Goal: Information Seeking & Learning: Learn about a topic

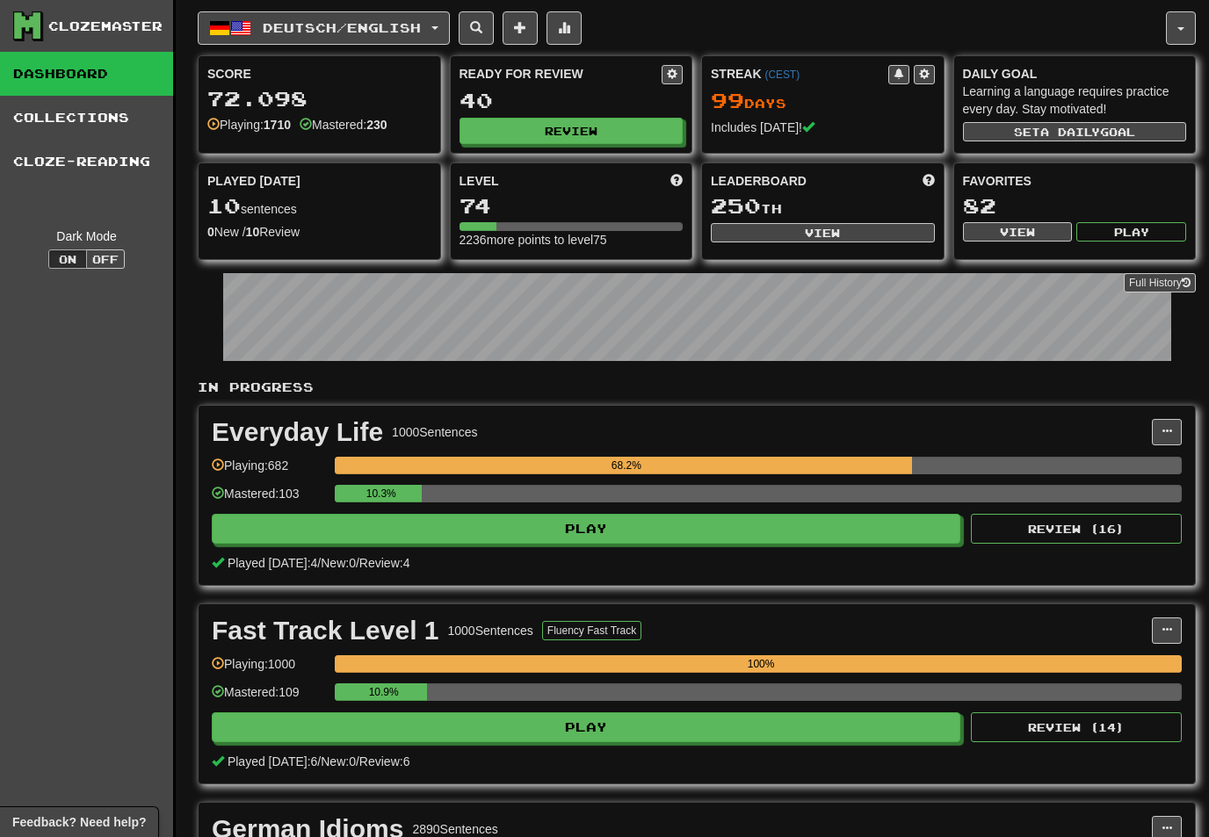
click at [438, 18] on button "Deutsch / English" at bounding box center [324, 27] width 252 height 33
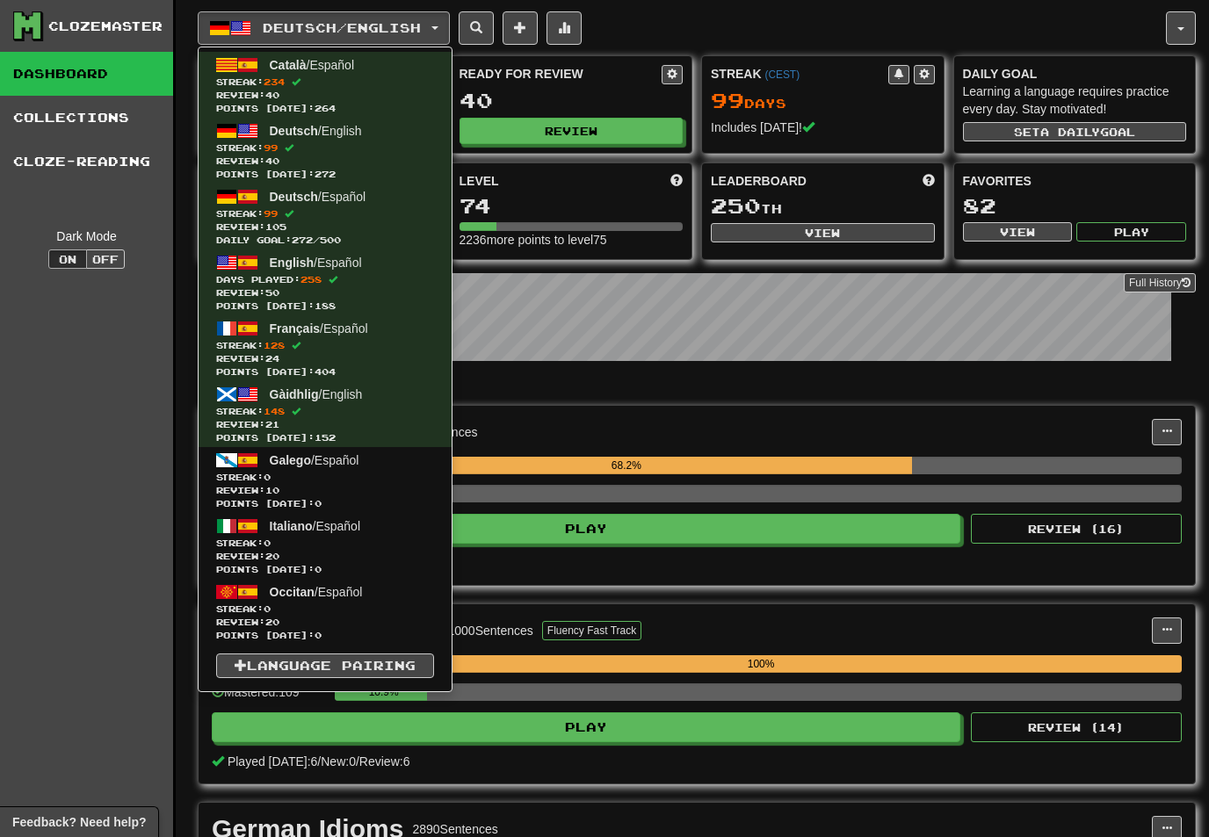
click at [293, 218] on span at bounding box center [289, 213] width 9 height 9
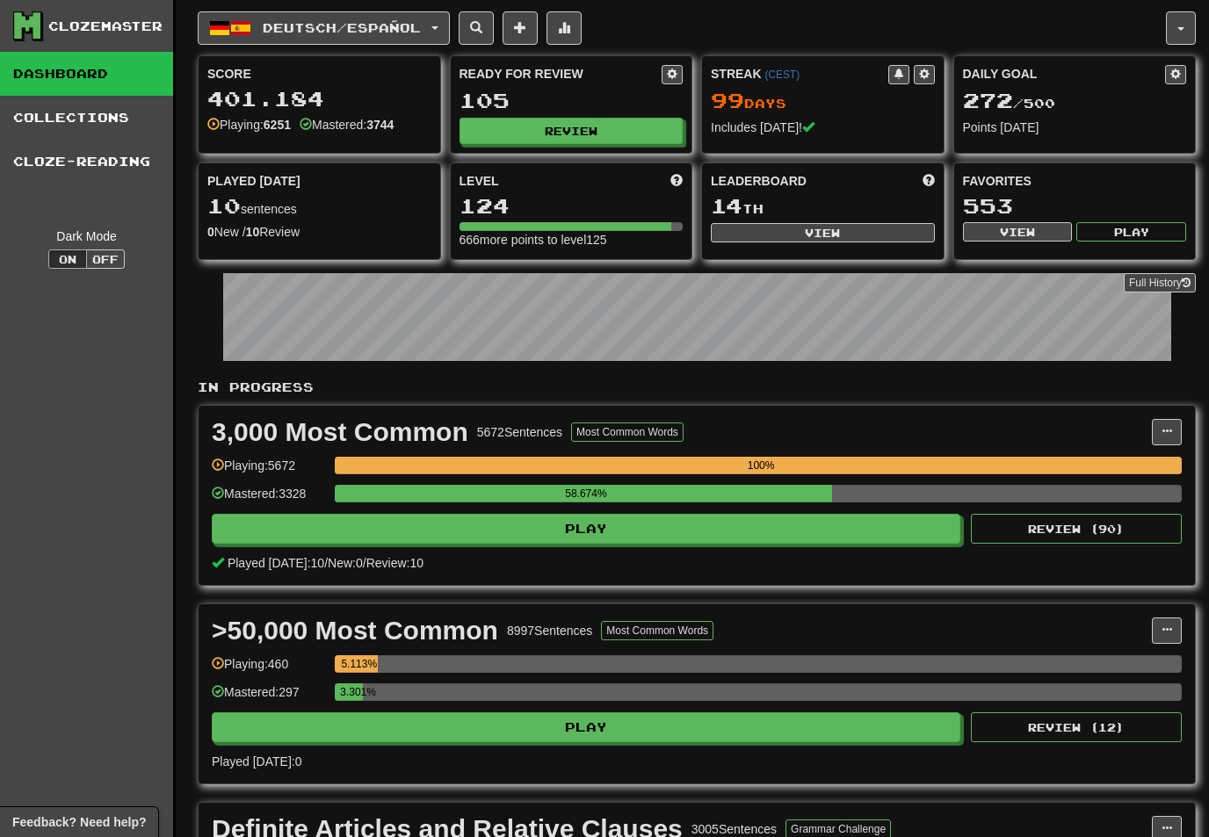
click at [594, 125] on button "Review" at bounding box center [571, 131] width 224 height 26
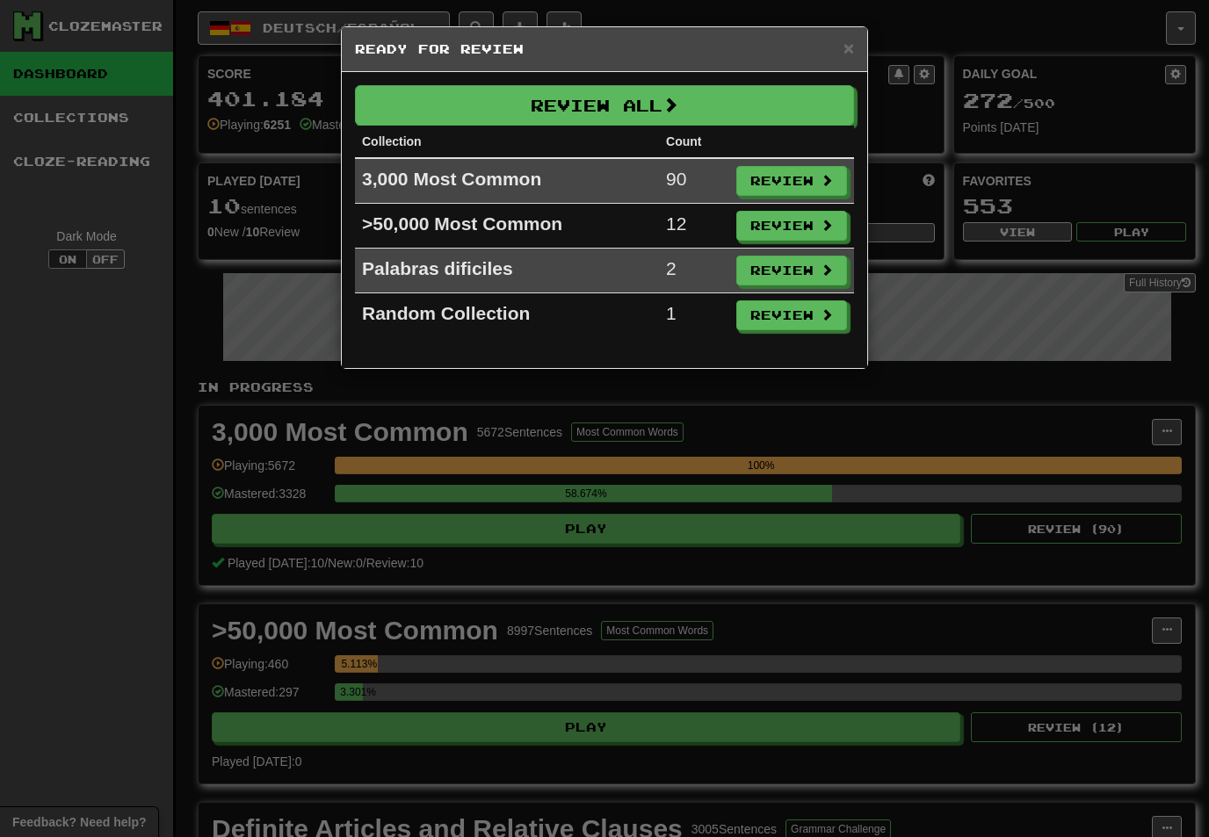
click at [798, 187] on button "Review" at bounding box center [791, 181] width 111 height 30
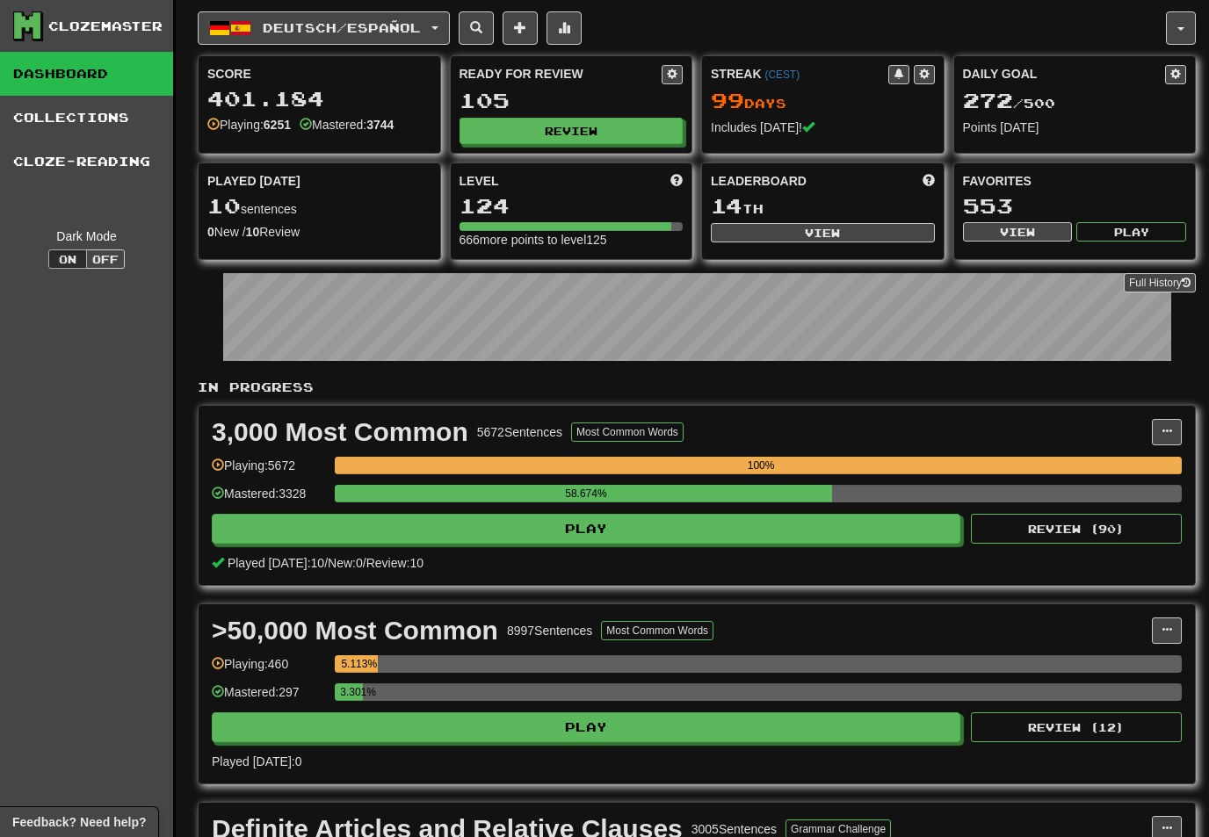
select select "**"
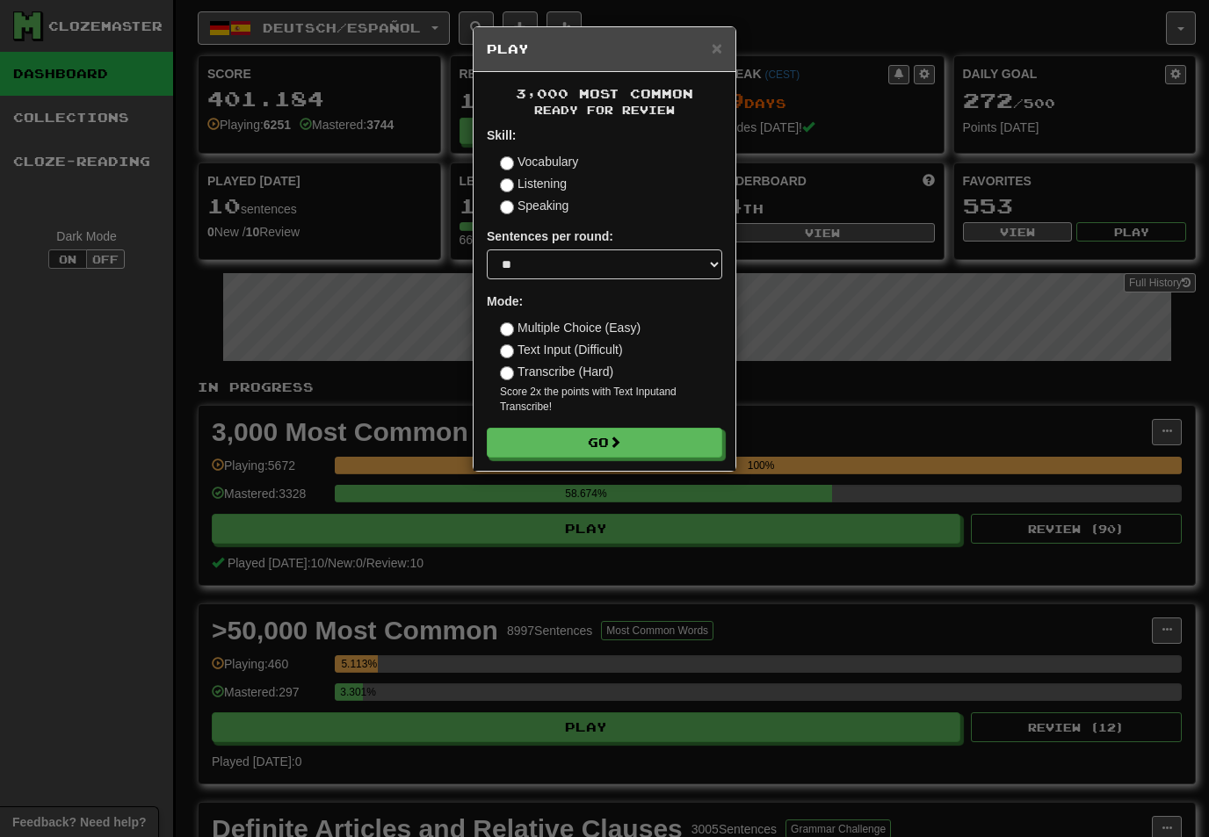
click at [683, 445] on button "Go" at bounding box center [604, 443] width 235 height 30
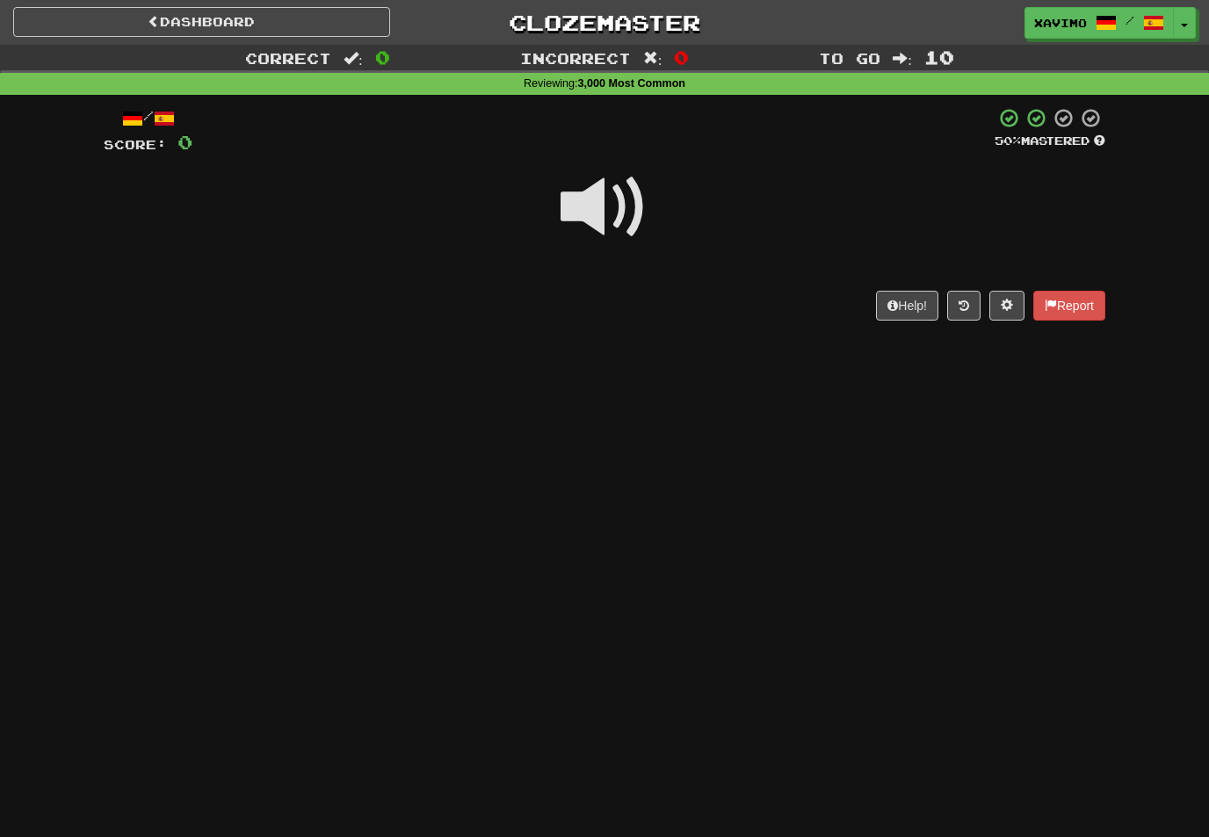
click at [615, 190] on span at bounding box center [605, 207] width 88 height 88
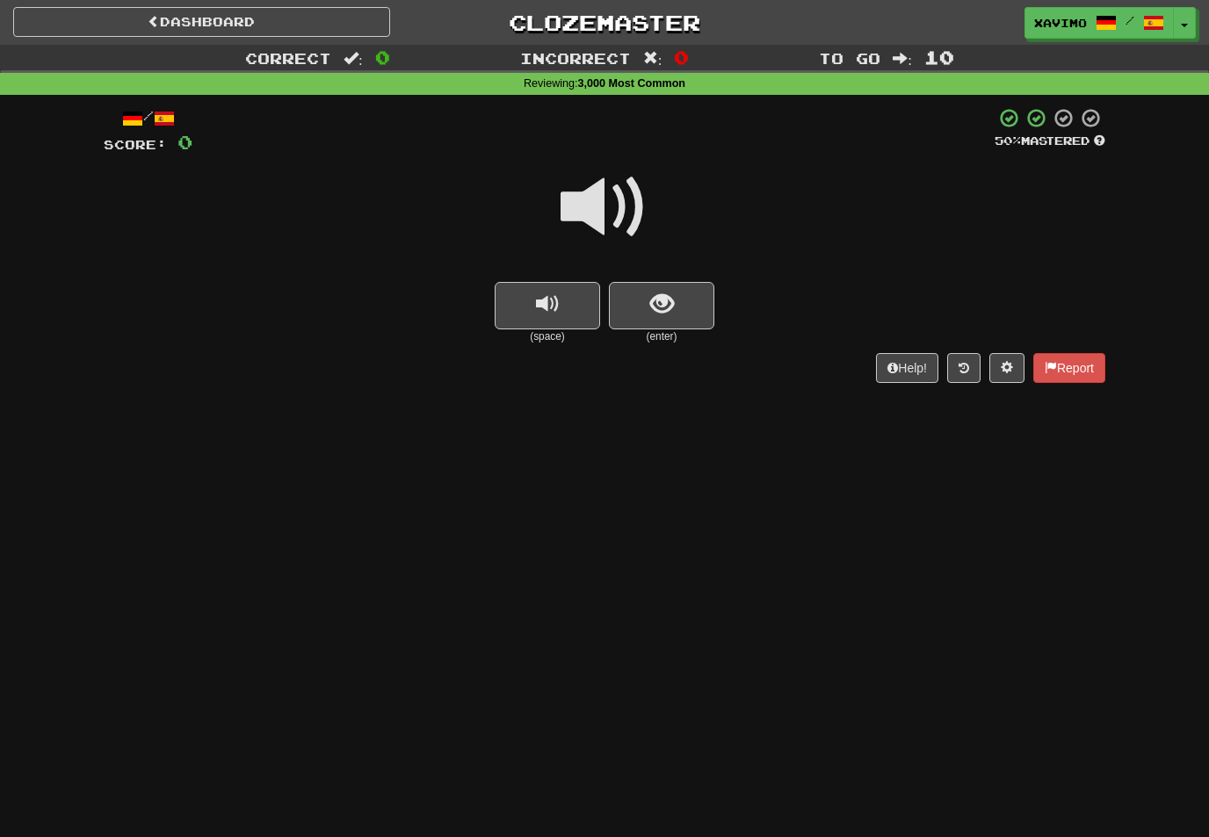
click at [664, 294] on span "show sentence" at bounding box center [662, 305] width 24 height 24
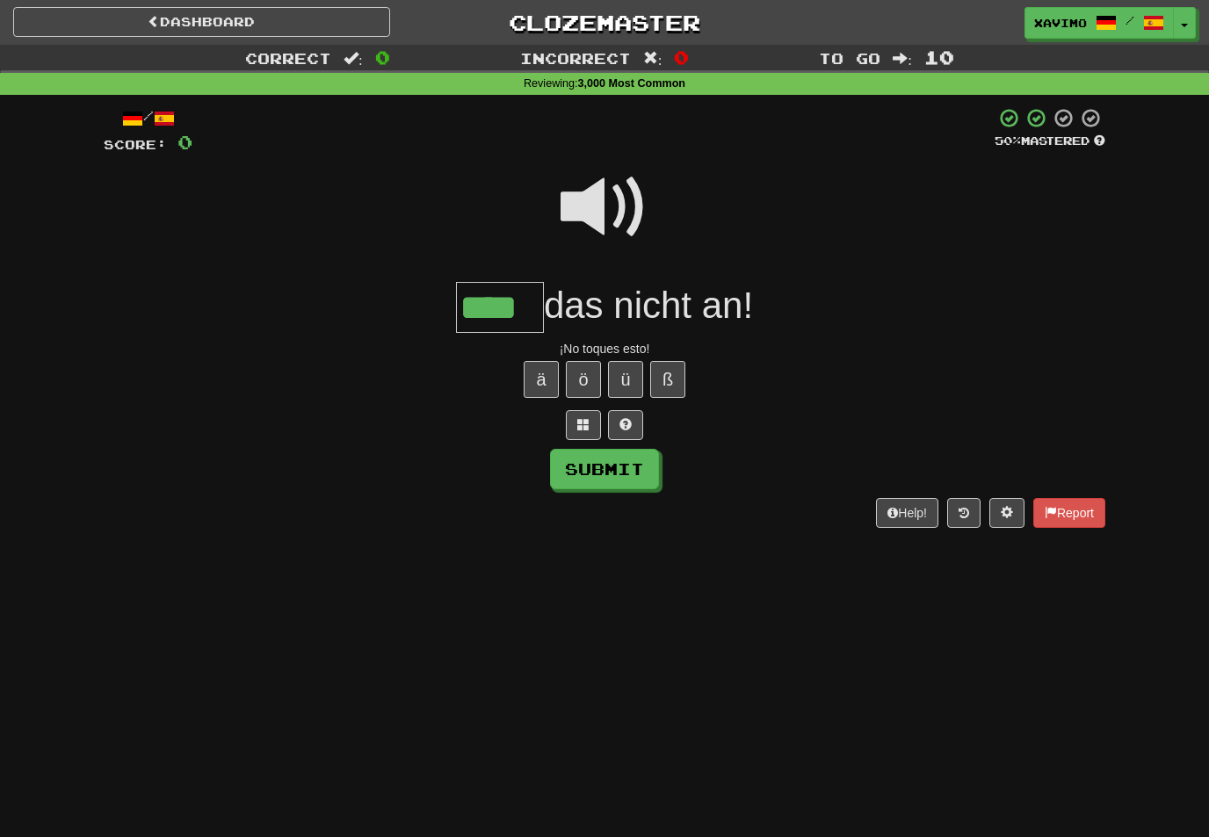
click at [561, 462] on button "Submit" at bounding box center [604, 469] width 109 height 40
type input "****"
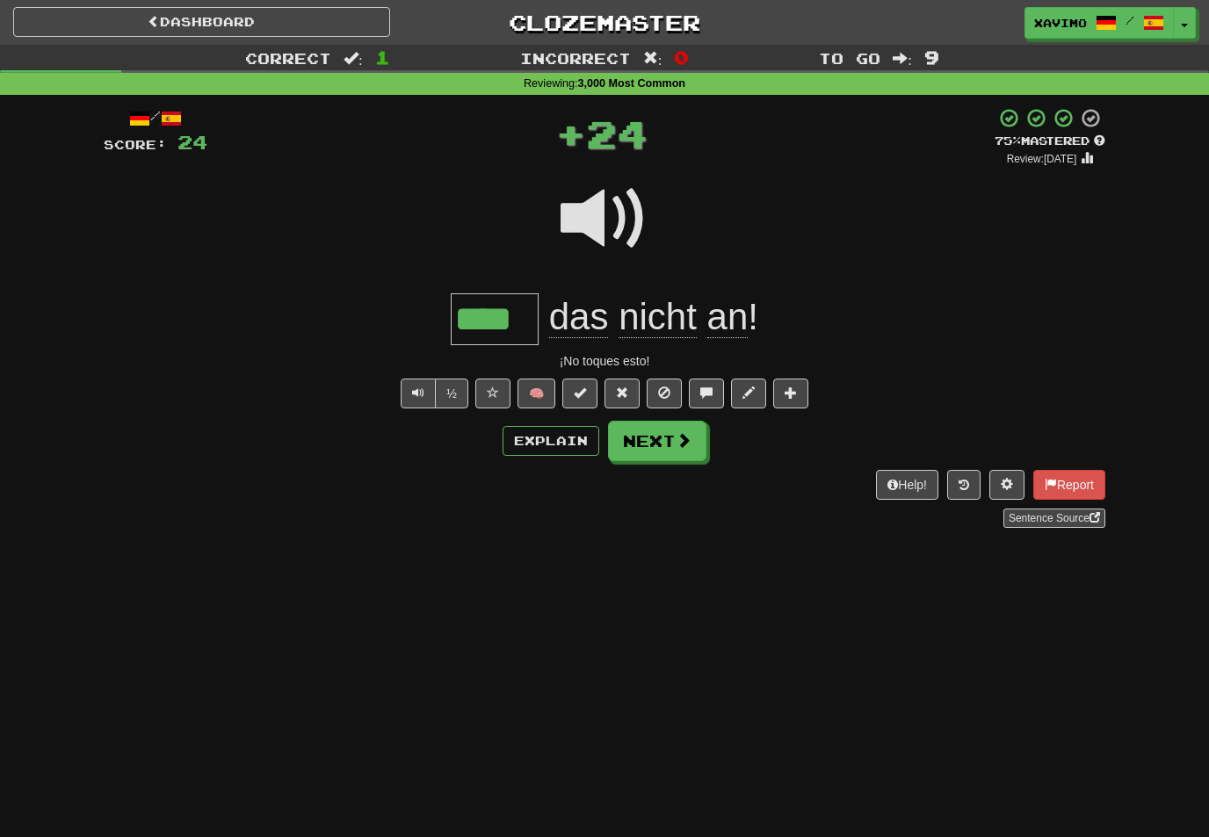
click at [693, 439] on button "Next" at bounding box center [657, 441] width 98 height 40
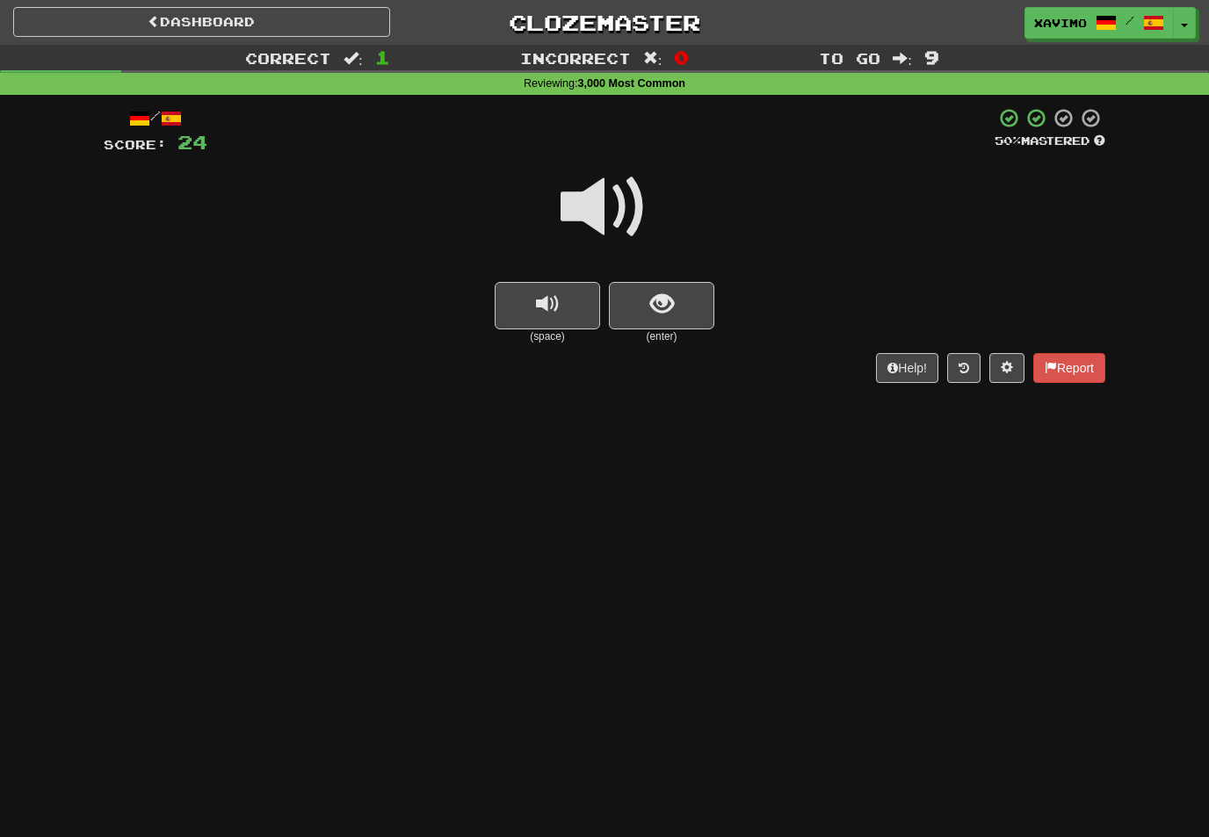
click at [618, 202] on span at bounding box center [605, 207] width 88 height 88
click at [657, 304] on span "show sentence" at bounding box center [662, 305] width 24 height 24
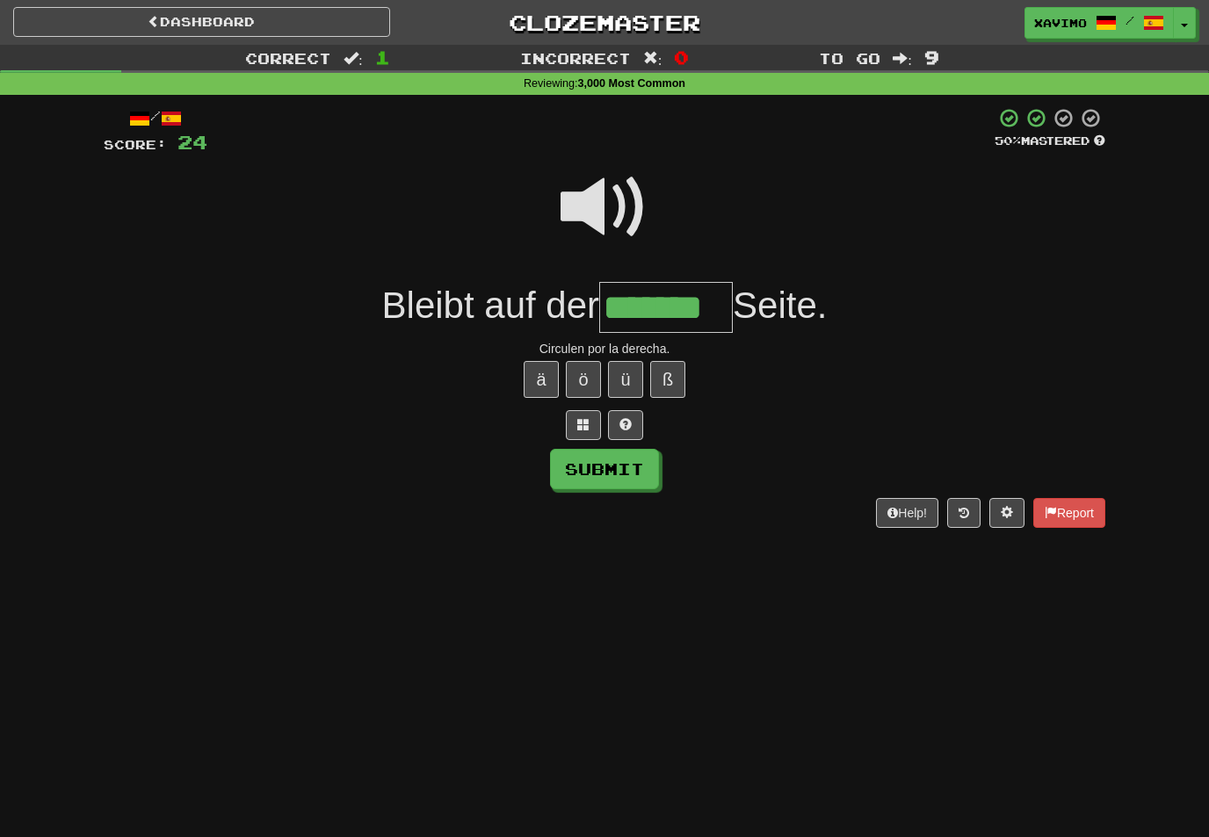
type input "*******"
click at [560, 460] on button "Submit" at bounding box center [604, 469] width 109 height 40
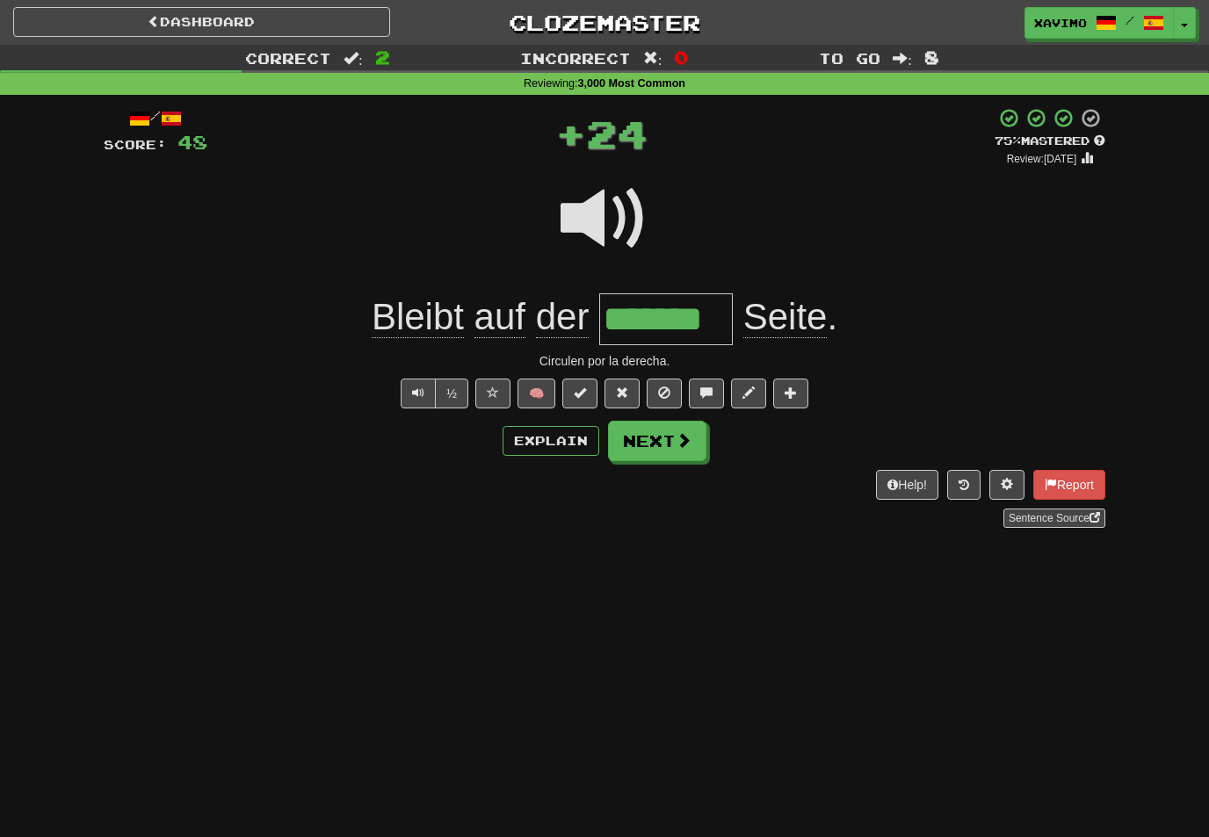
click at [684, 441] on span at bounding box center [684, 440] width 16 height 16
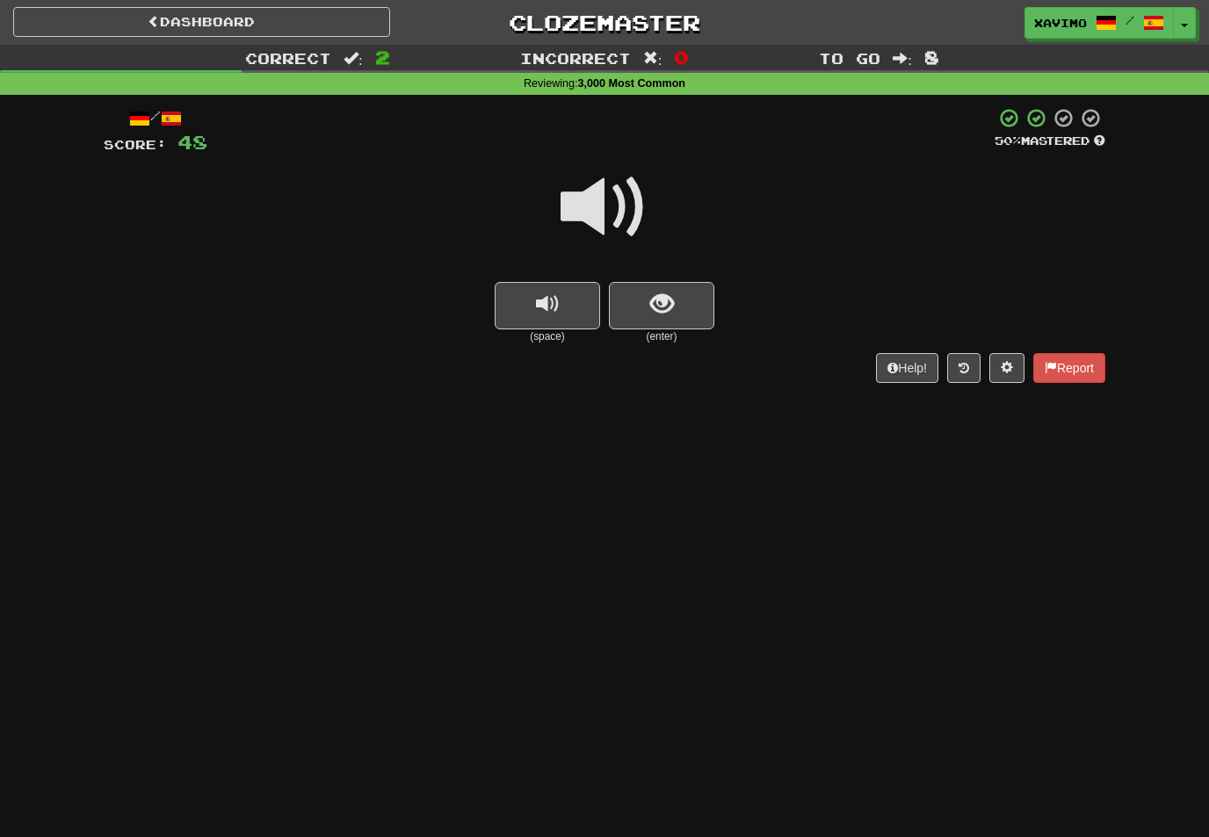
click at [627, 213] on span at bounding box center [605, 207] width 88 height 88
click at [677, 307] on button "show sentence" at bounding box center [661, 305] width 105 height 47
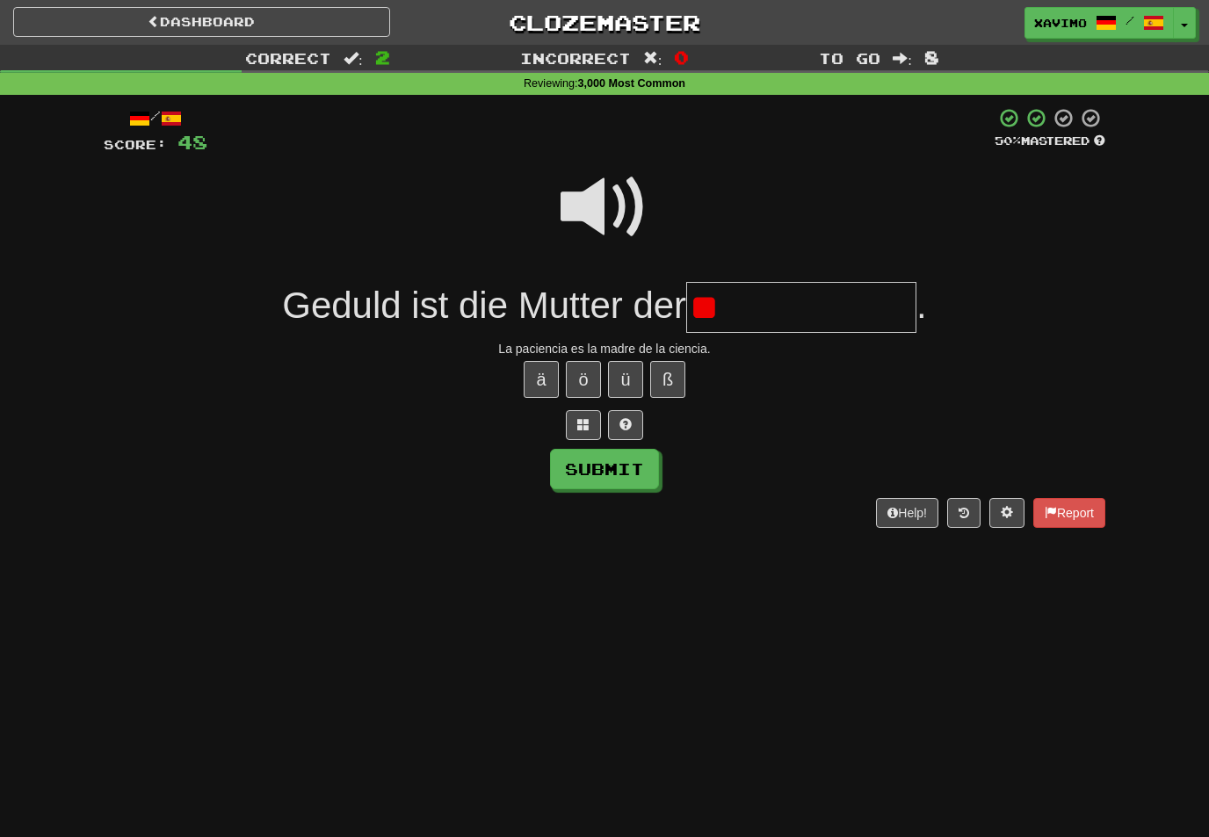
type input "*"
click at [597, 210] on span at bounding box center [605, 207] width 88 height 88
click at [752, 305] on input "text" at bounding box center [801, 308] width 230 height 52
click at [655, 479] on button "Submit" at bounding box center [604, 469] width 109 height 40
type input "**********"
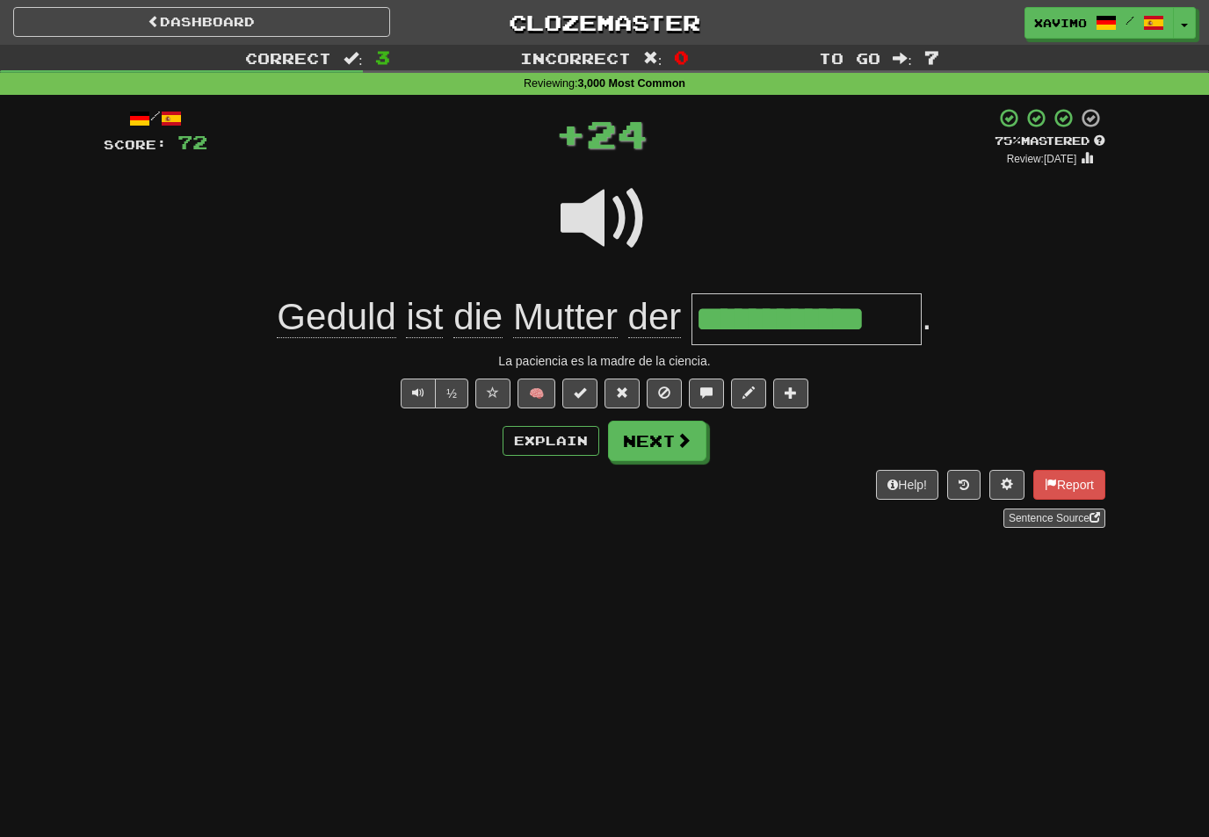
click at [683, 444] on span at bounding box center [684, 440] width 16 height 16
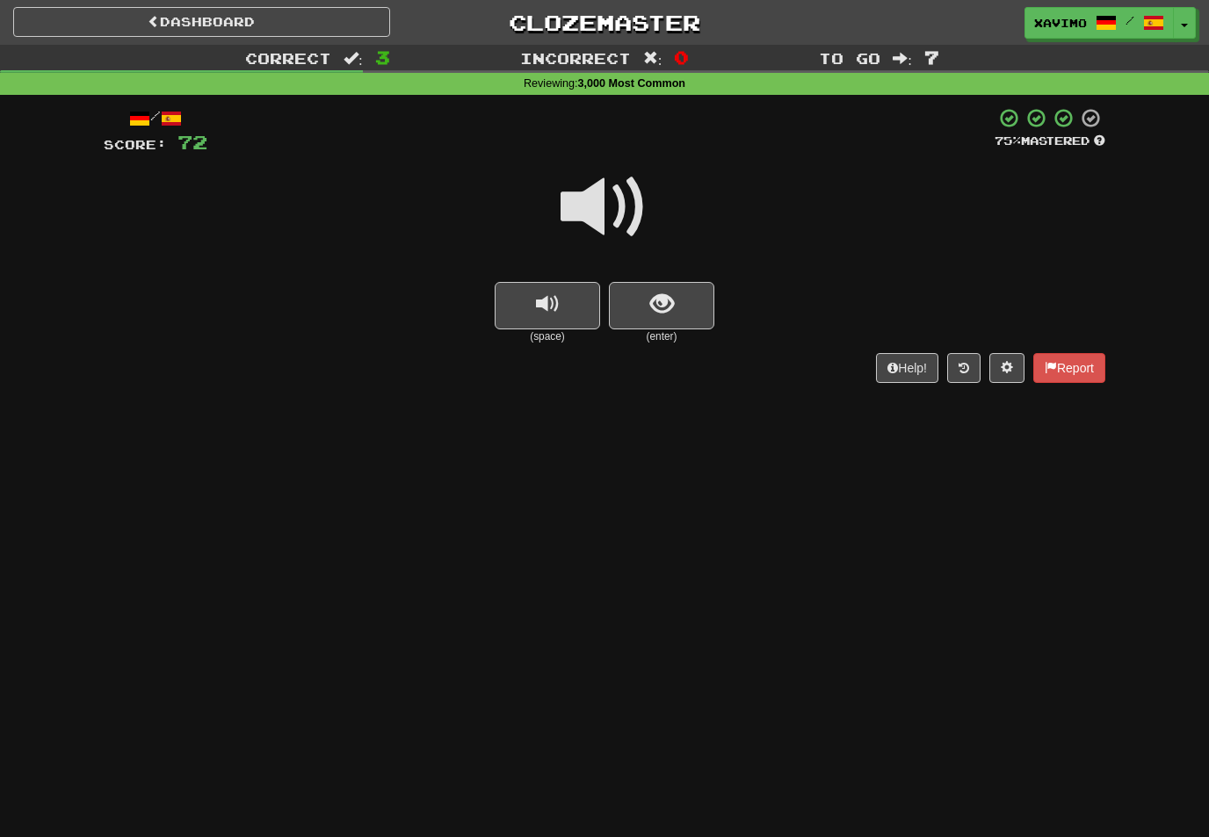
click at [614, 200] on span at bounding box center [605, 207] width 88 height 88
click at [640, 295] on button "show sentence" at bounding box center [661, 305] width 105 height 47
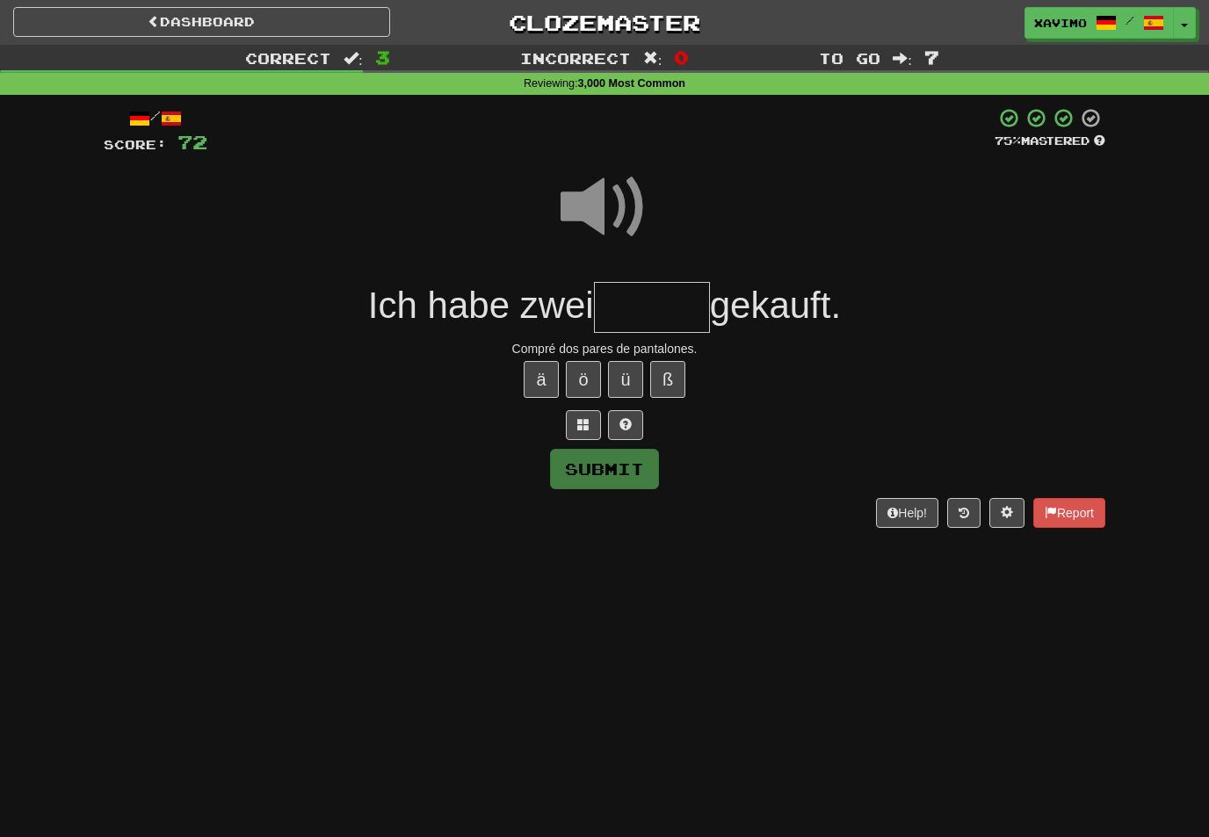
type input "*"
click at [645, 479] on button "Submit" at bounding box center [604, 469] width 109 height 40
type input "*****"
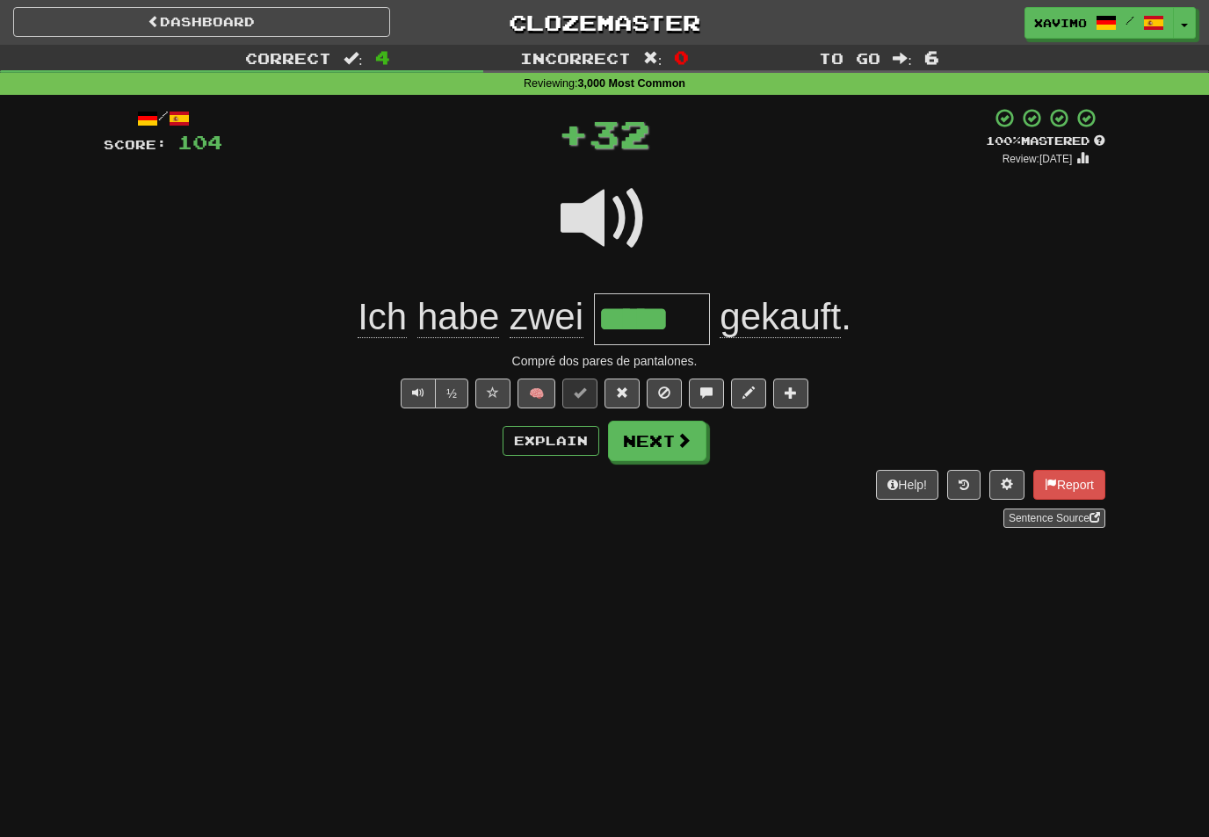
click at [698, 430] on button "Next" at bounding box center [657, 441] width 98 height 40
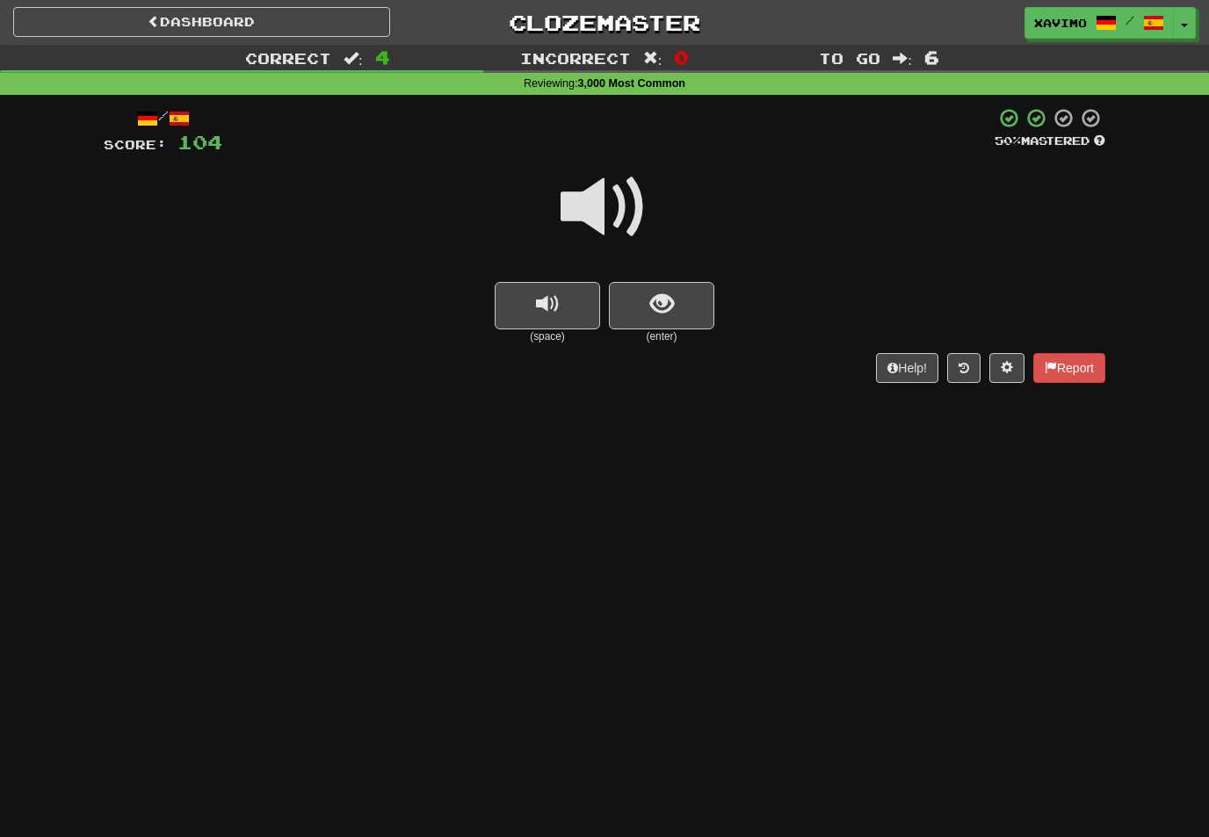
click at [598, 221] on span at bounding box center [605, 207] width 88 height 88
click at [661, 293] on span "show sentence" at bounding box center [662, 305] width 24 height 24
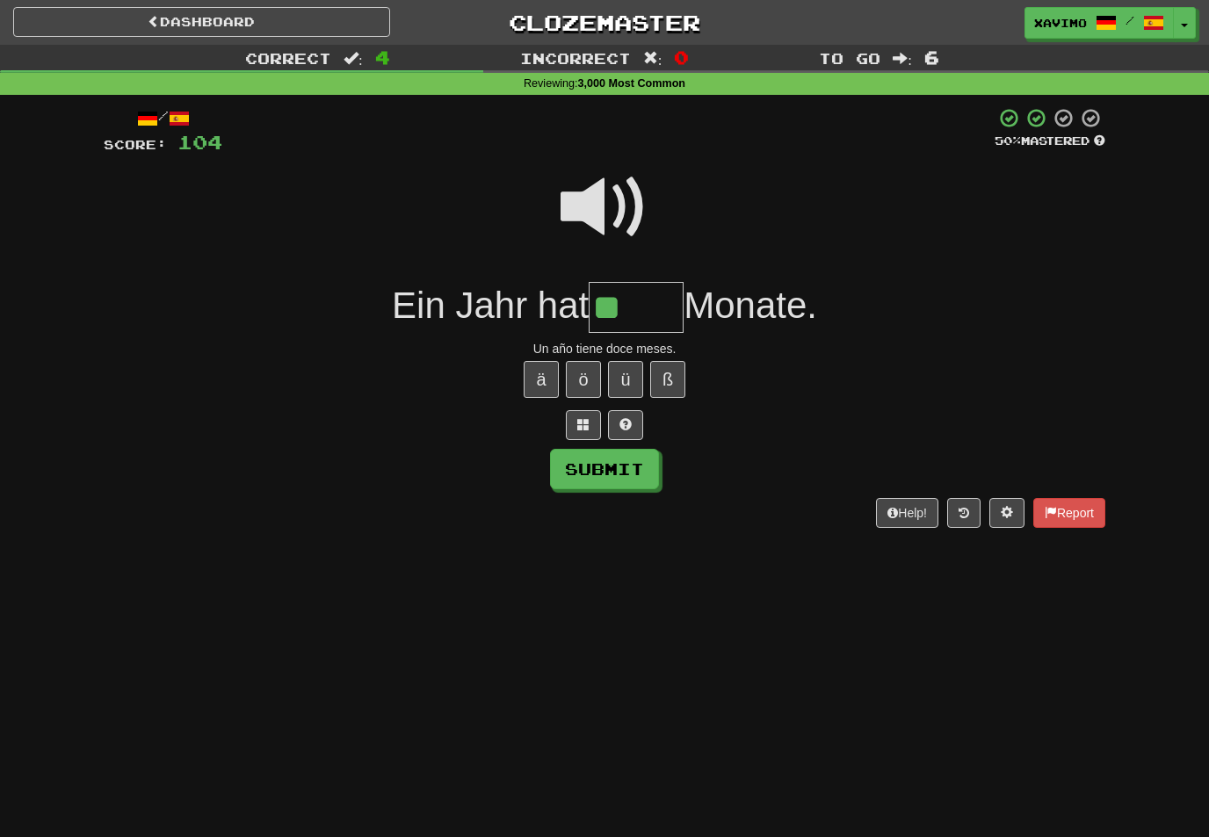
click at [583, 361] on button "ö" at bounding box center [583, 379] width 35 height 37
type input "*****"
click at [637, 464] on button "Submit" at bounding box center [604, 469] width 109 height 40
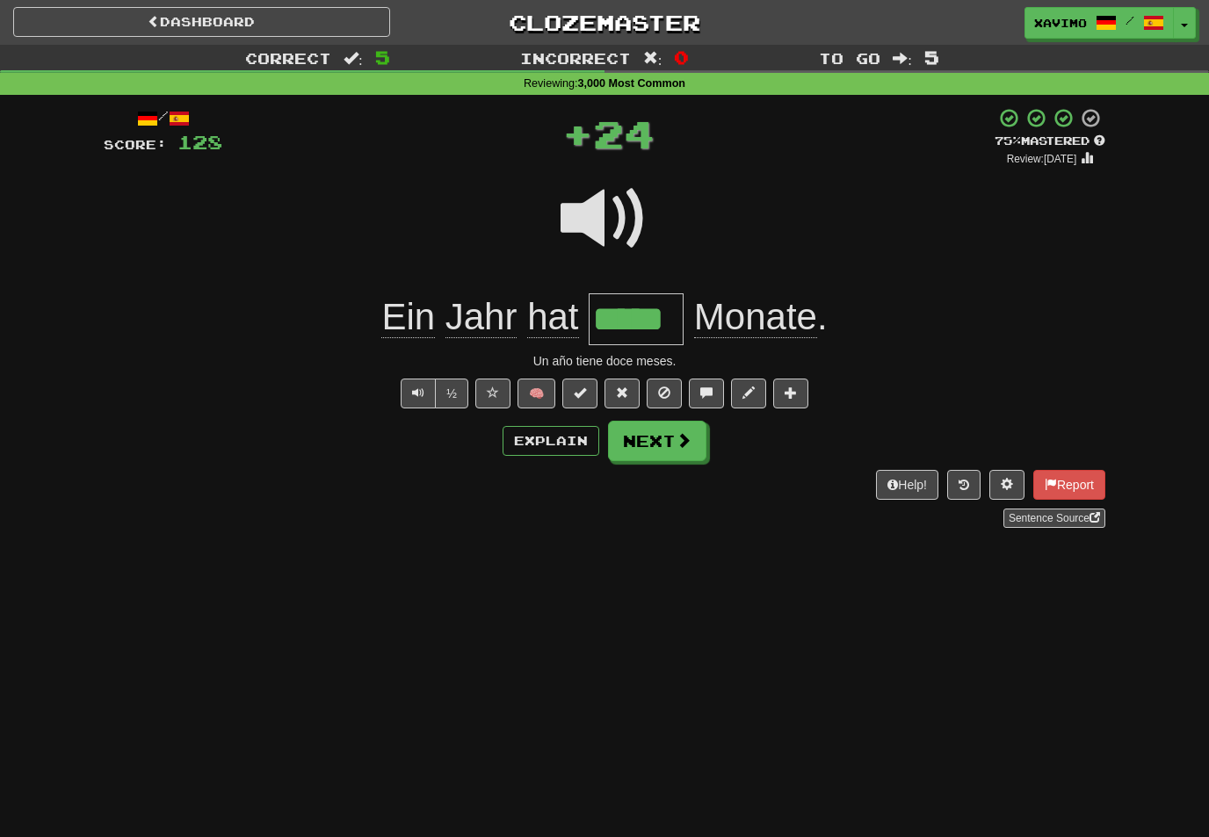
click at [693, 438] on button "Next" at bounding box center [657, 441] width 98 height 40
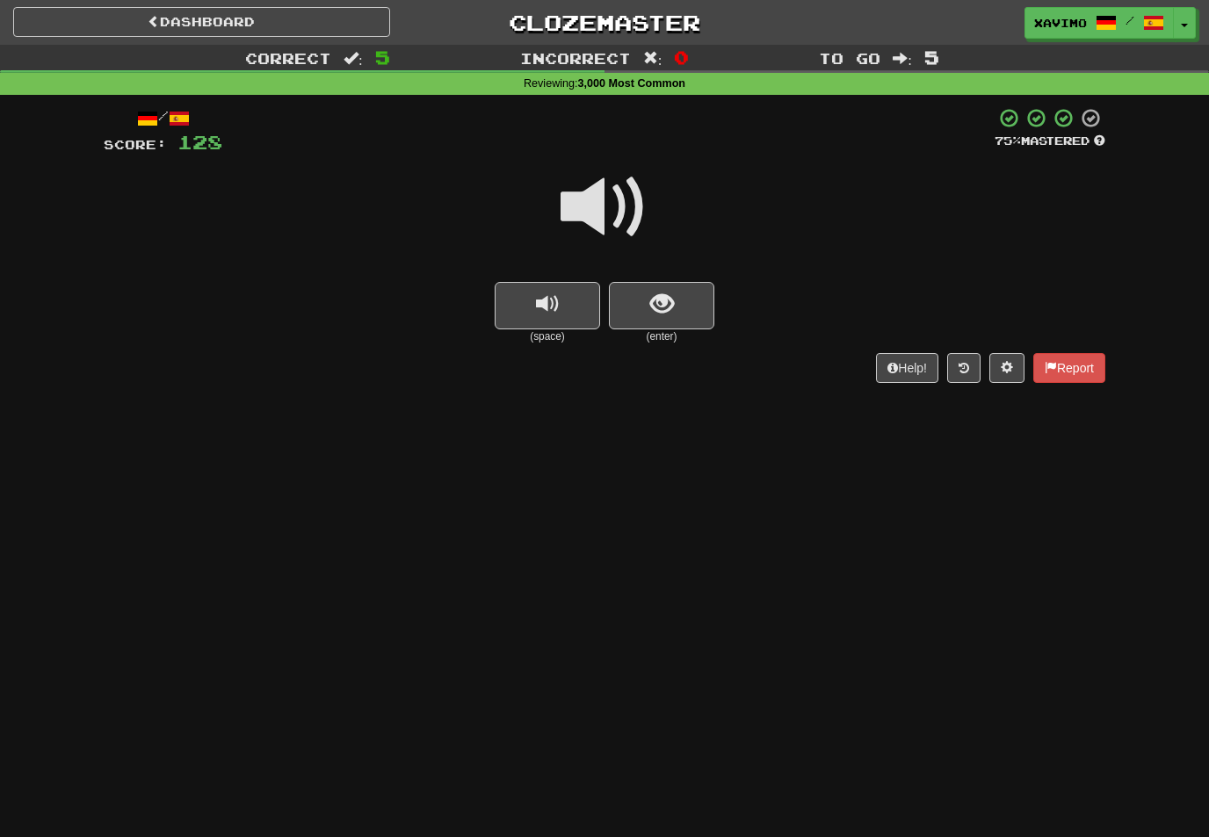
click at [605, 195] on span at bounding box center [605, 207] width 88 height 88
click at [658, 297] on span "show sentence" at bounding box center [662, 305] width 24 height 24
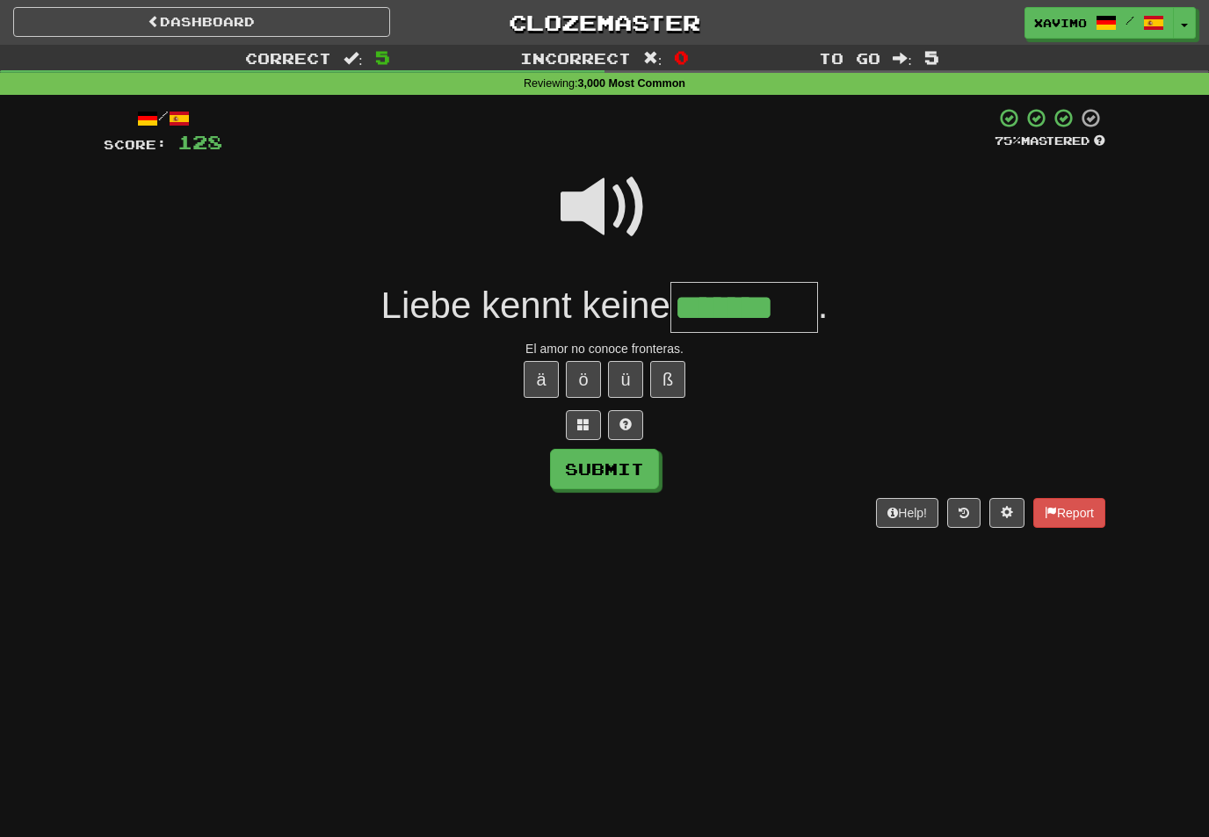
click at [641, 470] on button "Submit" at bounding box center [604, 469] width 109 height 40
type input "*******"
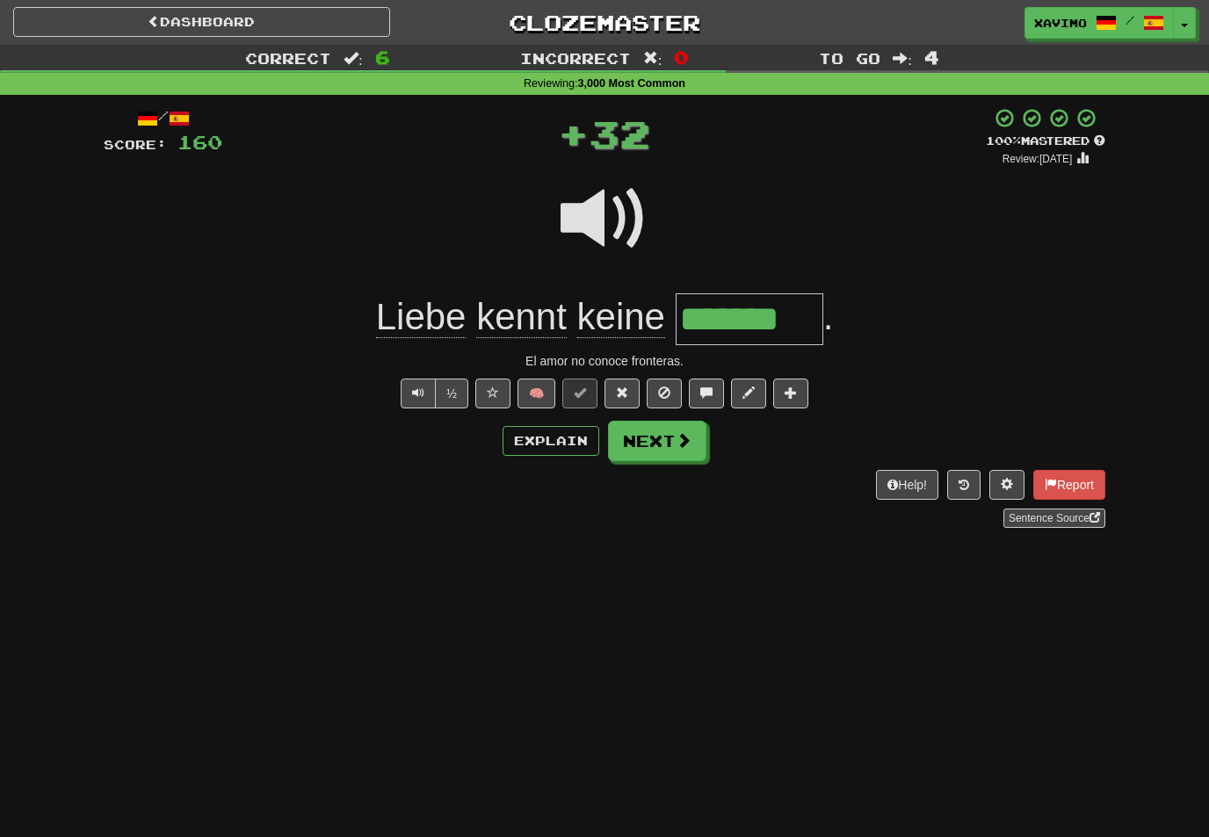
click at [697, 452] on button "Next" at bounding box center [657, 441] width 98 height 40
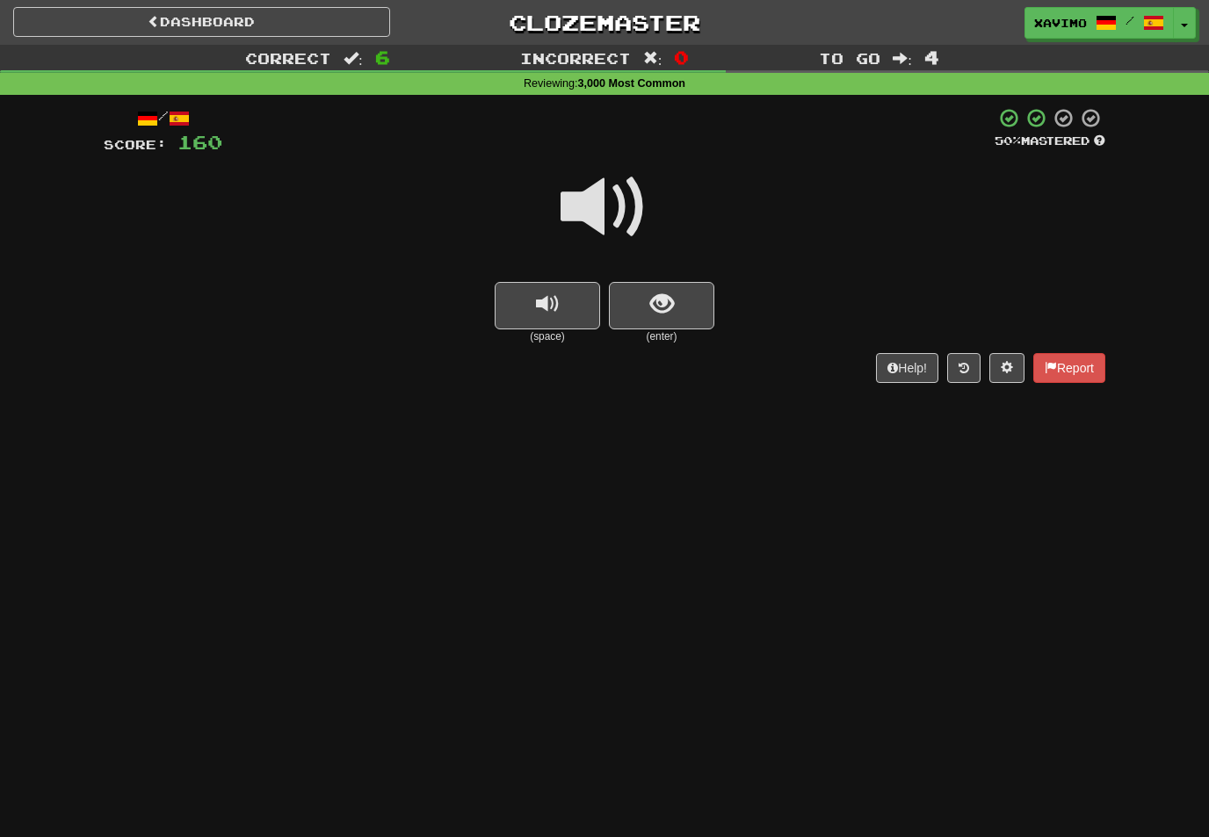
click at [620, 201] on span at bounding box center [605, 207] width 88 height 88
click at [661, 299] on span "show sentence" at bounding box center [662, 305] width 24 height 24
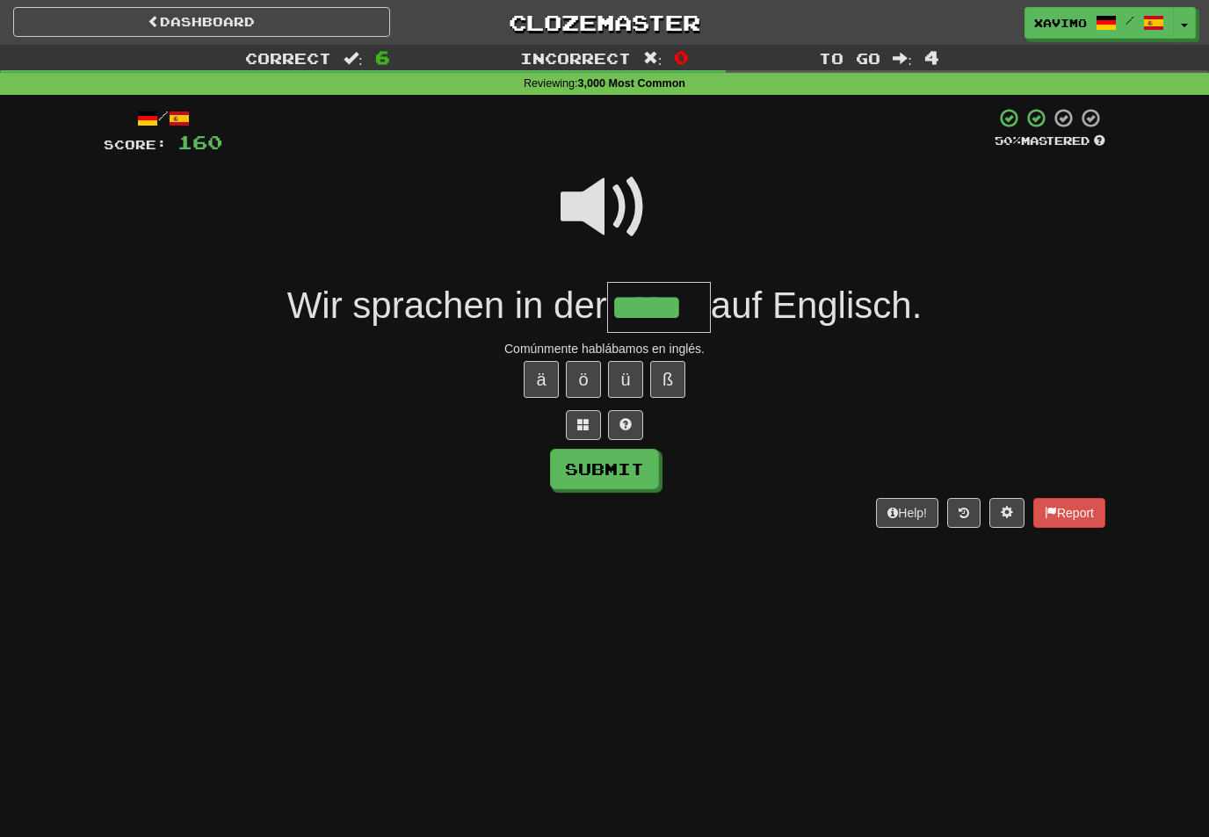
click at [640, 472] on button "Submit" at bounding box center [604, 469] width 109 height 40
type input "*****"
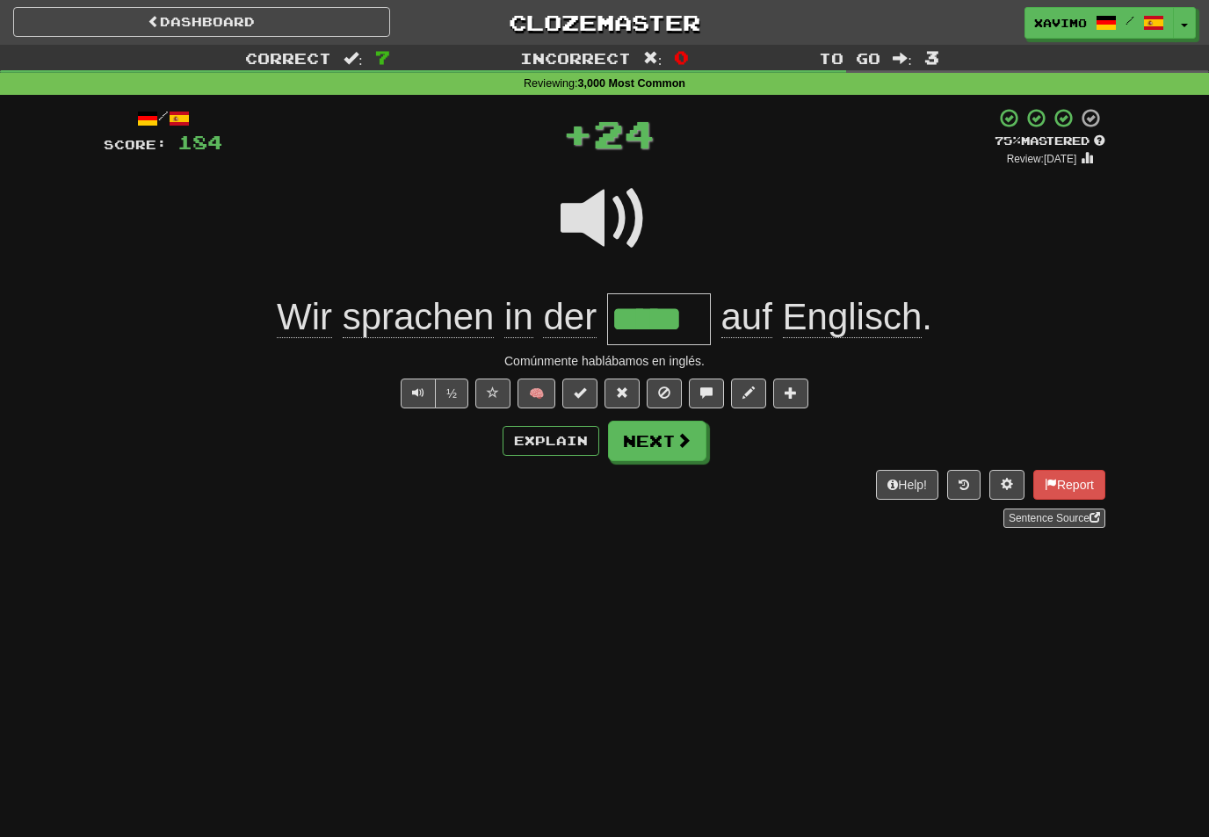
click at [686, 438] on span at bounding box center [684, 440] width 16 height 16
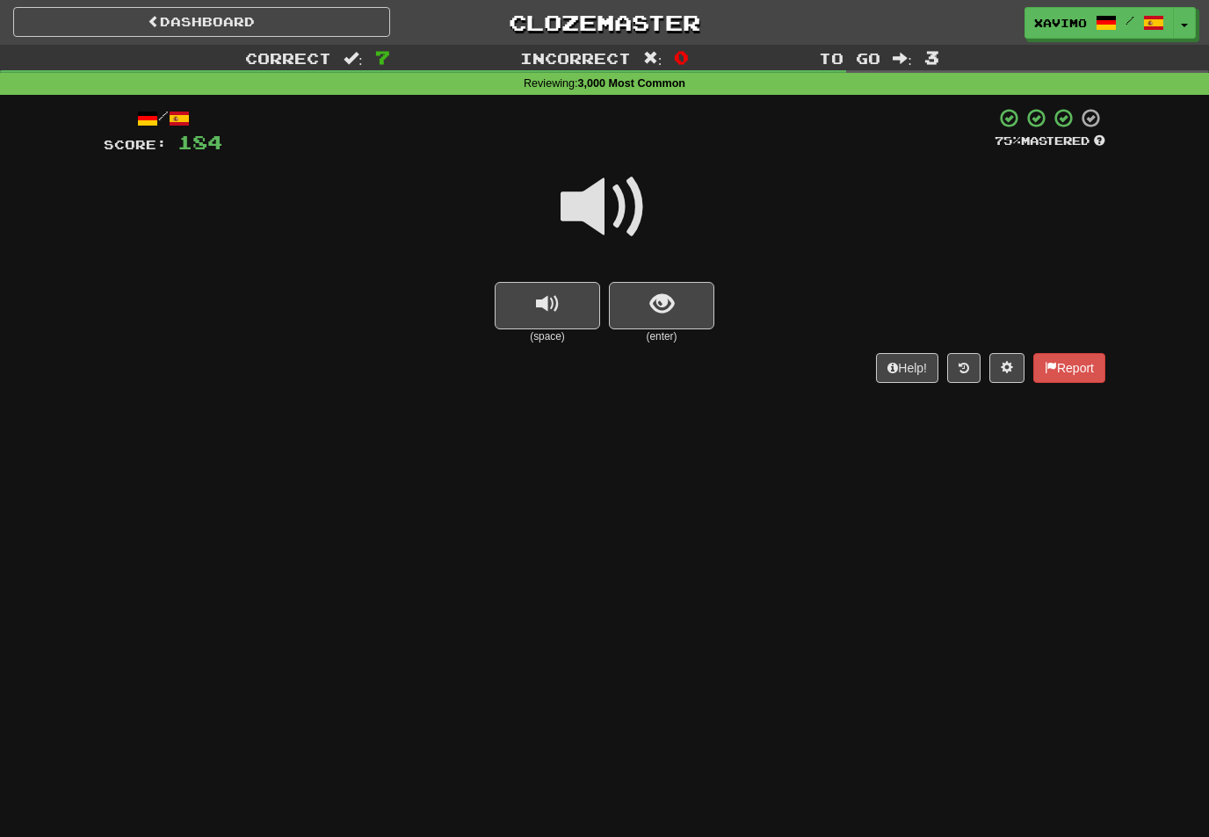
click at [607, 199] on span at bounding box center [605, 207] width 88 height 88
click at [647, 299] on button "show sentence" at bounding box center [661, 305] width 105 height 47
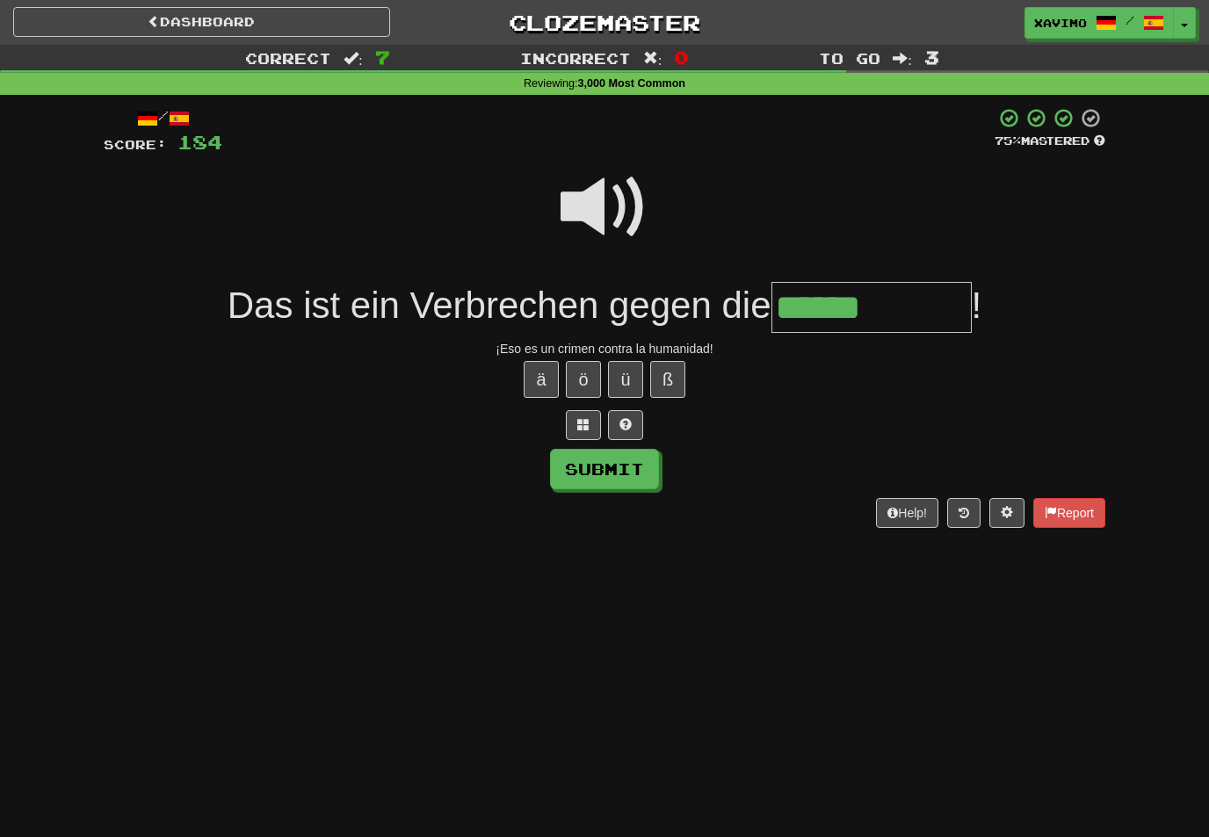
click at [623, 204] on span at bounding box center [605, 207] width 88 height 88
click at [935, 314] on input "******" at bounding box center [871, 308] width 200 height 52
click at [651, 467] on button "Submit" at bounding box center [604, 469] width 109 height 40
type input "**********"
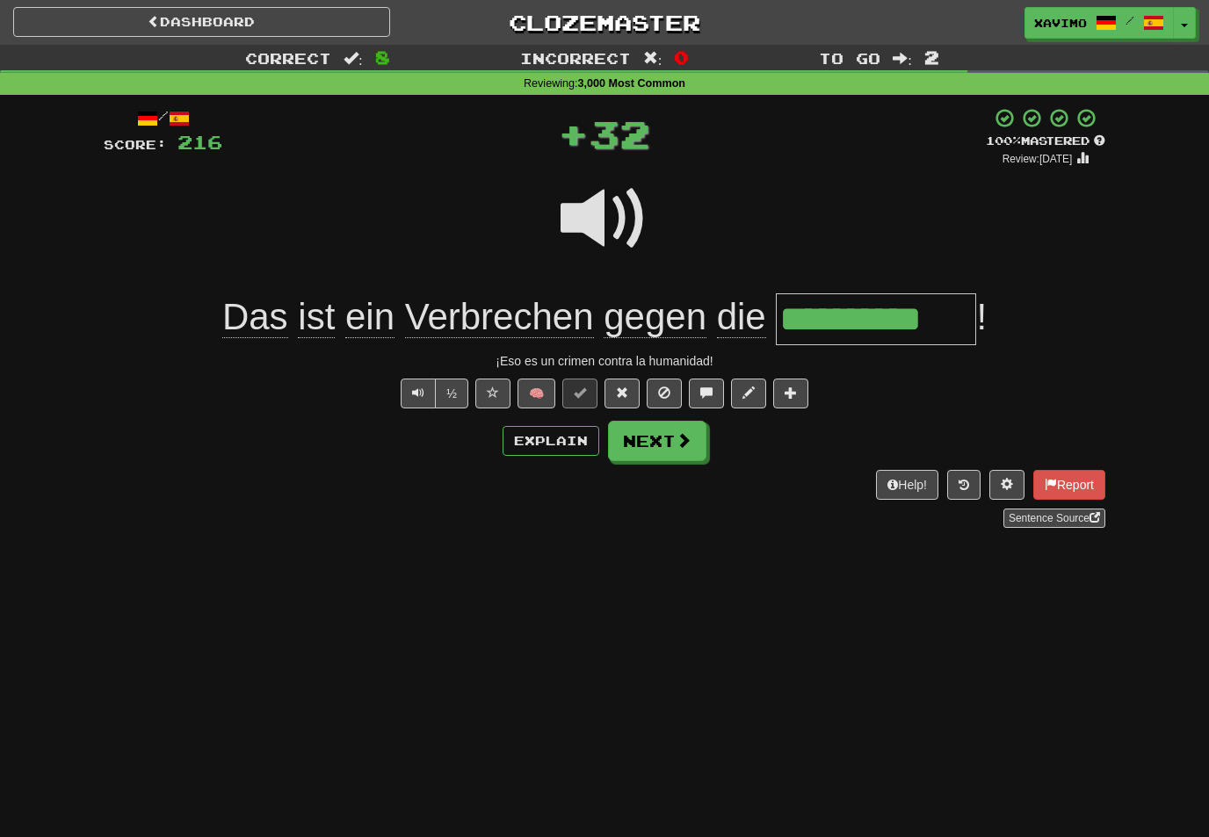
click at [674, 444] on button "Next" at bounding box center [657, 441] width 98 height 40
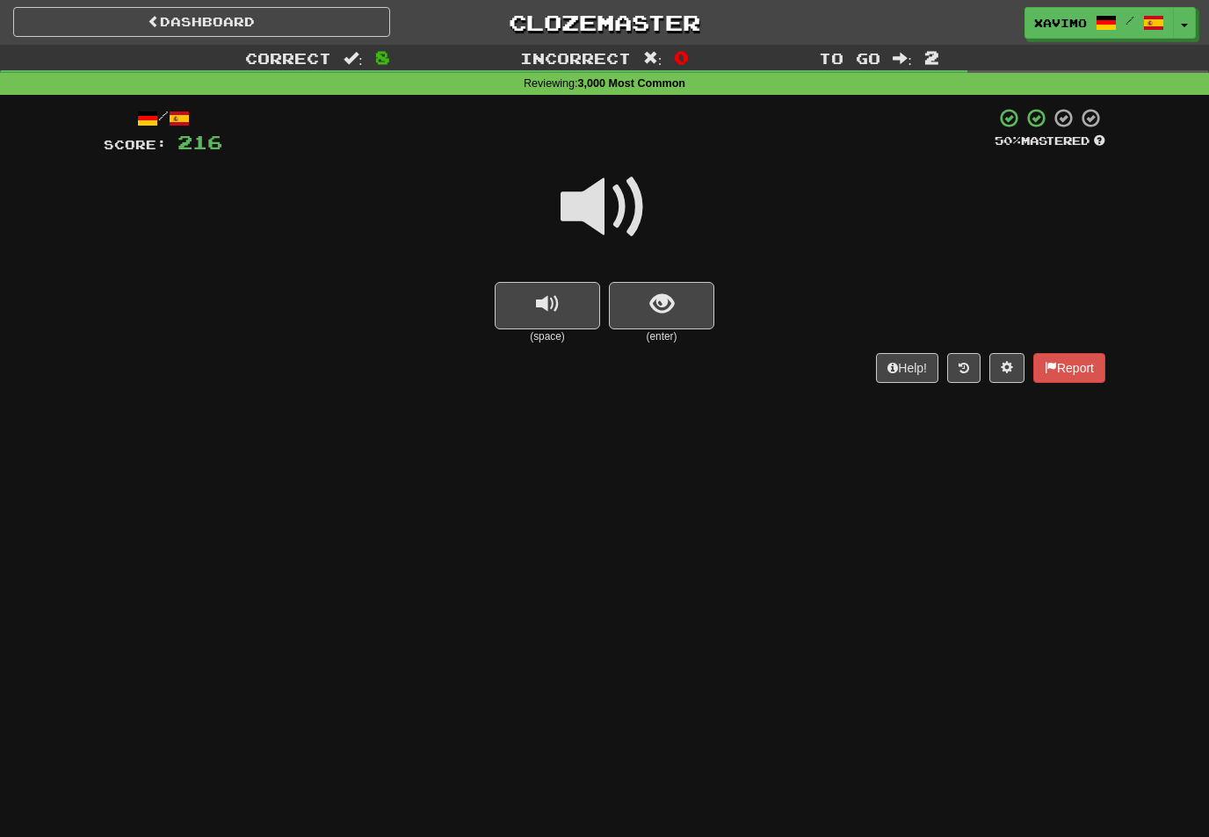
click at [647, 308] on button "show sentence" at bounding box center [661, 305] width 105 height 47
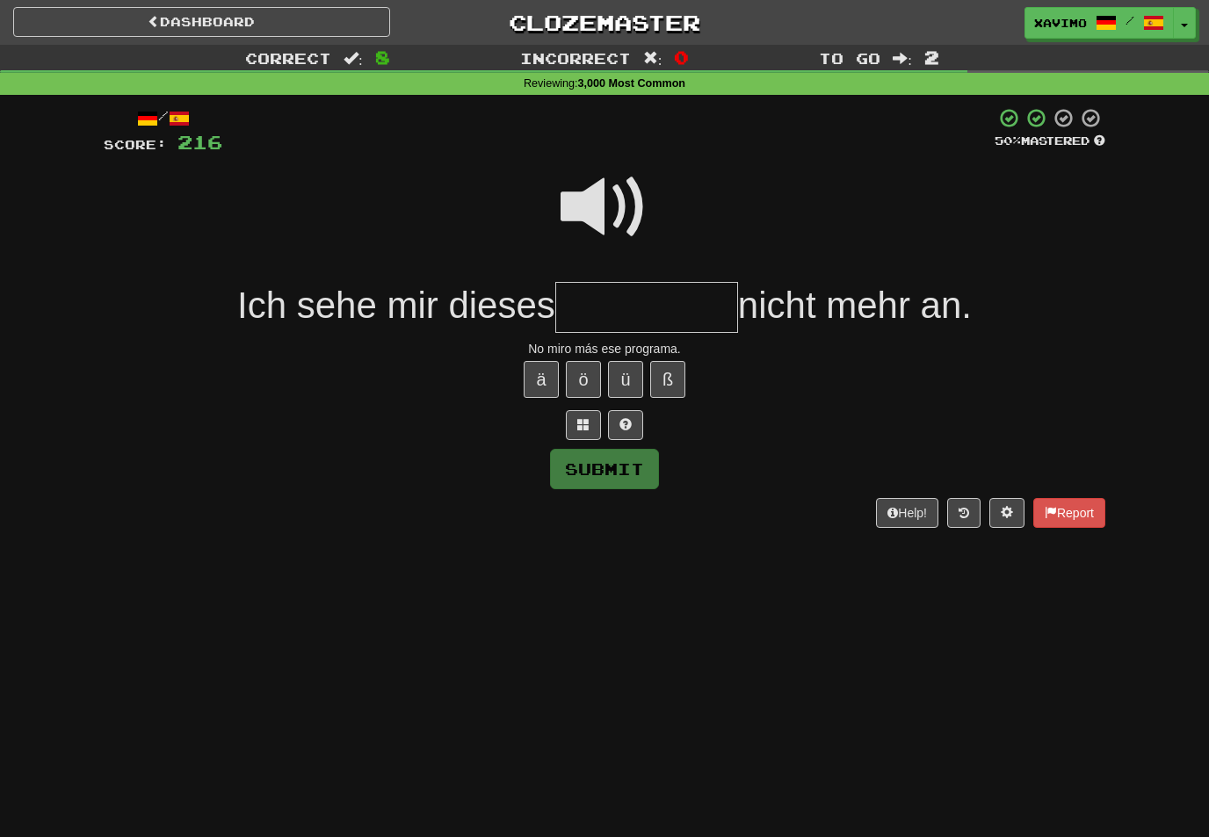
click at [607, 200] on span at bounding box center [605, 207] width 88 height 88
click at [625, 294] on input "text" at bounding box center [646, 308] width 183 height 52
click at [641, 464] on button "Submit" at bounding box center [604, 469] width 109 height 40
type input "********"
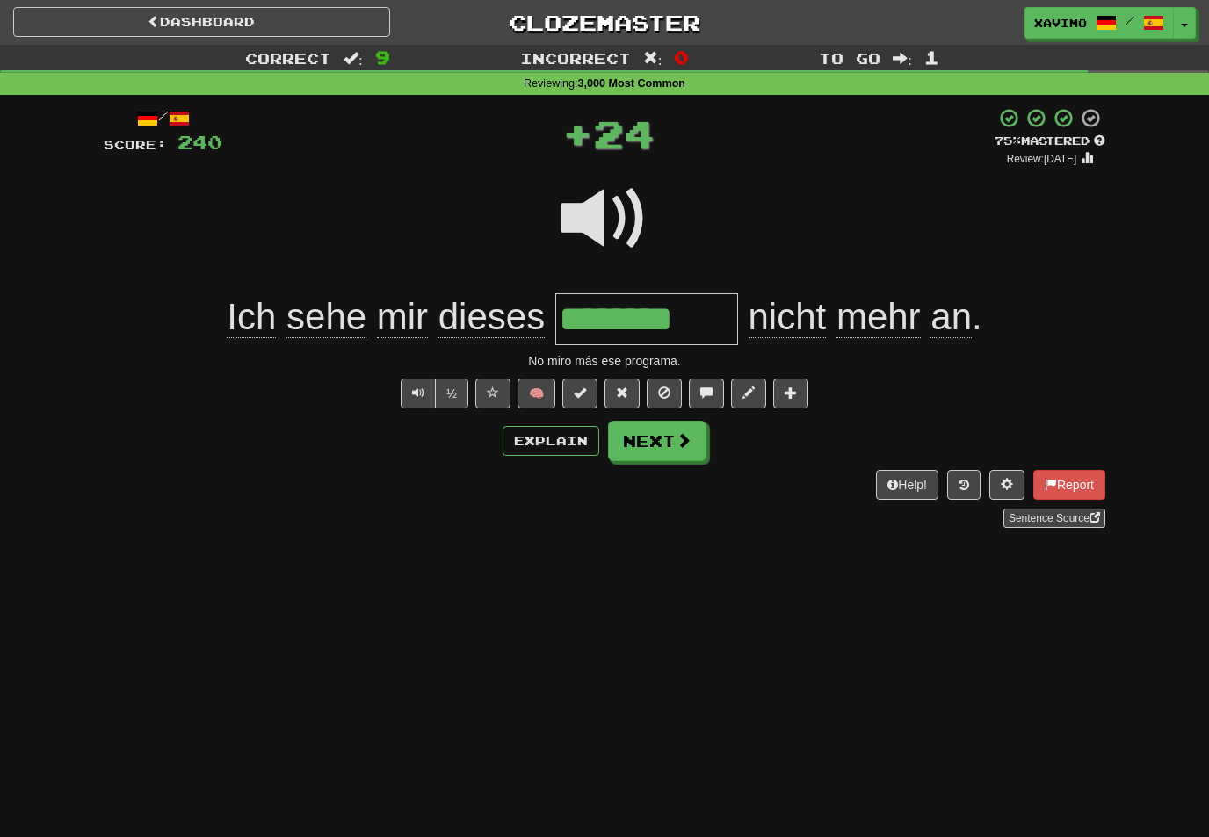
click at [691, 443] on button "Next" at bounding box center [657, 441] width 98 height 40
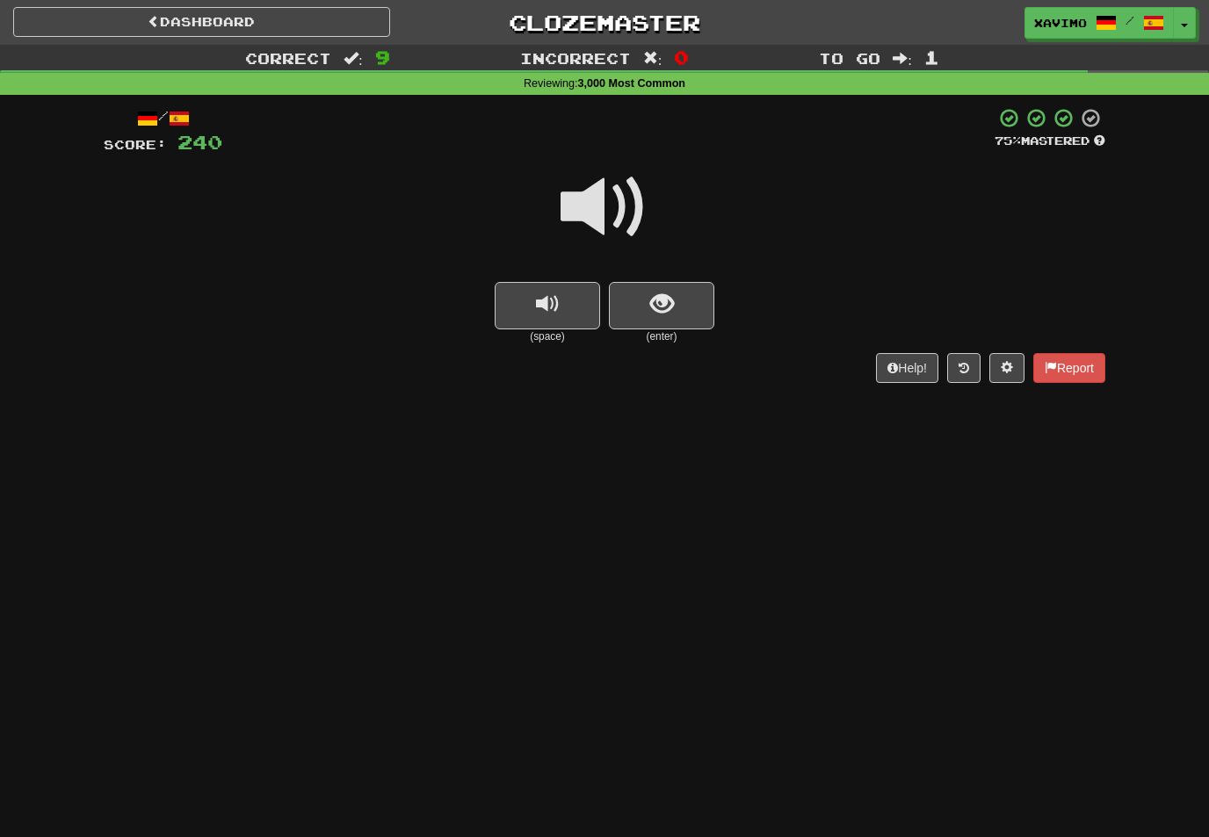
click at [611, 199] on span at bounding box center [605, 207] width 88 height 88
click at [634, 304] on button "show sentence" at bounding box center [661, 305] width 105 height 47
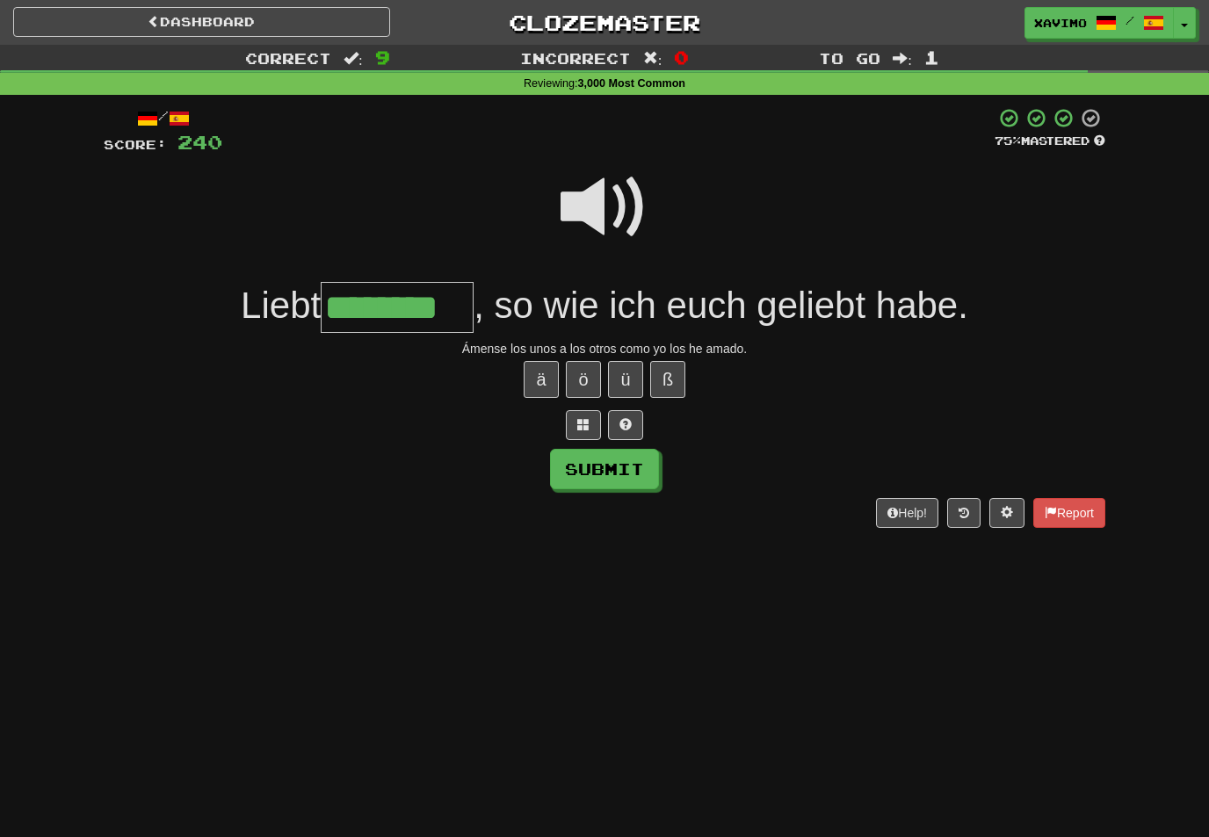
type input "********"
click at [633, 467] on button "Submit" at bounding box center [604, 469] width 109 height 40
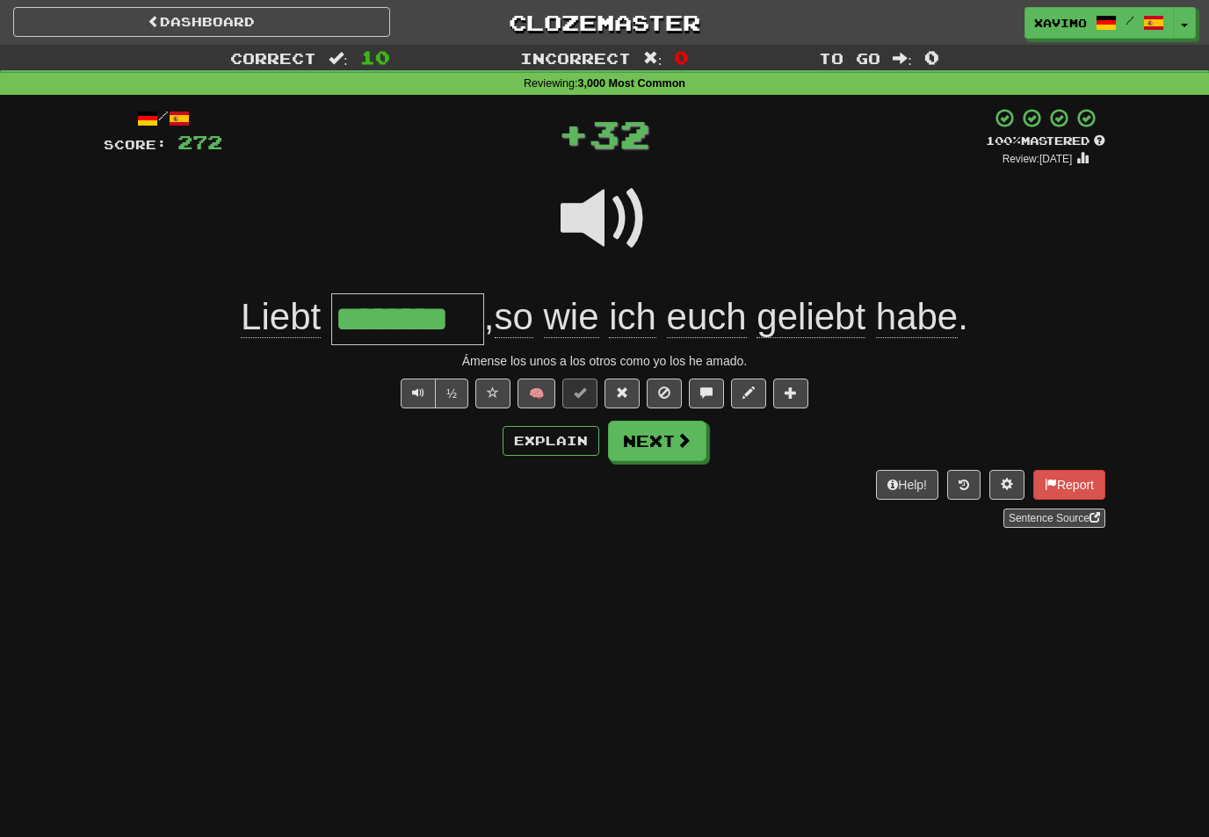
click at [705, 444] on button "Next" at bounding box center [657, 441] width 98 height 40
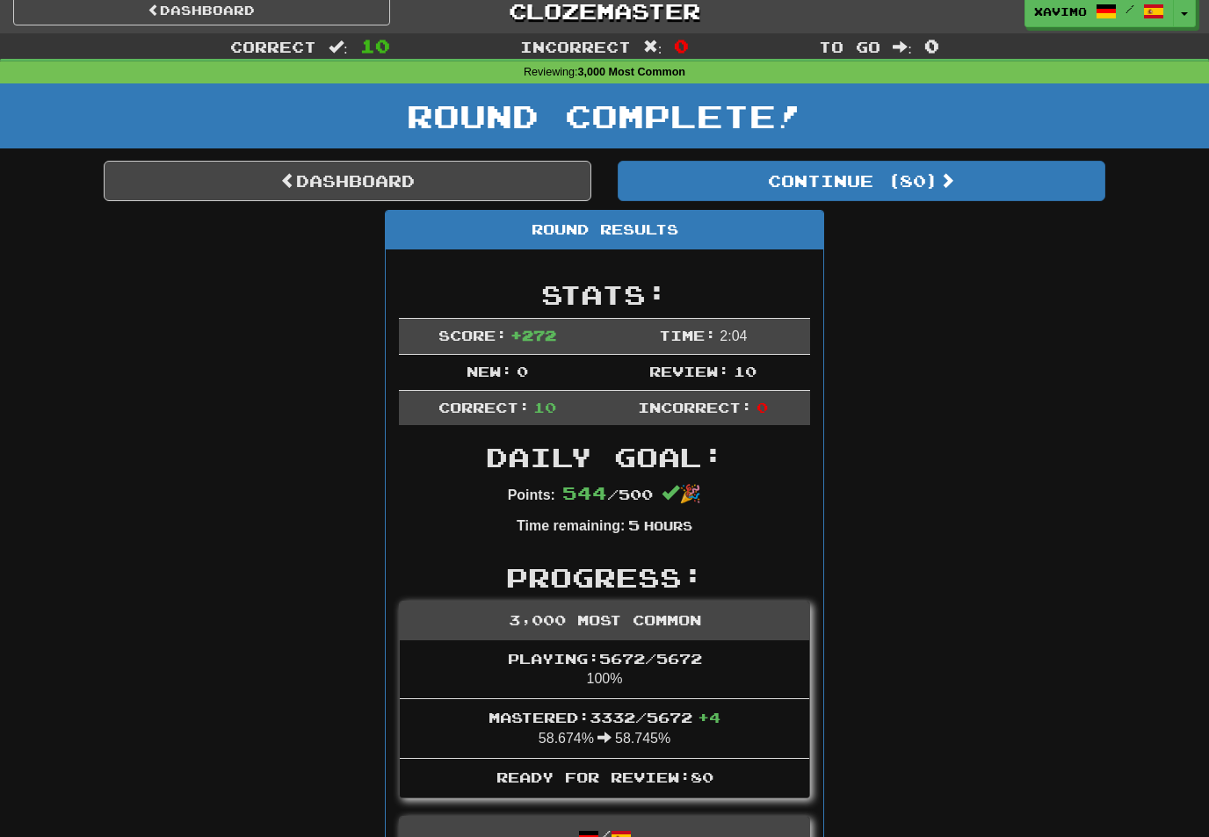
scroll to position [11, 0]
click at [495, 179] on link "Dashboard" at bounding box center [348, 182] width 488 height 40
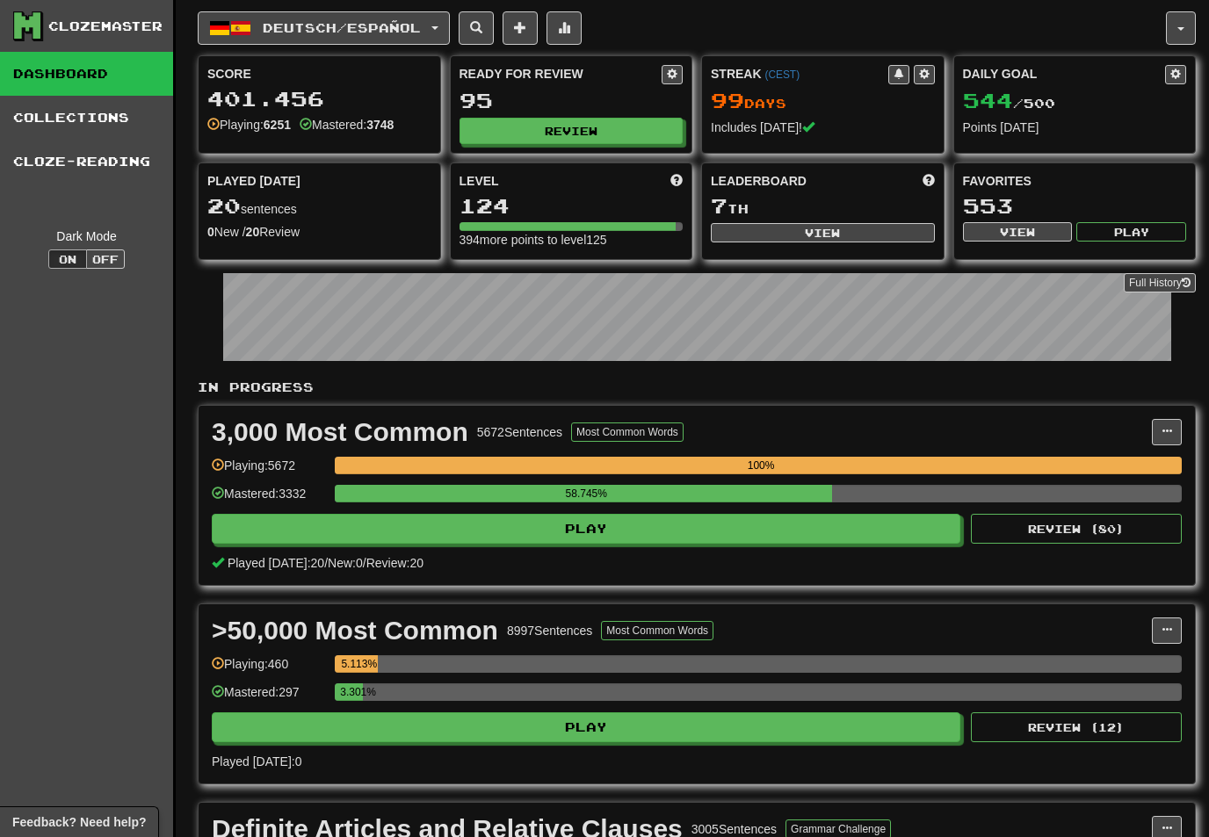
click at [870, 225] on button "View" at bounding box center [823, 232] width 224 height 19
select select "**********"
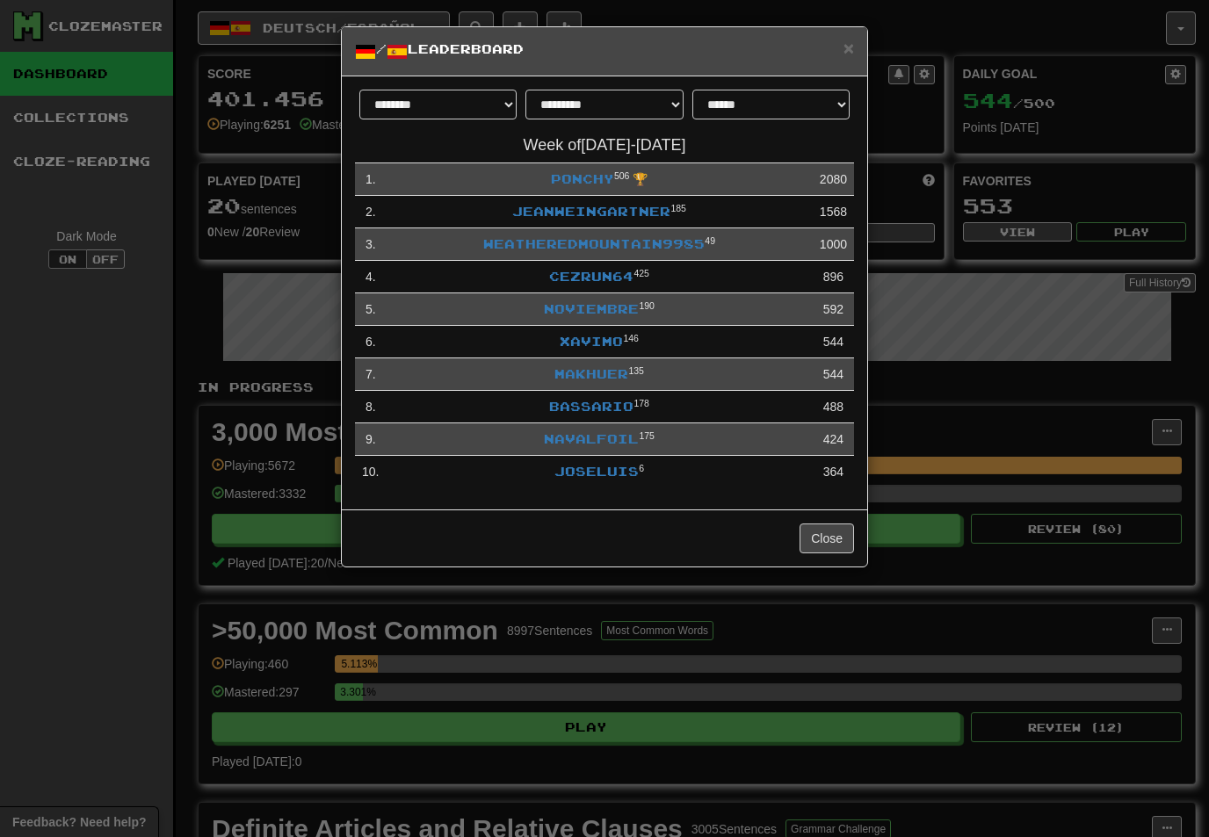
click at [600, 335] on link "Xavimo" at bounding box center [591, 341] width 63 height 15
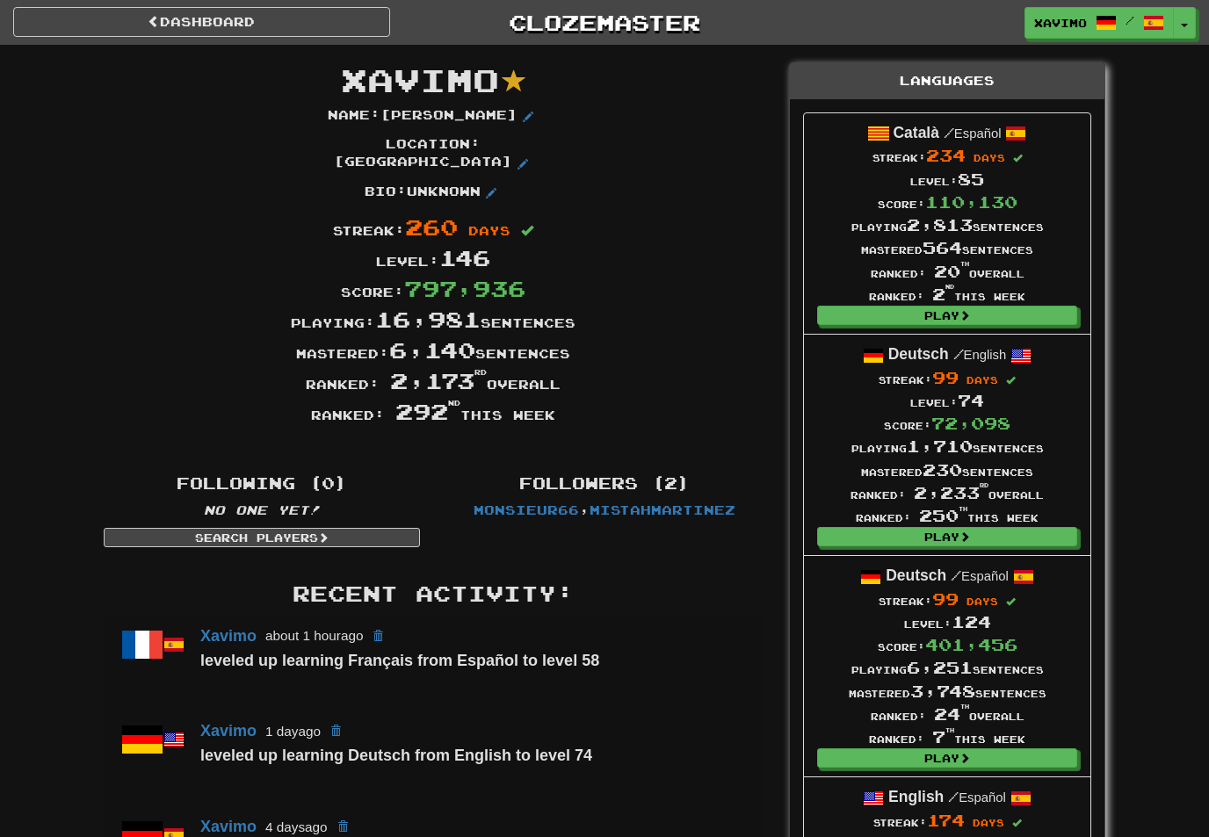
click at [324, 35] on link "Dashboard" at bounding box center [201, 22] width 377 height 30
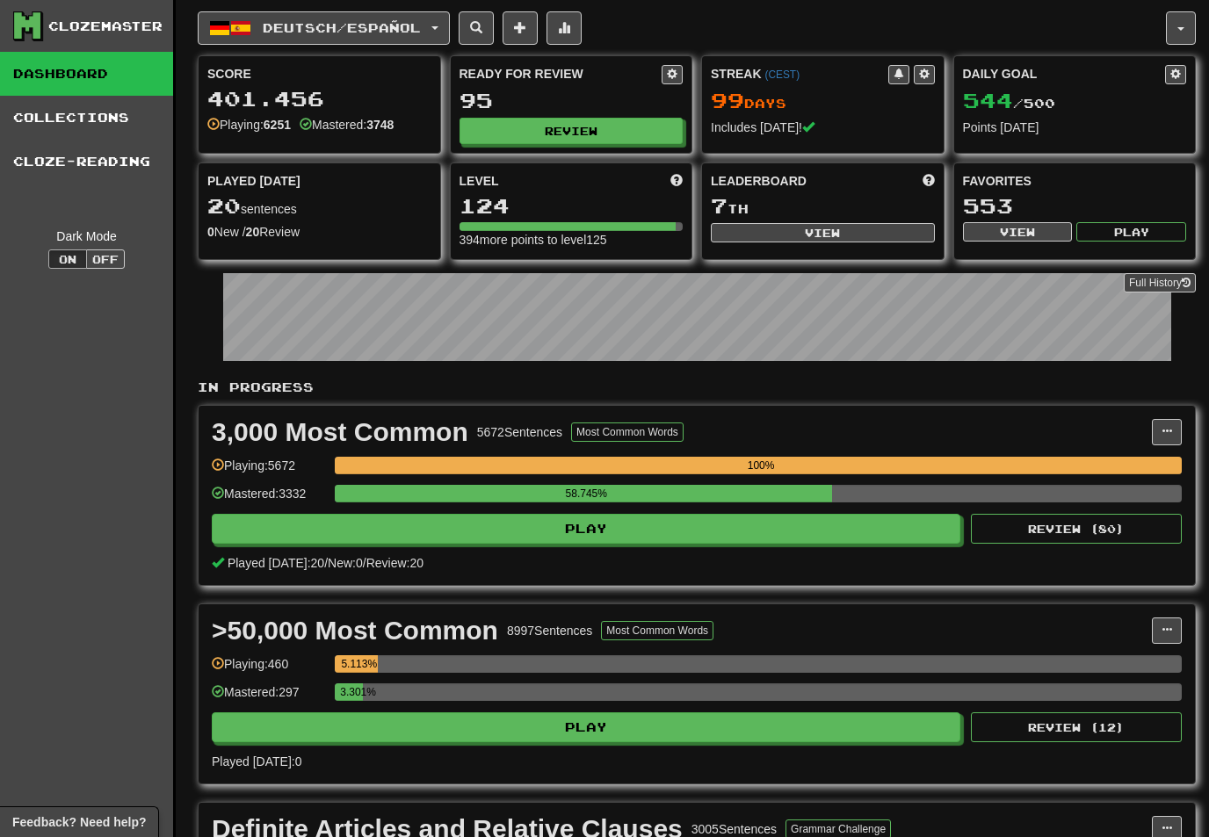
click at [582, 16] on button at bounding box center [563, 27] width 35 height 33
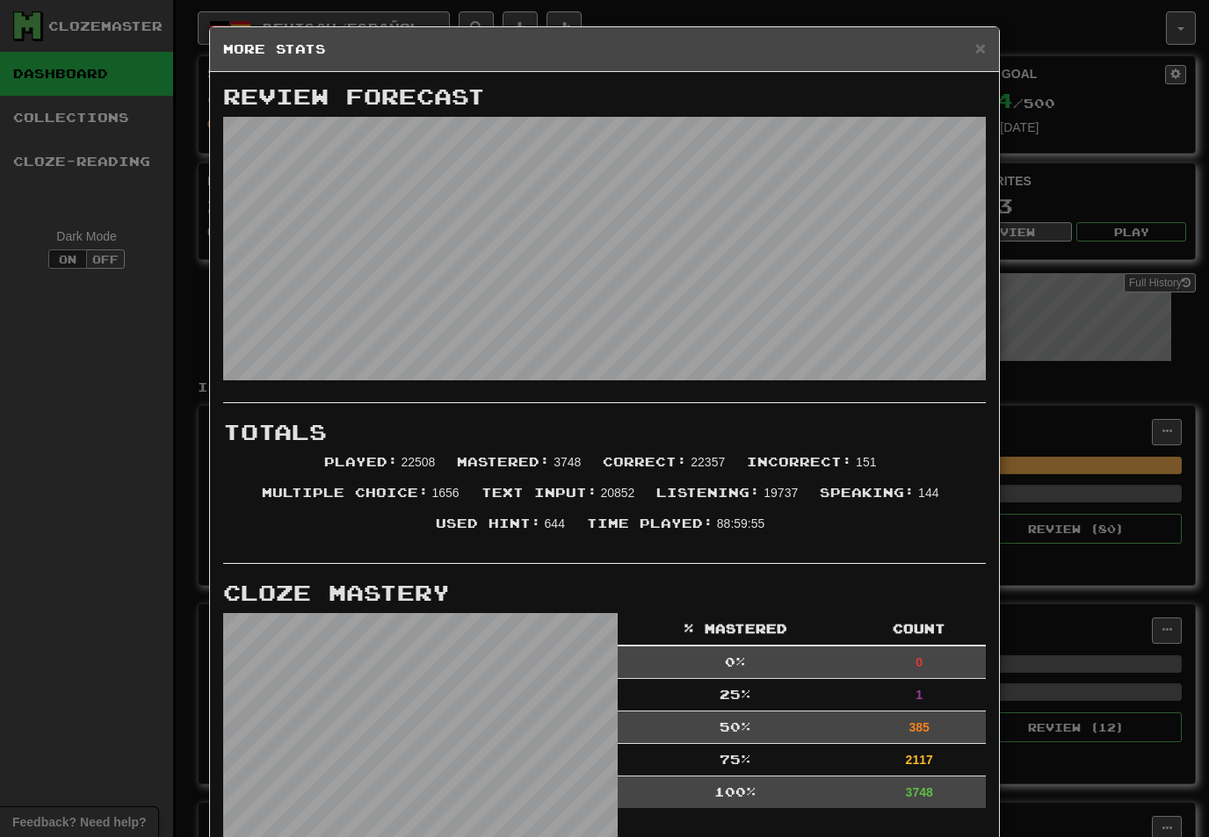
click at [983, 45] on span "×" at bounding box center [980, 48] width 11 height 20
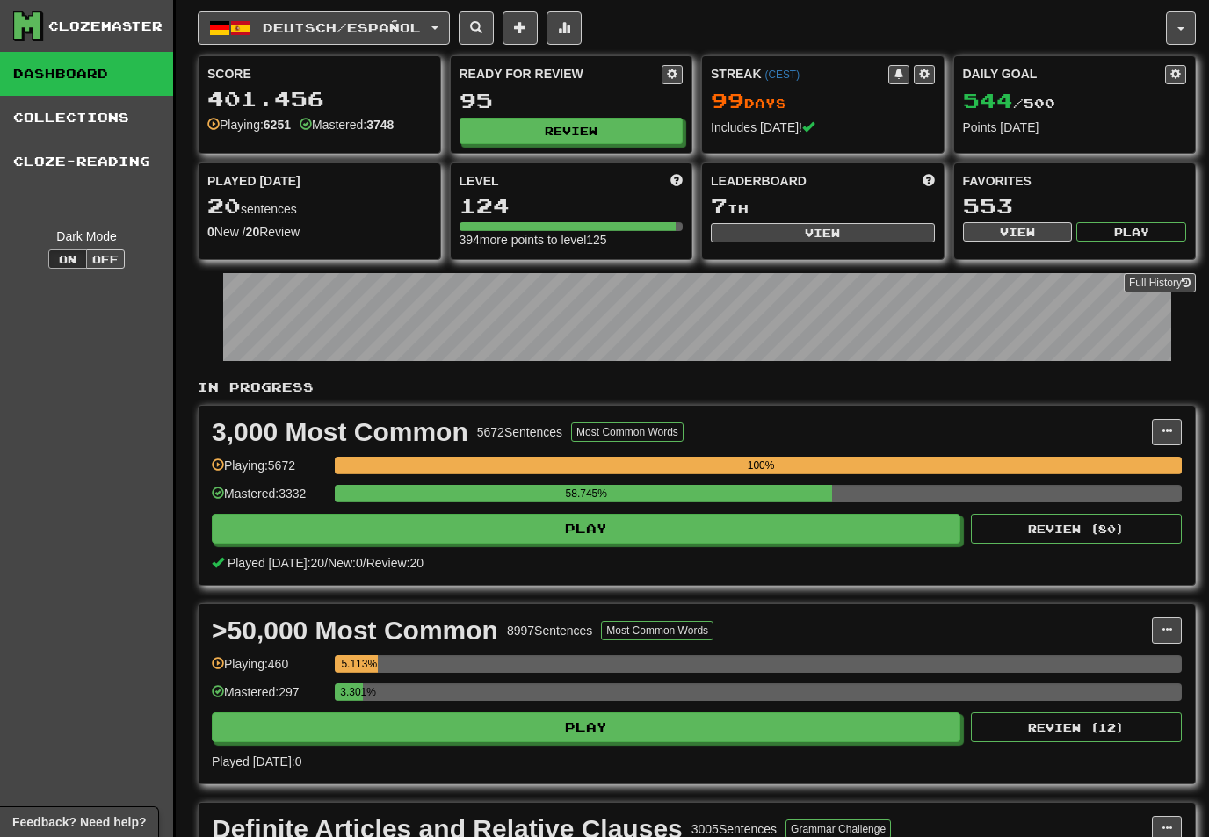
click at [572, 127] on button "Review" at bounding box center [571, 131] width 224 height 26
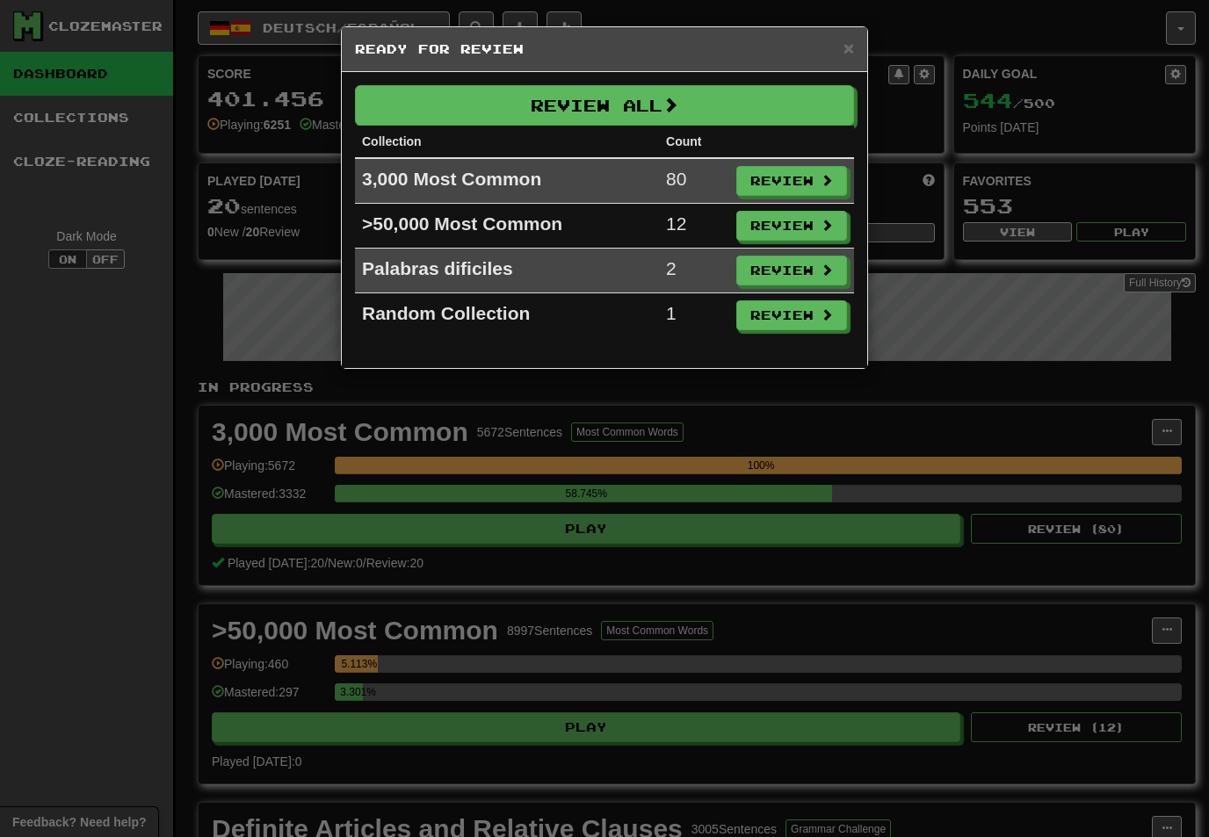
click at [825, 175] on span at bounding box center [827, 180] width 12 height 12
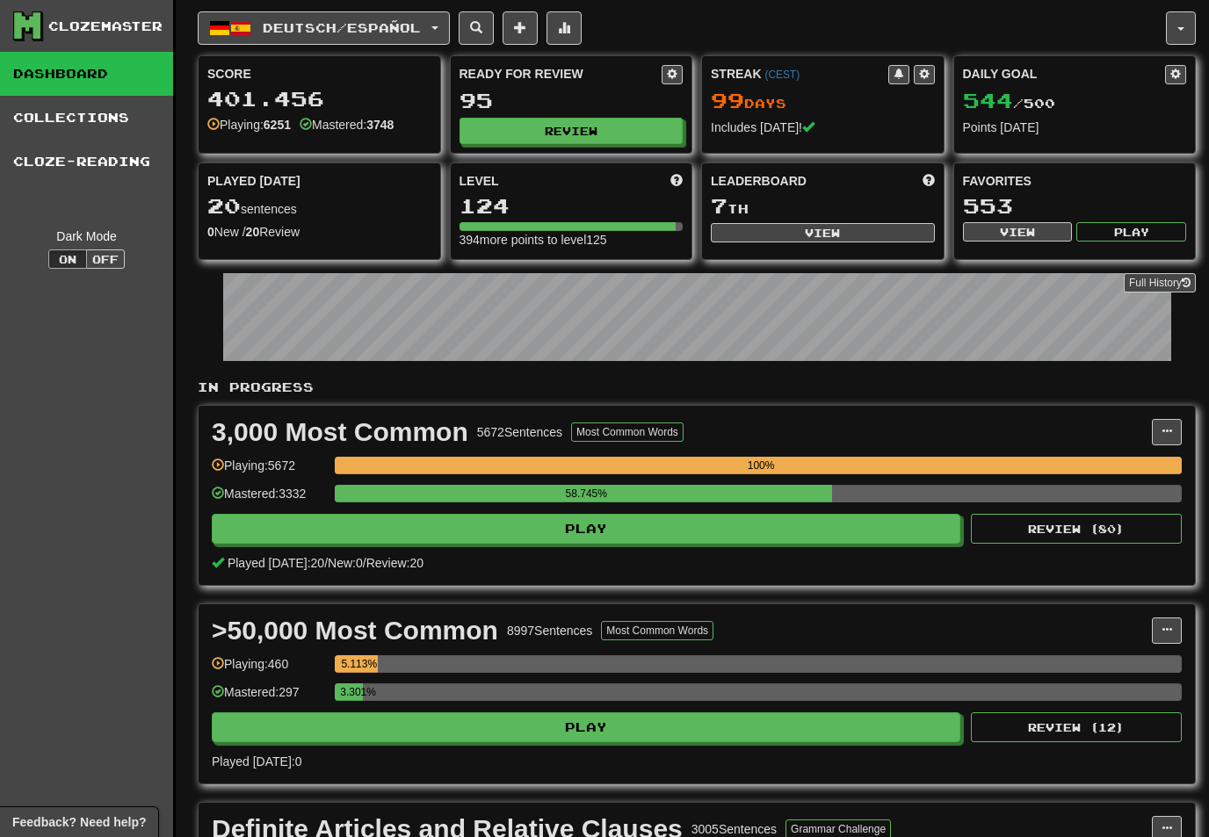
select select "**"
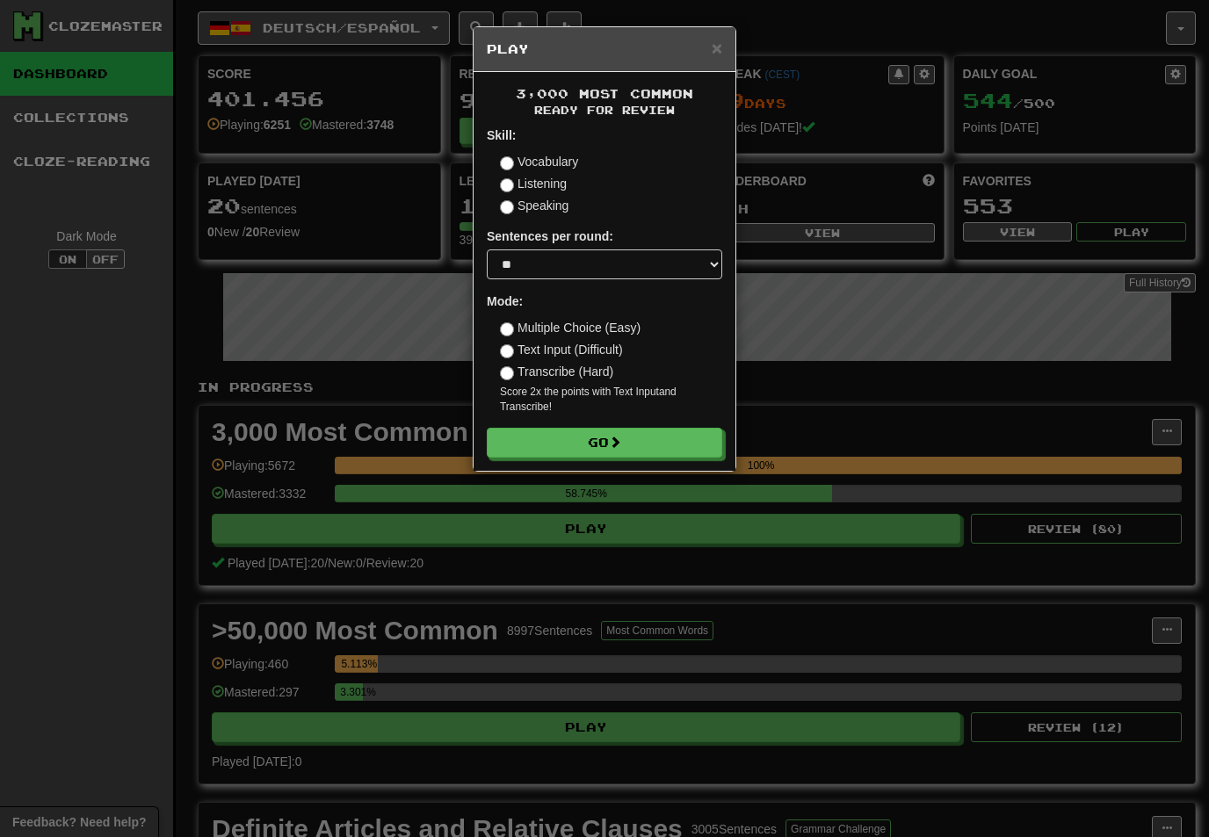
click at [692, 439] on button "Go" at bounding box center [604, 443] width 235 height 30
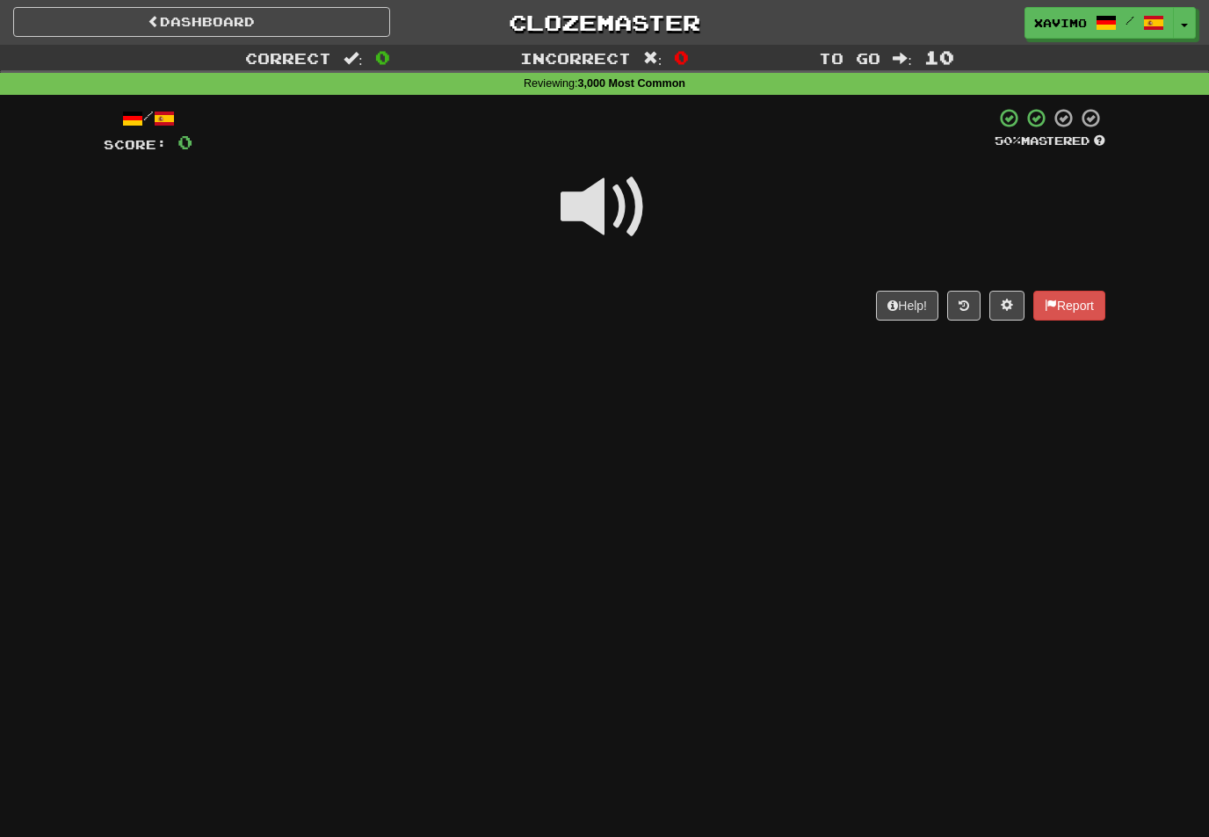
click at [597, 184] on span at bounding box center [605, 207] width 88 height 88
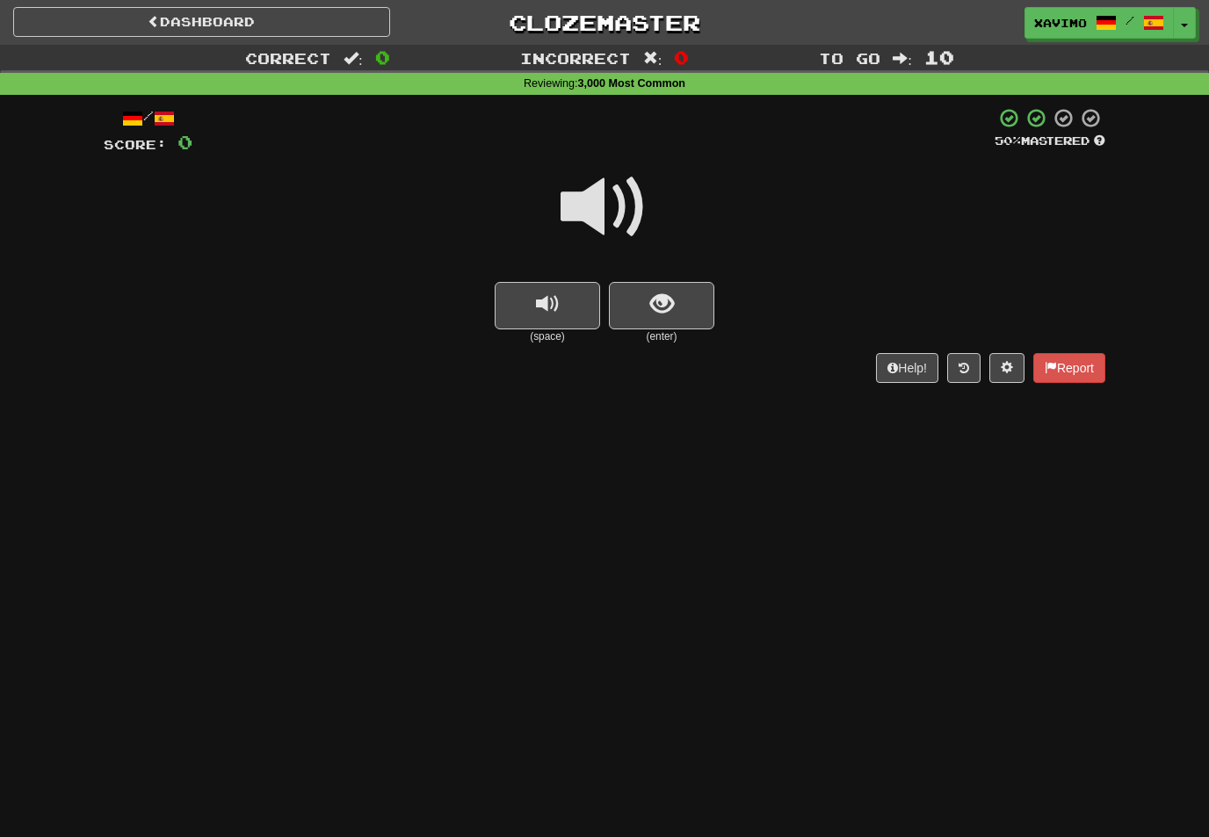
click at [628, 205] on span at bounding box center [605, 207] width 88 height 88
click at [661, 299] on span "show sentence" at bounding box center [662, 305] width 24 height 24
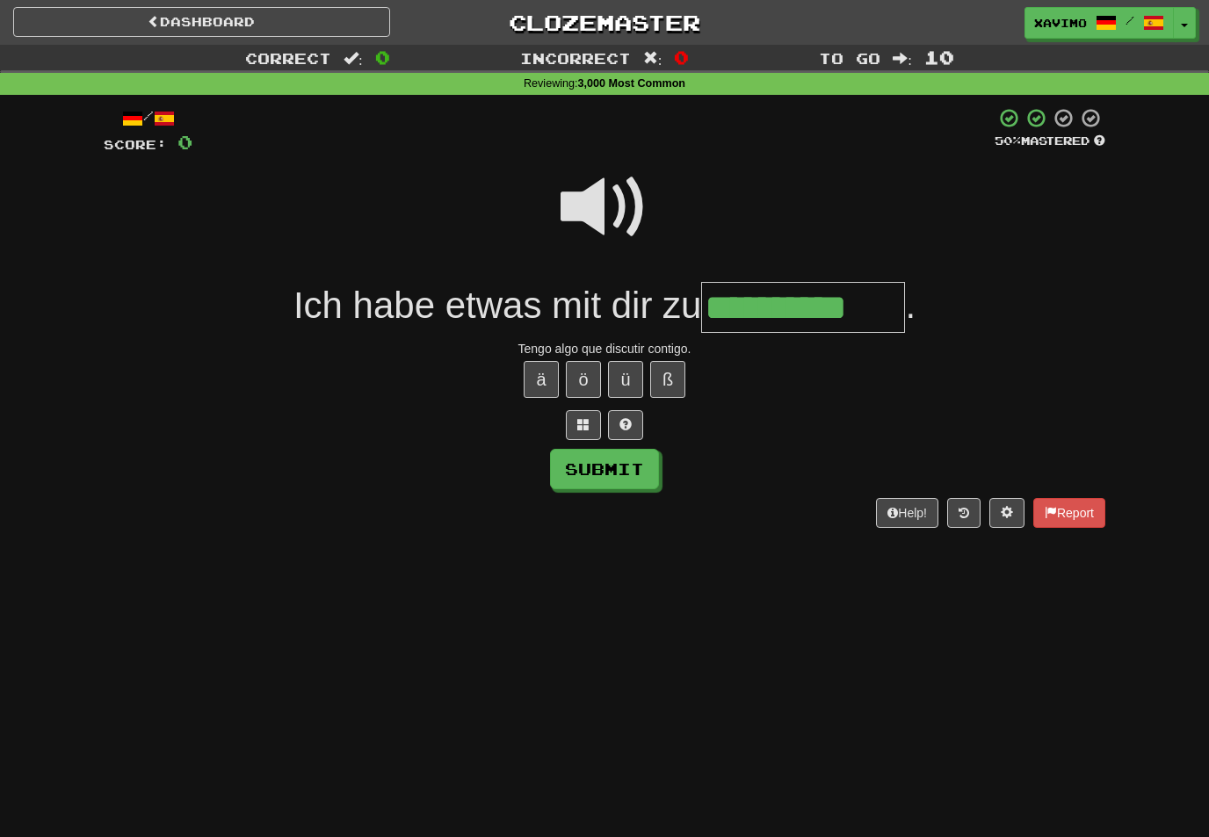
type input "**********"
click at [647, 471] on button "Submit" at bounding box center [604, 469] width 109 height 40
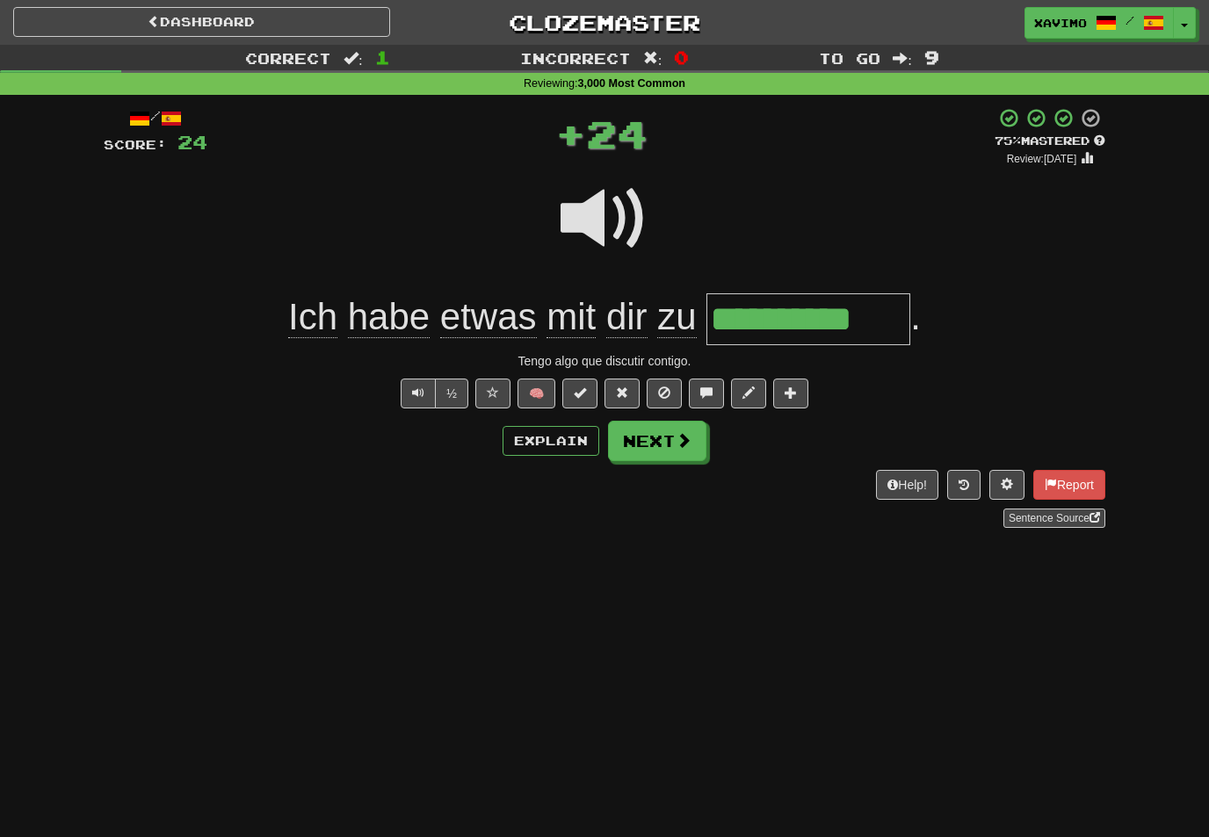
click at [693, 437] on button "Next" at bounding box center [657, 441] width 98 height 40
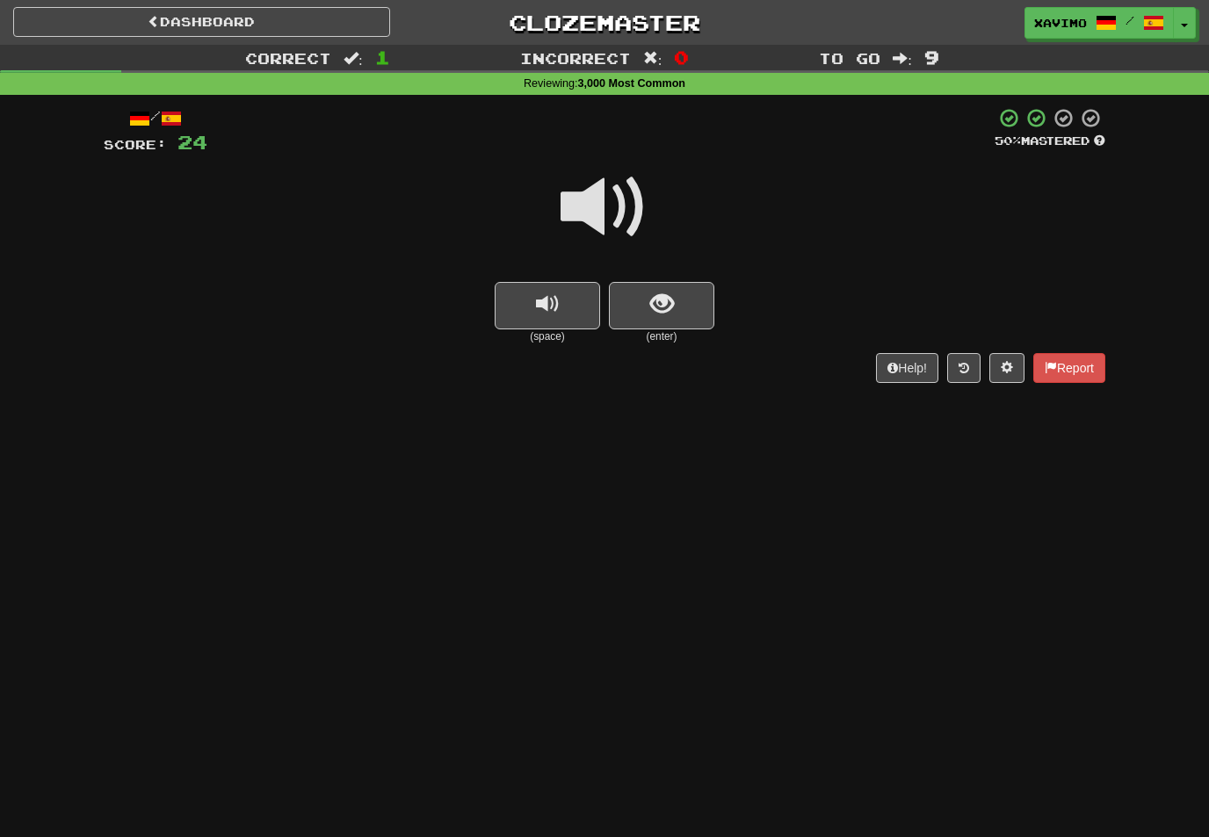
click at [620, 197] on span at bounding box center [605, 207] width 88 height 88
click at [662, 316] on button "show sentence" at bounding box center [661, 305] width 105 height 47
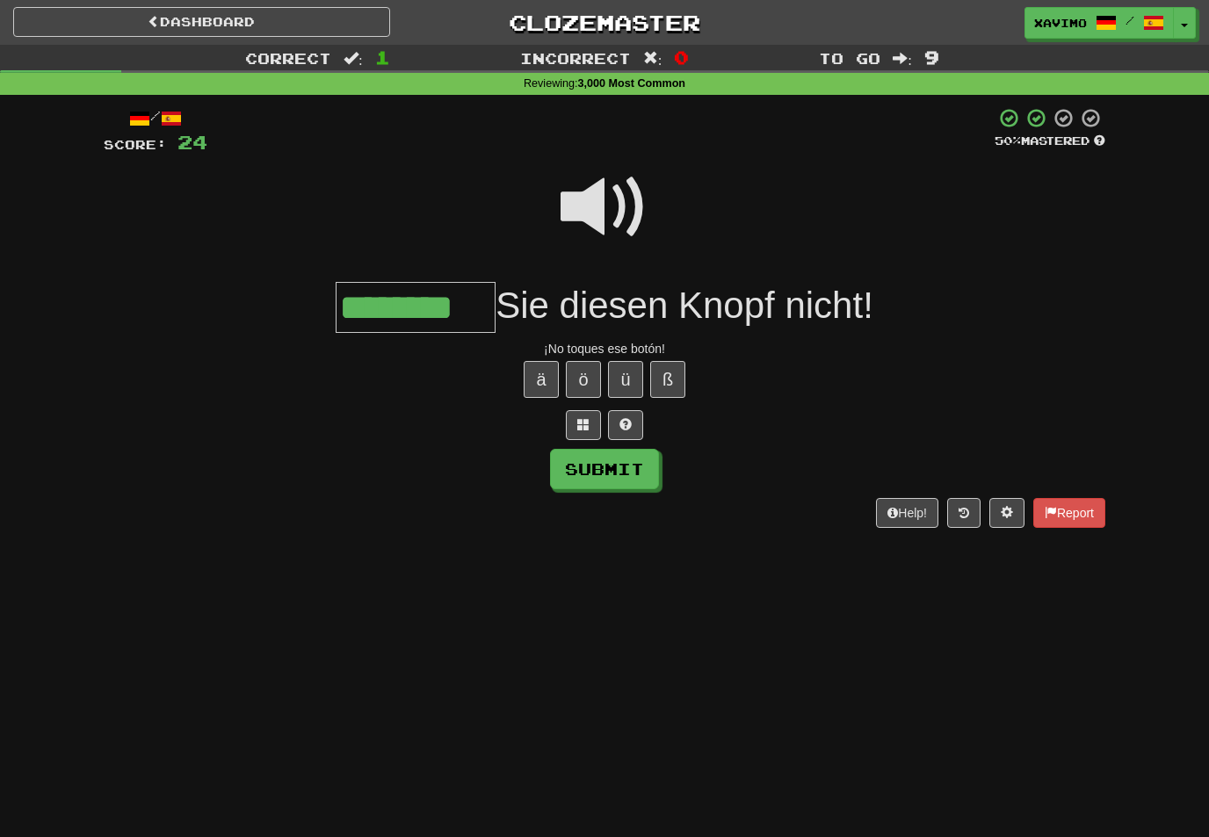
click at [625, 465] on button "Submit" at bounding box center [604, 469] width 109 height 40
type input "********"
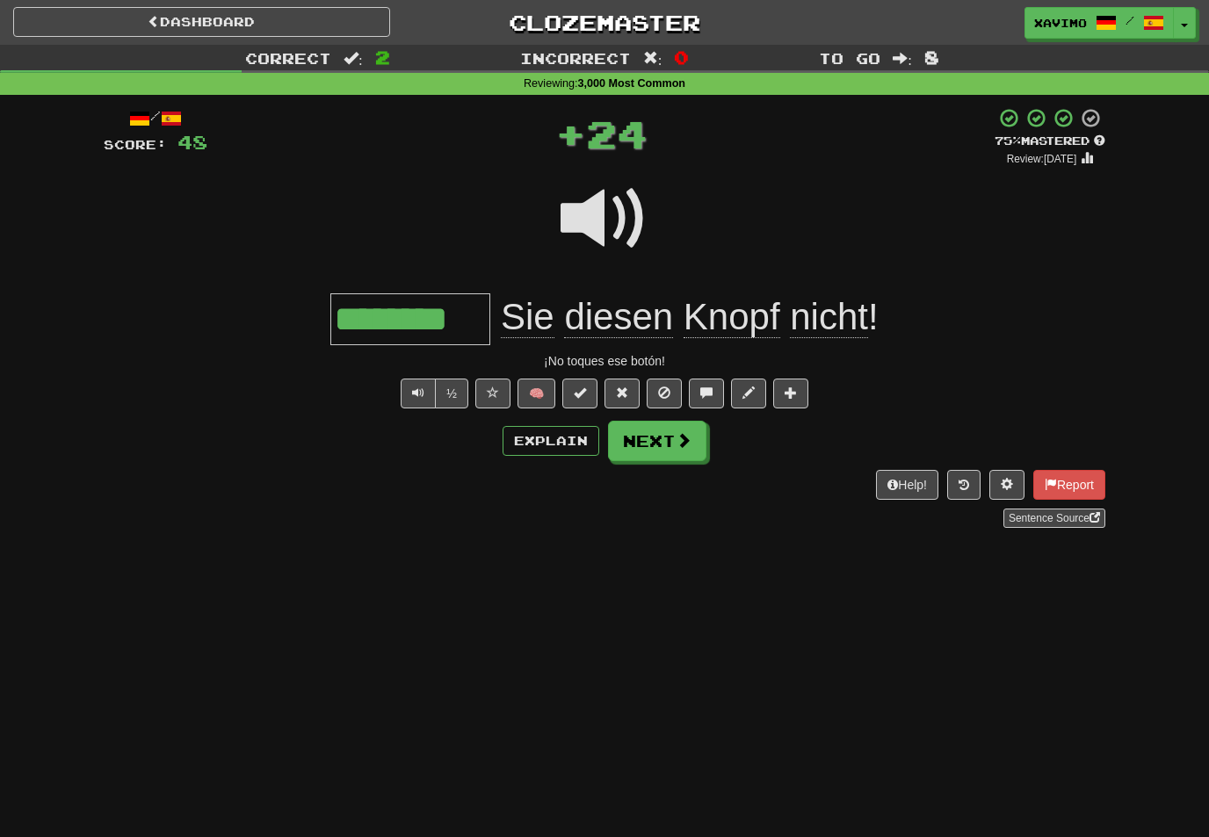
click at [691, 440] on span at bounding box center [684, 440] width 16 height 16
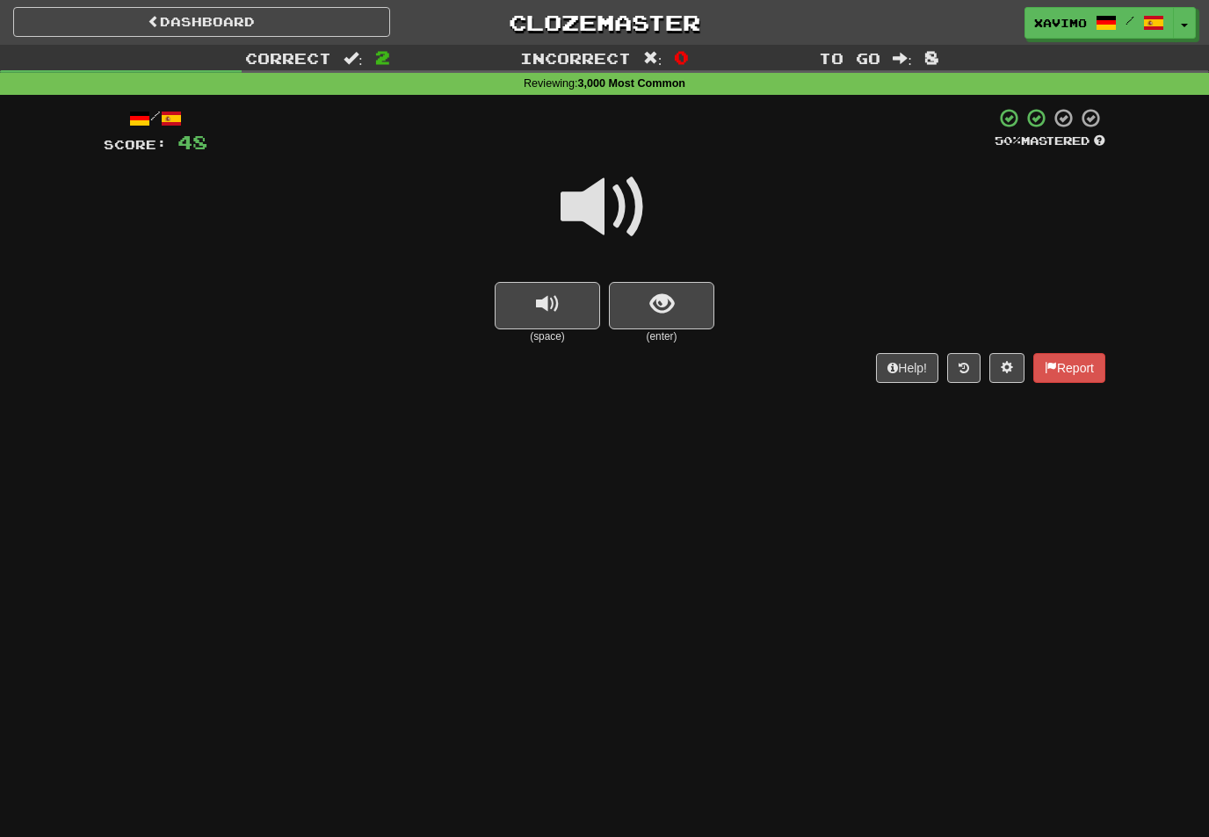
click at [612, 211] on span at bounding box center [605, 207] width 88 height 88
click at [666, 299] on span "show sentence" at bounding box center [662, 305] width 24 height 24
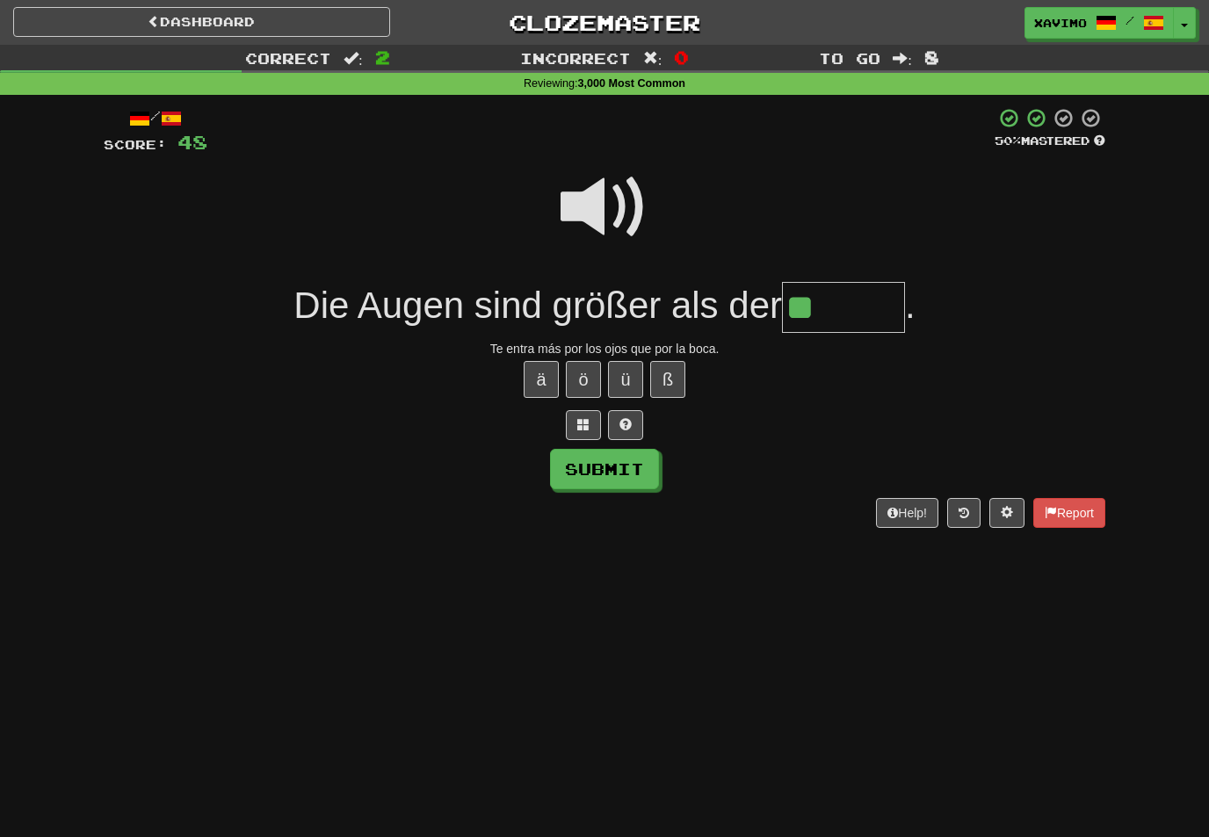
click at [625, 194] on span at bounding box center [605, 207] width 88 height 88
click at [870, 300] on input "**" at bounding box center [843, 308] width 123 height 52
click at [544, 375] on button "ä" at bounding box center [541, 379] width 35 height 37
click at [584, 418] on span at bounding box center [583, 424] width 12 height 12
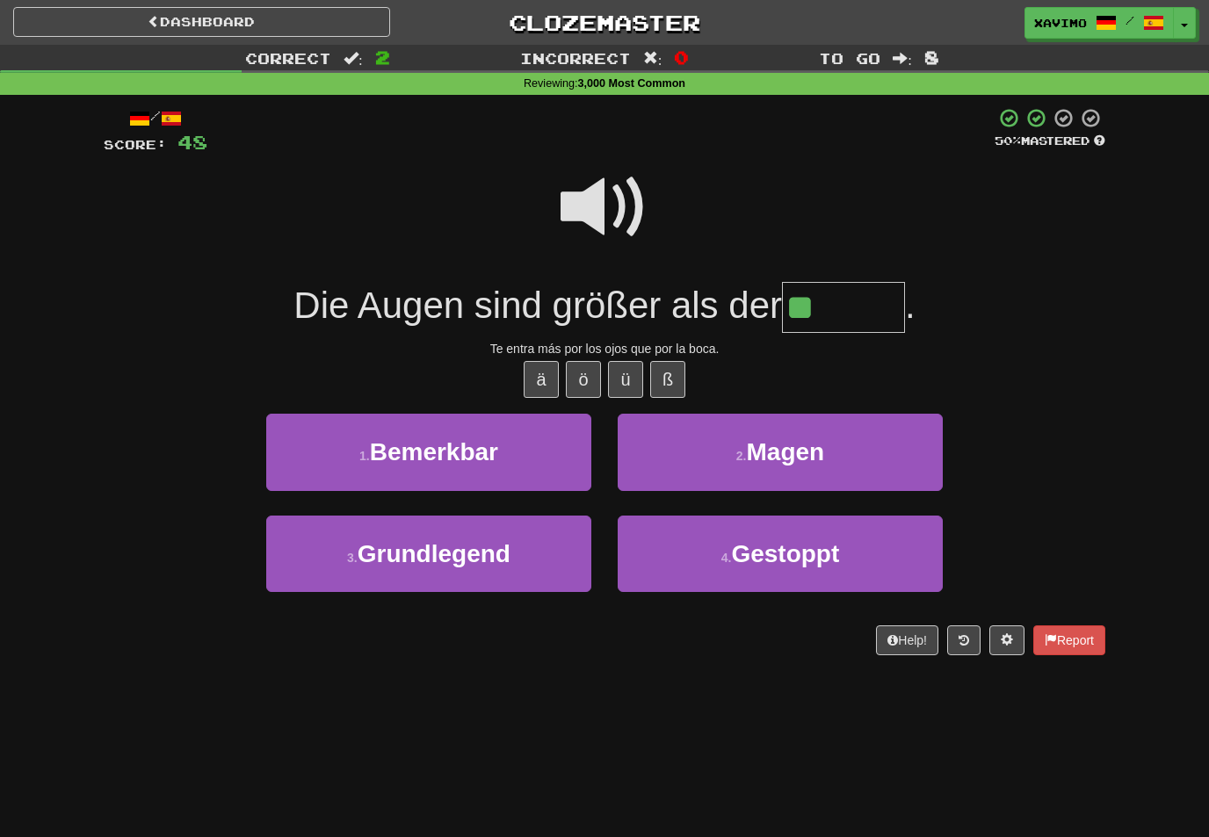
click at [681, 437] on button "2 . Magen" at bounding box center [780, 452] width 325 height 76
type input "*****"
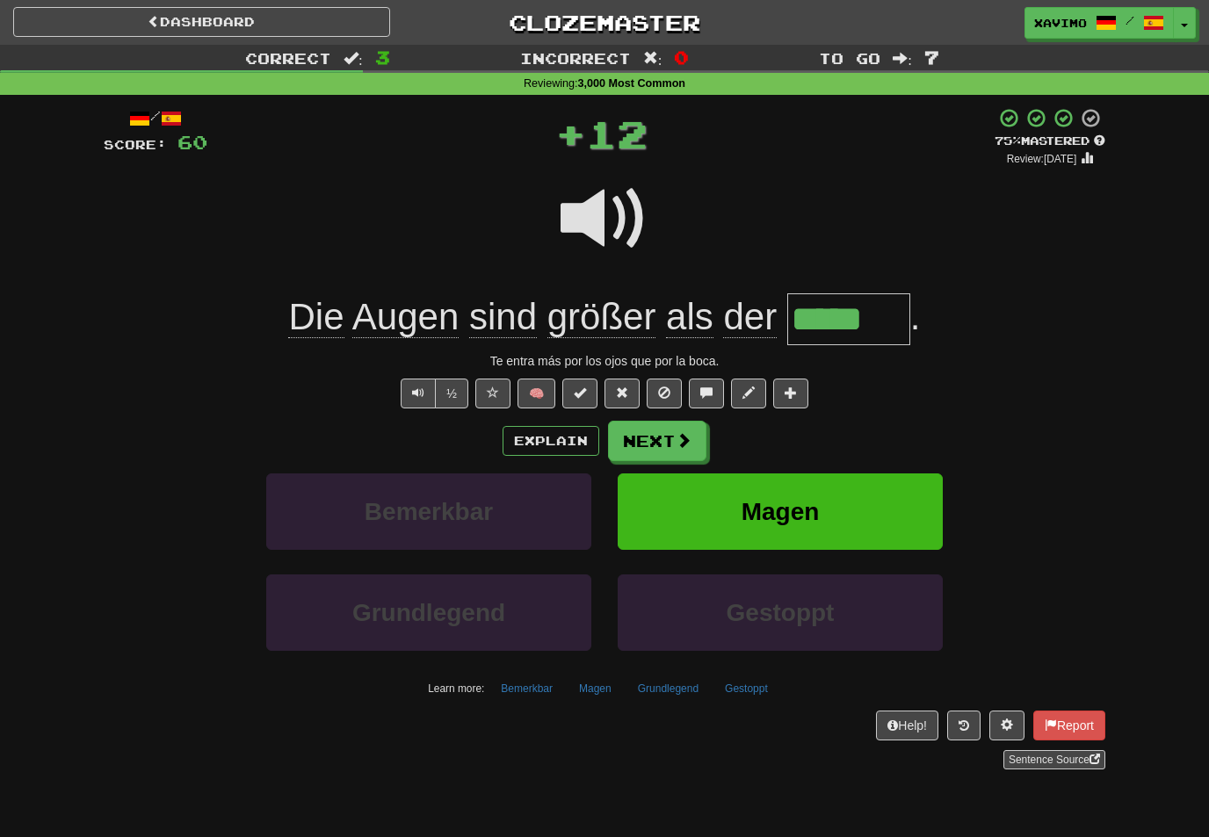
click at [691, 423] on button "Next" at bounding box center [657, 441] width 98 height 40
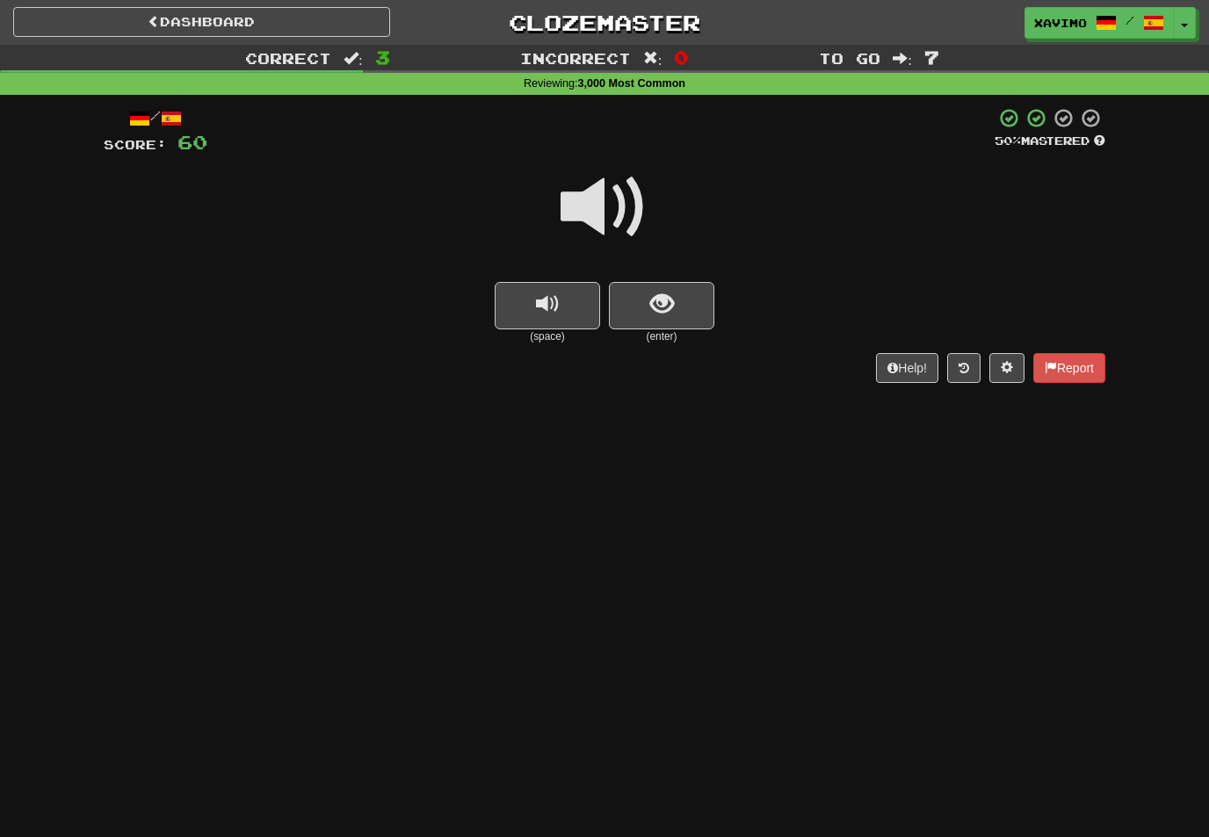
click at [626, 198] on span at bounding box center [605, 207] width 88 height 88
click at [685, 297] on button "show sentence" at bounding box center [661, 305] width 105 height 47
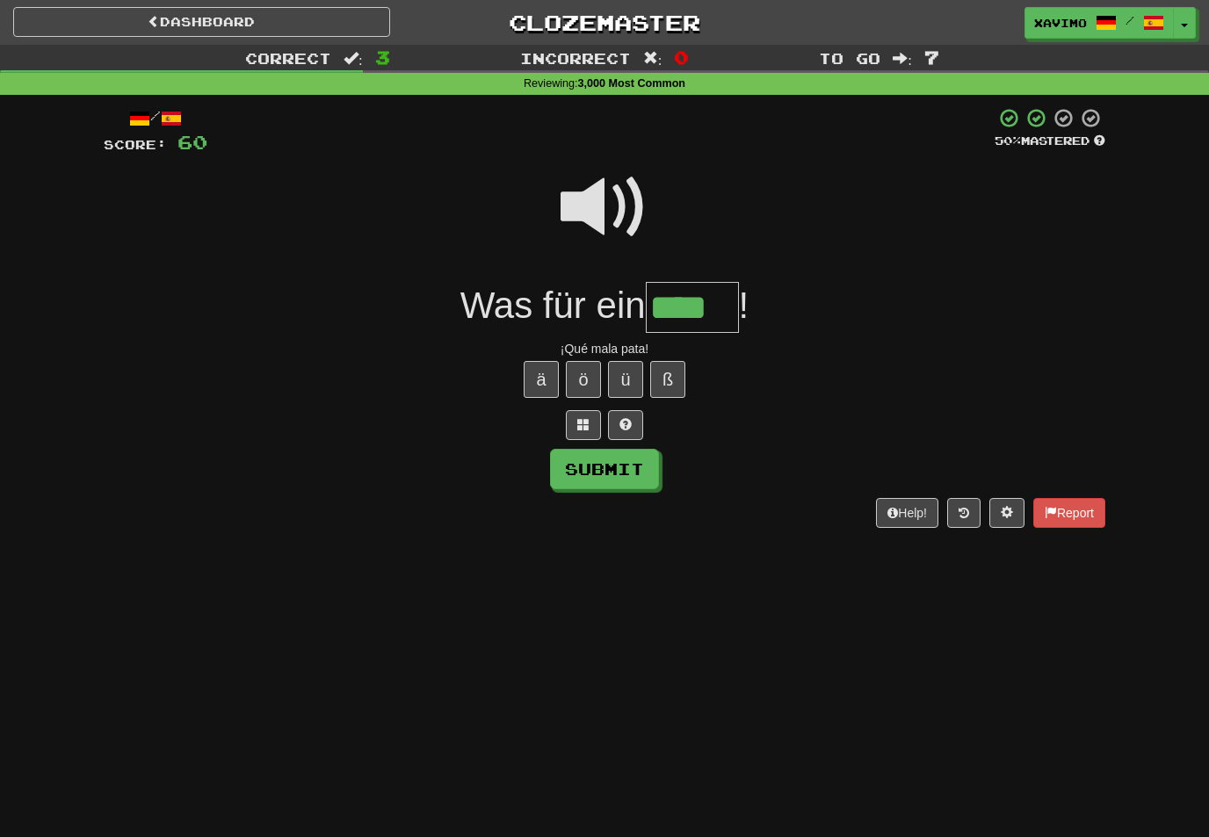
click at [633, 468] on button "Submit" at bounding box center [604, 469] width 109 height 40
type input "****"
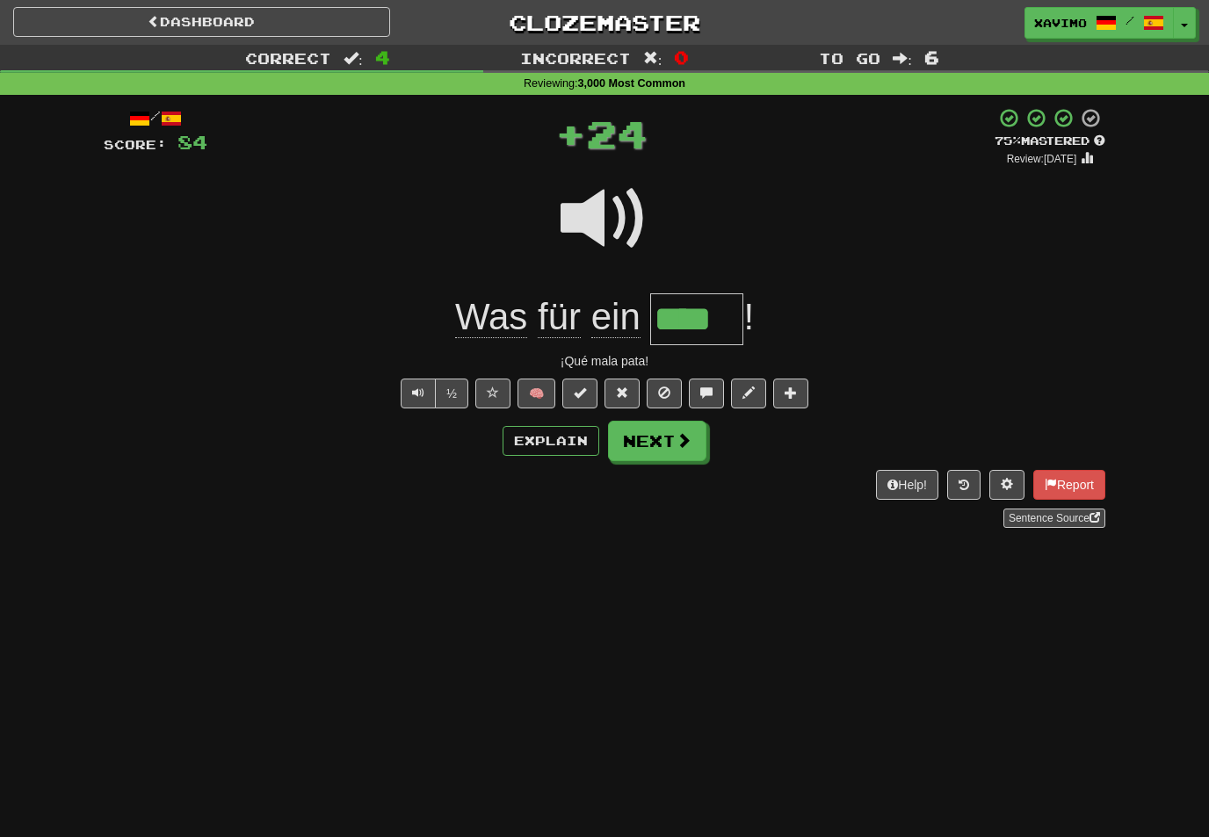
click at [694, 438] on button "Next" at bounding box center [657, 441] width 98 height 40
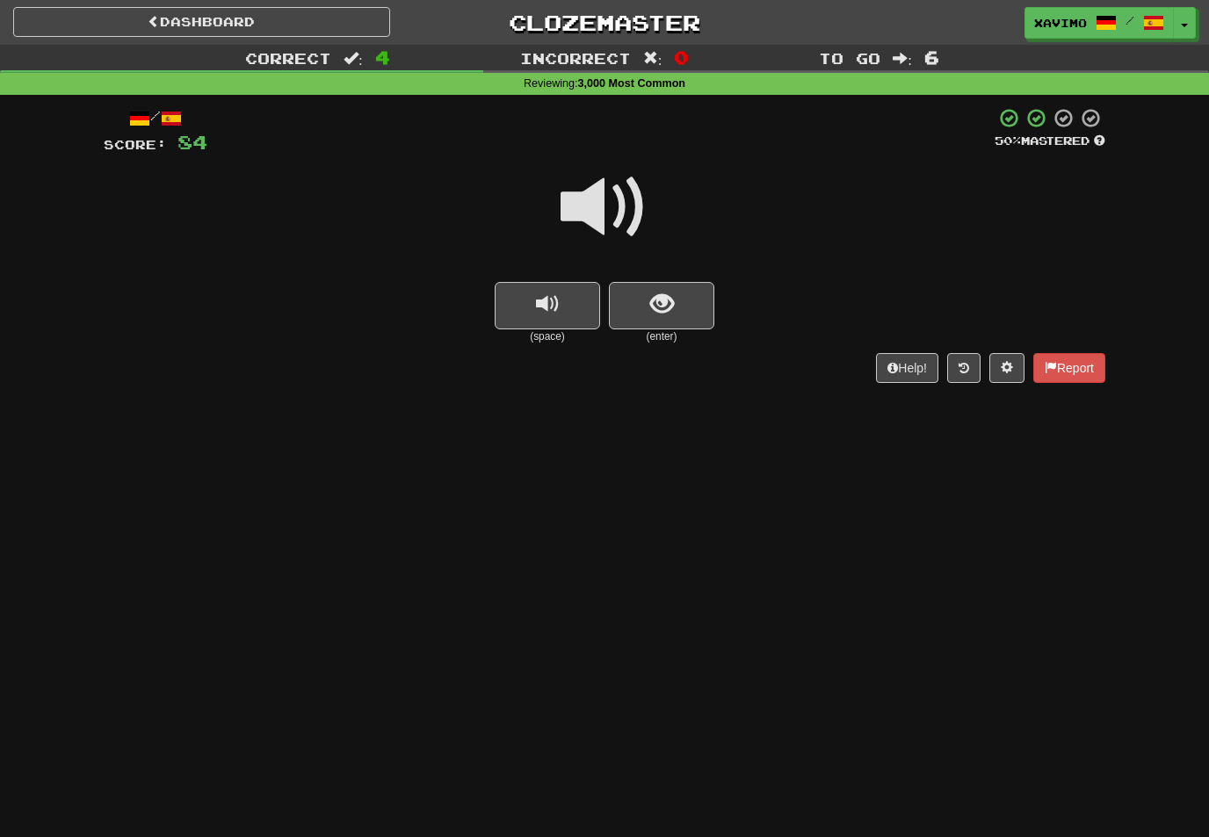
click at [611, 202] on span at bounding box center [605, 207] width 88 height 88
click at [658, 298] on span "show sentence" at bounding box center [662, 305] width 24 height 24
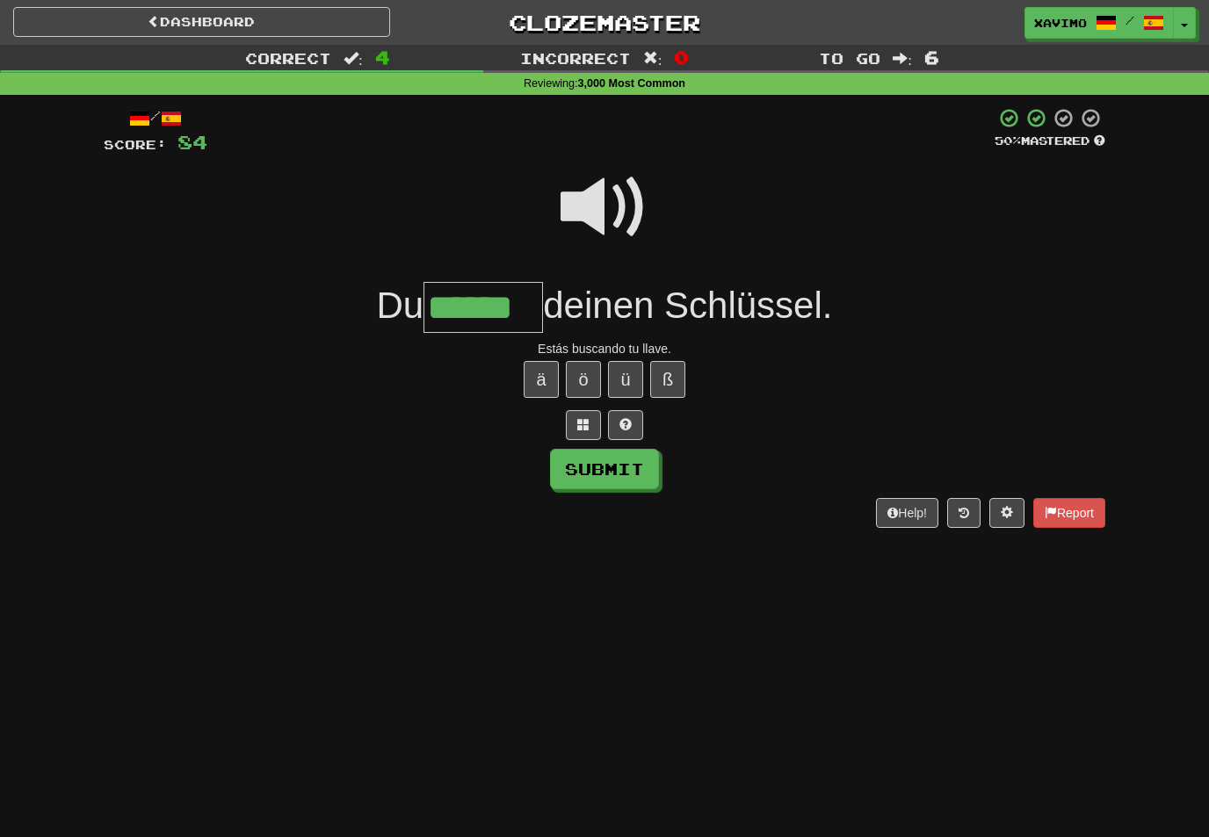
type input "******"
click at [620, 469] on button "Submit" at bounding box center [604, 469] width 109 height 40
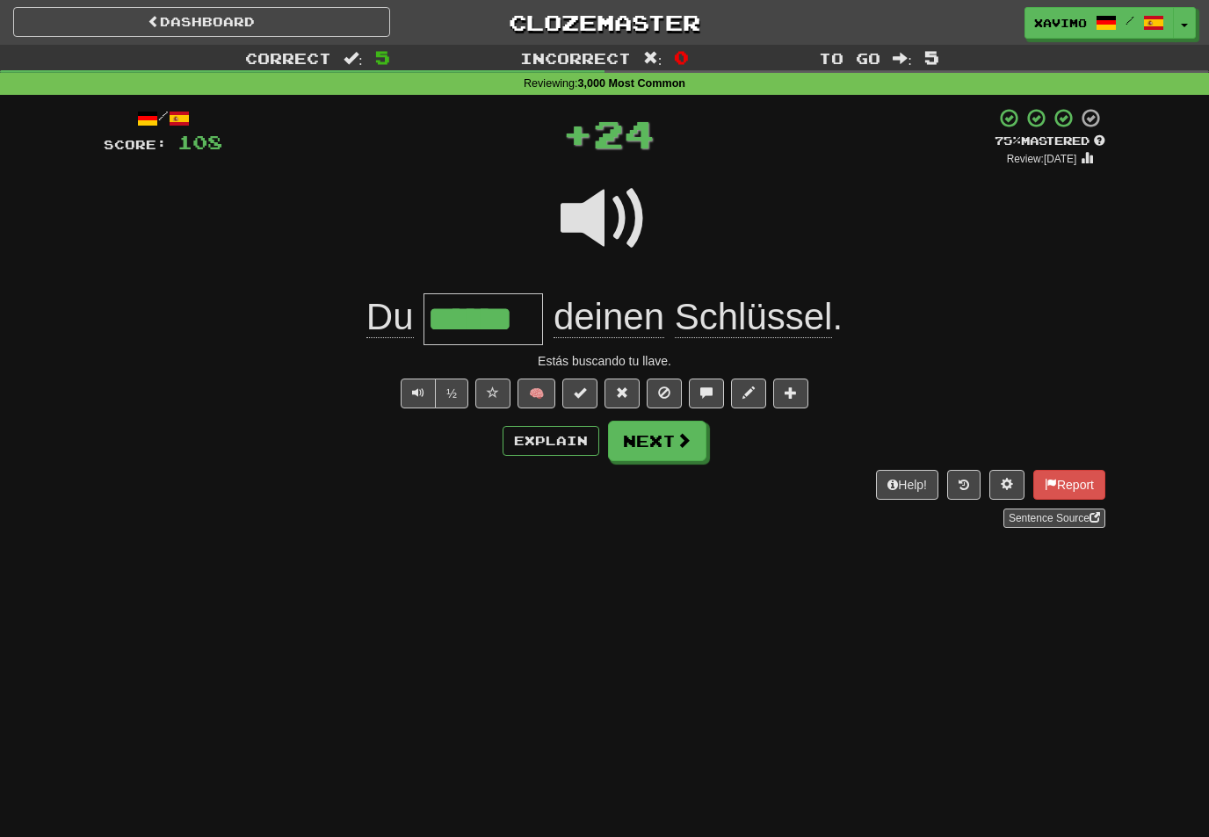
click at [703, 435] on button "Next" at bounding box center [657, 441] width 98 height 40
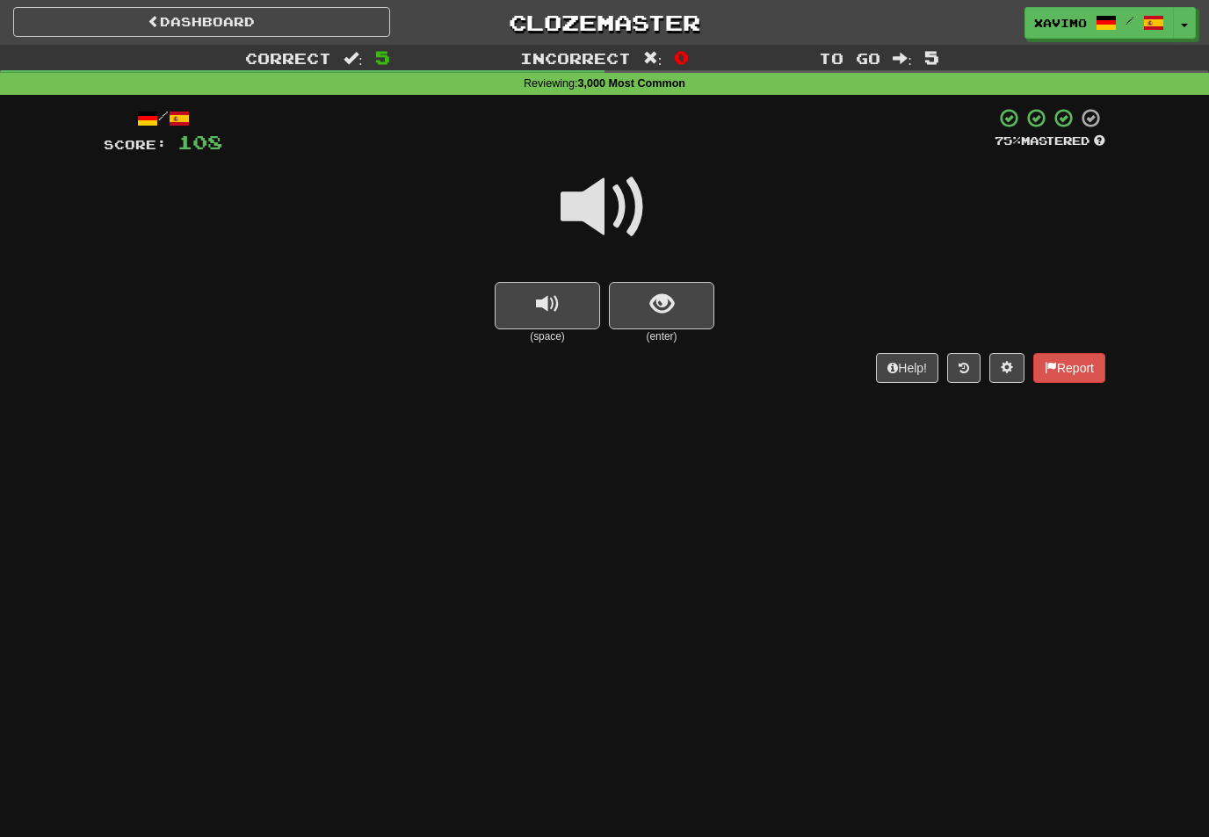
click at [601, 199] on span at bounding box center [605, 207] width 88 height 88
click at [650, 293] on span "show sentence" at bounding box center [662, 305] width 24 height 24
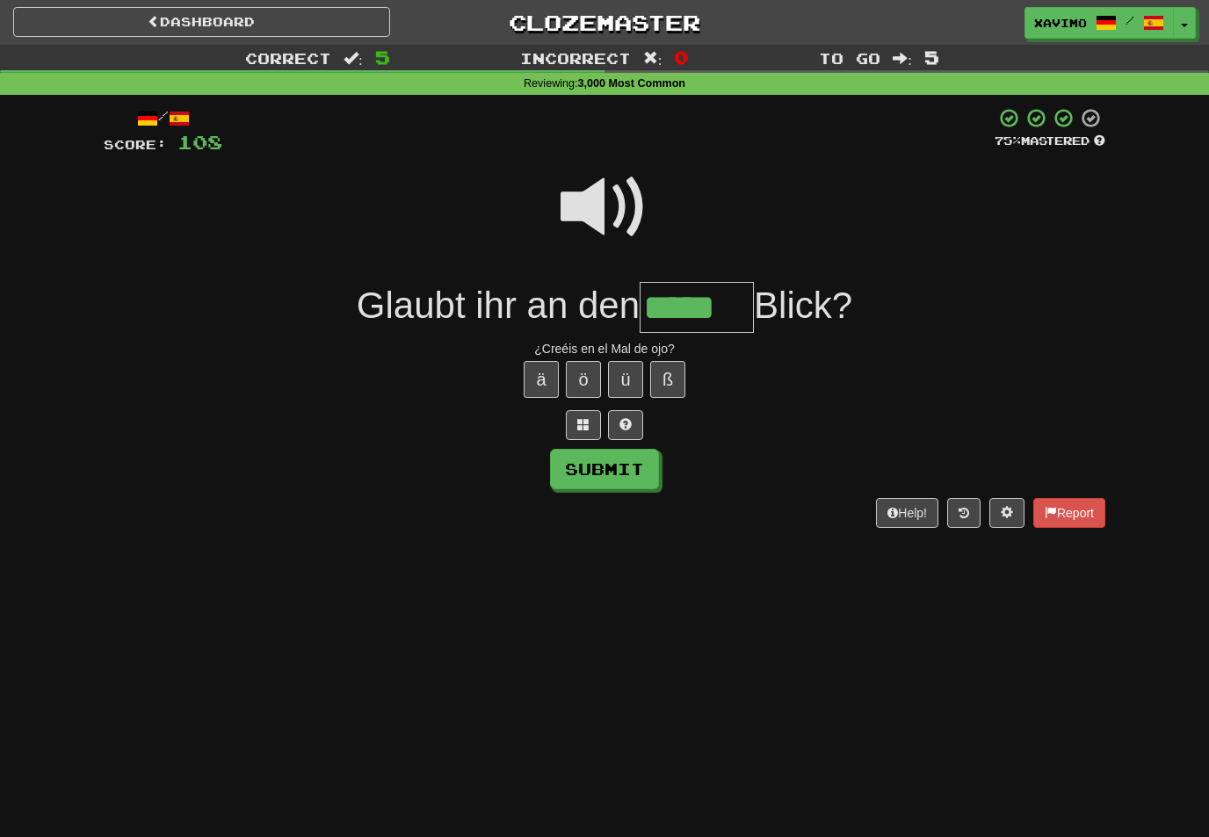
click at [640, 465] on button "Submit" at bounding box center [604, 469] width 109 height 40
type input "*****"
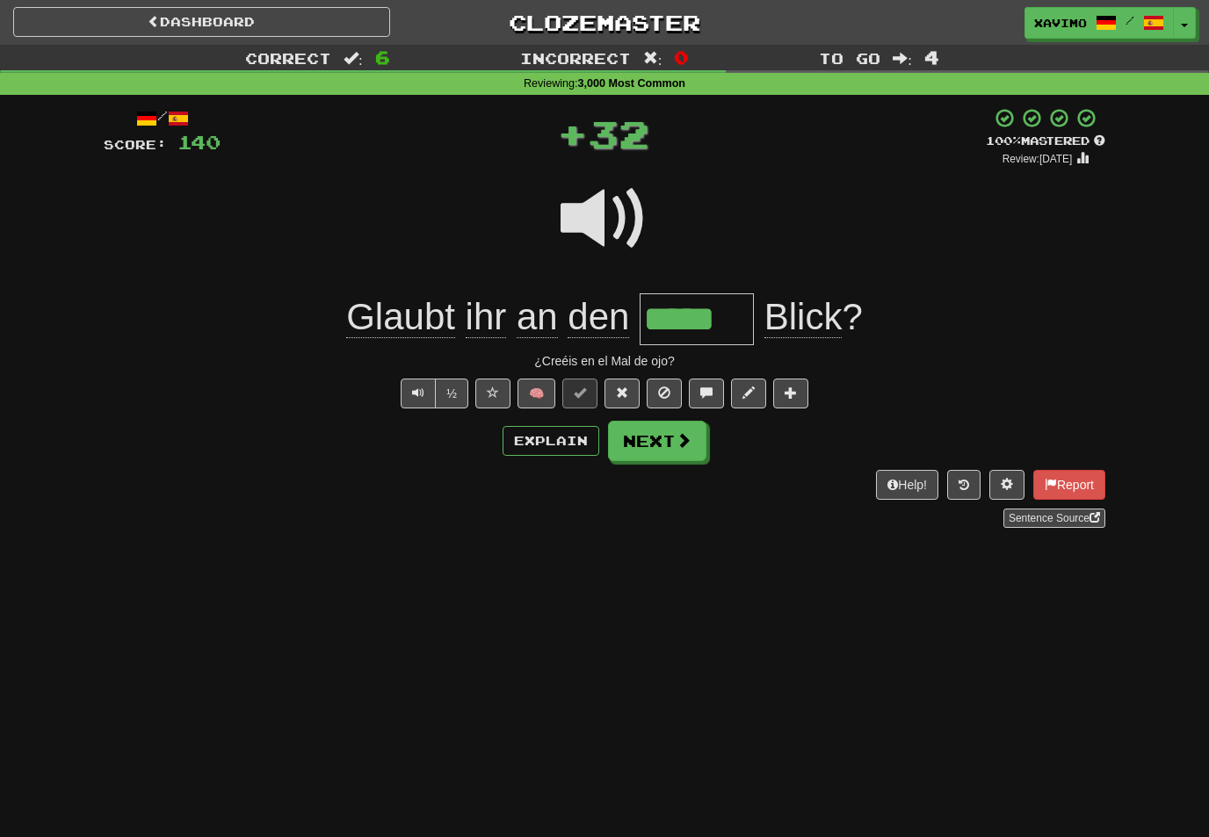
click at [677, 448] on button "Next" at bounding box center [657, 441] width 98 height 40
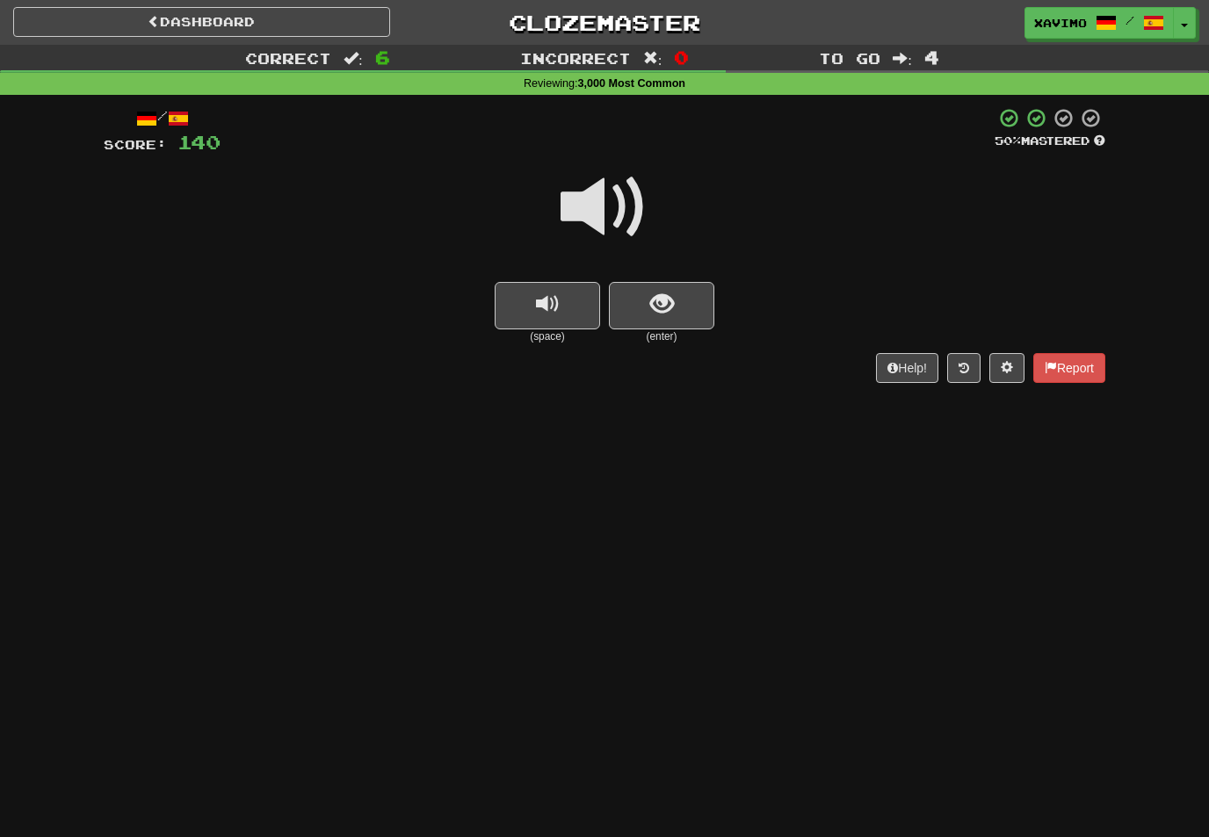
click at [619, 204] on span at bounding box center [605, 207] width 88 height 88
click at [652, 300] on span "show sentence" at bounding box center [662, 305] width 24 height 24
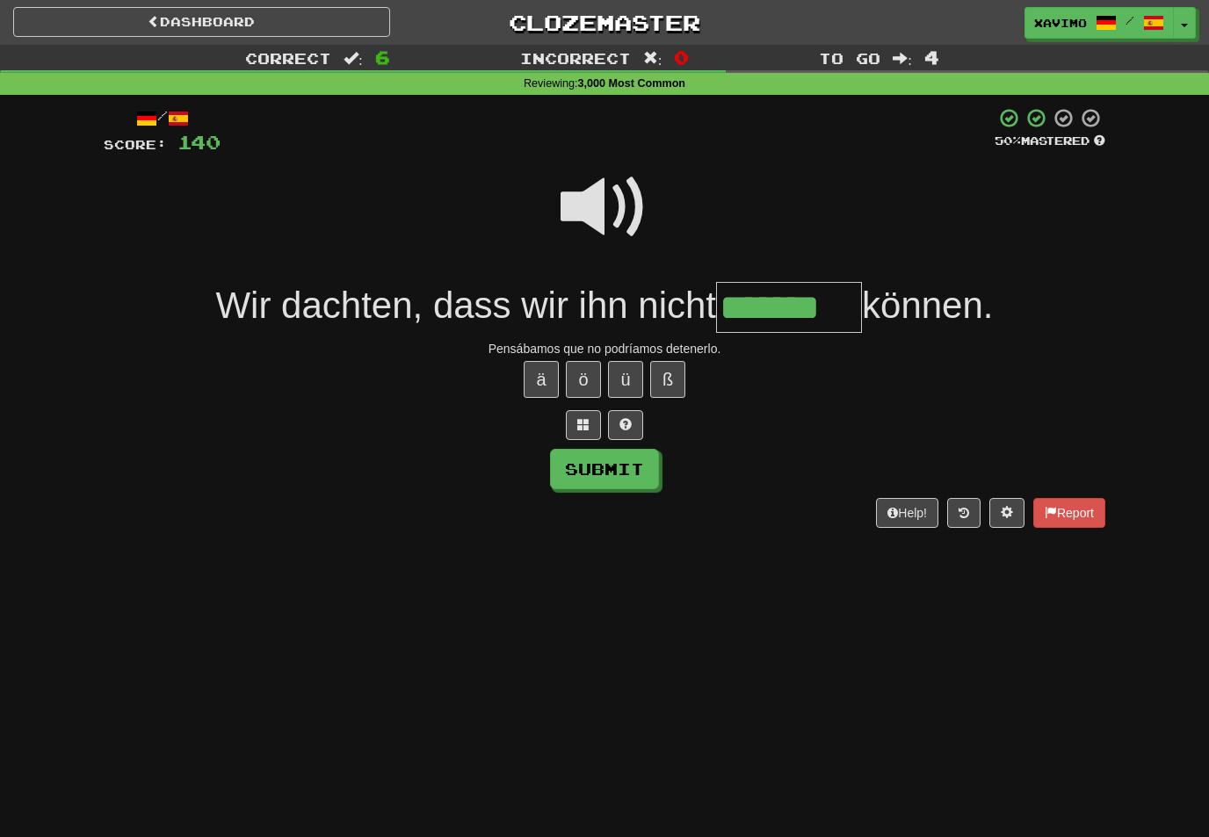
type input "*******"
click at [656, 499] on div "Help! Report" at bounding box center [605, 513] width 1002 height 30
click at [641, 469] on button "Submit" at bounding box center [604, 469] width 109 height 40
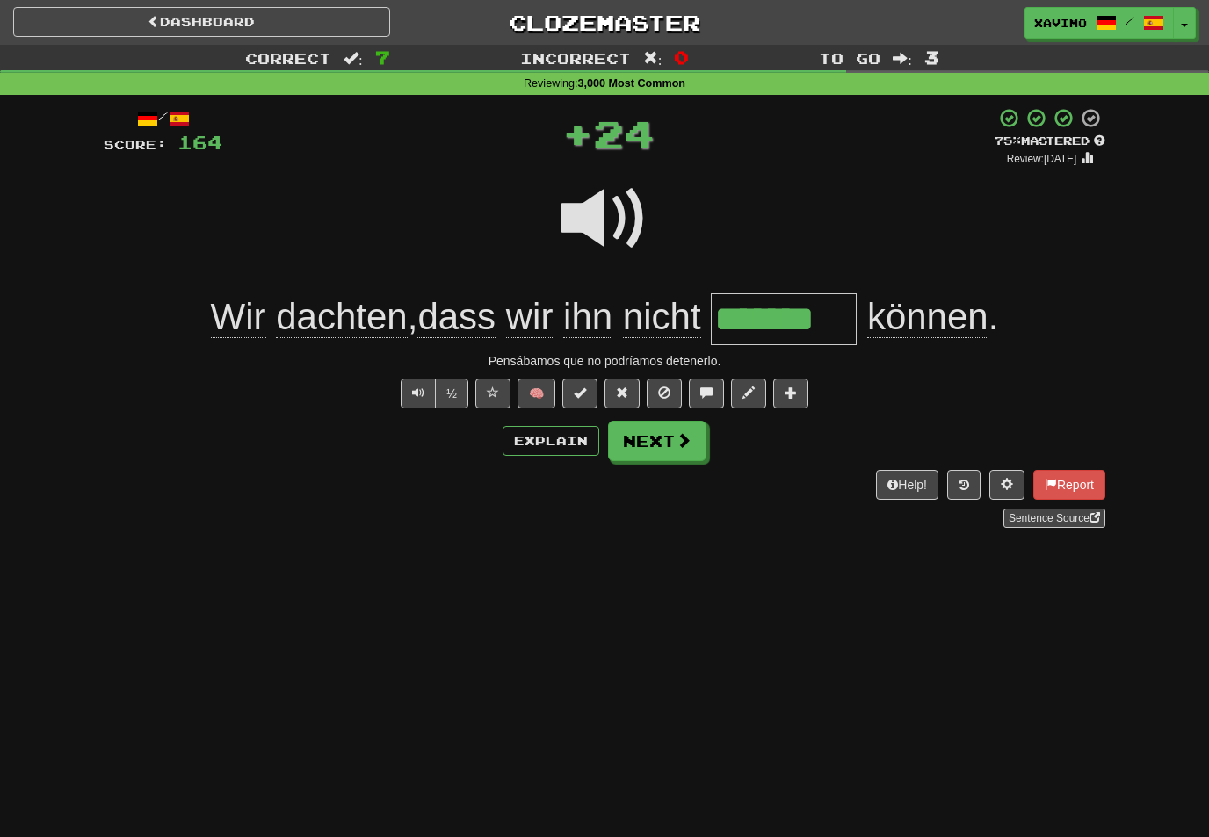
click at [687, 434] on span at bounding box center [684, 440] width 16 height 16
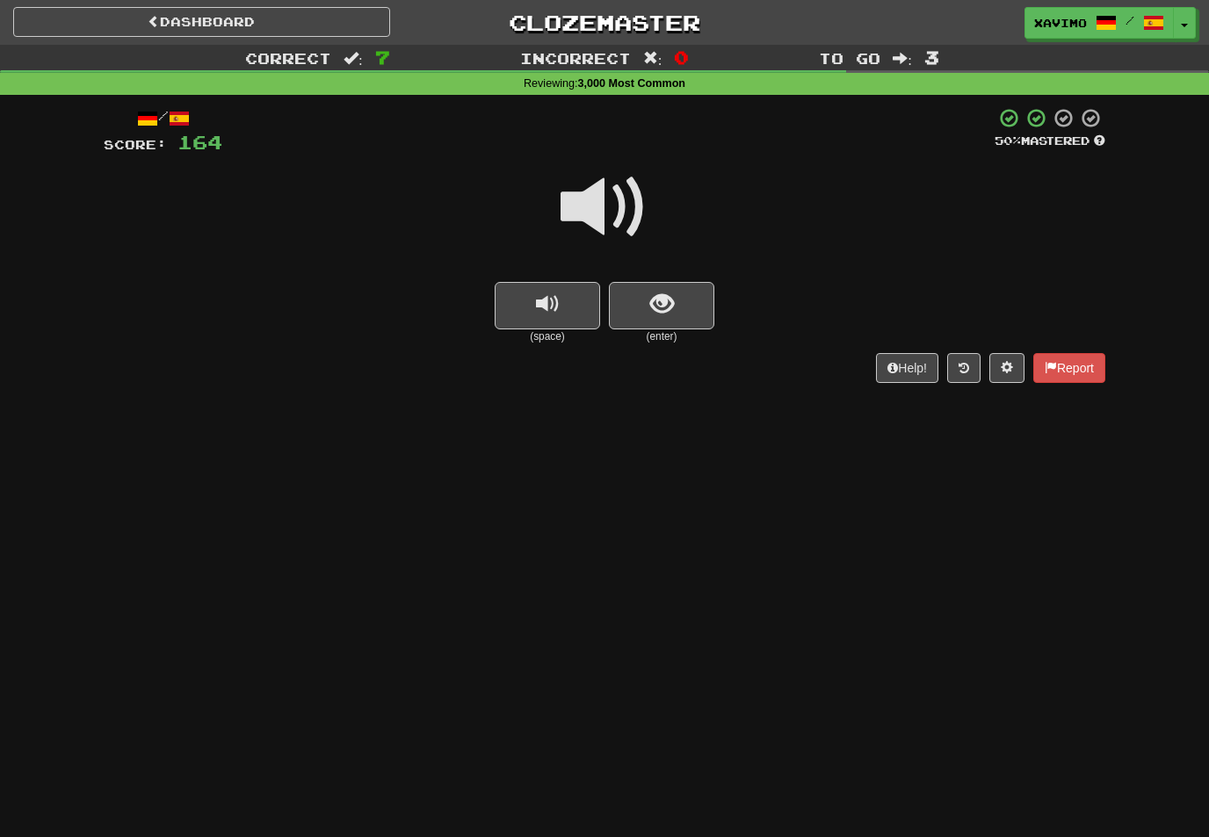
click at [620, 200] on span at bounding box center [605, 207] width 88 height 88
click at [653, 293] on span "show sentence" at bounding box center [662, 305] width 24 height 24
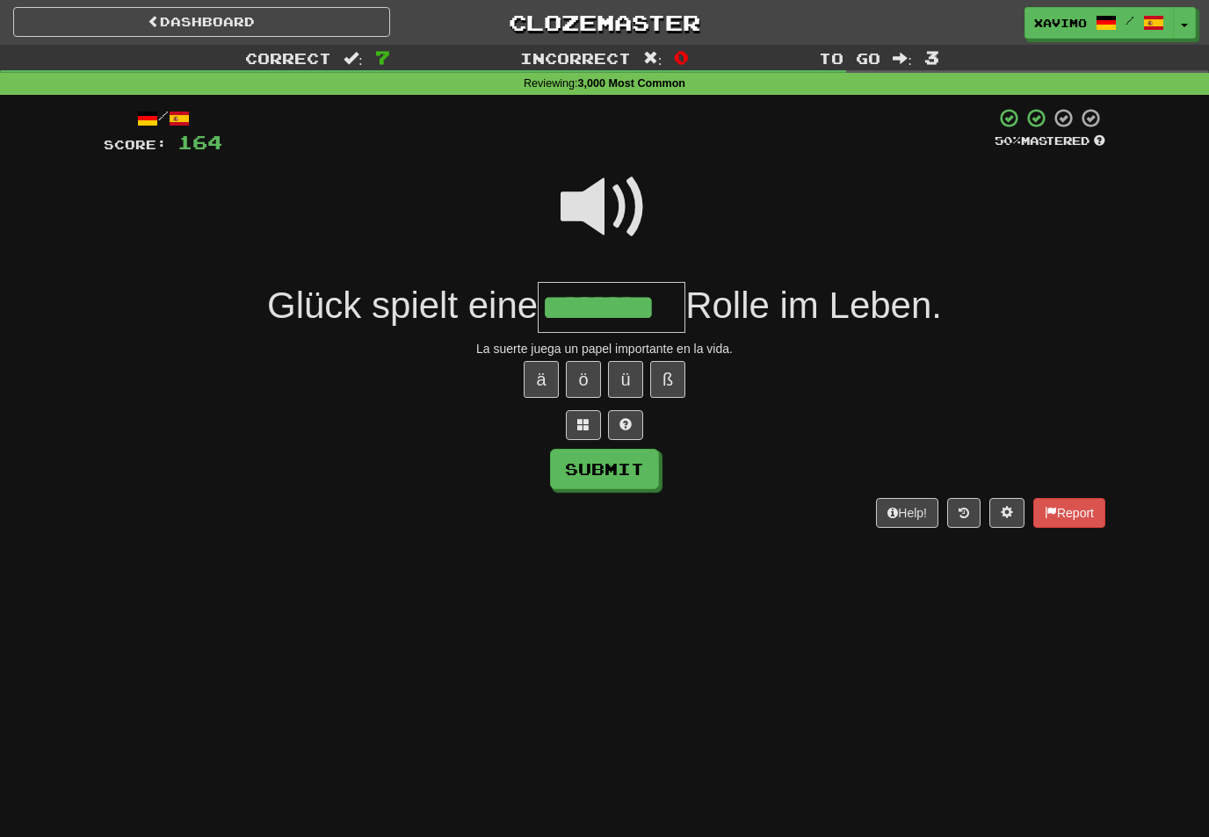
type input "********"
click at [644, 458] on button "Submit" at bounding box center [604, 469] width 109 height 40
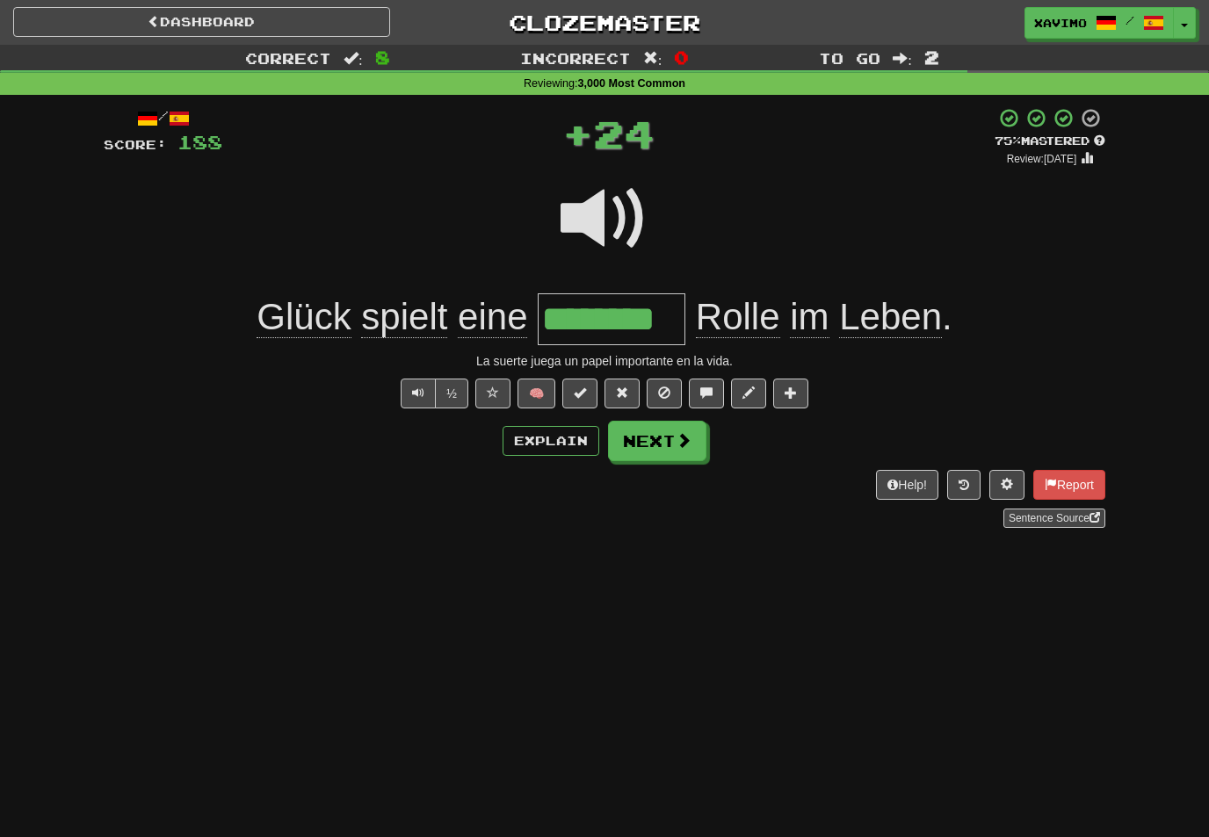
click at [704, 437] on button "Next" at bounding box center [657, 441] width 98 height 40
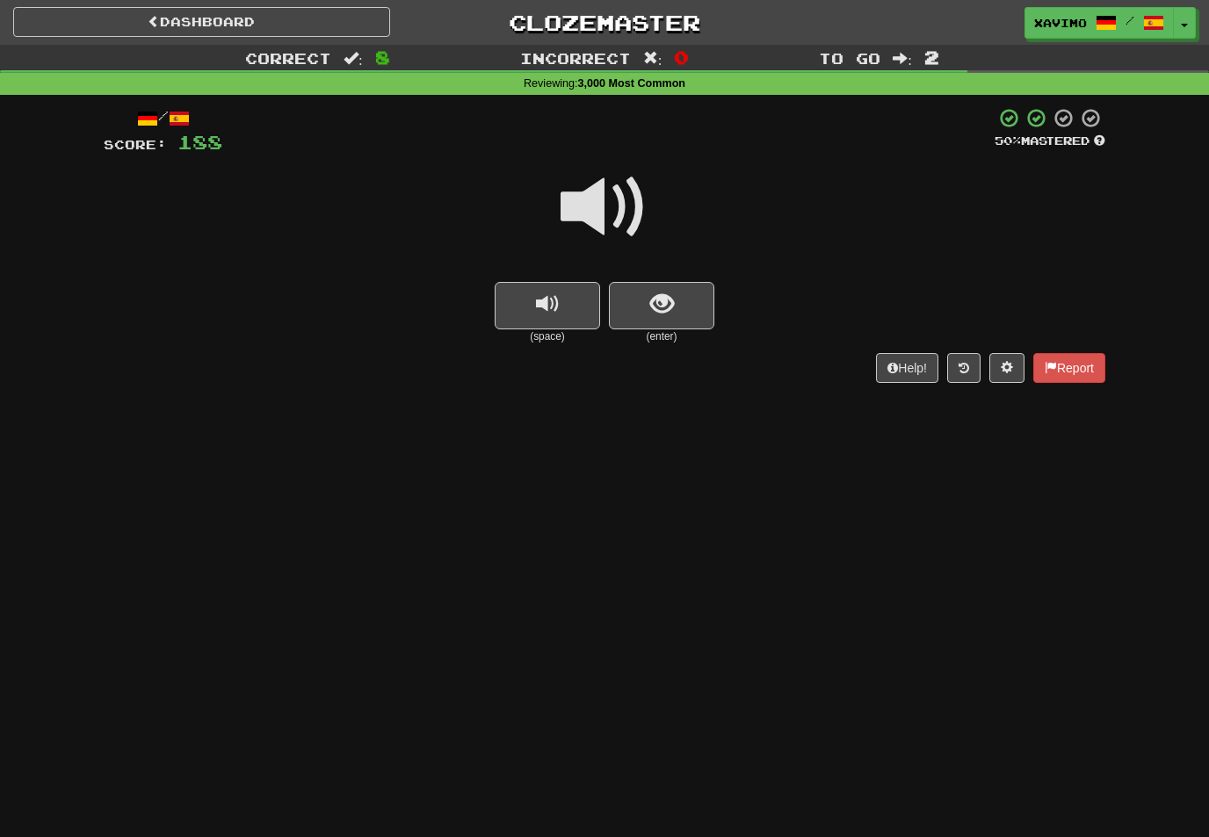
click at [617, 197] on span at bounding box center [605, 207] width 88 height 88
click at [660, 308] on span "show sentence" at bounding box center [662, 305] width 24 height 24
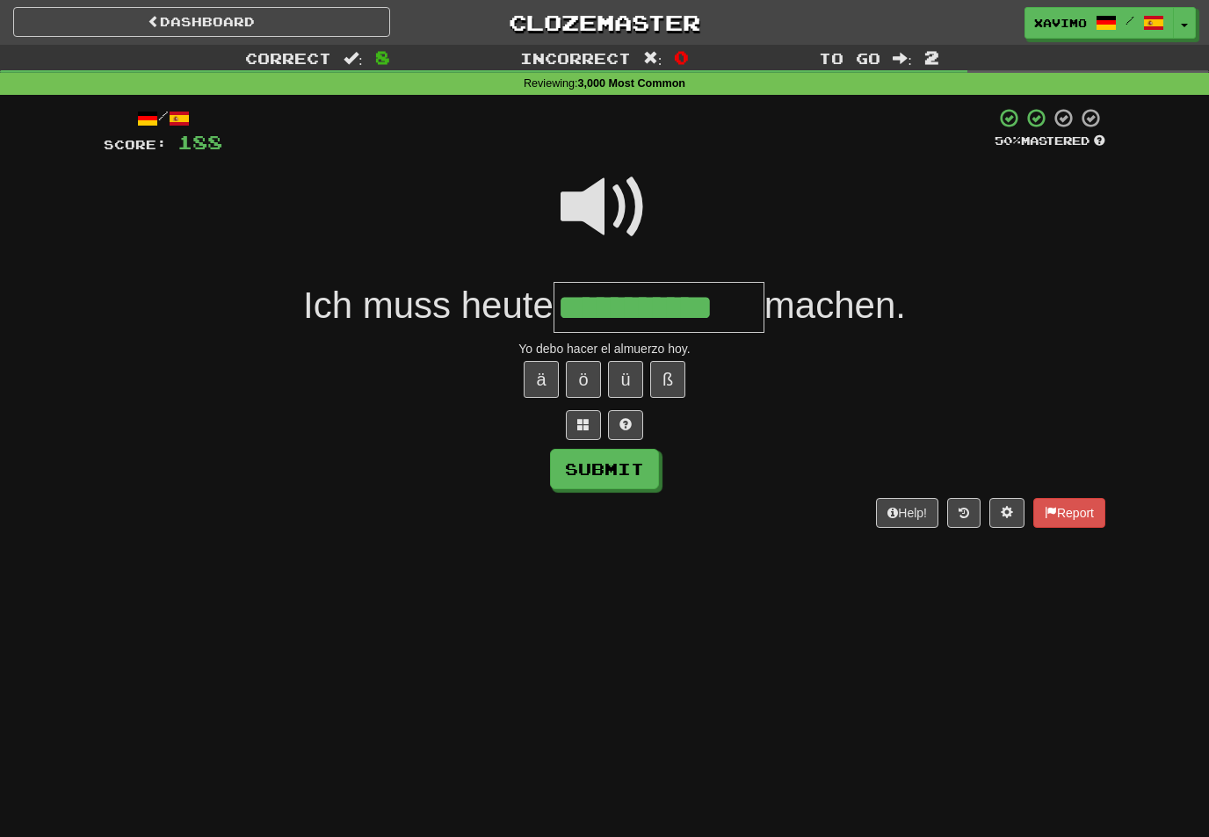
click at [637, 473] on button "Submit" at bounding box center [604, 469] width 109 height 40
type input "**********"
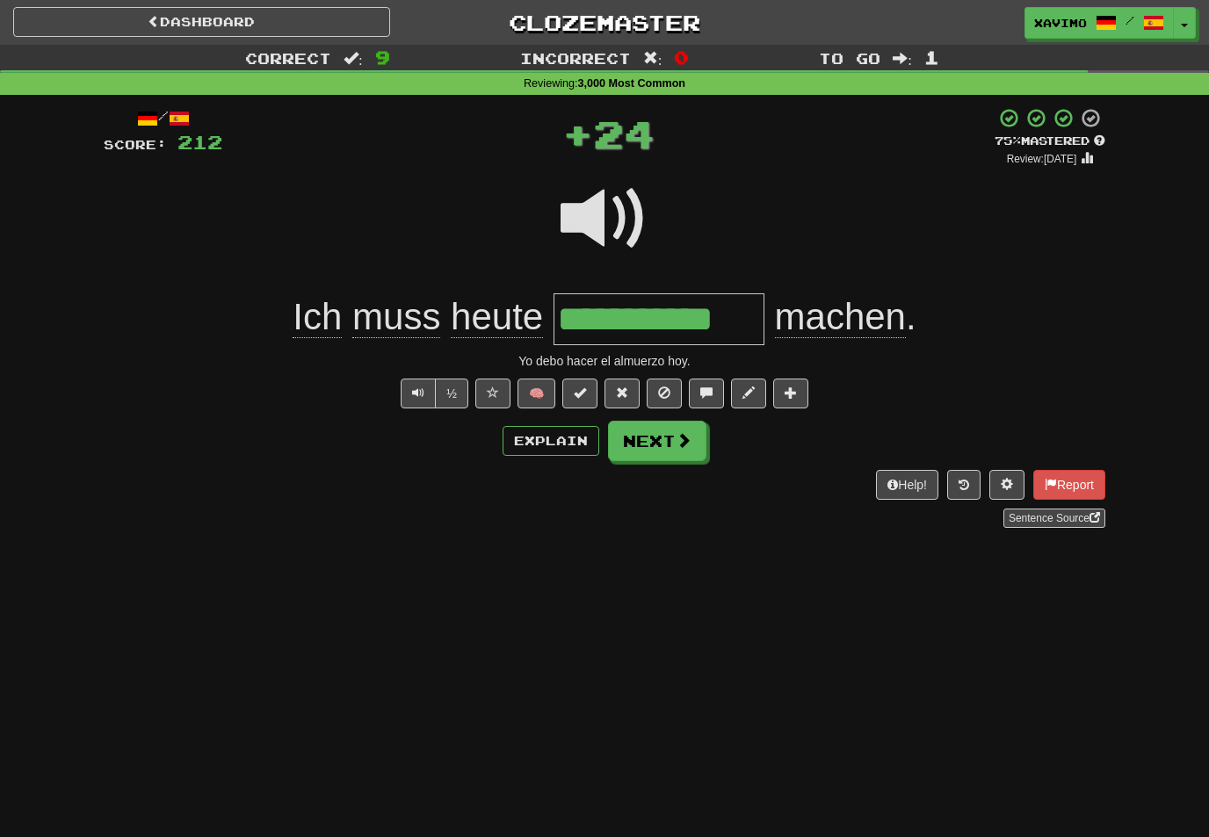
click at [694, 438] on button "Next" at bounding box center [657, 441] width 98 height 40
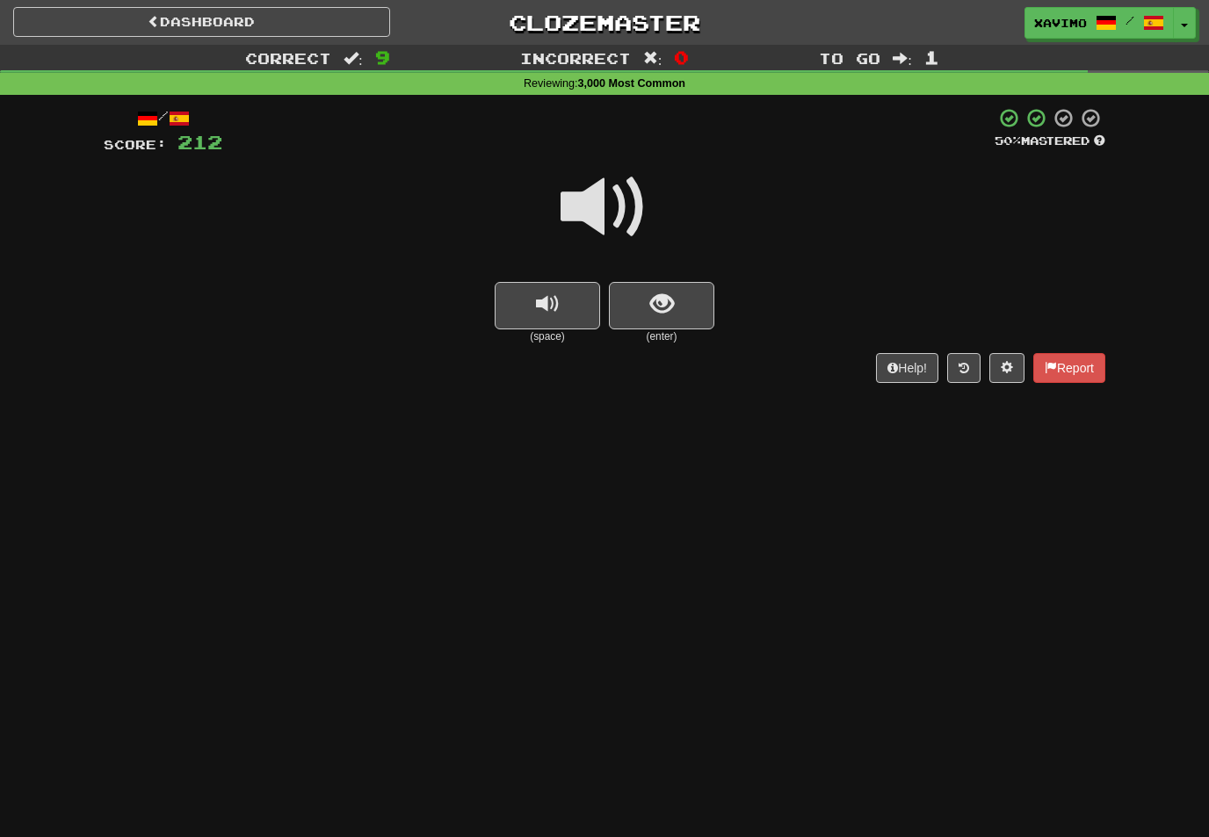
click at [618, 200] on span at bounding box center [605, 207] width 88 height 88
click at [654, 284] on button "show sentence" at bounding box center [661, 305] width 105 height 47
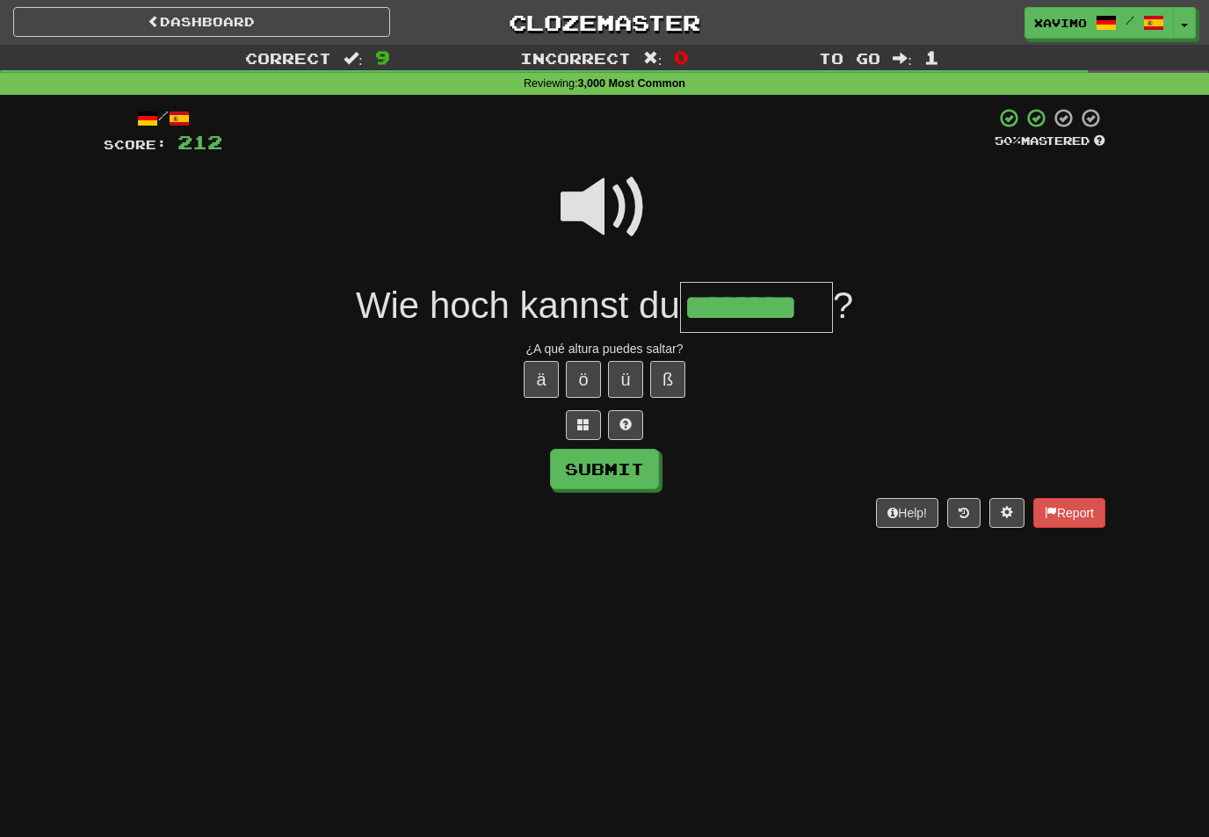
type input "********"
click at [631, 466] on button "Submit" at bounding box center [604, 469] width 109 height 40
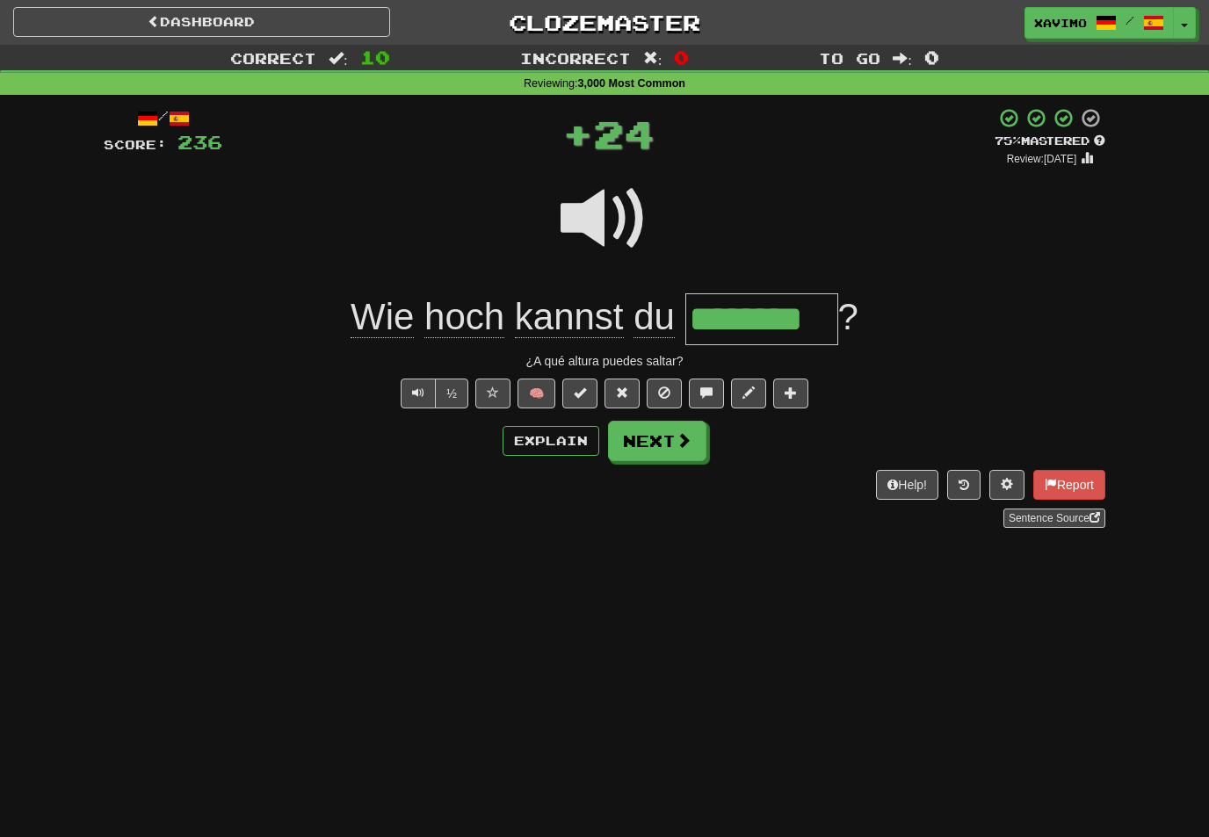
click at [688, 437] on span at bounding box center [684, 440] width 16 height 16
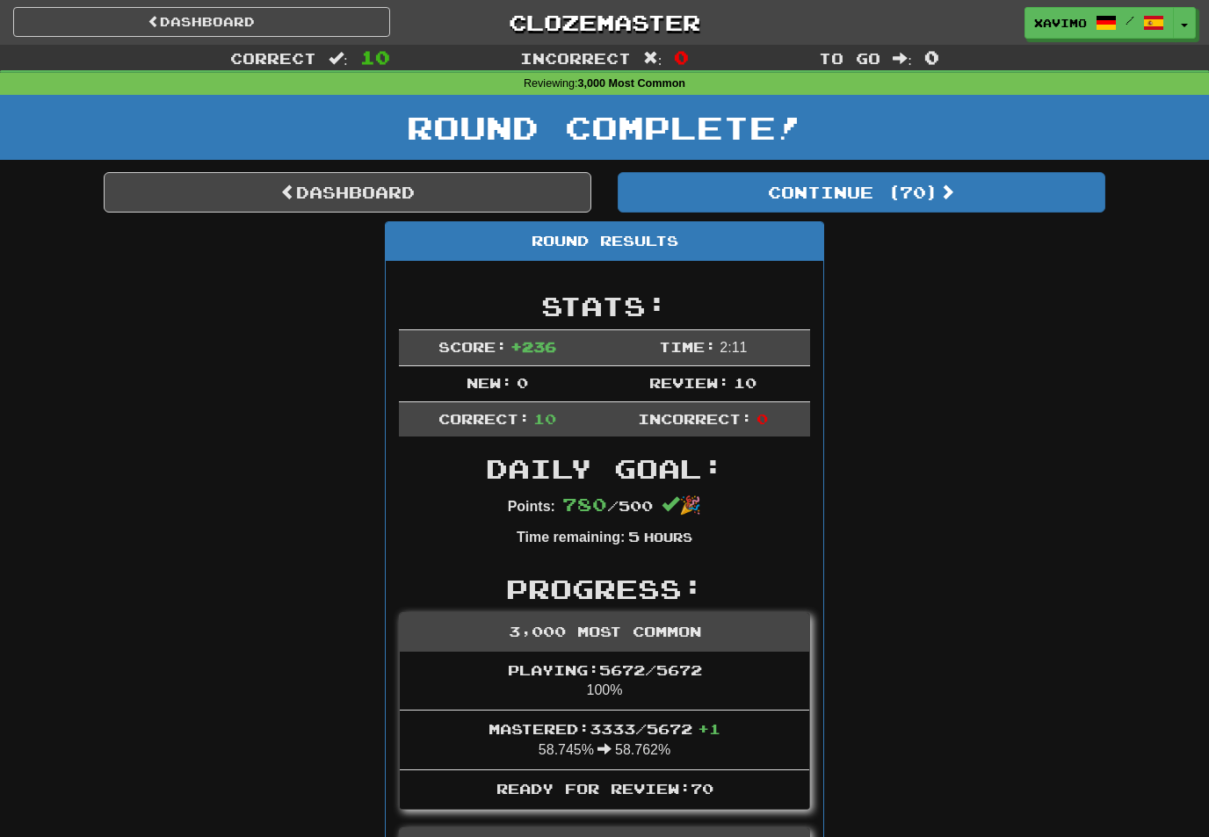
click at [930, 200] on button "Continue ( 70 )" at bounding box center [862, 192] width 488 height 40
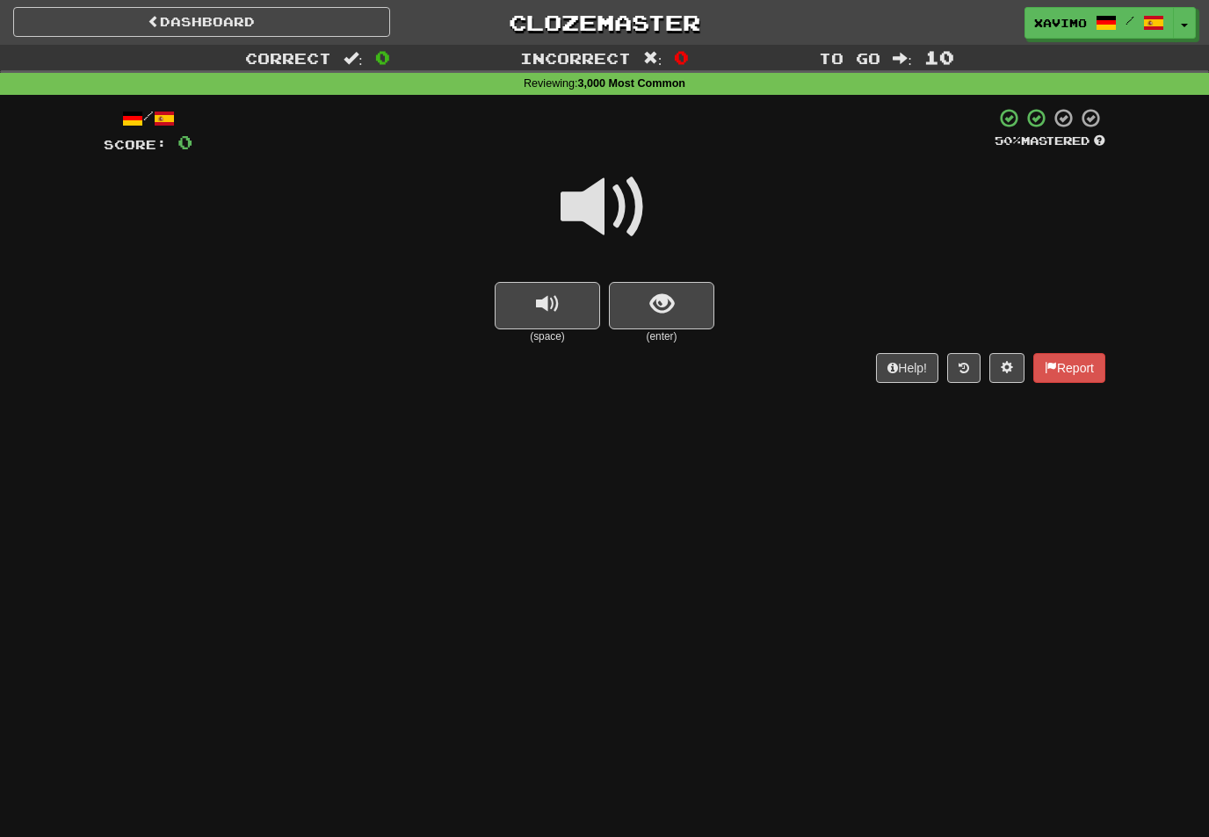
click at [621, 207] on span at bounding box center [605, 207] width 88 height 88
click at [664, 299] on span "show sentence" at bounding box center [662, 305] width 24 height 24
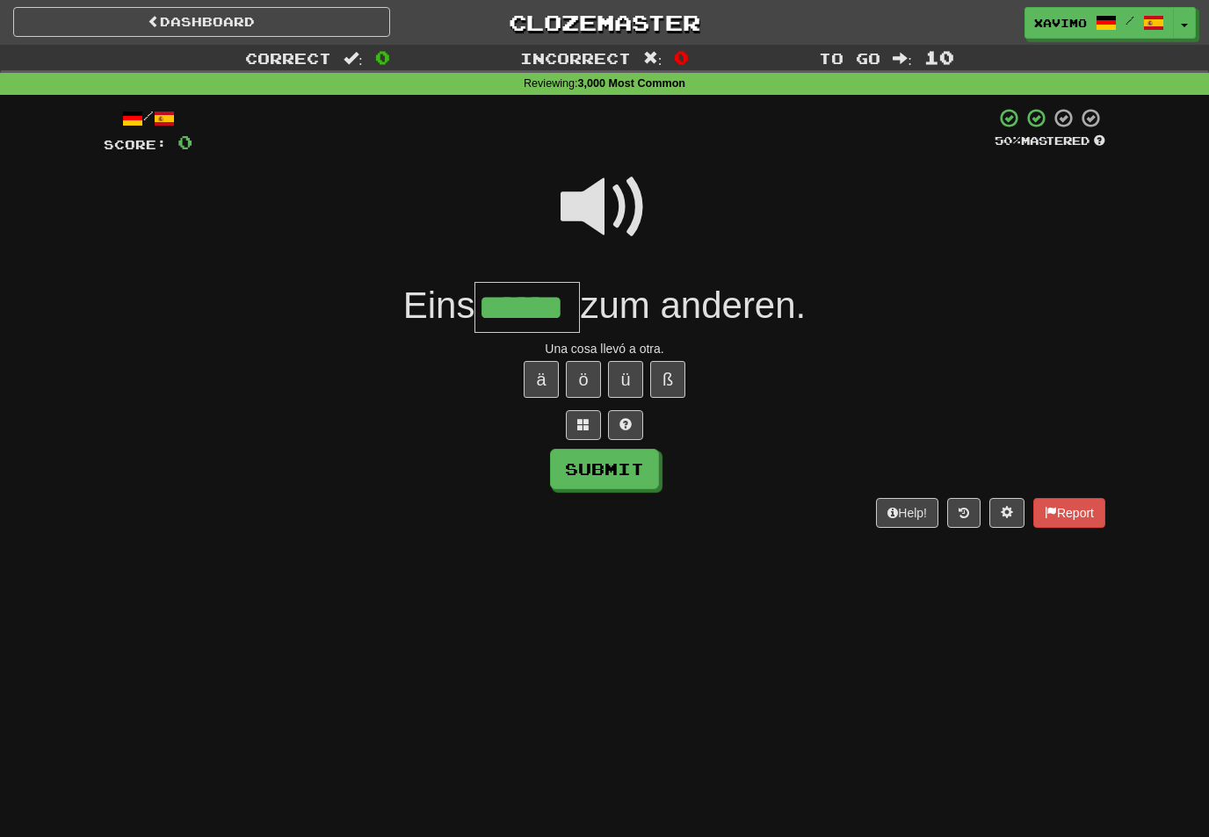
type input "******"
click at [635, 465] on button "Submit" at bounding box center [604, 469] width 109 height 40
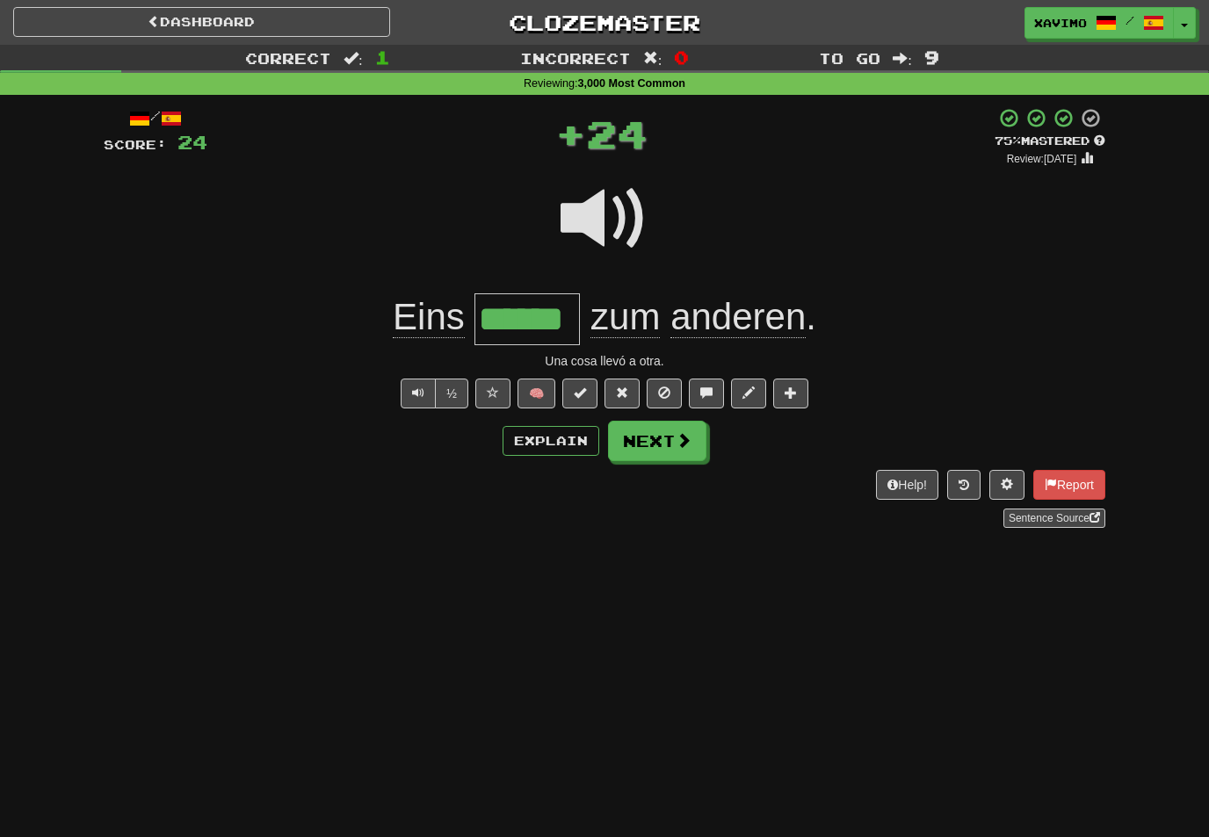
click at [689, 427] on button "Next" at bounding box center [657, 441] width 98 height 40
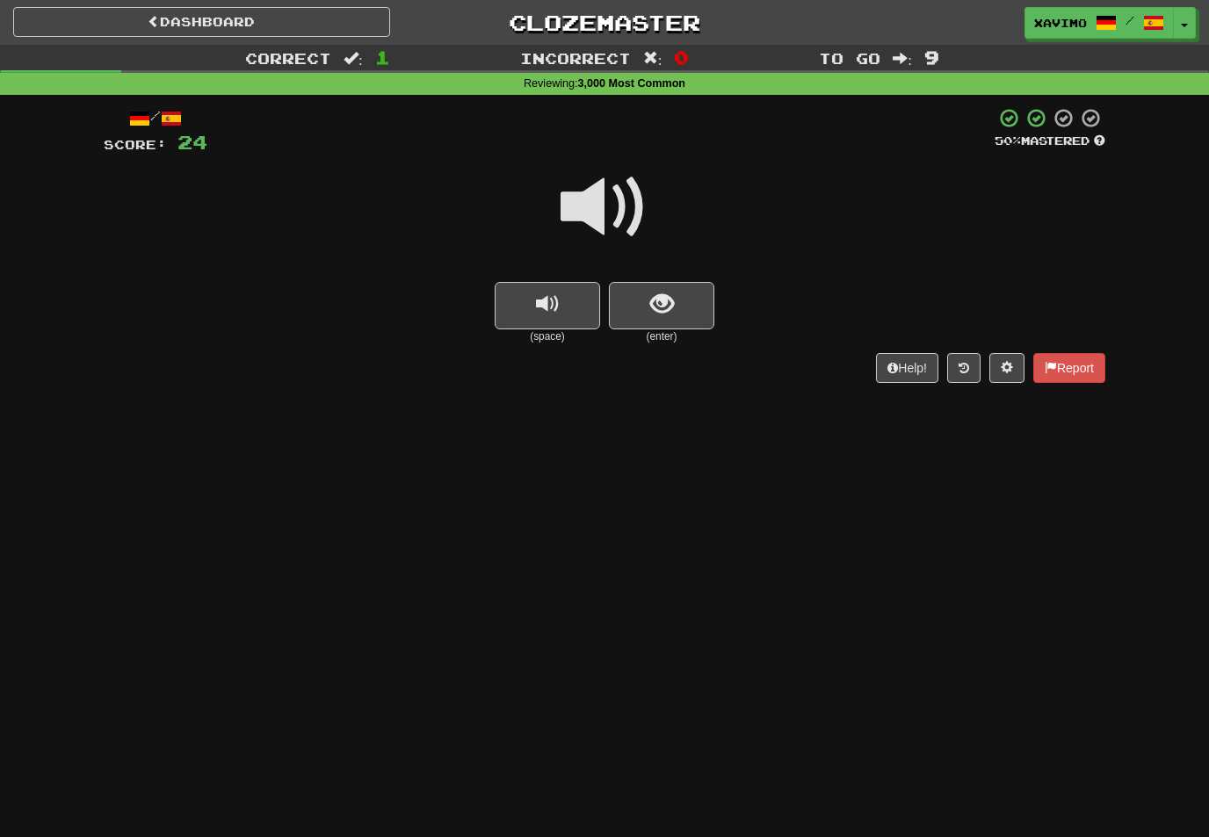
click at [614, 202] on span at bounding box center [605, 207] width 88 height 88
click at [664, 298] on span "show sentence" at bounding box center [662, 305] width 24 height 24
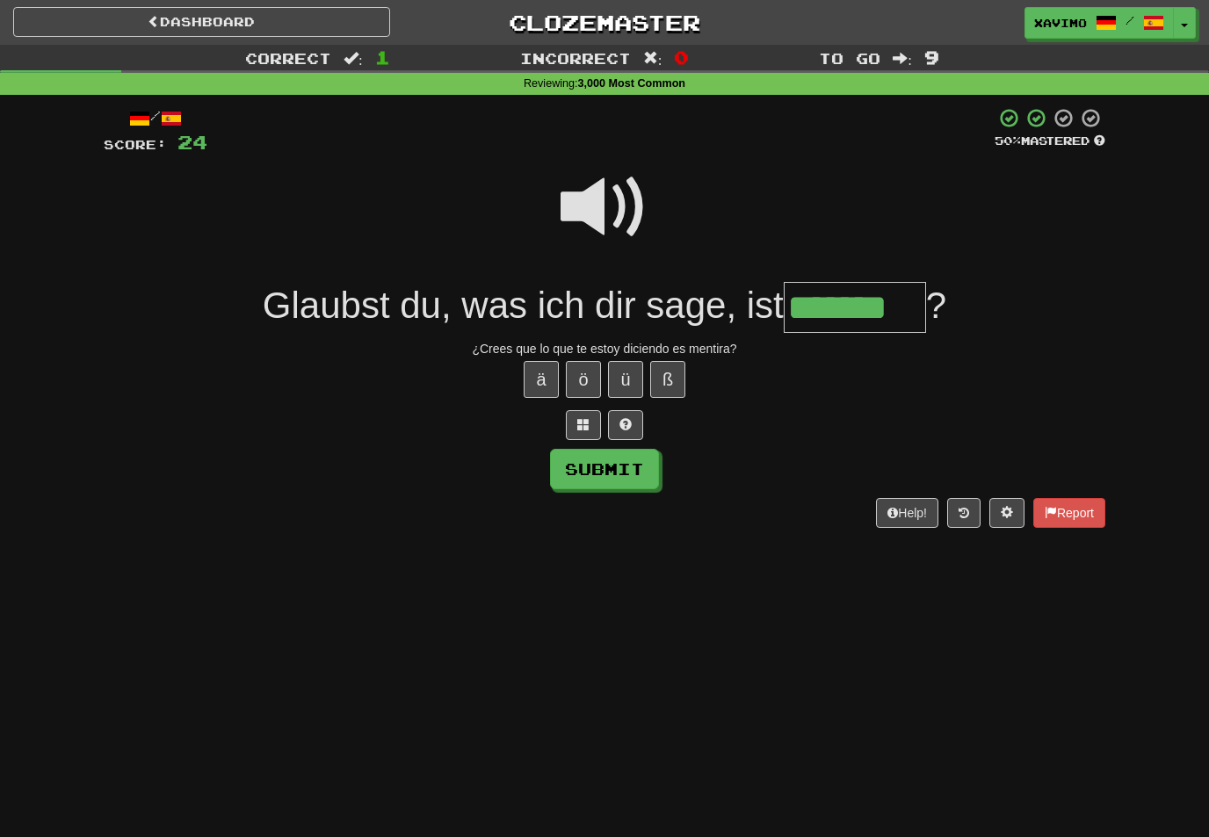
type input "*******"
click at [629, 468] on button "Submit" at bounding box center [604, 469] width 109 height 40
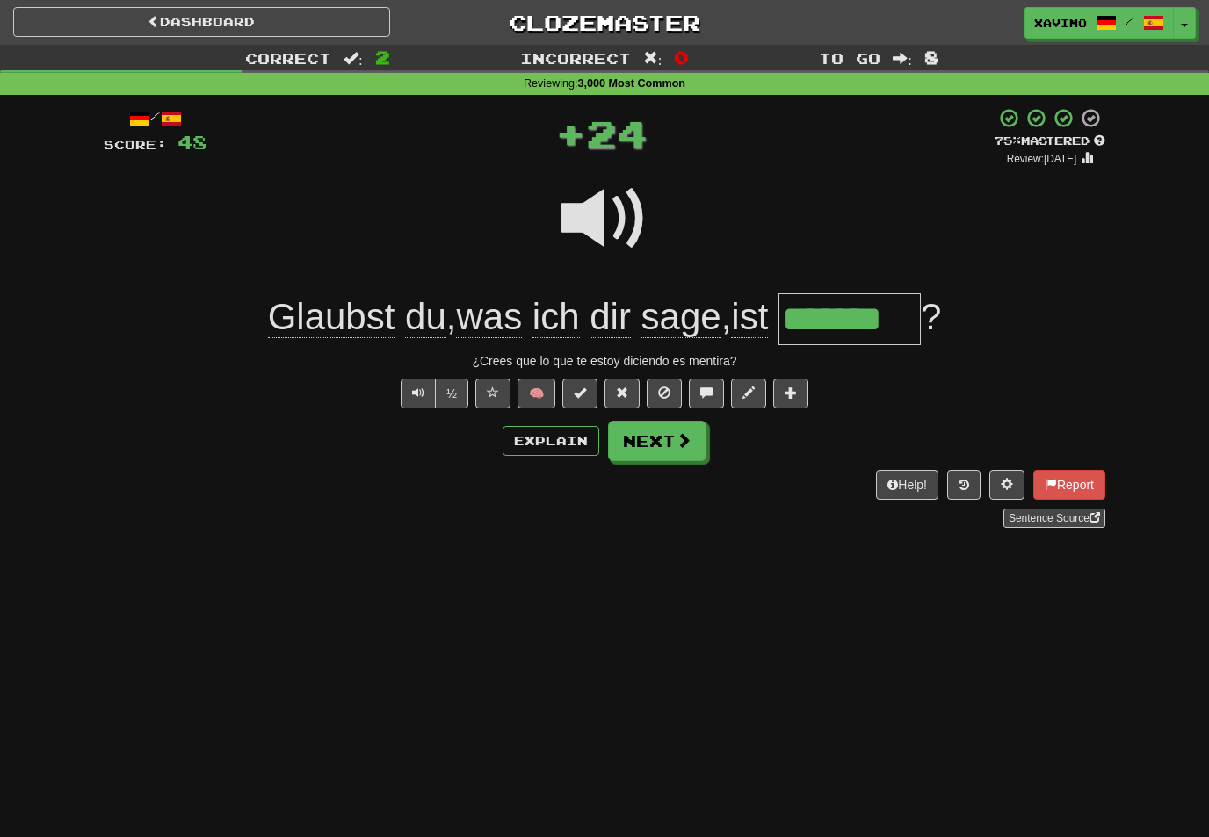
click at [691, 450] on button "Next" at bounding box center [657, 441] width 98 height 40
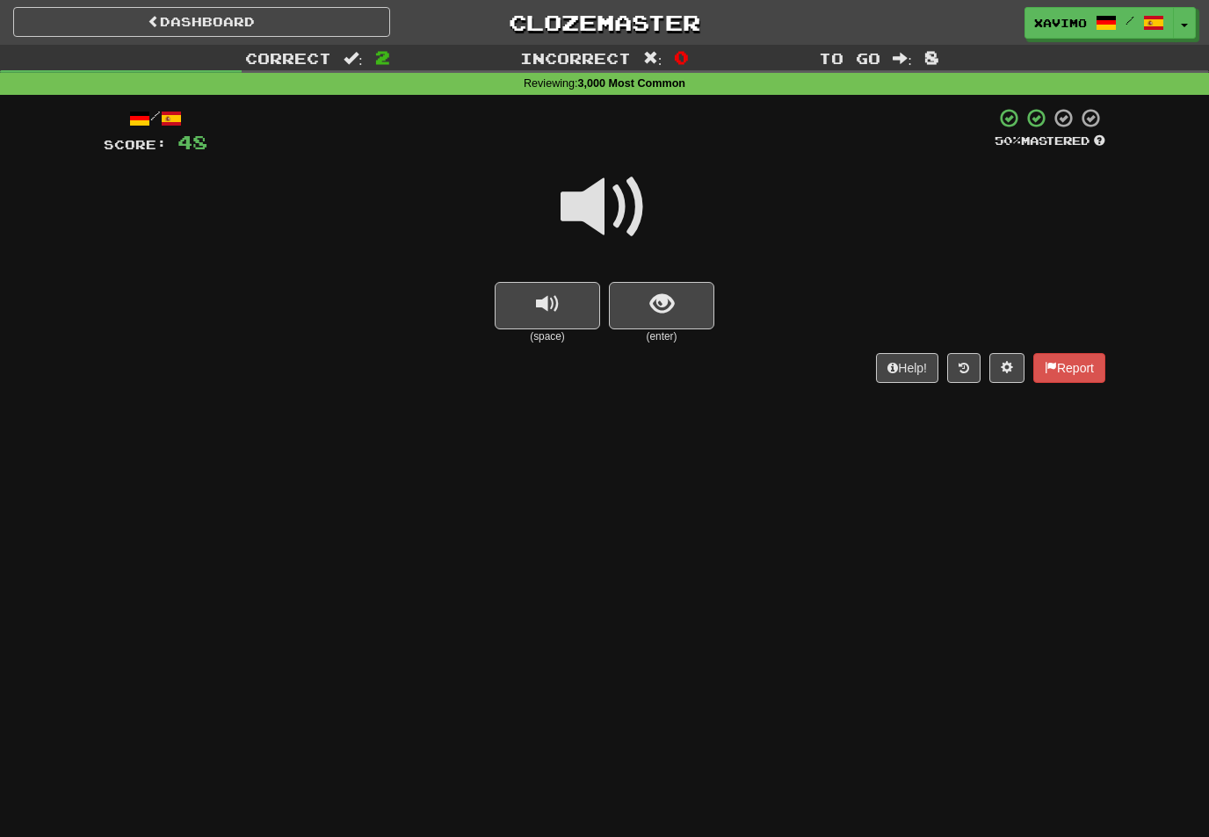
click at [622, 202] on span at bounding box center [605, 207] width 88 height 88
click at [664, 319] on button "show sentence" at bounding box center [661, 305] width 105 height 47
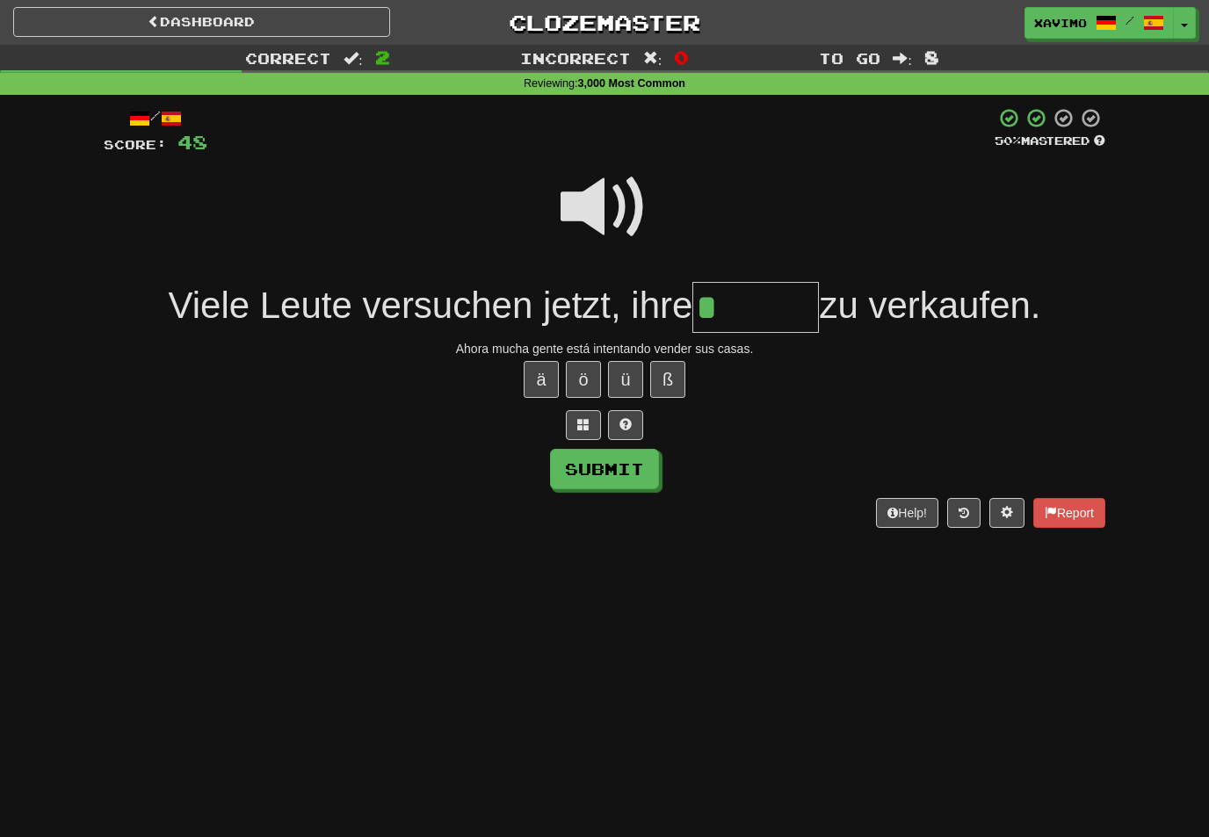
click at [553, 373] on button "ä" at bounding box center [541, 379] width 35 height 37
click at [640, 465] on button "Submit" at bounding box center [604, 469] width 109 height 40
type input "******"
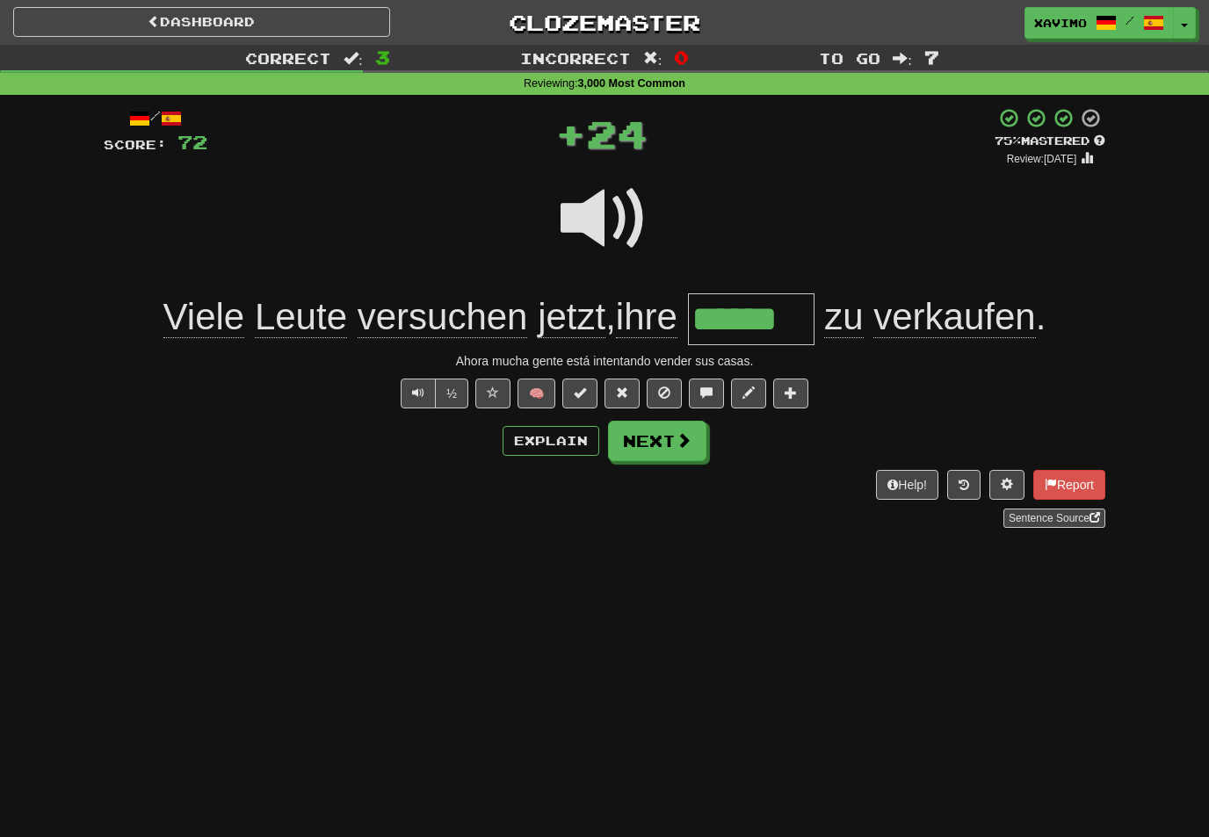
click at [693, 445] on button "Next" at bounding box center [657, 441] width 98 height 40
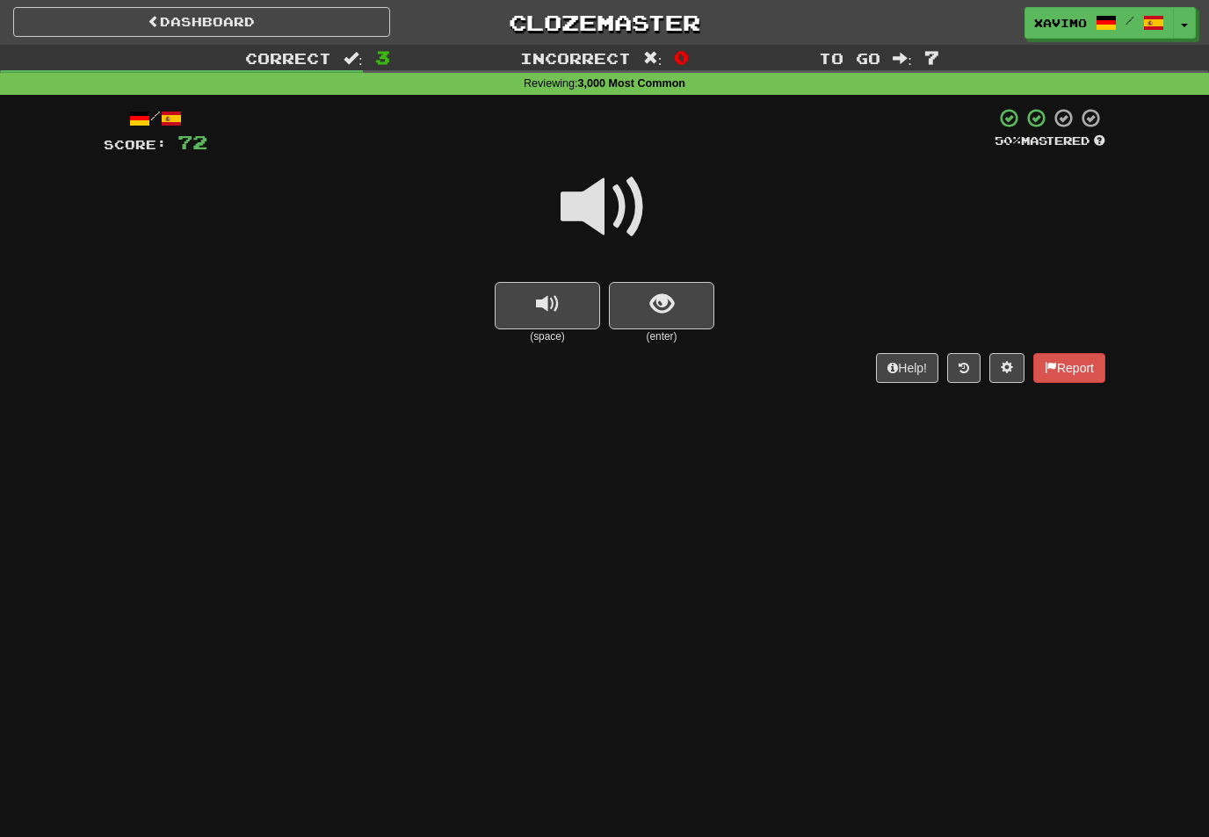
click at [615, 201] on span at bounding box center [605, 207] width 88 height 88
click at [662, 297] on span "show sentence" at bounding box center [662, 305] width 24 height 24
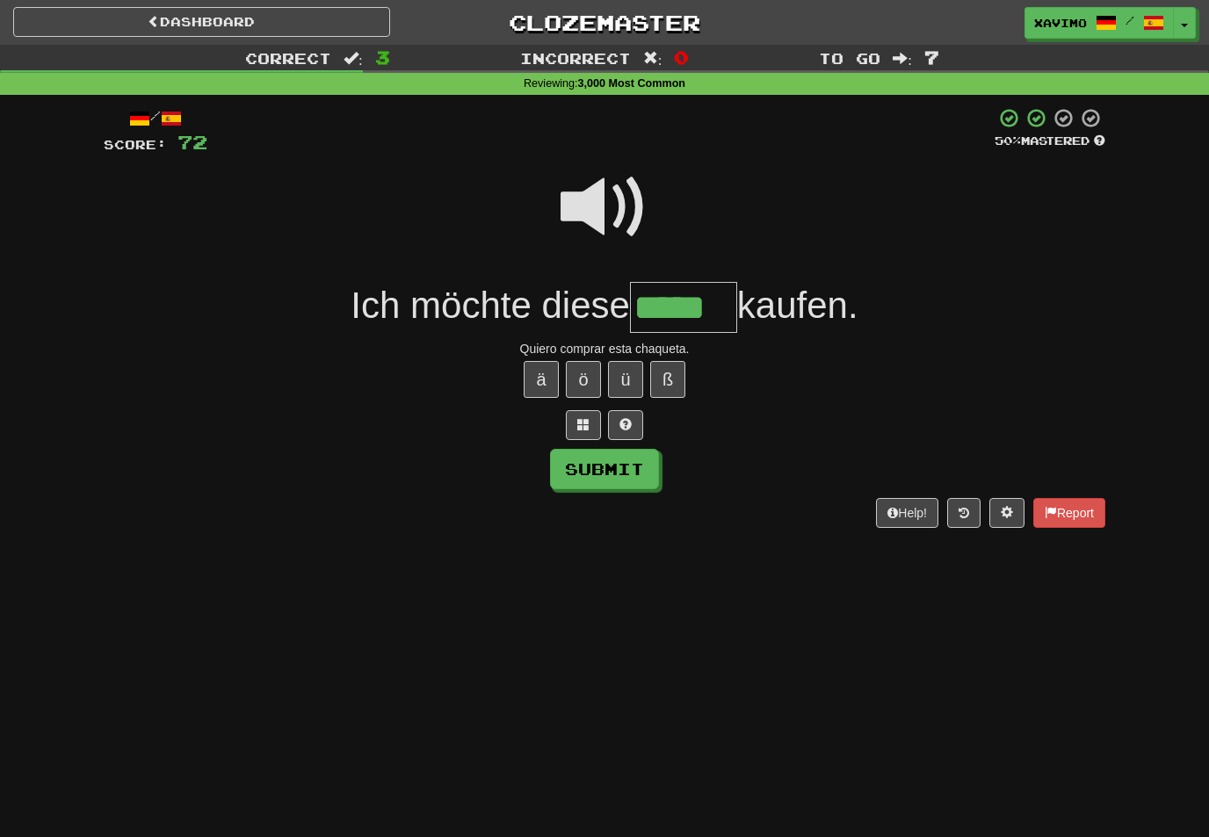
click at [630, 467] on button "Submit" at bounding box center [604, 469] width 109 height 40
type input "*****"
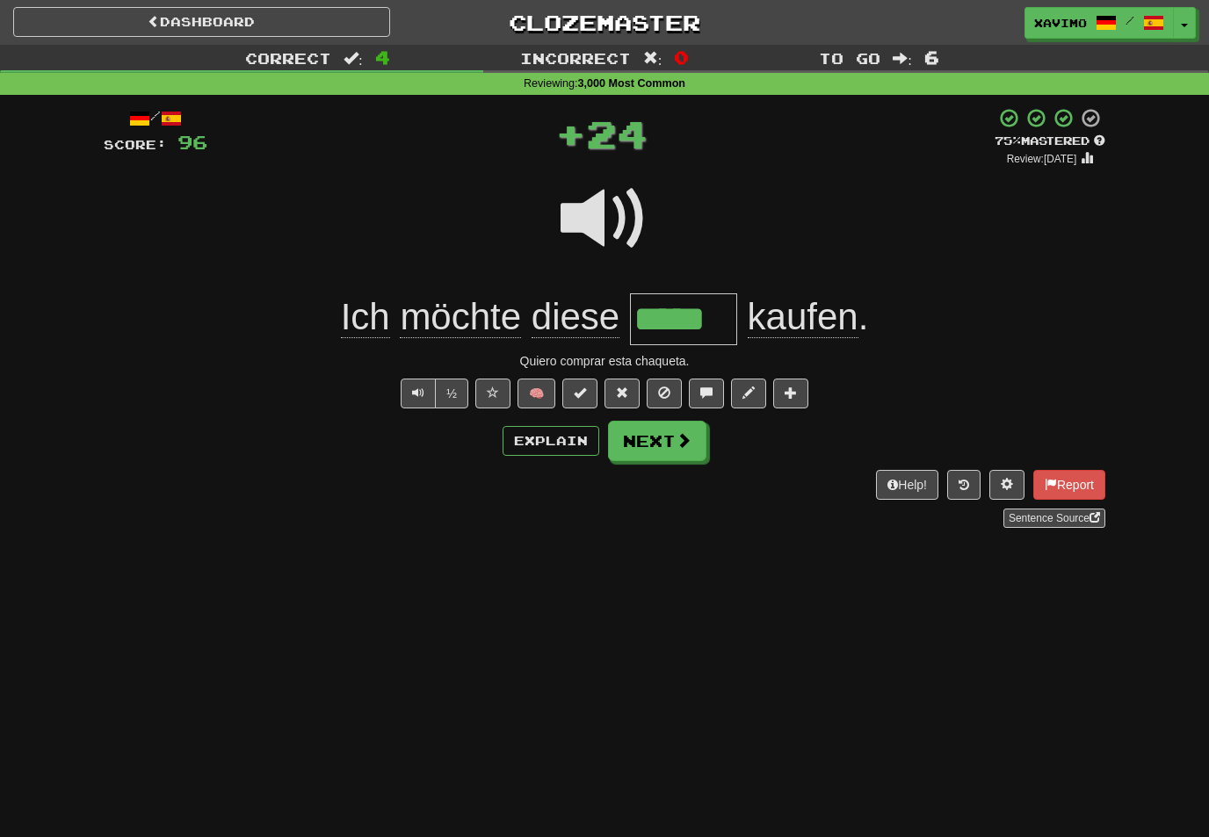
click at [684, 456] on button "Next" at bounding box center [657, 441] width 98 height 40
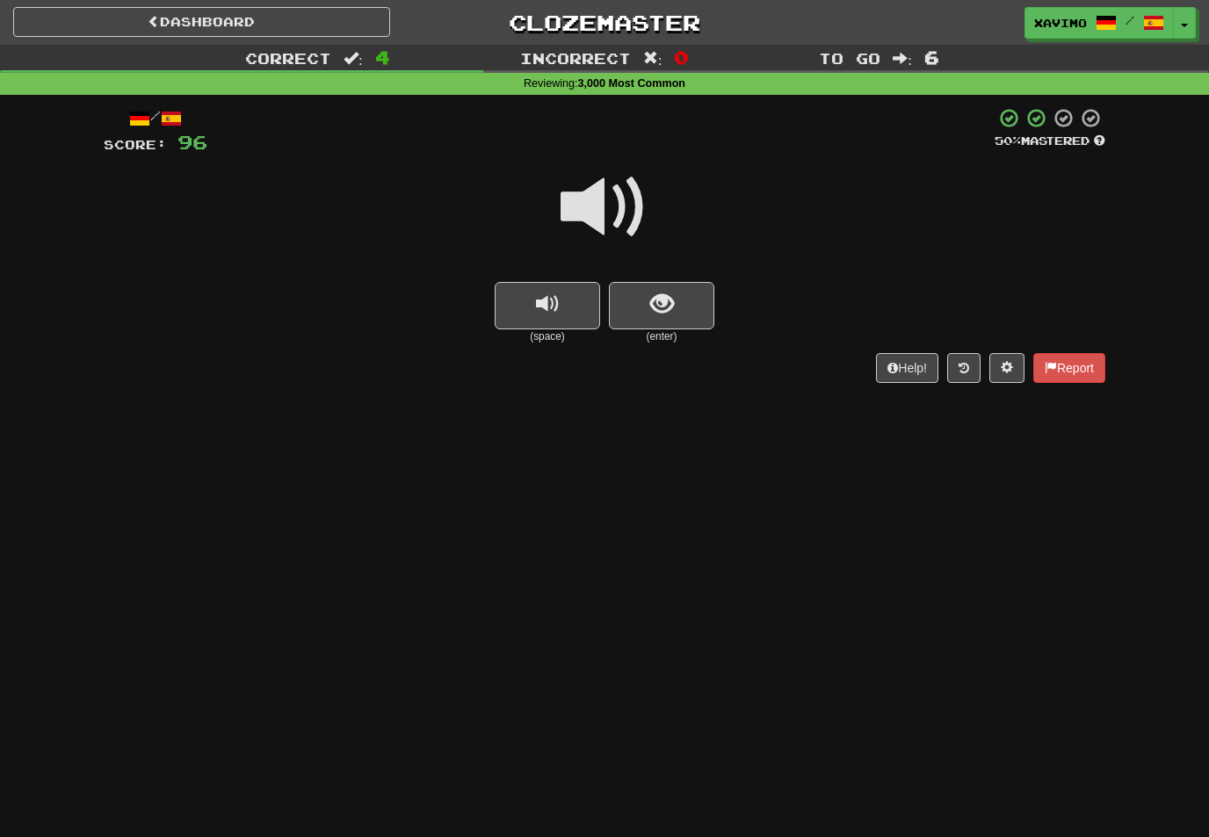
click at [618, 210] on span at bounding box center [605, 207] width 88 height 88
click at [678, 307] on button "show sentence" at bounding box center [661, 305] width 105 height 47
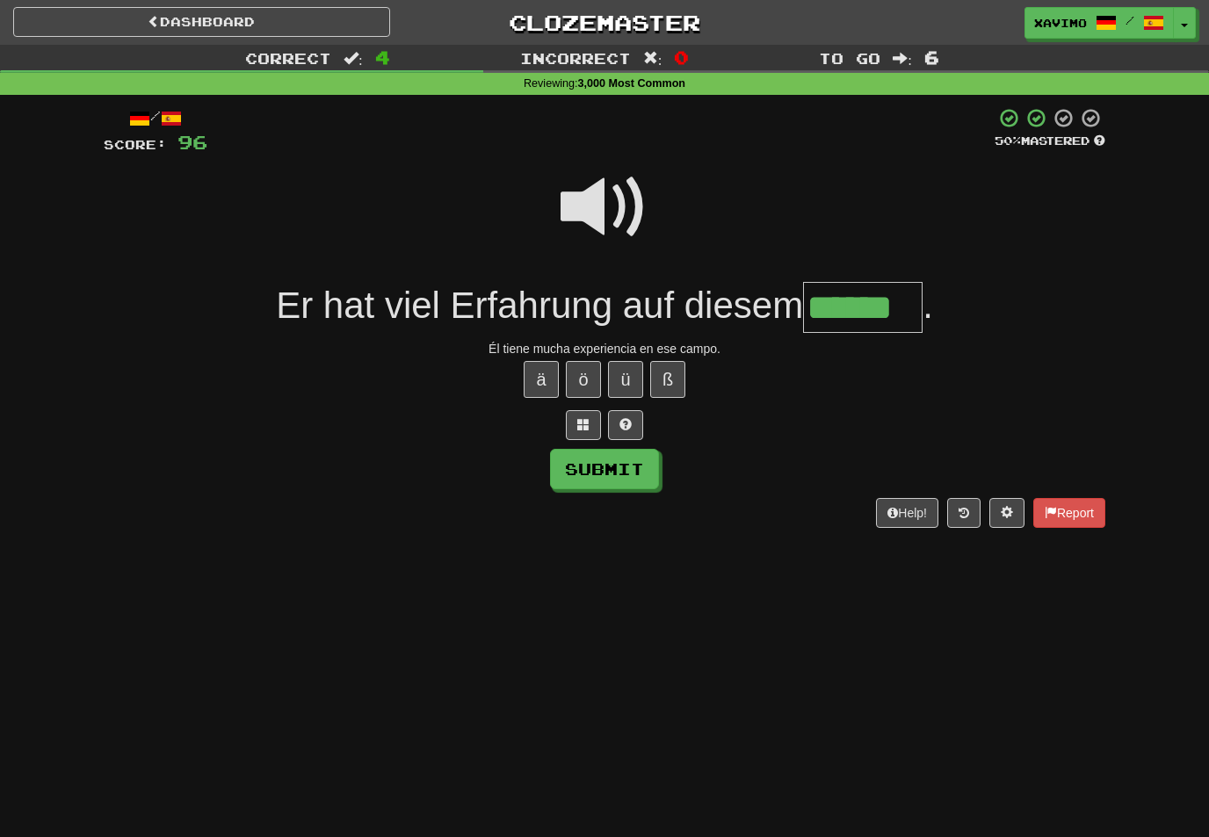
click at [643, 473] on button "Submit" at bounding box center [604, 469] width 109 height 40
type input "******"
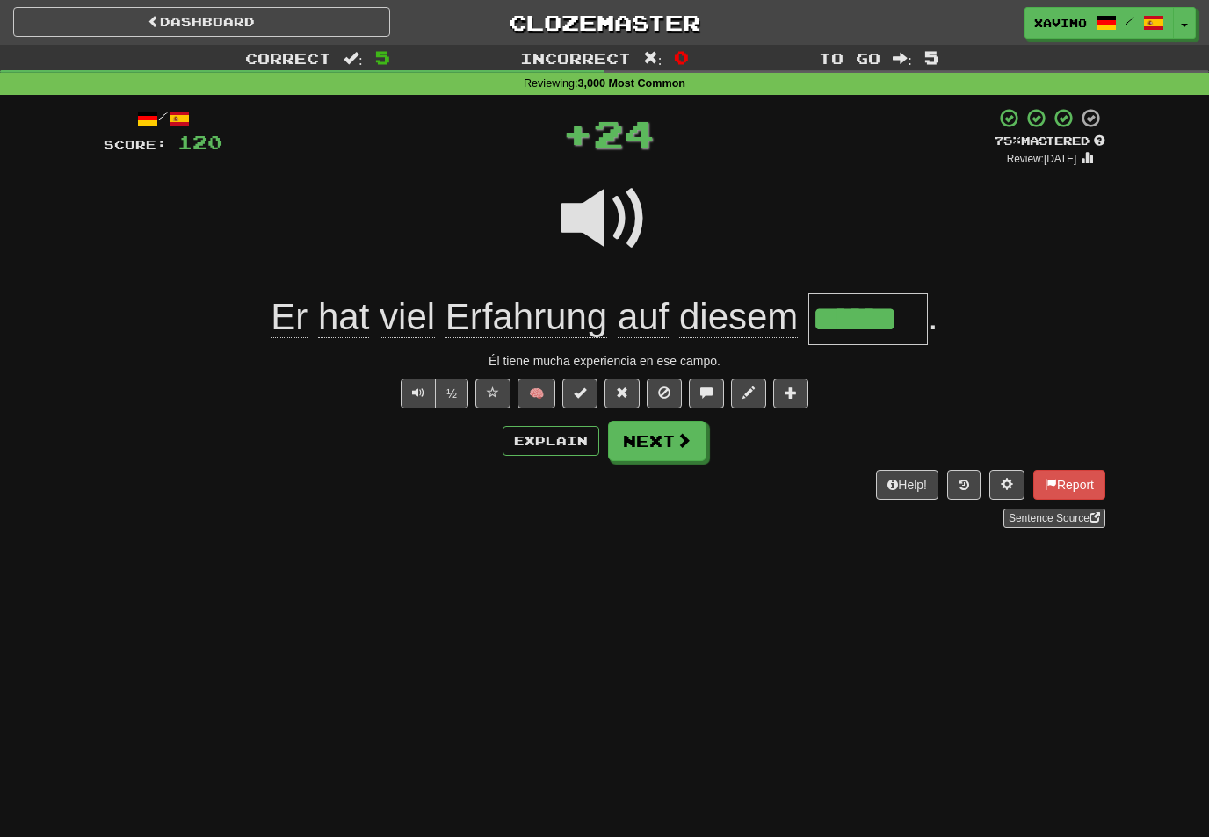
click at [681, 442] on span at bounding box center [684, 440] width 16 height 16
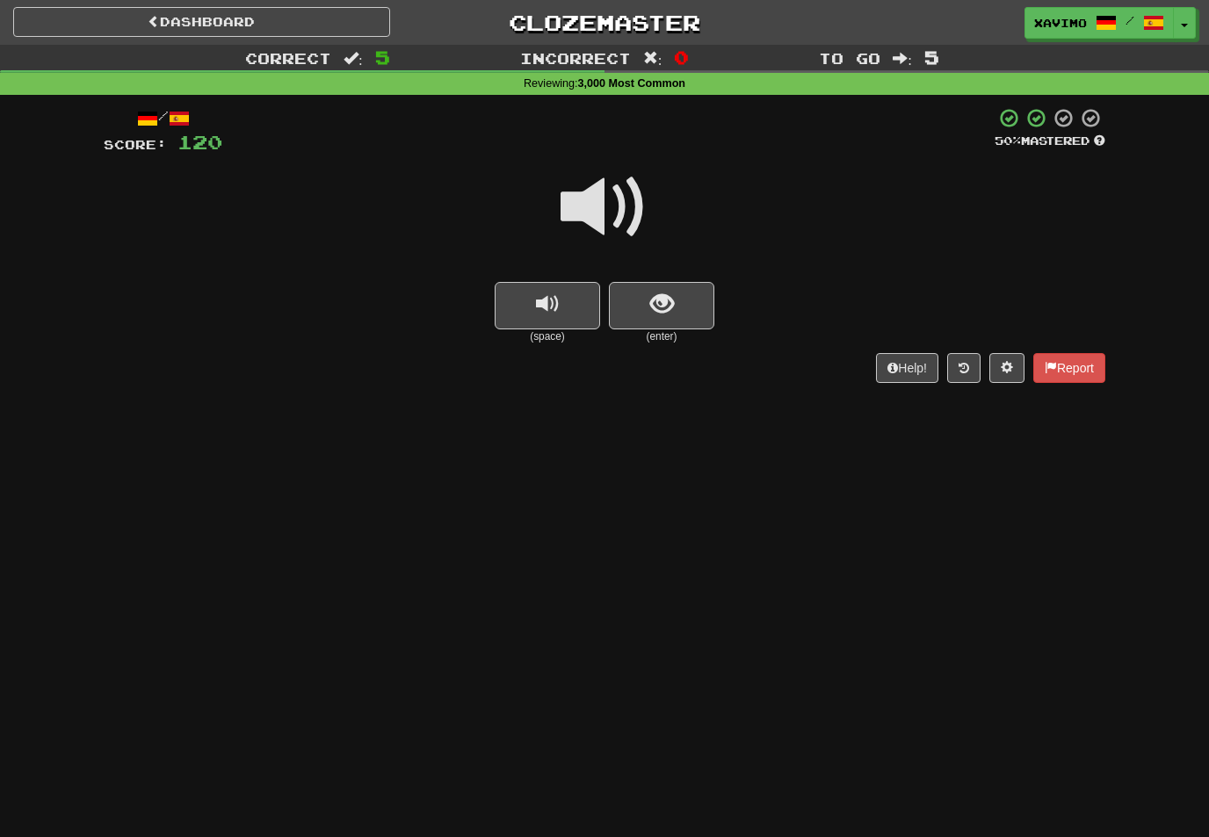
click at [618, 217] on span at bounding box center [605, 207] width 88 height 88
click at [660, 301] on span "show sentence" at bounding box center [662, 305] width 24 height 24
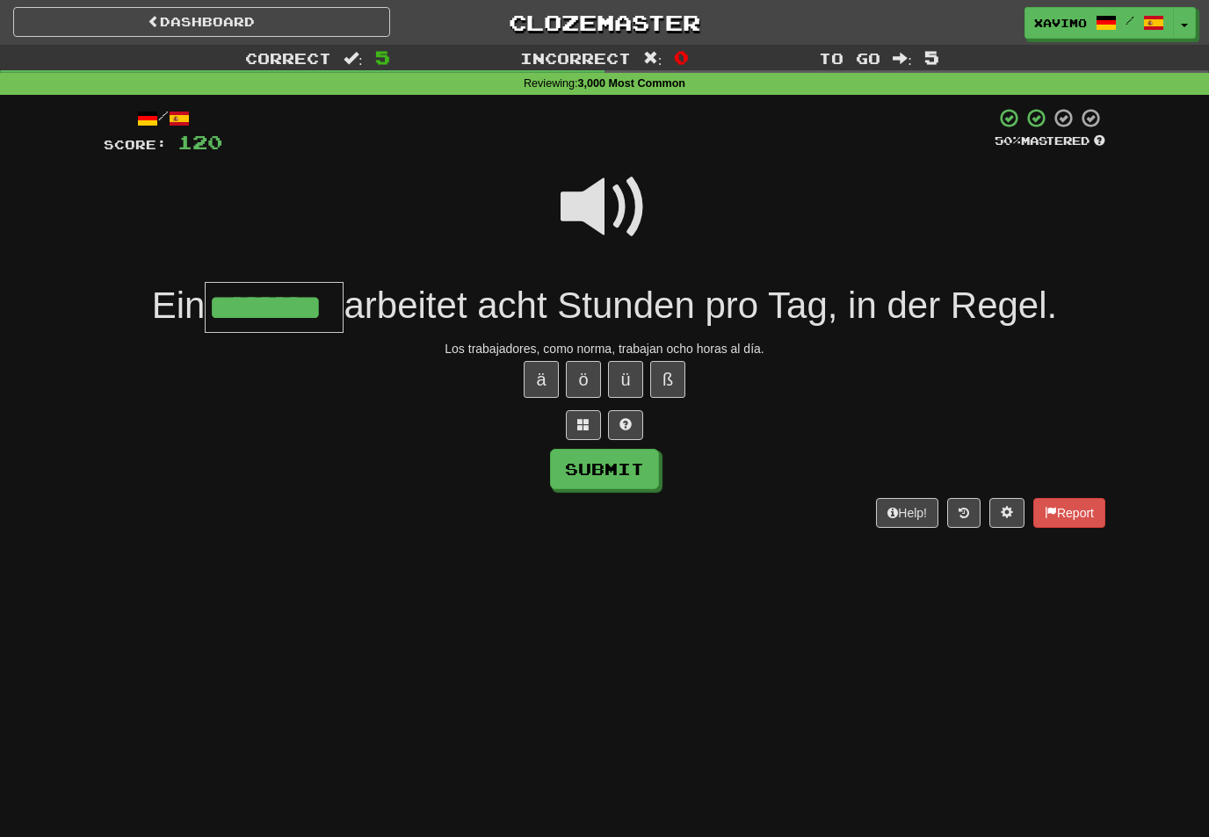
click at [634, 462] on button "Submit" at bounding box center [604, 469] width 109 height 40
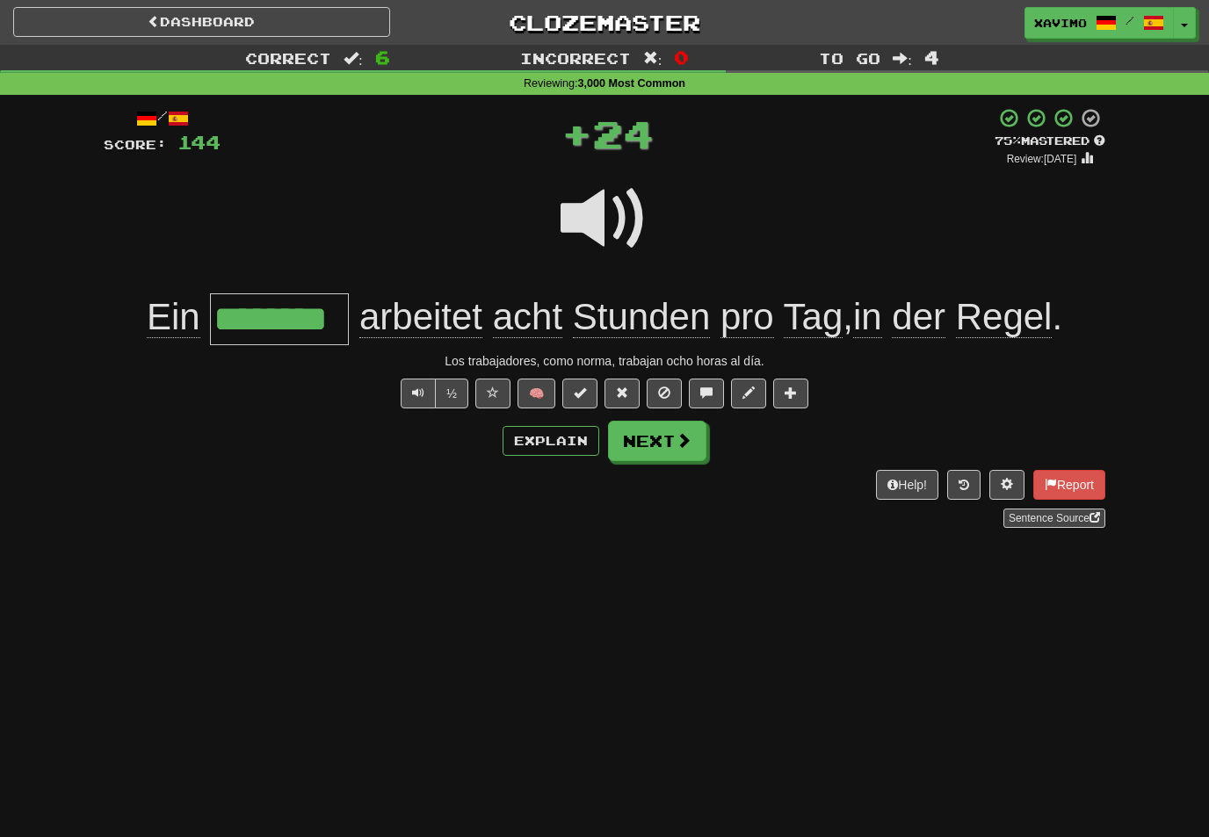
type input "********"
click at [695, 439] on button "Next" at bounding box center [657, 441] width 98 height 40
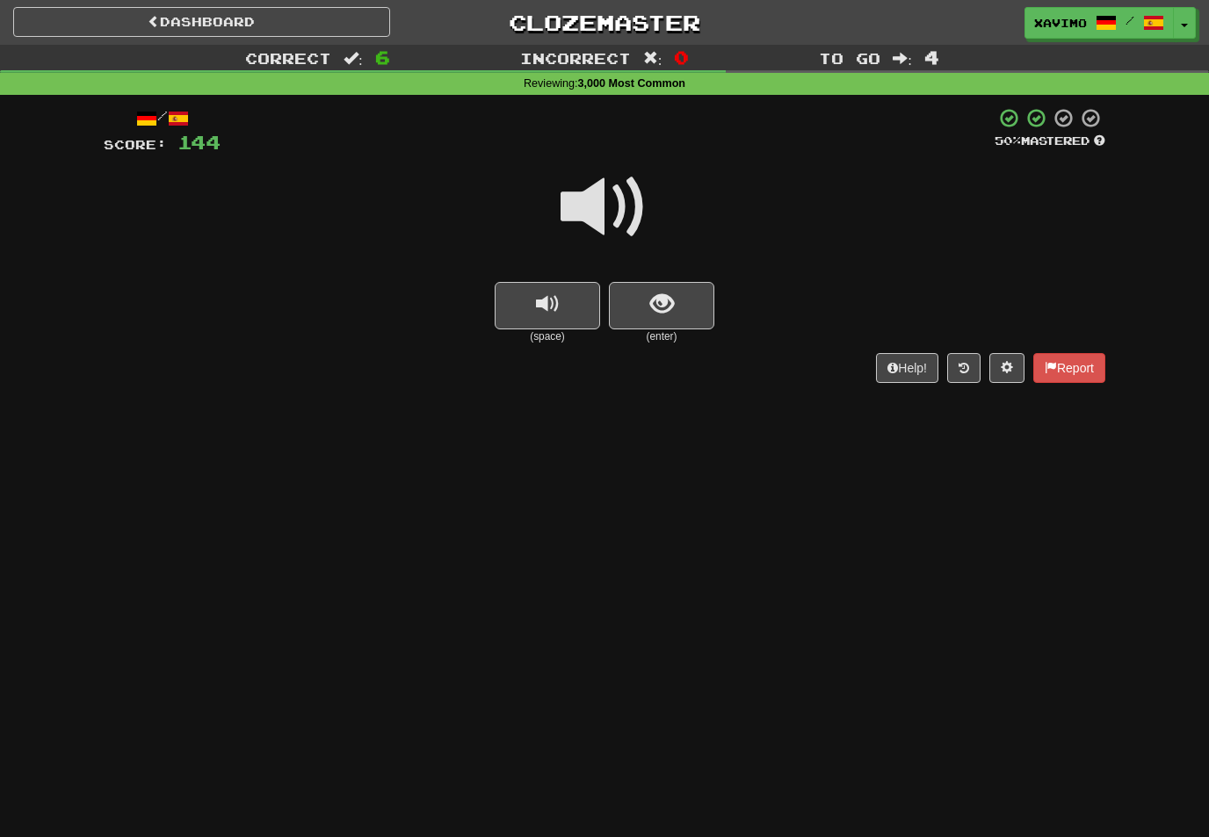
click at [613, 194] on span at bounding box center [605, 207] width 88 height 88
click at [664, 297] on span "show sentence" at bounding box center [662, 305] width 24 height 24
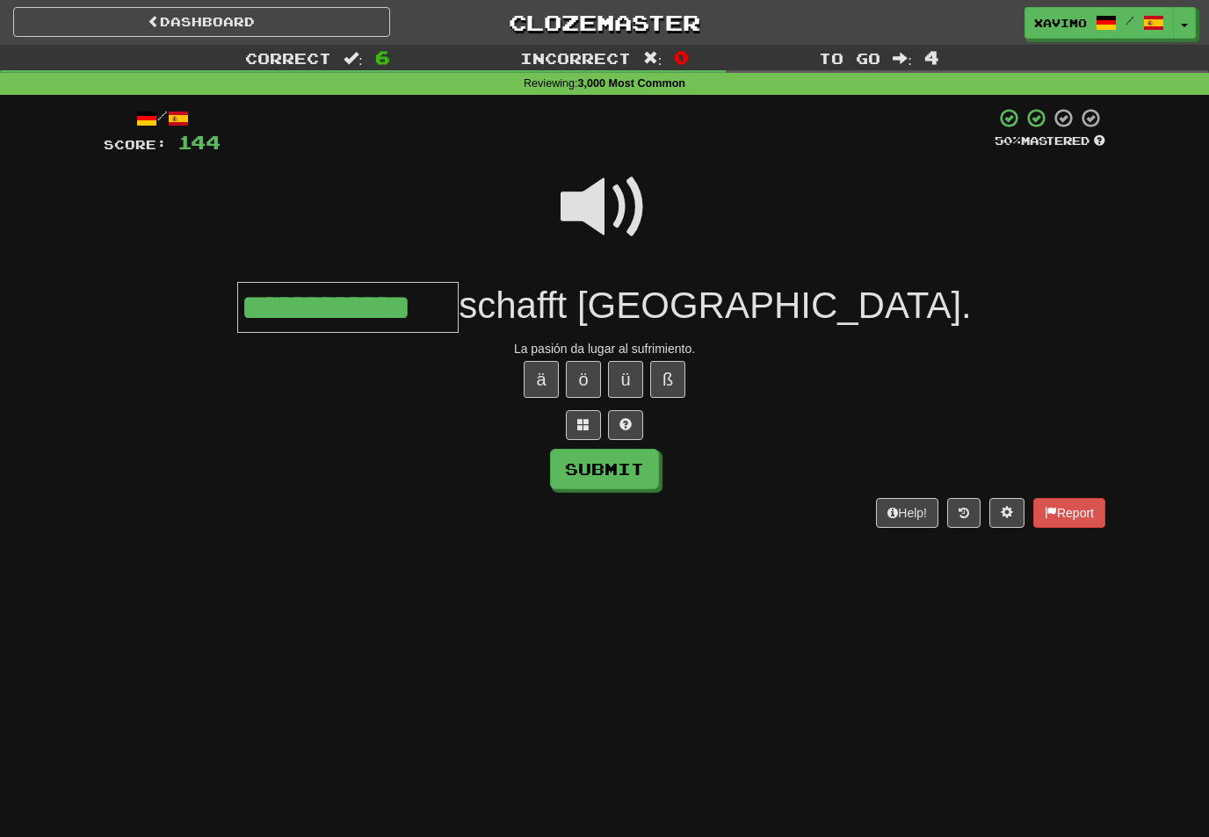
click at [631, 467] on button "Submit" at bounding box center [604, 469] width 109 height 40
type input "**********"
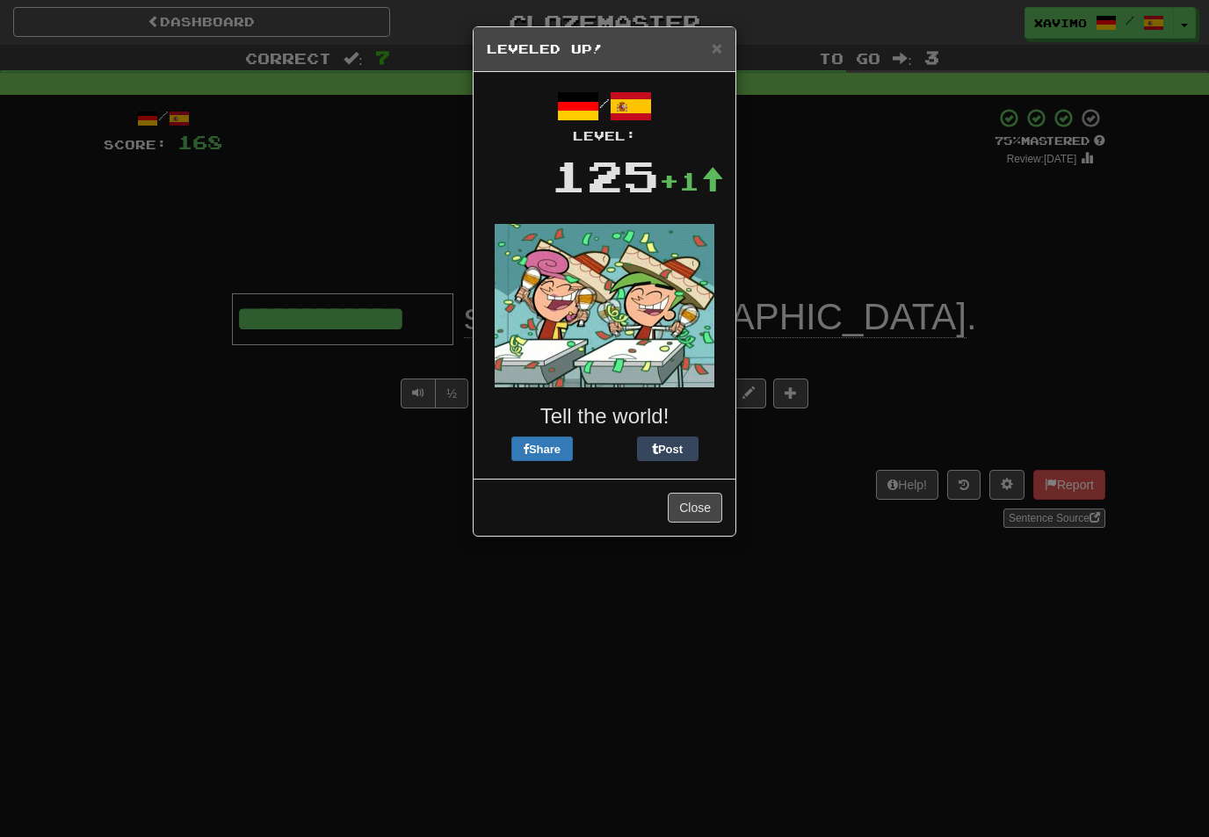
click at [705, 506] on button "Close" at bounding box center [695, 508] width 54 height 30
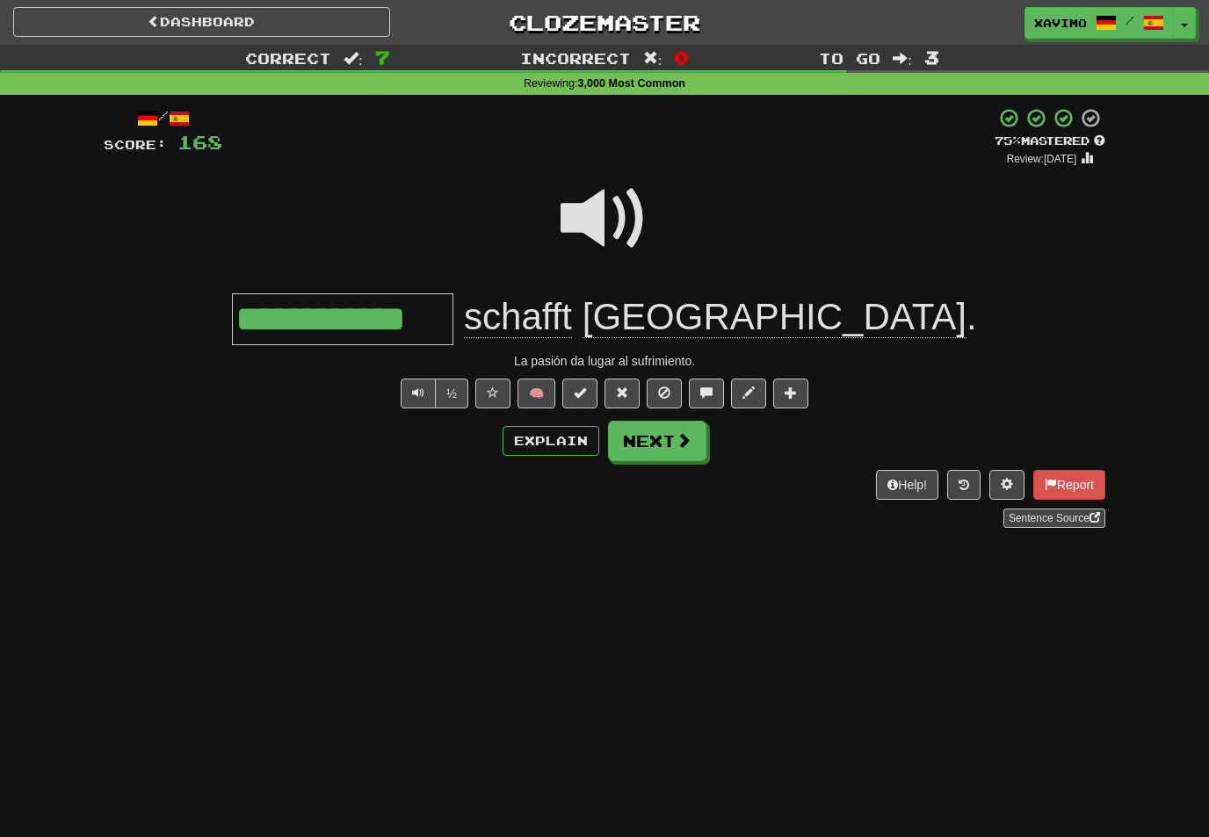
click at [692, 434] on button "Next" at bounding box center [657, 441] width 98 height 40
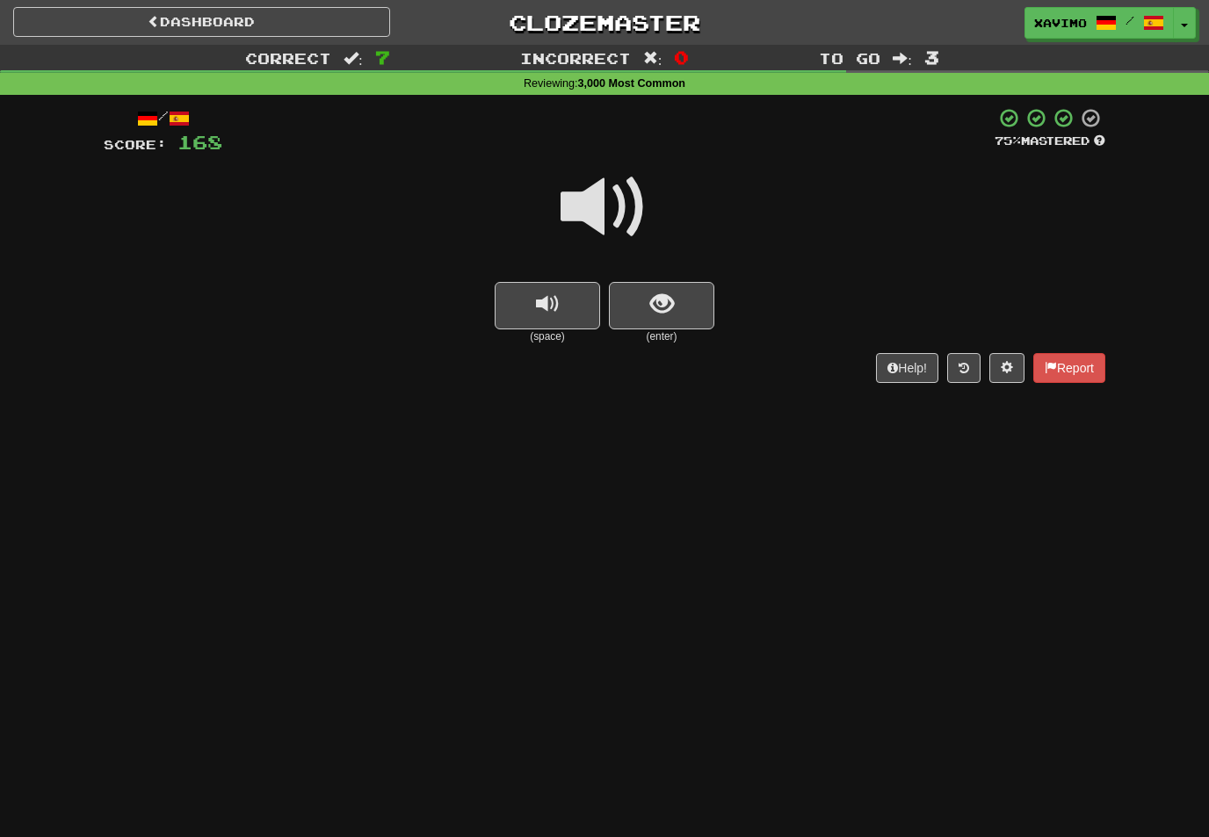
click at [664, 316] on button "show sentence" at bounding box center [661, 305] width 105 height 47
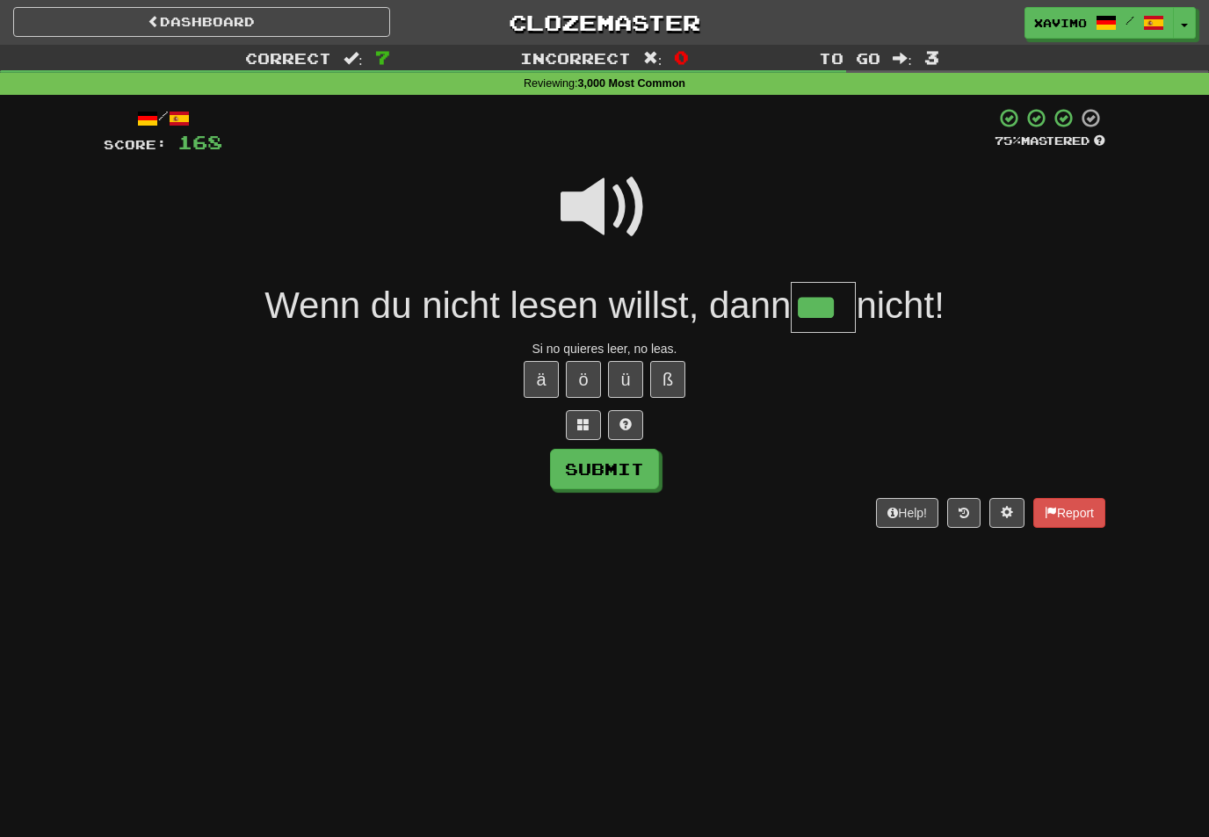
click at [669, 385] on button "ß" at bounding box center [667, 379] width 35 height 37
type input "****"
click at [644, 473] on button "Submit" at bounding box center [604, 469] width 109 height 40
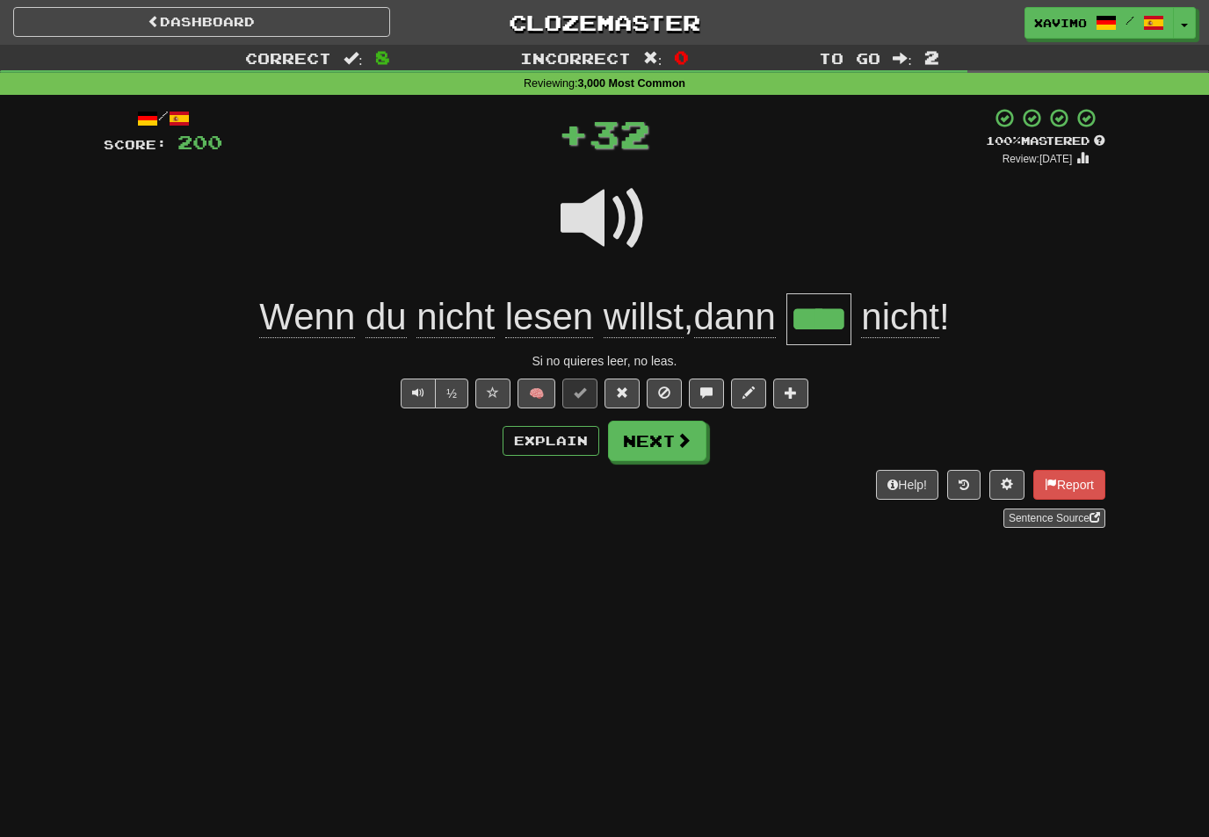
click at [699, 443] on button "Next" at bounding box center [657, 441] width 98 height 40
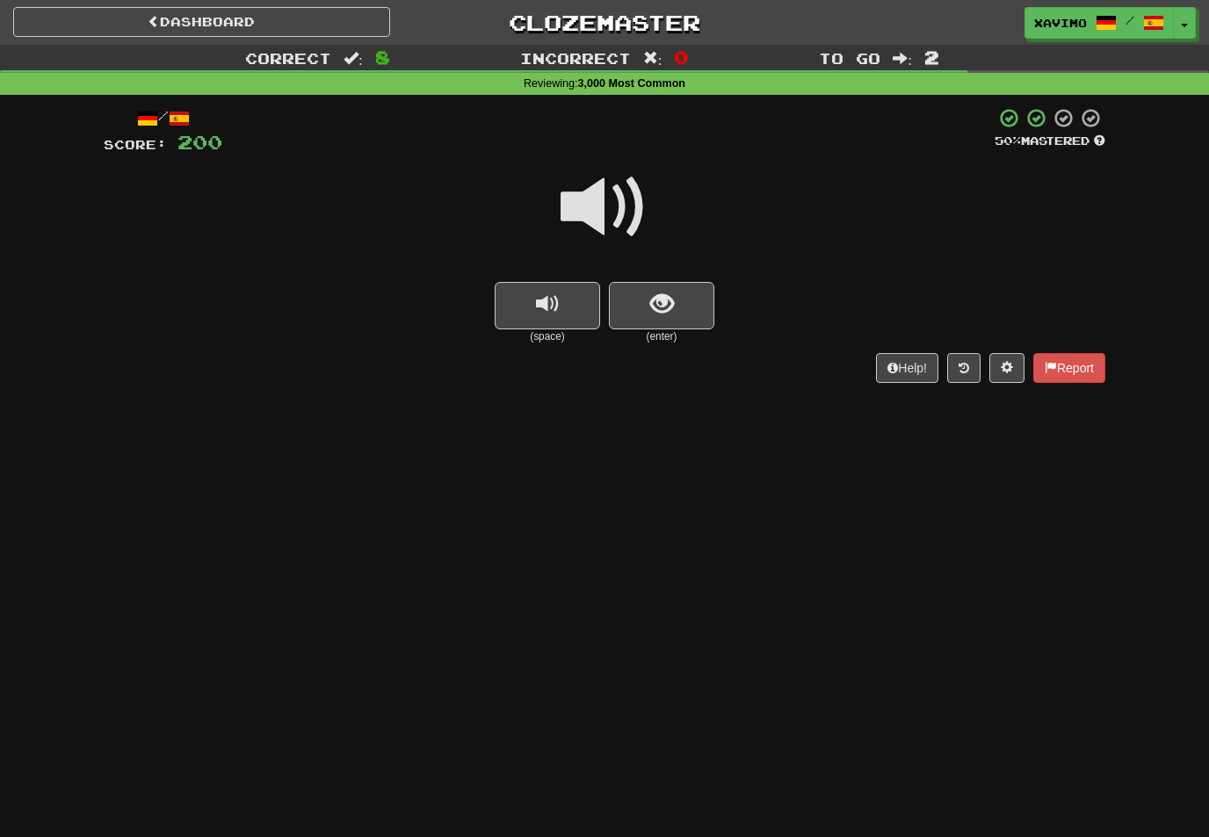
click at [601, 205] on span at bounding box center [605, 207] width 88 height 88
click at [662, 309] on span "show sentence" at bounding box center [662, 305] width 24 height 24
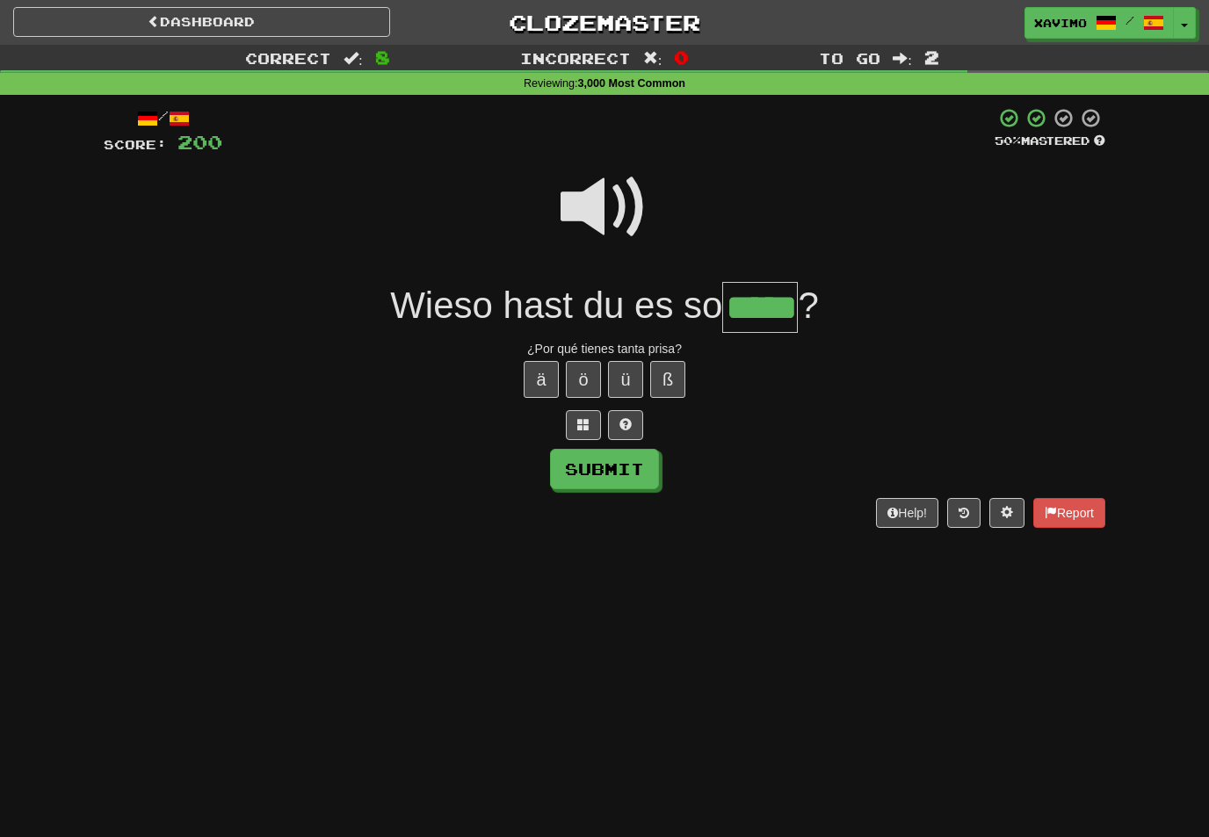
type input "*****"
click at [632, 470] on button "Submit" at bounding box center [604, 469] width 109 height 40
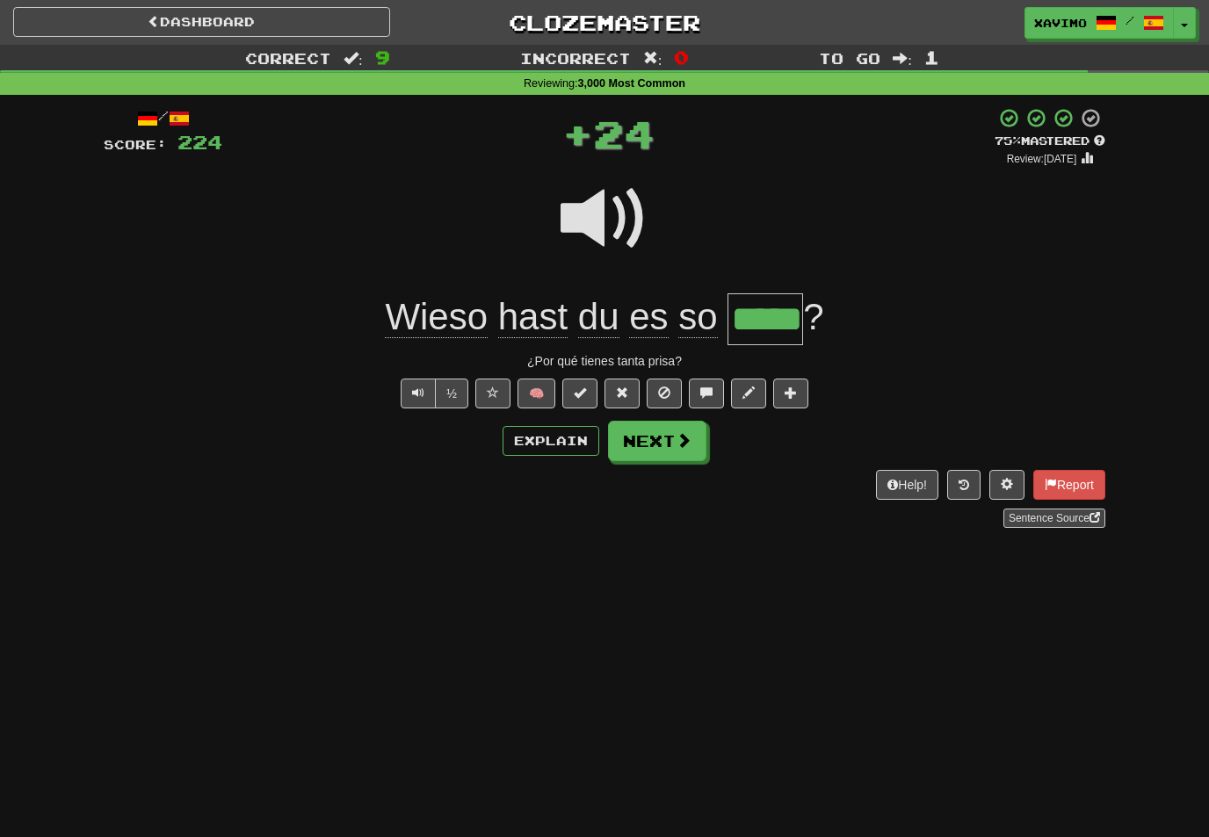
click at [684, 438] on span at bounding box center [684, 440] width 16 height 16
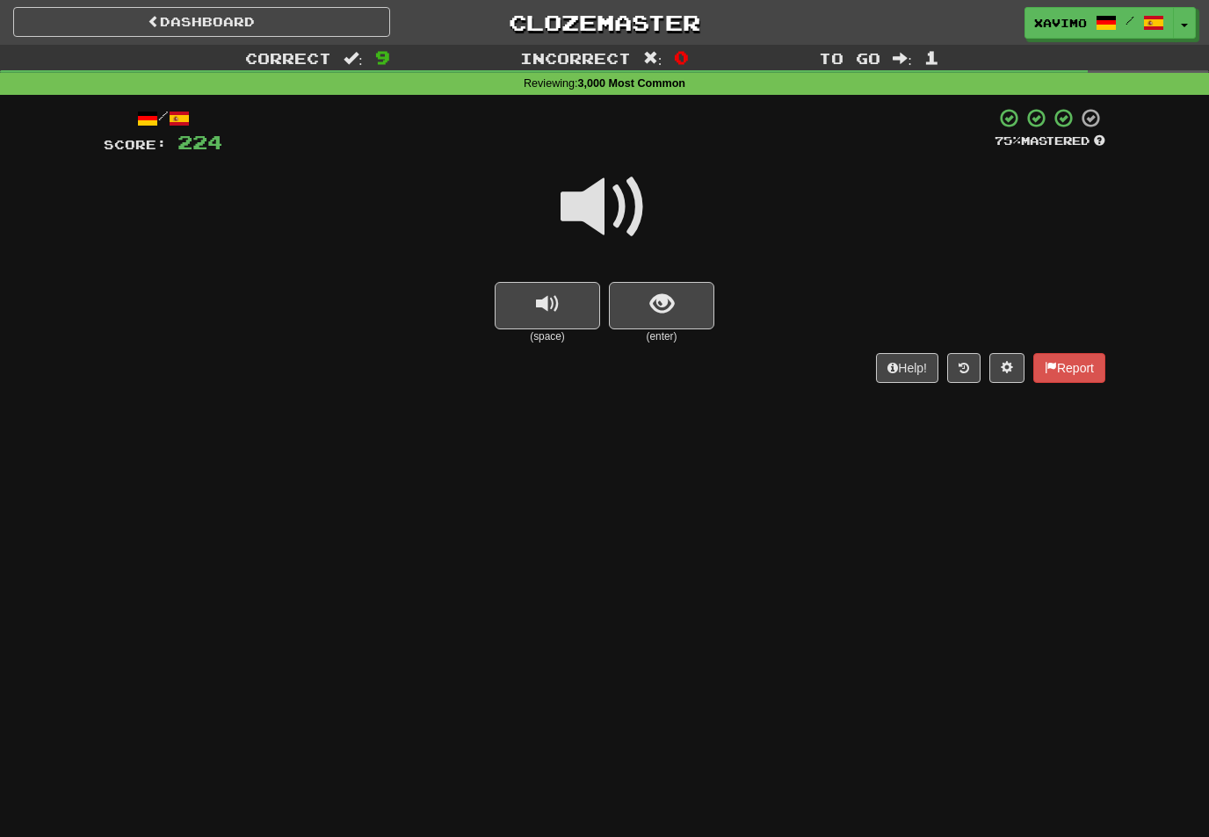
click at [623, 205] on span at bounding box center [605, 207] width 88 height 88
click at [685, 309] on button "show sentence" at bounding box center [661, 305] width 105 height 47
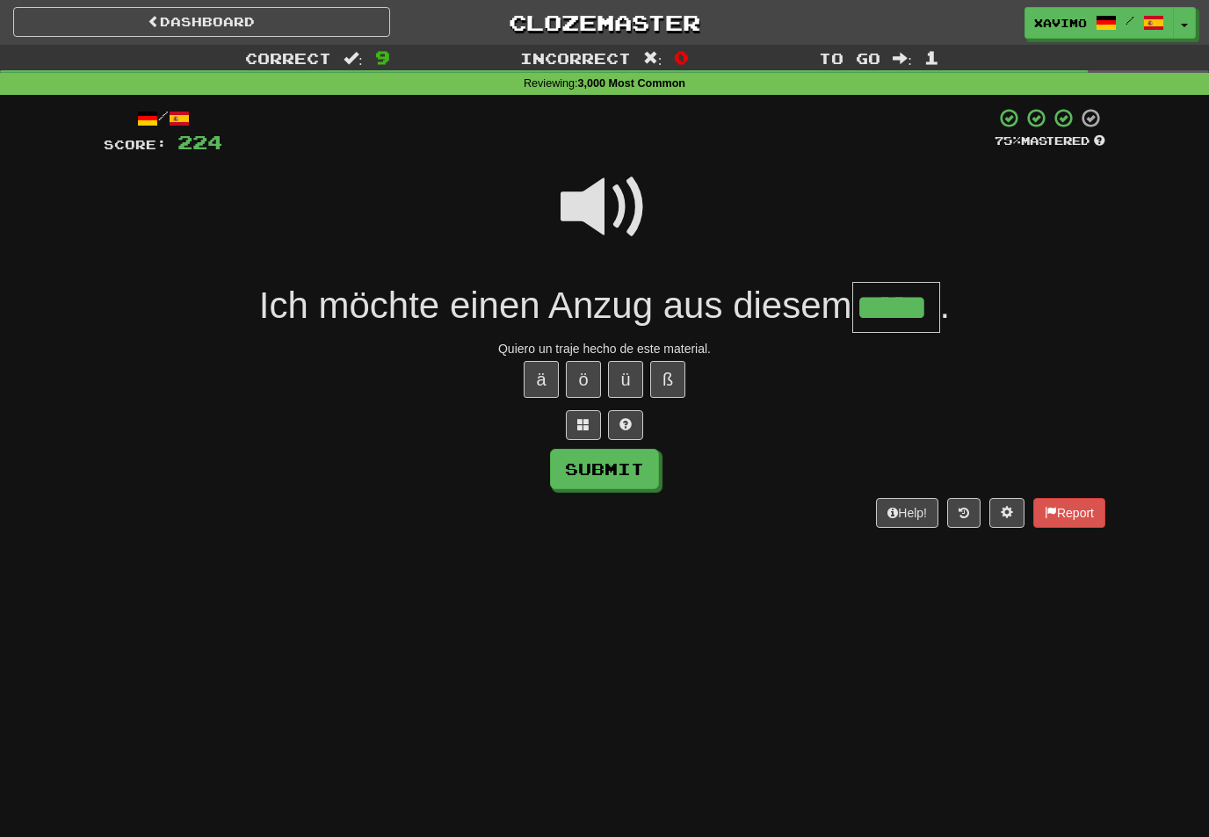
click at [641, 468] on button "Submit" at bounding box center [604, 469] width 109 height 40
type input "*****"
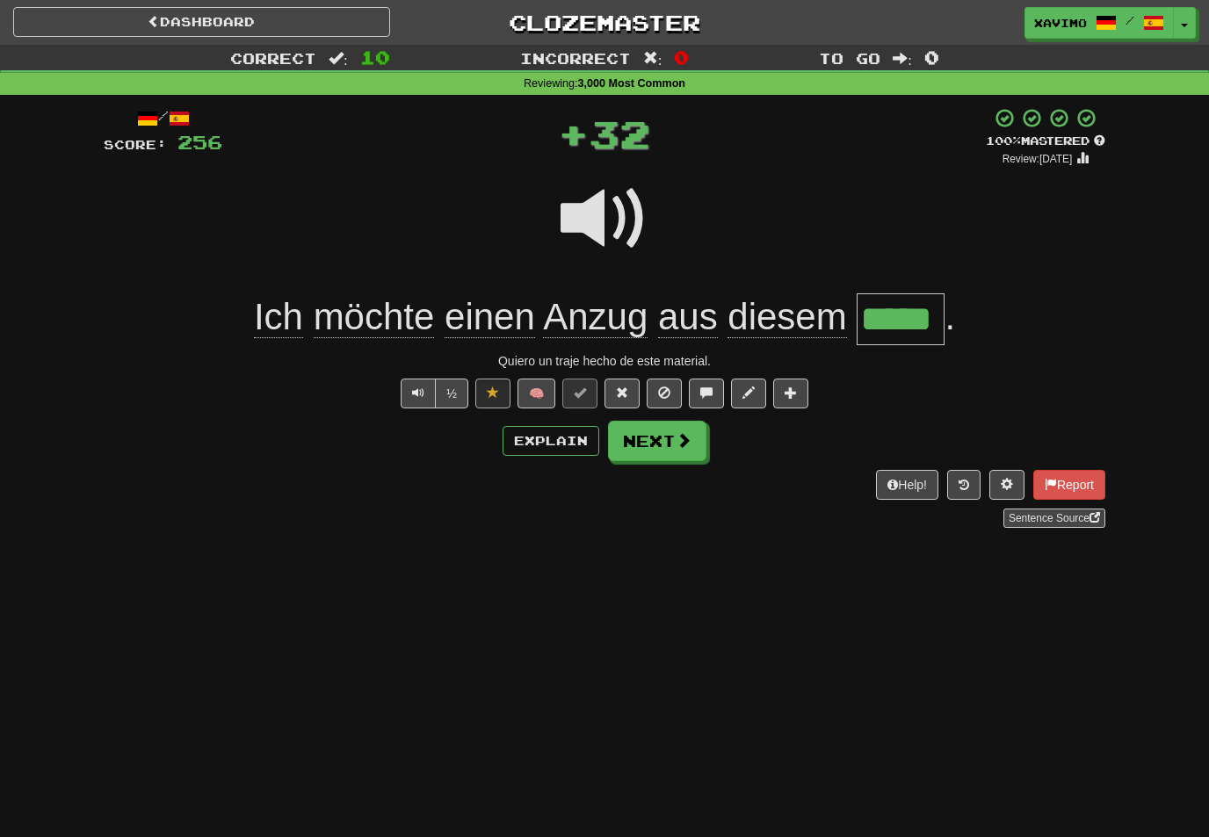
click at [680, 446] on span at bounding box center [684, 440] width 16 height 16
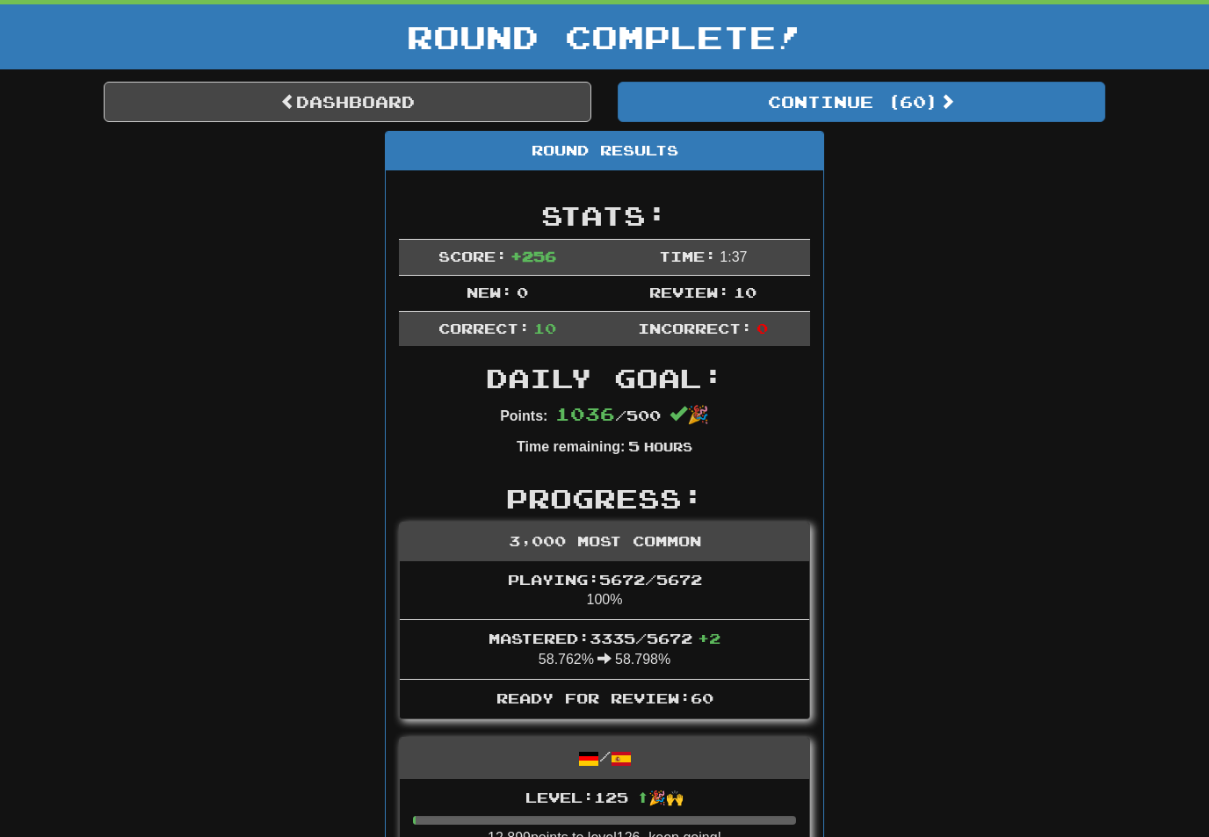
scroll to position [90, 0]
click at [495, 105] on link "Dashboard" at bounding box center [348, 102] width 488 height 40
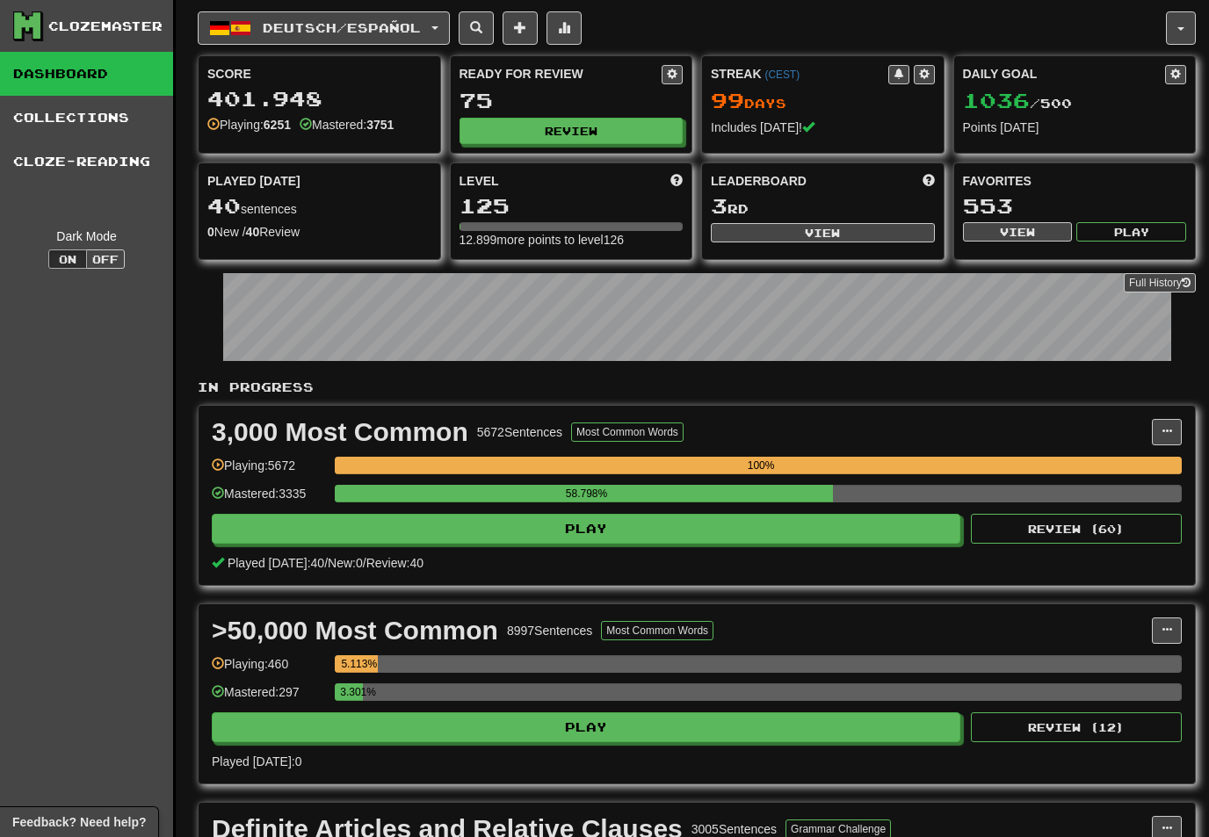
click at [846, 232] on button "View" at bounding box center [823, 232] width 224 height 19
select select "**********"
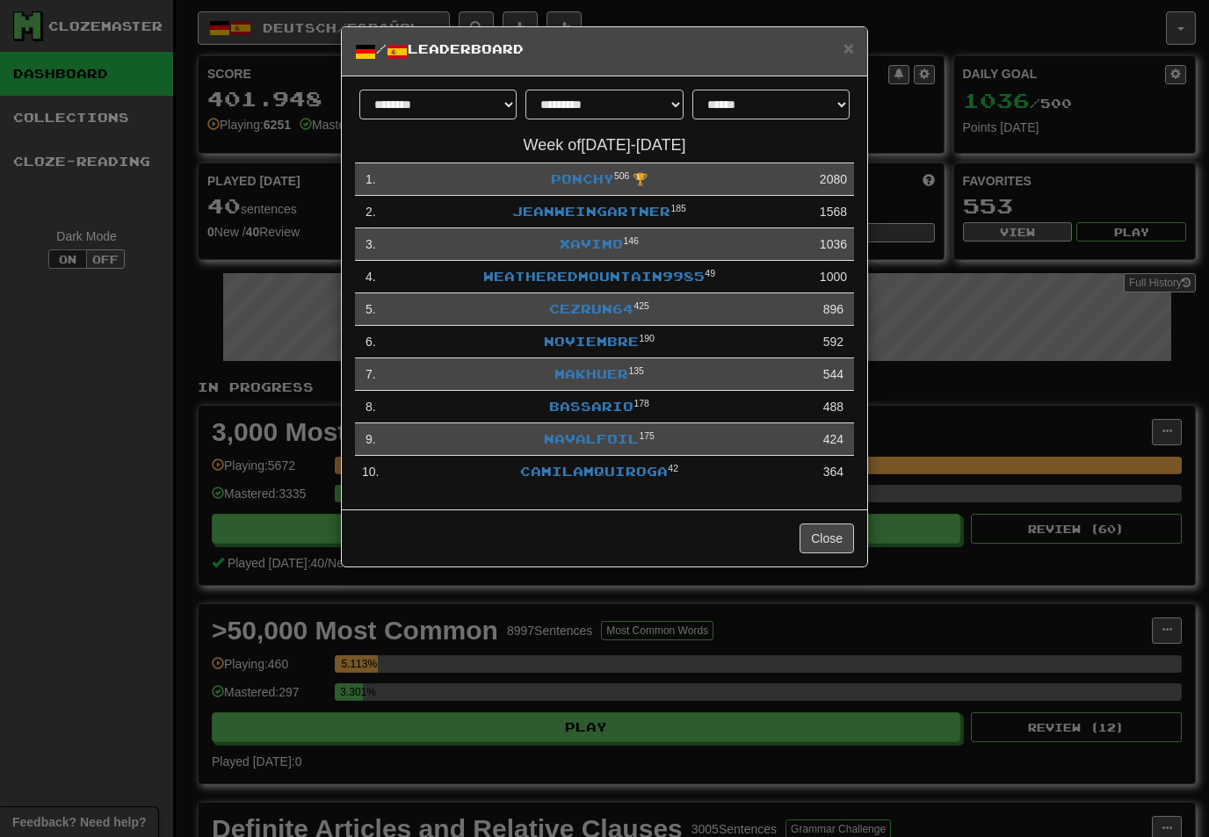
click at [589, 247] on link "Xavimo" at bounding box center [591, 243] width 63 height 15
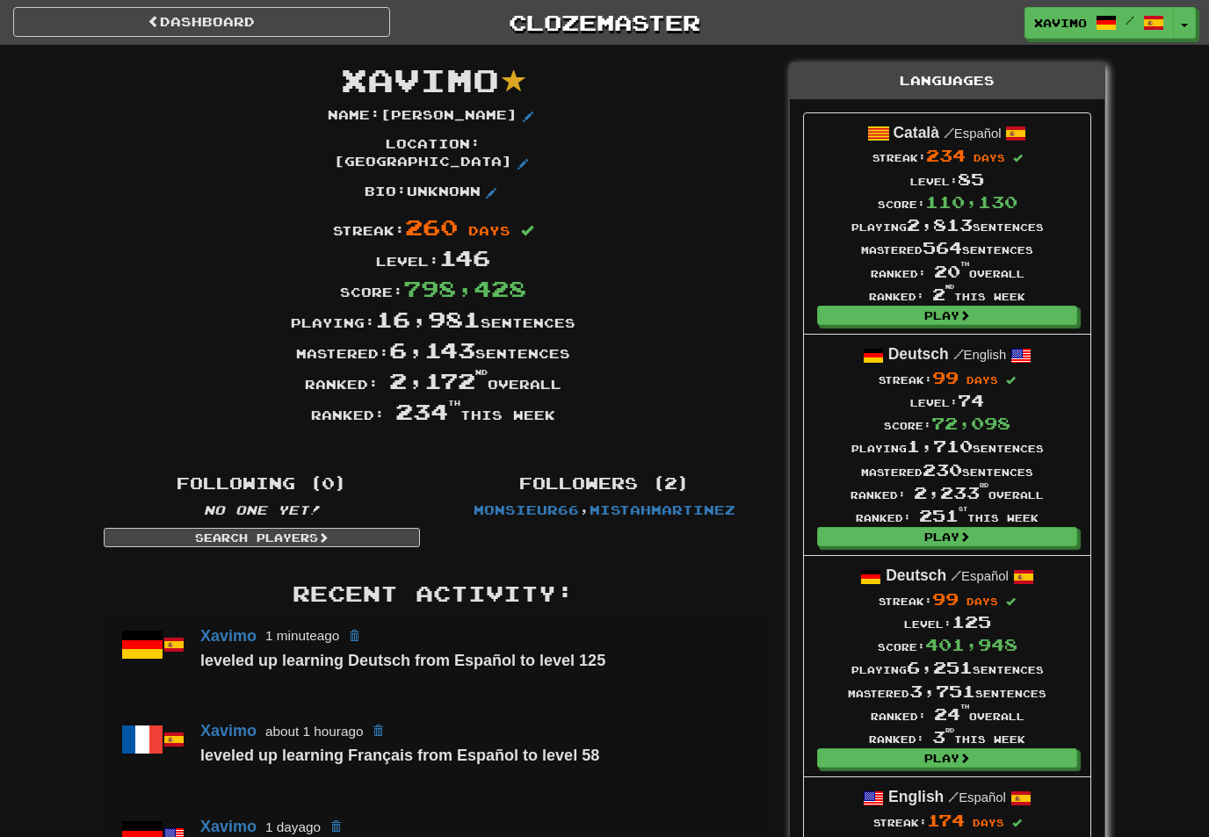
click at [301, 24] on link "Dashboard" at bounding box center [201, 22] width 377 height 30
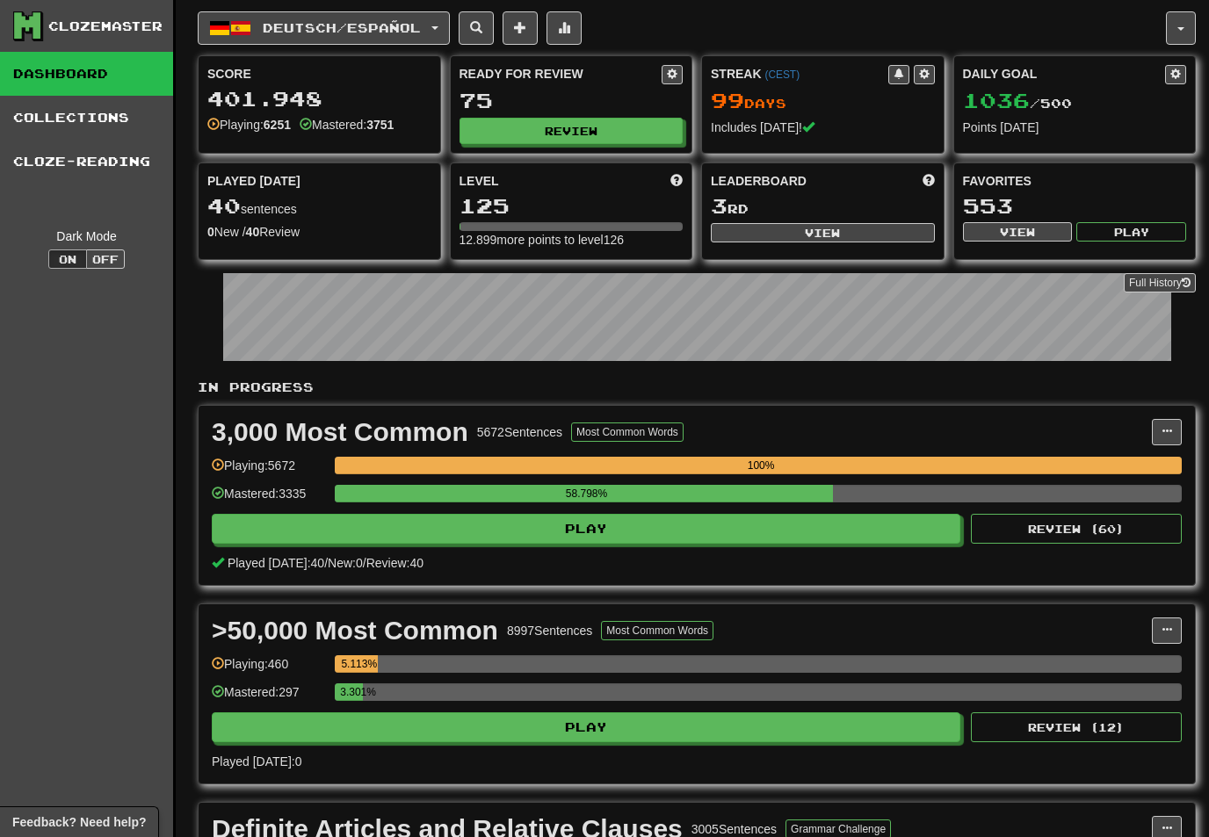
click at [610, 129] on button "Review" at bounding box center [571, 131] width 224 height 26
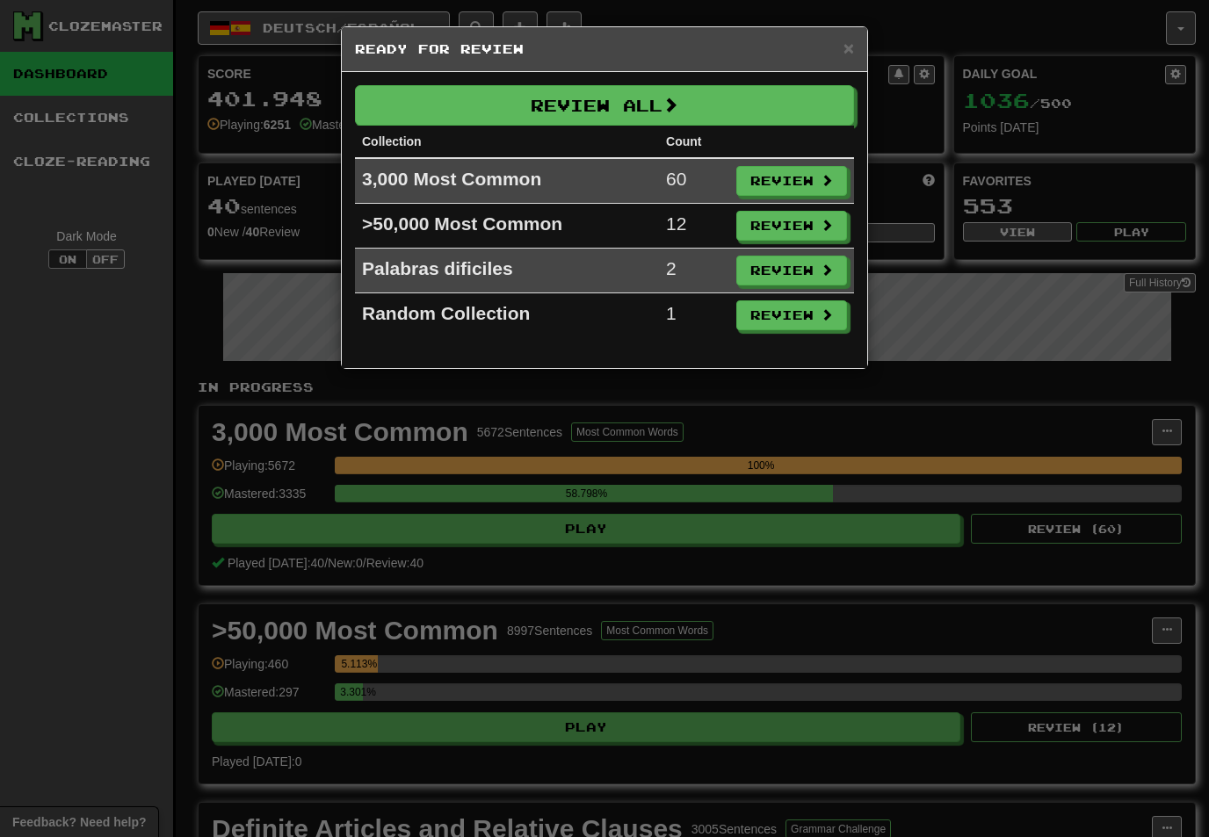
click at [814, 178] on button "Review" at bounding box center [791, 181] width 111 height 30
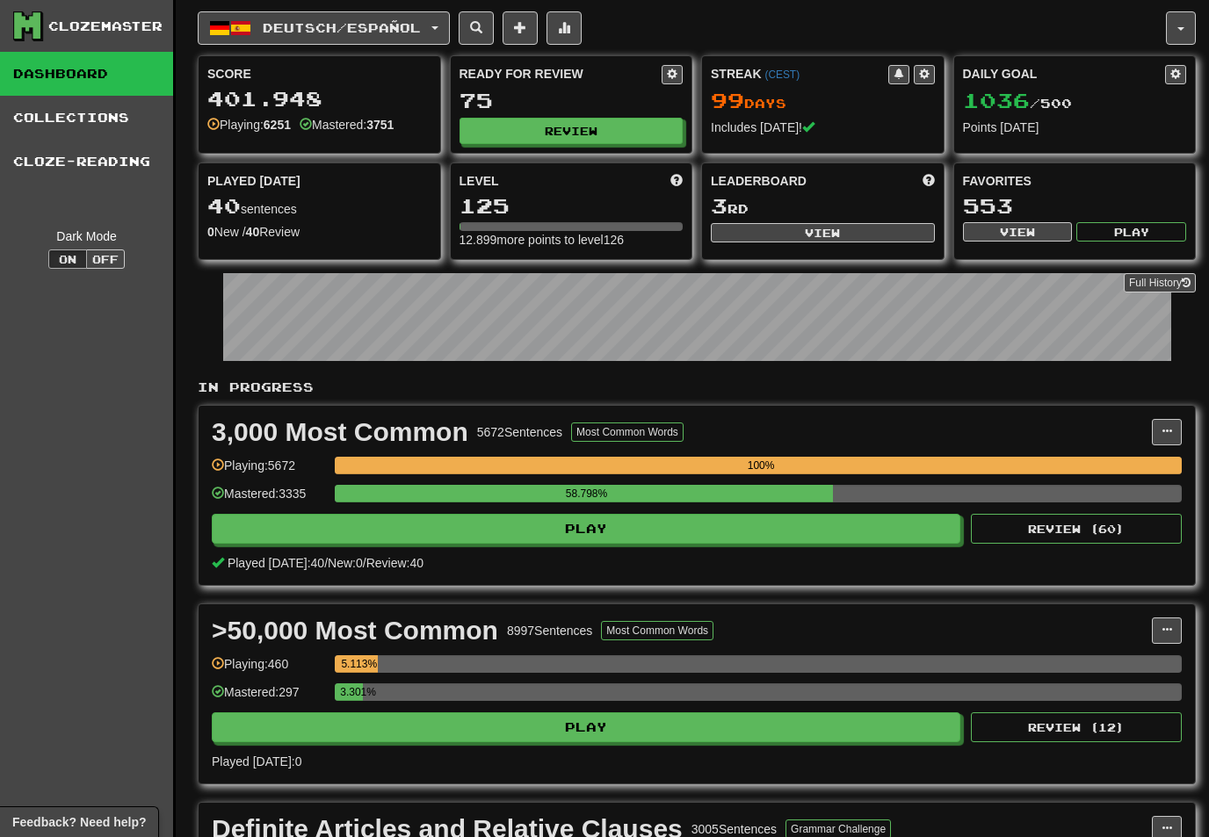
select select "**"
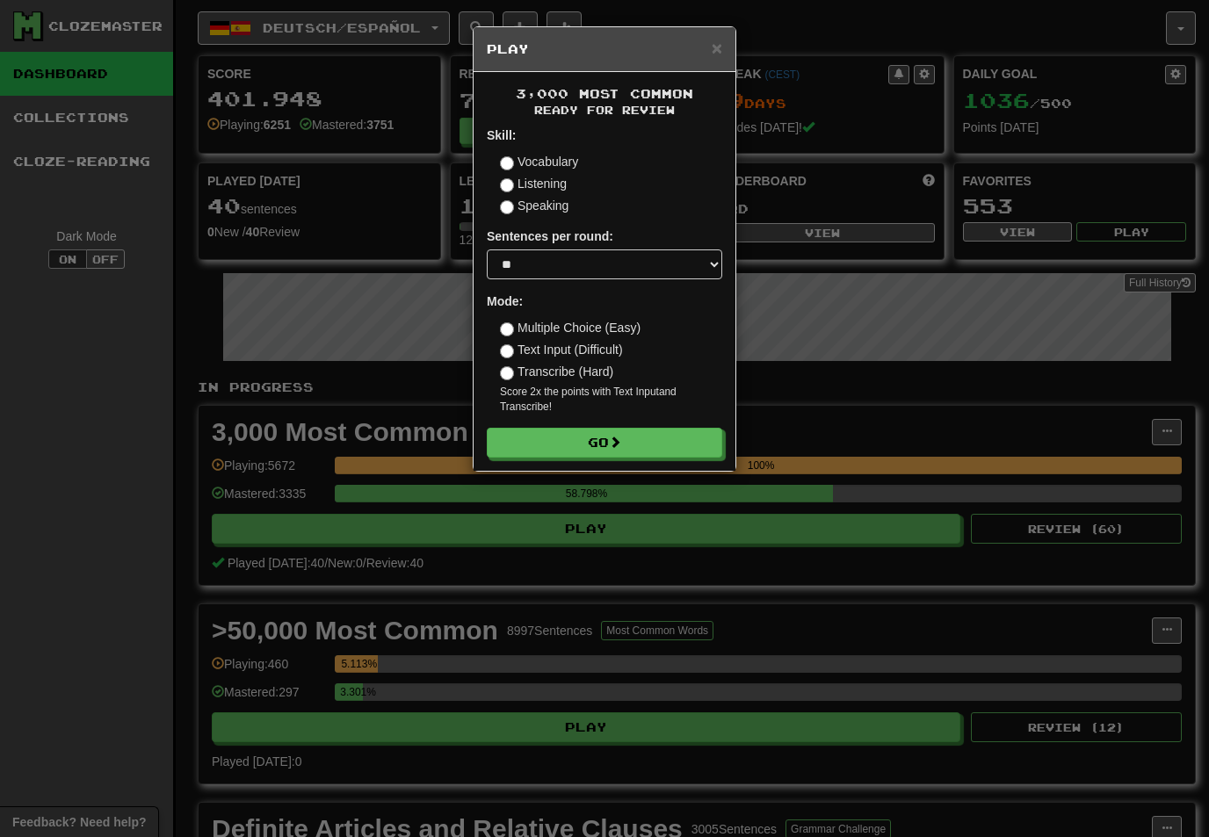
click at [675, 428] on button "Go" at bounding box center [604, 443] width 235 height 30
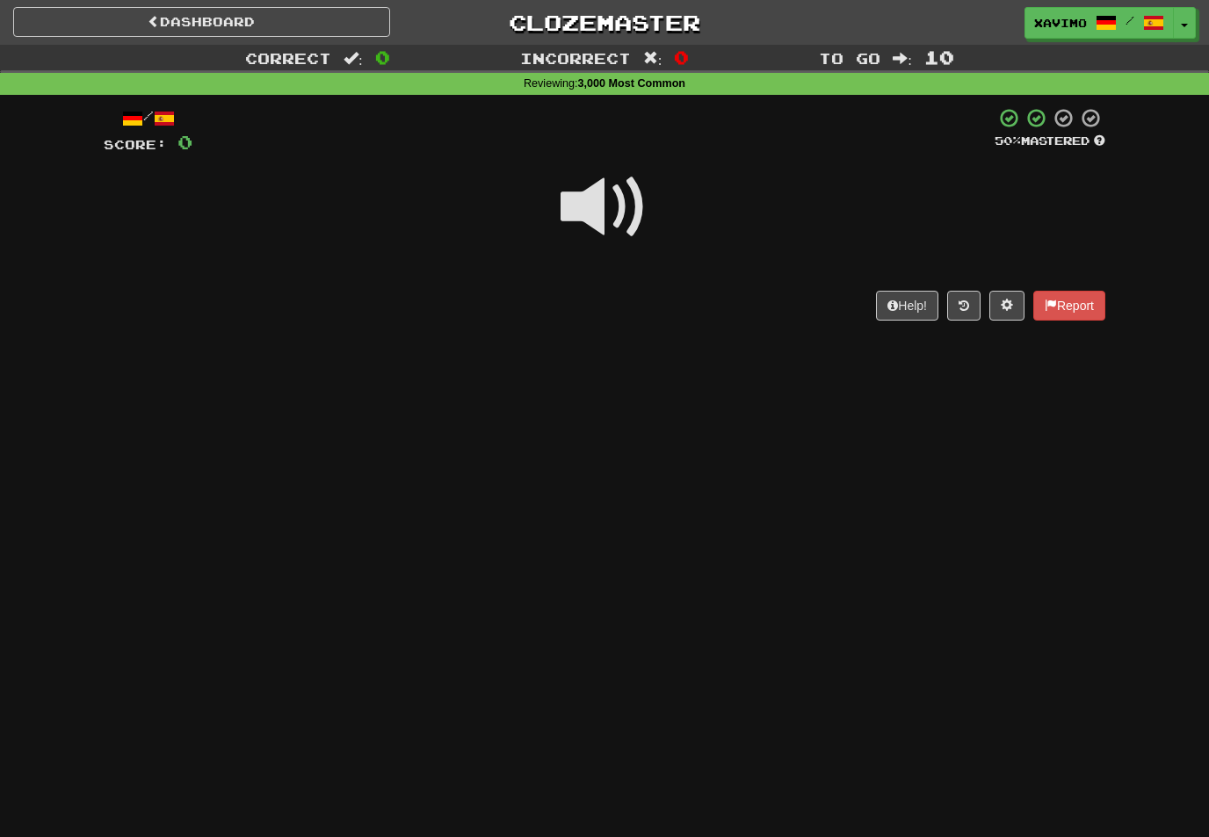
click at [605, 189] on span at bounding box center [605, 207] width 88 height 88
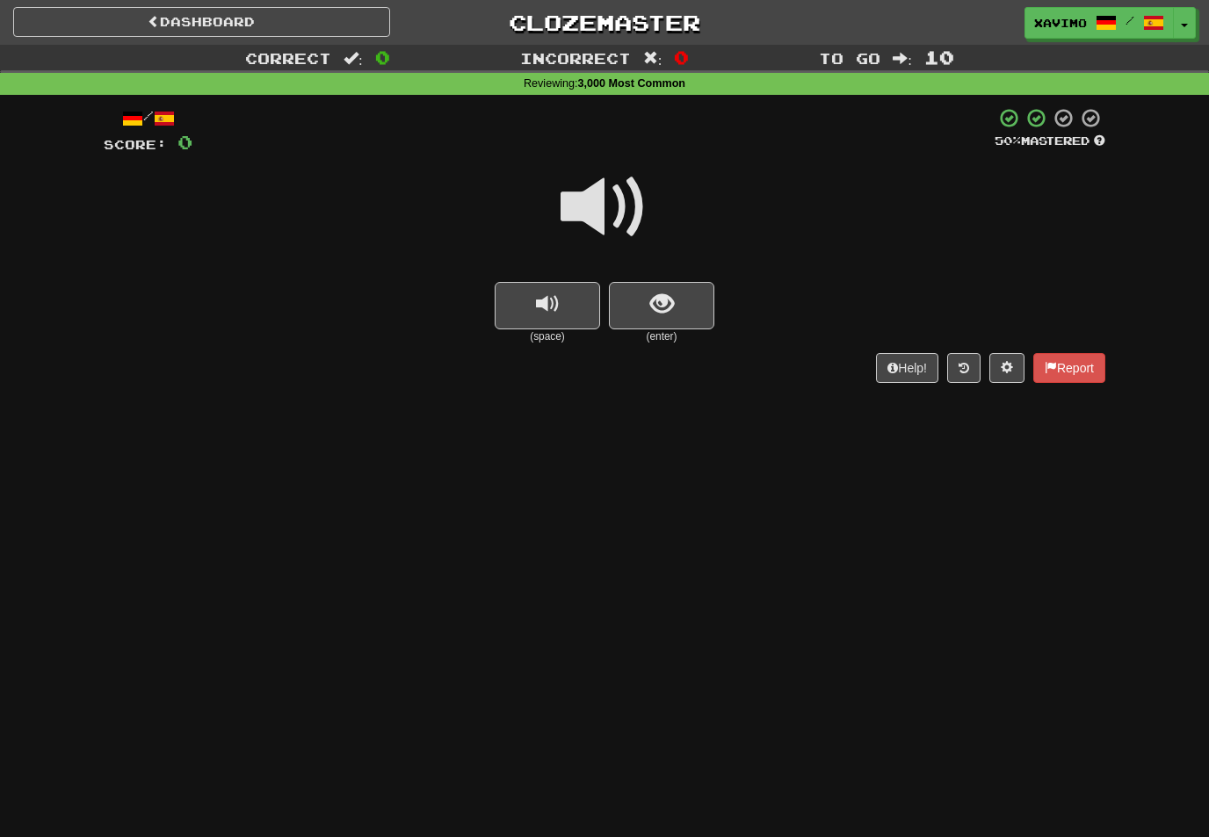
click at [620, 202] on span at bounding box center [605, 207] width 88 height 88
click at [657, 293] on span "show sentence" at bounding box center [662, 305] width 24 height 24
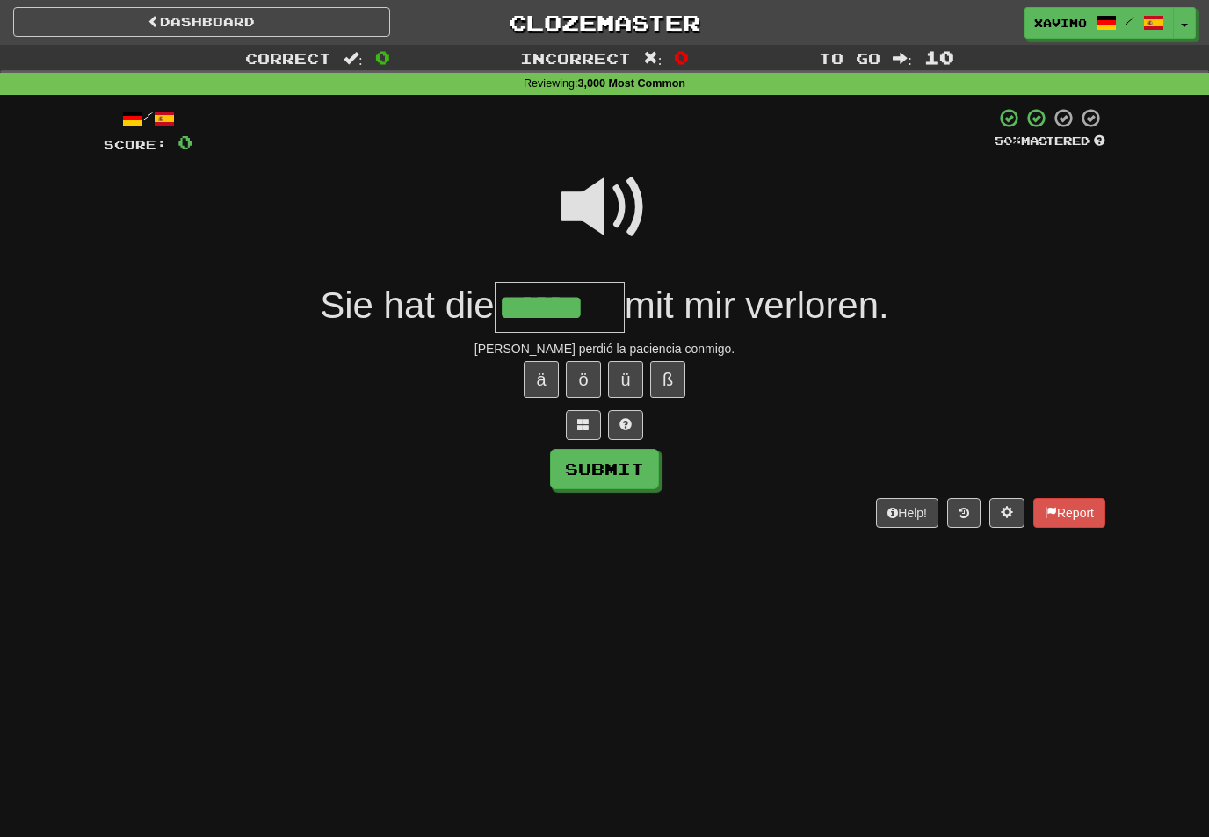
click at [641, 464] on button "Submit" at bounding box center [604, 469] width 109 height 40
type input "******"
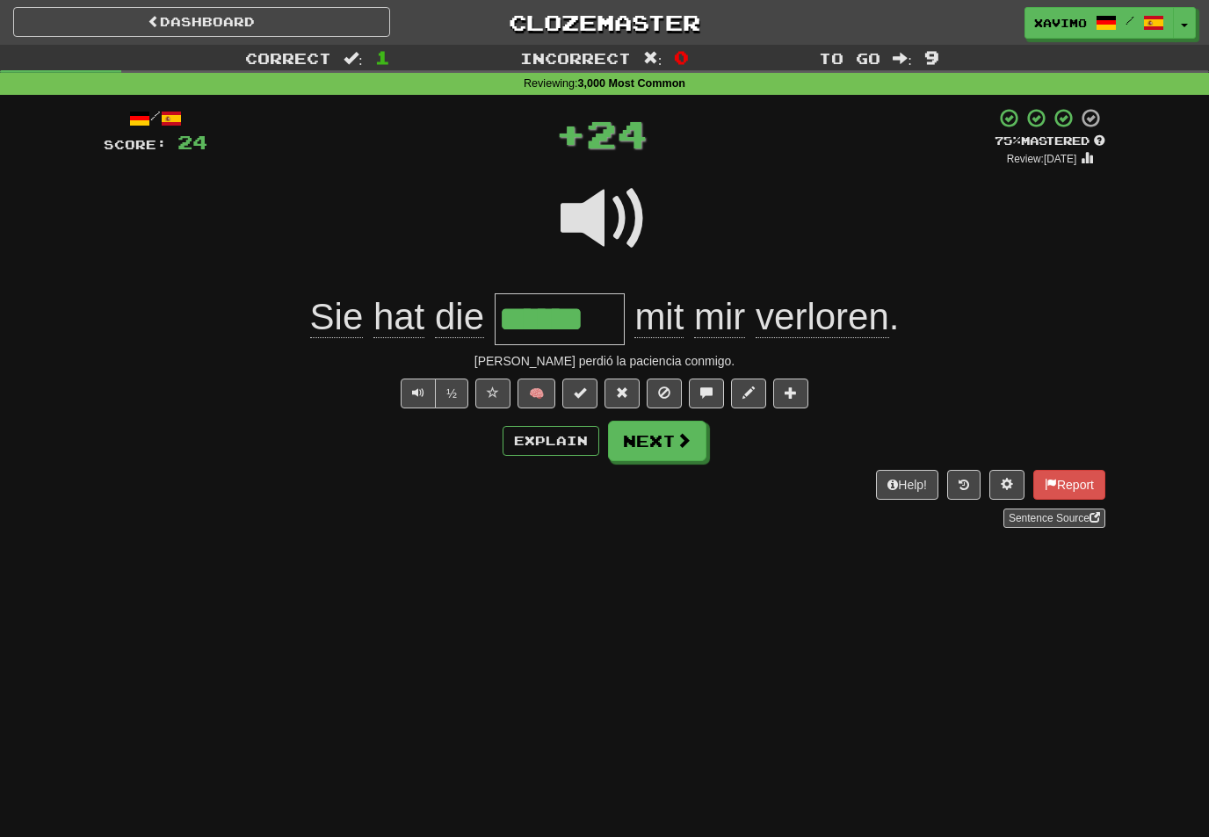
click at [696, 444] on button "Next" at bounding box center [657, 441] width 98 height 40
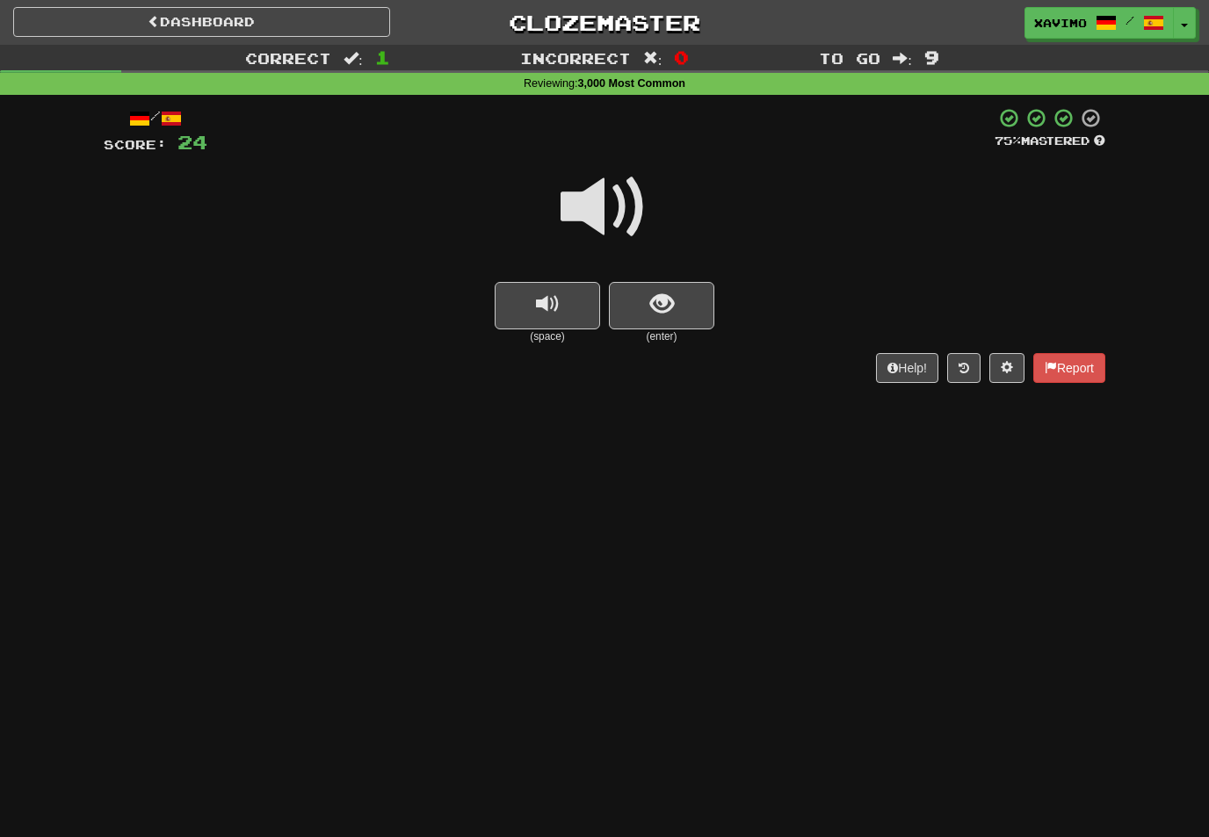
click at [617, 212] on span at bounding box center [605, 207] width 88 height 88
click at [670, 303] on span "show sentence" at bounding box center [662, 305] width 24 height 24
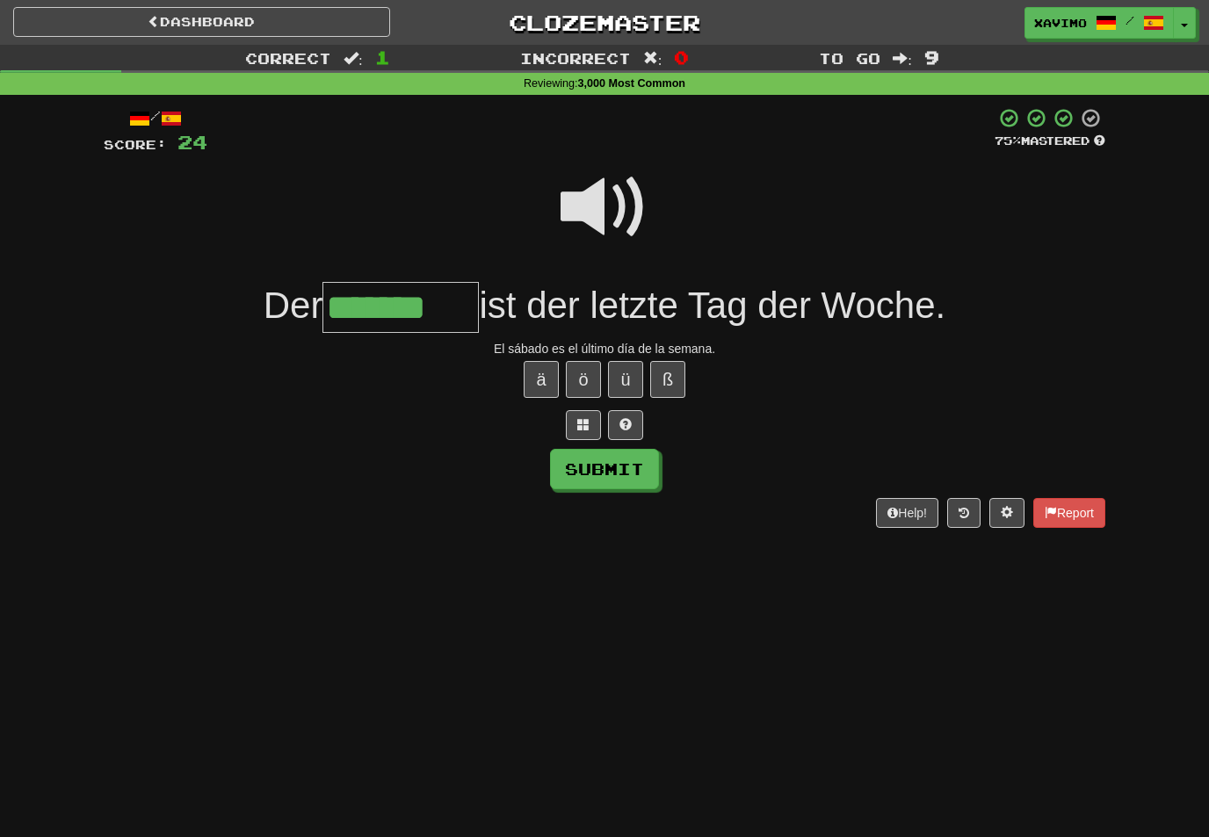
click at [645, 461] on button "Submit" at bounding box center [604, 469] width 109 height 40
type input "*******"
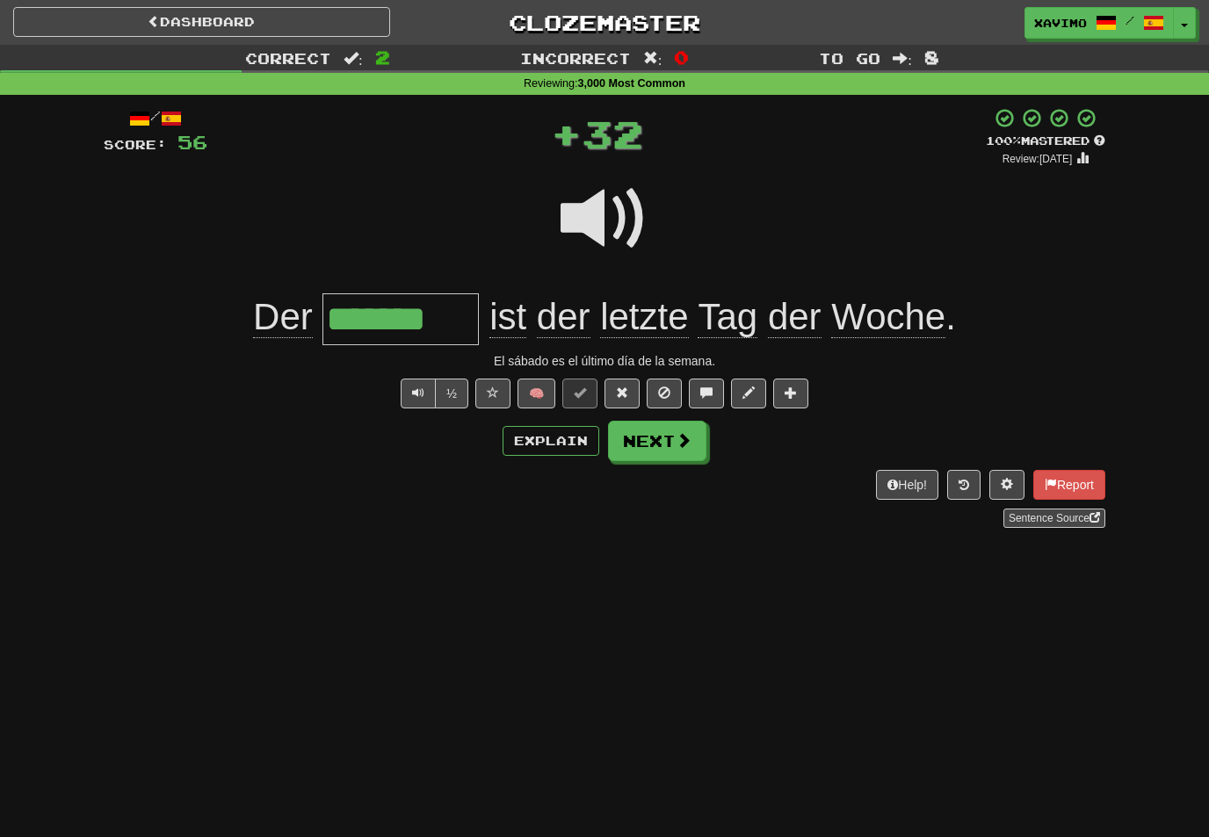
click at [699, 445] on button "Next" at bounding box center [657, 441] width 98 height 40
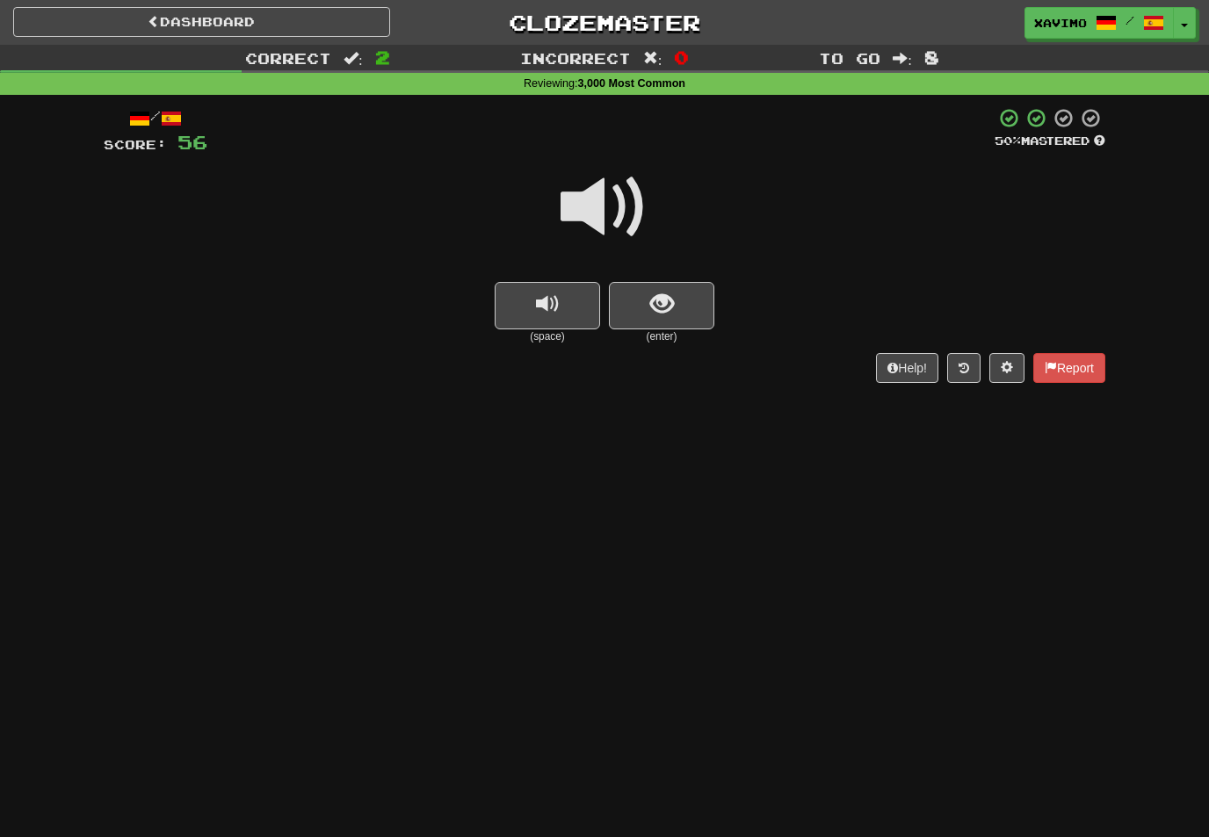
click at [623, 178] on span at bounding box center [605, 207] width 88 height 88
click at [678, 299] on button "show sentence" at bounding box center [661, 305] width 105 height 47
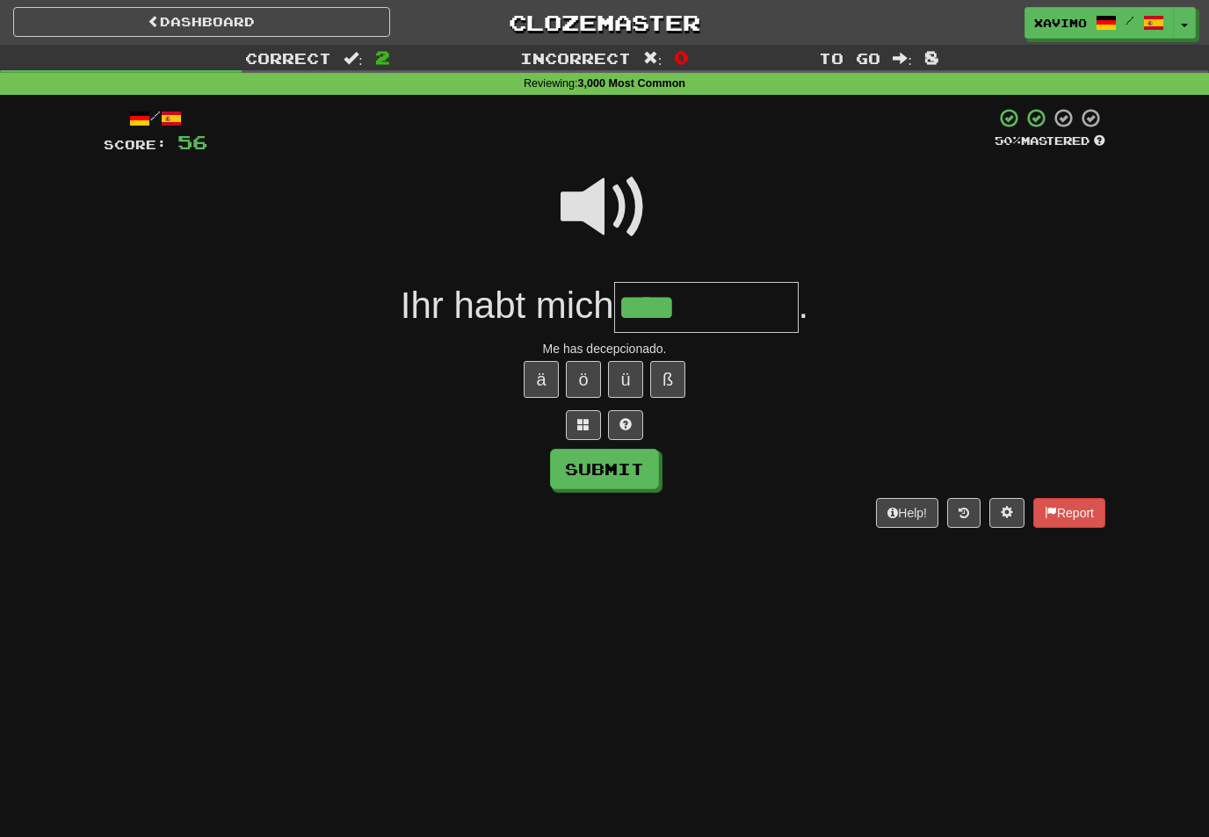
click at [541, 391] on button "ä" at bounding box center [541, 379] width 35 height 37
type input "**********"
click at [639, 467] on button "Submit" at bounding box center [604, 469] width 109 height 40
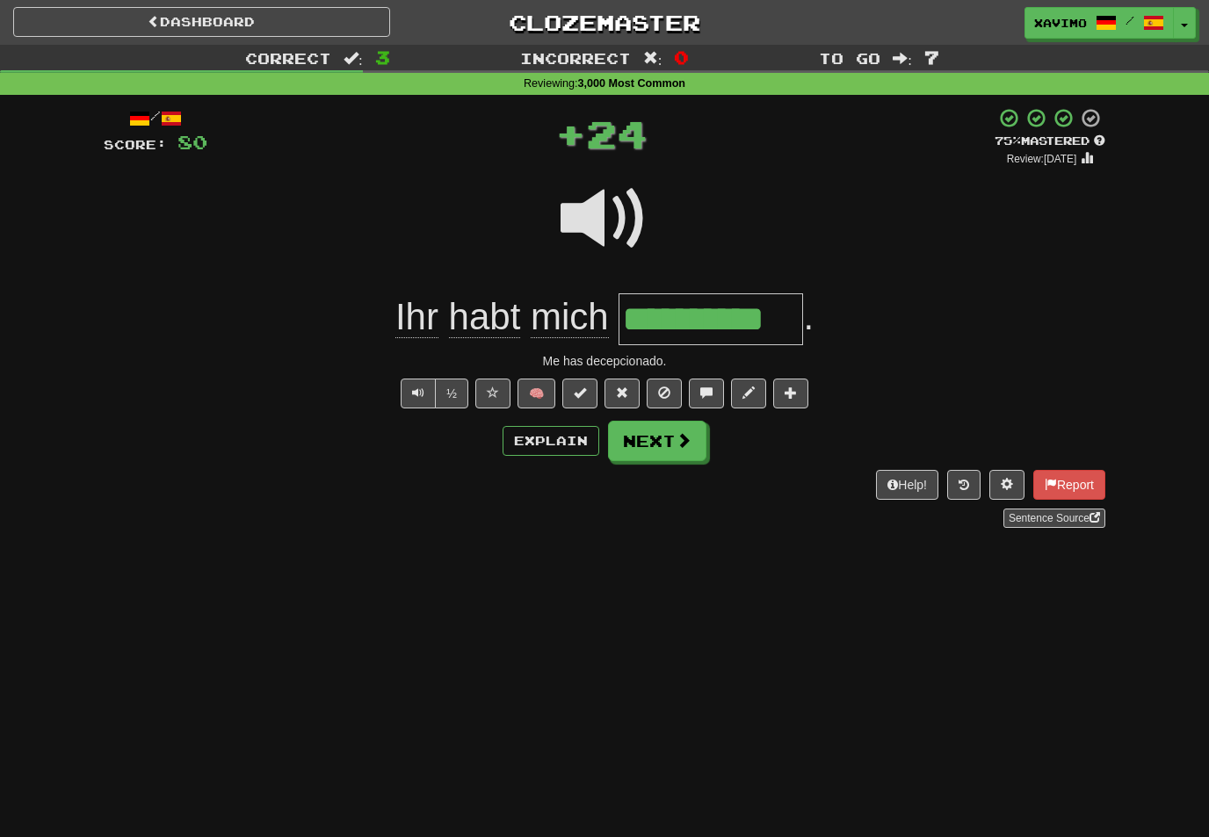
click at [695, 448] on button "Next" at bounding box center [657, 441] width 98 height 40
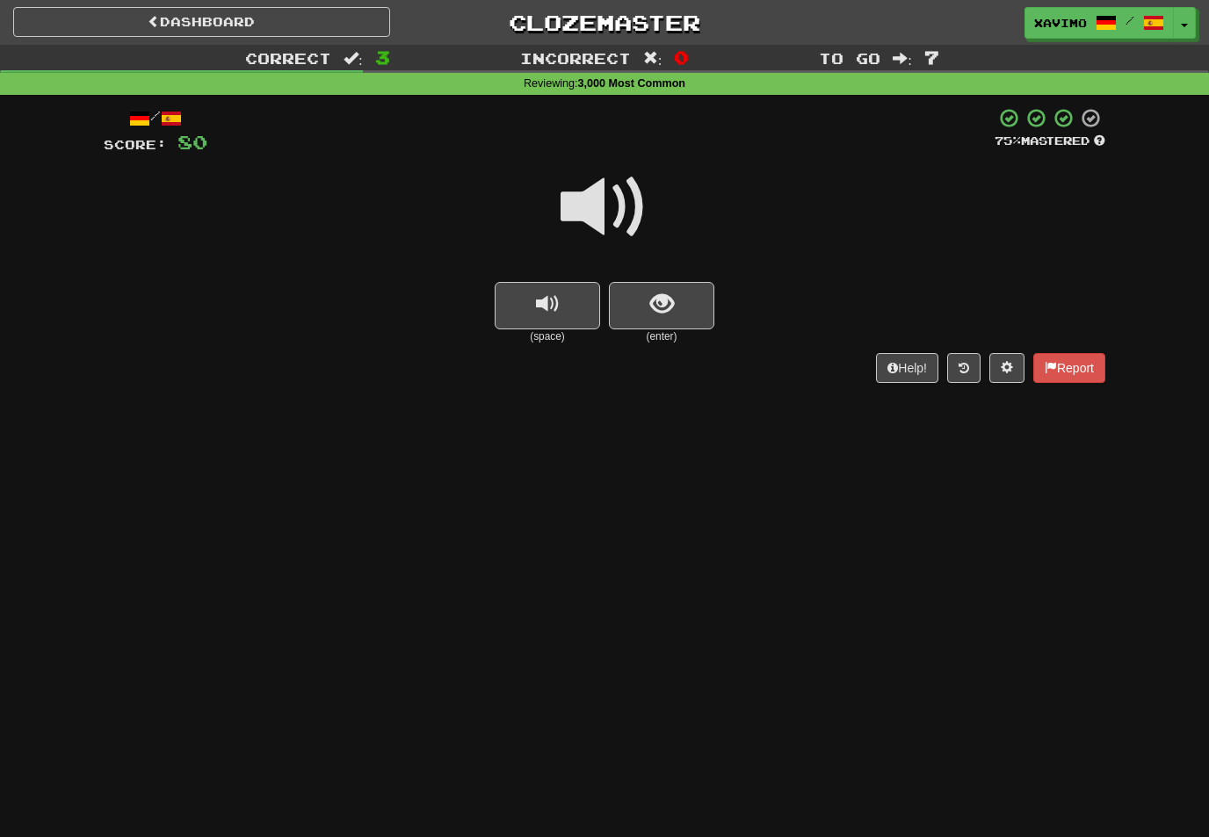
click at [612, 189] on span at bounding box center [605, 207] width 88 height 88
click at [655, 300] on span "show sentence" at bounding box center [662, 305] width 24 height 24
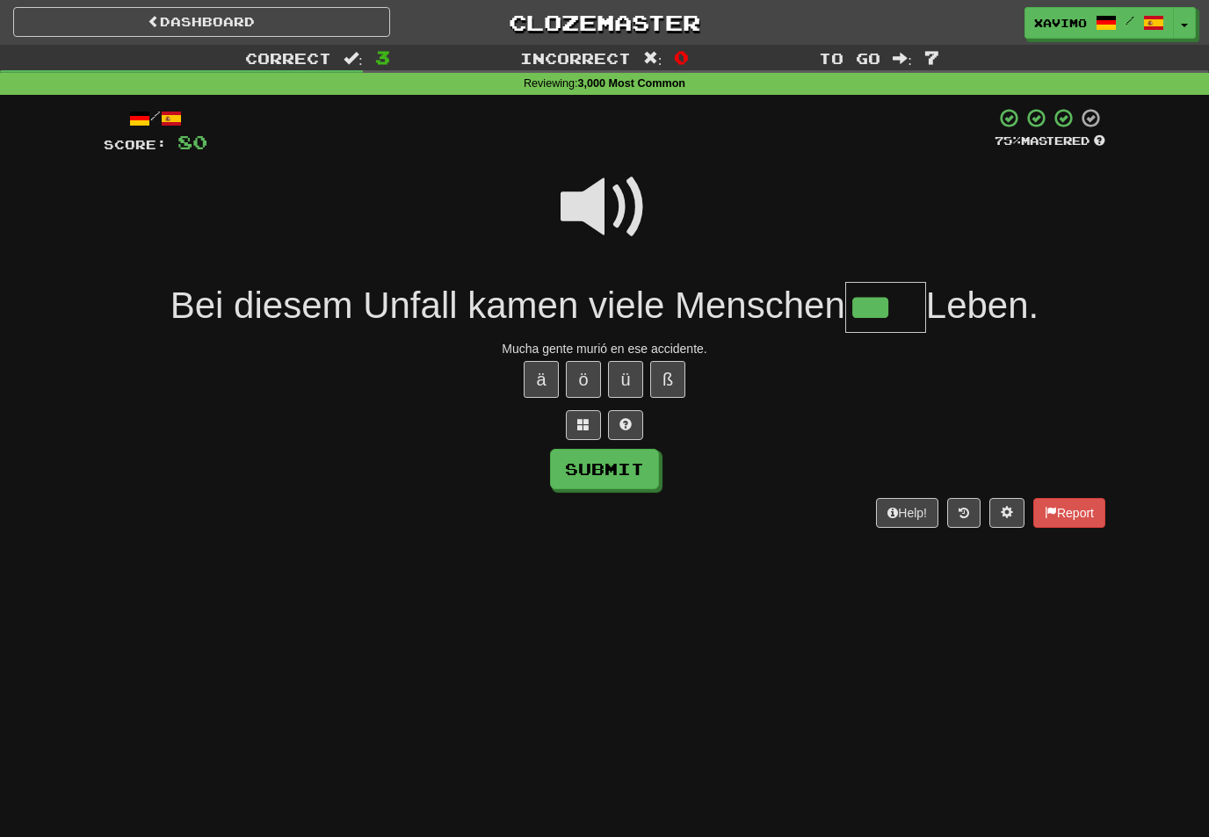
type input "***"
click at [629, 471] on button "Submit" at bounding box center [604, 469] width 109 height 40
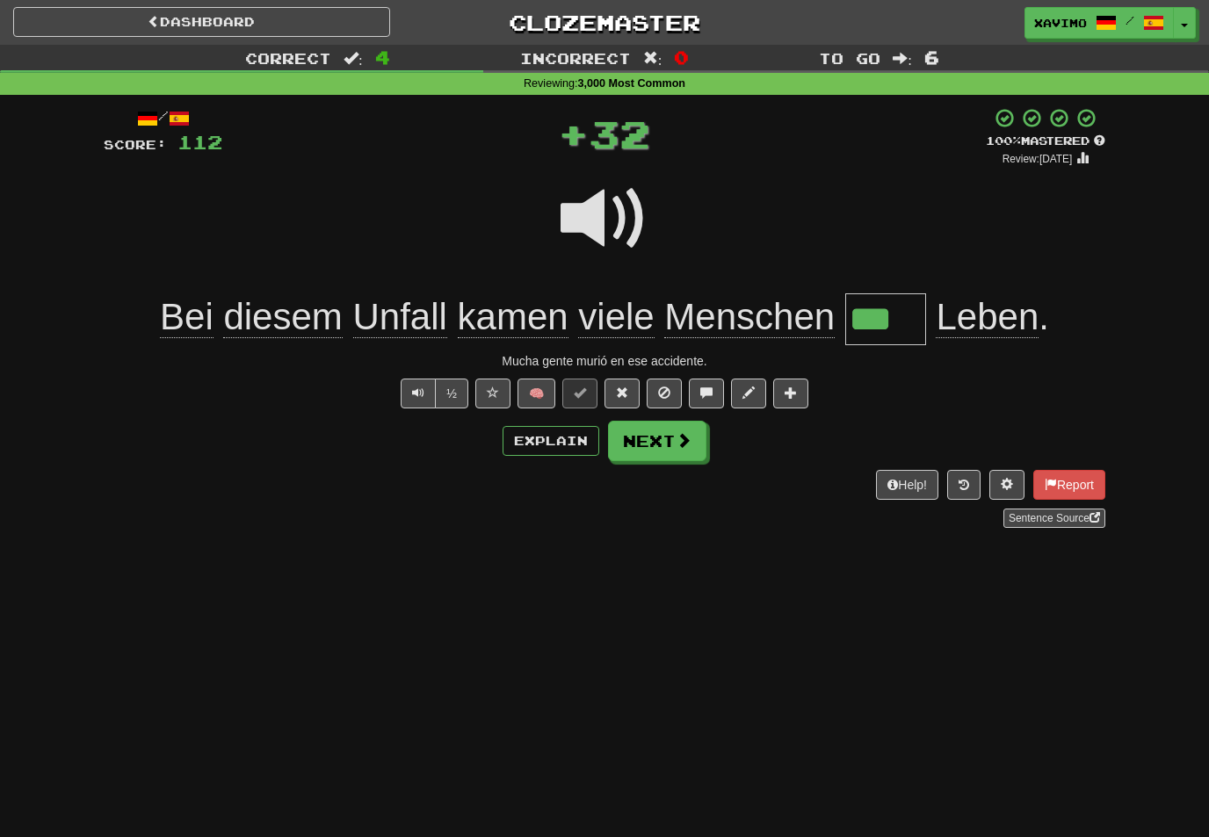
click at [689, 444] on span at bounding box center [684, 440] width 16 height 16
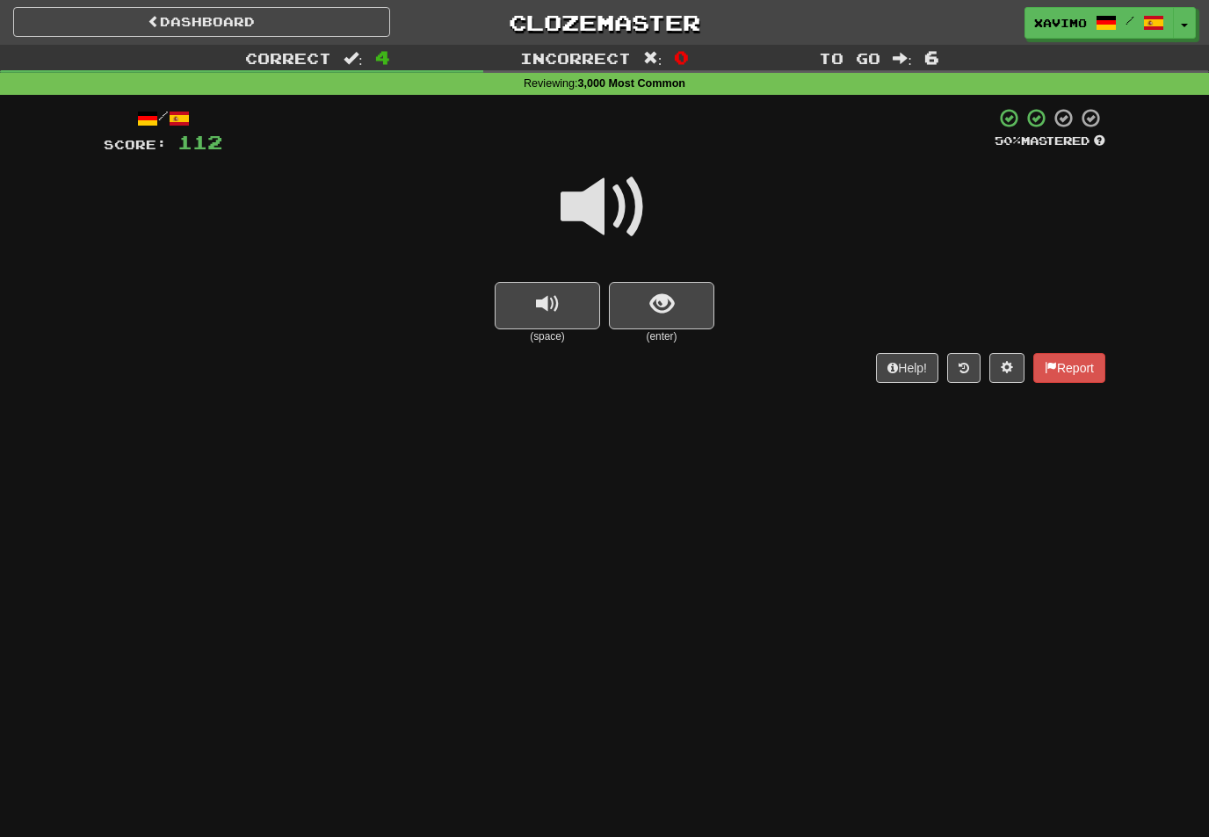
click at [625, 206] on span at bounding box center [605, 207] width 88 height 88
click at [680, 310] on button "show sentence" at bounding box center [661, 305] width 105 height 47
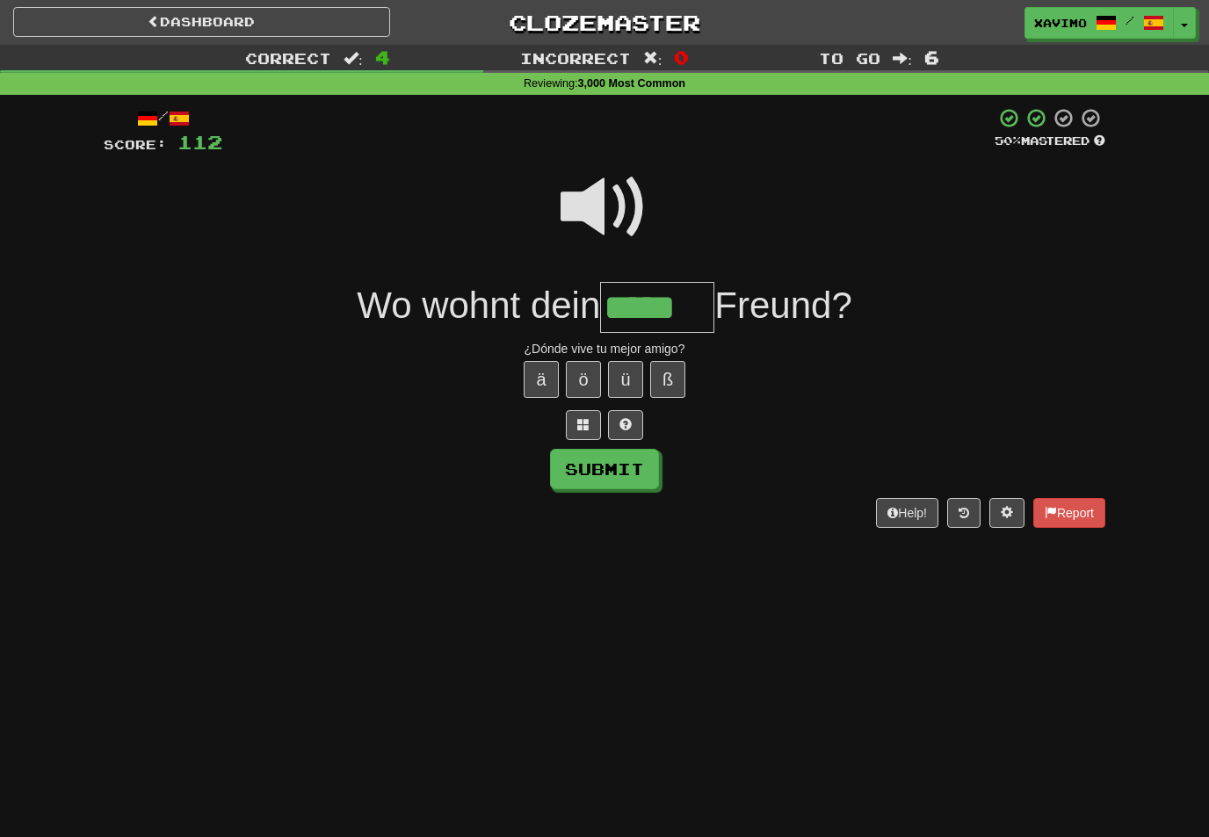
click at [646, 467] on button "Submit" at bounding box center [604, 469] width 109 height 40
click at [712, 307] on input "*****" at bounding box center [657, 308] width 114 height 52
type input "******"
click at [652, 456] on button "Submit" at bounding box center [604, 469] width 109 height 40
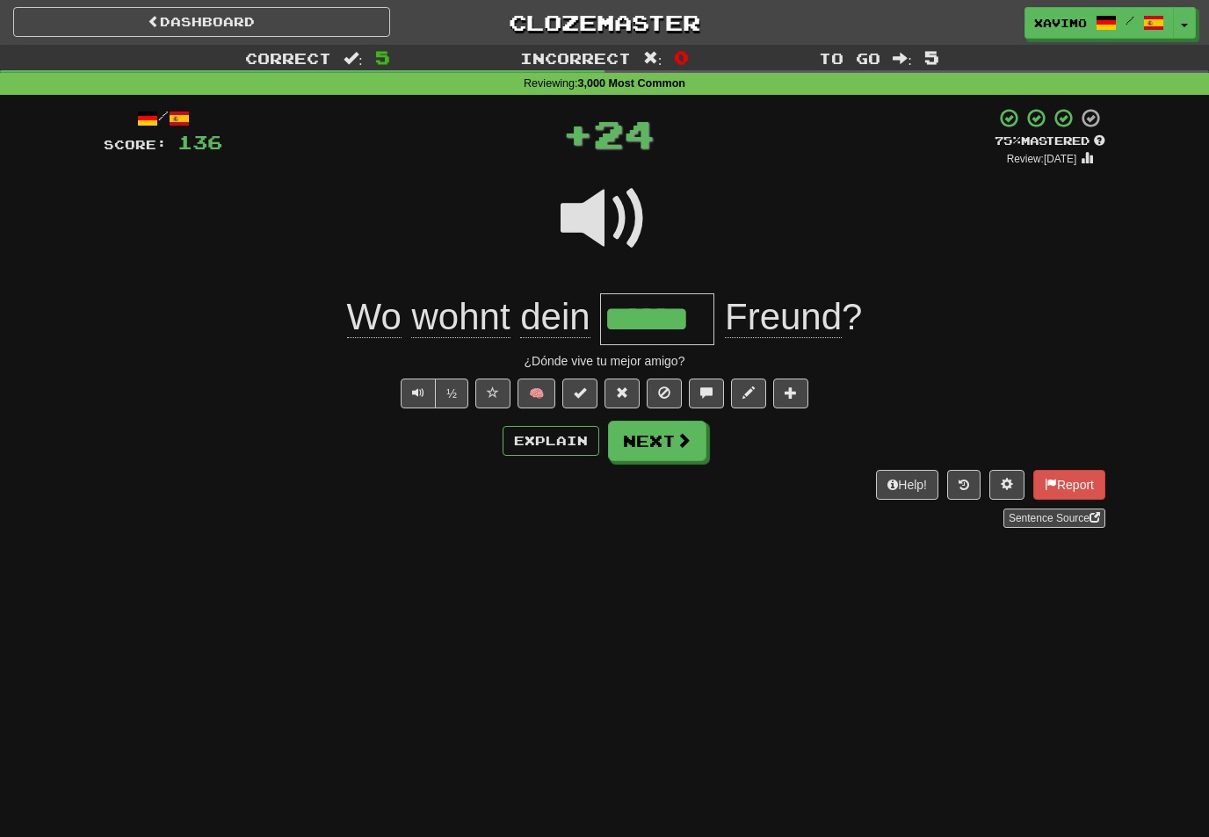
click at [688, 445] on span at bounding box center [684, 440] width 16 height 16
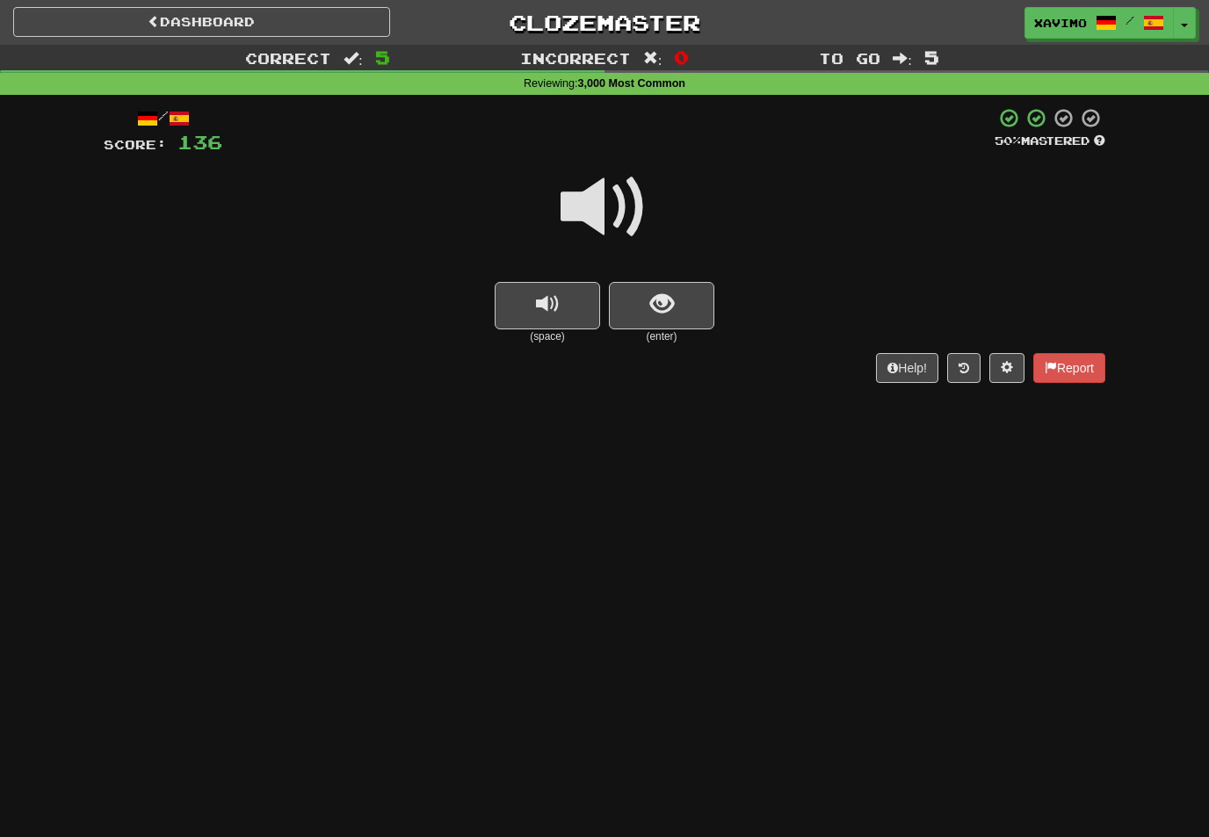
click at [611, 211] on span at bounding box center [605, 207] width 88 height 88
click at [677, 304] on button "show sentence" at bounding box center [661, 305] width 105 height 47
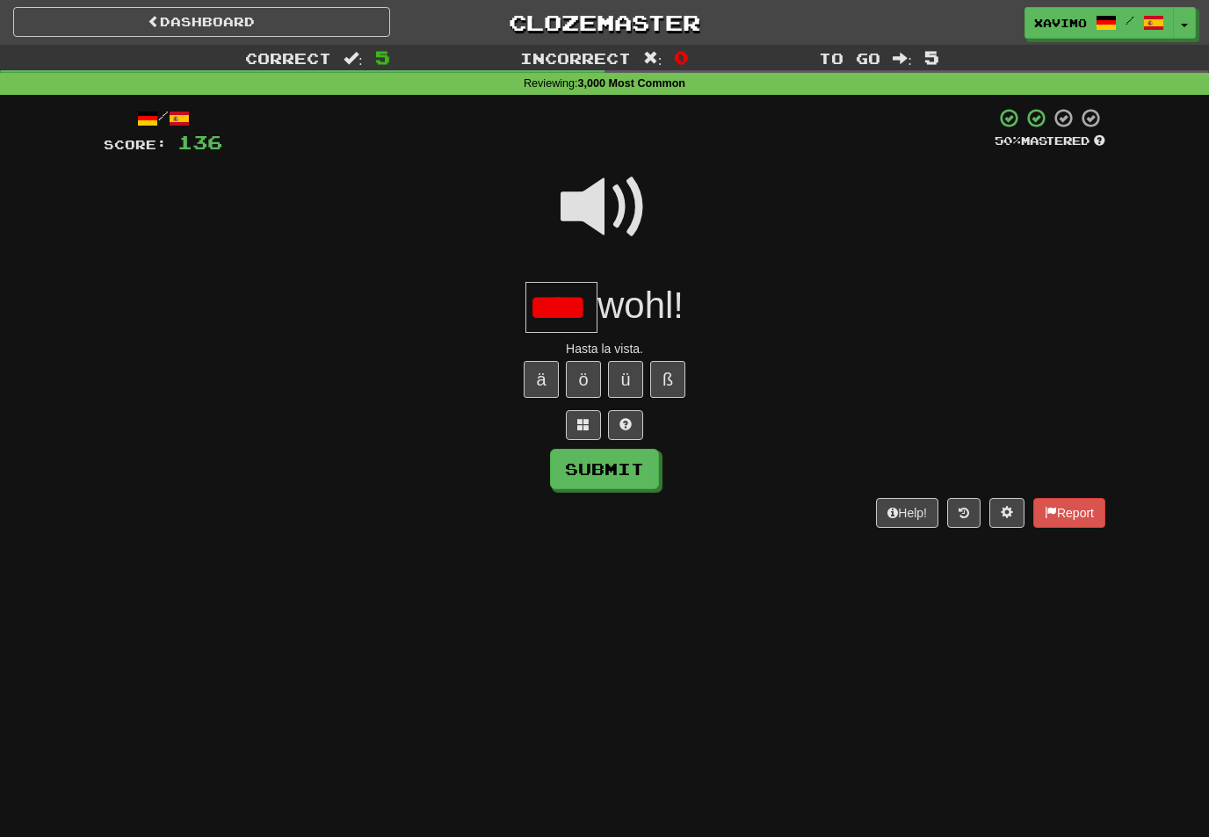
click at [633, 467] on button "Submit" at bounding box center [604, 469] width 109 height 40
click at [588, 307] on input "****" at bounding box center [561, 308] width 72 height 52
click at [642, 458] on button "Submit" at bounding box center [604, 469] width 109 height 40
type input "***"
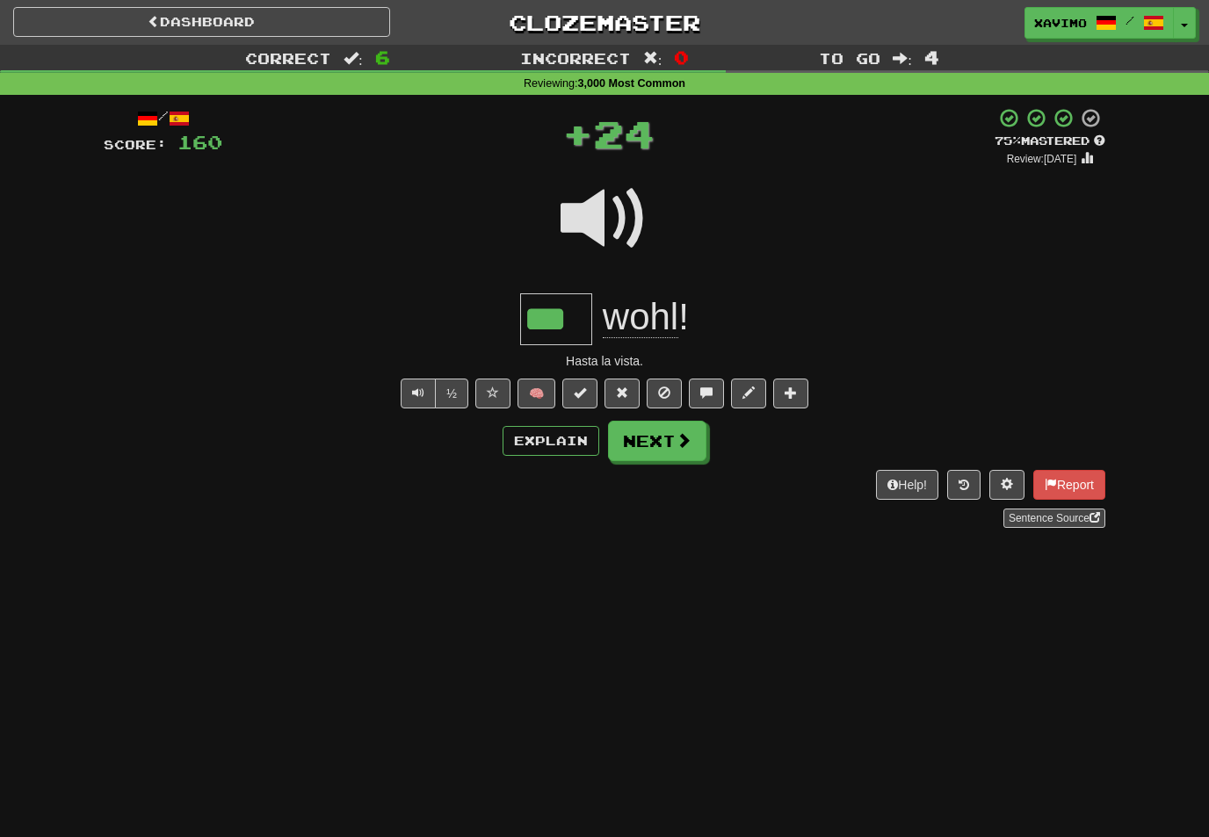
click at [674, 440] on button "Next" at bounding box center [657, 441] width 98 height 40
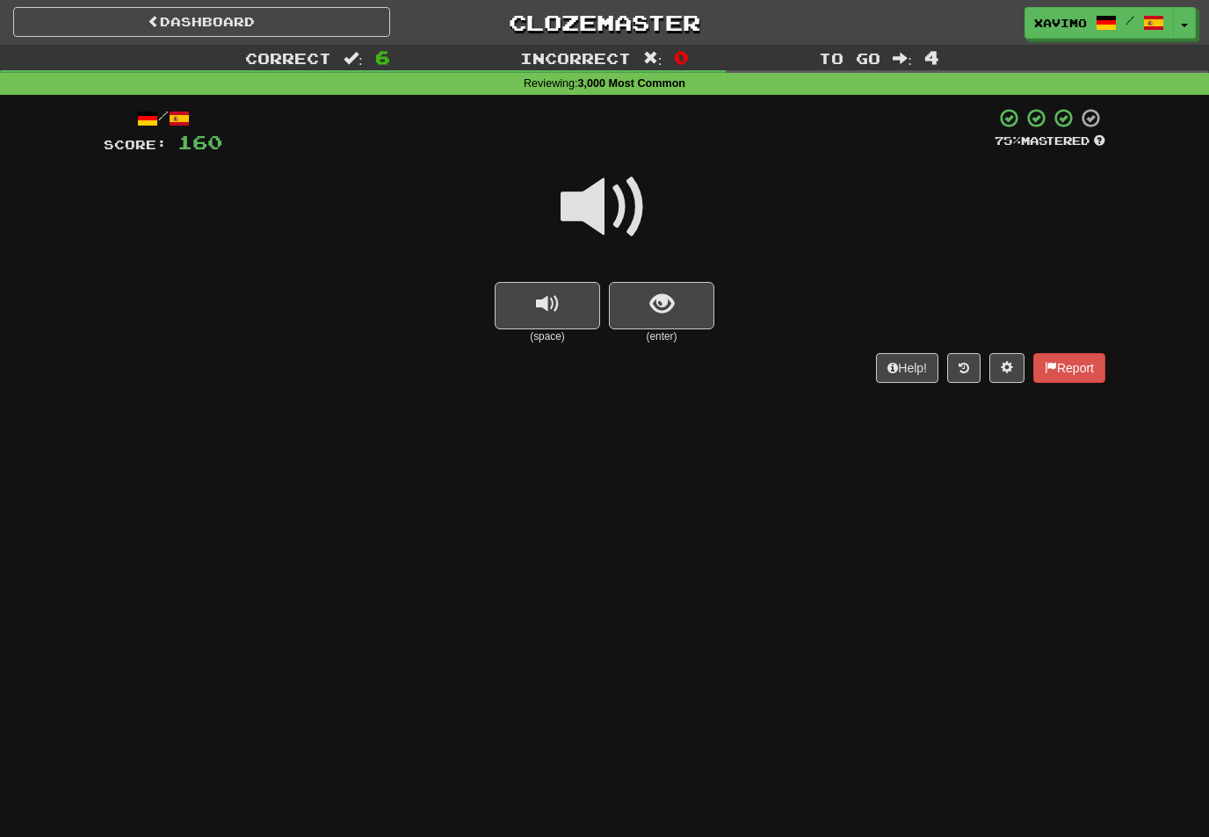
click at [620, 193] on span at bounding box center [605, 207] width 88 height 88
click at [659, 307] on span "show sentence" at bounding box center [662, 305] width 24 height 24
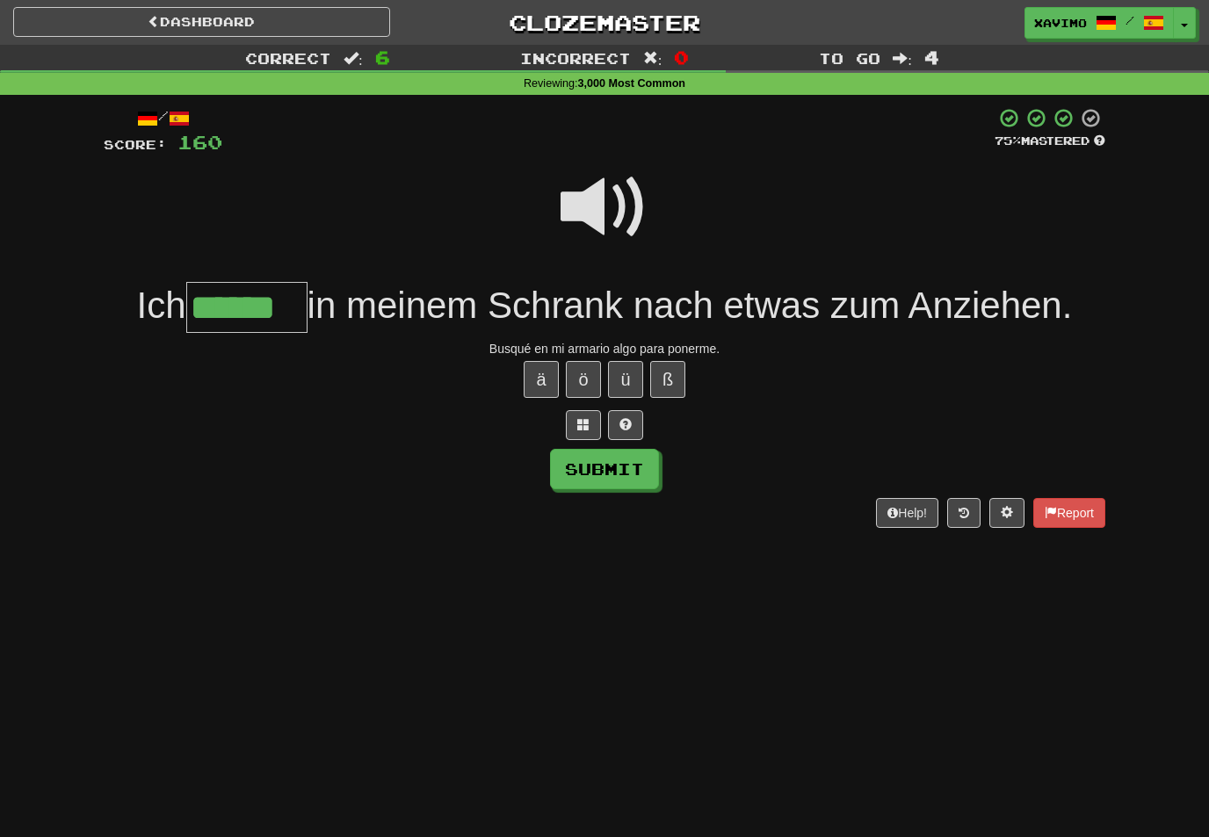
type input "******"
click at [611, 467] on button "Submit" at bounding box center [604, 469] width 109 height 40
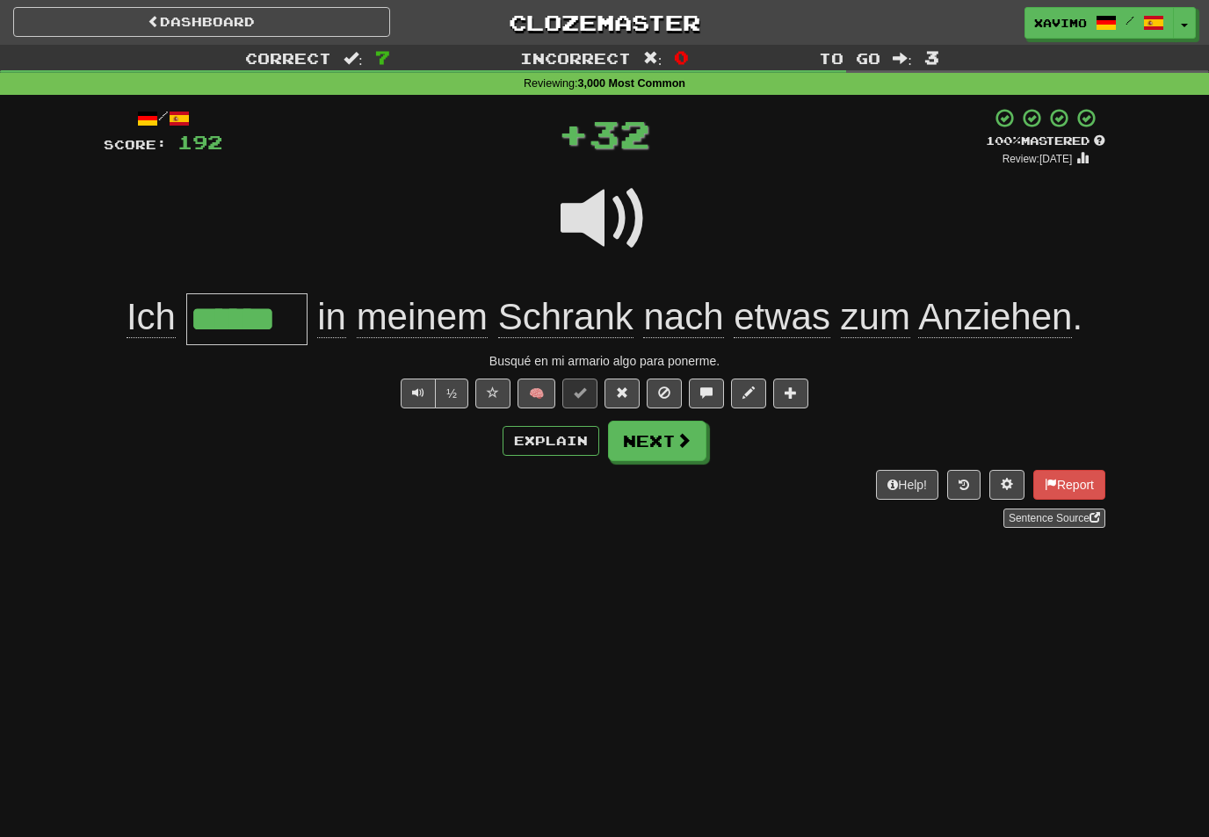
click at [690, 444] on span at bounding box center [684, 440] width 16 height 16
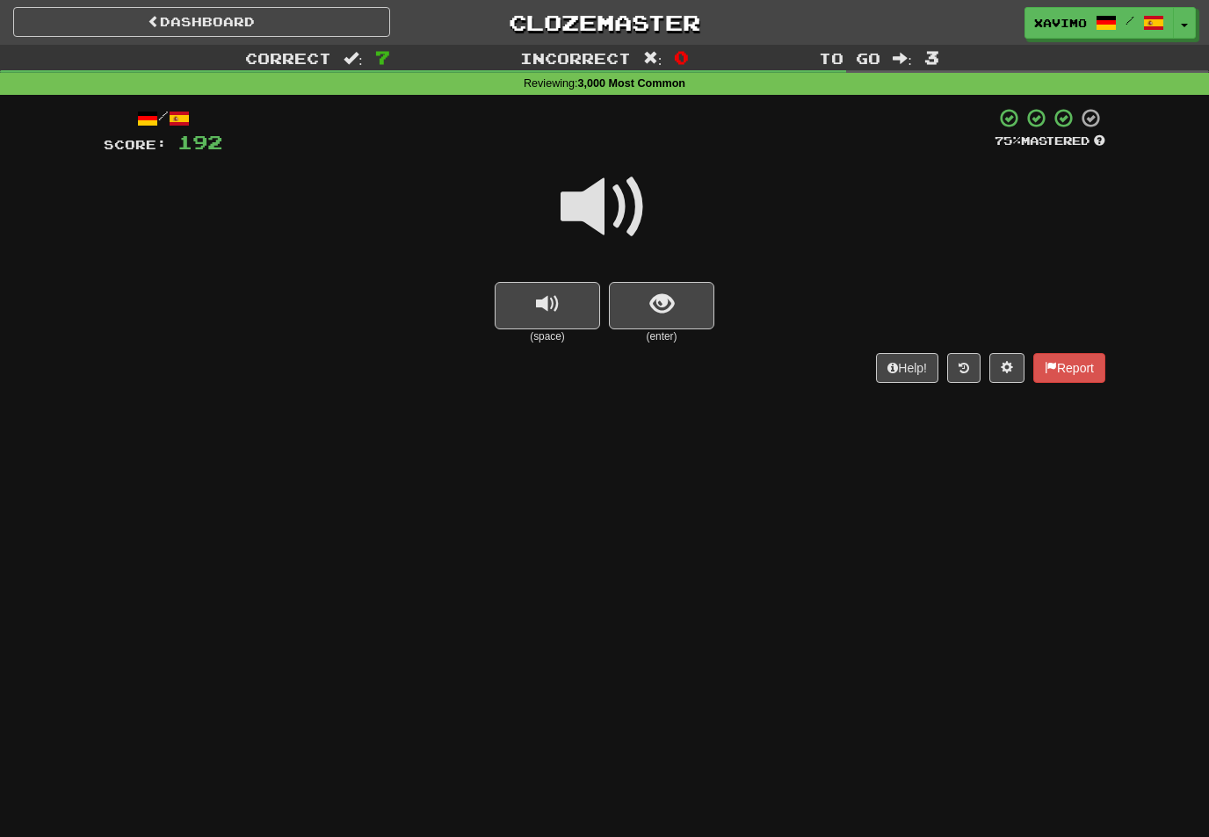
click at [609, 192] on span at bounding box center [605, 207] width 88 height 88
click at [661, 283] on button "show sentence" at bounding box center [661, 305] width 105 height 47
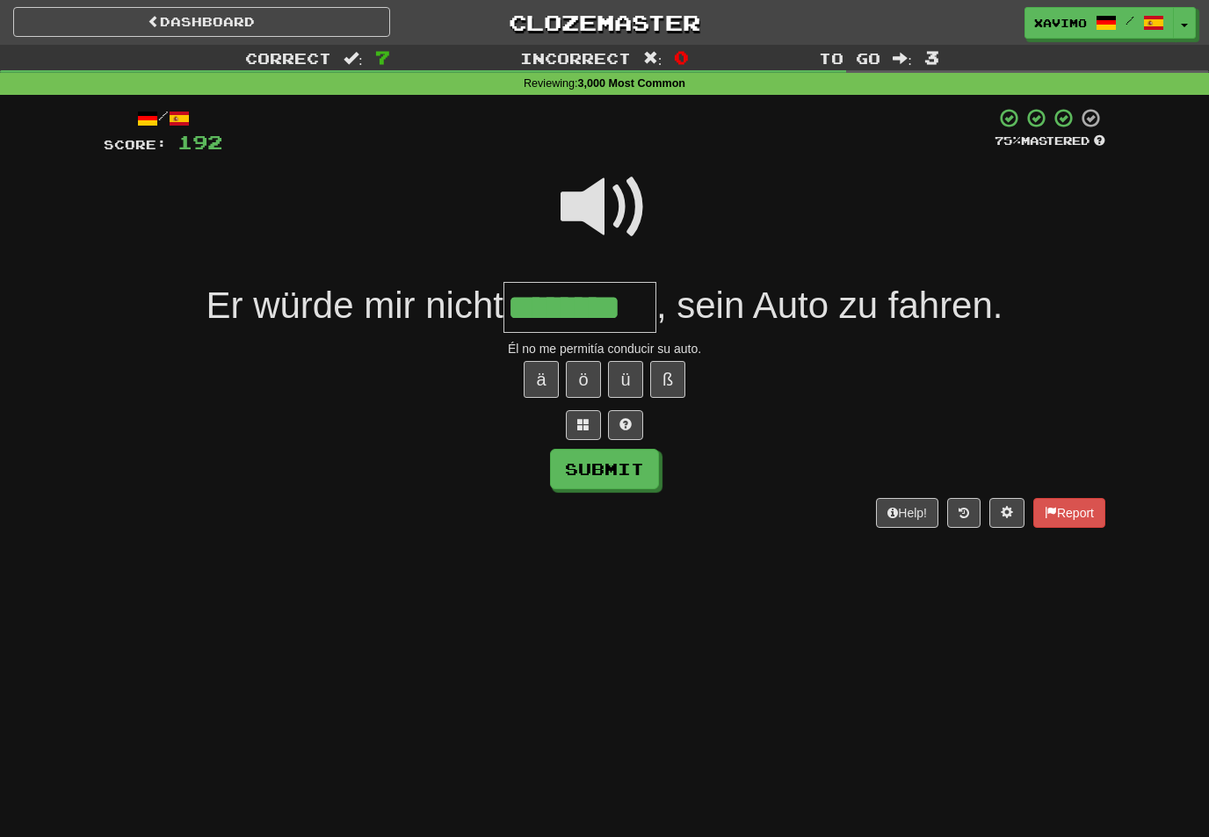
type input "********"
click at [657, 465] on button "Submit" at bounding box center [604, 469] width 109 height 40
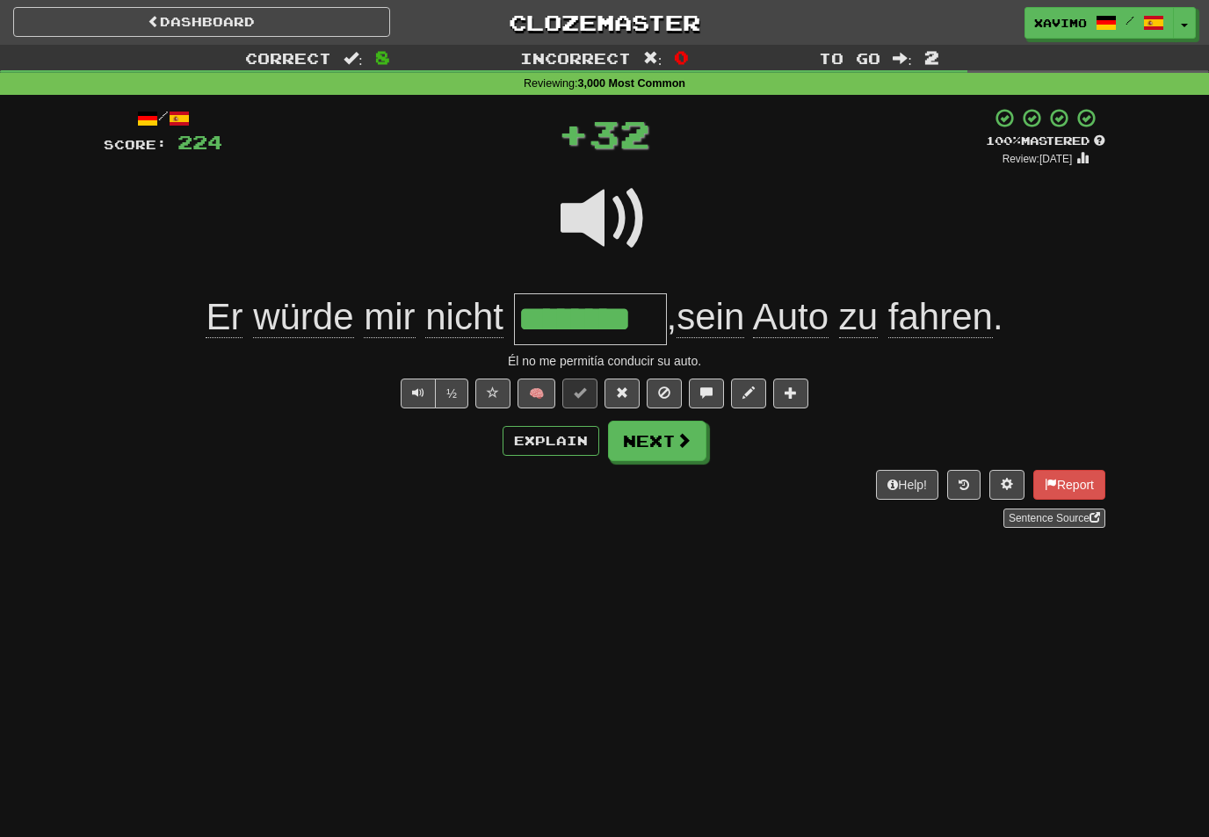
click at [681, 446] on span at bounding box center [684, 440] width 16 height 16
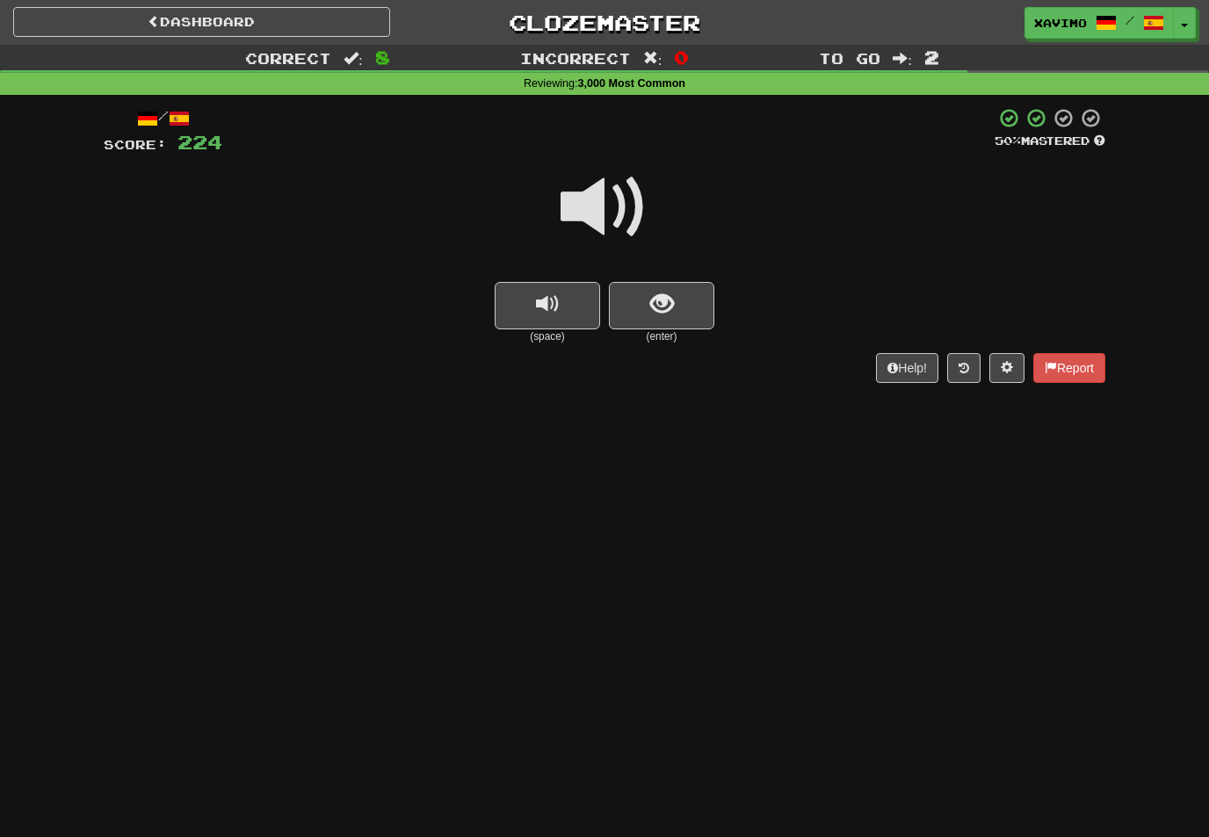
click at [619, 215] on span at bounding box center [605, 207] width 88 height 88
click at [662, 315] on span "show sentence" at bounding box center [662, 305] width 24 height 24
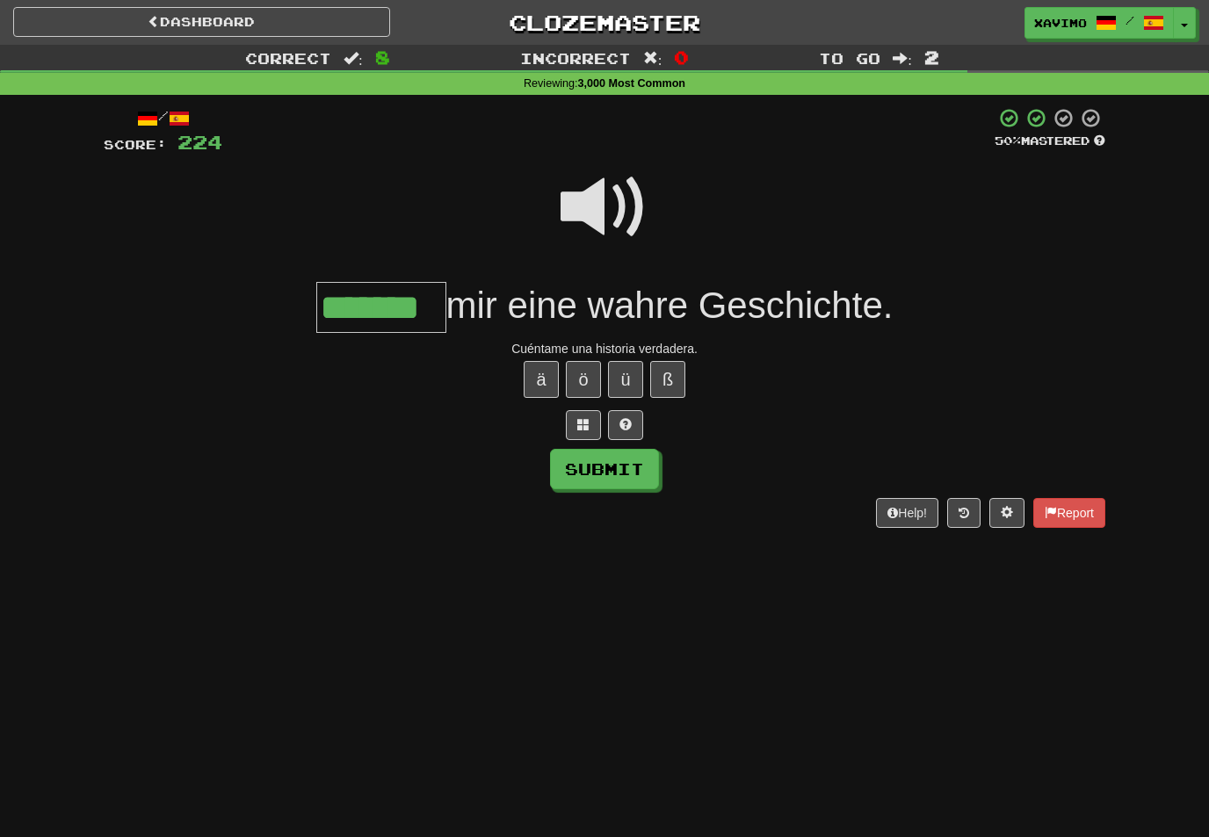
click at [639, 471] on button "Submit" at bounding box center [604, 469] width 109 height 40
type input "*******"
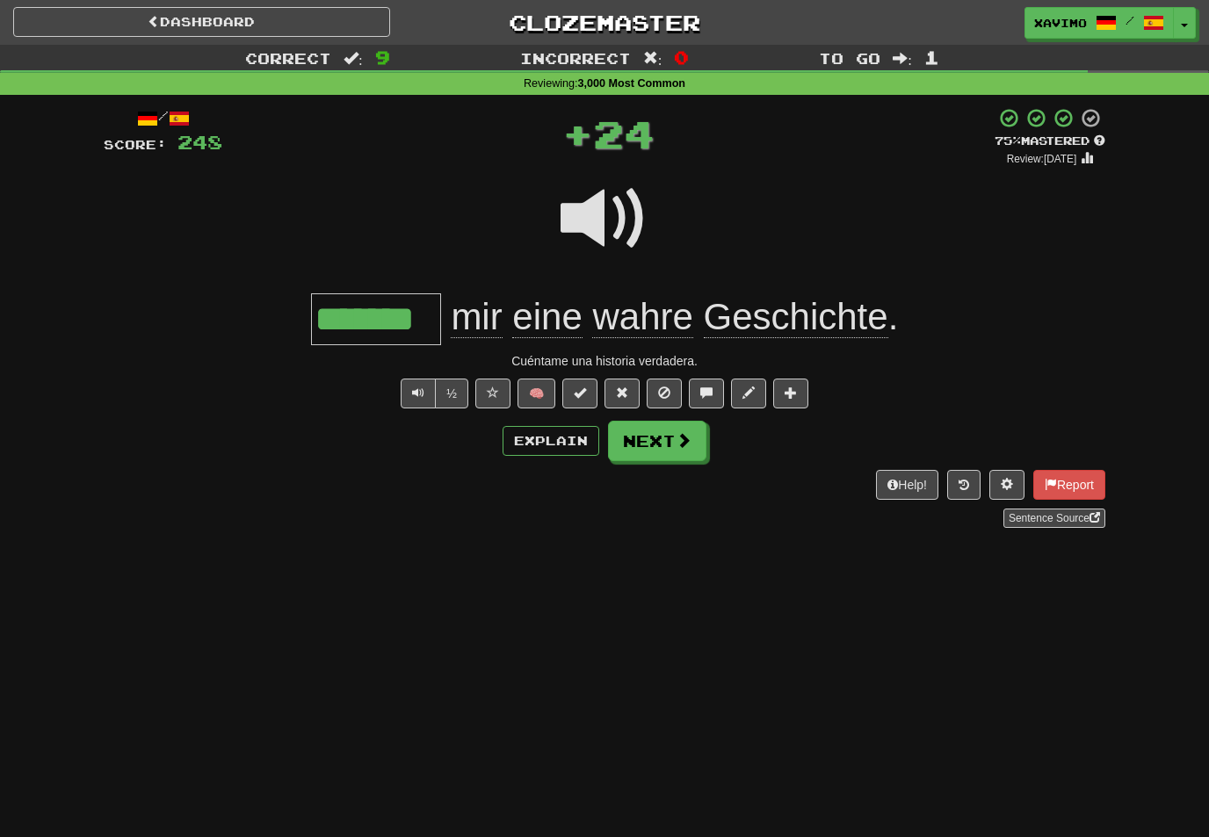
click at [702, 447] on button "Next" at bounding box center [657, 441] width 98 height 40
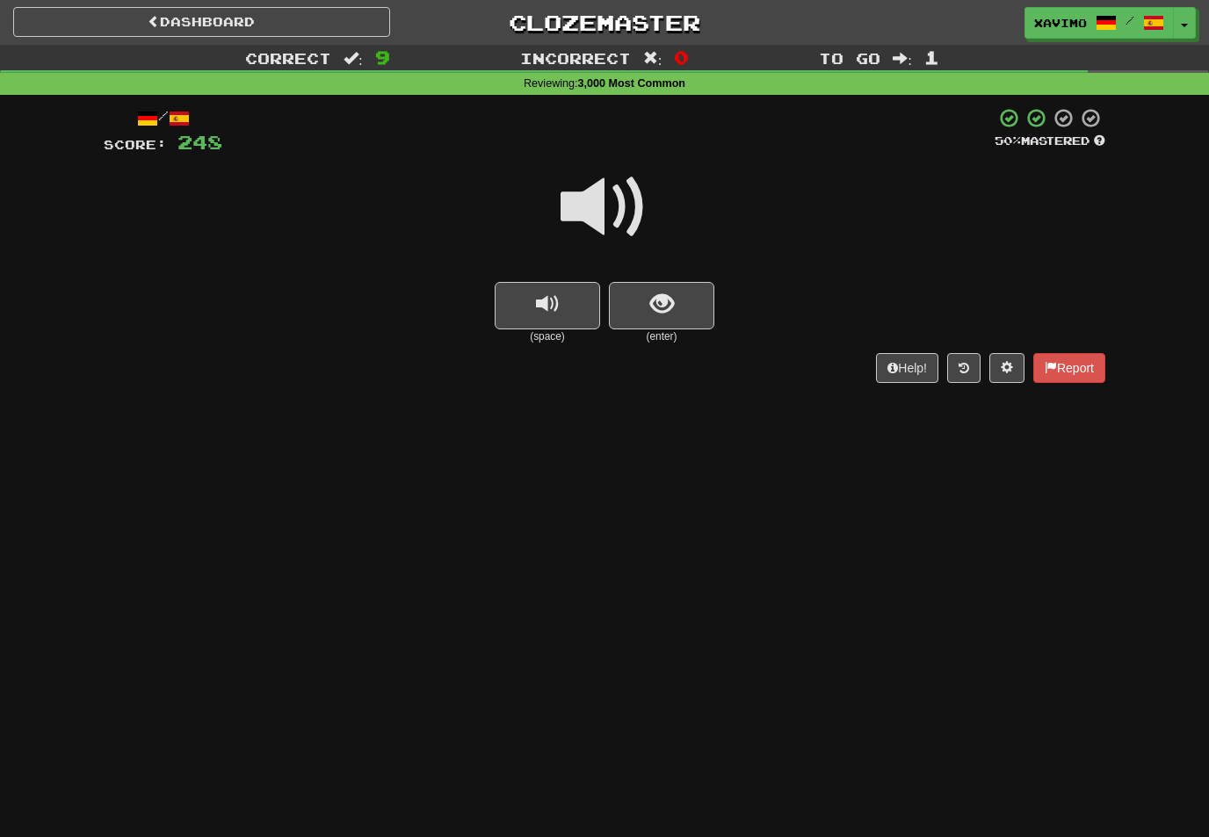
click at [607, 208] on span at bounding box center [605, 207] width 88 height 88
click at [657, 305] on span "show sentence" at bounding box center [662, 305] width 24 height 24
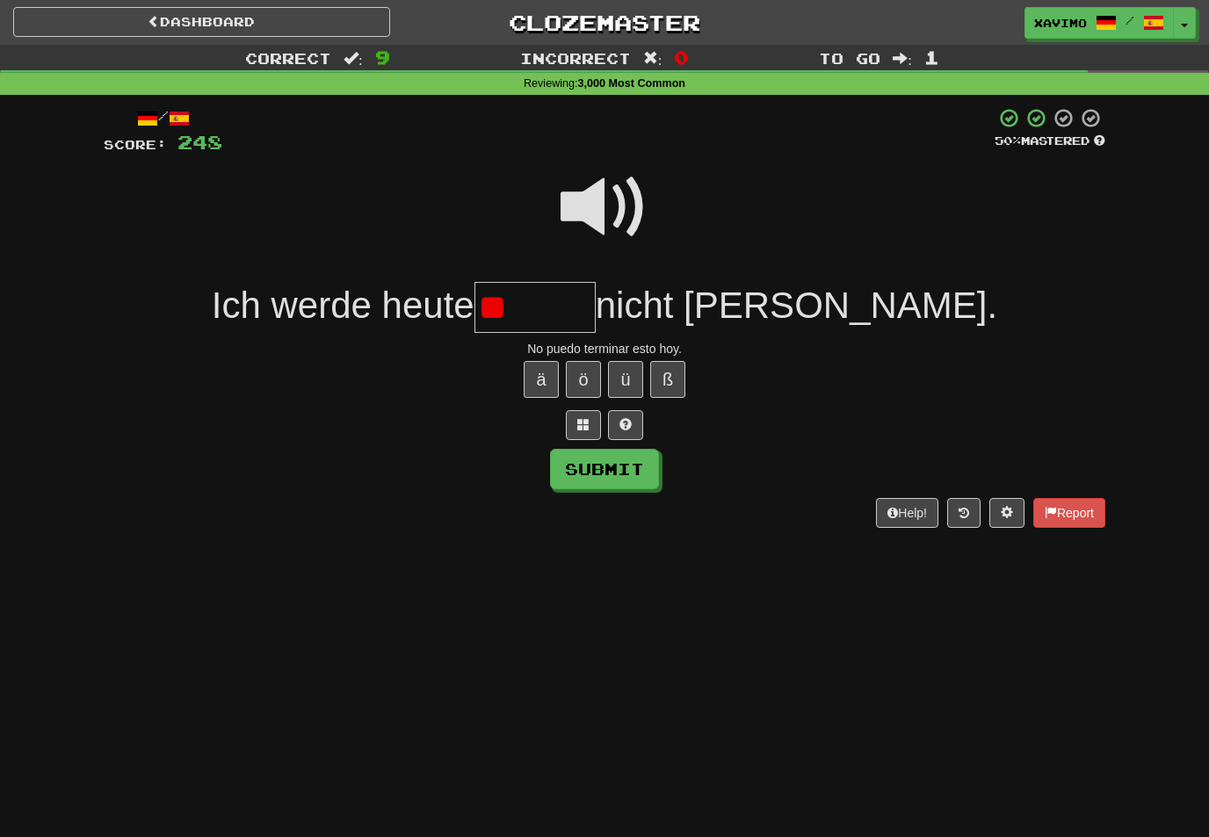
click at [1000, 587] on div "Dashboard Clozemaster Xavimo / Toggle Dropdown Dashboard Leaderboard Activity F…" at bounding box center [604, 418] width 1209 height 837
click at [596, 312] on input "**" at bounding box center [534, 308] width 121 height 52
type input "*"
click at [604, 188] on span at bounding box center [605, 207] width 88 height 88
click at [596, 303] on input "text" at bounding box center [534, 308] width 121 height 52
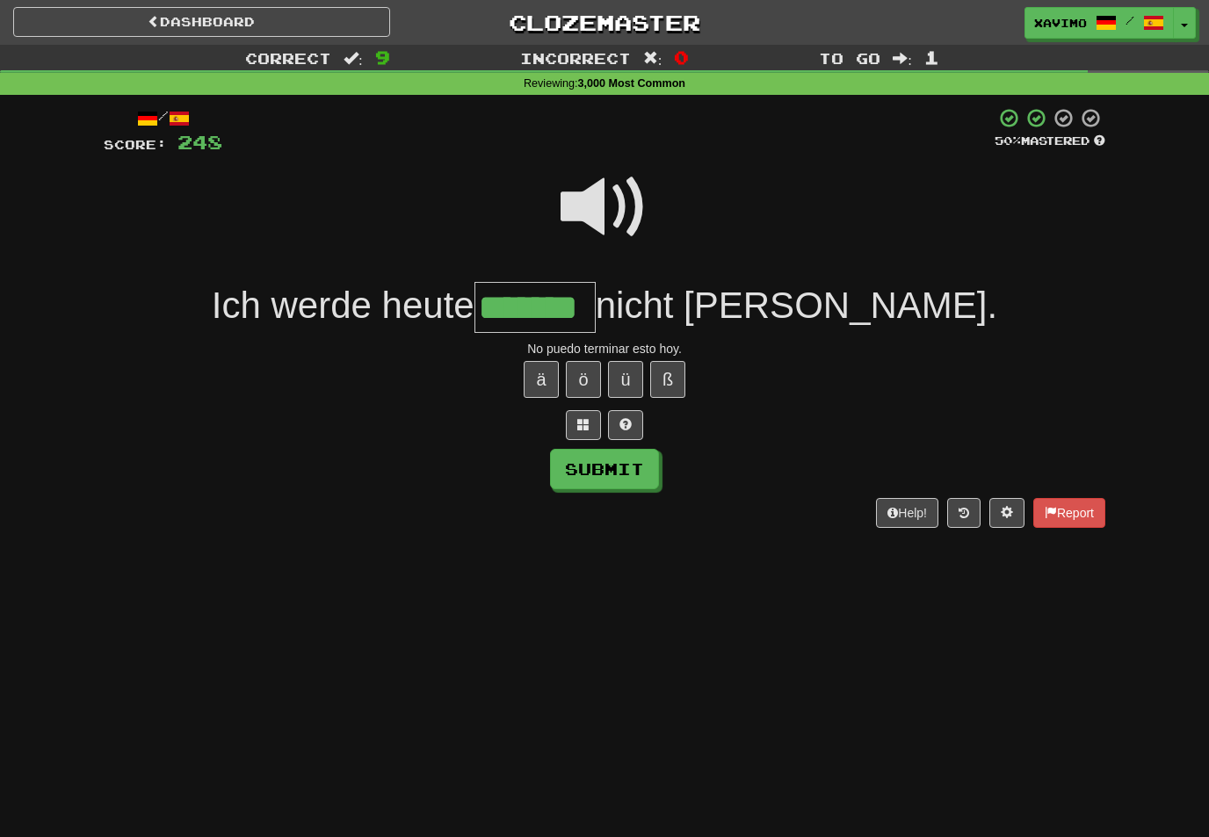
type input "*******"
click at [643, 488] on button "Submit" at bounding box center [604, 469] width 109 height 40
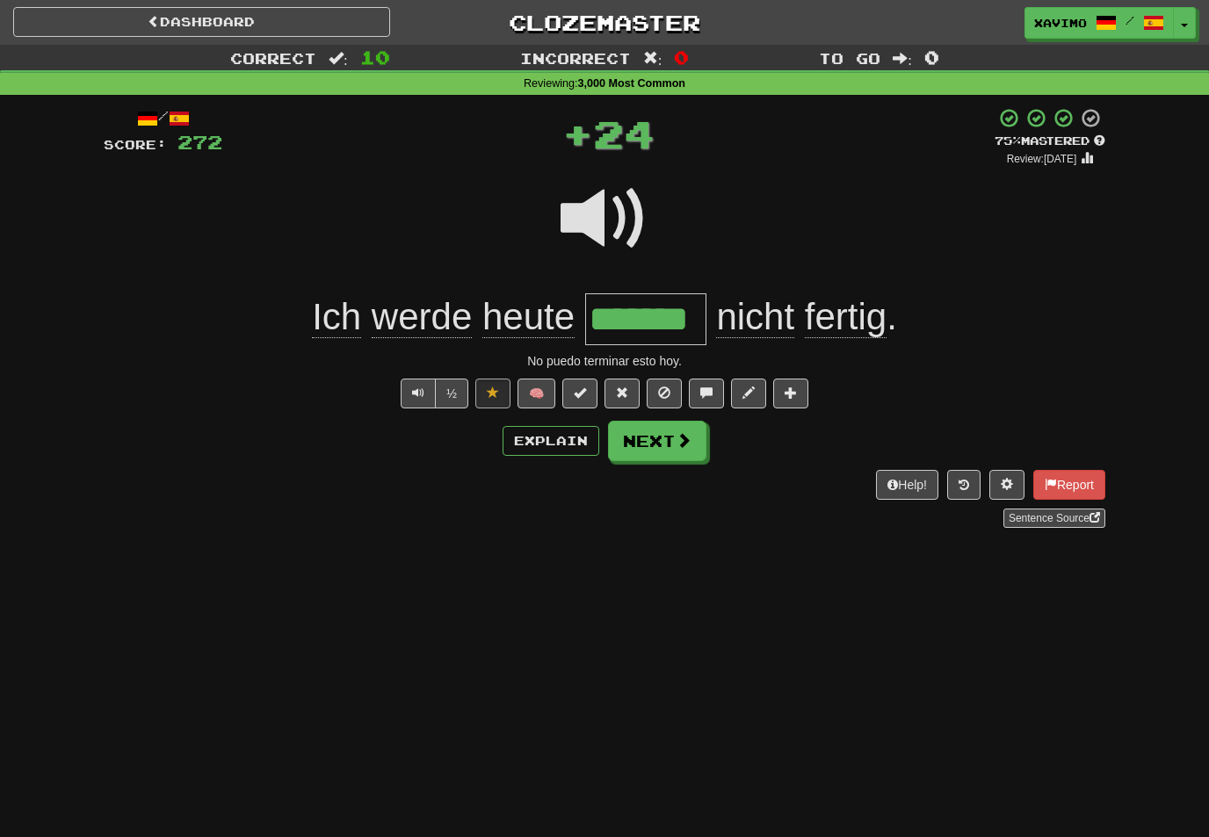
click at [683, 444] on span at bounding box center [684, 440] width 16 height 16
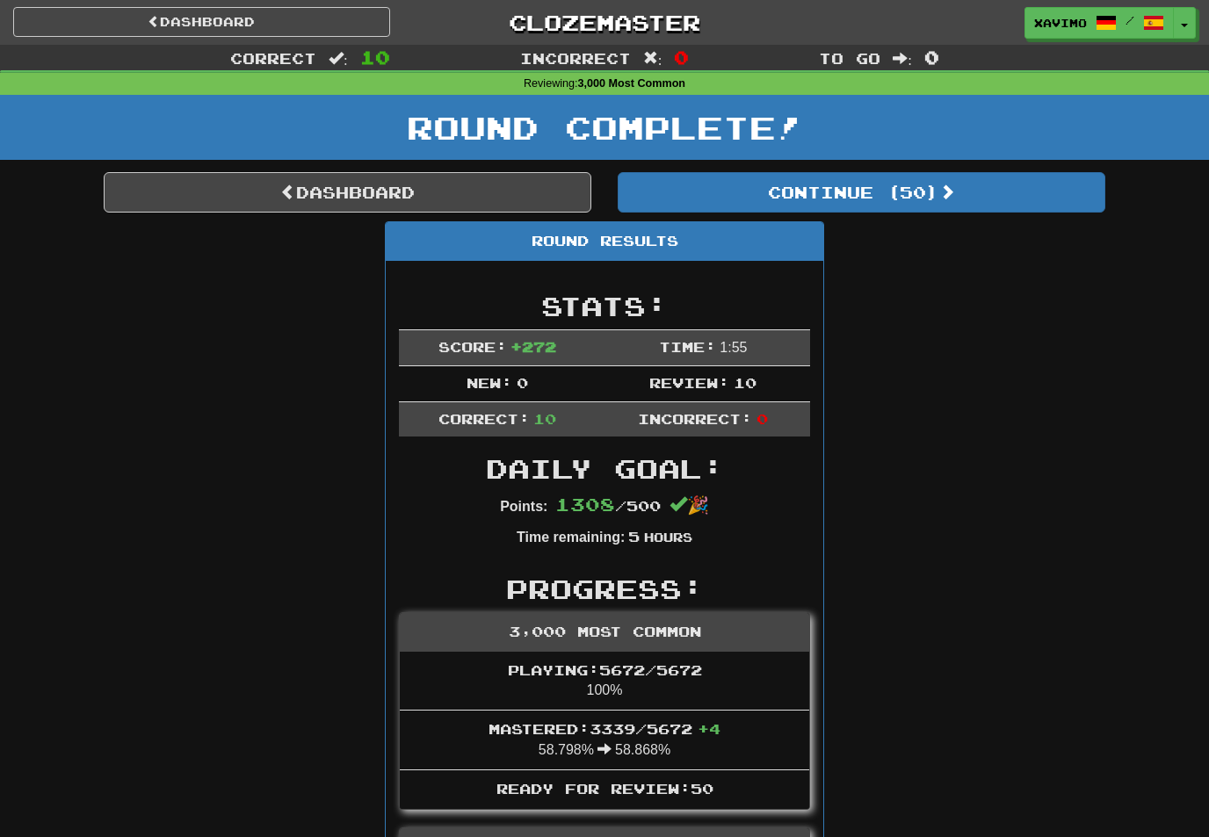
click at [318, 13] on link "Dashboard" at bounding box center [201, 22] width 377 height 30
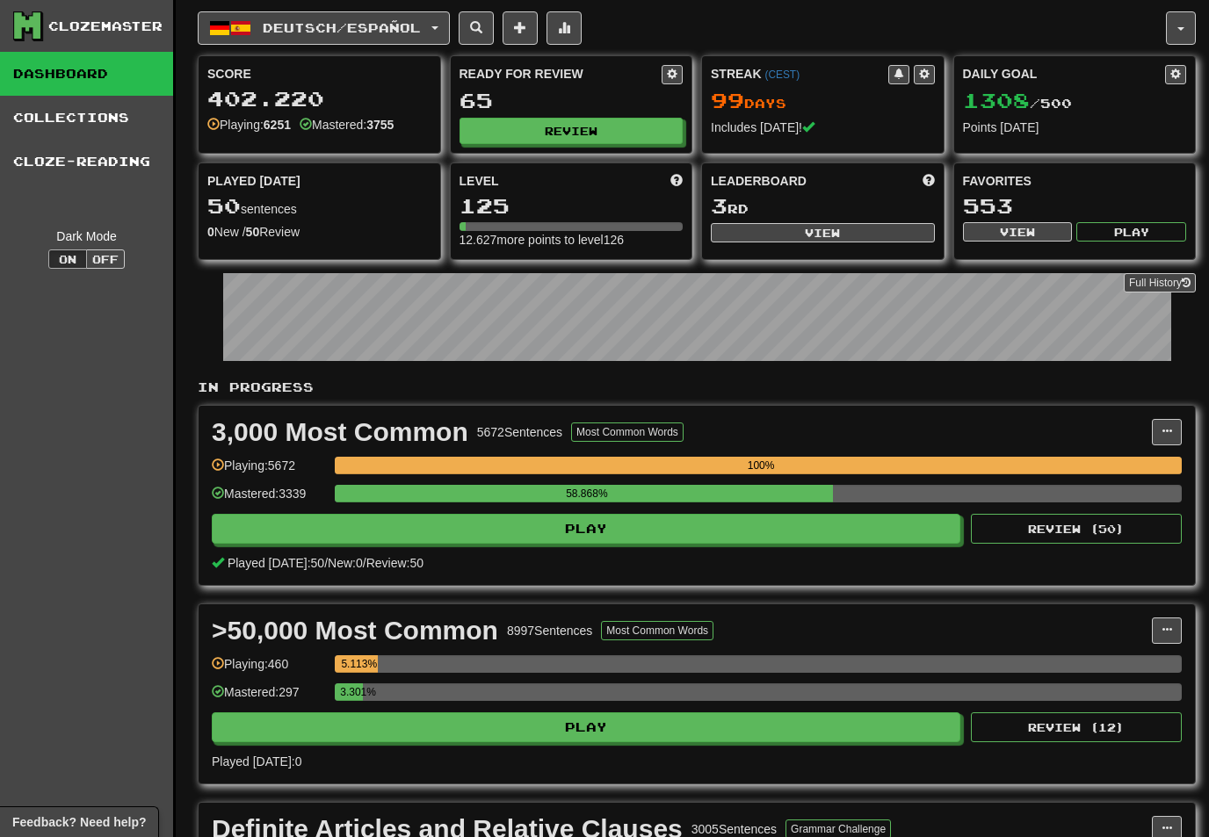
click at [847, 232] on button "View" at bounding box center [823, 232] width 224 height 19
select select "**********"
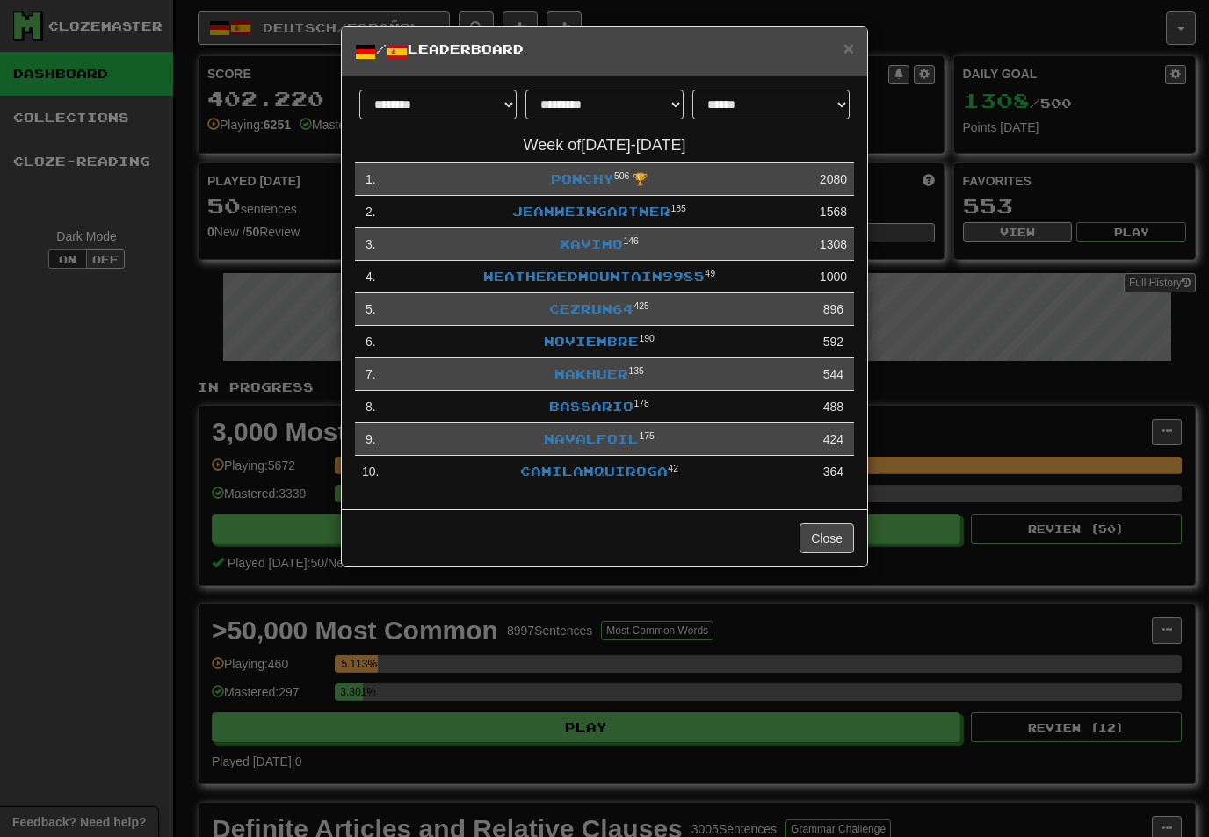
click at [602, 242] on link "Xavimo" at bounding box center [591, 243] width 63 height 15
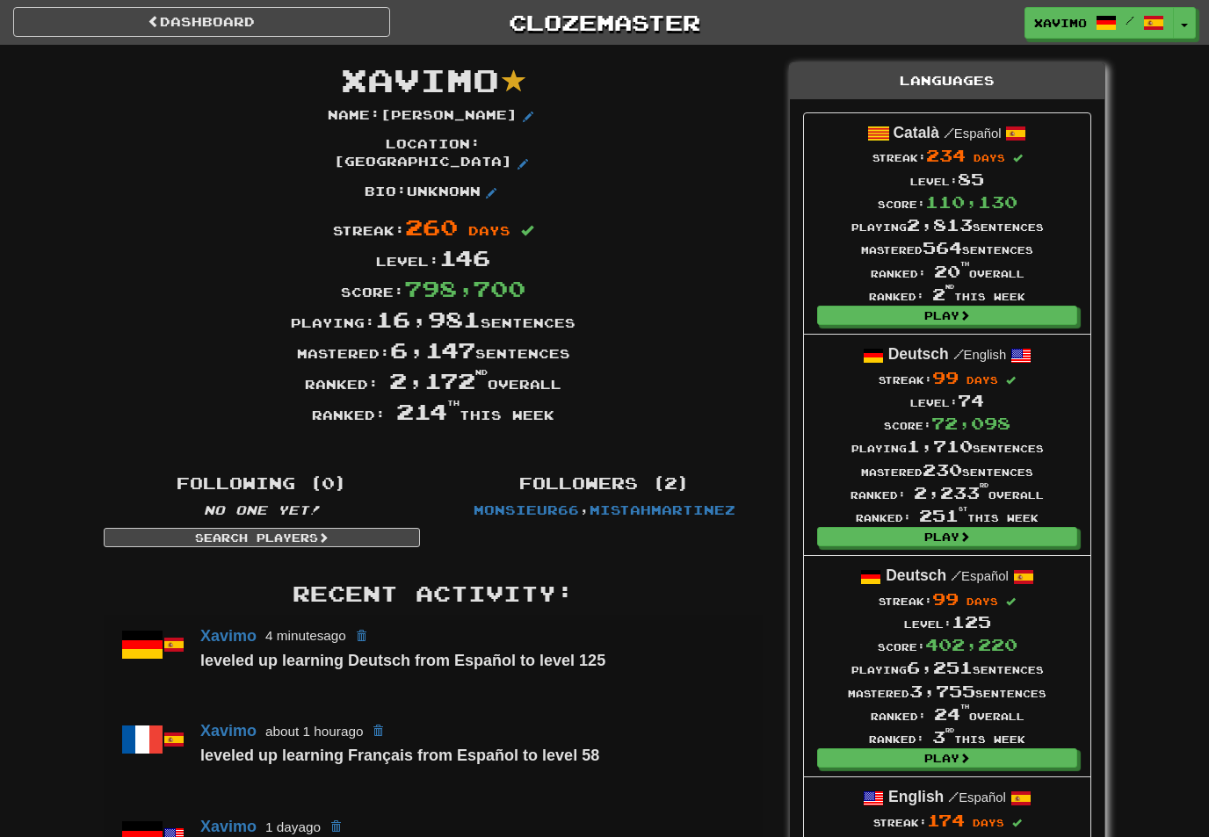
click at [270, 24] on link "Dashboard" at bounding box center [201, 22] width 377 height 30
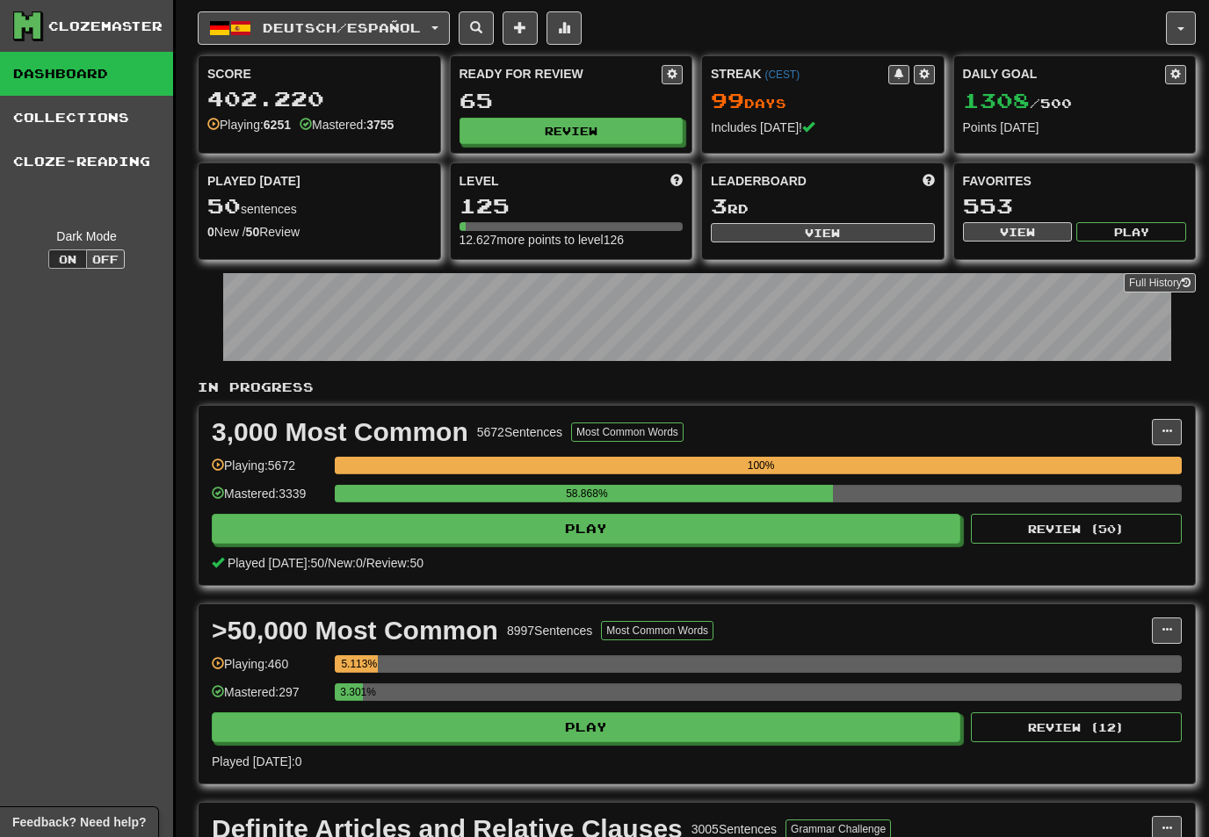
click at [446, 24] on button "Deutsch / Español" at bounding box center [324, 27] width 252 height 33
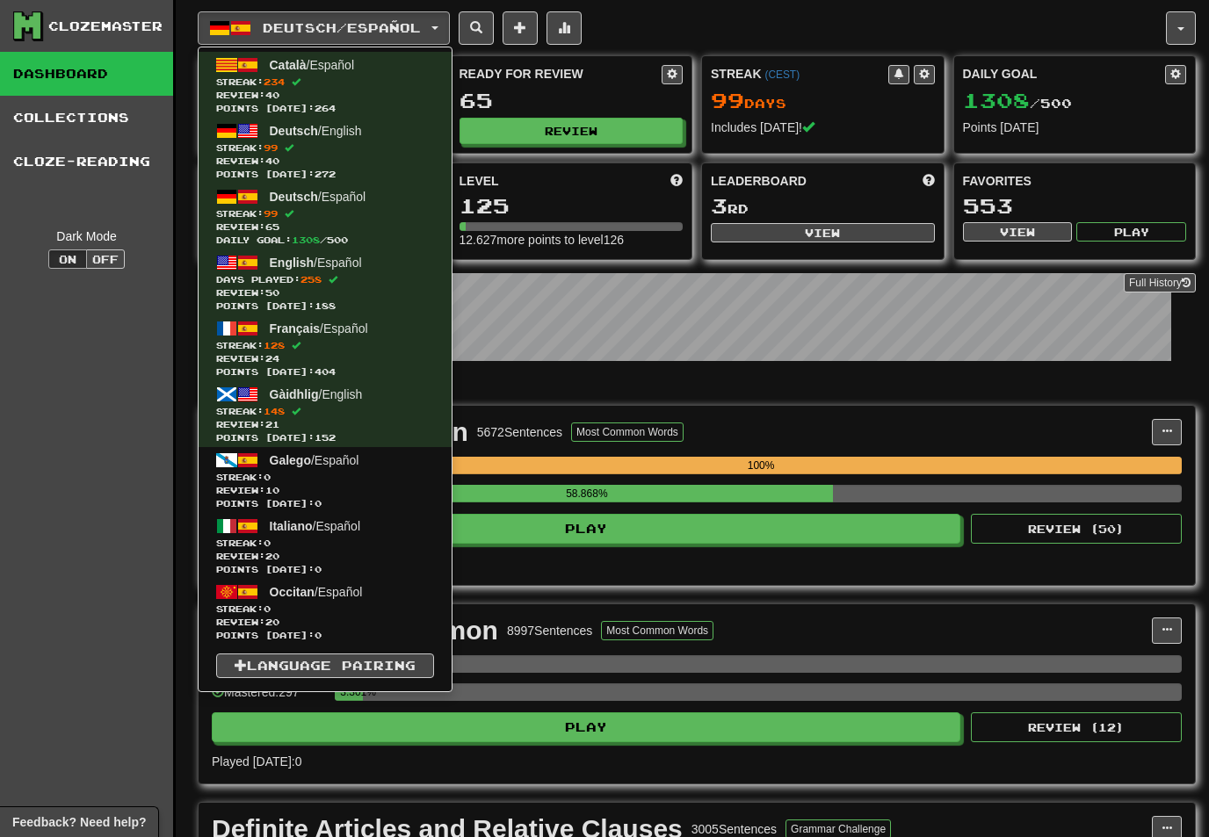
click at [300, 267] on span "English" at bounding box center [292, 263] width 45 height 14
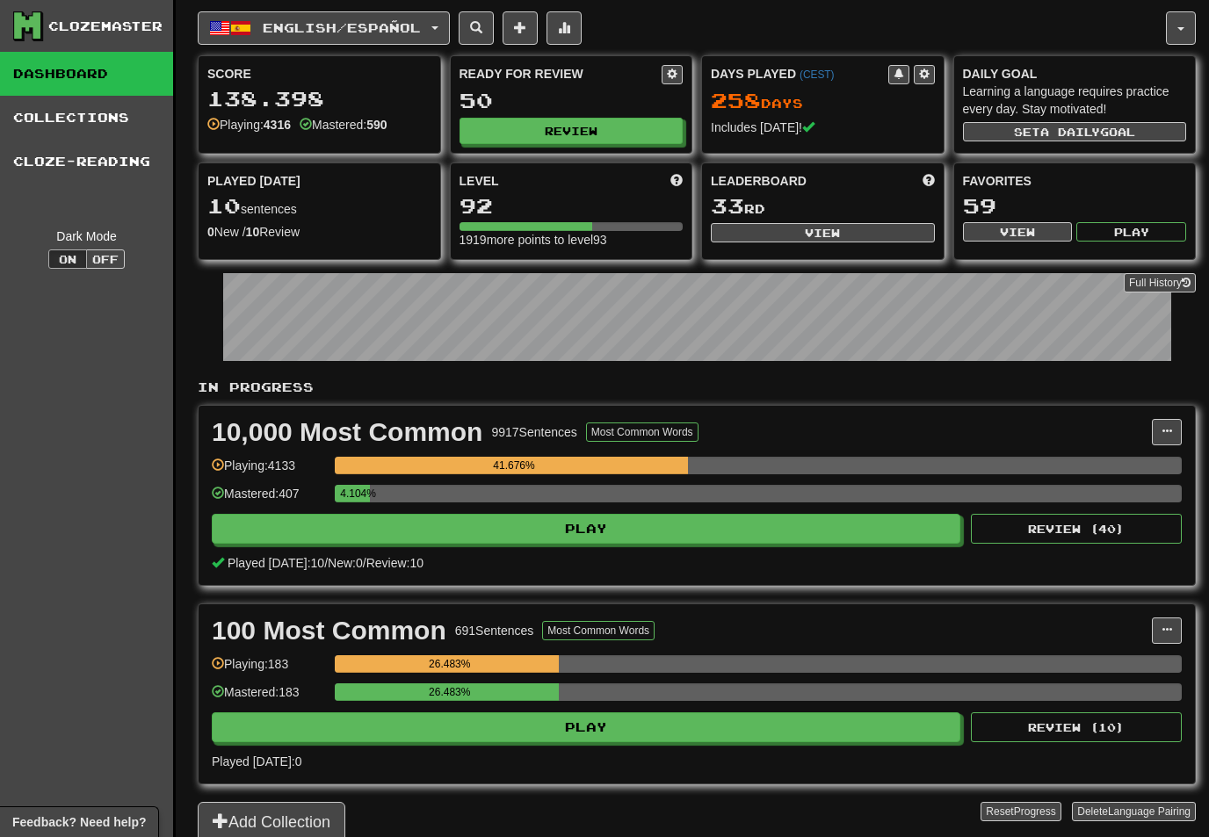
click at [580, 134] on button "Review" at bounding box center [571, 131] width 224 height 26
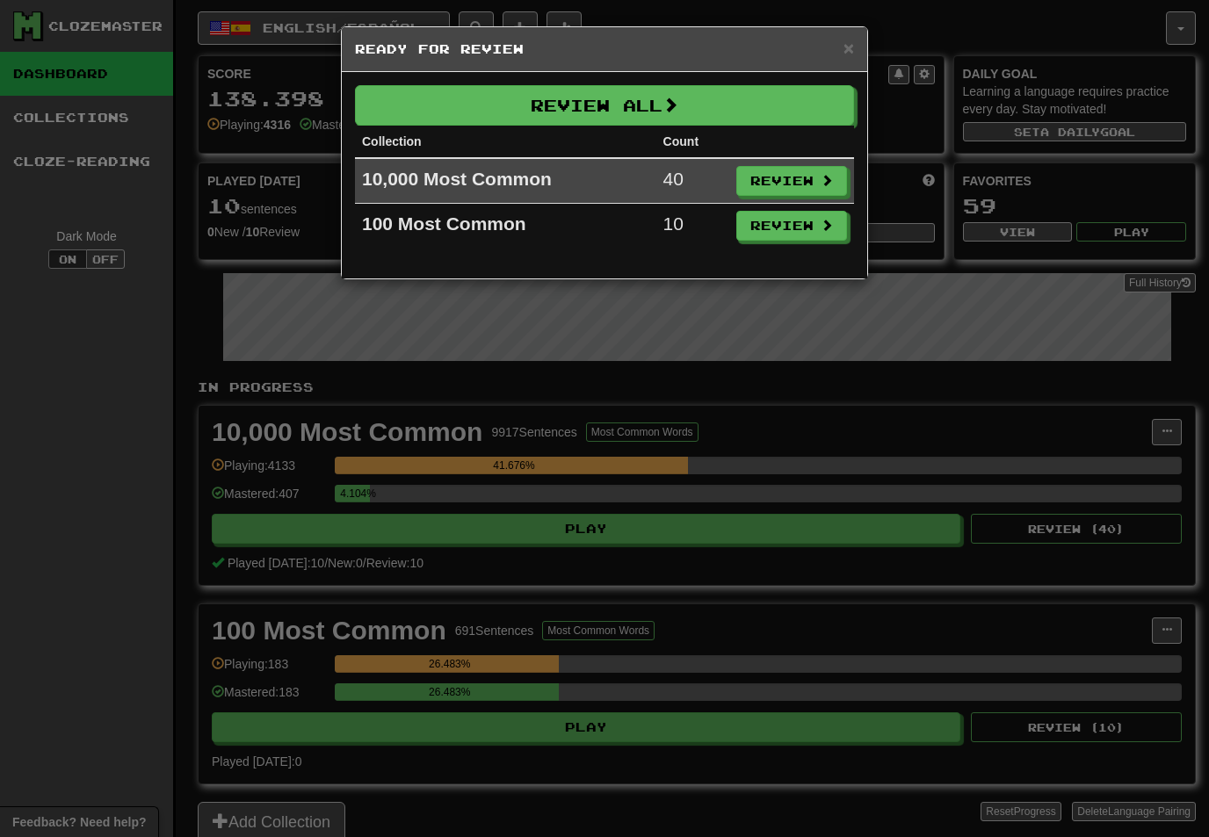
click at [732, 101] on button "Review All" at bounding box center [604, 105] width 499 height 40
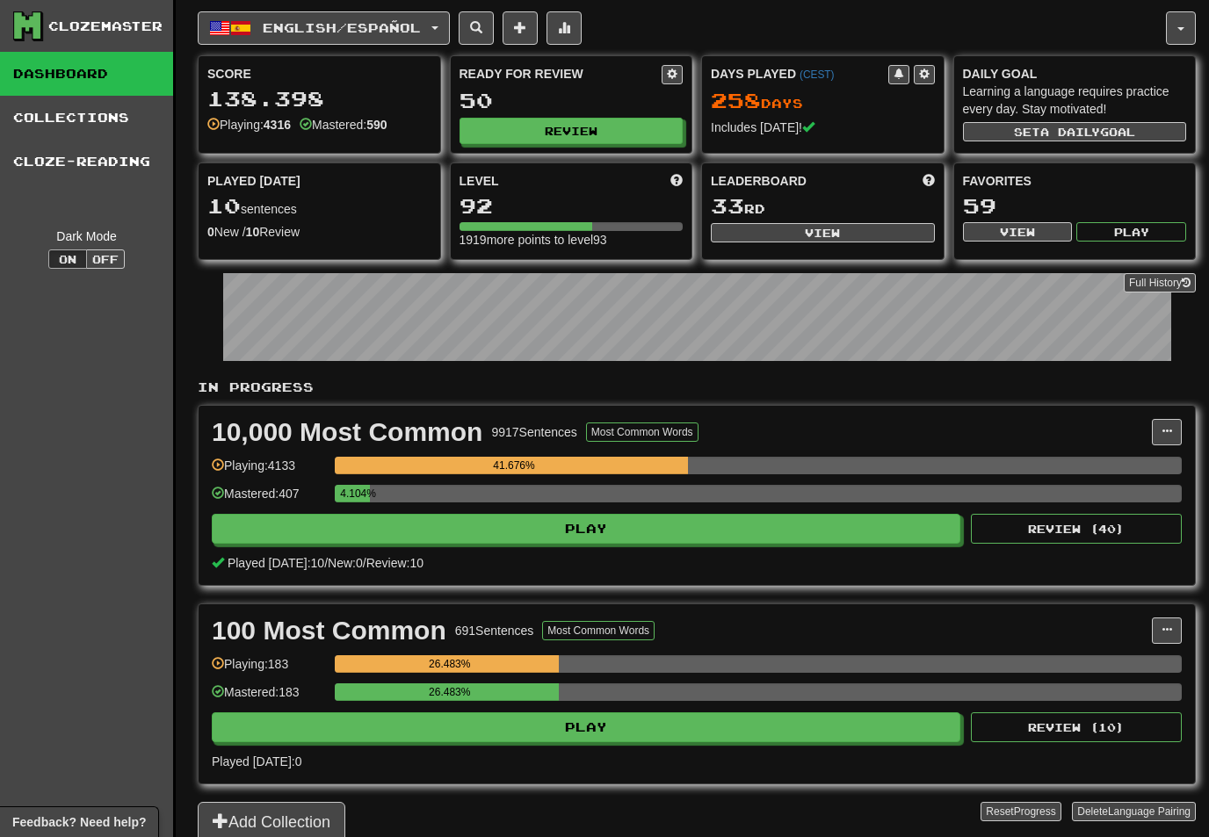
select select "**"
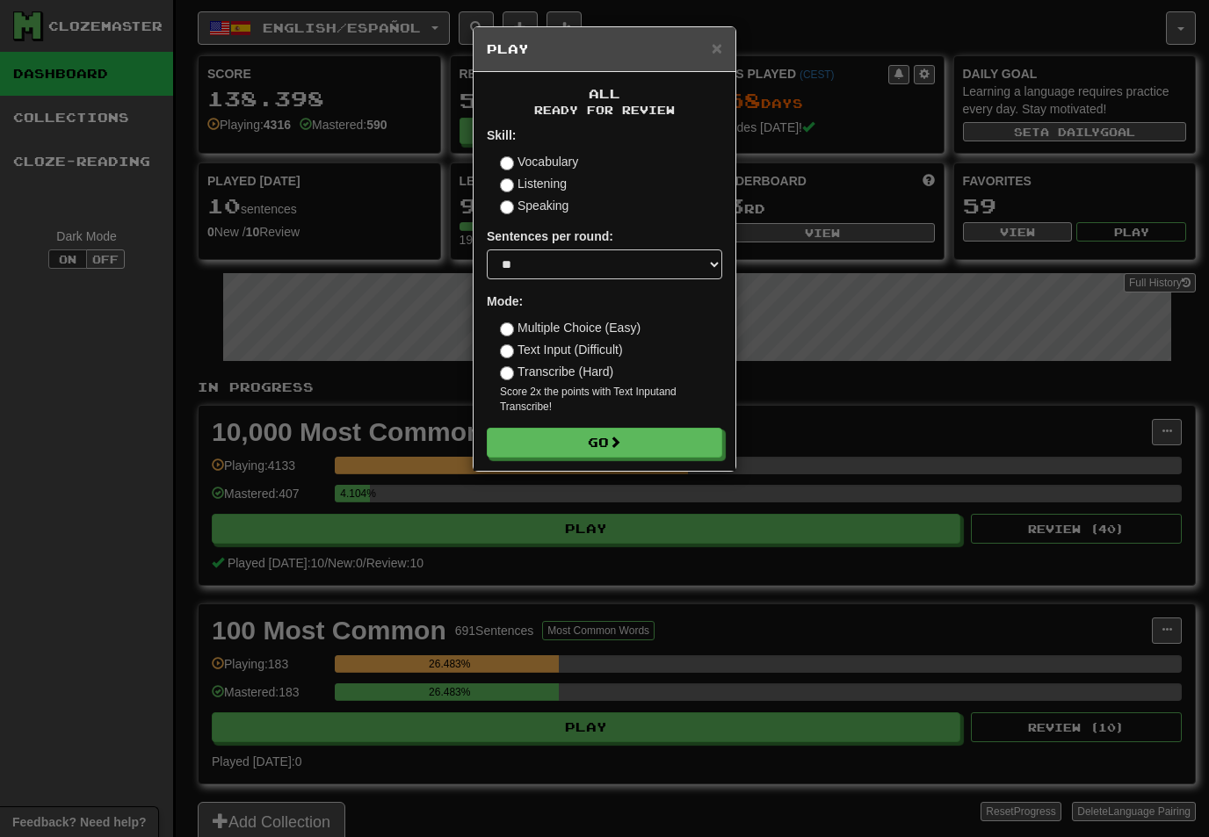
click at [685, 440] on button "Go" at bounding box center [604, 443] width 235 height 30
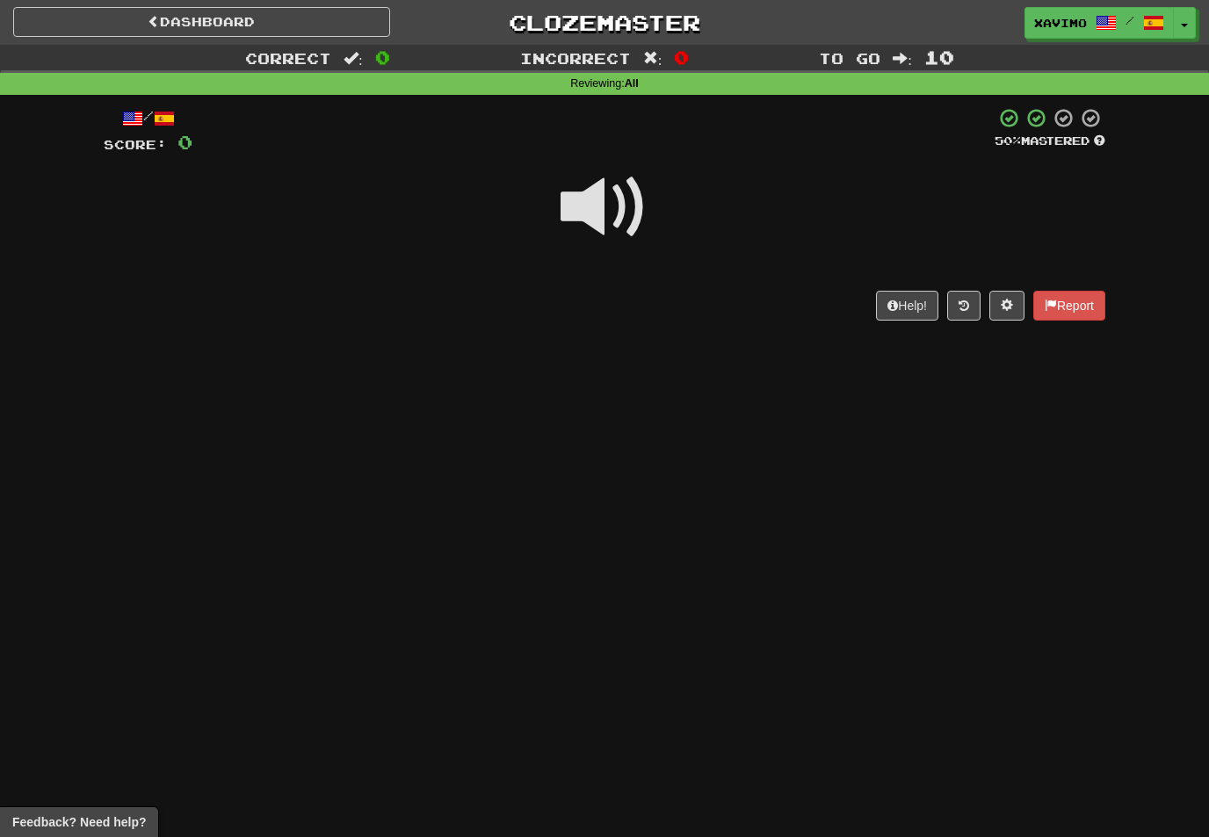
click at [625, 203] on span at bounding box center [605, 207] width 88 height 88
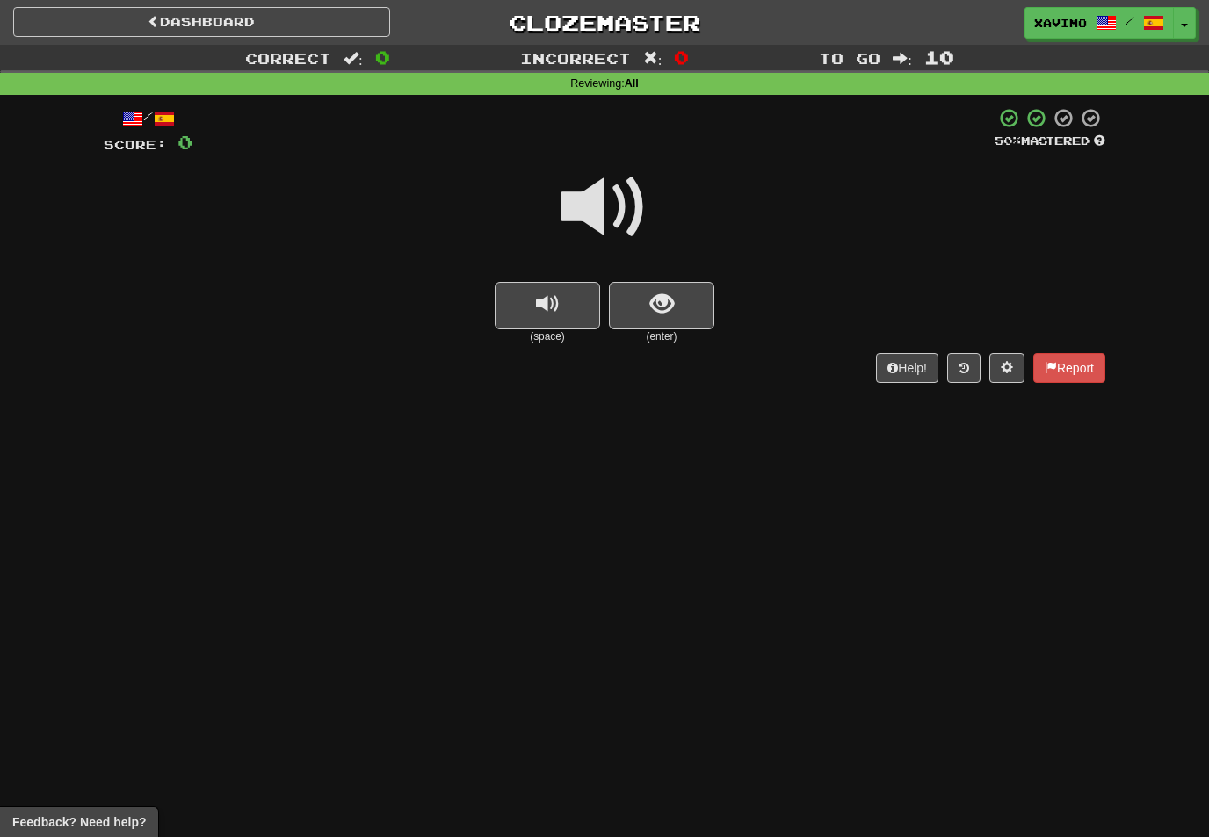
click at [610, 202] on span at bounding box center [605, 207] width 88 height 88
click at [661, 282] on button "show sentence" at bounding box center [661, 305] width 105 height 47
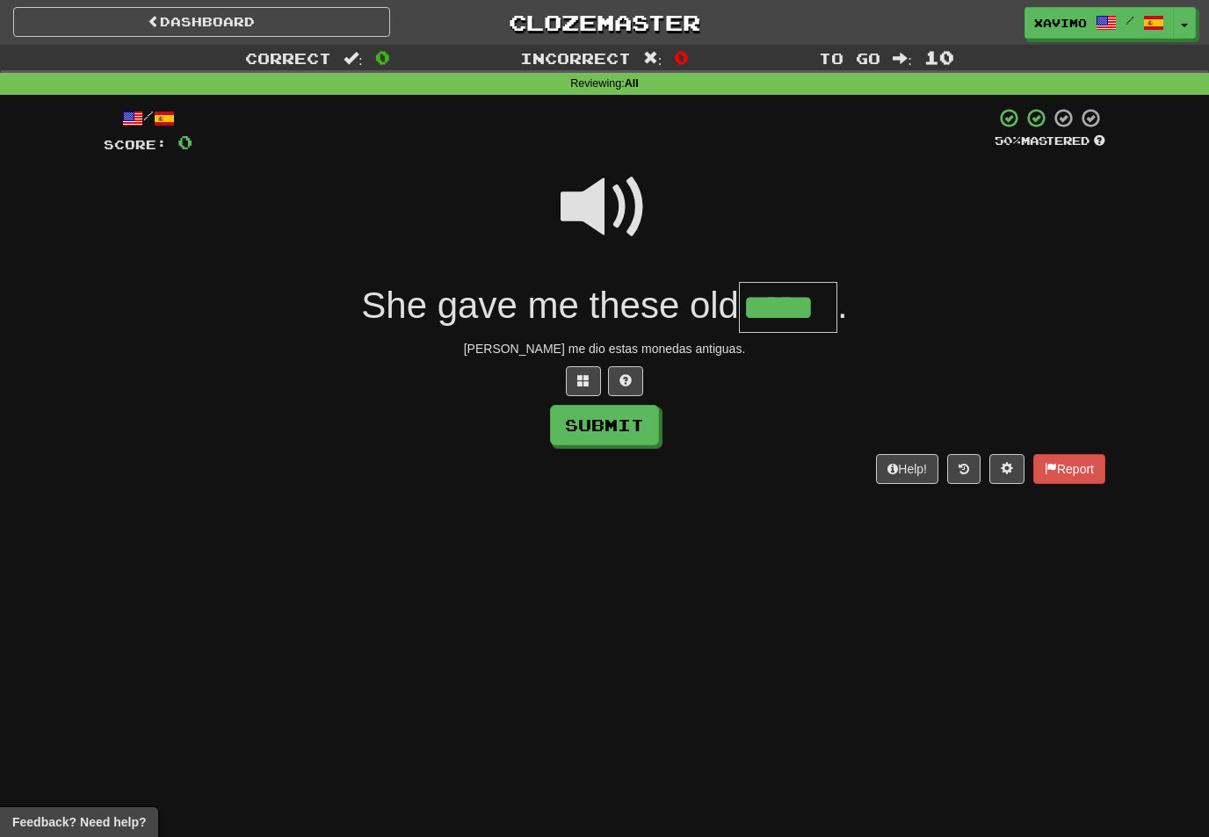
type input "*****"
click at [633, 424] on button "Submit" at bounding box center [604, 425] width 109 height 40
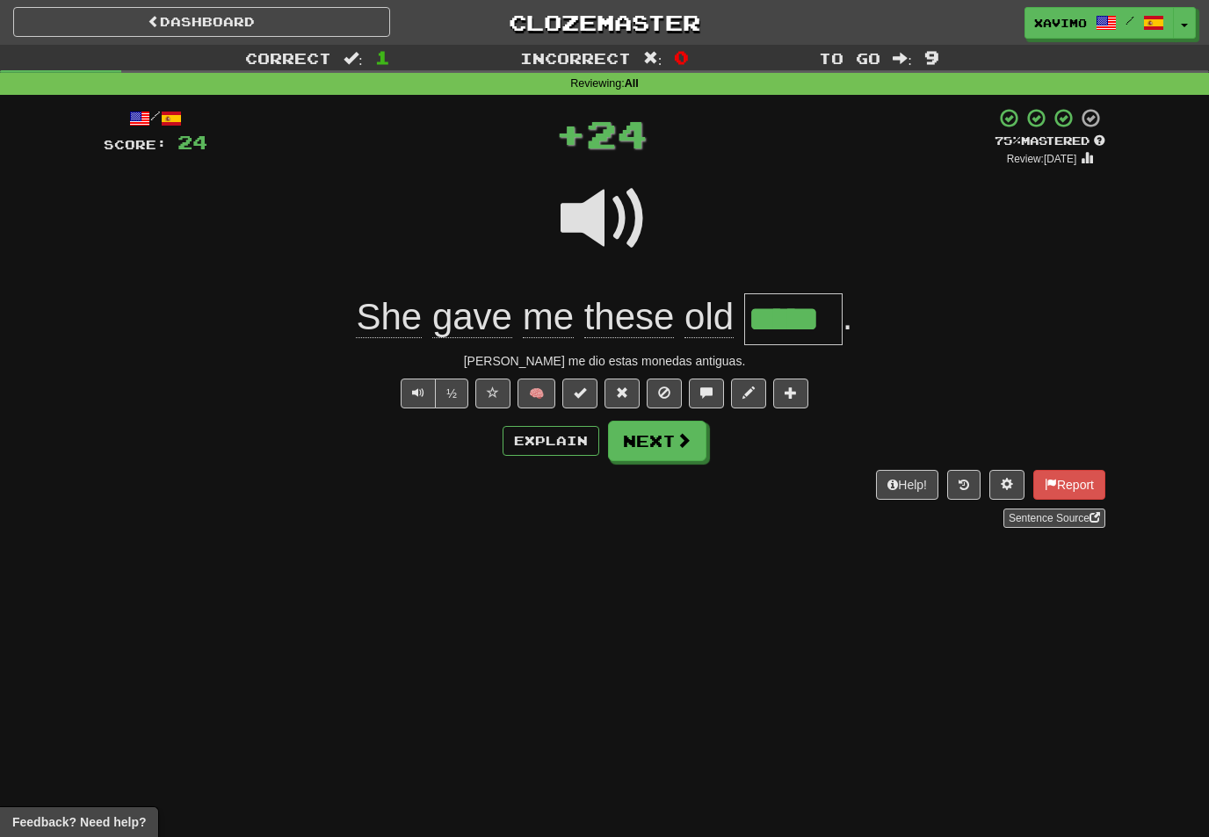
click at [676, 445] on span at bounding box center [684, 440] width 16 height 16
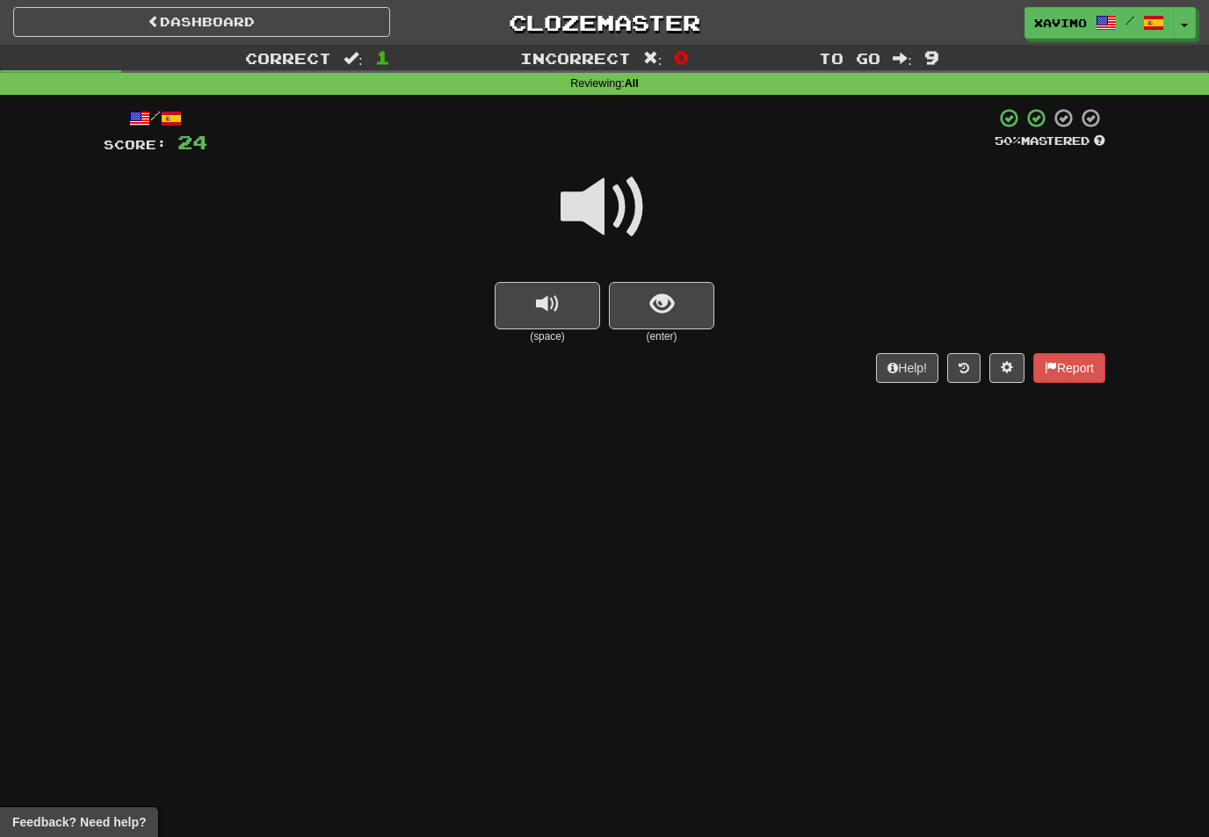
click at [606, 205] on span at bounding box center [605, 207] width 88 height 88
click at [672, 300] on span "show sentence" at bounding box center [662, 305] width 24 height 24
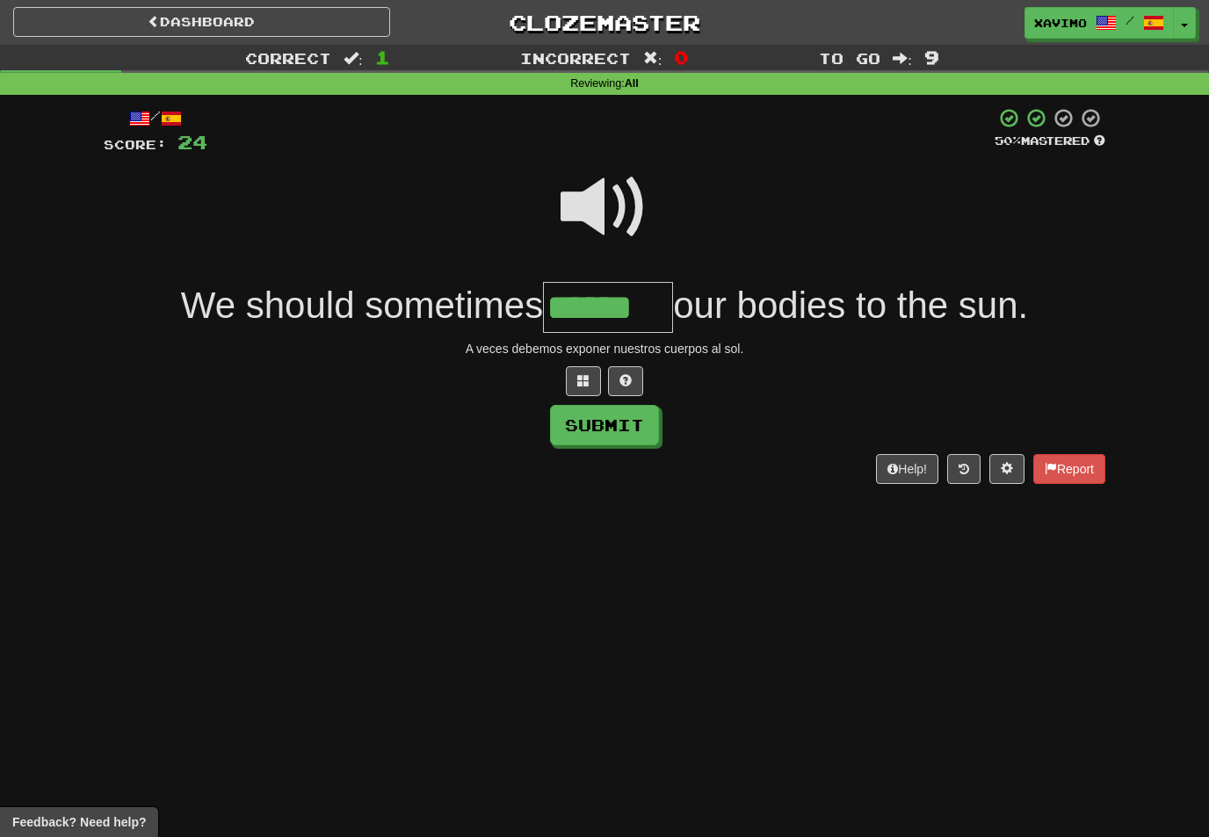
type input "******"
click at [644, 426] on button "Submit" at bounding box center [604, 425] width 109 height 40
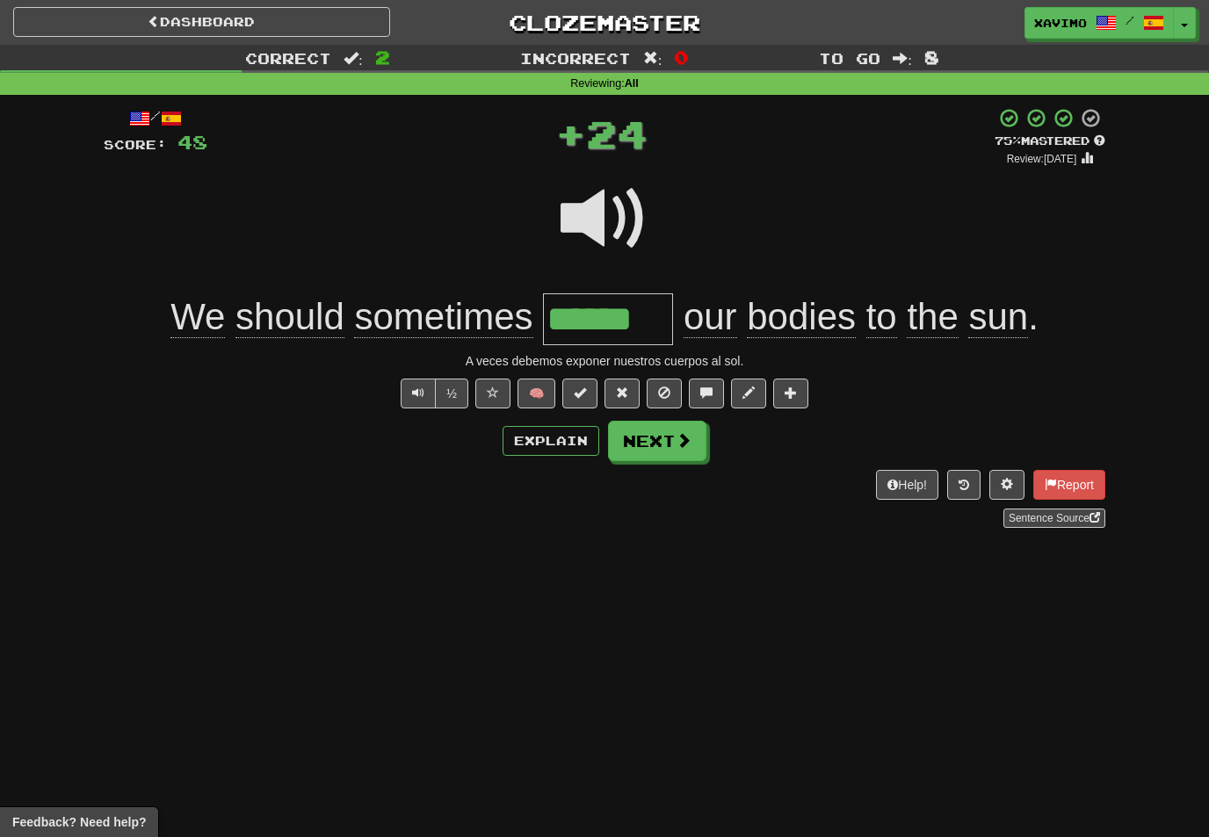
click at [689, 441] on span at bounding box center [684, 440] width 16 height 16
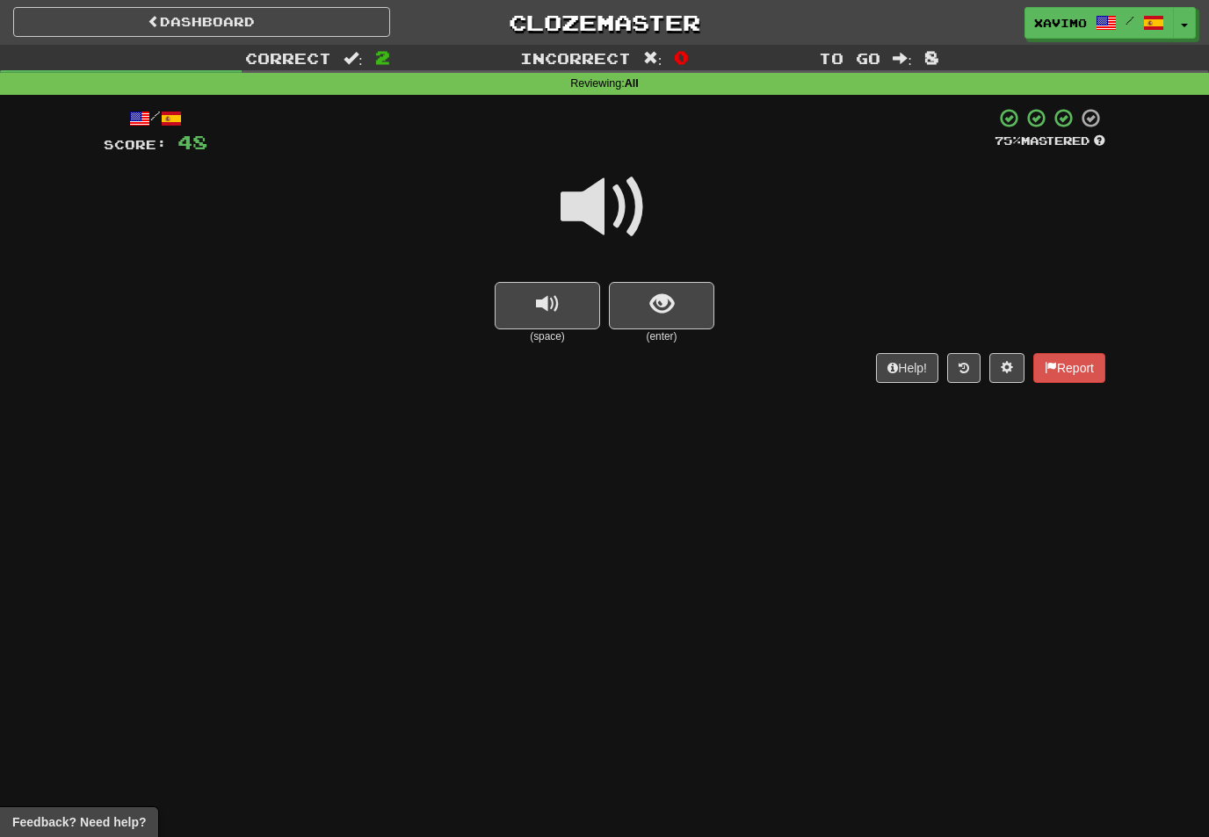
click at [619, 209] on span at bounding box center [605, 207] width 88 height 88
click at [672, 307] on span "show sentence" at bounding box center [662, 305] width 24 height 24
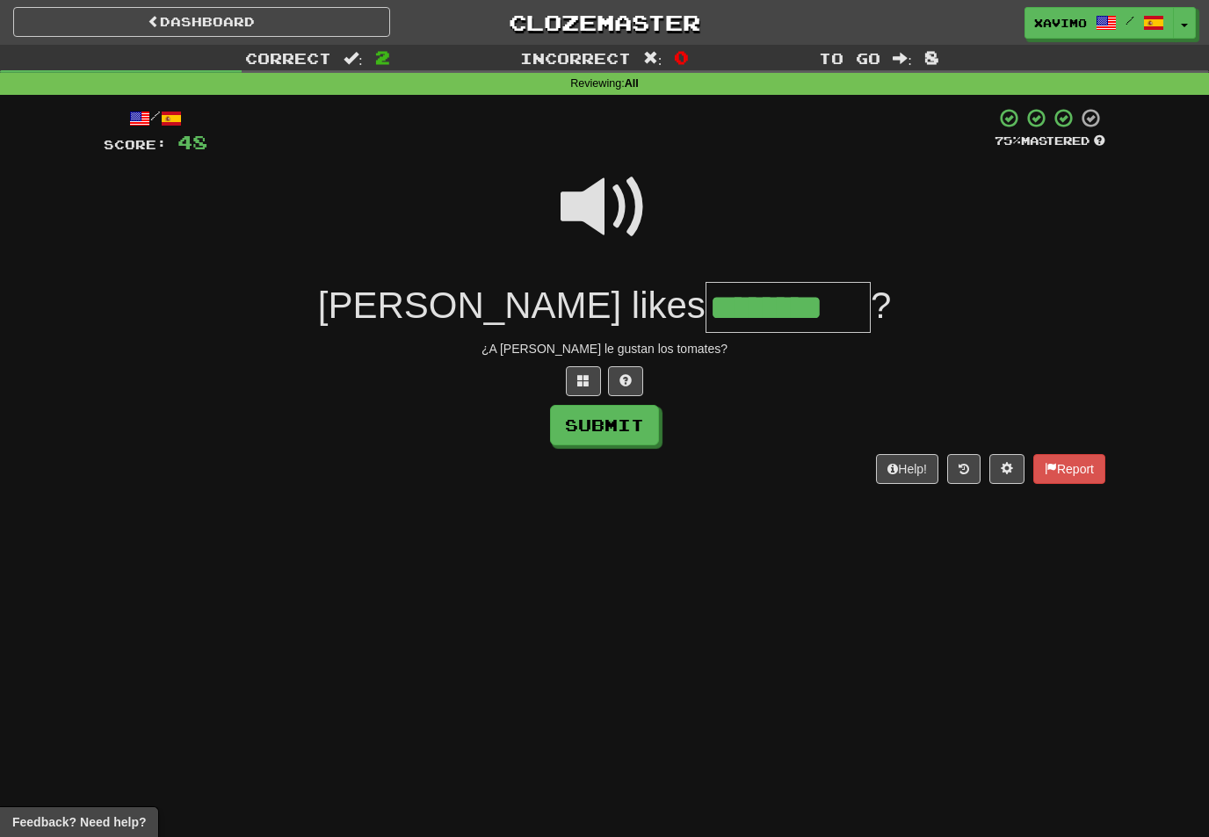
type input "********"
click at [641, 423] on button "Submit" at bounding box center [604, 425] width 109 height 40
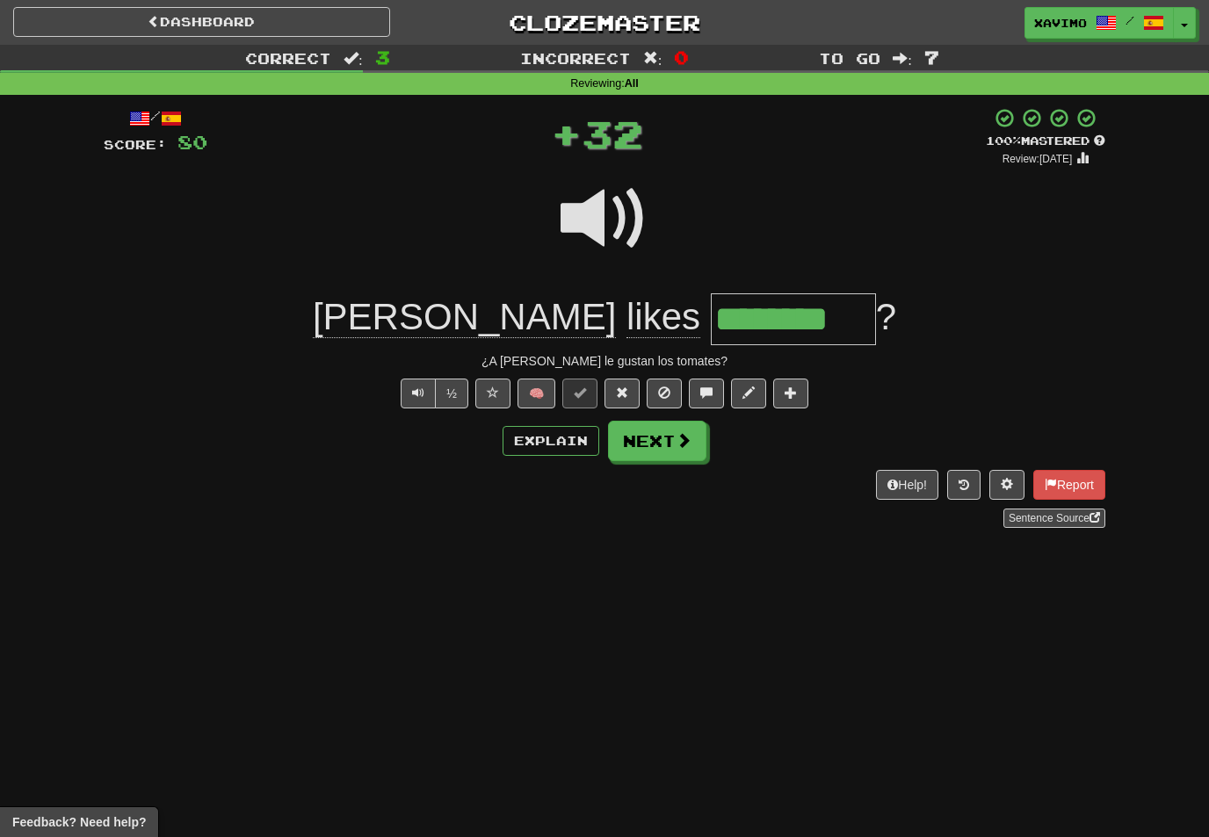
click at [688, 435] on span at bounding box center [684, 440] width 16 height 16
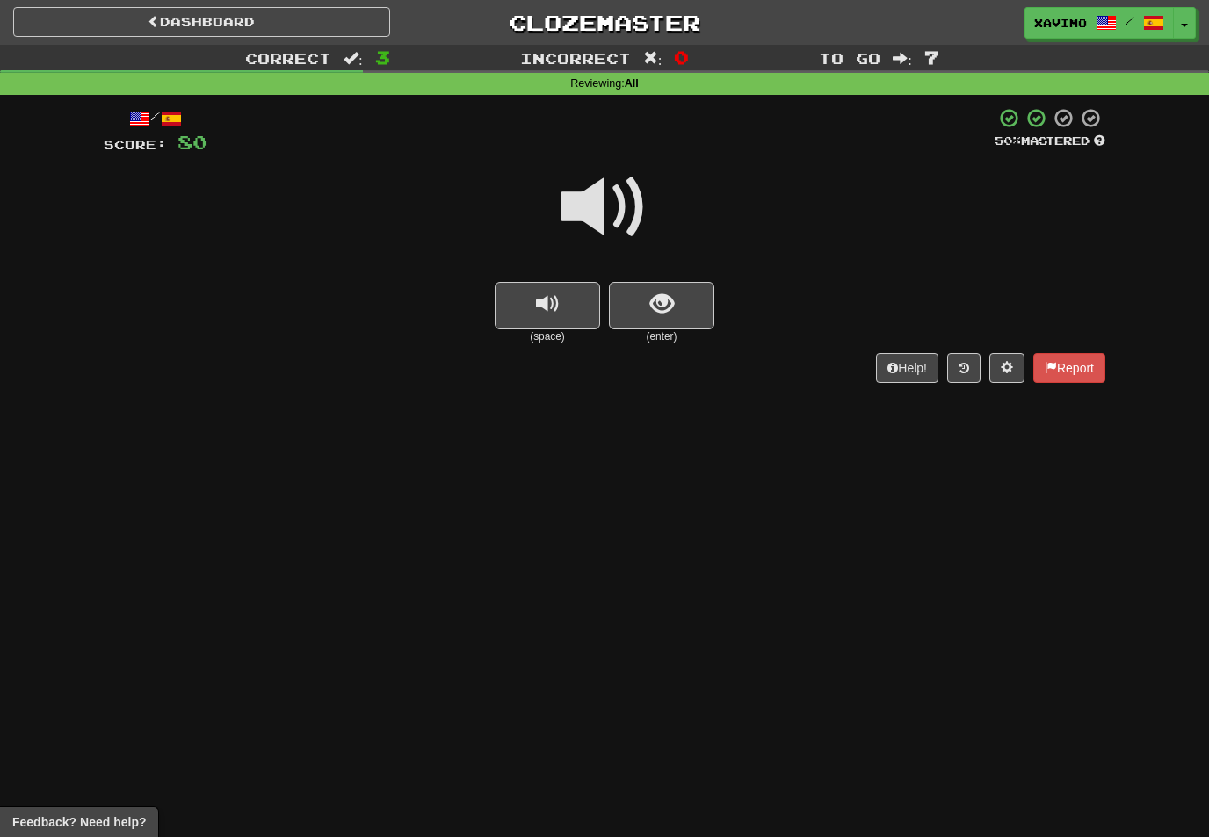
click at [614, 206] on span at bounding box center [605, 207] width 88 height 88
click at [658, 300] on span "show sentence" at bounding box center [662, 305] width 24 height 24
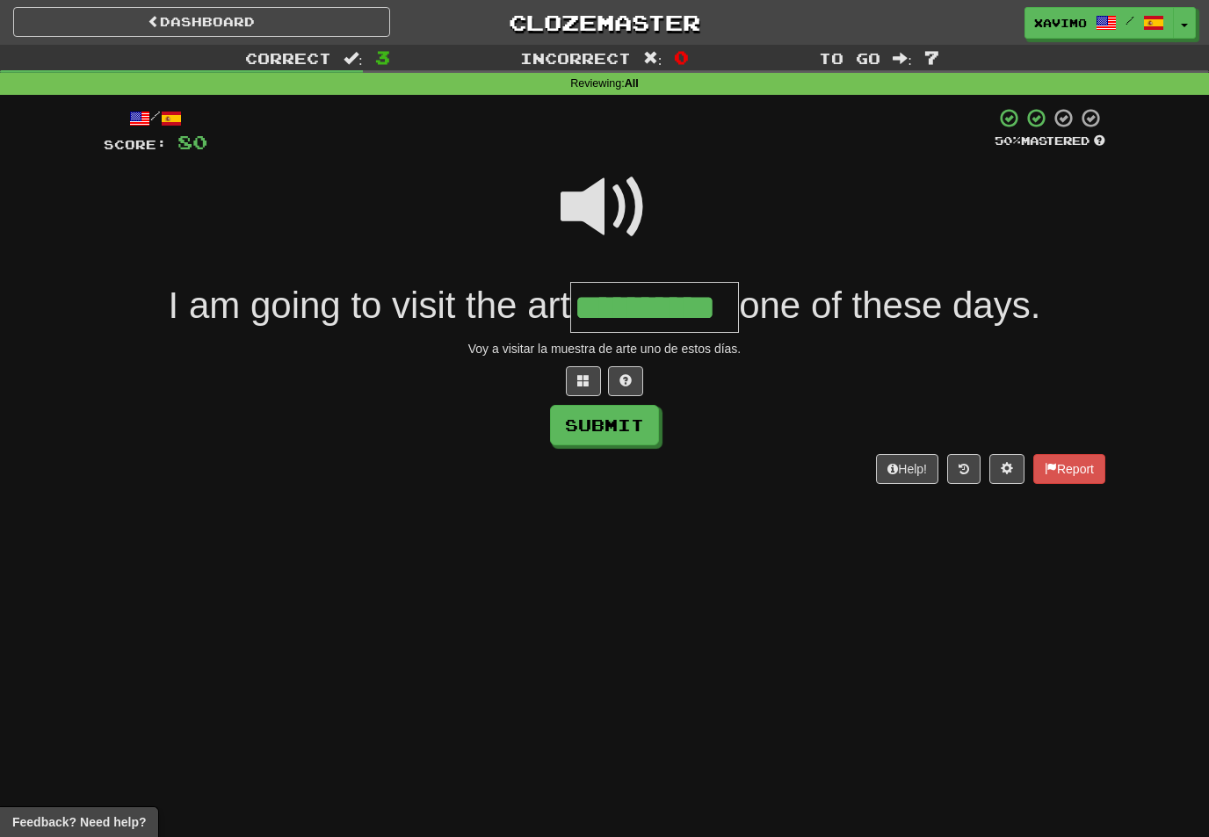
type input "**********"
click at [628, 423] on button "Submit" at bounding box center [604, 425] width 109 height 40
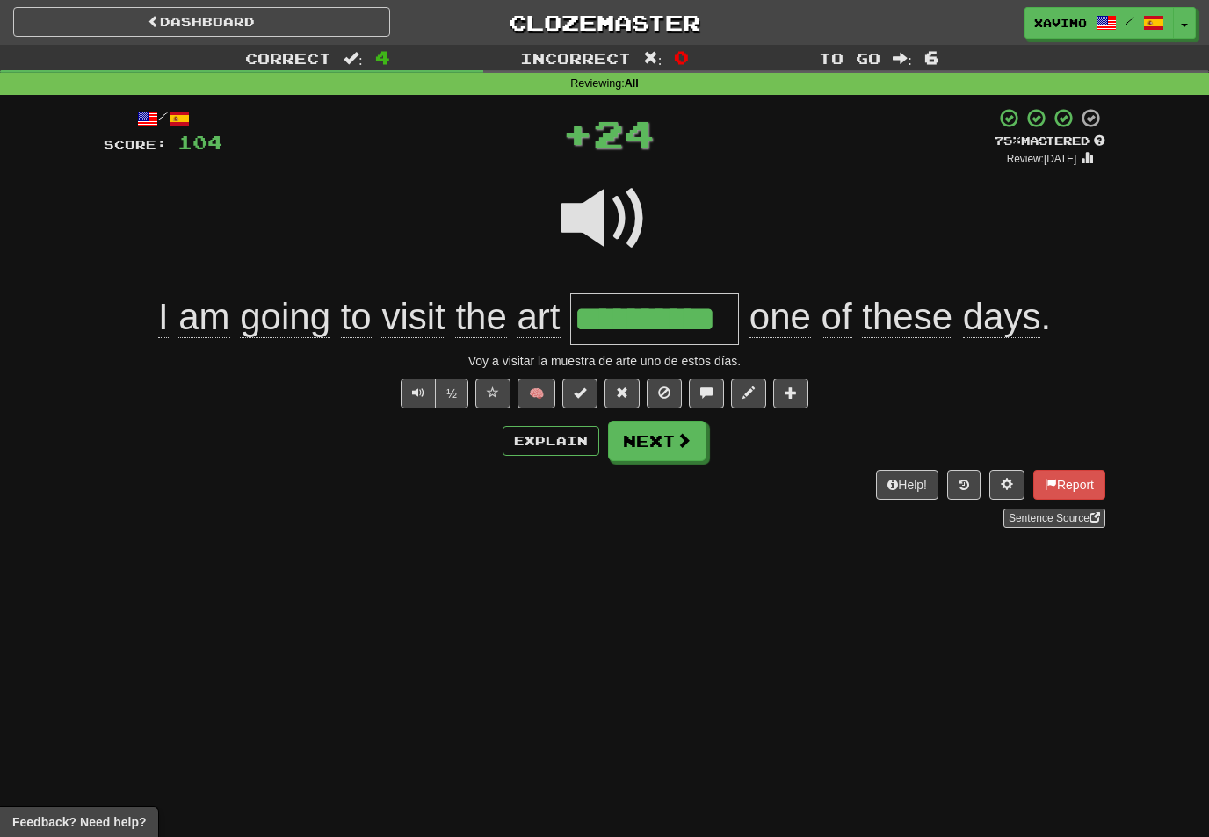
click at [683, 440] on span at bounding box center [684, 440] width 16 height 16
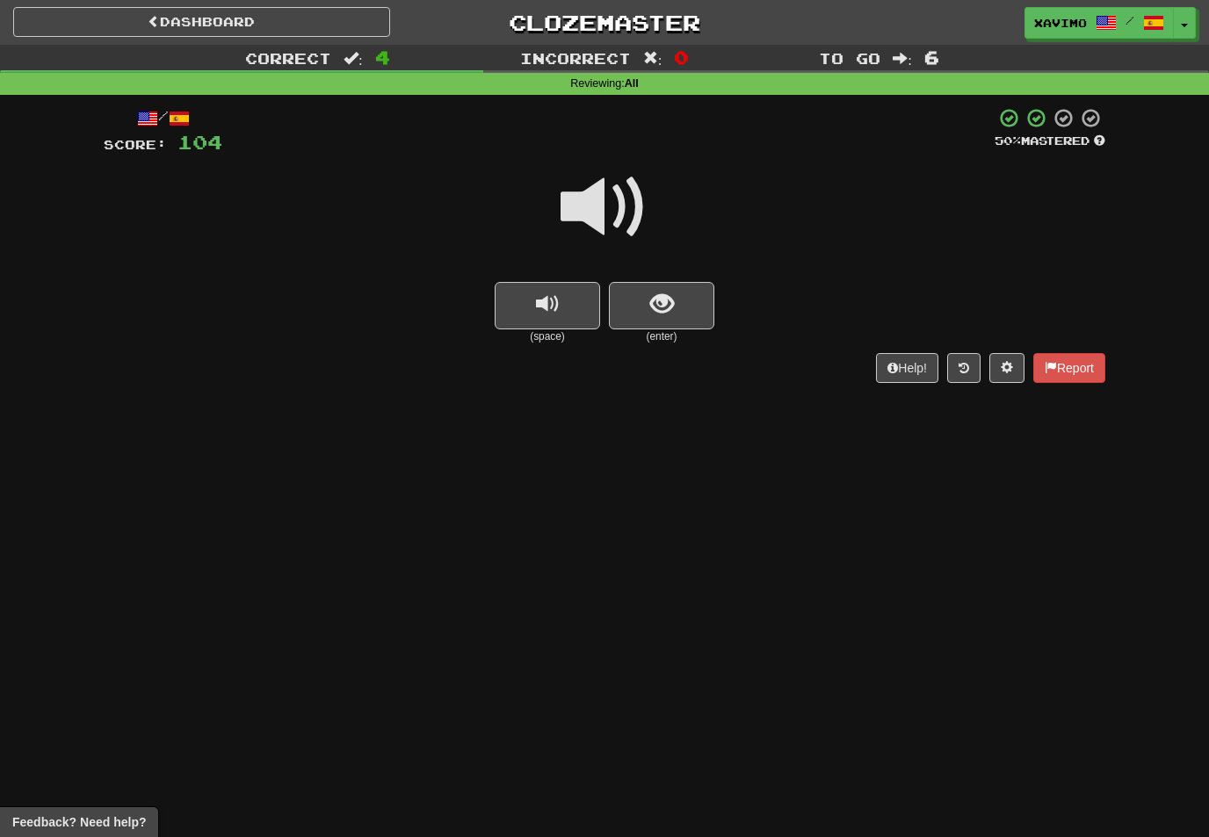
click at [614, 202] on span at bounding box center [605, 207] width 88 height 88
click at [659, 305] on span "show sentence" at bounding box center [662, 305] width 24 height 24
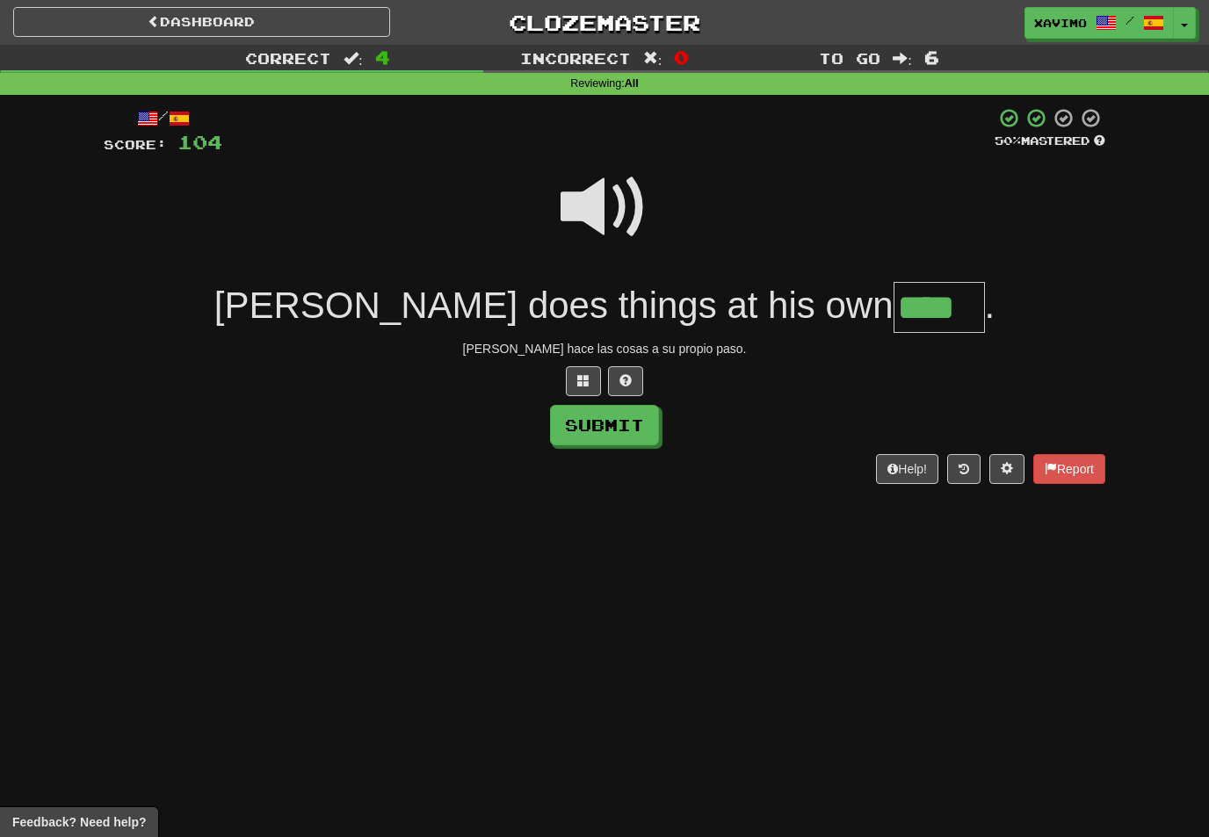
type input "****"
click at [630, 428] on button "Submit" at bounding box center [604, 425] width 109 height 40
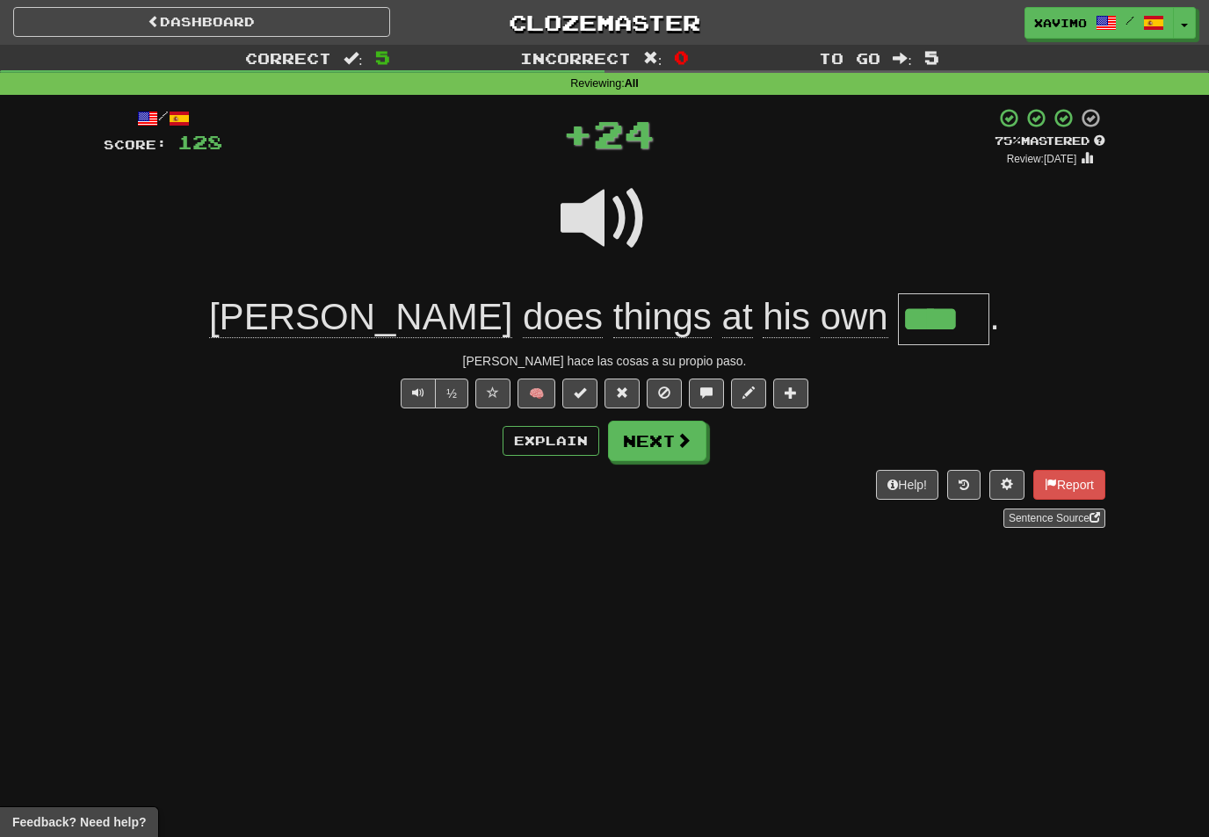
click at [676, 432] on span at bounding box center [684, 440] width 16 height 16
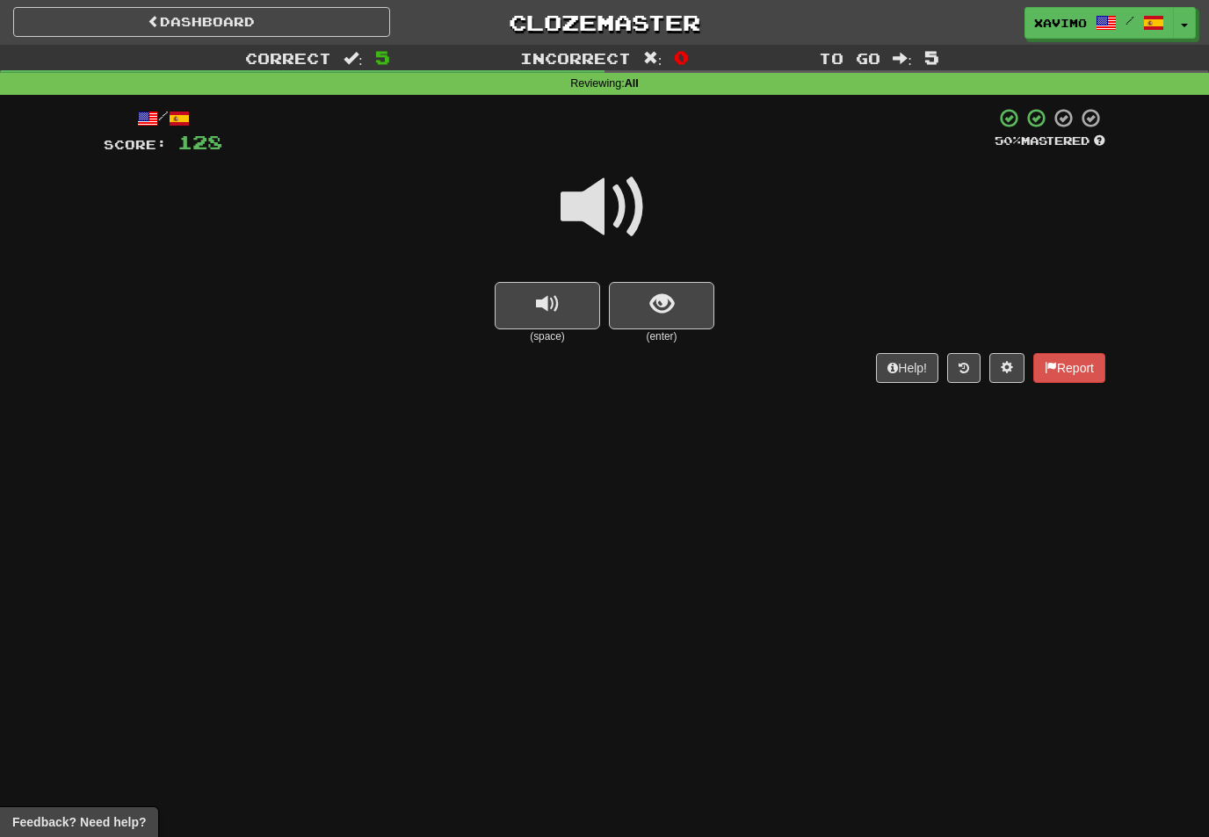
click at [608, 202] on span at bounding box center [605, 207] width 88 height 88
click at [674, 311] on button "show sentence" at bounding box center [661, 305] width 105 height 47
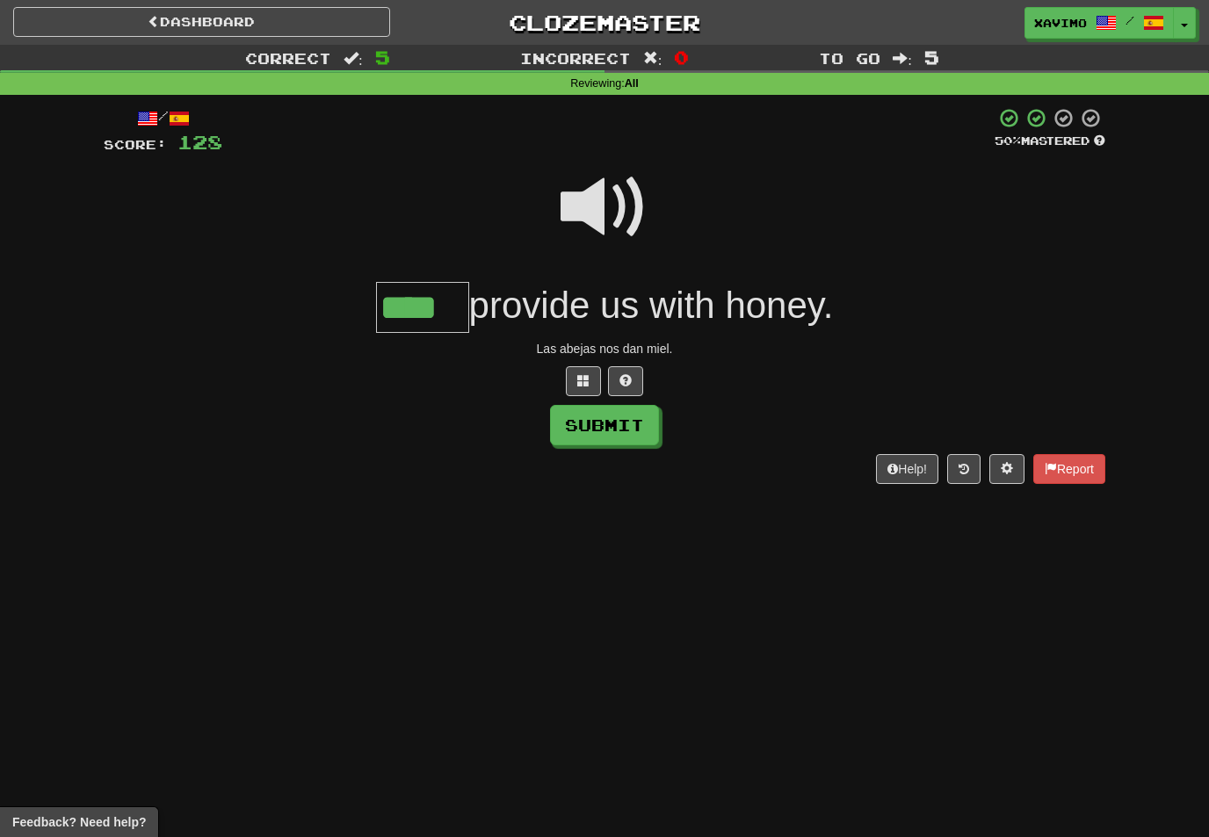
click at [630, 427] on button "Submit" at bounding box center [604, 425] width 109 height 40
type input "****"
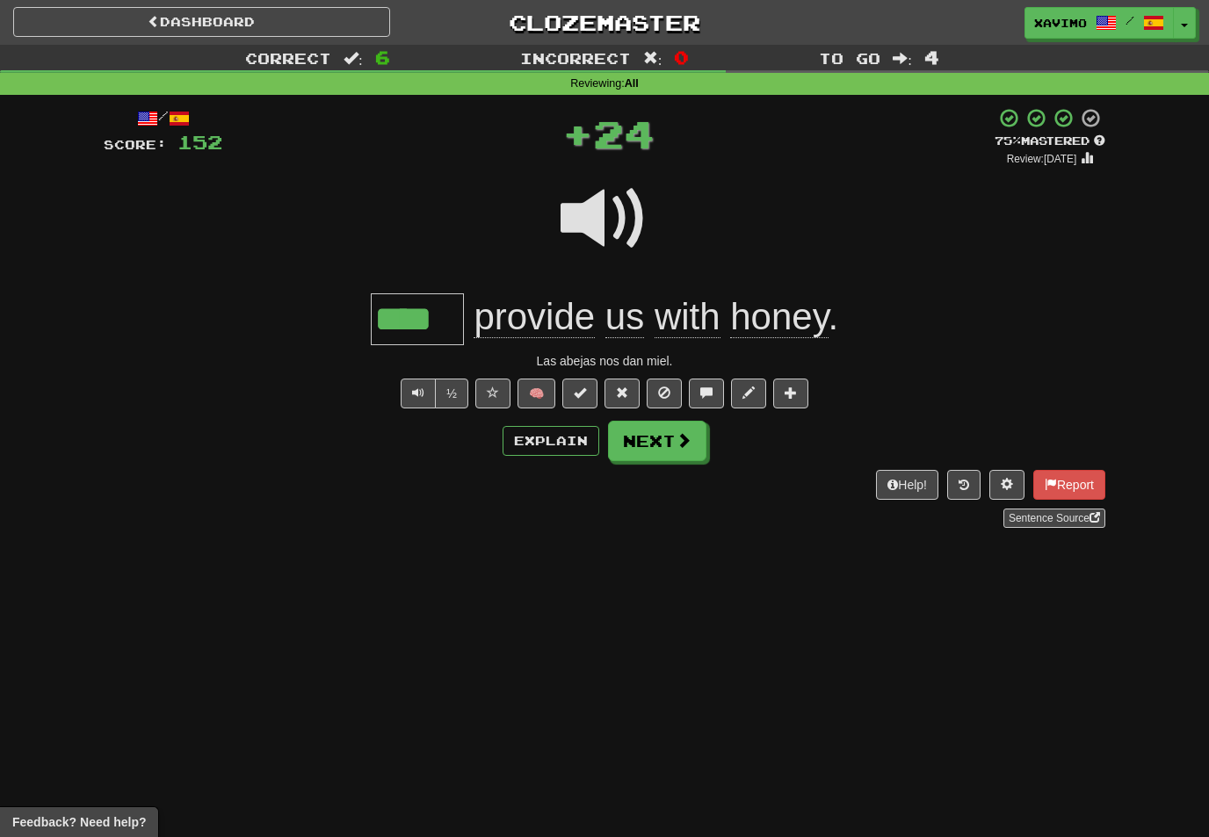
click at [693, 433] on button "Next" at bounding box center [657, 441] width 98 height 40
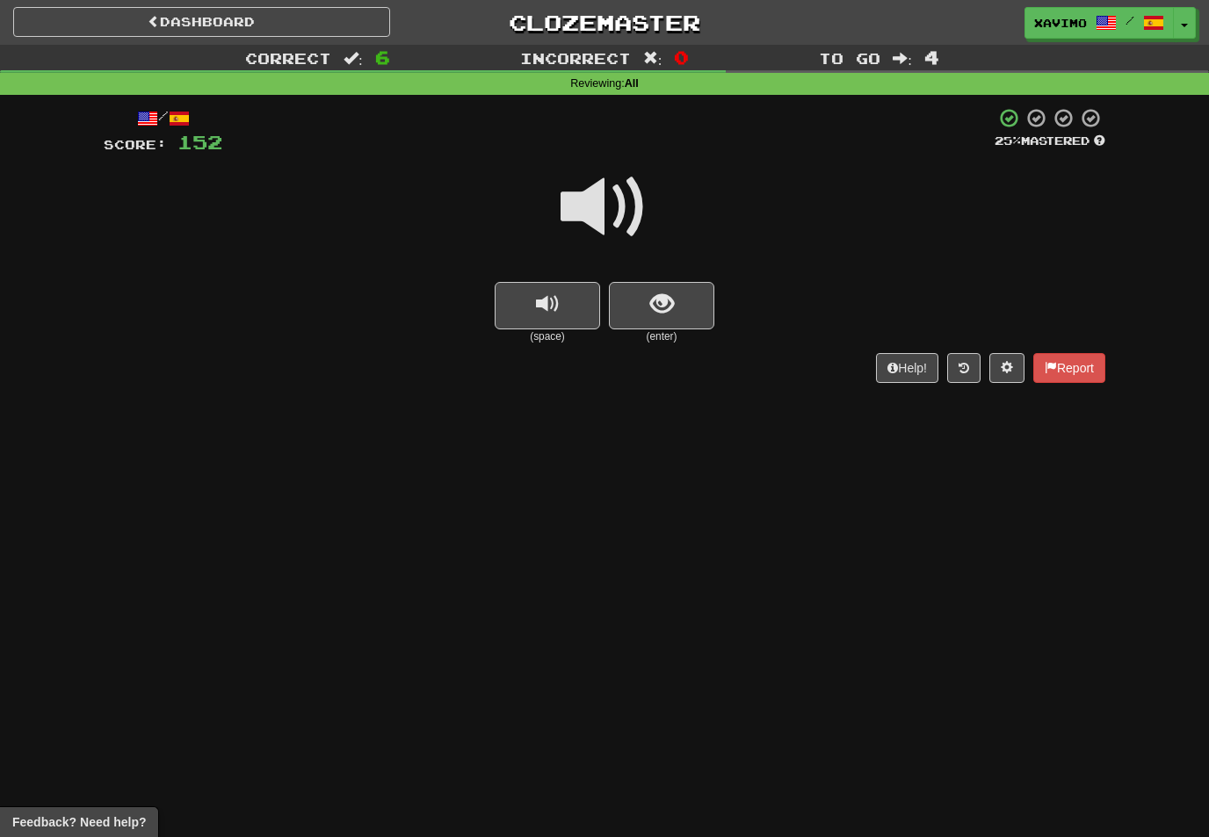
click at [597, 219] on span at bounding box center [605, 207] width 88 height 88
click at [650, 325] on button "show sentence" at bounding box center [661, 305] width 105 height 47
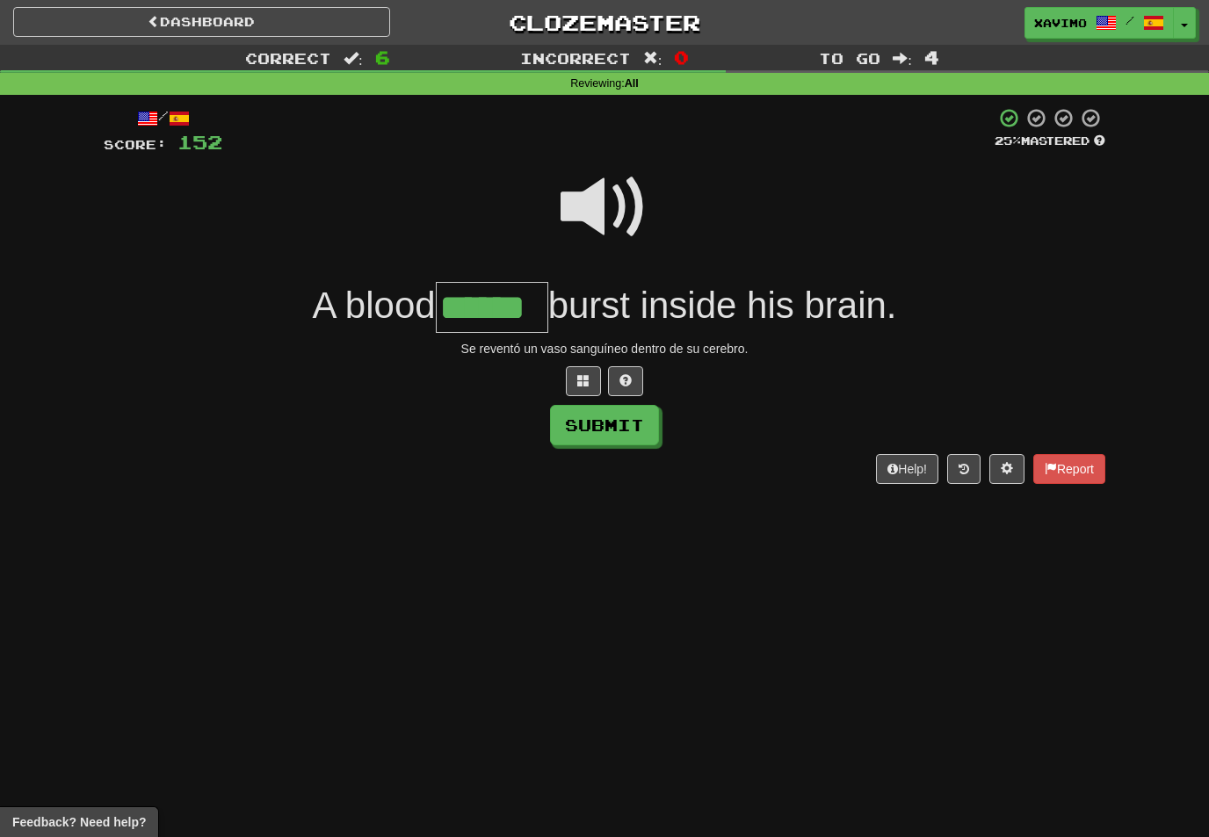
type input "******"
click at [643, 429] on button "Submit" at bounding box center [604, 425] width 109 height 40
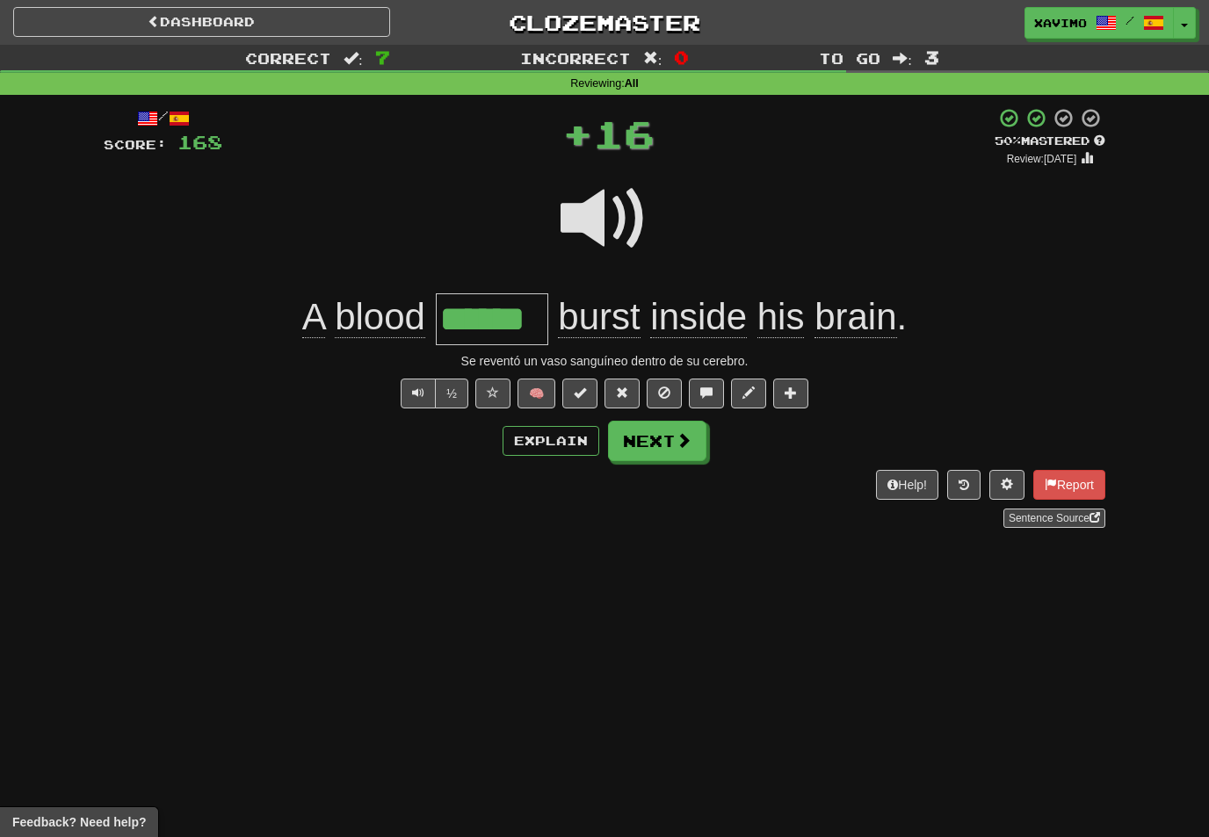
click at [683, 438] on span at bounding box center [684, 440] width 16 height 16
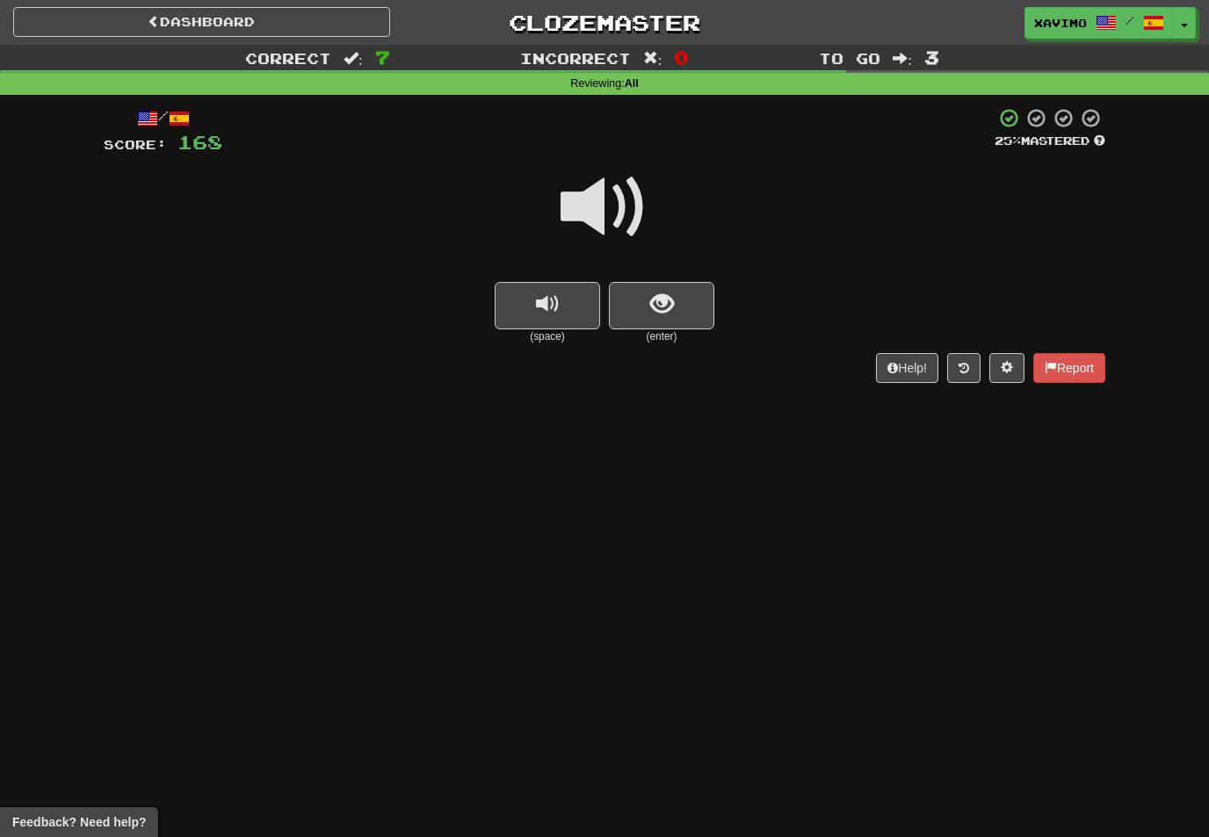
click at [617, 200] on span at bounding box center [605, 207] width 88 height 88
click at [662, 315] on span "show sentence" at bounding box center [662, 305] width 24 height 24
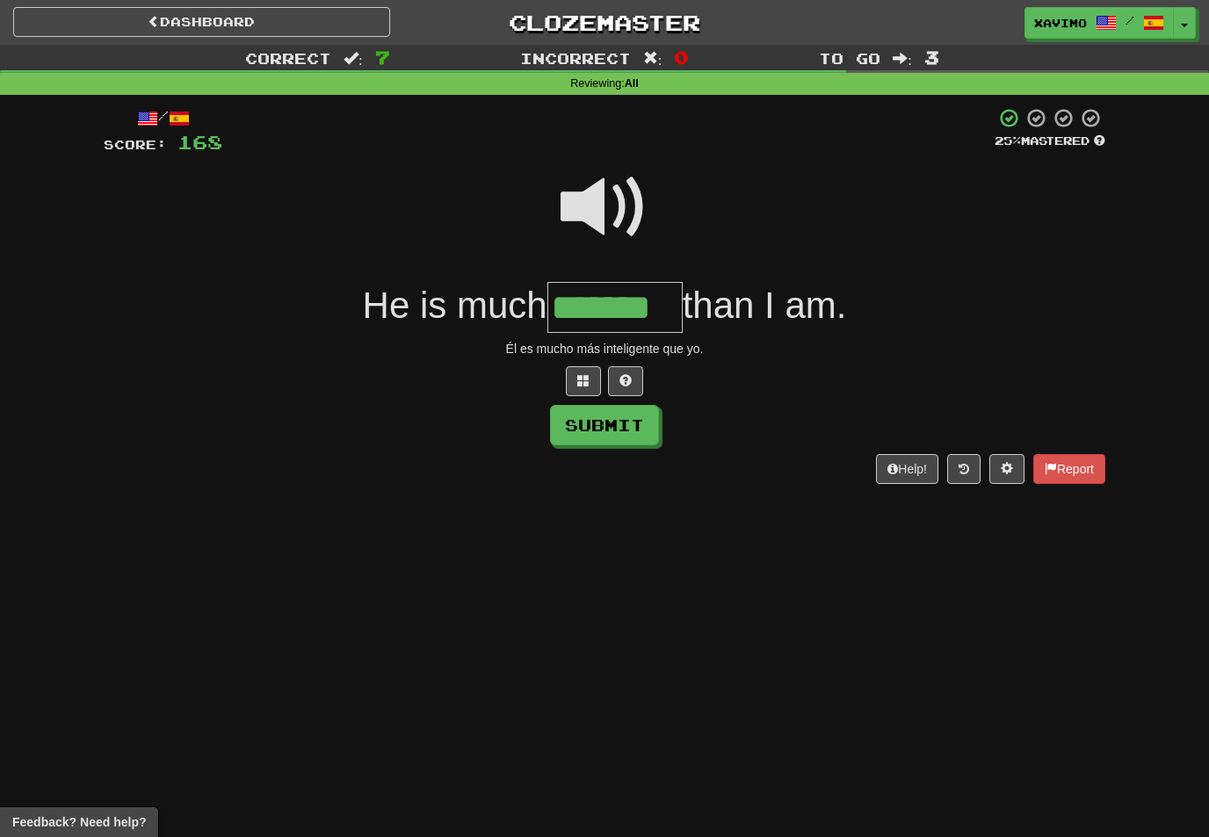
type input "*******"
click at [634, 429] on button "Submit" at bounding box center [604, 425] width 109 height 40
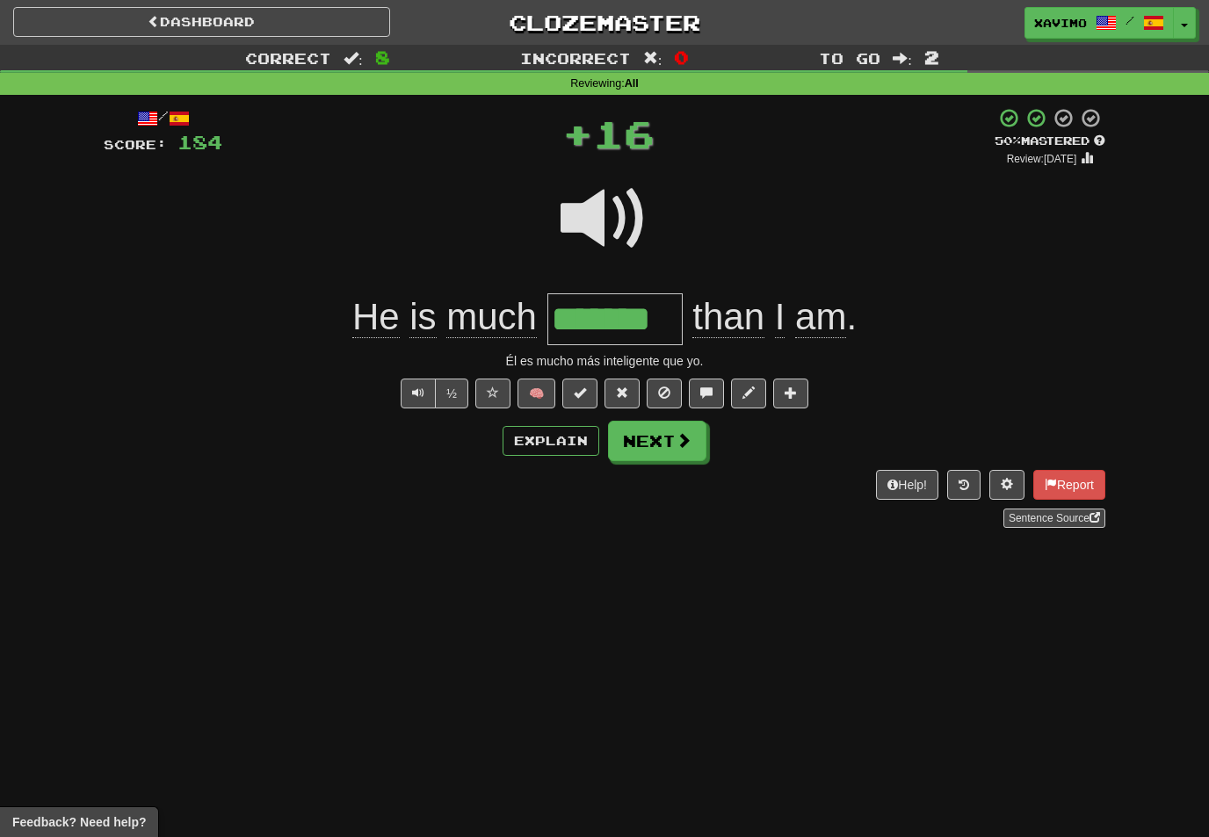
click at [687, 443] on span at bounding box center [684, 440] width 16 height 16
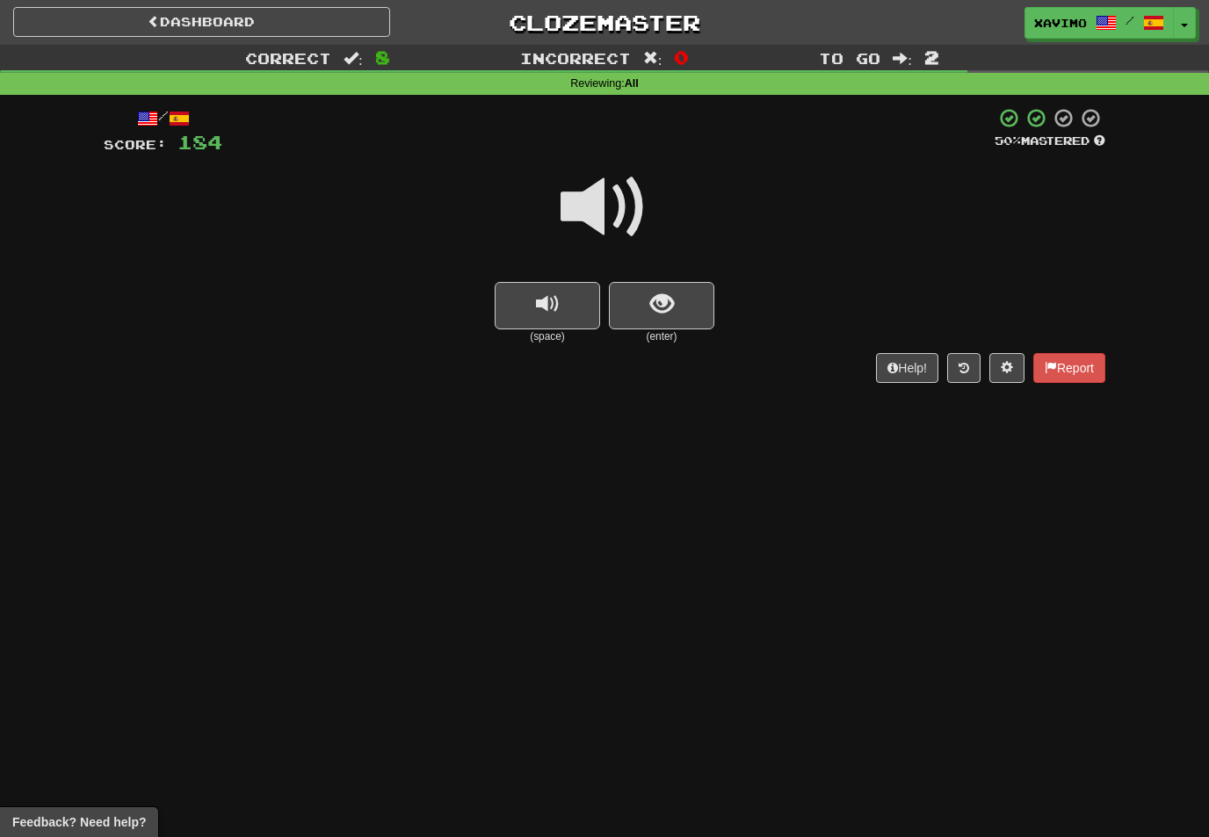
click at [613, 194] on span at bounding box center [605, 207] width 88 height 88
click at [673, 301] on span "show sentence" at bounding box center [662, 305] width 24 height 24
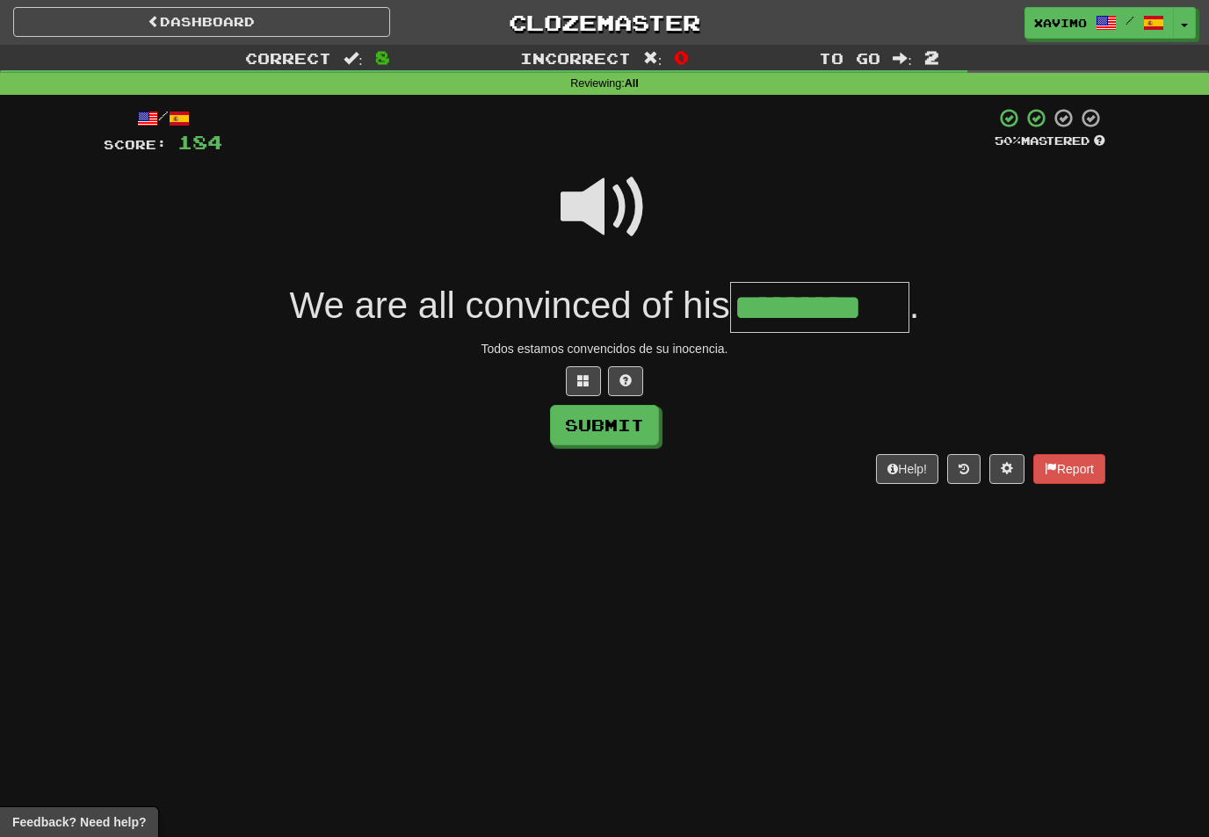
type input "*********"
click at [626, 426] on button "Submit" at bounding box center [604, 425] width 109 height 40
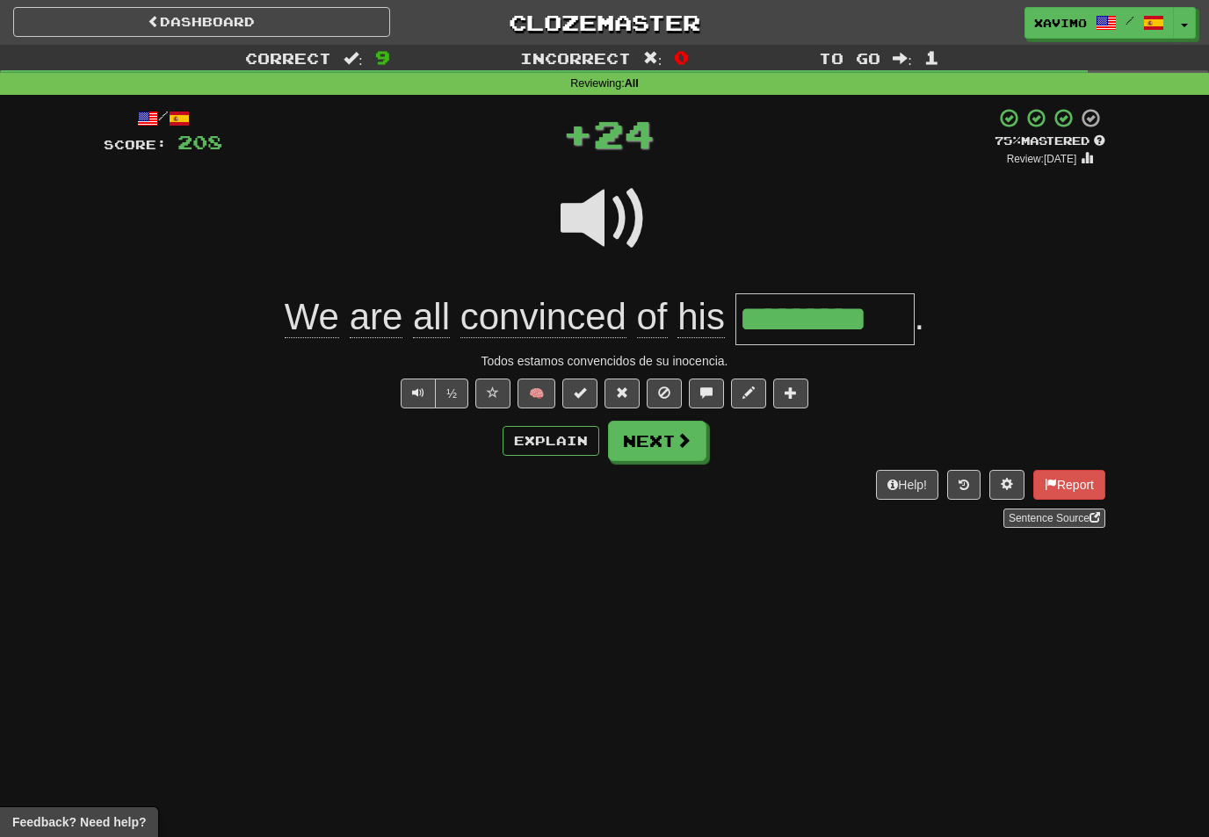
click at [684, 435] on span at bounding box center [684, 440] width 16 height 16
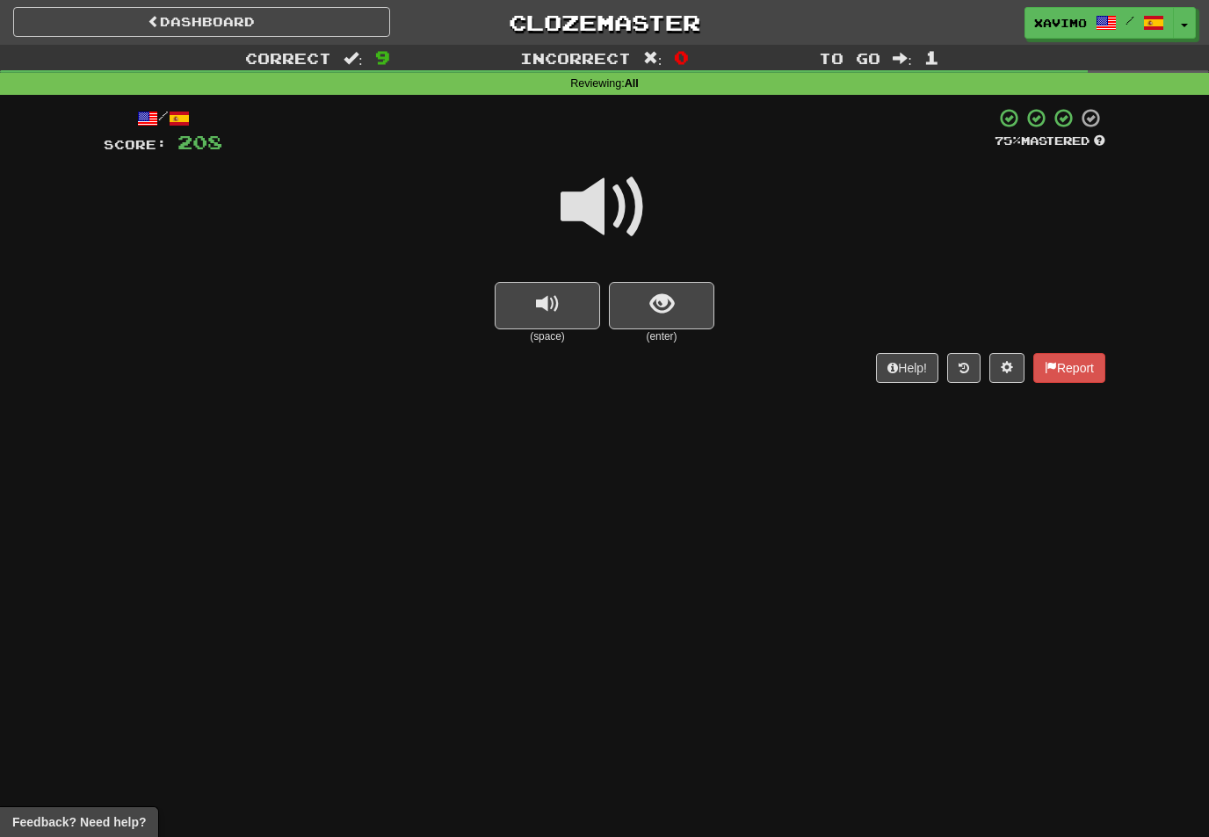
click at [616, 207] on span at bounding box center [605, 207] width 88 height 88
click at [651, 301] on span "show sentence" at bounding box center [662, 305] width 24 height 24
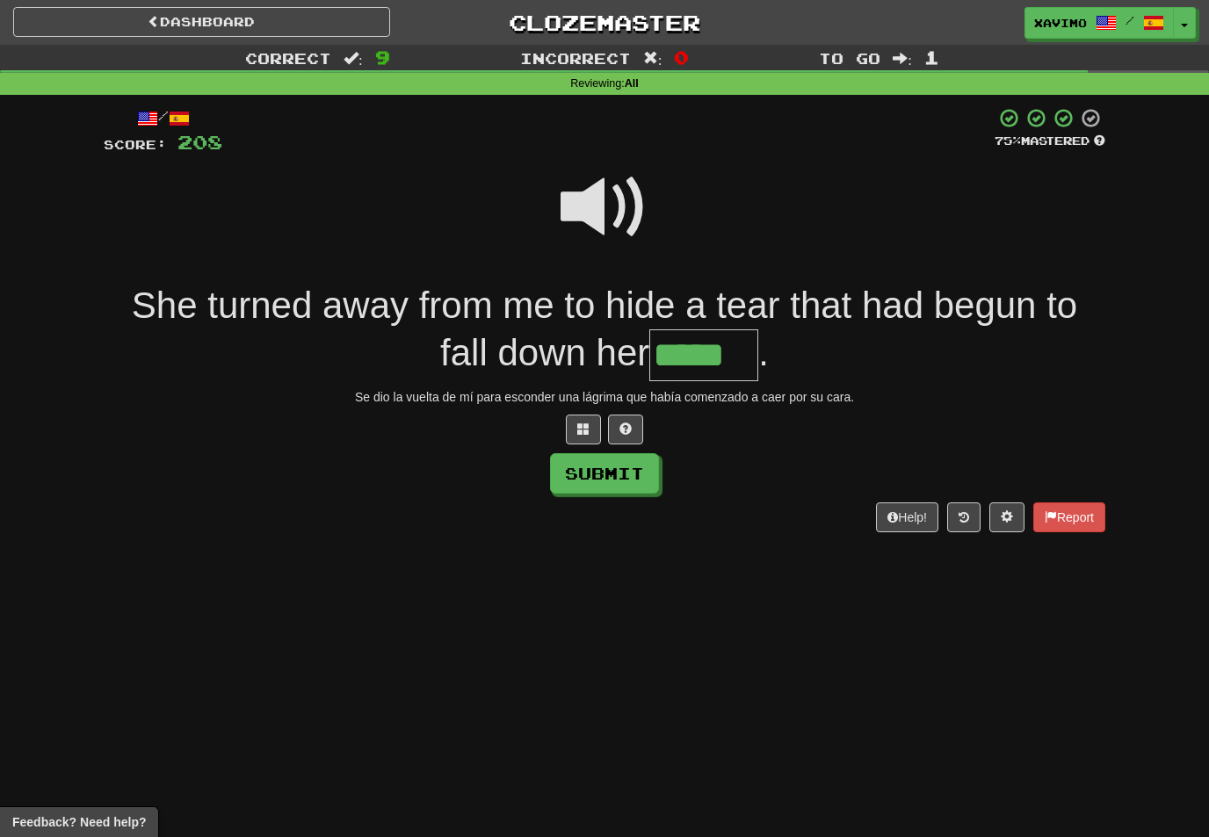
type input "*****"
click at [626, 460] on button "Submit" at bounding box center [604, 473] width 109 height 40
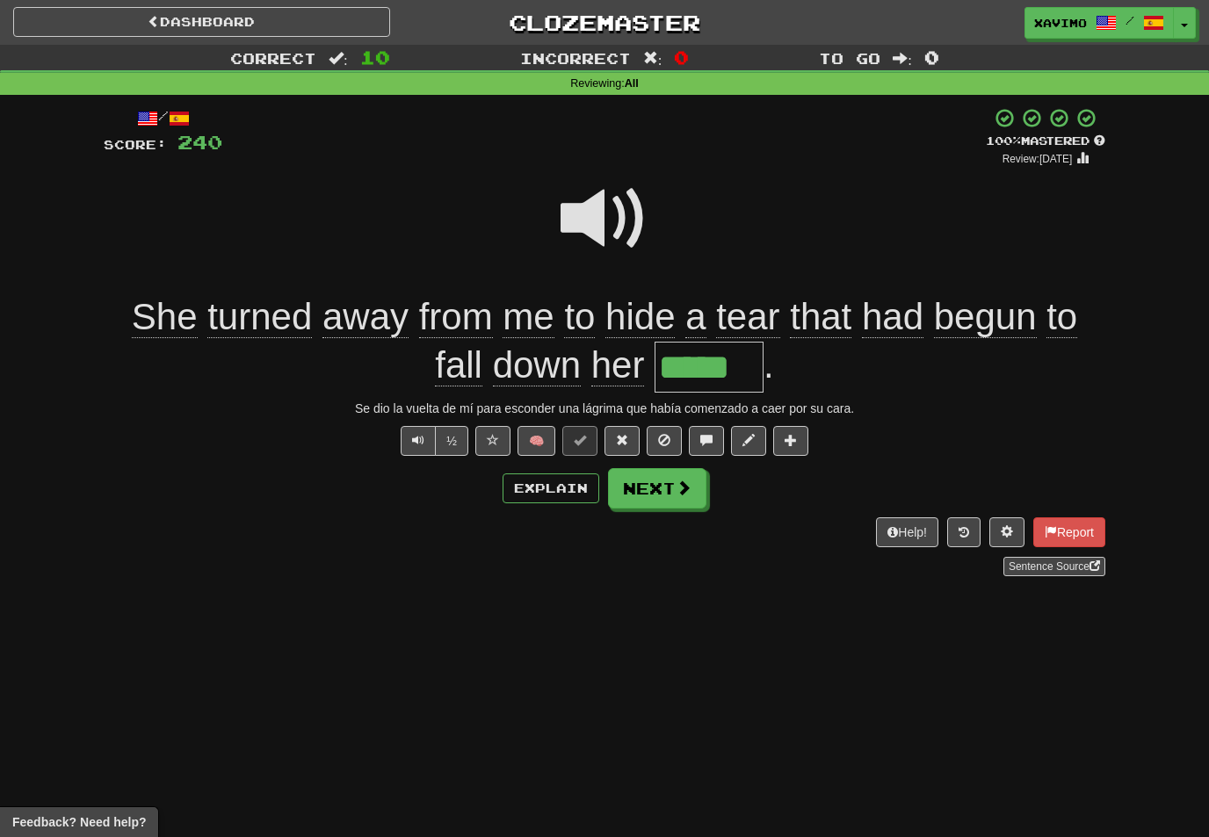
click at [676, 481] on span at bounding box center [684, 488] width 16 height 16
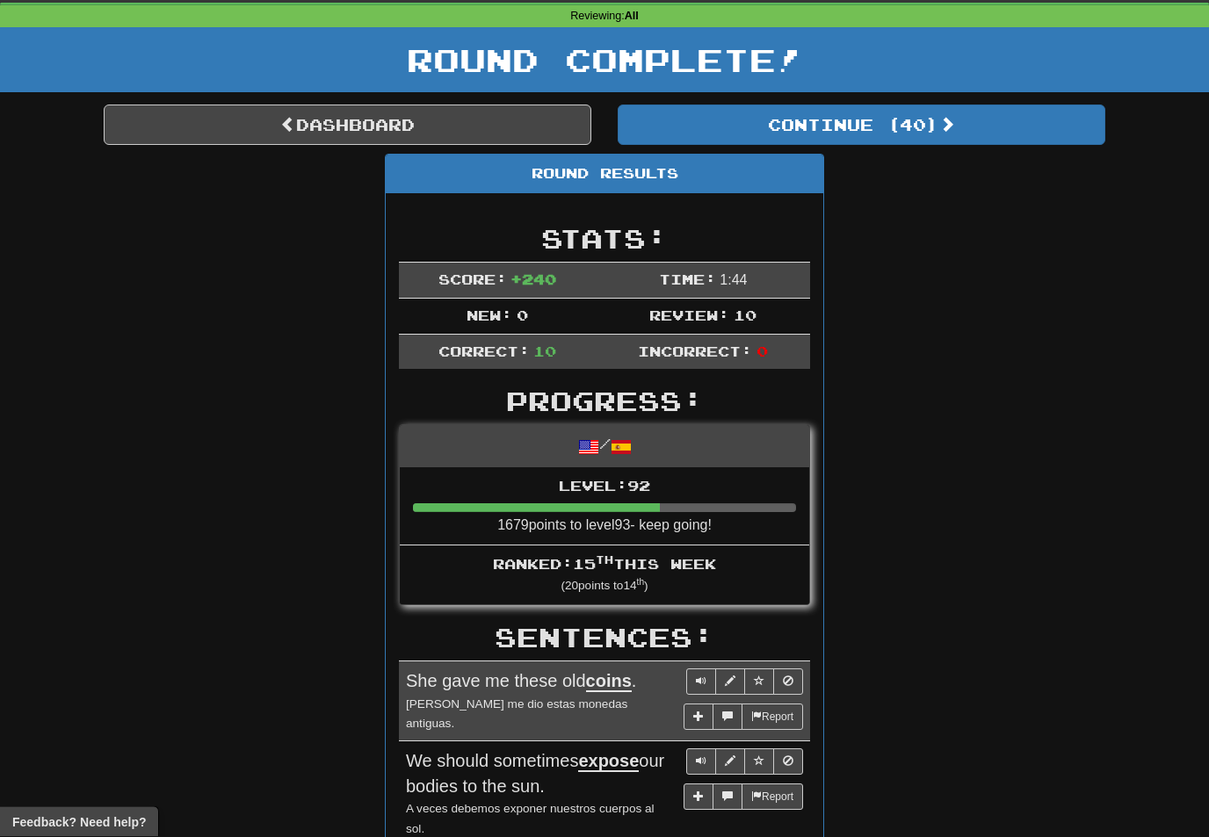
click at [951, 118] on span at bounding box center [947, 125] width 16 height 16
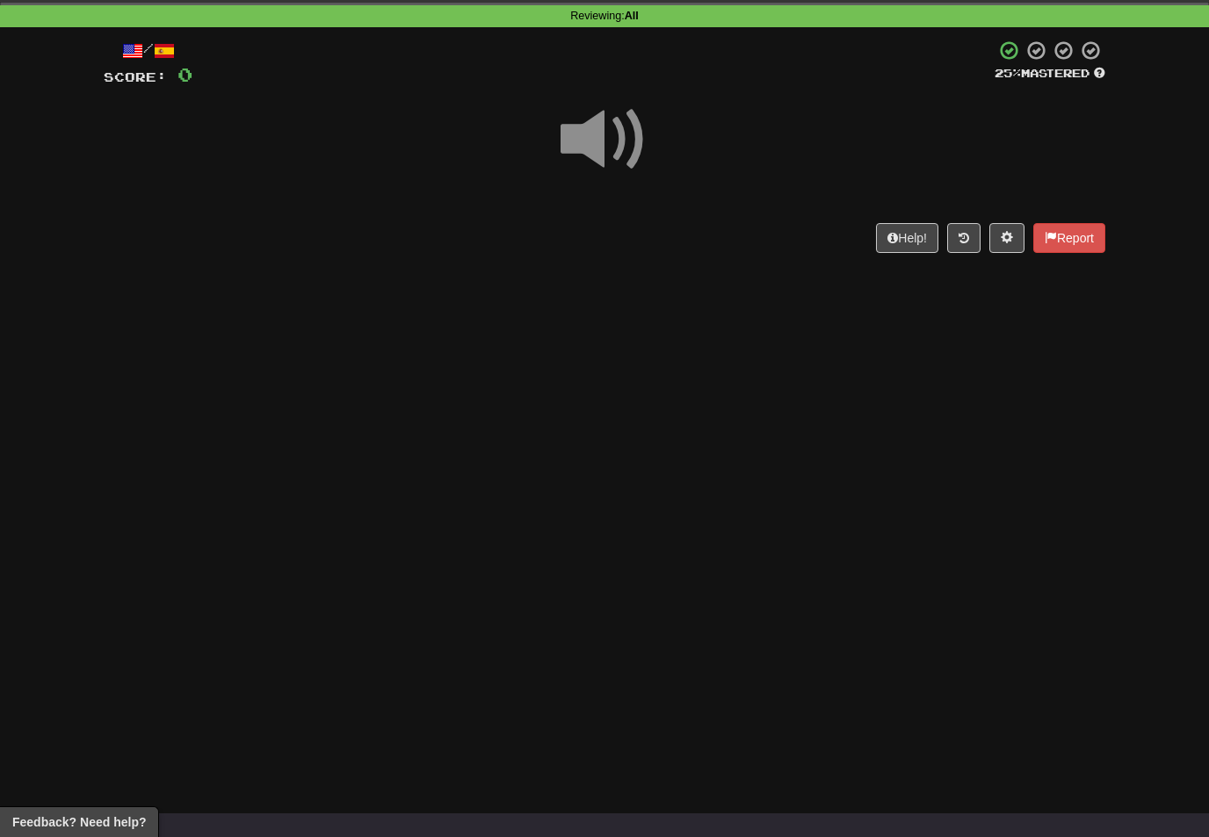
click at [640, 130] on span at bounding box center [605, 140] width 88 height 88
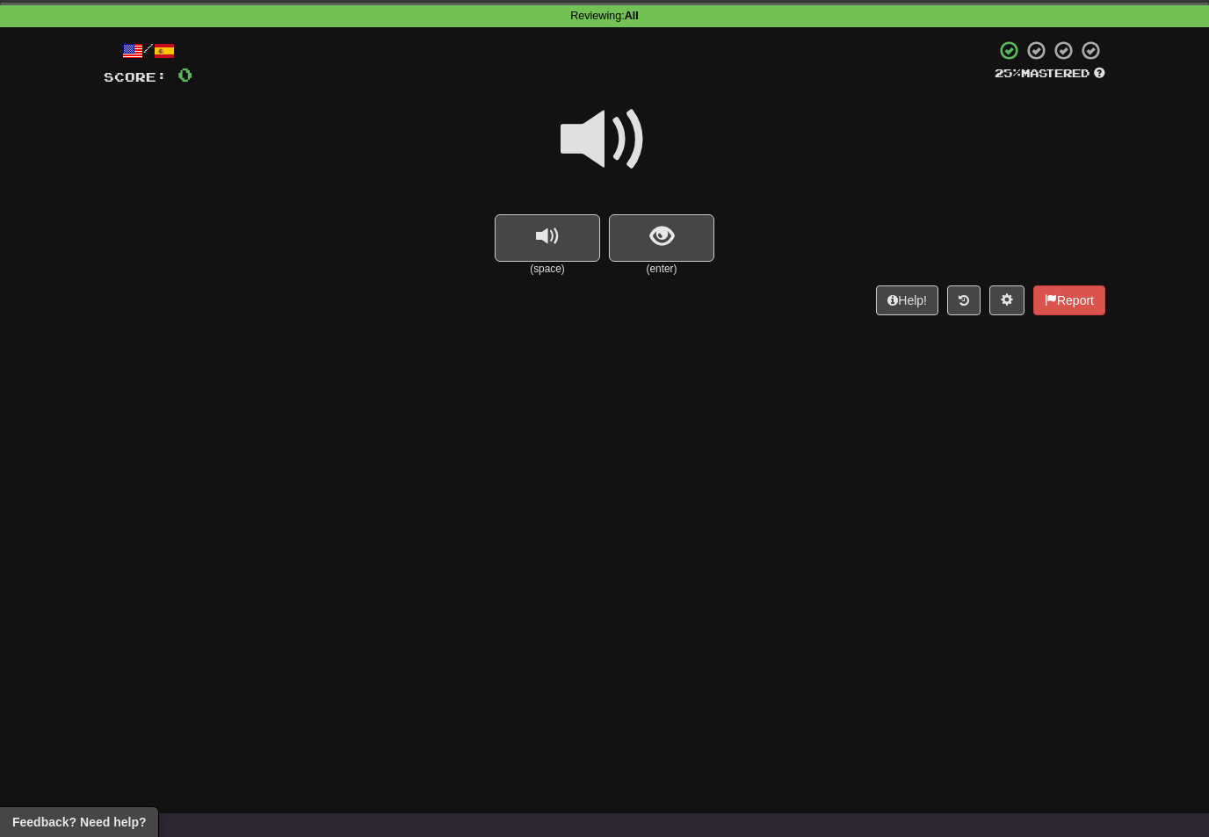
click at [616, 135] on span at bounding box center [605, 140] width 88 height 88
click at [670, 234] on span "show sentence" at bounding box center [662, 237] width 24 height 24
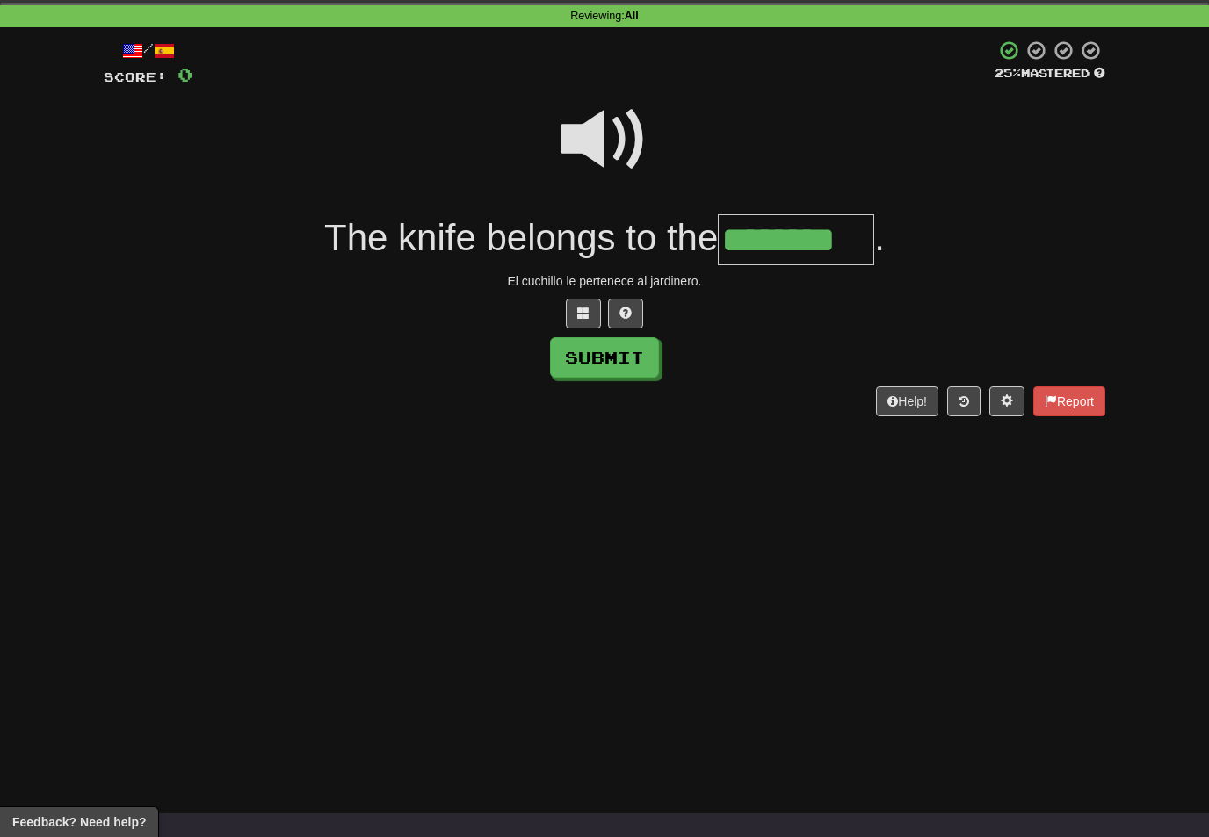
type input "********"
click at [644, 359] on button "Submit" at bounding box center [604, 357] width 109 height 40
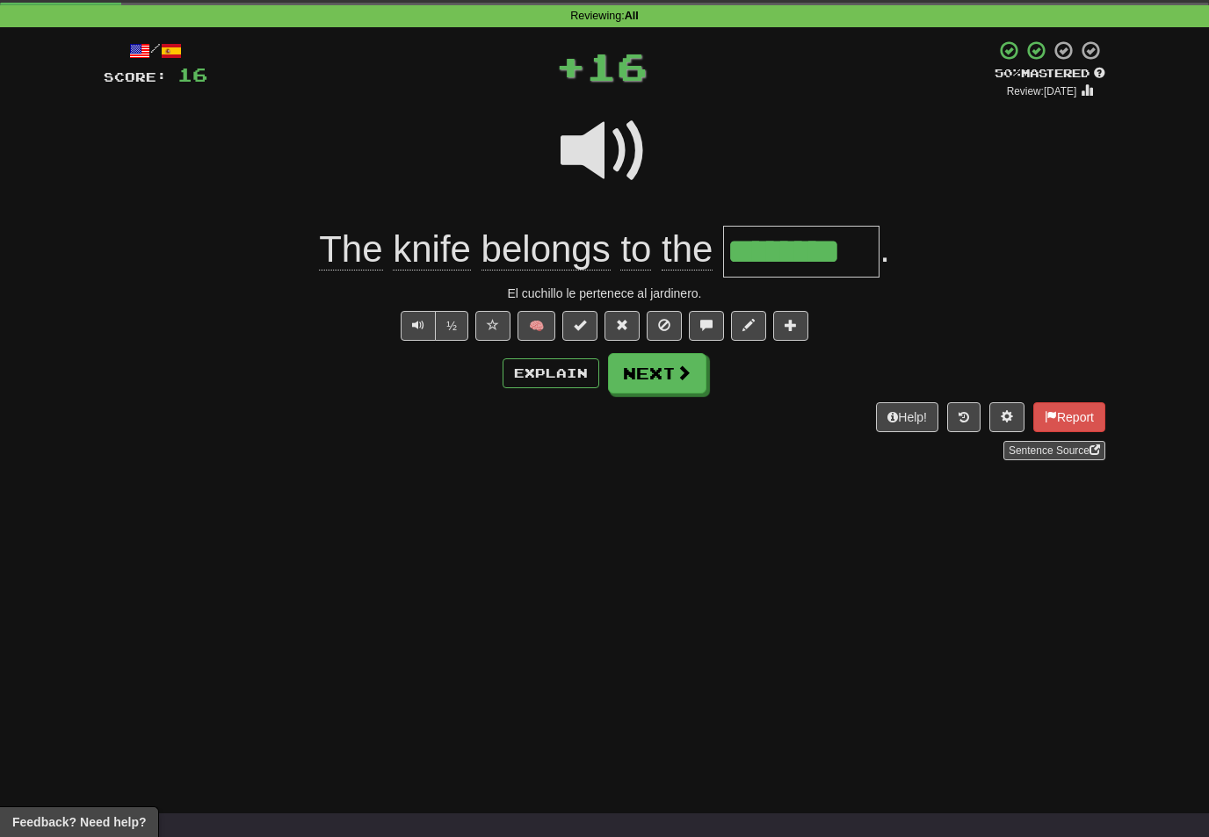
click at [702, 366] on button "Next" at bounding box center [657, 373] width 98 height 40
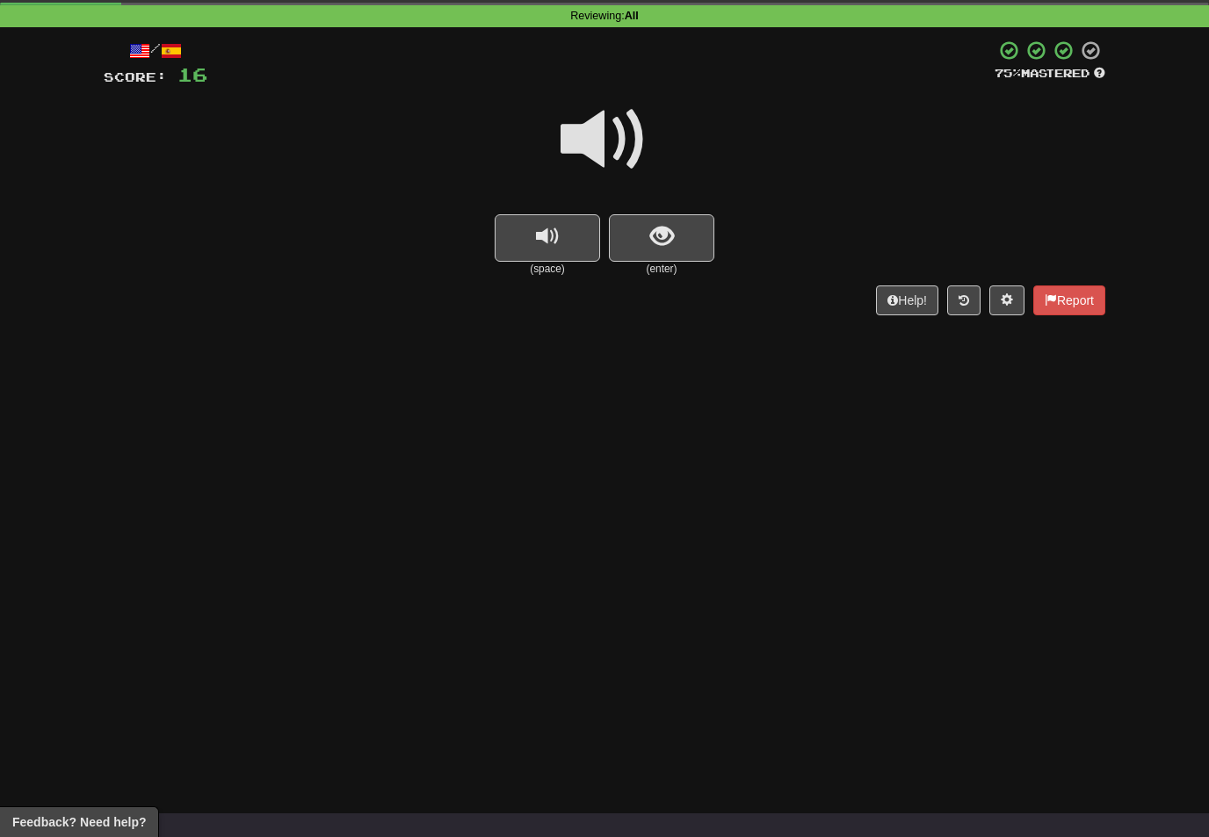
click at [609, 134] on span at bounding box center [605, 140] width 88 height 88
click at [650, 235] on span "show sentence" at bounding box center [662, 237] width 24 height 24
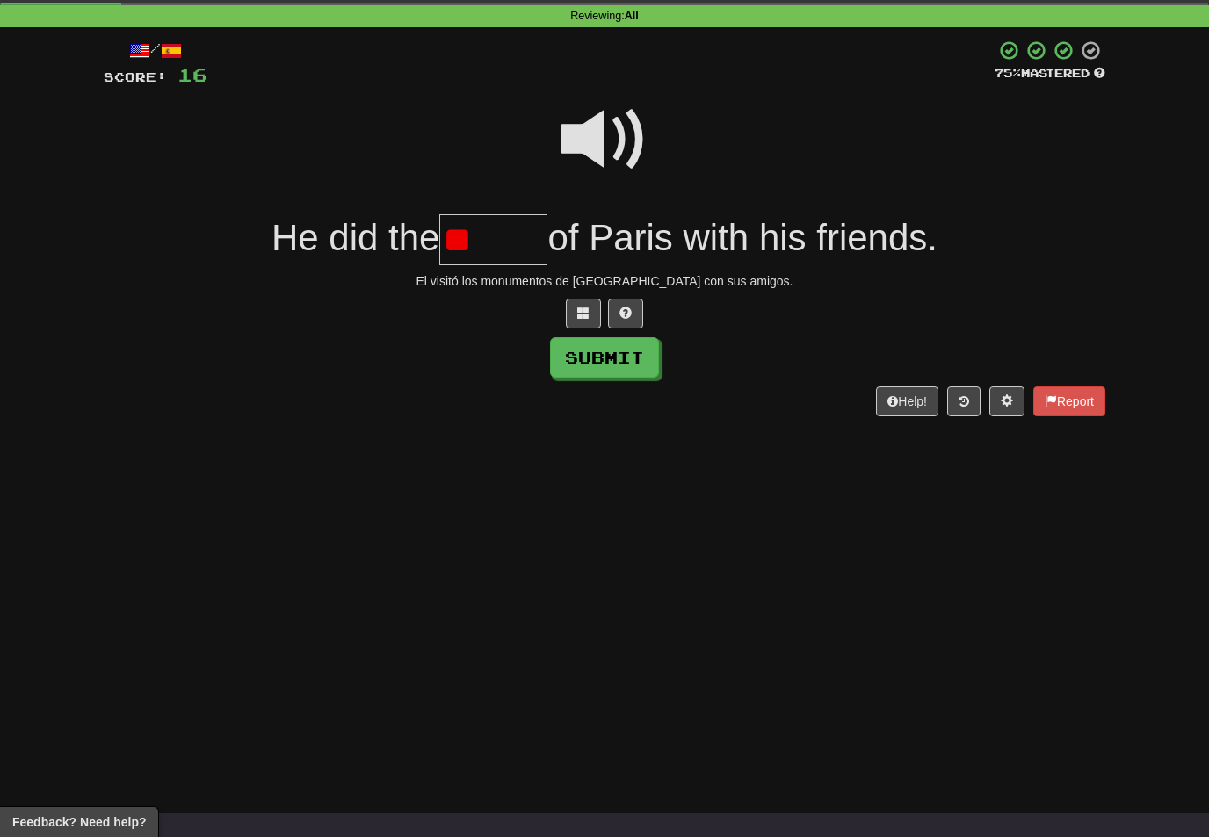
type input "*"
click at [605, 131] on span at bounding box center [605, 140] width 88 height 88
click at [480, 248] on input "text" at bounding box center [493, 240] width 108 height 52
type input "******"
click at [636, 370] on button "Submit" at bounding box center [604, 357] width 109 height 40
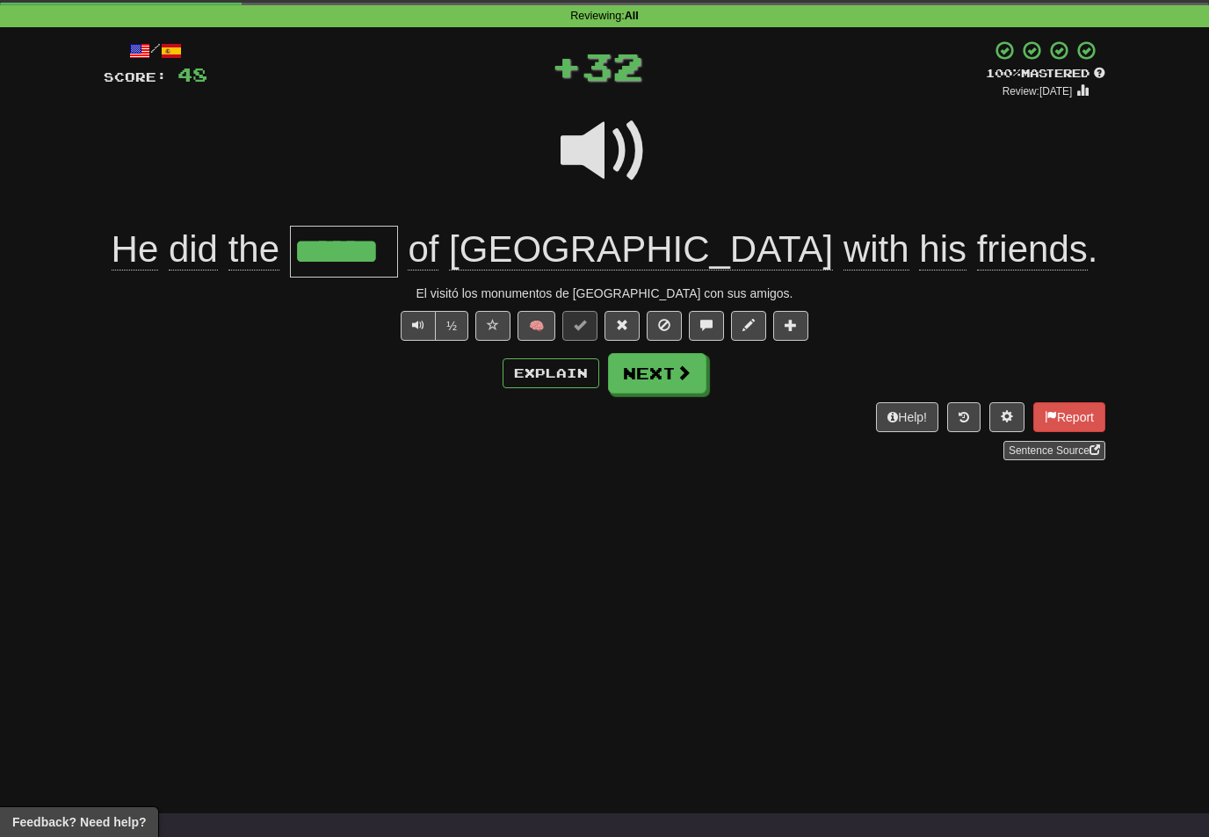
click at [695, 378] on button "Next" at bounding box center [657, 373] width 98 height 40
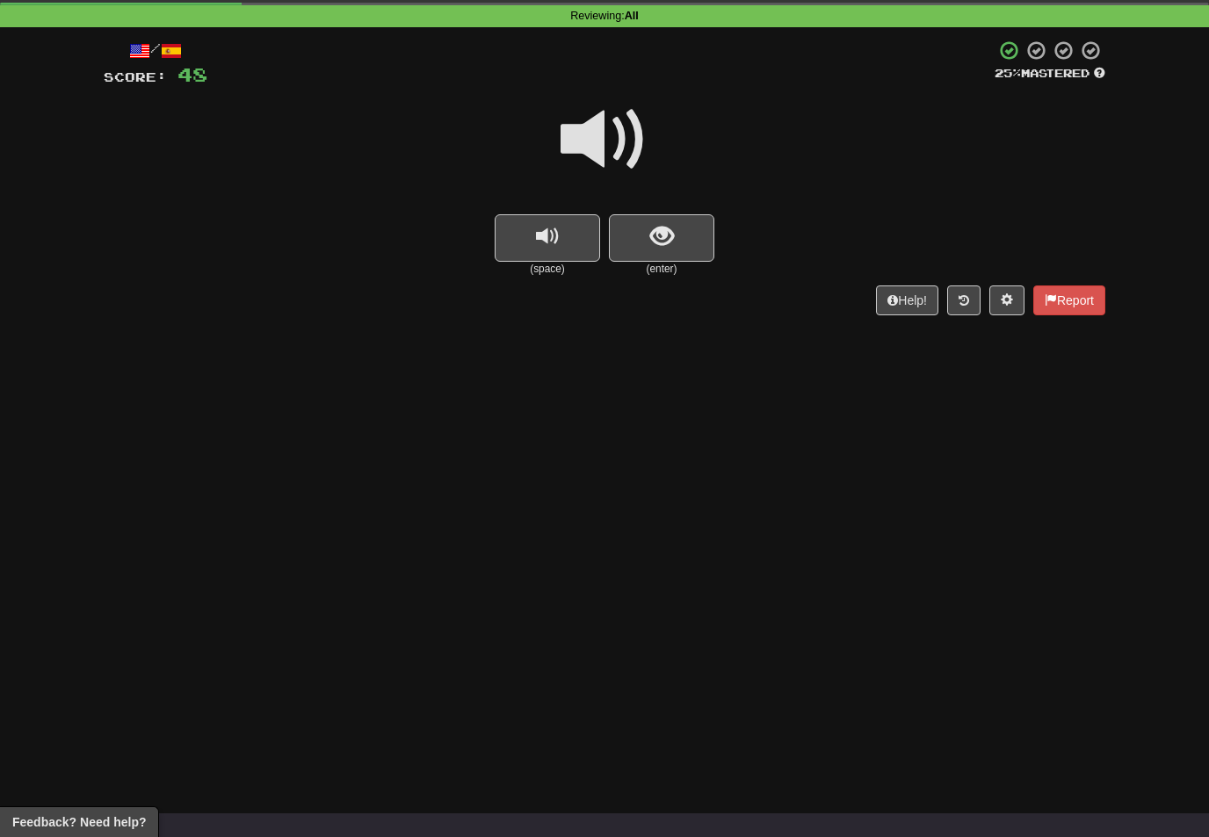
click at [615, 134] on span at bounding box center [605, 140] width 88 height 88
click at [659, 240] on span "show sentence" at bounding box center [662, 237] width 24 height 24
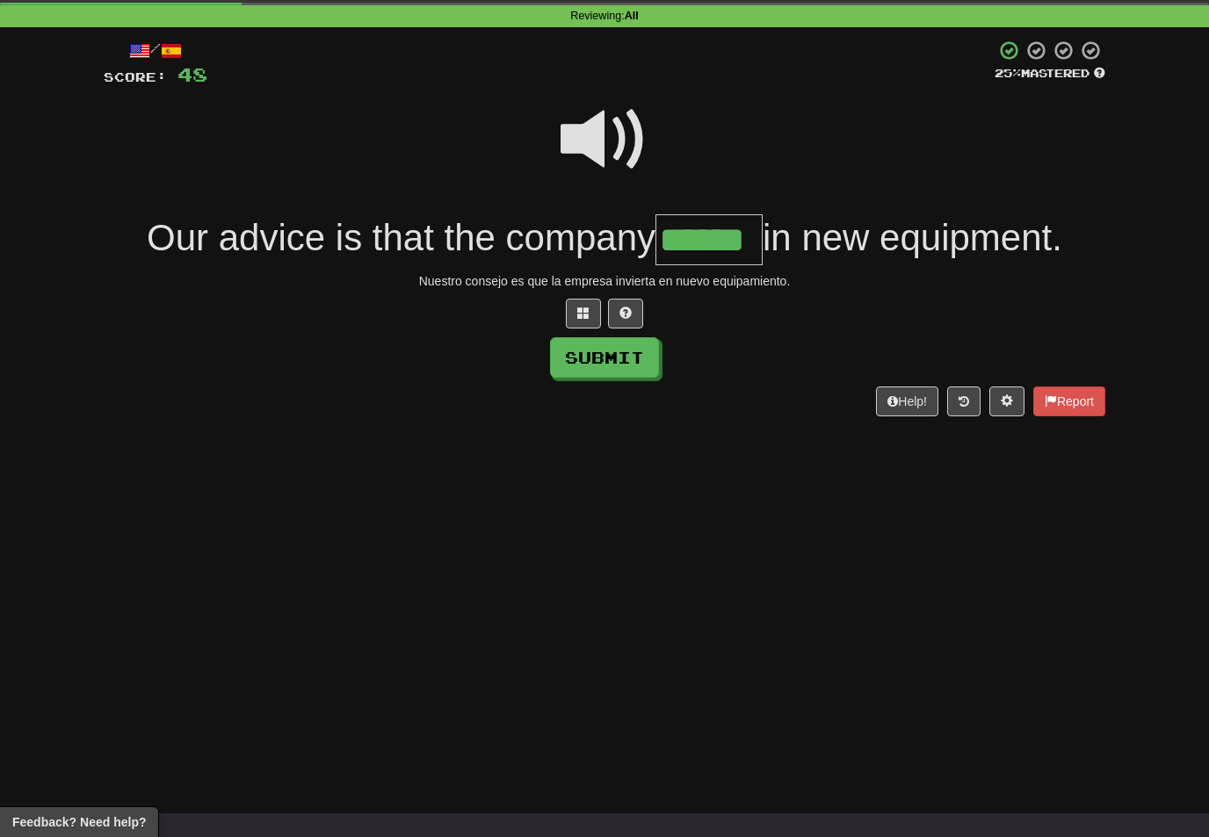
type input "******"
click at [641, 366] on button "Submit" at bounding box center [604, 357] width 109 height 40
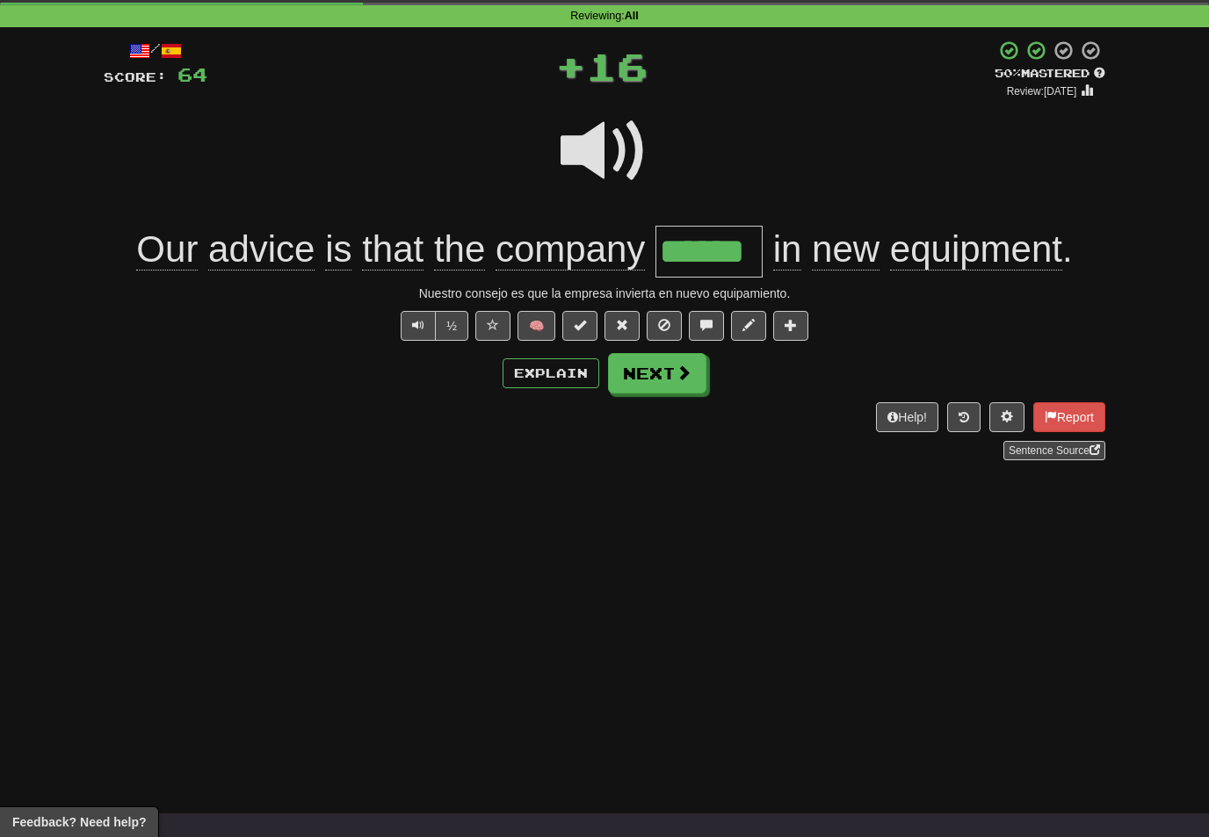
click at [683, 376] on span at bounding box center [684, 373] width 16 height 16
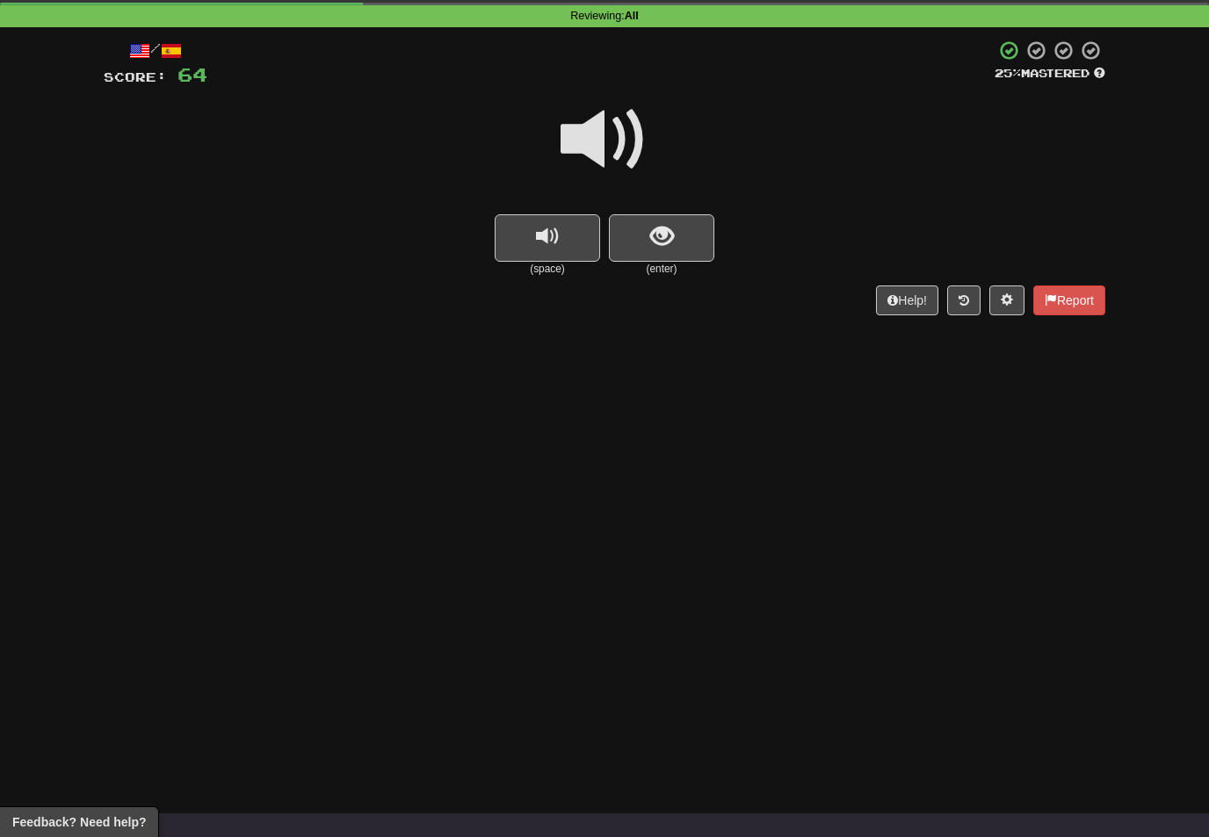
click at [611, 157] on span at bounding box center [605, 140] width 88 height 88
click at [662, 242] on span "show sentence" at bounding box center [662, 237] width 24 height 24
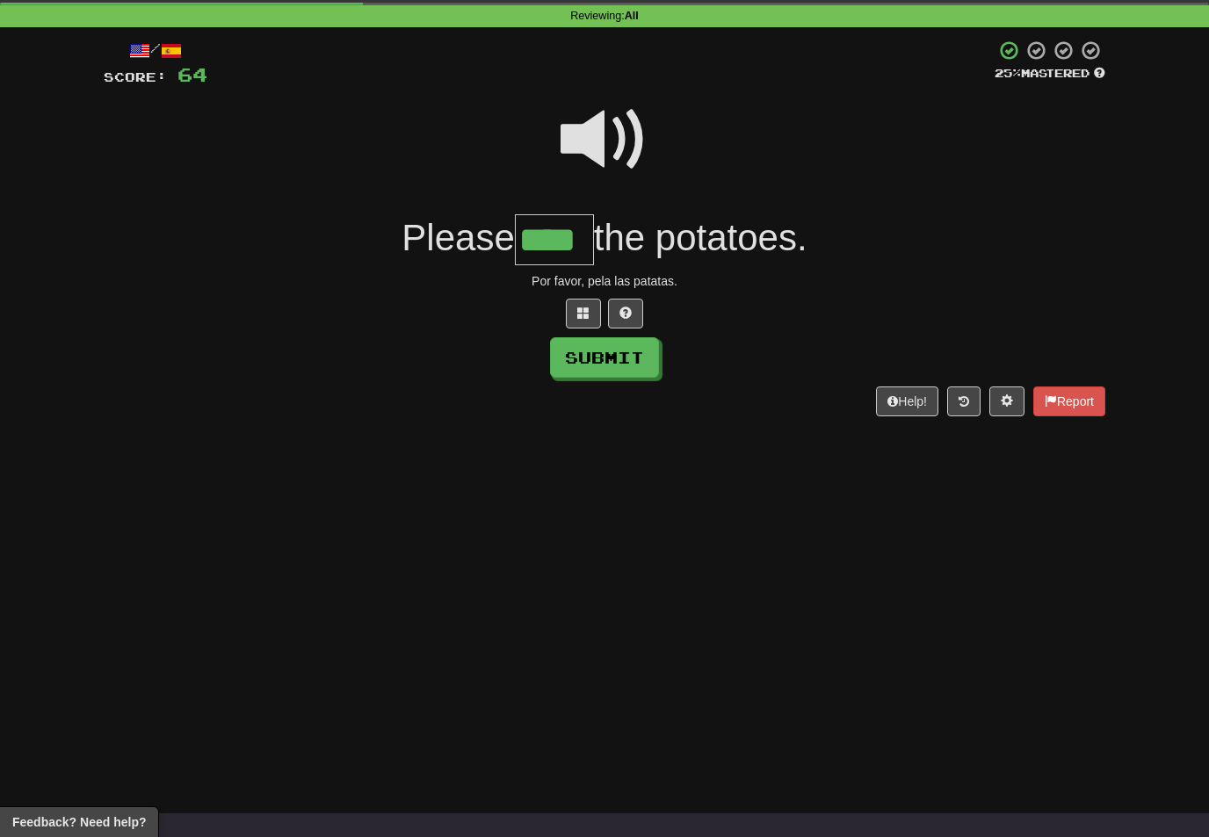
type input "****"
click at [640, 358] on button "Submit" at bounding box center [604, 357] width 109 height 40
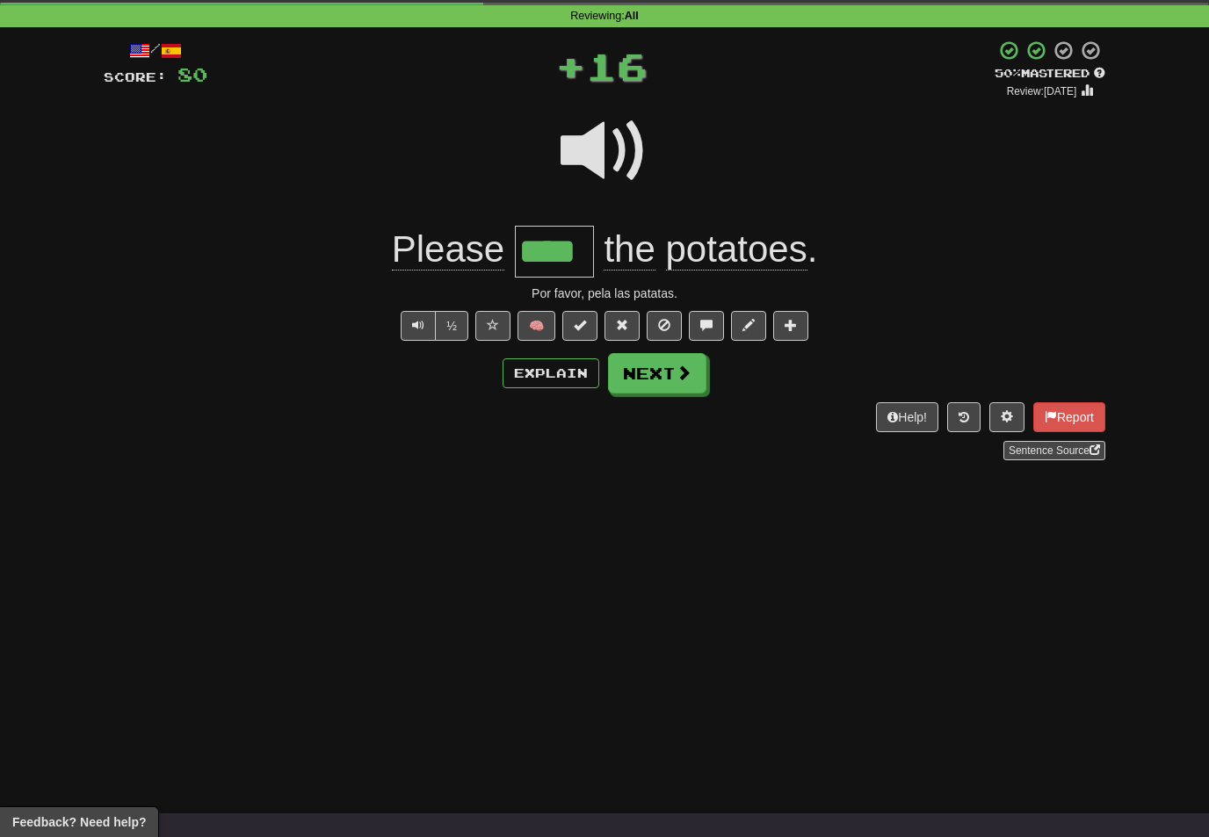
click at [696, 376] on button "Next" at bounding box center [657, 373] width 98 height 40
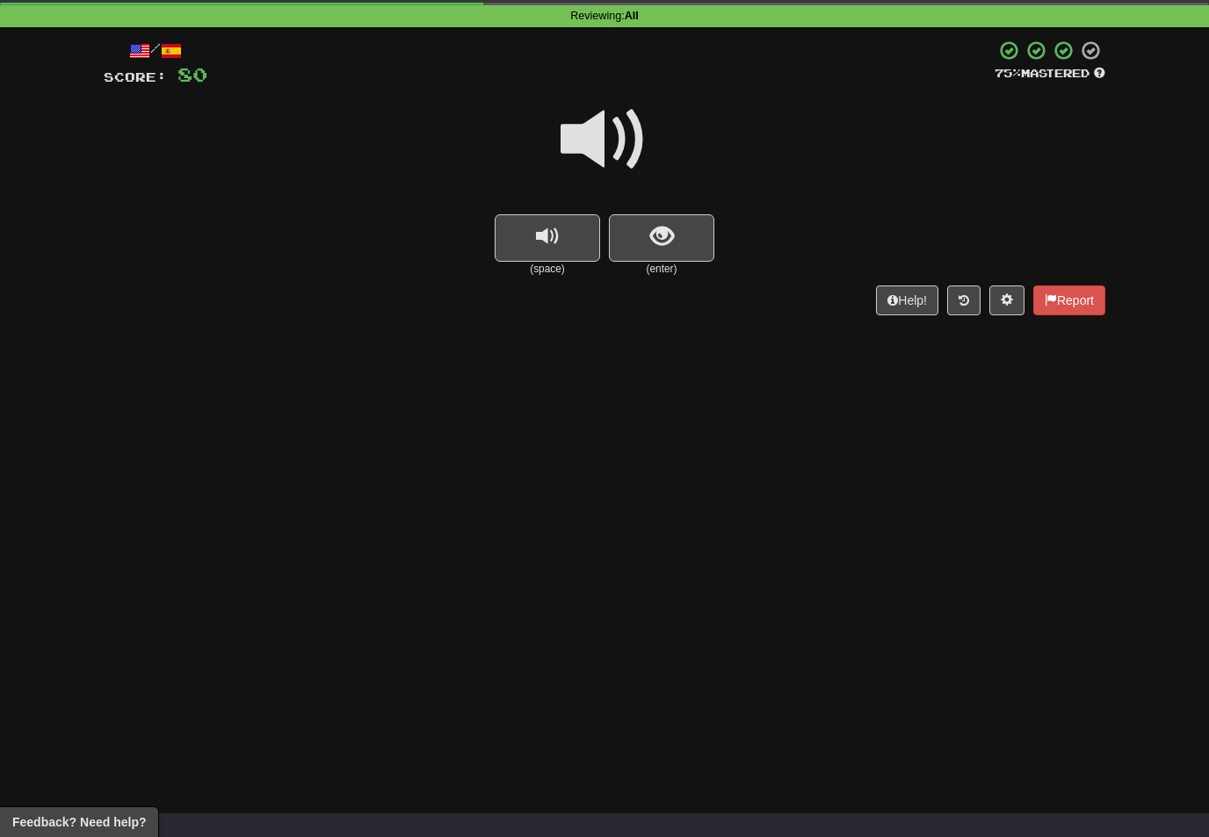
click at [619, 136] on span at bounding box center [605, 140] width 88 height 88
click at [655, 246] on span "show sentence" at bounding box center [662, 237] width 24 height 24
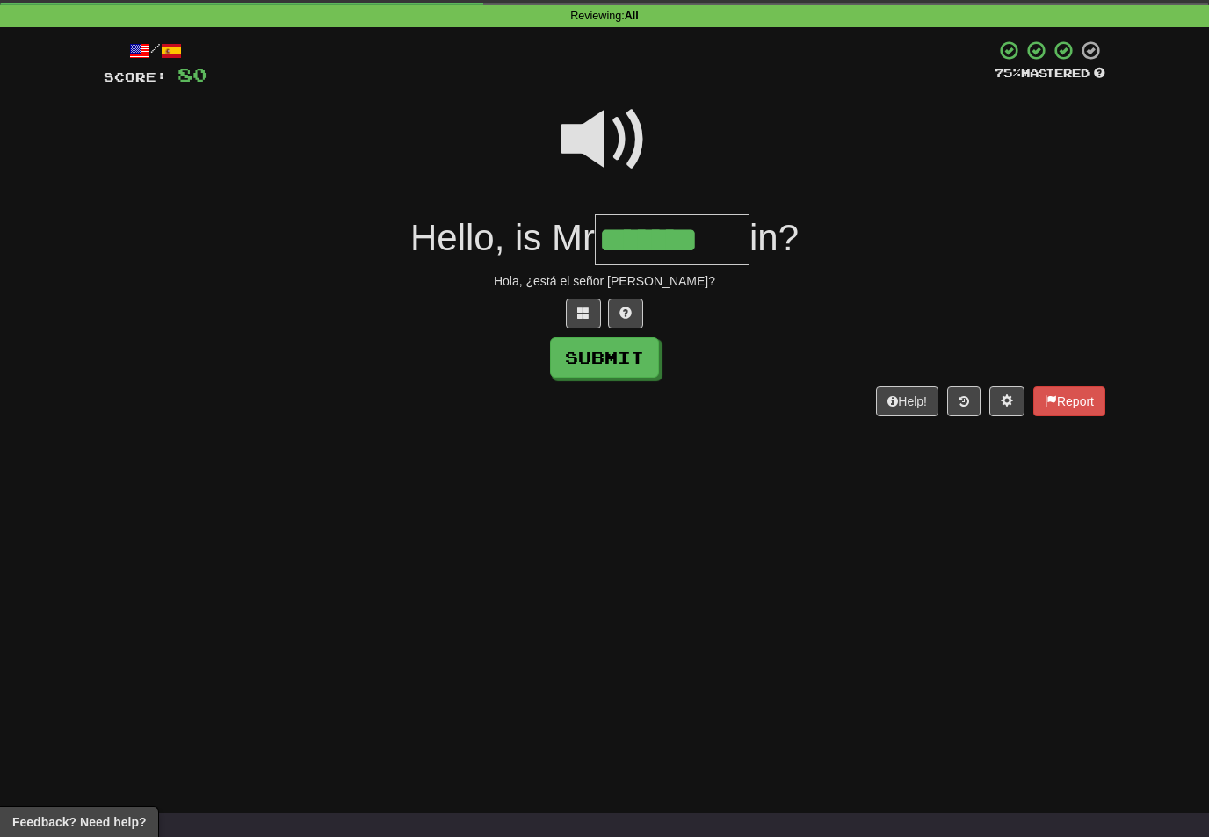
click at [628, 368] on button "Submit" at bounding box center [604, 357] width 109 height 40
type input "*******"
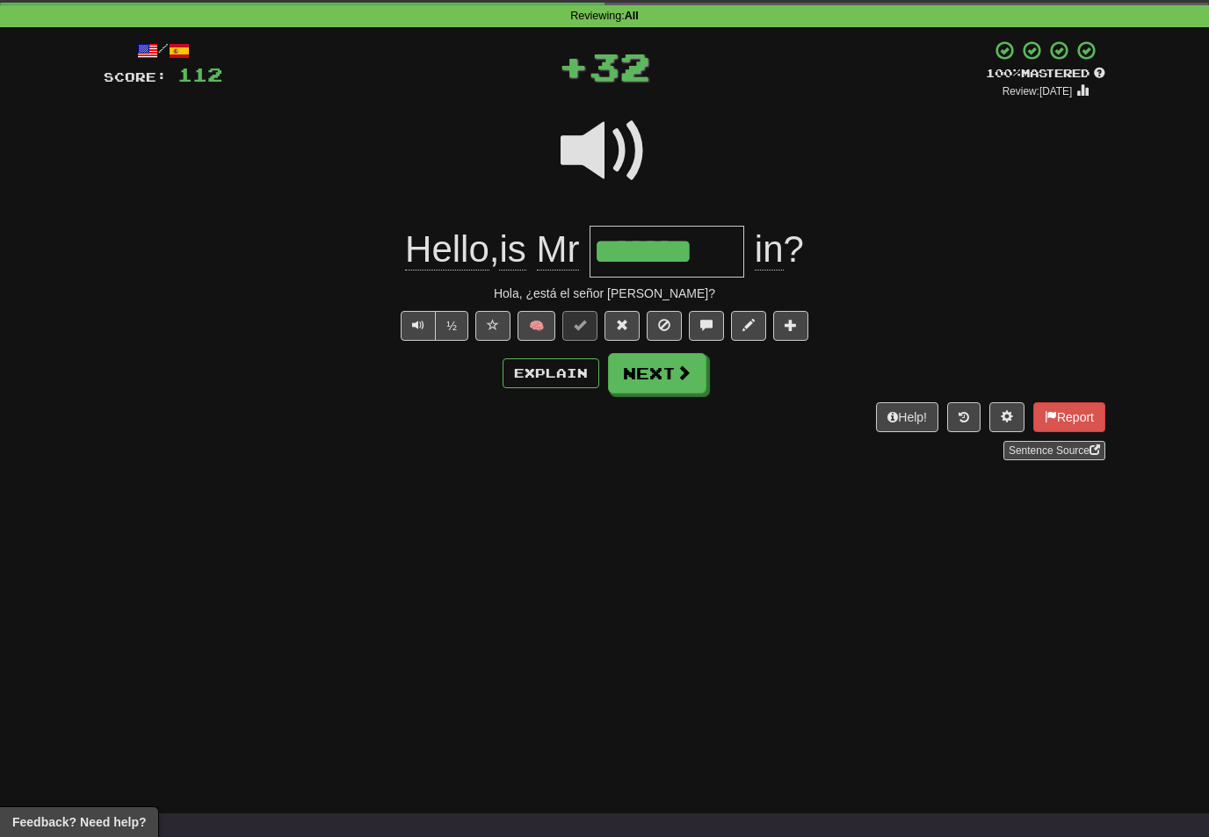
click at [705, 377] on button "Next" at bounding box center [657, 373] width 98 height 40
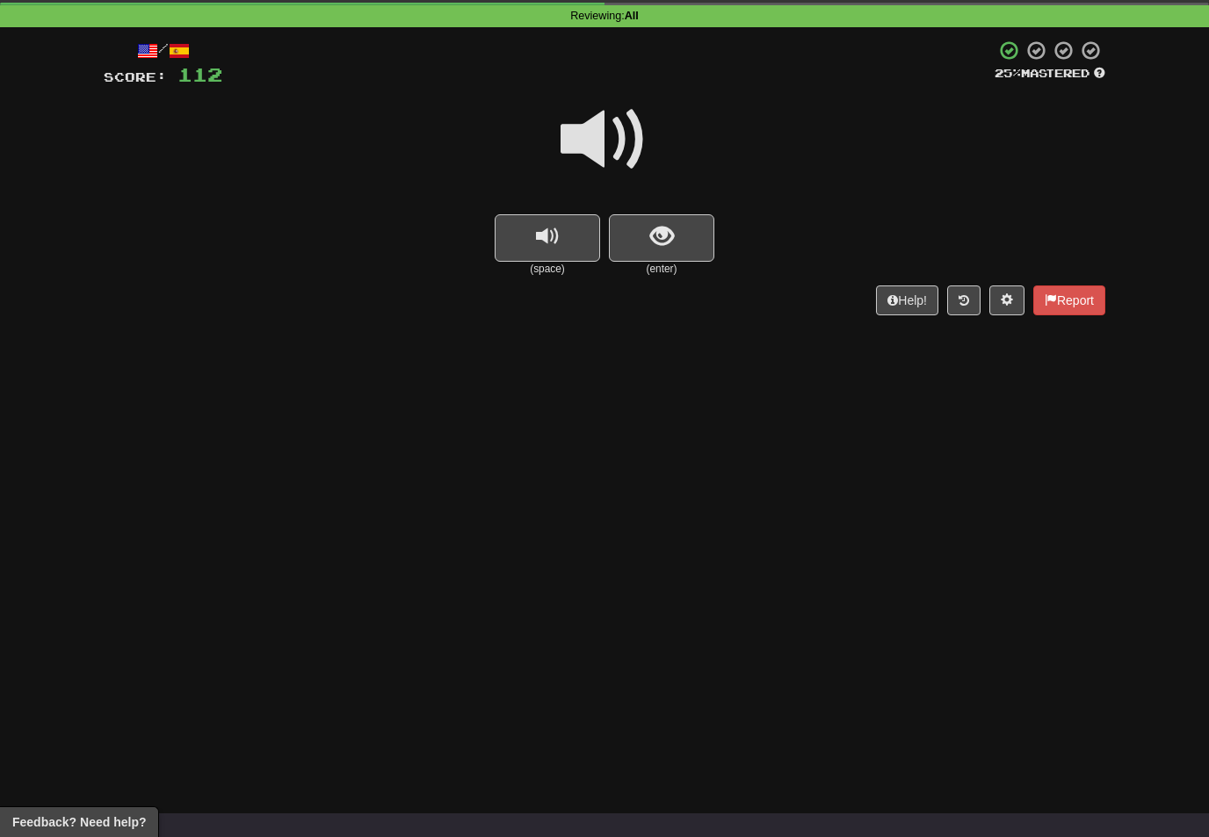
click at [605, 129] on span at bounding box center [605, 140] width 88 height 88
click at [655, 242] on span "show sentence" at bounding box center [662, 237] width 24 height 24
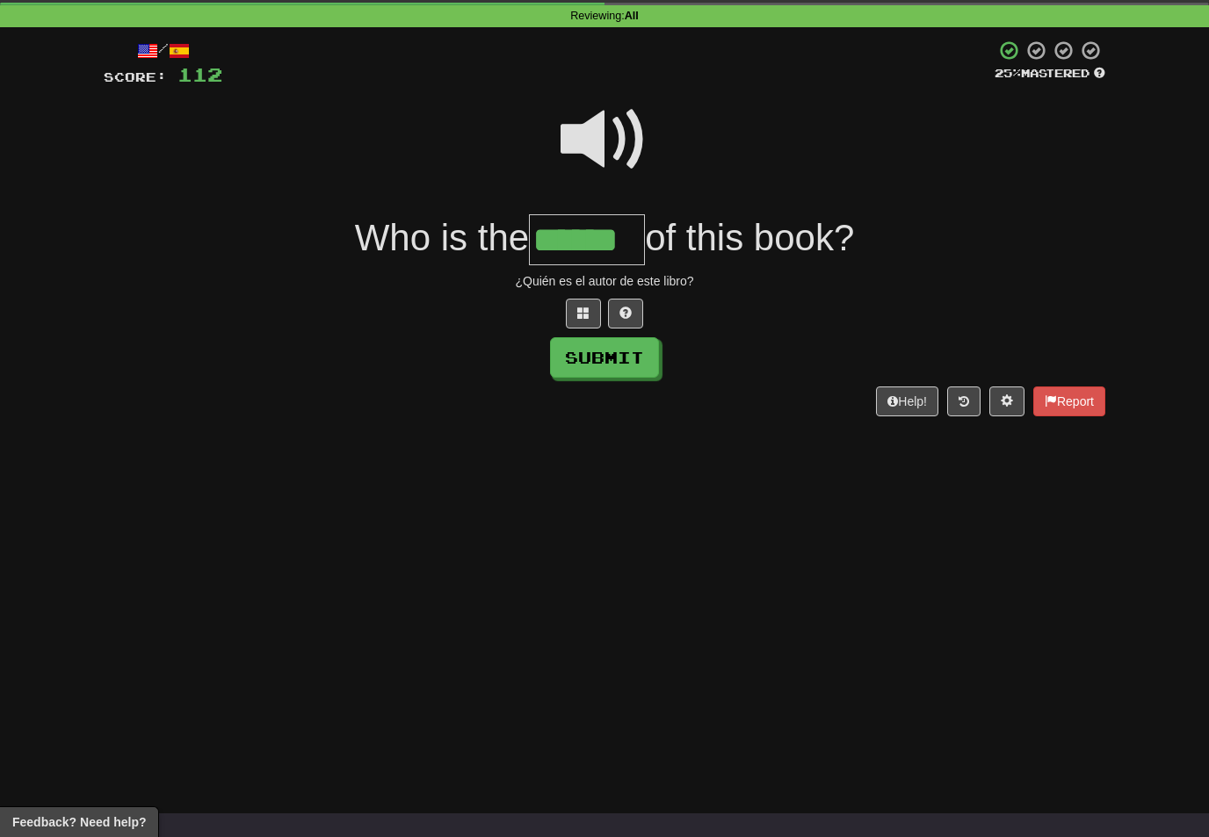
type input "******"
click at [645, 361] on button "Submit" at bounding box center [604, 357] width 109 height 40
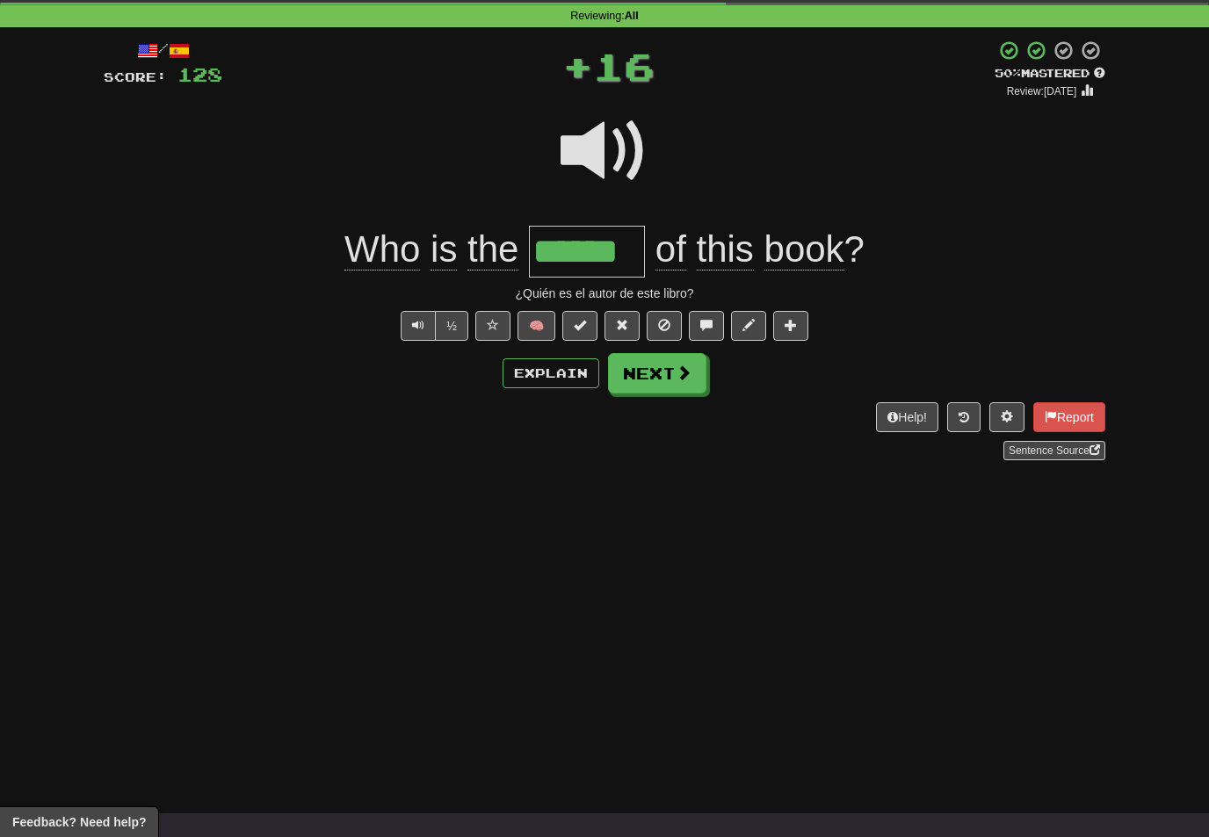
click at [691, 380] on button "Next" at bounding box center [657, 373] width 98 height 40
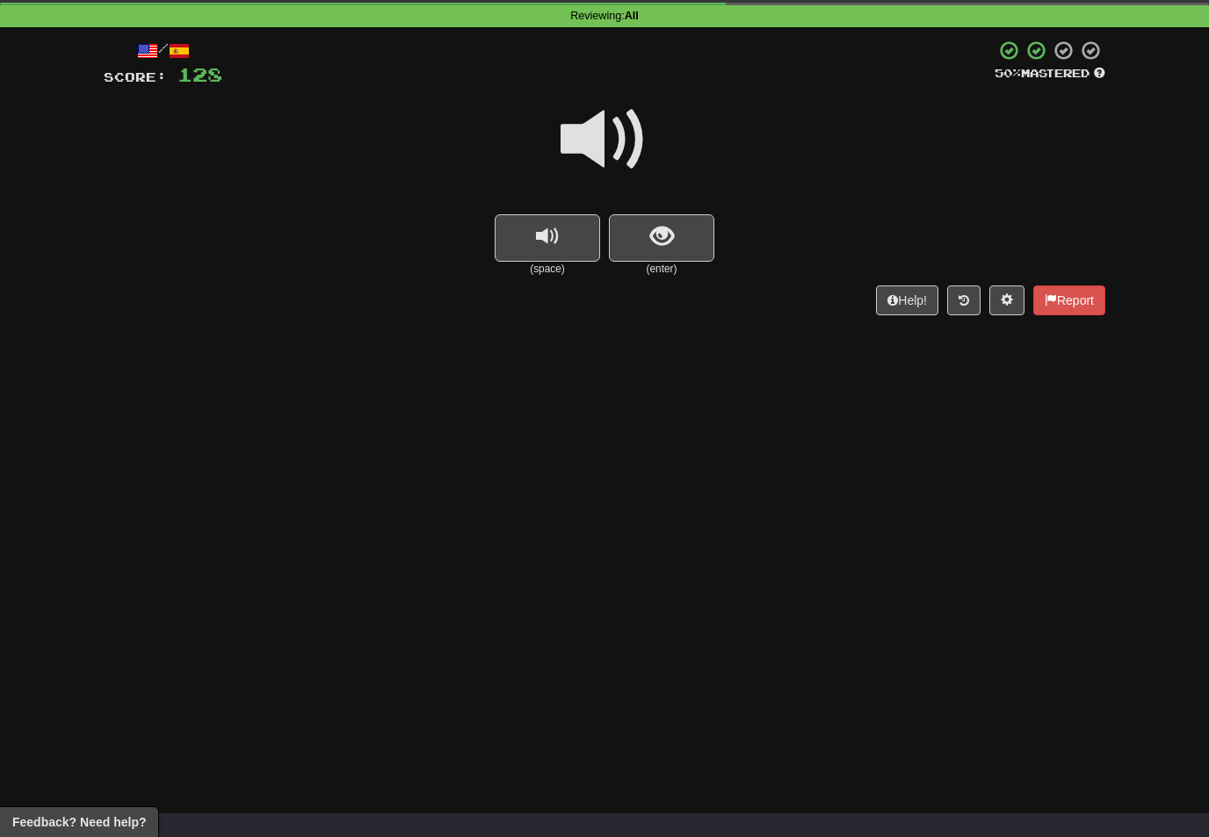
click at [654, 225] on span "show sentence" at bounding box center [662, 237] width 24 height 24
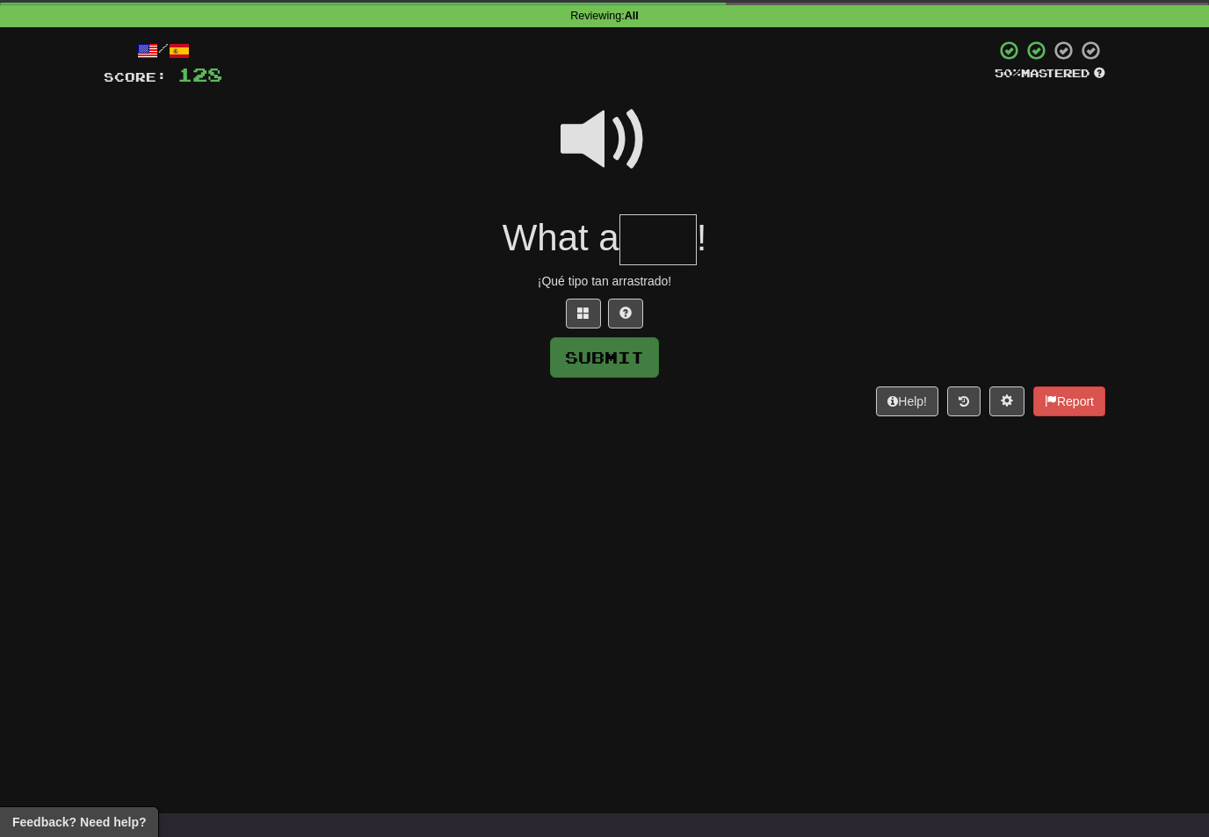
type input "*"
click at [611, 123] on span at bounding box center [605, 140] width 88 height 88
click at [676, 242] on input "**" at bounding box center [657, 240] width 77 height 52
click at [617, 134] on span at bounding box center [605, 140] width 88 height 88
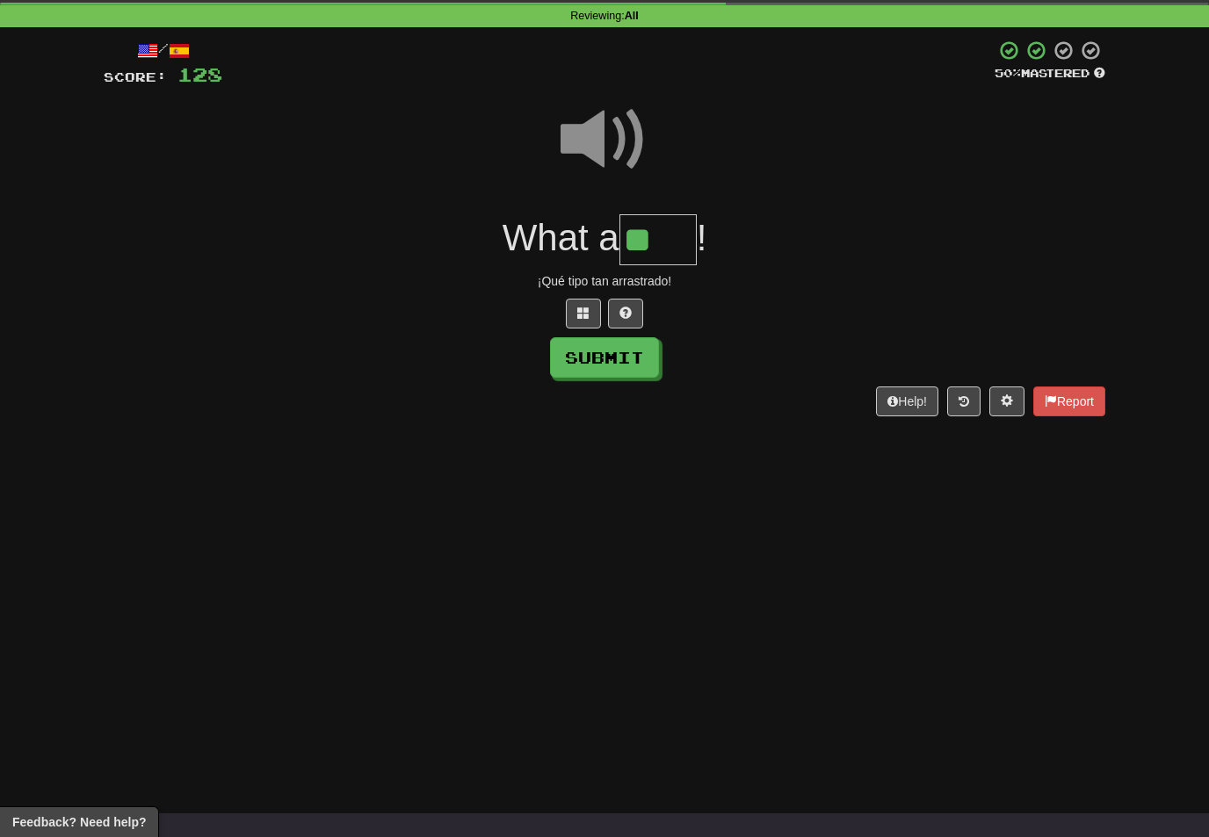
click at [676, 239] on input "**" at bounding box center [657, 240] width 77 height 52
click at [577, 307] on span at bounding box center [583, 313] width 12 height 12
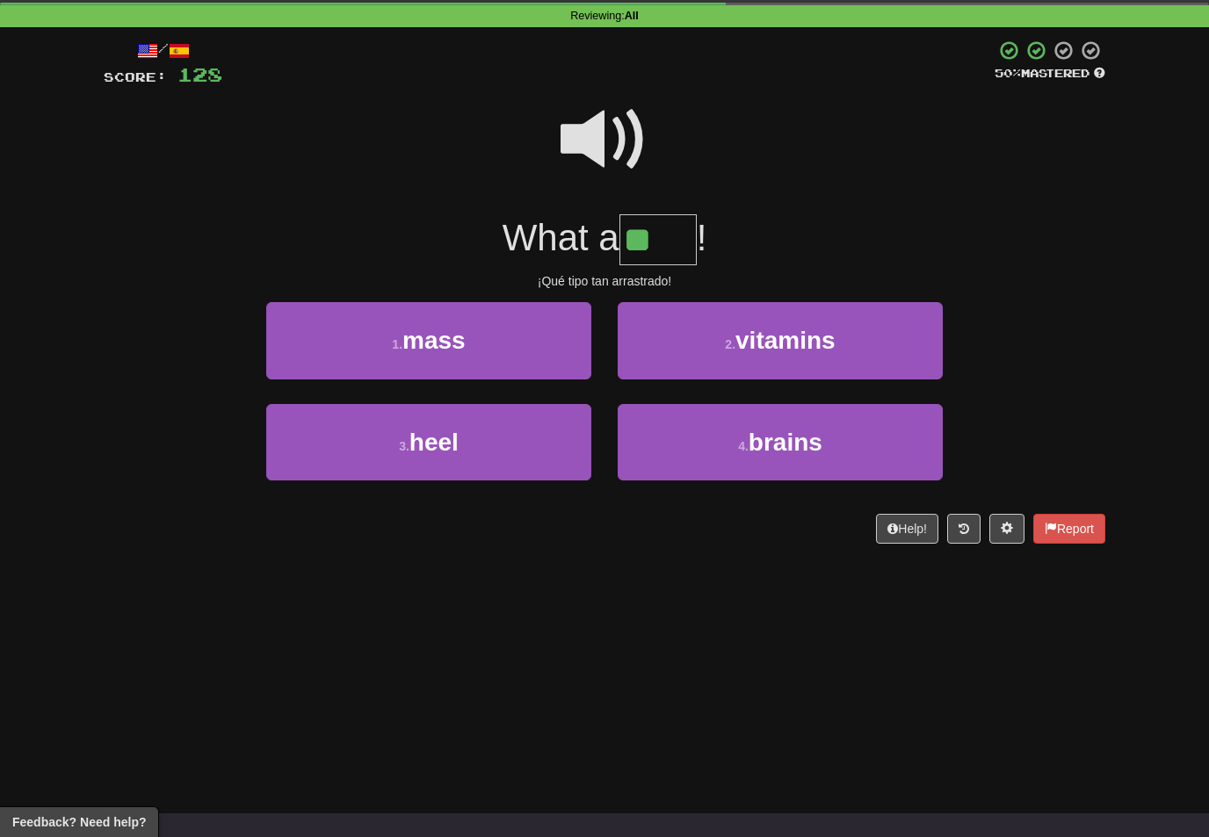
click at [539, 446] on button "3 . heel" at bounding box center [428, 442] width 325 height 76
type input "****"
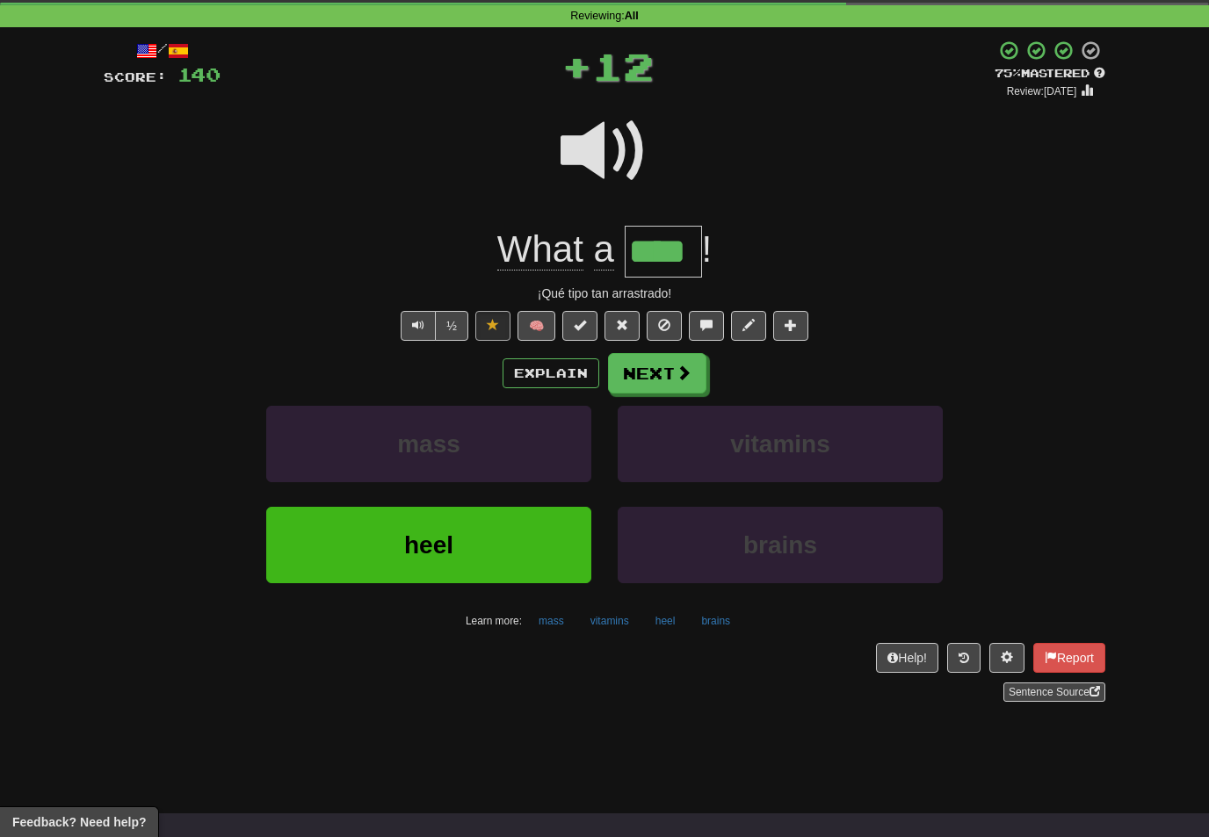
click at [691, 372] on button "Next" at bounding box center [657, 373] width 98 height 40
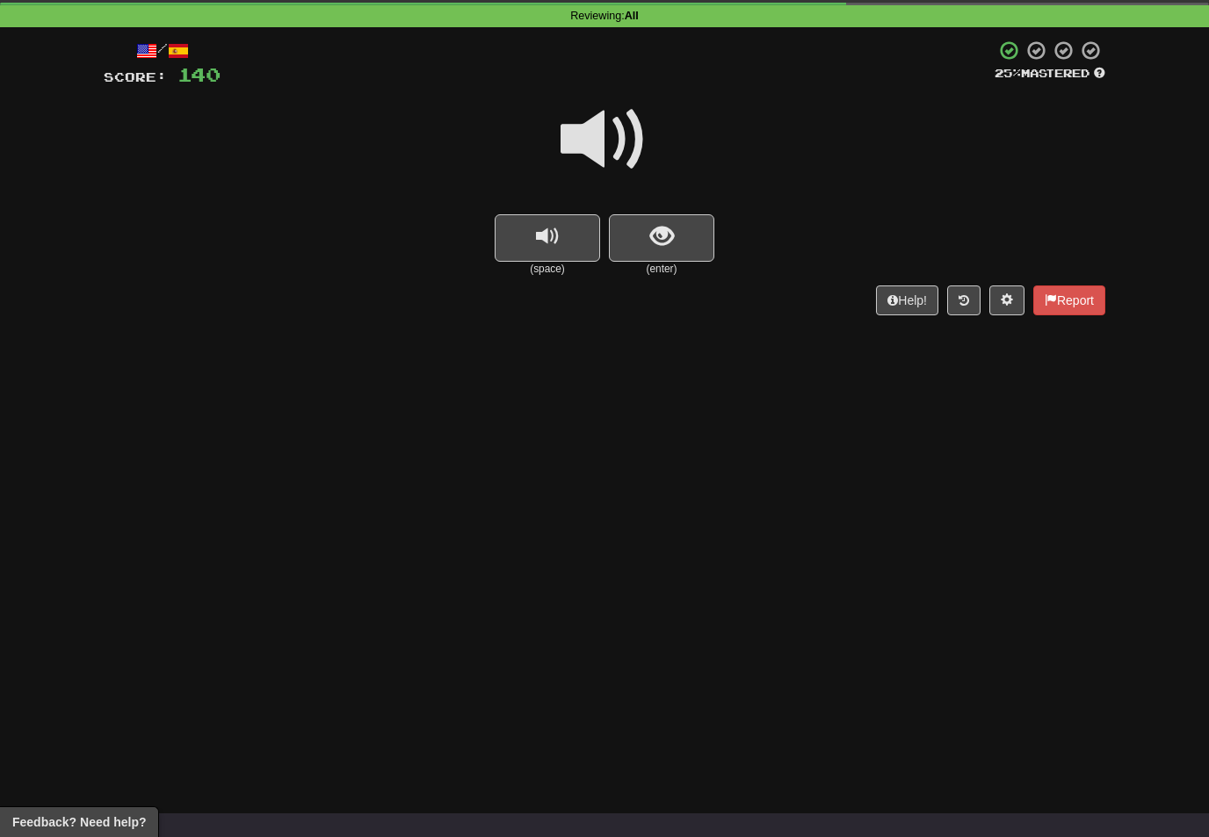
click at [613, 125] on span at bounding box center [605, 140] width 88 height 88
click at [654, 245] on span "show sentence" at bounding box center [662, 237] width 24 height 24
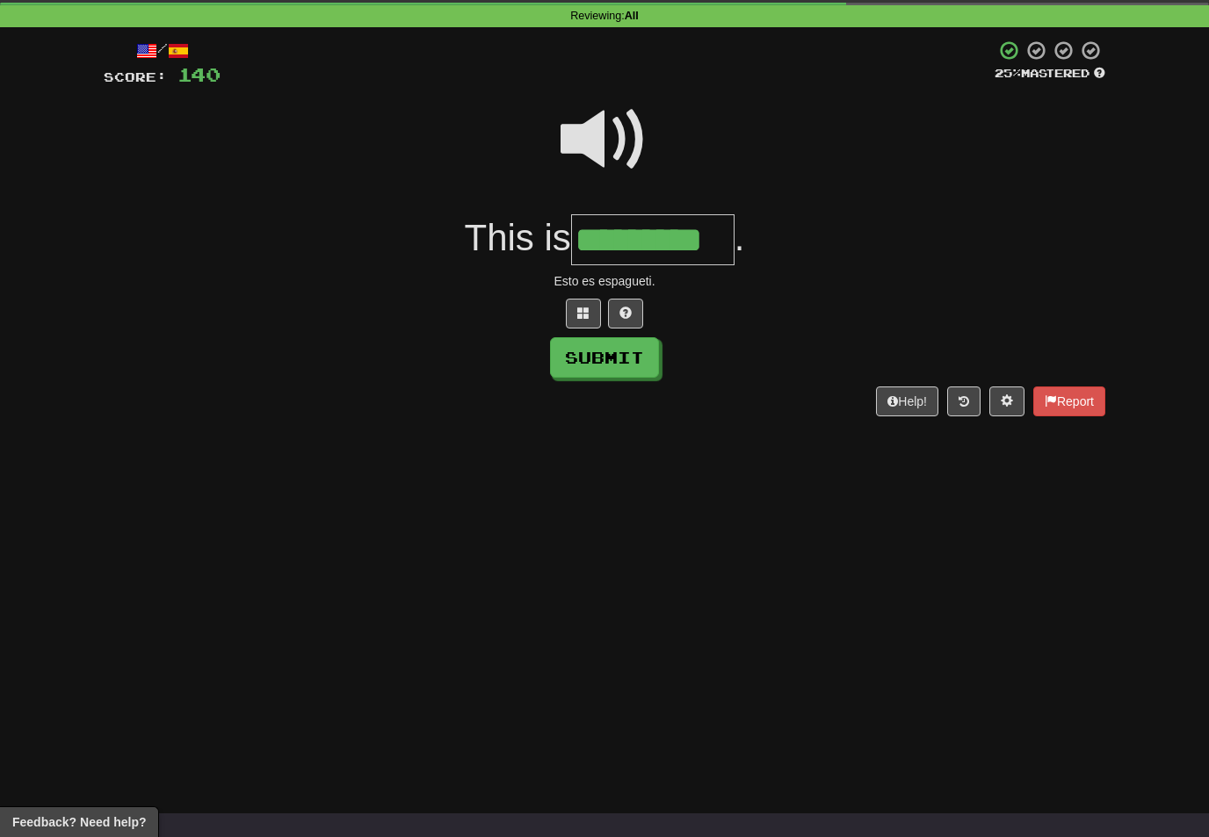
type input "*********"
click at [647, 349] on button "Submit" at bounding box center [604, 357] width 109 height 40
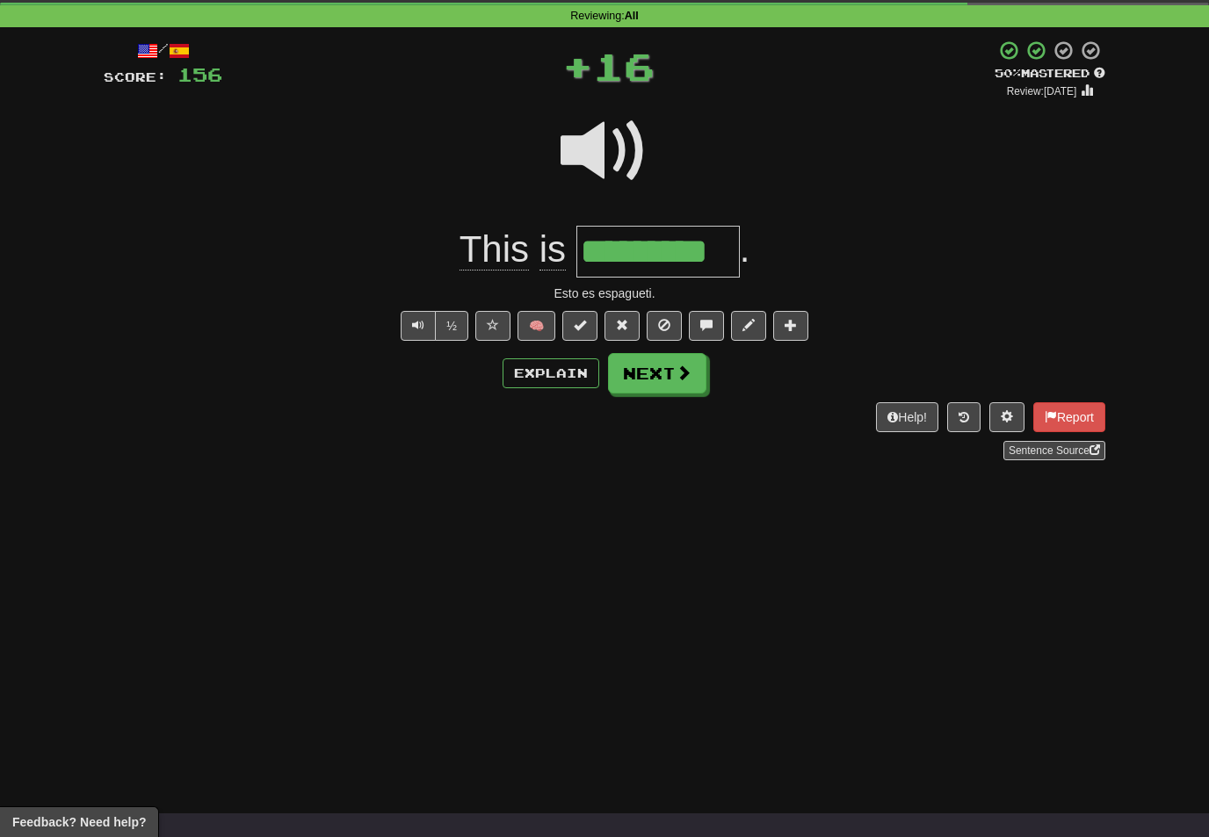
click at [700, 379] on button "Next" at bounding box center [657, 373] width 98 height 40
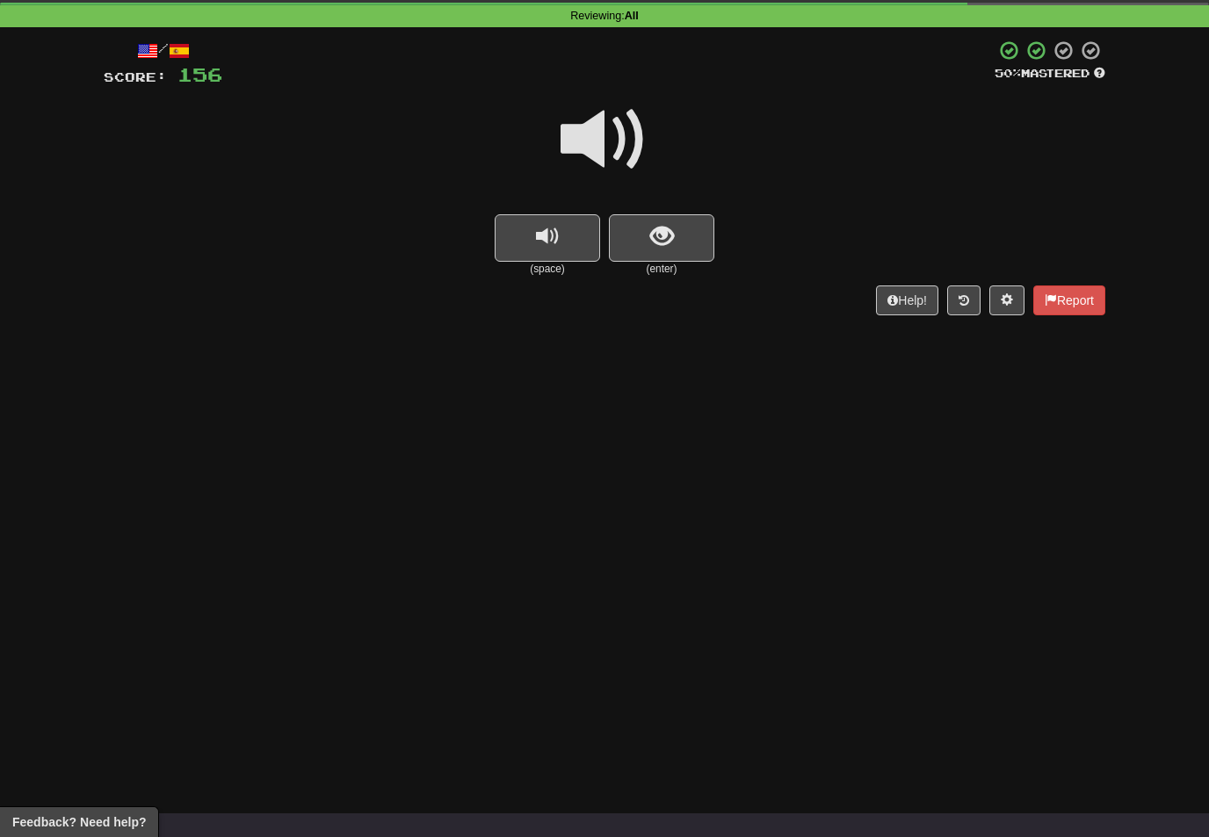
click at [614, 121] on span at bounding box center [605, 140] width 88 height 88
click at [653, 218] on button "show sentence" at bounding box center [661, 237] width 105 height 47
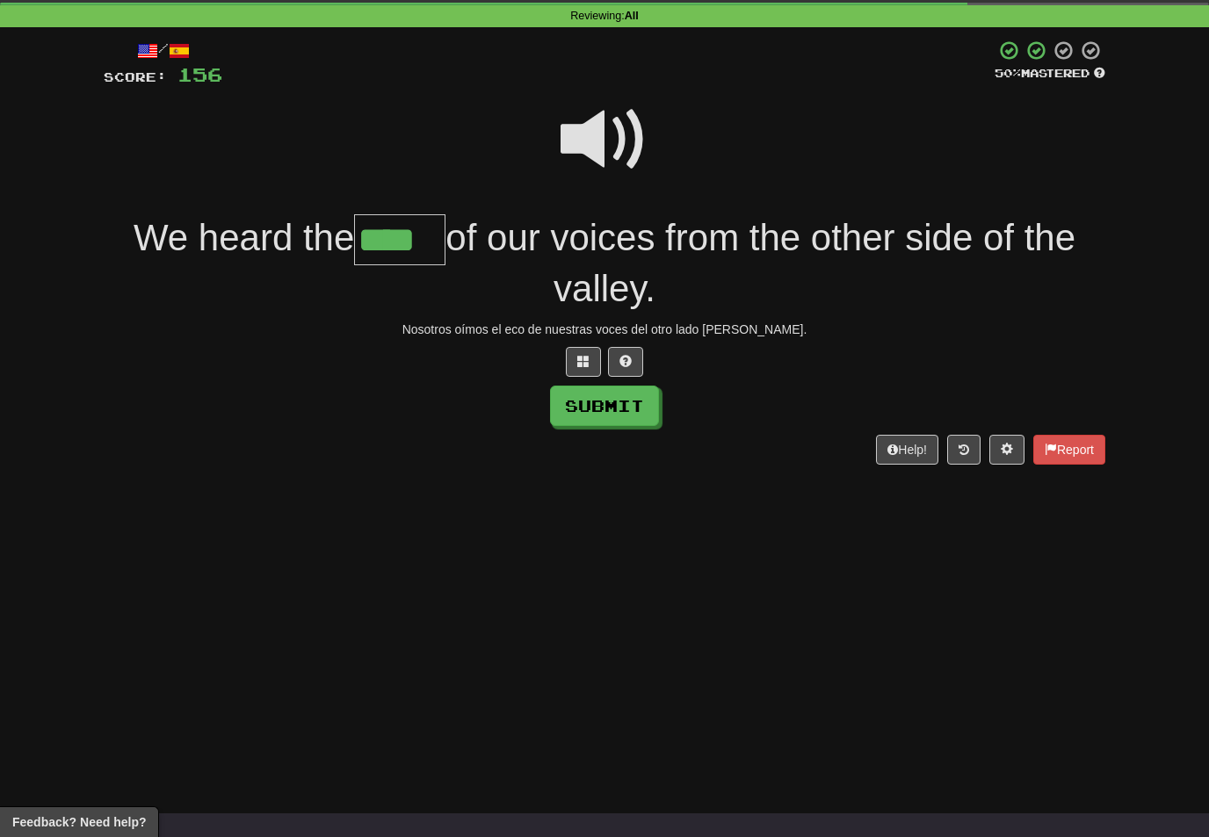
type input "****"
click at [622, 393] on button "Submit" at bounding box center [604, 406] width 109 height 40
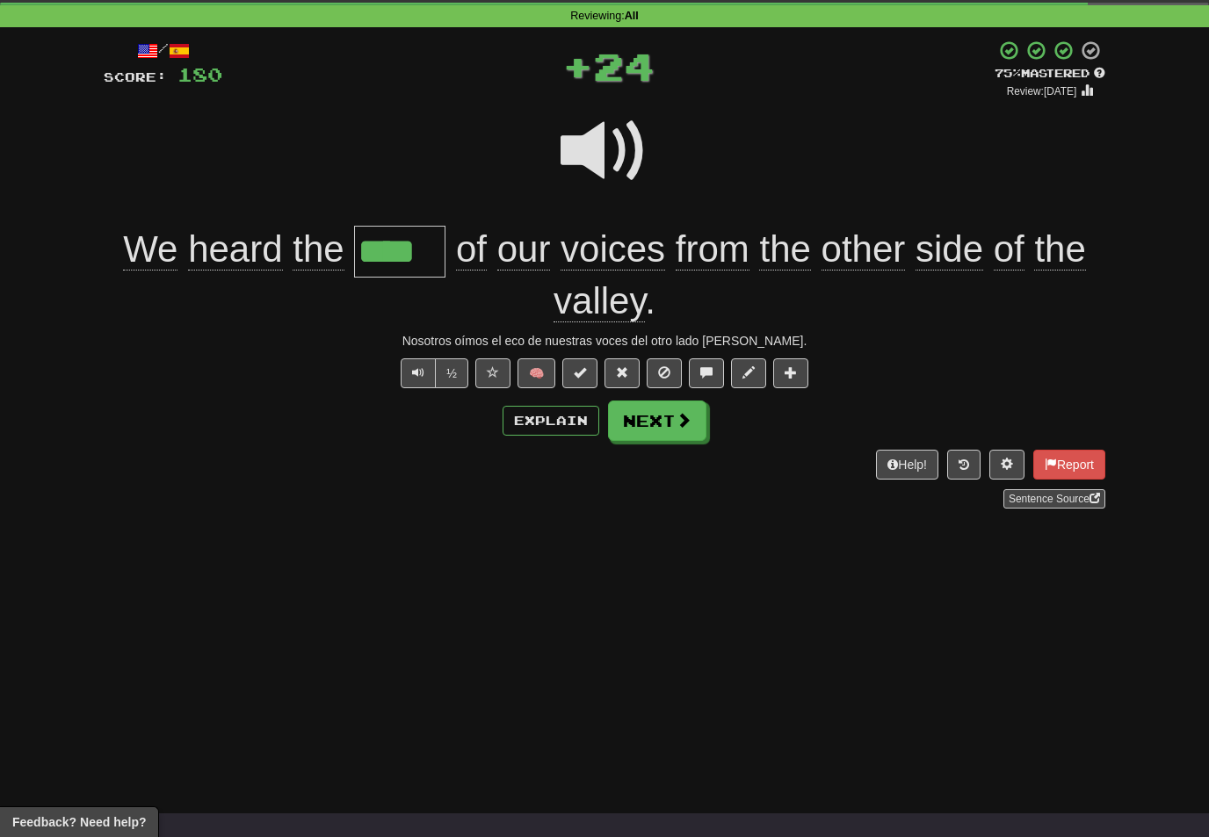
click at [688, 414] on span at bounding box center [684, 420] width 16 height 16
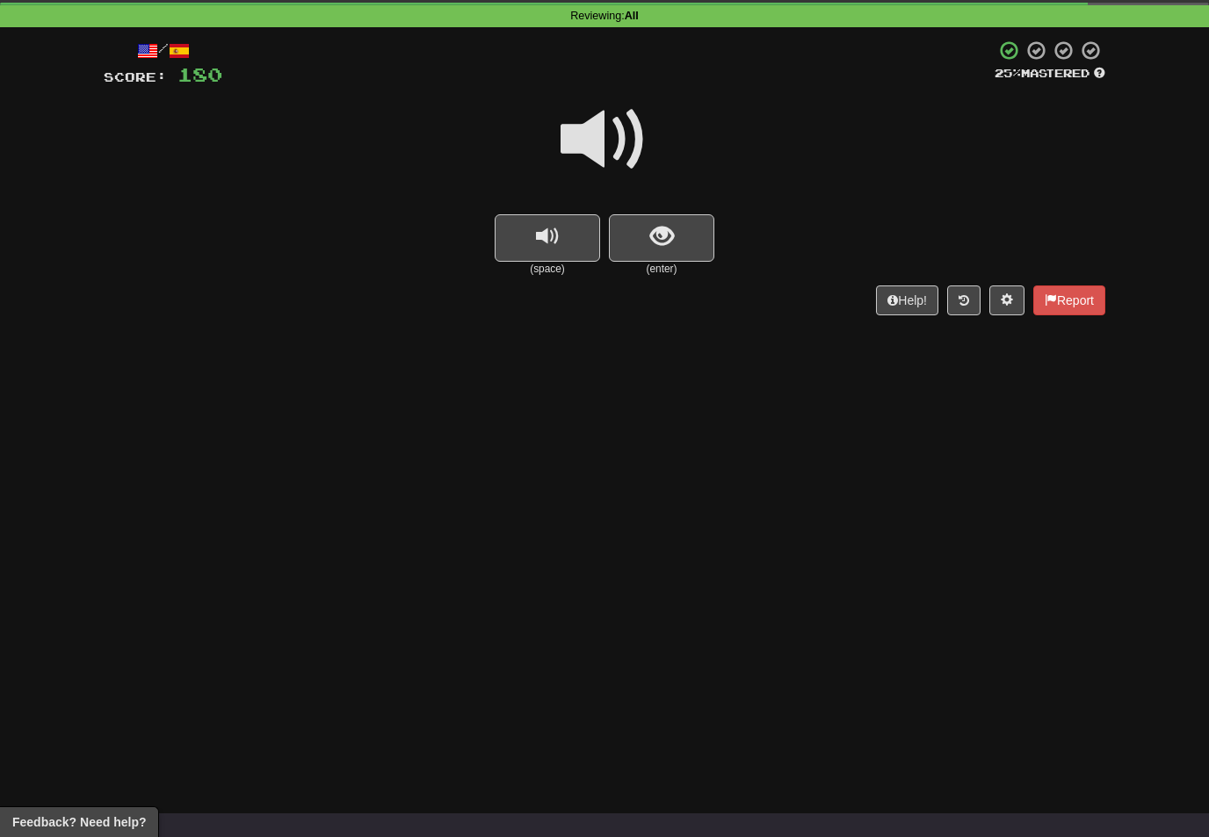
click at [625, 128] on span at bounding box center [605, 140] width 88 height 88
click at [655, 238] on span "show sentence" at bounding box center [662, 237] width 24 height 24
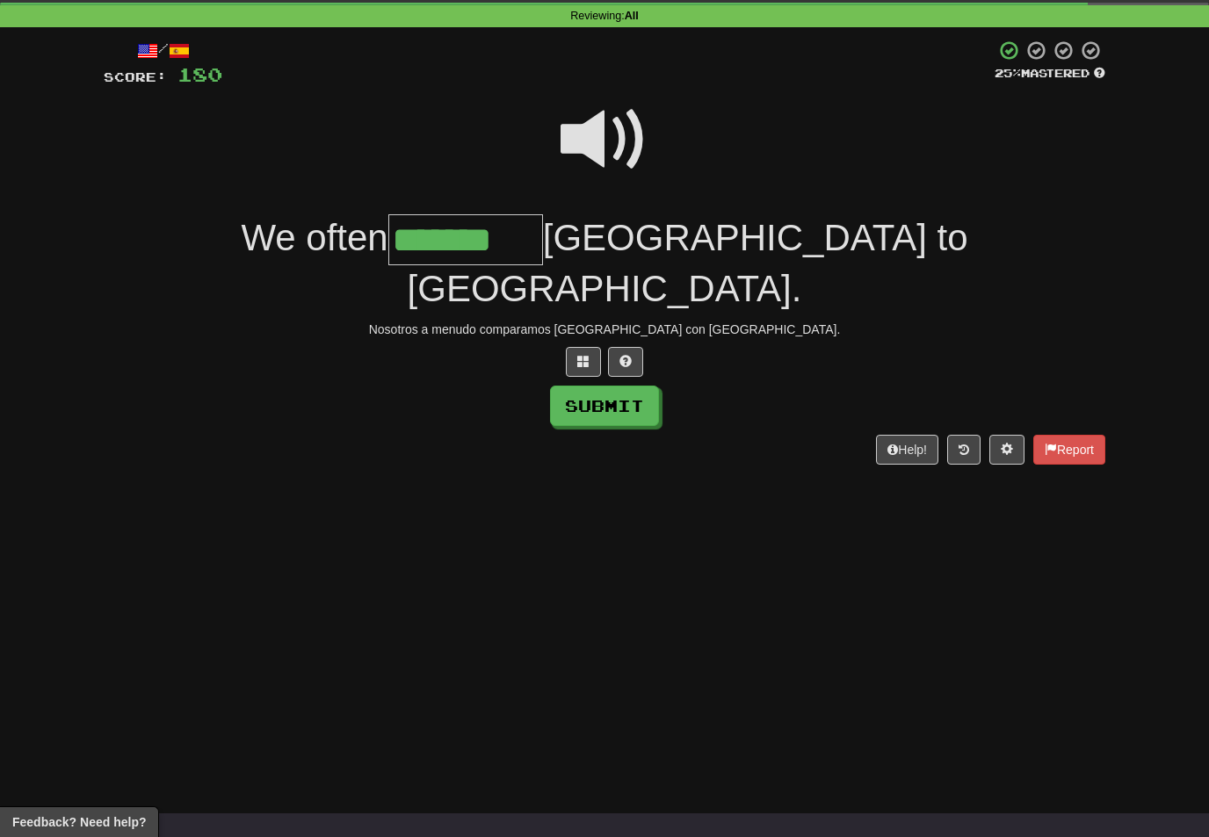
type input "*******"
click at [646, 386] on button "Submit" at bounding box center [604, 406] width 109 height 40
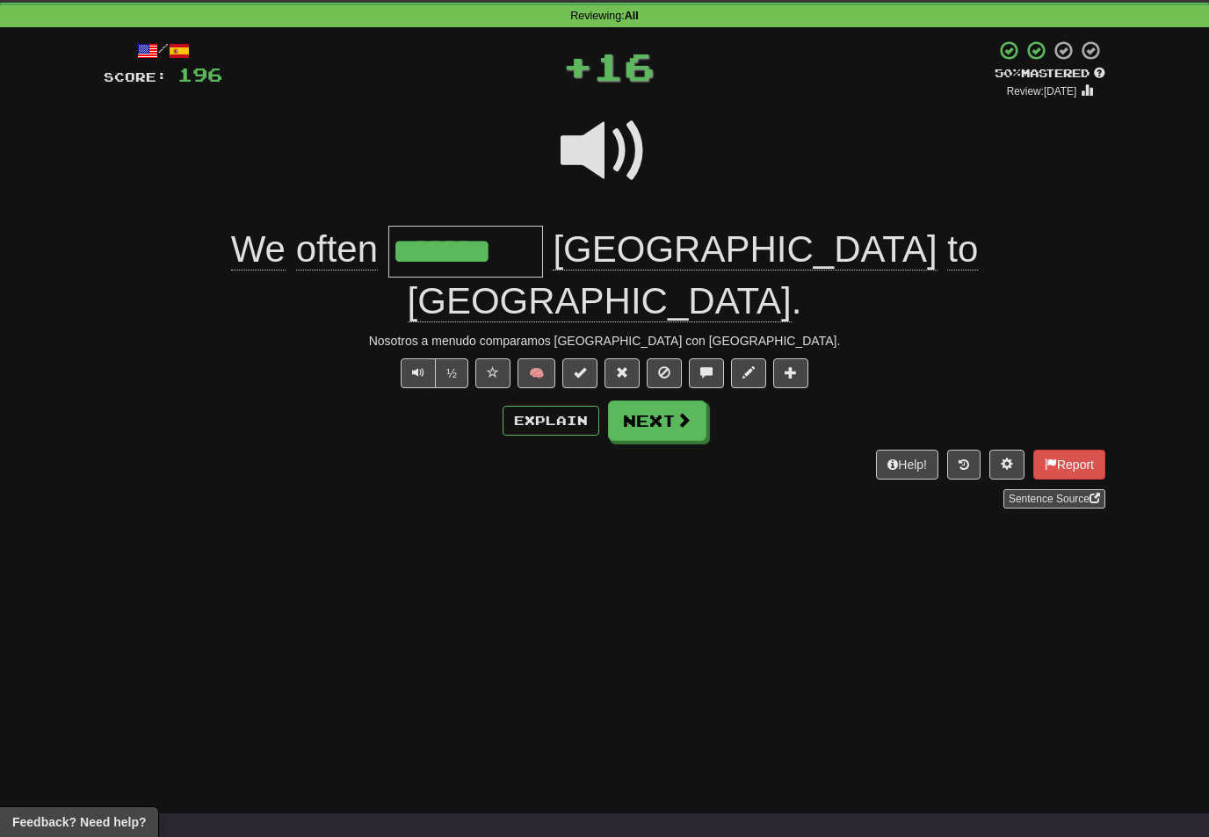
click at [684, 412] on span at bounding box center [684, 420] width 16 height 16
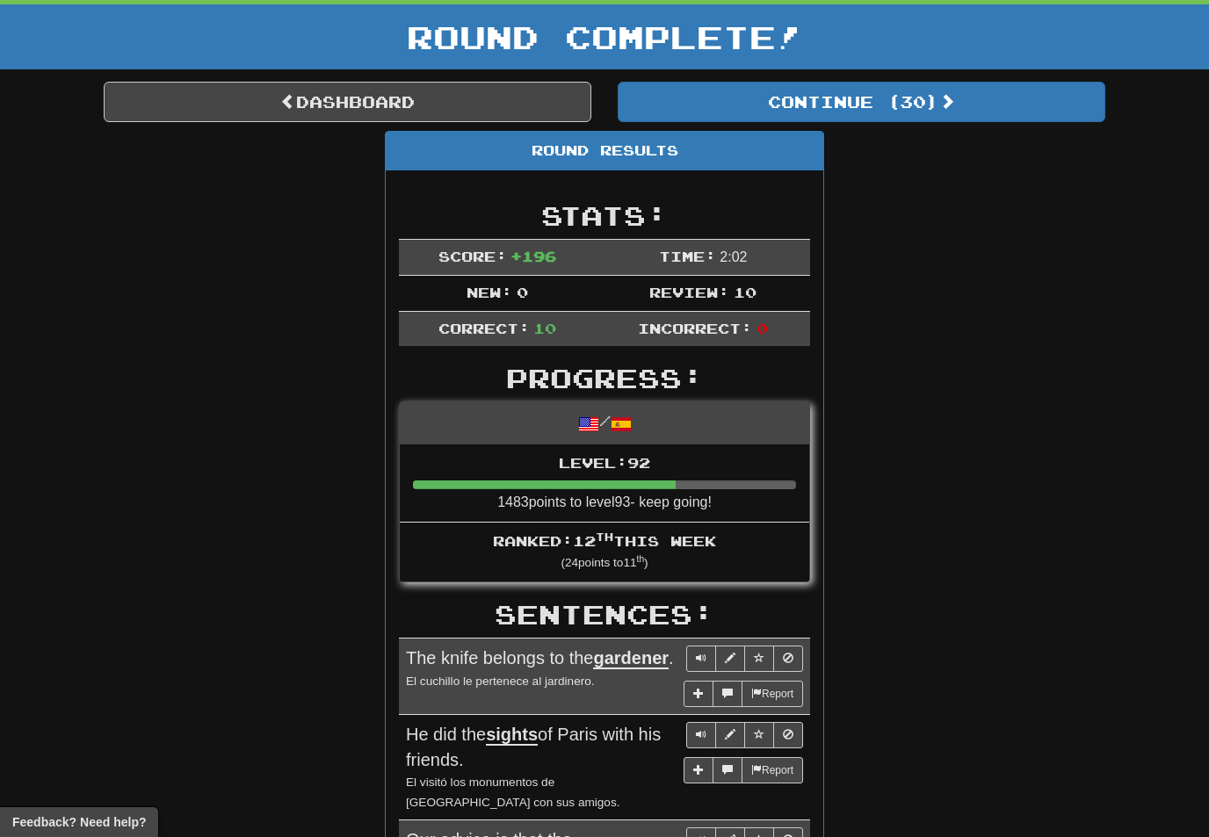
scroll to position [0, 0]
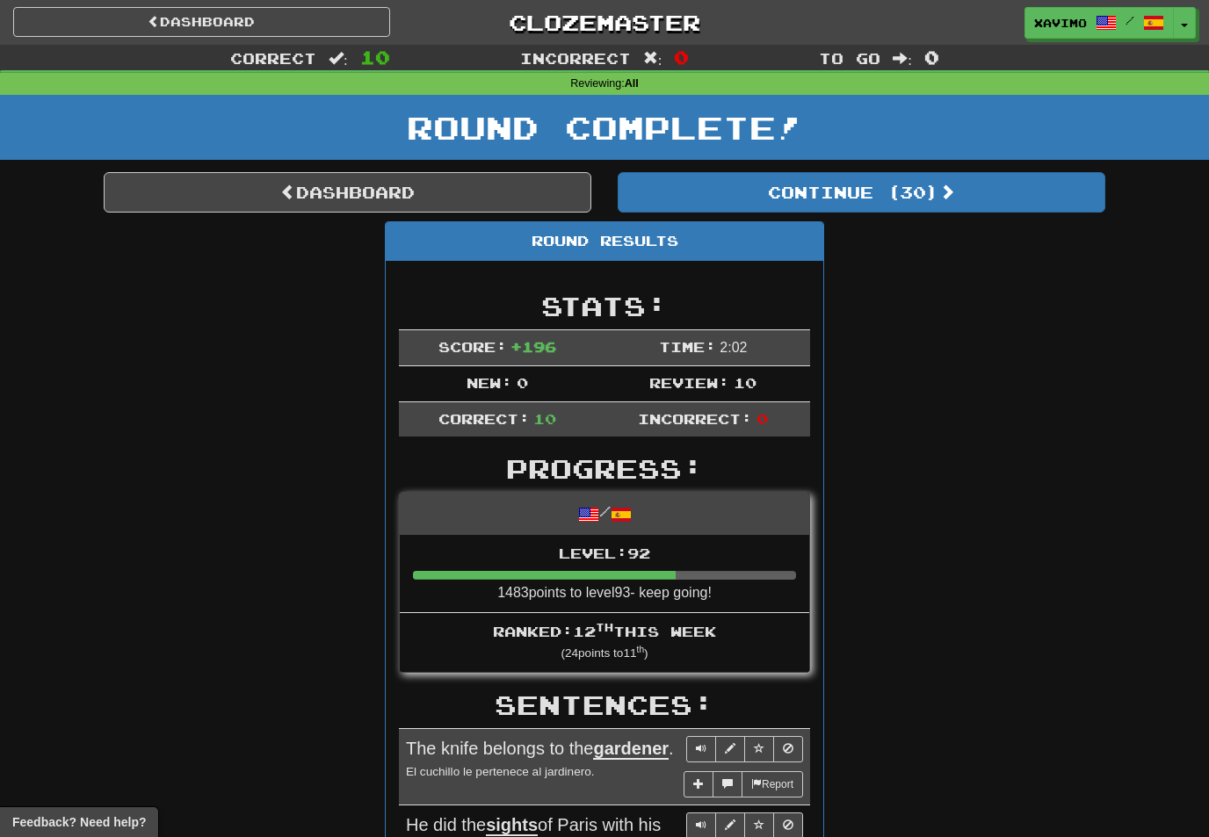
click at [524, 182] on link "Dashboard" at bounding box center [348, 192] width 488 height 40
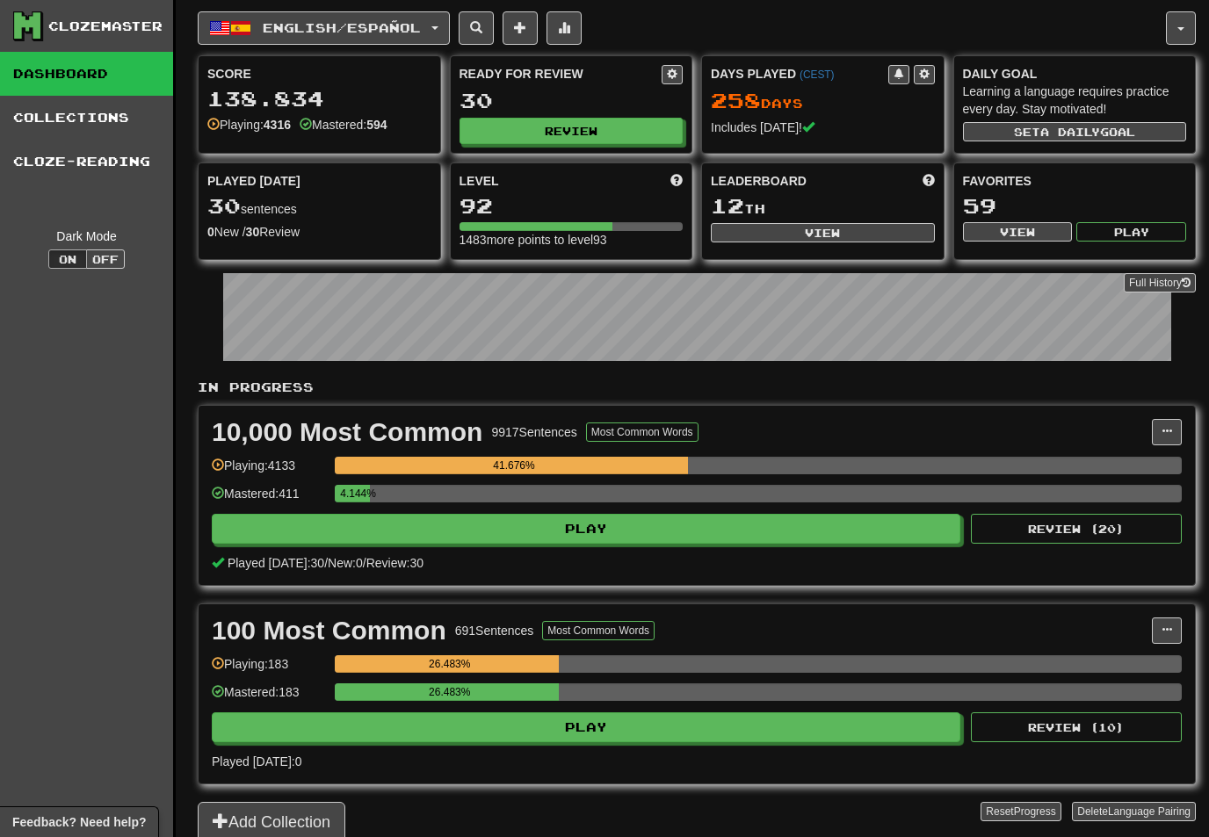
click at [837, 232] on button "View" at bounding box center [823, 232] width 224 height 19
select select "**********"
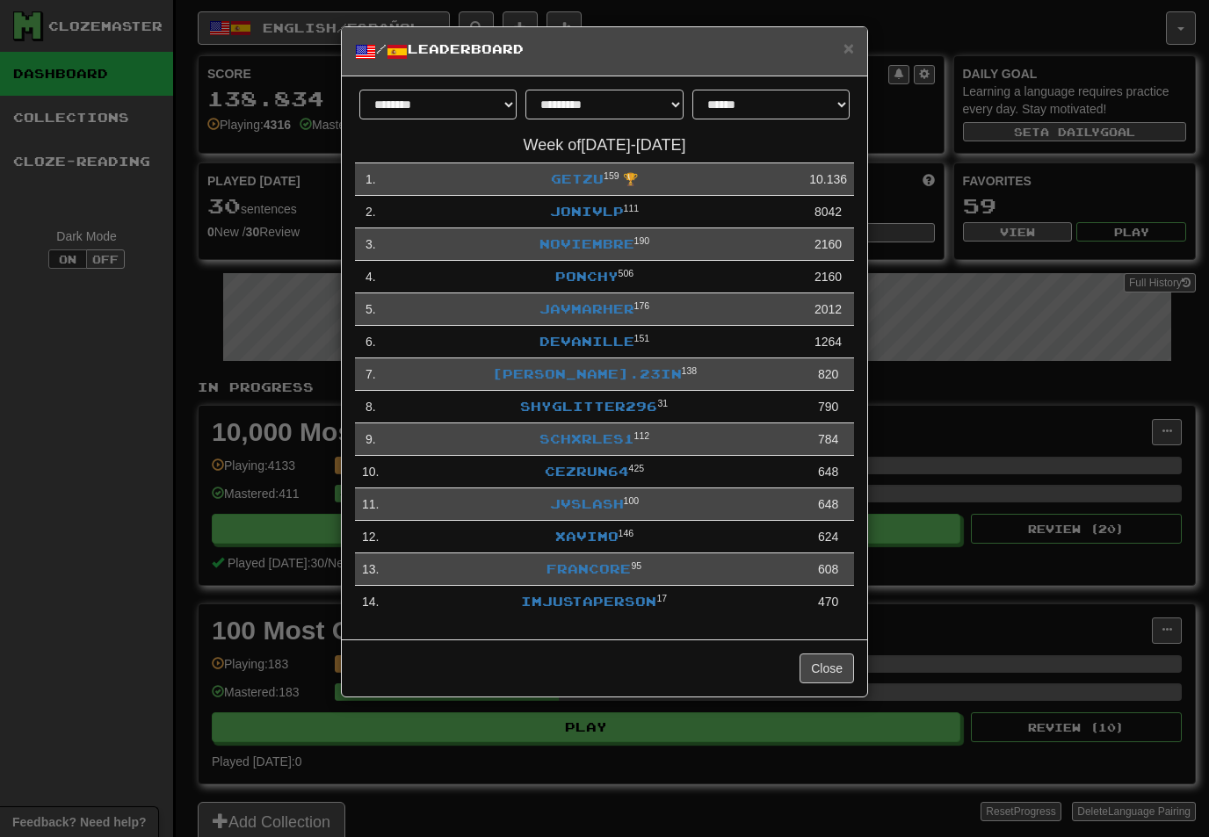
click at [593, 539] on link "Xavimo" at bounding box center [586, 536] width 63 height 15
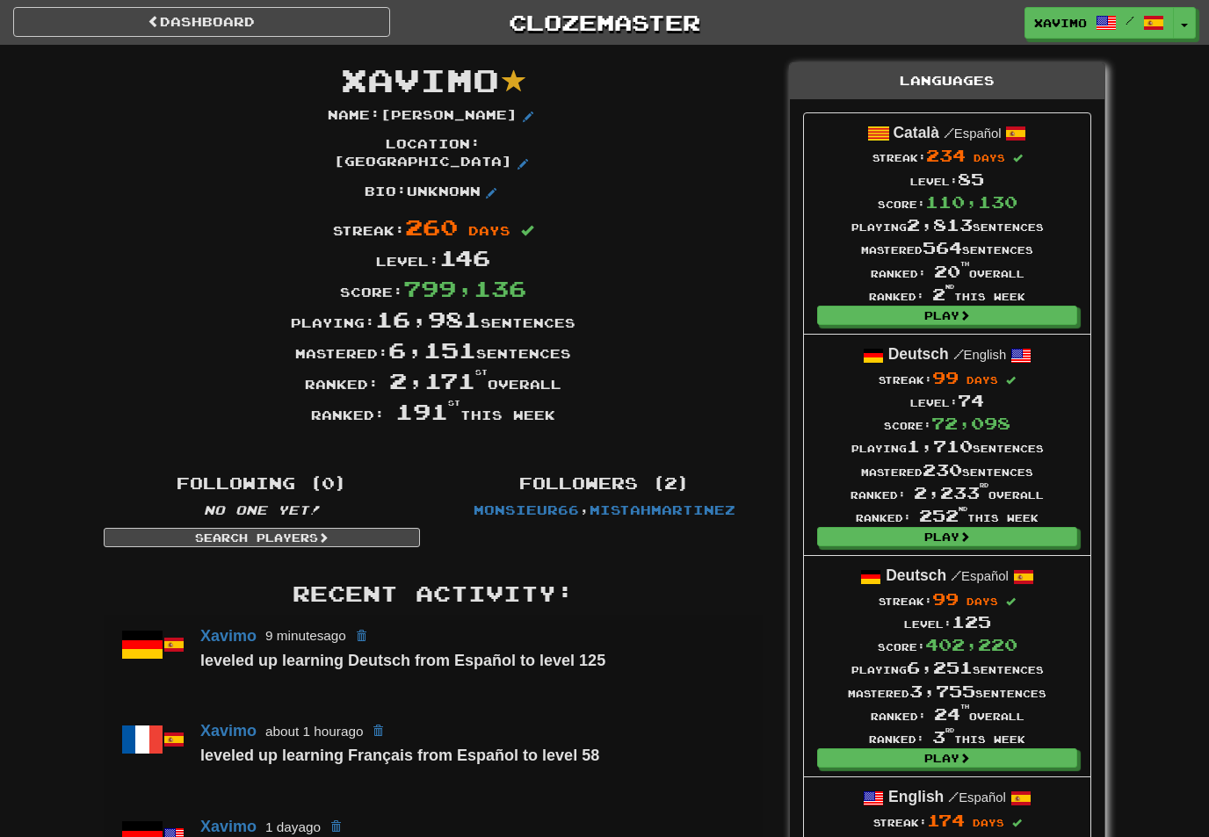
click at [305, 28] on link "Dashboard" at bounding box center [201, 22] width 377 height 30
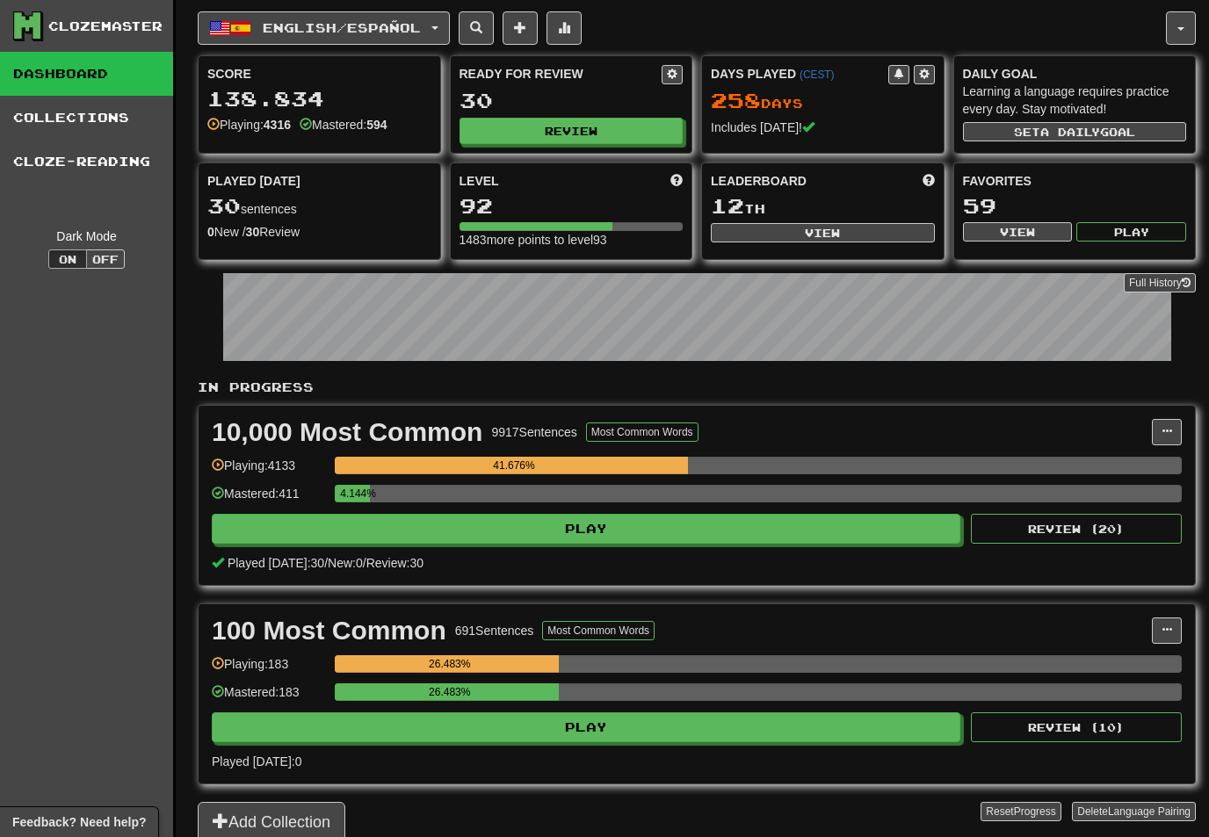
click at [592, 126] on button "Review" at bounding box center [571, 131] width 224 height 26
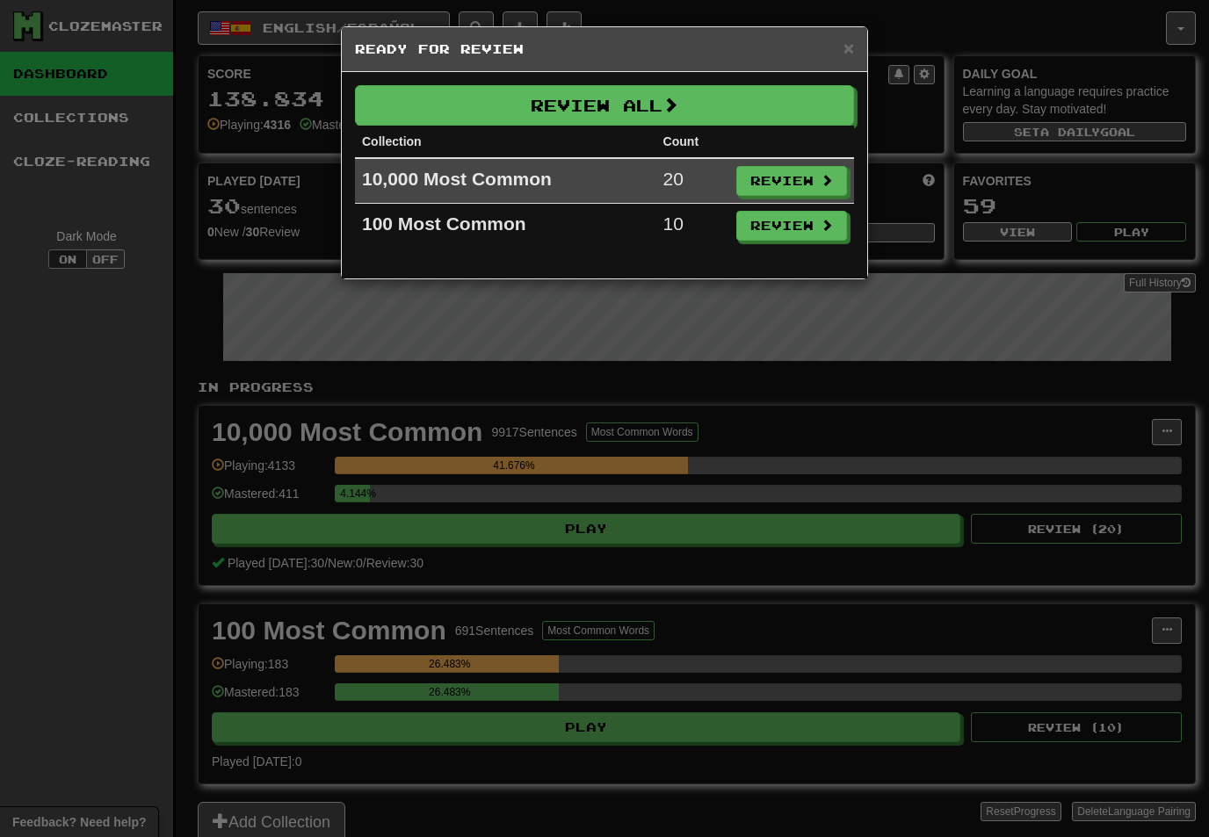
click at [740, 101] on button "Review All" at bounding box center [604, 105] width 499 height 40
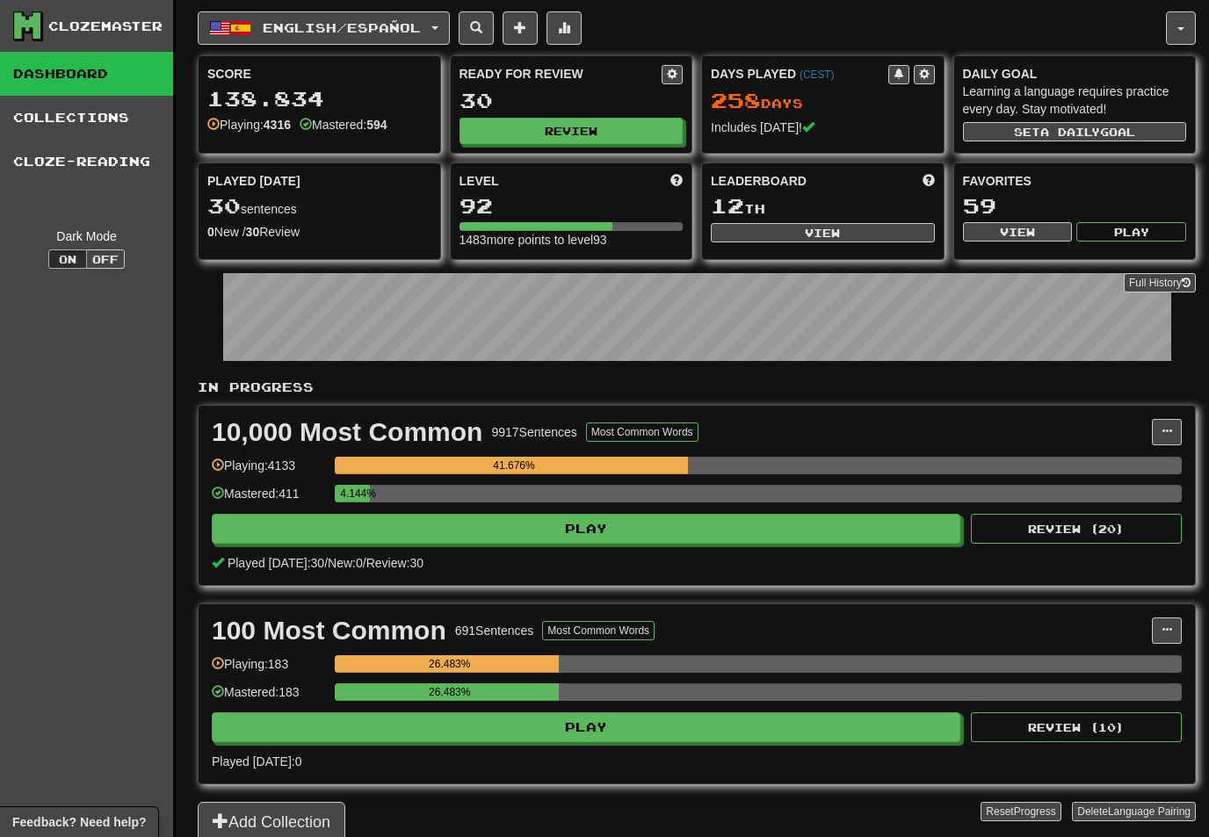
select select "**"
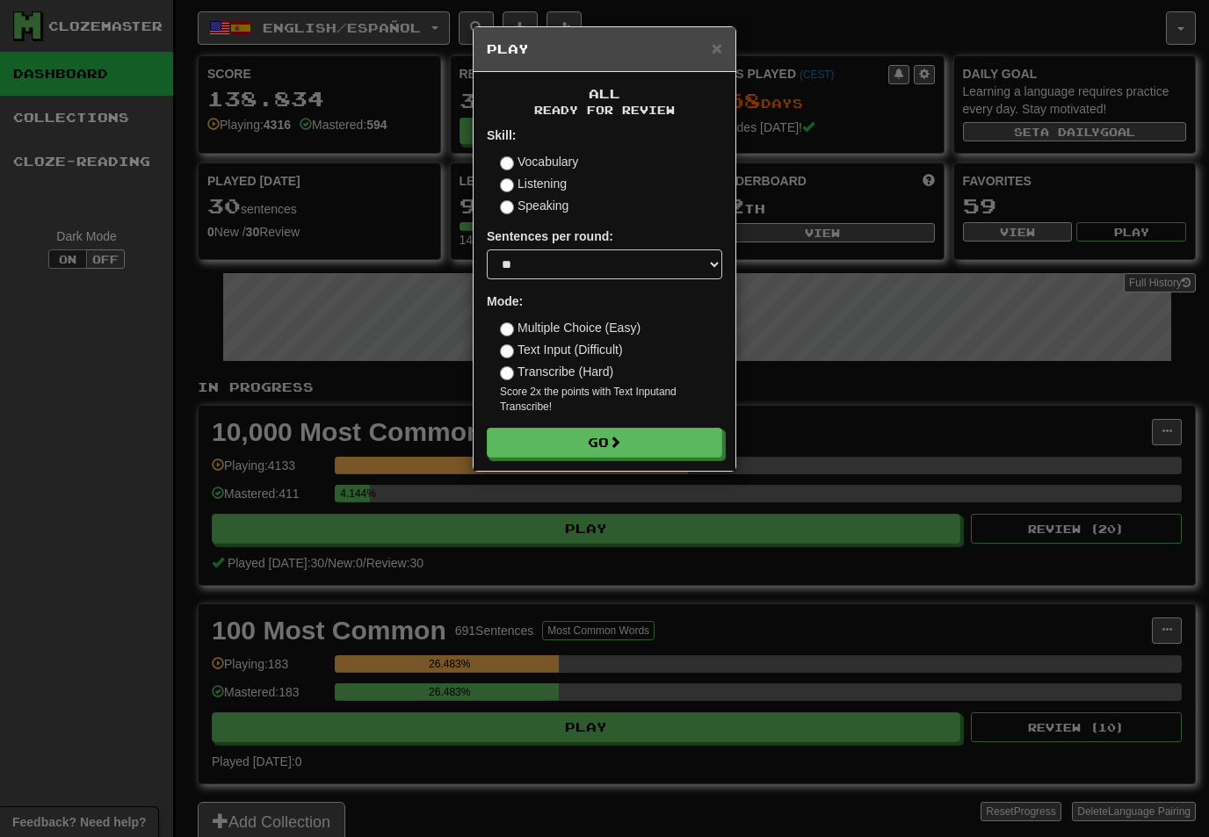
click at [688, 430] on button "Go" at bounding box center [604, 443] width 235 height 30
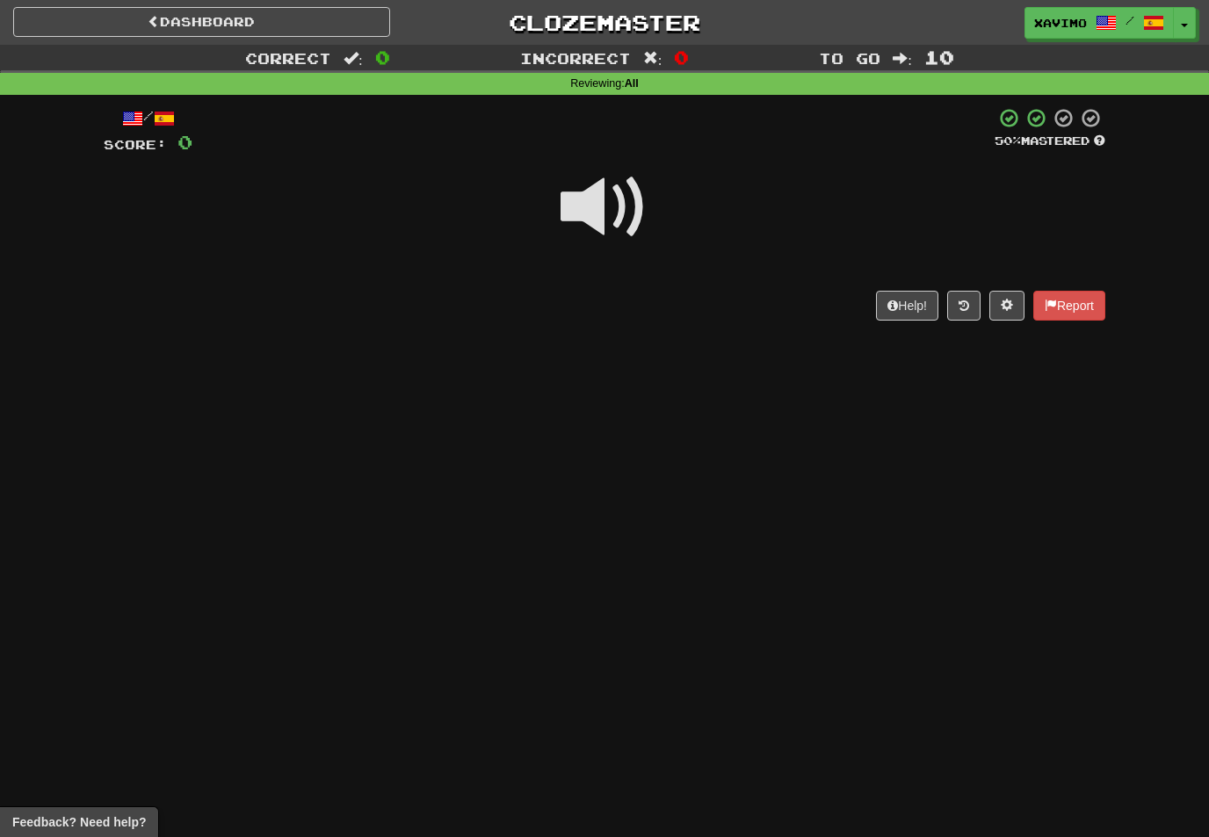
click at [610, 199] on span at bounding box center [605, 207] width 88 height 88
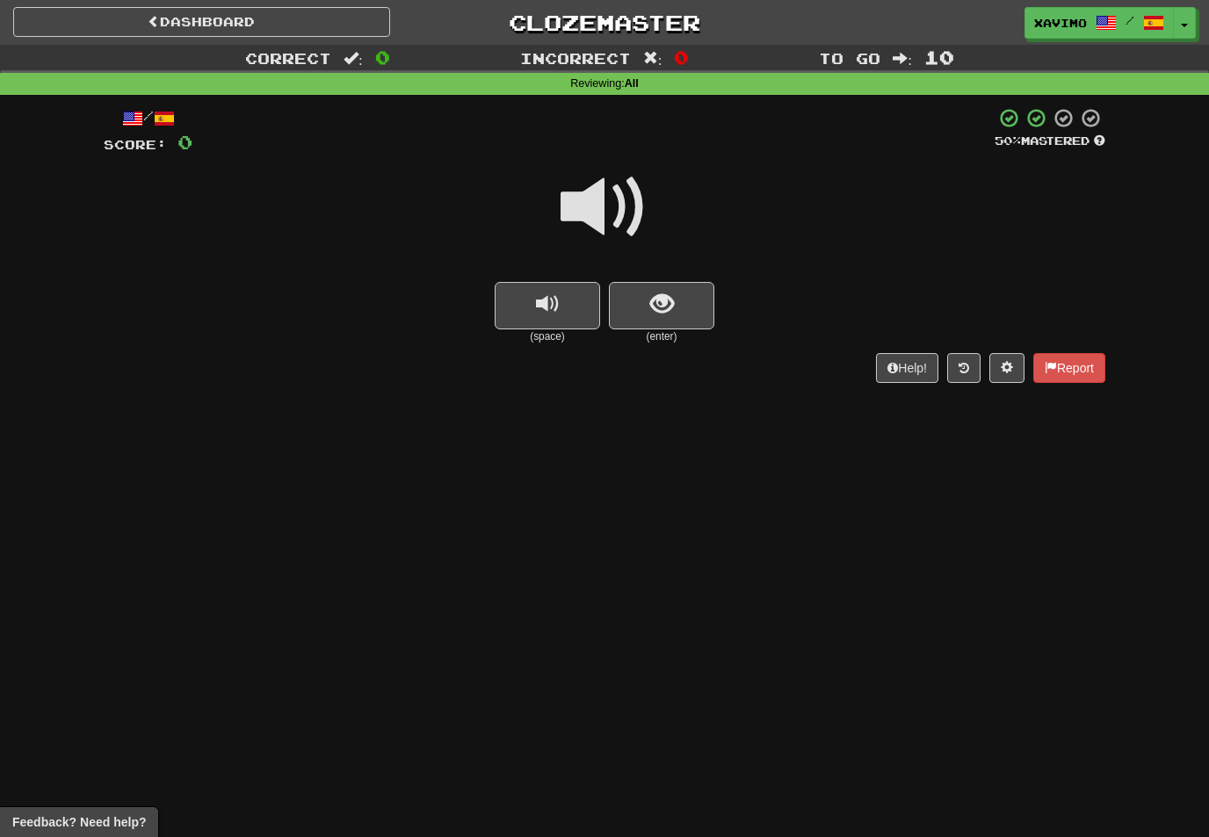
click at [623, 207] on span at bounding box center [605, 207] width 88 height 88
click at [657, 295] on span "show sentence" at bounding box center [662, 305] width 24 height 24
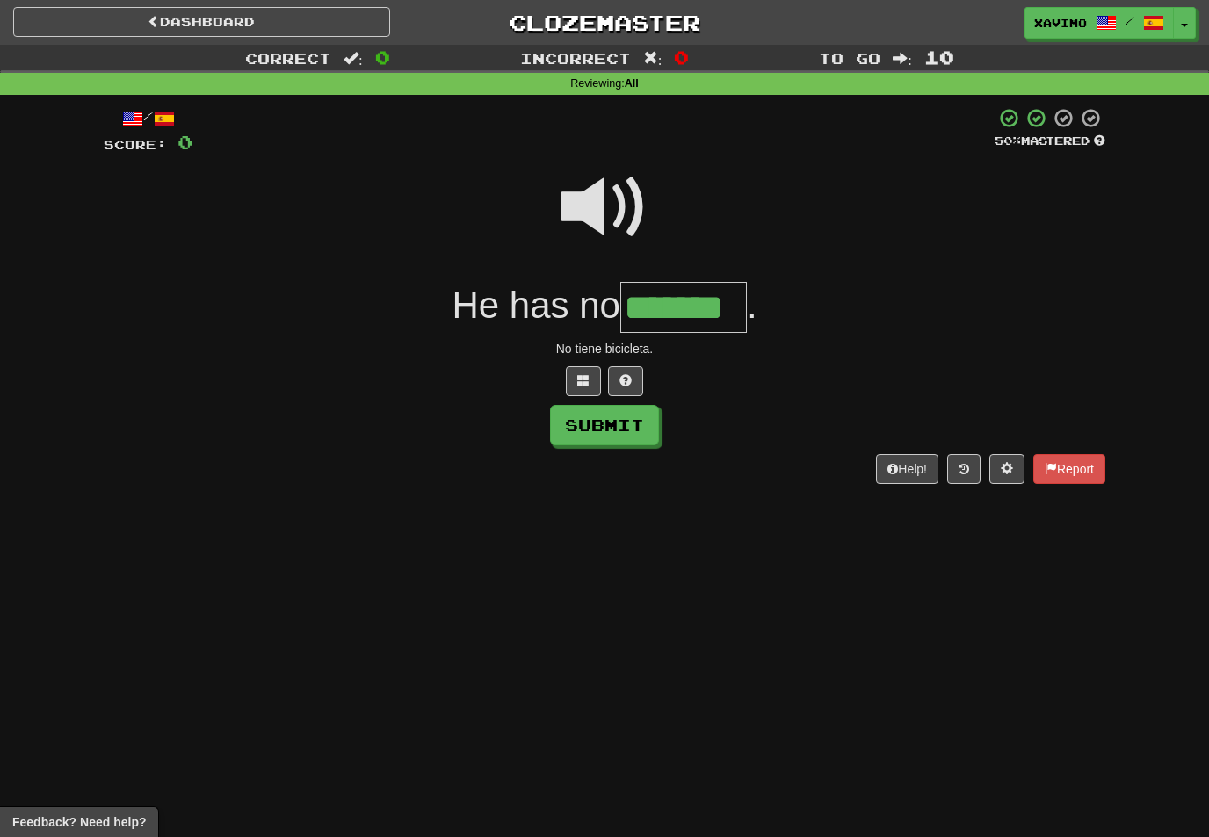
type input "*******"
click at [618, 428] on button "Submit" at bounding box center [604, 425] width 109 height 40
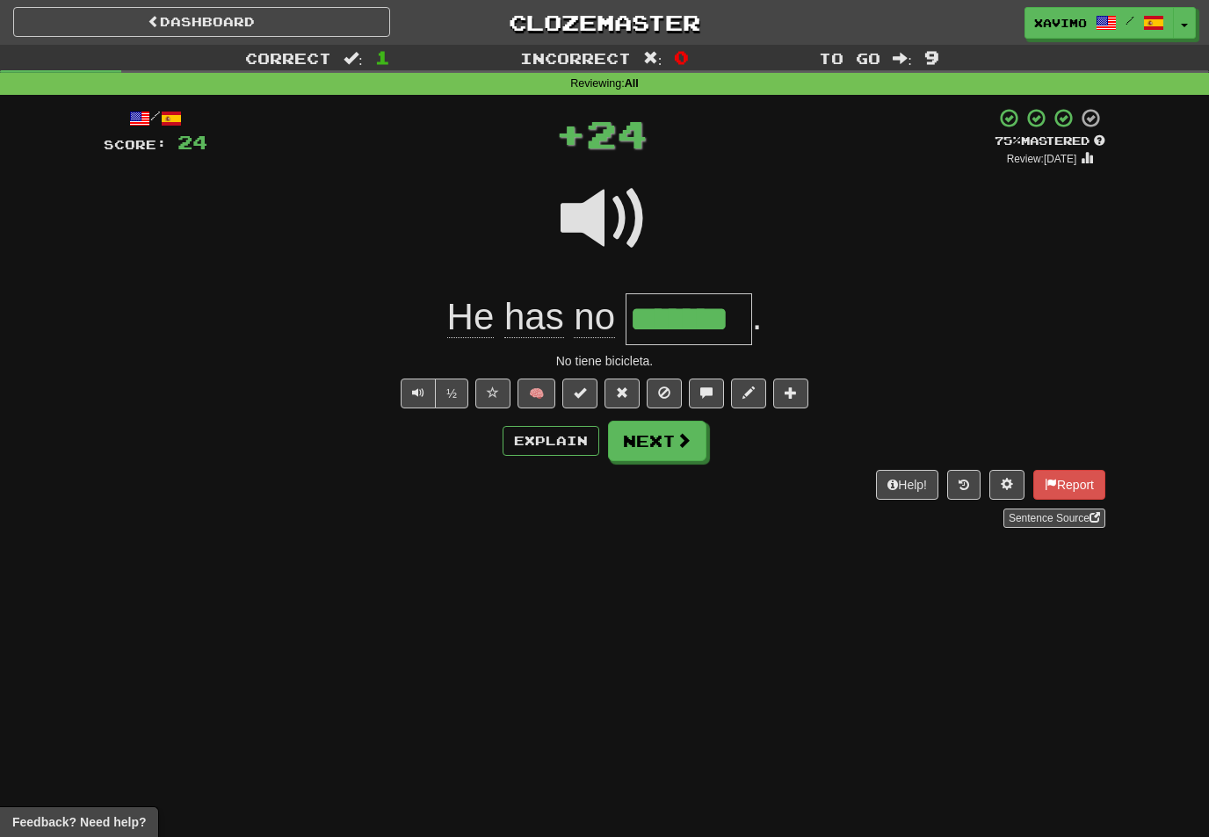
click at [681, 448] on button "Next" at bounding box center [657, 441] width 98 height 40
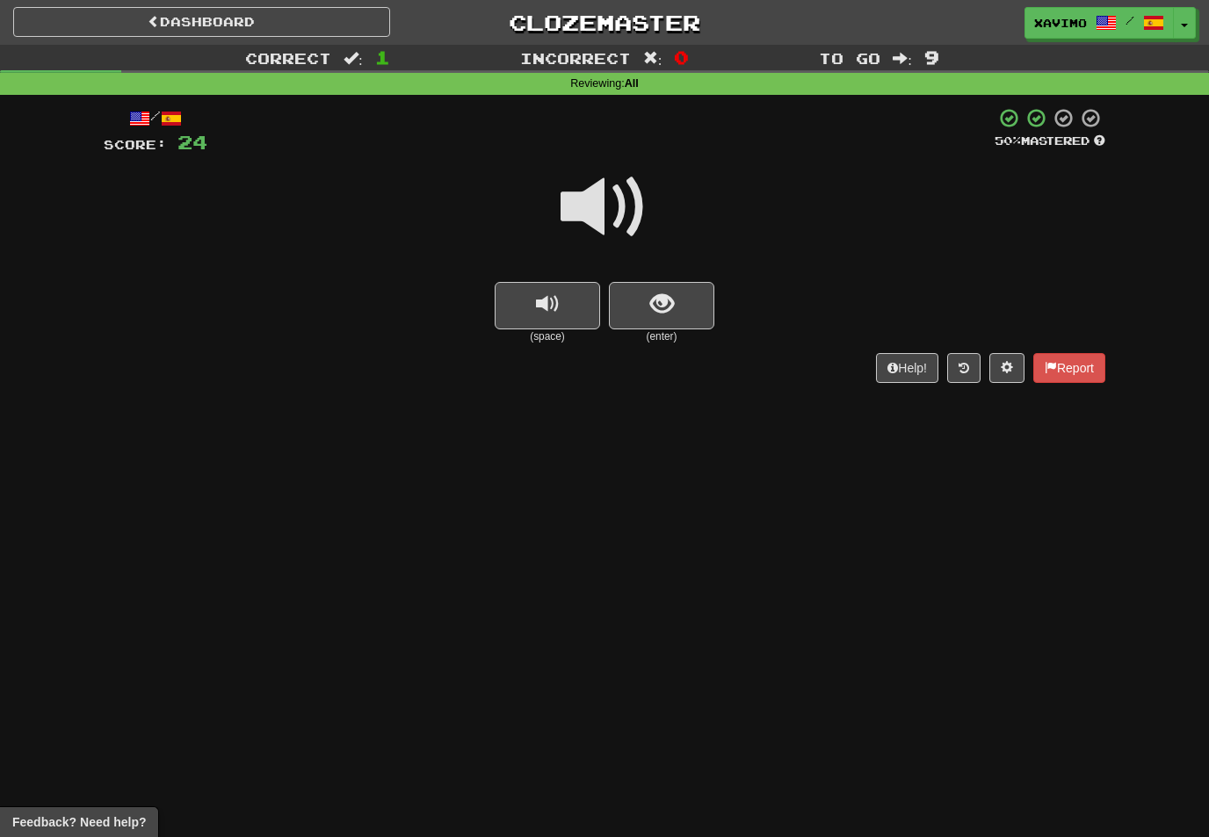
click at [655, 293] on span "show sentence" at bounding box center [662, 305] width 24 height 24
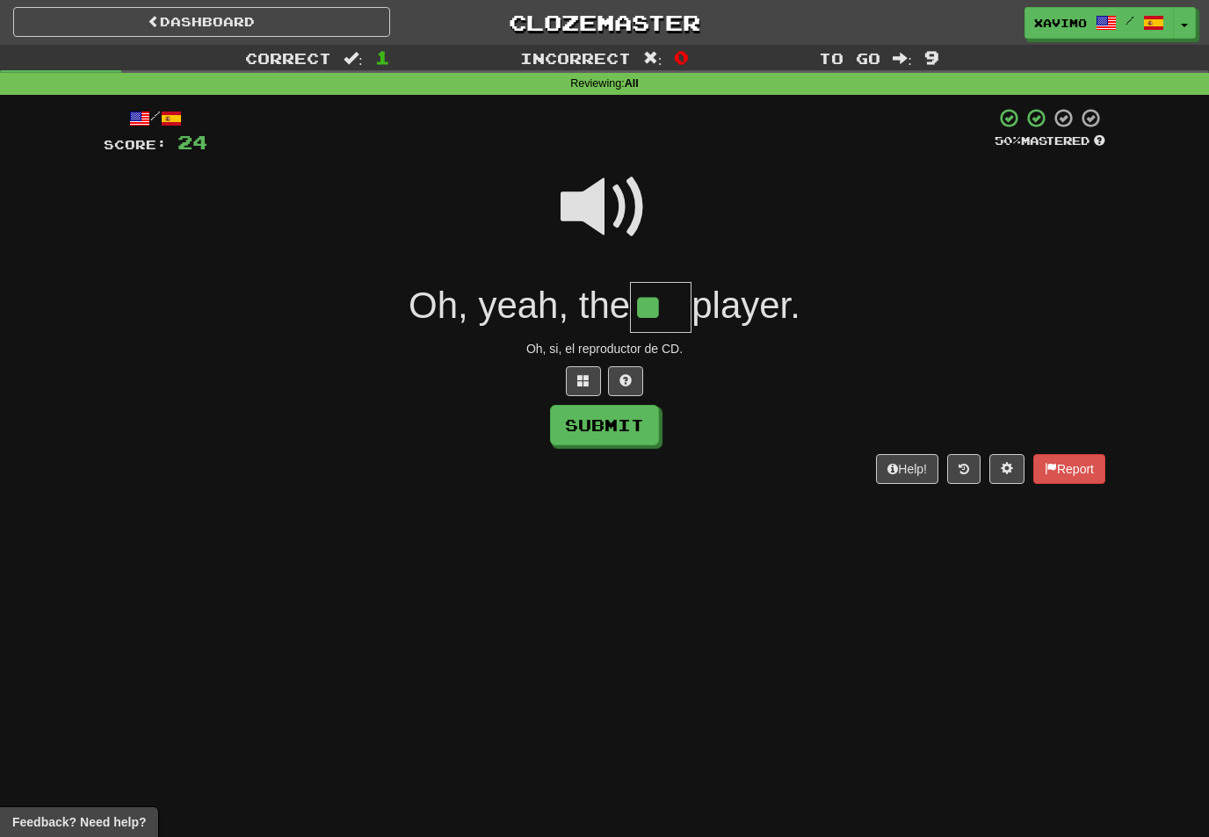
click at [649, 423] on button "Submit" at bounding box center [604, 425] width 109 height 40
type input "**"
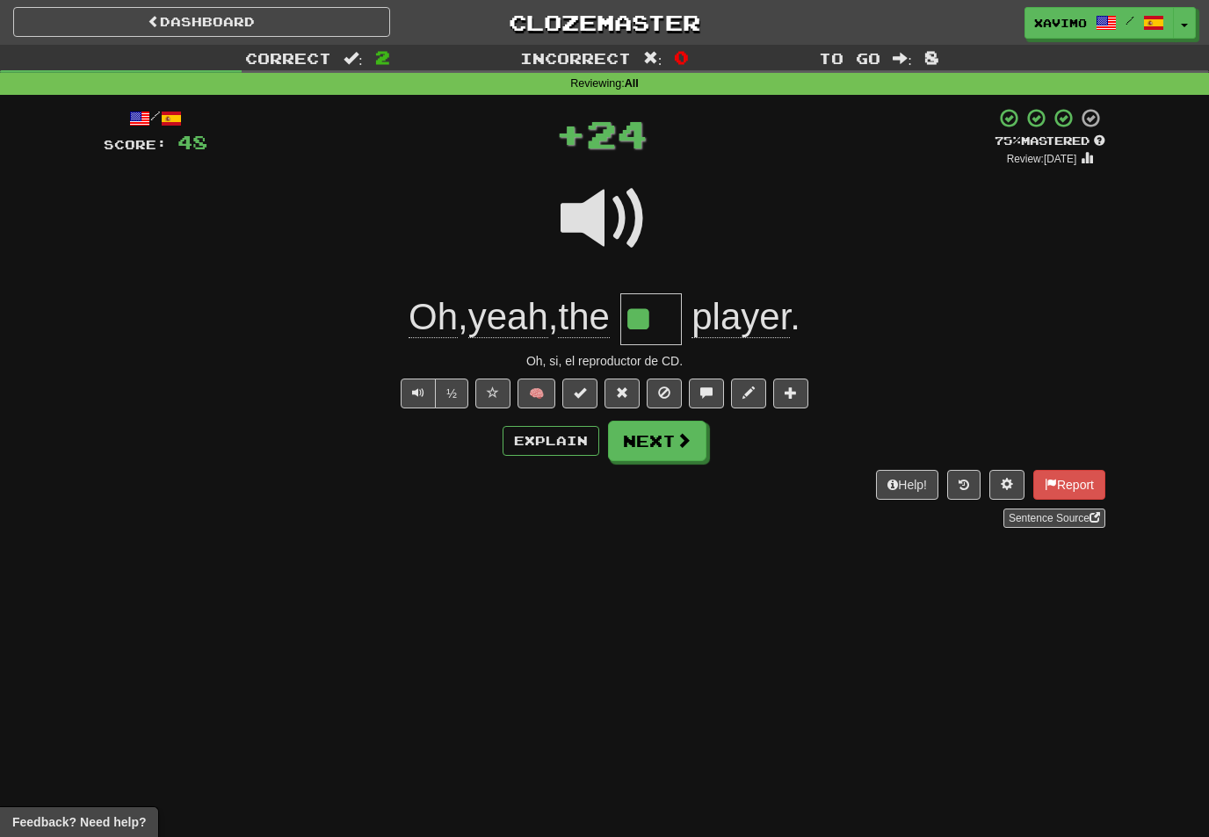
click at [677, 437] on span at bounding box center [684, 440] width 16 height 16
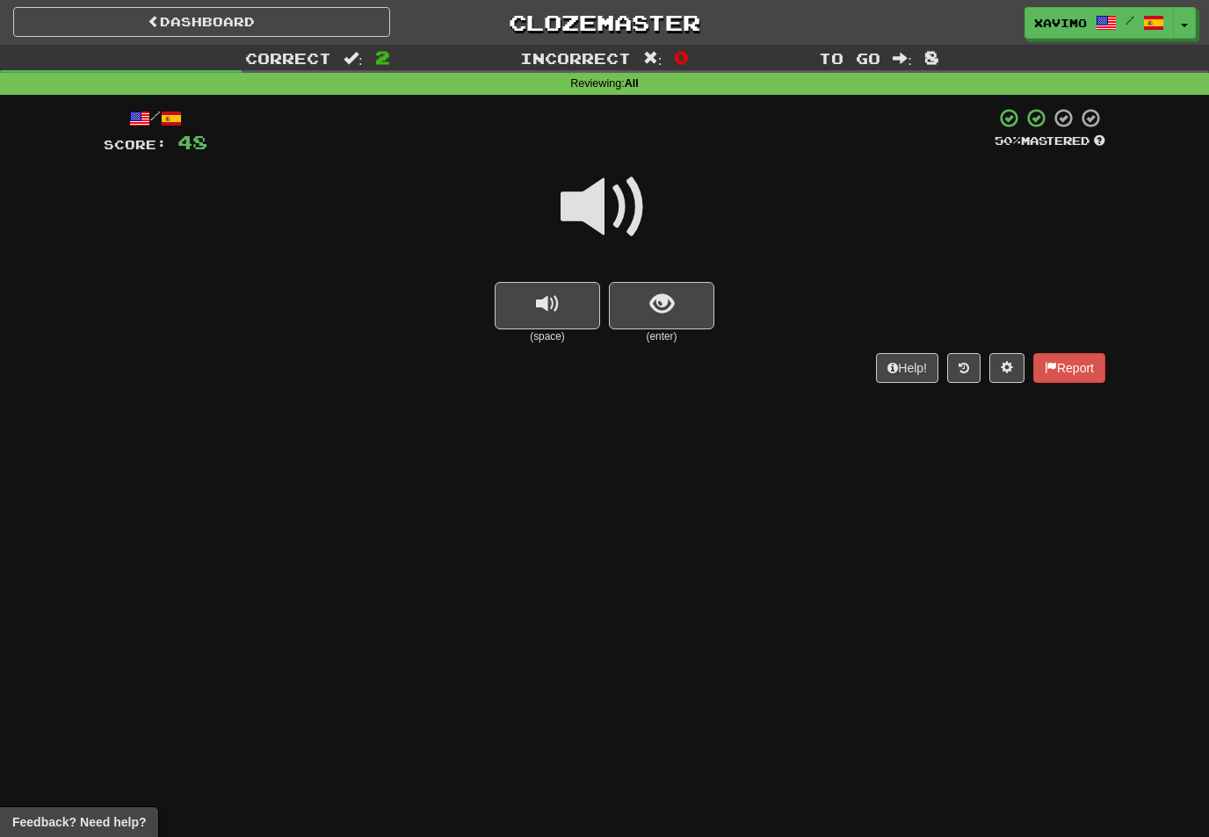
click at [621, 211] on span at bounding box center [605, 207] width 88 height 88
click at [670, 274] on div at bounding box center [605, 219] width 1002 height 126
click at [672, 309] on span "show sentence" at bounding box center [662, 305] width 24 height 24
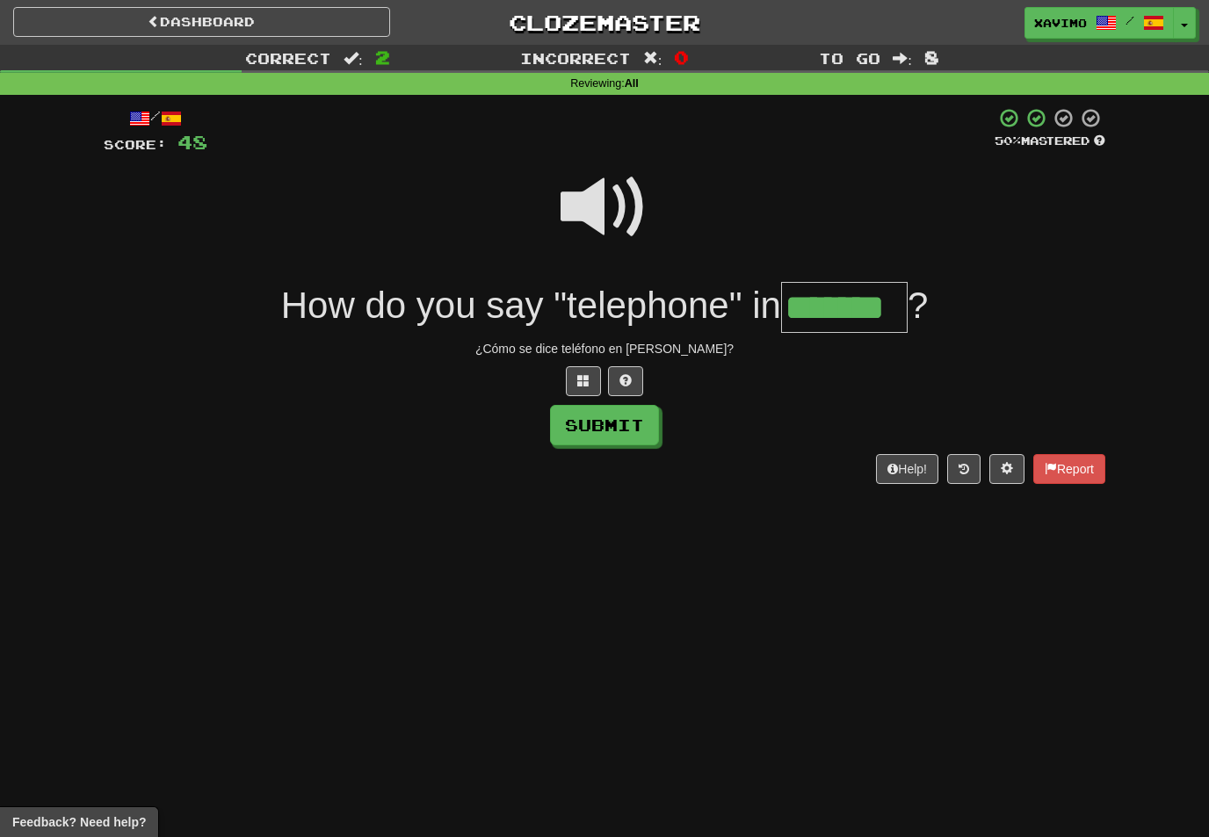
click at [639, 425] on button "Submit" at bounding box center [604, 425] width 109 height 40
type input "*******"
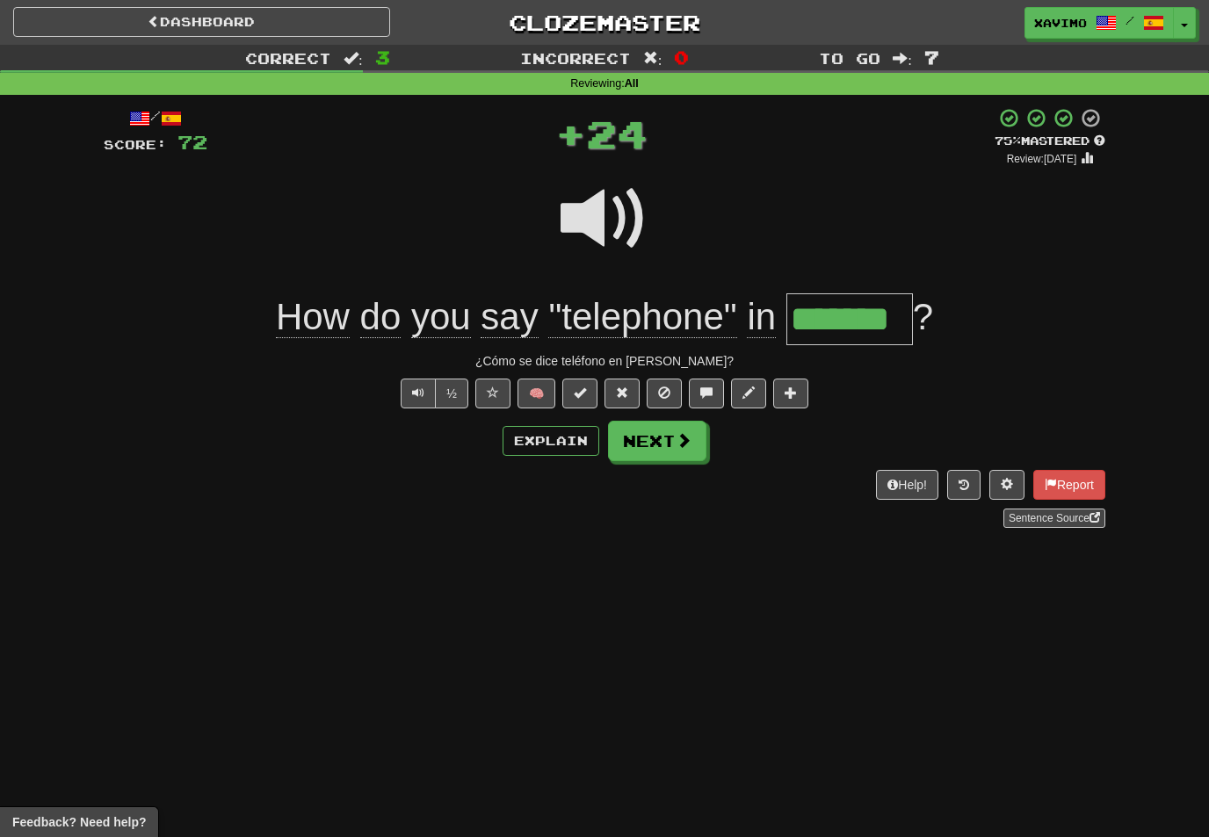
click at [687, 444] on span at bounding box center [684, 440] width 16 height 16
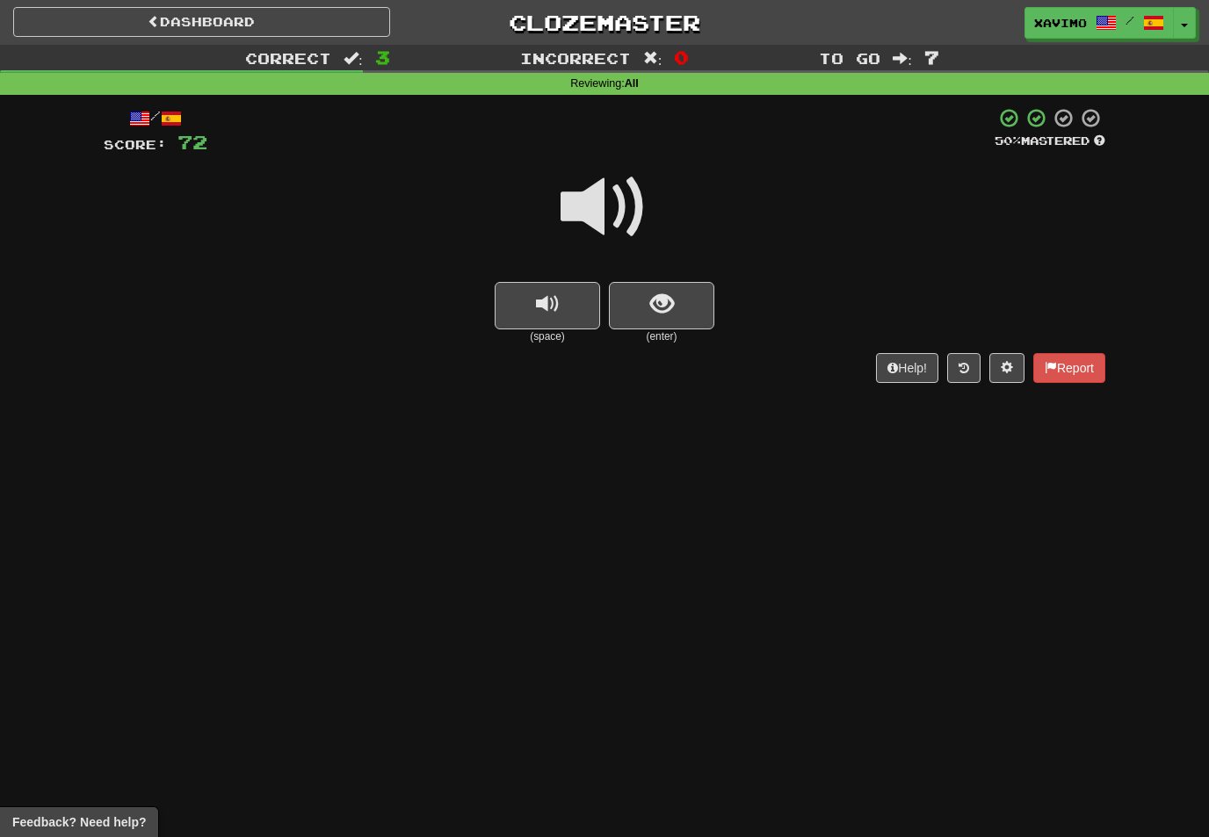
click at [611, 204] on span at bounding box center [605, 207] width 88 height 88
click at [658, 303] on span "show sentence" at bounding box center [662, 305] width 24 height 24
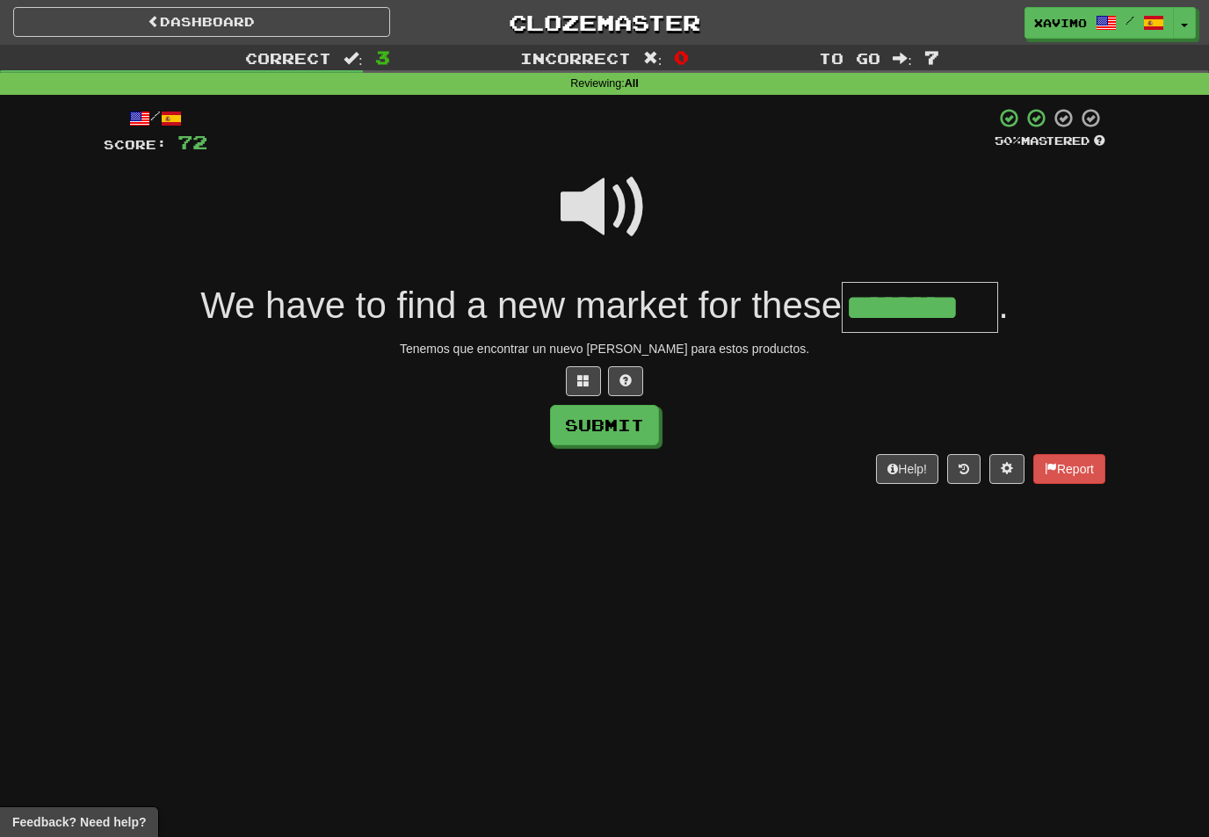
type input "********"
click at [622, 416] on button "Submit" at bounding box center [604, 425] width 109 height 40
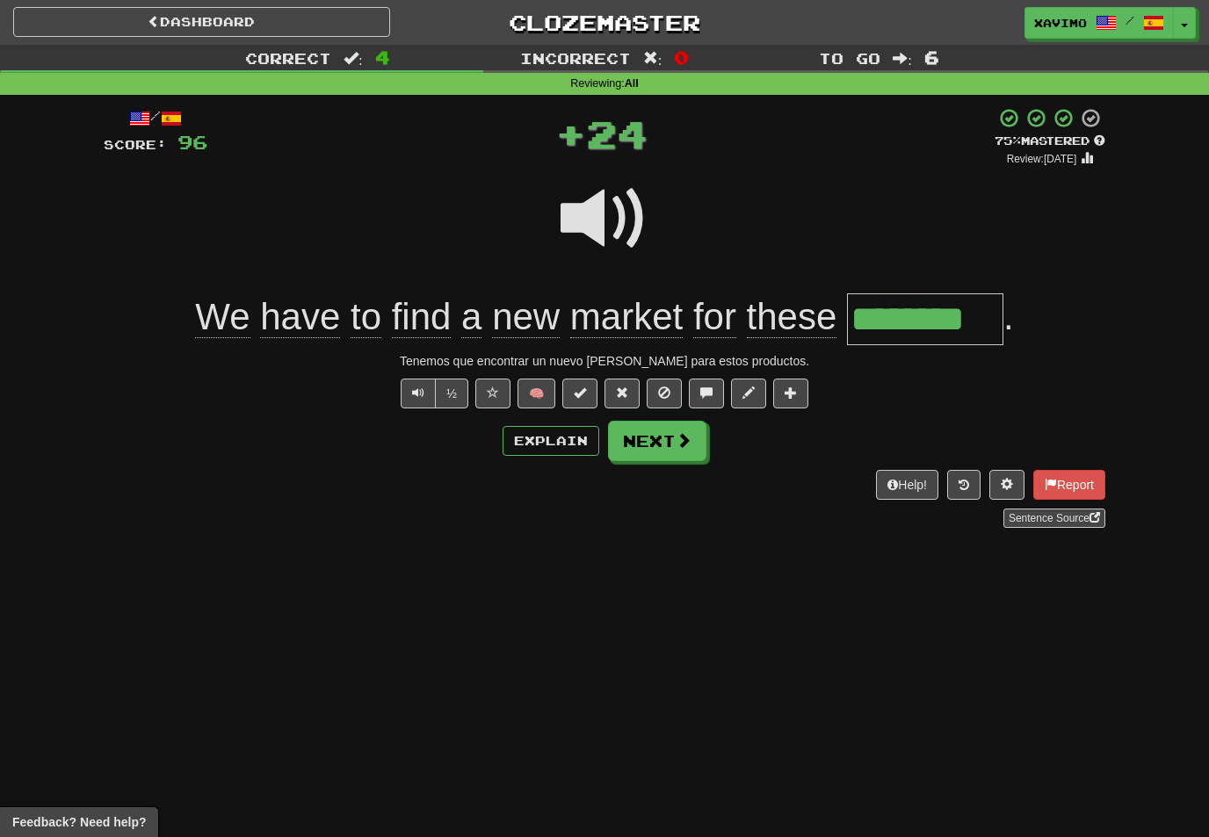
click at [688, 444] on span at bounding box center [684, 440] width 16 height 16
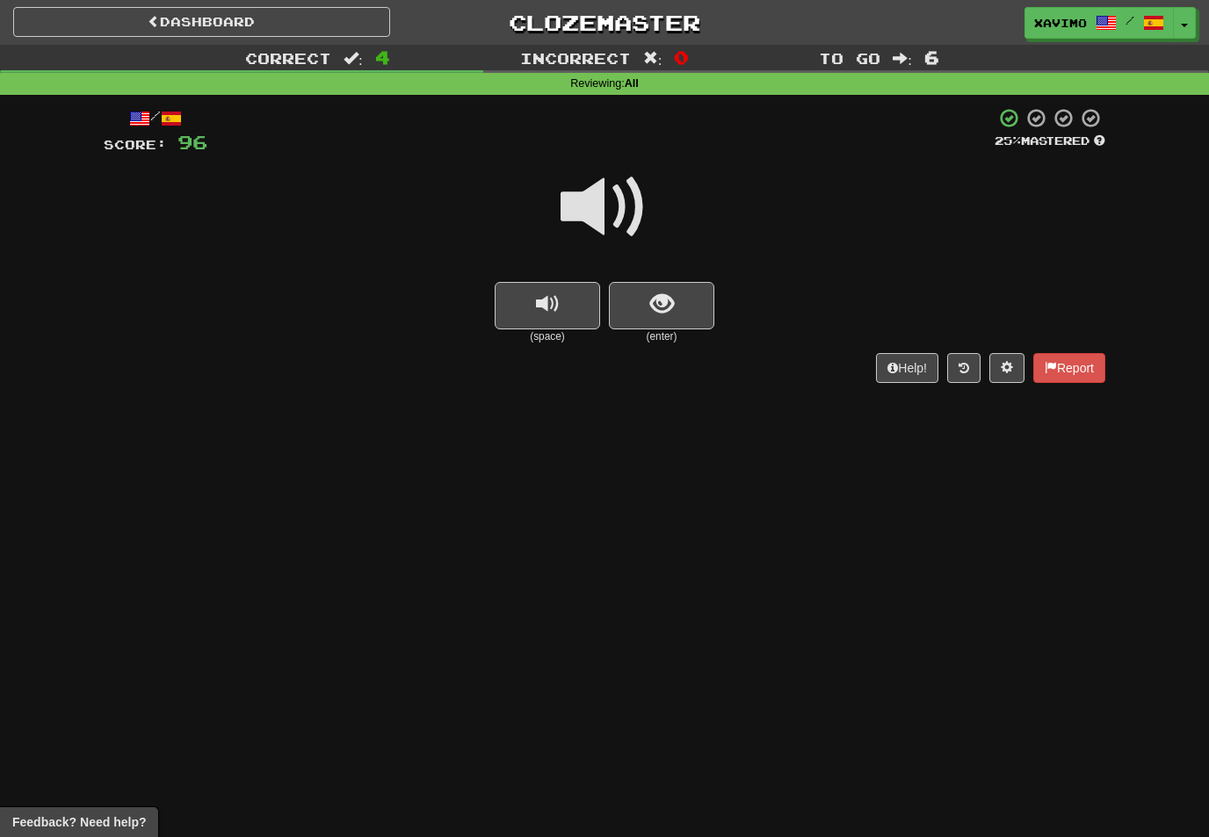
click at [633, 187] on span at bounding box center [605, 207] width 88 height 88
click at [693, 314] on button "show sentence" at bounding box center [661, 305] width 105 height 47
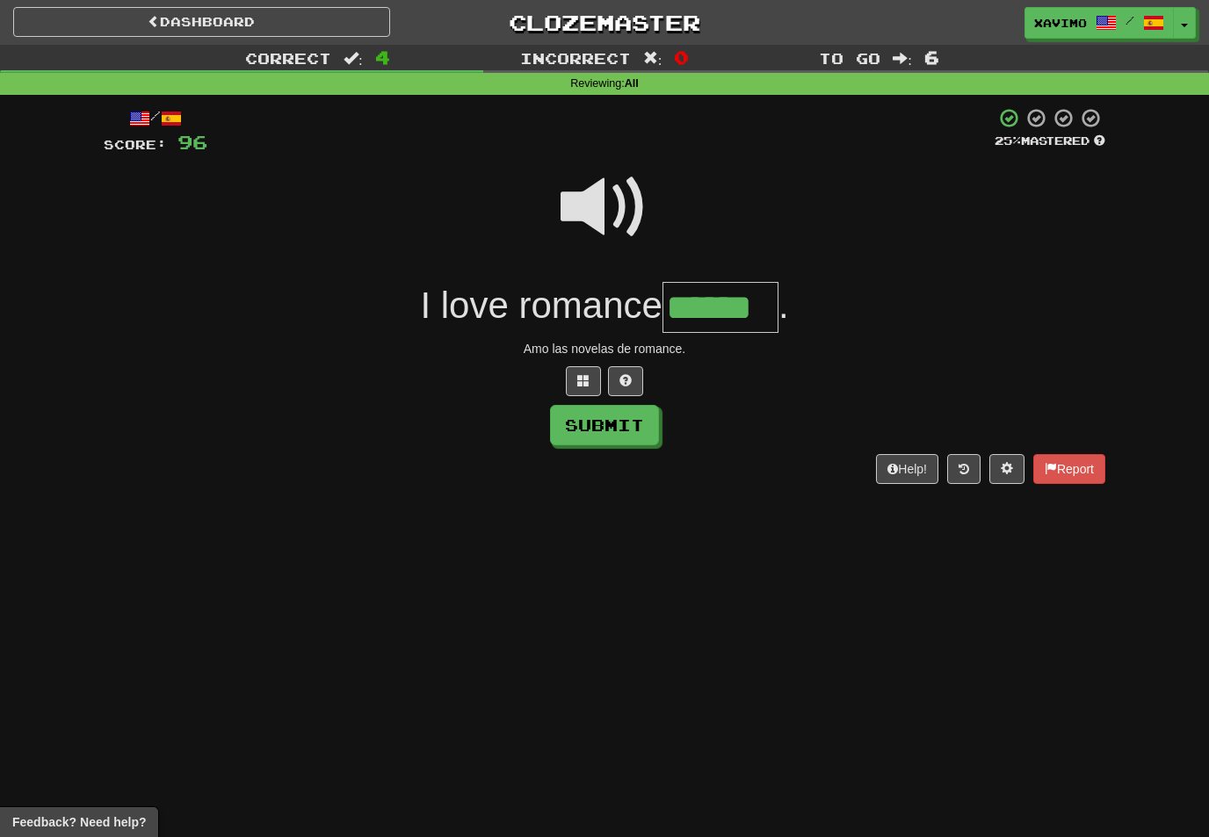
type input "******"
click at [644, 423] on button "Submit" at bounding box center [604, 425] width 109 height 40
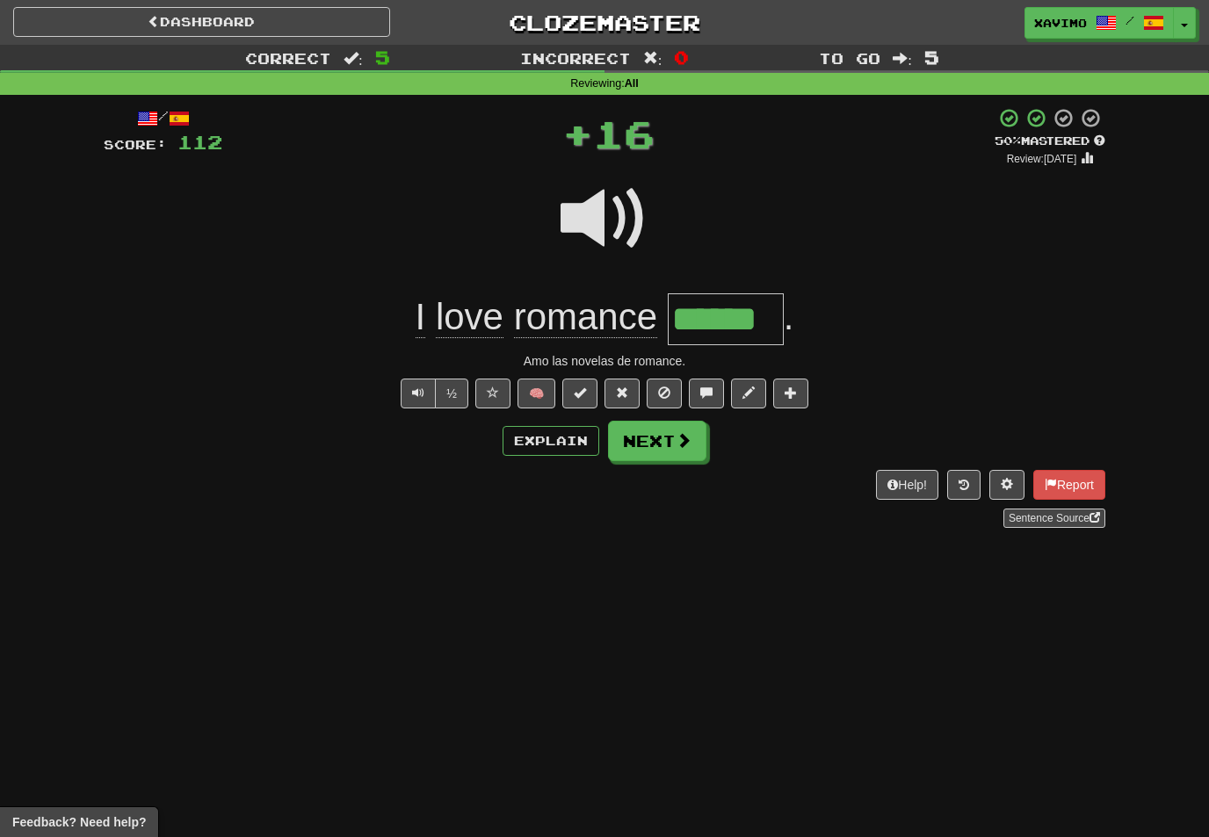
click at [684, 432] on span at bounding box center [684, 440] width 16 height 16
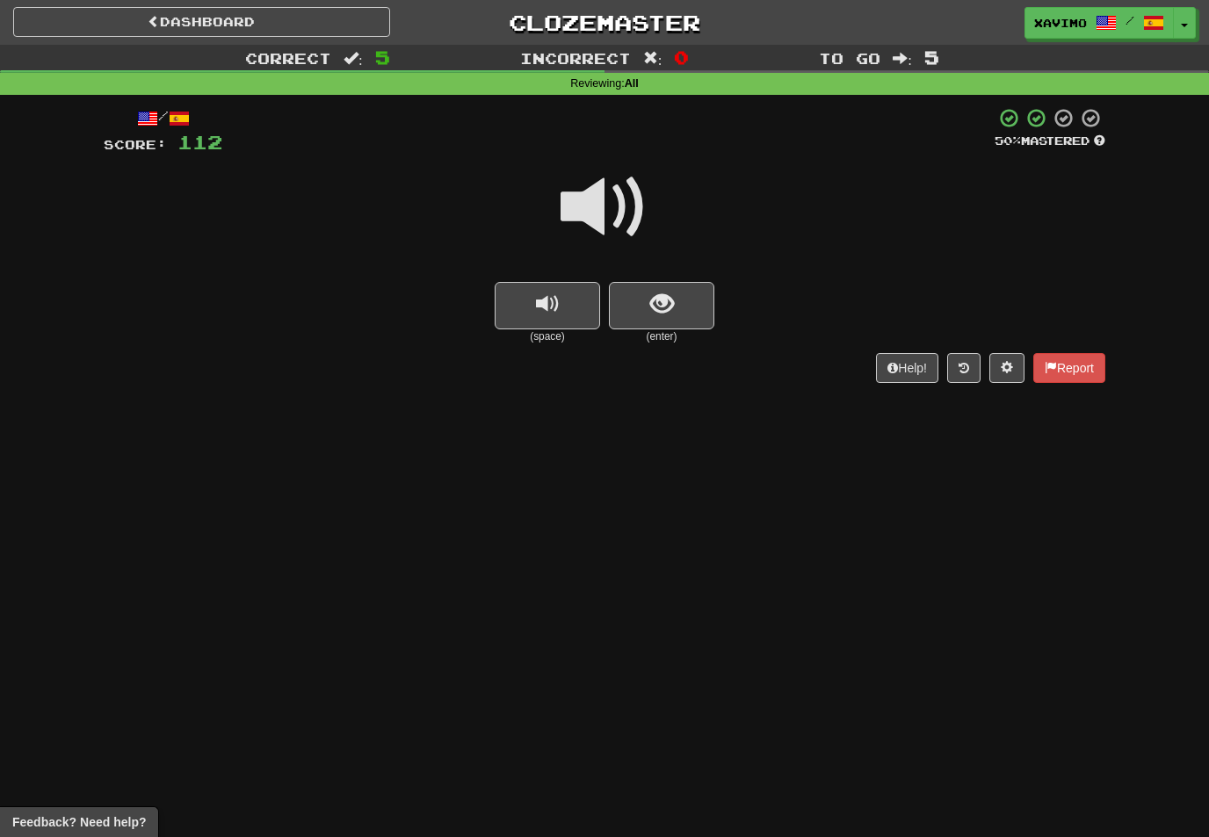
click at [619, 208] on span at bounding box center [605, 207] width 88 height 88
click at [672, 309] on span "show sentence" at bounding box center [662, 305] width 24 height 24
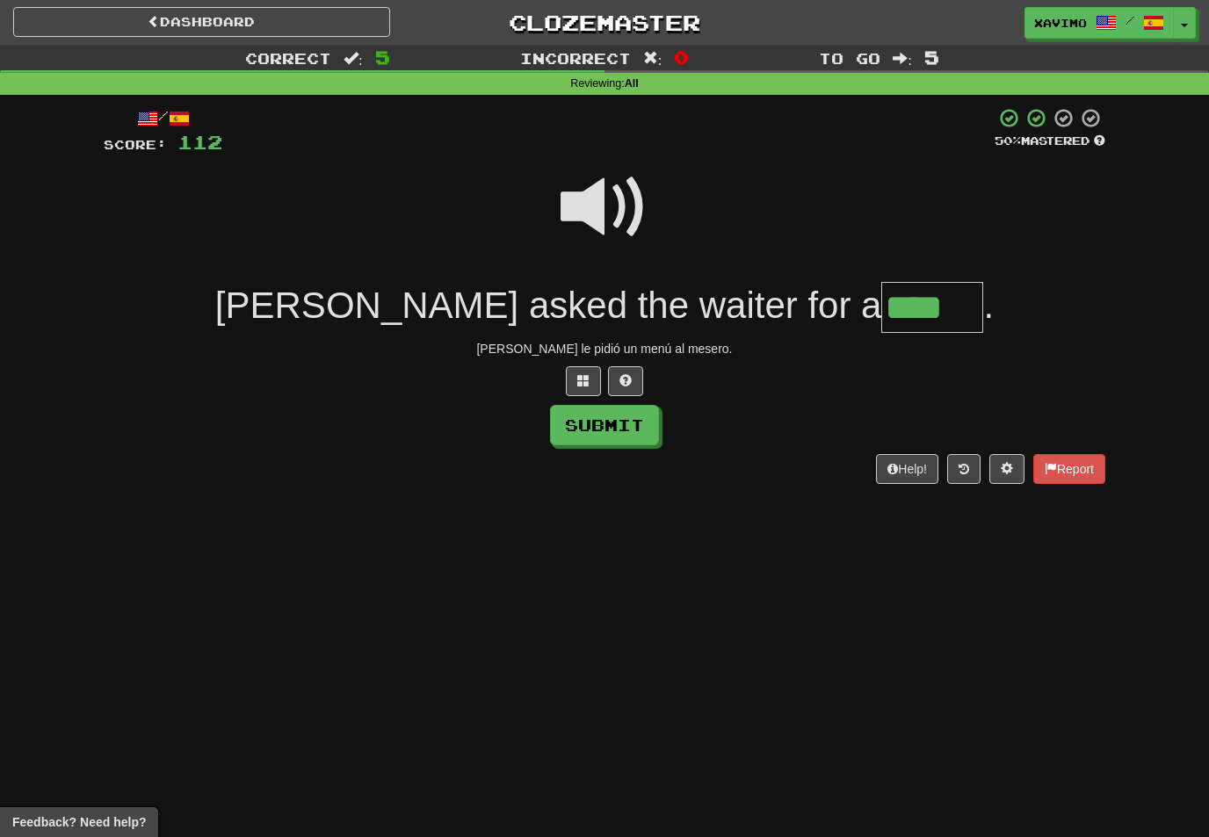
type input "****"
click at [629, 424] on button "Submit" at bounding box center [604, 425] width 109 height 40
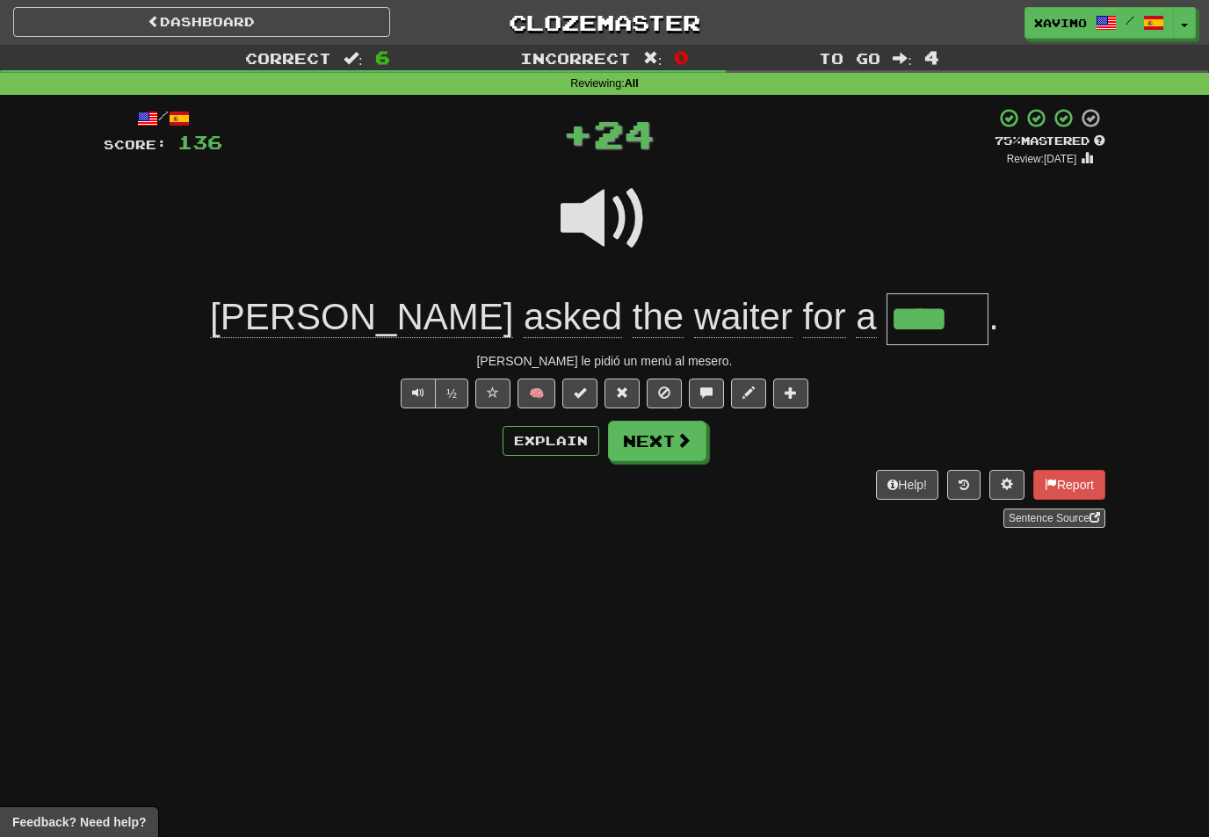
click at [683, 439] on span at bounding box center [684, 440] width 16 height 16
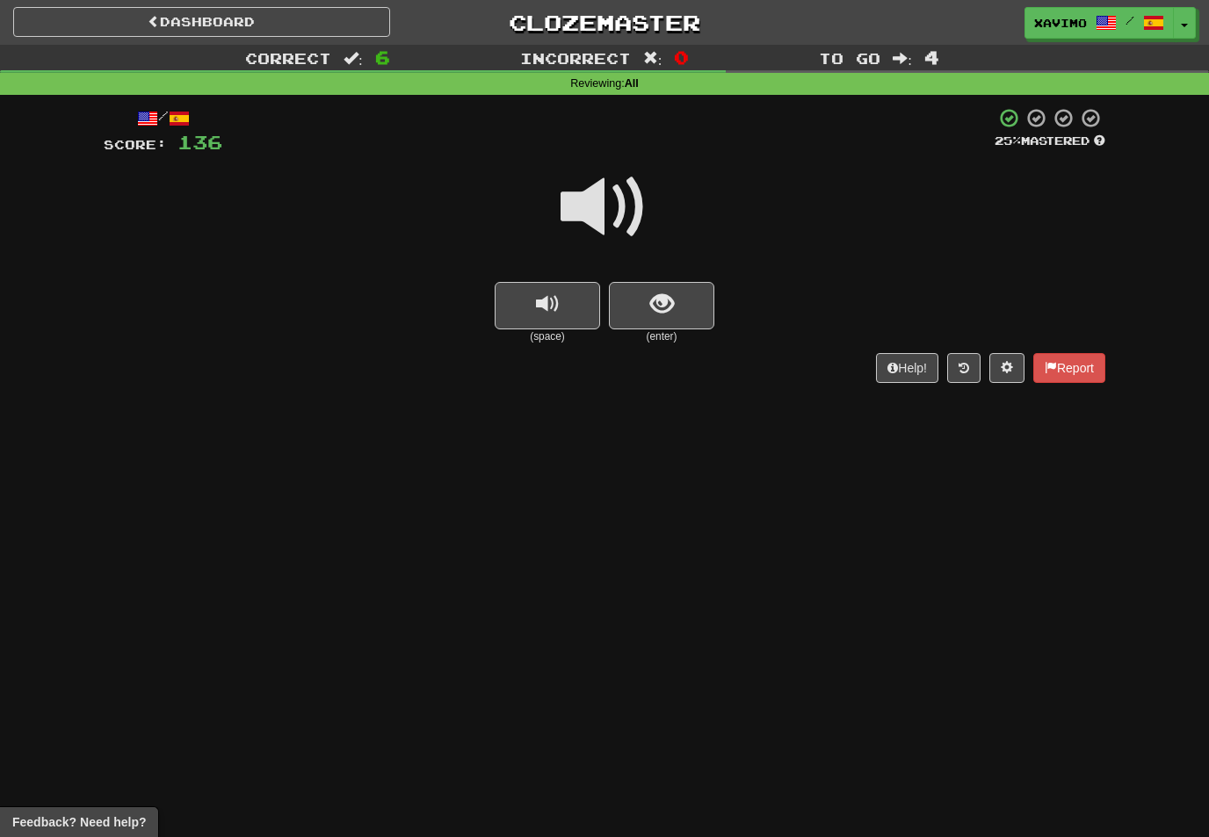
click at [612, 209] on span at bounding box center [605, 207] width 88 height 88
click at [666, 314] on span "show sentence" at bounding box center [662, 305] width 24 height 24
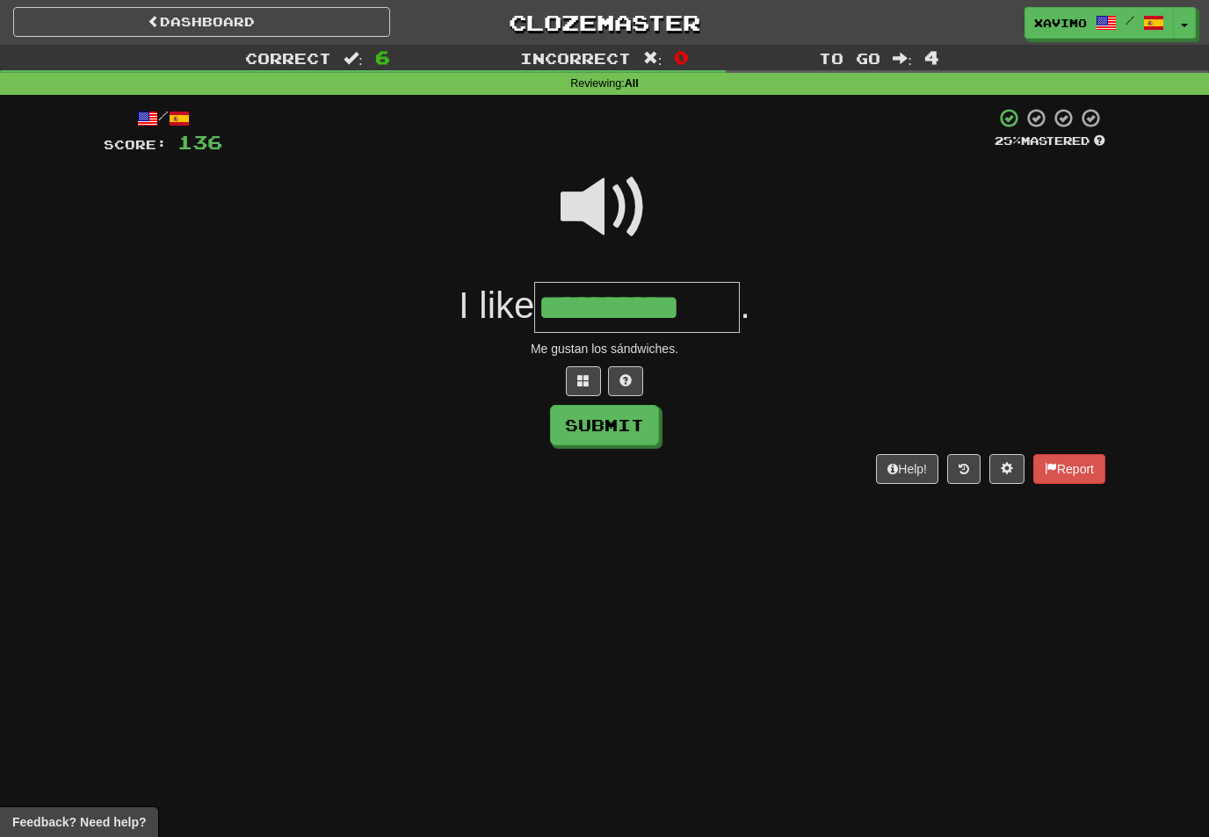
type input "**********"
click at [651, 432] on button "Submit" at bounding box center [604, 425] width 109 height 40
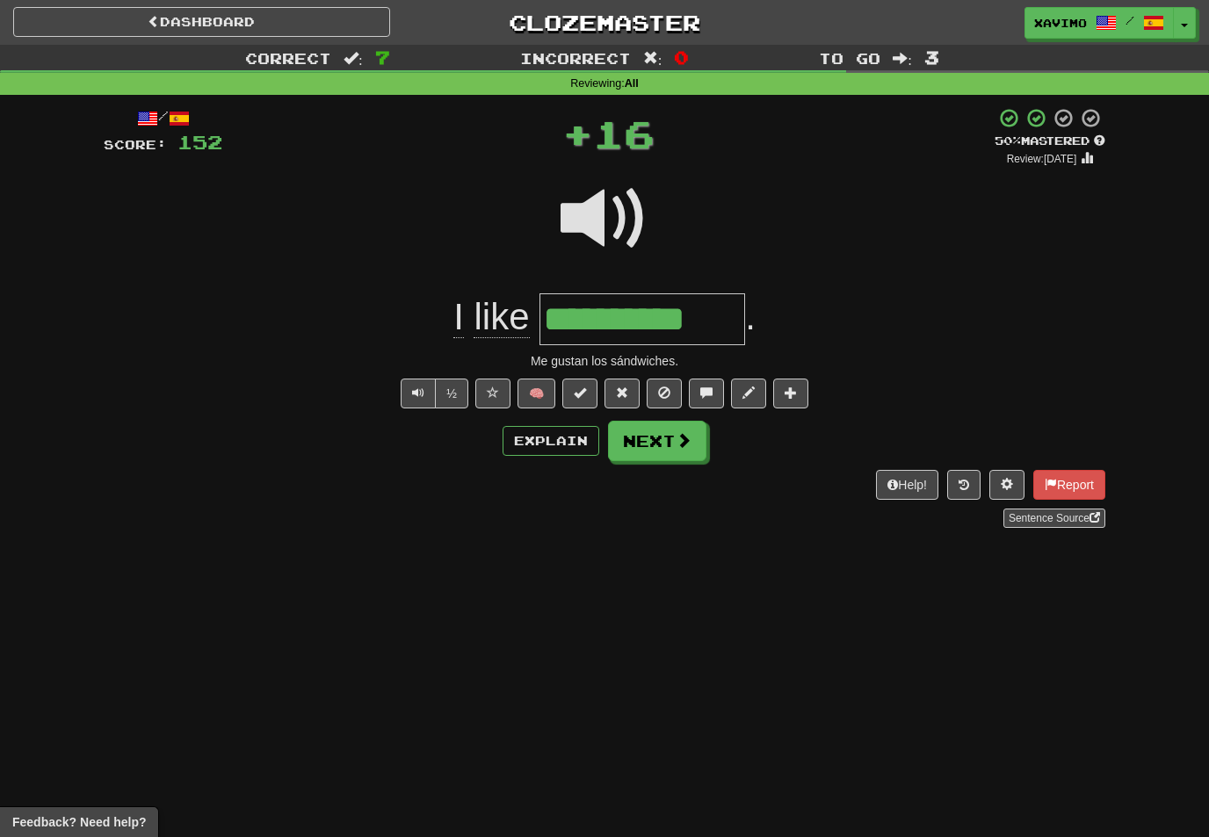
click at [684, 449] on button "Next" at bounding box center [657, 441] width 98 height 40
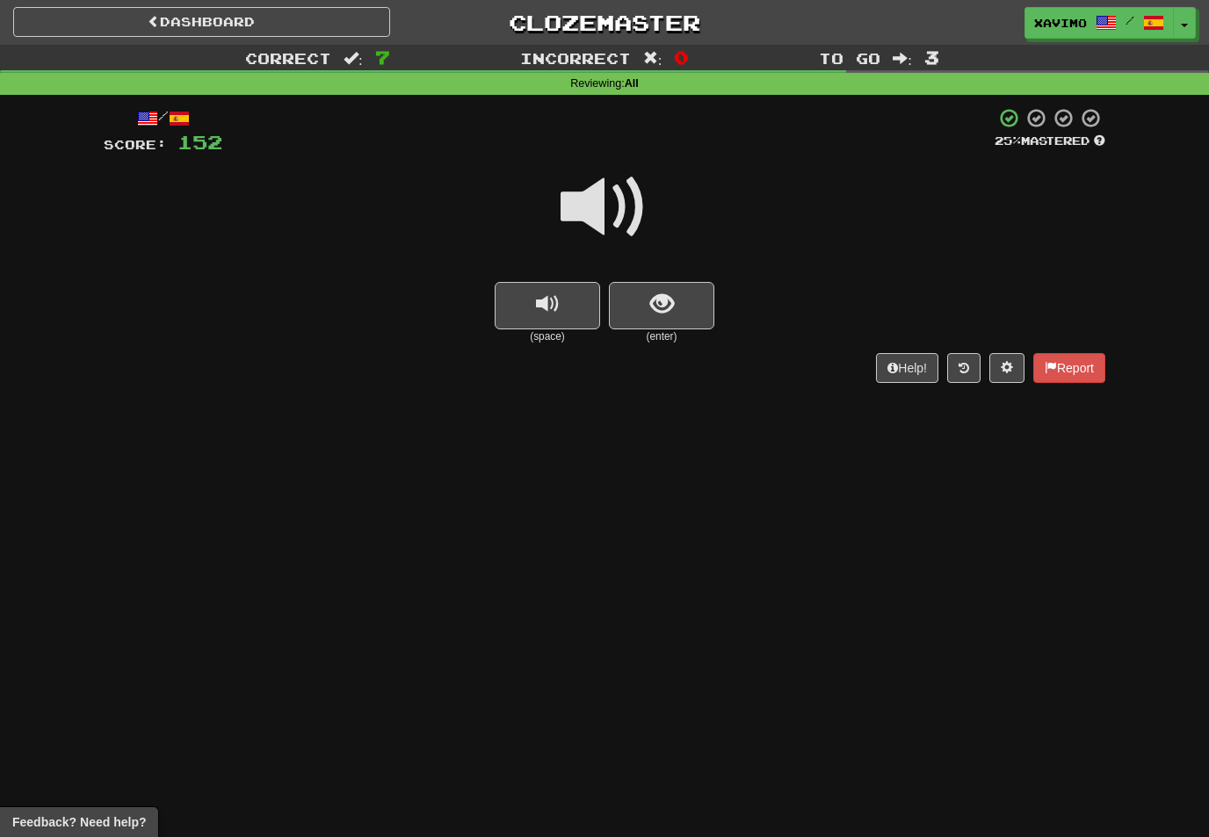
click at [666, 293] on span "show sentence" at bounding box center [662, 305] width 24 height 24
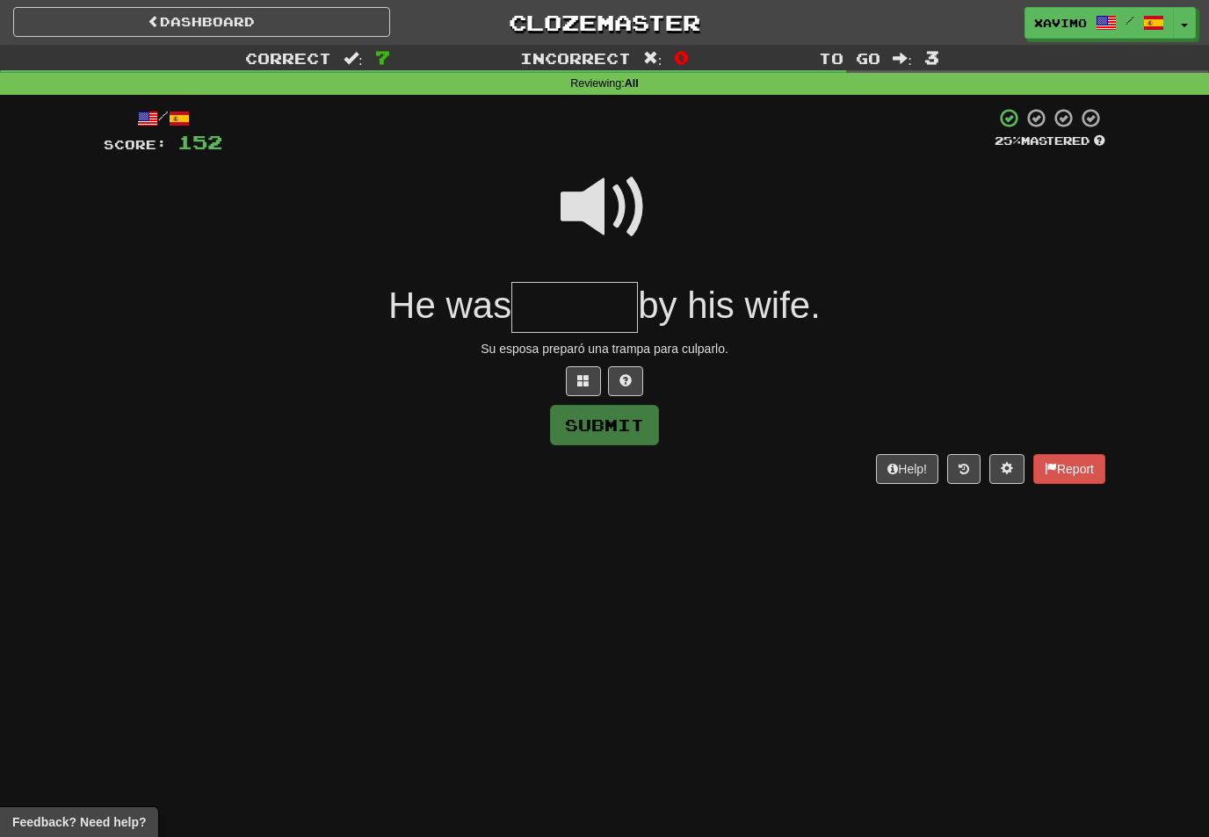
click at [618, 217] on span at bounding box center [605, 207] width 88 height 88
click at [609, 312] on input "text" at bounding box center [574, 308] width 127 height 52
click at [566, 384] on button at bounding box center [583, 381] width 35 height 30
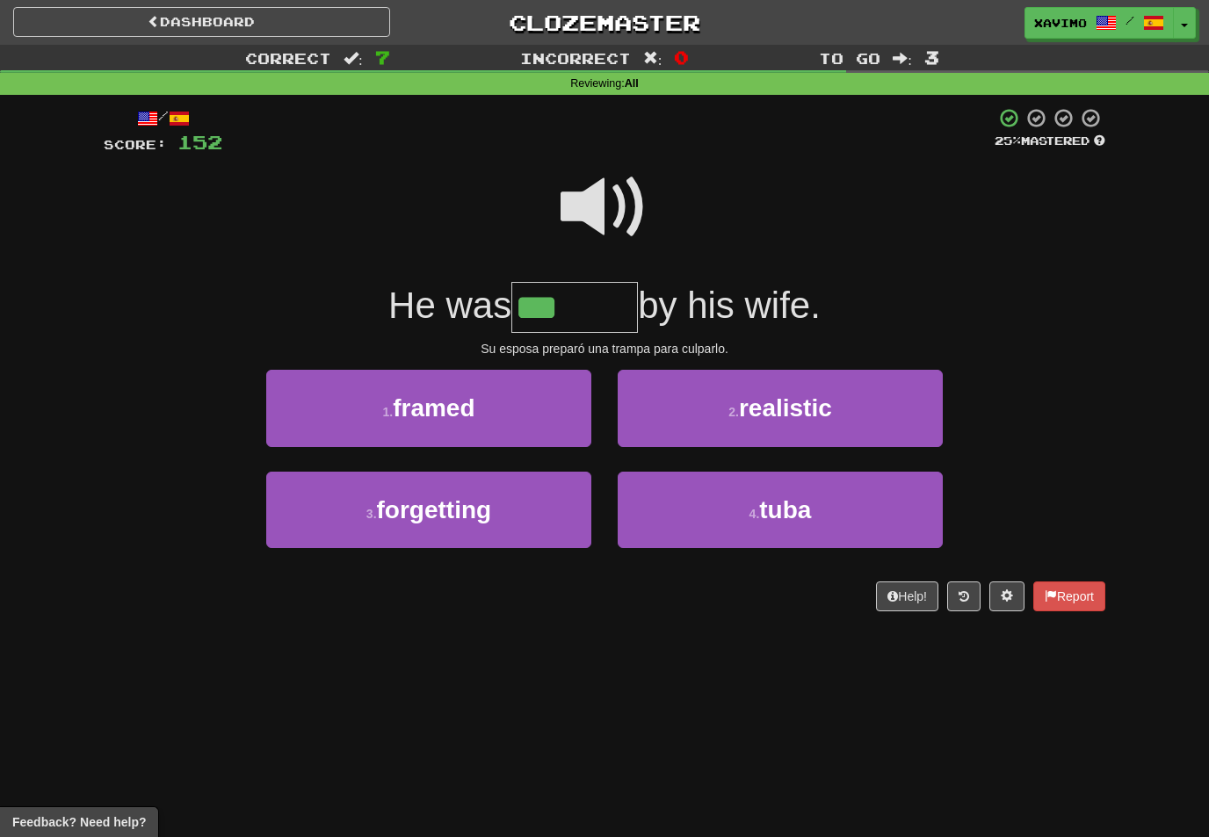
click at [545, 411] on button "1 . framed" at bounding box center [428, 408] width 325 height 76
type input "******"
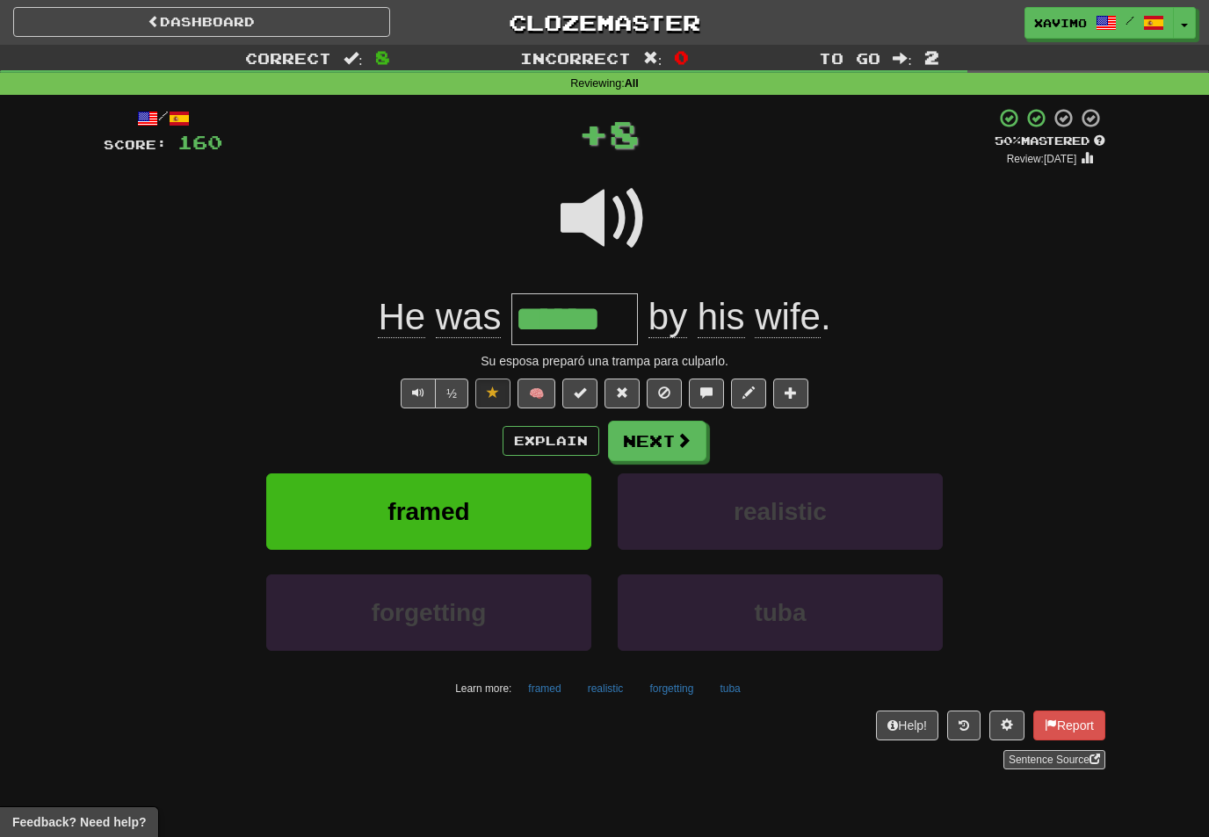
click at [689, 442] on span at bounding box center [684, 440] width 16 height 16
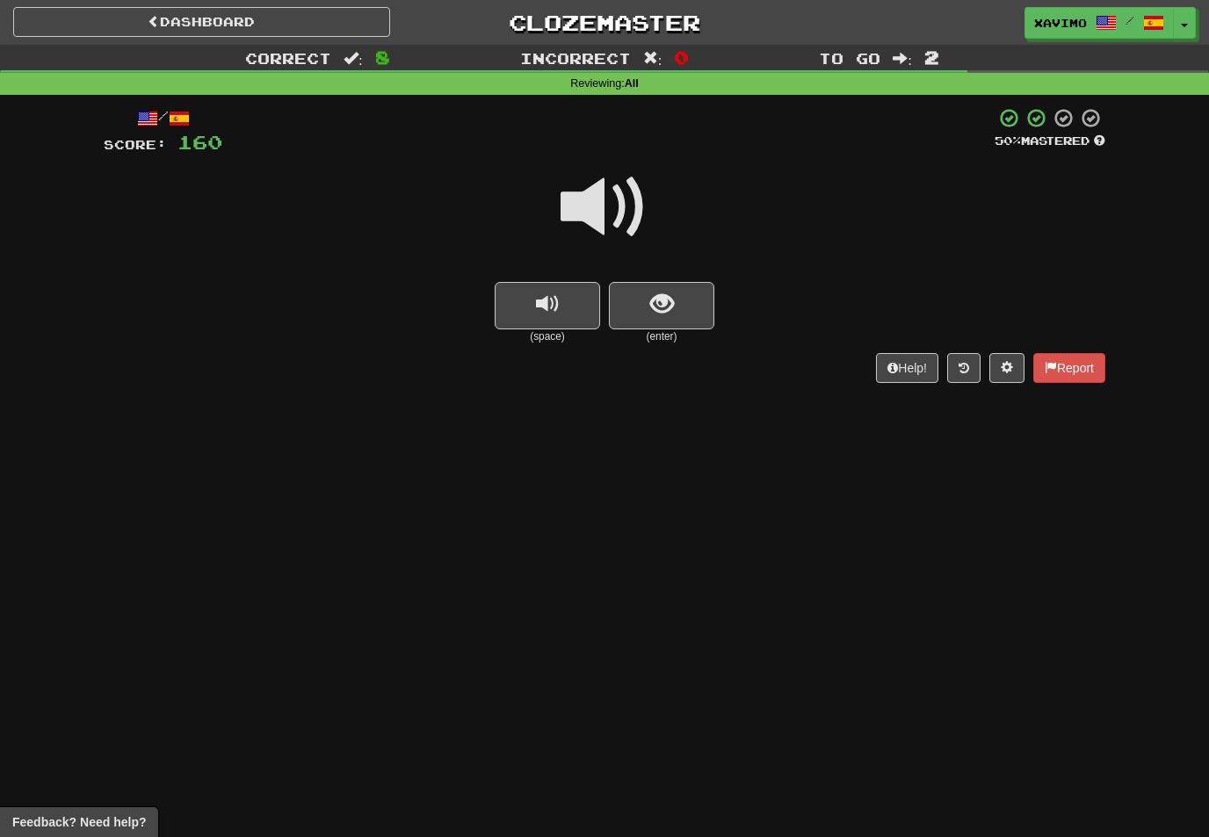
click at [634, 202] on span at bounding box center [605, 207] width 88 height 88
click at [675, 300] on button "show sentence" at bounding box center [661, 305] width 105 height 47
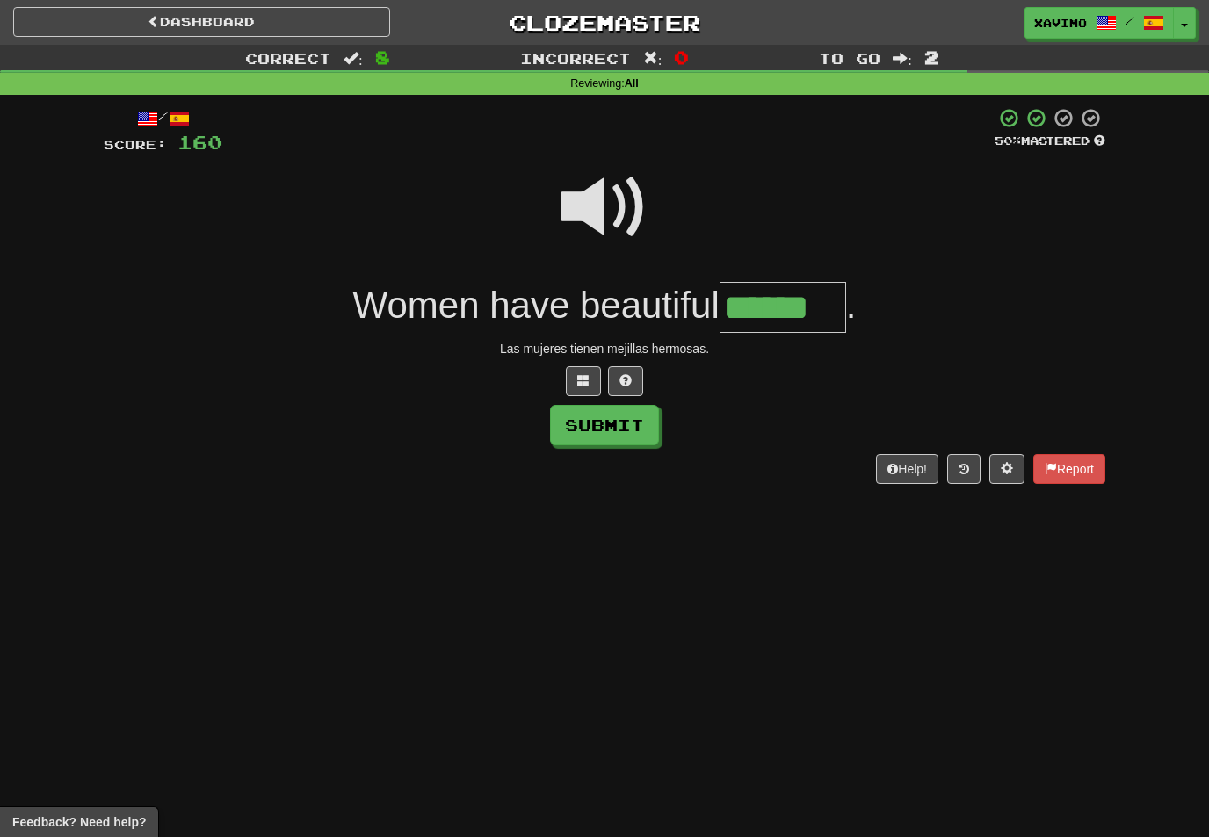
type input "******"
click at [638, 424] on button "Submit" at bounding box center [604, 425] width 109 height 40
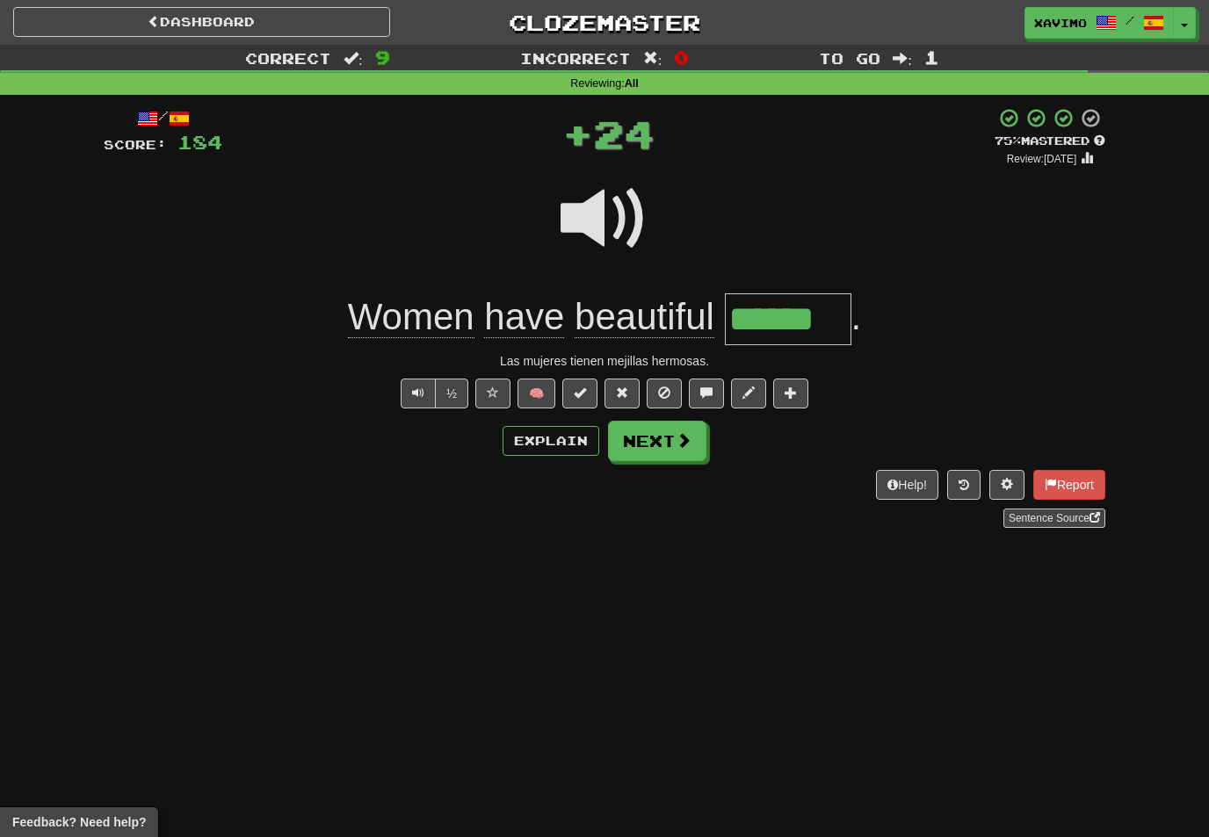
click at [693, 454] on button "Next" at bounding box center [657, 441] width 98 height 40
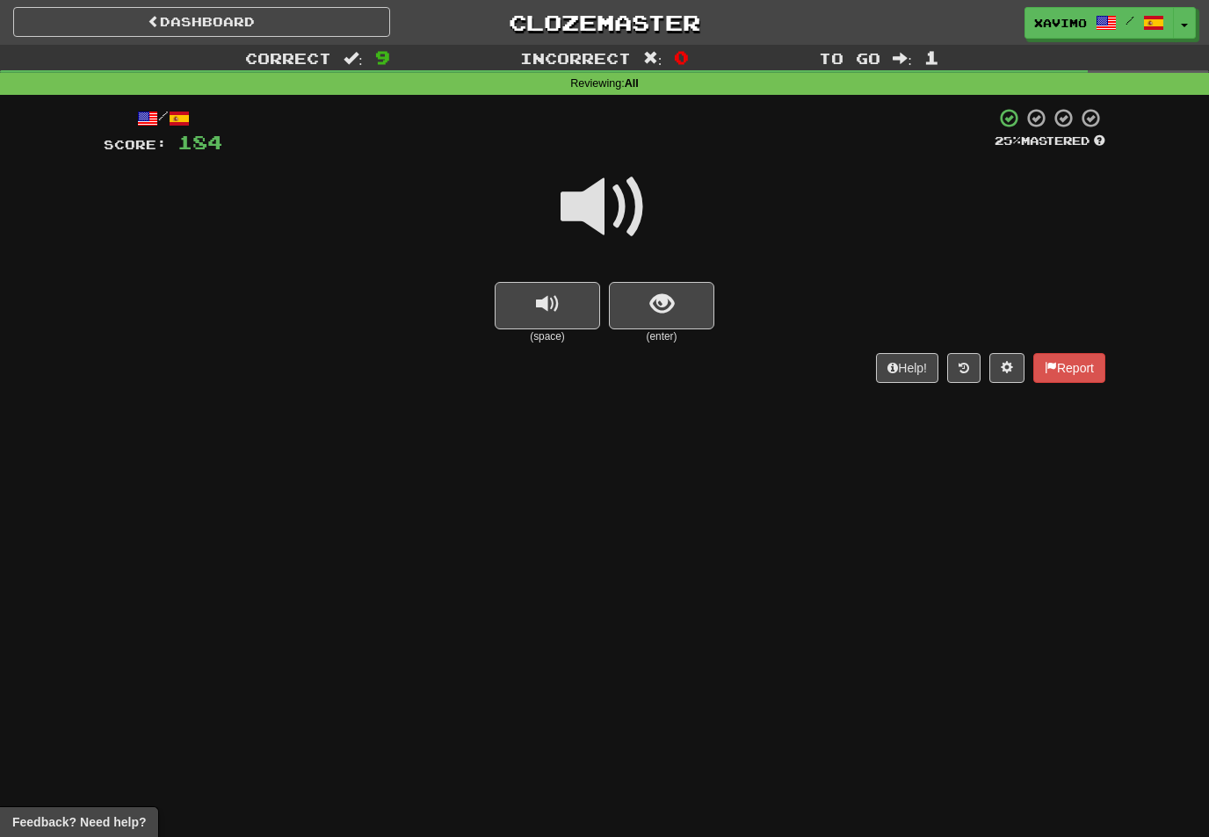
click at [611, 207] on span at bounding box center [605, 207] width 88 height 88
click at [657, 293] on span "show sentence" at bounding box center [662, 305] width 24 height 24
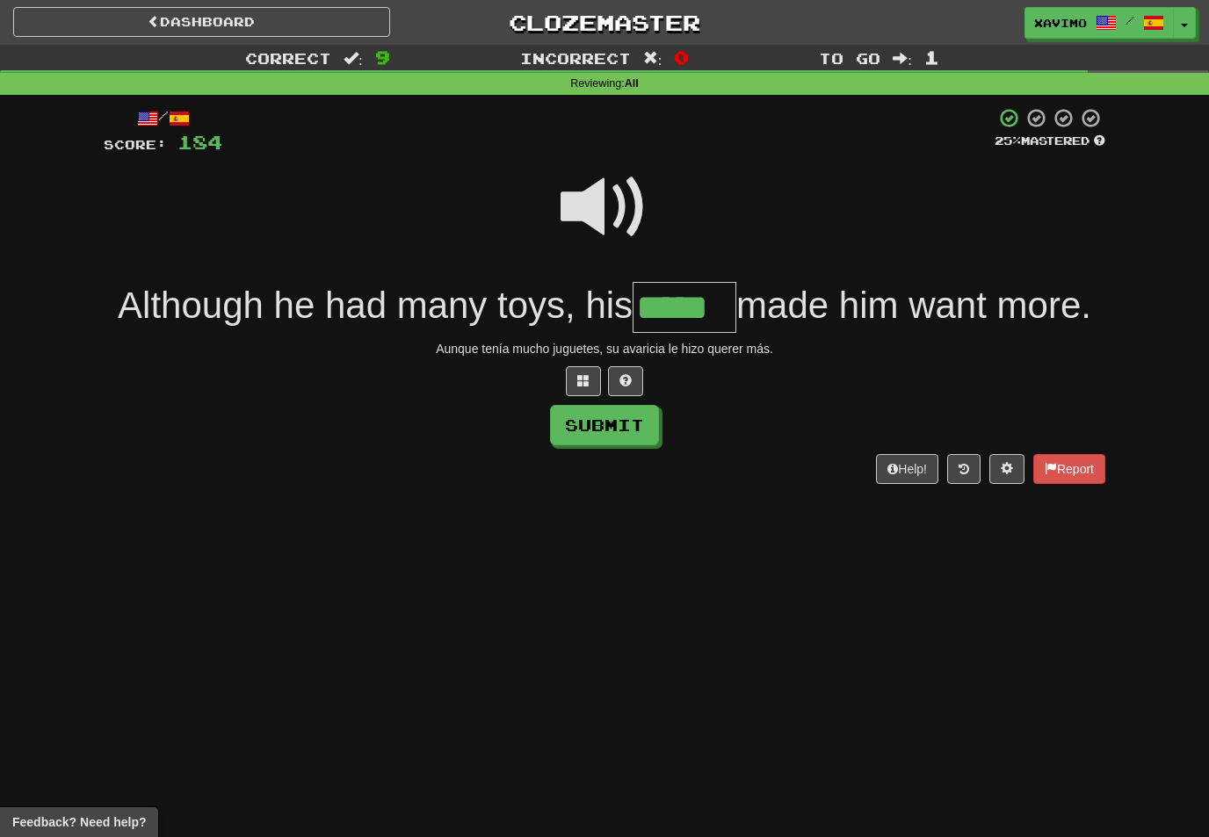
type input "*****"
click at [643, 428] on button "Submit" at bounding box center [604, 425] width 109 height 40
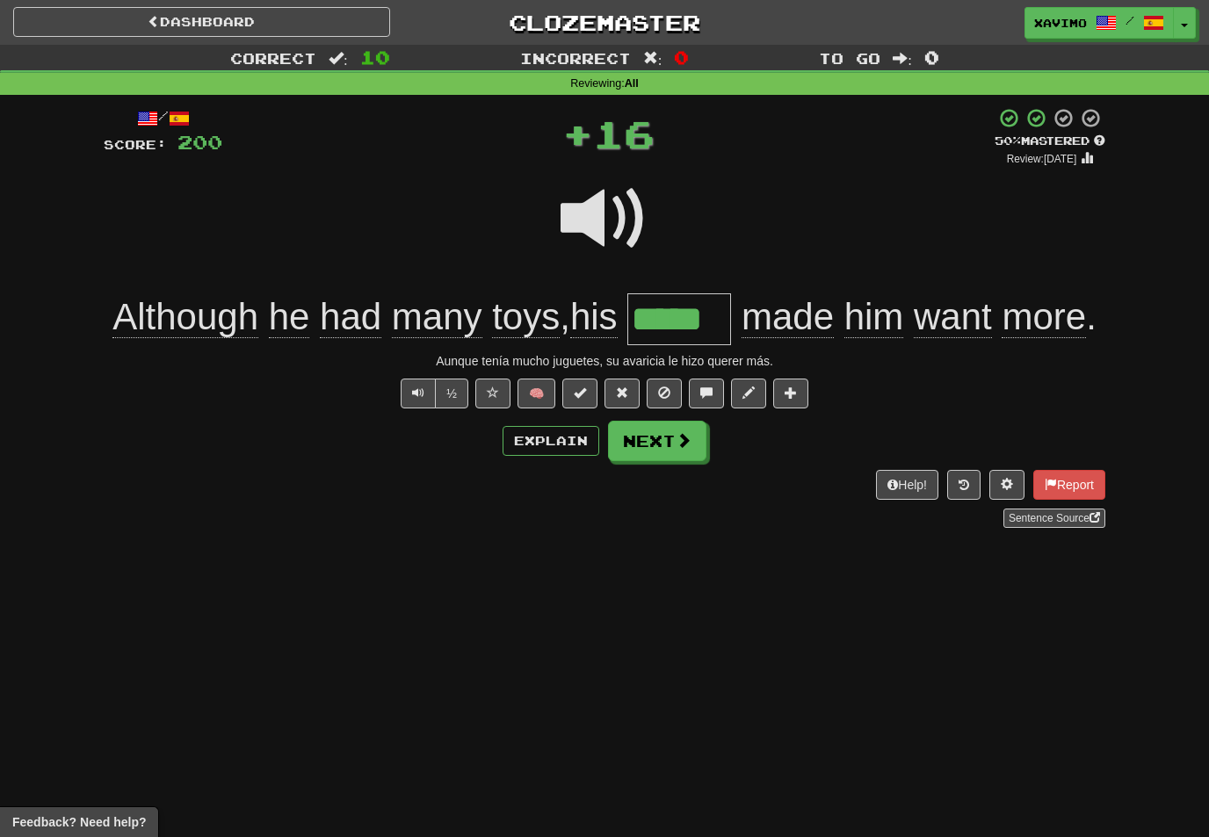
click at [692, 443] on button "Next" at bounding box center [657, 441] width 98 height 40
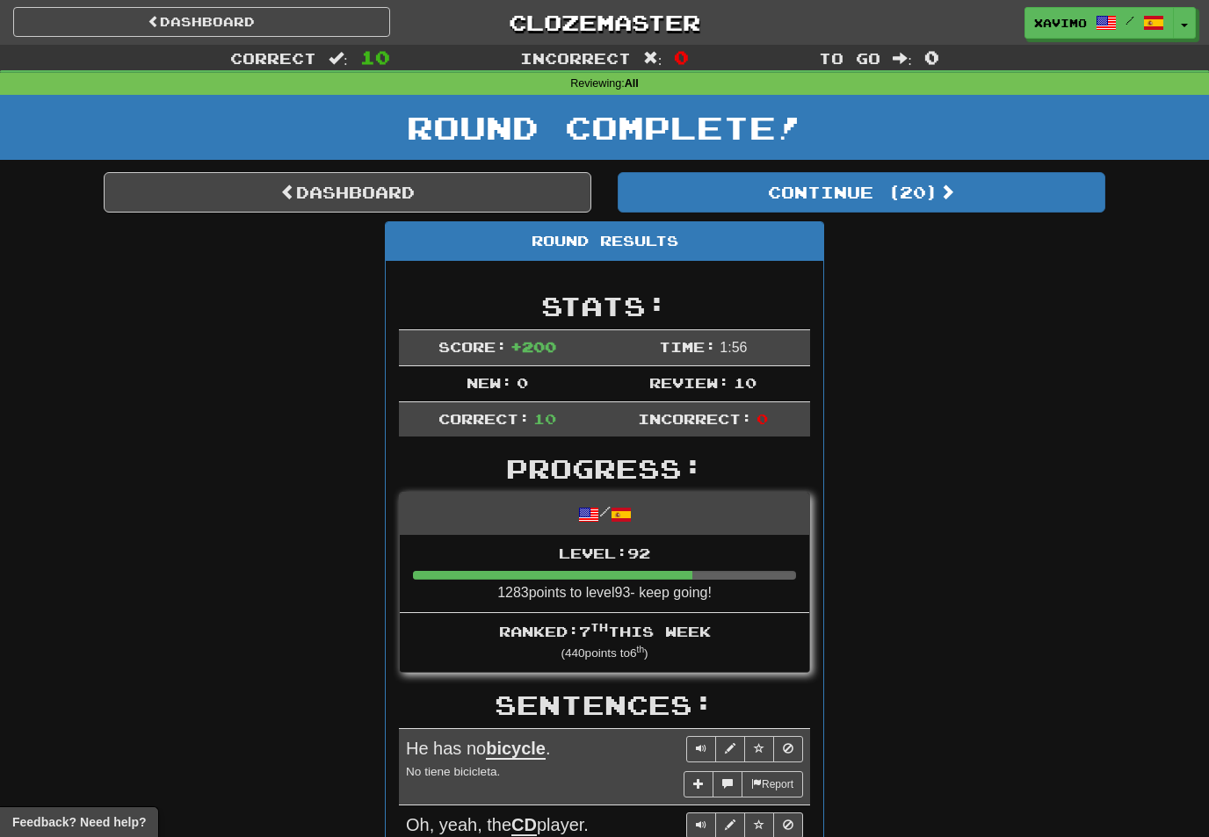
click at [529, 199] on link "Dashboard" at bounding box center [348, 192] width 488 height 40
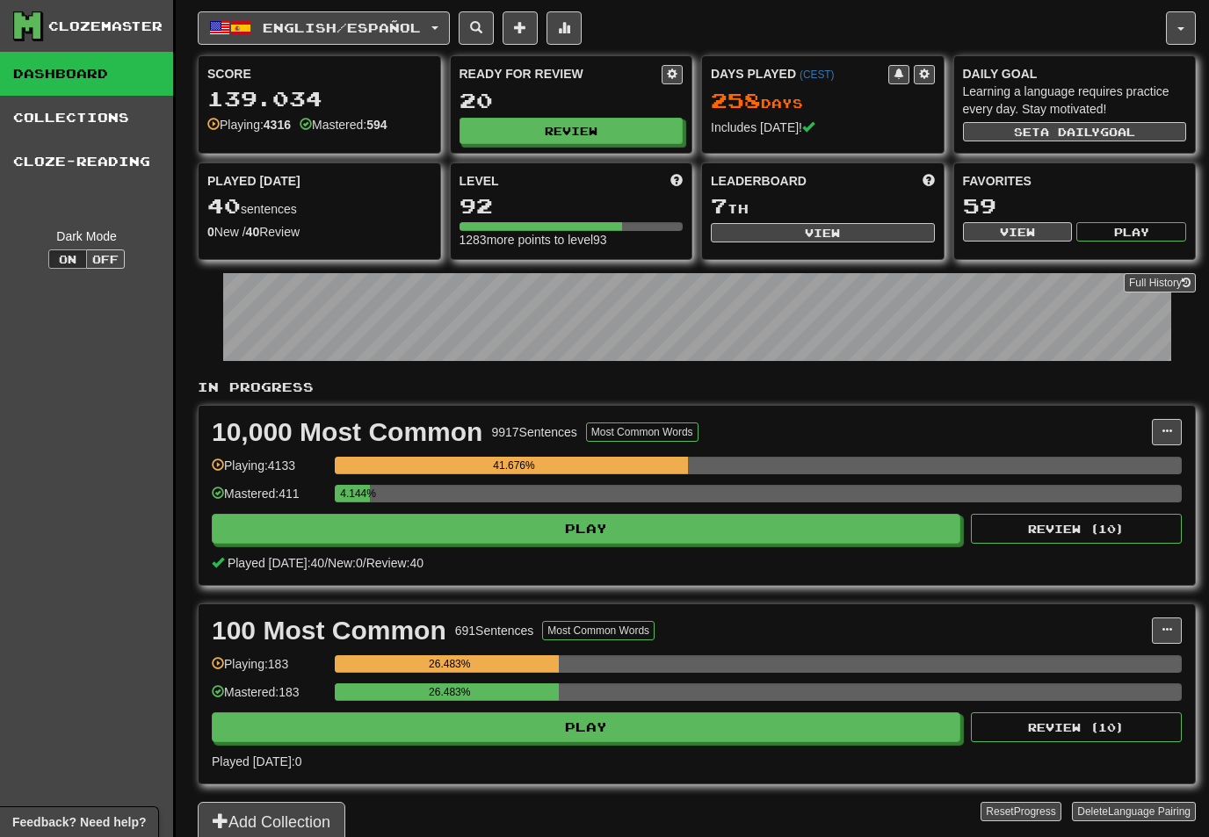
click at [843, 234] on button "View" at bounding box center [823, 232] width 224 height 19
select select "**********"
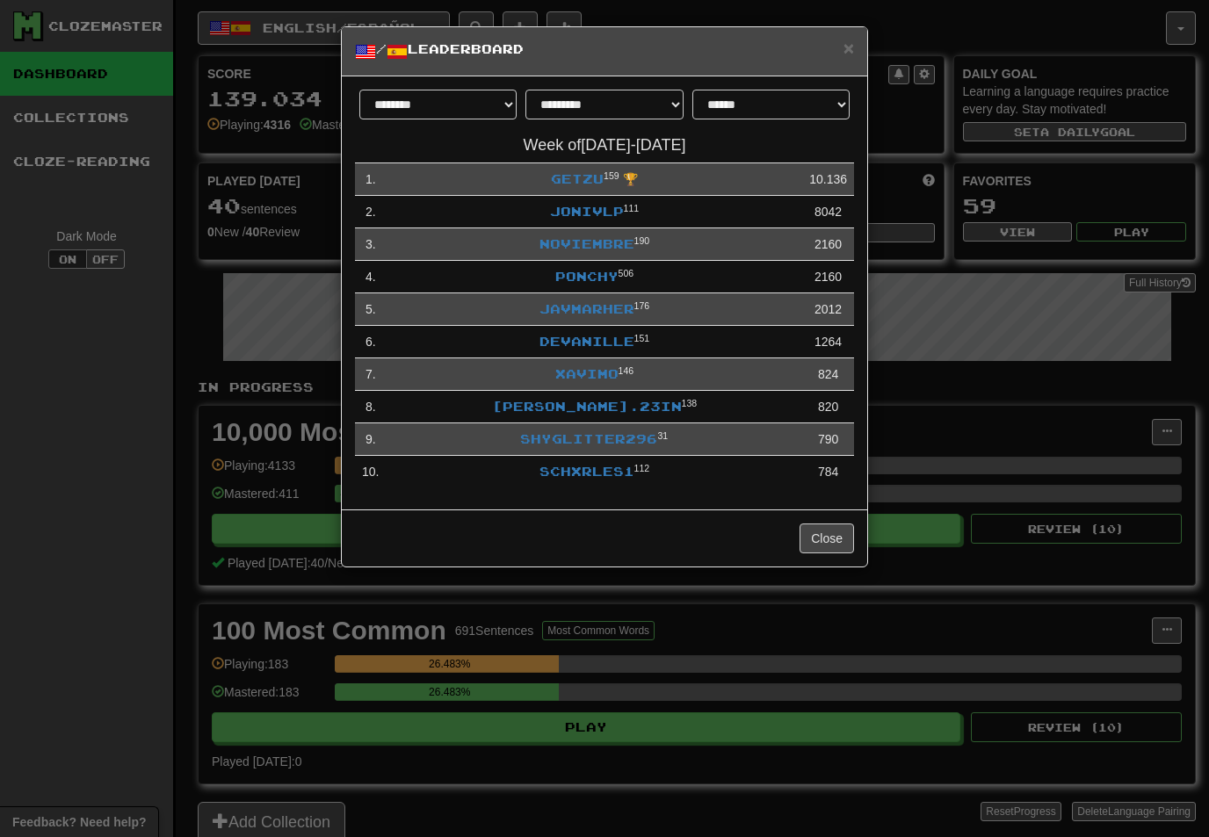
click at [594, 372] on link "Xavimo" at bounding box center [586, 373] width 63 height 15
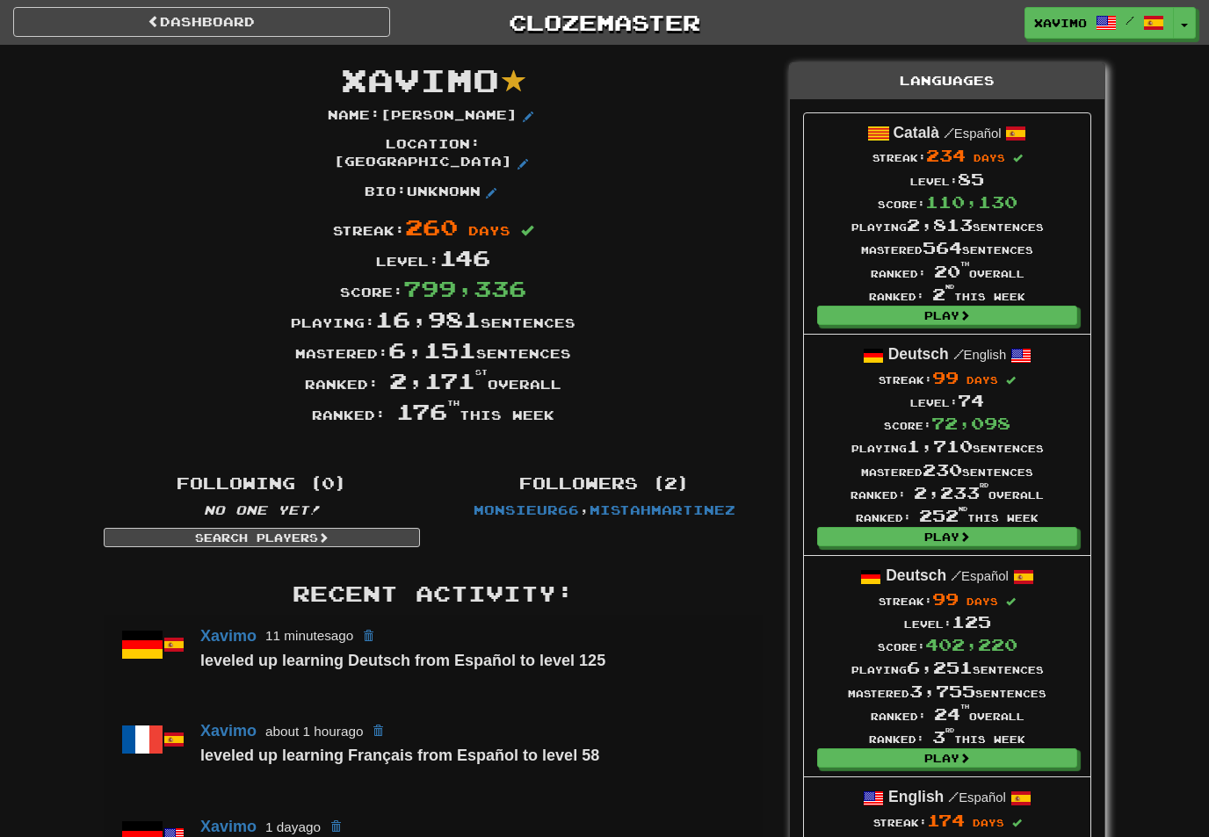
click at [282, 35] on link "Dashboard" at bounding box center [201, 22] width 377 height 30
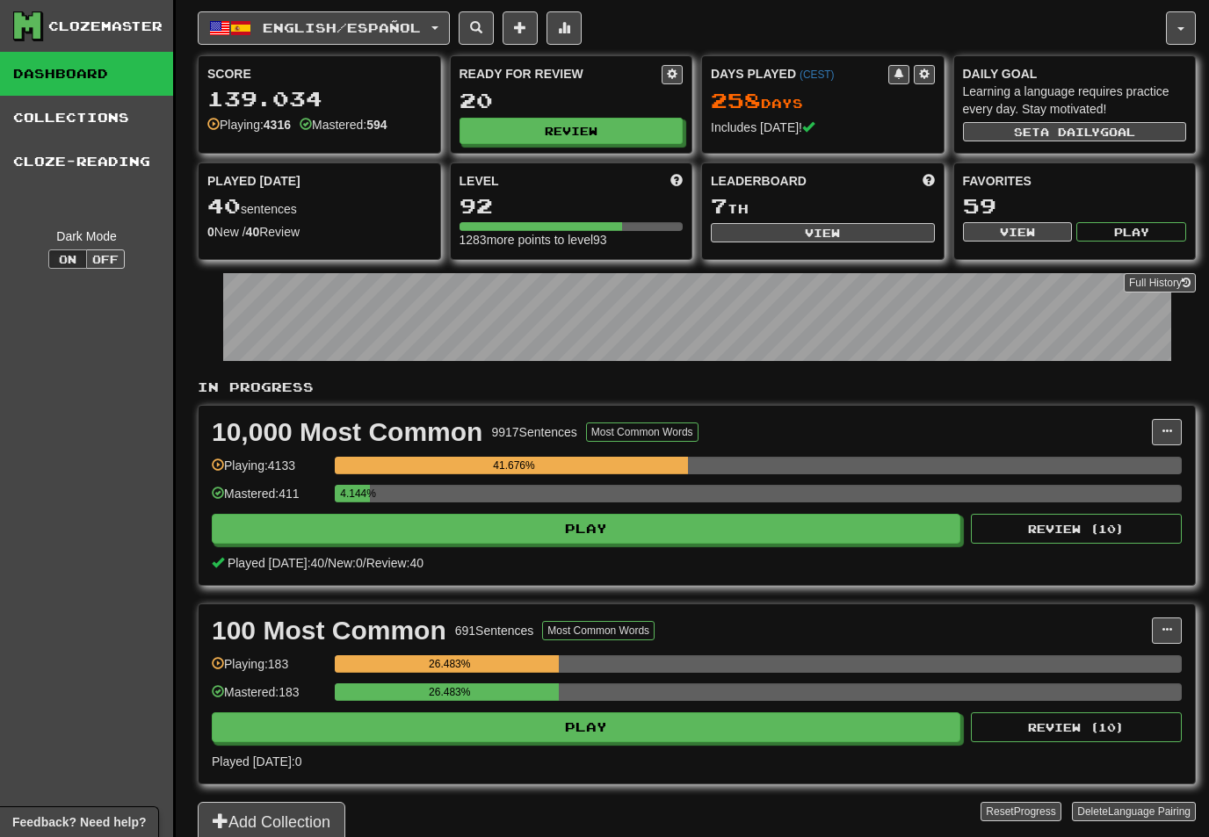
click at [610, 120] on button "Review" at bounding box center [571, 131] width 224 height 26
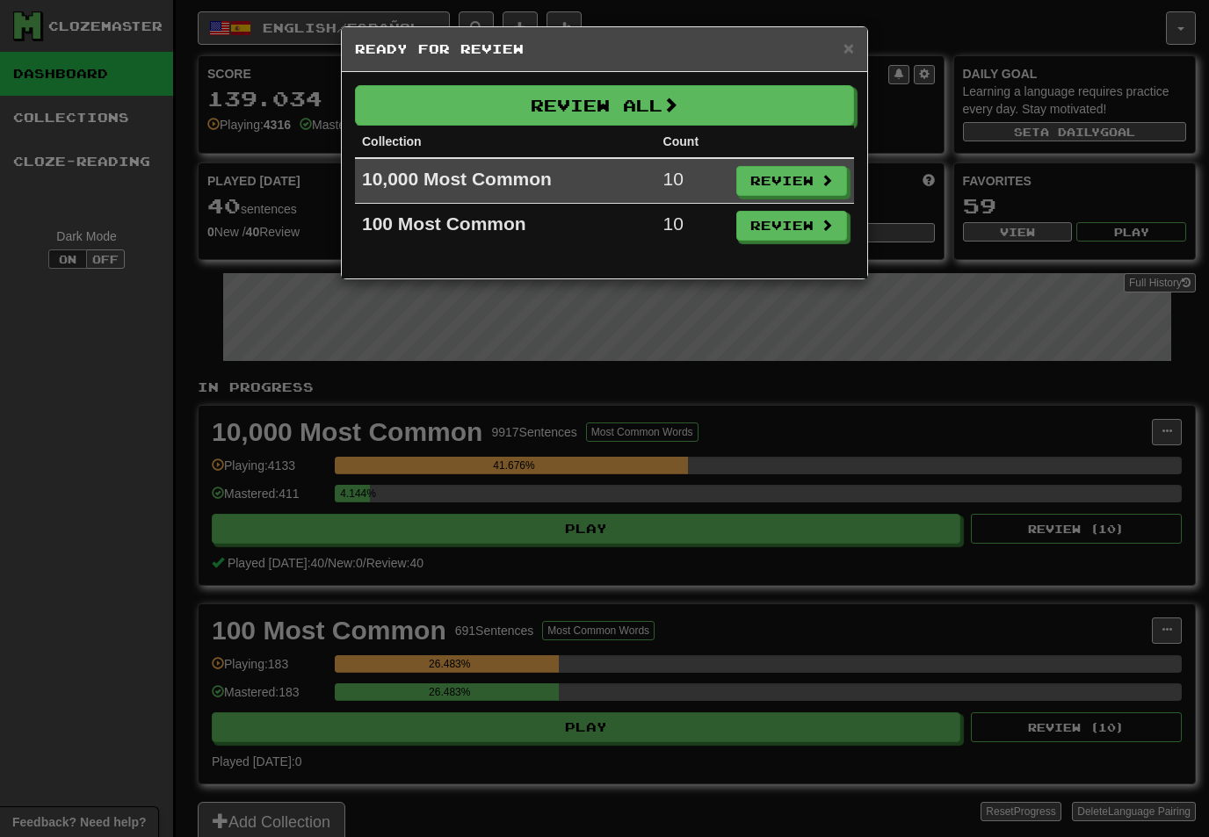
click at [778, 100] on button "Review All" at bounding box center [604, 105] width 499 height 40
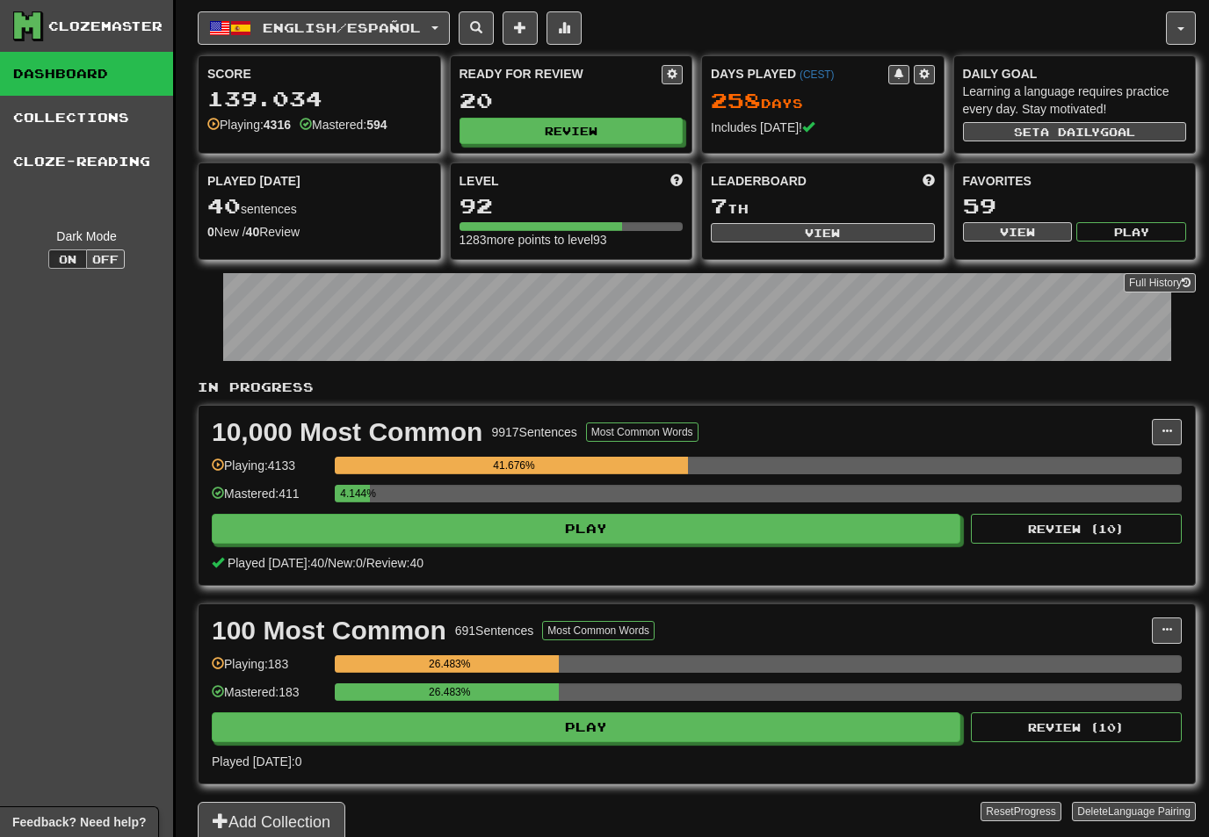
select select "**"
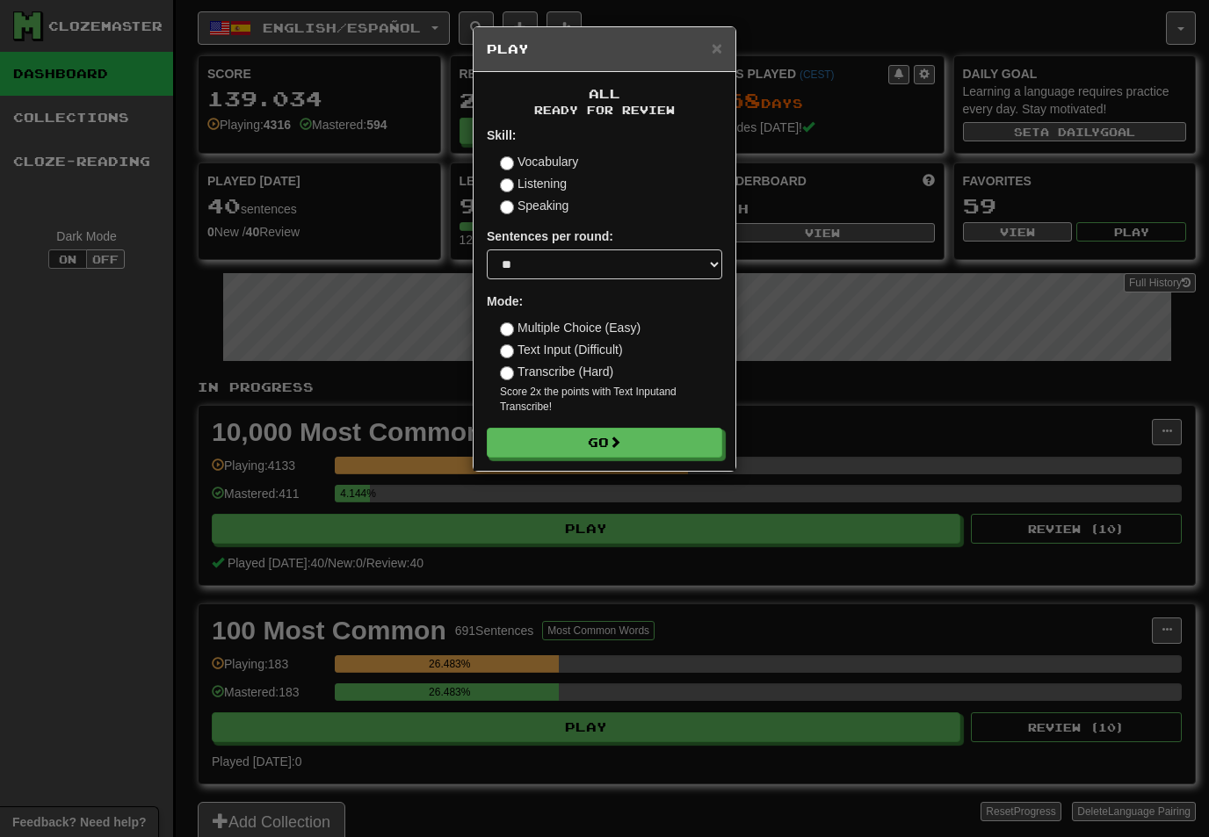
click at [673, 438] on button "Go" at bounding box center [604, 443] width 235 height 30
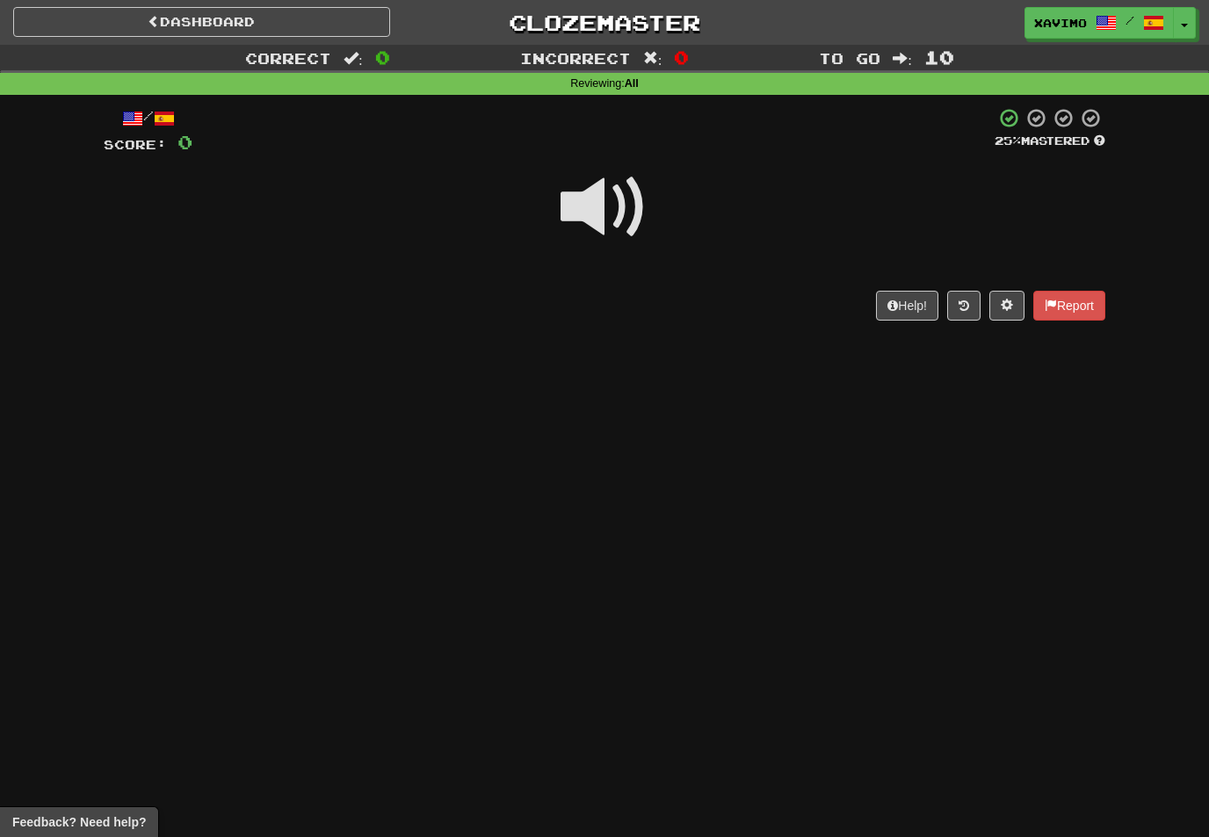
click at [611, 212] on span at bounding box center [605, 207] width 88 height 88
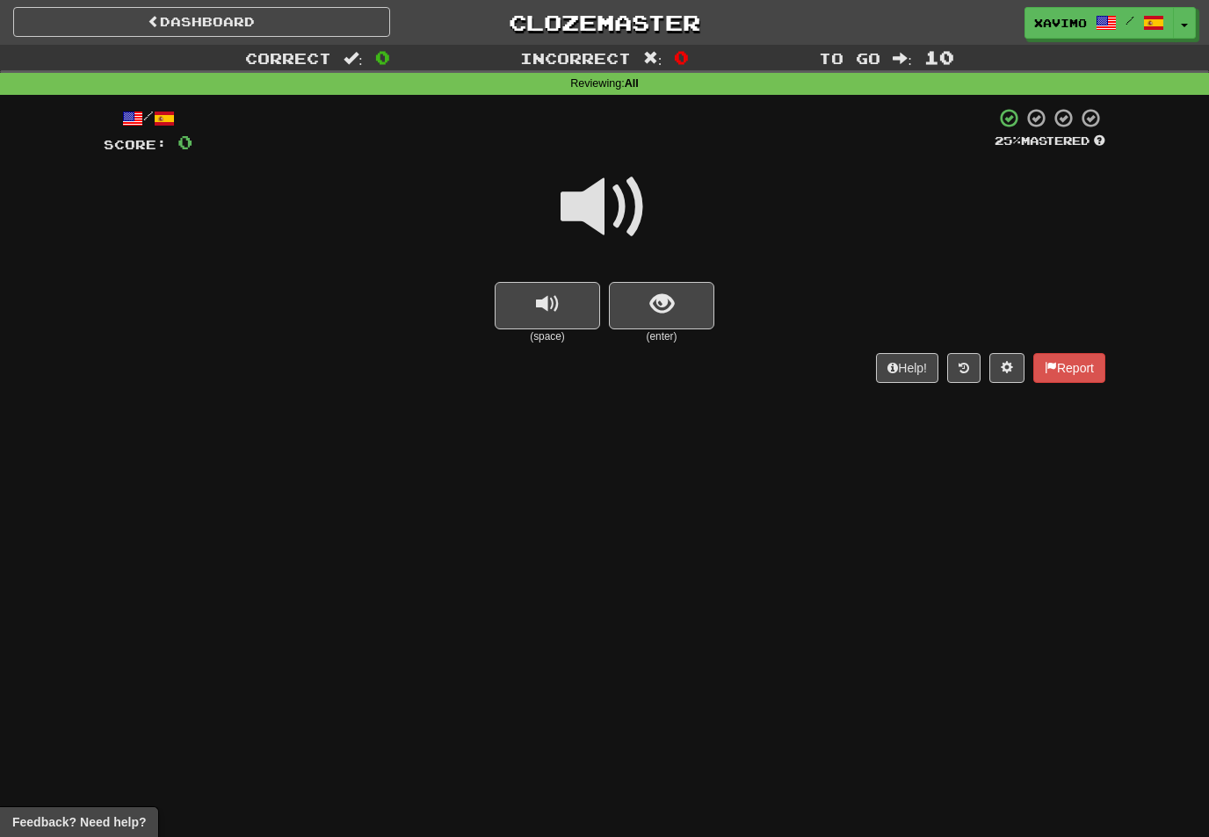
click at [603, 217] on span at bounding box center [605, 207] width 88 height 88
click at [650, 295] on span "show sentence" at bounding box center [662, 305] width 24 height 24
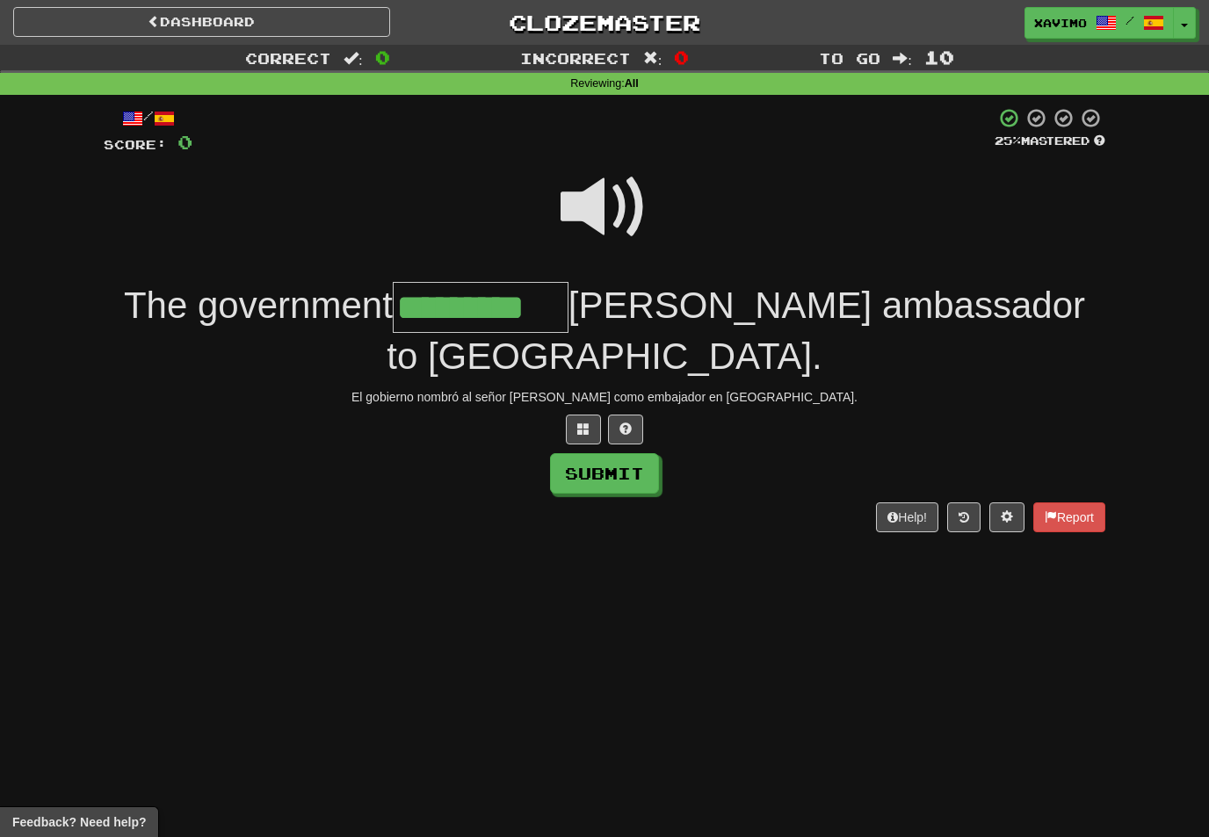
type input "*********"
click at [639, 453] on button "Submit" at bounding box center [604, 473] width 109 height 40
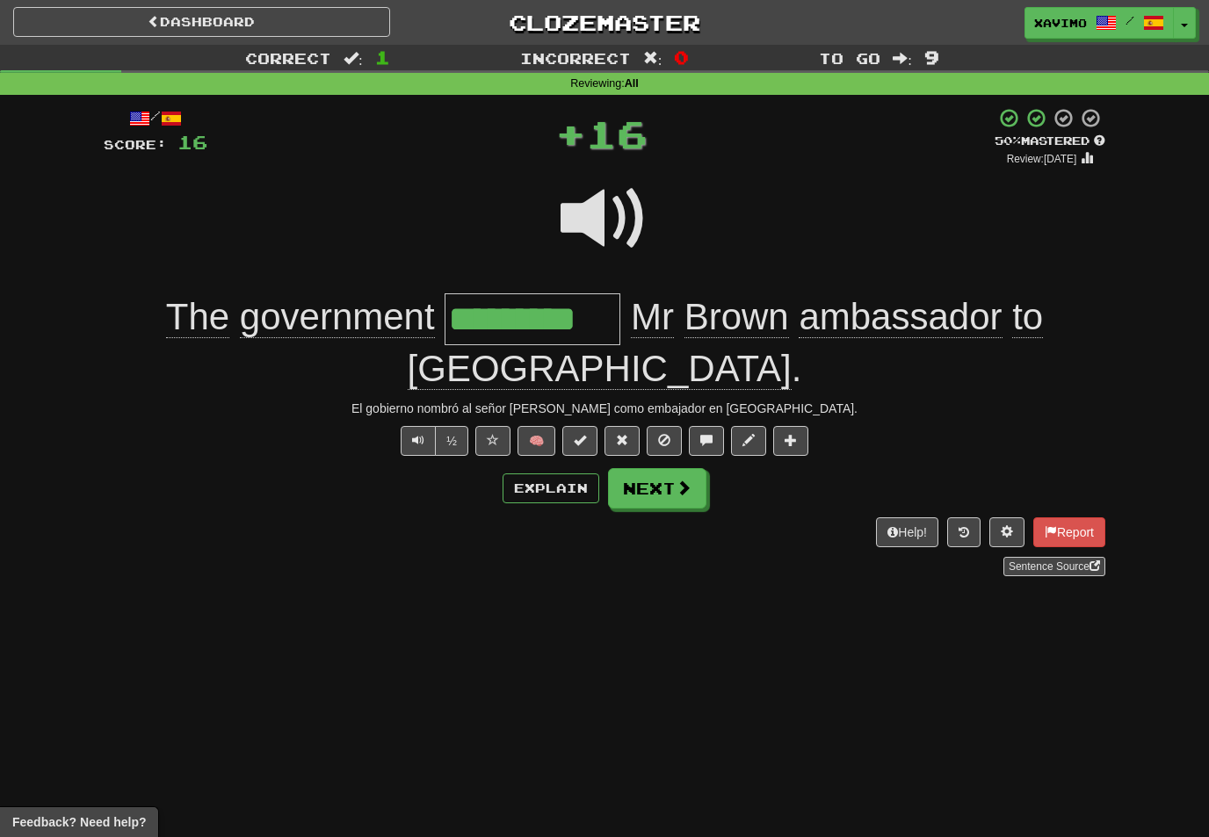
click at [698, 468] on button "Next" at bounding box center [657, 488] width 98 height 40
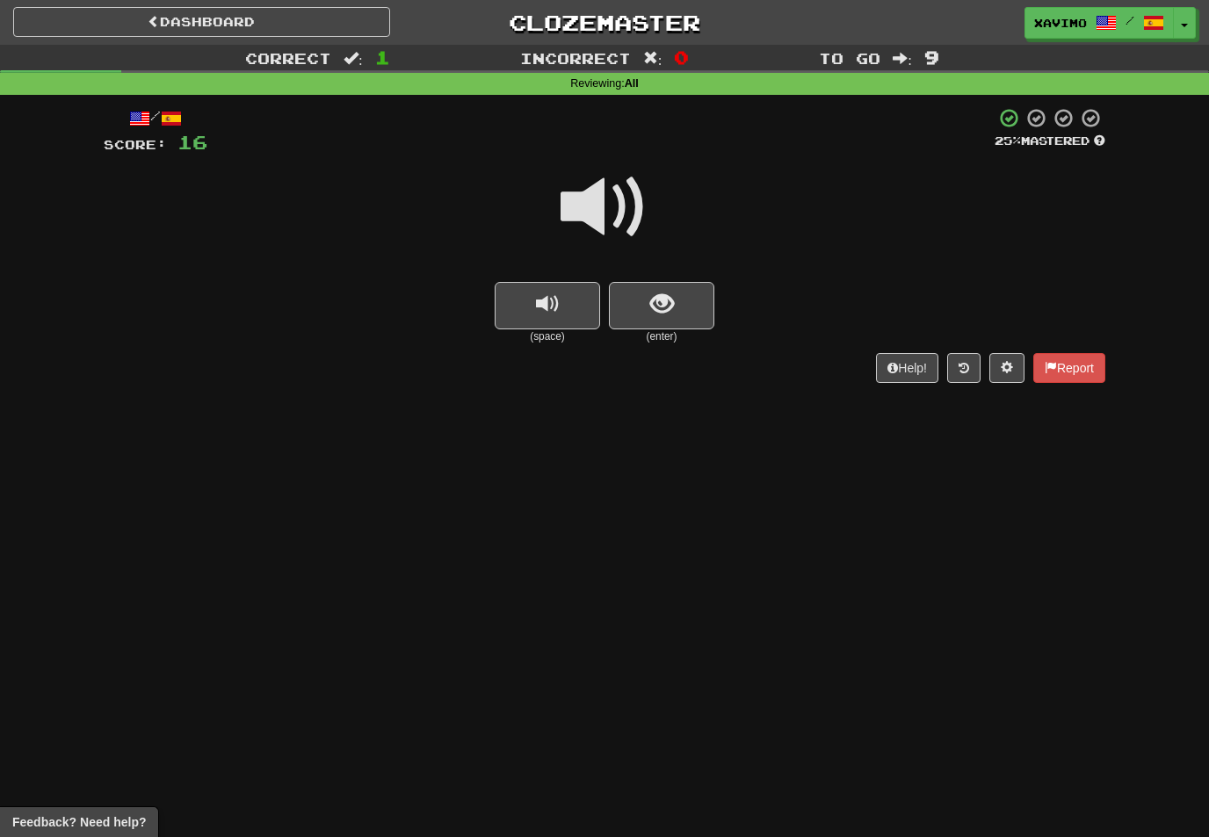
click at [623, 193] on span at bounding box center [605, 207] width 88 height 88
click at [671, 304] on span "show sentence" at bounding box center [662, 305] width 24 height 24
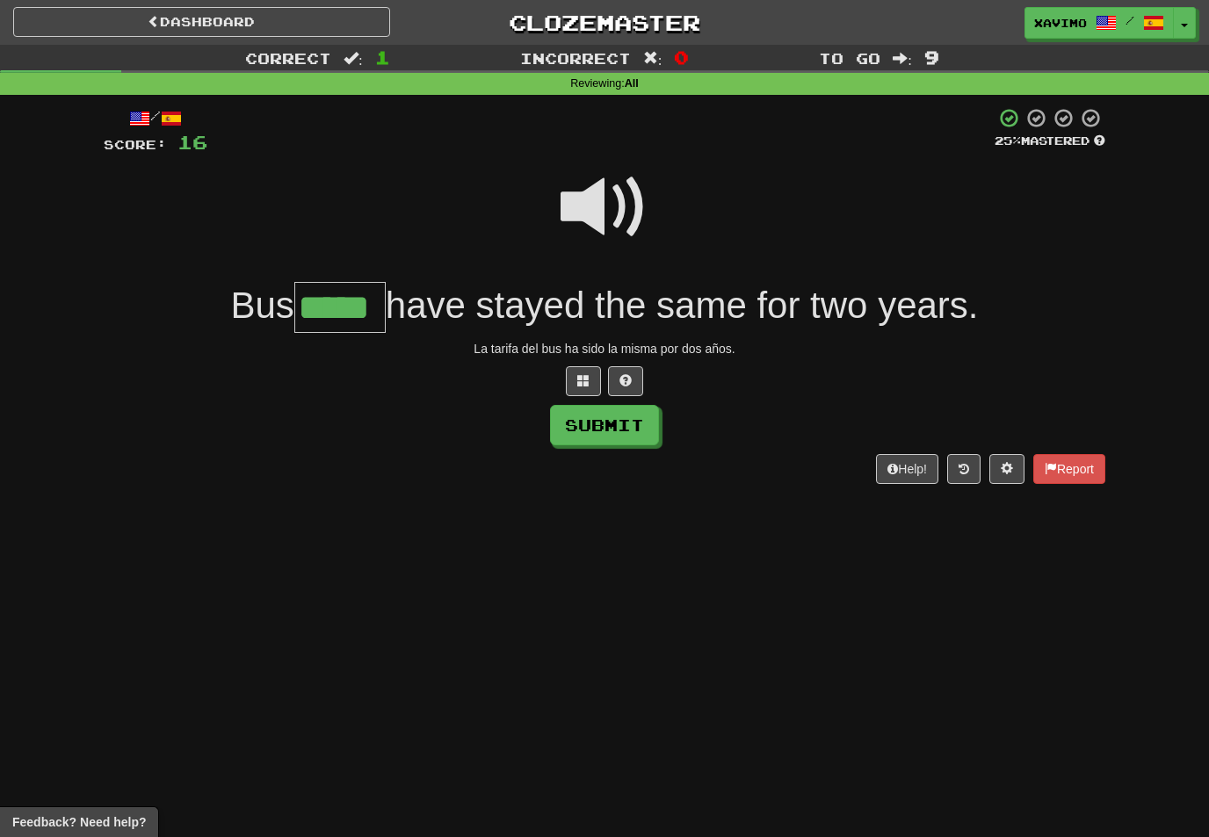
type input "*****"
click at [655, 424] on button "Submit" at bounding box center [604, 425] width 109 height 40
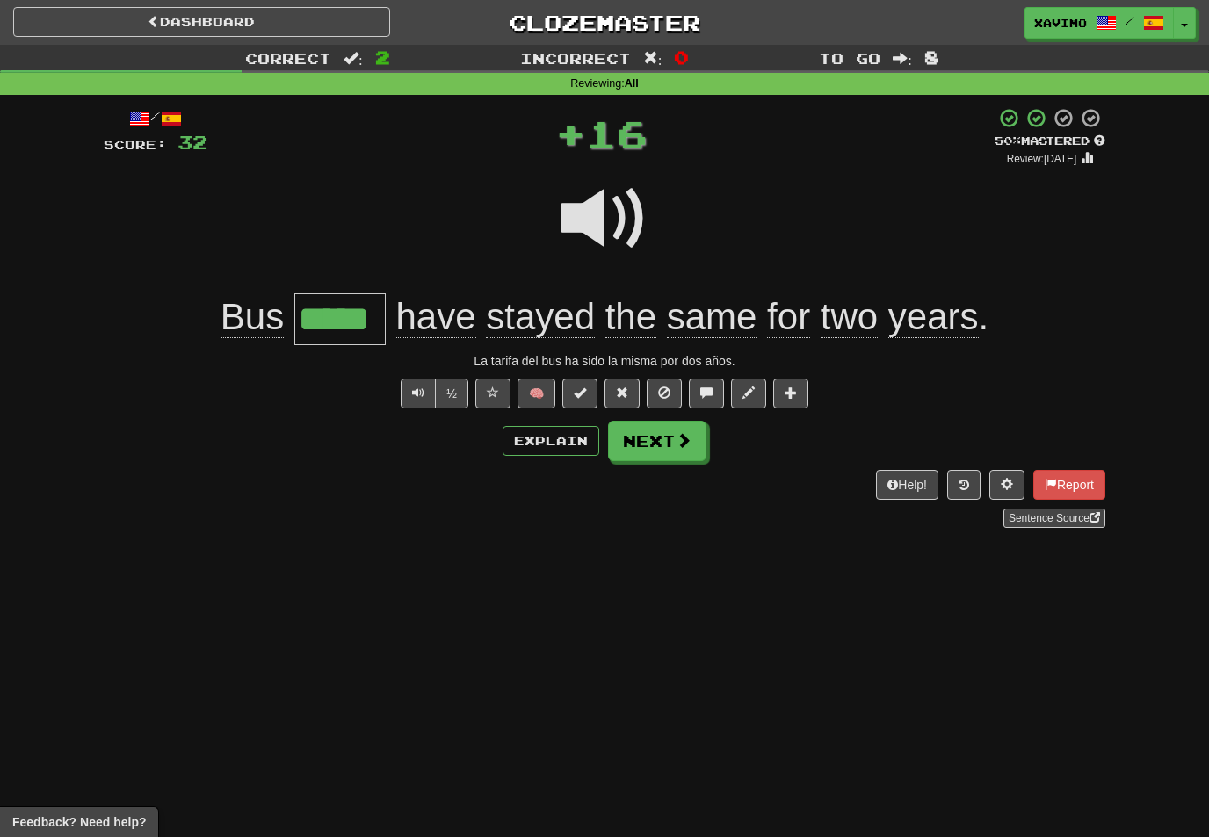
click at [701, 449] on button "Next" at bounding box center [657, 441] width 98 height 40
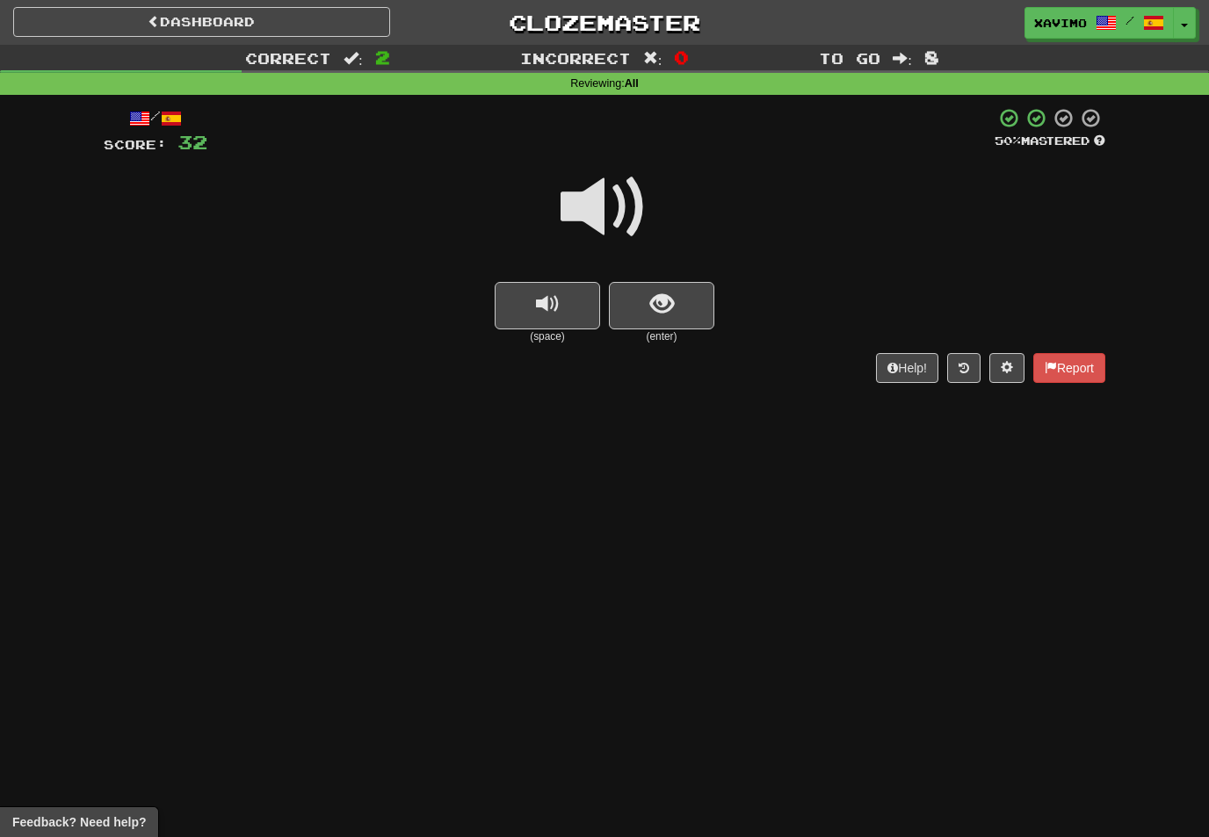
click at [611, 201] on span at bounding box center [605, 207] width 88 height 88
click at [658, 303] on span "show sentence" at bounding box center [662, 305] width 24 height 24
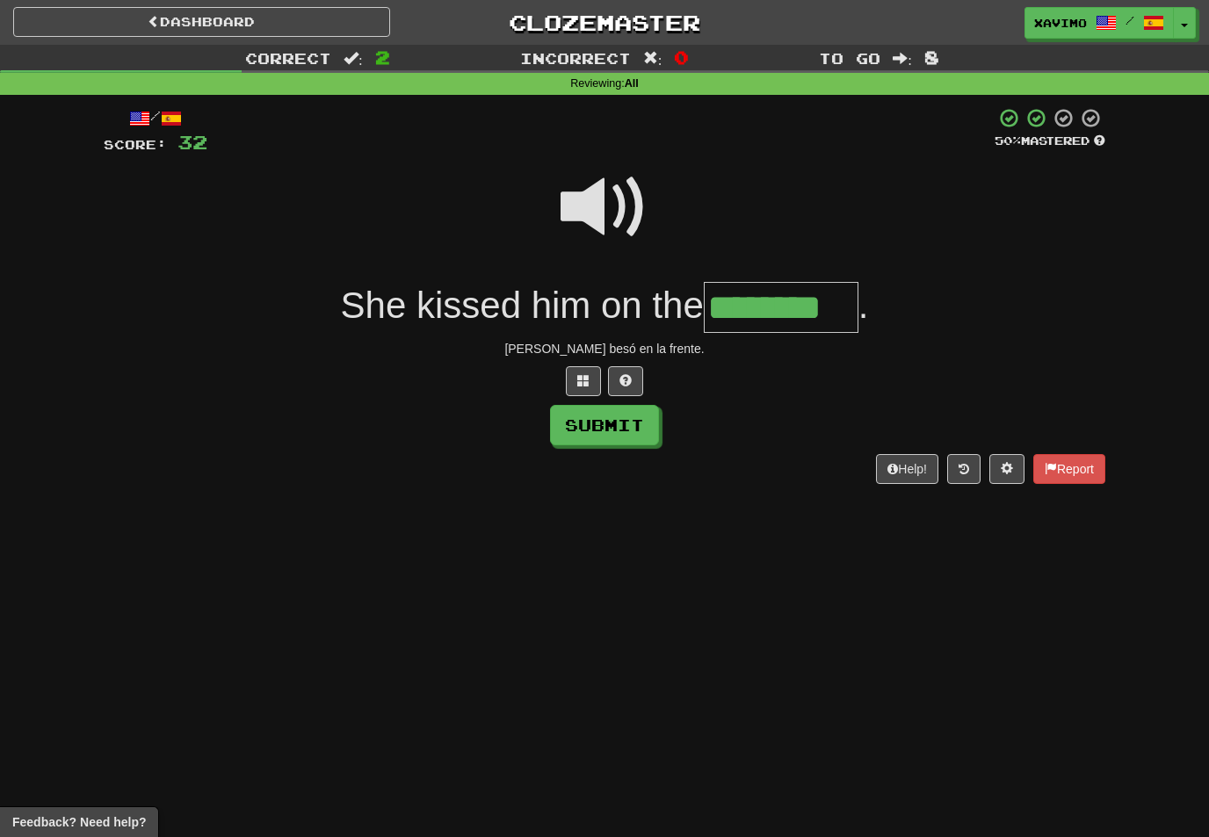
type input "********"
click at [632, 427] on button "Submit" at bounding box center [604, 425] width 109 height 40
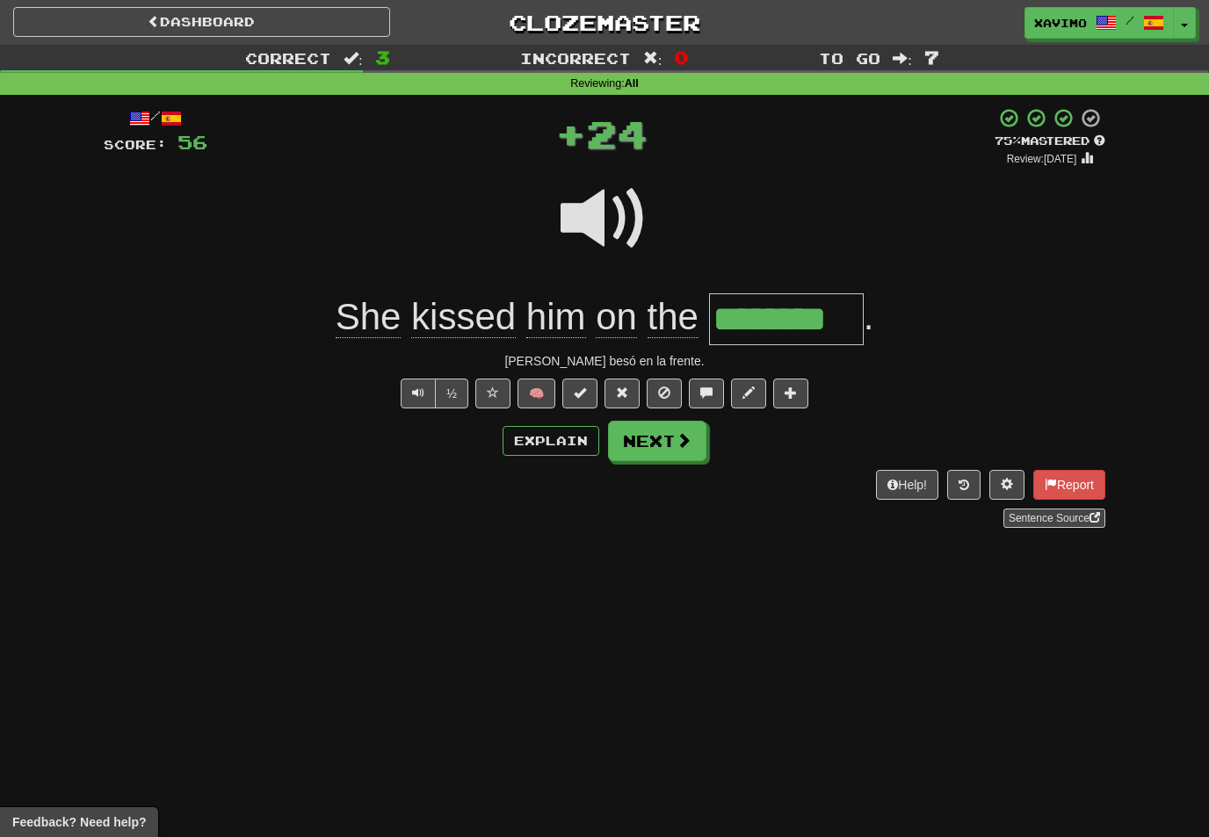
click at [683, 439] on span at bounding box center [684, 440] width 16 height 16
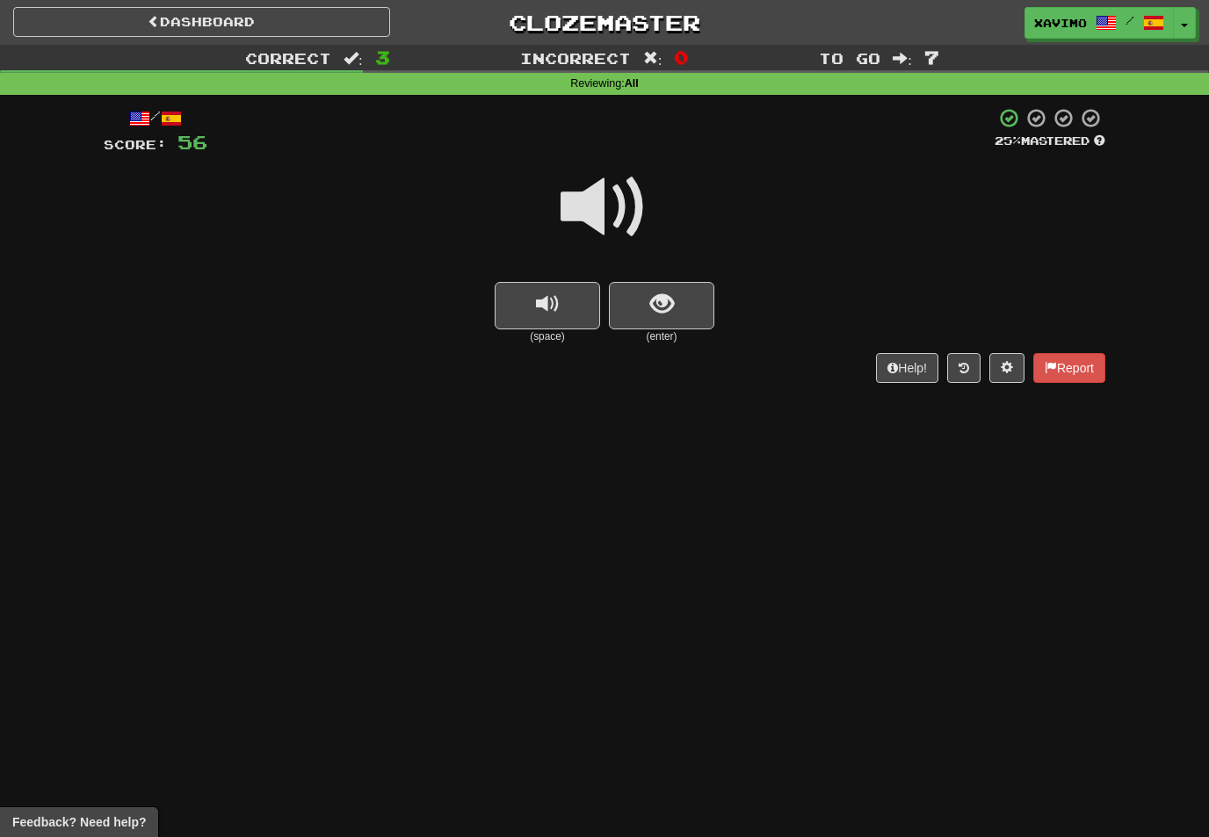
click at [622, 200] on span at bounding box center [605, 207] width 88 height 88
click at [669, 299] on span "show sentence" at bounding box center [662, 305] width 24 height 24
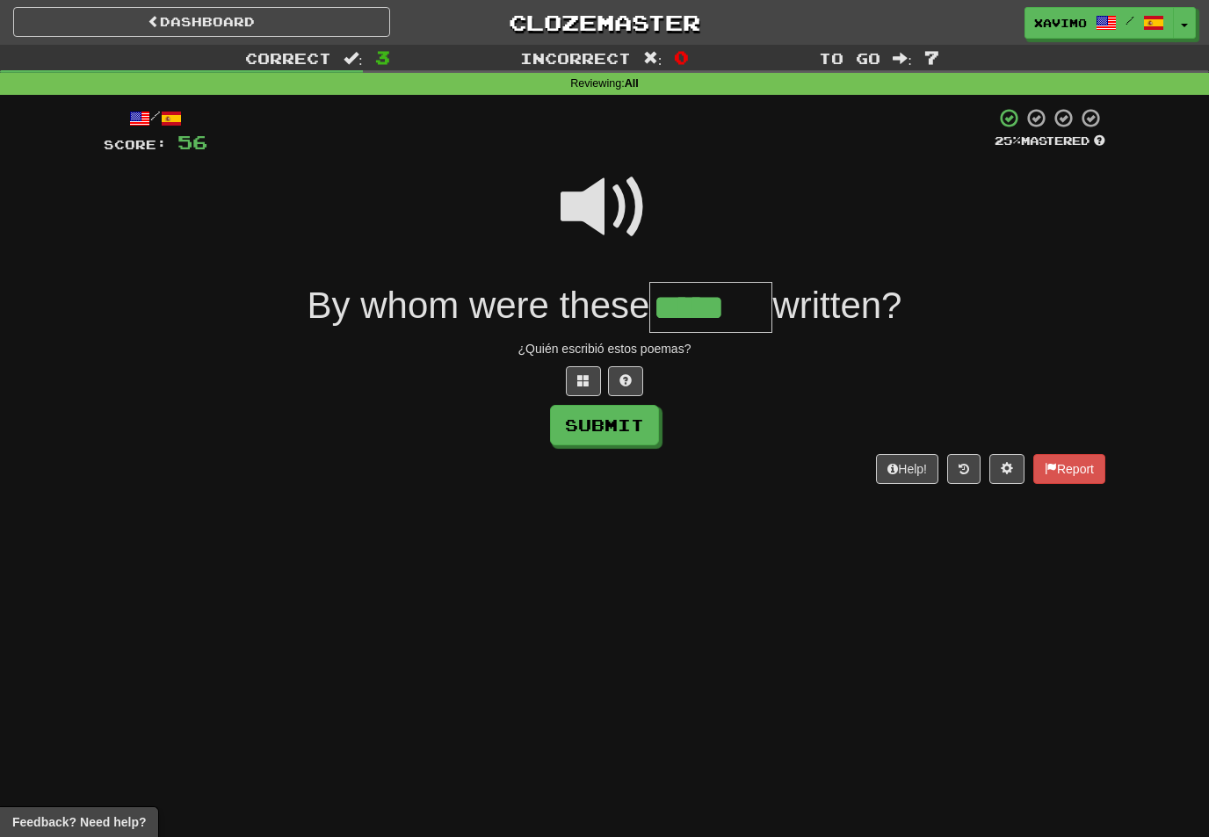
type input "*****"
click at [635, 430] on button "Submit" at bounding box center [604, 425] width 109 height 40
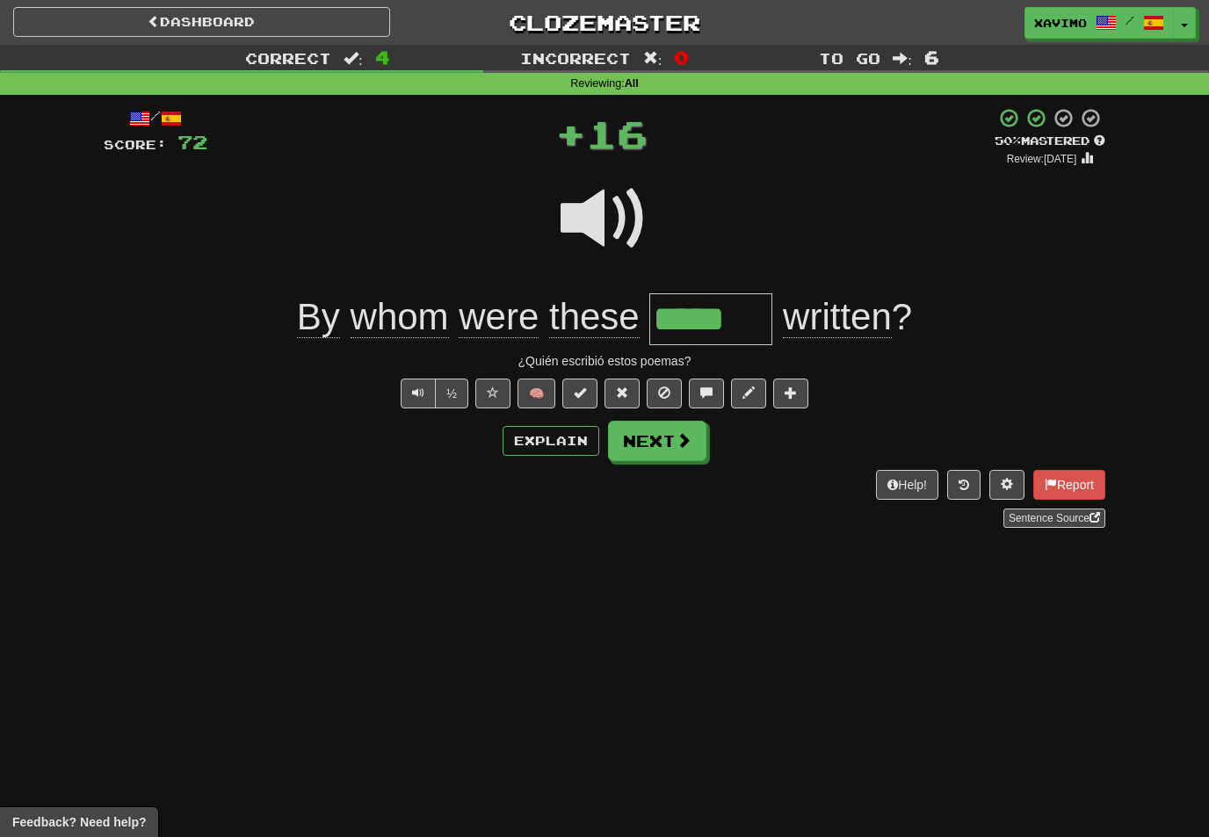
click at [683, 442] on span at bounding box center [684, 440] width 16 height 16
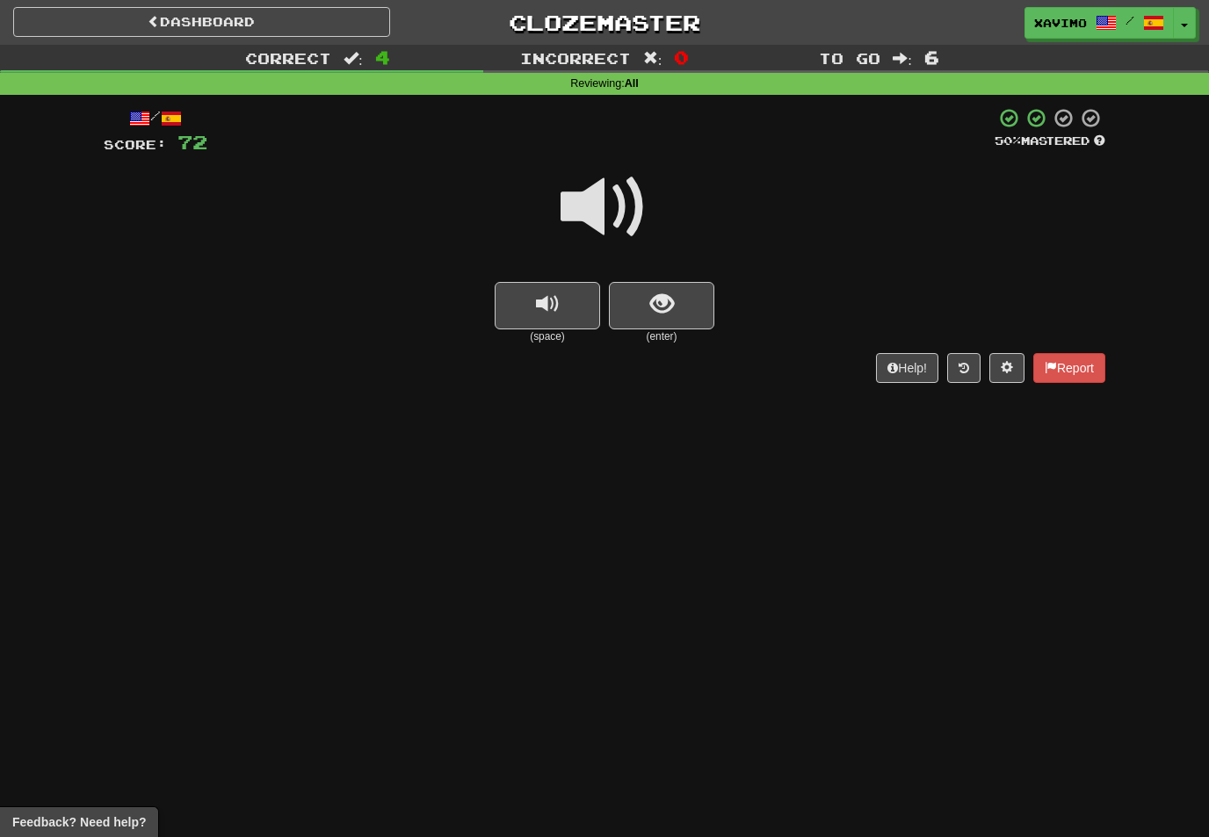
click at [624, 200] on span at bounding box center [605, 207] width 88 height 88
click at [653, 317] on button "show sentence" at bounding box center [661, 305] width 105 height 47
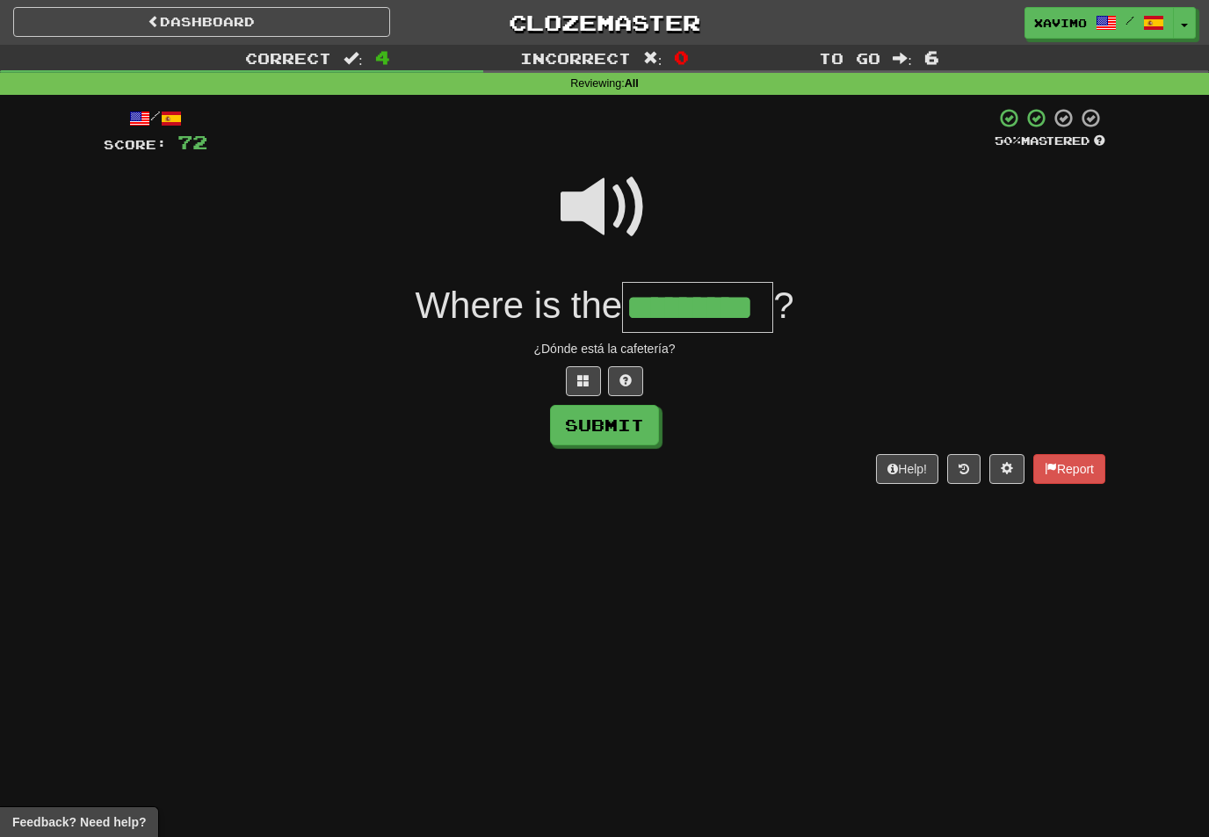
type input "*********"
click at [628, 423] on button "Submit" at bounding box center [604, 425] width 109 height 40
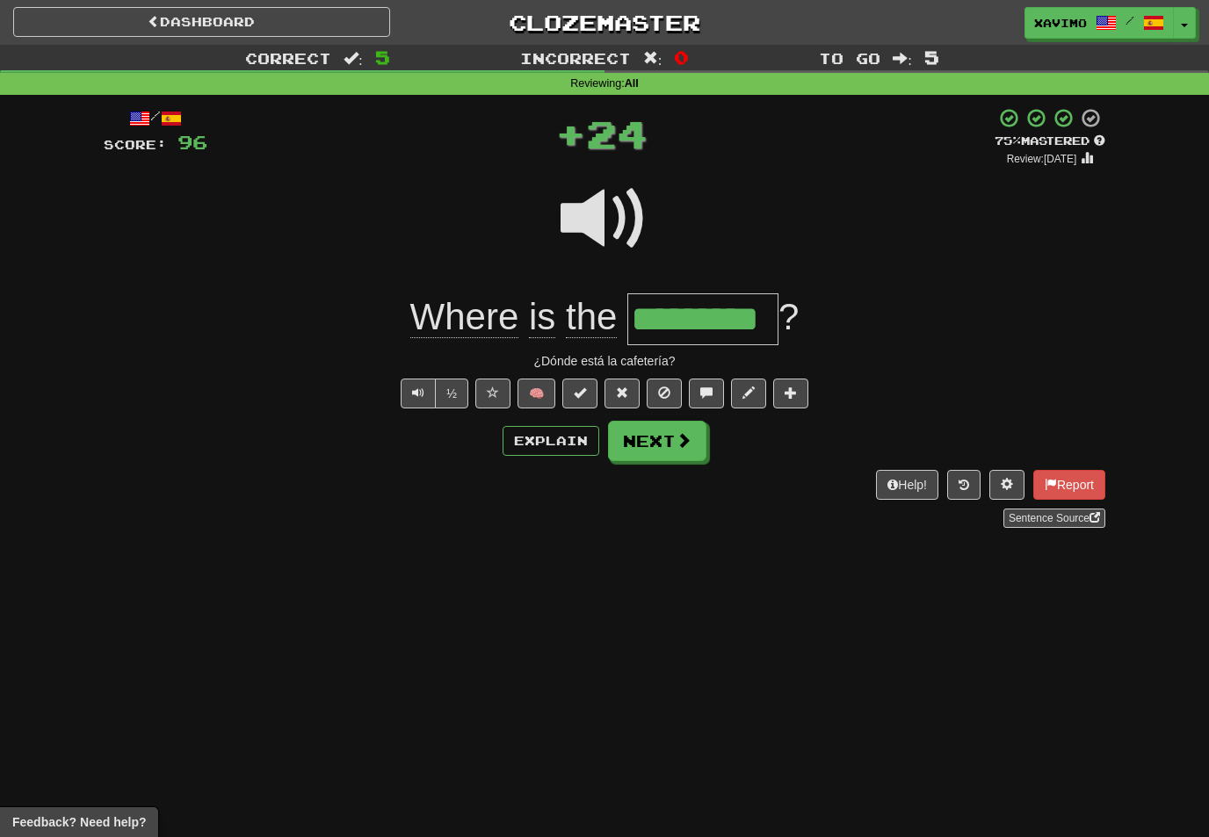
click at [696, 441] on button "Next" at bounding box center [657, 441] width 98 height 40
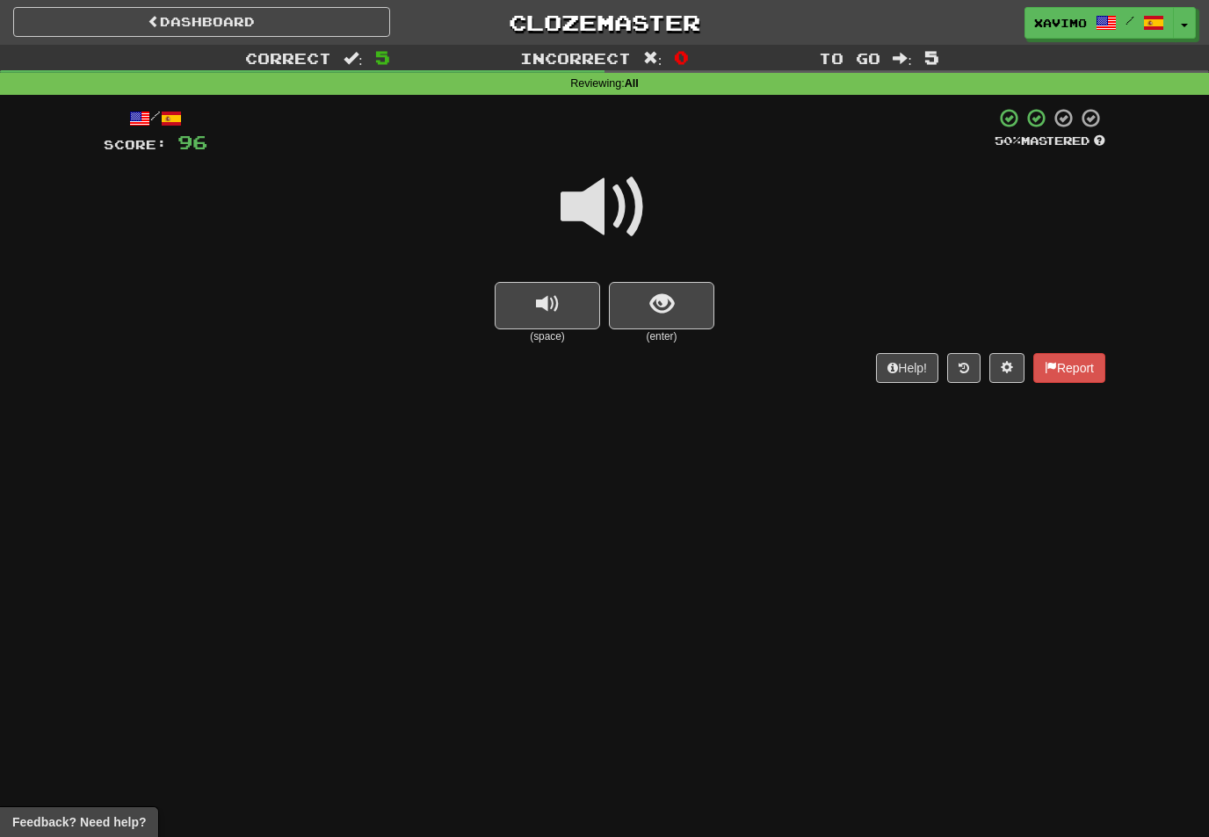
click at [623, 212] on span at bounding box center [605, 207] width 88 height 88
click at [662, 286] on button "show sentence" at bounding box center [661, 305] width 105 height 47
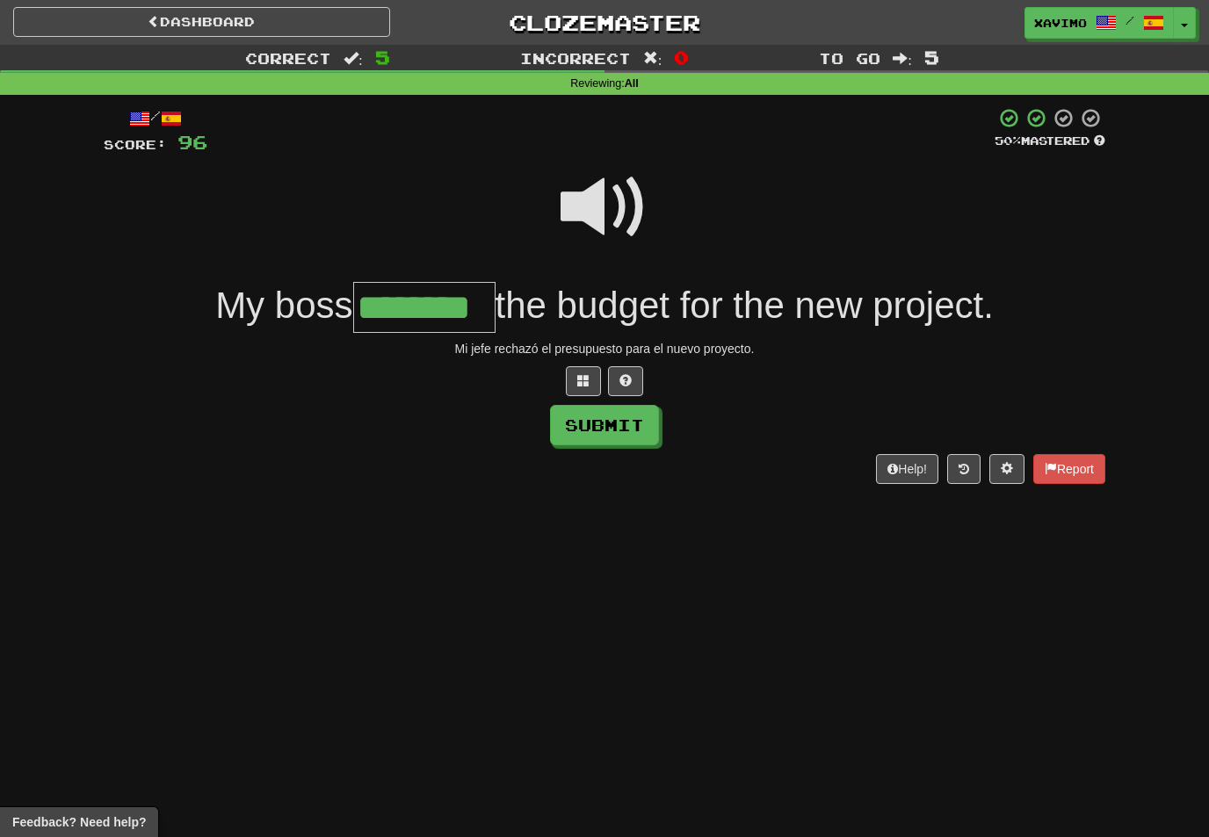
type input "********"
click at [638, 423] on button "Submit" at bounding box center [604, 425] width 109 height 40
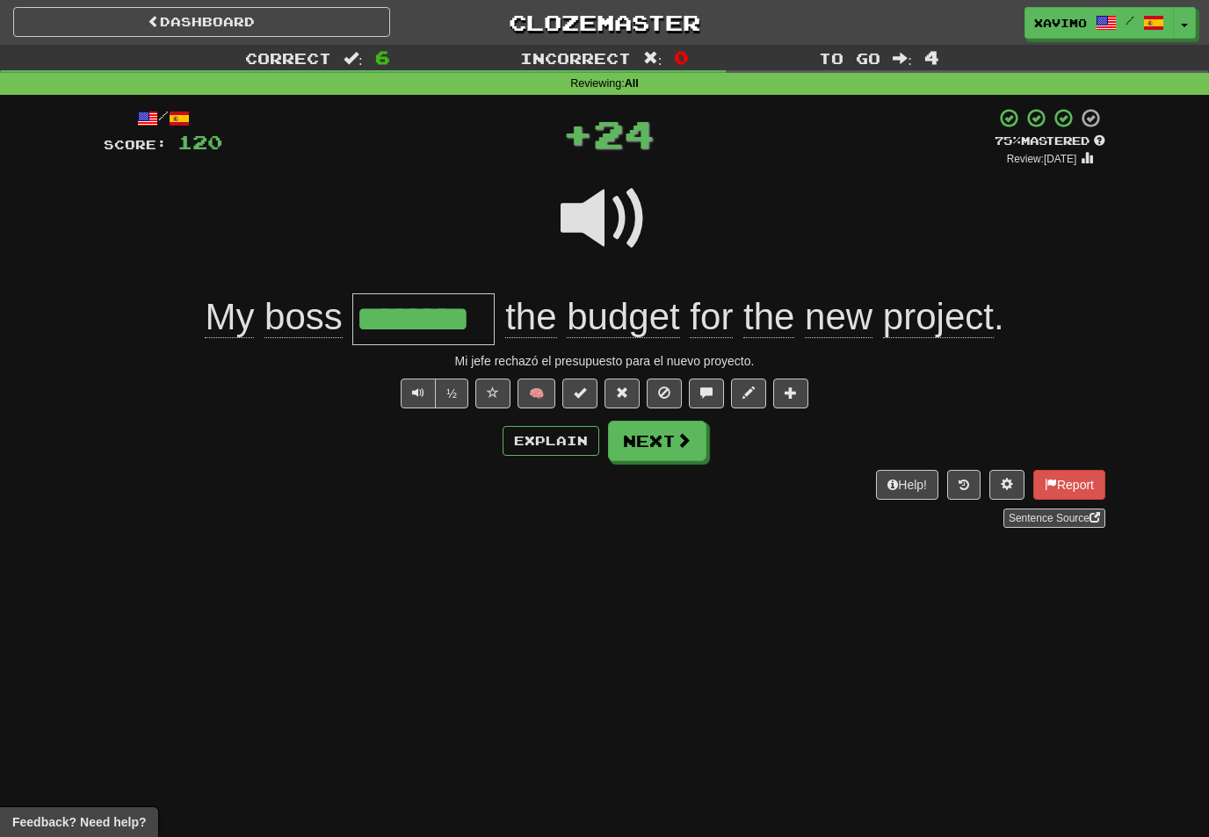
click at [681, 447] on span at bounding box center [684, 440] width 16 height 16
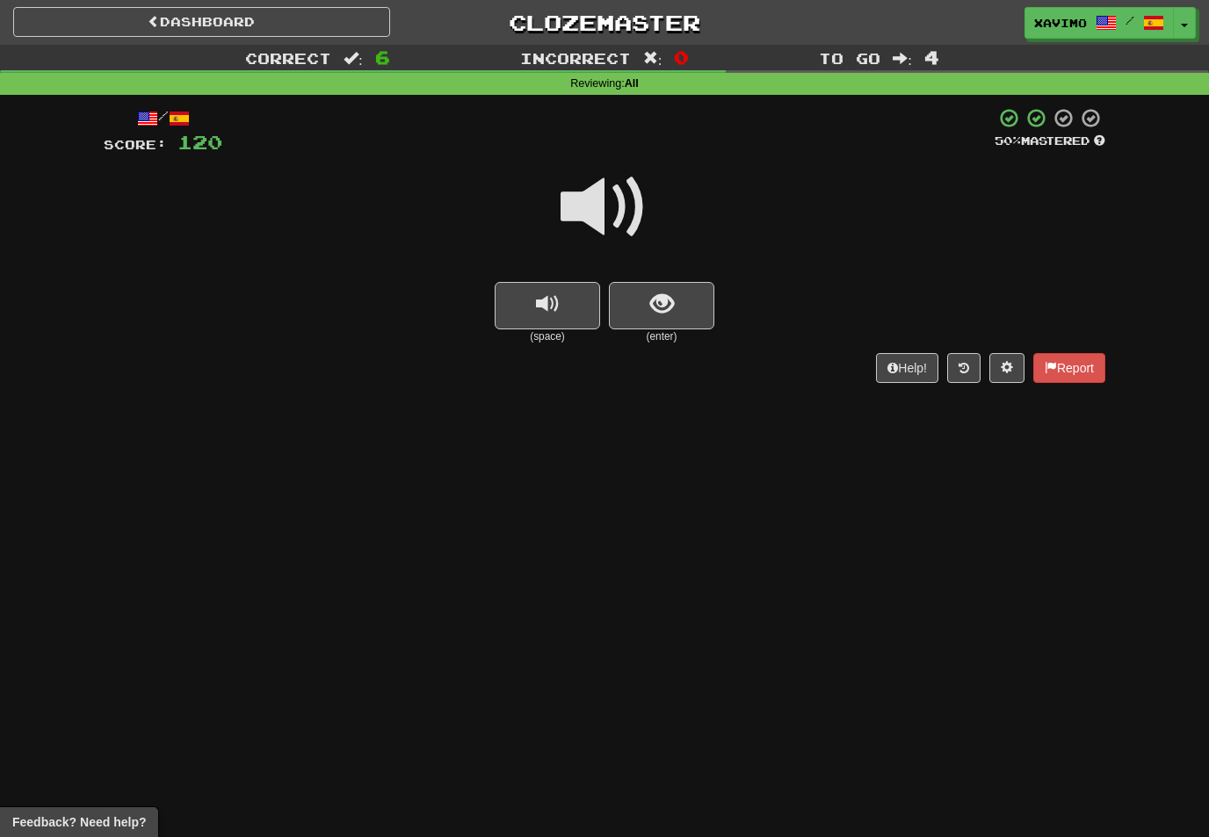
click at [623, 206] on span at bounding box center [605, 207] width 88 height 88
click at [670, 304] on span "show sentence" at bounding box center [662, 305] width 24 height 24
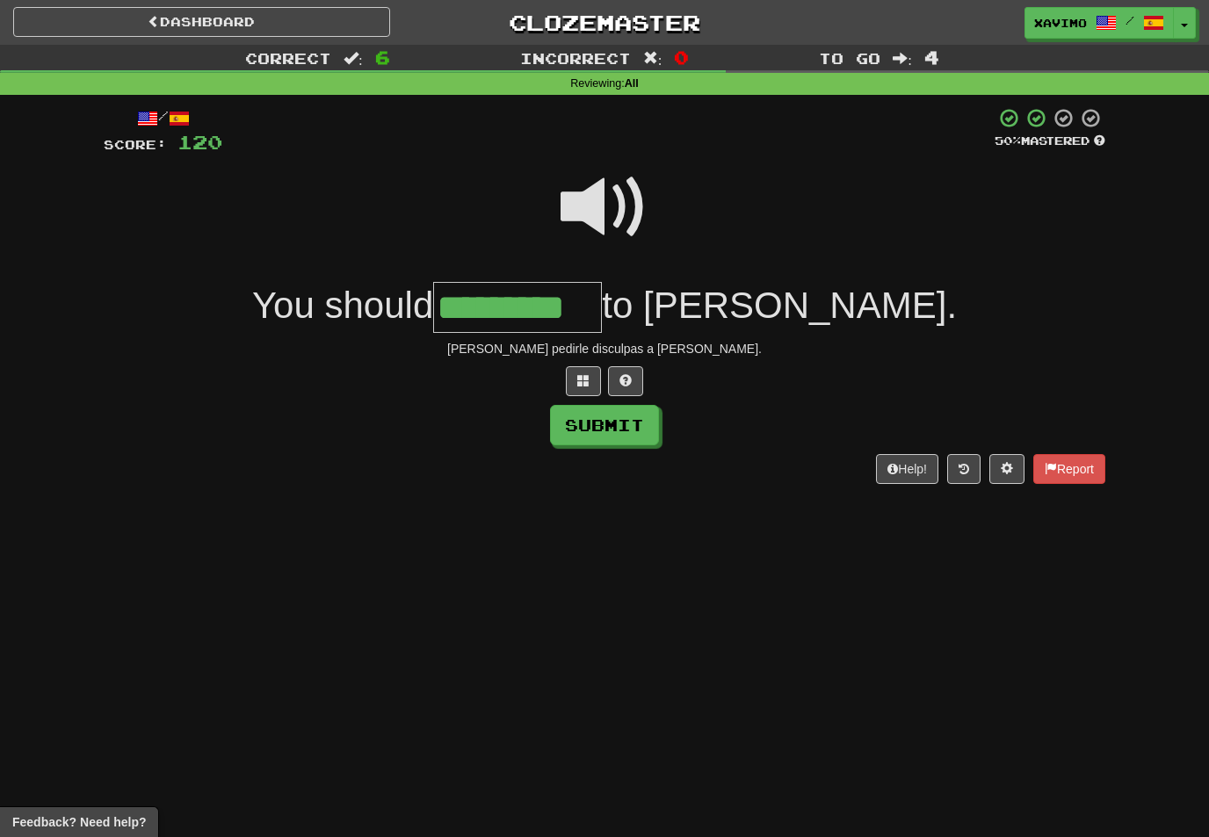
type input "*********"
click at [645, 433] on button "Submit" at bounding box center [604, 425] width 109 height 40
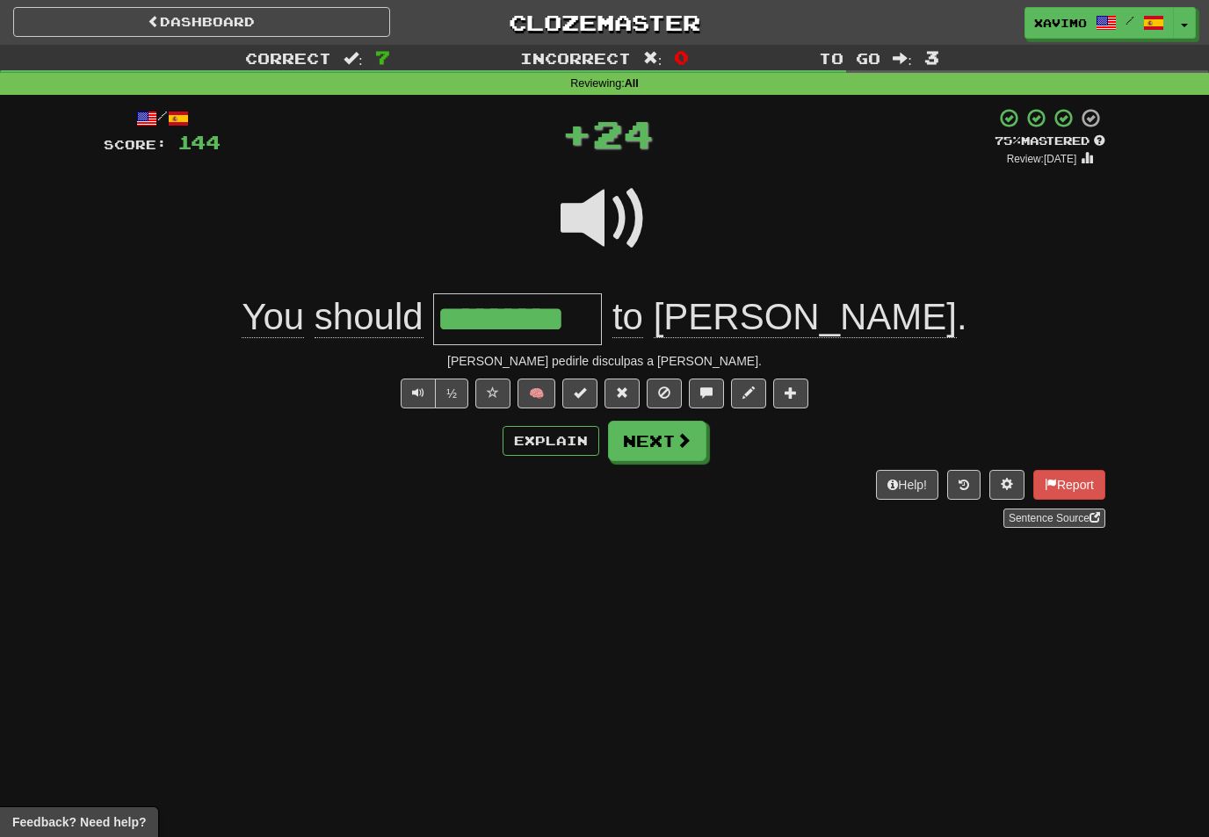
click at [696, 445] on button "Next" at bounding box center [657, 441] width 98 height 40
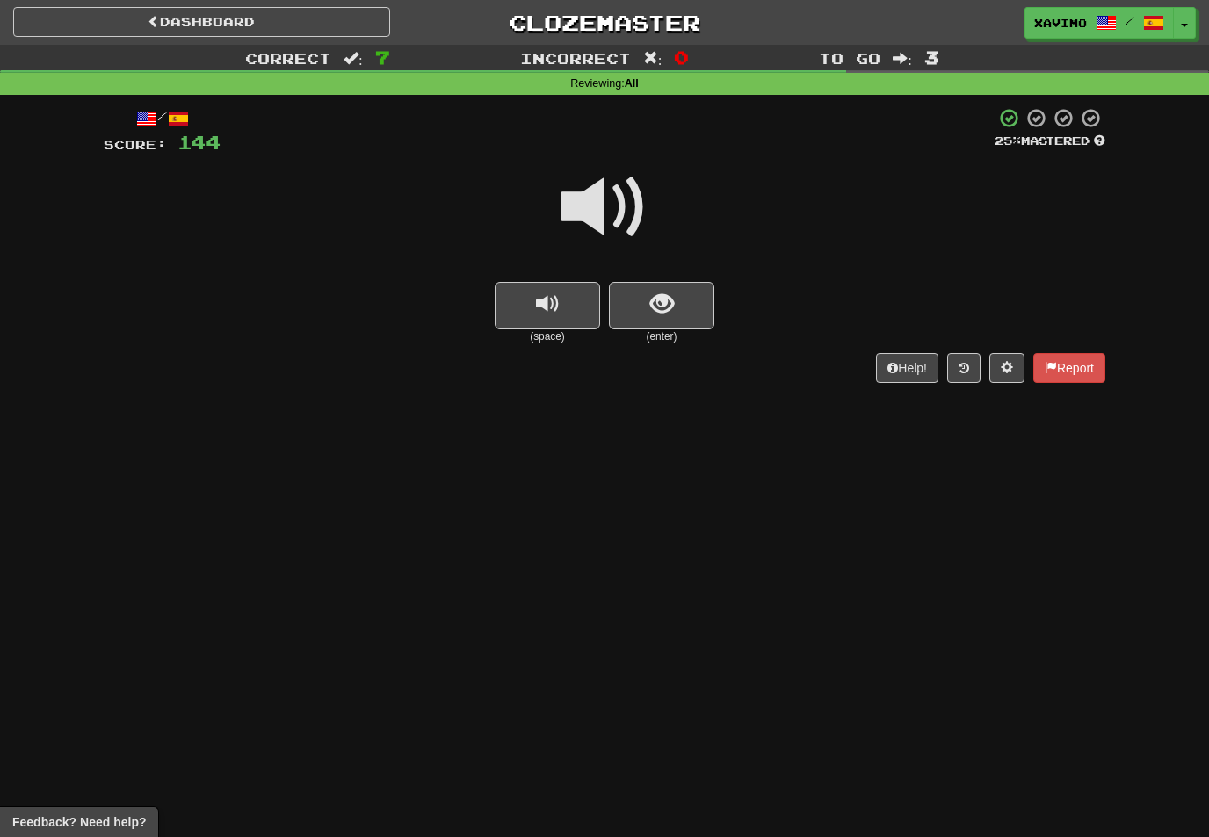
click at [625, 206] on span at bounding box center [605, 207] width 88 height 88
click at [664, 294] on span "show sentence" at bounding box center [662, 305] width 24 height 24
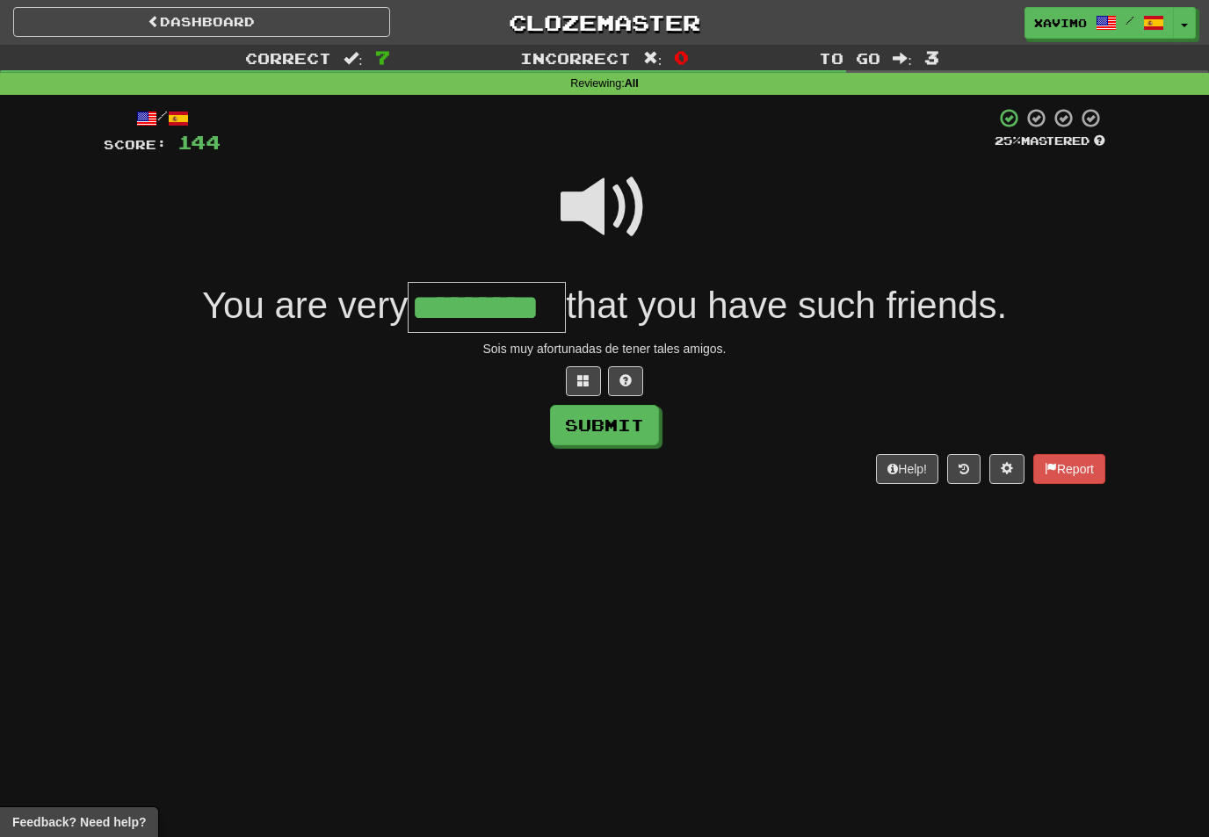
type input "*********"
click at [633, 423] on button "Submit" at bounding box center [604, 425] width 109 height 40
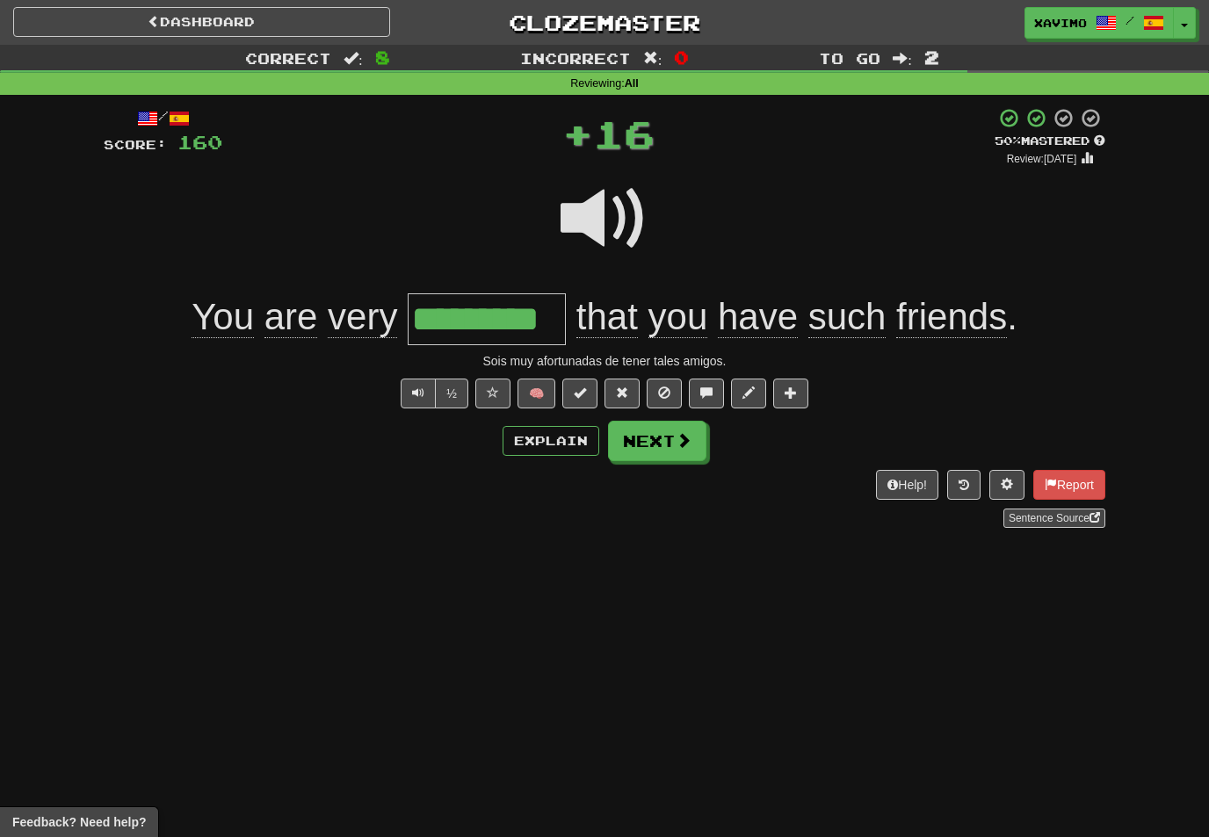
click at [686, 446] on span at bounding box center [684, 440] width 16 height 16
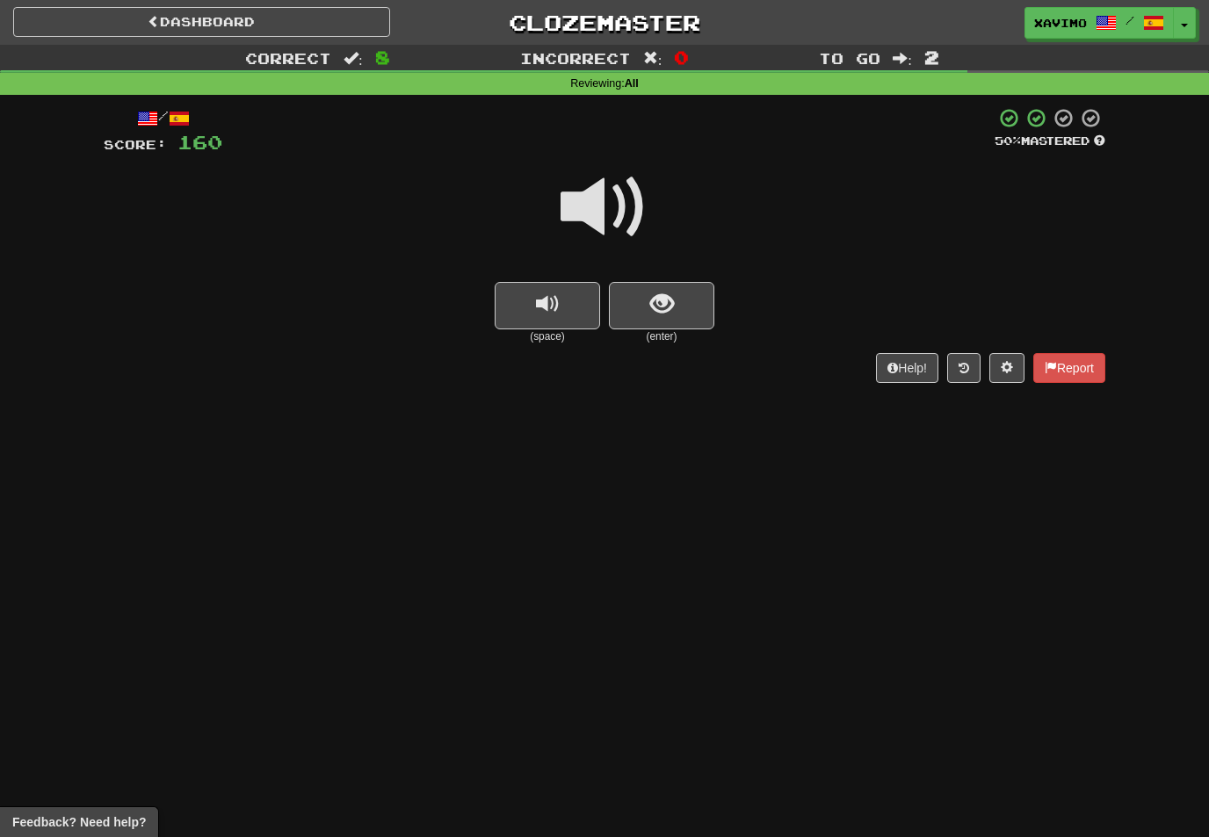
click at [619, 196] on span at bounding box center [605, 207] width 88 height 88
click at [647, 301] on button "show sentence" at bounding box center [661, 305] width 105 height 47
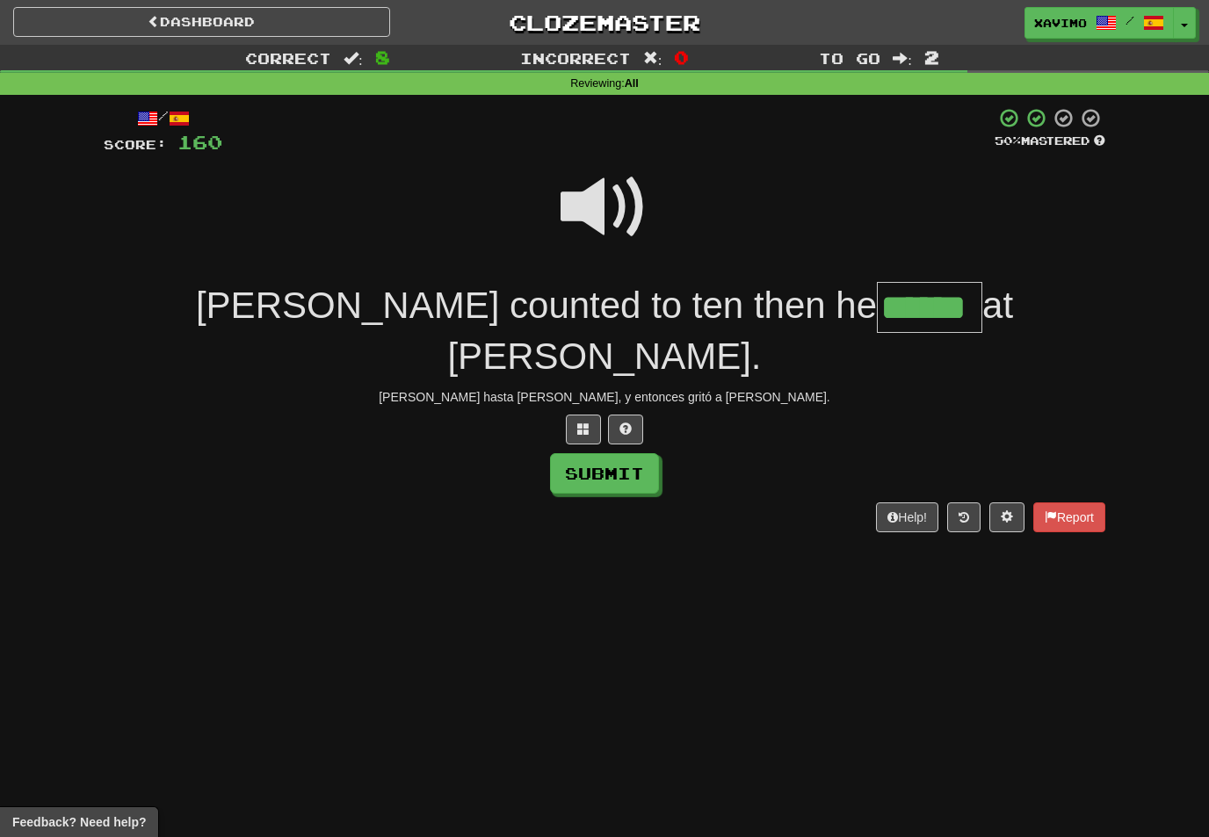
type input "******"
click at [641, 453] on button "Submit" at bounding box center [604, 473] width 109 height 40
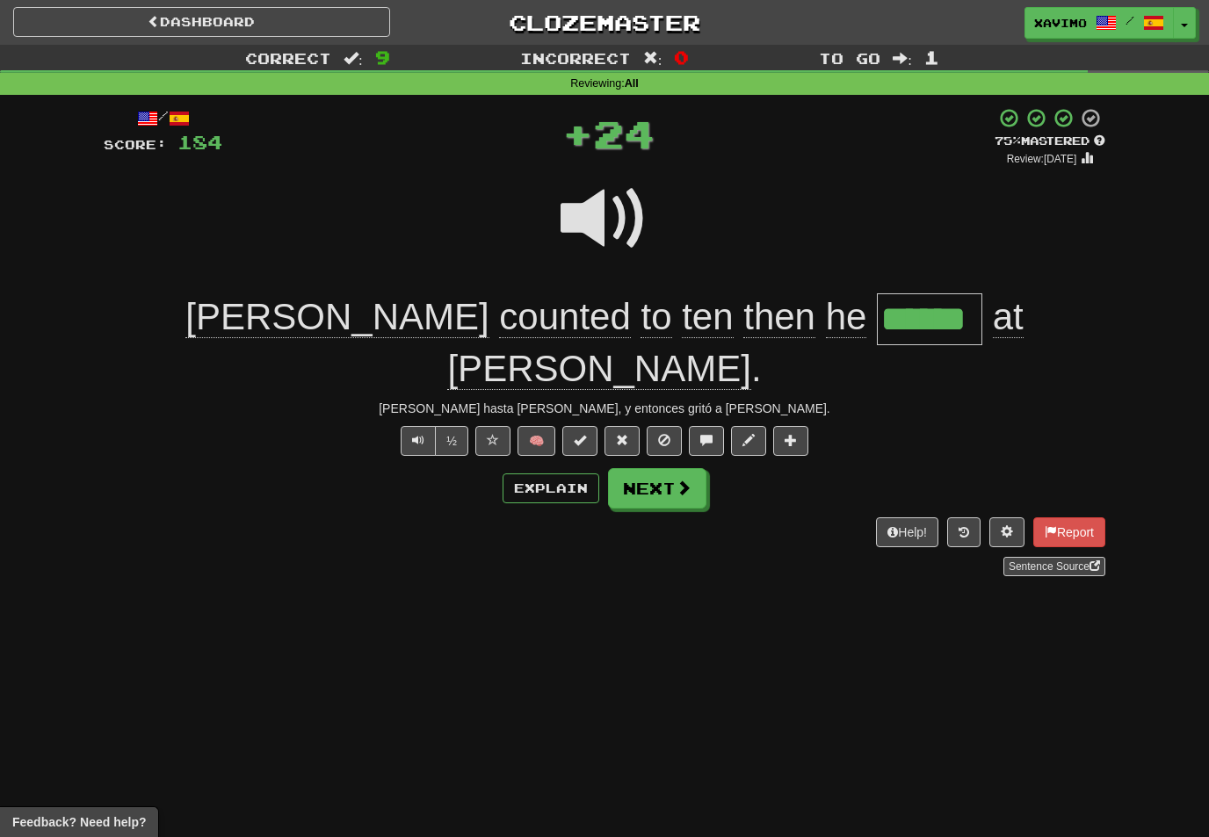
click at [698, 468] on button "Next" at bounding box center [657, 488] width 98 height 40
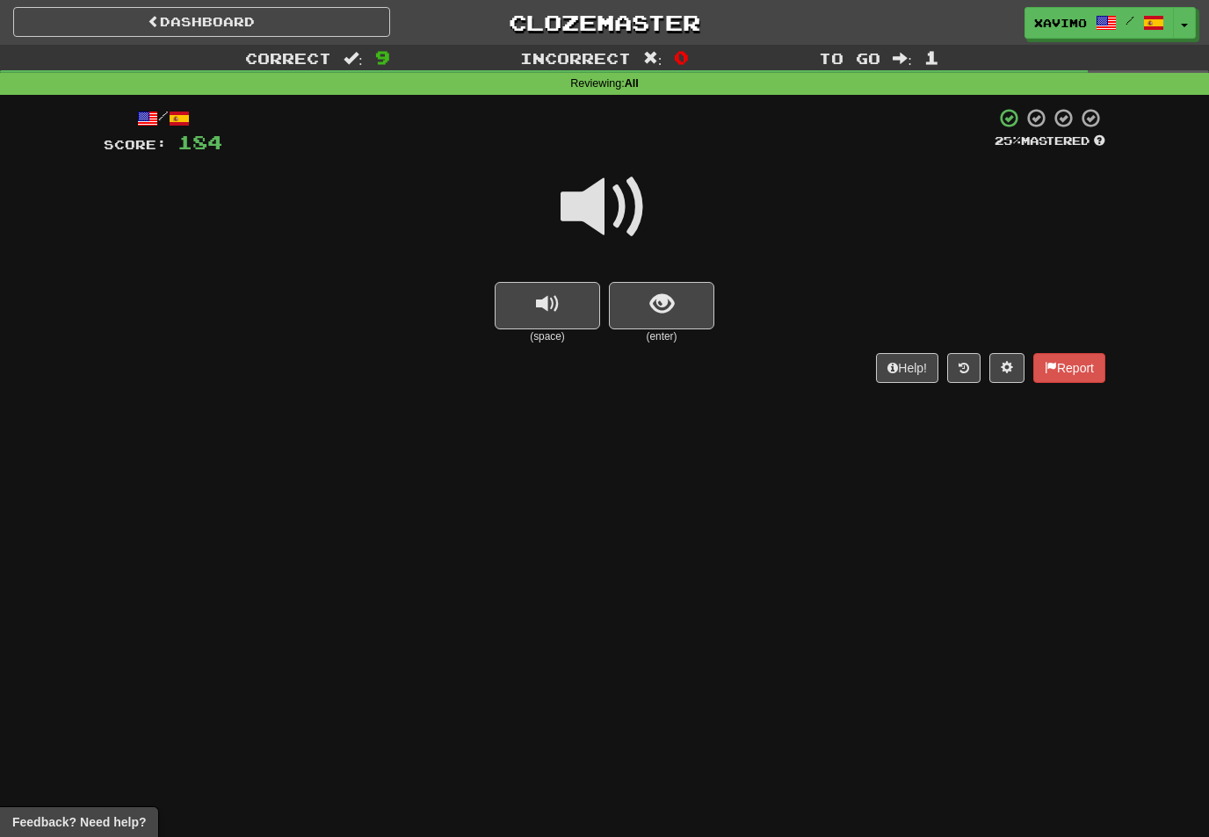
click at [673, 298] on span "show sentence" at bounding box center [662, 305] width 24 height 24
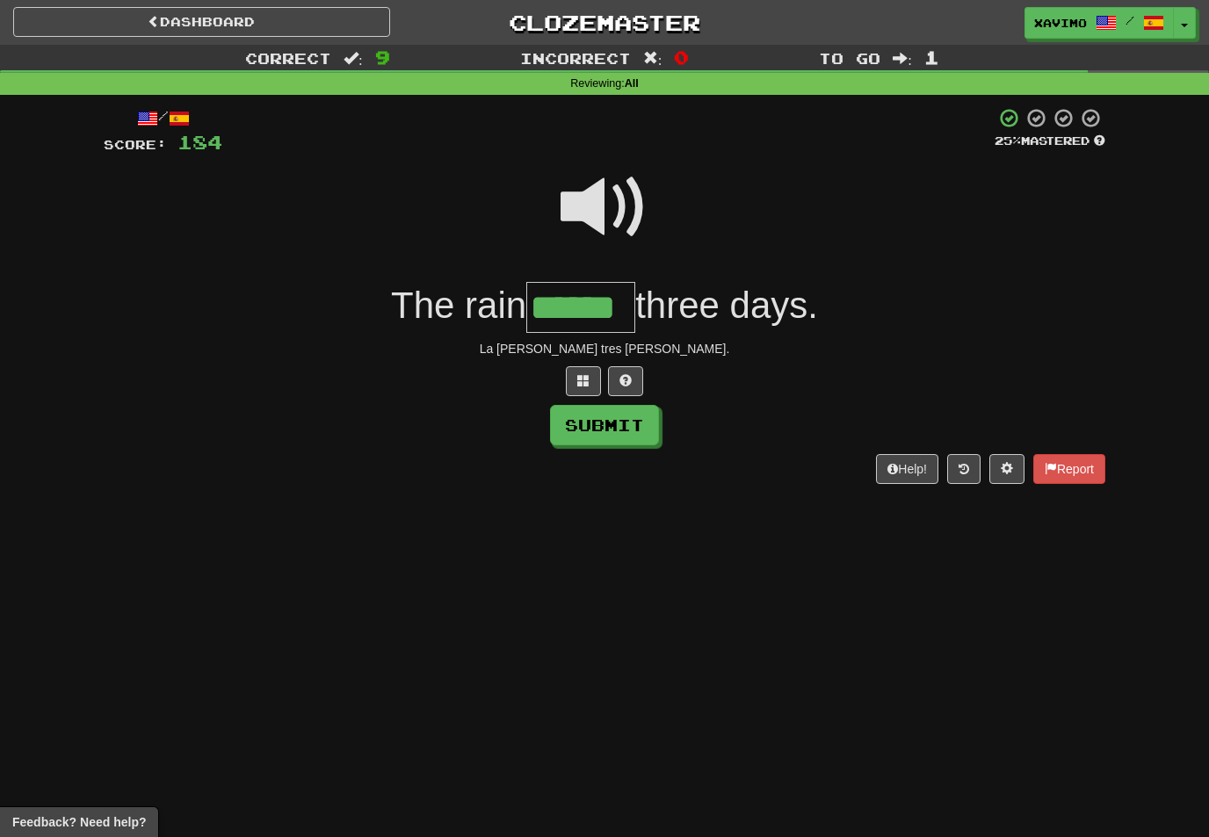
type input "******"
click at [654, 421] on button "Submit" at bounding box center [604, 425] width 109 height 40
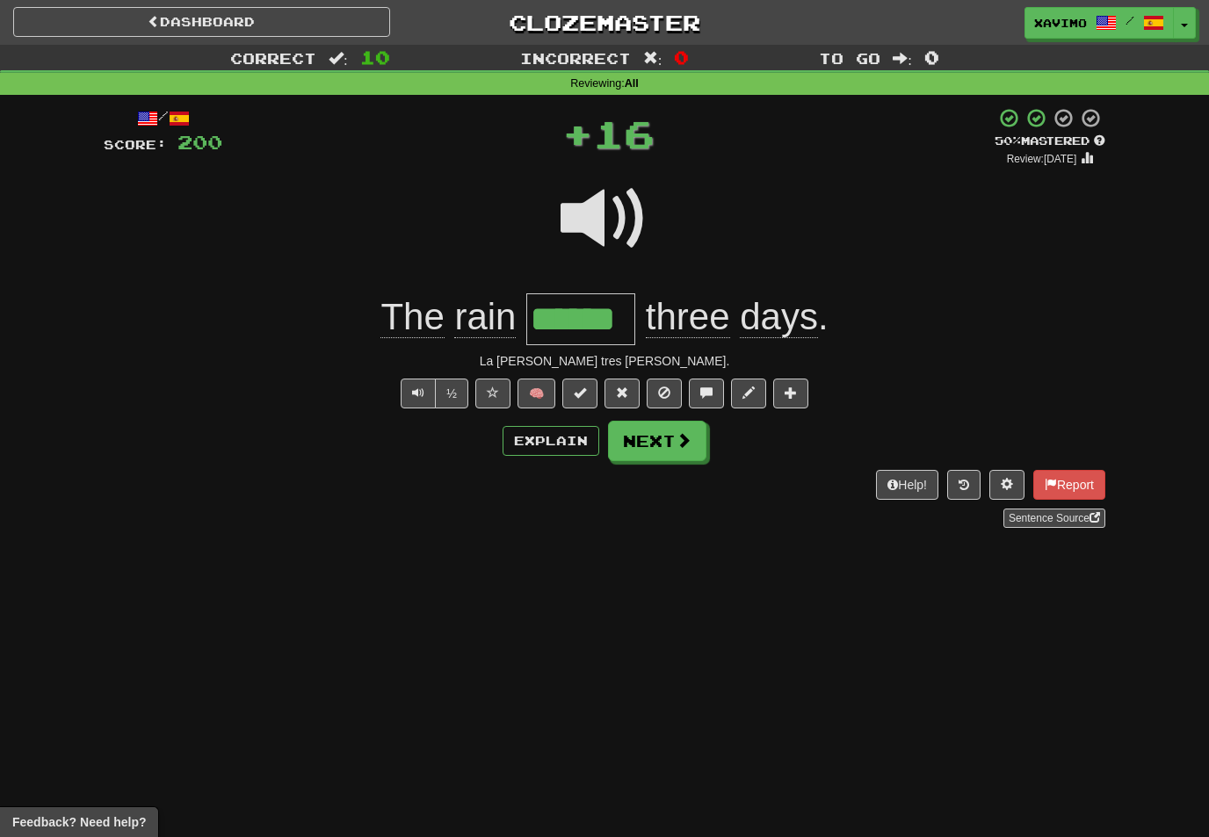
click at [692, 441] on button "Next" at bounding box center [657, 441] width 98 height 40
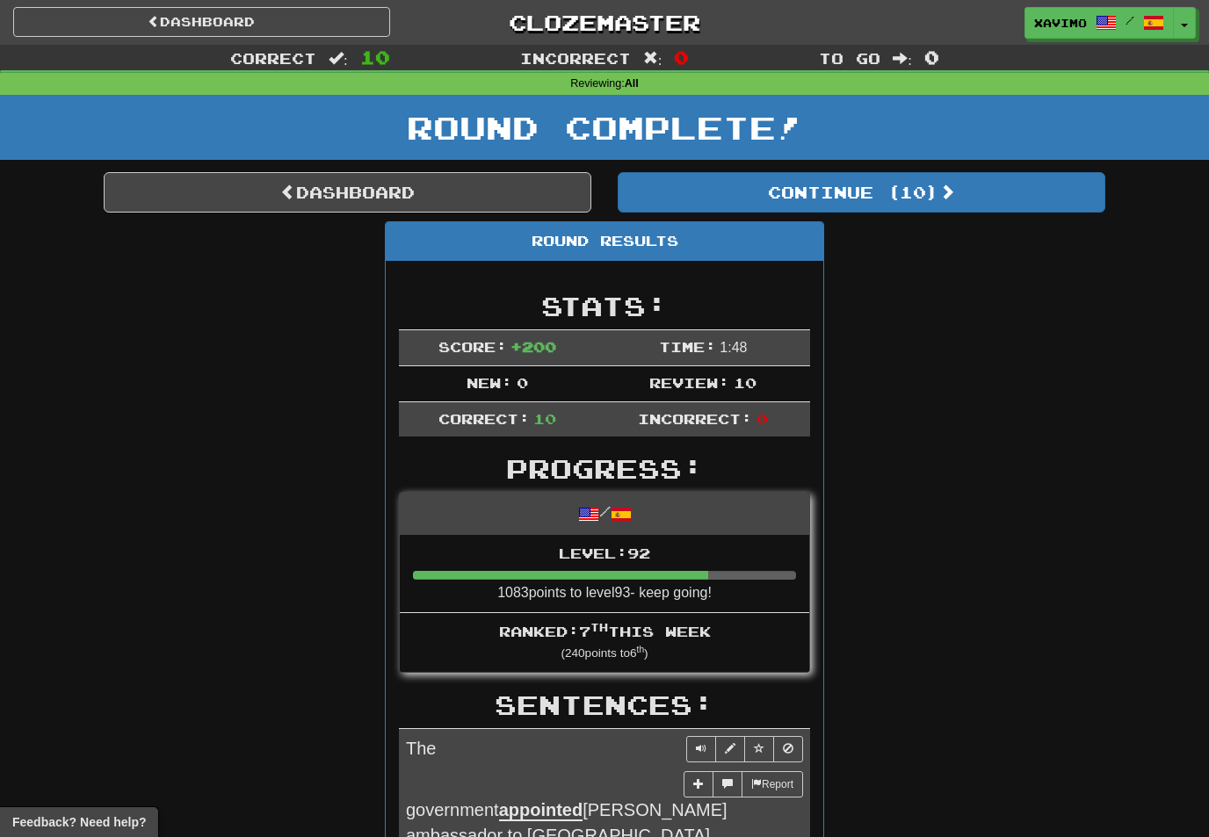
click at [486, 192] on link "Dashboard" at bounding box center [348, 192] width 488 height 40
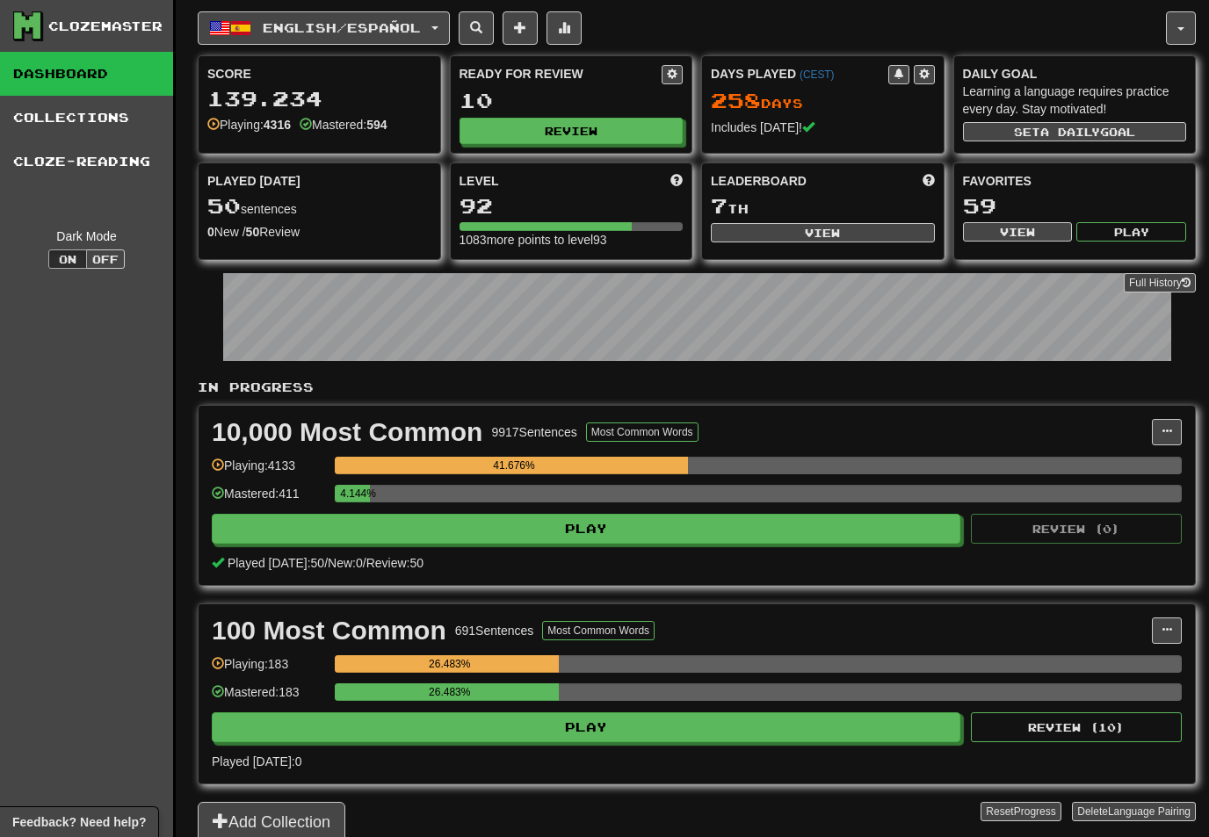
click at [847, 235] on button "View" at bounding box center [823, 232] width 224 height 19
select select "**********"
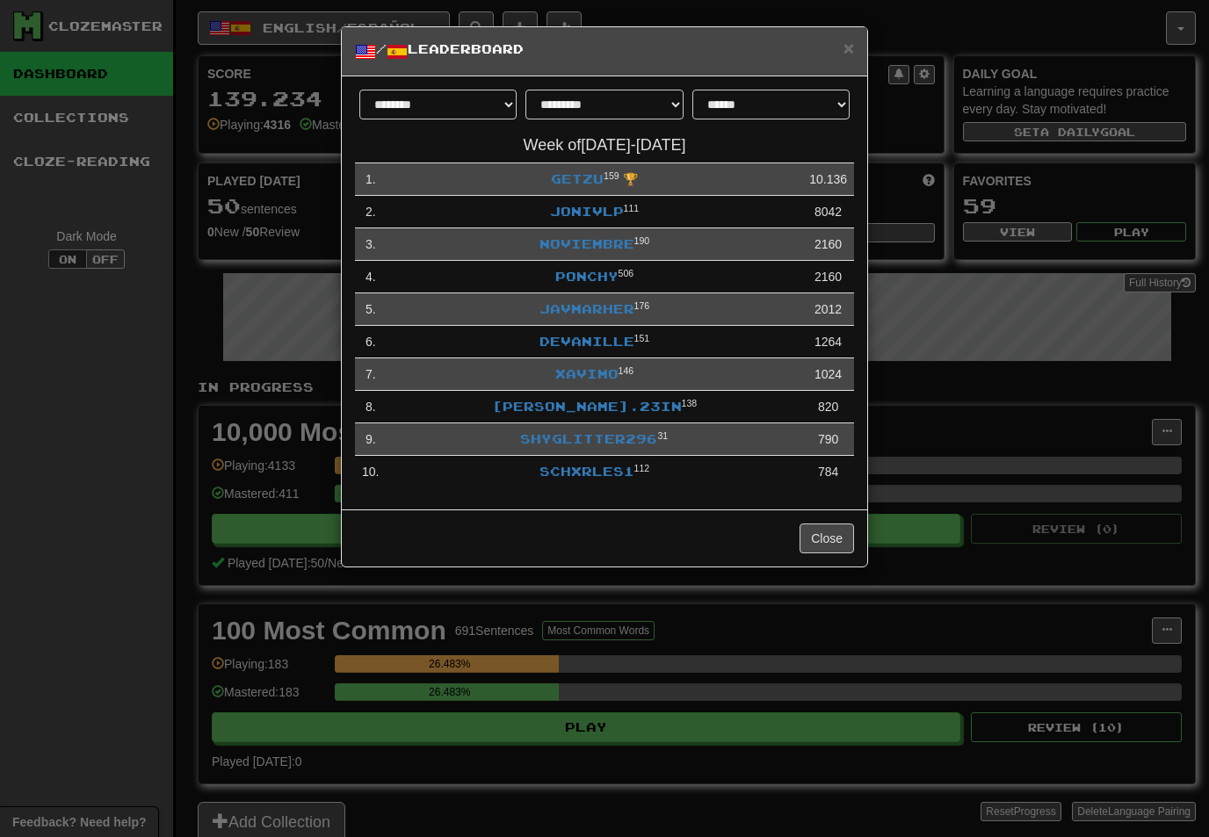
click at [599, 379] on link "Xavimo" at bounding box center [586, 373] width 63 height 15
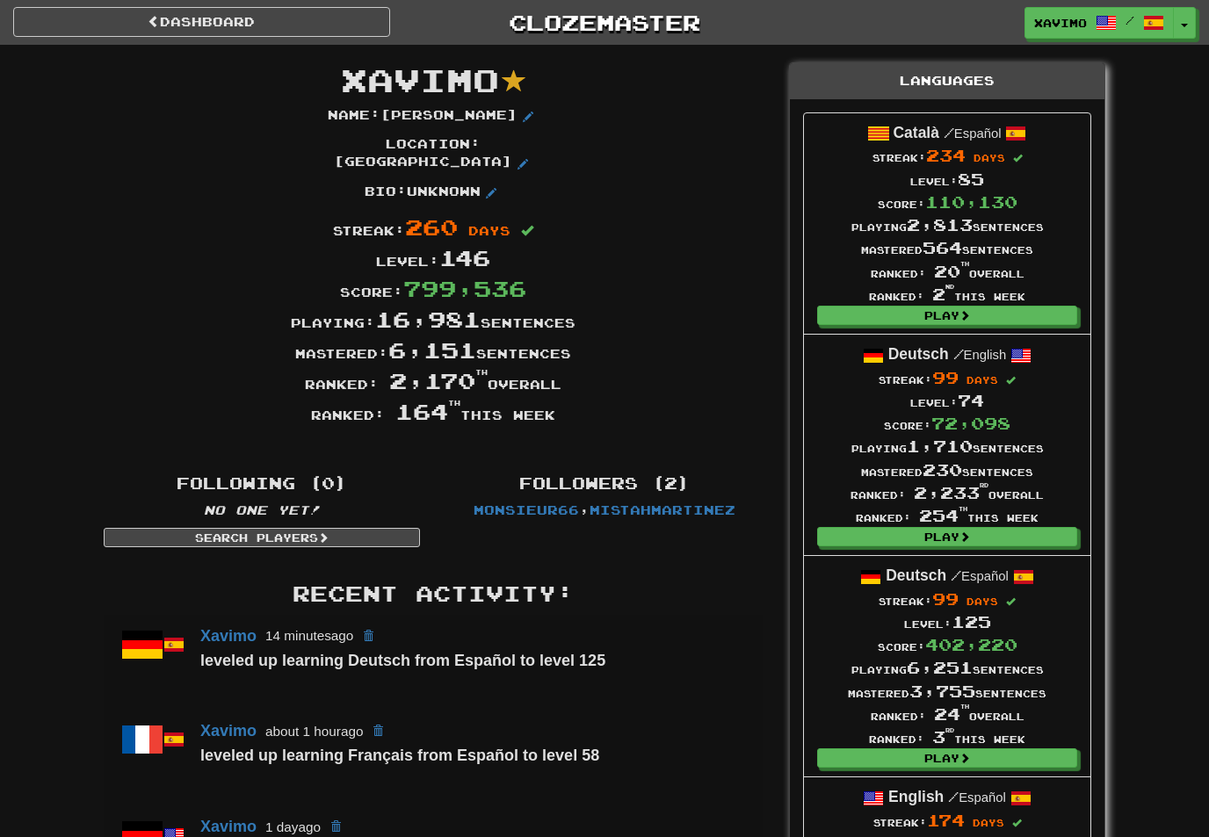
click at [329, 23] on link "Dashboard" at bounding box center [201, 22] width 377 height 30
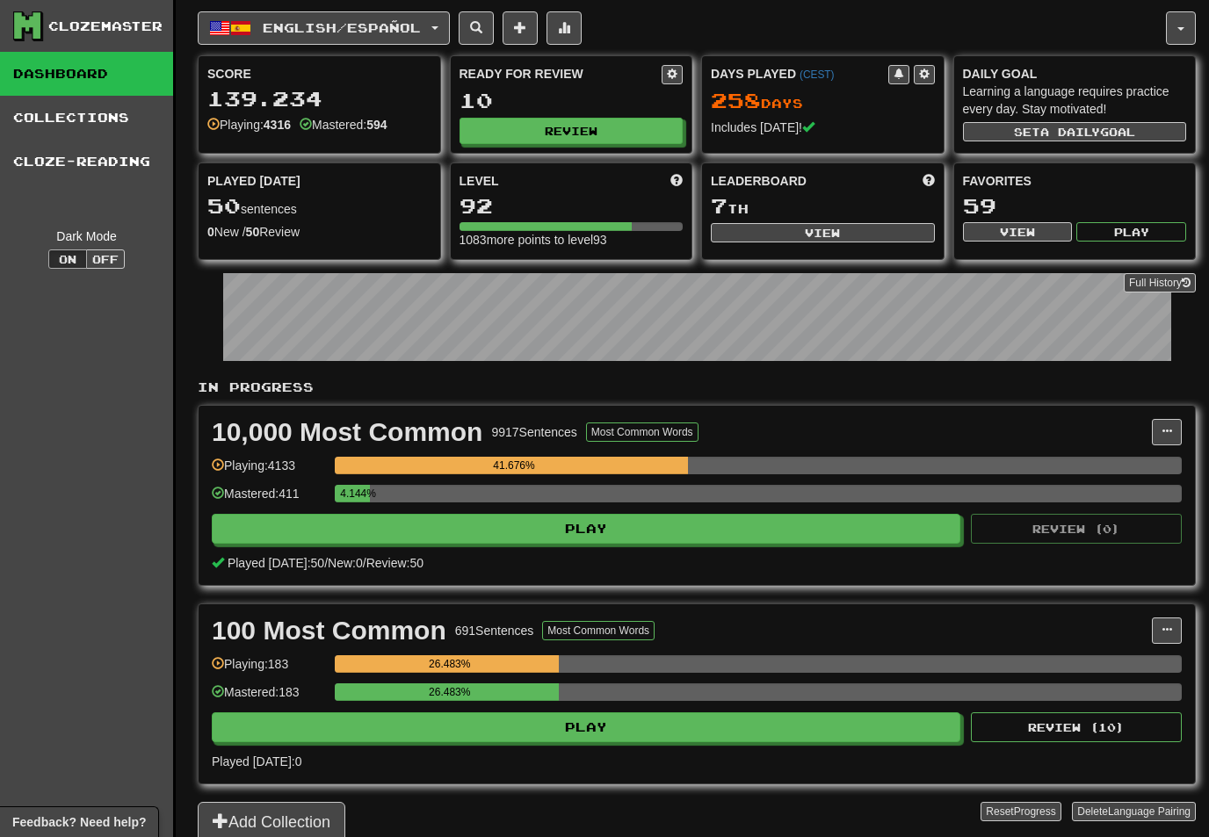
click at [615, 127] on button "Review" at bounding box center [571, 131] width 224 height 26
select select "**"
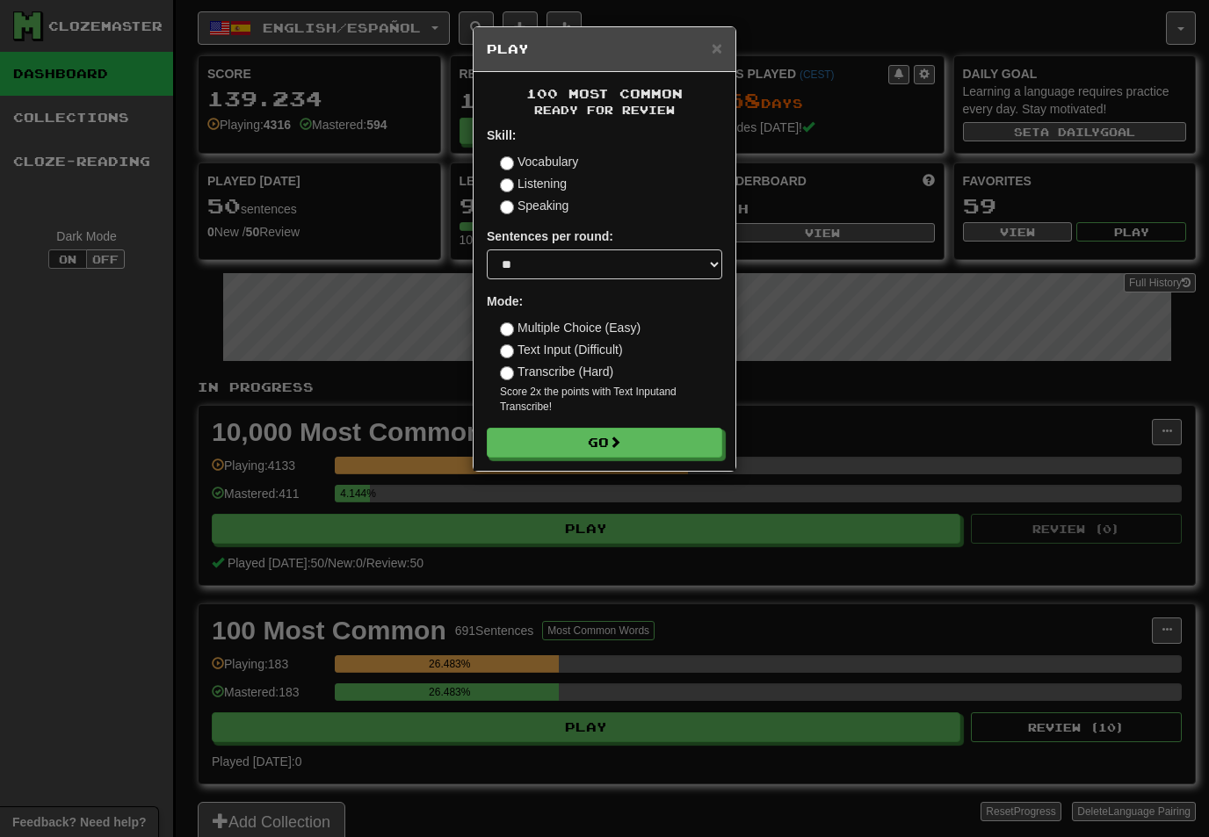
click at [672, 444] on button "Go" at bounding box center [604, 443] width 235 height 30
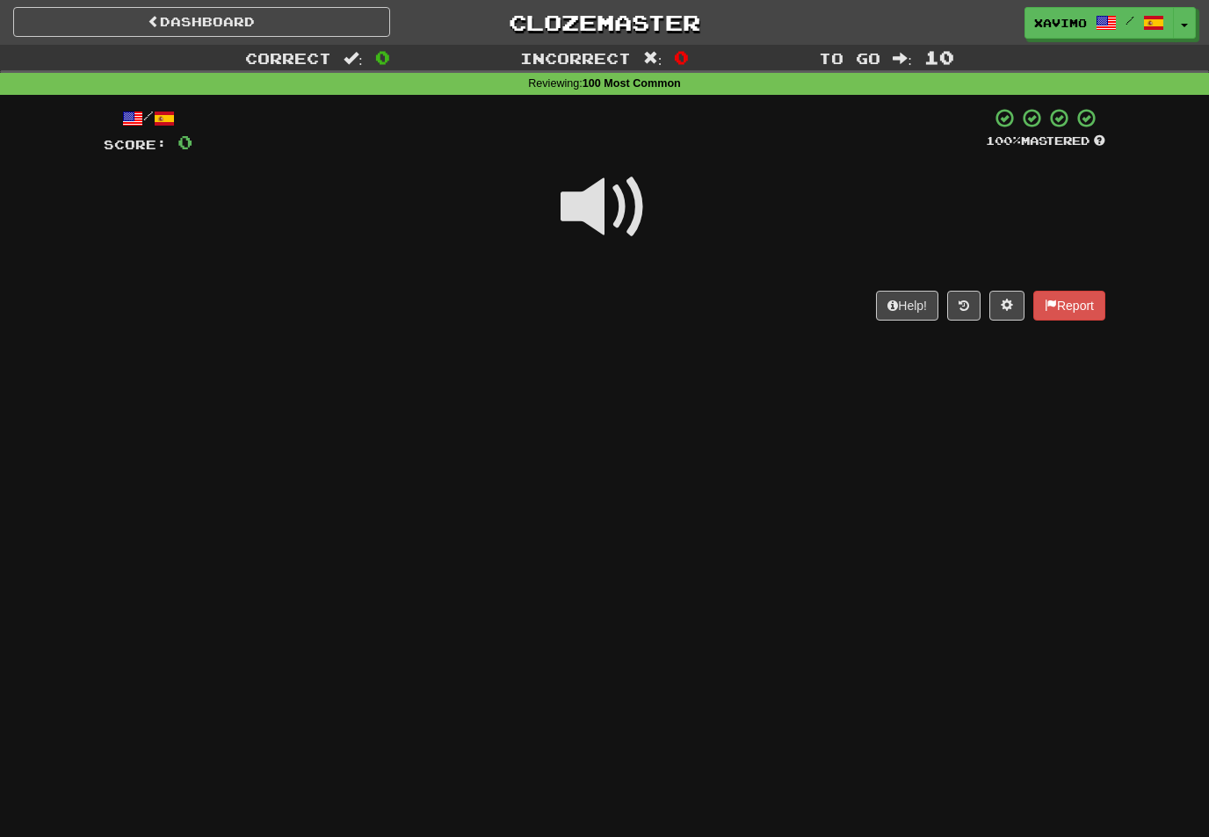
click at [626, 205] on span at bounding box center [605, 207] width 88 height 88
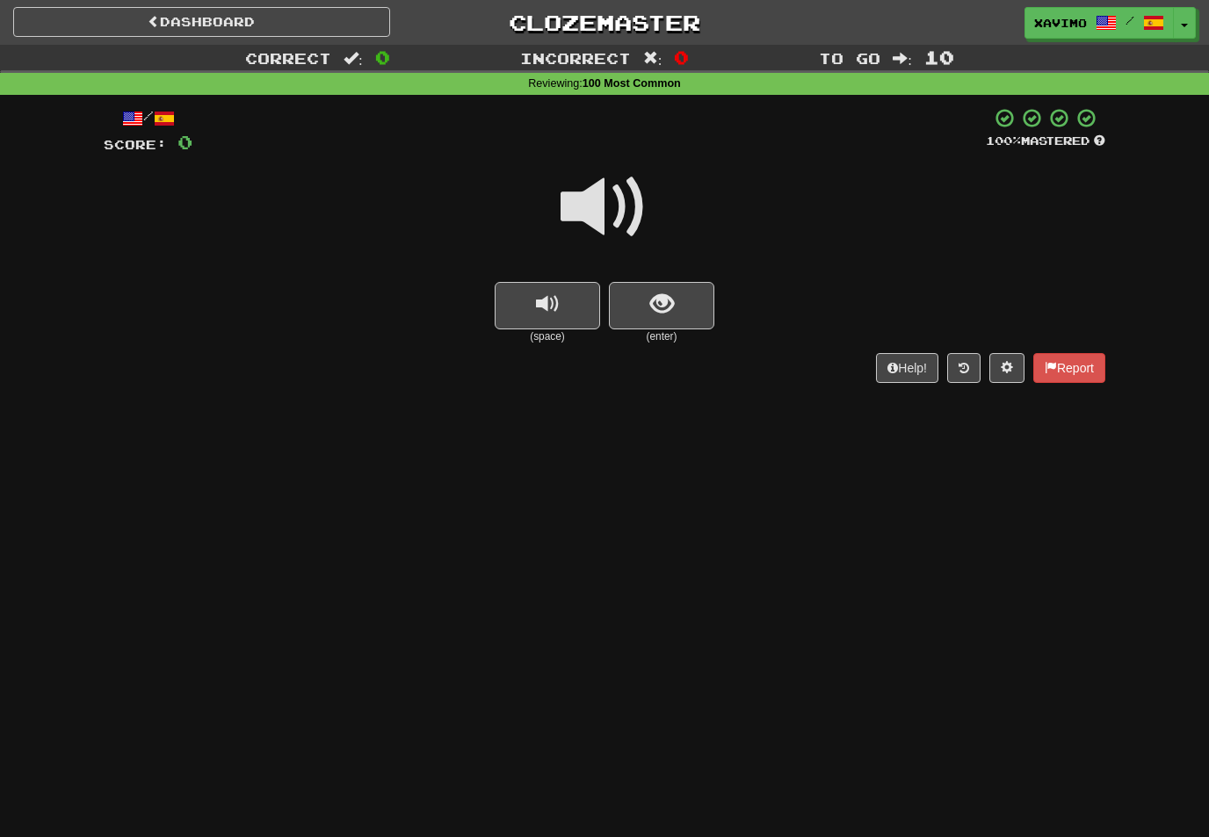
click at [618, 204] on span at bounding box center [605, 207] width 88 height 88
click at [661, 300] on span "show sentence" at bounding box center [662, 305] width 24 height 24
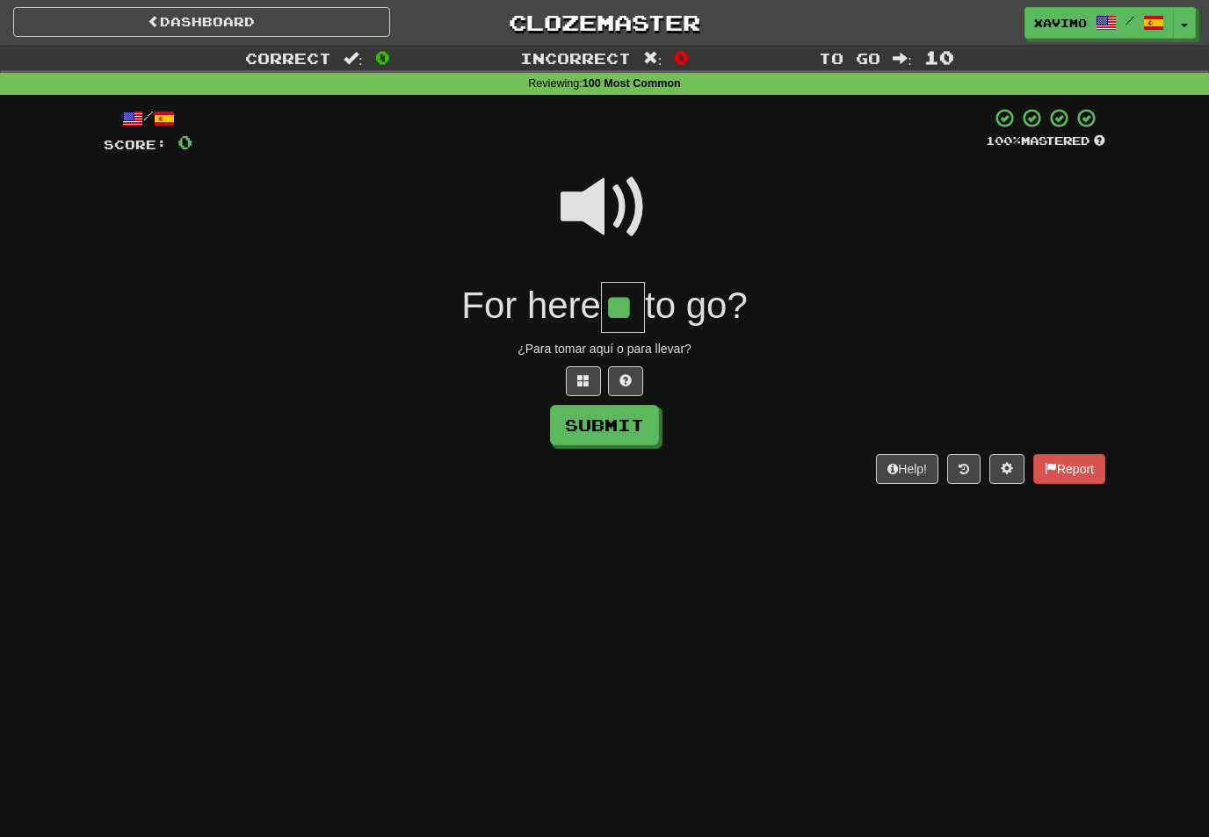
type input "**"
click at [625, 431] on button "Submit" at bounding box center [604, 425] width 109 height 40
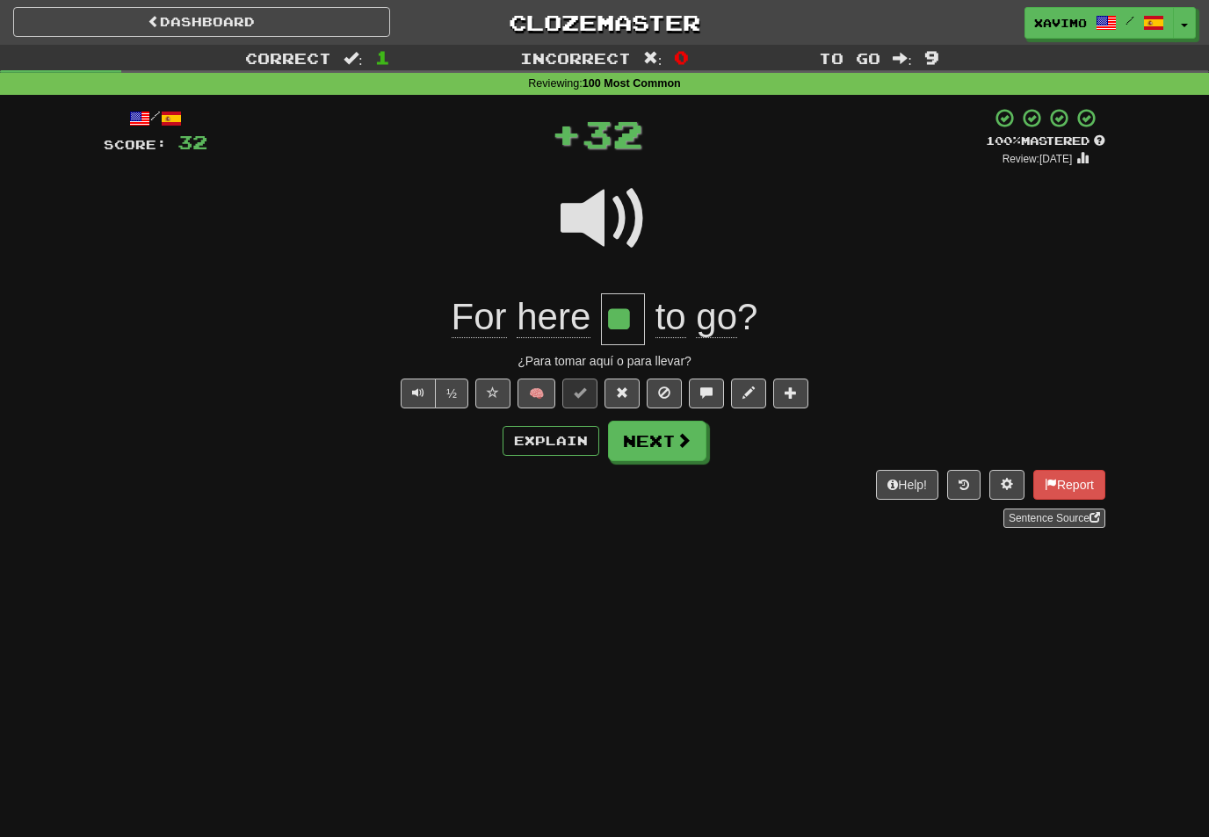
click at [682, 439] on span at bounding box center [684, 440] width 16 height 16
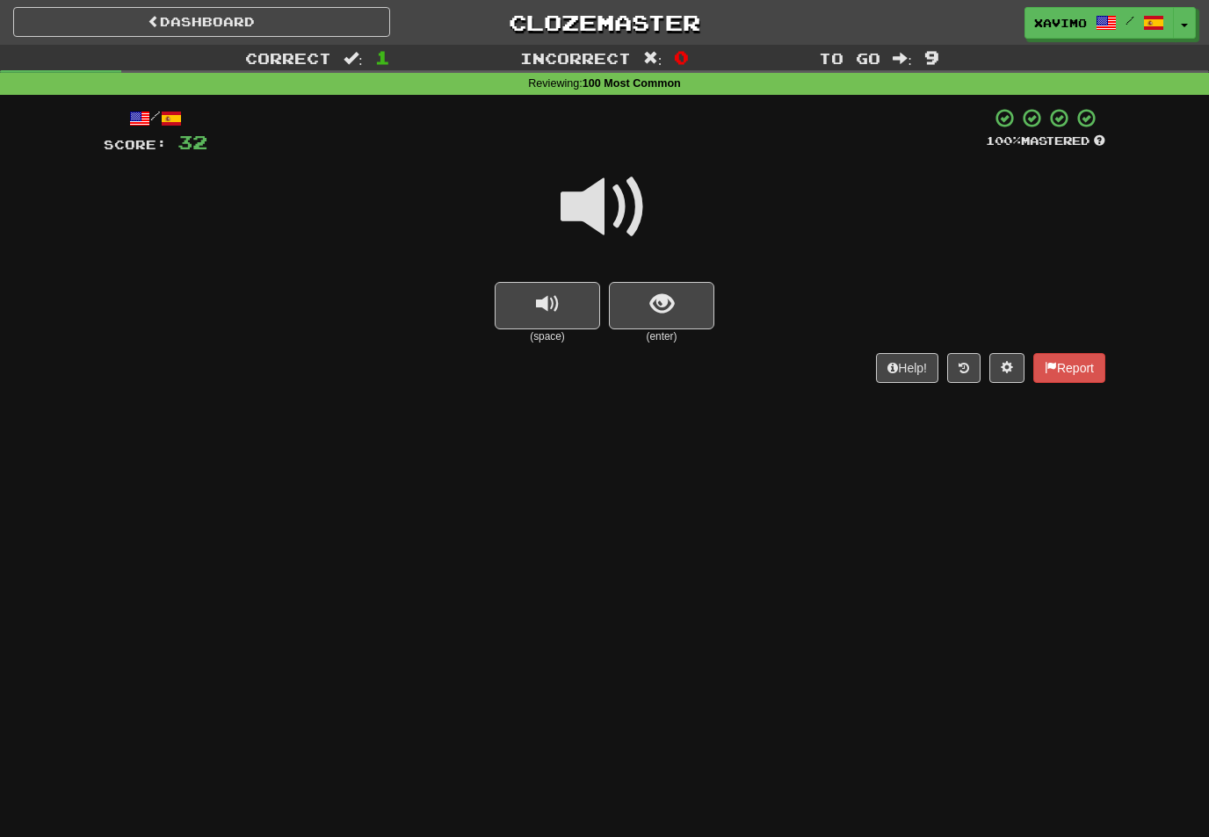
click at [623, 205] on span at bounding box center [605, 207] width 88 height 88
click at [650, 300] on span "show sentence" at bounding box center [662, 305] width 24 height 24
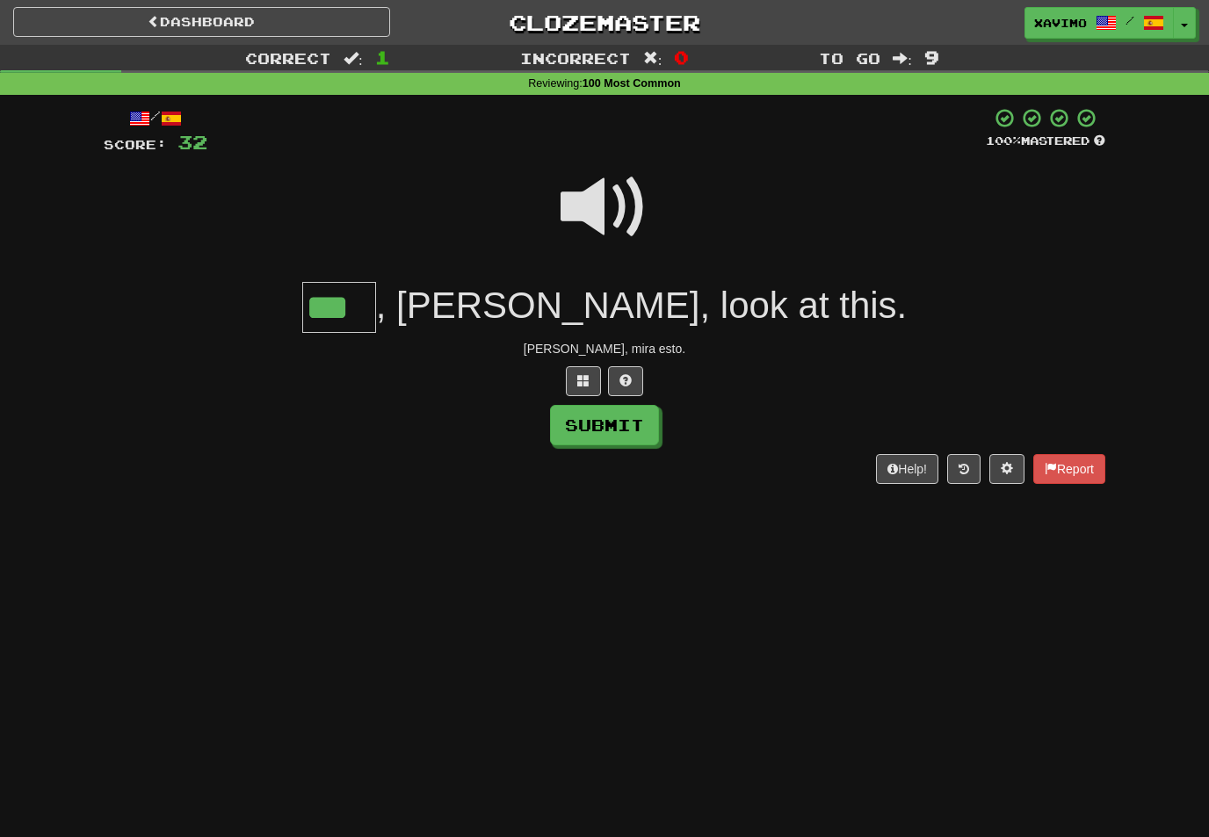
click at [642, 423] on button "Submit" at bounding box center [604, 425] width 109 height 40
type input "***"
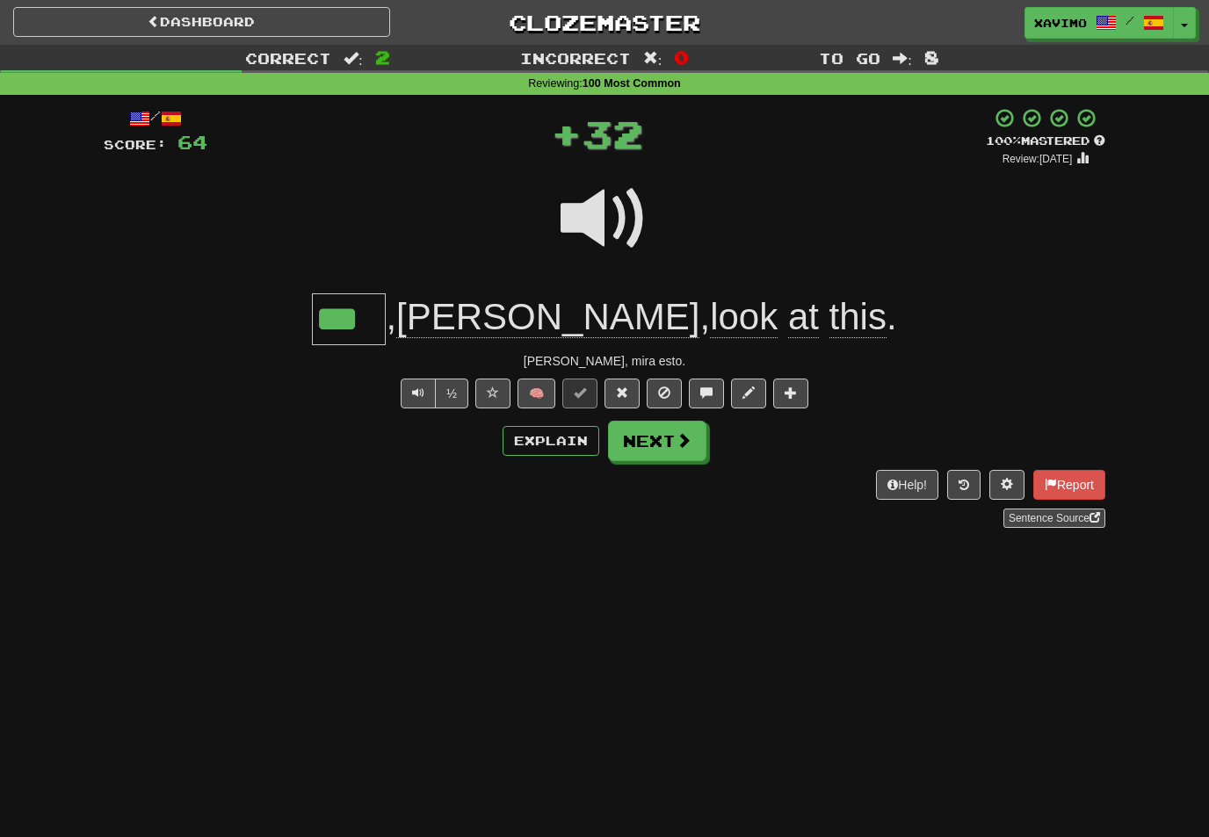
click at [691, 442] on button "Next" at bounding box center [657, 441] width 98 height 40
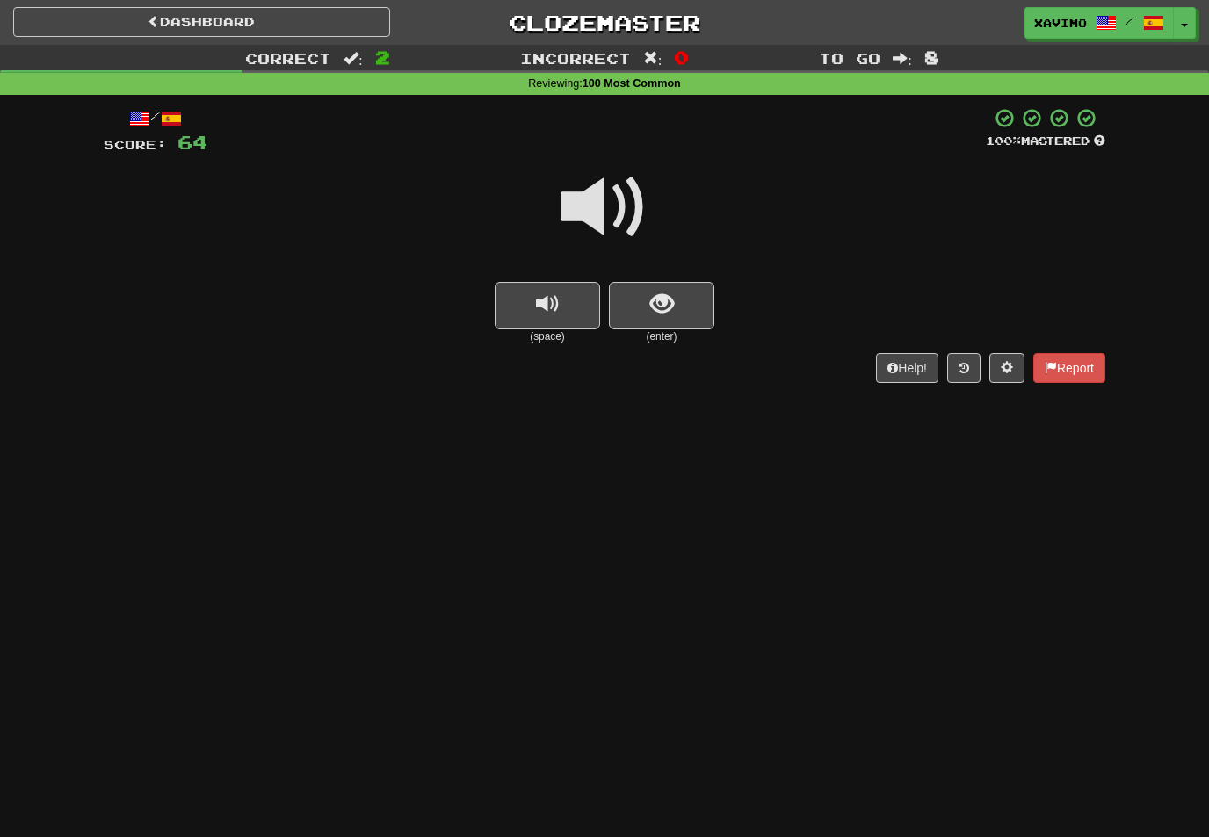
click at [632, 197] on span at bounding box center [605, 207] width 88 height 88
click at [673, 294] on span "show sentence" at bounding box center [662, 305] width 24 height 24
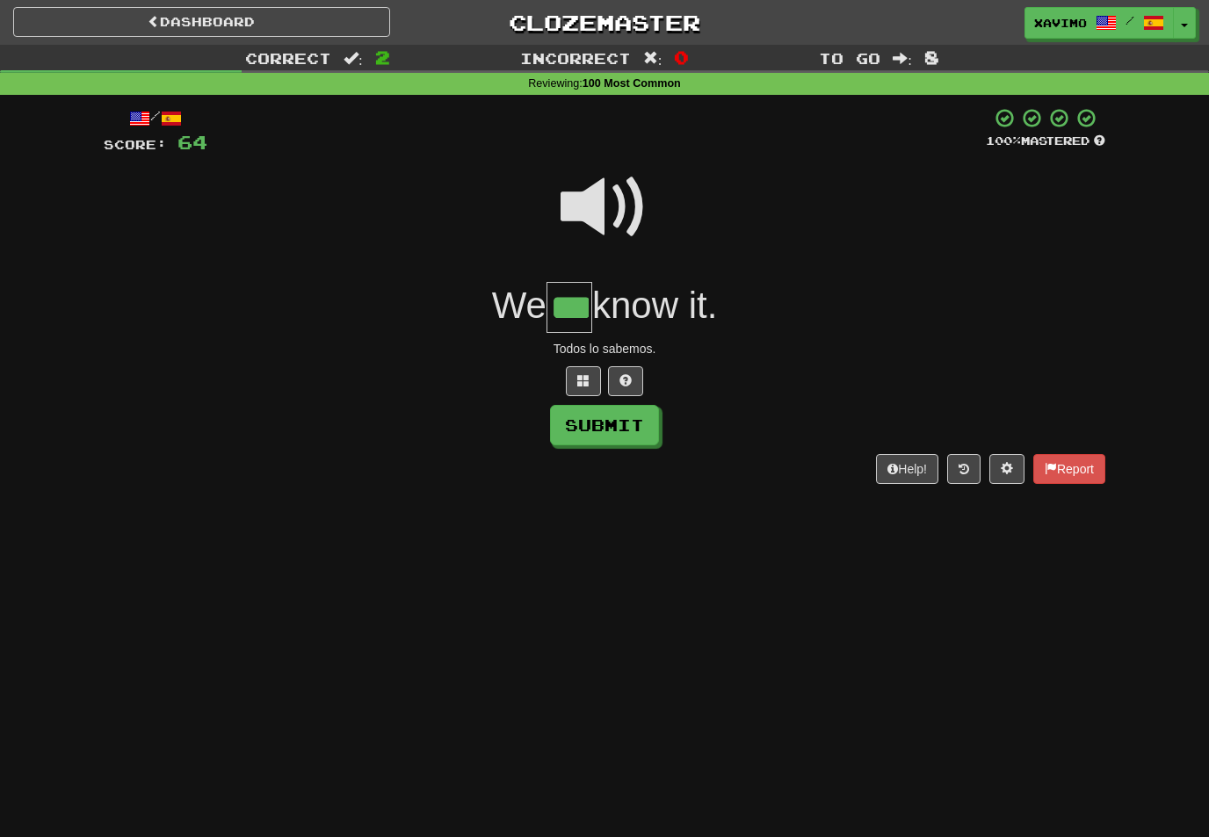
type input "***"
click at [658, 417] on button "Submit" at bounding box center [604, 425] width 109 height 40
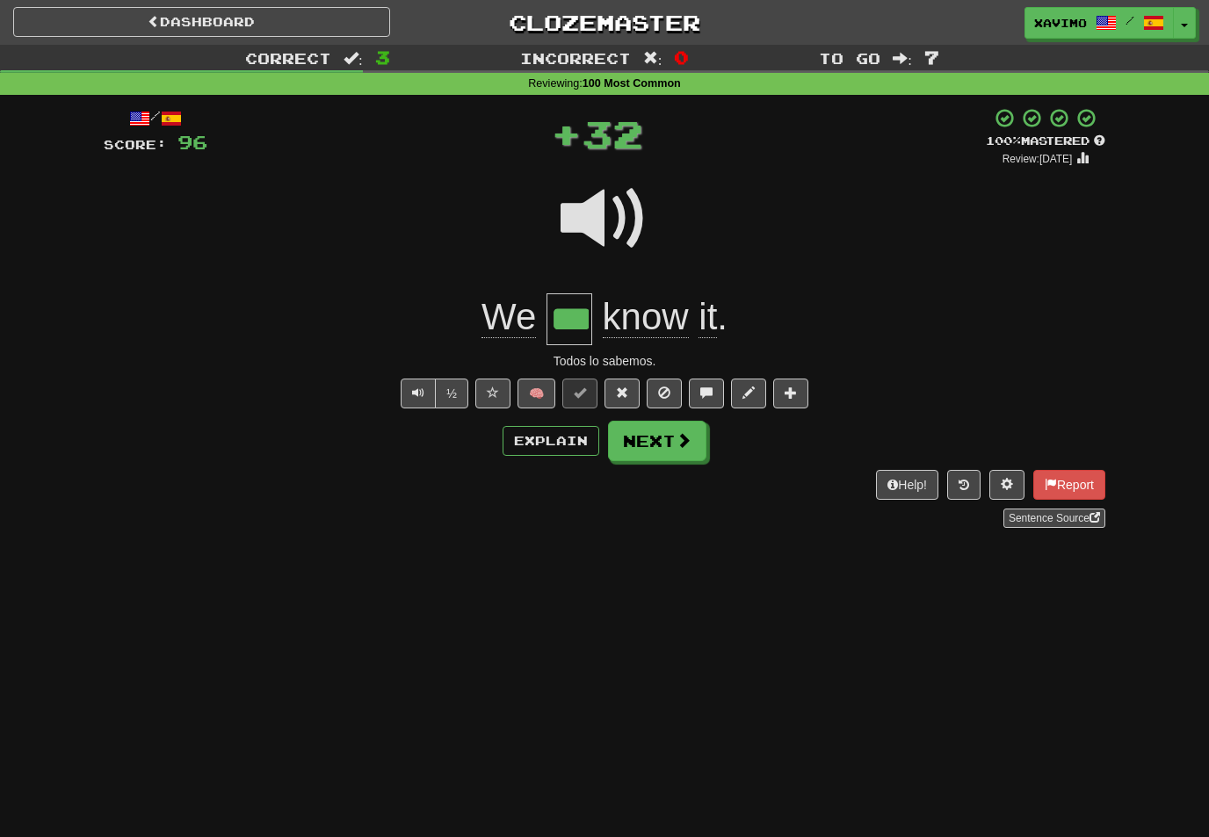
click at [689, 437] on span at bounding box center [684, 440] width 16 height 16
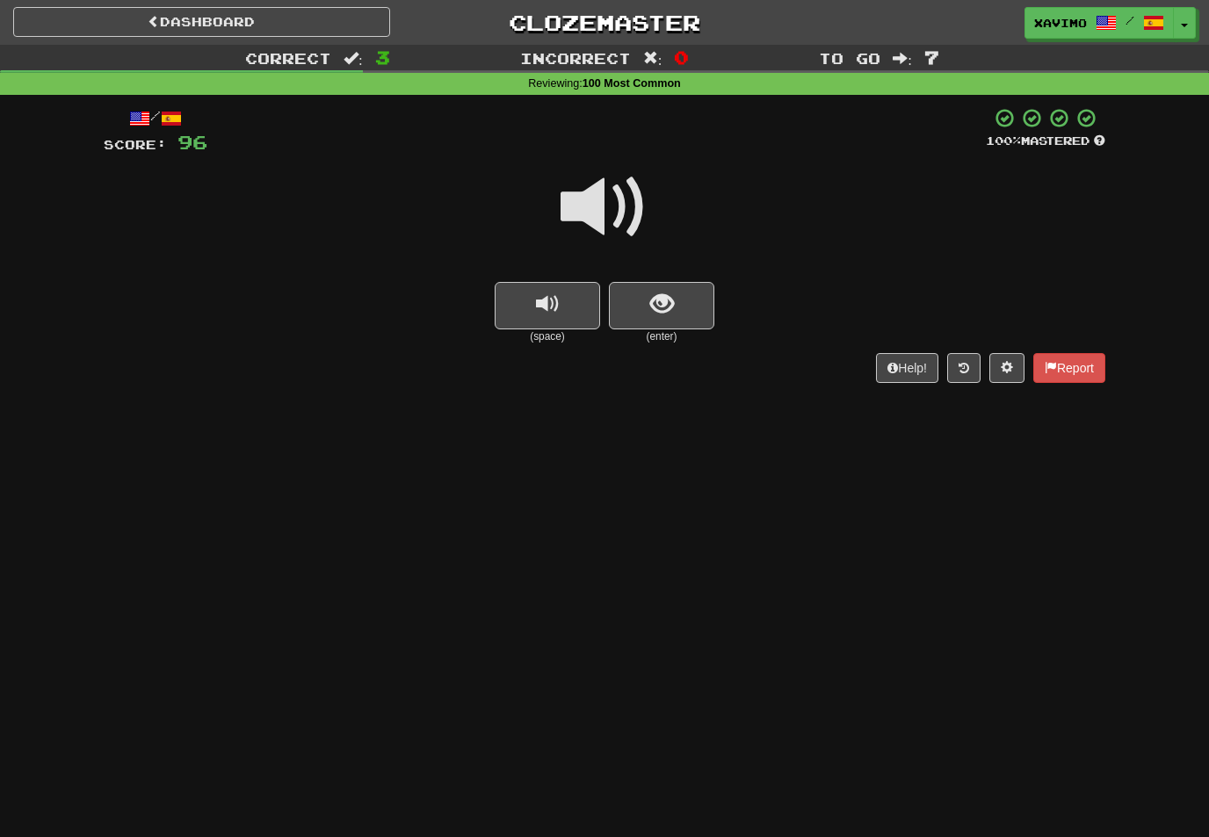
click at [611, 214] on span at bounding box center [605, 207] width 88 height 88
click at [669, 302] on span "show sentence" at bounding box center [662, 305] width 24 height 24
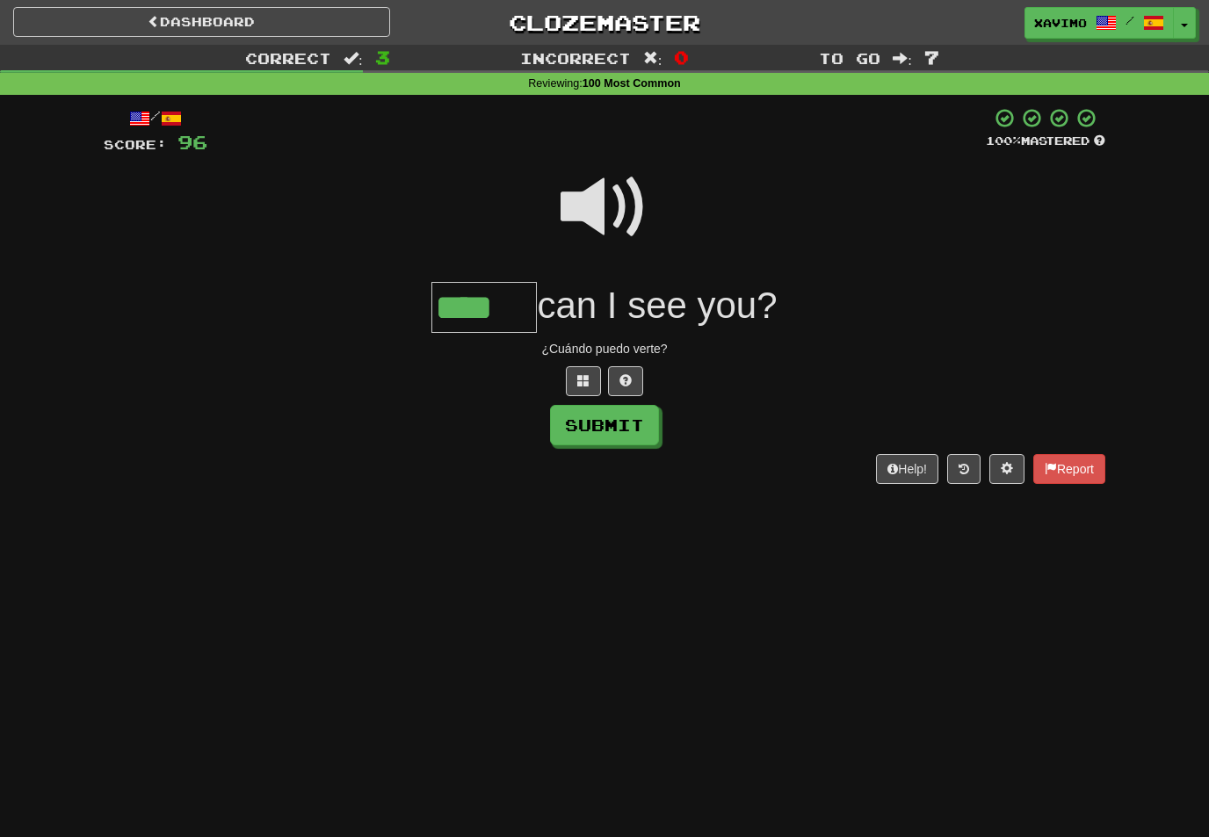
click at [640, 419] on button "Submit" at bounding box center [604, 425] width 109 height 40
type input "****"
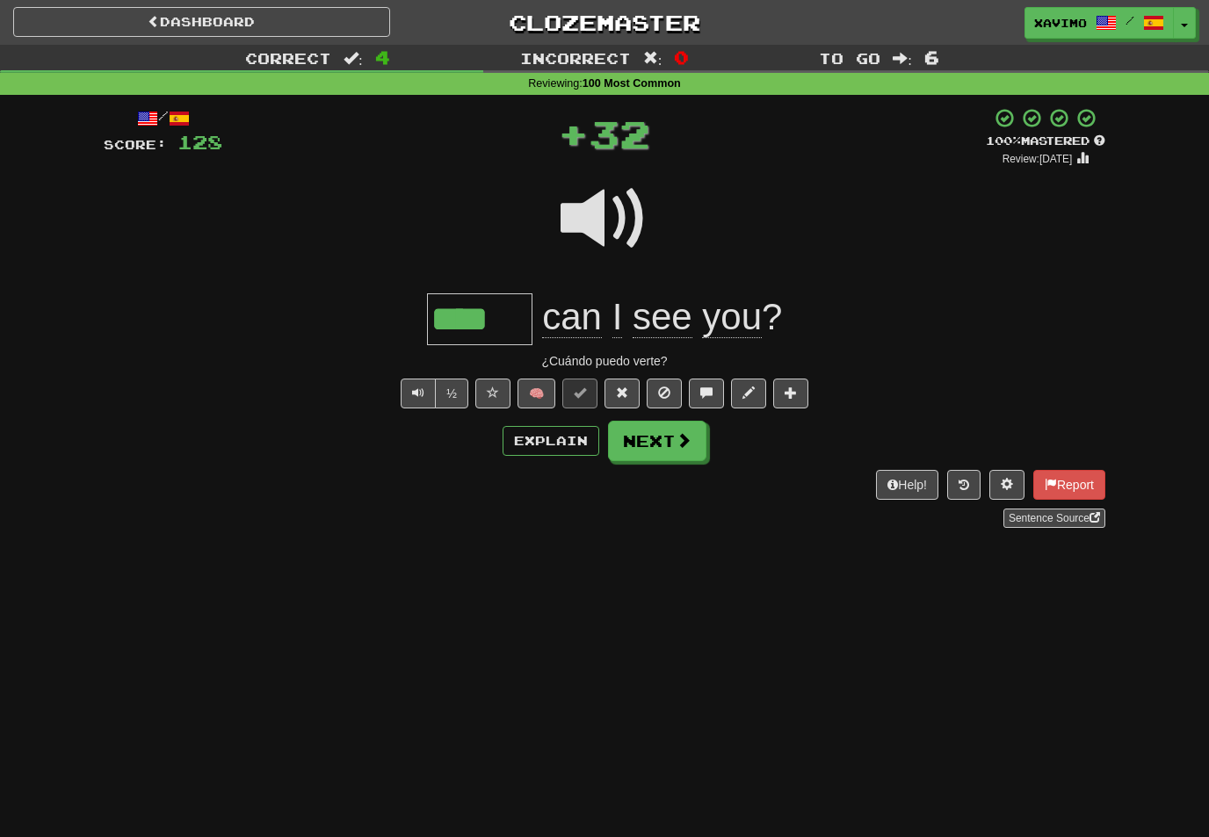
click at [695, 436] on button "Next" at bounding box center [657, 441] width 98 height 40
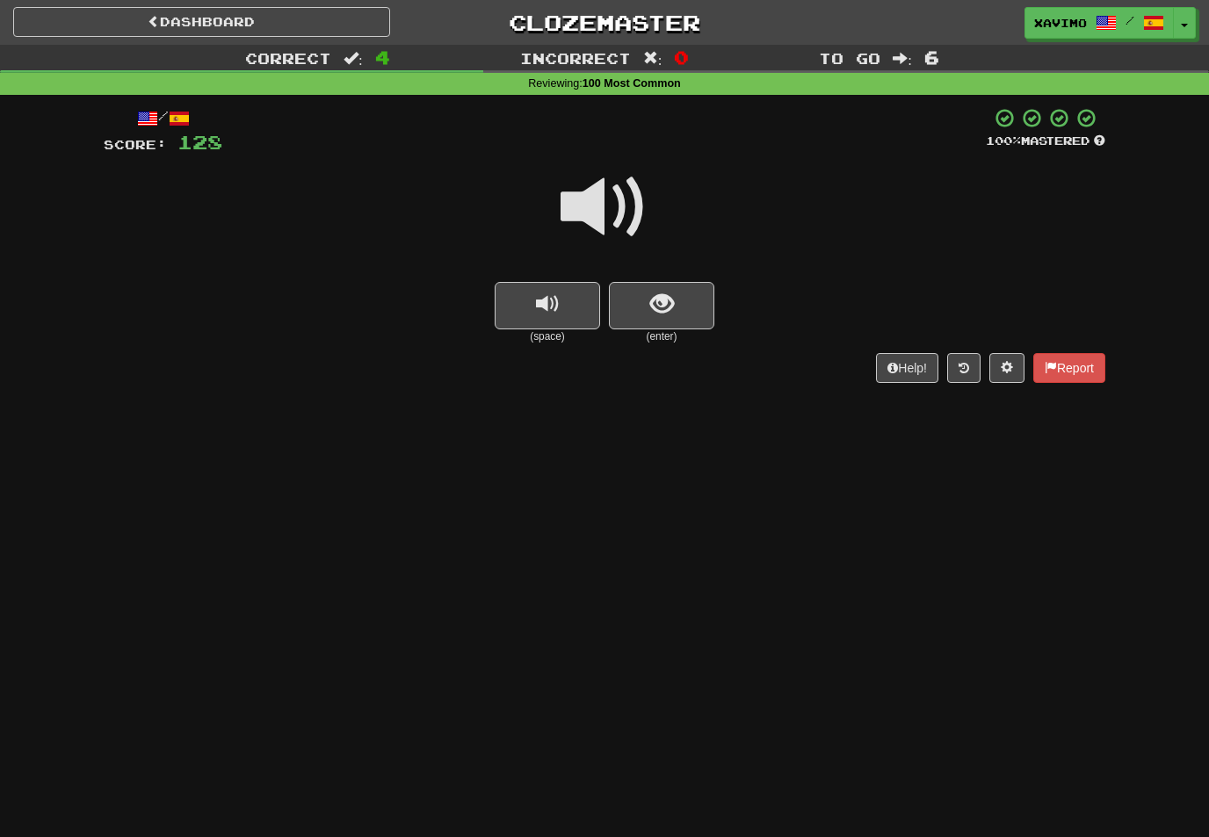
click at [615, 206] on span at bounding box center [605, 207] width 88 height 88
click at [674, 303] on button "show sentence" at bounding box center [661, 305] width 105 height 47
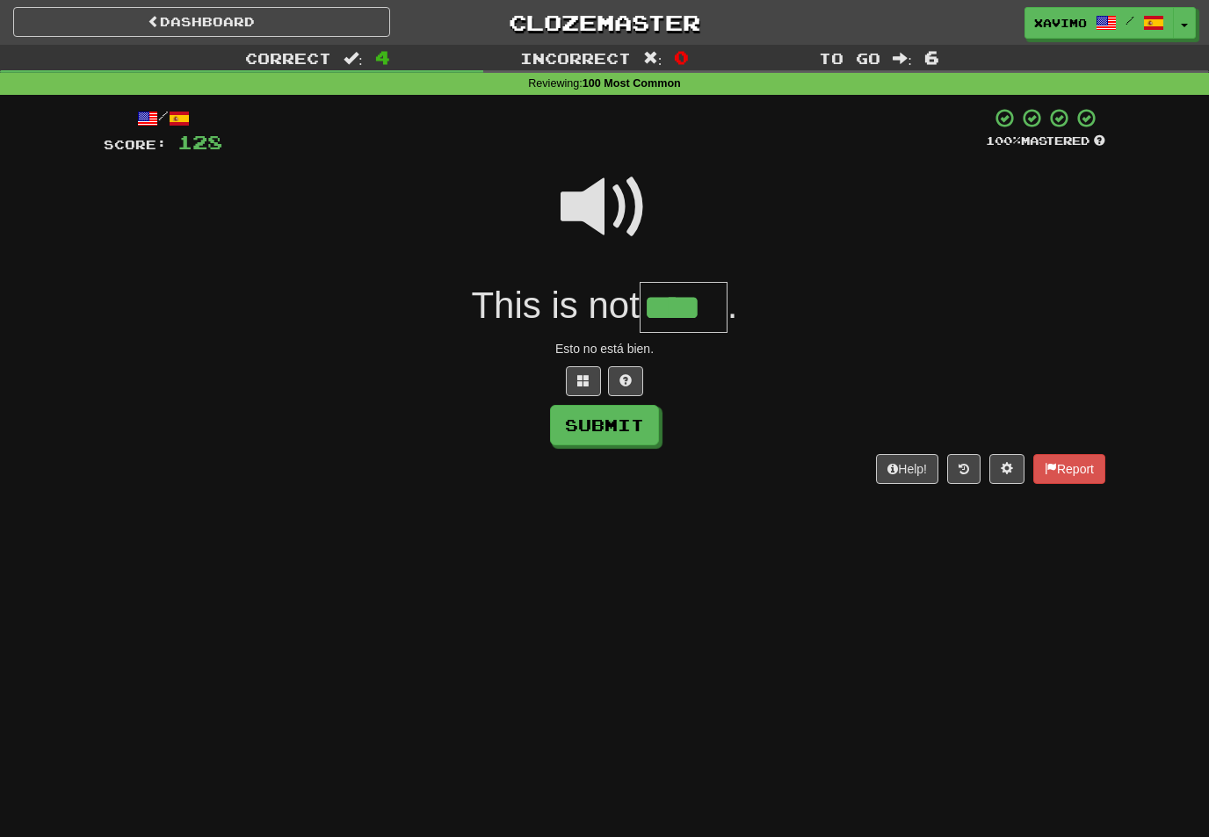
type input "****"
click at [633, 431] on button "Submit" at bounding box center [604, 425] width 109 height 40
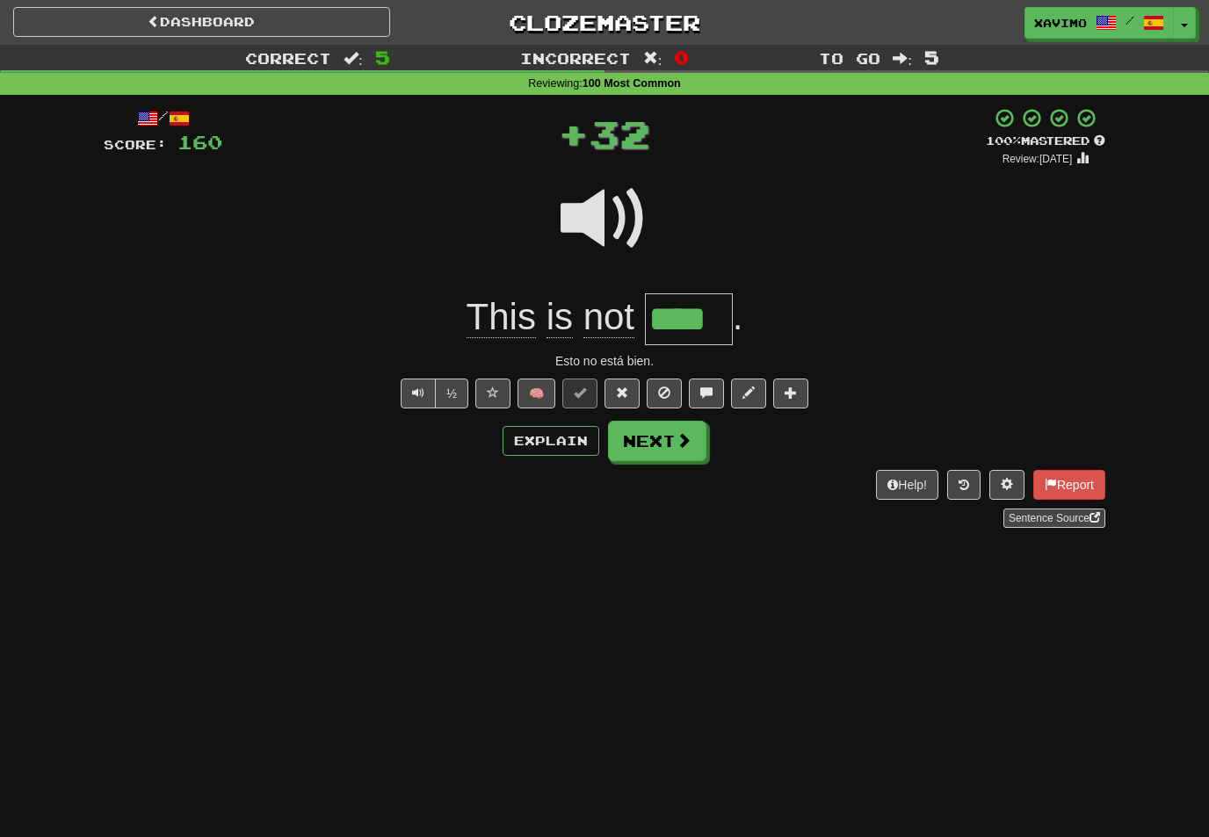
click at [701, 439] on button "Next" at bounding box center [657, 441] width 98 height 40
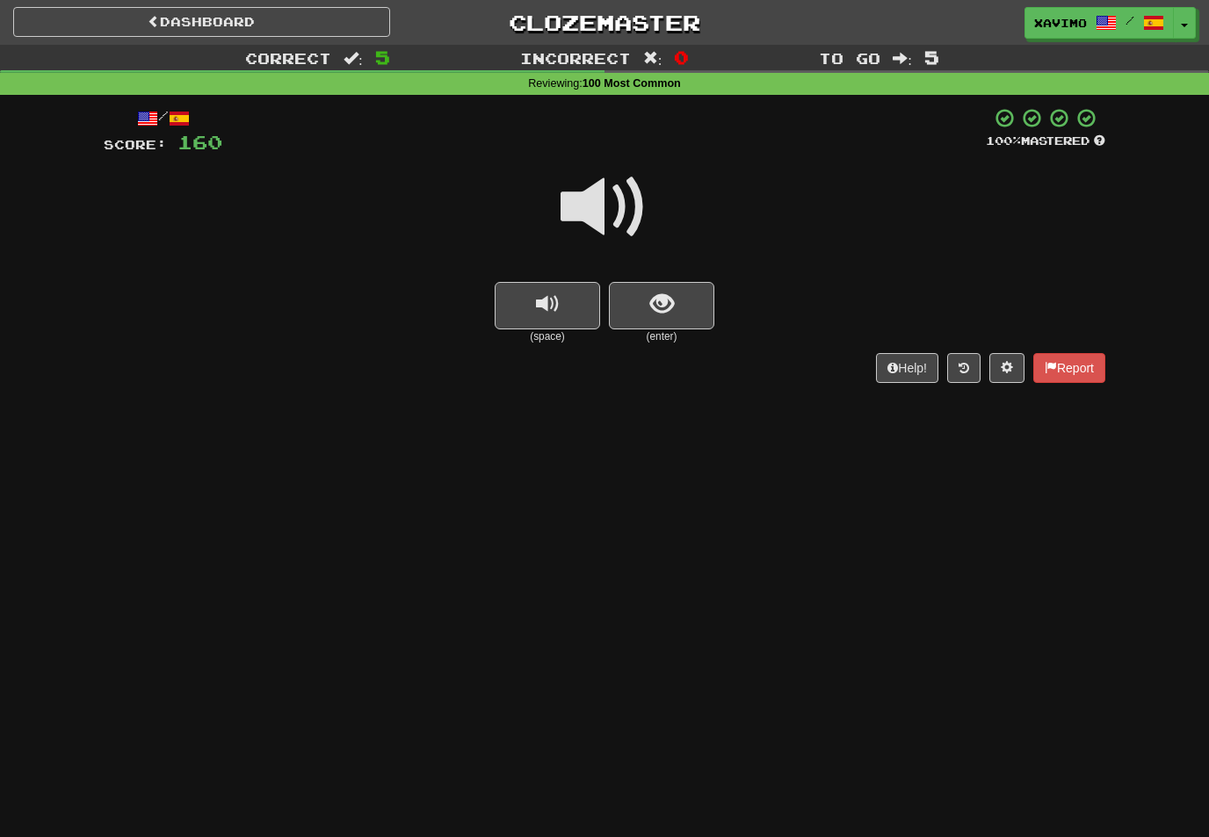
click at [628, 213] on span at bounding box center [605, 207] width 88 height 88
click at [671, 294] on span "show sentence" at bounding box center [662, 305] width 24 height 24
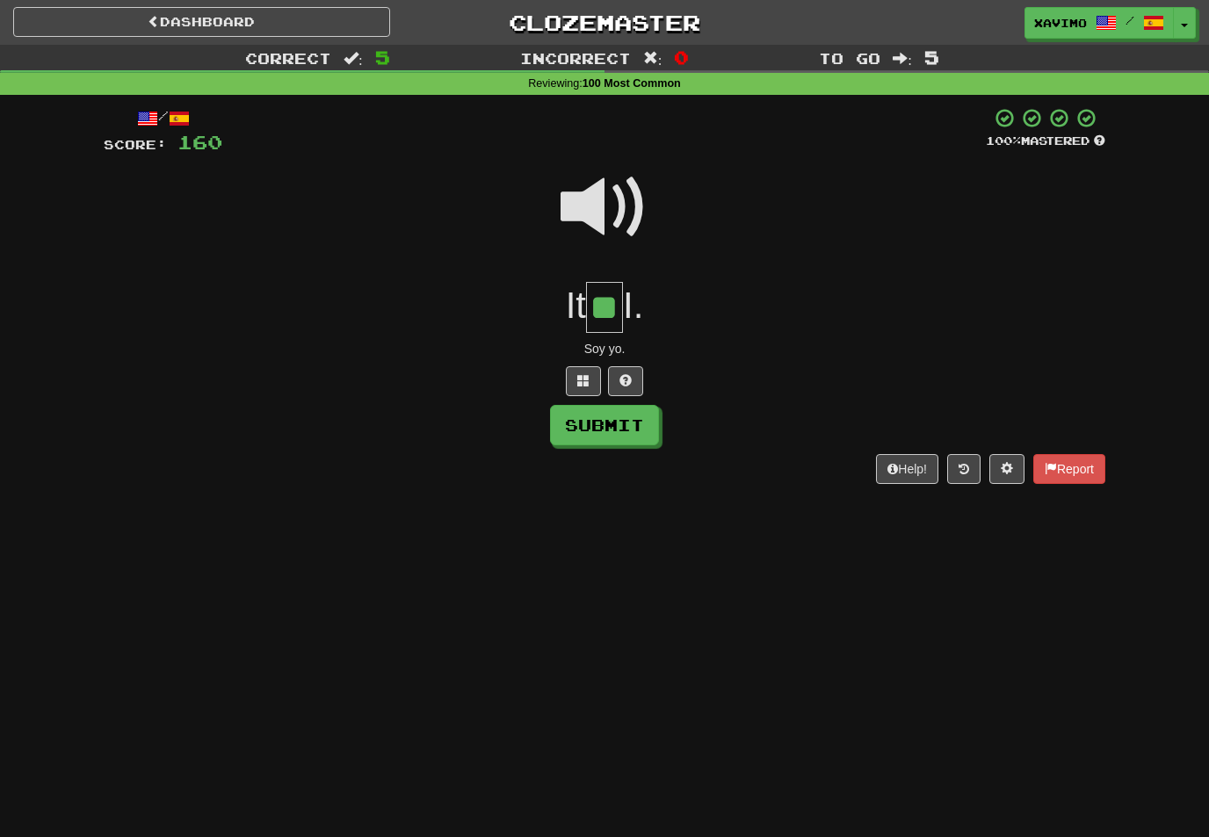
type input "**"
click at [639, 421] on button "Submit" at bounding box center [604, 425] width 109 height 40
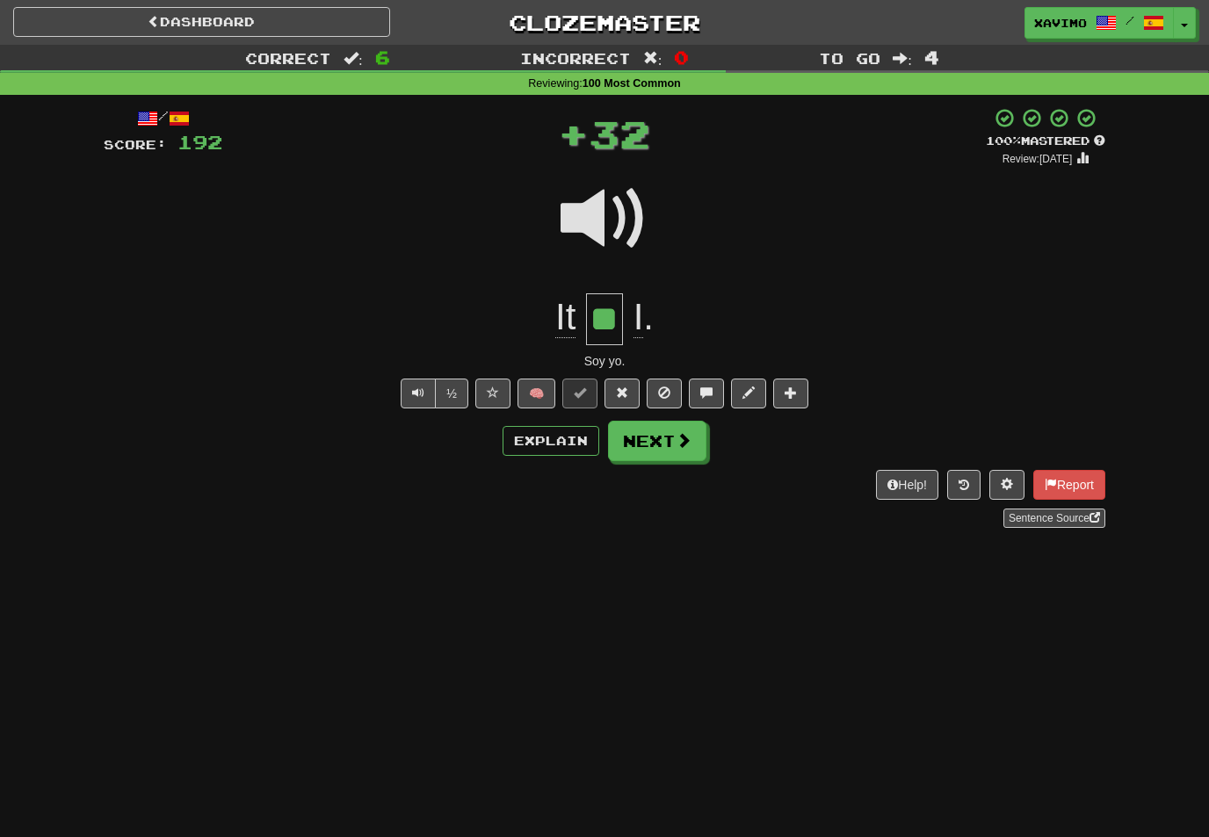
click at [678, 452] on button "Next" at bounding box center [657, 441] width 98 height 40
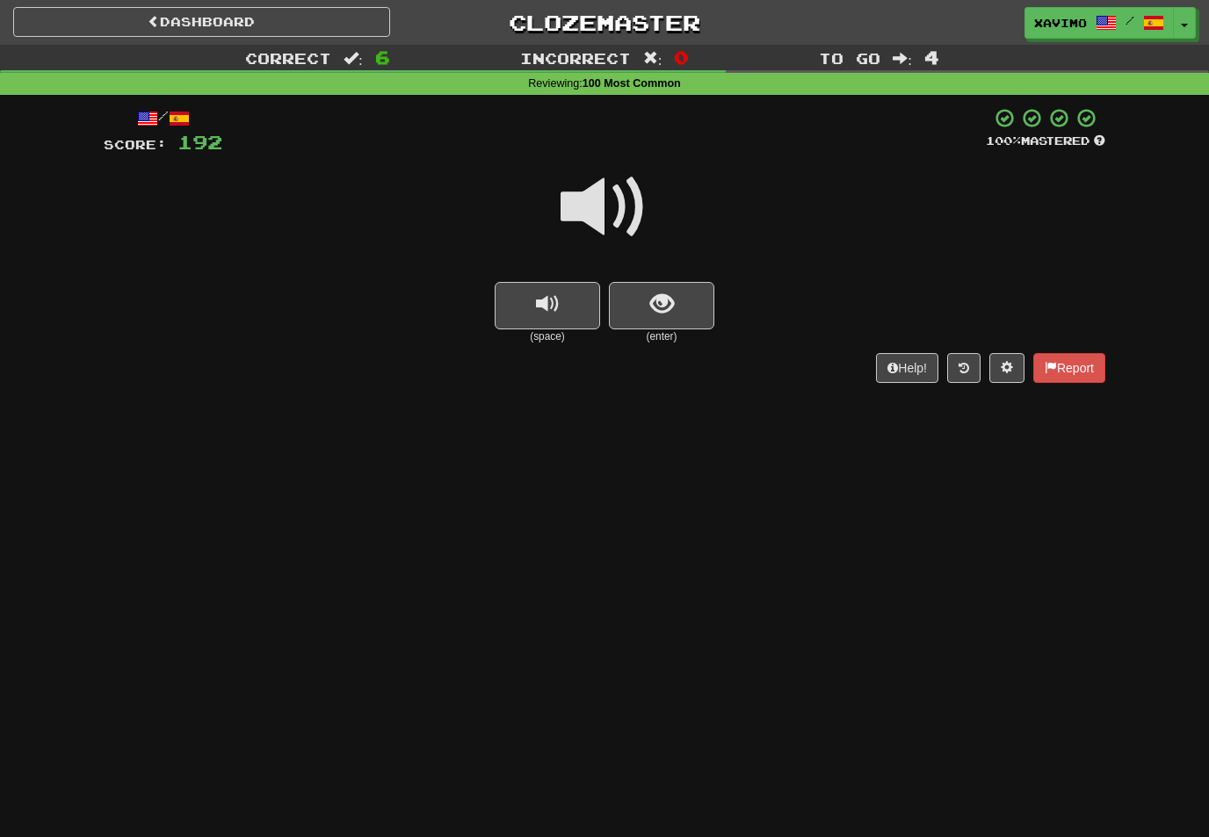
click at [609, 214] on span at bounding box center [605, 207] width 88 height 88
click at [660, 294] on span "show sentence" at bounding box center [662, 305] width 24 height 24
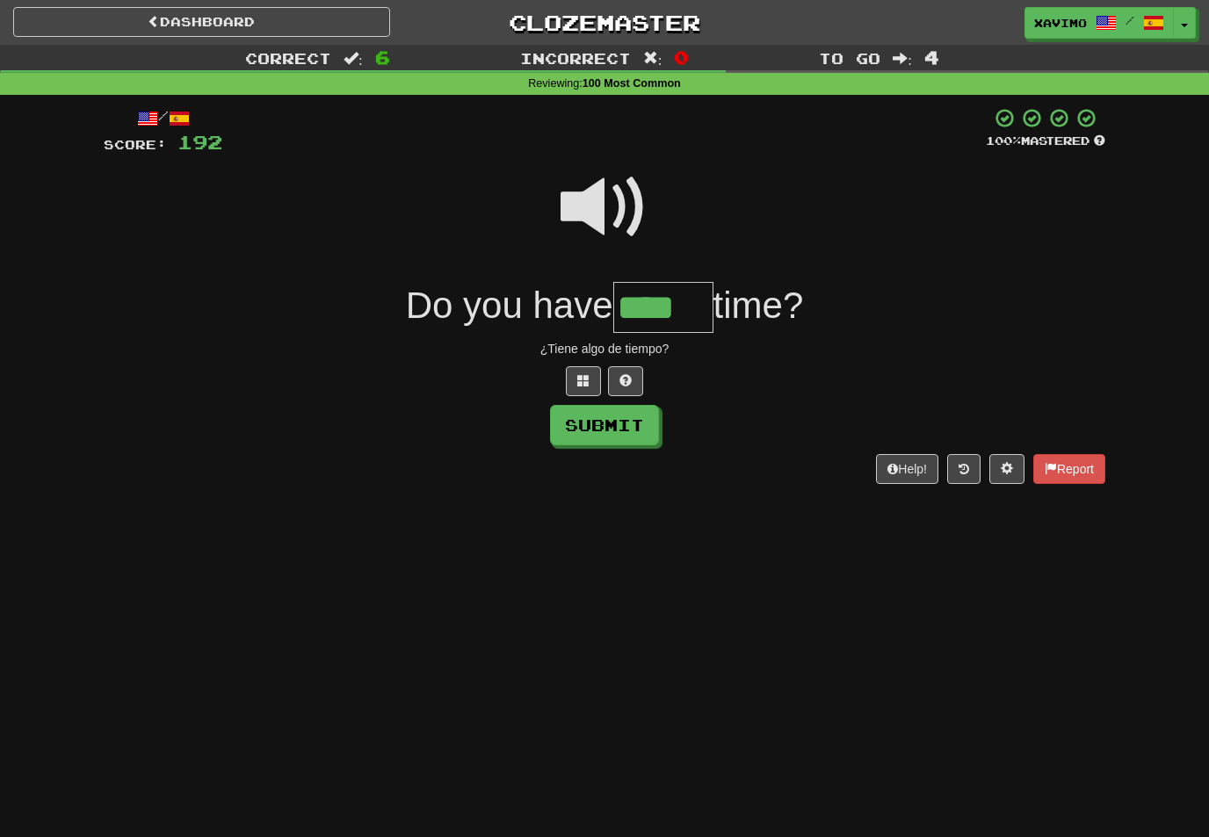
type input "****"
click at [640, 438] on button "Submit" at bounding box center [604, 425] width 109 height 40
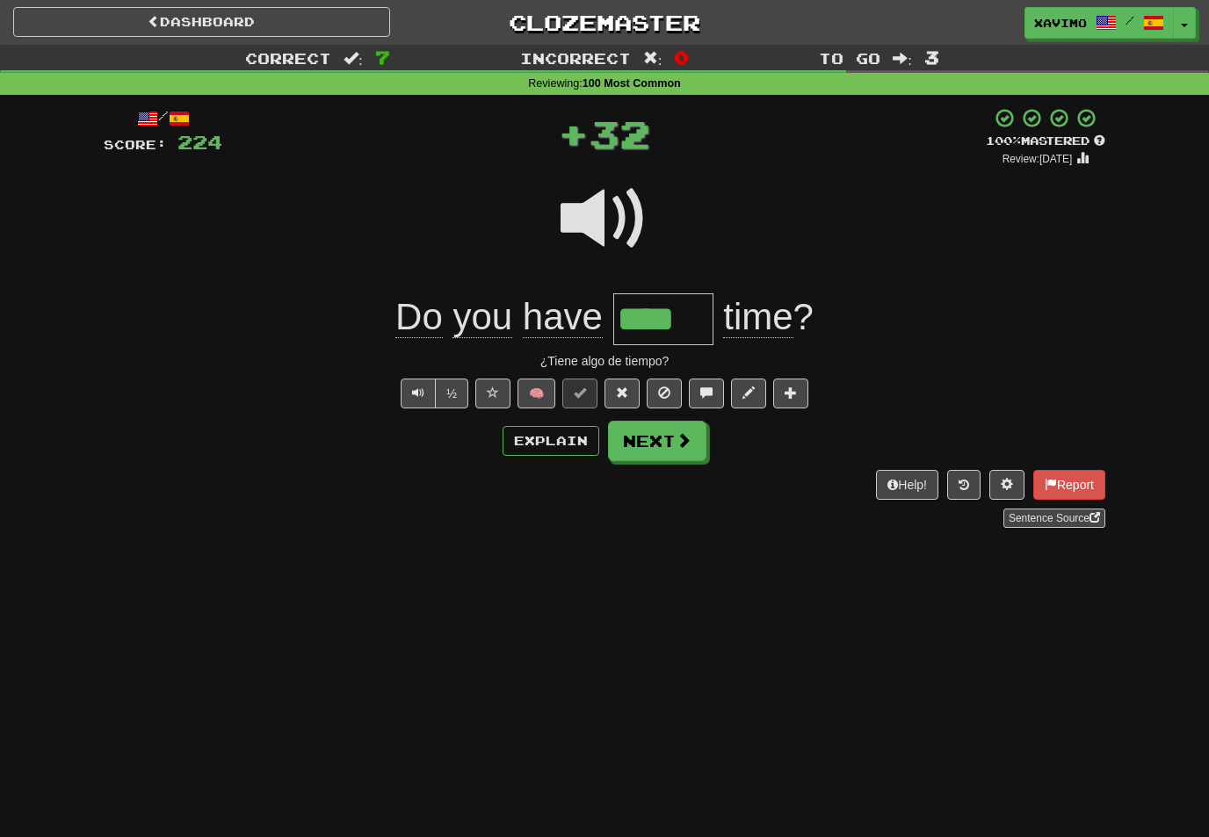
click at [676, 438] on span at bounding box center [684, 440] width 16 height 16
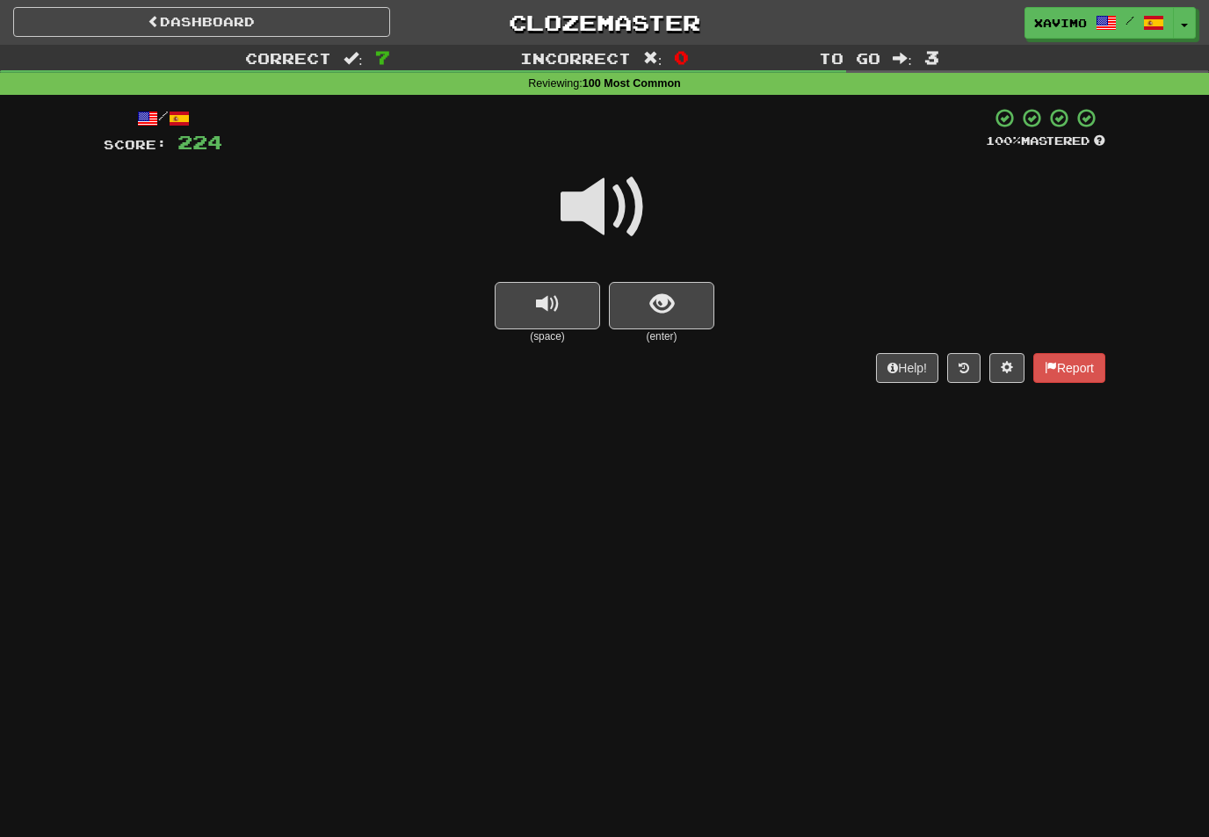
click at [618, 206] on span at bounding box center [605, 207] width 88 height 88
click at [668, 293] on span "show sentence" at bounding box center [662, 305] width 24 height 24
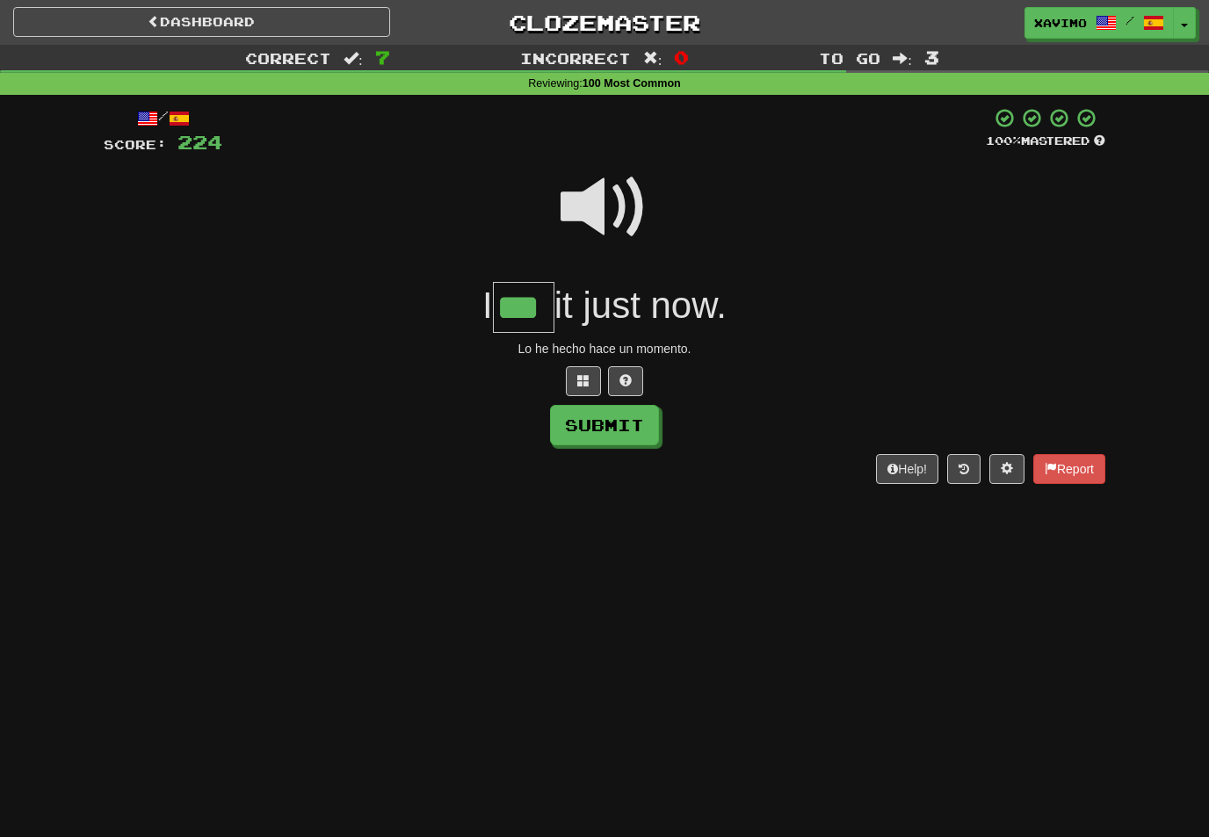
type input "***"
click at [648, 407] on button "Submit" at bounding box center [604, 425] width 109 height 40
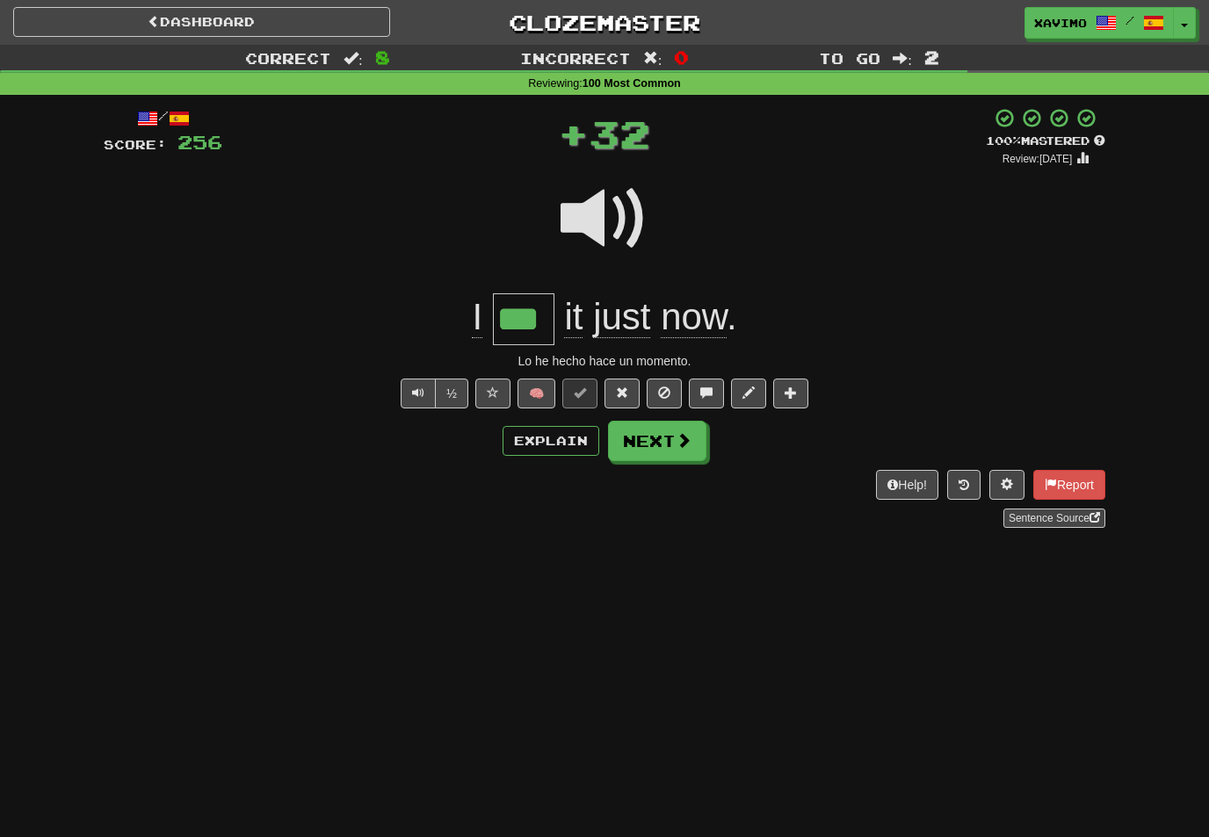
click at [680, 456] on button "Next" at bounding box center [657, 441] width 98 height 40
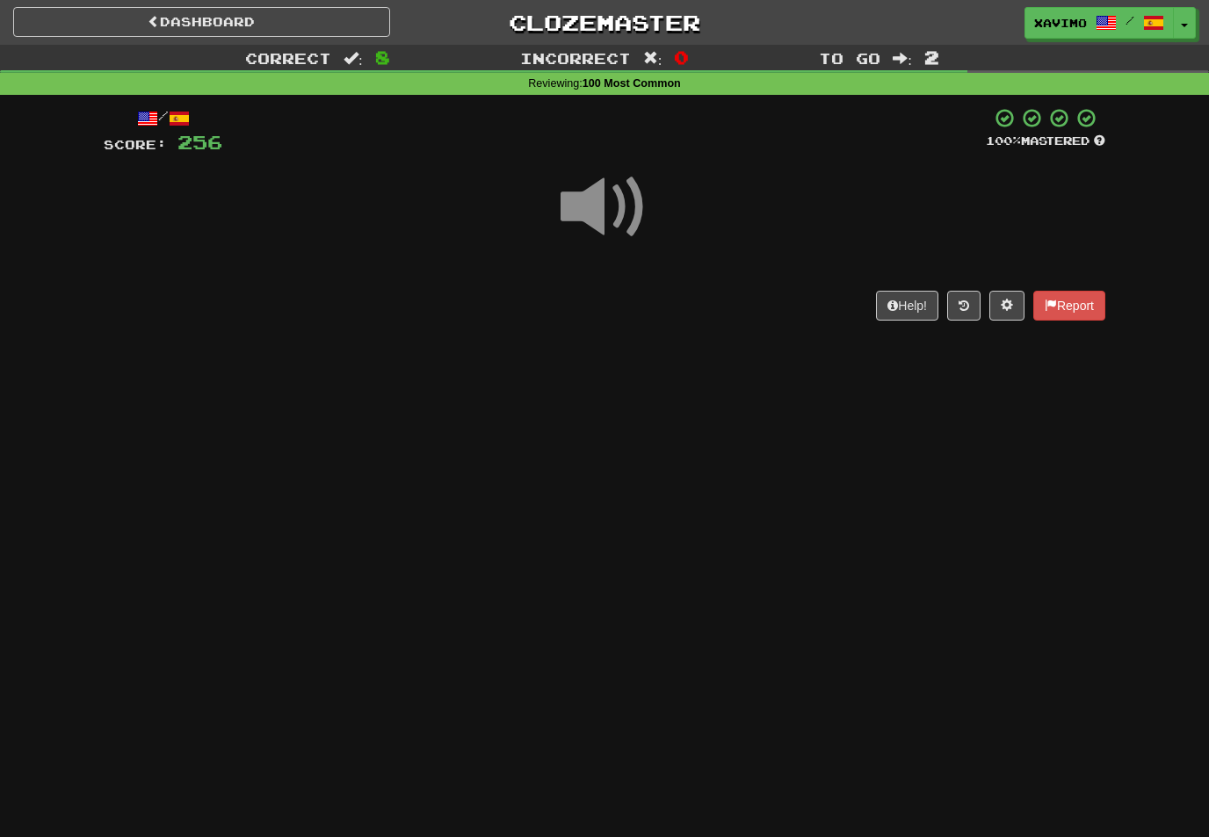
click at [608, 204] on span at bounding box center [605, 207] width 88 height 88
click at [623, 193] on span at bounding box center [605, 207] width 88 height 88
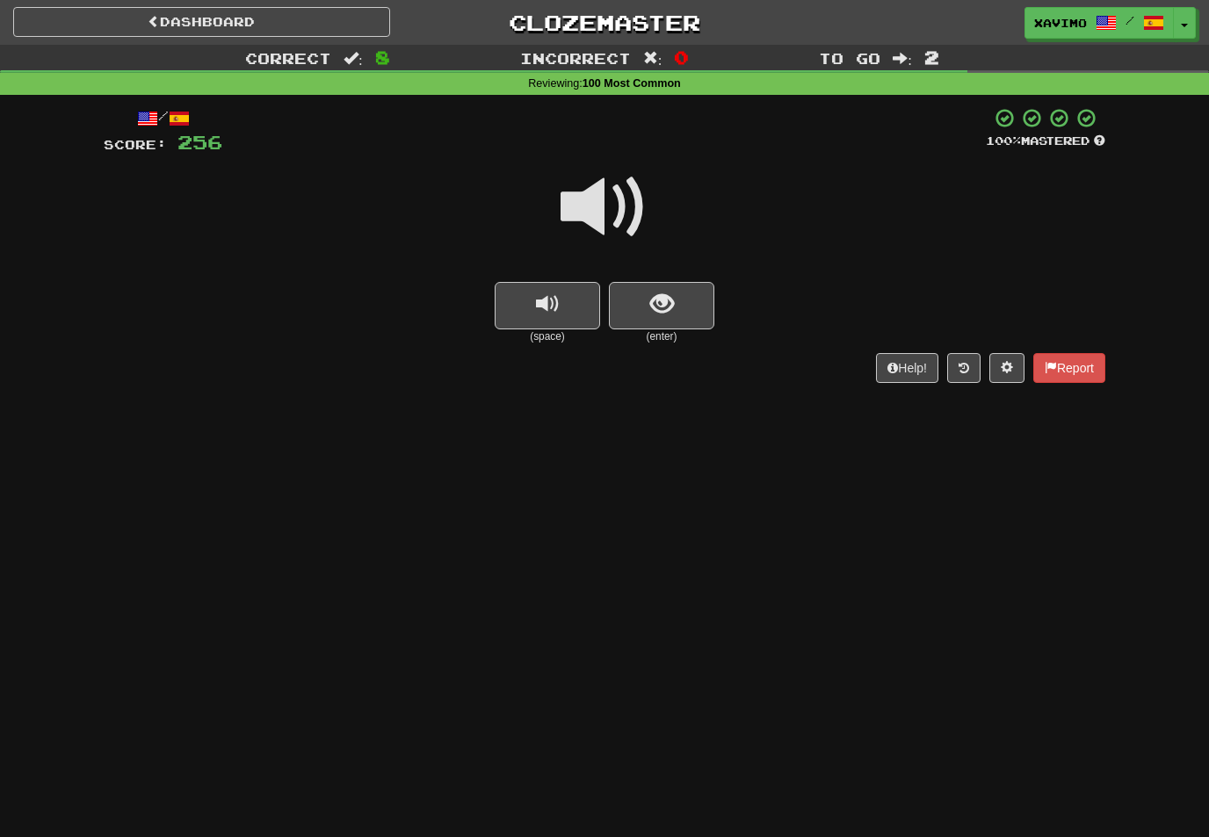
click at [691, 305] on button "show sentence" at bounding box center [661, 305] width 105 height 47
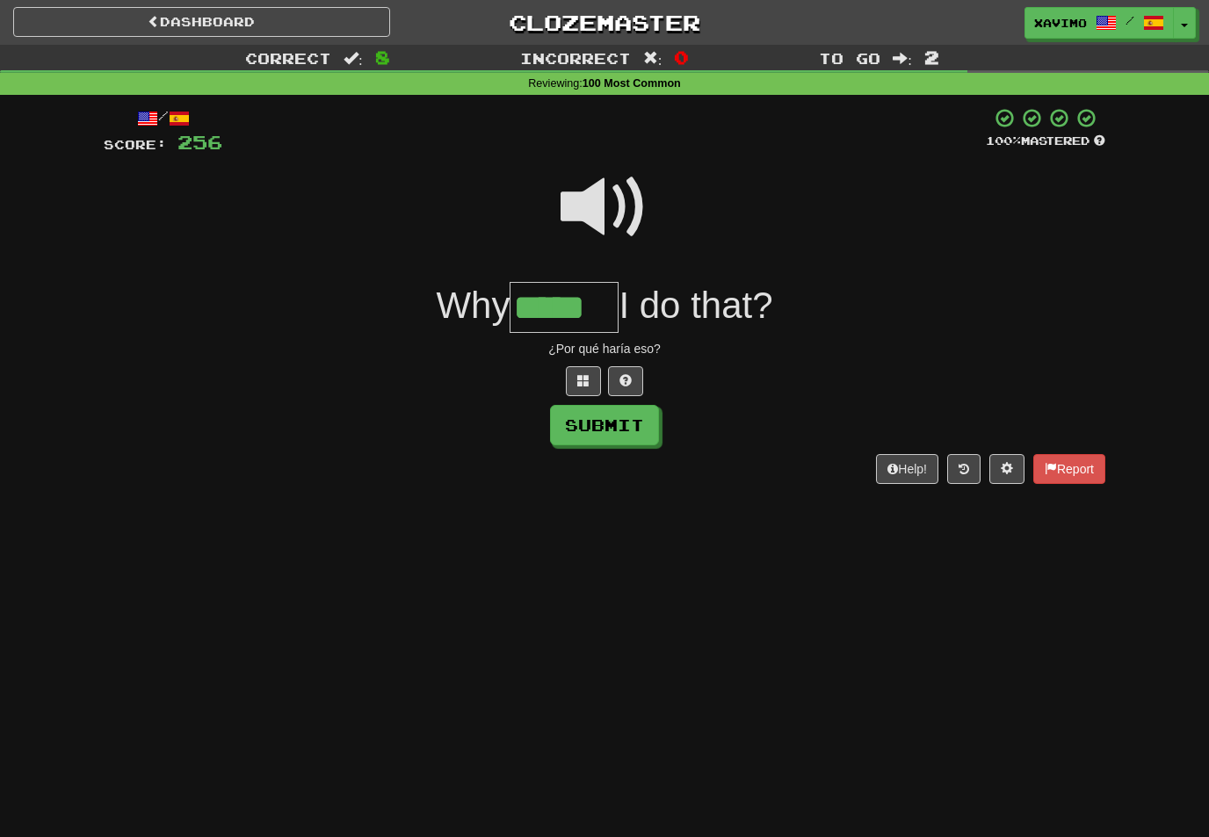
type input "*****"
click at [631, 422] on button "Submit" at bounding box center [604, 425] width 109 height 40
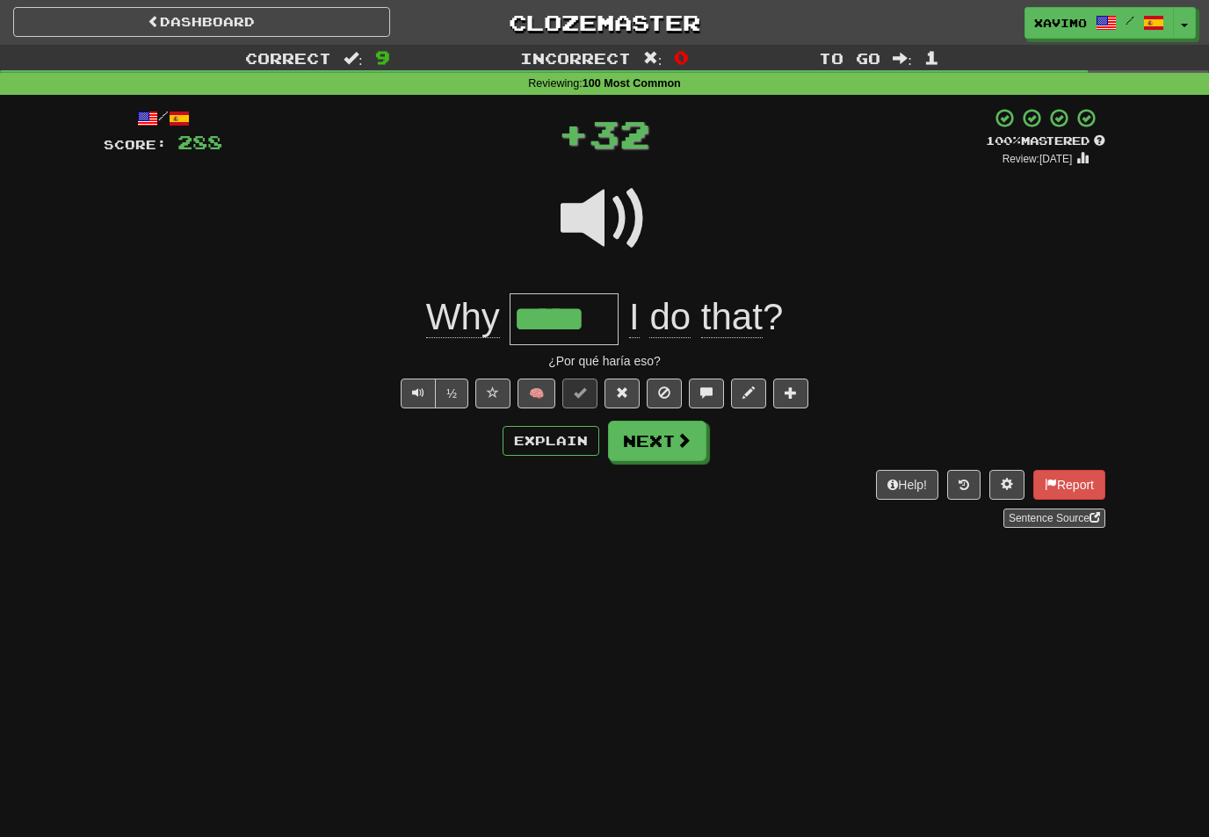
click at [695, 432] on button "Next" at bounding box center [657, 441] width 98 height 40
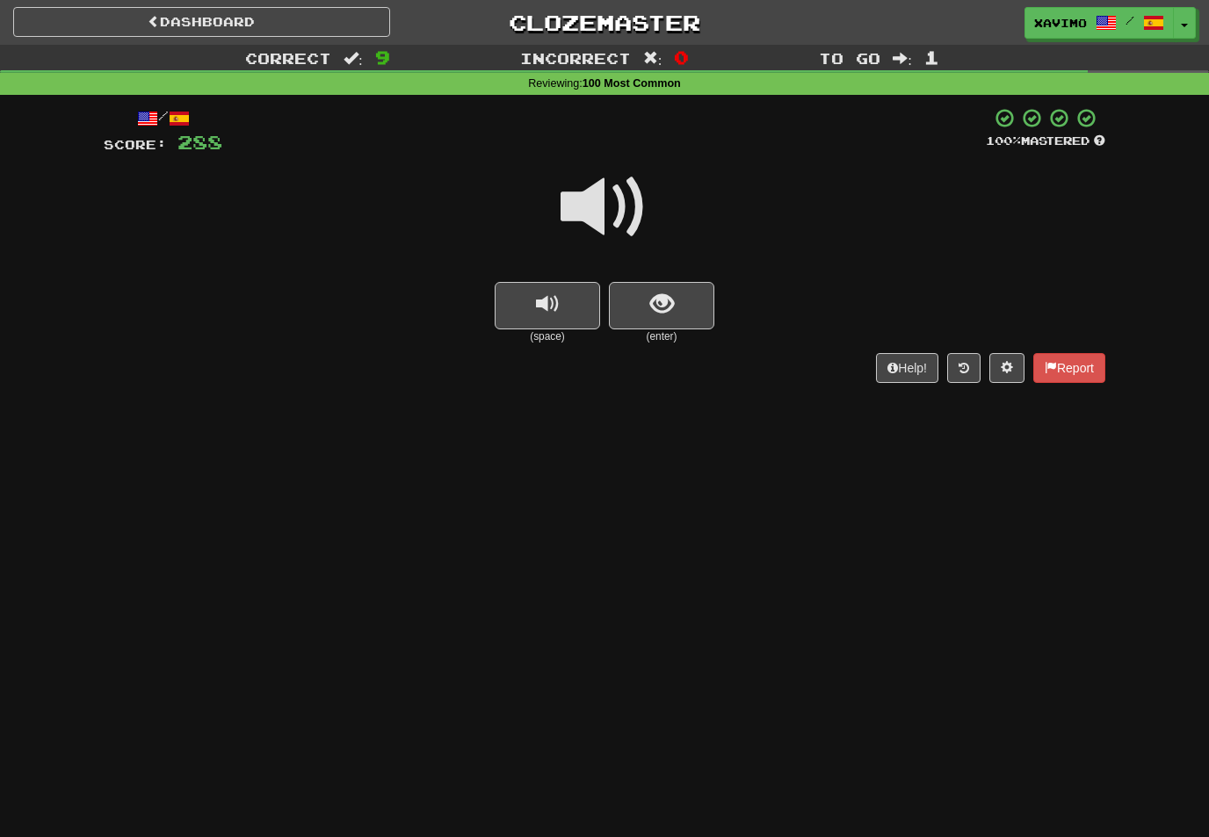
click at [623, 205] on span at bounding box center [605, 207] width 88 height 88
click at [662, 302] on span "show sentence" at bounding box center [662, 305] width 24 height 24
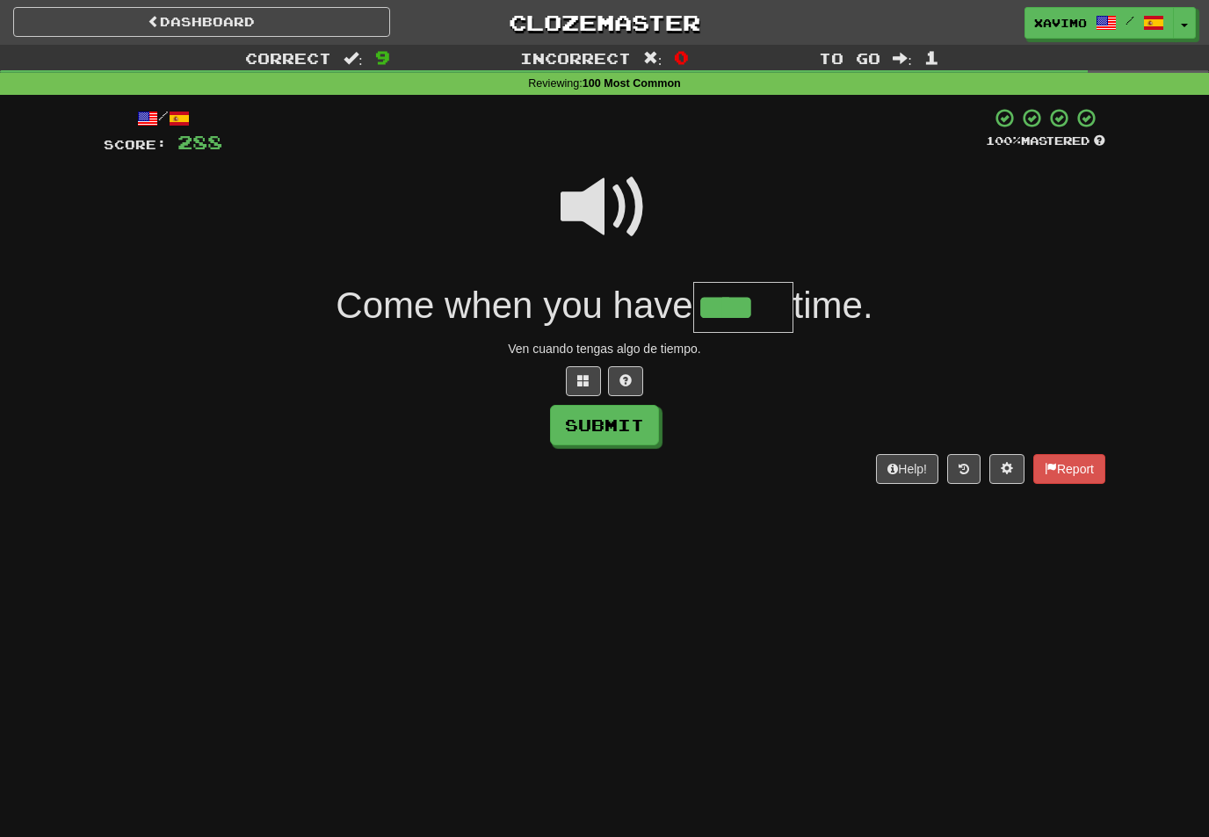
type input "****"
click at [627, 424] on button "Submit" at bounding box center [604, 425] width 109 height 40
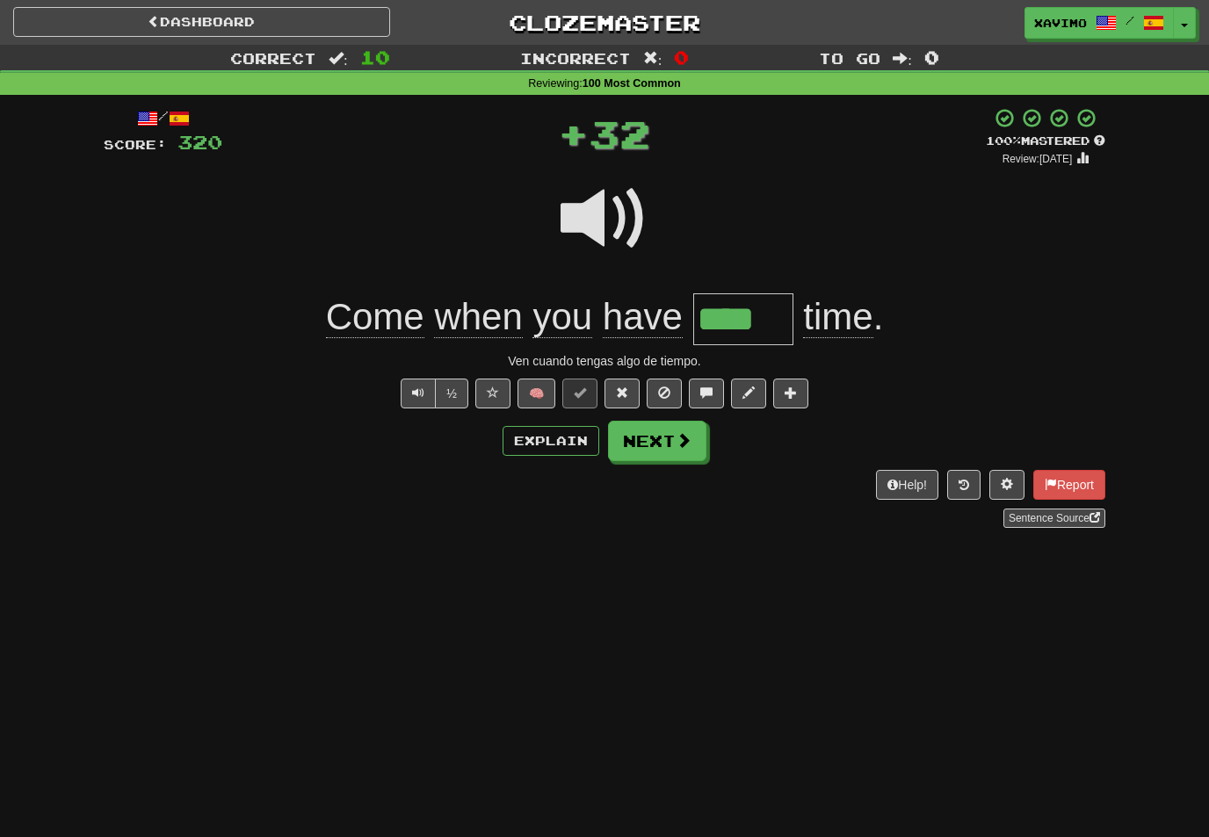
click at [687, 436] on span at bounding box center [684, 440] width 16 height 16
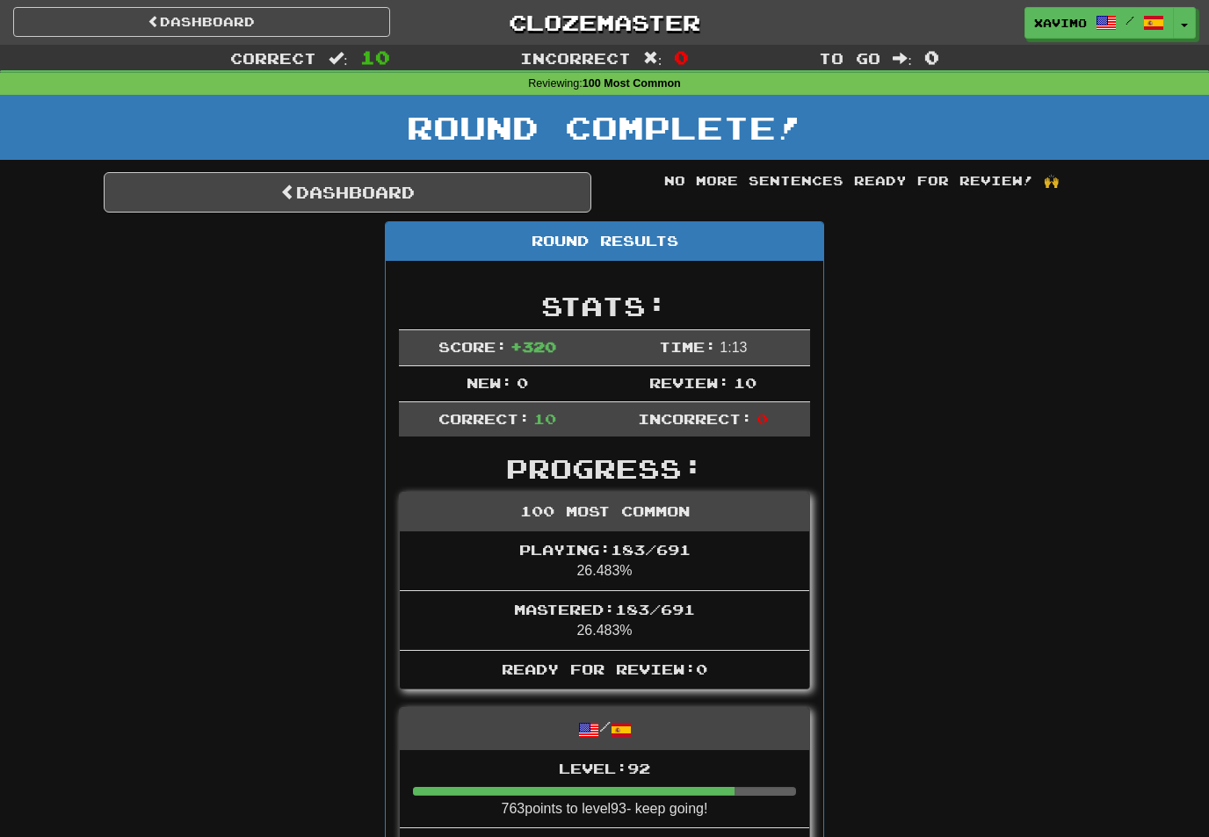
click at [518, 189] on link "Dashboard" at bounding box center [348, 192] width 488 height 40
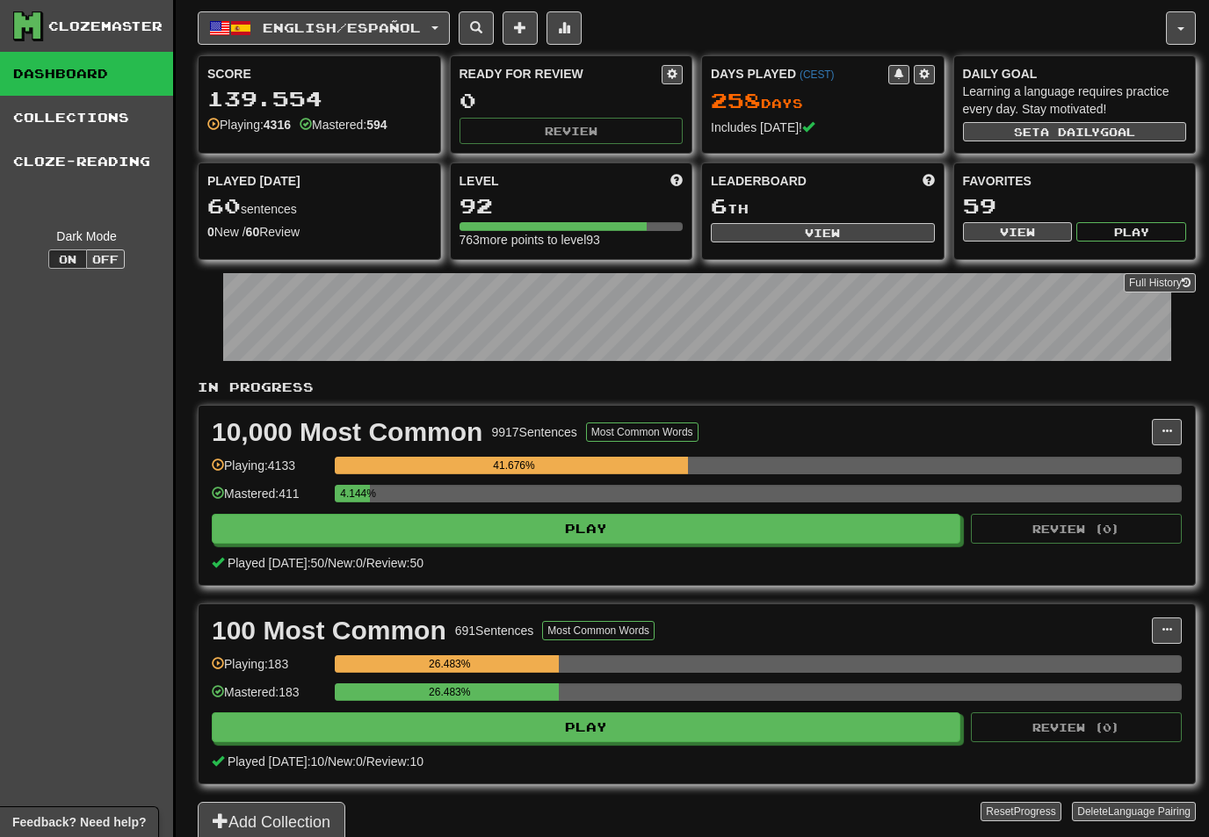
click at [828, 234] on button "View" at bounding box center [823, 232] width 224 height 19
select select "**********"
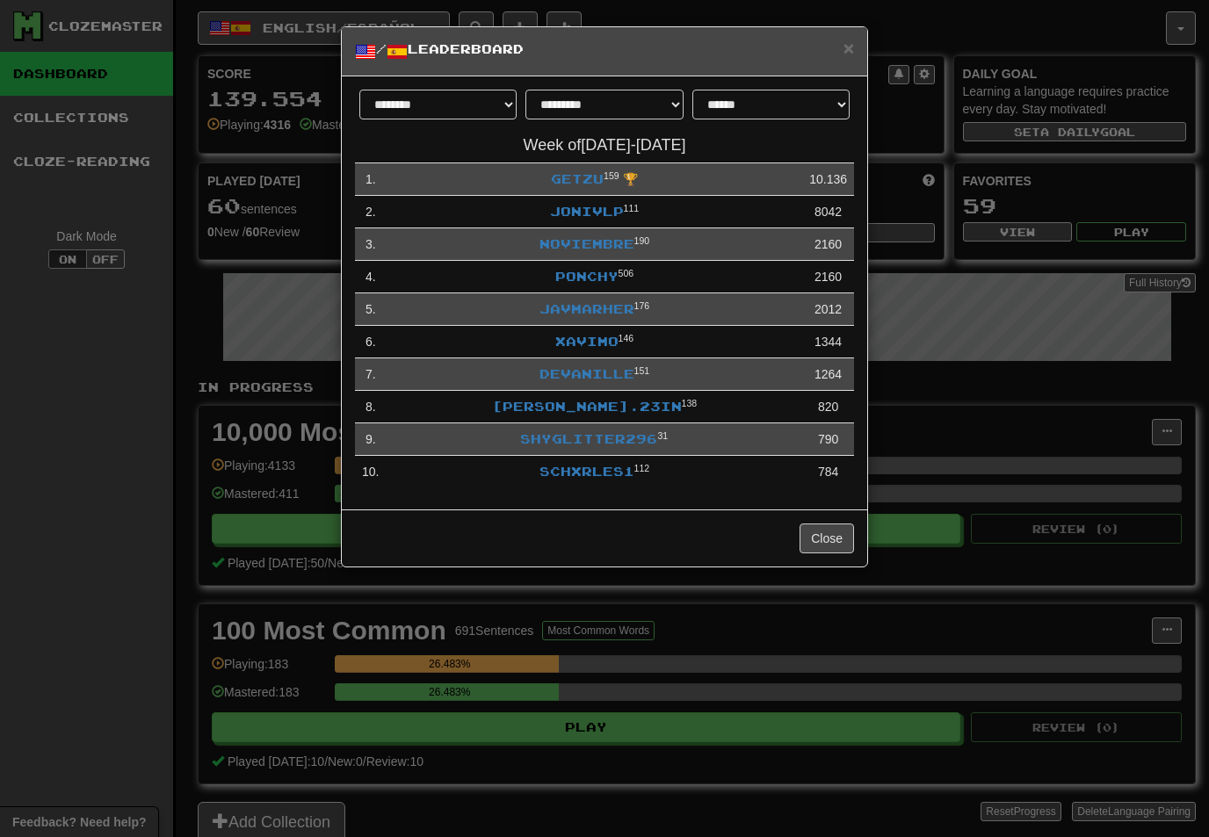
click at [595, 339] on link "Xavimo" at bounding box center [586, 341] width 63 height 15
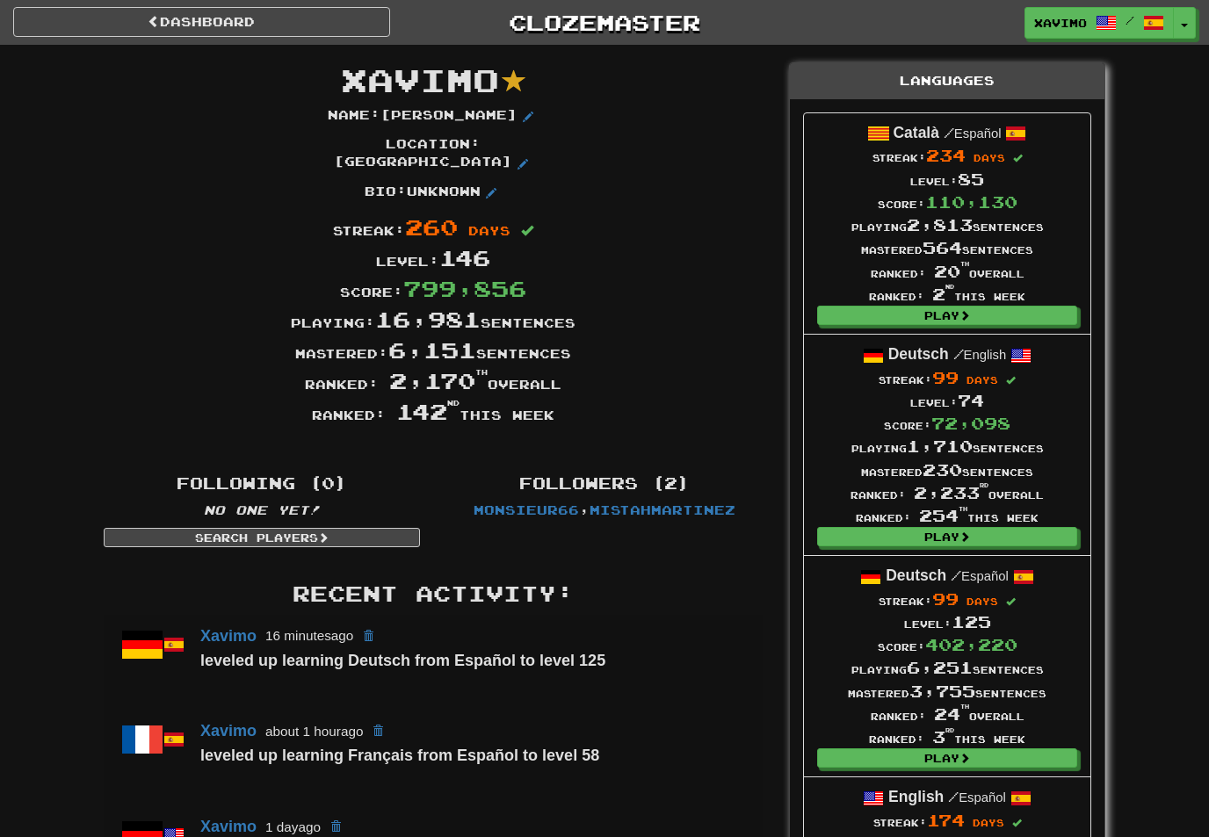
click at [323, 20] on link "Dashboard" at bounding box center [201, 22] width 377 height 30
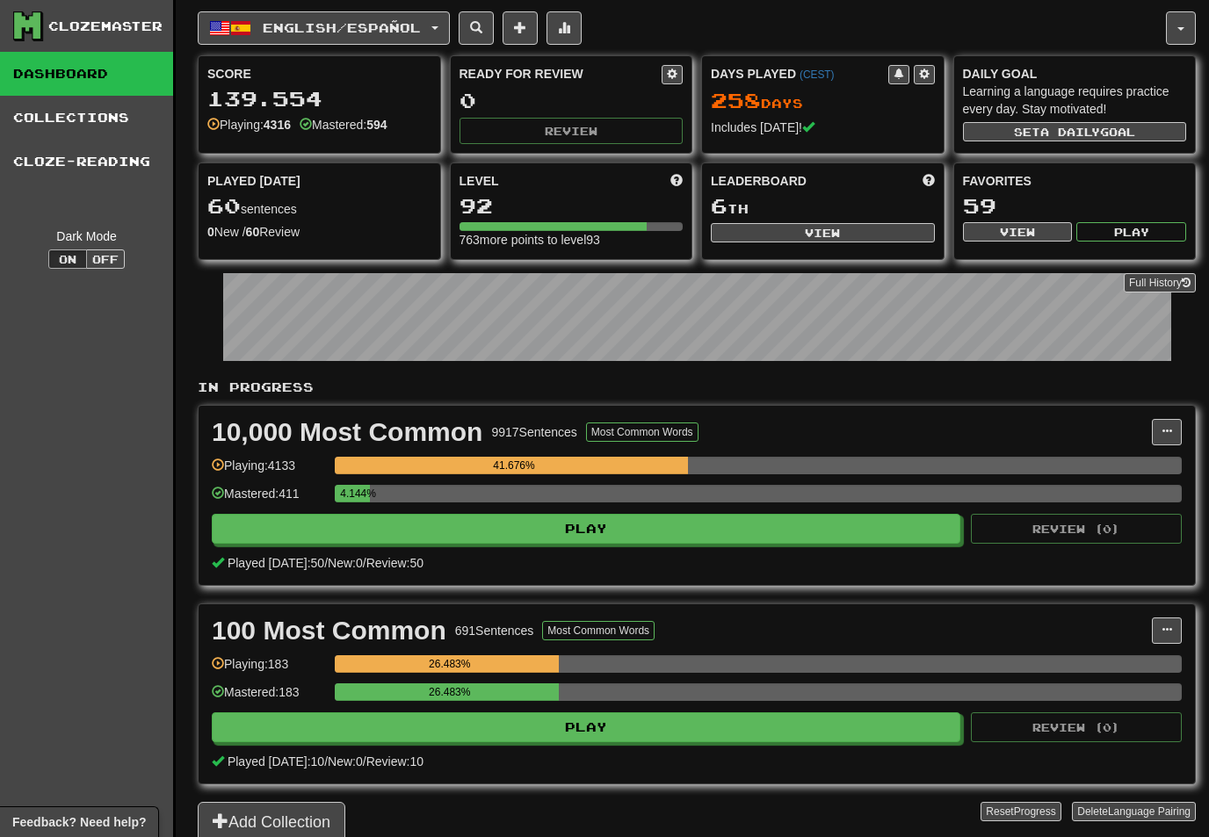
click at [680, 536] on button "Play" at bounding box center [586, 529] width 749 height 30
select select "**"
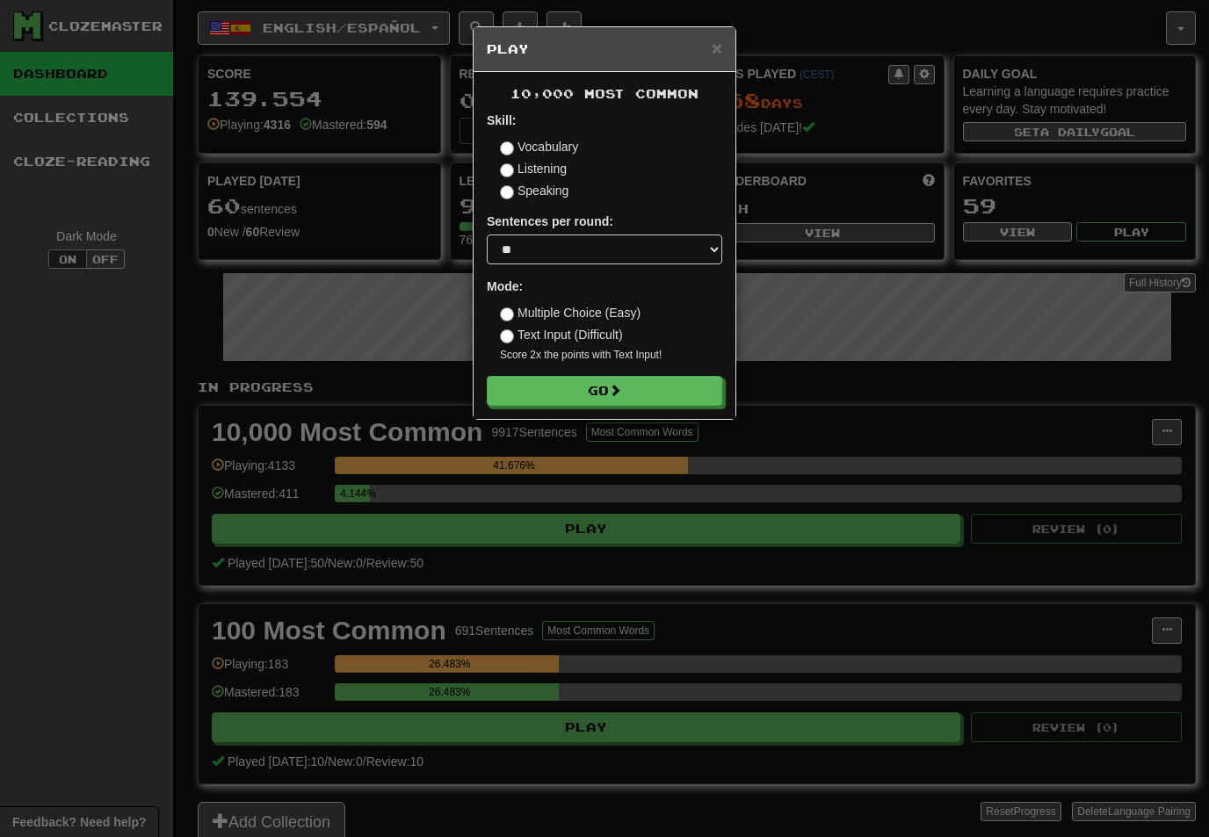
click at [515, 307] on label "Multiple Choice (Easy)" at bounding box center [570, 313] width 141 height 18
click at [658, 391] on button "Go" at bounding box center [604, 391] width 235 height 30
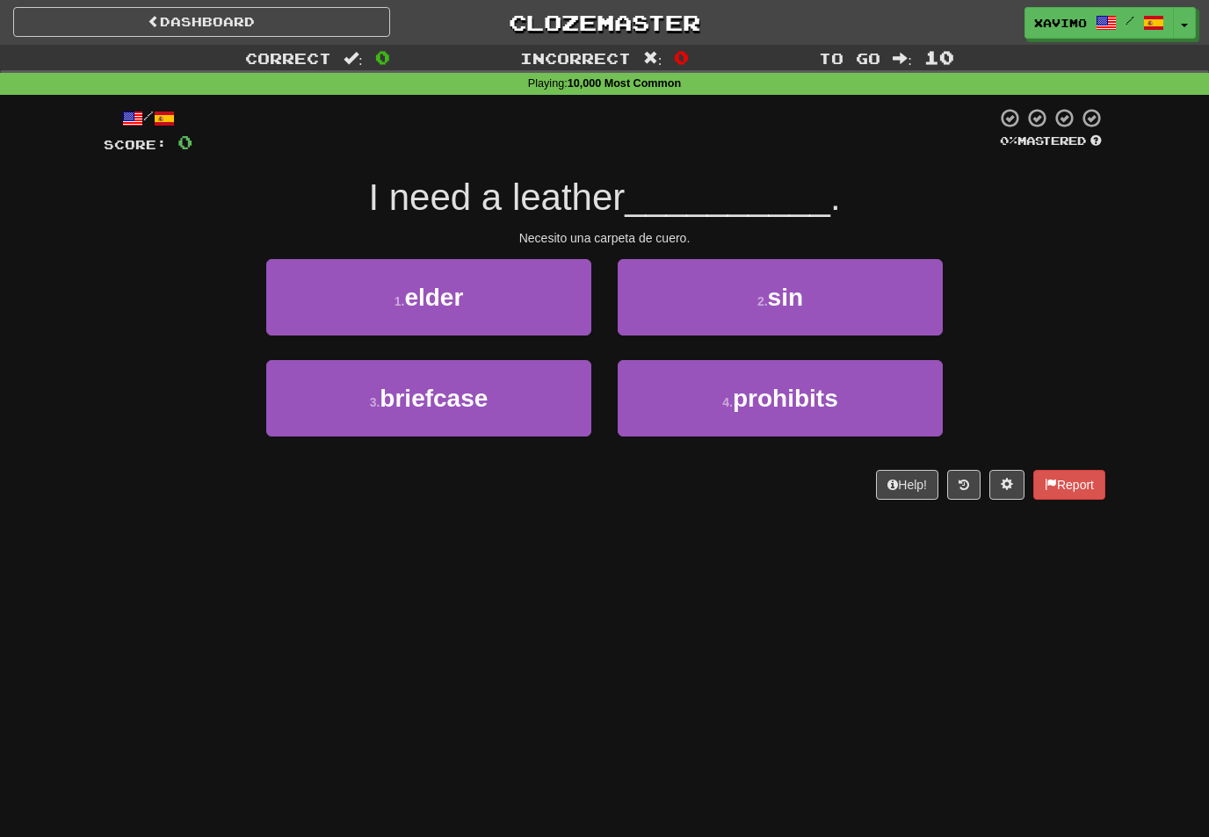
click at [561, 391] on button "3 . briefcase" at bounding box center [428, 398] width 325 height 76
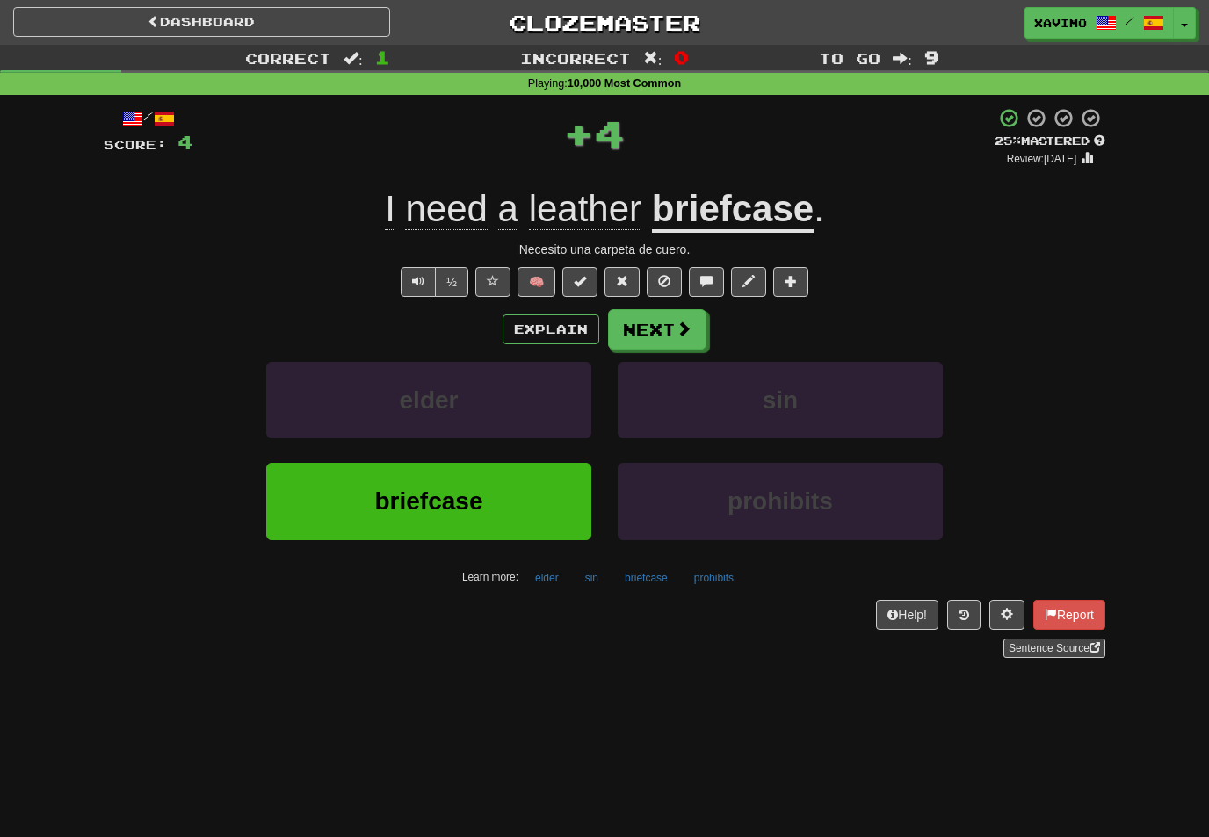
click at [676, 327] on span at bounding box center [684, 329] width 16 height 16
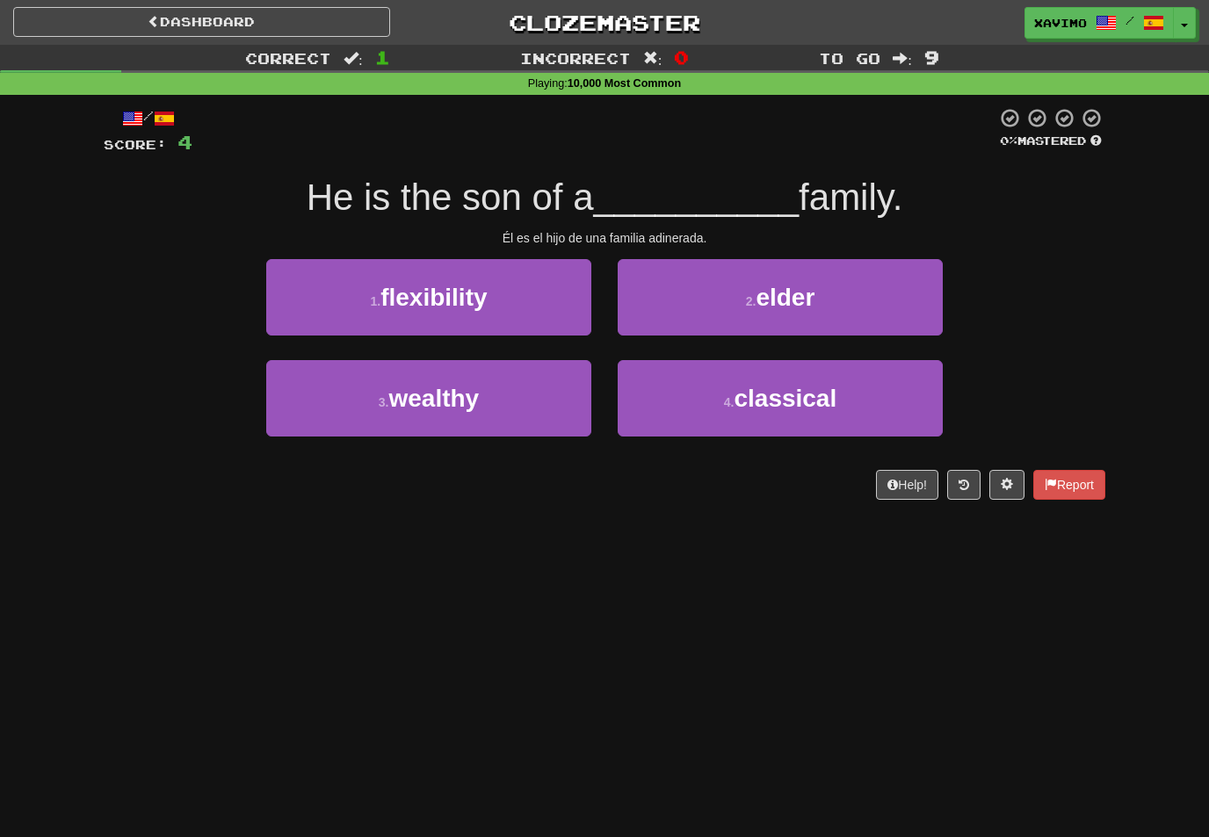
click at [569, 387] on button "3 . wealthy" at bounding box center [428, 398] width 325 height 76
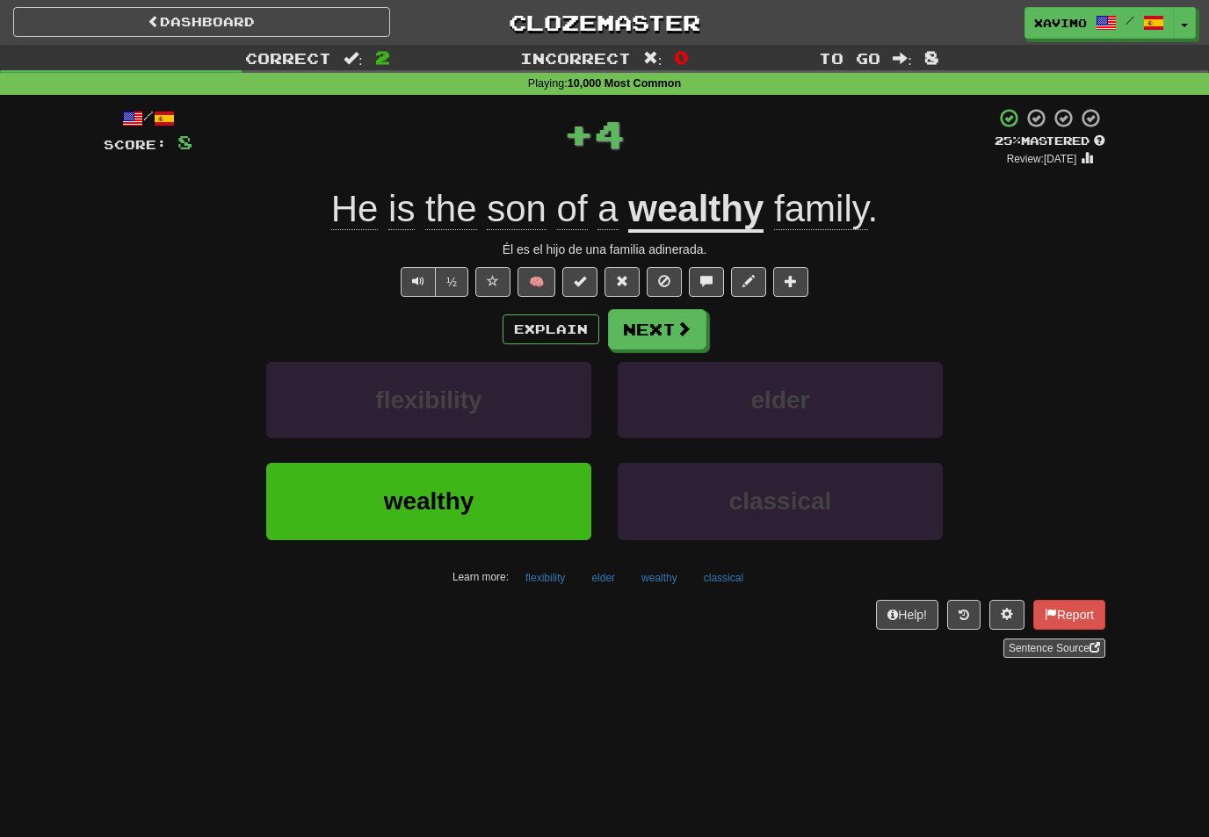
click at [683, 324] on span at bounding box center [684, 329] width 16 height 16
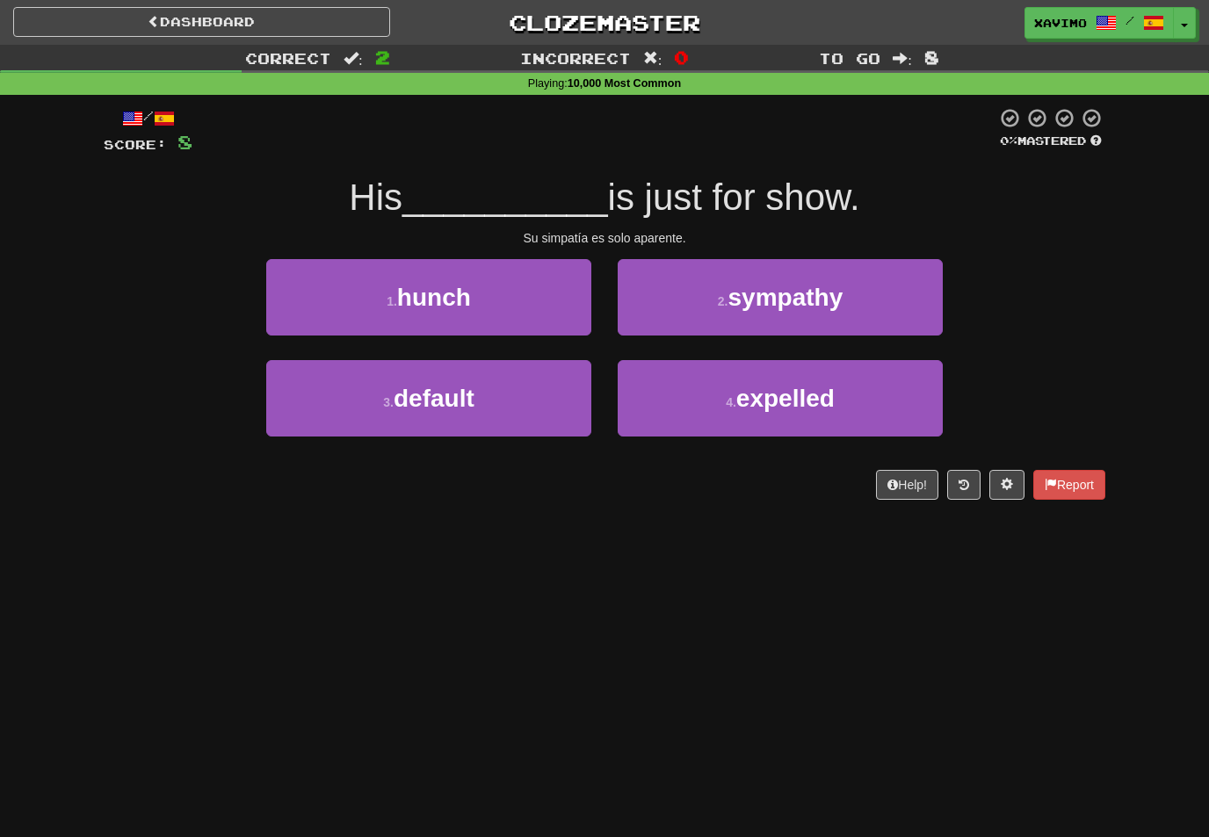
click at [819, 290] on span "sympathy" at bounding box center [784, 297] width 115 height 27
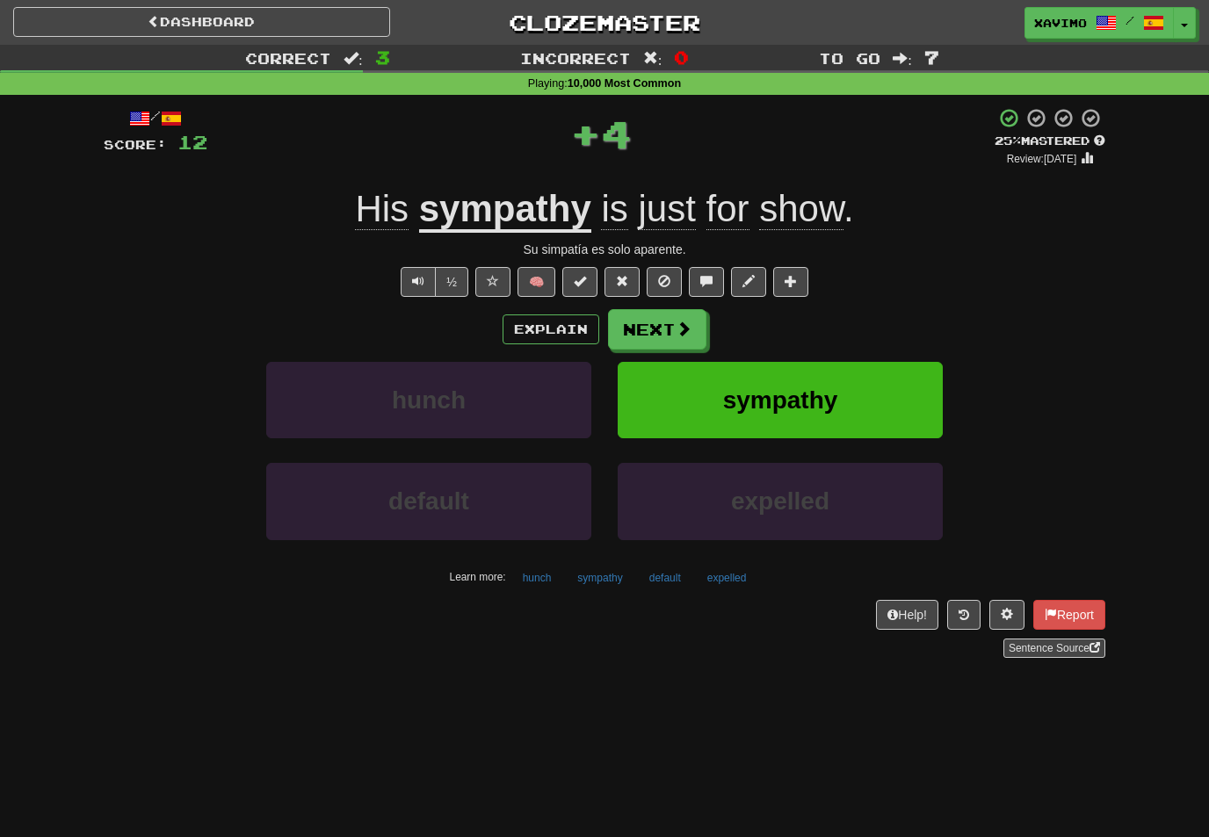
click at [685, 325] on span at bounding box center [684, 329] width 16 height 16
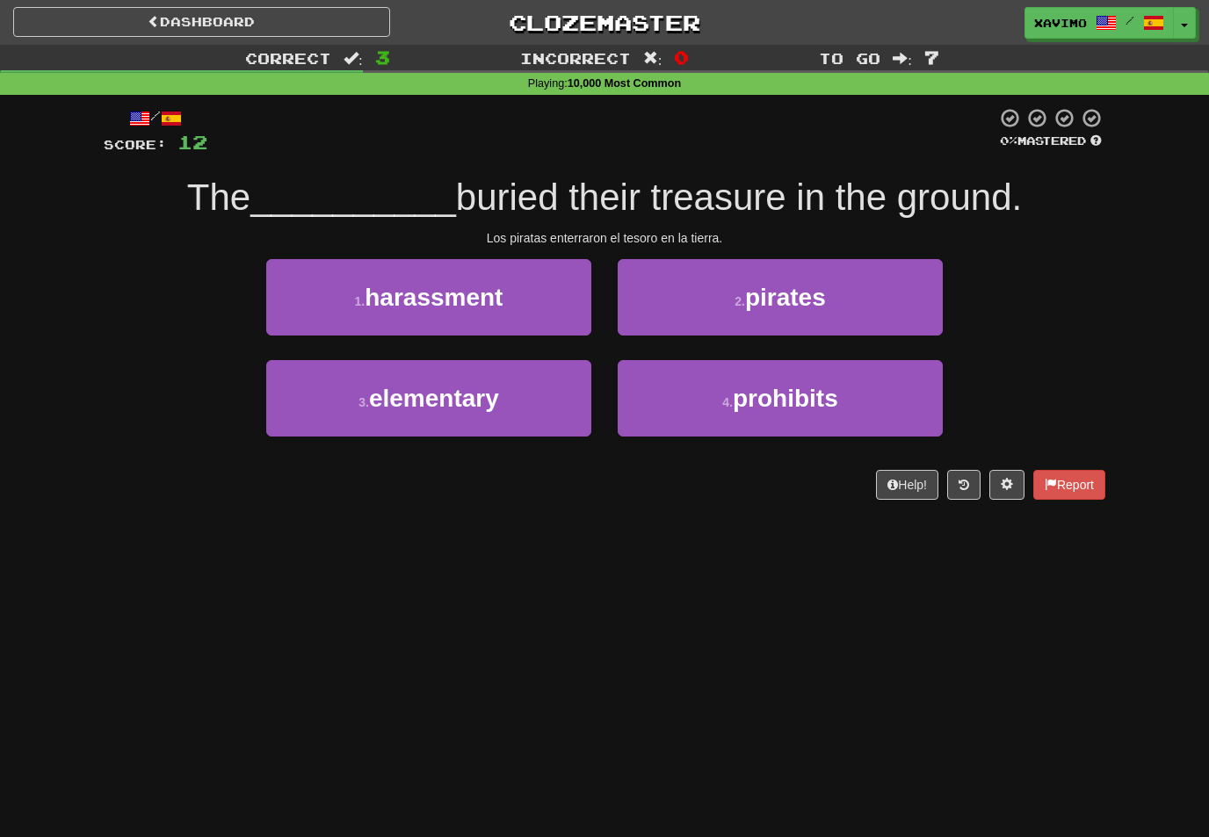
click at [807, 300] on span "pirates" at bounding box center [785, 297] width 81 height 27
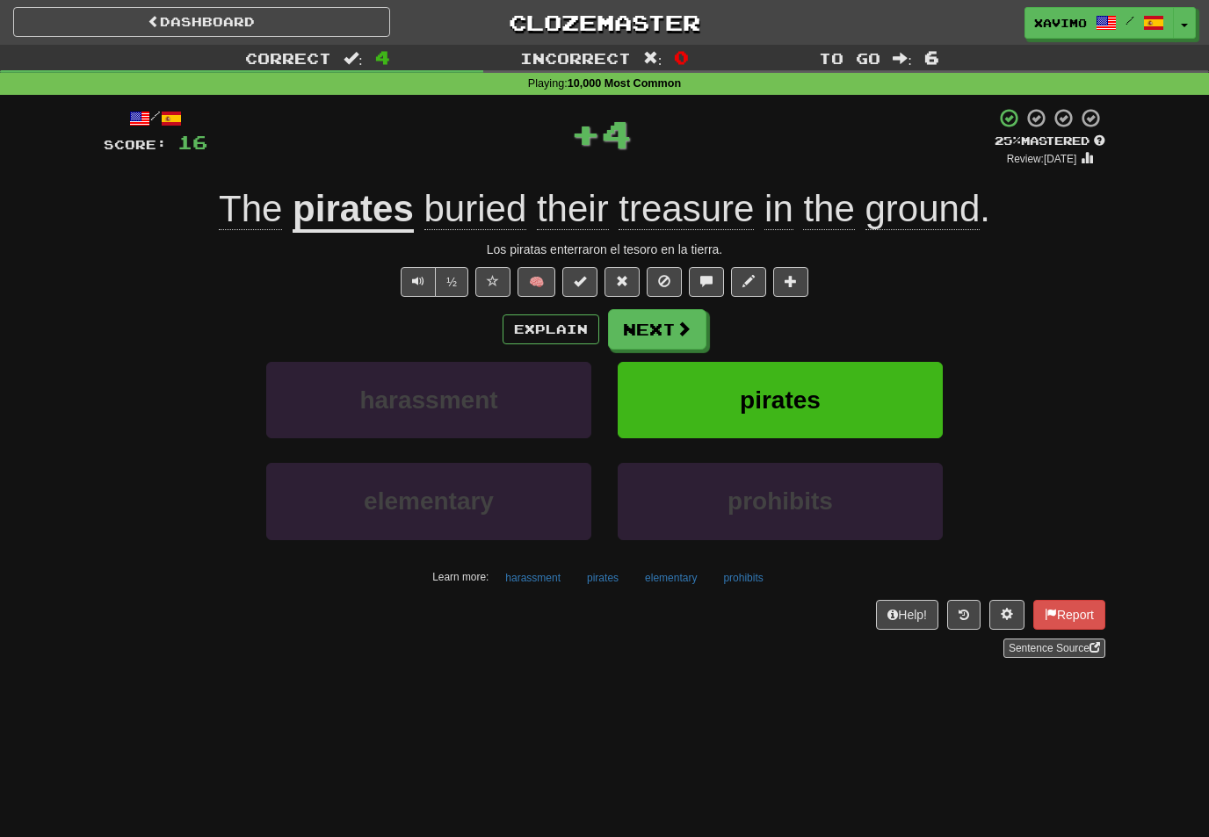
click at [696, 322] on button "Next" at bounding box center [657, 329] width 98 height 40
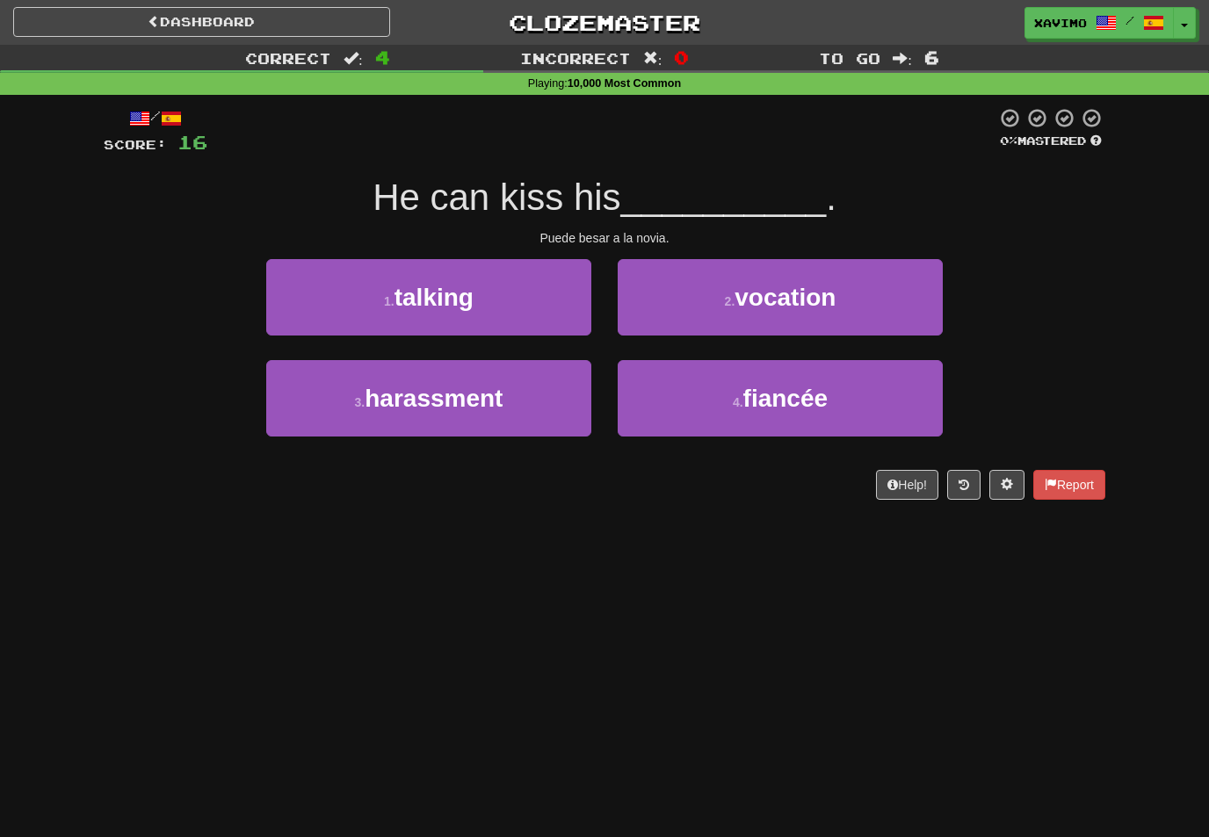
click at [773, 402] on span "fiancée" at bounding box center [785, 398] width 85 height 27
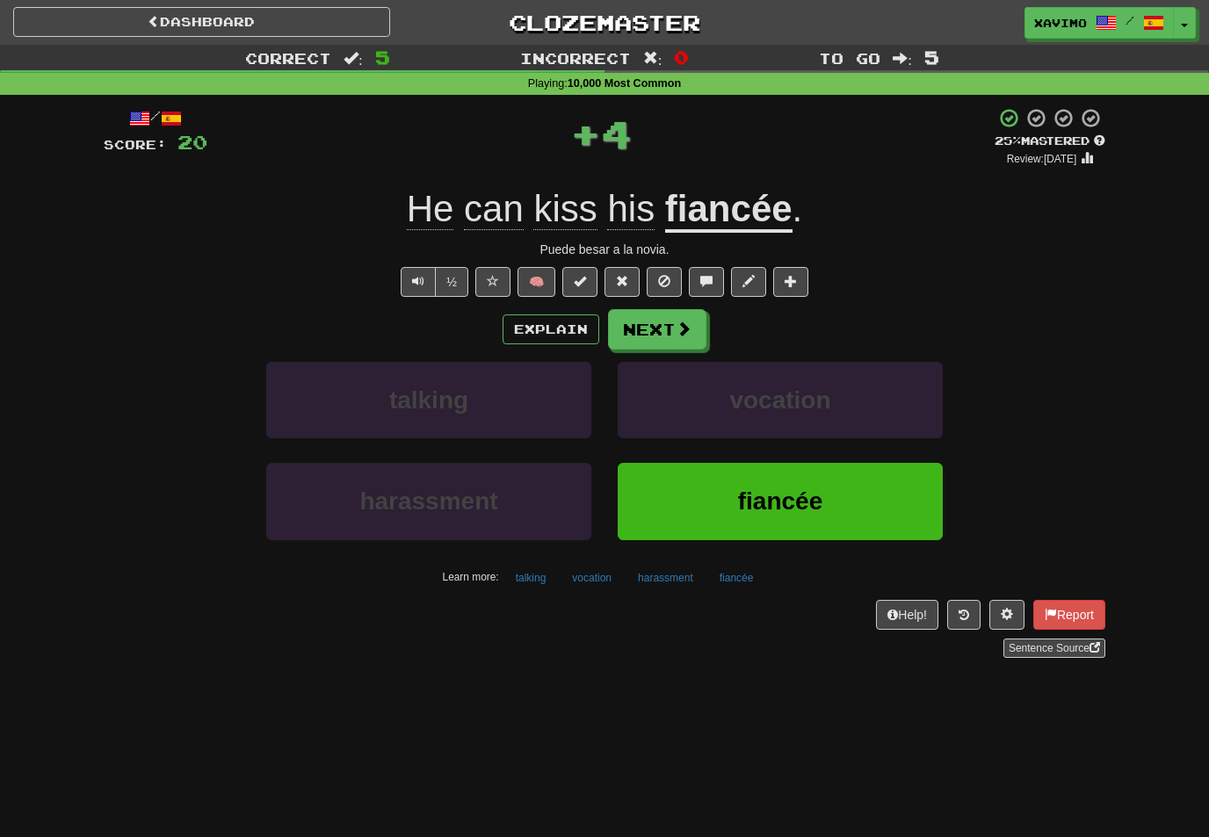
click at [699, 327] on button "Next" at bounding box center [657, 329] width 98 height 40
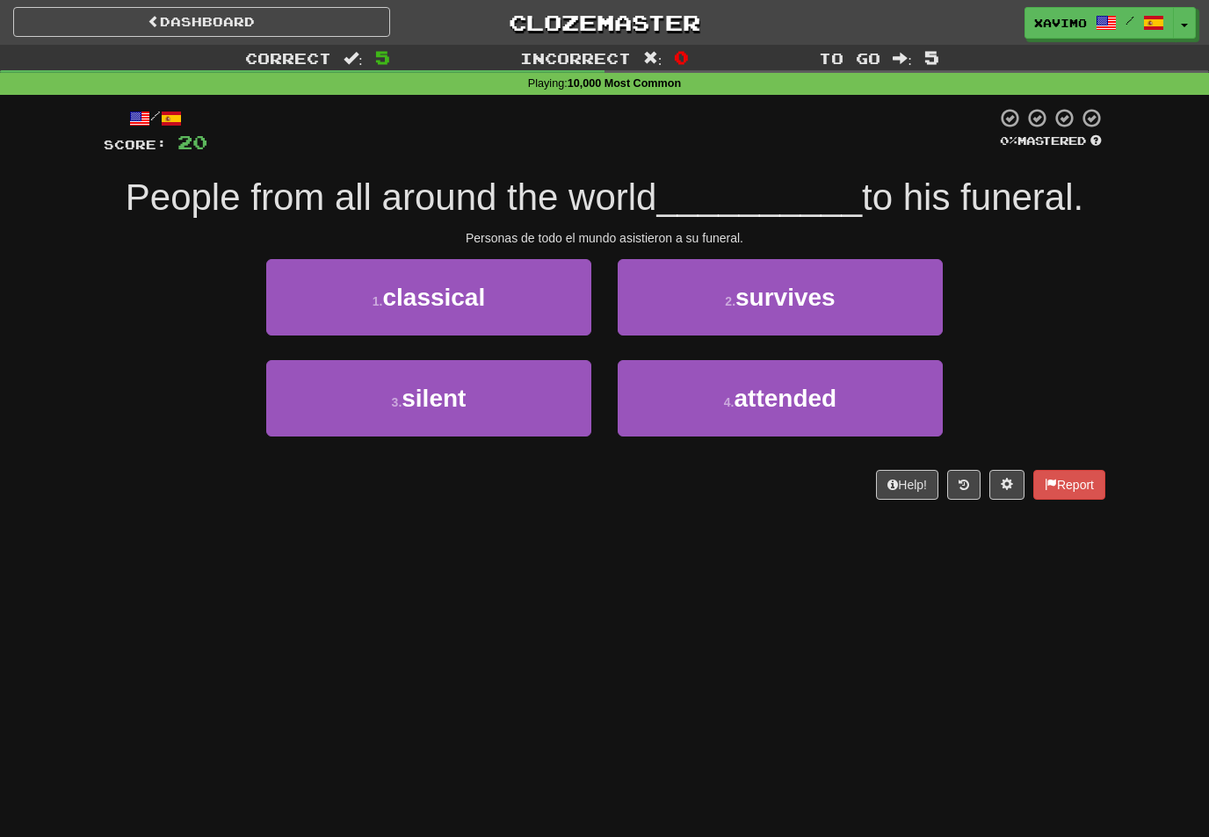
click at [787, 396] on span "attended" at bounding box center [785, 398] width 103 height 27
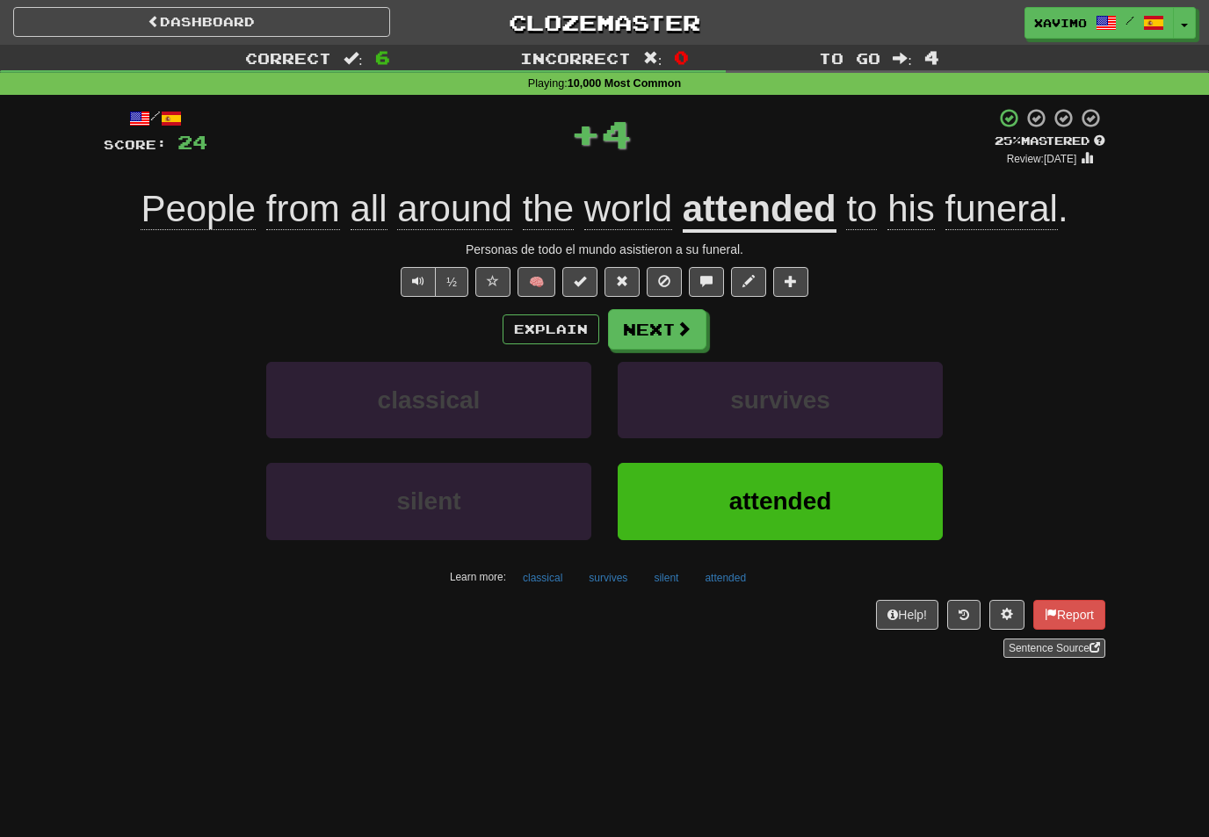
click at [698, 329] on button "Next" at bounding box center [657, 329] width 98 height 40
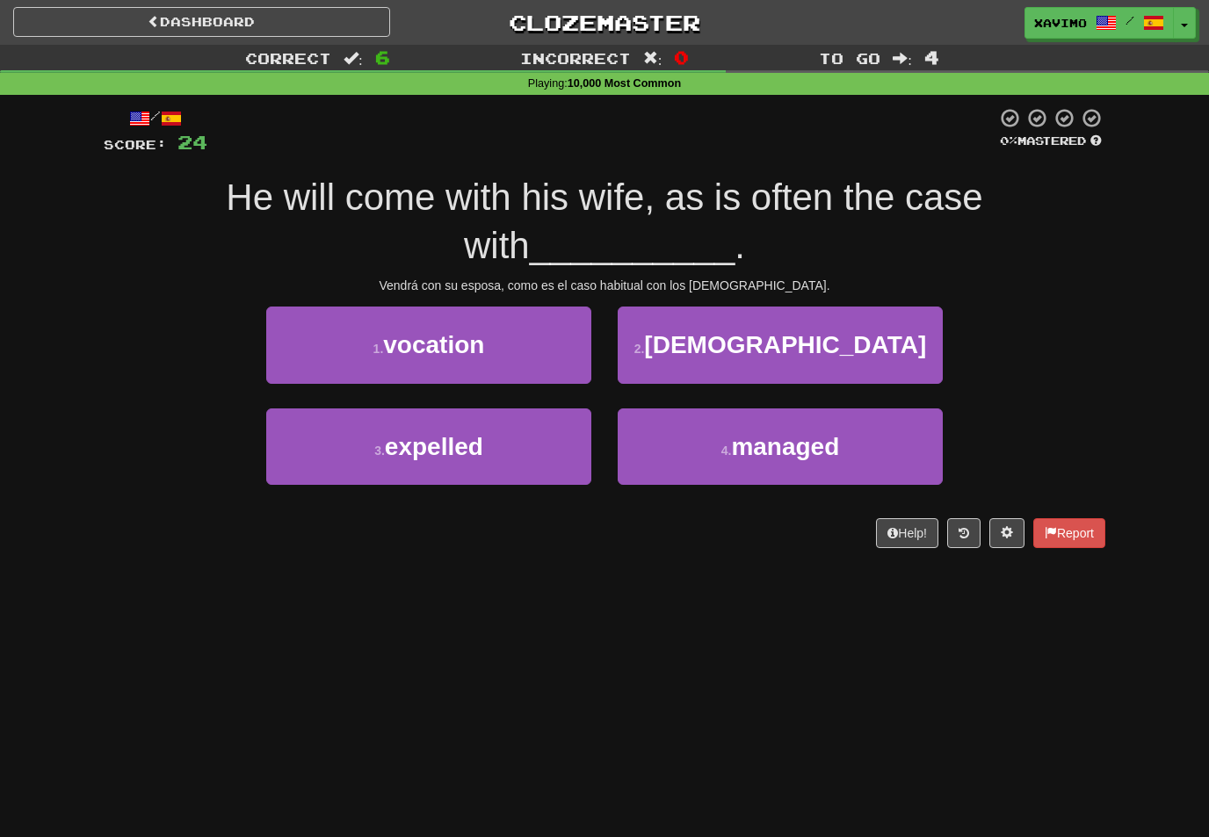
click at [795, 344] on span "foreigners" at bounding box center [785, 344] width 282 height 27
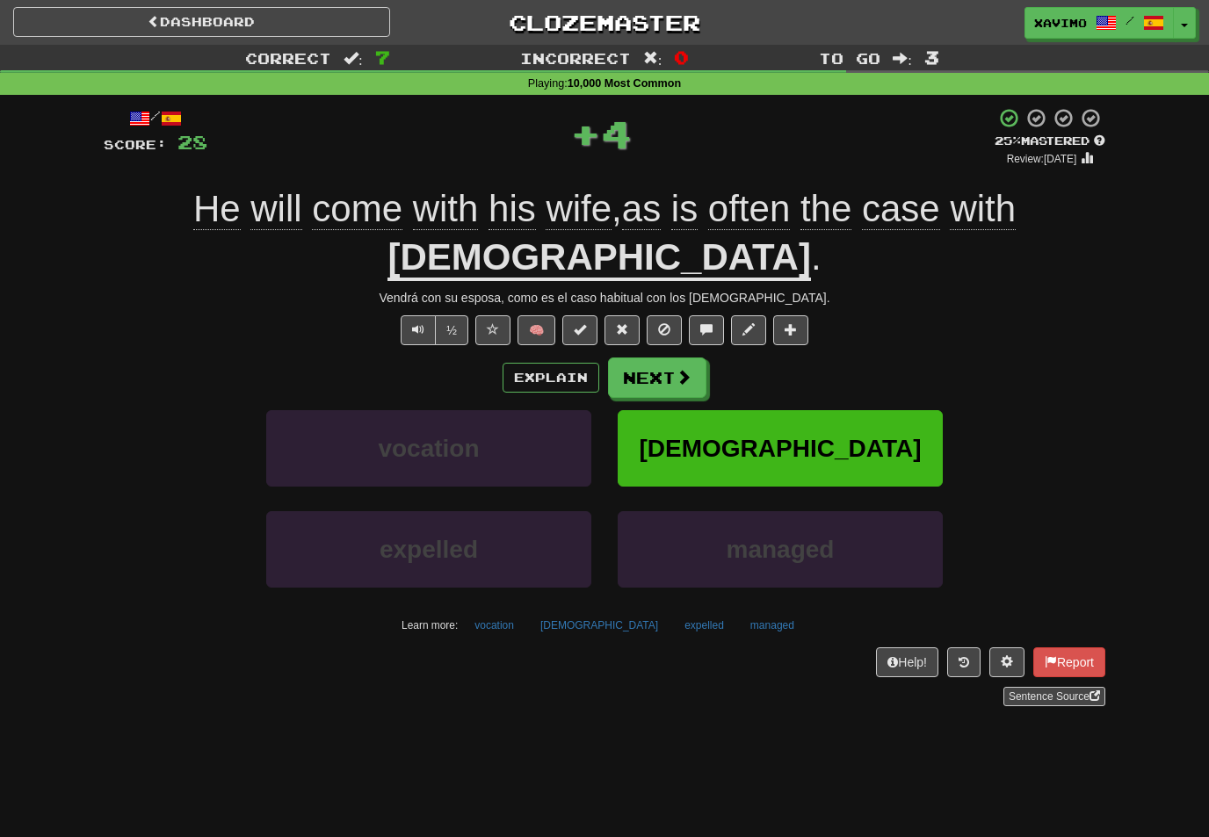
click at [678, 373] on span at bounding box center [684, 377] width 16 height 16
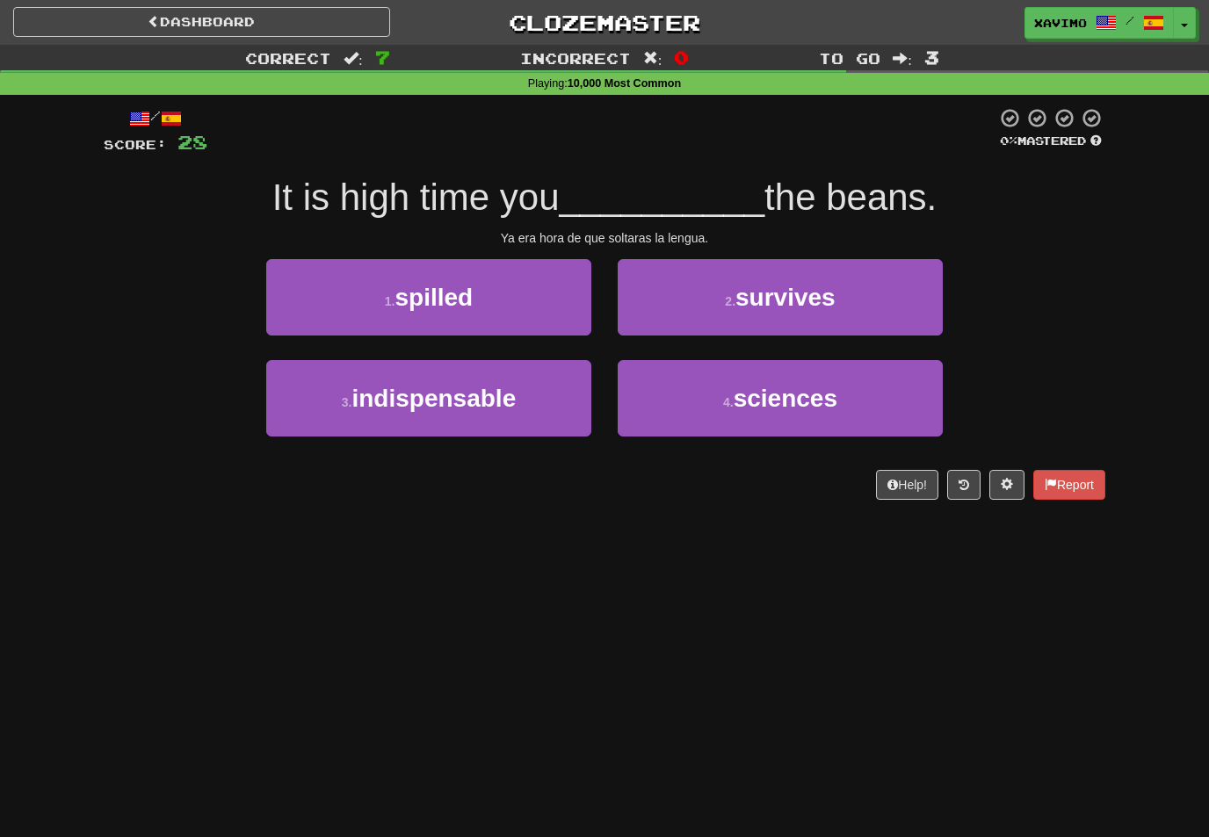
click at [561, 311] on button "1 . spilled" at bounding box center [428, 297] width 325 height 76
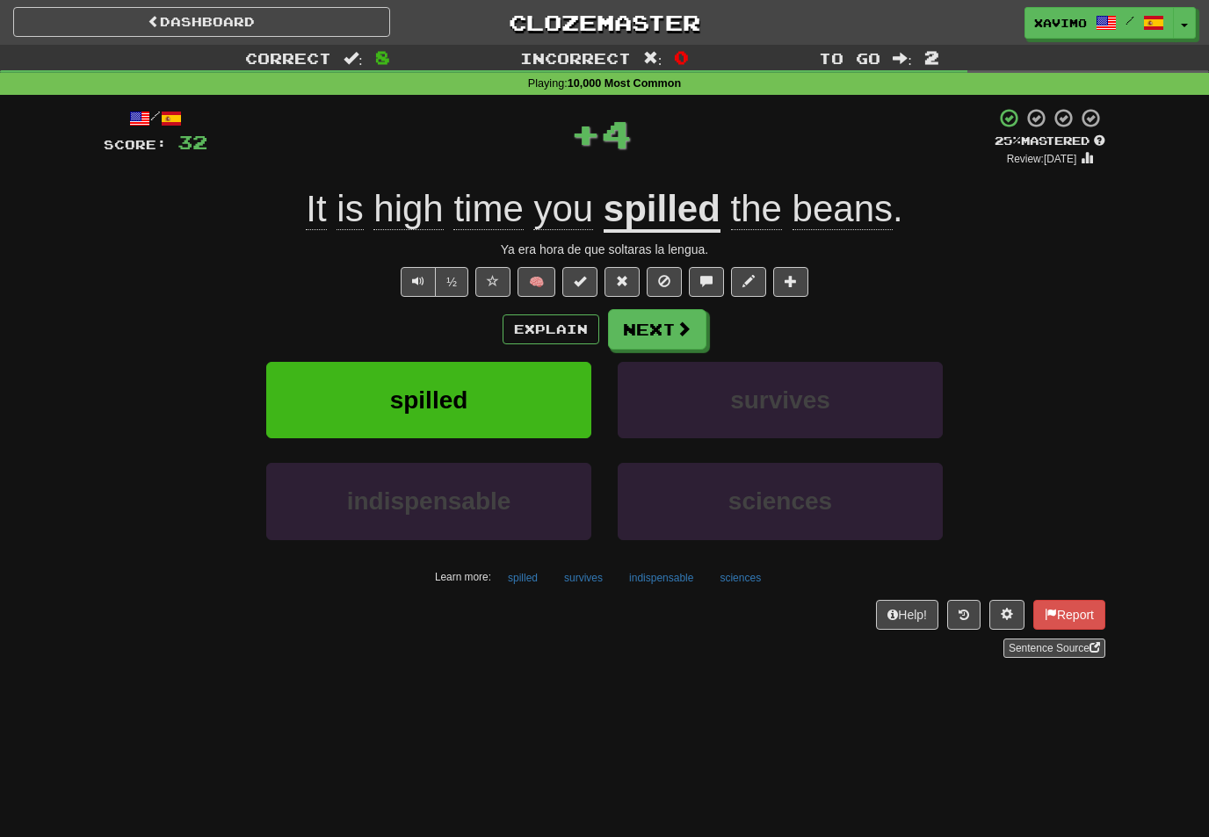
click at [693, 328] on button "Next" at bounding box center [657, 329] width 98 height 40
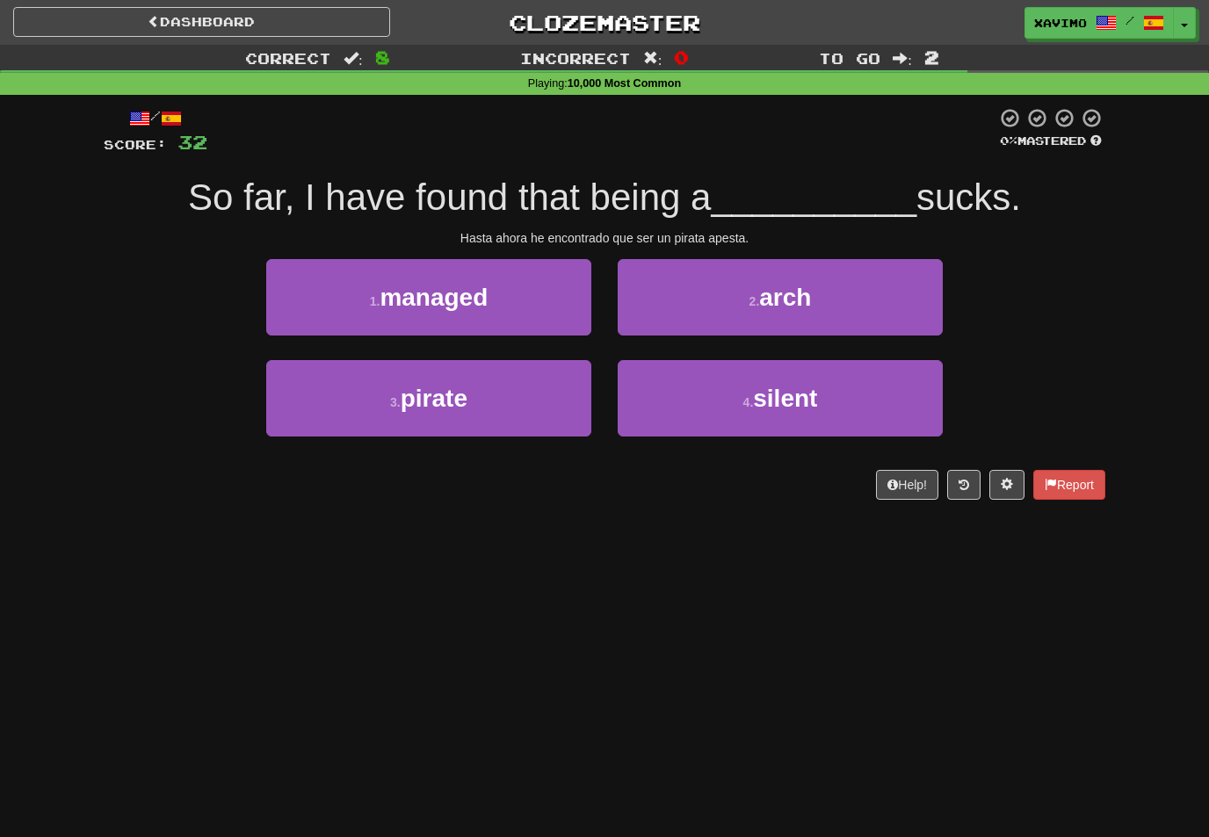
click at [566, 406] on button "3 . pirate" at bounding box center [428, 398] width 325 height 76
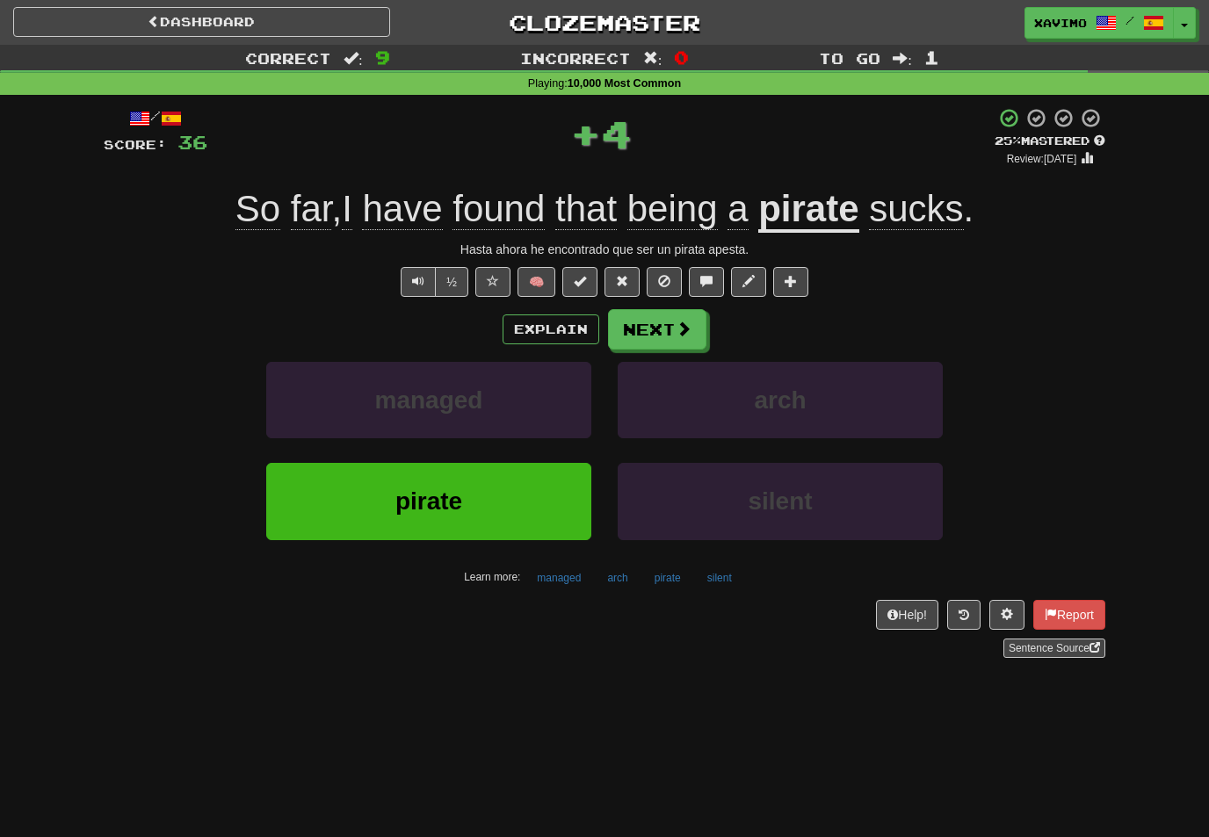
click at [689, 336] on button "Next" at bounding box center [657, 329] width 98 height 40
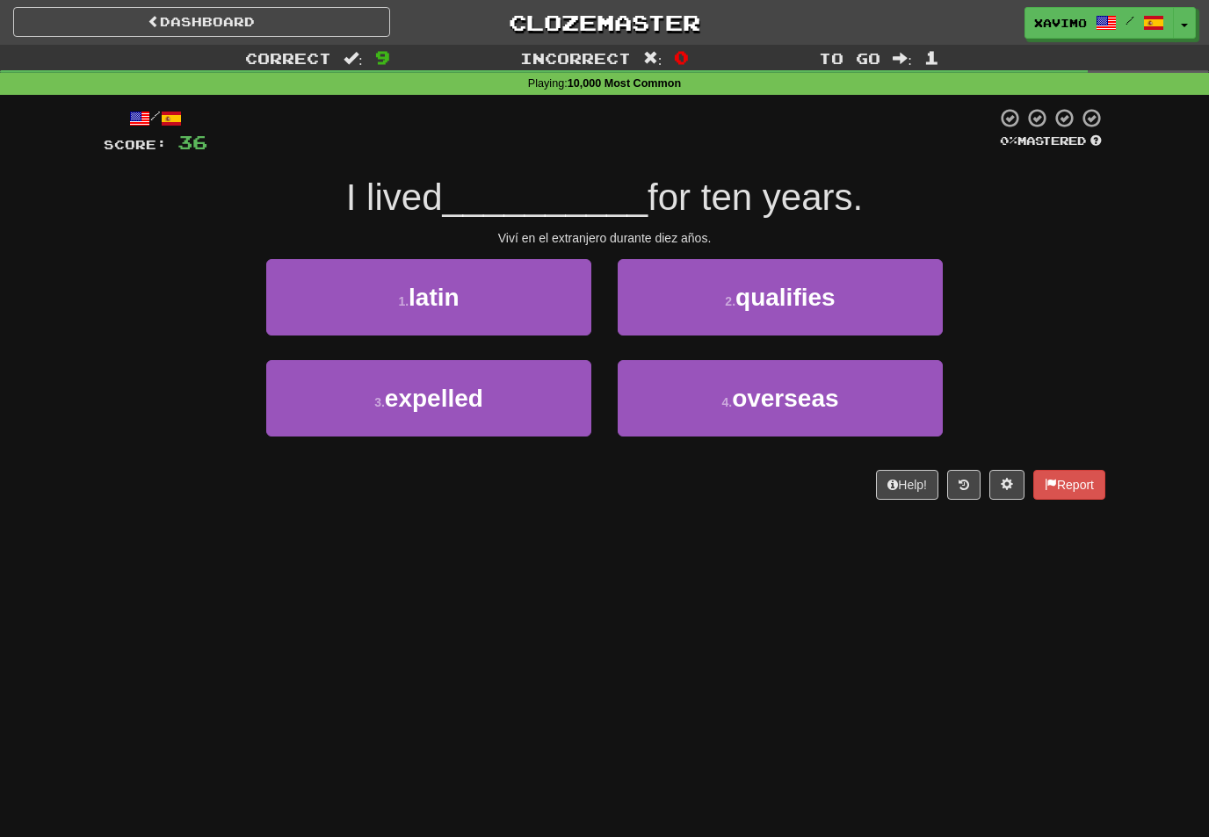
click at [752, 385] on span "overseas" at bounding box center [785, 398] width 106 height 27
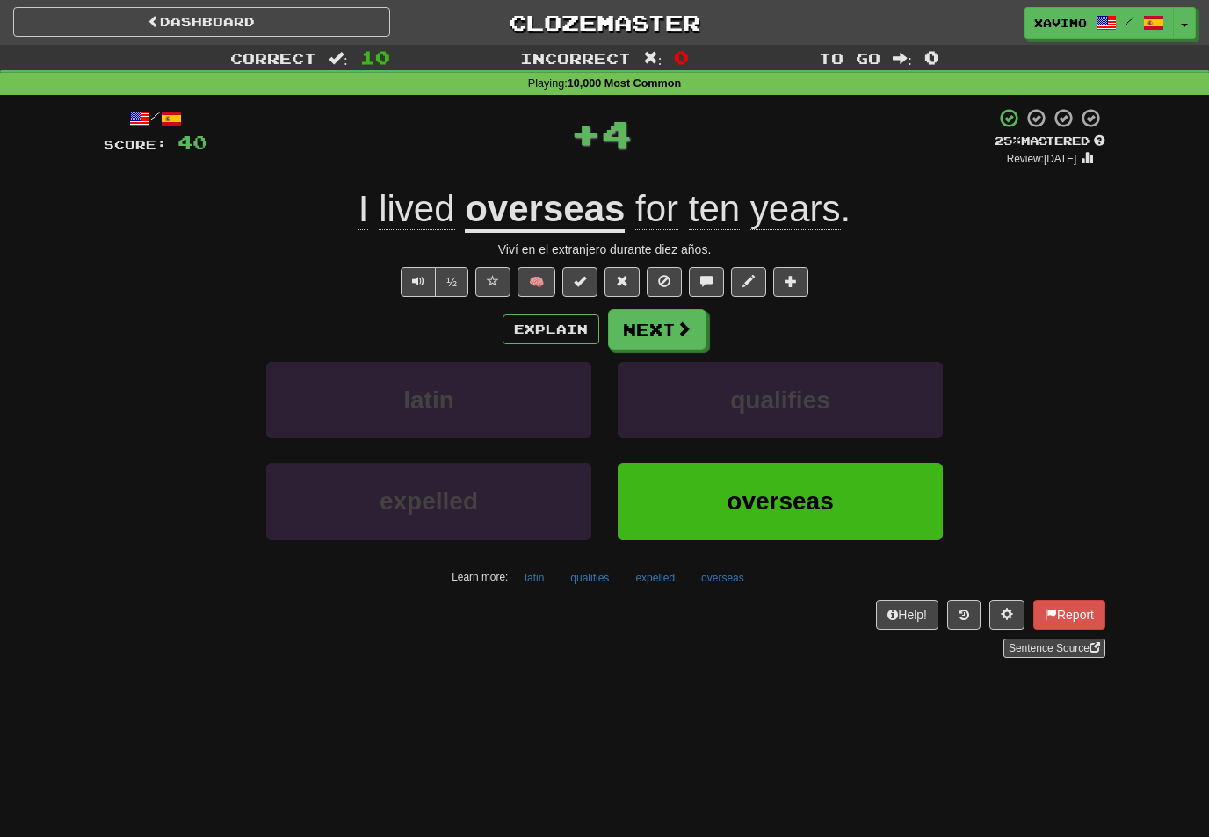
click at [675, 336] on button "Next" at bounding box center [657, 329] width 98 height 40
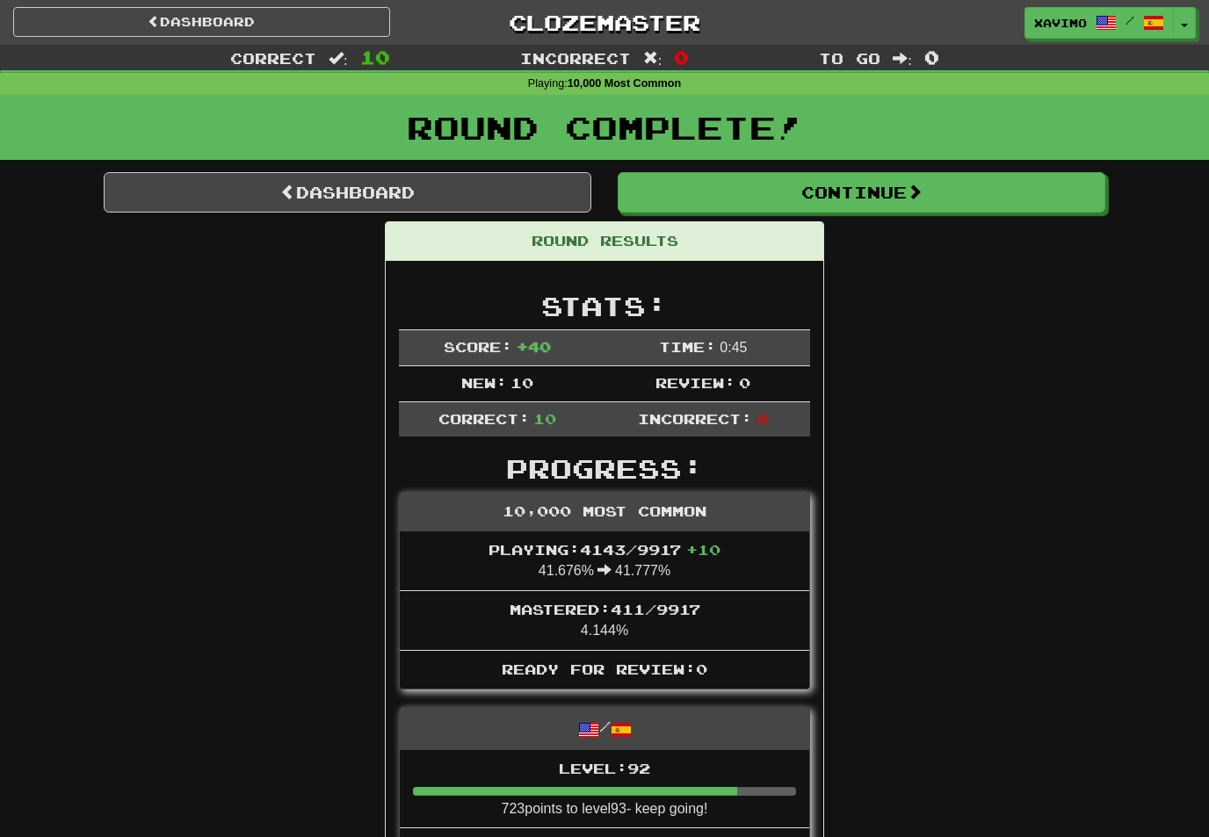
click at [929, 200] on button "Continue" at bounding box center [862, 192] width 488 height 40
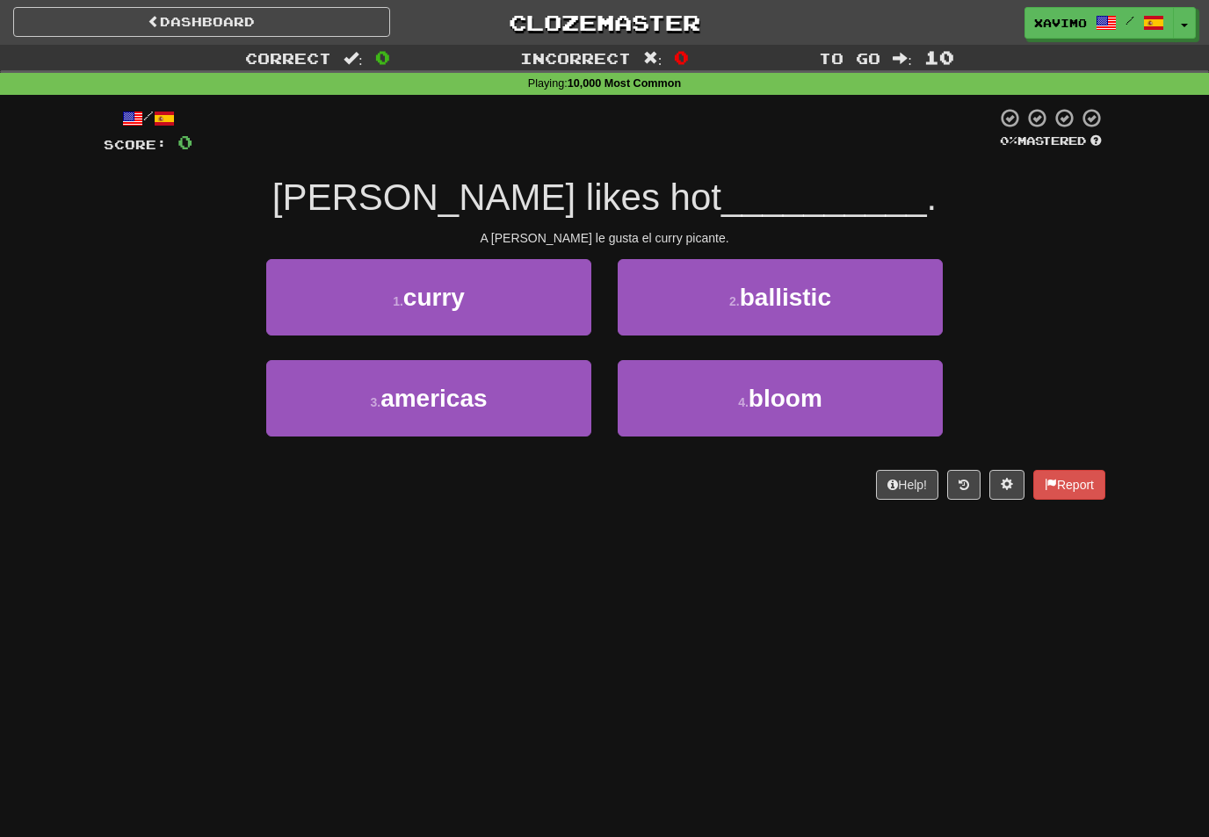
click at [561, 304] on button "1 . curry" at bounding box center [428, 297] width 325 height 76
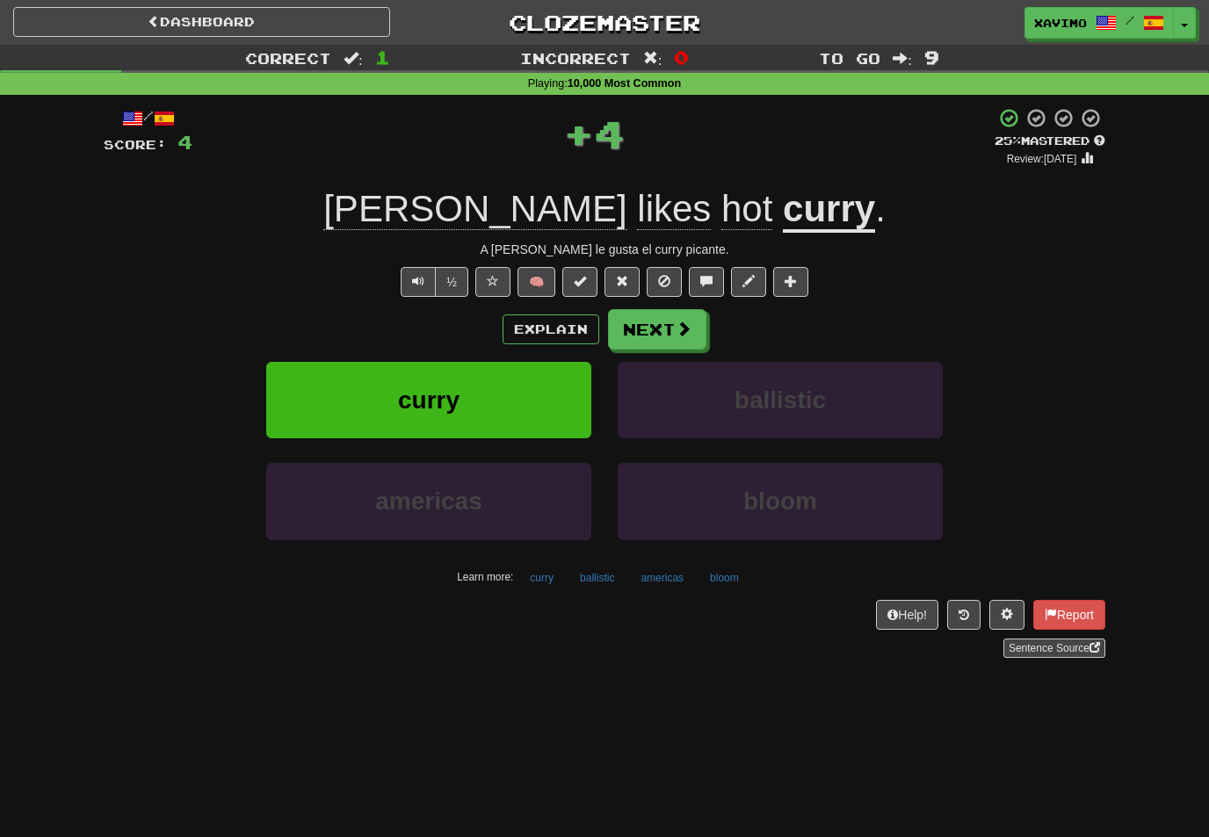
click at [676, 328] on span at bounding box center [684, 329] width 16 height 16
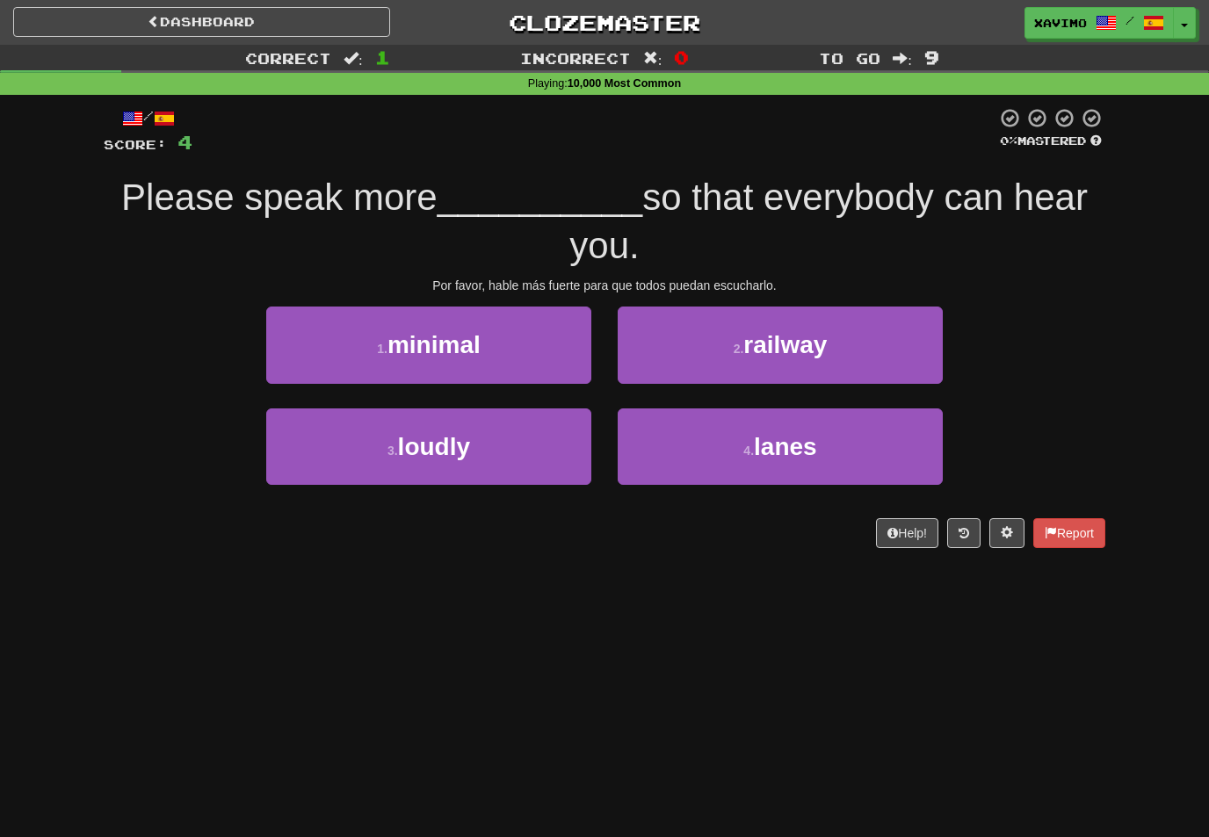
click at [568, 432] on button "3 . loudly" at bounding box center [428, 447] width 325 height 76
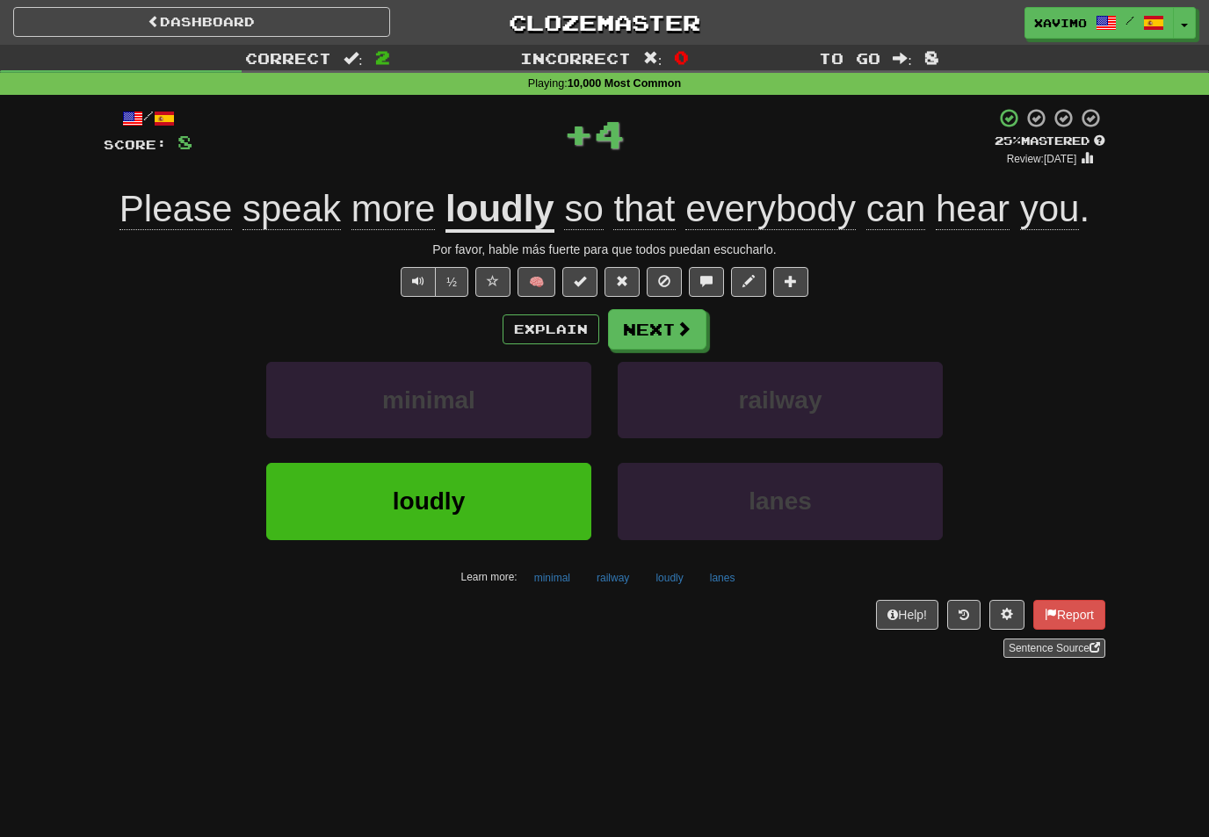
click at [684, 341] on button "Next" at bounding box center [657, 329] width 98 height 40
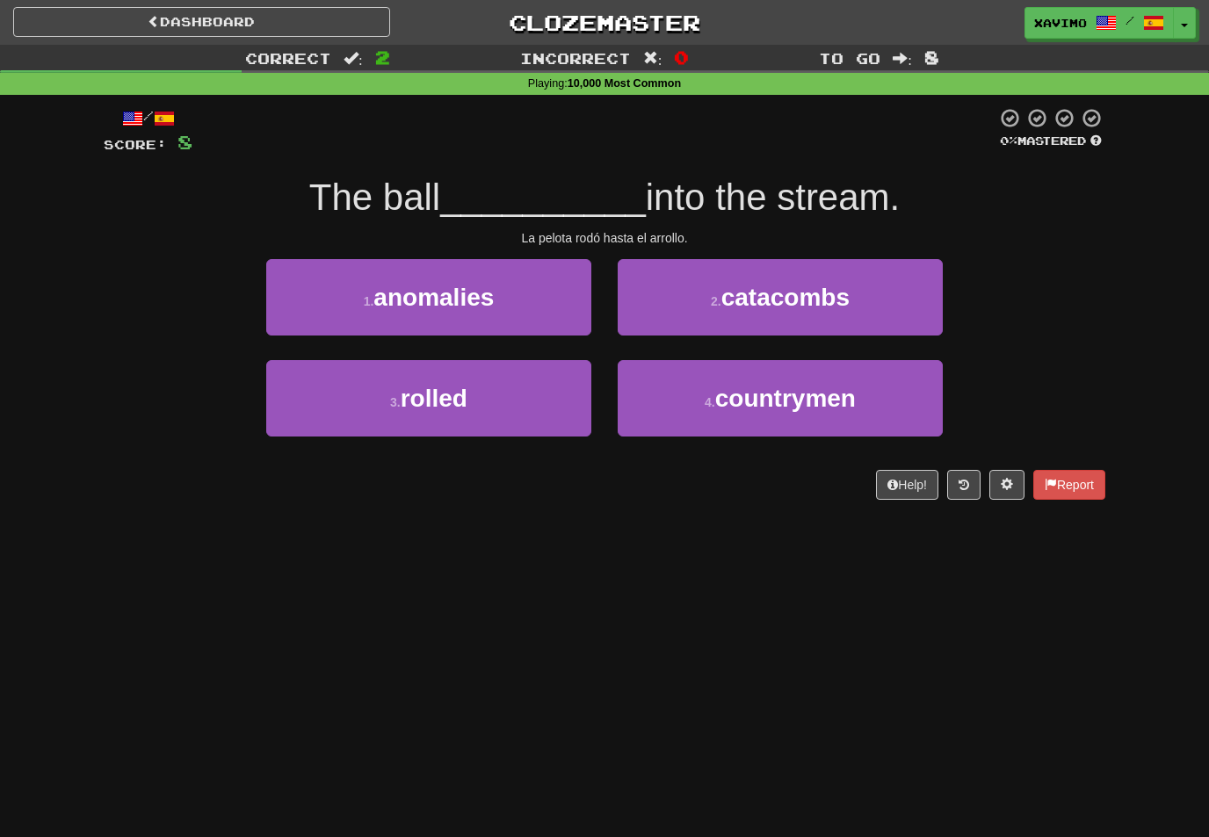
click at [567, 402] on button "3 . rolled" at bounding box center [428, 398] width 325 height 76
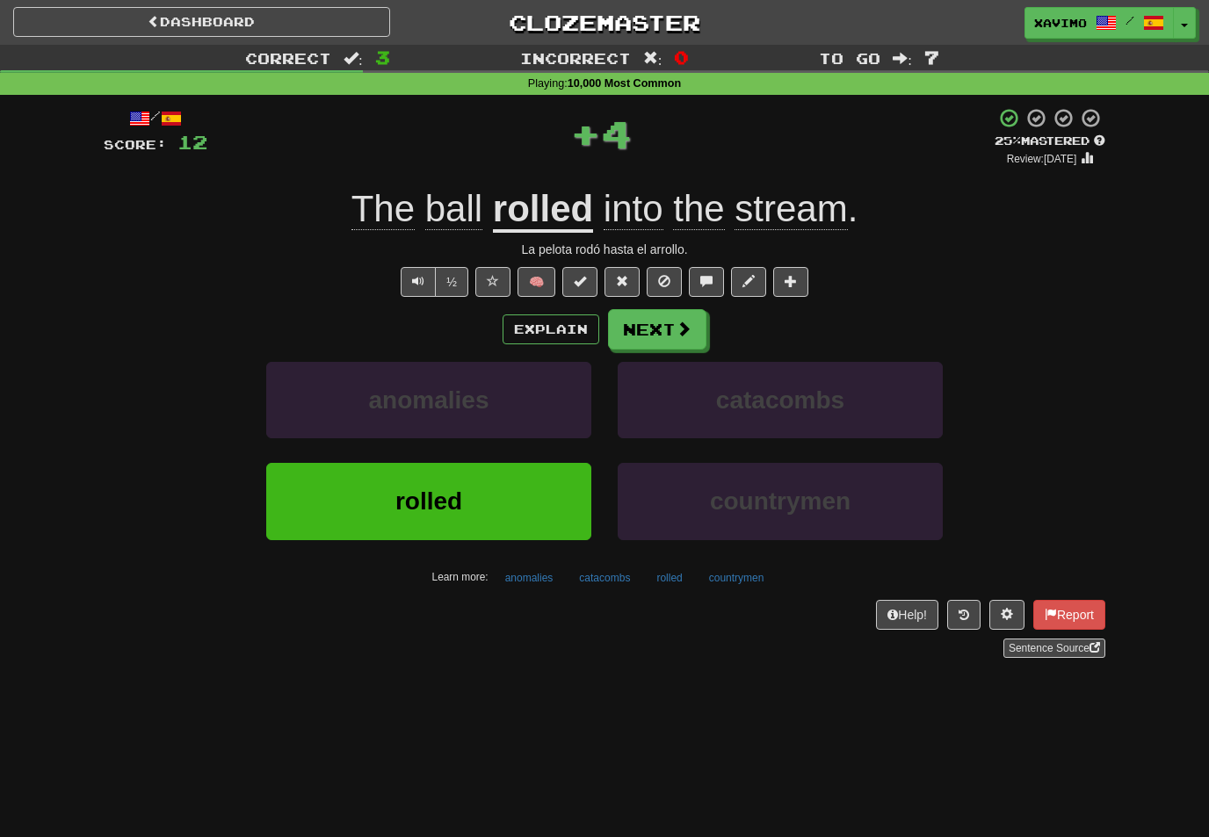
click at [686, 332] on span at bounding box center [684, 329] width 16 height 16
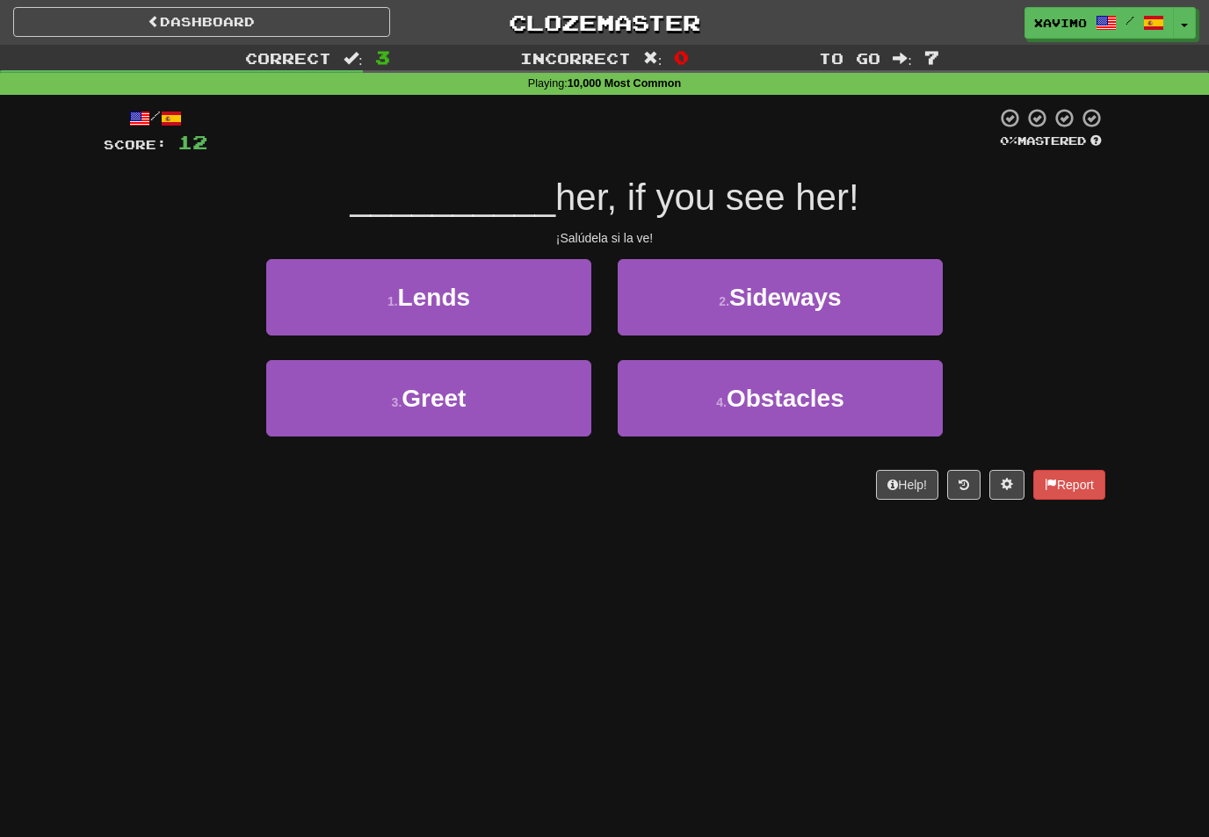
click at [585, 398] on button "3 . Greet" at bounding box center [428, 398] width 325 height 76
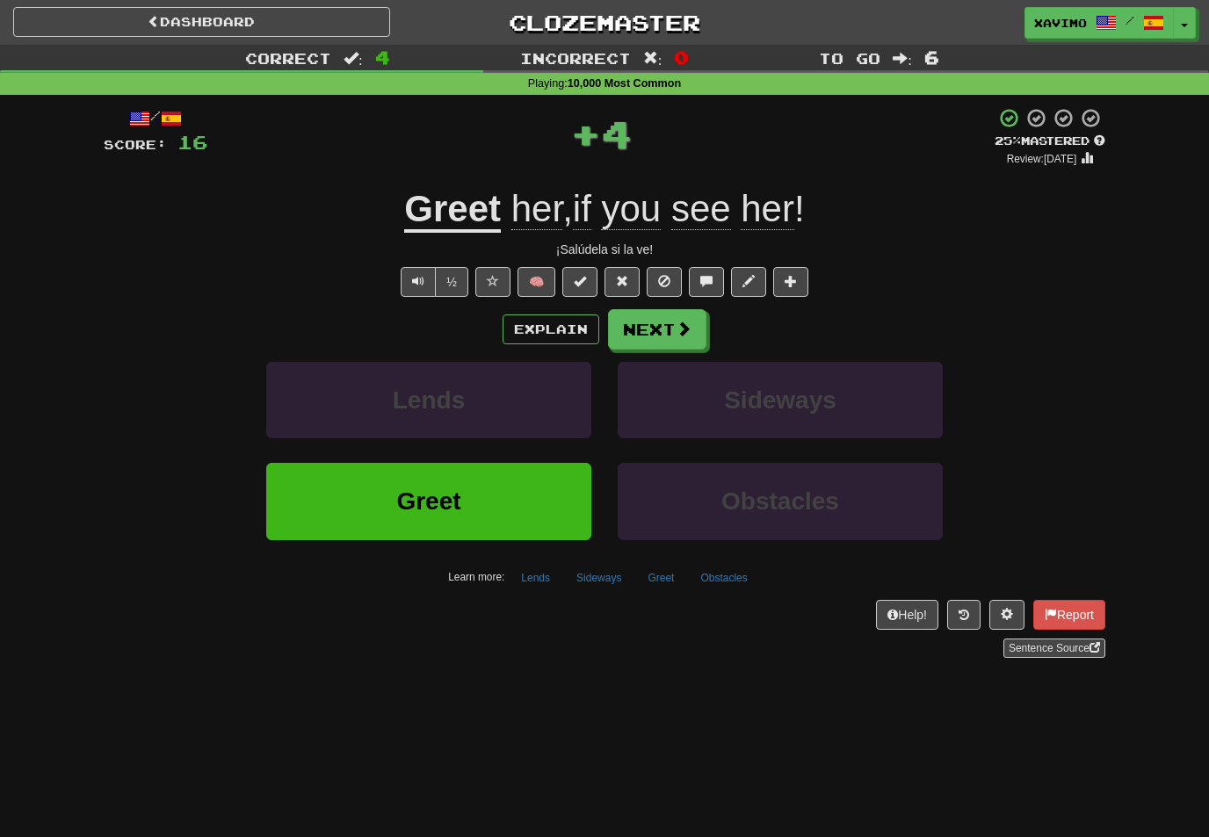
click at [687, 338] on button "Next" at bounding box center [657, 329] width 98 height 40
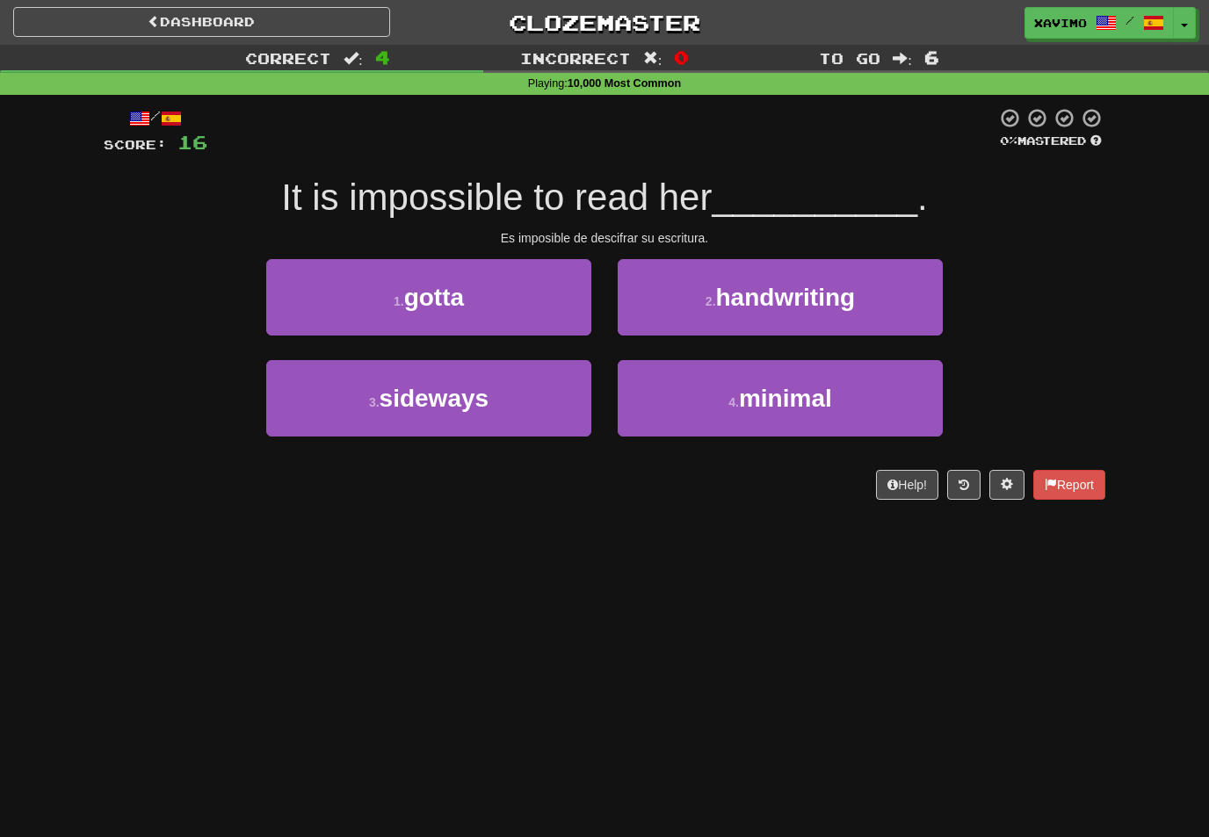
click at [834, 293] on span "handwriting" at bounding box center [786, 297] width 140 height 27
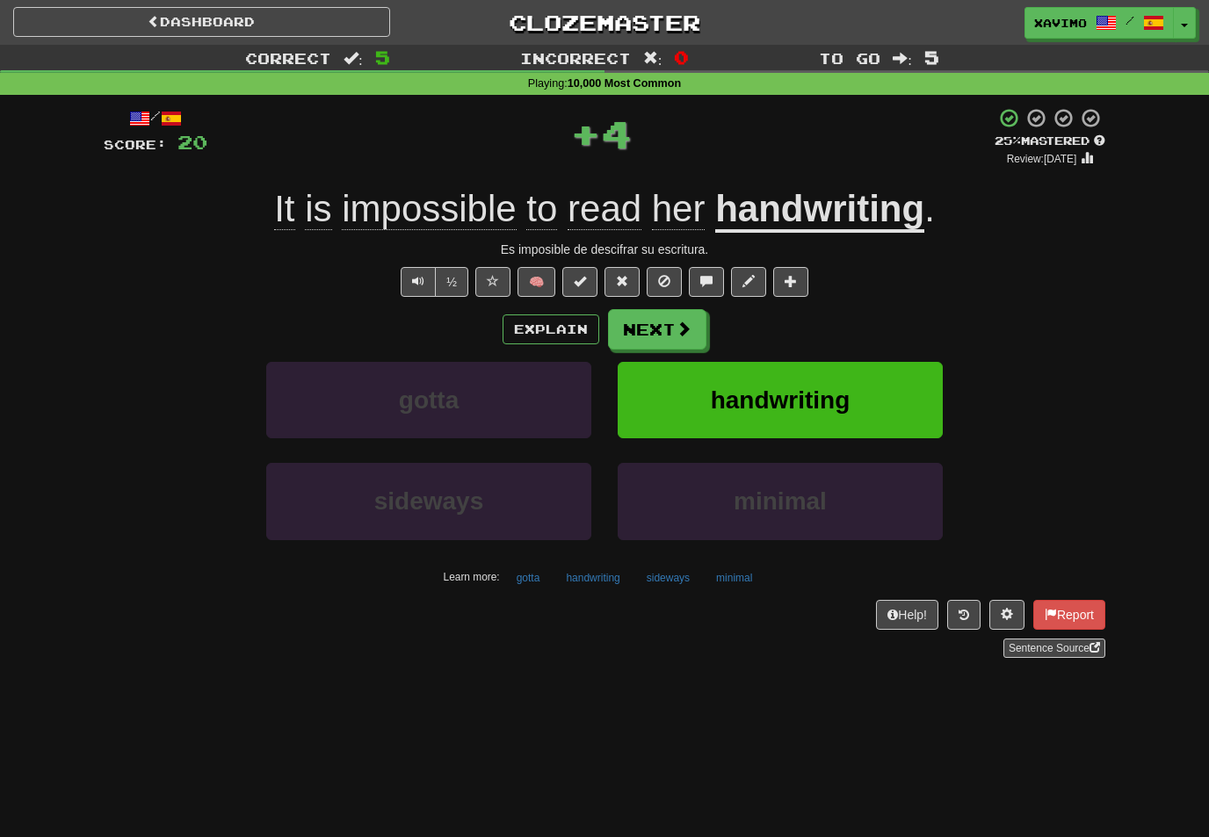
click at [691, 332] on span at bounding box center [684, 329] width 16 height 16
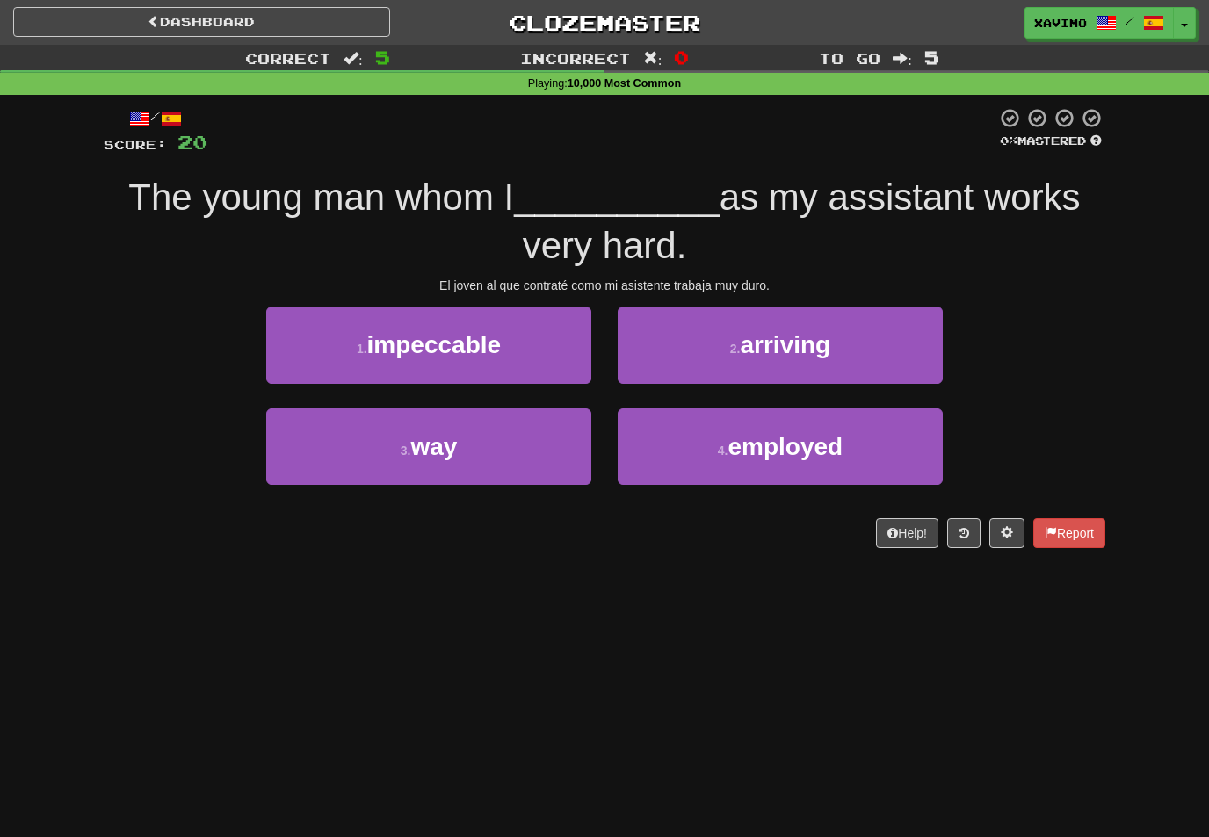
click at [745, 442] on span "employed" at bounding box center [784, 446] width 115 height 27
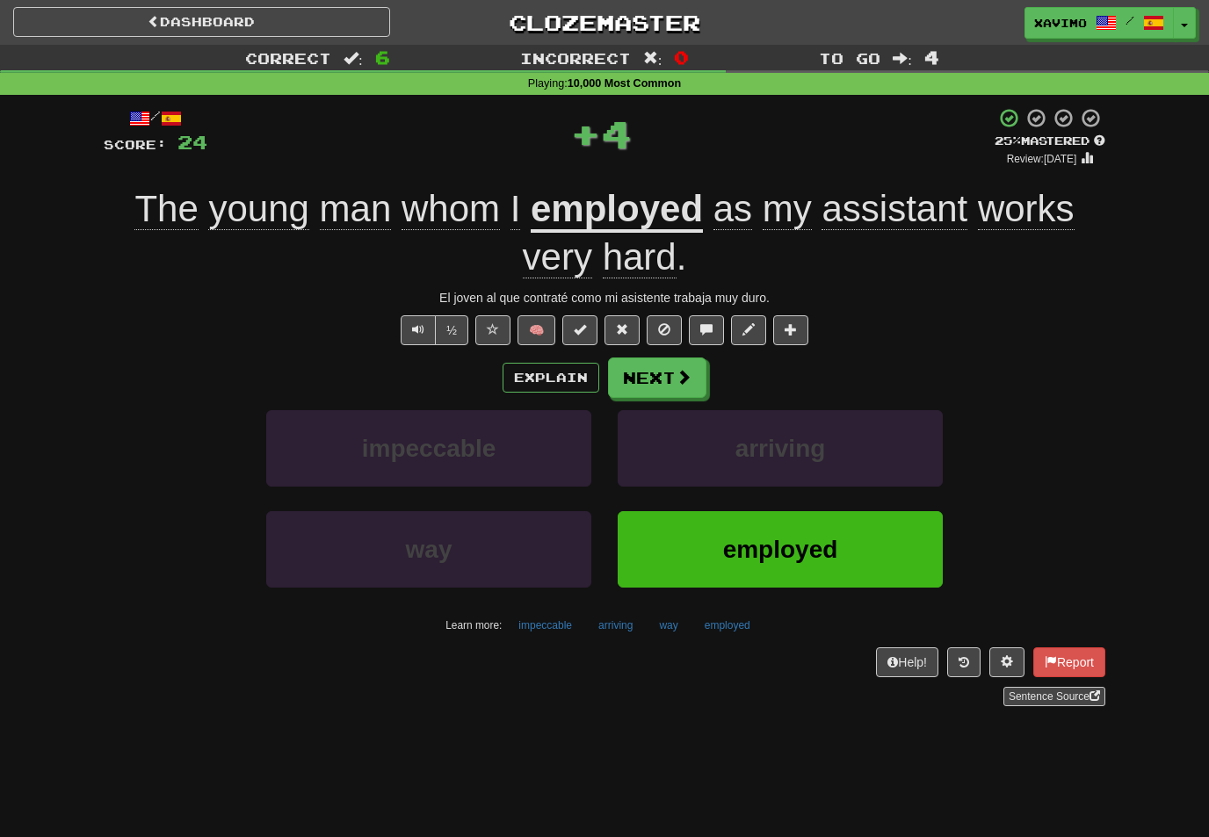
click at [693, 379] on button "Next" at bounding box center [657, 378] width 98 height 40
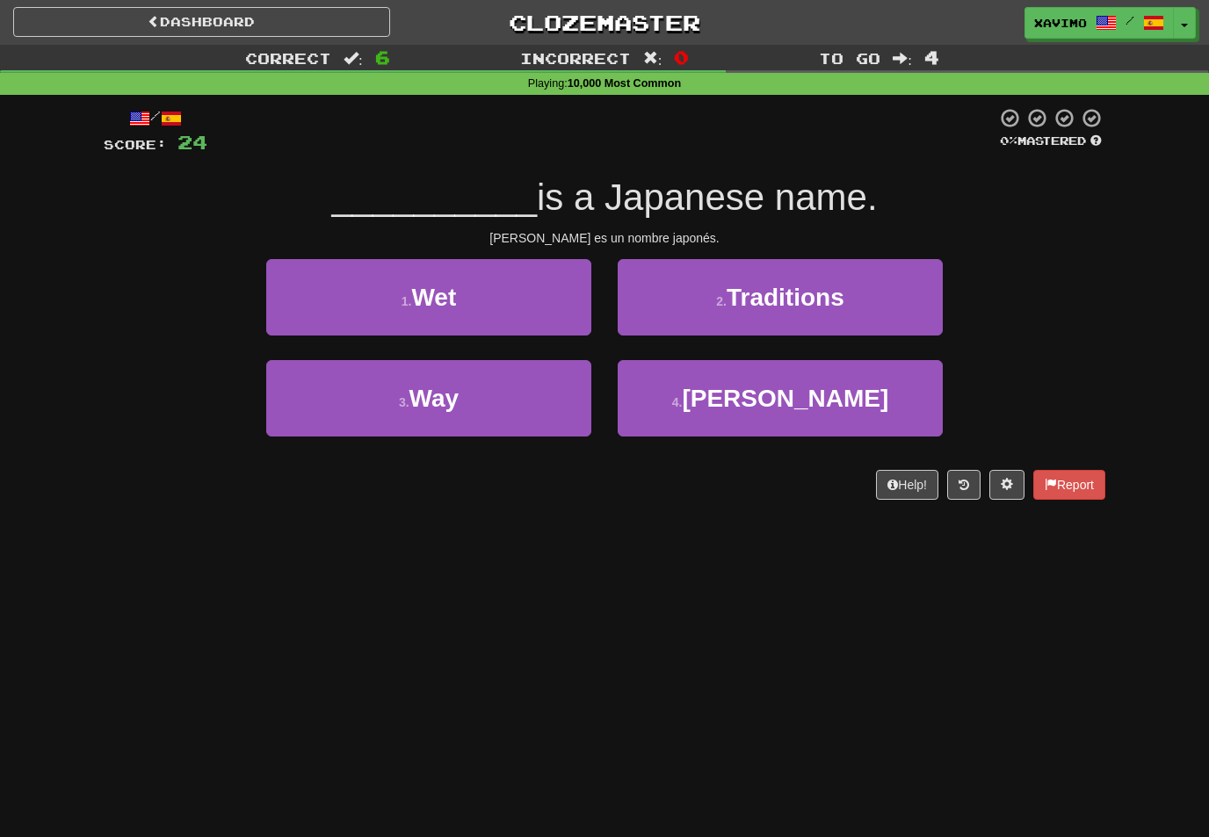
click at [788, 385] on span "Yoko" at bounding box center [785, 398] width 206 height 27
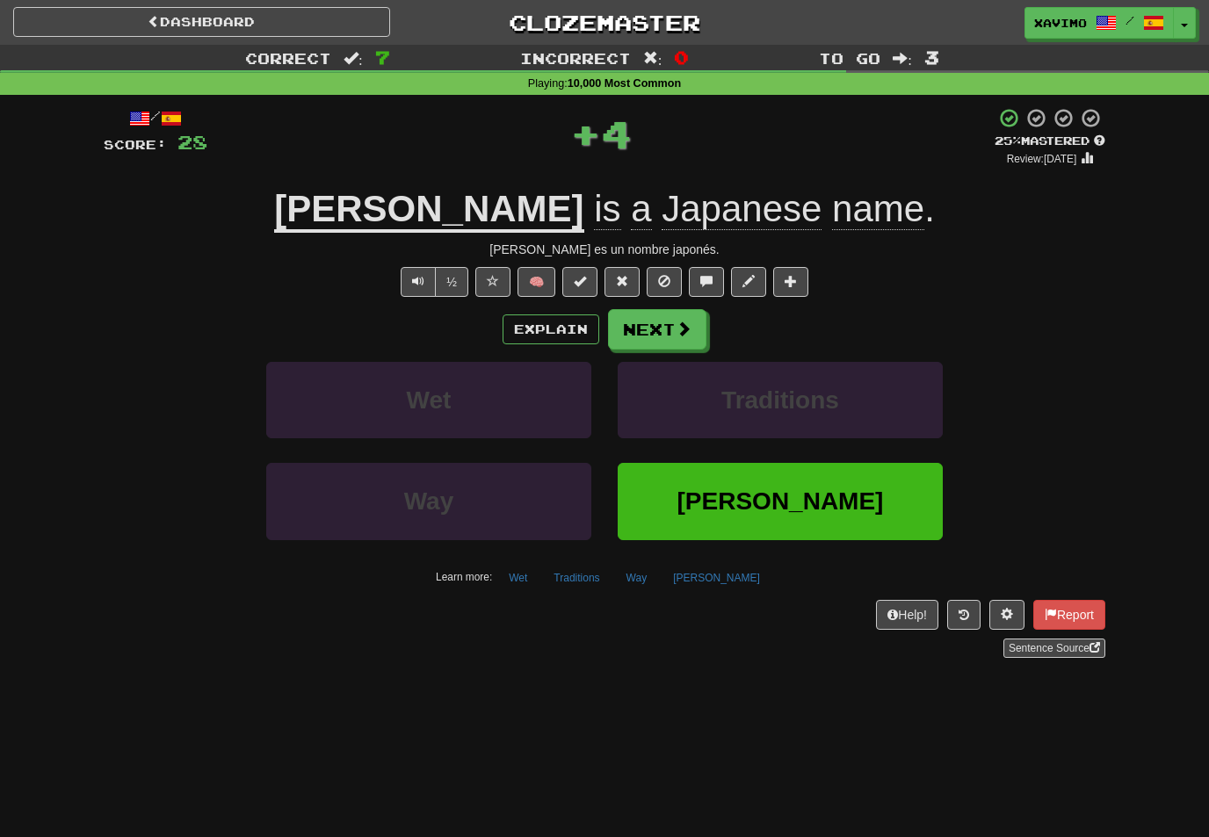
click at [703, 329] on button "Next" at bounding box center [657, 329] width 98 height 40
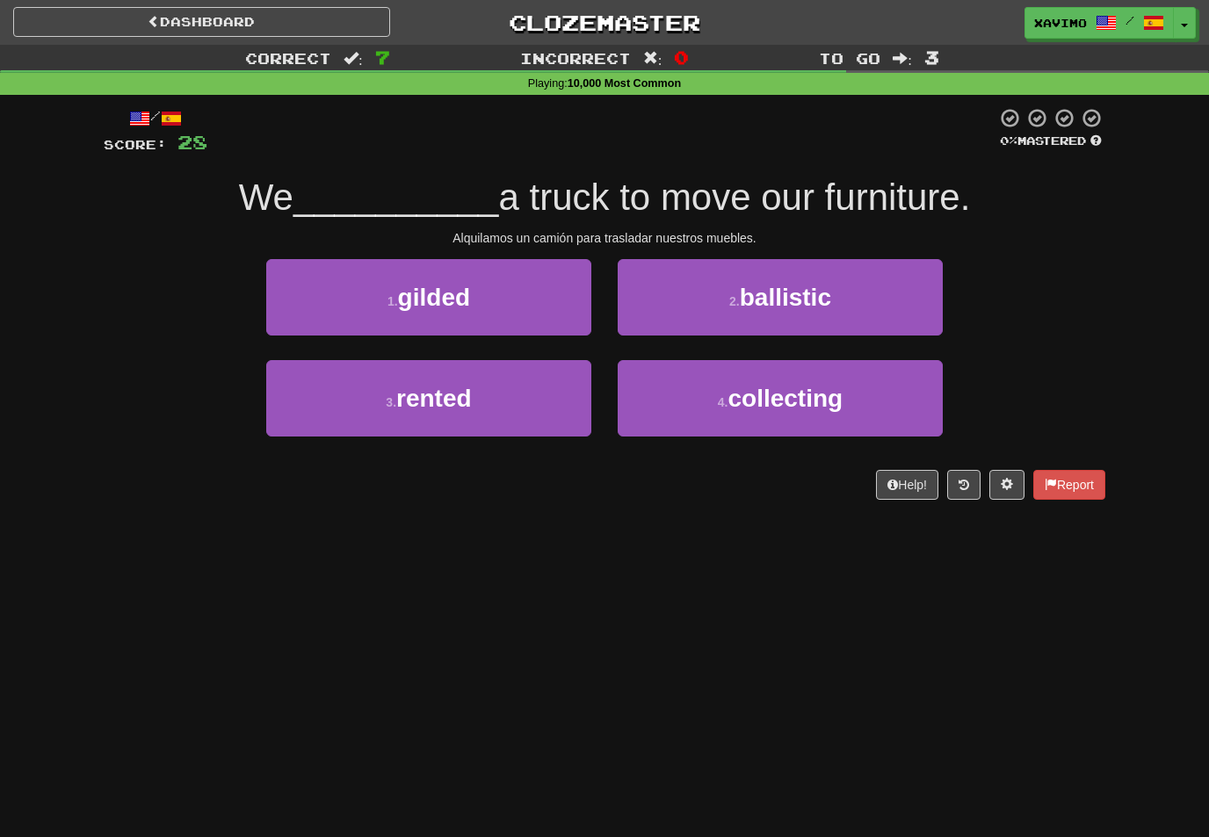
click at [582, 404] on button "3 . rented" at bounding box center [428, 398] width 325 height 76
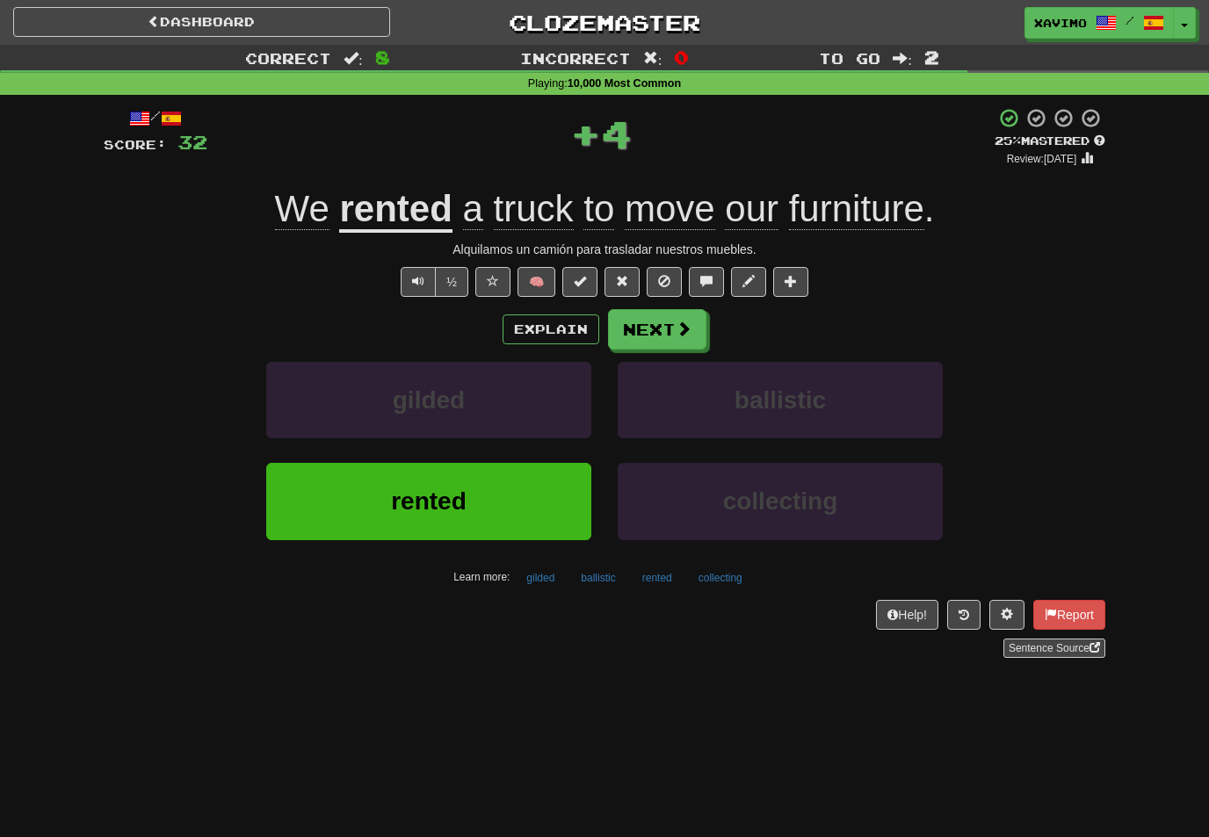
click at [697, 332] on button "Next" at bounding box center [657, 329] width 98 height 40
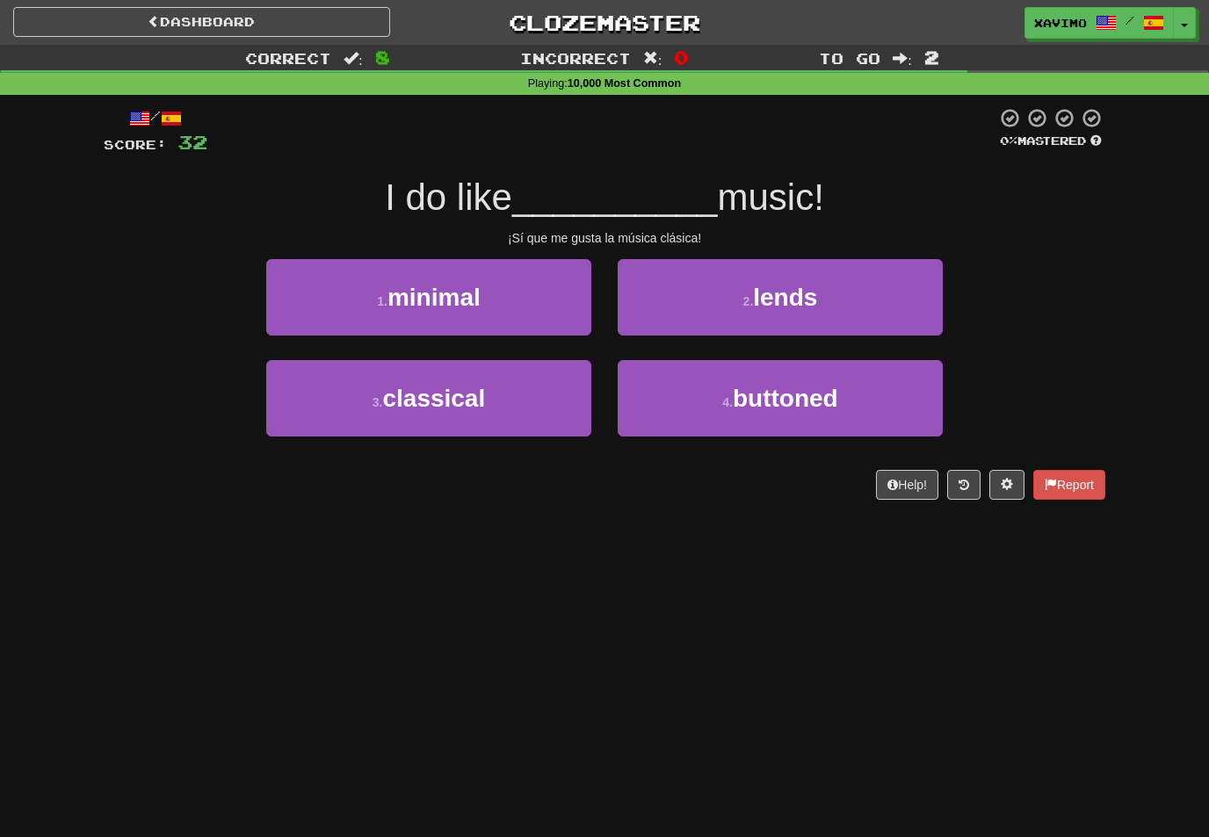
click at [579, 389] on button "3 . classical" at bounding box center [428, 398] width 325 height 76
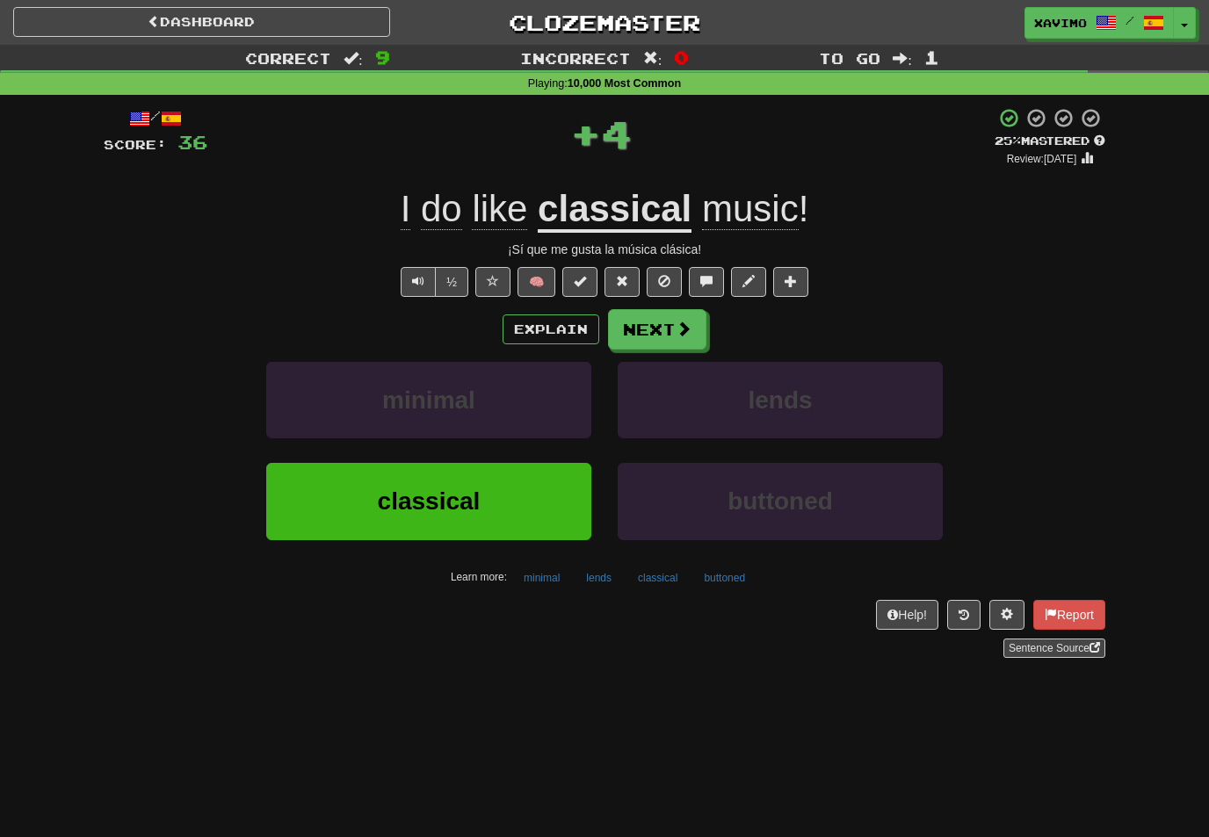
click at [683, 331] on span at bounding box center [684, 329] width 16 height 16
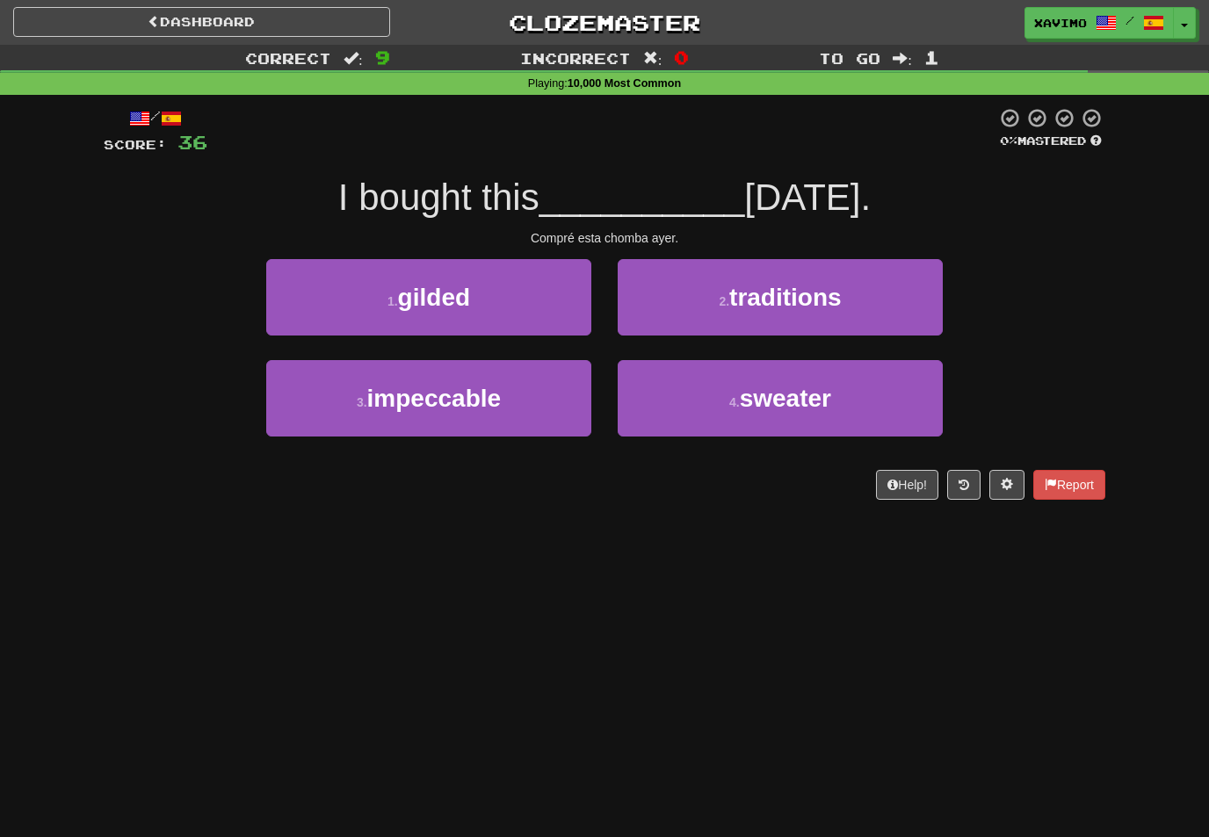
click at [794, 402] on span "sweater" at bounding box center [785, 398] width 91 height 27
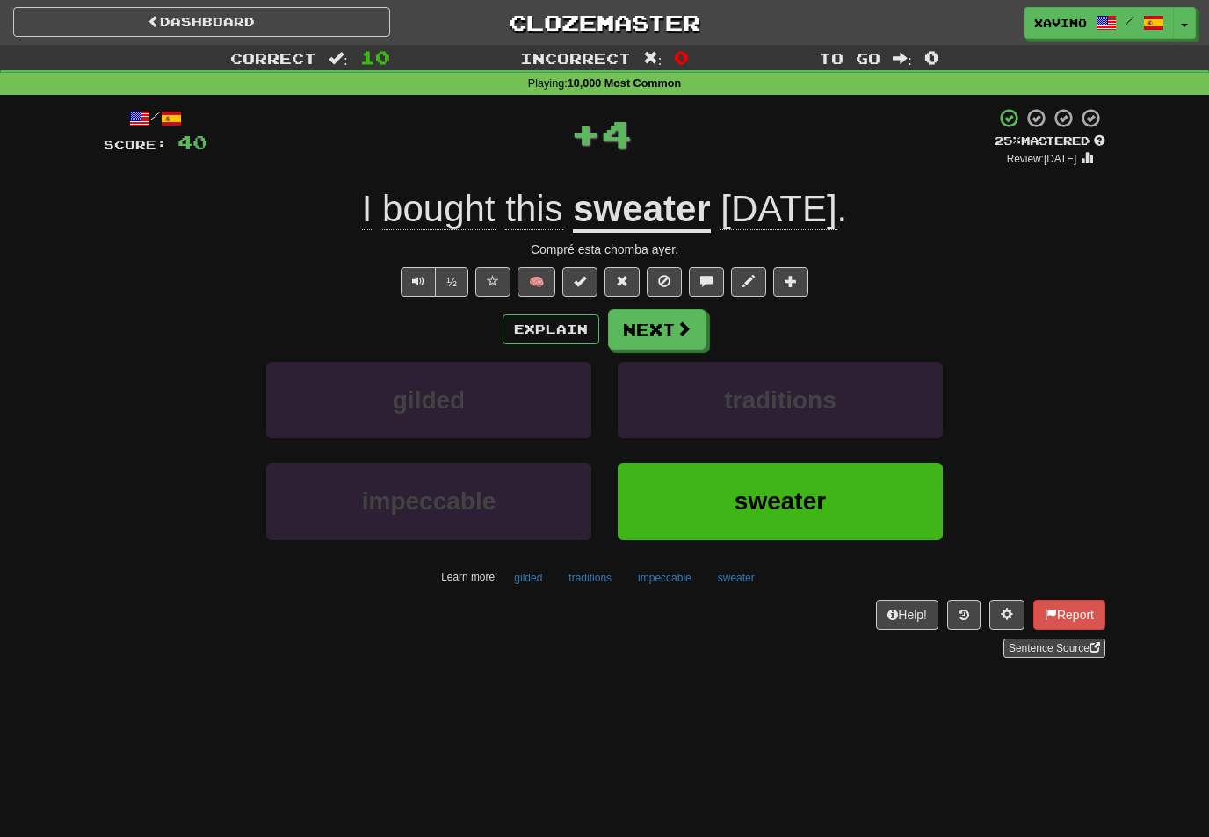
click at [705, 327] on button "Next" at bounding box center [657, 329] width 98 height 40
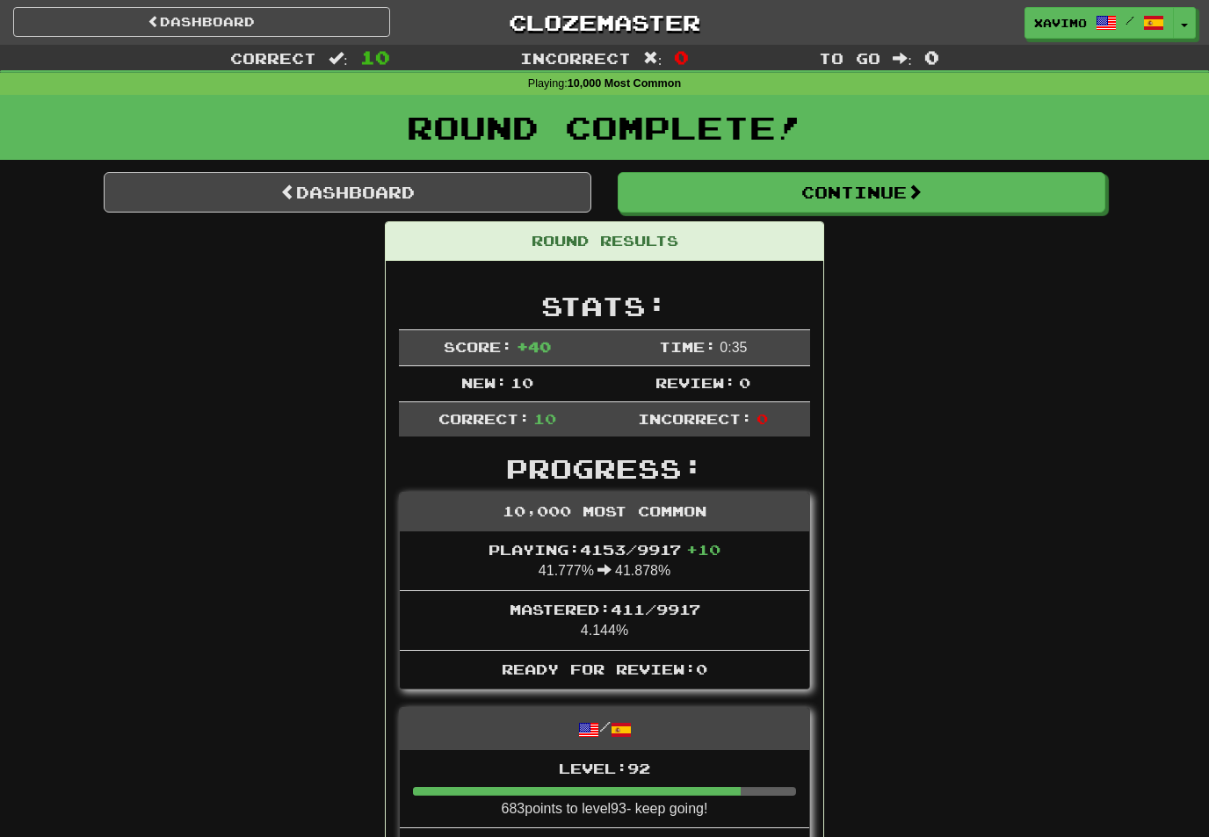
click at [922, 198] on span at bounding box center [915, 192] width 16 height 16
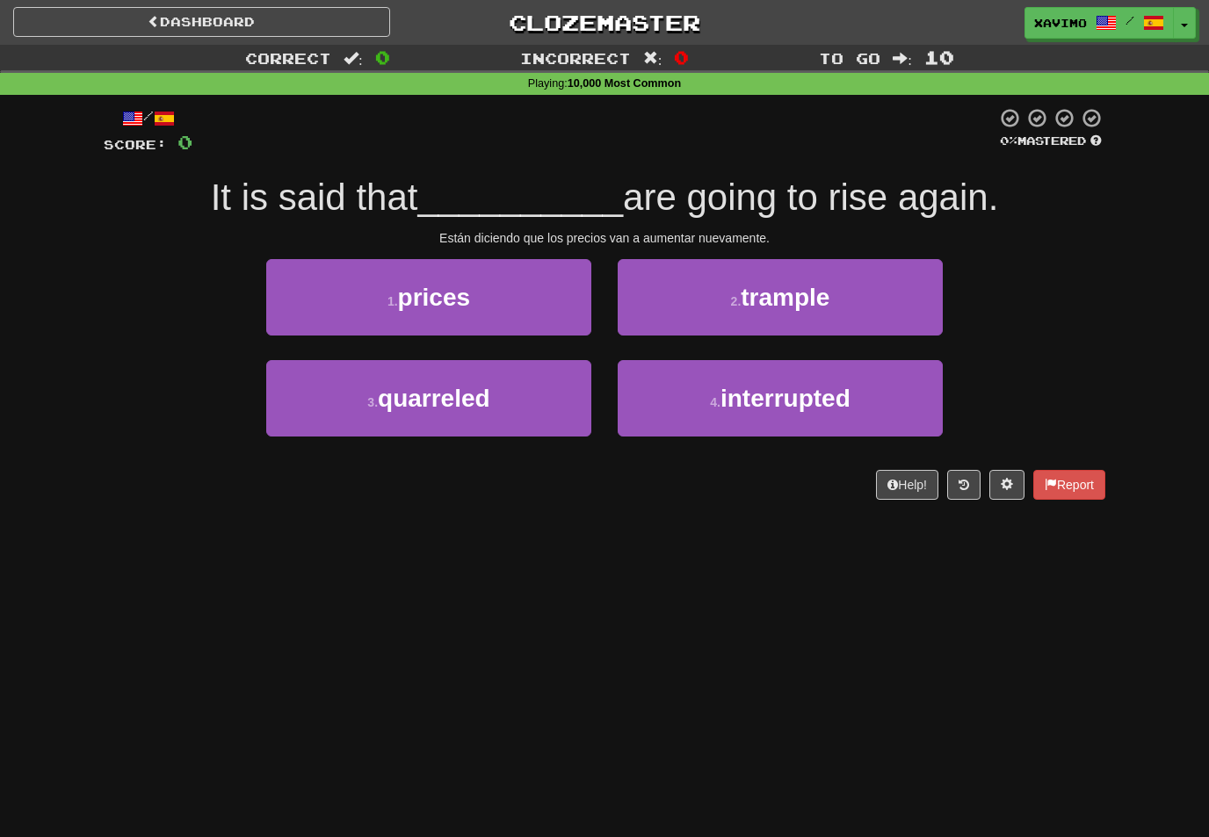
click at [571, 315] on button "1 . prices" at bounding box center [428, 297] width 325 height 76
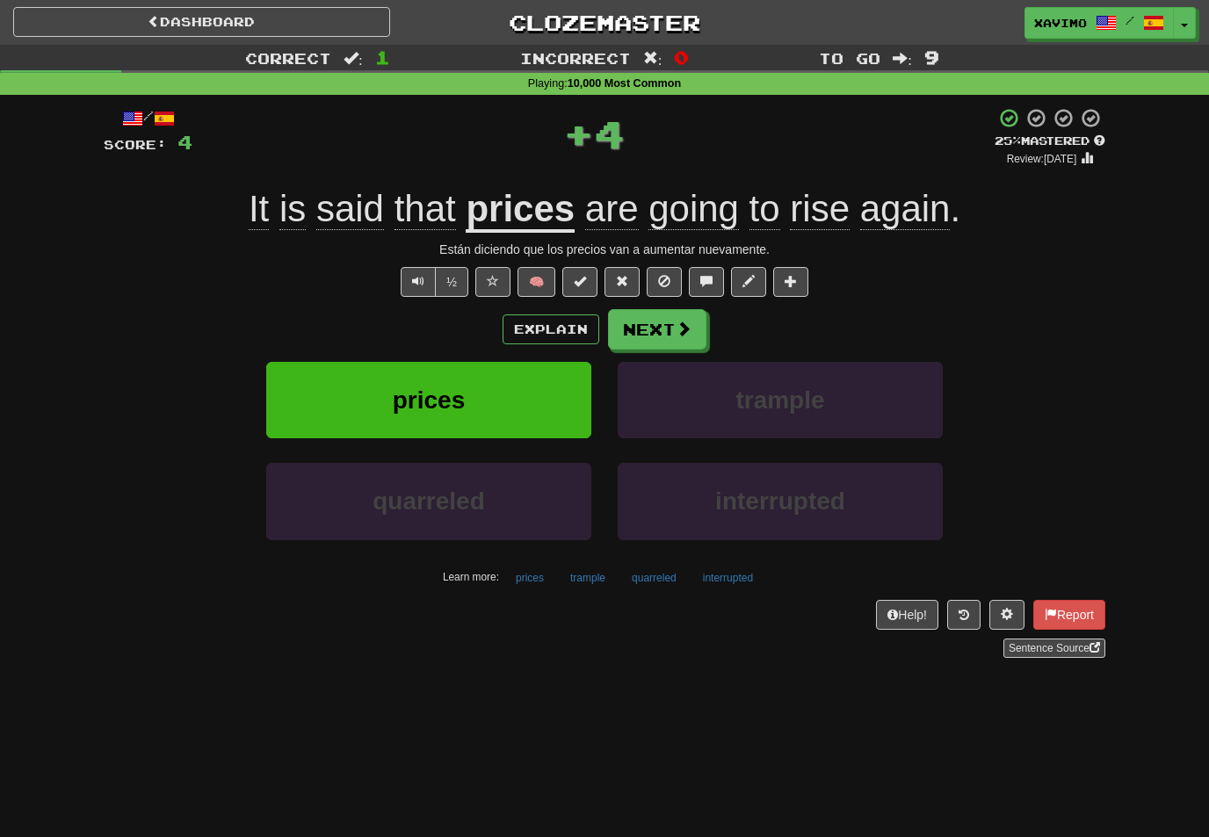
click at [705, 323] on button "Next" at bounding box center [657, 329] width 98 height 40
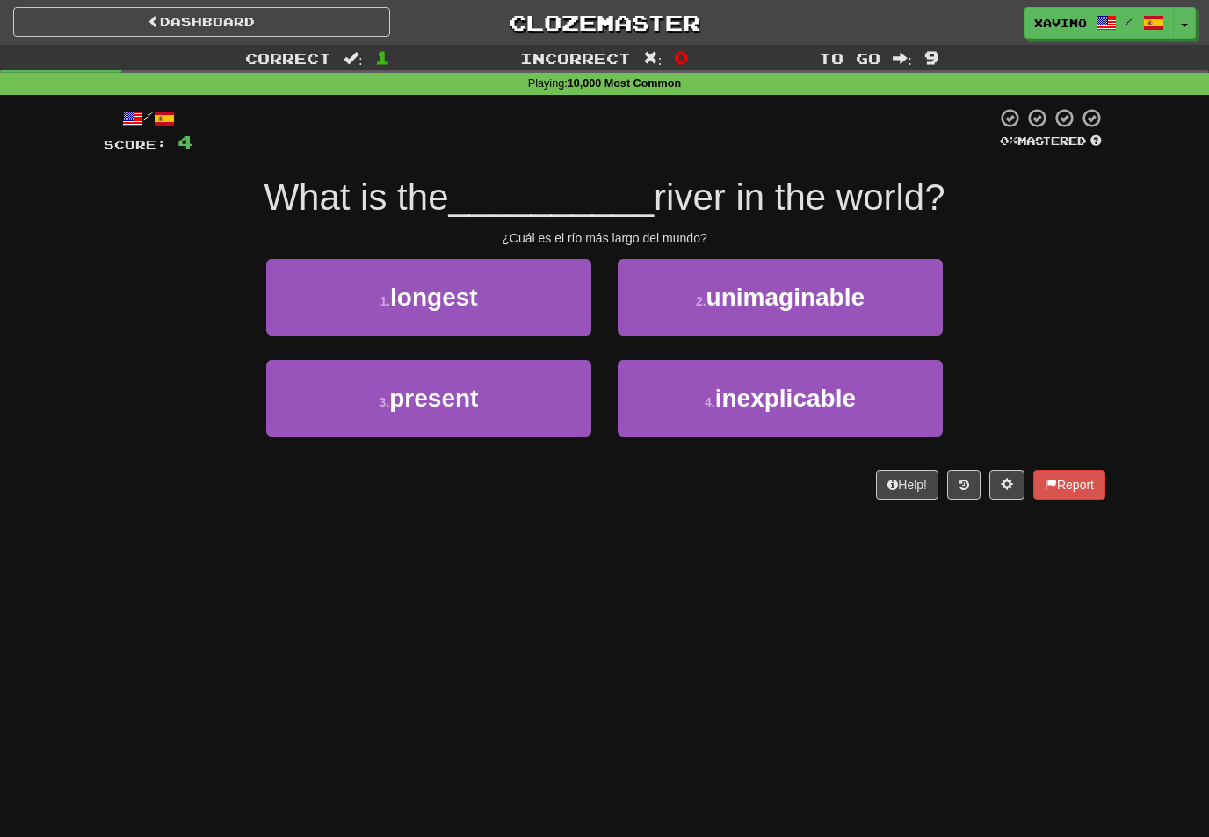
click at [569, 312] on button "1 . longest" at bounding box center [428, 297] width 325 height 76
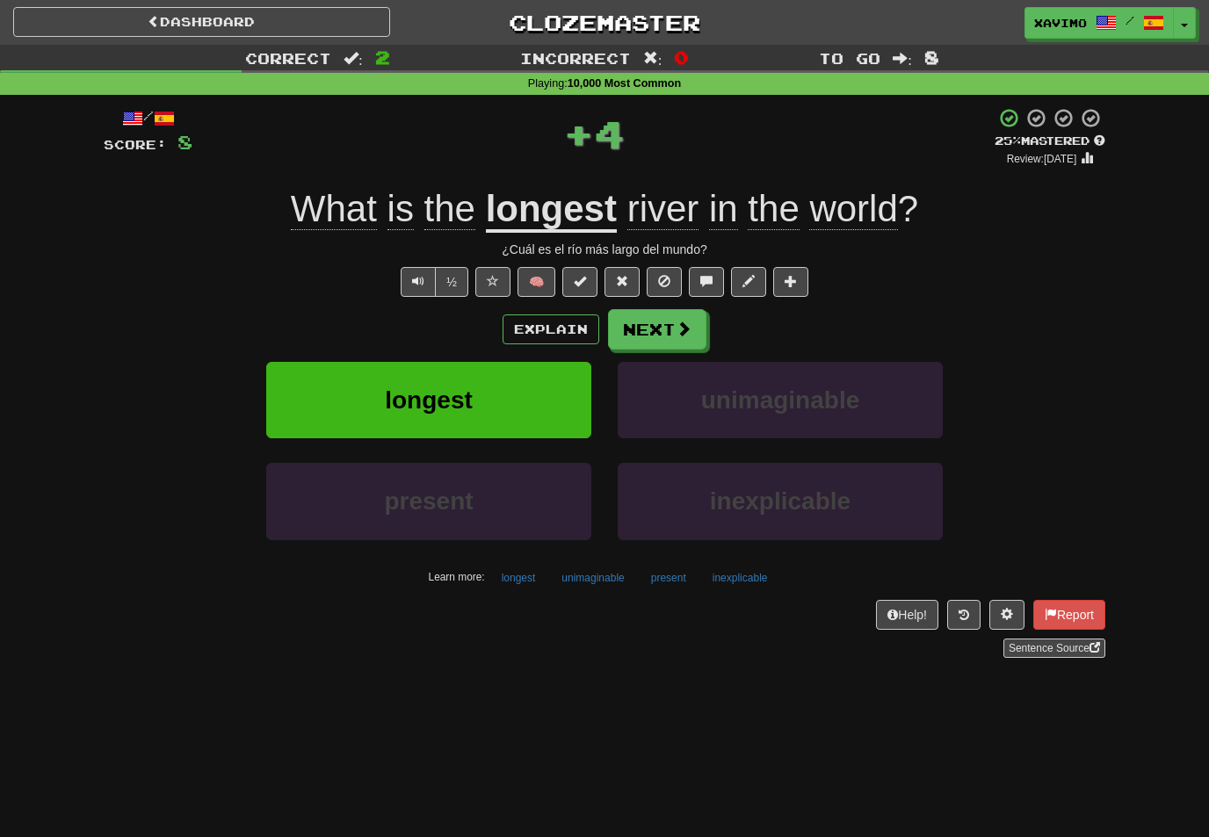
click at [685, 322] on span at bounding box center [684, 329] width 16 height 16
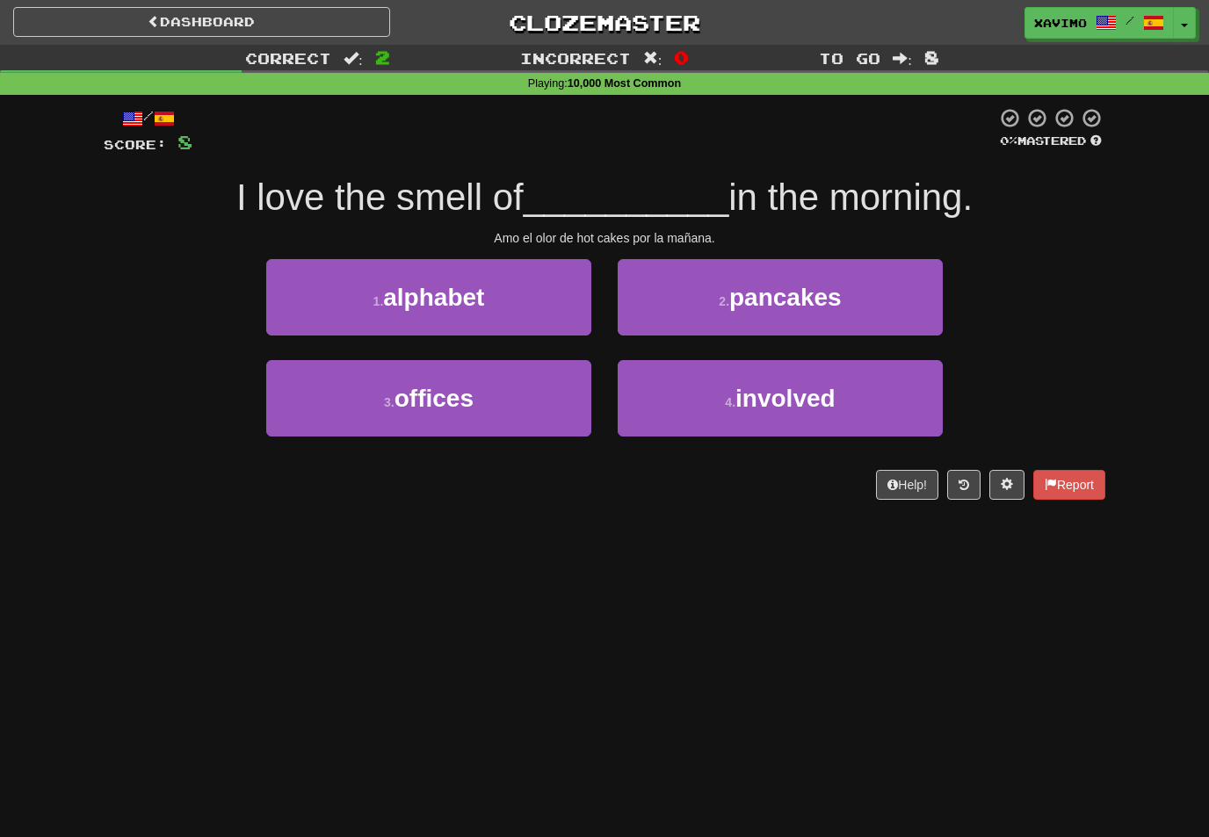
click at [807, 288] on span "pancakes" at bounding box center [785, 297] width 112 height 27
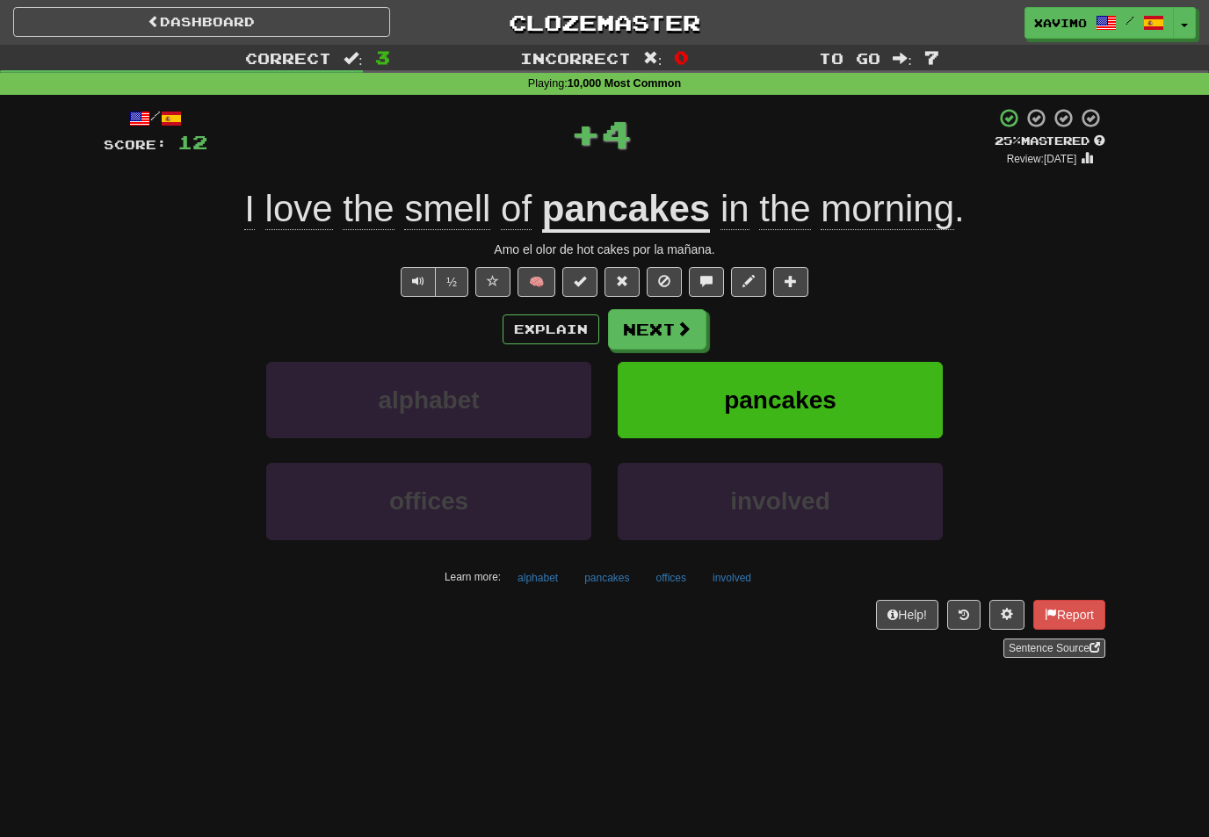
click at [698, 324] on button "Next" at bounding box center [657, 329] width 98 height 40
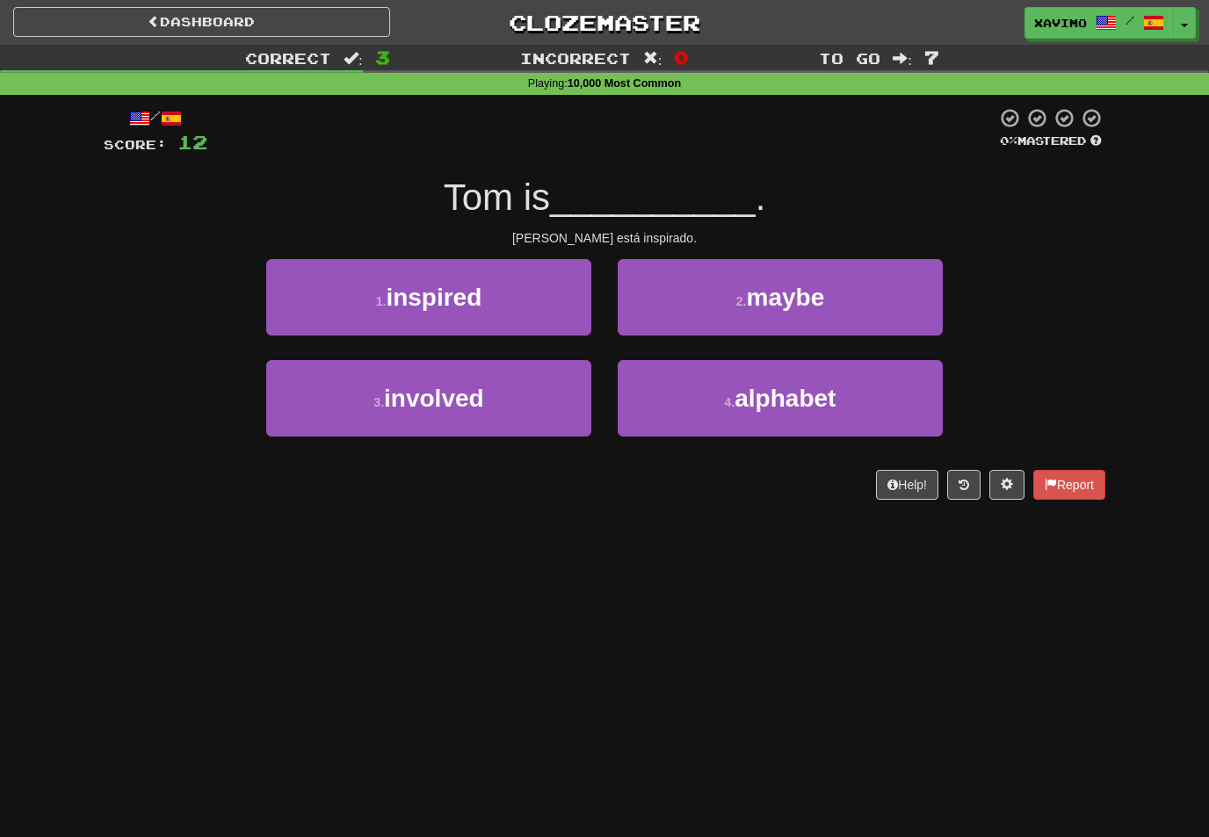
click at [580, 310] on button "1 . inspired" at bounding box center [428, 297] width 325 height 76
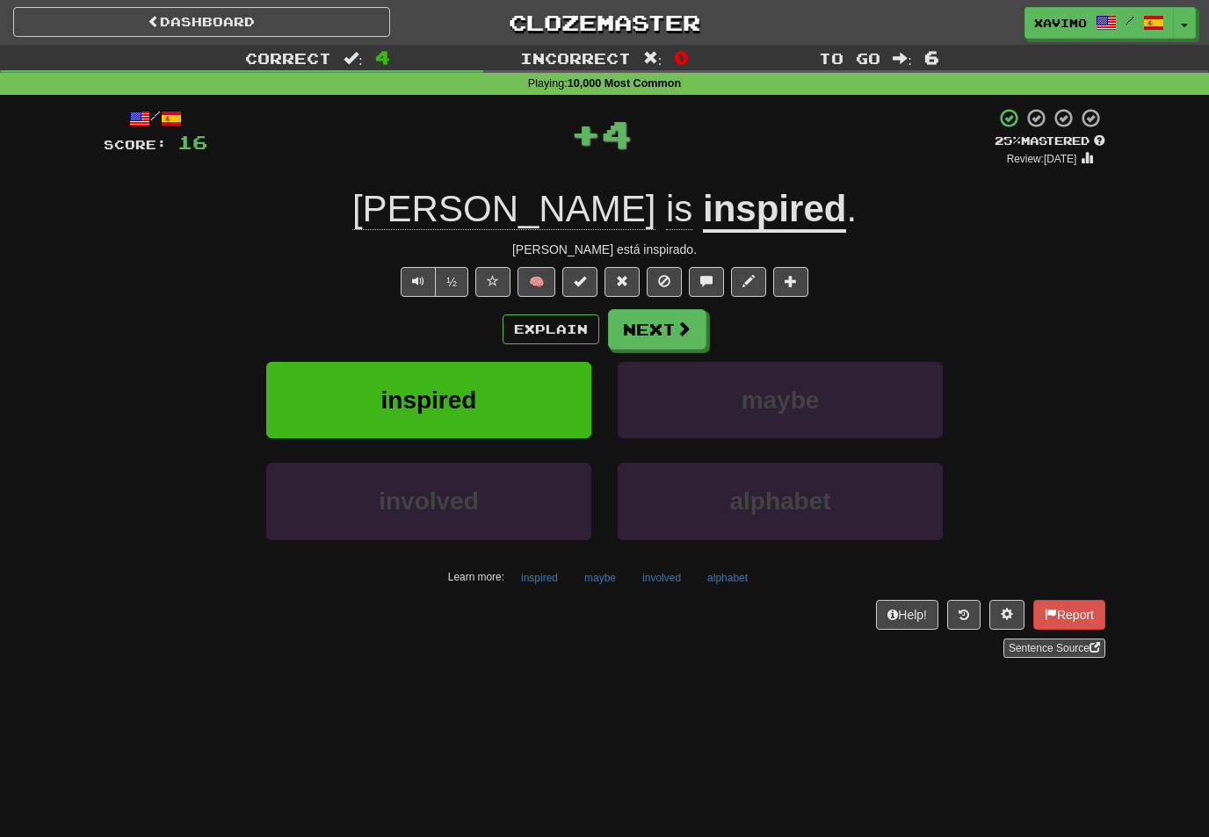
click at [698, 329] on button "Next" at bounding box center [657, 329] width 98 height 40
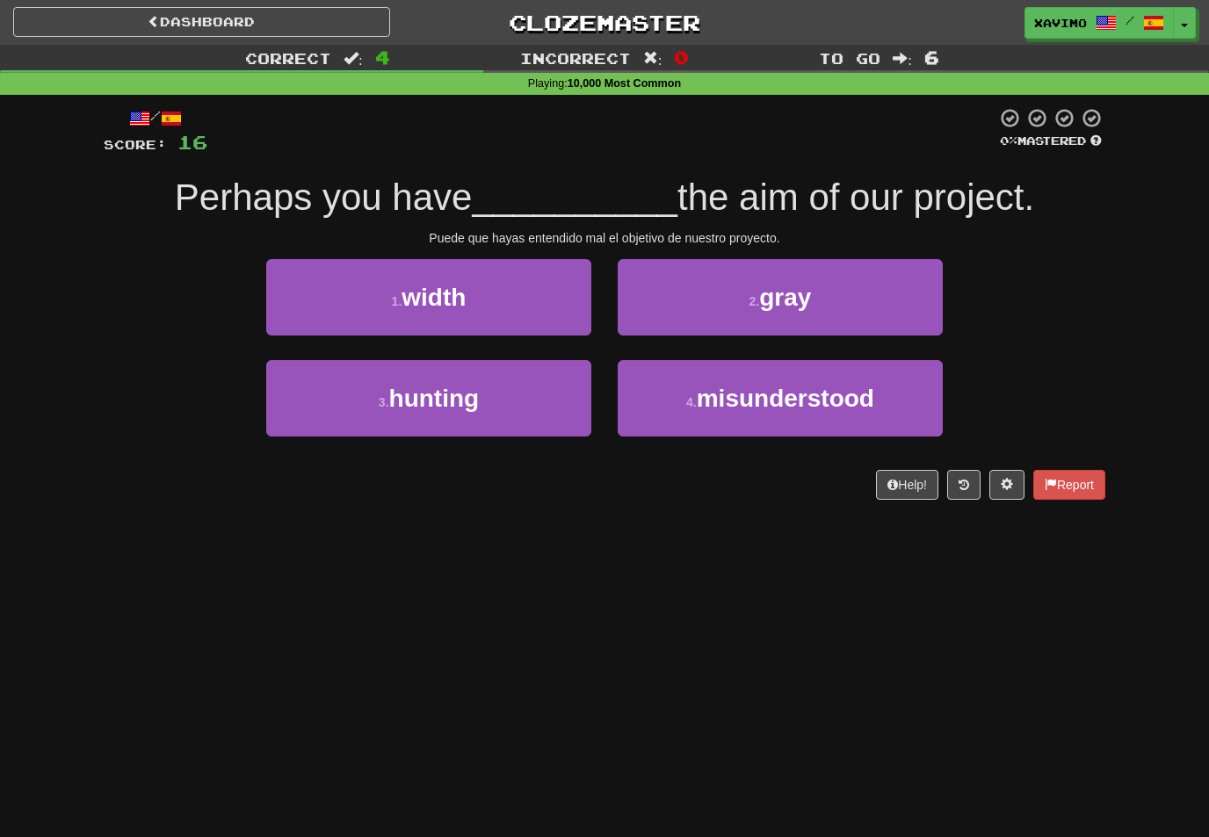
click at [790, 391] on span "misunderstood" at bounding box center [785, 398] width 177 height 27
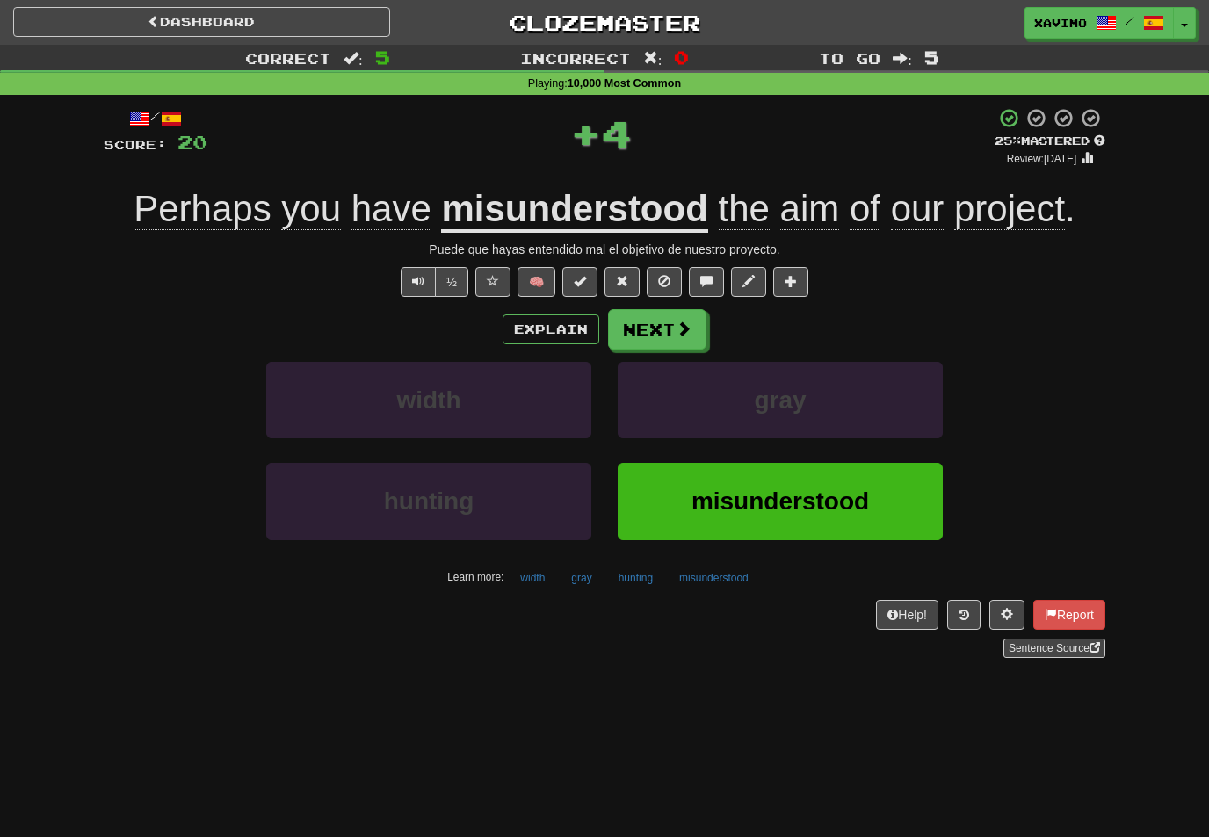
click at [692, 332] on button "Next" at bounding box center [657, 329] width 98 height 40
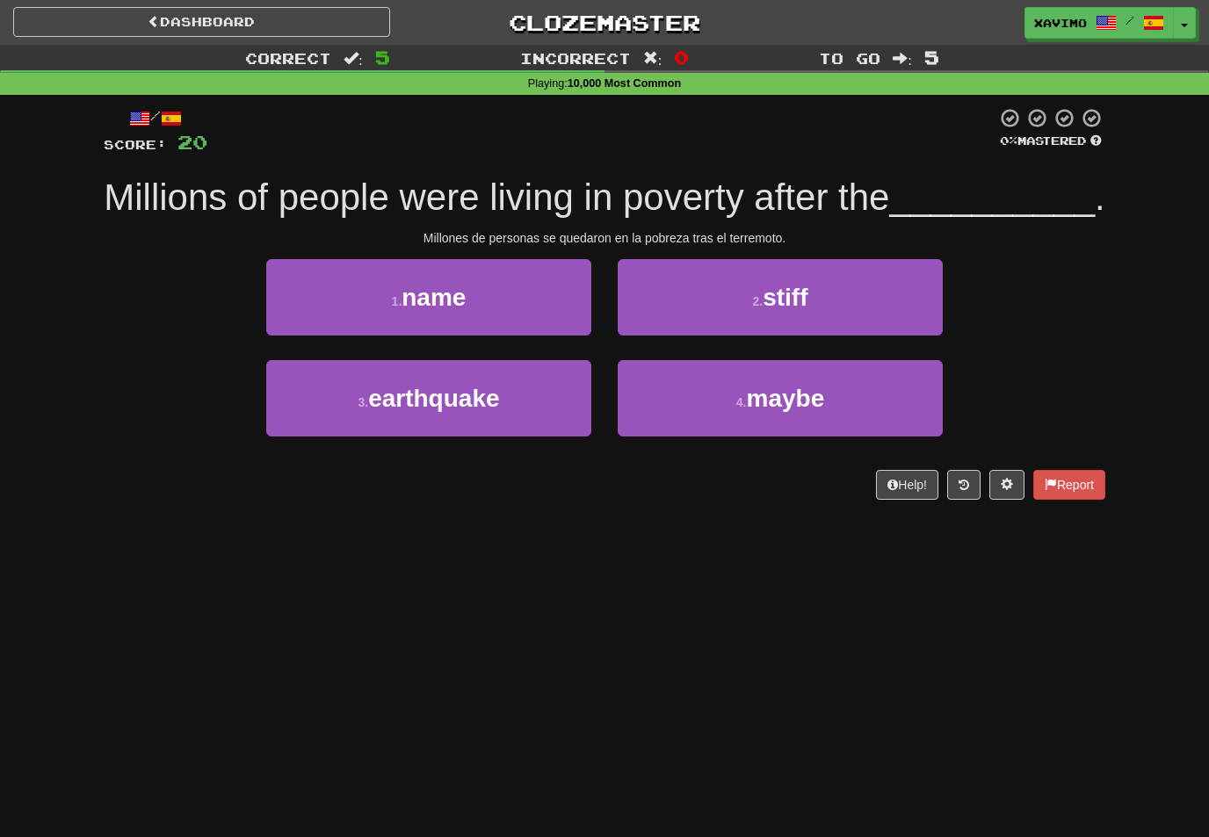
click at [568, 399] on button "3 . earthquake" at bounding box center [428, 398] width 325 height 76
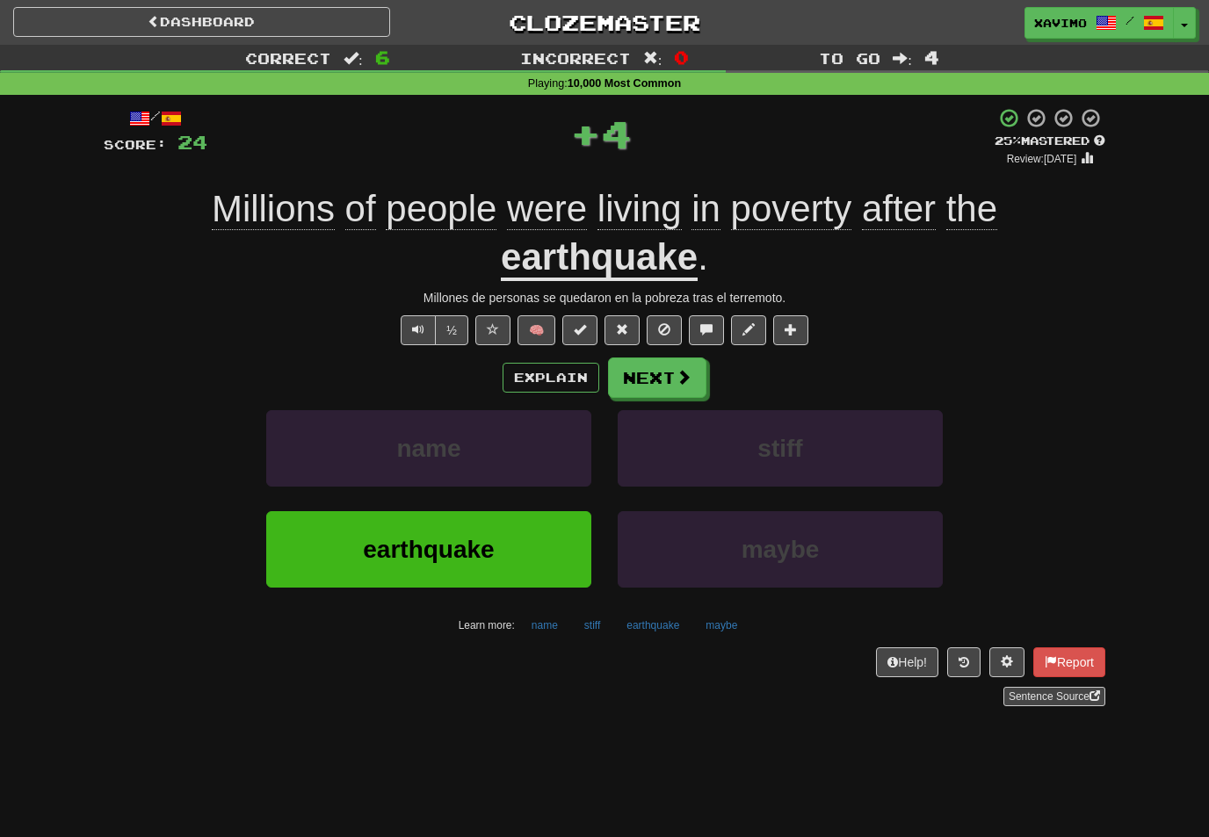
click at [694, 378] on button "Next" at bounding box center [657, 378] width 98 height 40
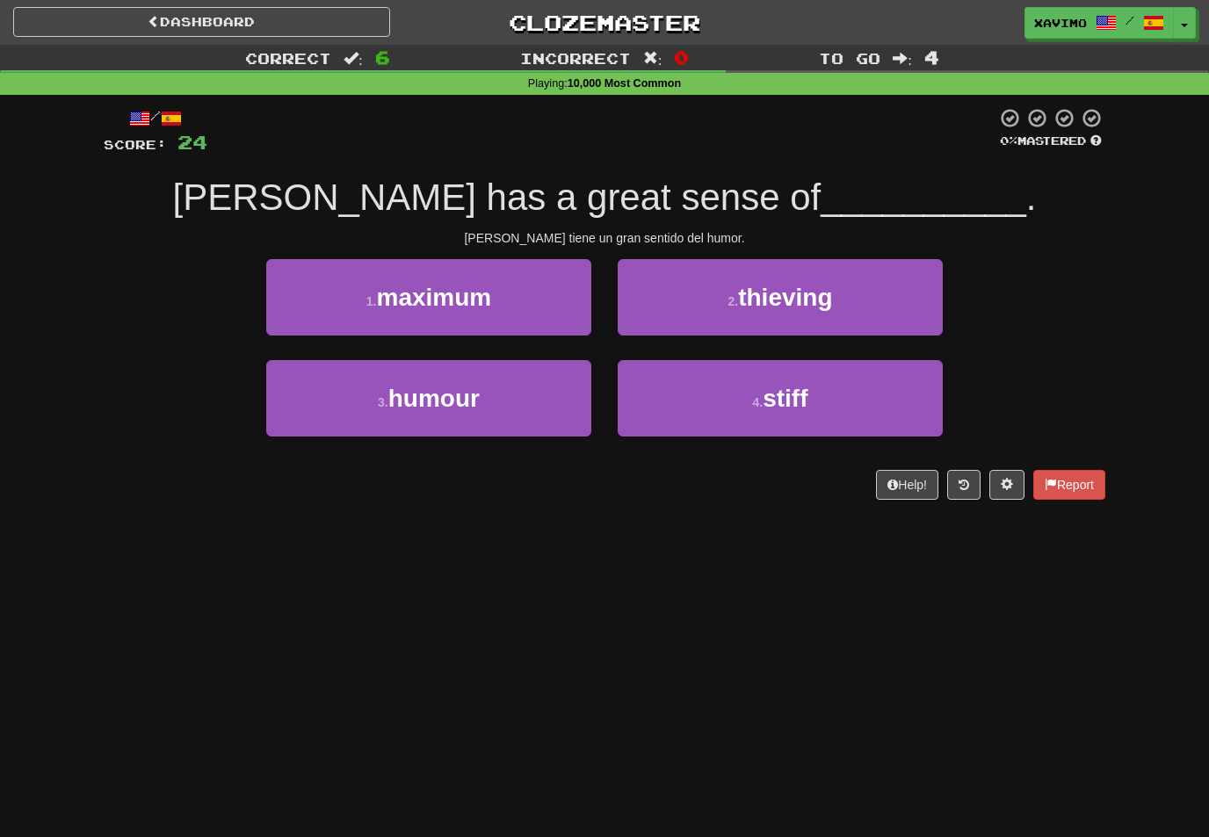
click at [575, 401] on button "3 . humour" at bounding box center [428, 398] width 325 height 76
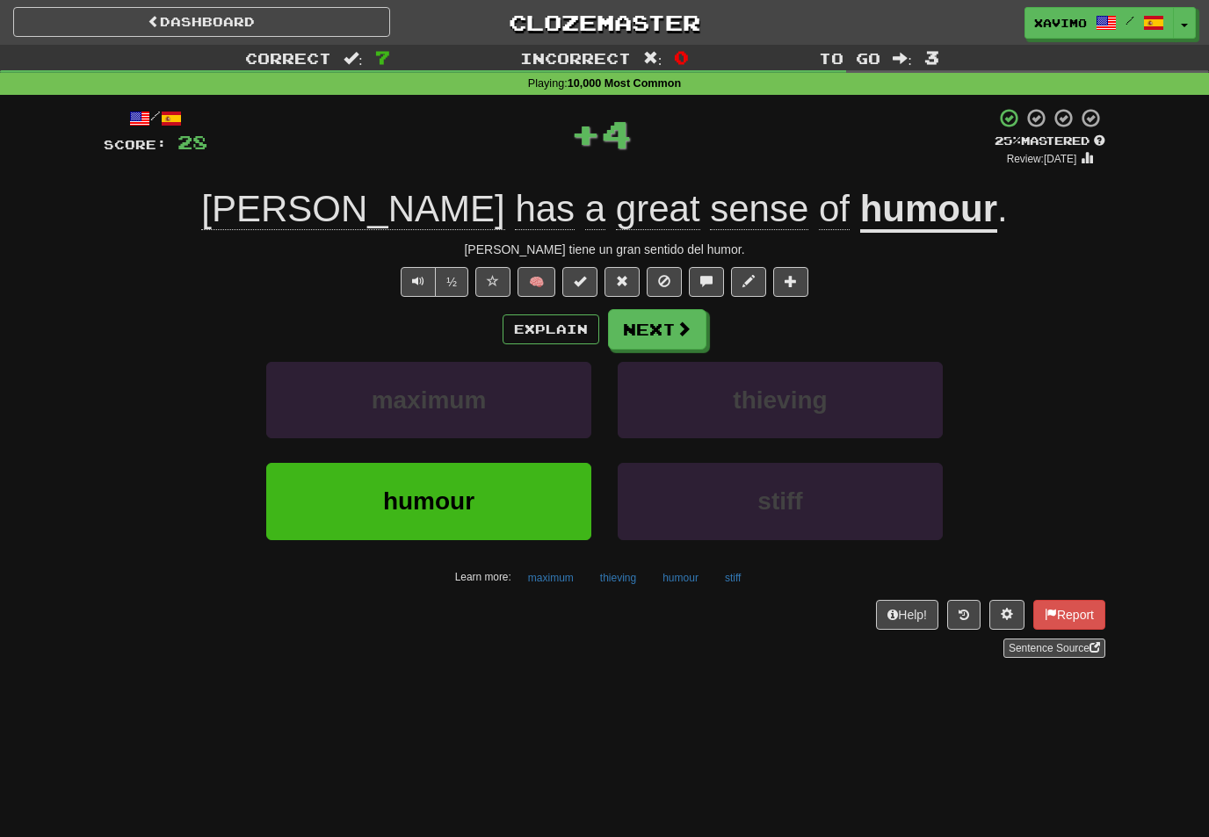
click at [692, 333] on button "Next" at bounding box center [657, 329] width 98 height 40
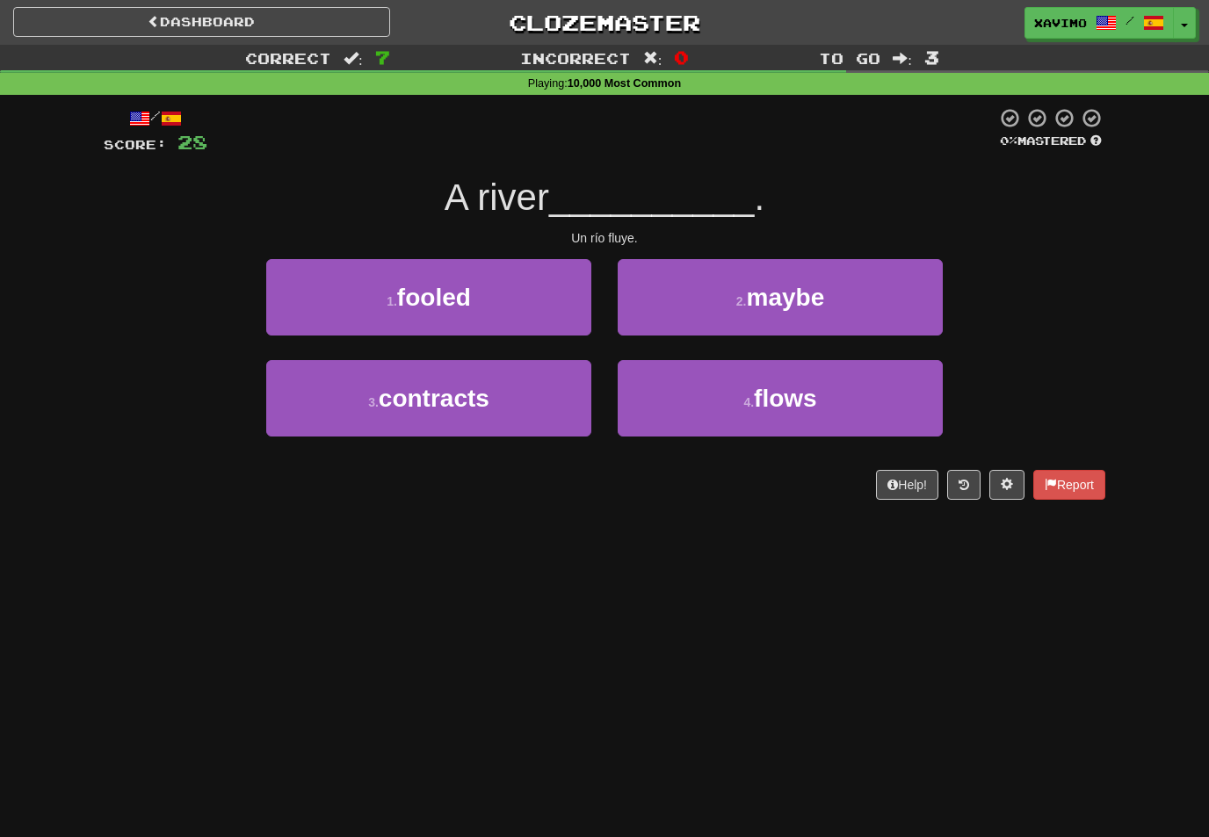
click at [769, 385] on span "flows" at bounding box center [785, 398] width 63 height 27
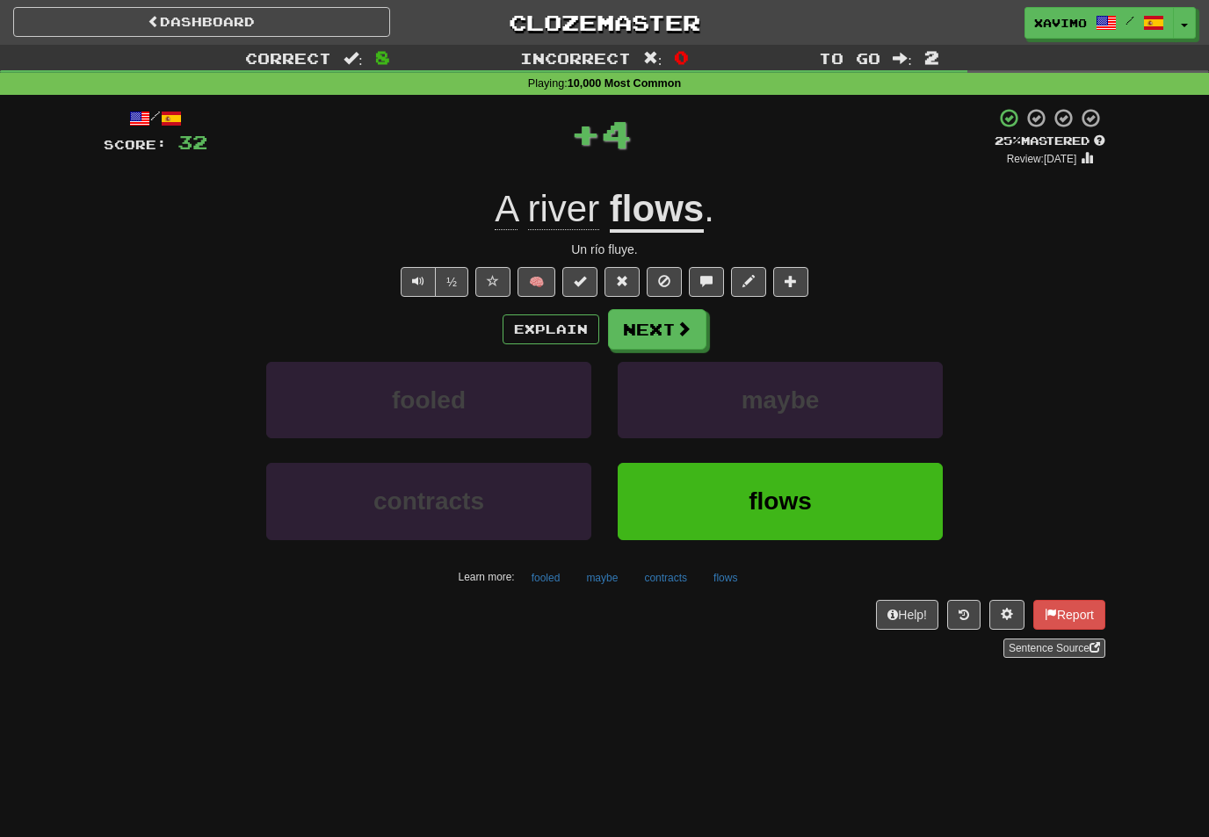
click at [691, 334] on span at bounding box center [684, 329] width 16 height 16
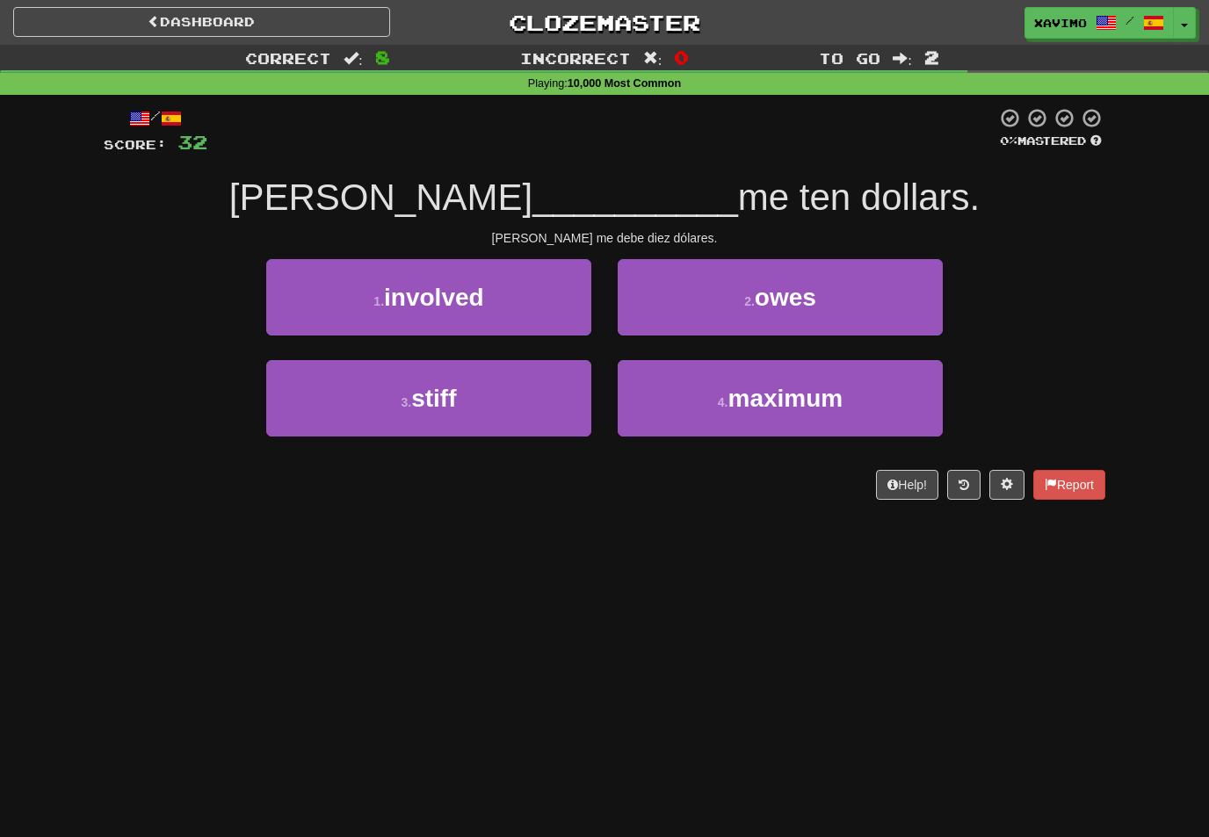
click at [789, 304] on span "owes" at bounding box center [785, 297] width 61 height 27
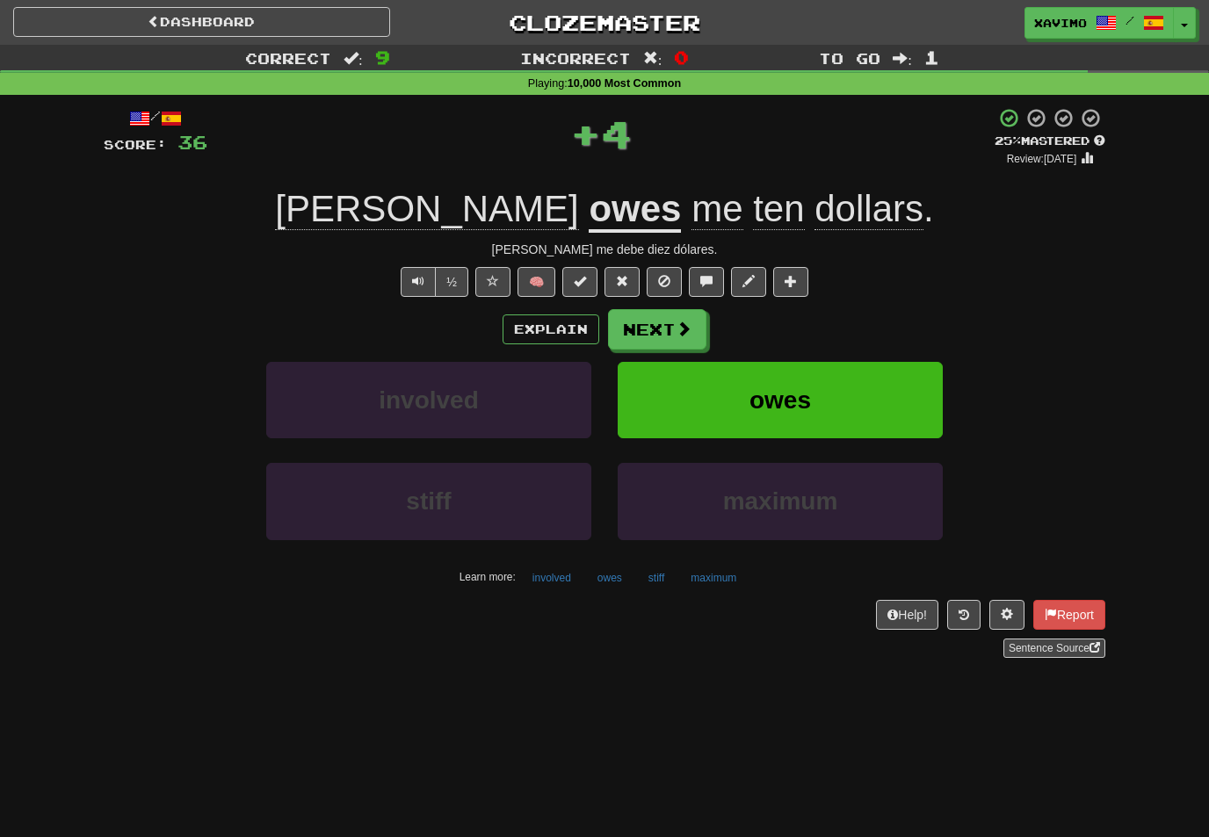
click at [691, 331] on button "Next" at bounding box center [657, 329] width 98 height 40
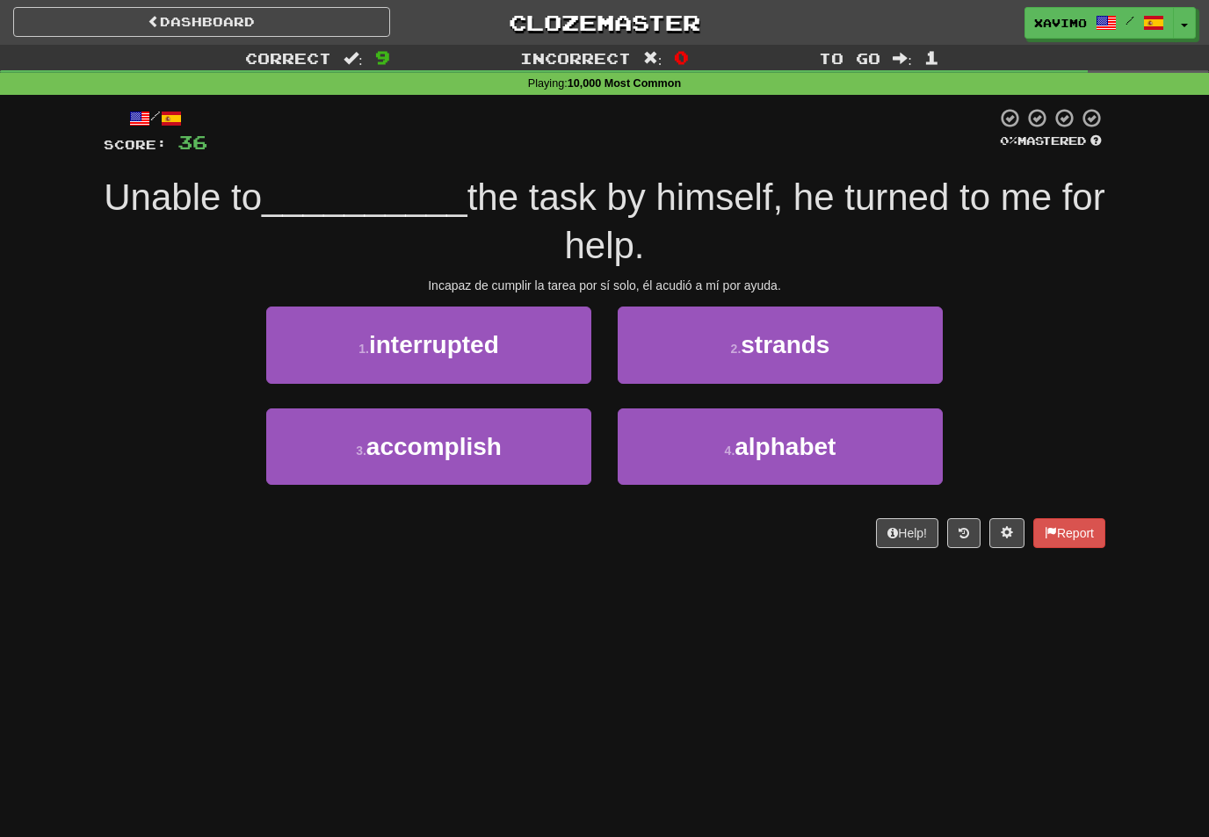
click at [581, 432] on button "3 . accomplish" at bounding box center [428, 447] width 325 height 76
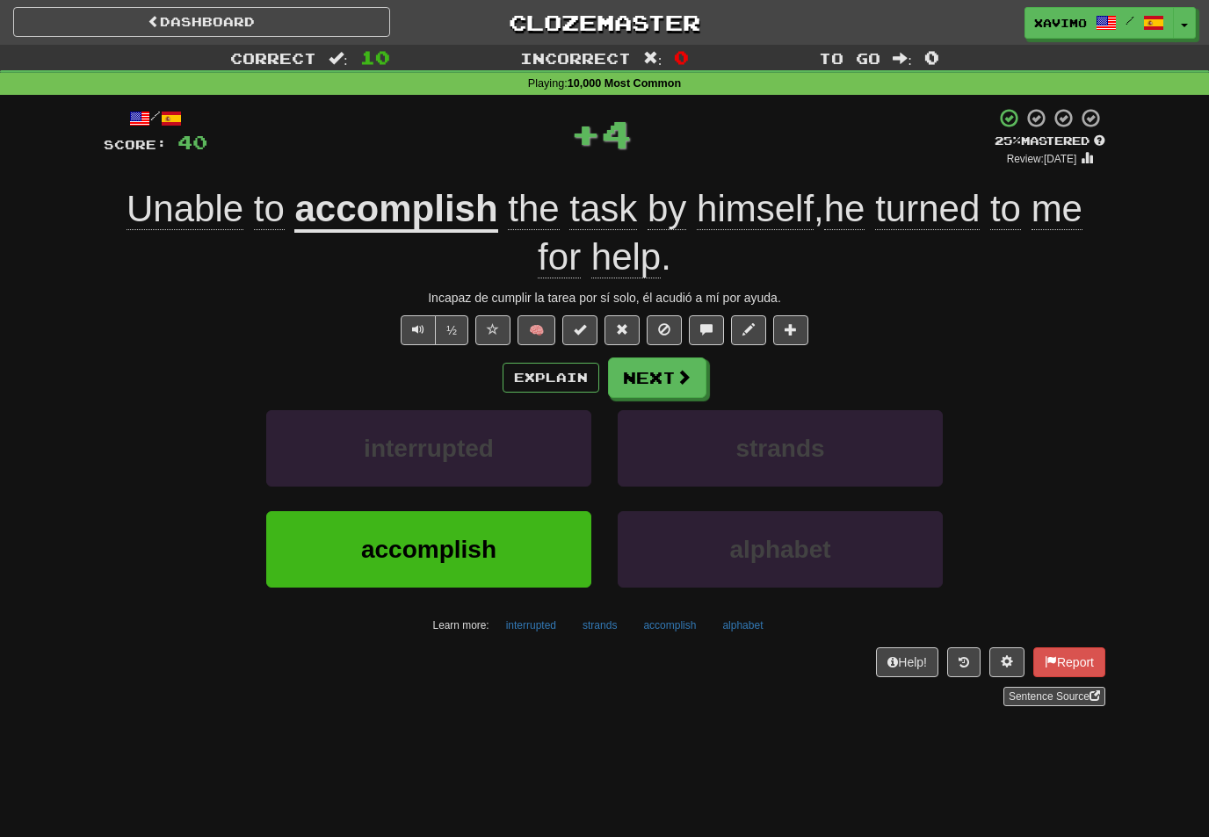
click at [691, 366] on button "Next" at bounding box center [657, 378] width 98 height 40
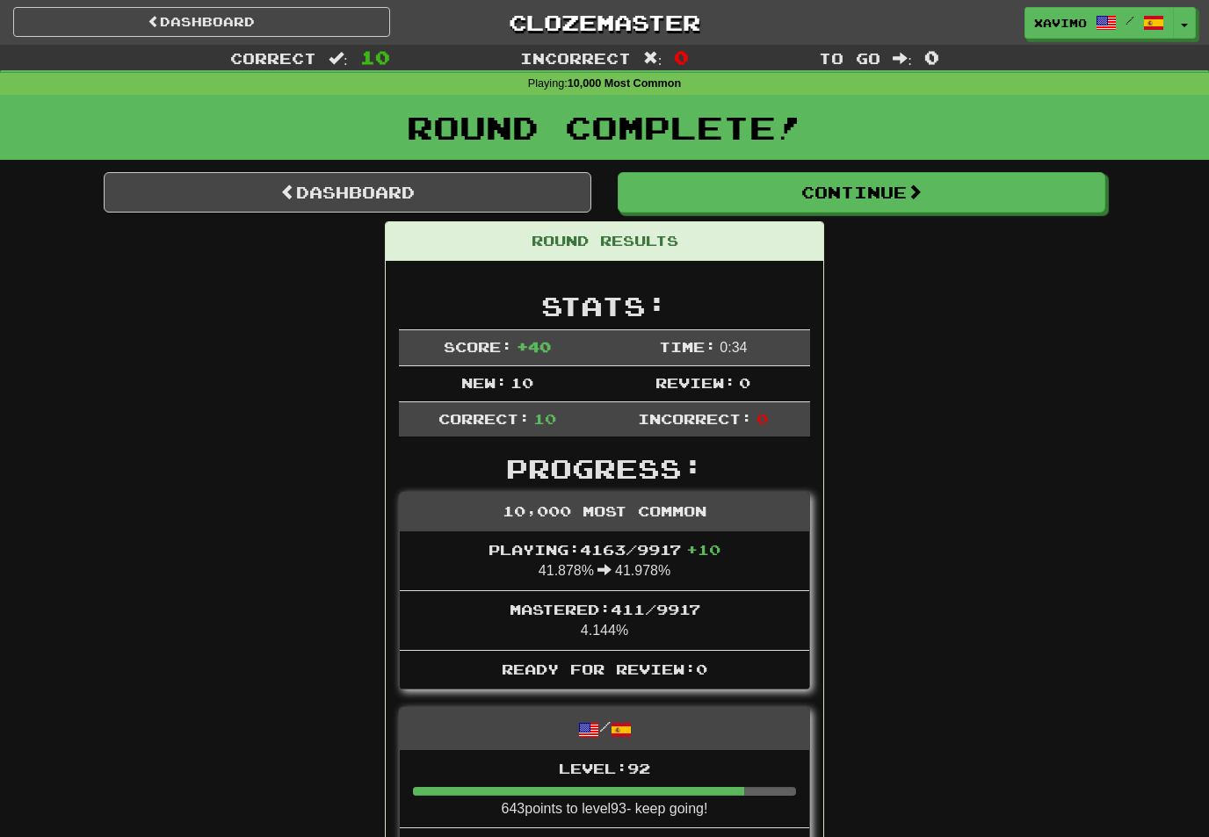
click at [507, 191] on link "Dashboard" at bounding box center [348, 192] width 488 height 40
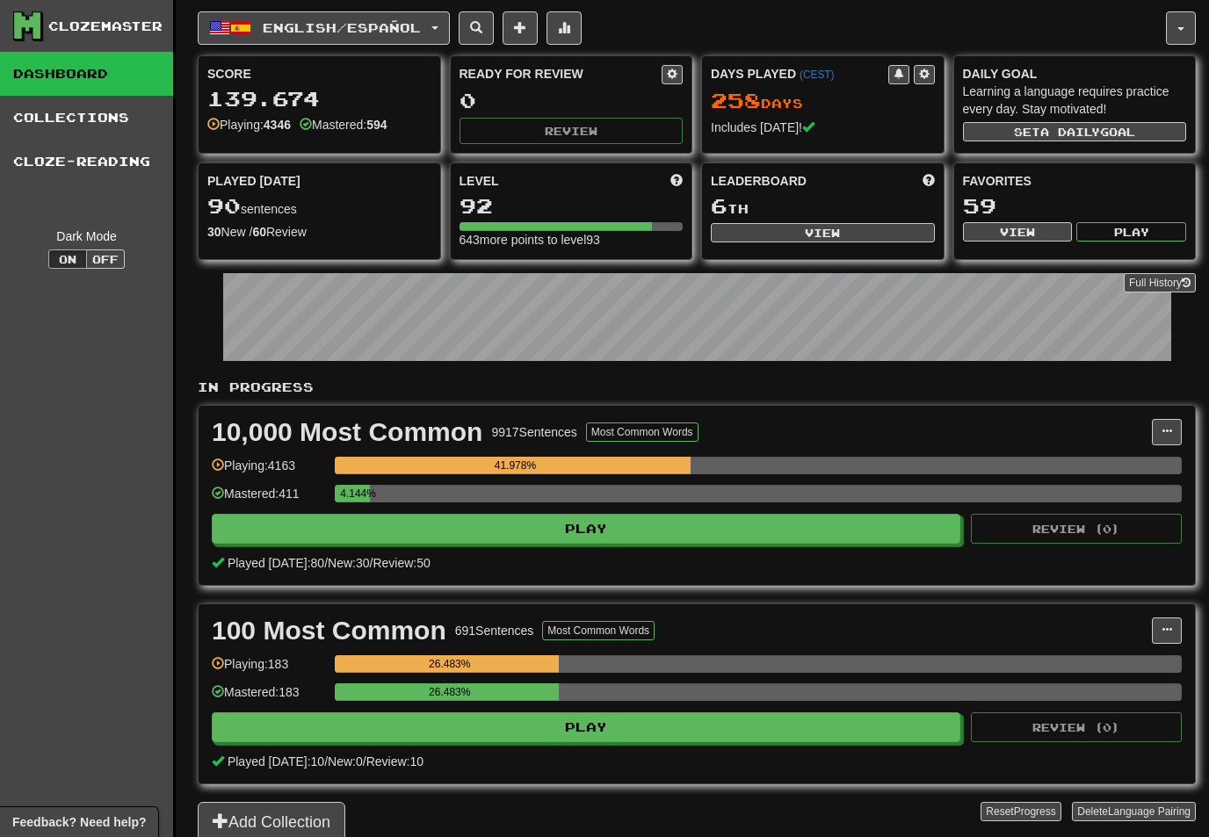
click at [826, 237] on button "View" at bounding box center [823, 232] width 224 height 19
select select "**********"
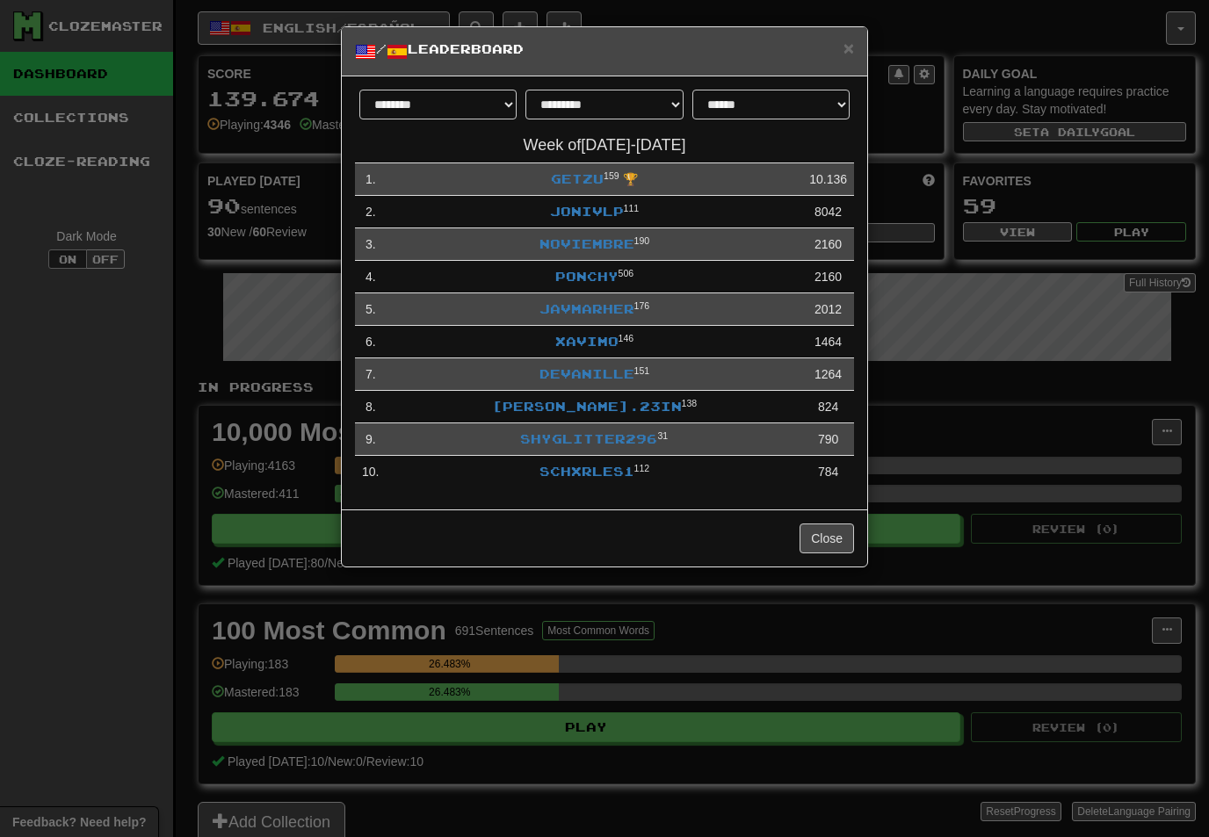
click at [588, 335] on link "Xavimo" at bounding box center [586, 341] width 63 height 15
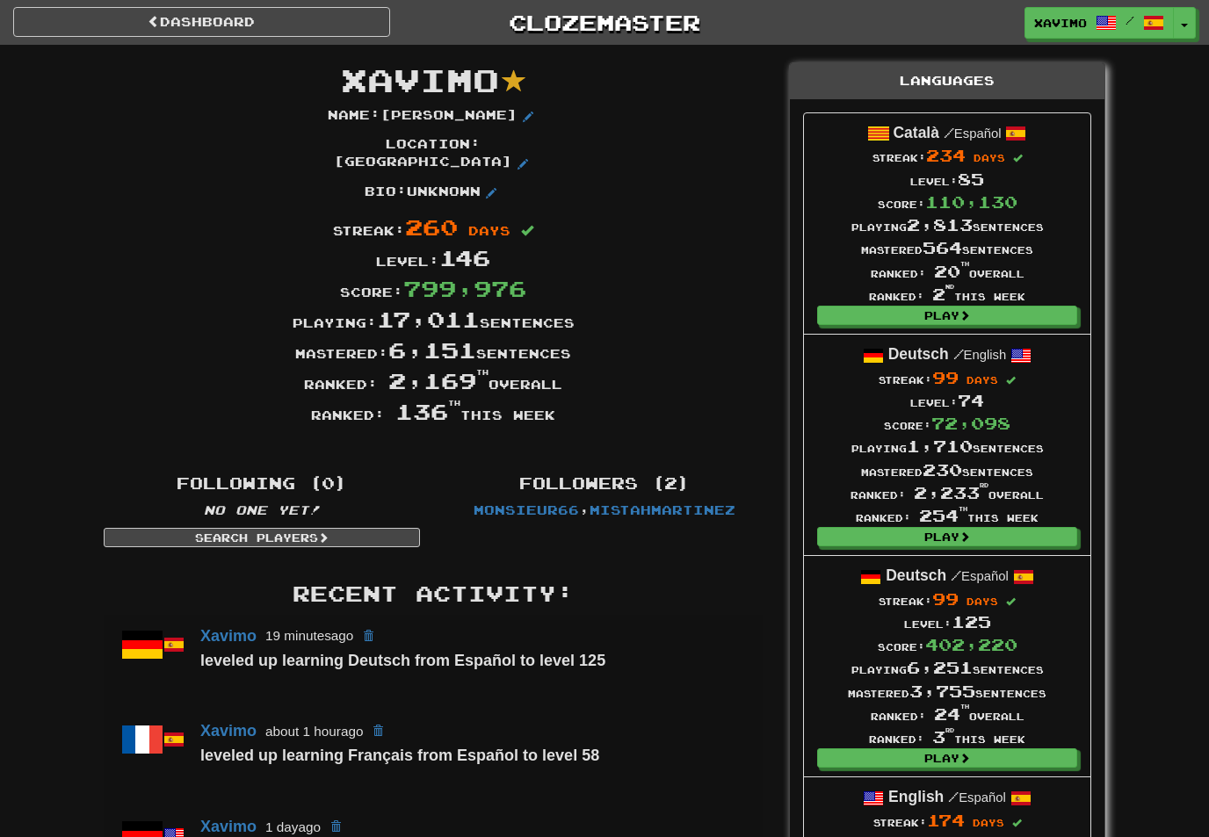
click at [285, 31] on link "Dashboard" at bounding box center [201, 22] width 377 height 30
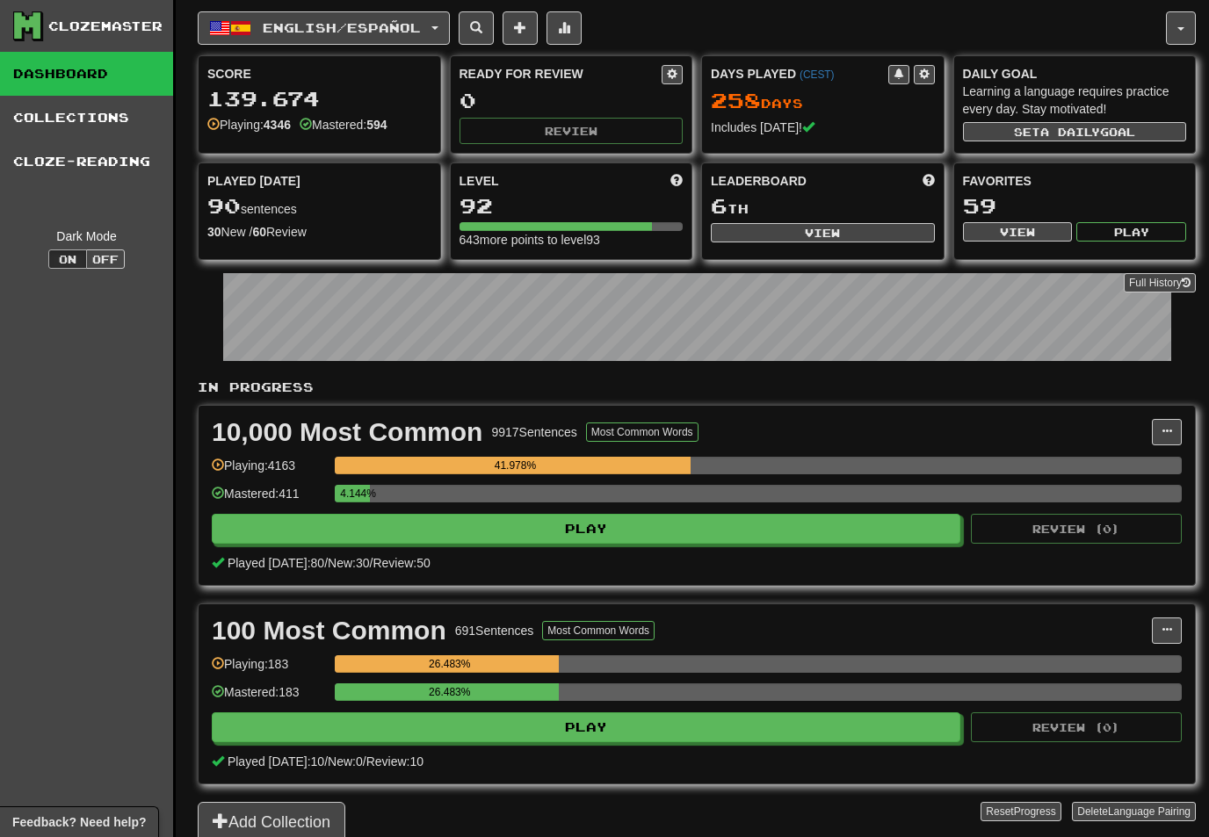
click at [706, 525] on button "Play" at bounding box center [586, 529] width 749 height 30
select select "**"
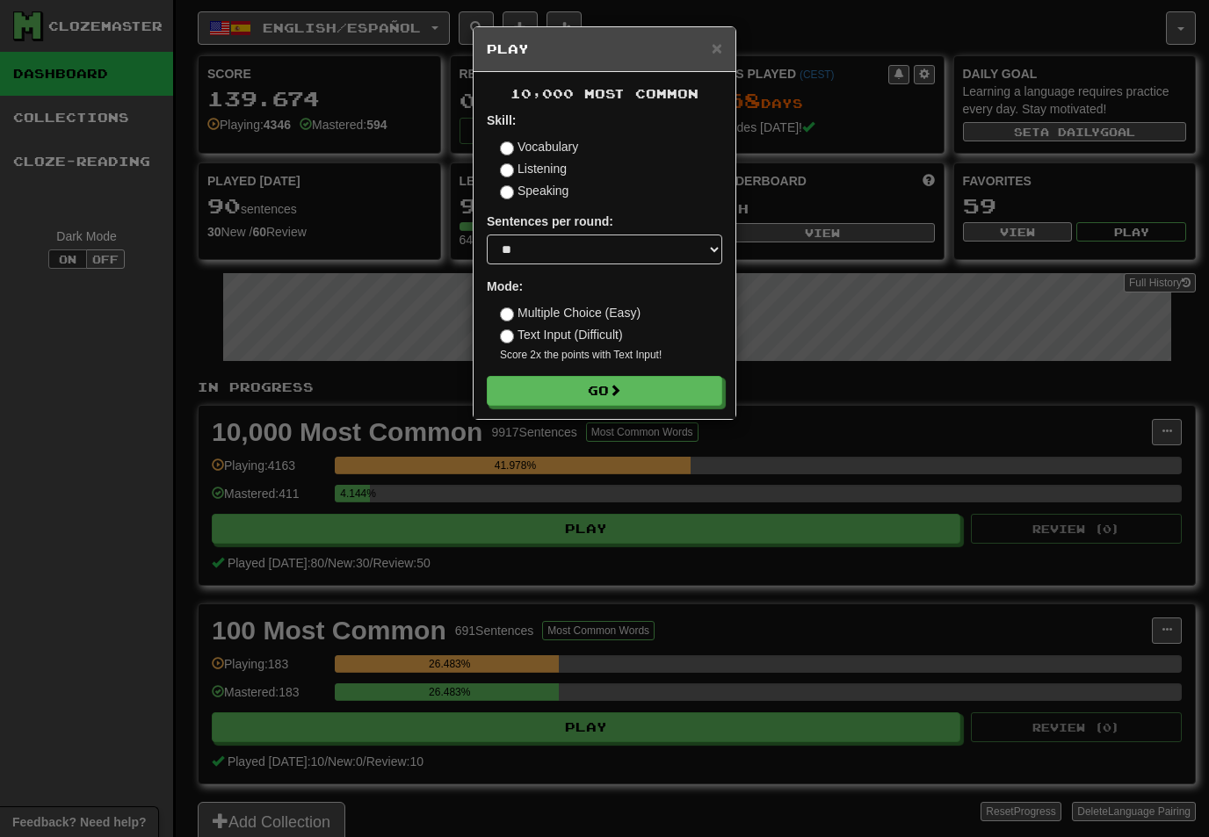
click at [652, 389] on button "Go" at bounding box center [604, 391] width 235 height 30
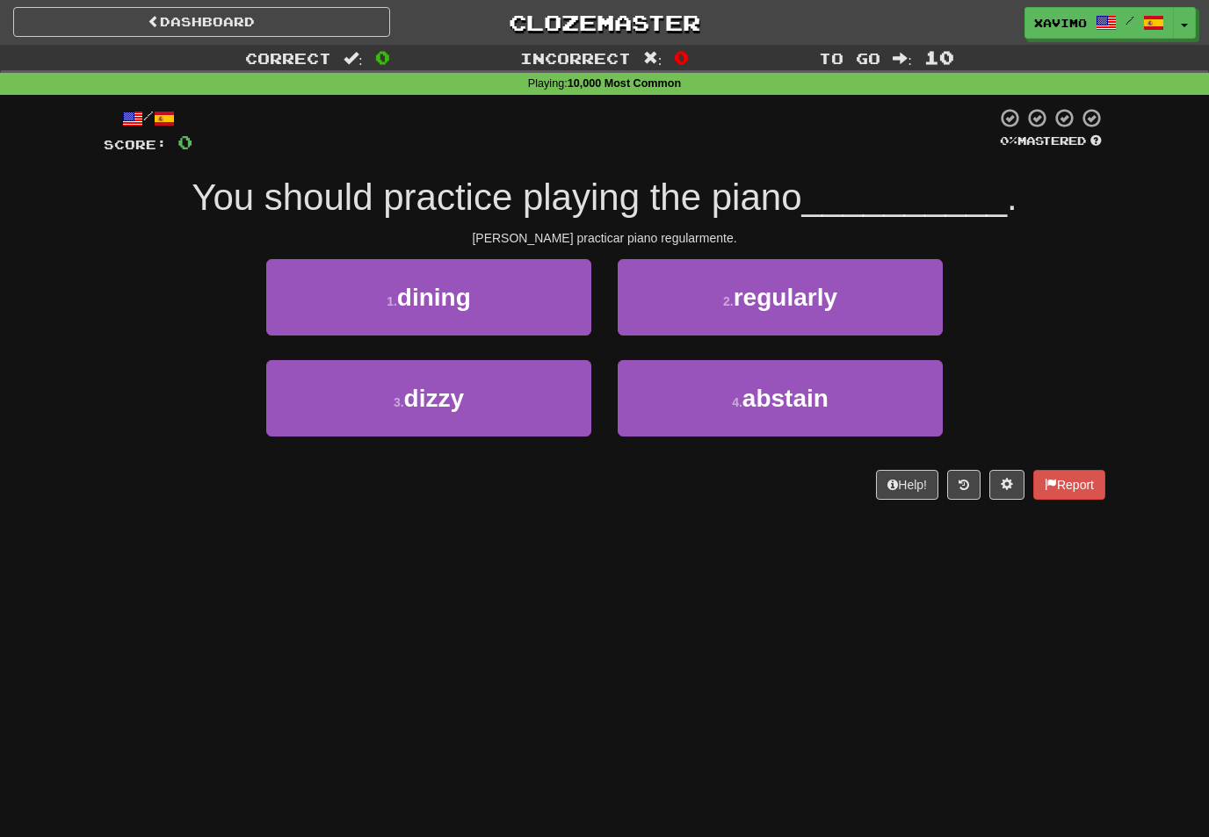
click at [815, 294] on span "regularly" at bounding box center [786, 297] width 104 height 27
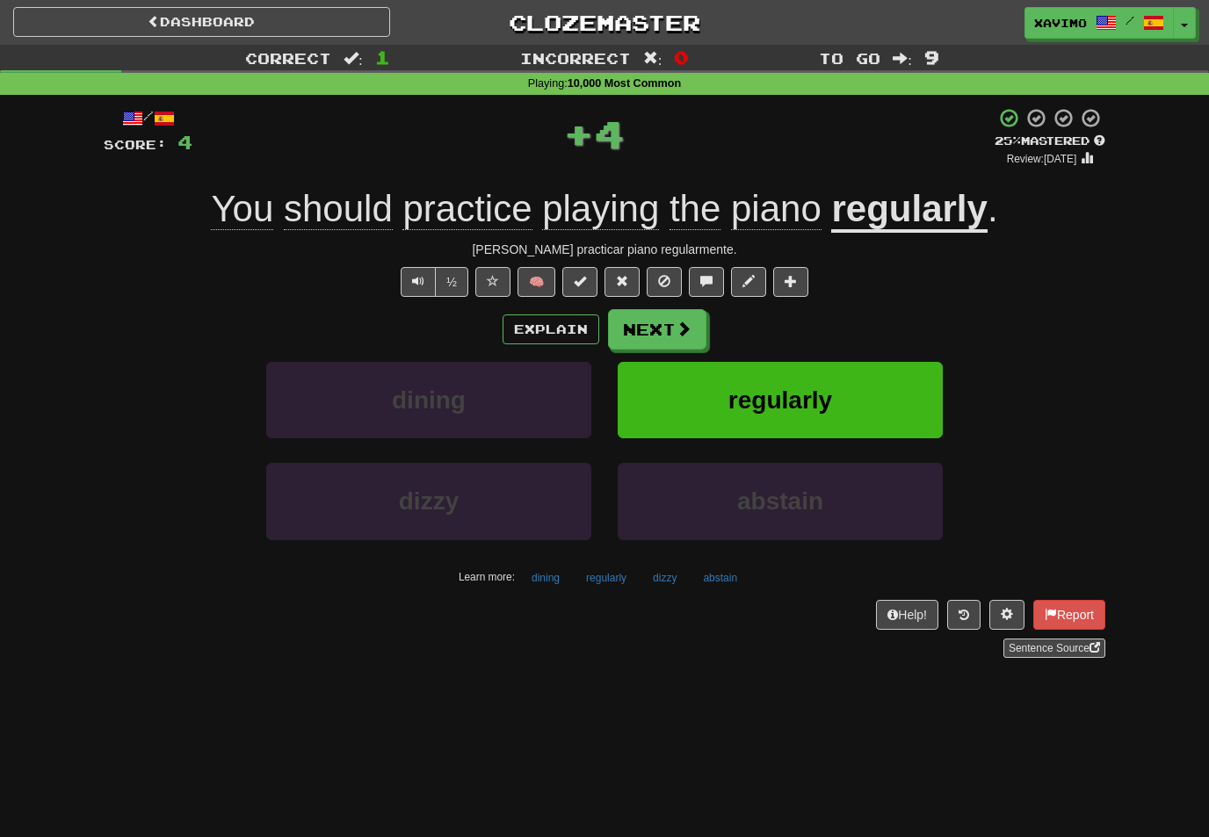
click at [690, 325] on span at bounding box center [684, 329] width 16 height 16
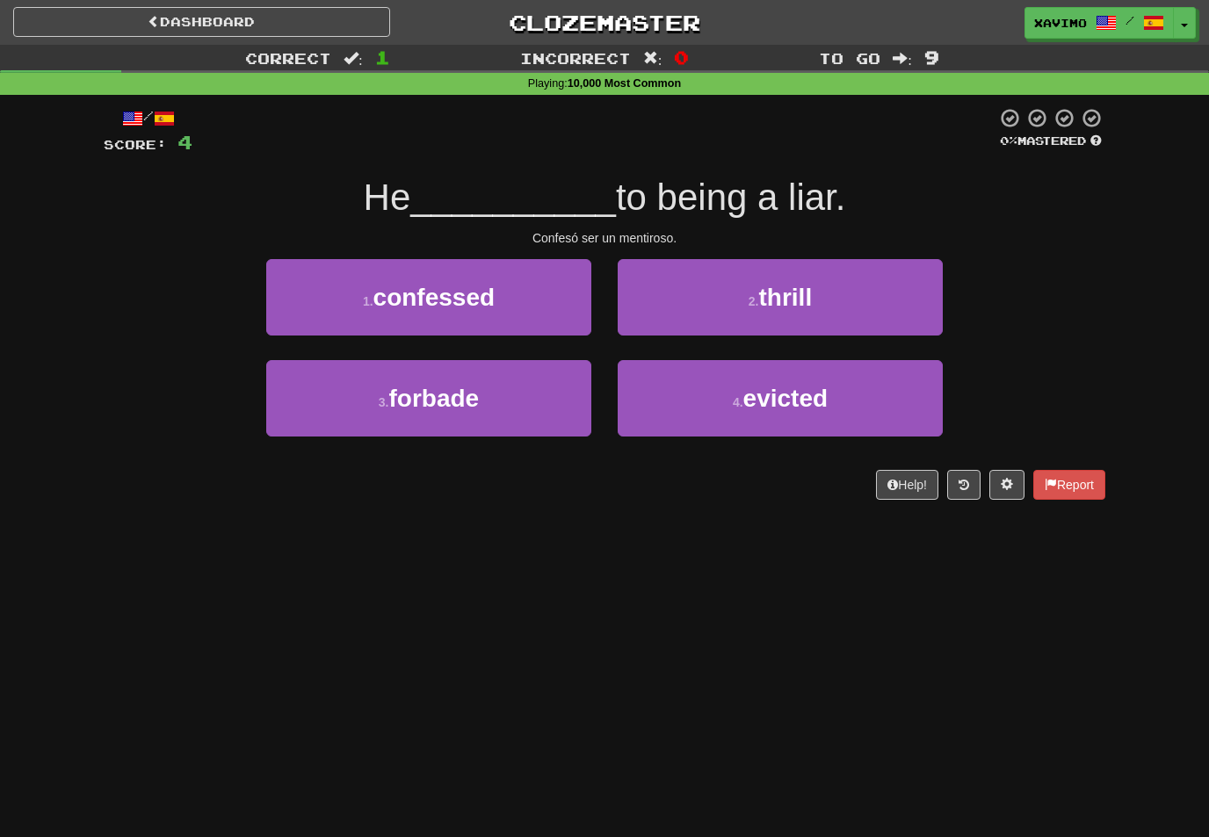
click at [568, 313] on button "1 . confessed" at bounding box center [428, 297] width 325 height 76
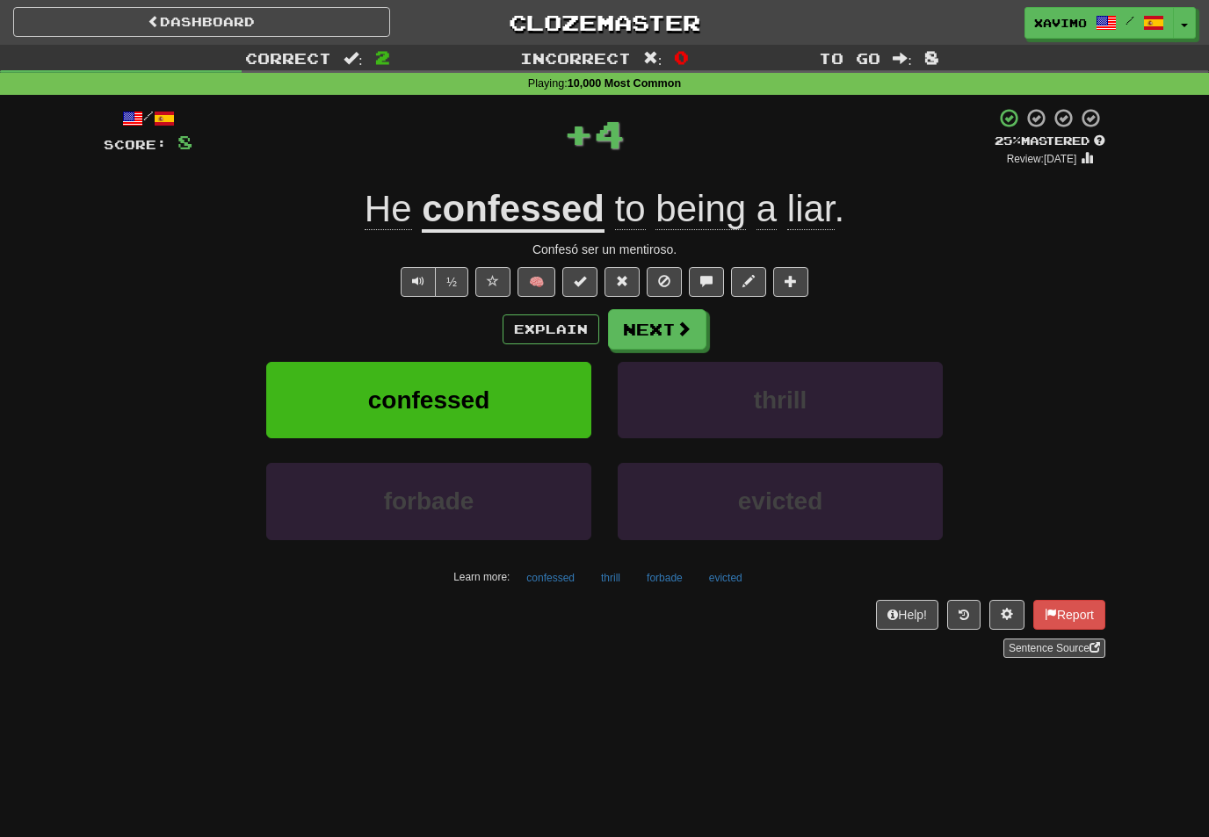
click at [695, 331] on button "Next" at bounding box center [657, 329] width 98 height 40
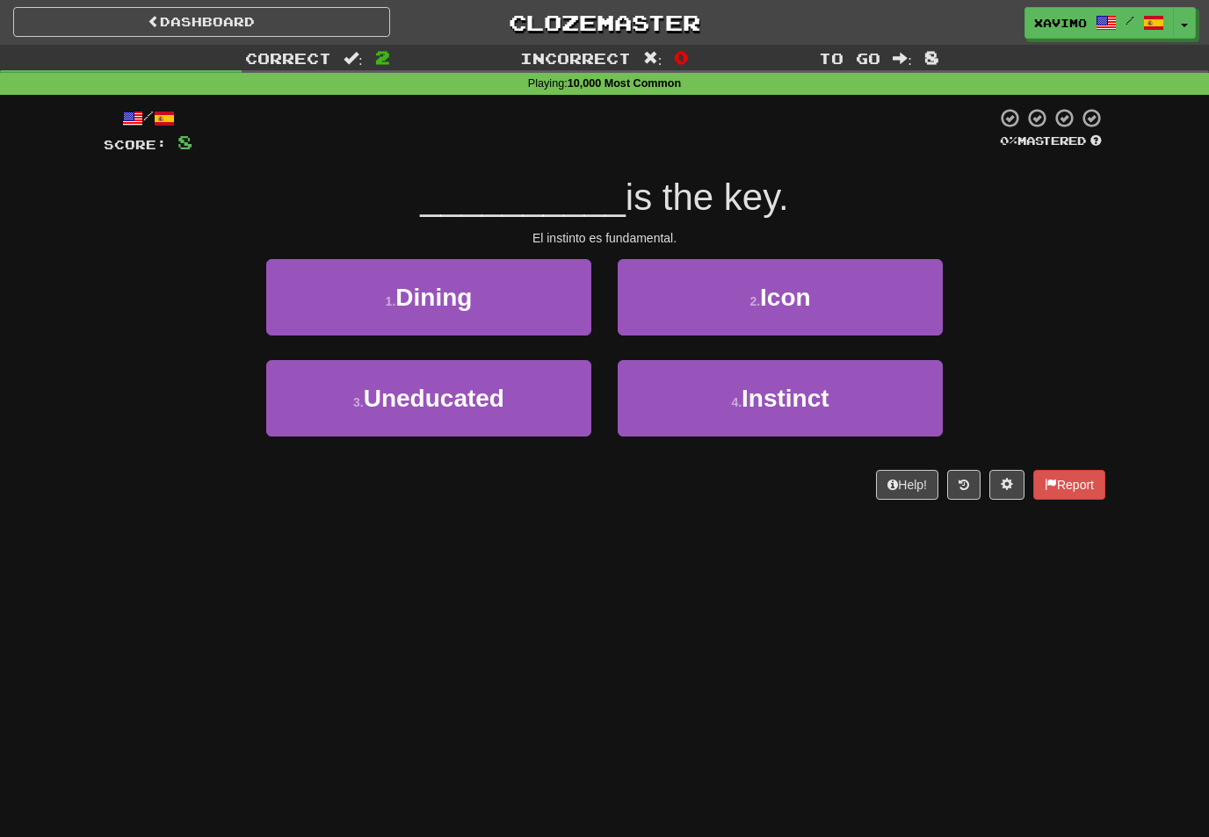
click at [783, 385] on span "Instinct" at bounding box center [785, 398] width 88 height 27
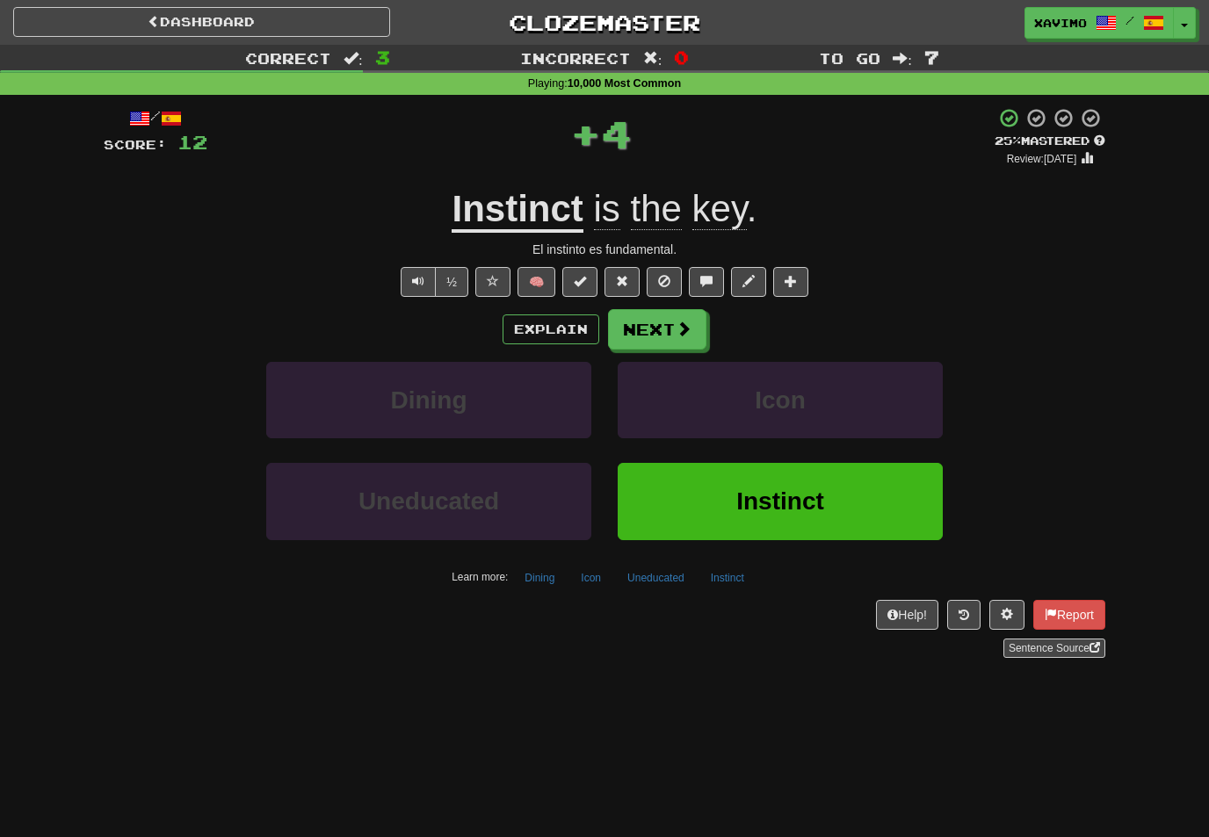
click at [700, 332] on button "Next" at bounding box center [657, 329] width 98 height 40
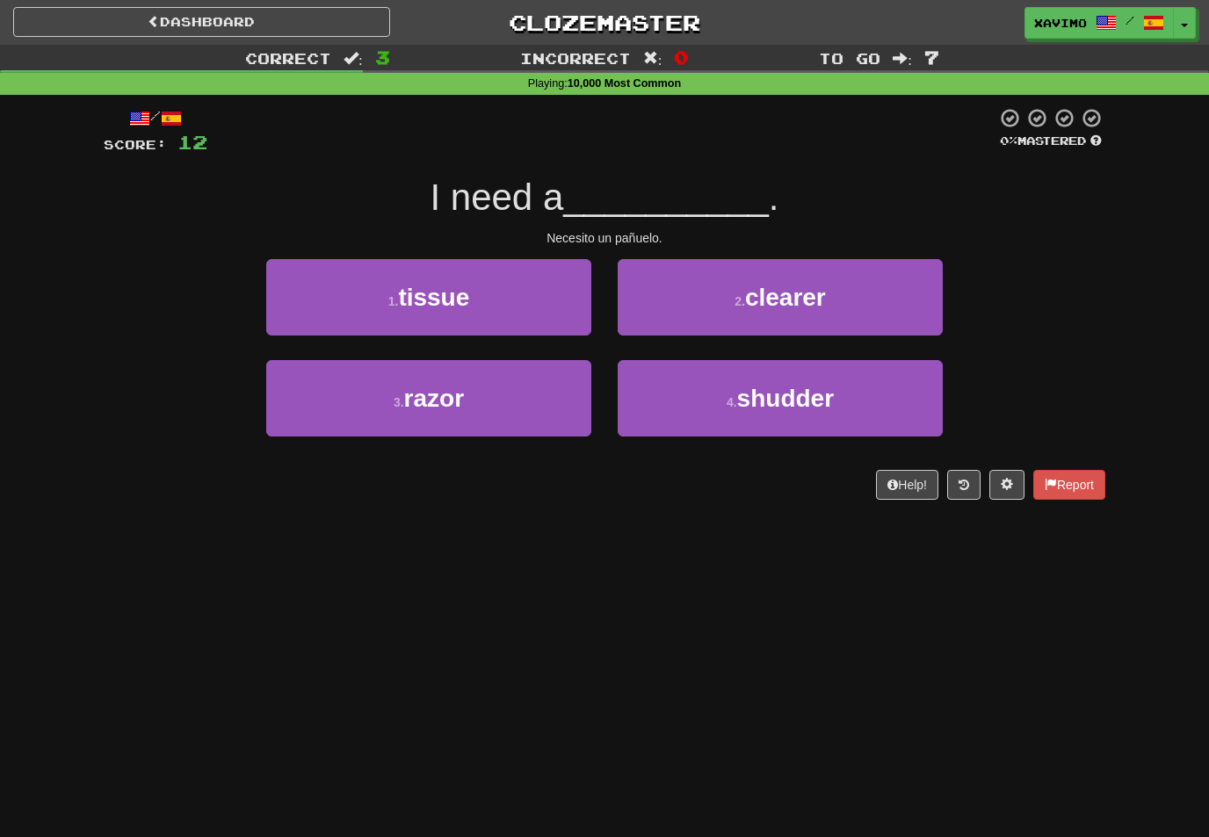
click at [559, 304] on button "1 . tissue" at bounding box center [428, 297] width 325 height 76
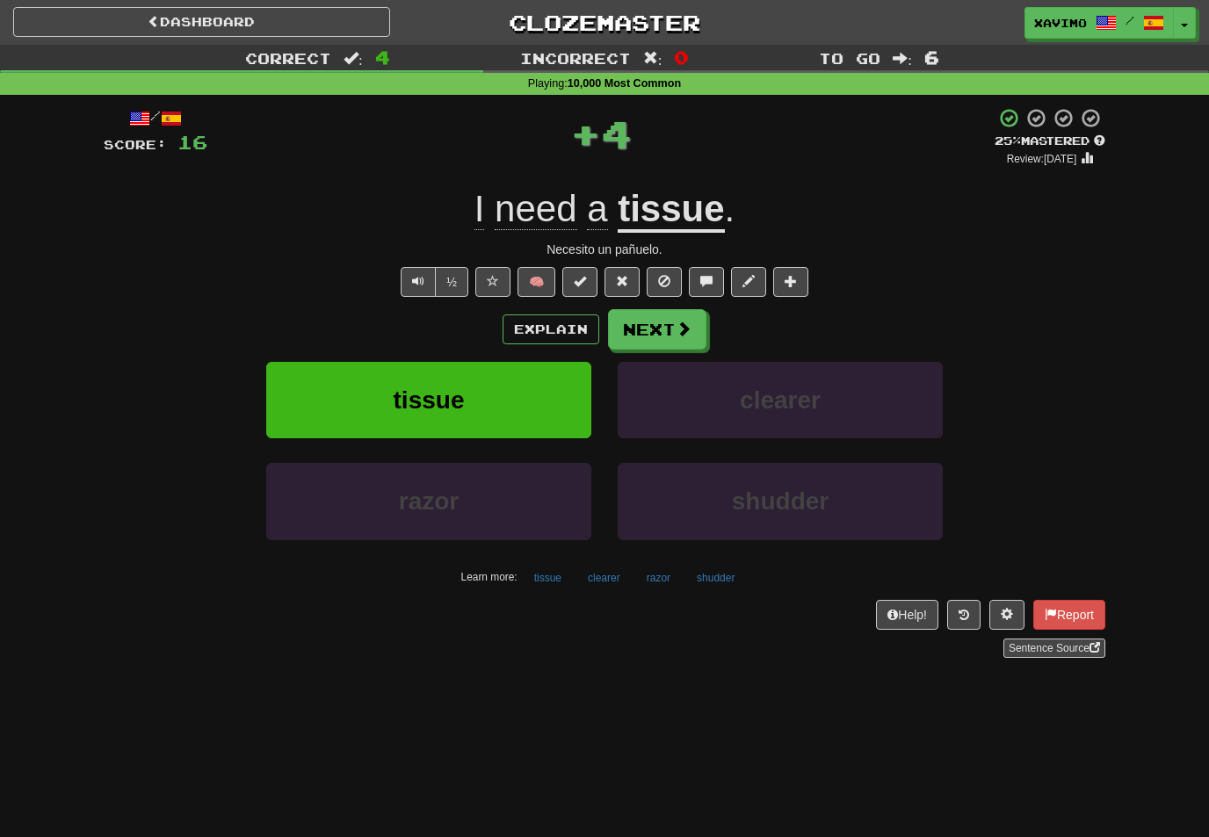
click at [701, 329] on button "Next" at bounding box center [657, 329] width 98 height 40
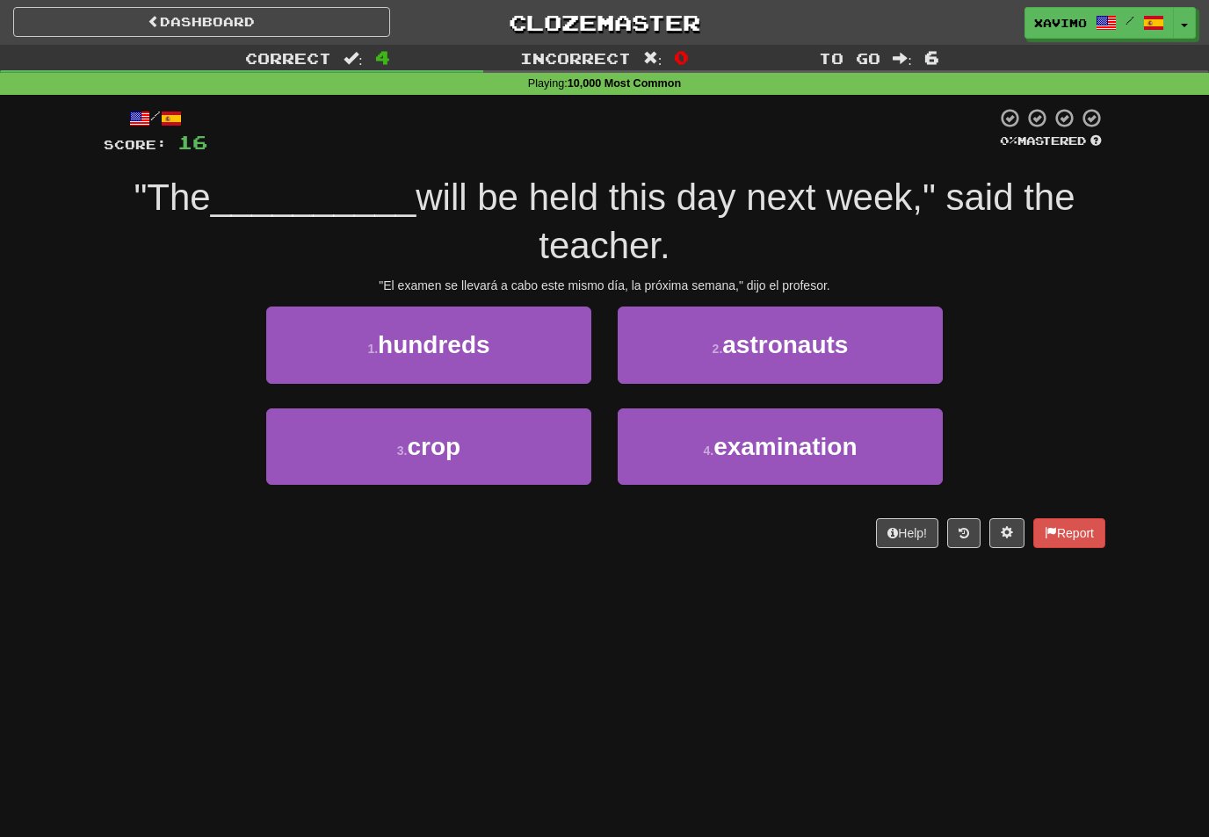
click at [747, 451] on span "examination" at bounding box center [784, 446] width 143 height 27
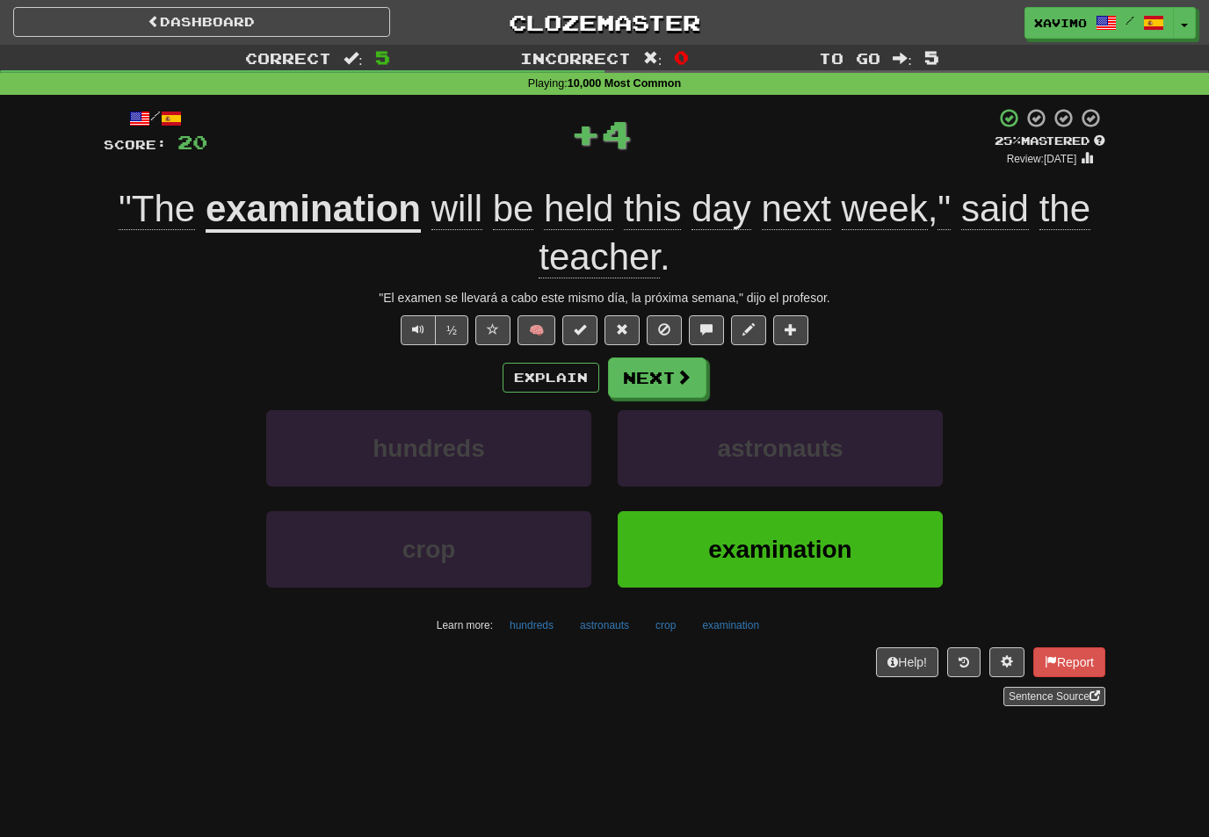
click at [681, 373] on span at bounding box center [684, 377] width 16 height 16
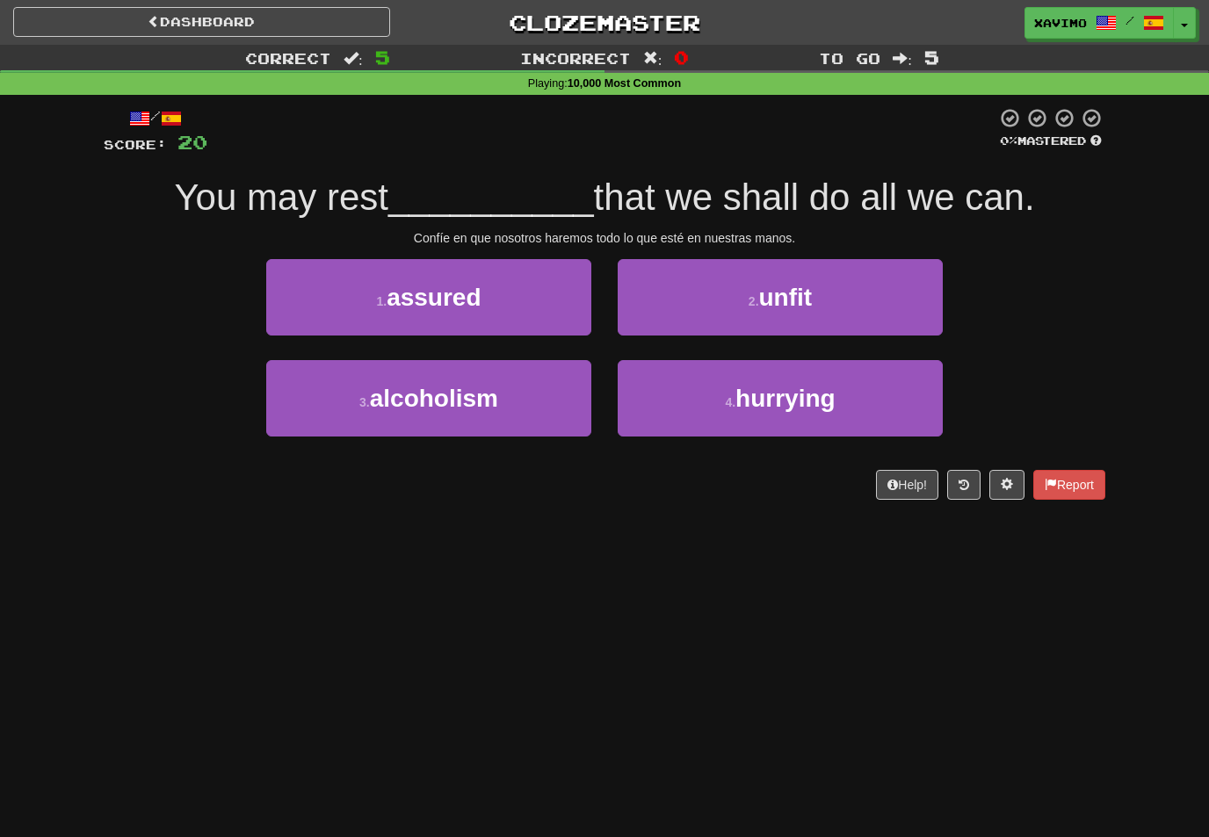
click at [548, 312] on button "1 . assured" at bounding box center [428, 297] width 325 height 76
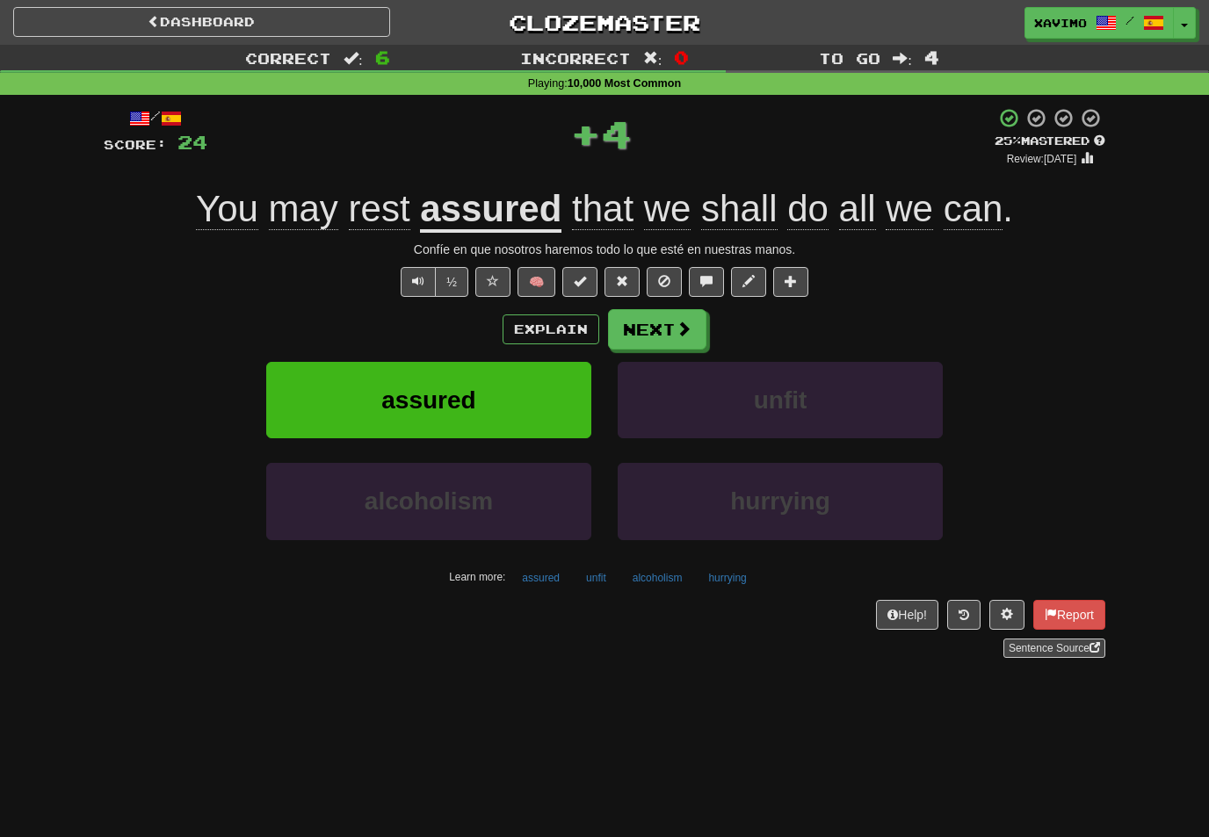
click at [701, 317] on button "Next" at bounding box center [657, 329] width 98 height 40
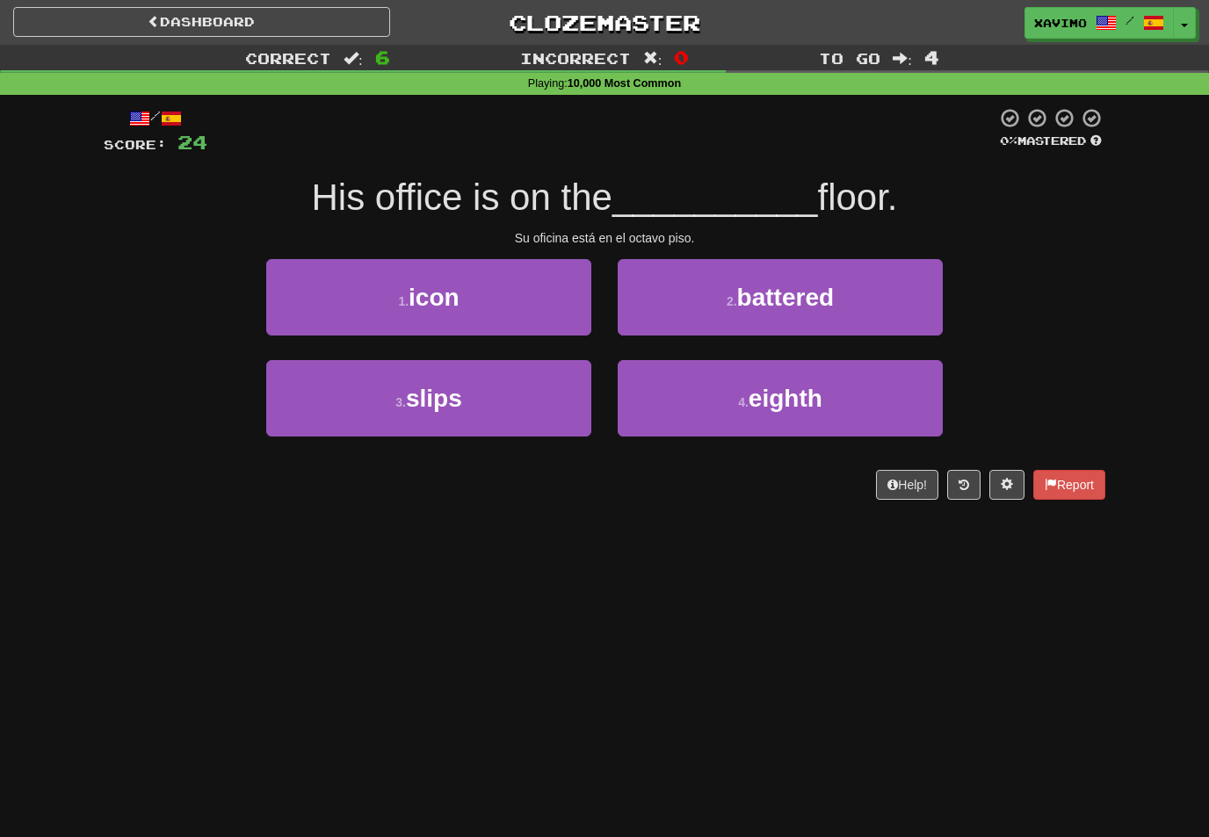
click at [794, 400] on span "eighth" at bounding box center [786, 398] width 74 height 27
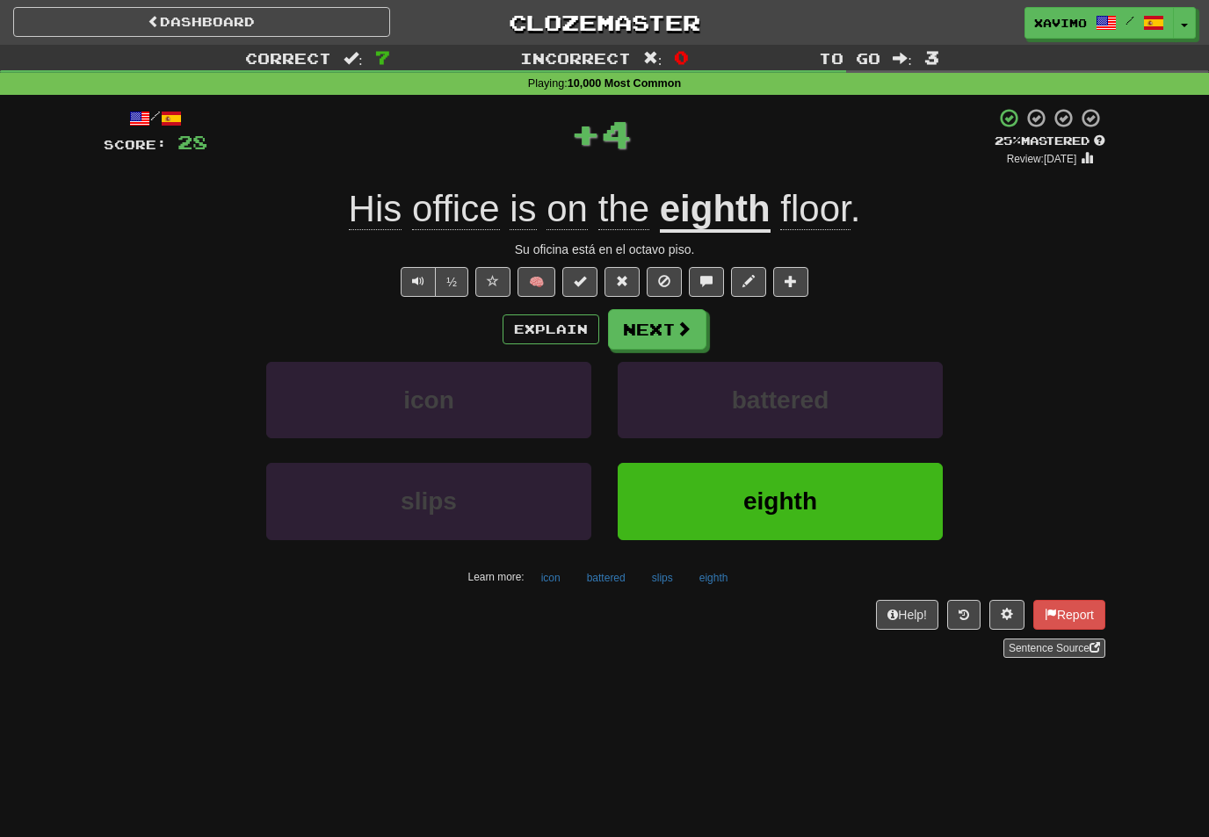
click at [704, 318] on button "Next" at bounding box center [657, 329] width 98 height 40
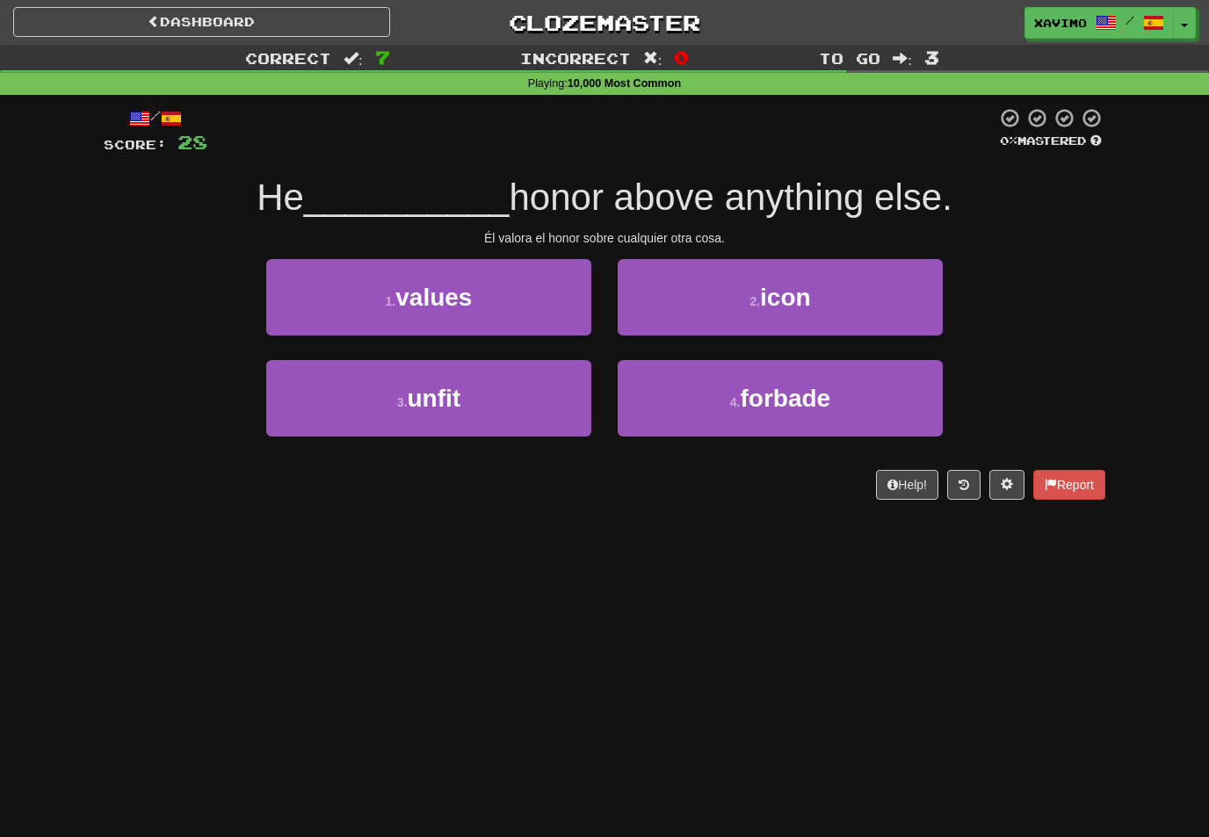
click at [562, 305] on button "1 . values" at bounding box center [428, 297] width 325 height 76
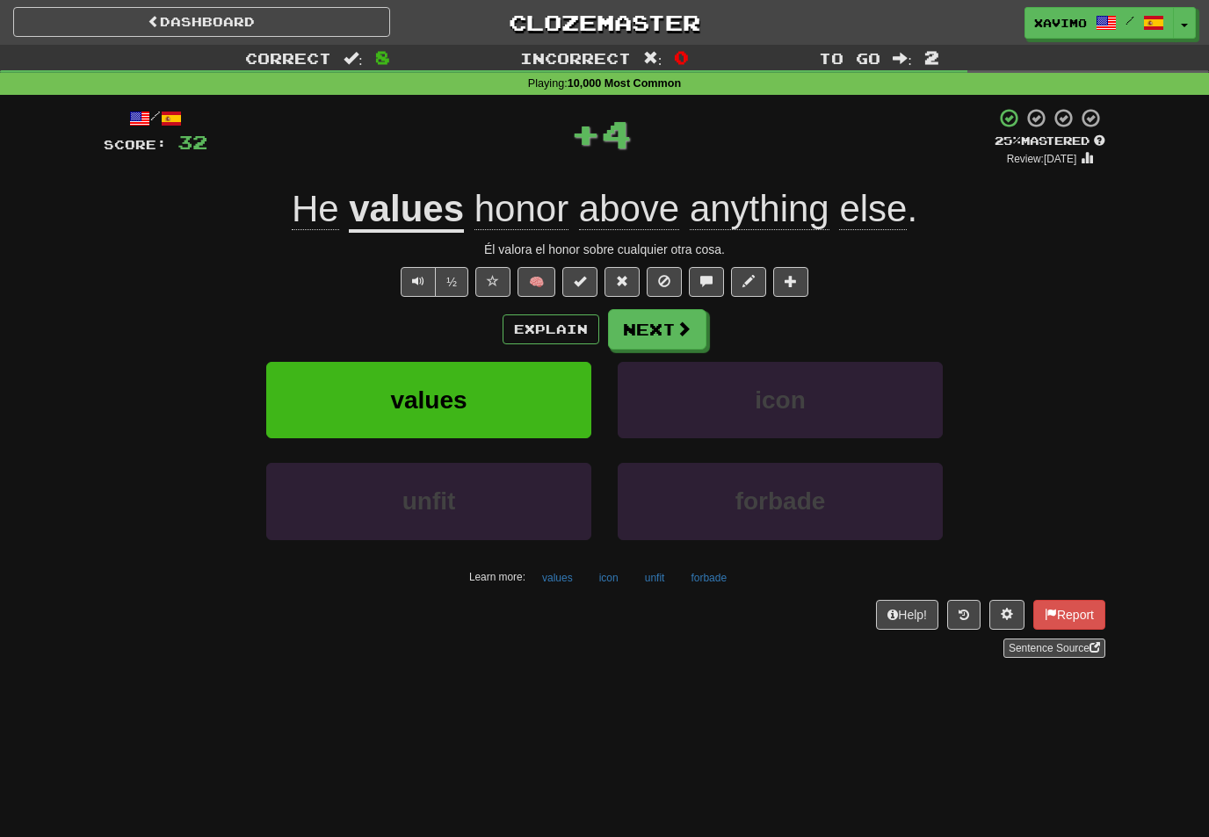
click at [687, 322] on span at bounding box center [684, 329] width 16 height 16
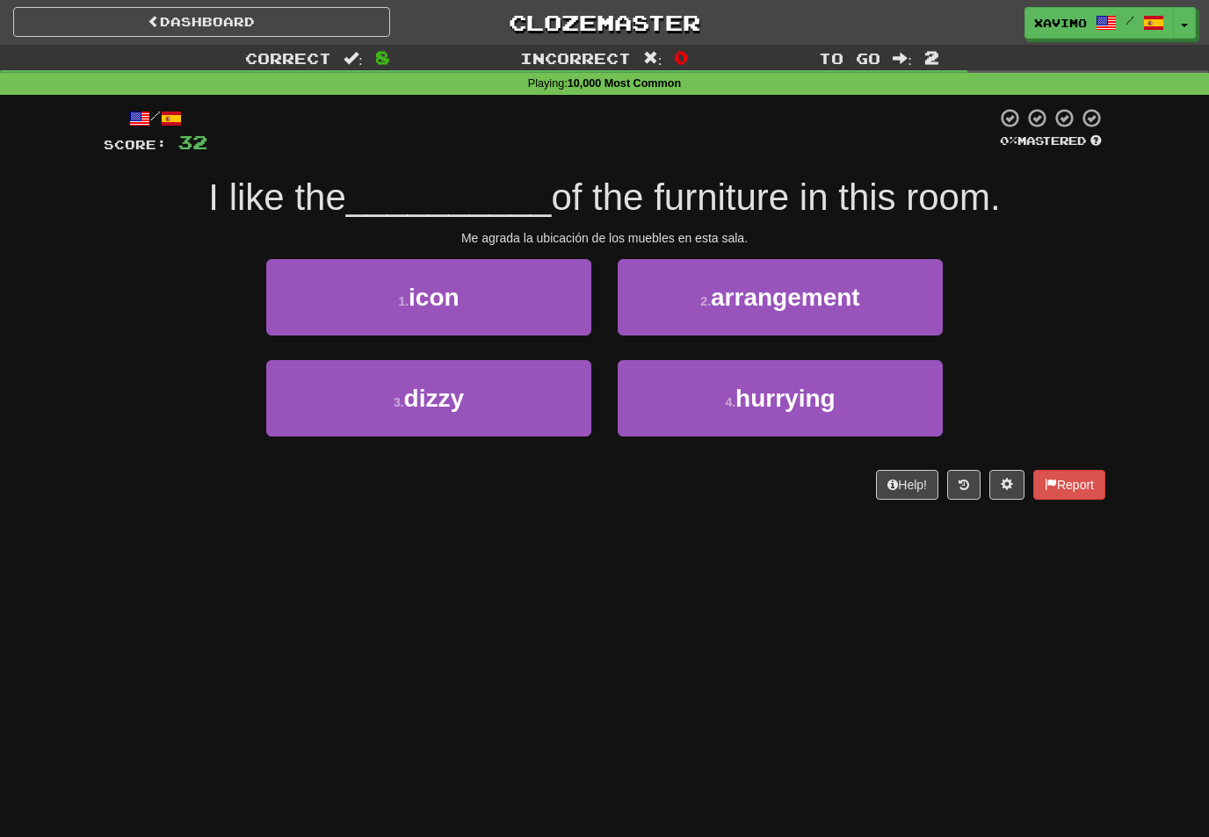
click at [815, 288] on span "arrangement" at bounding box center [785, 297] width 149 height 27
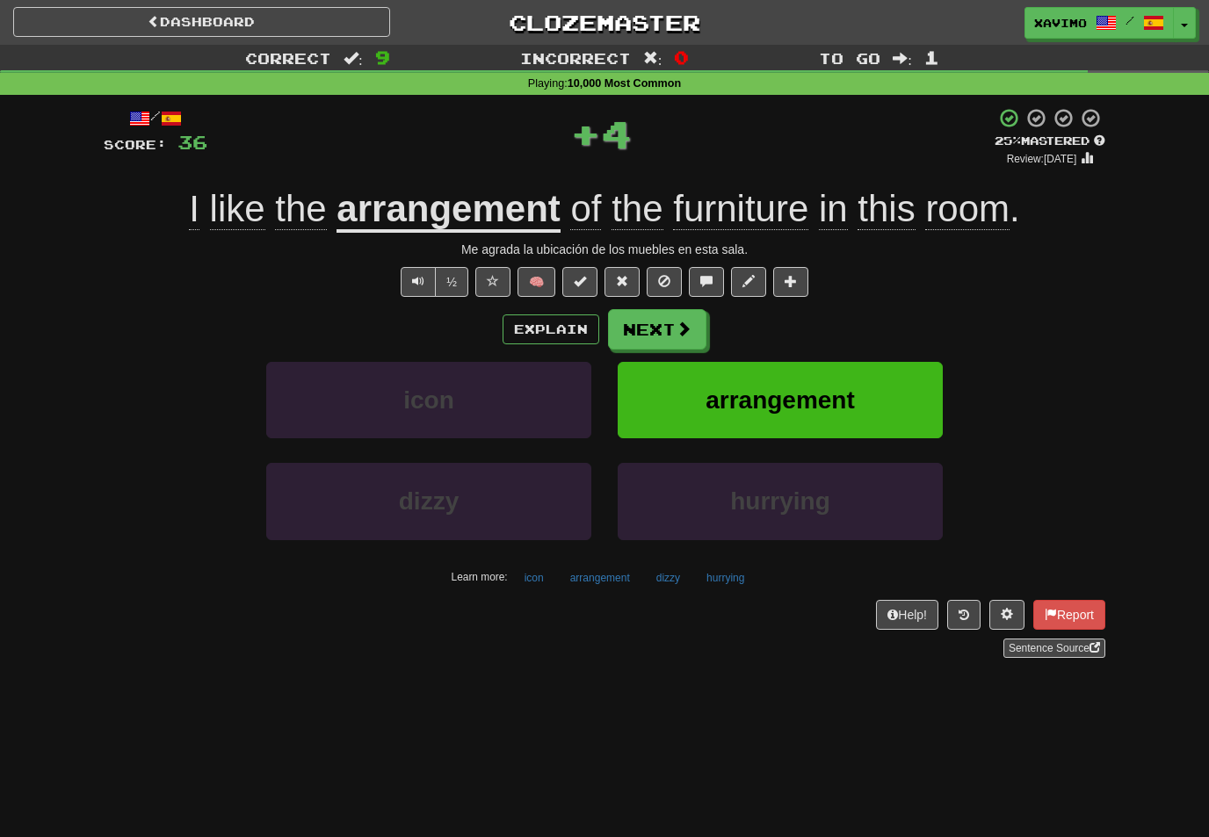
click at [676, 327] on span at bounding box center [684, 329] width 16 height 16
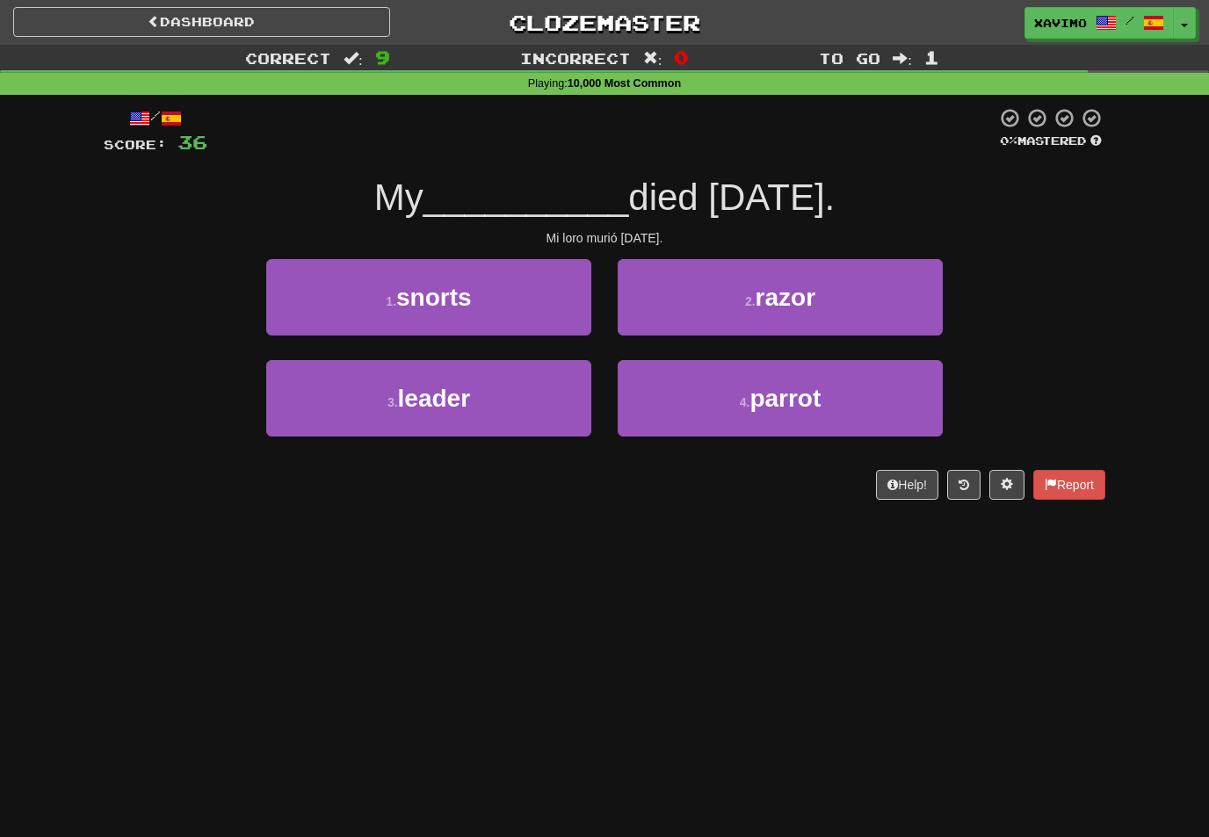
click at [776, 385] on span "parrot" at bounding box center [784, 398] width 71 height 27
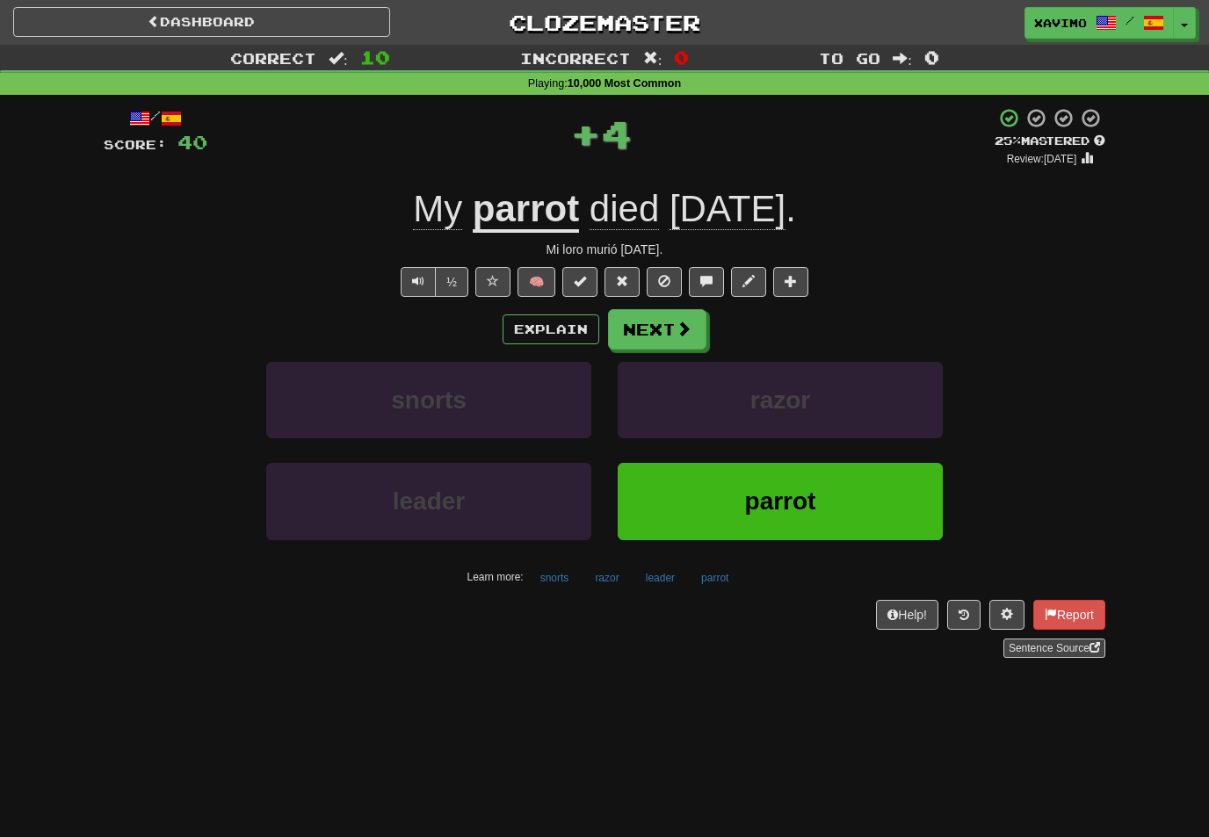
click at [682, 330] on span at bounding box center [684, 329] width 16 height 16
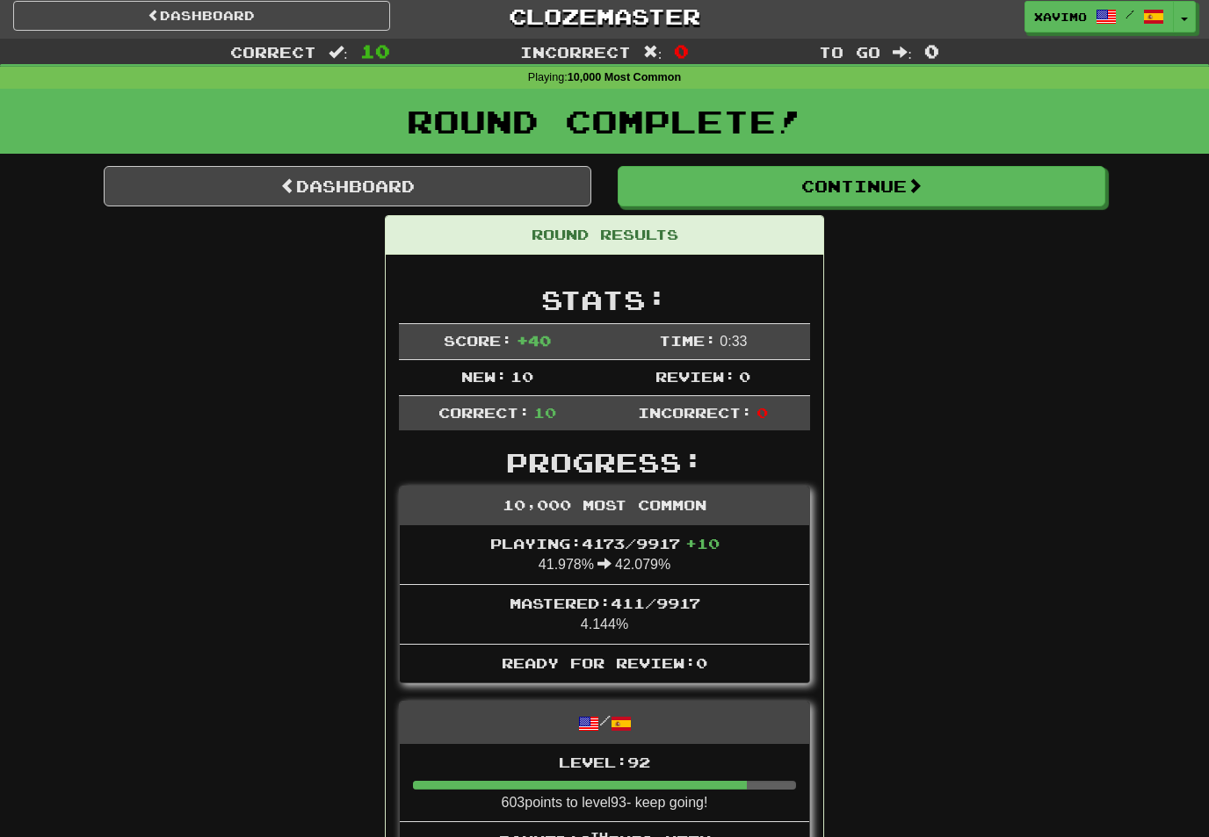
click at [922, 178] on span at bounding box center [915, 186] width 16 height 16
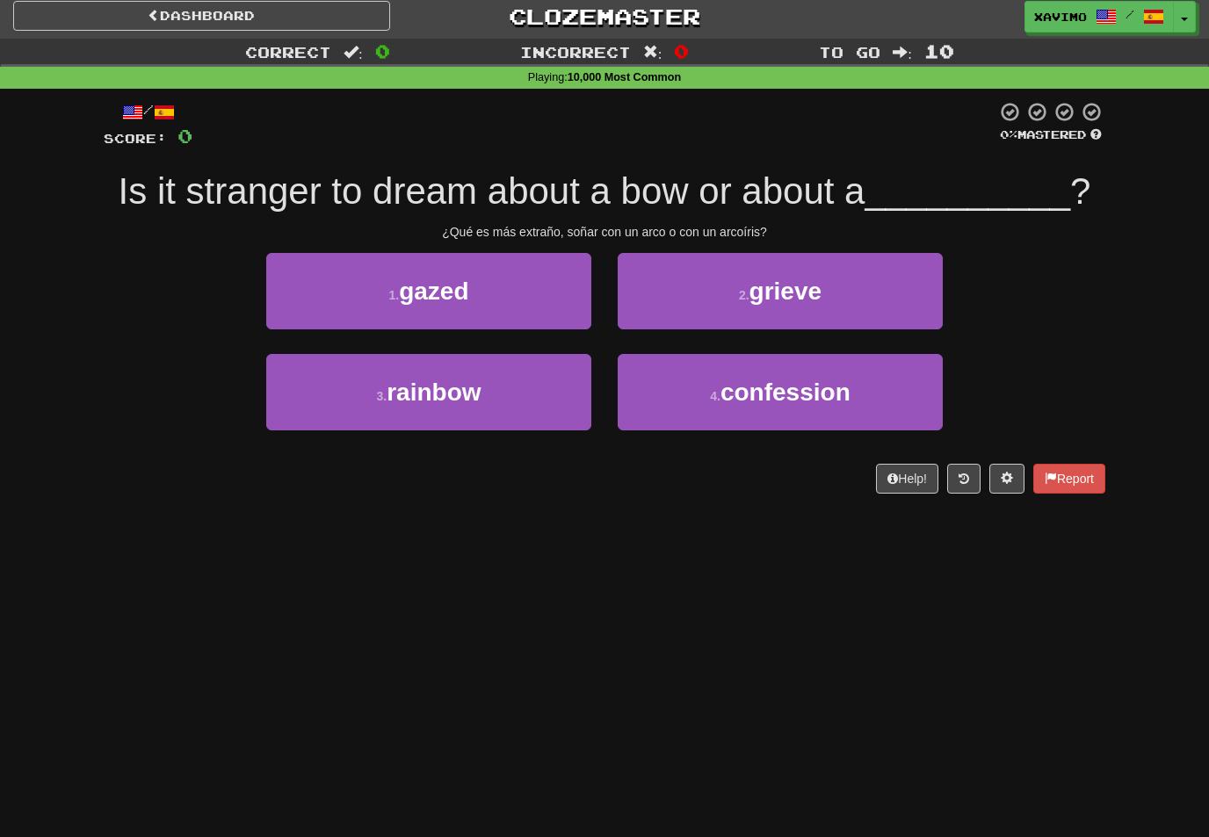
click at [553, 394] on button "3 . rainbow" at bounding box center [428, 392] width 325 height 76
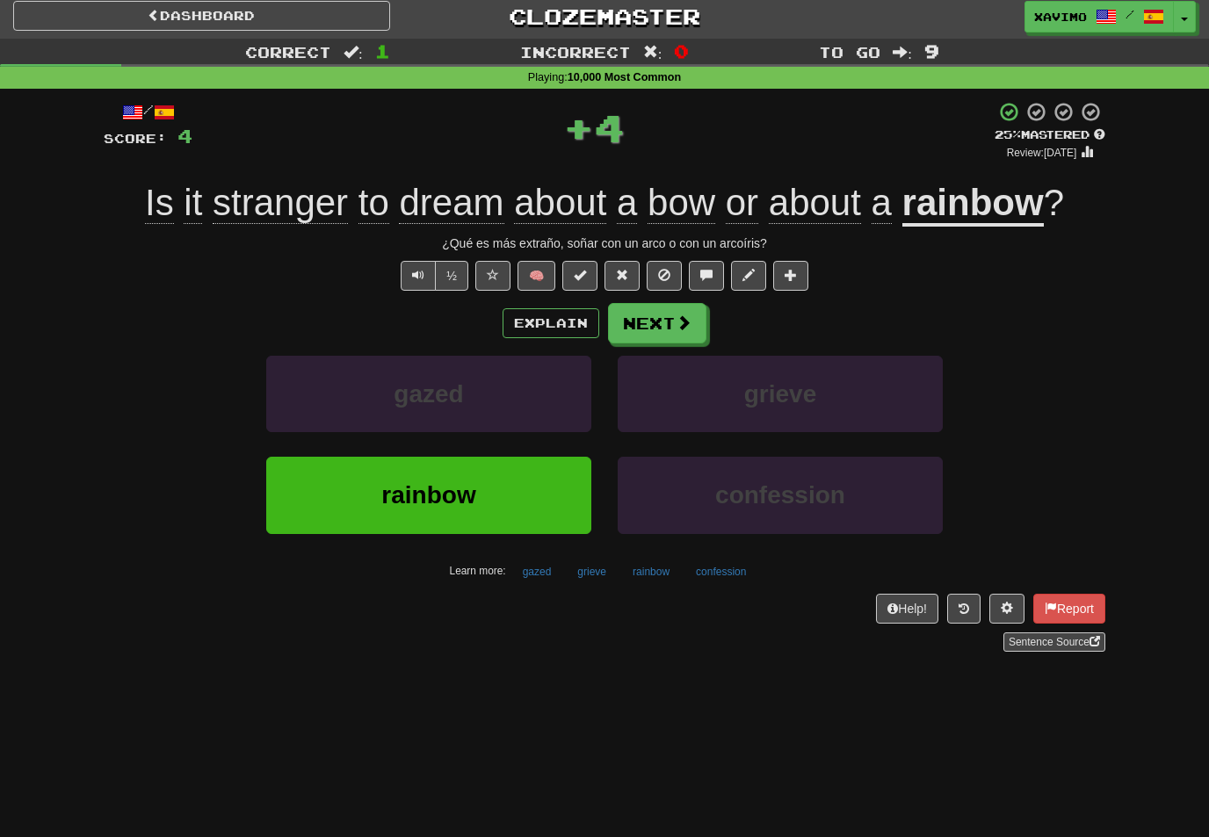
click at [679, 323] on span at bounding box center [684, 323] width 16 height 16
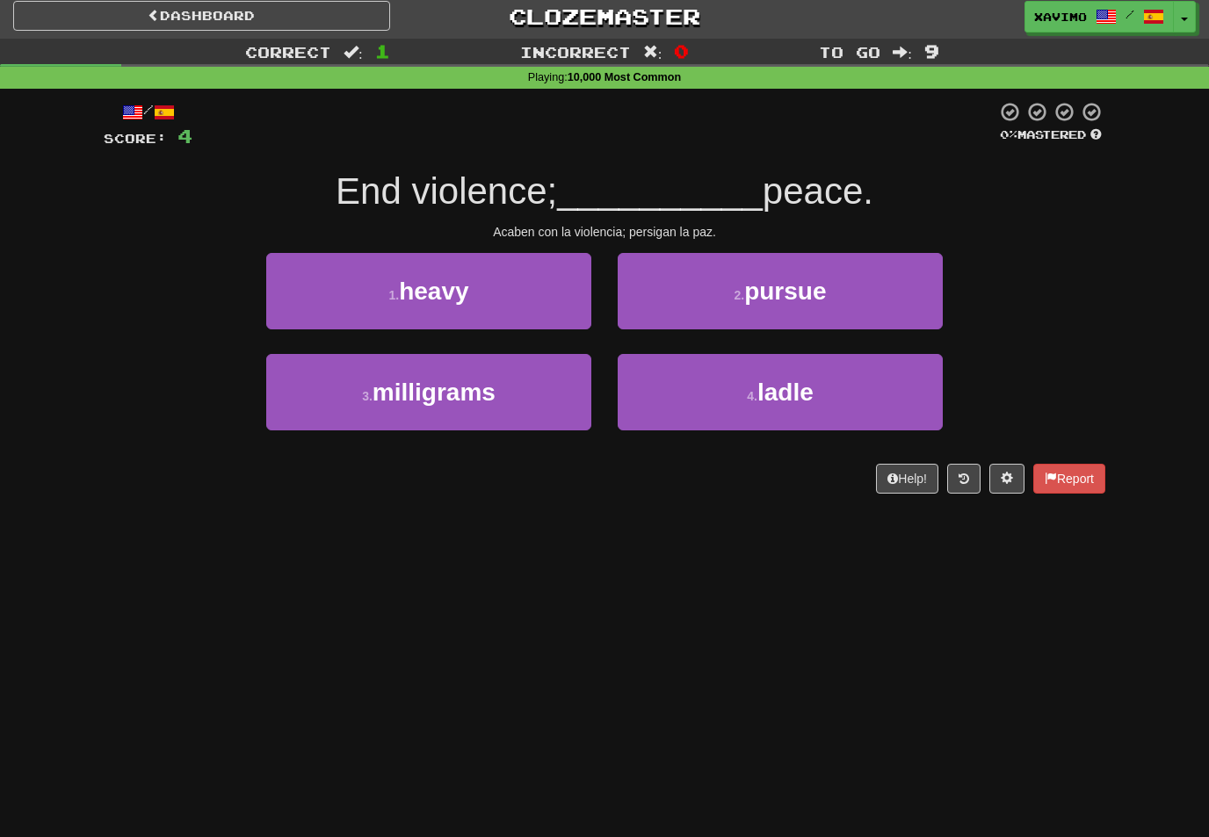
click at [810, 283] on span "pursue" at bounding box center [785, 291] width 82 height 27
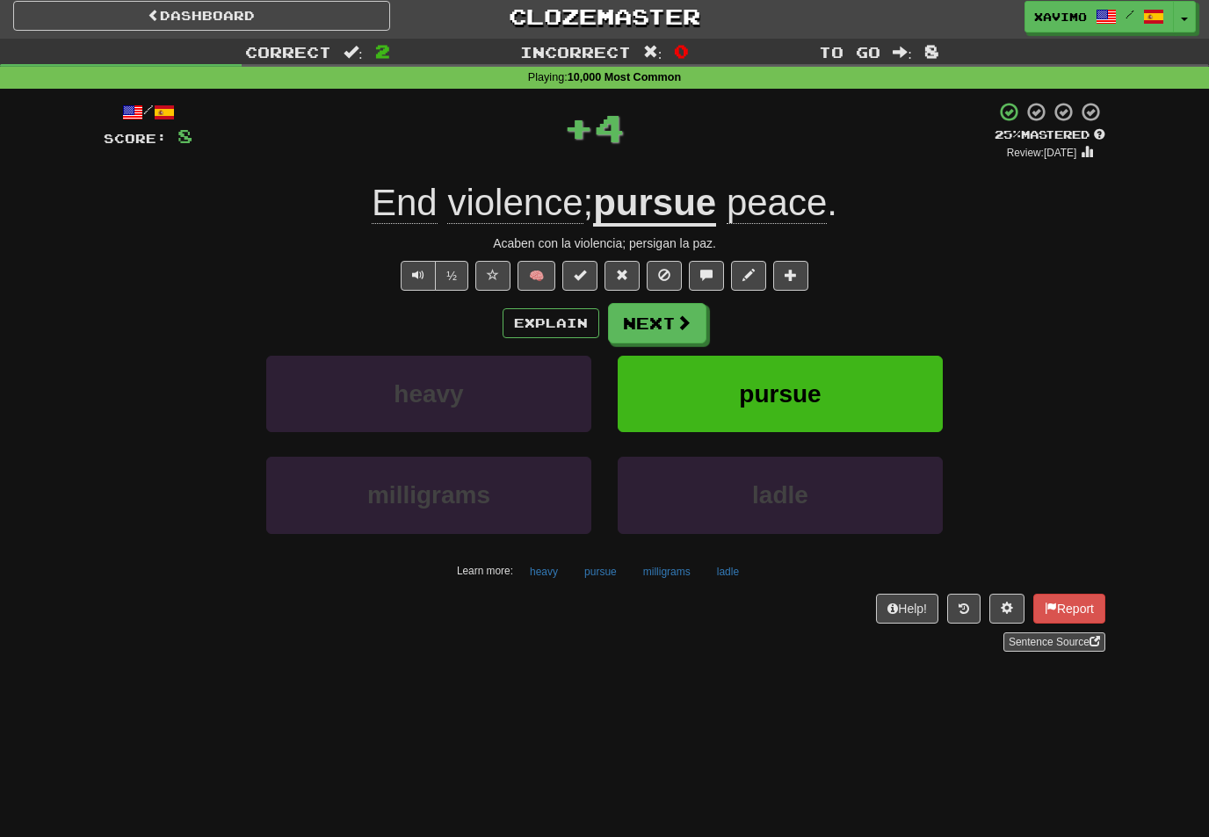
click at [698, 316] on button "Next" at bounding box center [657, 323] width 98 height 40
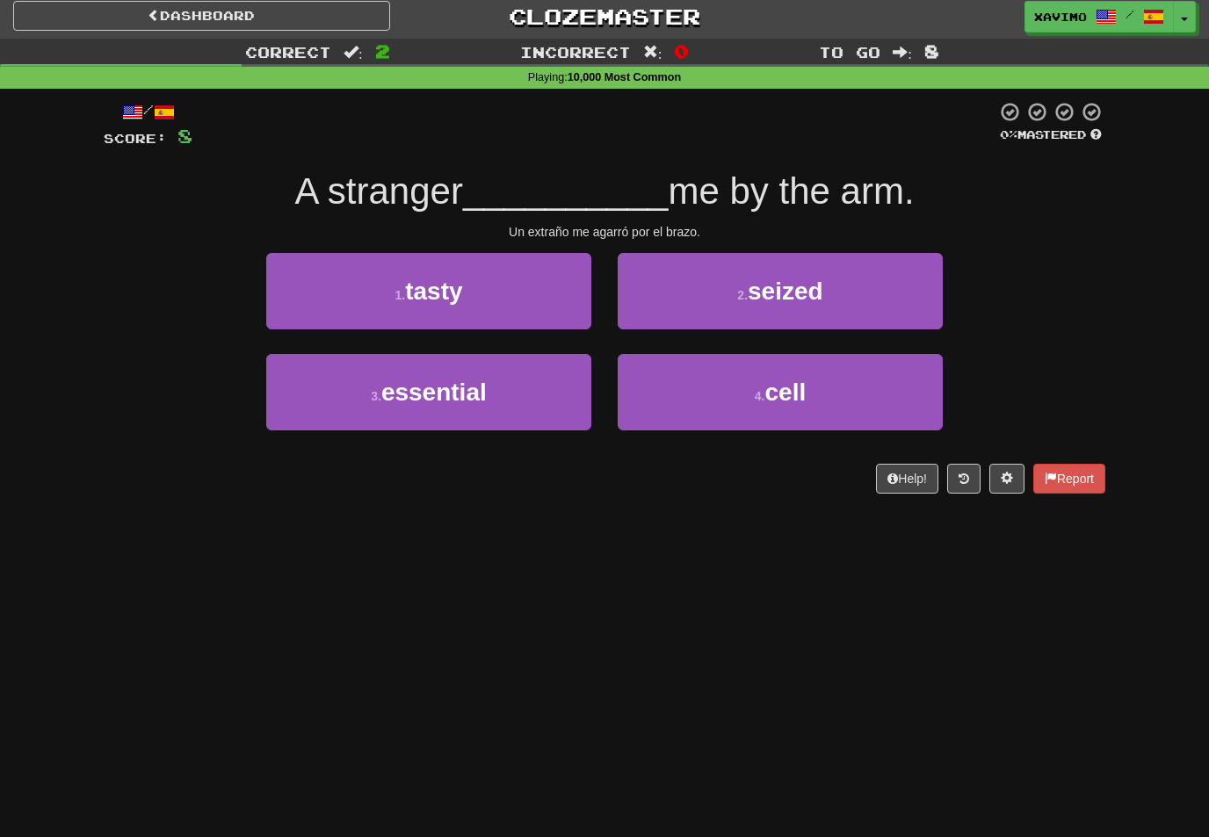
click at [778, 290] on span "seized" at bounding box center [786, 291] width 76 height 27
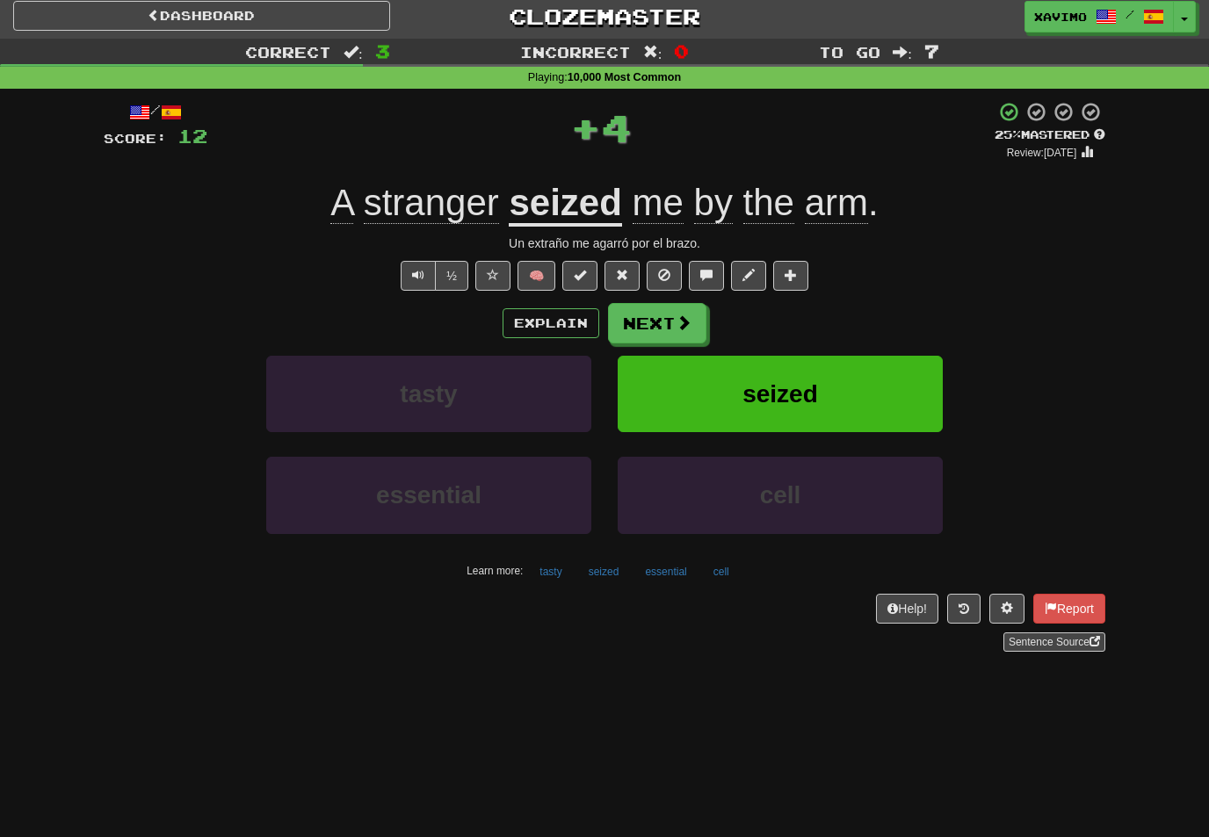
click at [687, 322] on span at bounding box center [684, 323] width 16 height 16
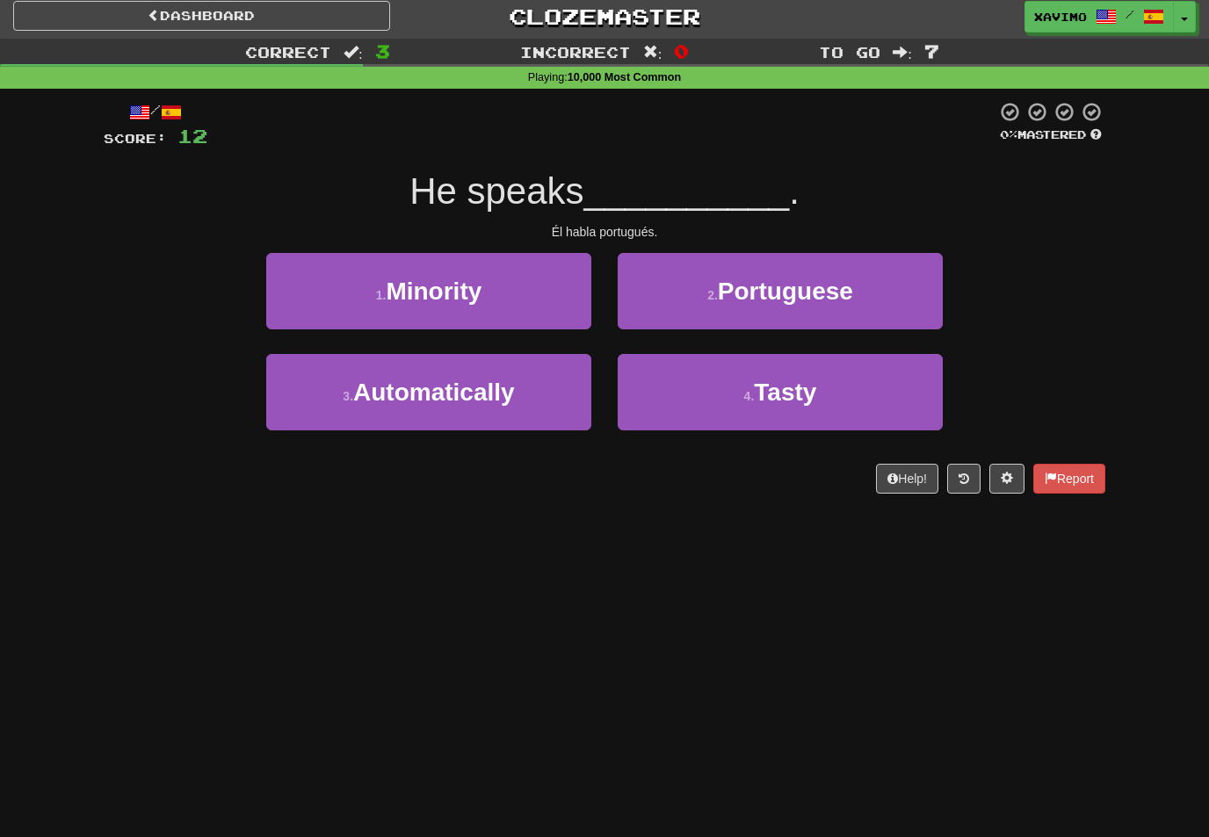
click at [824, 280] on span "Portuguese" at bounding box center [785, 291] width 135 height 27
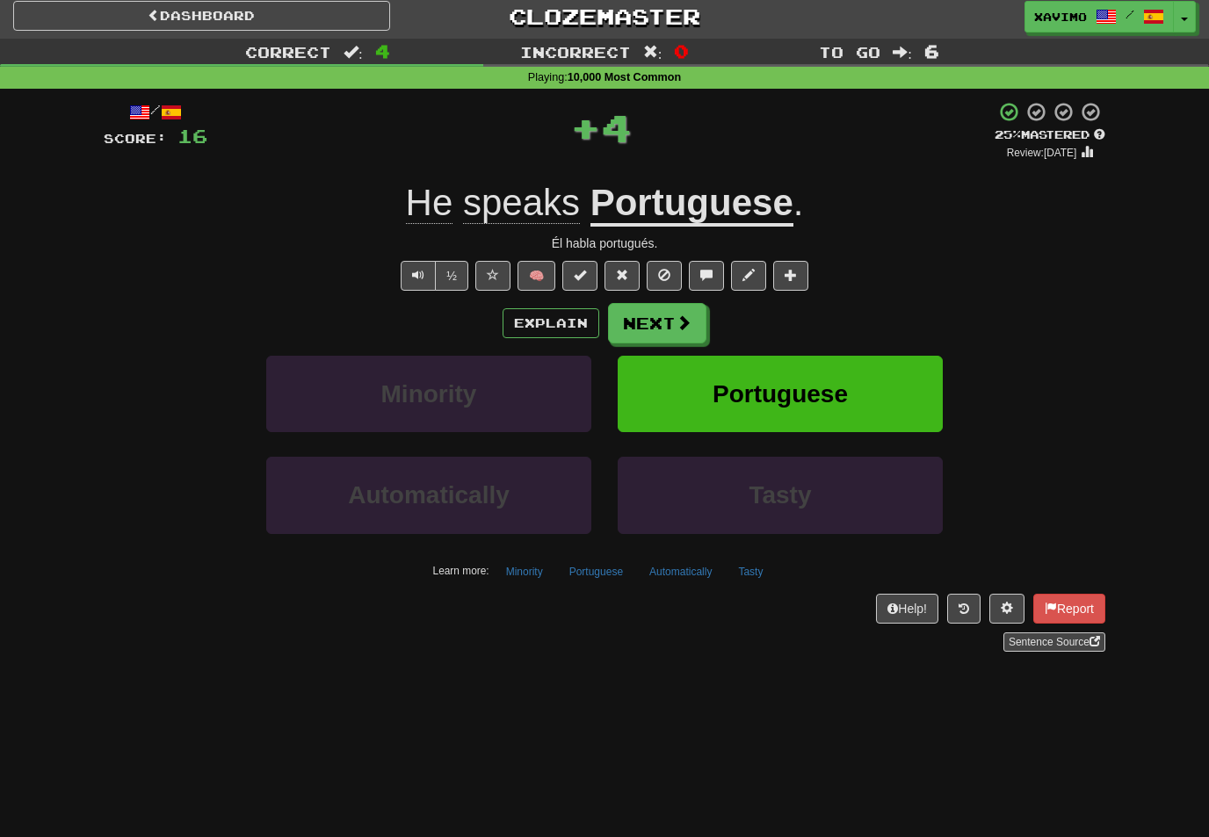
click at [704, 317] on button "Next" at bounding box center [657, 323] width 98 height 40
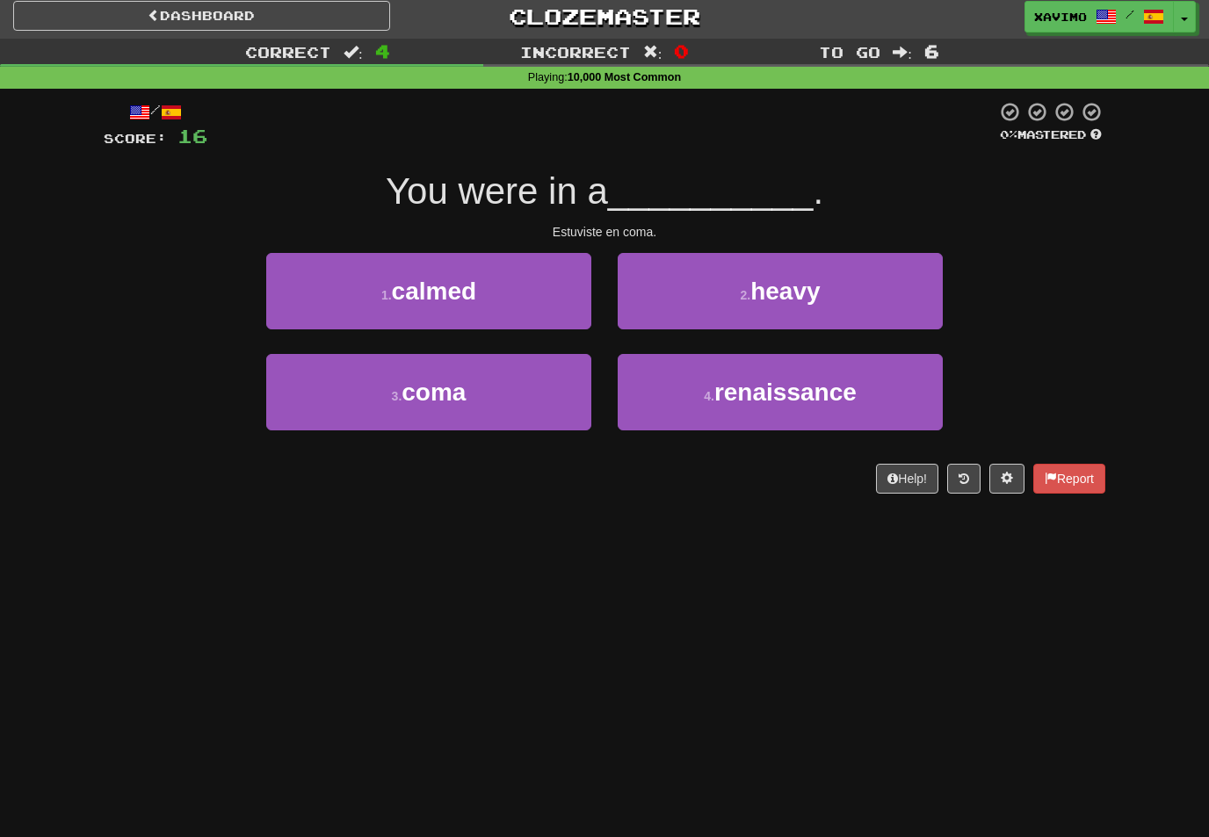
click at [544, 387] on button "3 . coma" at bounding box center [428, 392] width 325 height 76
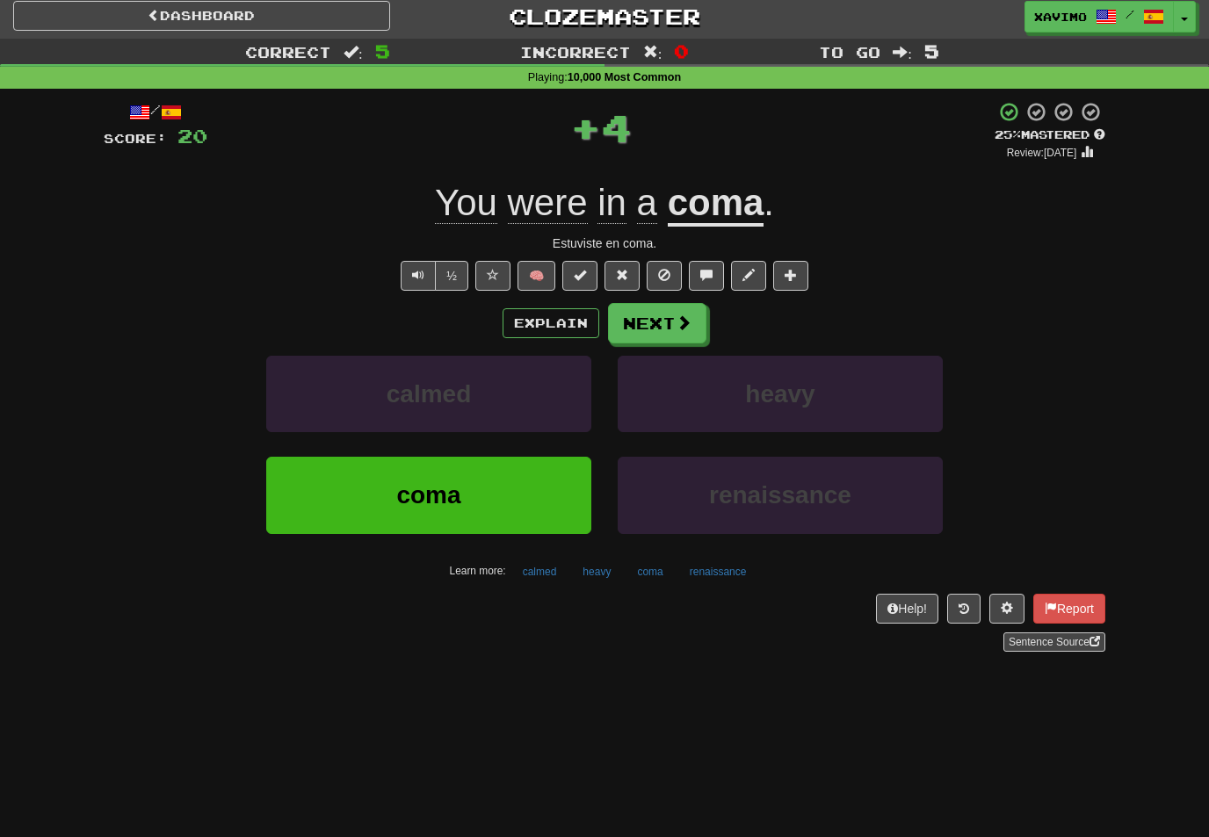
click at [689, 324] on span at bounding box center [684, 323] width 16 height 16
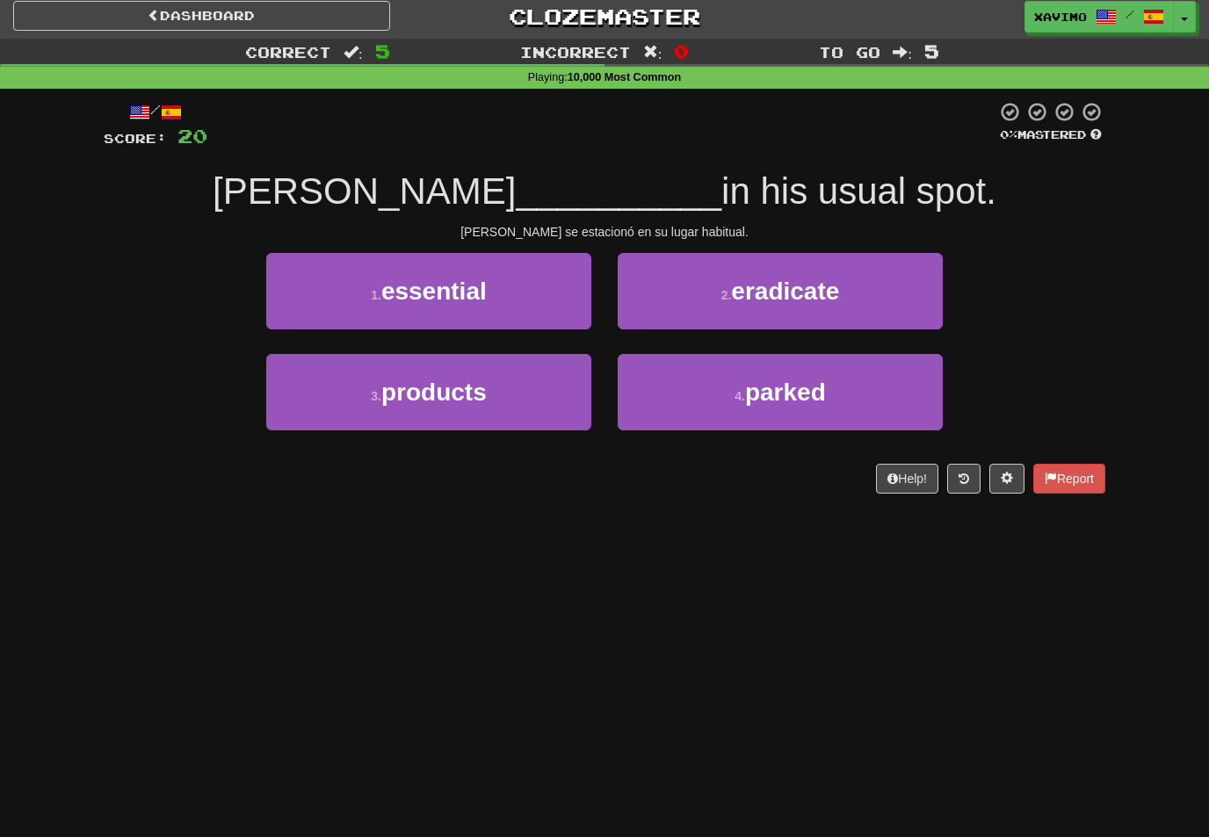
click at [754, 382] on span "parked" at bounding box center [785, 392] width 81 height 27
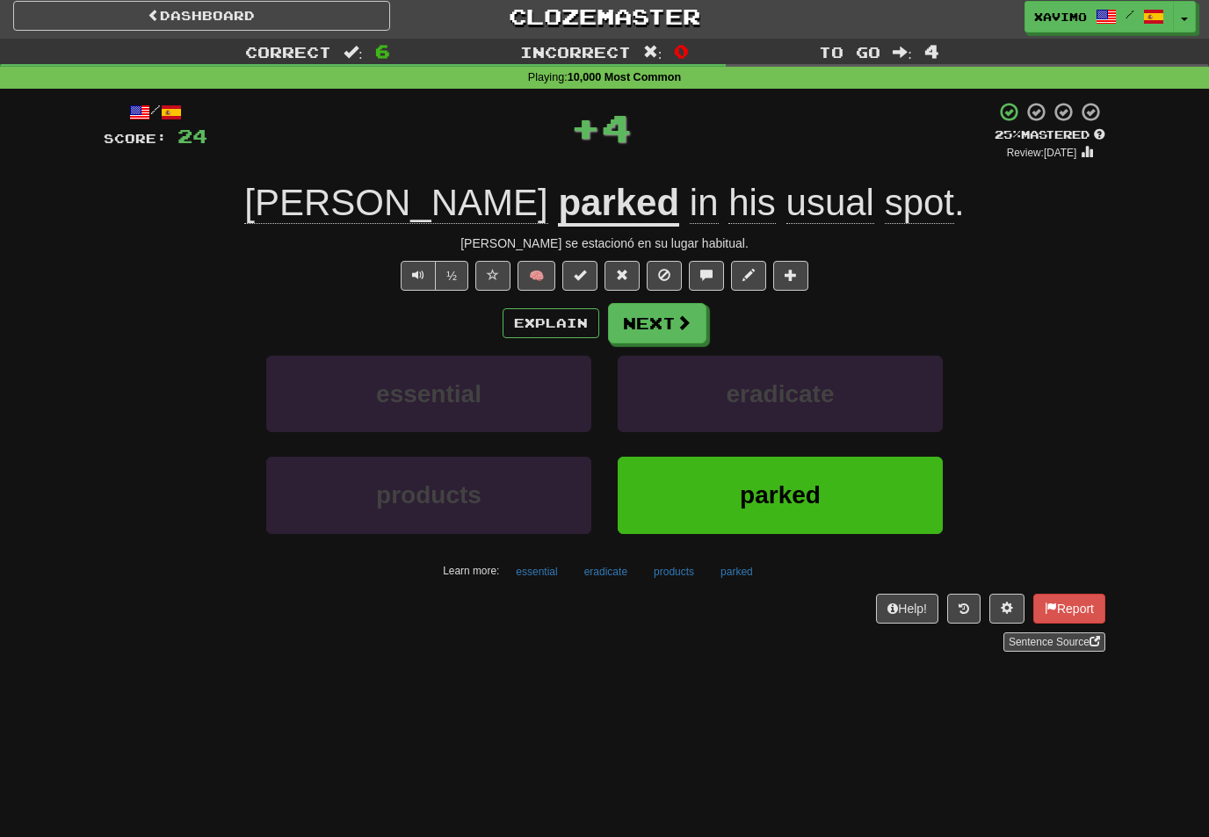
click at [683, 321] on span at bounding box center [684, 323] width 16 height 16
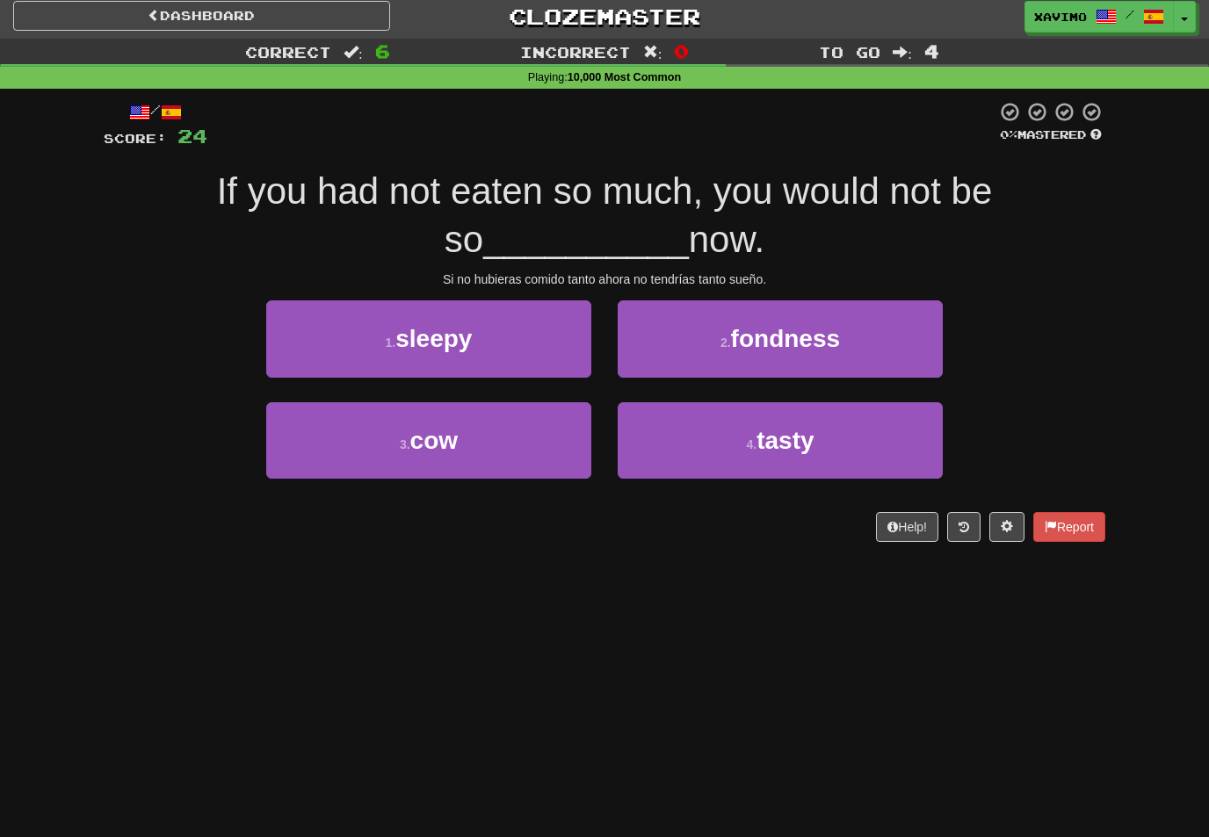
click at [563, 343] on button "1 . sleepy" at bounding box center [428, 338] width 325 height 76
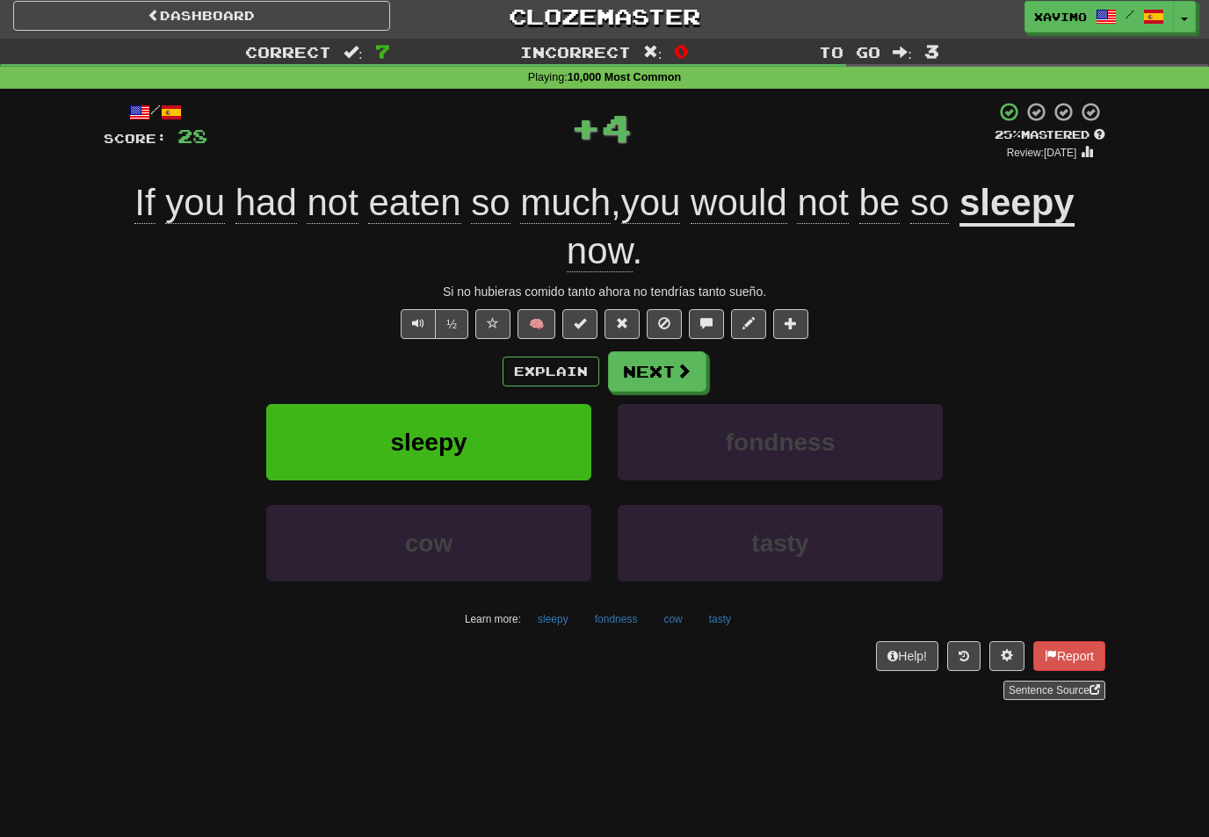
click at [697, 360] on button "Next" at bounding box center [657, 371] width 98 height 40
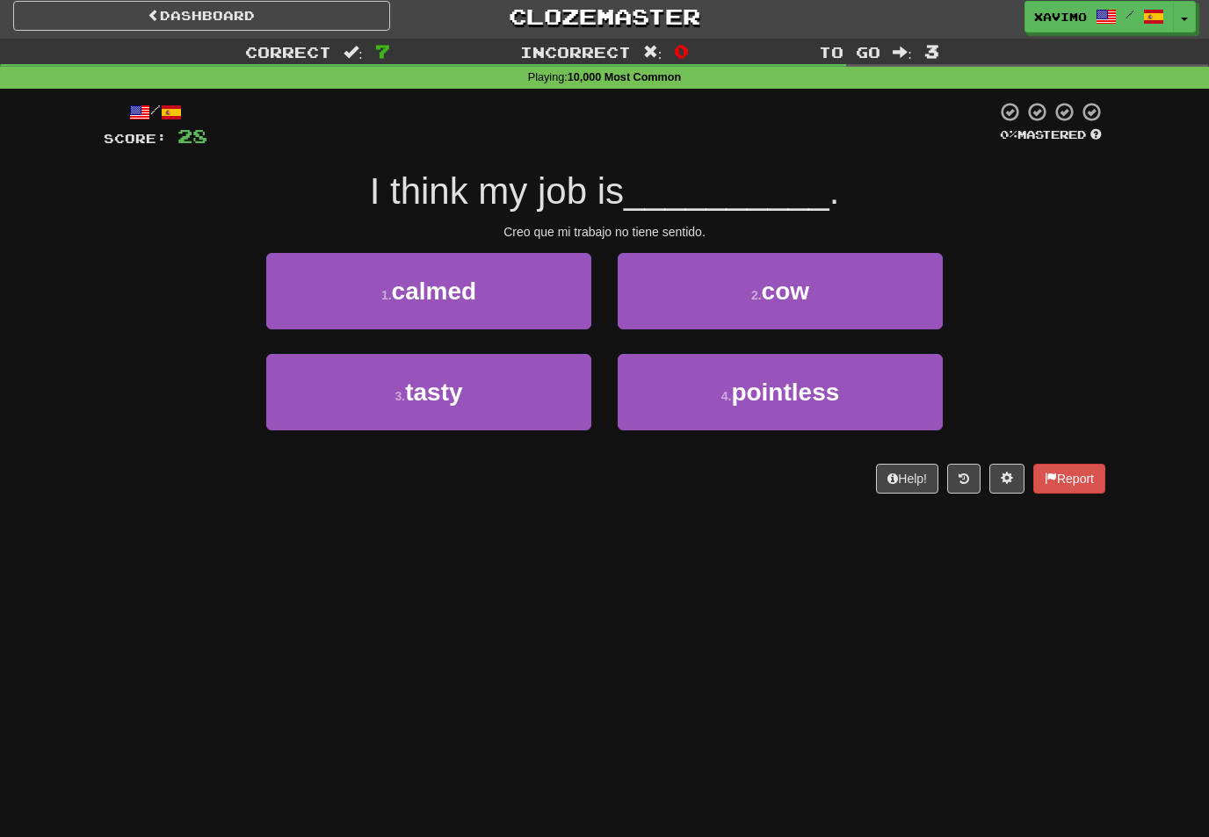
click at [757, 379] on span "pointless" at bounding box center [785, 392] width 108 height 27
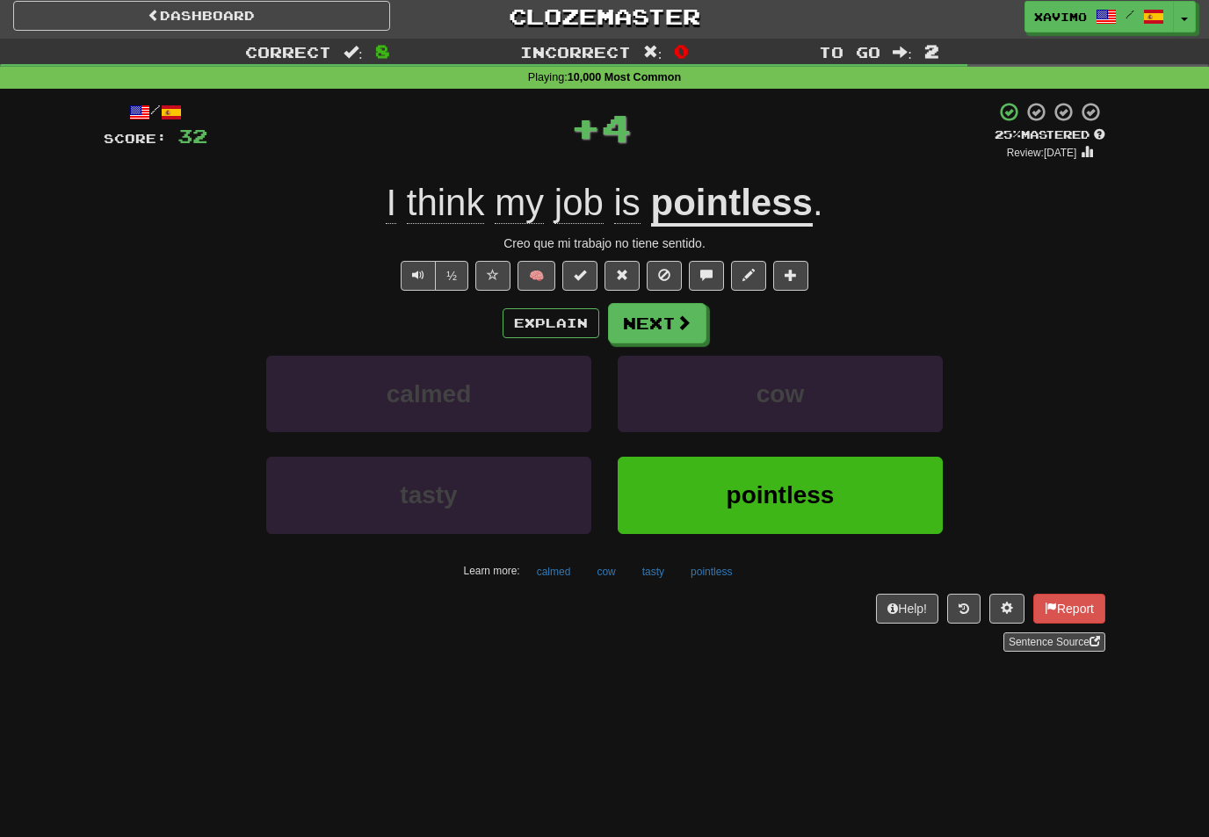
click at [686, 322] on span at bounding box center [684, 323] width 16 height 16
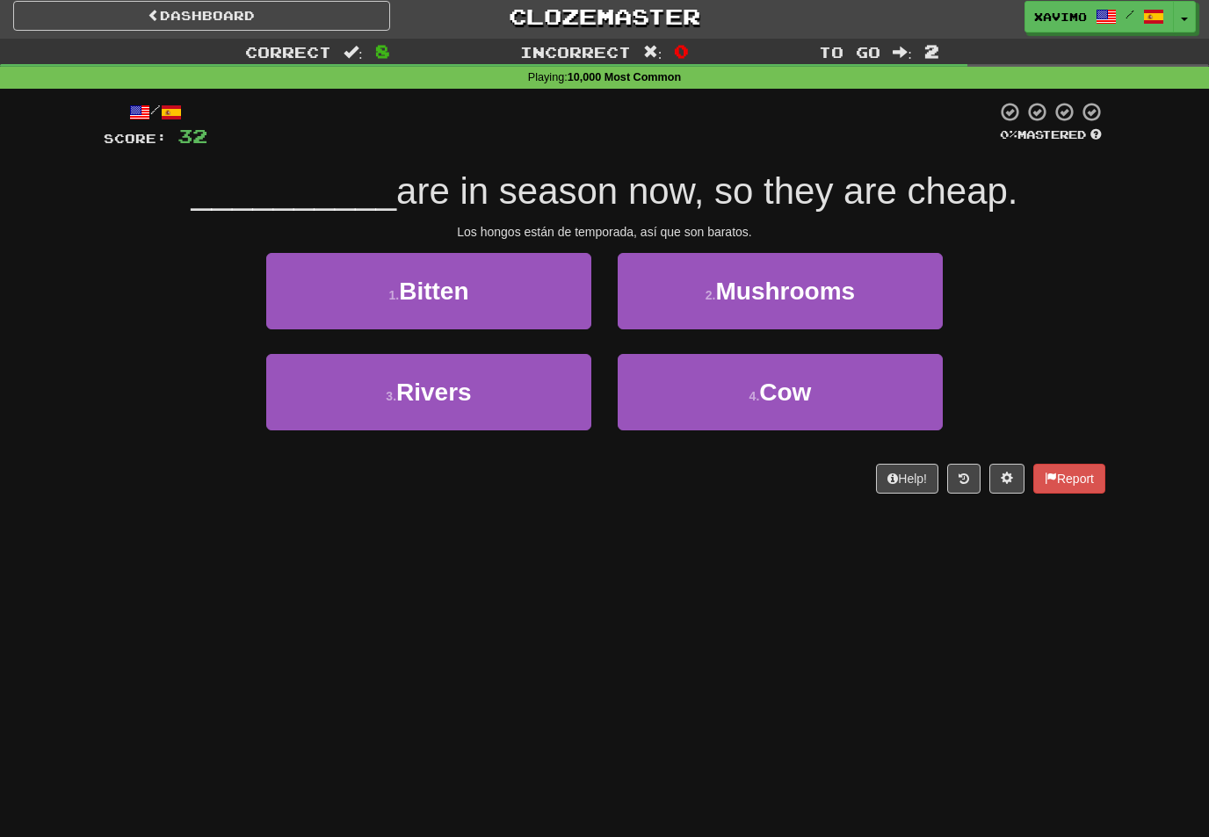
click at [804, 286] on span "Mushrooms" at bounding box center [786, 291] width 140 height 27
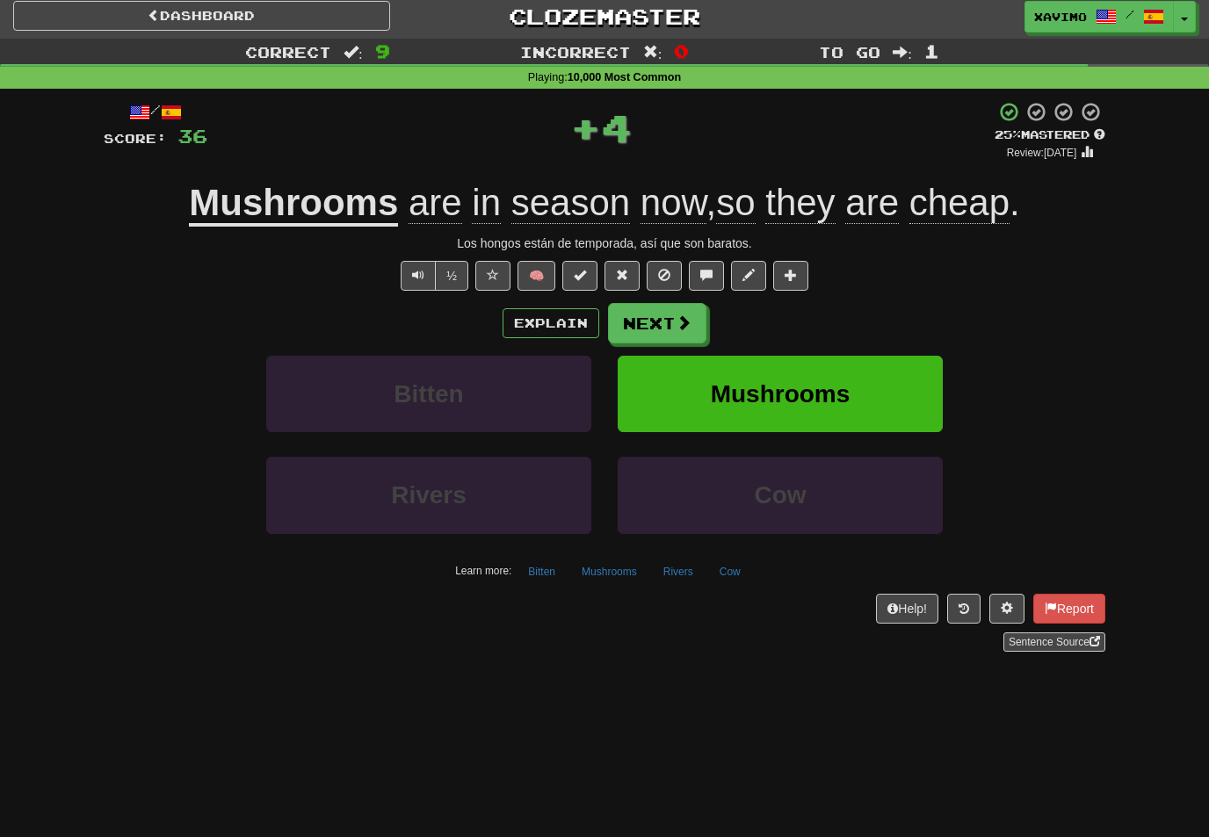
click at [689, 317] on span at bounding box center [684, 323] width 16 height 16
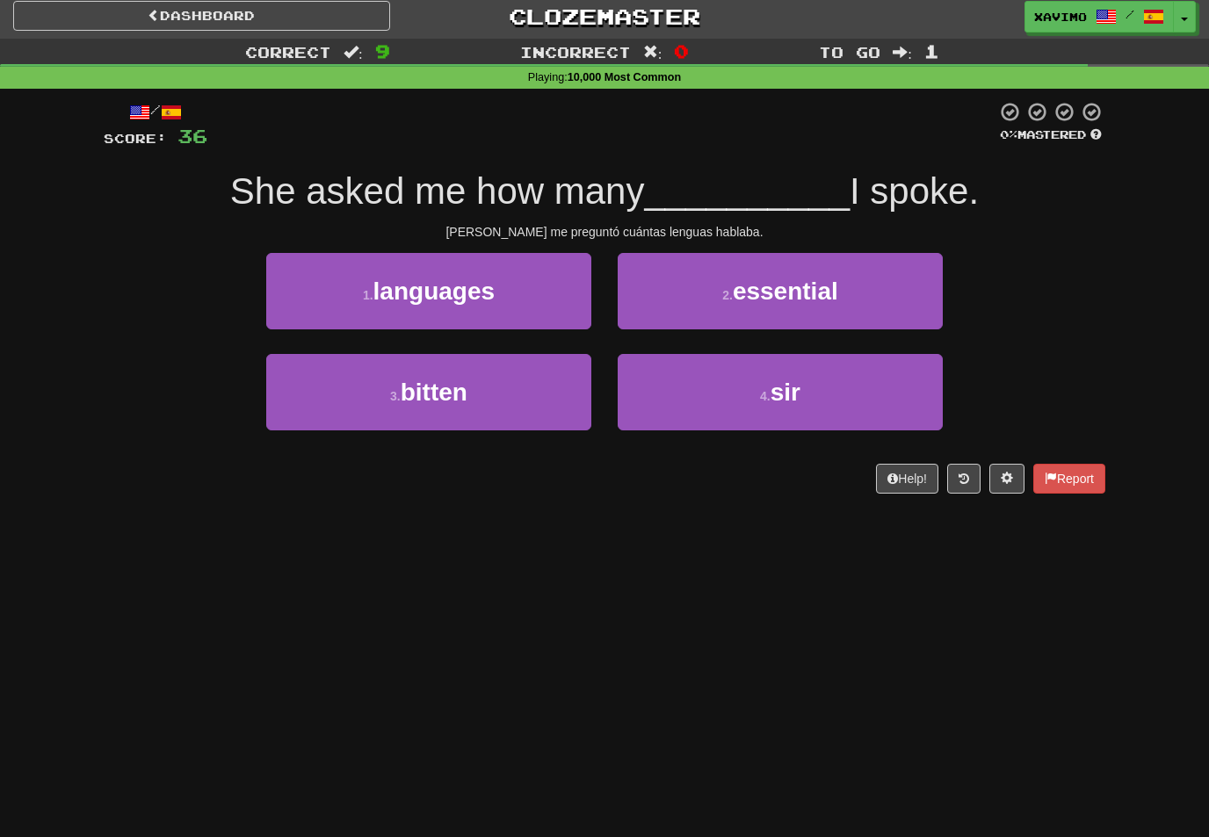
click at [556, 294] on button "1 . languages" at bounding box center [428, 291] width 325 height 76
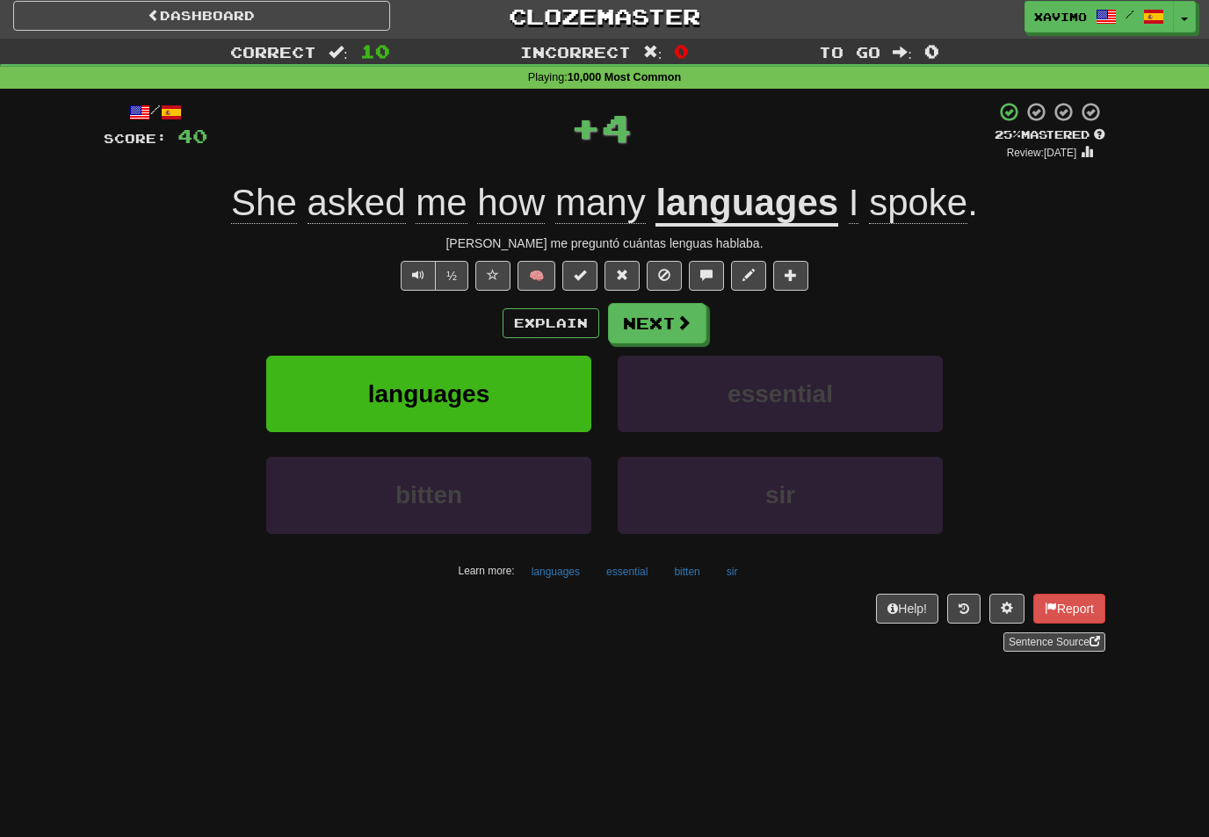
click at [695, 322] on button "Next" at bounding box center [657, 323] width 98 height 40
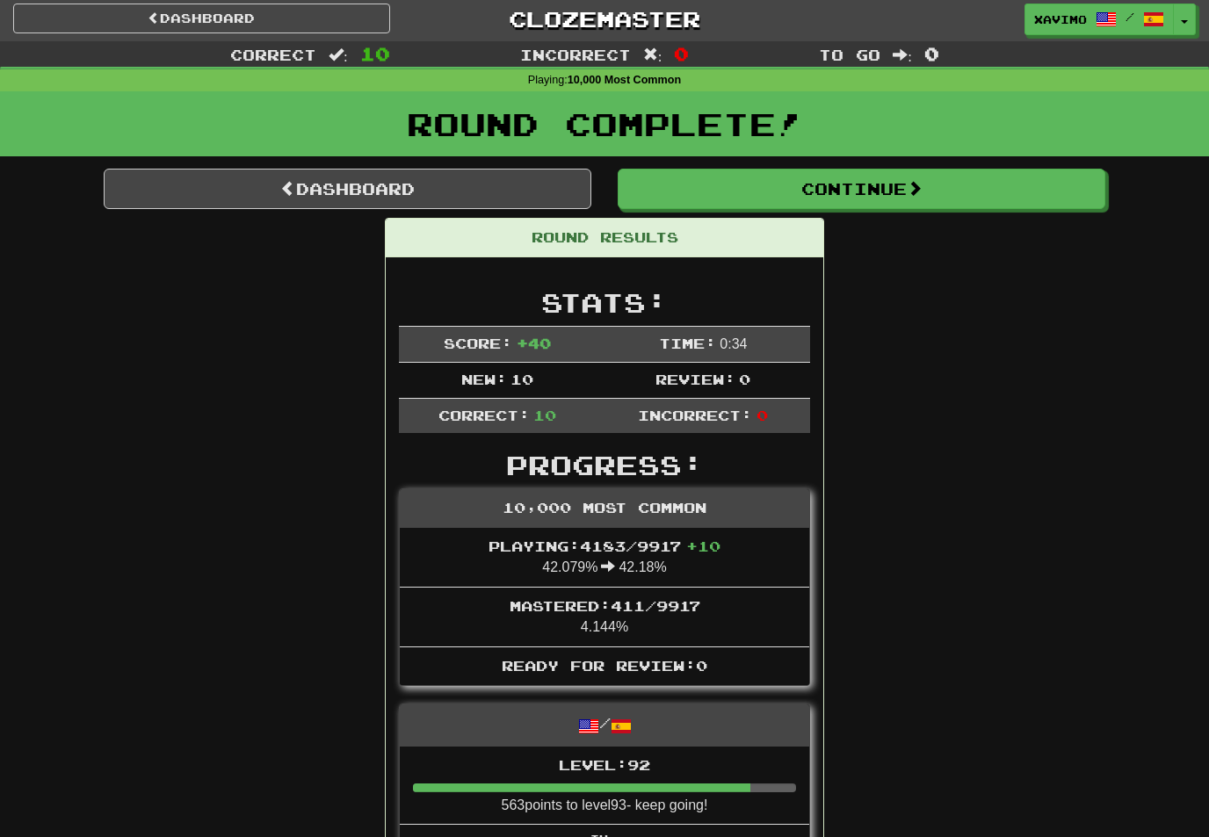
scroll to position [5, 0]
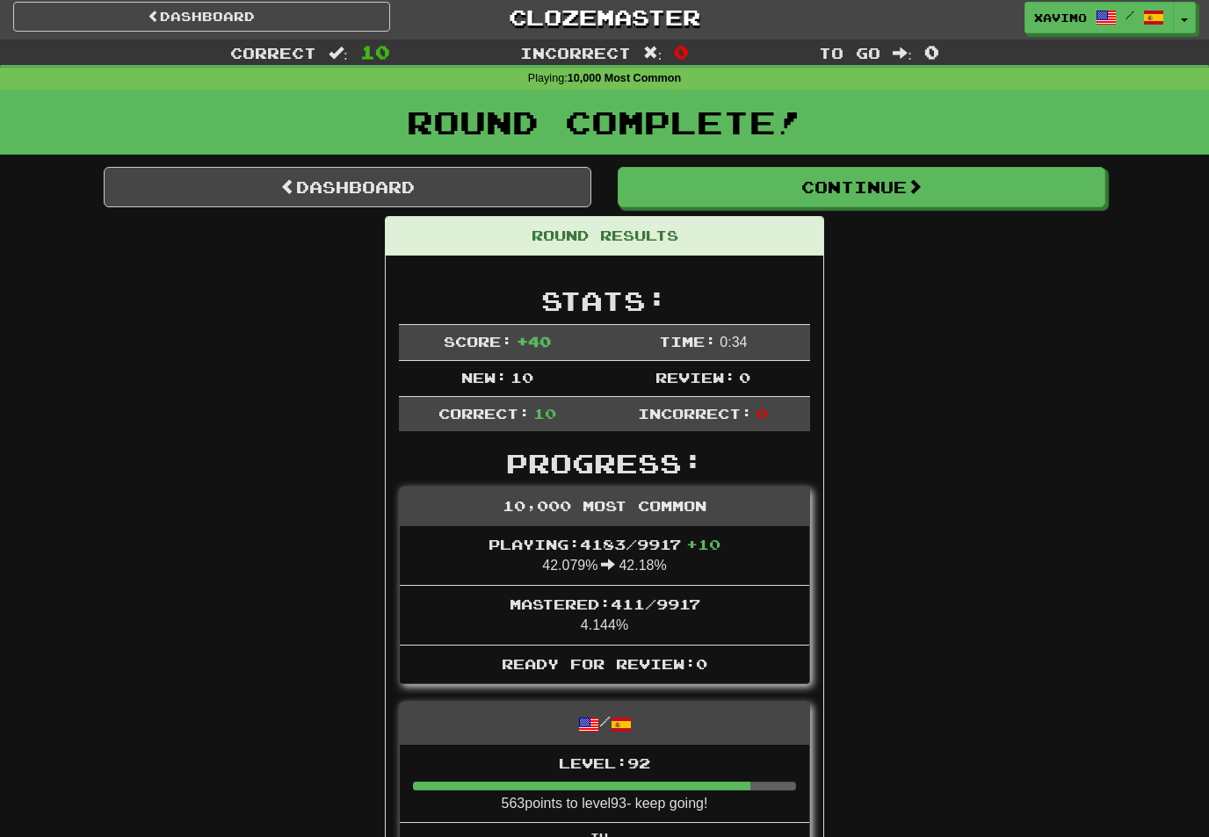
click at [899, 173] on button "Continue" at bounding box center [862, 187] width 488 height 40
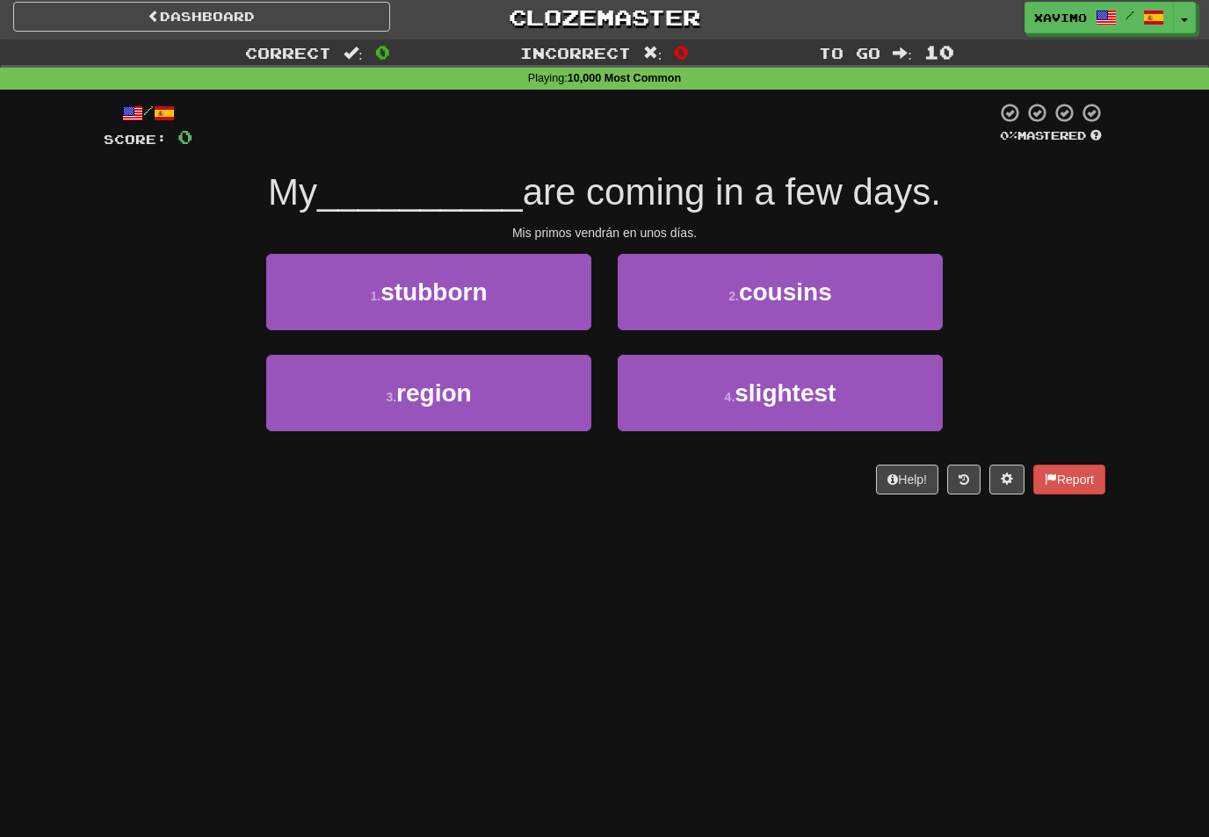
click at [805, 292] on span "cousins" at bounding box center [785, 291] width 93 height 27
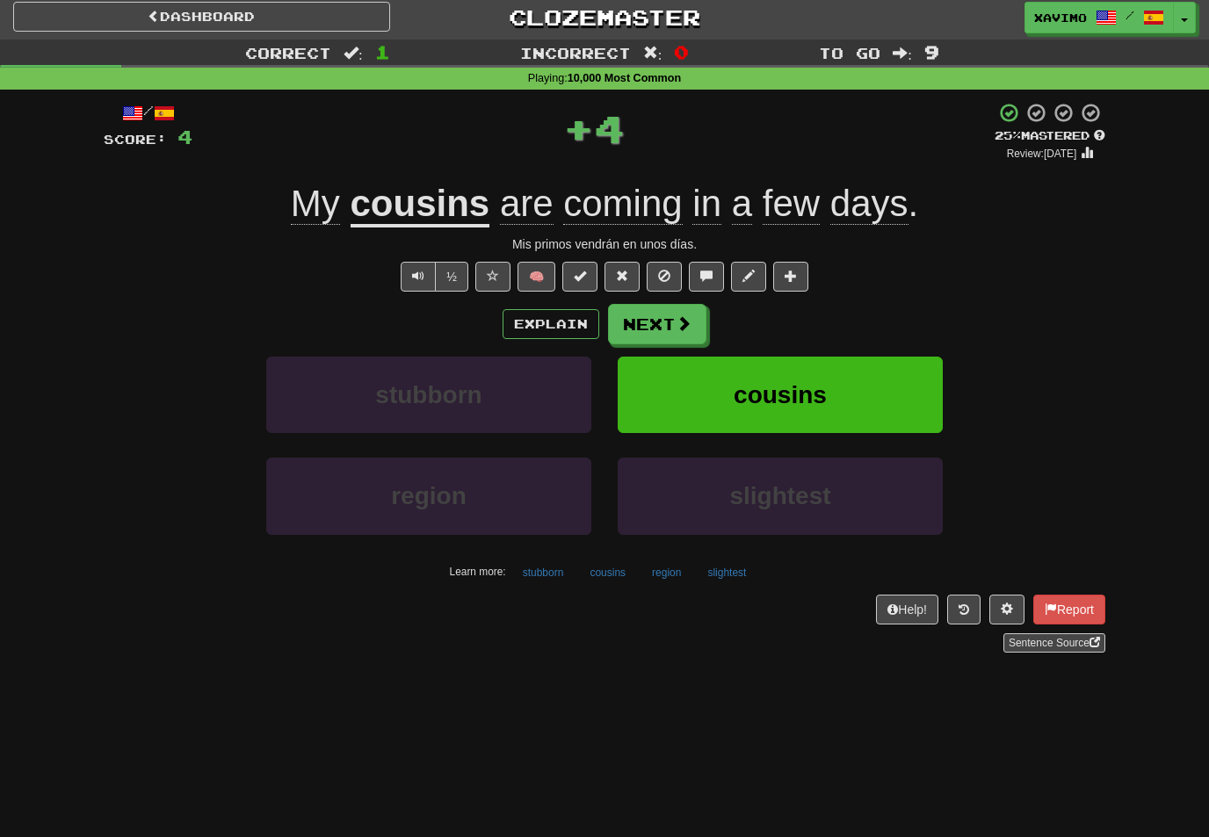
click at [691, 321] on button "Next" at bounding box center [657, 324] width 98 height 40
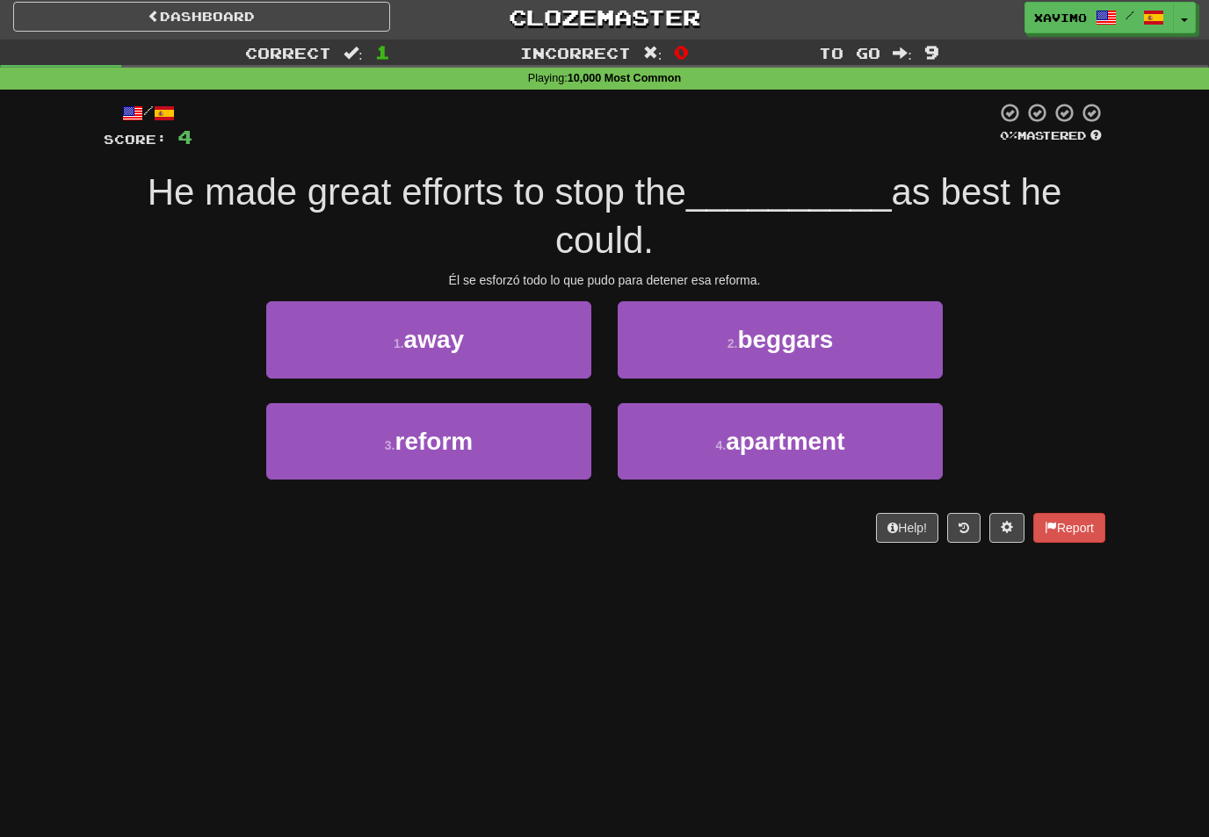
click at [572, 448] on button "3 . reform" at bounding box center [428, 441] width 325 height 76
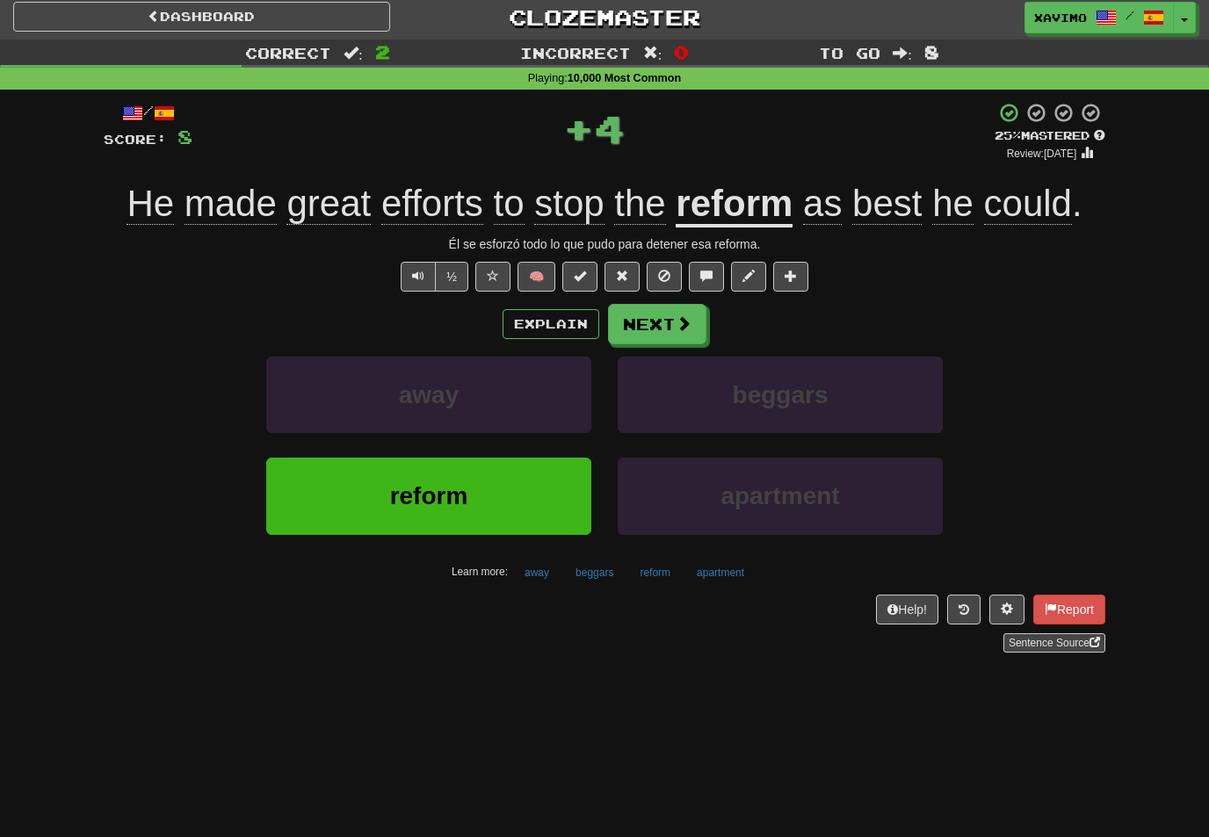
click at [682, 332] on button "Next" at bounding box center [657, 324] width 98 height 40
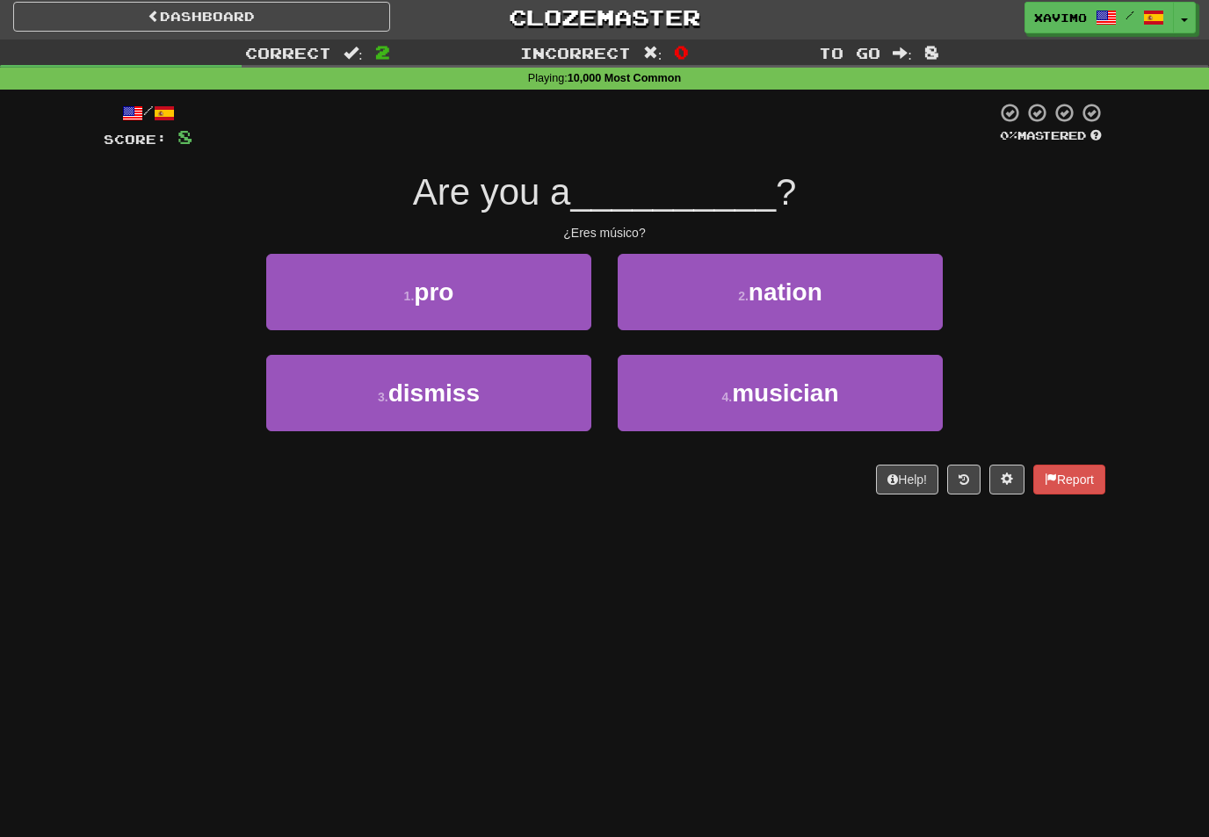
click at [758, 373] on button "4 . musician" at bounding box center [780, 393] width 325 height 76
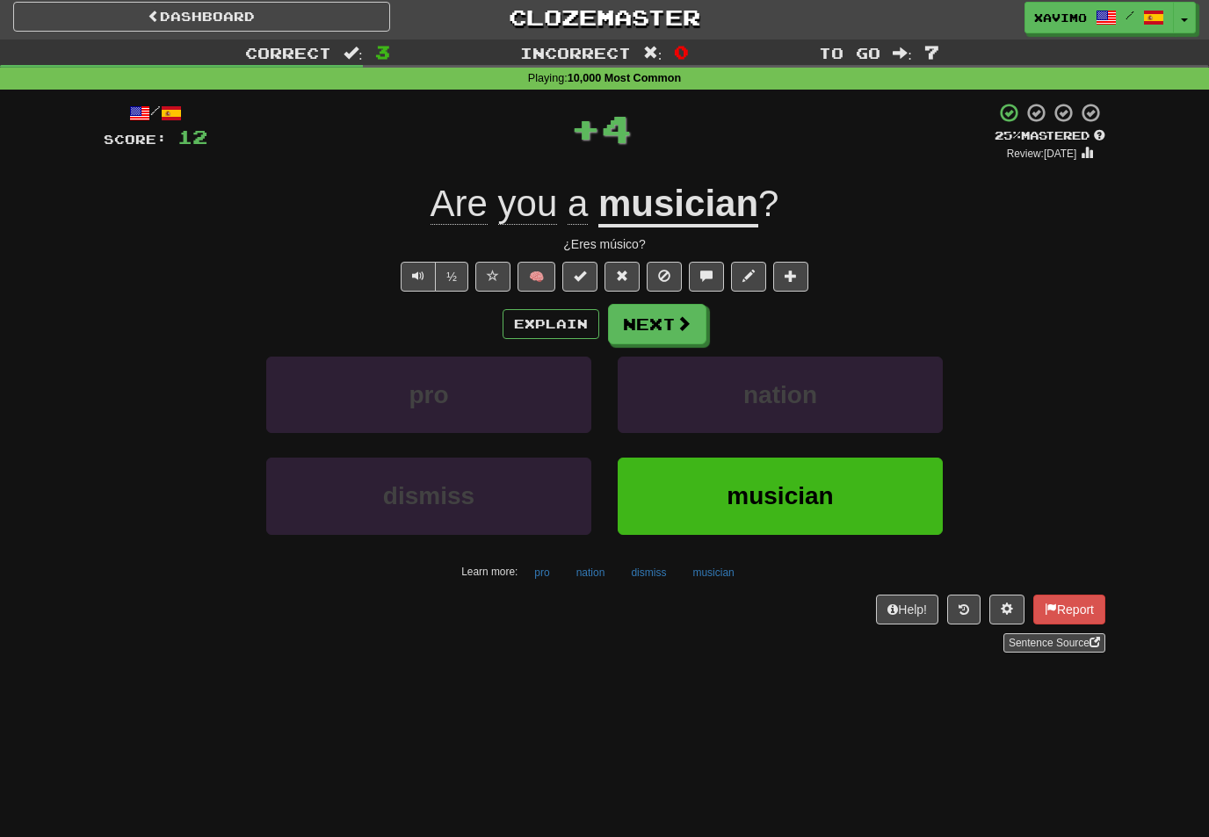
click at [701, 320] on button "Next" at bounding box center [657, 324] width 98 height 40
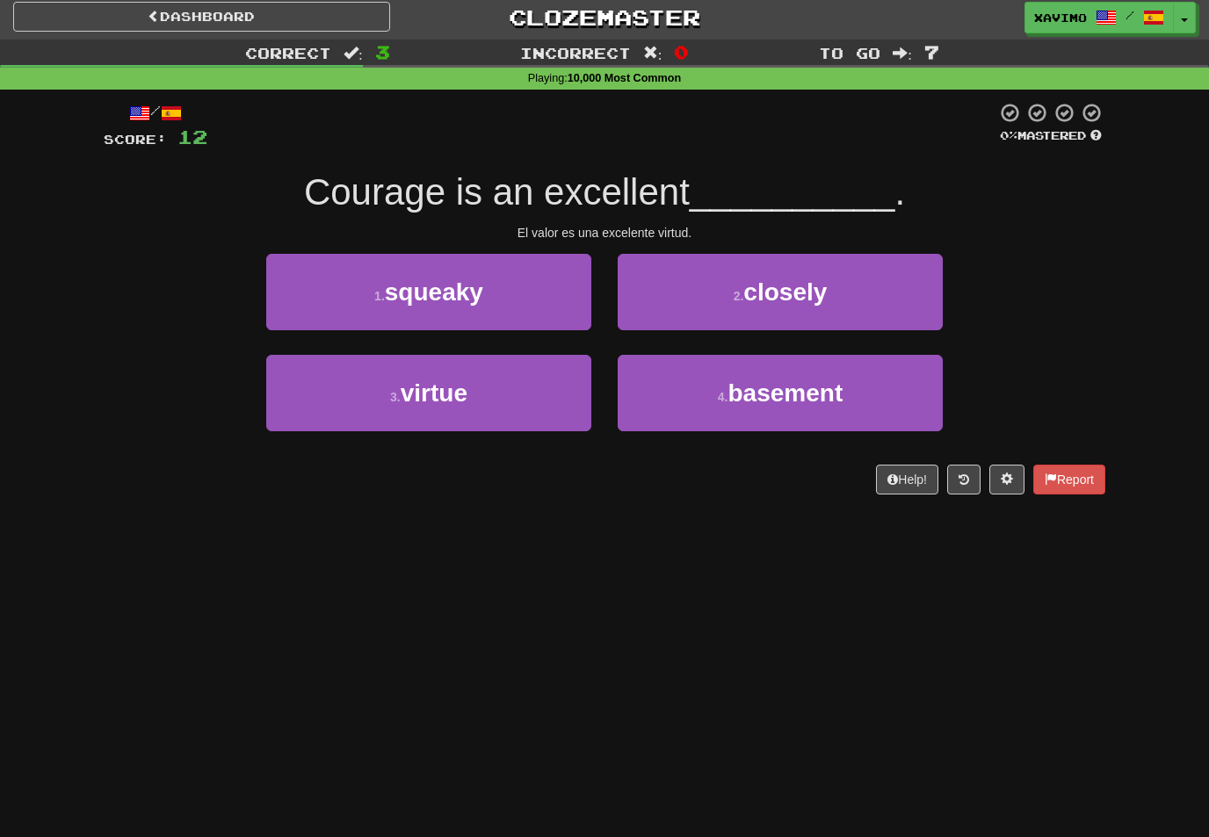
click at [570, 384] on button "3 . virtue" at bounding box center [428, 393] width 325 height 76
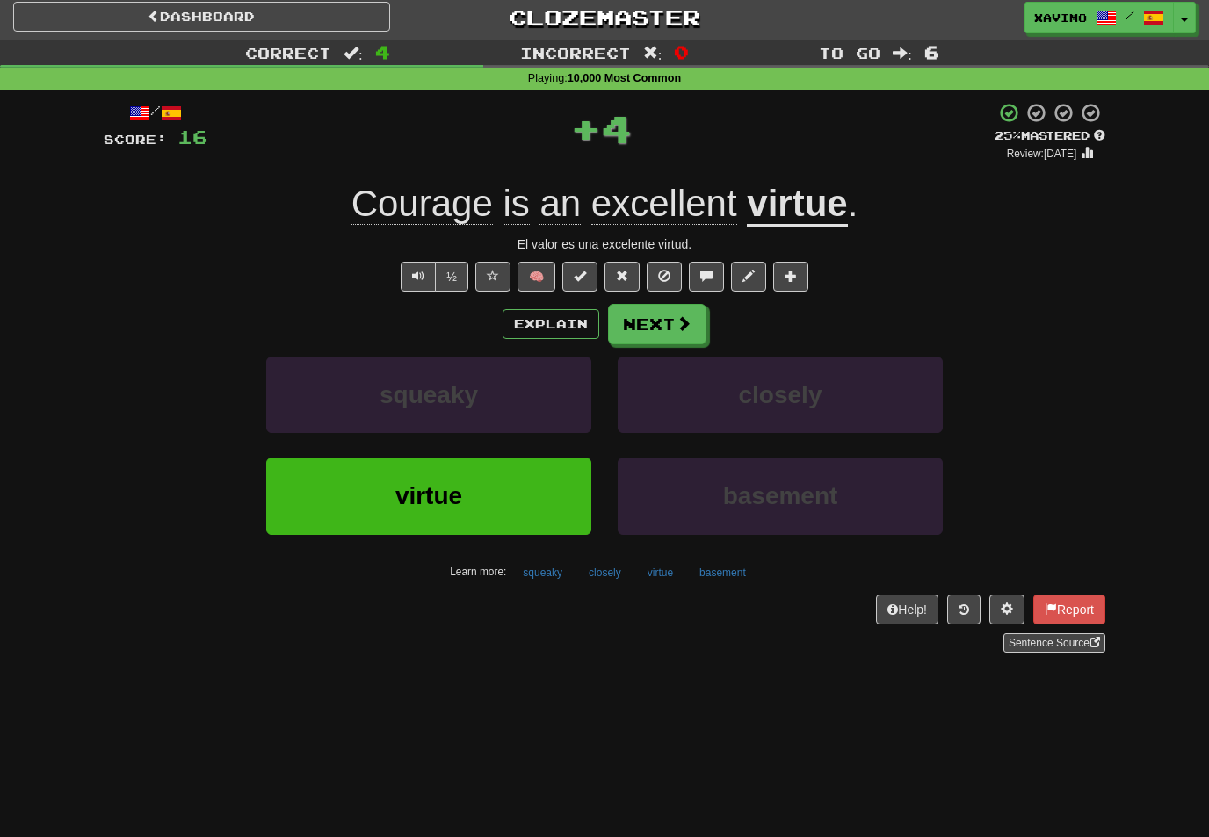
click at [698, 324] on button "Next" at bounding box center [657, 324] width 98 height 40
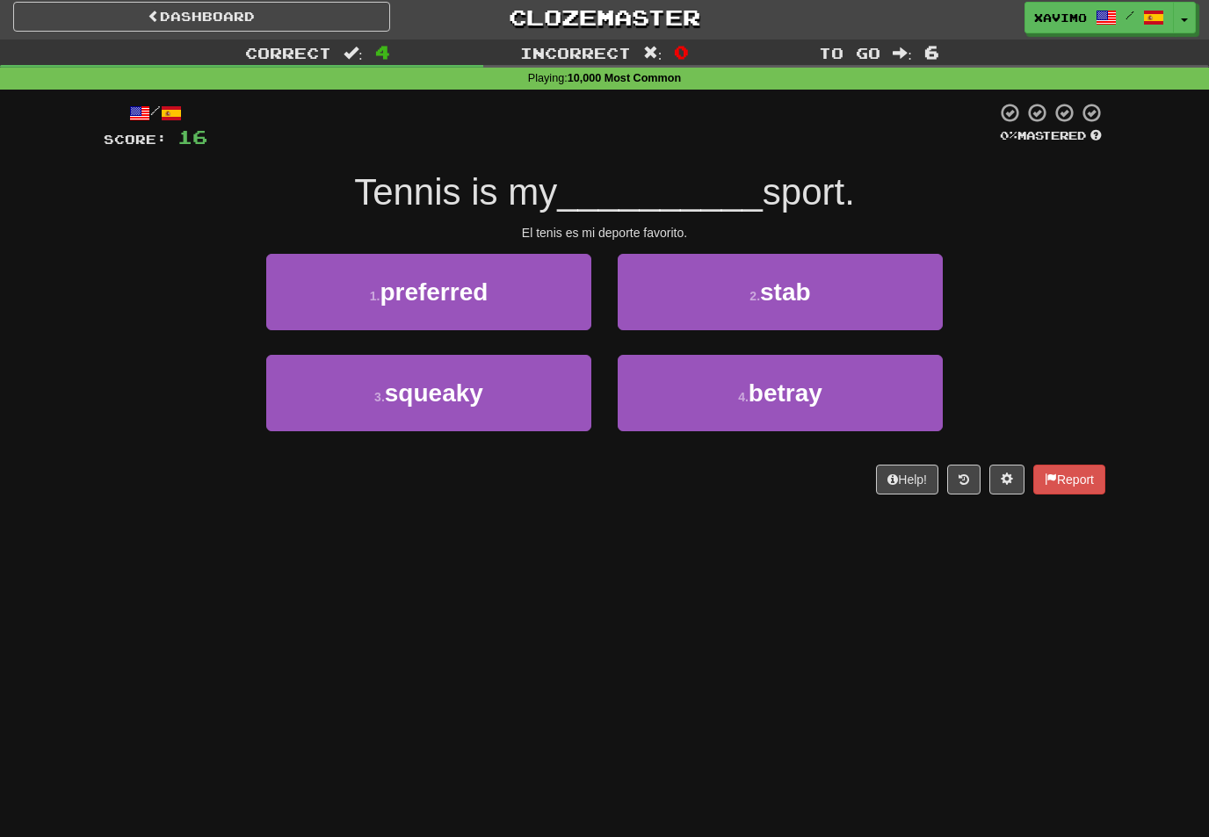
click at [563, 281] on button "1 . preferred" at bounding box center [428, 292] width 325 height 76
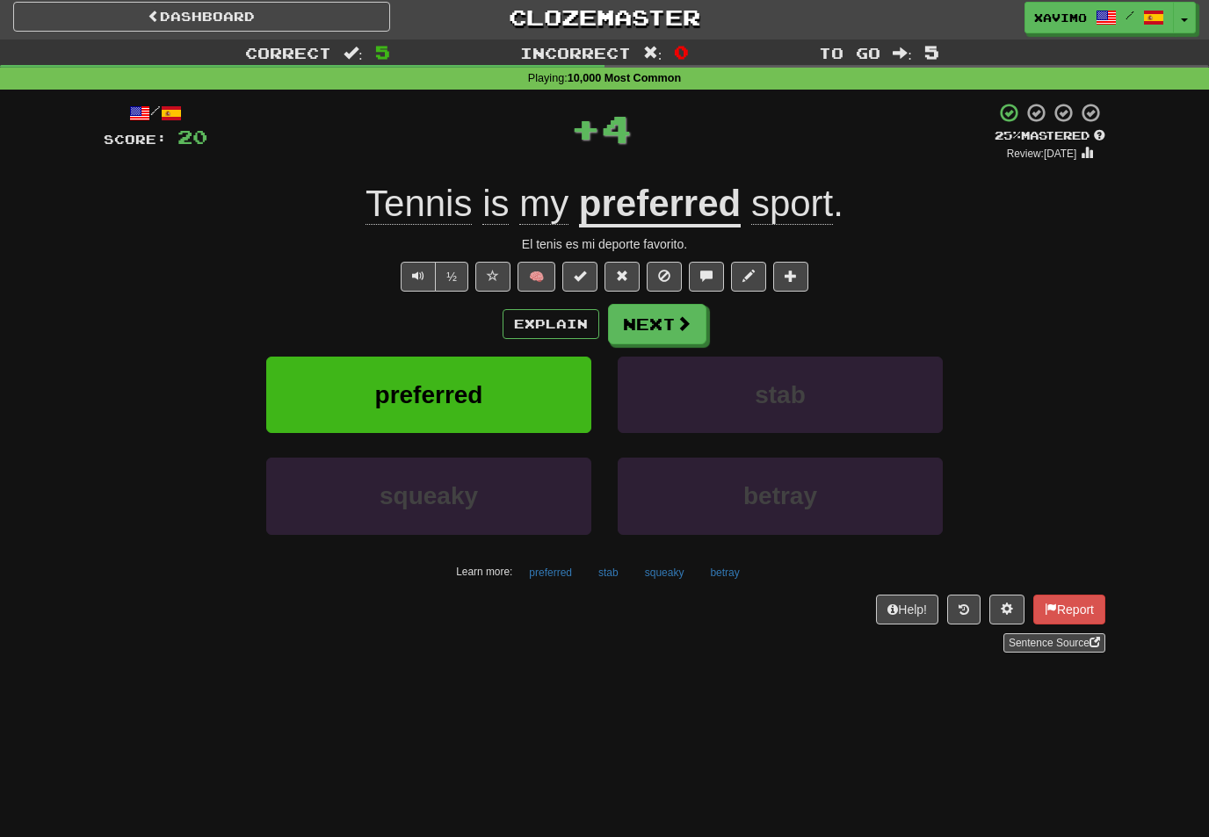
click at [695, 316] on button "Next" at bounding box center [657, 324] width 98 height 40
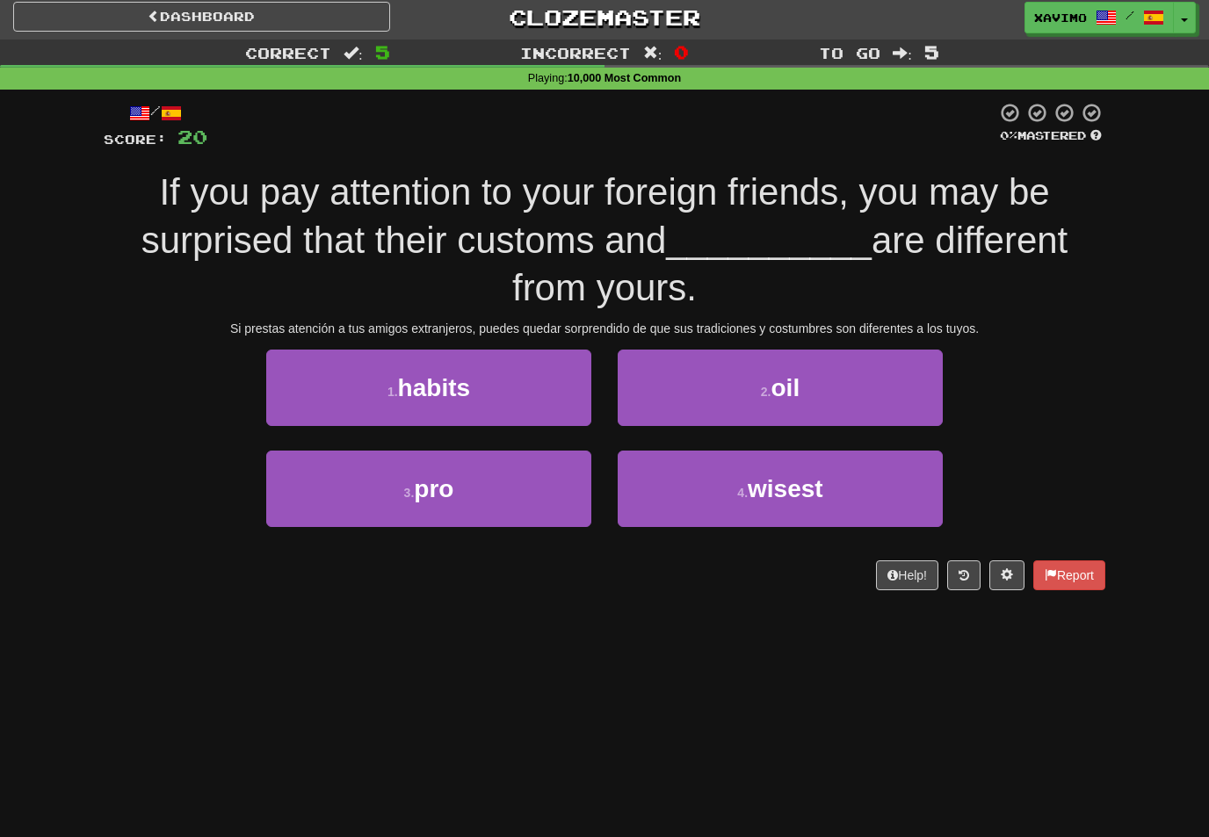
click at [557, 386] on button "1 . habits" at bounding box center [428, 388] width 325 height 76
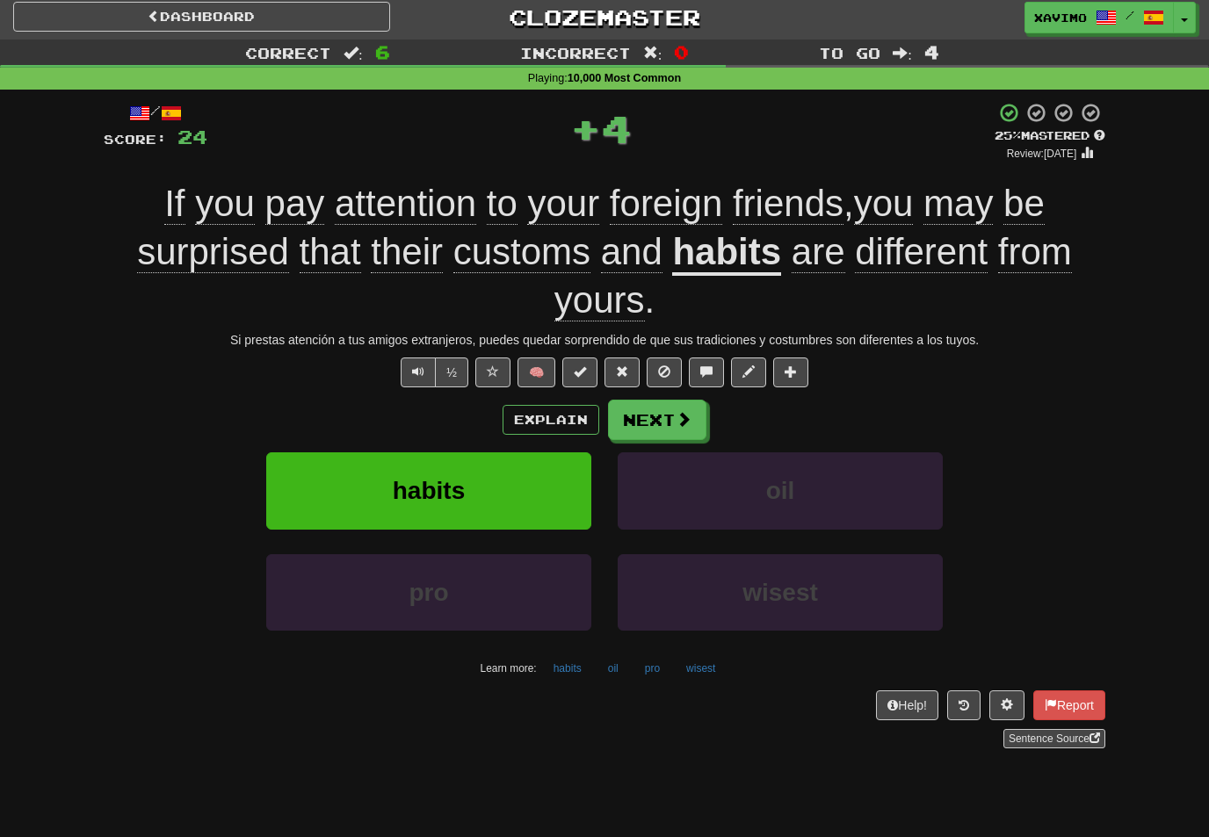
click at [687, 418] on span at bounding box center [684, 419] width 16 height 16
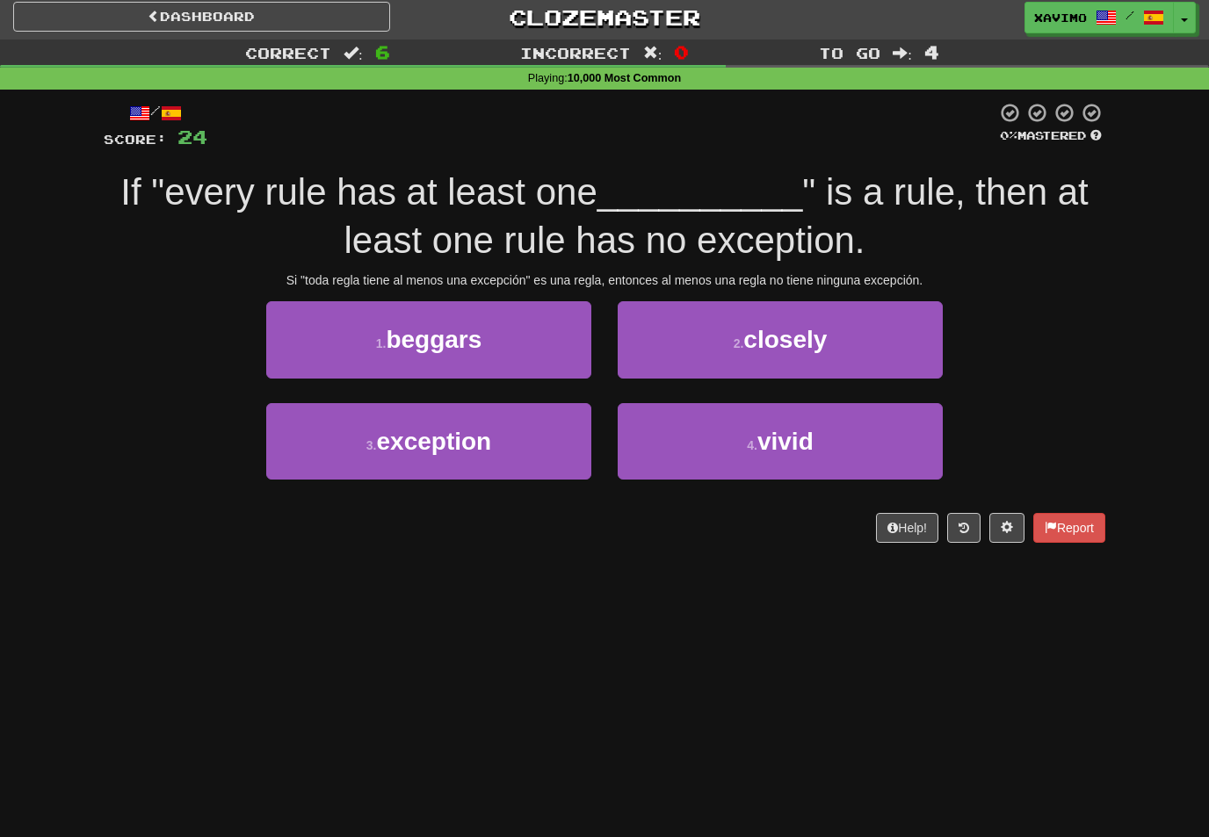
click at [572, 448] on button "3 . exception" at bounding box center [428, 441] width 325 height 76
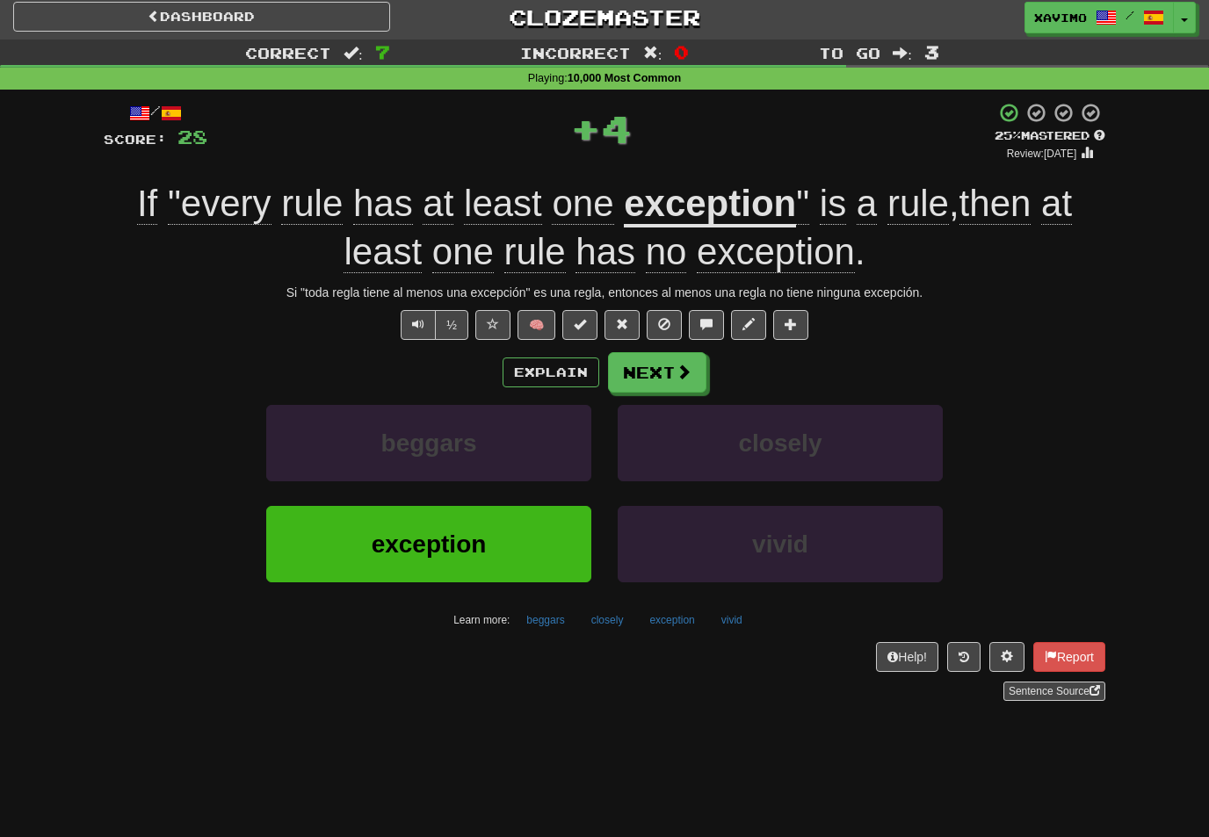
click at [691, 369] on span at bounding box center [684, 372] width 16 height 16
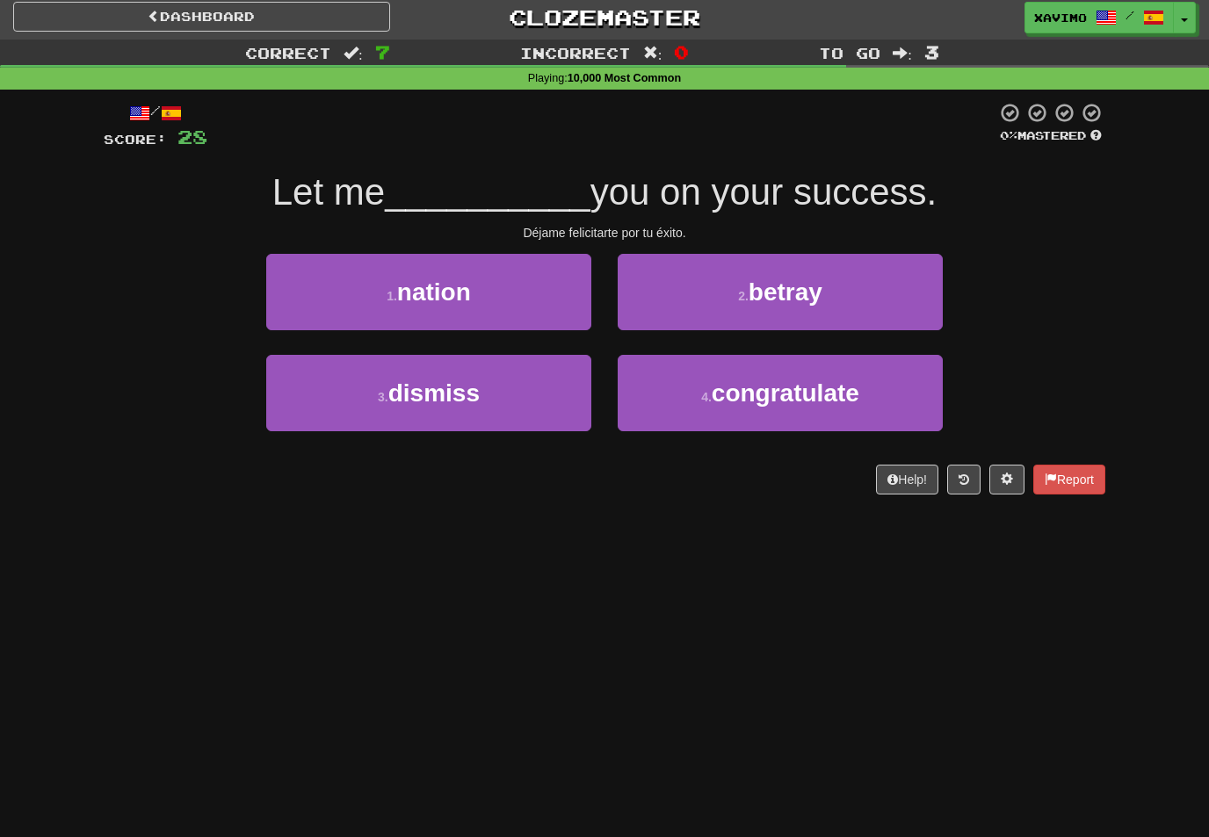
click at [783, 380] on span "congratulate" at bounding box center [786, 393] width 148 height 27
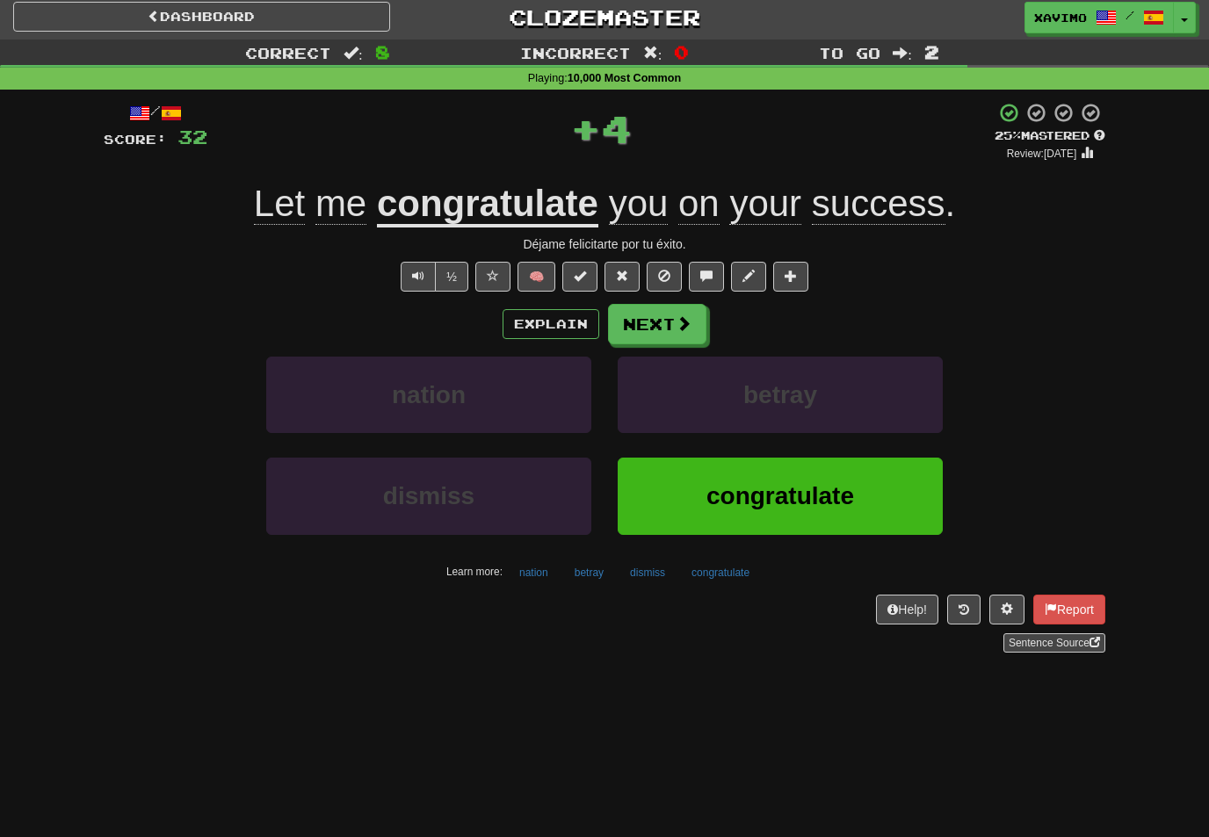
click at [687, 325] on span at bounding box center [684, 323] width 16 height 16
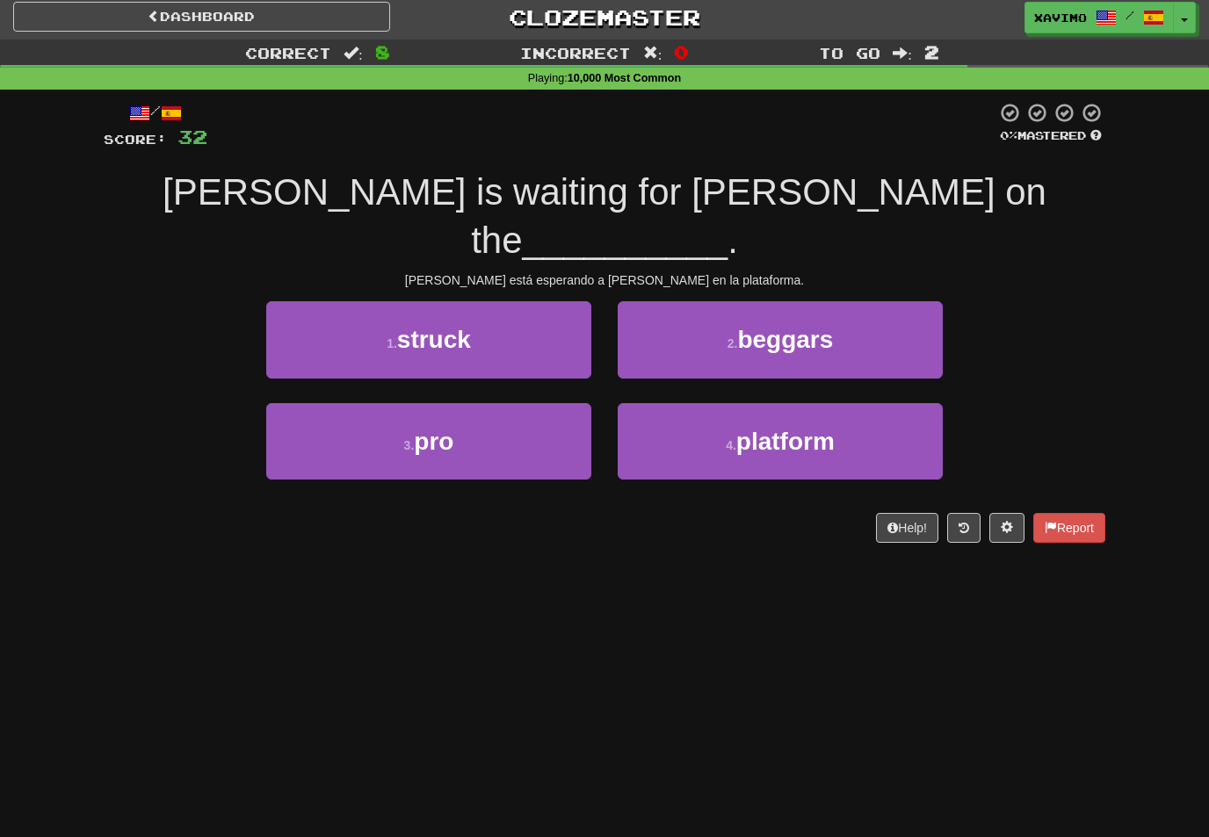
click at [792, 428] on span "platform" at bounding box center [785, 441] width 98 height 27
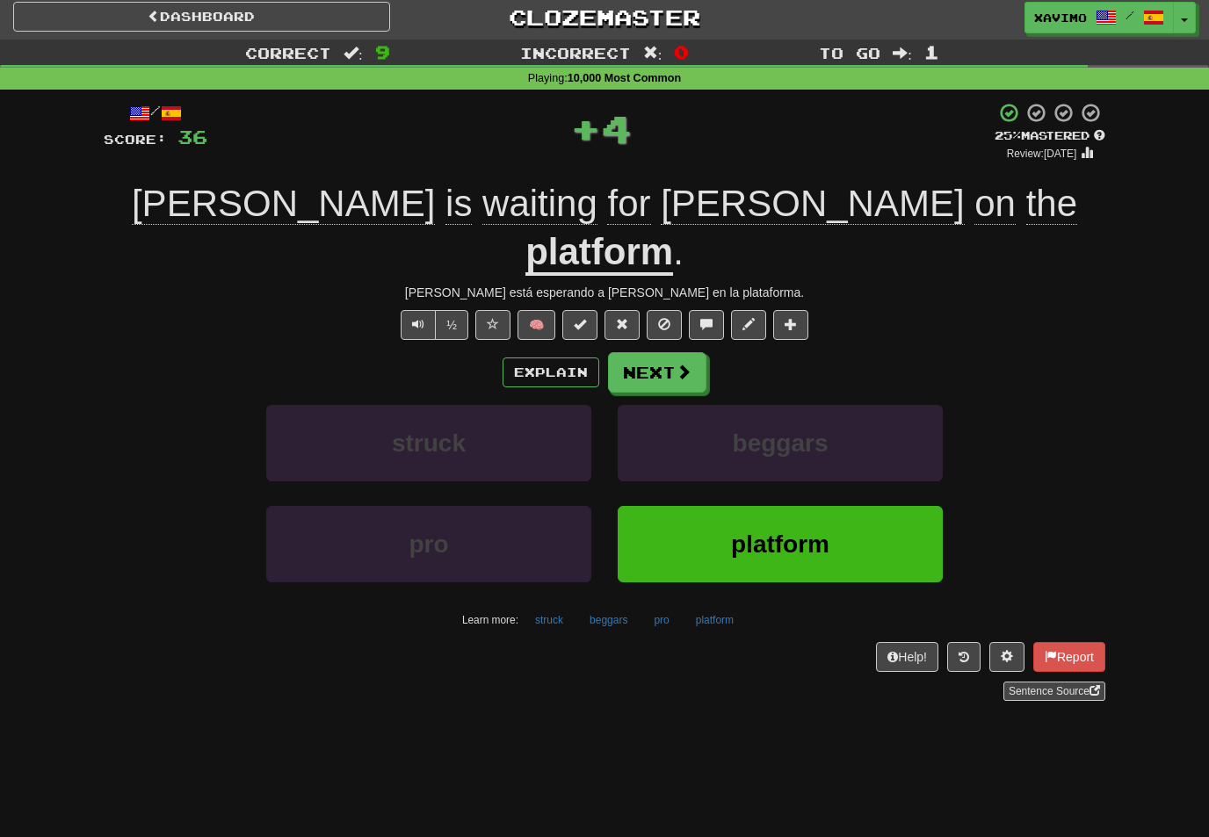
click at [695, 352] on button "Next" at bounding box center [657, 372] width 98 height 40
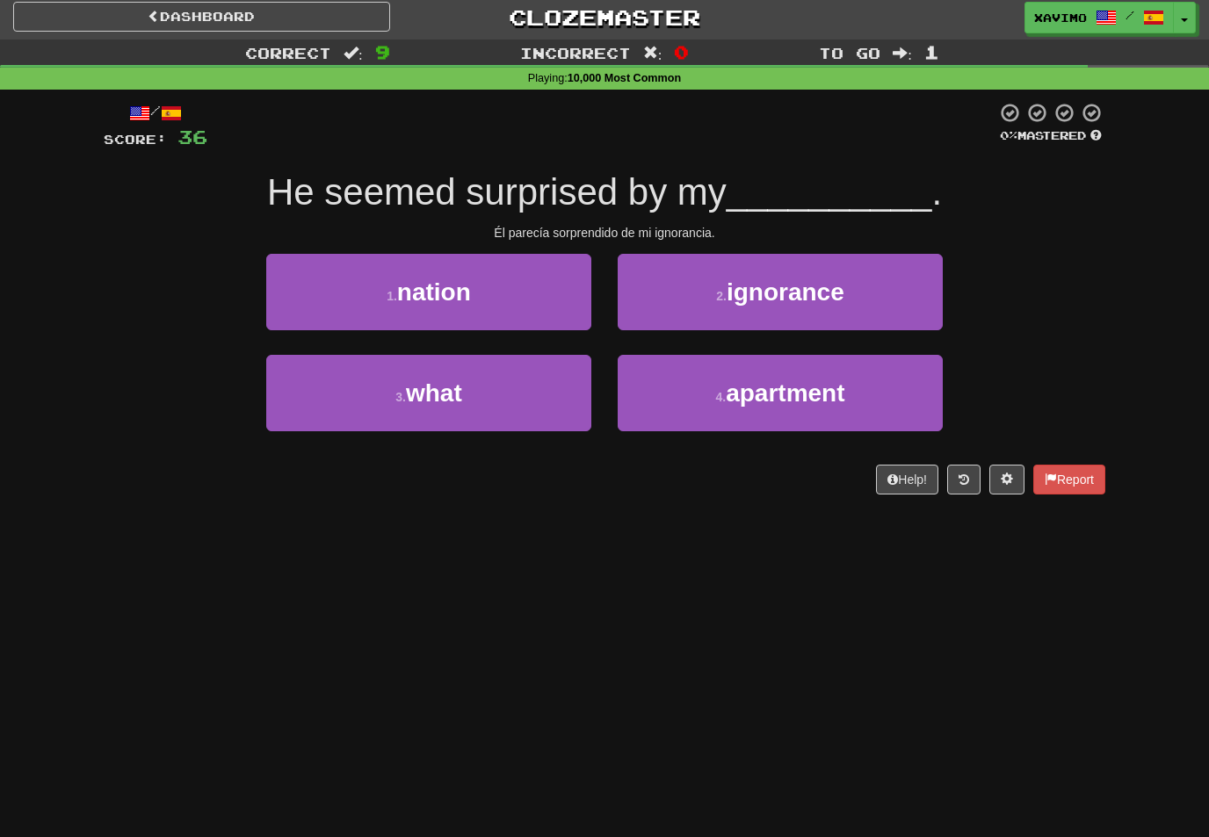
click at [805, 287] on span "ignorance" at bounding box center [786, 291] width 118 height 27
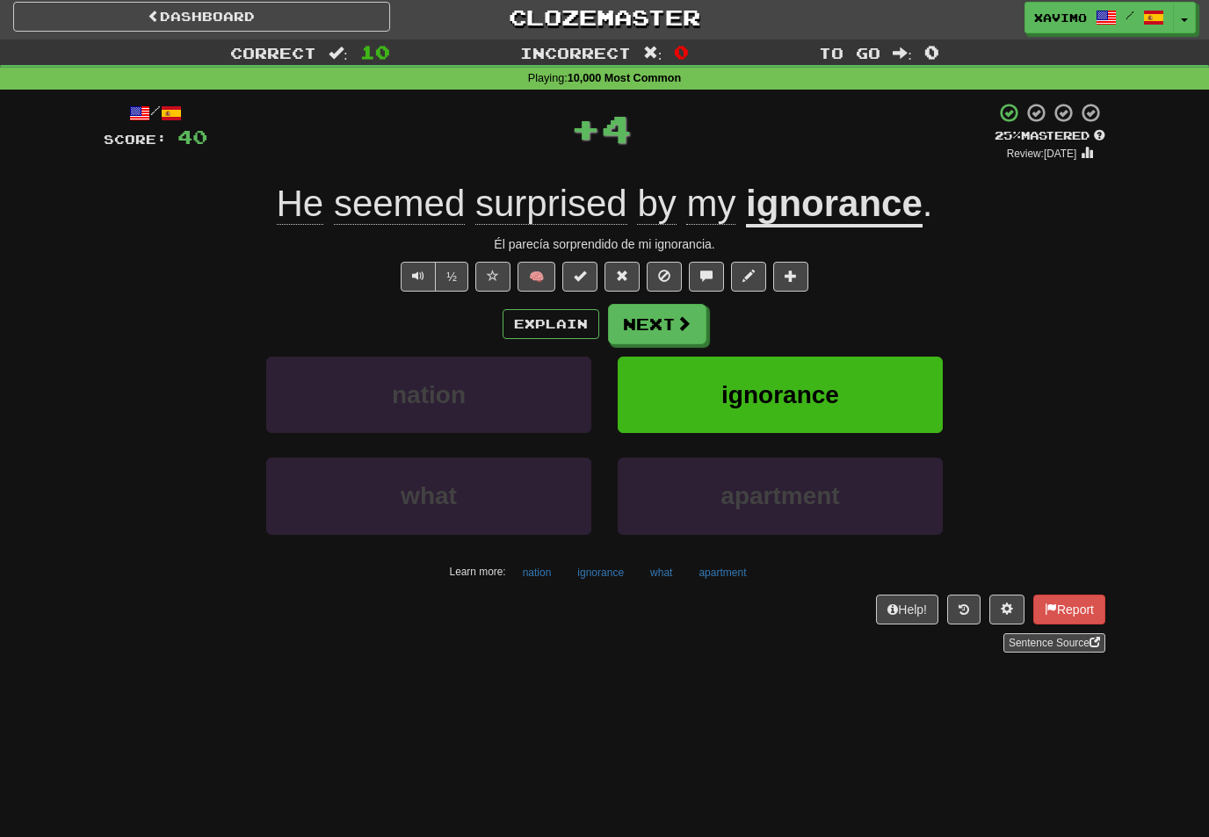
click at [691, 319] on span at bounding box center [684, 323] width 16 height 16
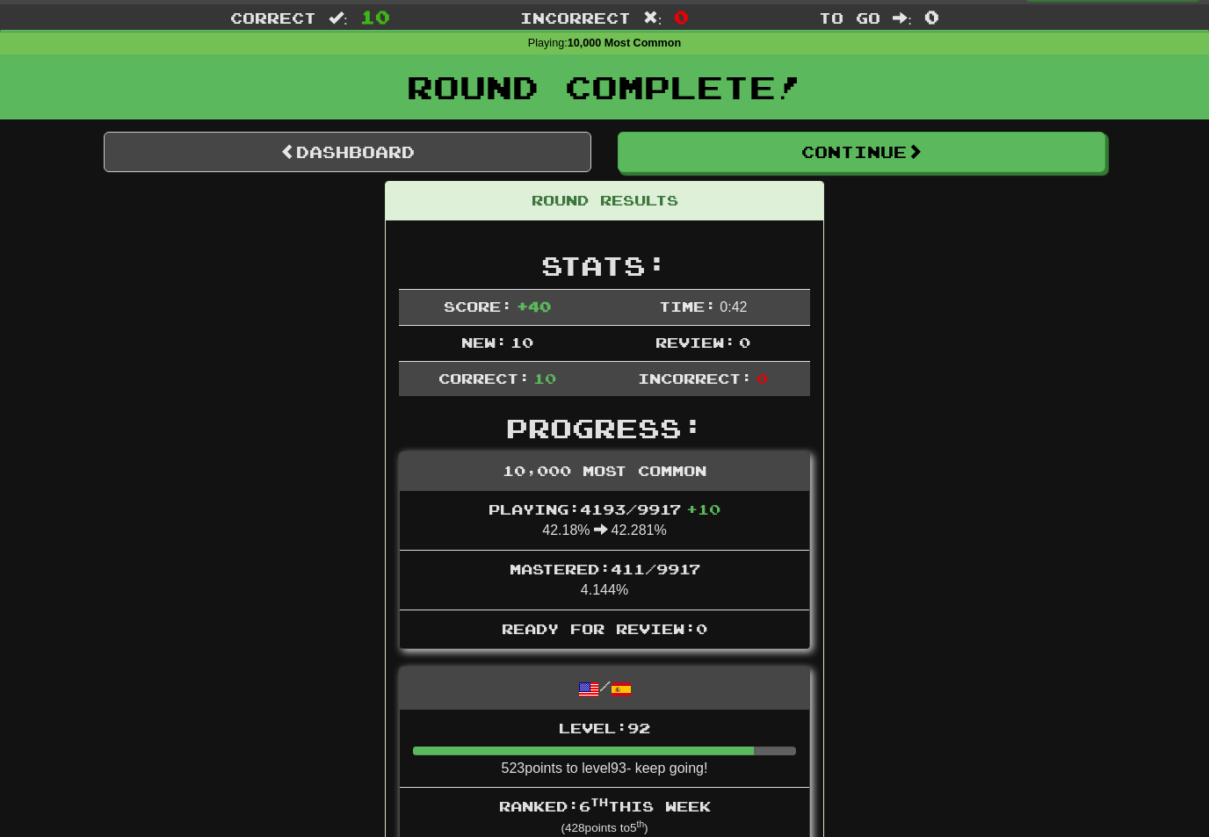
scroll to position [29, 0]
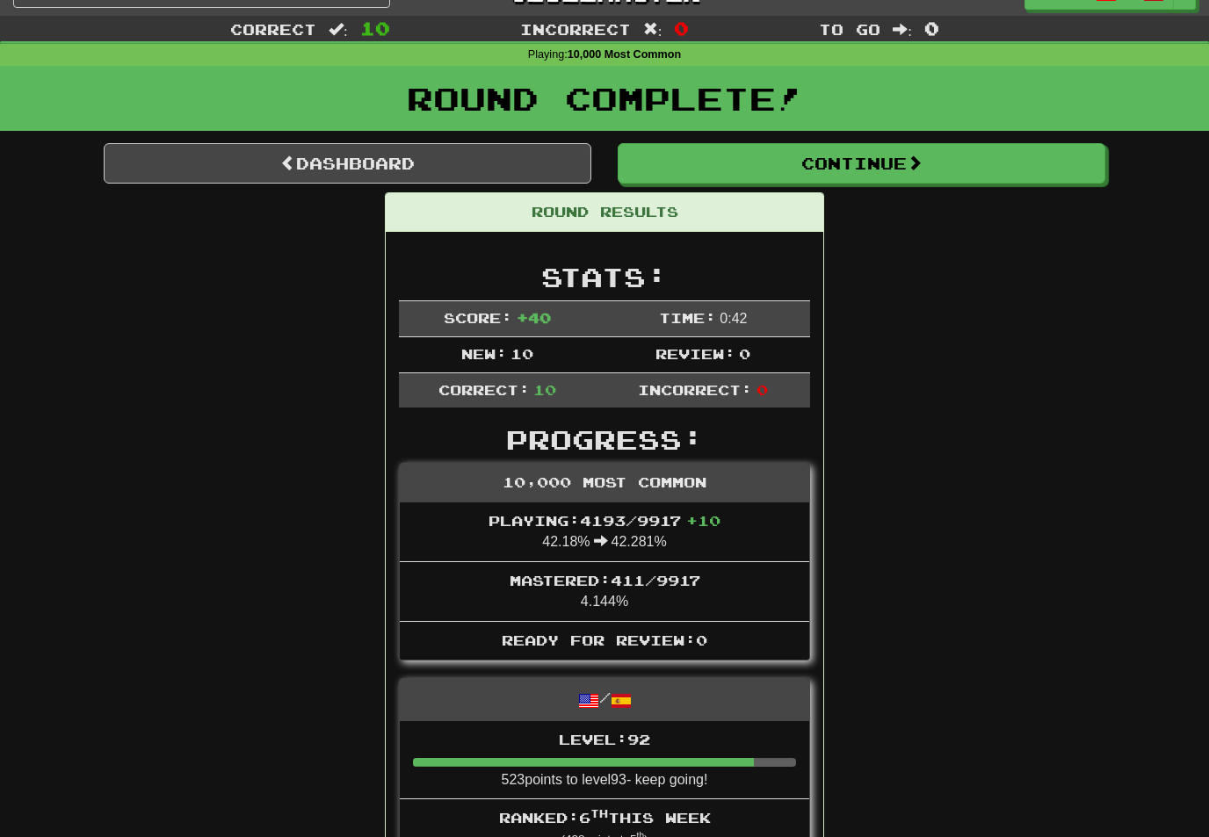
click at [913, 164] on span at bounding box center [915, 163] width 16 height 16
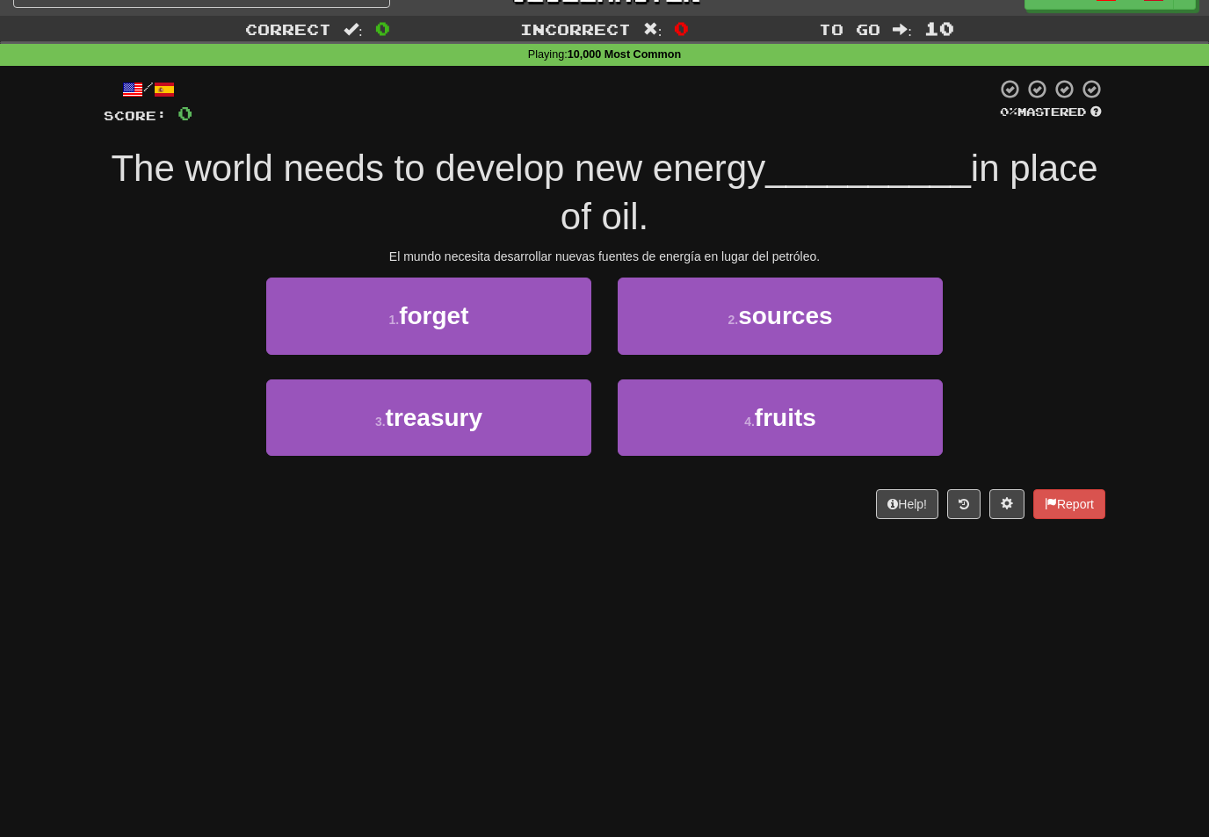
click at [789, 317] on span "sources" at bounding box center [785, 315] width 94 height 27
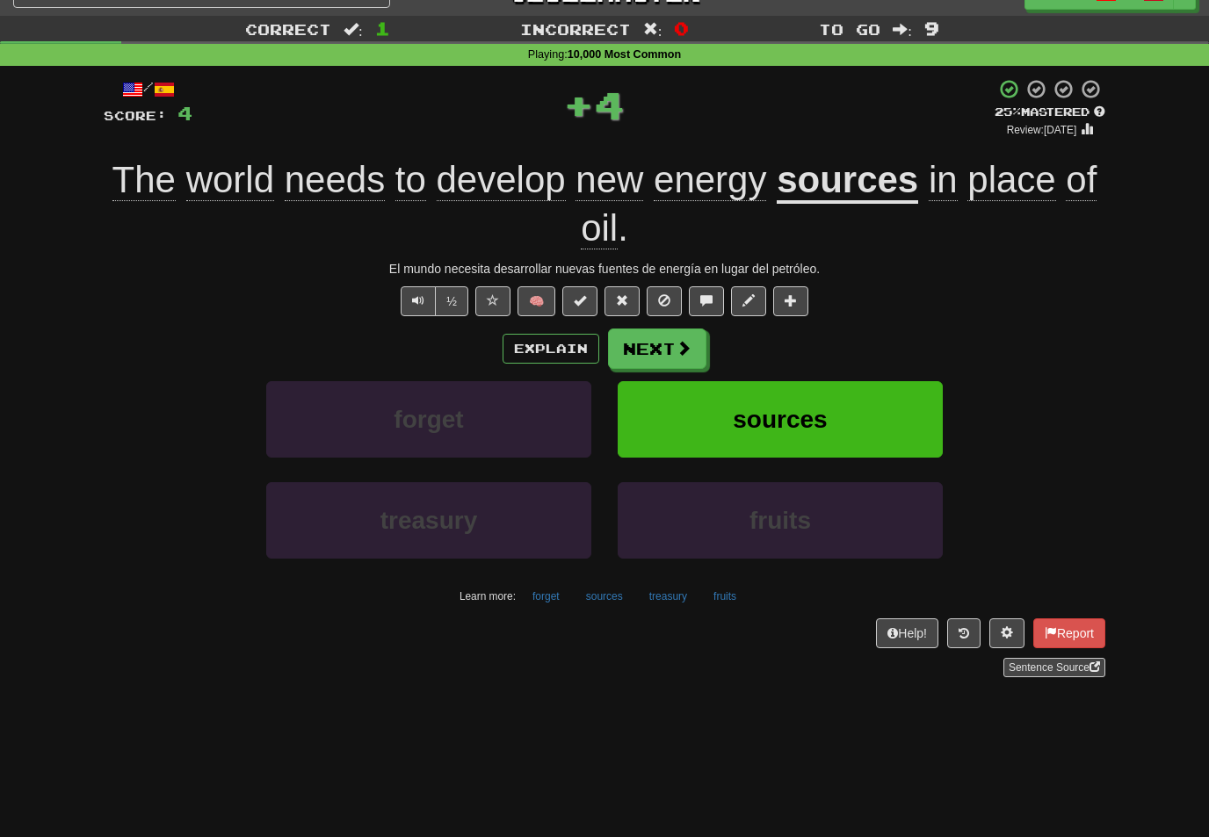
click at [684, 340] on span at bounding box center [684, 348] width 16 height 16
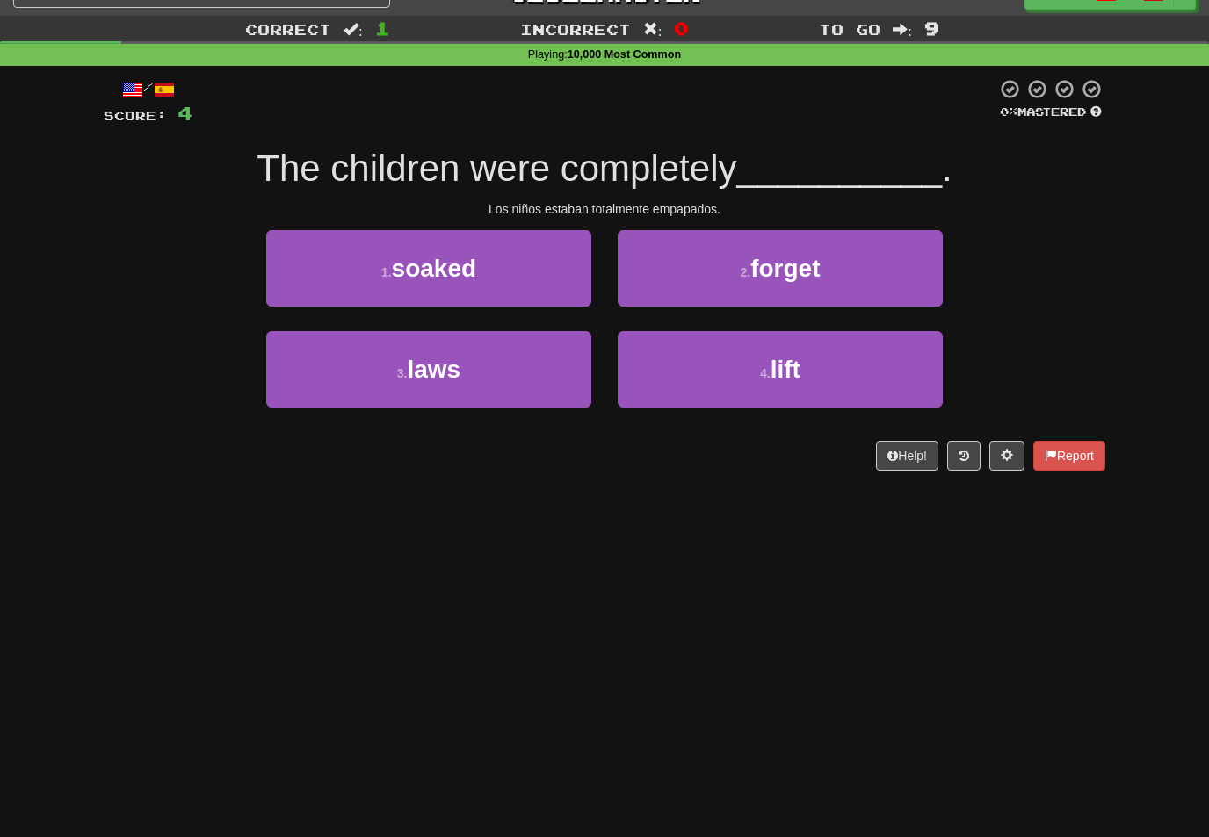
click at [561, 266] on button "1 . soaked" at bounding box center [428, 268] width 325 height 76
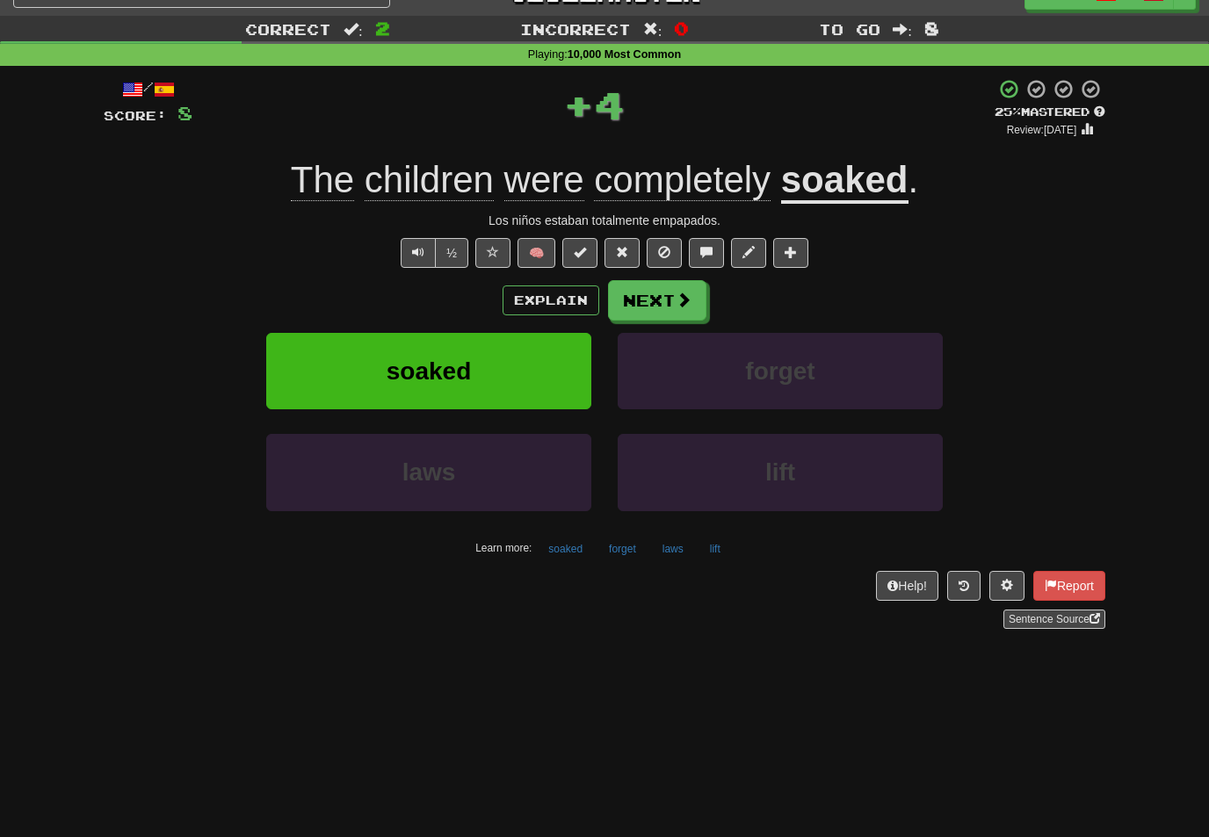
click at [702, 291] on button "Next" at bounding box center [657, 300] width 98 height 40
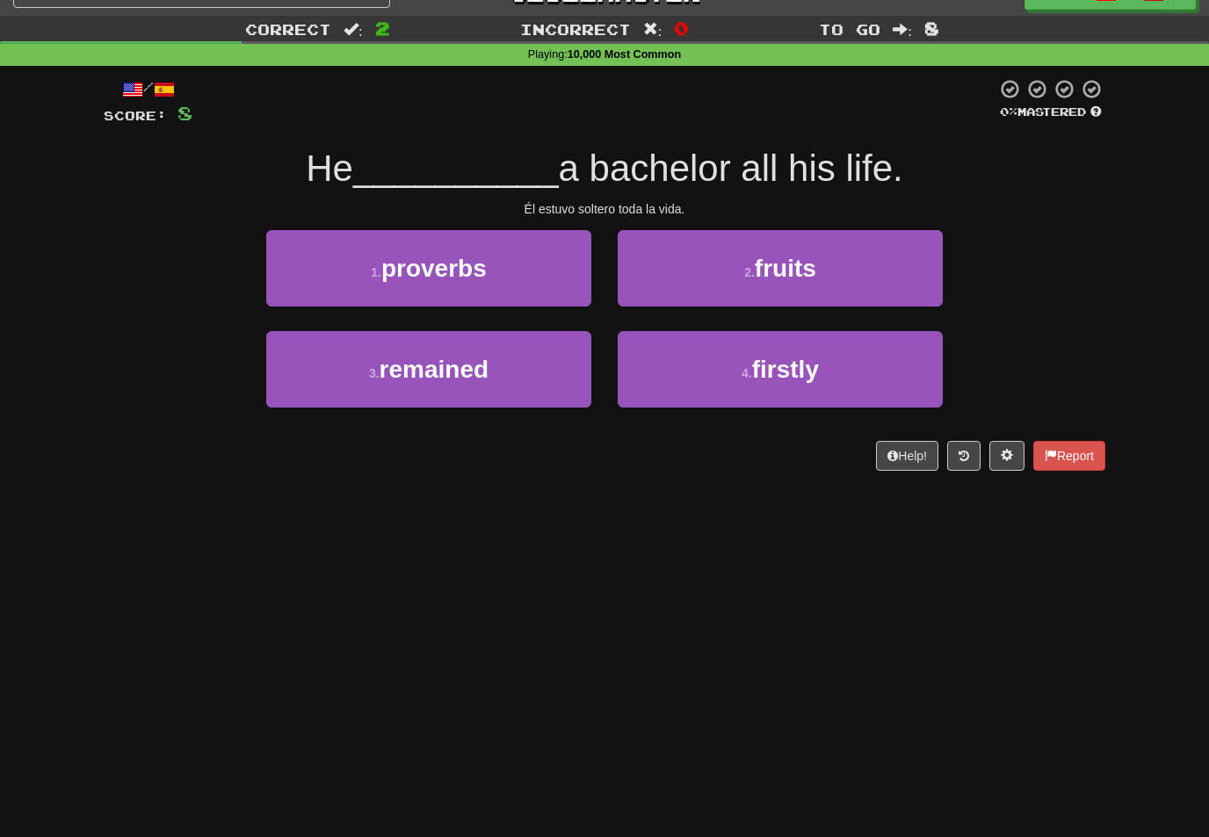
click at [540, 380] on button "3 . remained" at bounding box center [428, 369] width 325 height 76
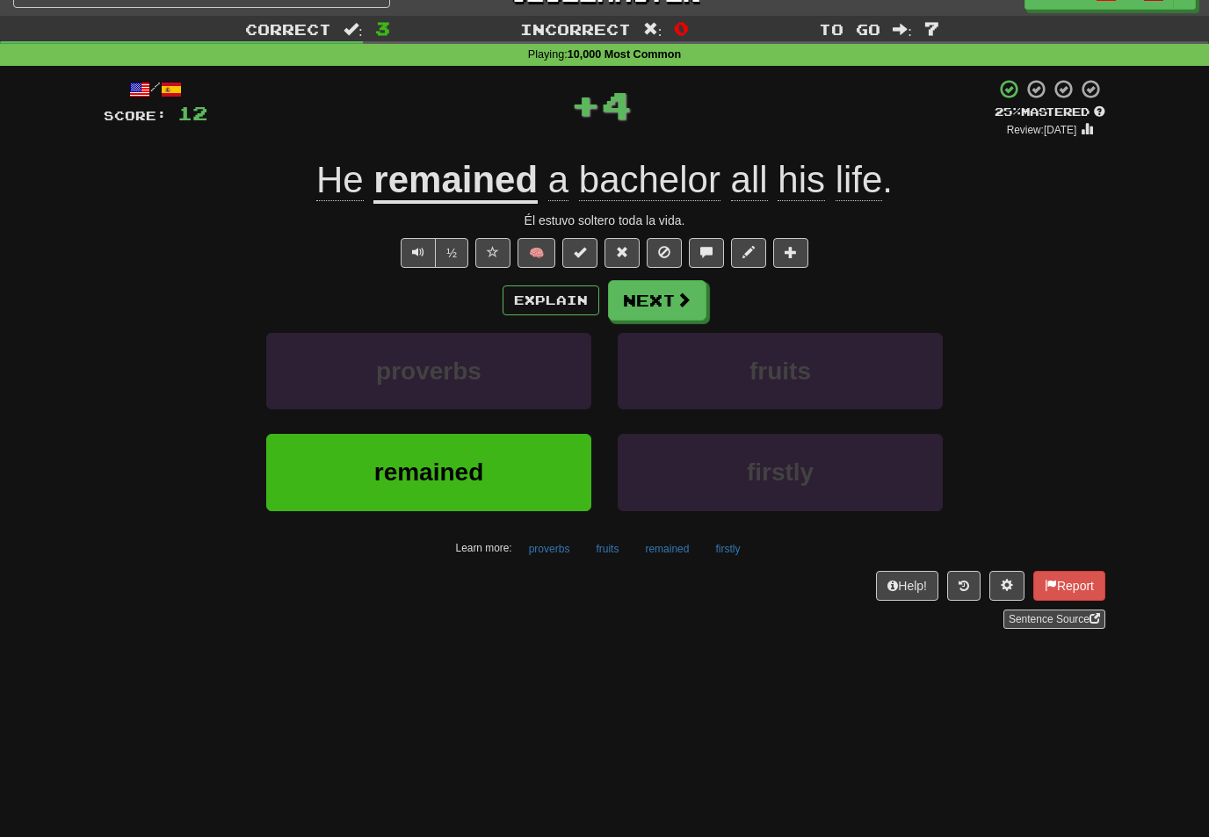
click at [683, 295] on span at bounding box center [684, 300] width 16 height 16
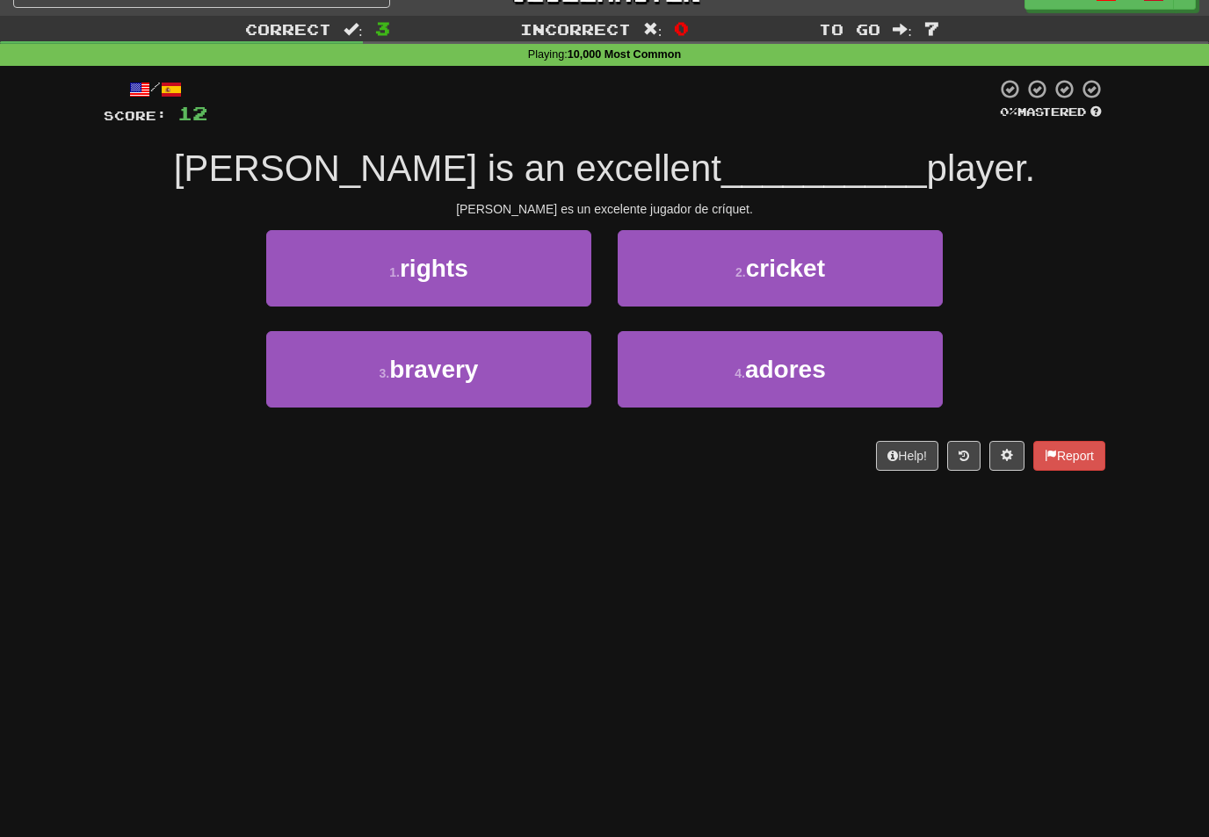
click at [843, 251] on button "2 . cricket" at bounding box center [780, 268] width 325 height 76
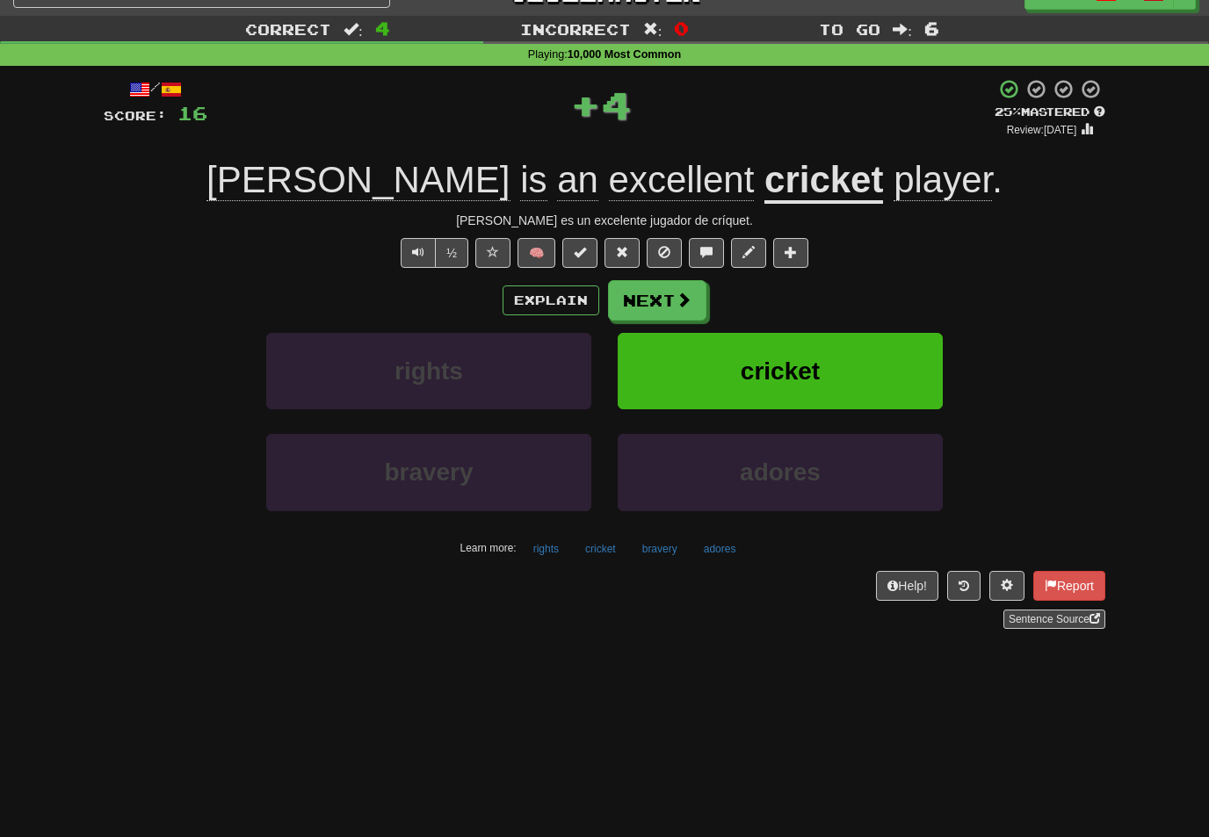
click at [698, 295] on button "Next" at bounding box center [657, 300] width 98 height 40
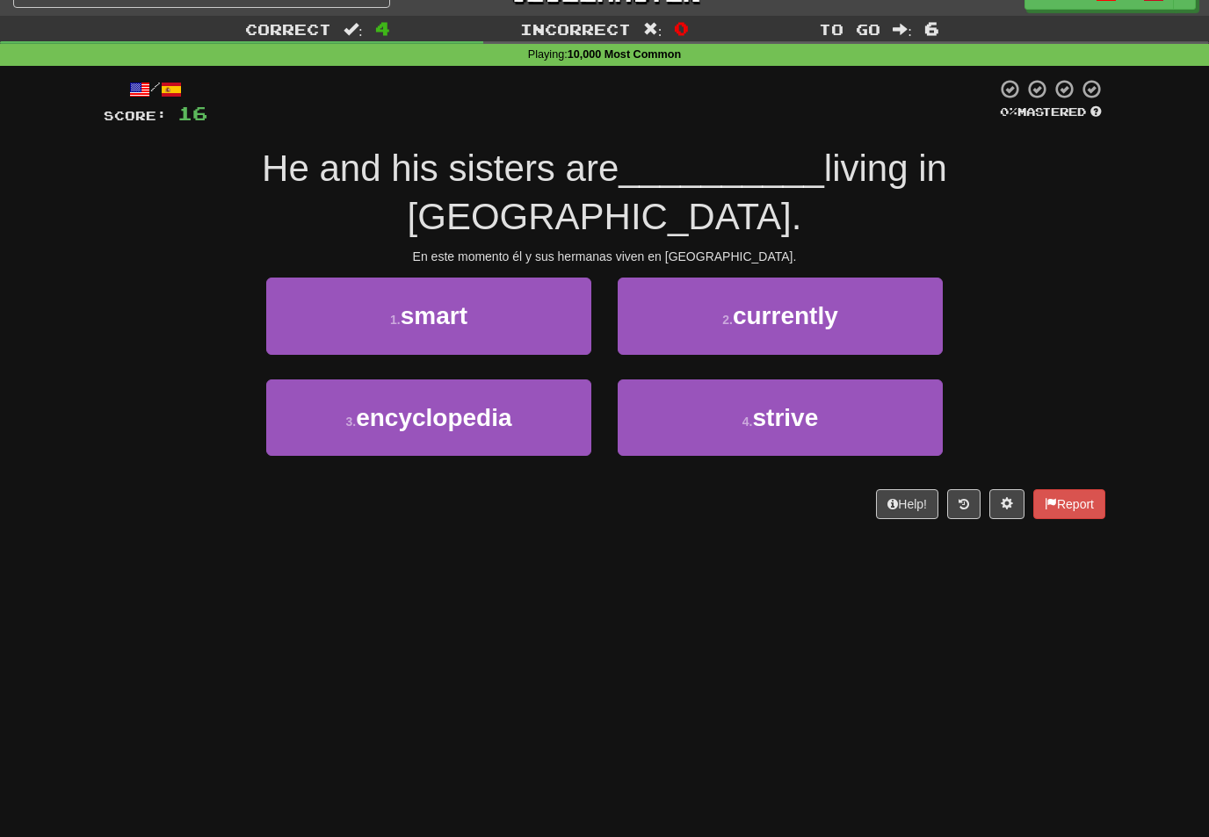
click at [820, 302] on span "currently" at bounding box center [785, 315] width 105 height 27
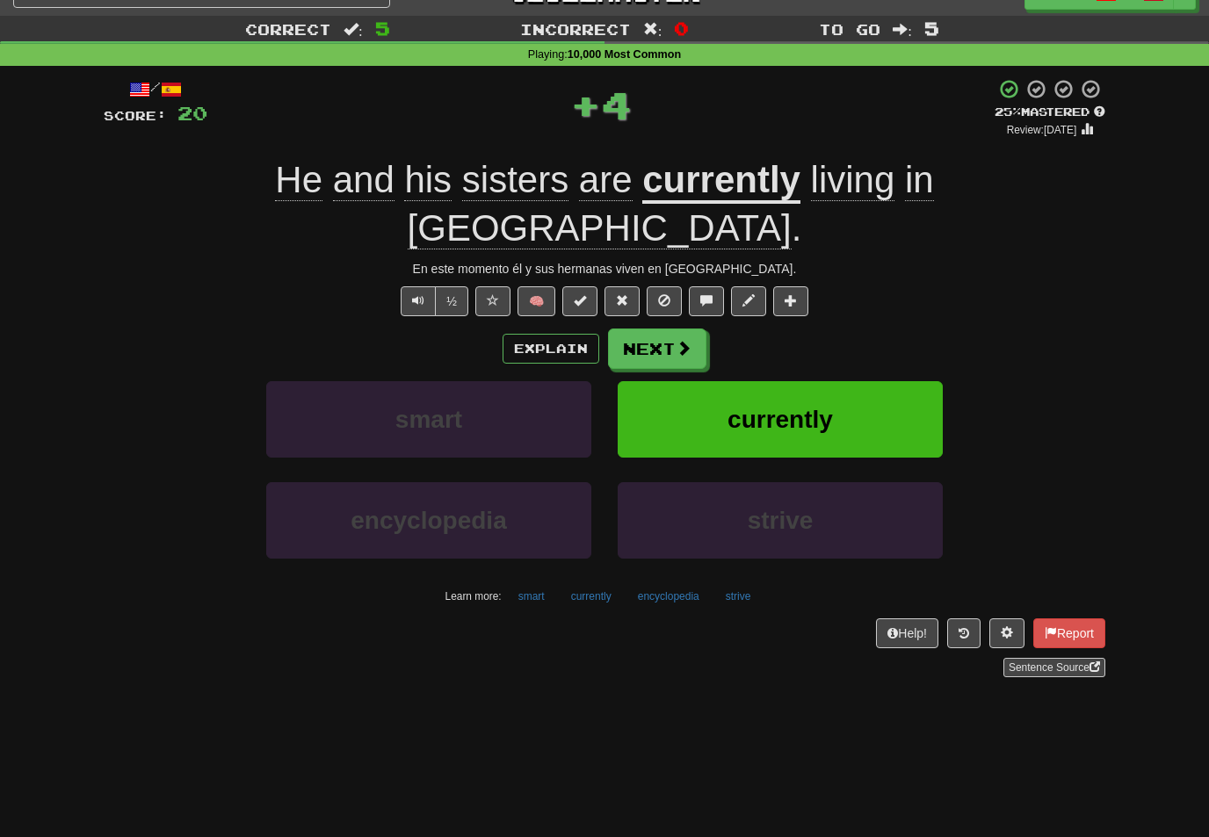
click at [693, 329] on button "Next" at bounding box center [657, 349] width 98 height 40
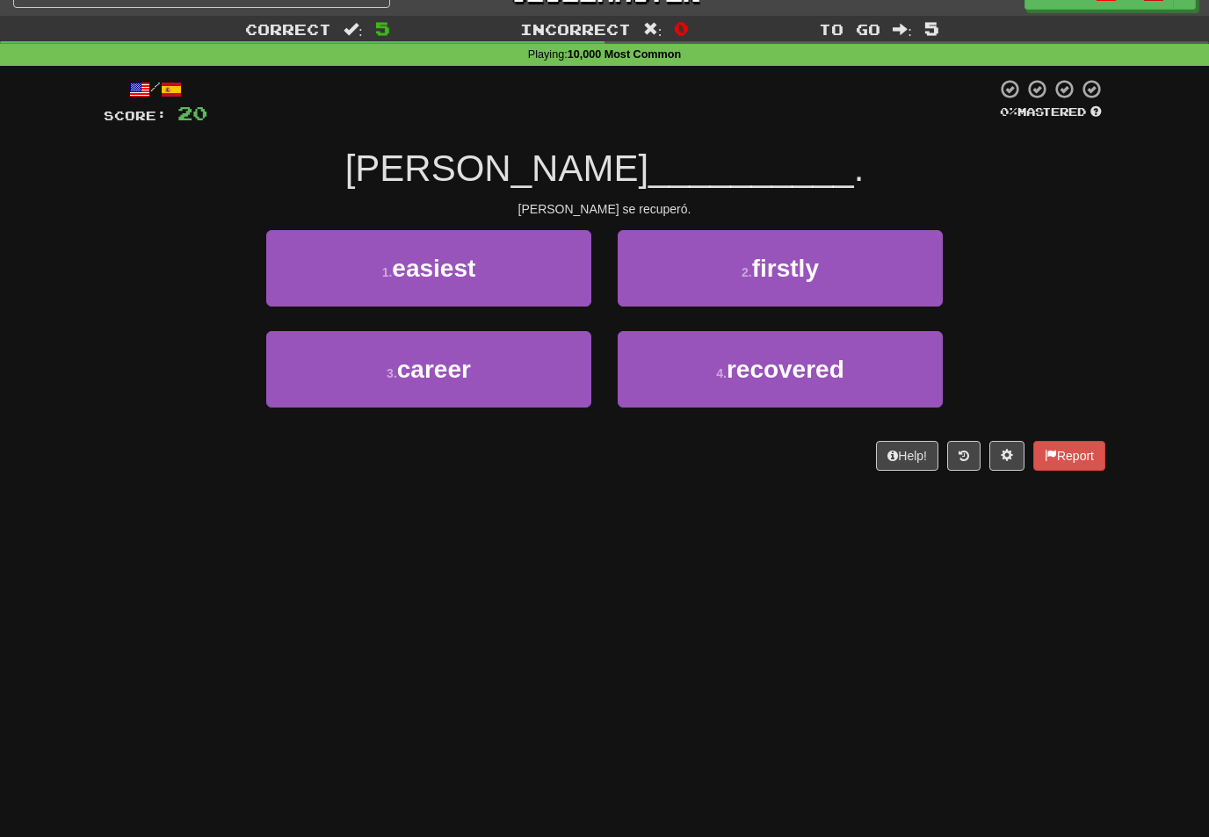
click at [750, 376] on span "recovered" at bounding box center [786, 369] width 118 height 27
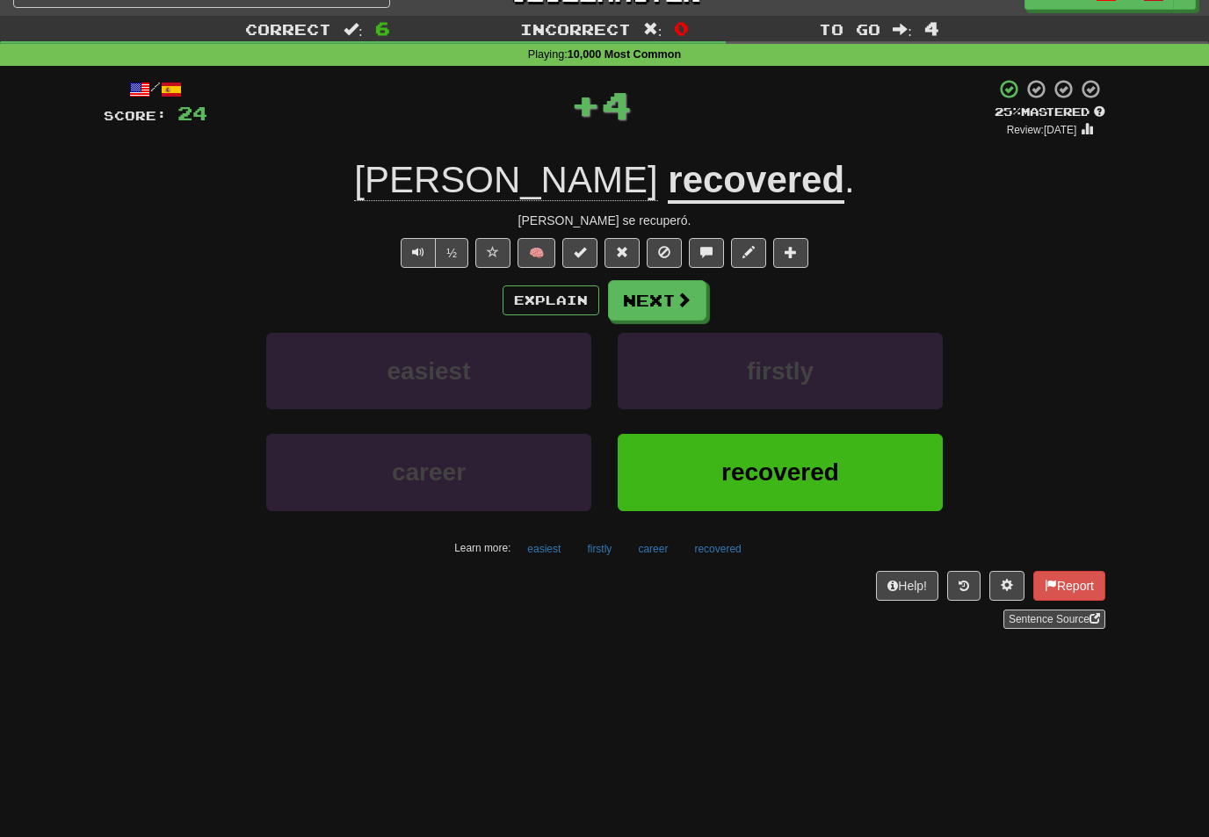
click at [692, 295] on button "Next" at bounding box center [657, 300] width 98 height 40
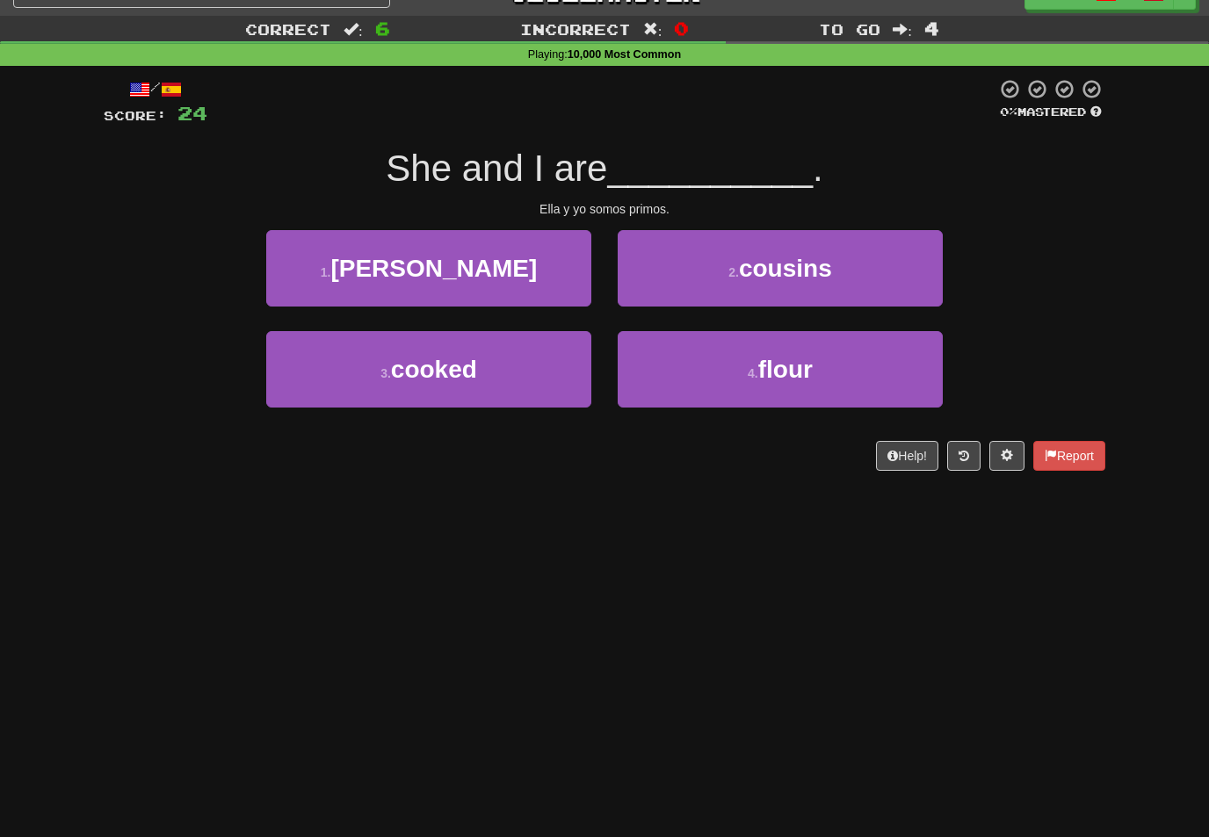
click at [832, 258] on span "cousins" at bounding box center [785, 268] width 93 height 27
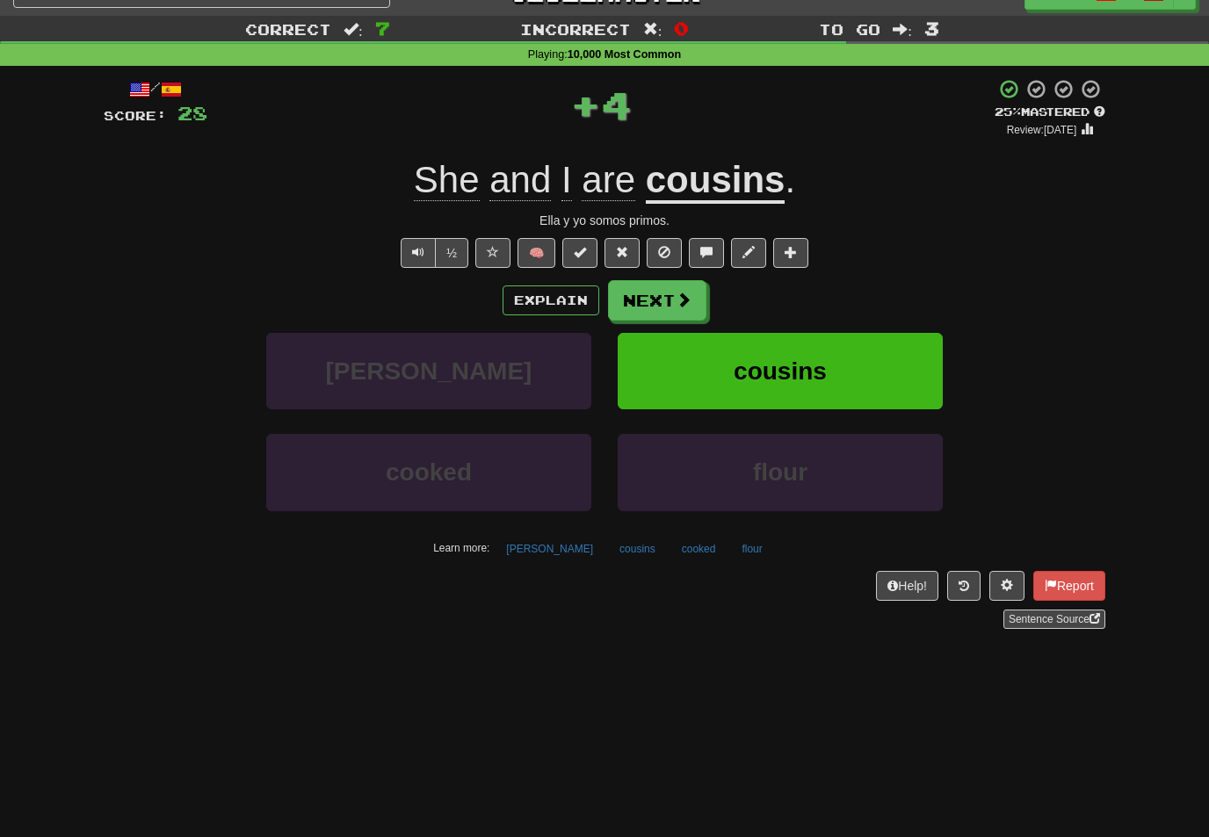
click at [700, 300] on button "Next" at bounding box center [657, 300] width 98 height 40
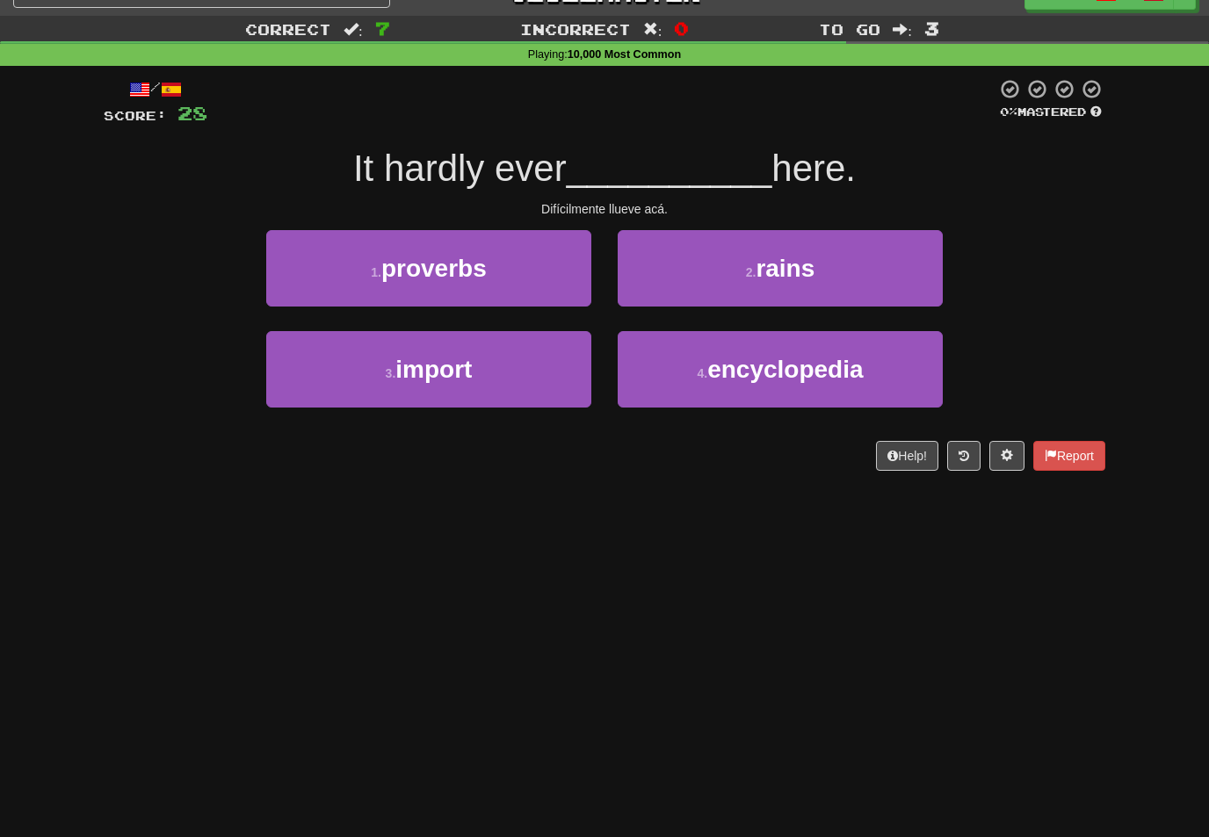
click at [787, 257] on span "rains" at bounding box center [785, 268] width 59 height 27
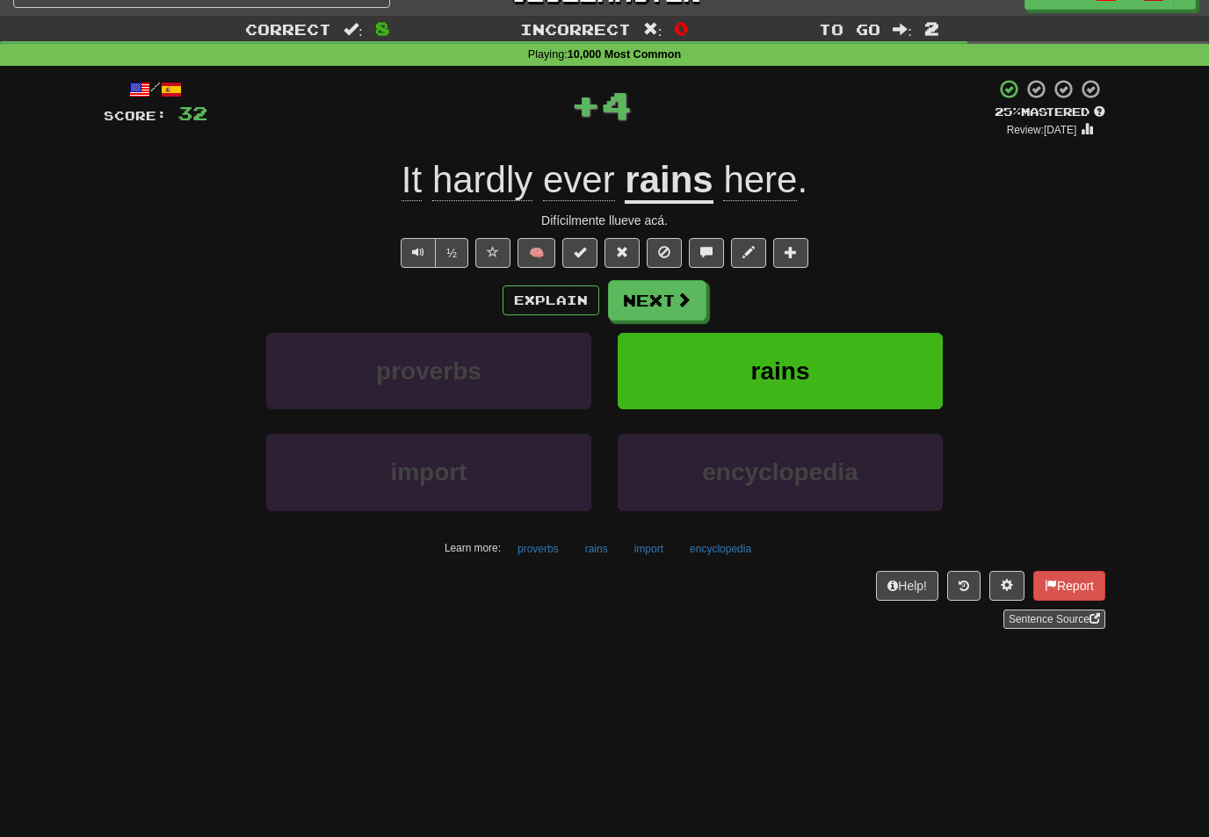
click at [698, 300] on button "Next" at bounding box center [657, 300] width 98 height 40
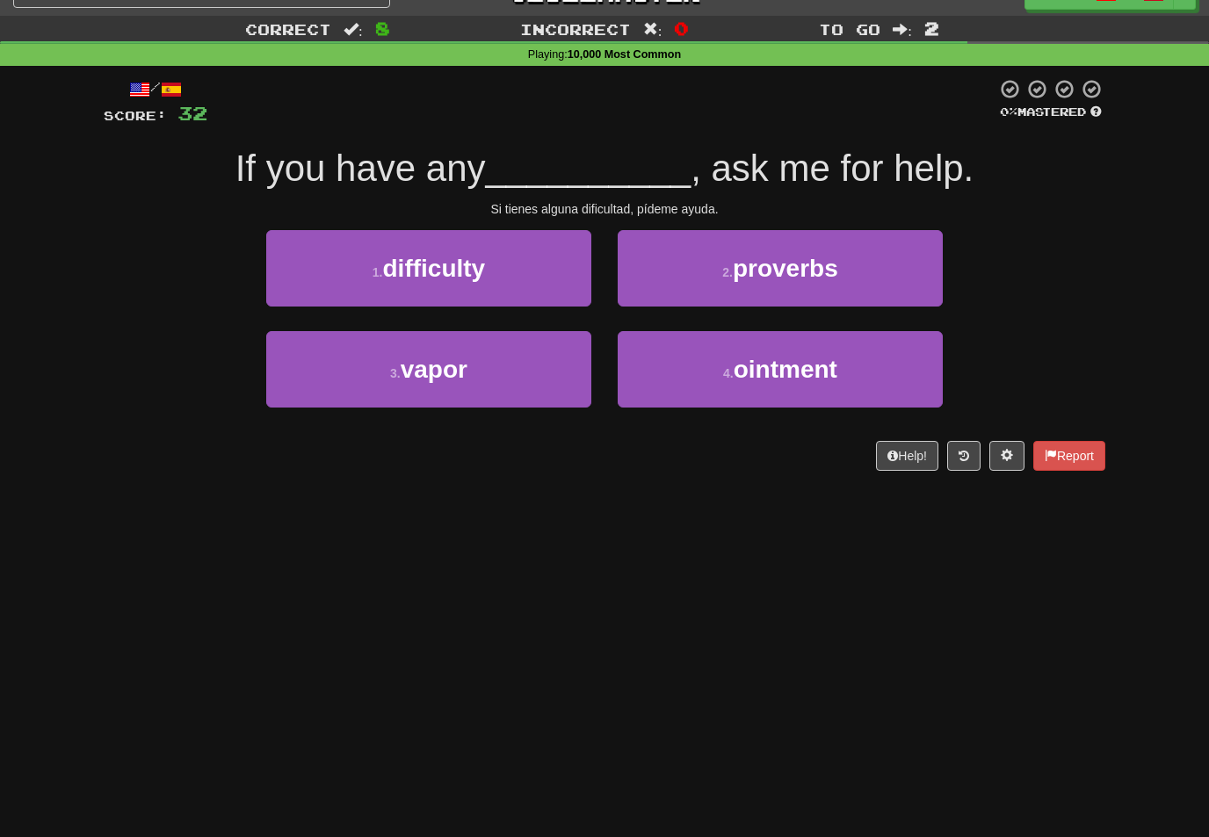
click at [568, 284] on button "1 . difficulty" at bounding box center [428, 268] width 325 height 76
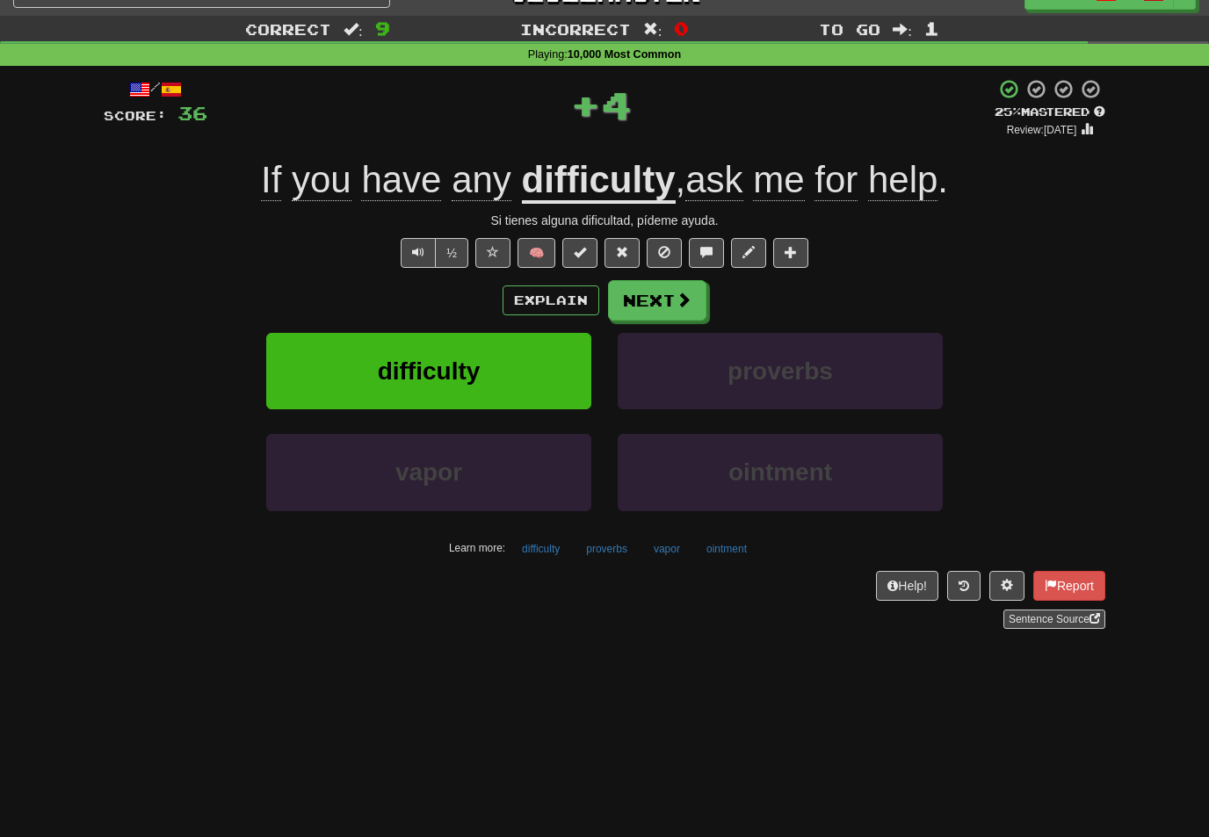
click at [685, 303] on span at bounding box center [684, 300] width 16 height 16
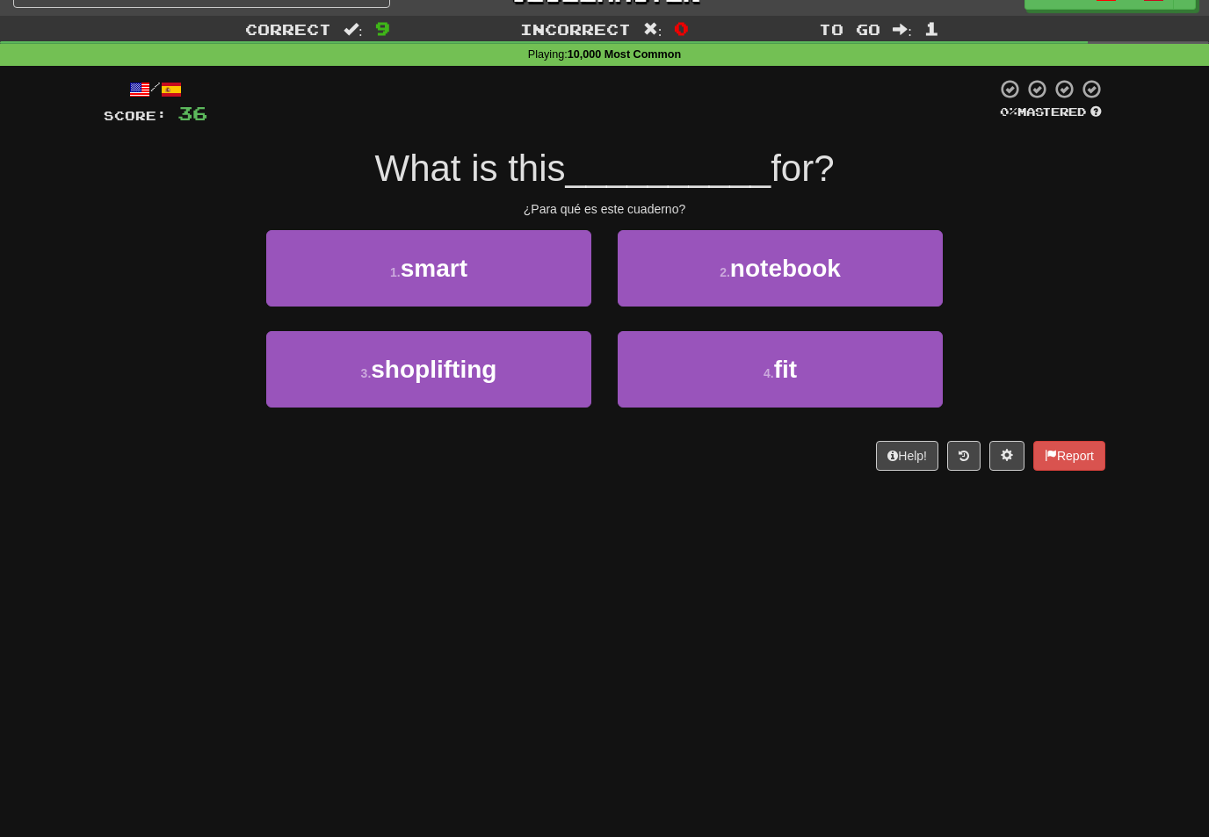
click at [806, 261] on span "notebook" at bounding box center [785, 268] width 111 height 27
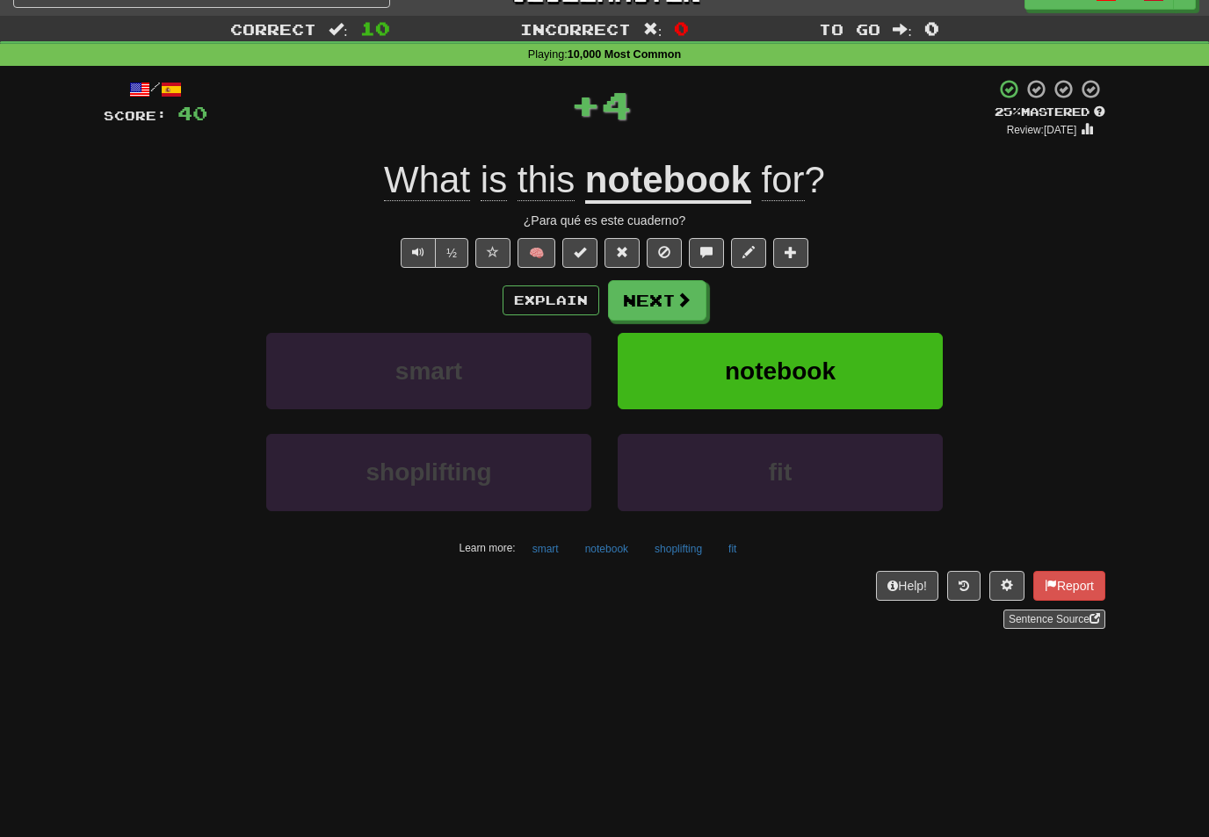
click at [691, 299] on button "Next" at bounding box center [657, 300] width 98 height 40
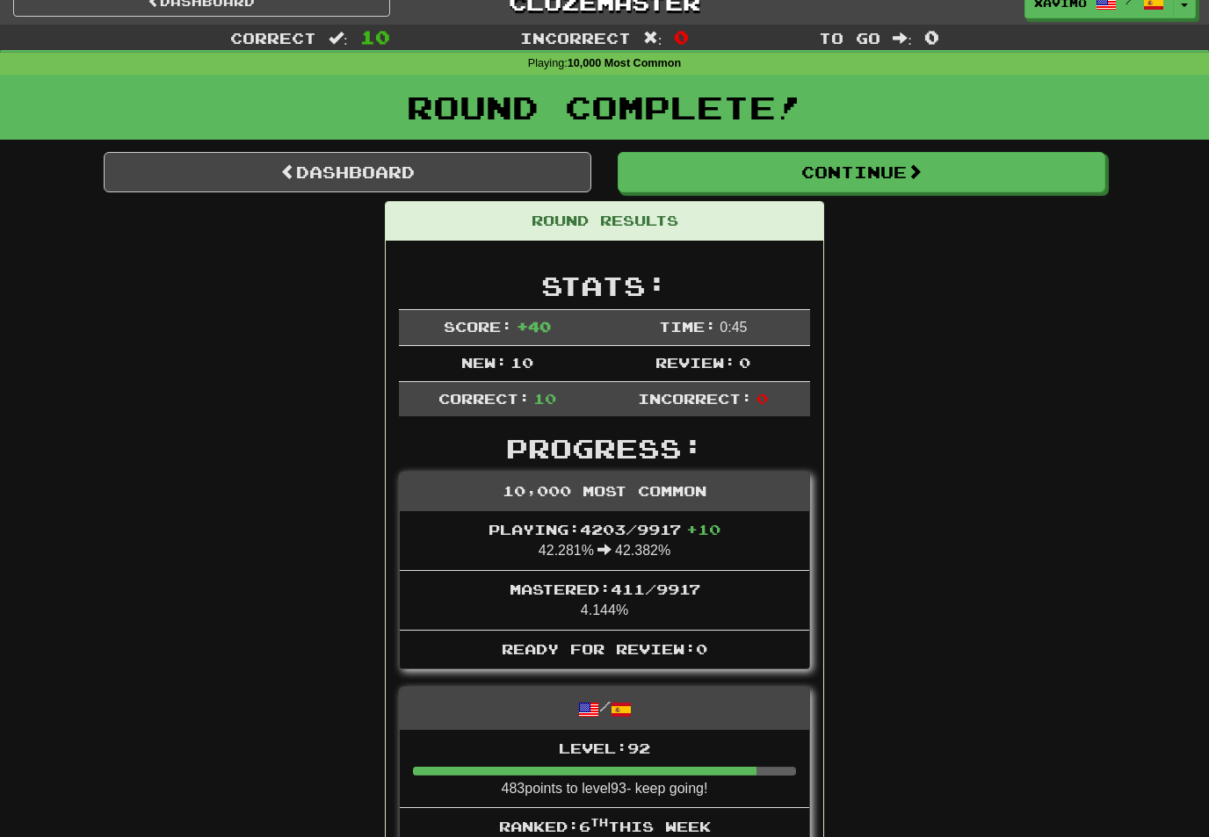
scroll to position [0, 0]
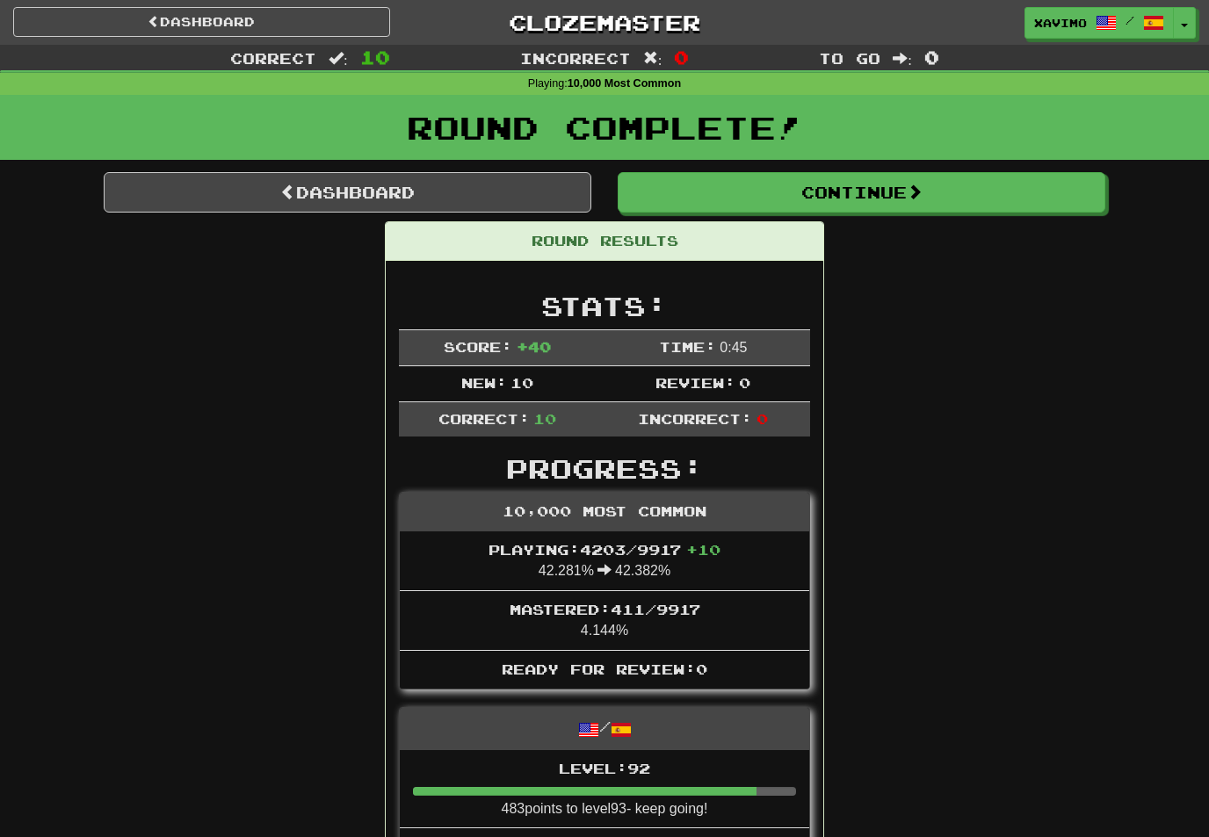
click at [507, 195] on link "Dashboard" at bounding box center [348, 192] width 488 height 40
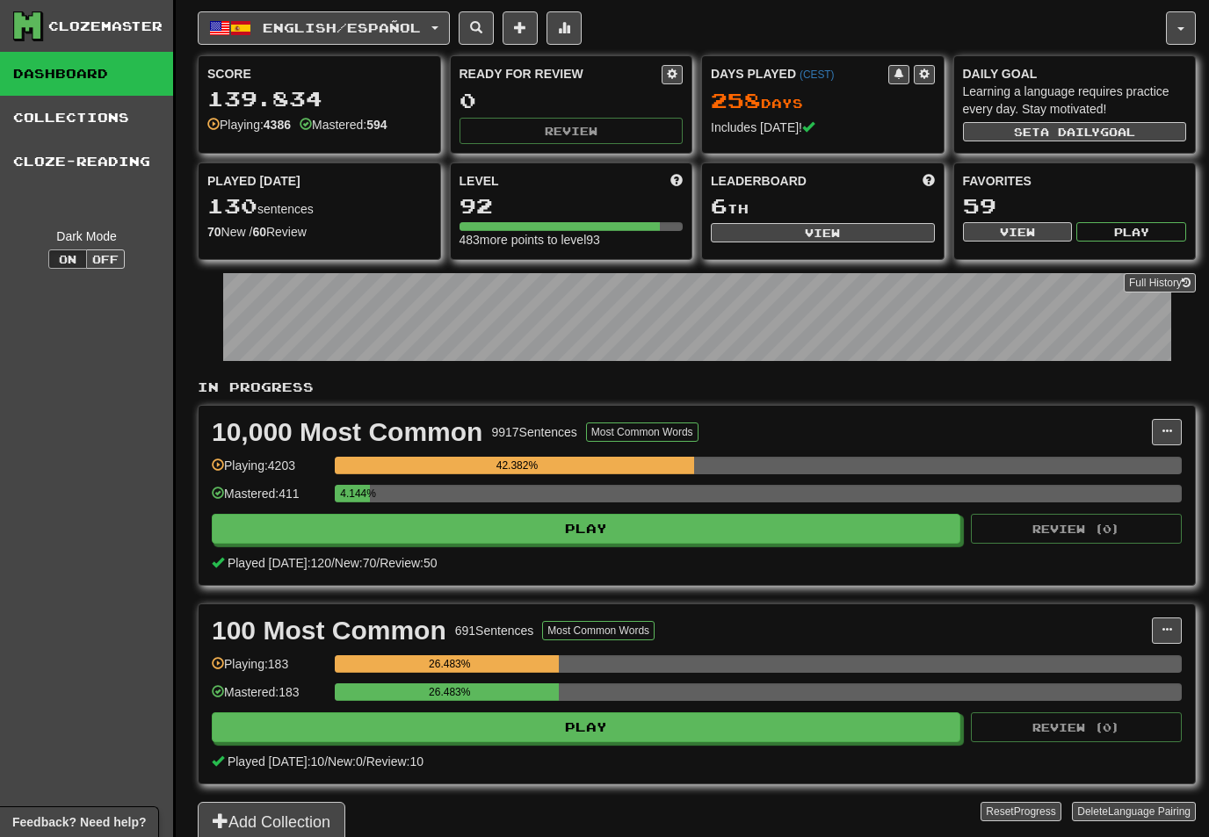
click at [836, 235] on button "View" at bounding box center [823, 232] width 224 height 19
select select "**********"
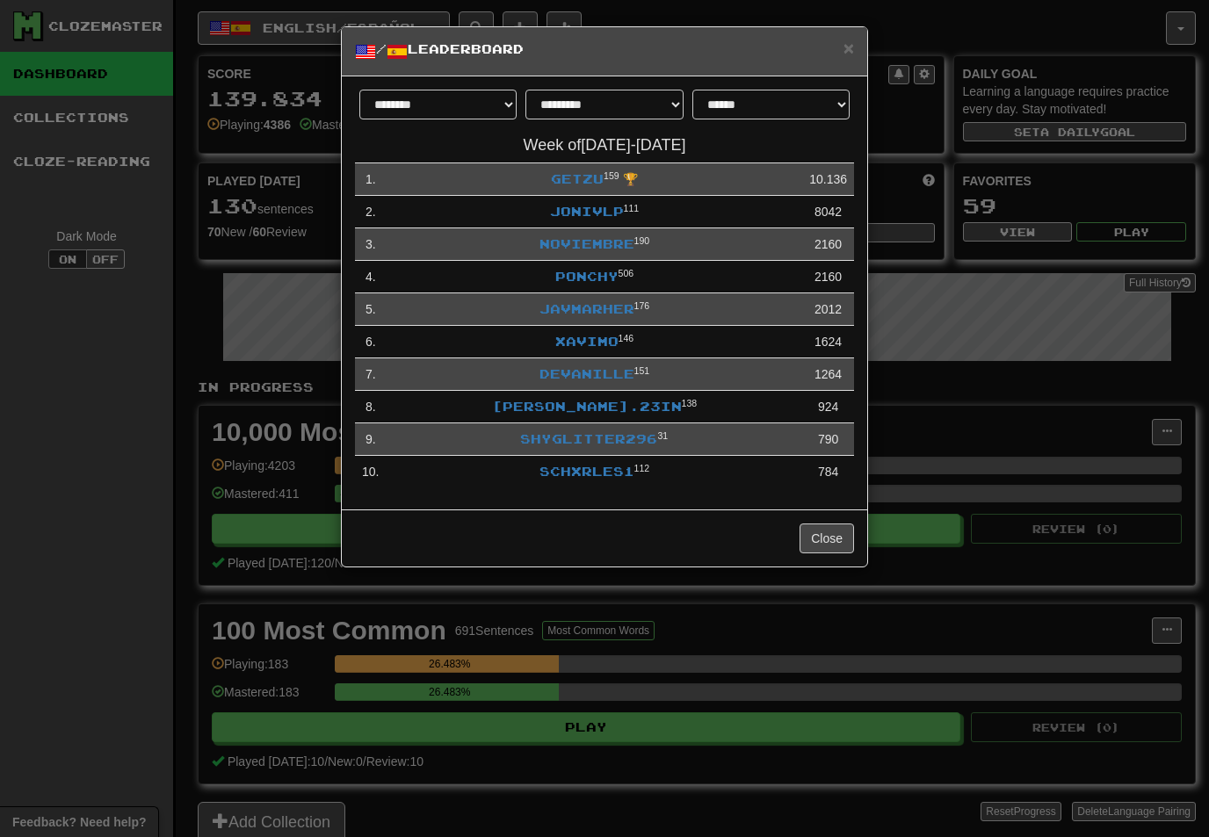
click at [605, 339] on link "Xavimo" at bounding box center [586, 341] width 63 height 15
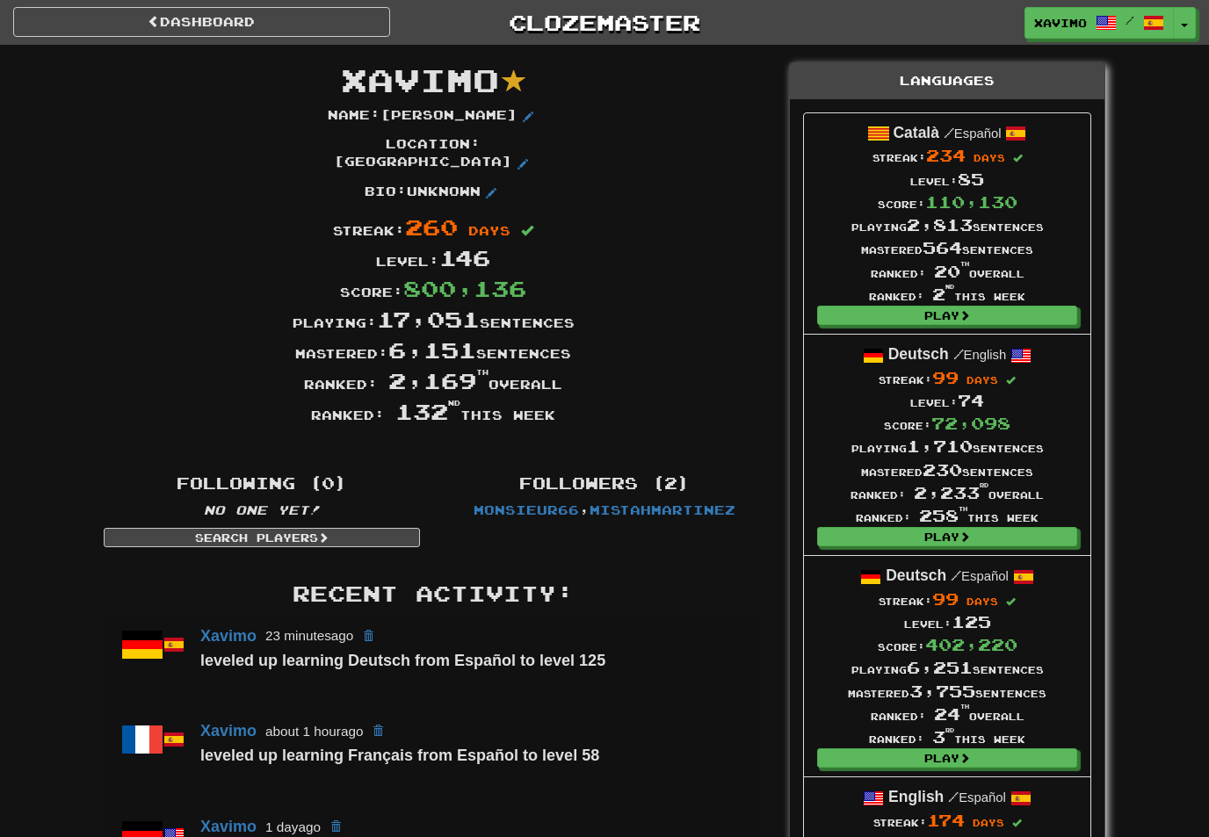
click at [311, 20] on link "Dashboard" at bounding box center [201, 22] width 377 height 30
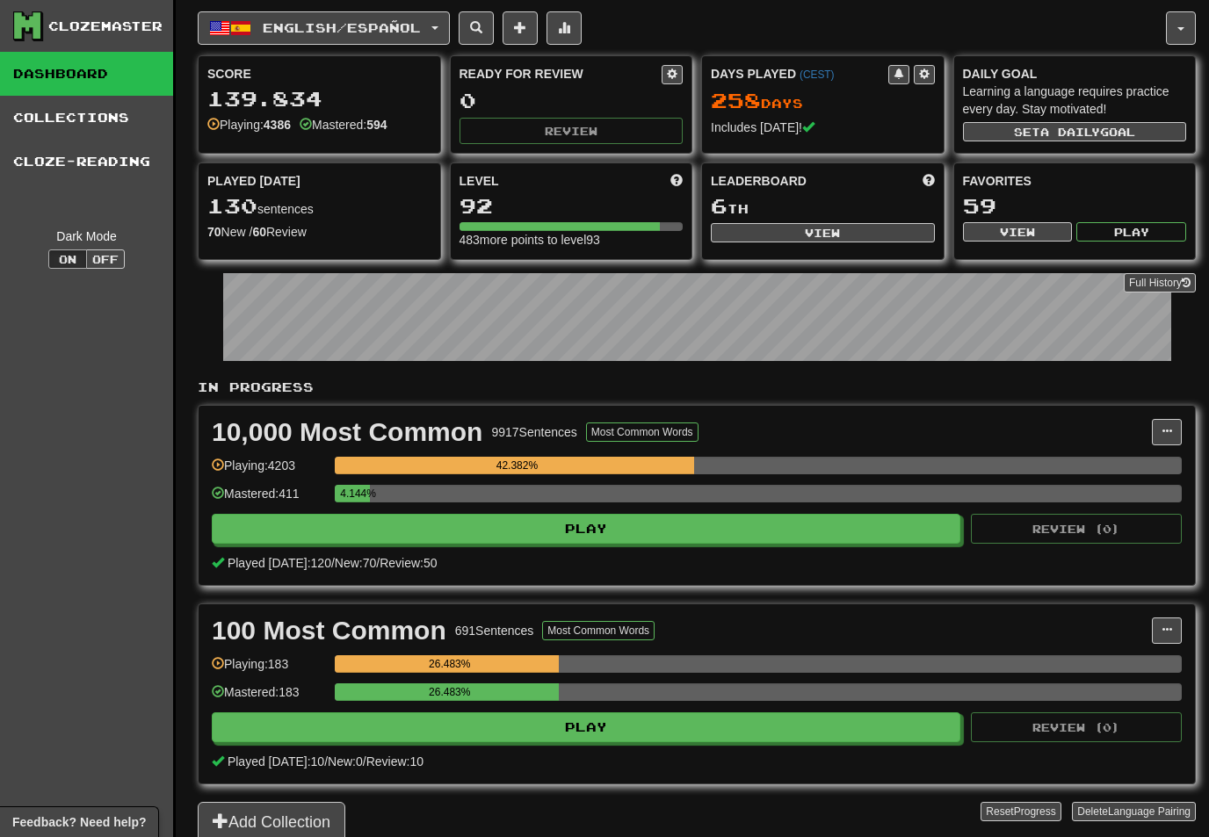
click at [450, 29] on button "English / Español" at bounding box center [324, 27] width 252 height 33
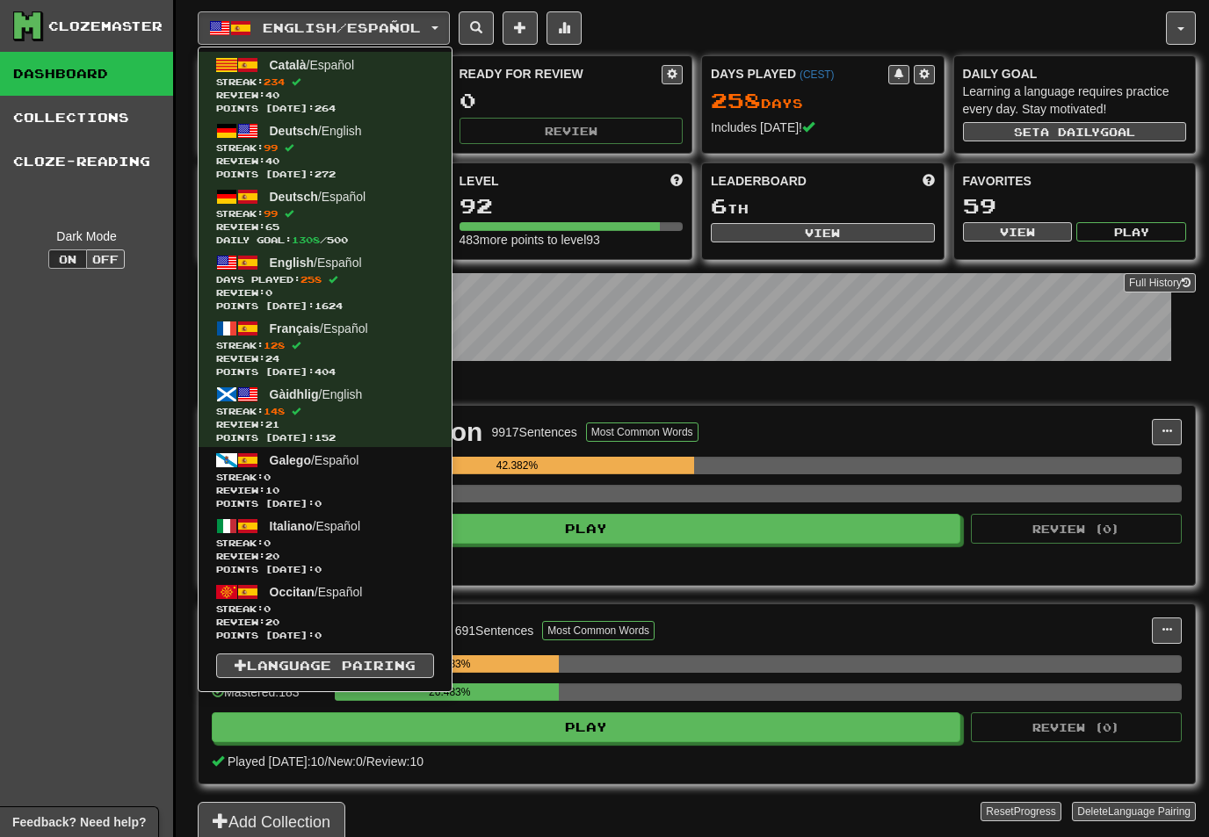
click at [334, 93] on span "Review: 40" at bounding box center [325, 95] width 218 height 13
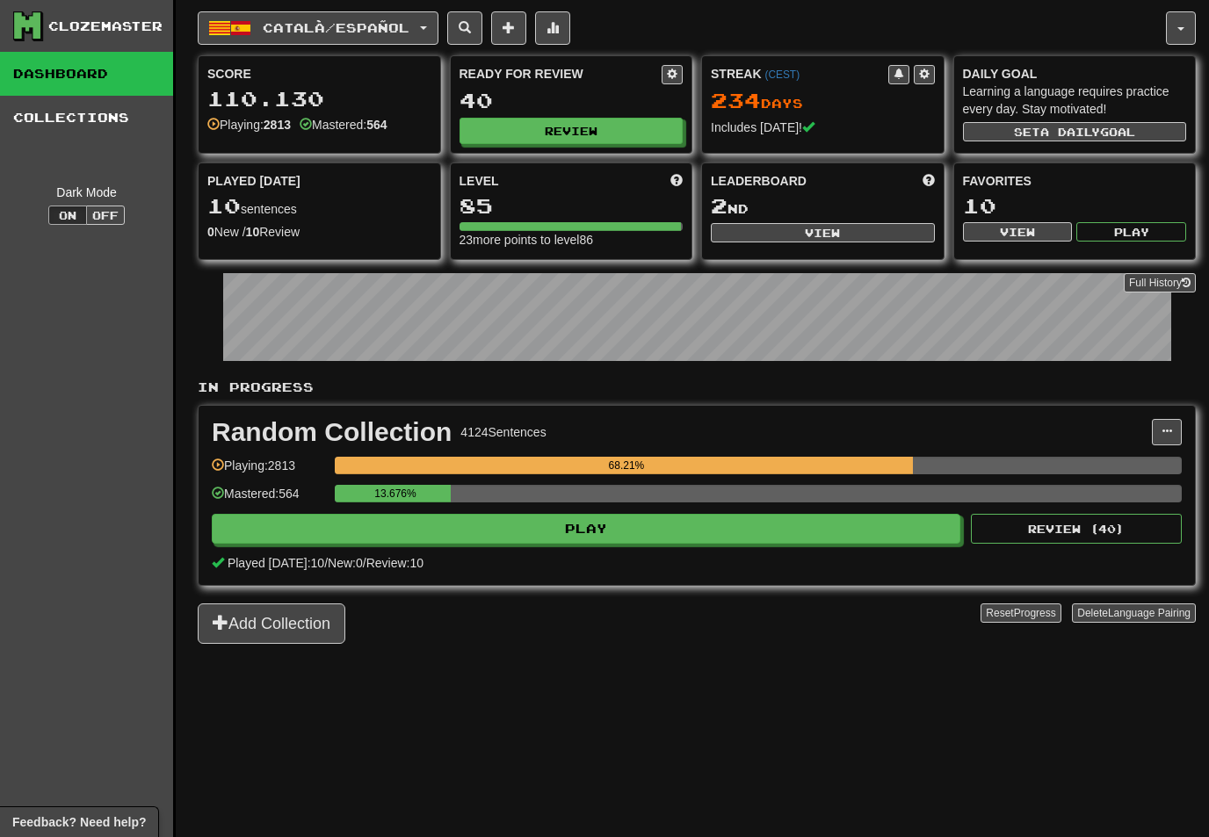
click at [659, 122] on button "Review" at bounding box center [571, 131] width 224 height 26
select select "**"
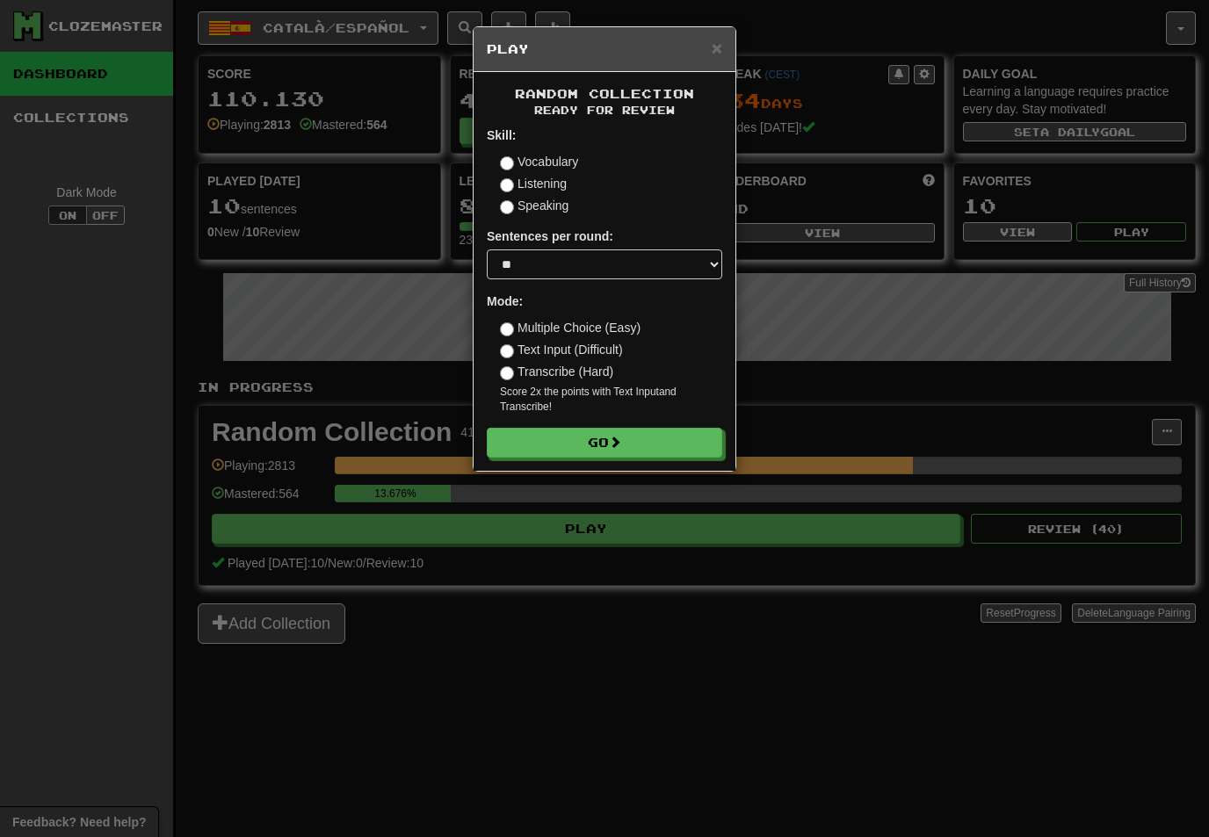
click at [645, 433] on button "Go" at bounding box center [604, 443] width 235 height 30
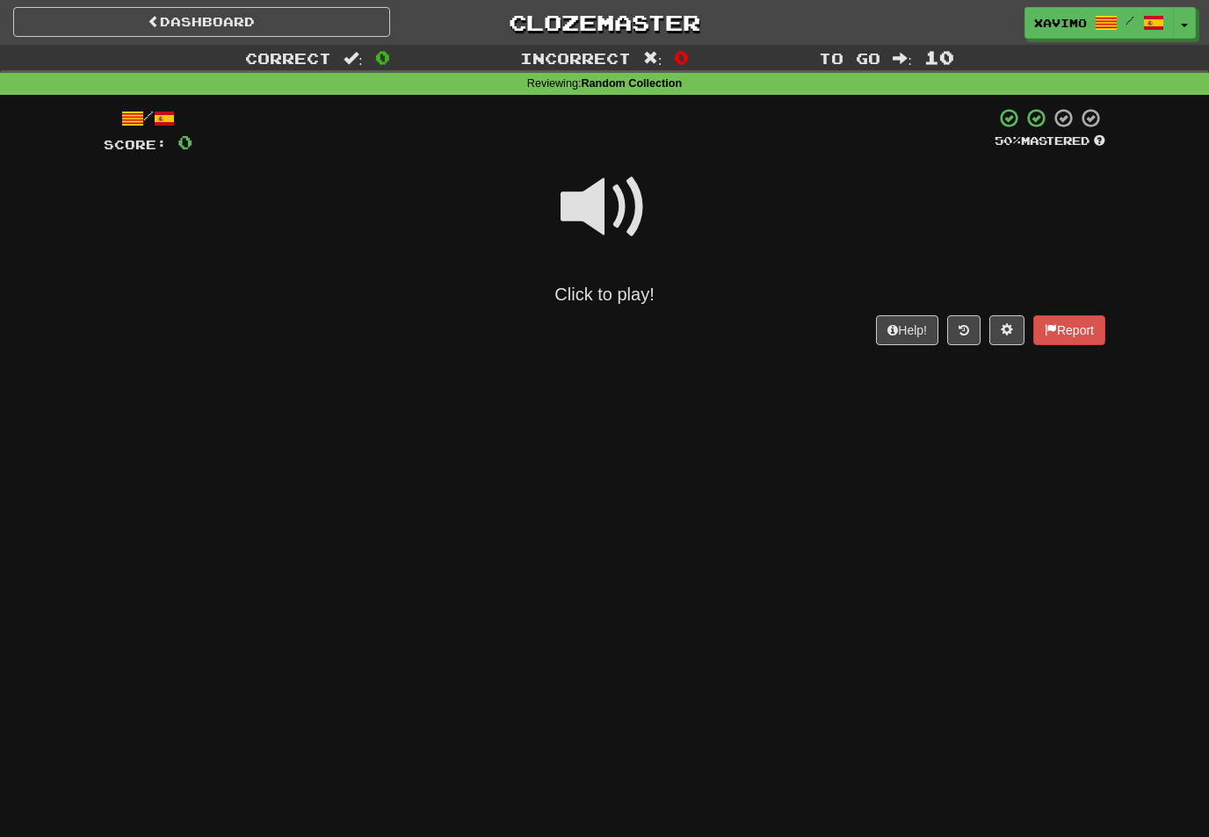
click at [627, 199] on span at bounding box center [605, 207] width 88 height 88
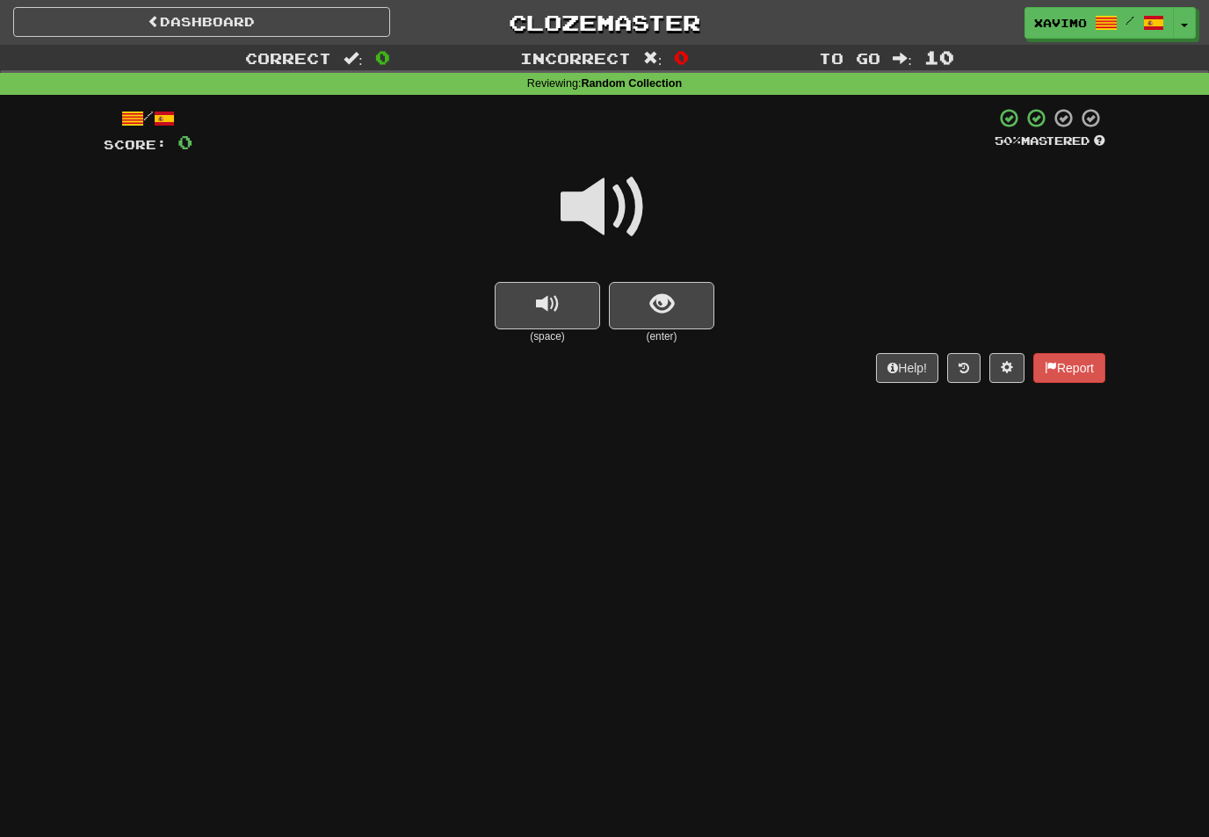
click at [621, 196] on span at bounding box center [605, 207] width 88 height 88
click at [664, 298] on span "show sentence" at bounding box center [662, 305] width 24 height 24
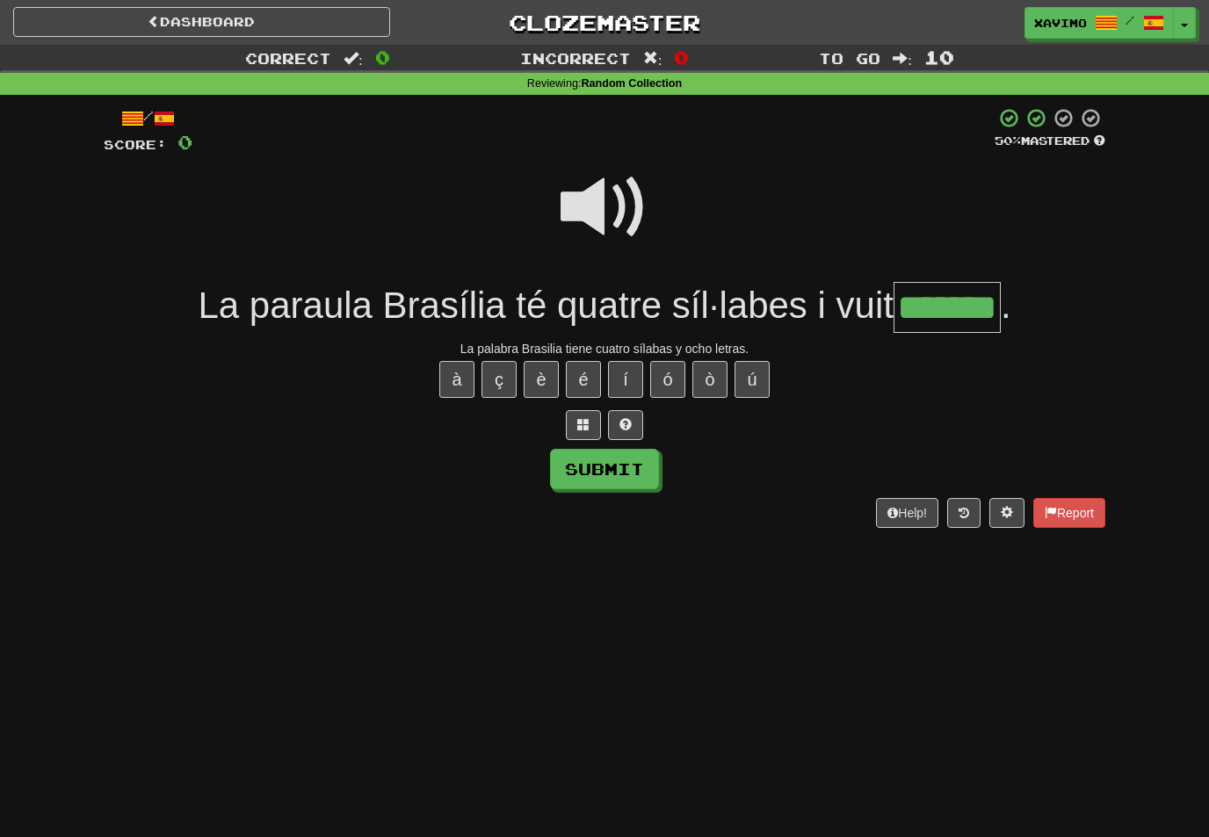
type input "*******"
click at [611, 469] on button "Submit" at bounding box center [604, 469] width 109 height 40
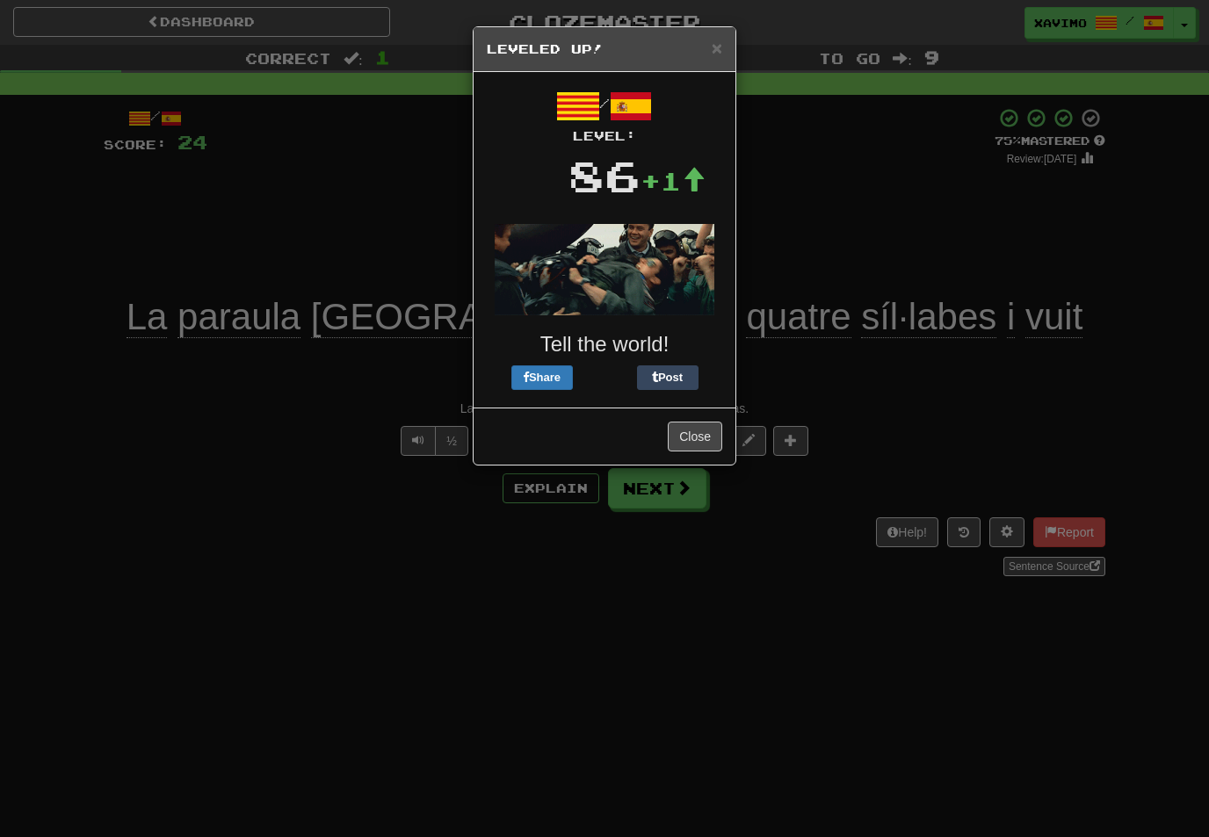
click at [697, 430] on button "Close" at bounding box center [695, 437] width 54 height 30
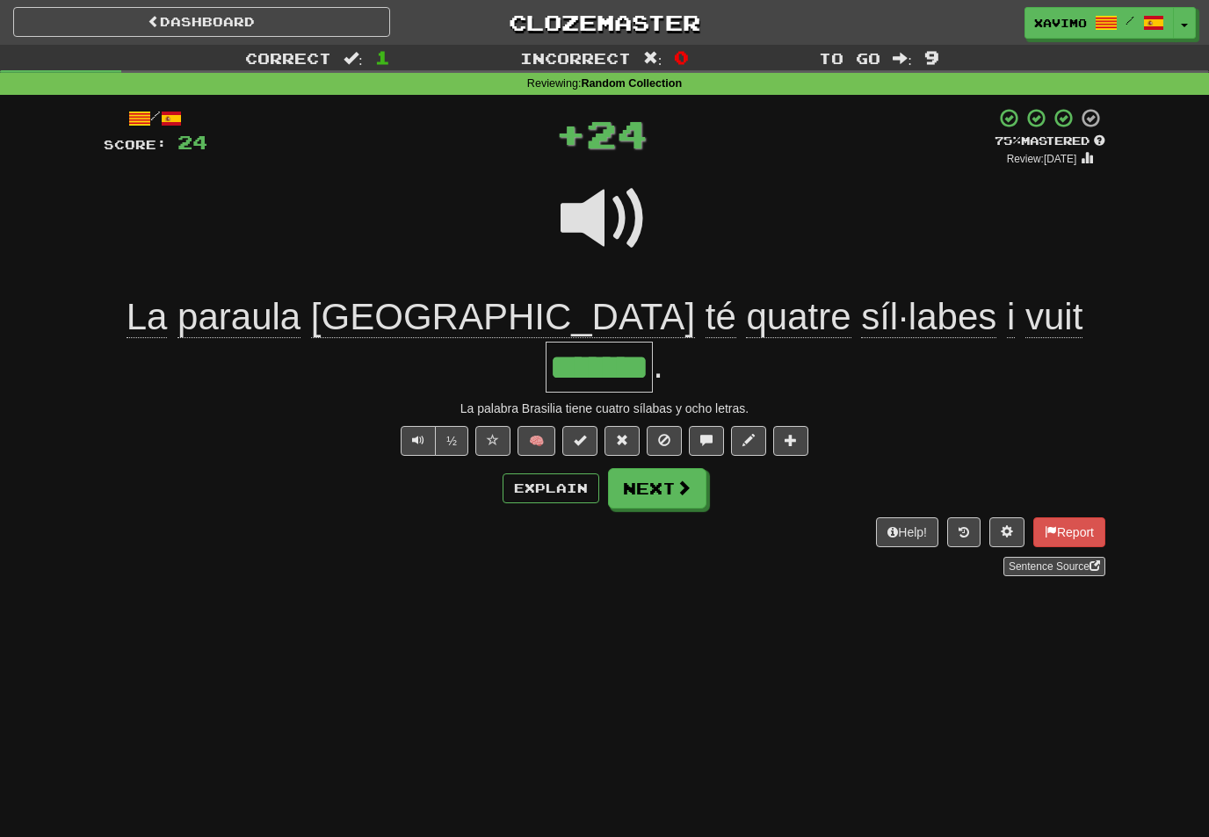
click at [679, 480] on span at bounding box center [684, 488] width 16 height 16
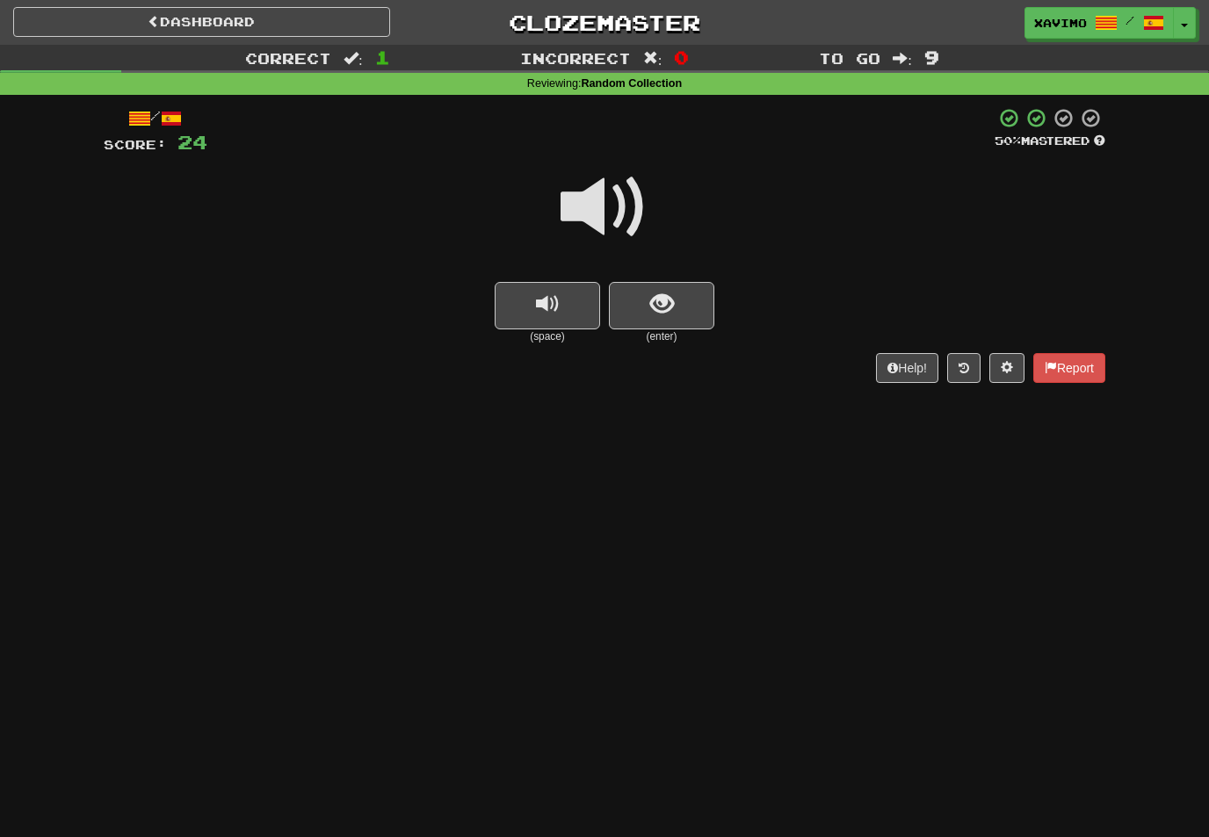
click at [619, 200] on span at bounding box center [605, 207] width 88 height 88
click at [661, 300] on span "show sentence" at bounding box center [662, 305] width 24 height 24
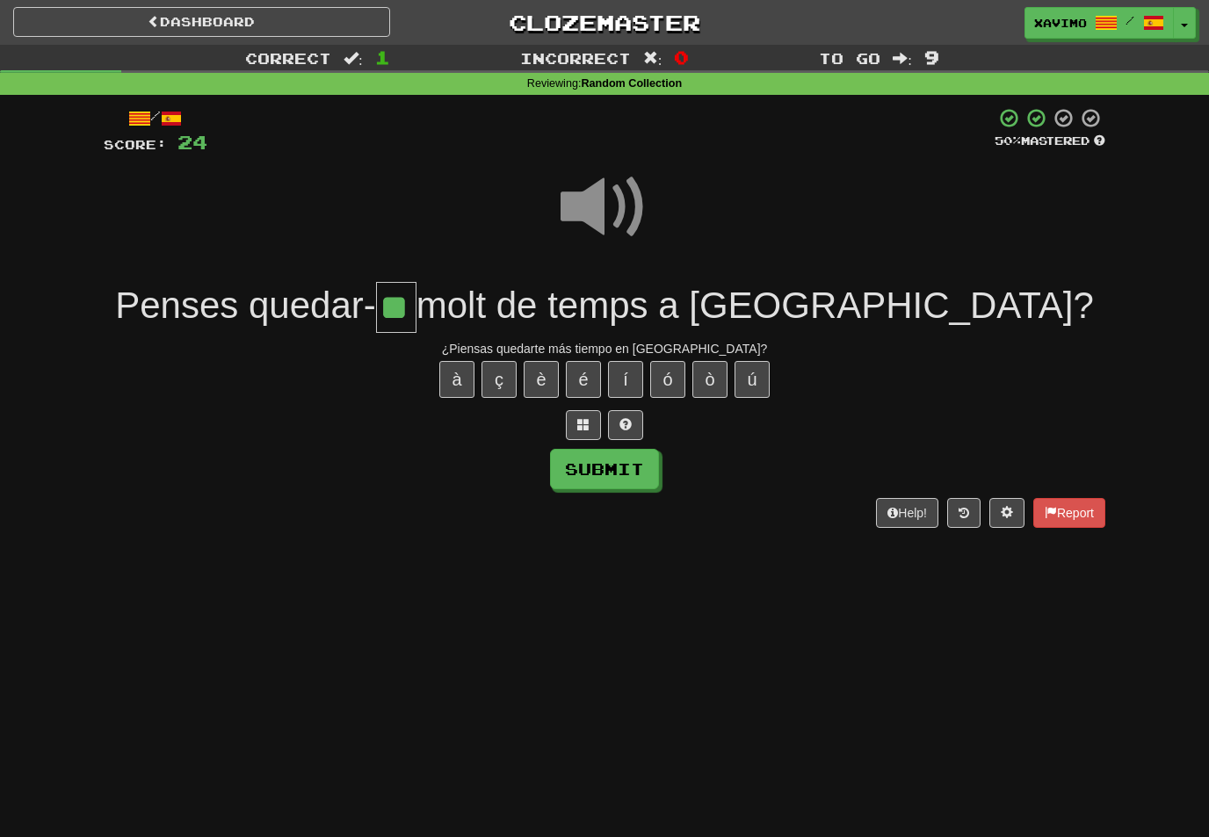
type input "**"
click at [634, 465] on button "Submit" at bounding box center [604, 469] width 109 height 40
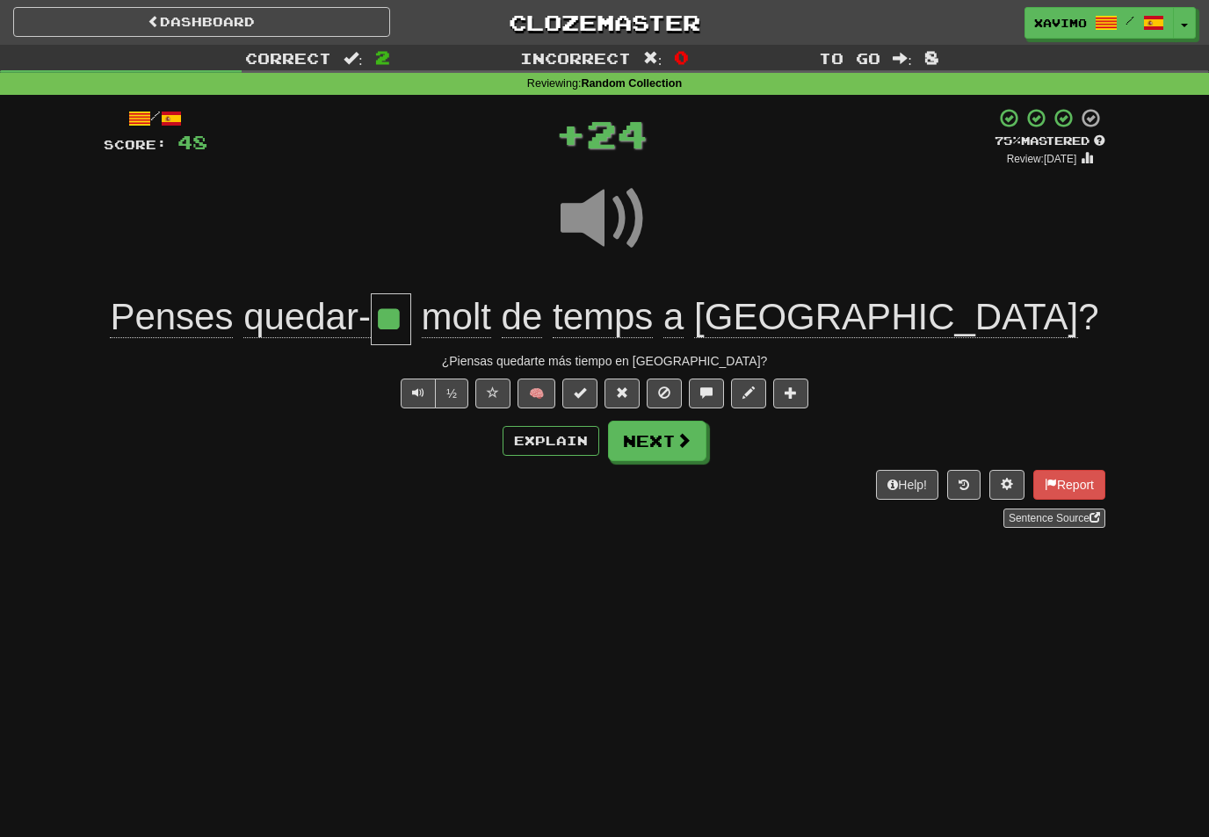
click at [687, 439] on span at bounding box center [684, 440] width 16 height 16
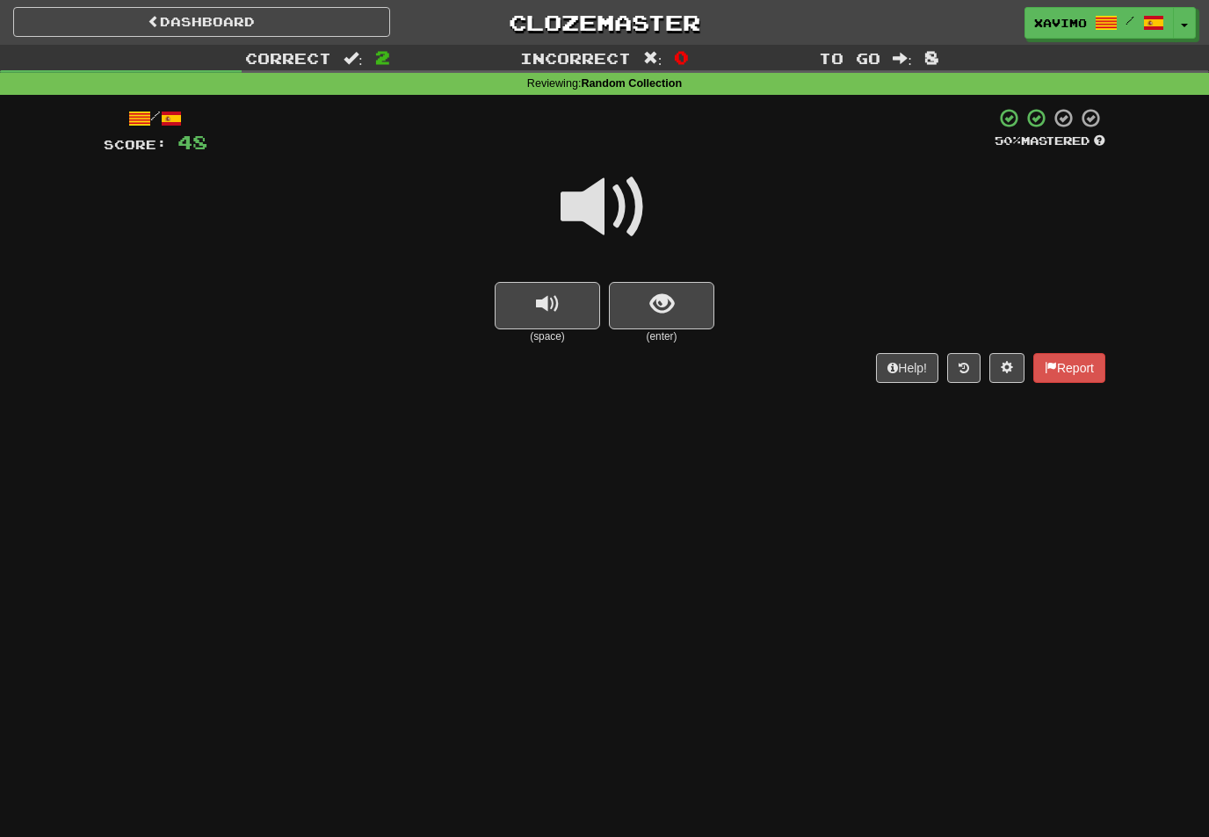
click at [618, 213] on span at bounding box center [605, 207] width 88 height 88
click at [659, 303] on span "show sentence" at bounding box center [662, 305] width 24 height 24
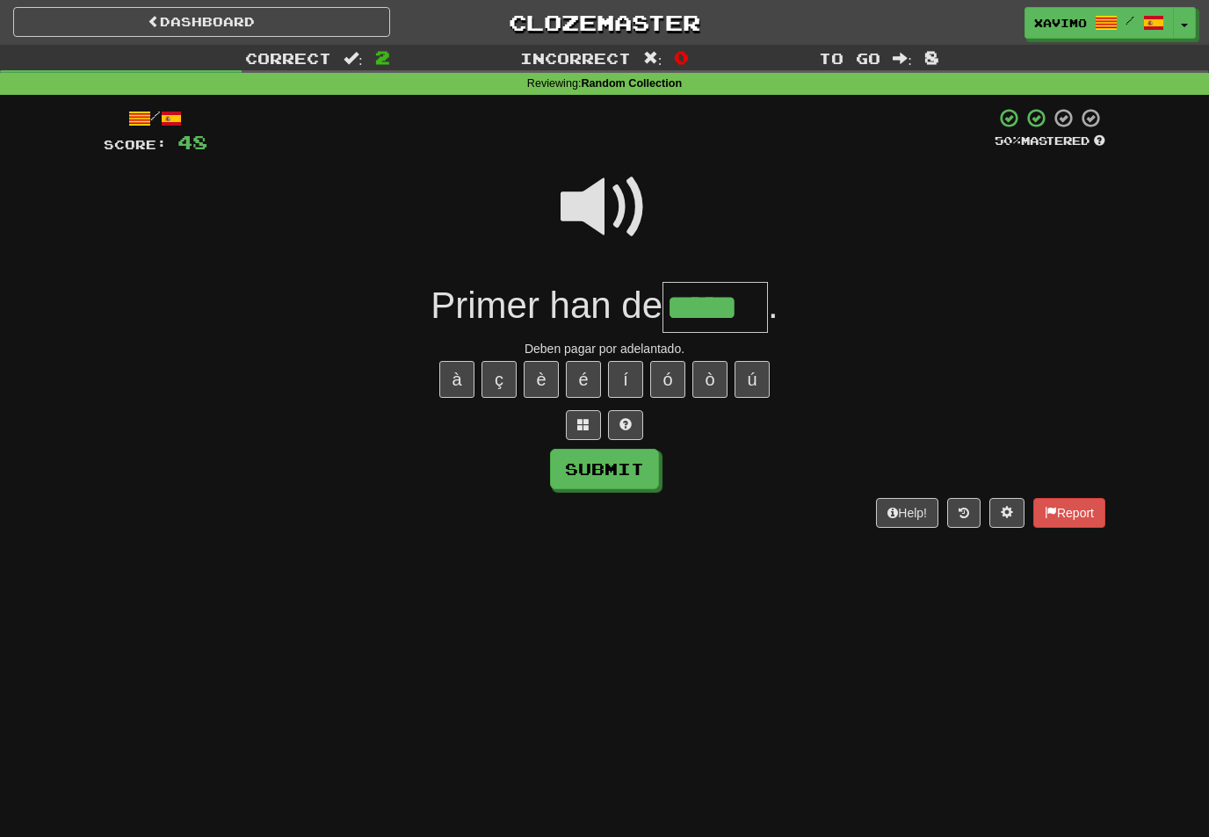
type input "*****"
click at [634, 463] on button "Submit" at bounding box center [604, 469] width 109 height 40
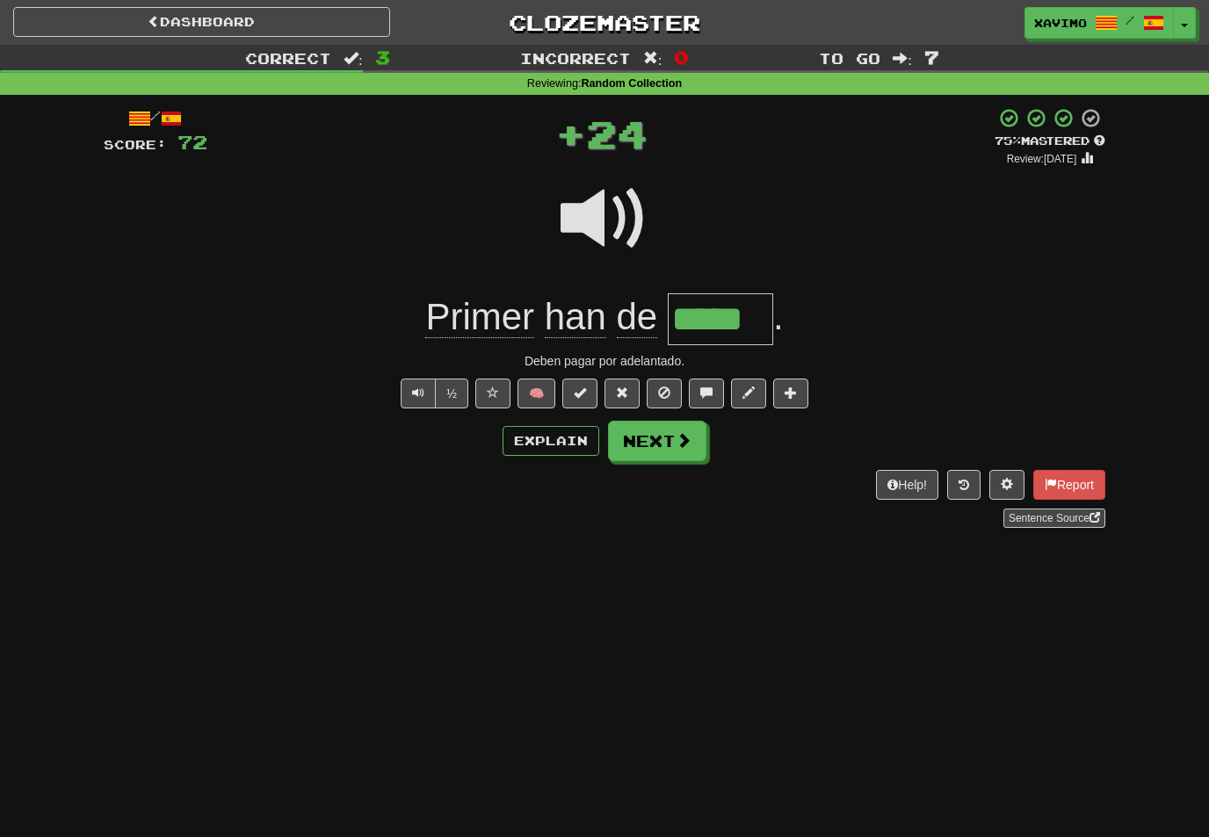
click at [687, 438] on span at bounding box center [684, 440] width 16 height 16
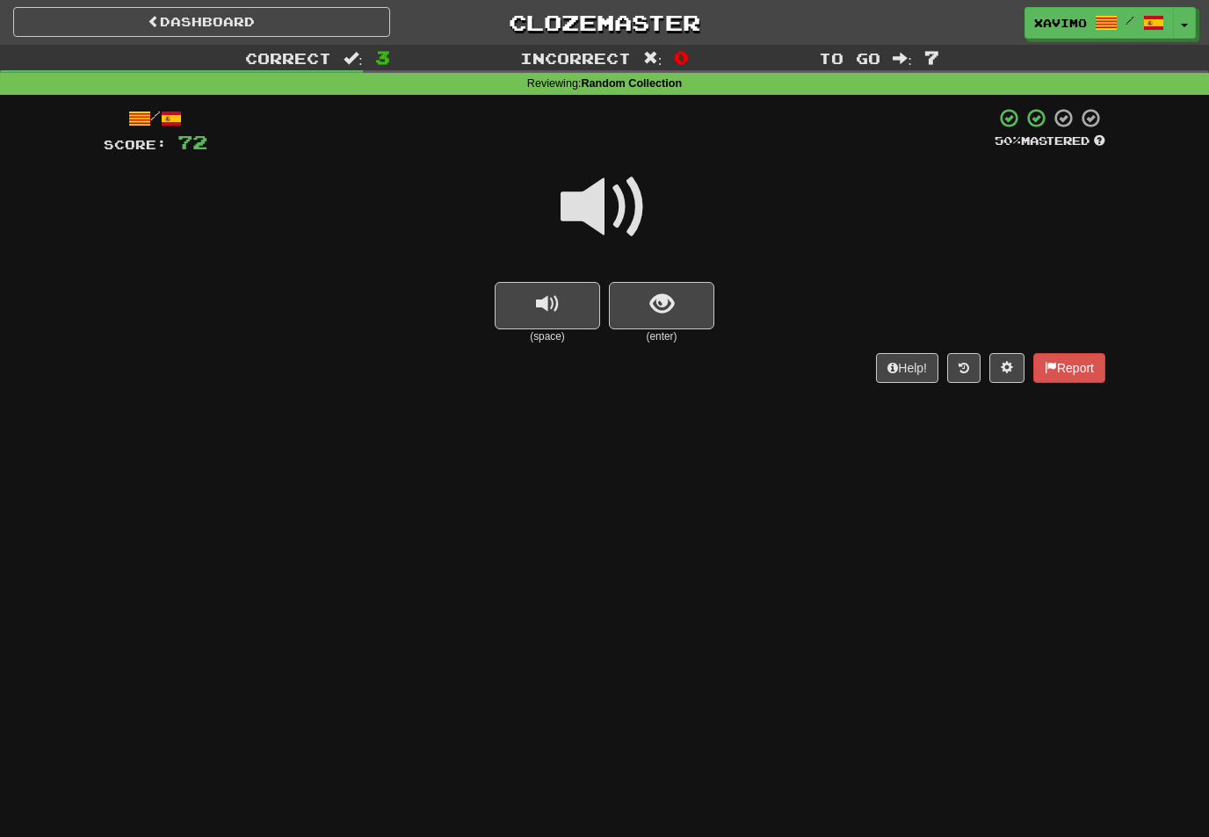
click at [625, 209] on span at bounding box center [605, 207] width 88 height 88
click at [665, 305] on span "show sentence" at bounding box center [662, 305] width 24 height 24
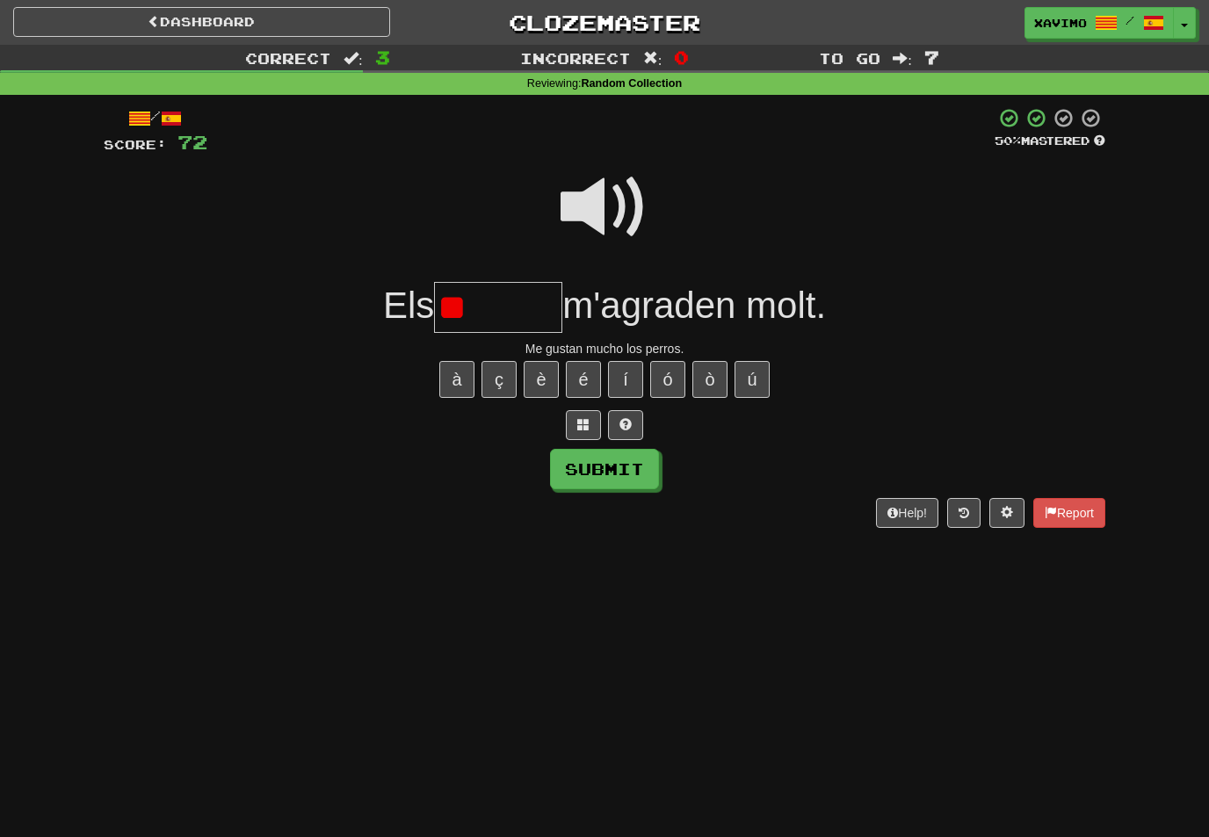
type input "*"
type input "******"
click at [647, 485] on button "Submit" at bounding box center [604, 469] width 109 height 40
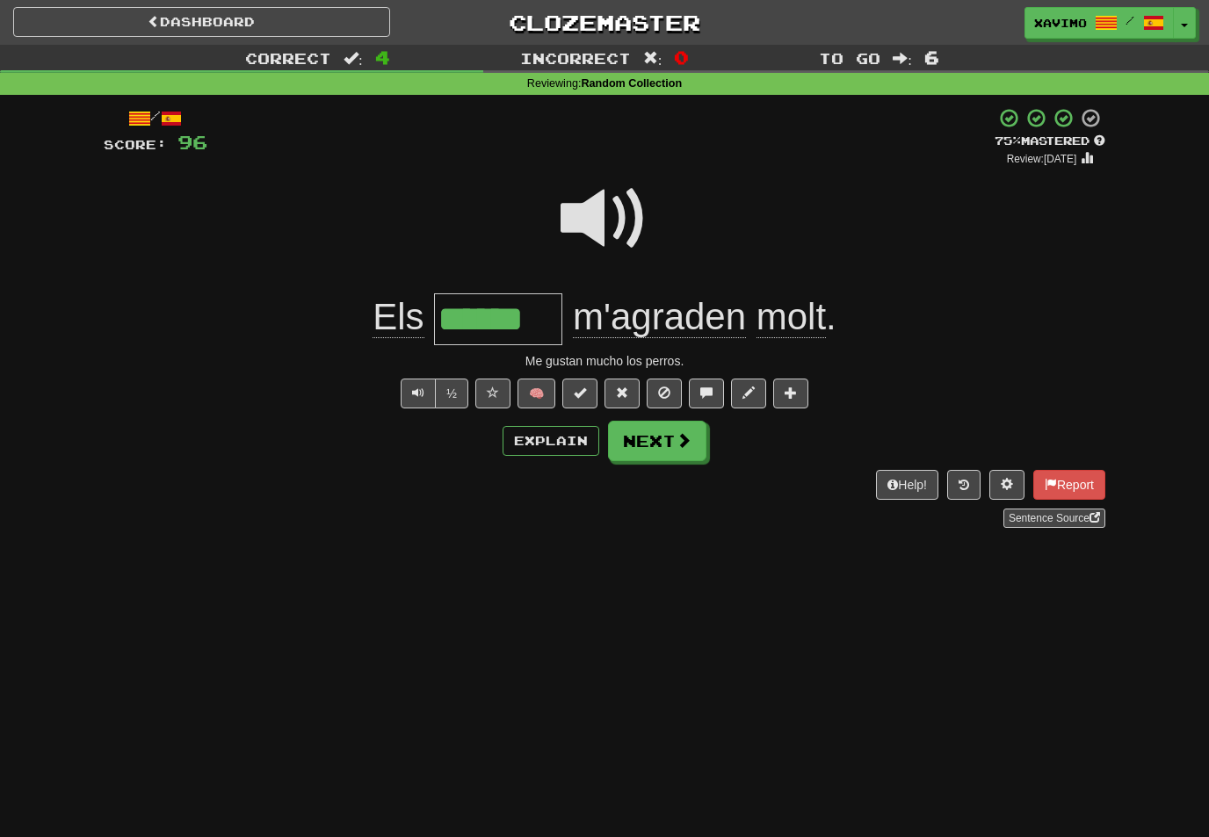
click at [682, 434] on span at bounding box center [684, 440] width 16 height 16
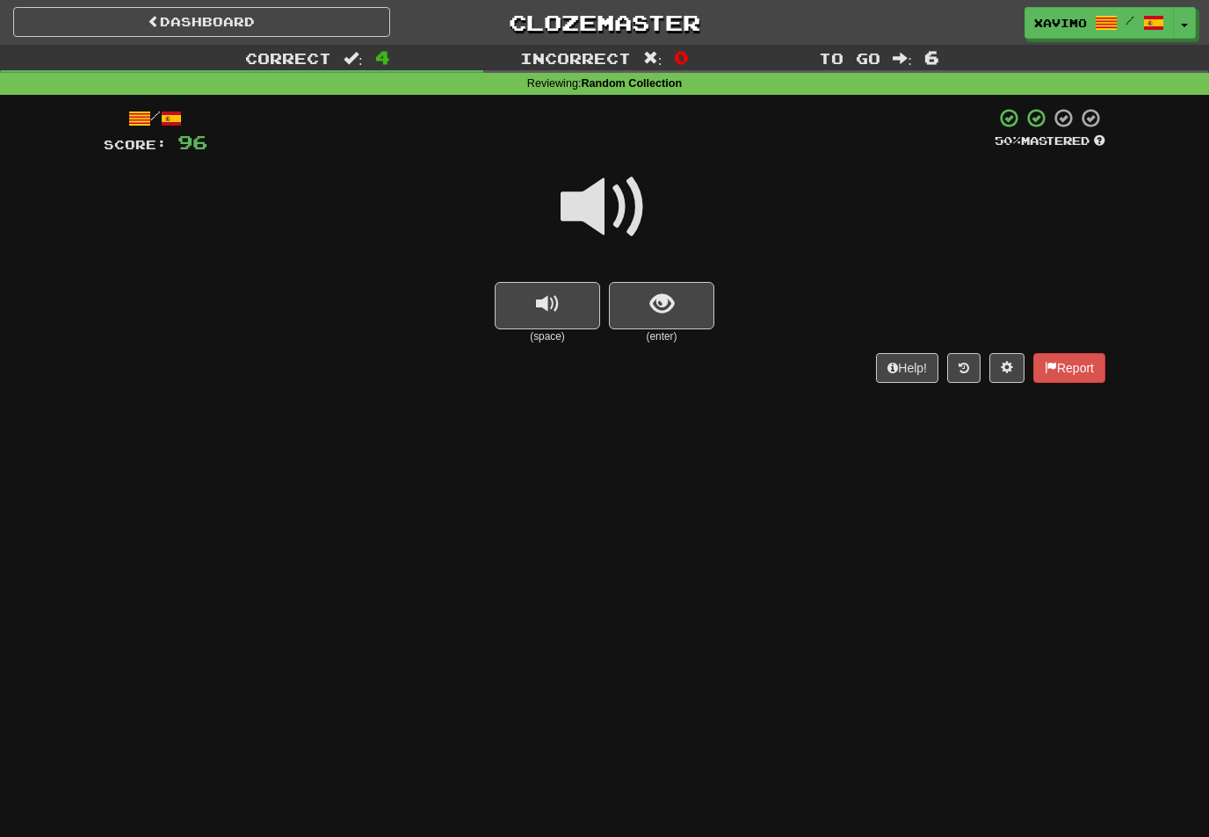
click at [626, 204] on span at bounding box center [605, 207] width 88 height 88
click at [655, 316] on button "show sentence" at bounding box center [661, 305] width 105 height 47
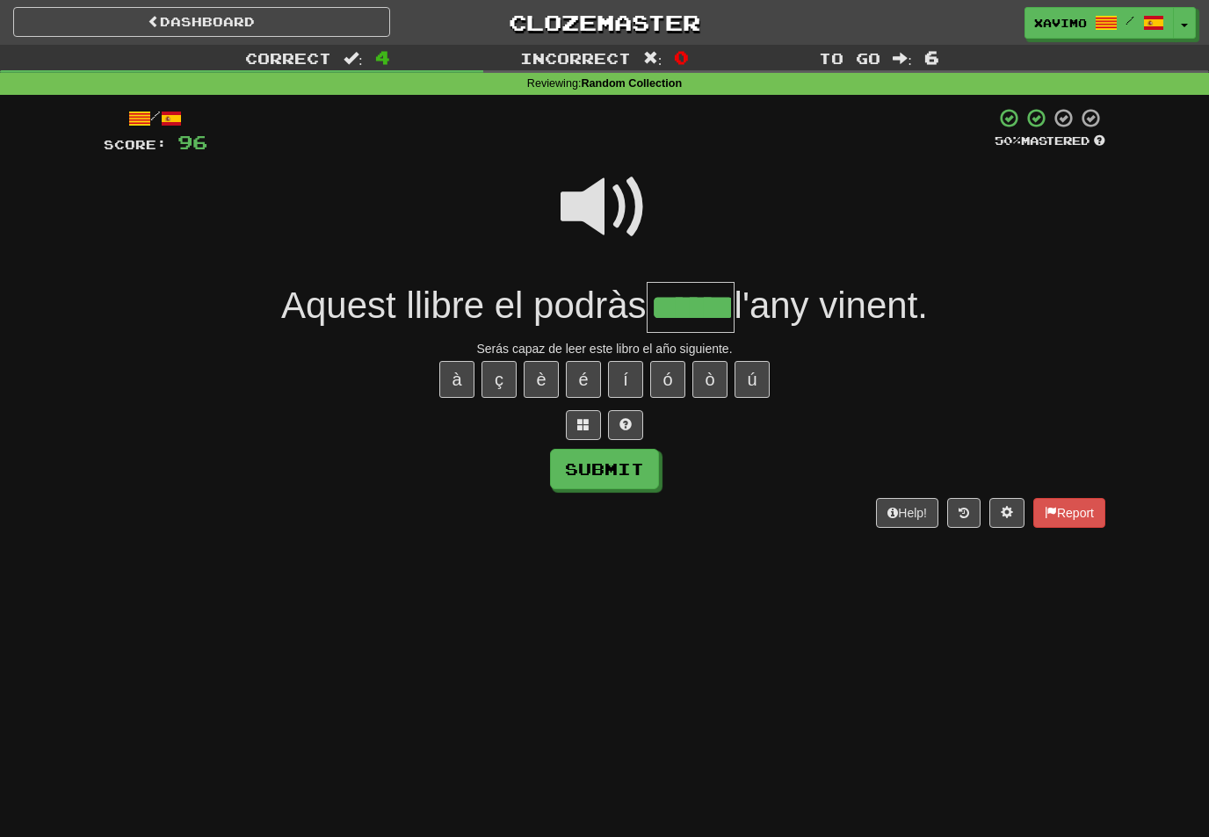
type input "******"
click at [638, 472] on button "Submit" at bounding box center [604, 469] width 109 height 40
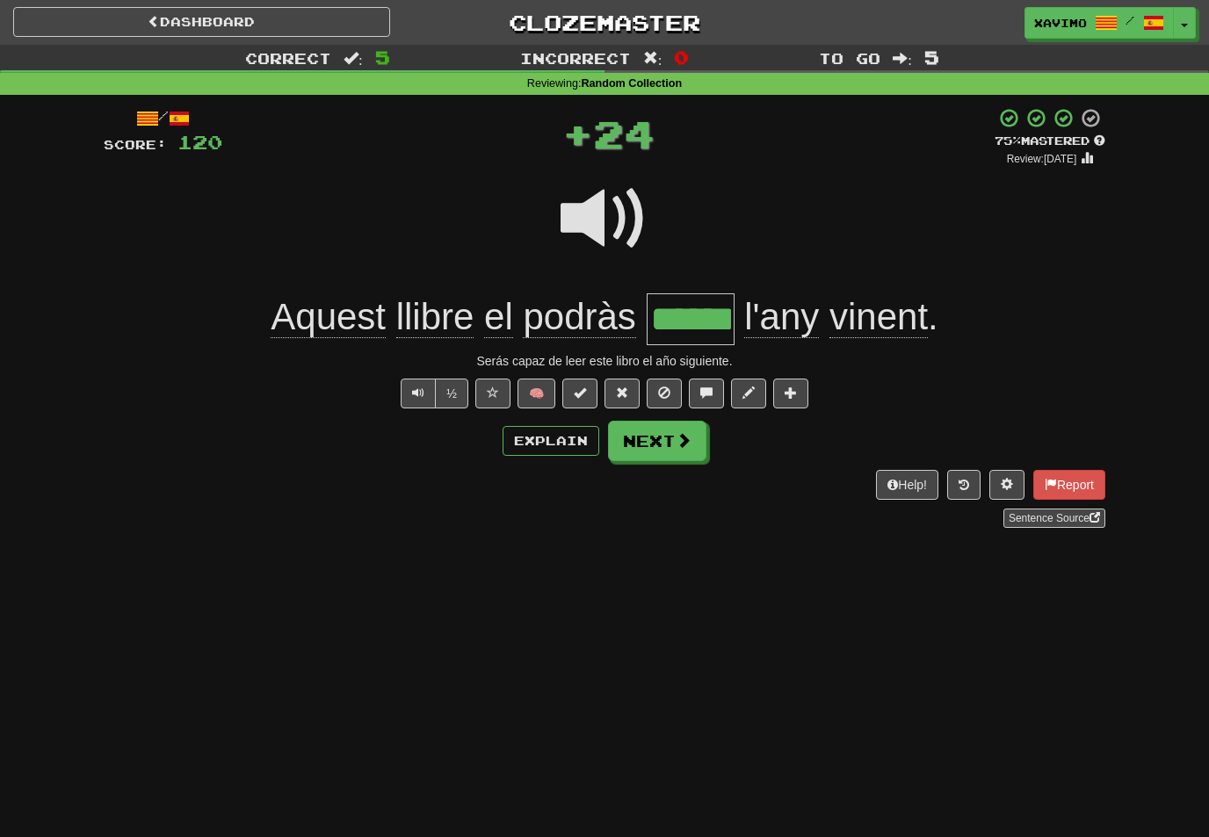
click at [687, 439] on span at bounding box center [684, 440] width 16 height 16
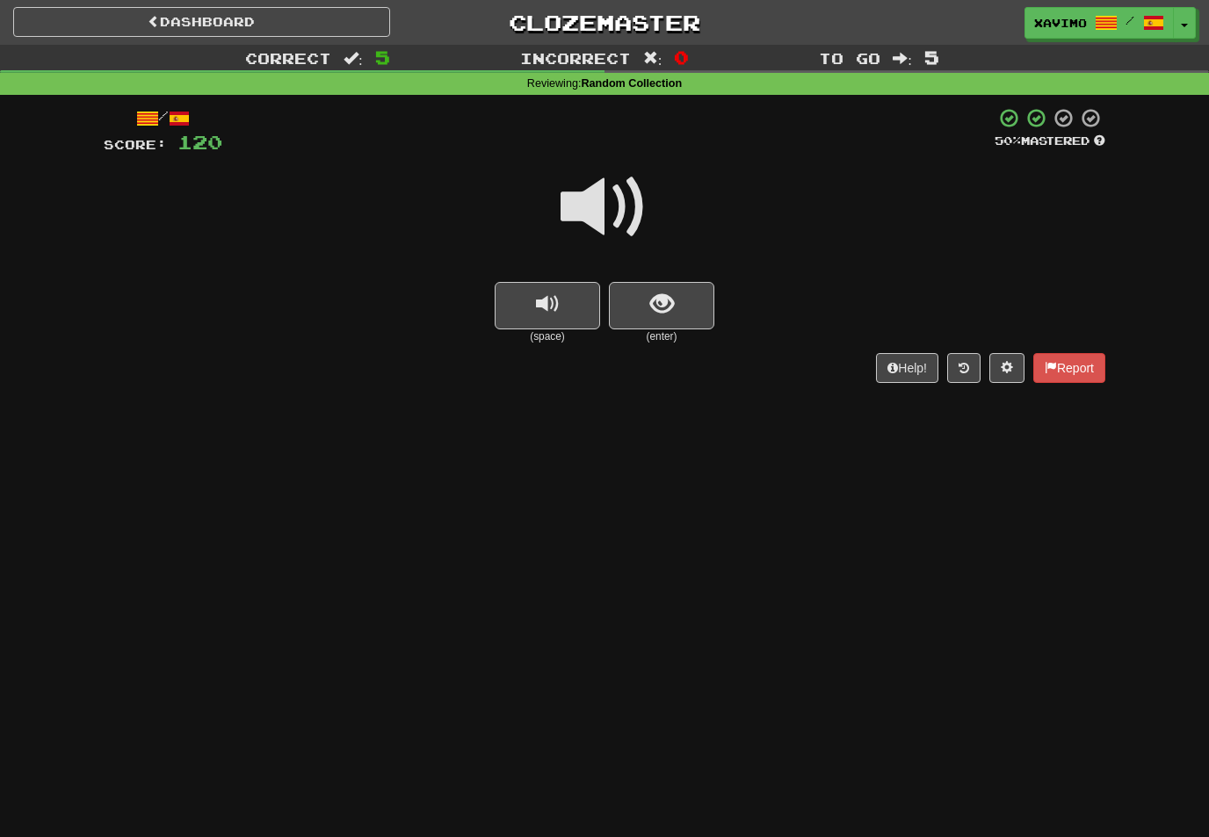
click at [618, 199] on span at bounding box center [605, 207] width 88 height 88
click at [656, 301] on span "show sentence" at bounding box center [662, 305] width 24 height 24
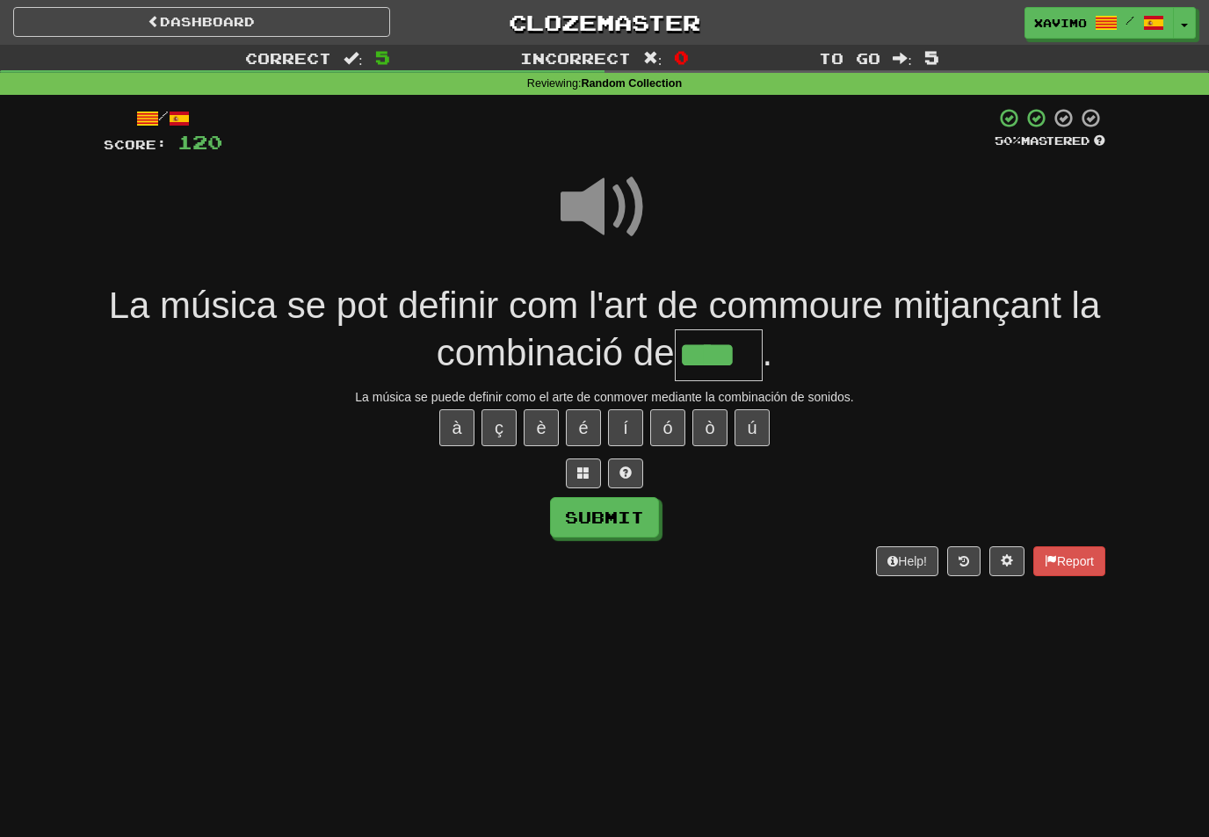
type input "****"
click at [633, 520] on button "Submit" at bounding box center [604, 517] width 109 height 40
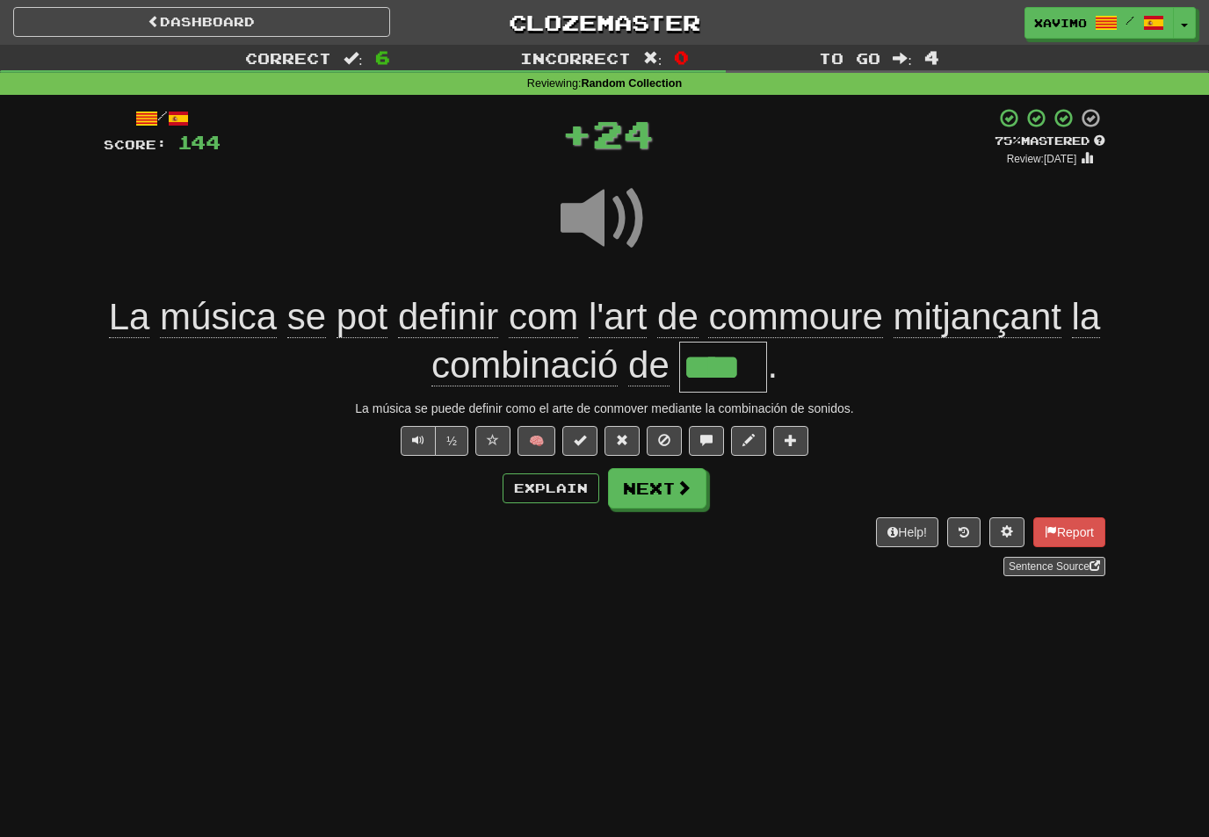
click at [685, 485] on span at bounding box center [684, 488] width 16 height 16
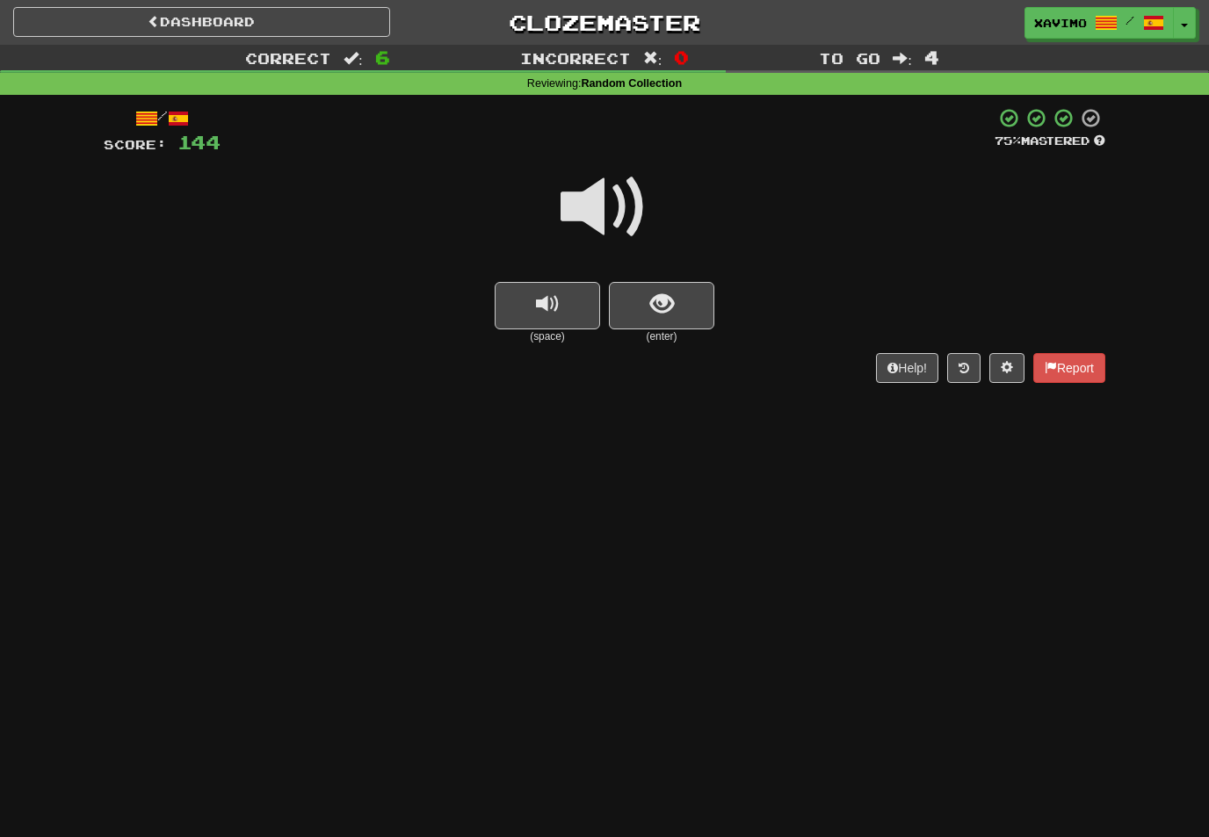
click at [625, 201] on span at bounding box center [605, 207] width 88 height 88
click at [651, 304] on span "show sentence" at bounding box center [662, 305] width 24 height 24
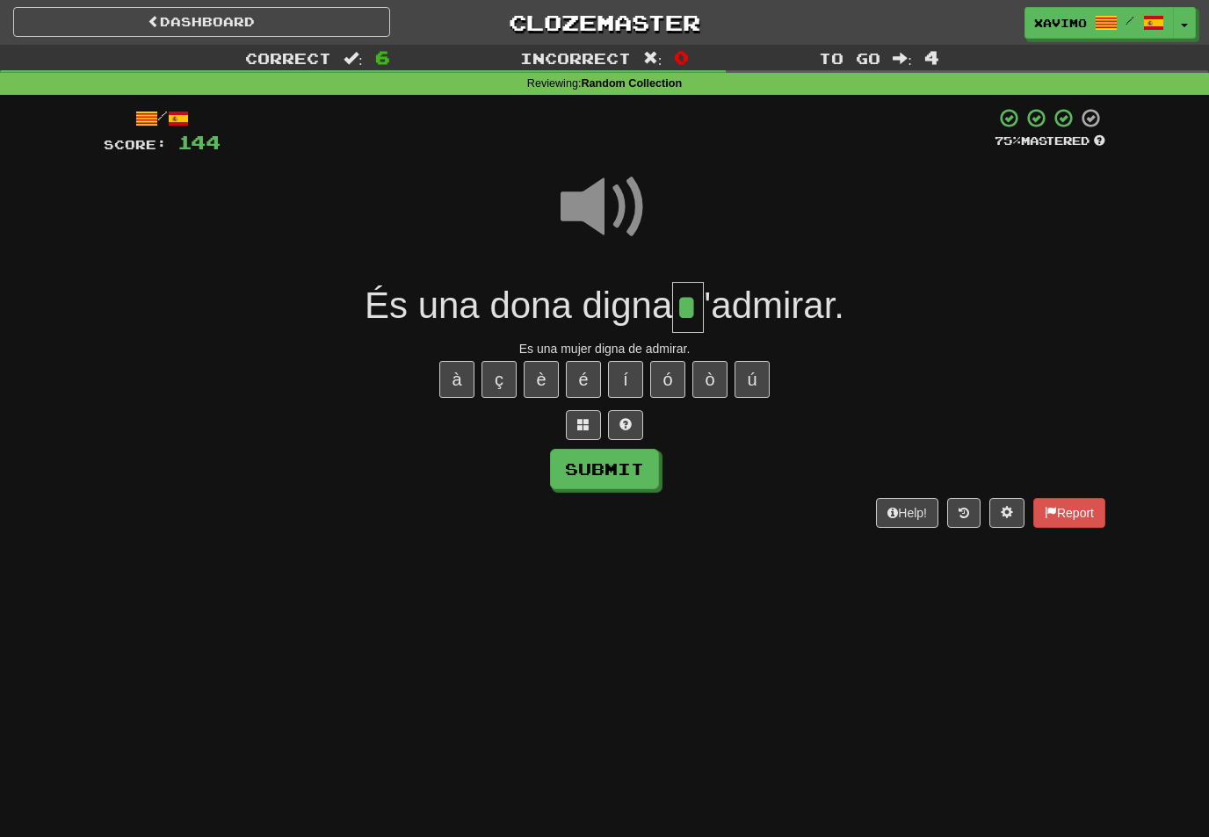
type input "*"
click at [636, 465] on button "Submit" at bounding box center [604, 469] width 109 height 40
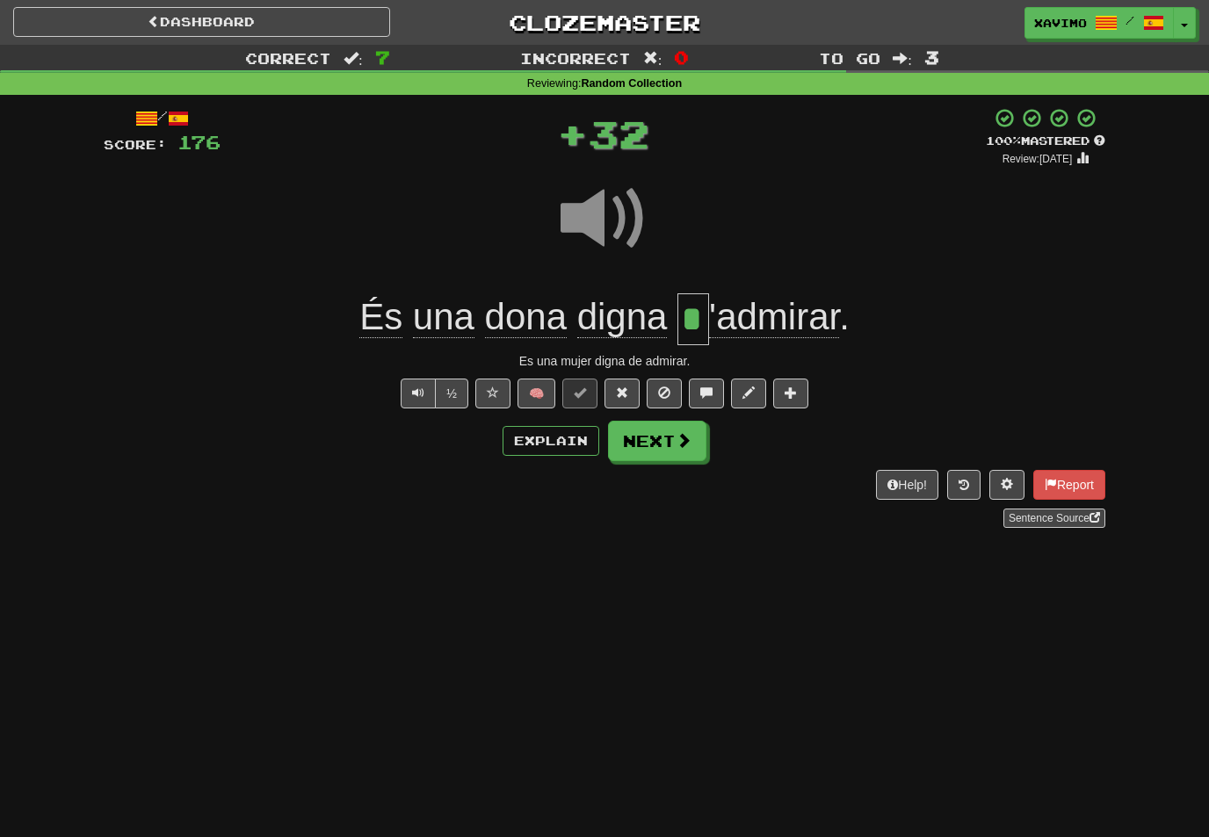
click at [676, 435] on span at bounding box center [684, 440] width 16 height 16
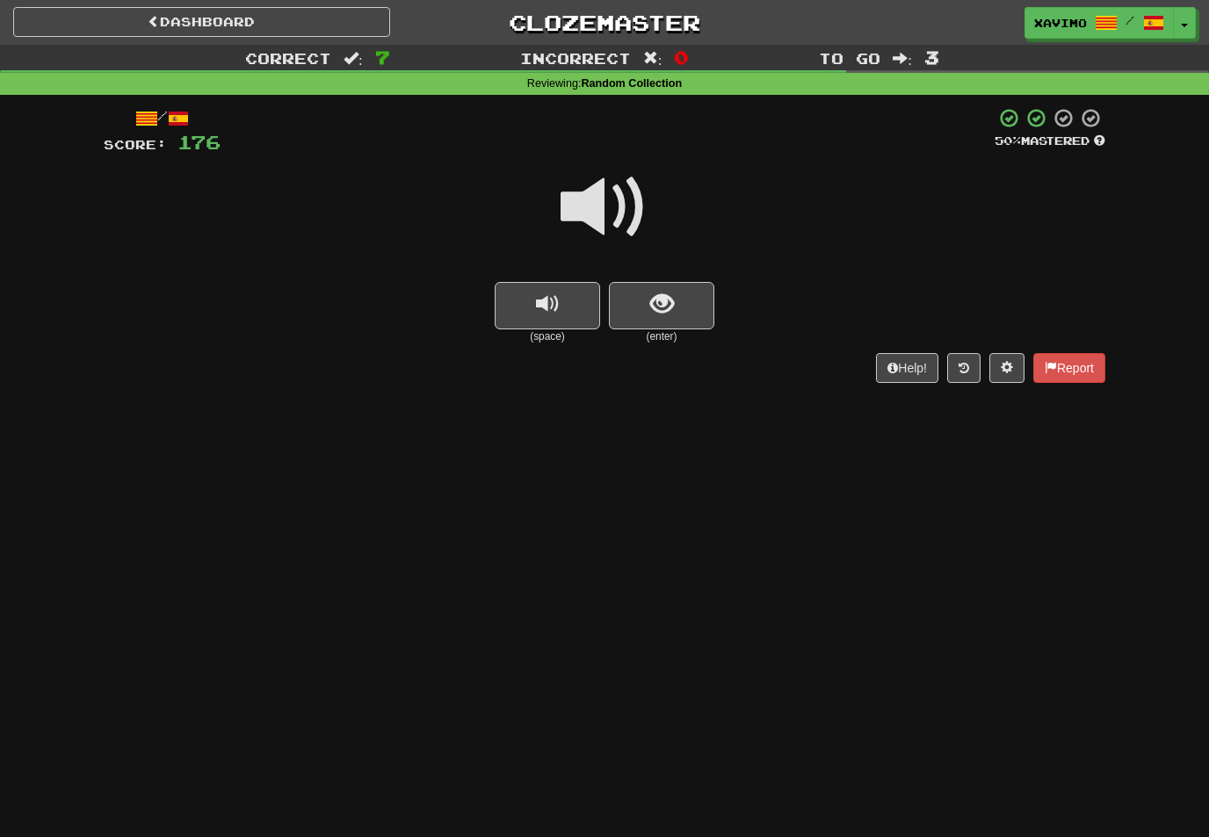
click at [623, 200] on span at bounding box center [605, 207] width 88 height 88
click at [646, 308] on button "show sentence" at bounding box center [661, 305] width 105 height 47
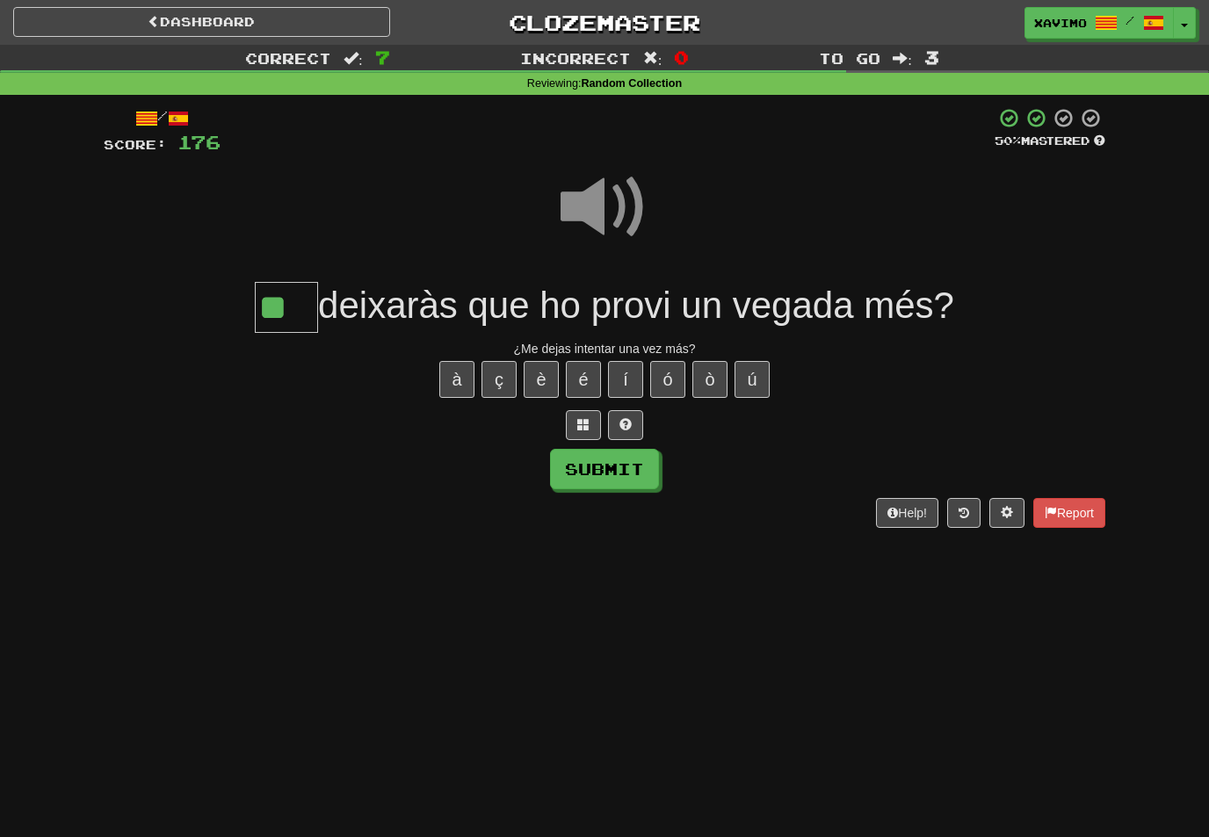
click at [632, 459] on button "Submit" at bounding box center [604, 469] width 109 height 40
type input "**"
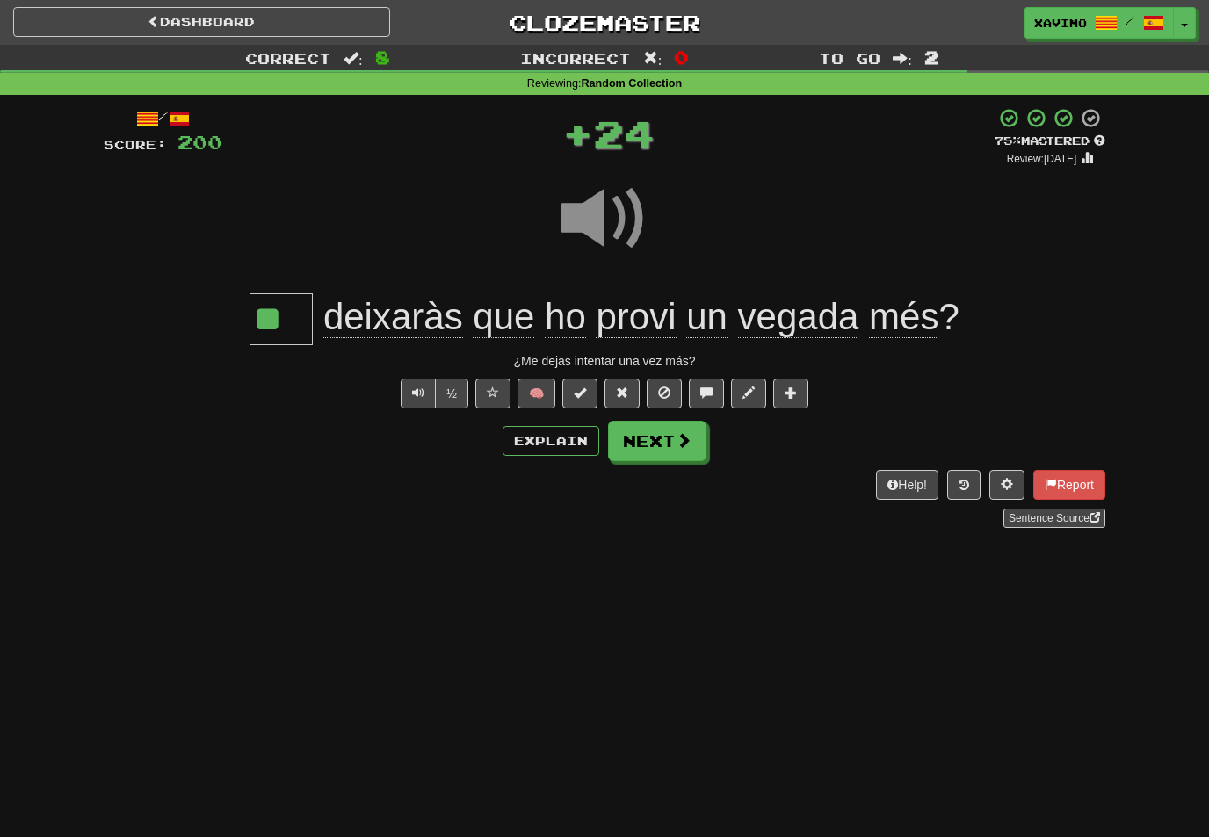
click at [678, 449] on button "Next" at bounding box center [657, 441] width 98 height 40
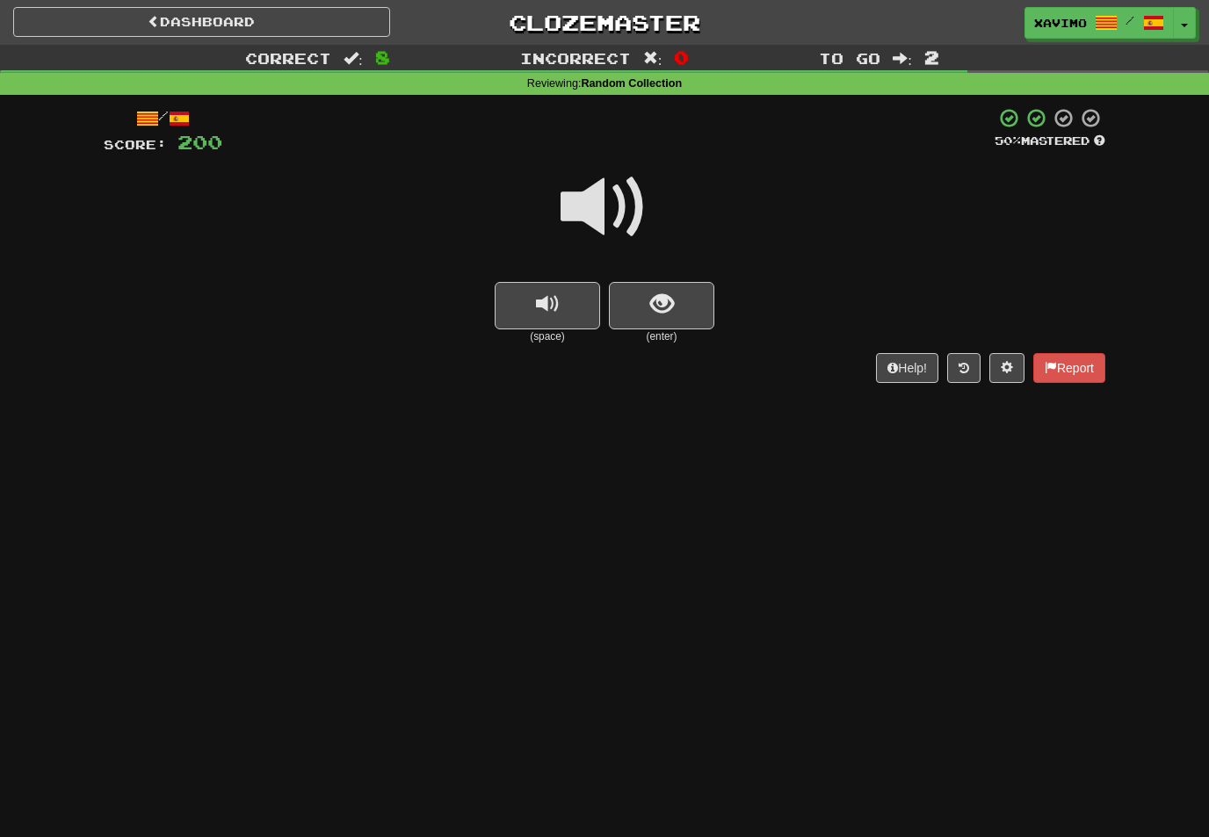
click at [622, 207] on span at bounding box center [605, 207] width 88 height 88
click at [660, 308] on span "show sentence" at bounding box center [662, 305] width 24 height 24
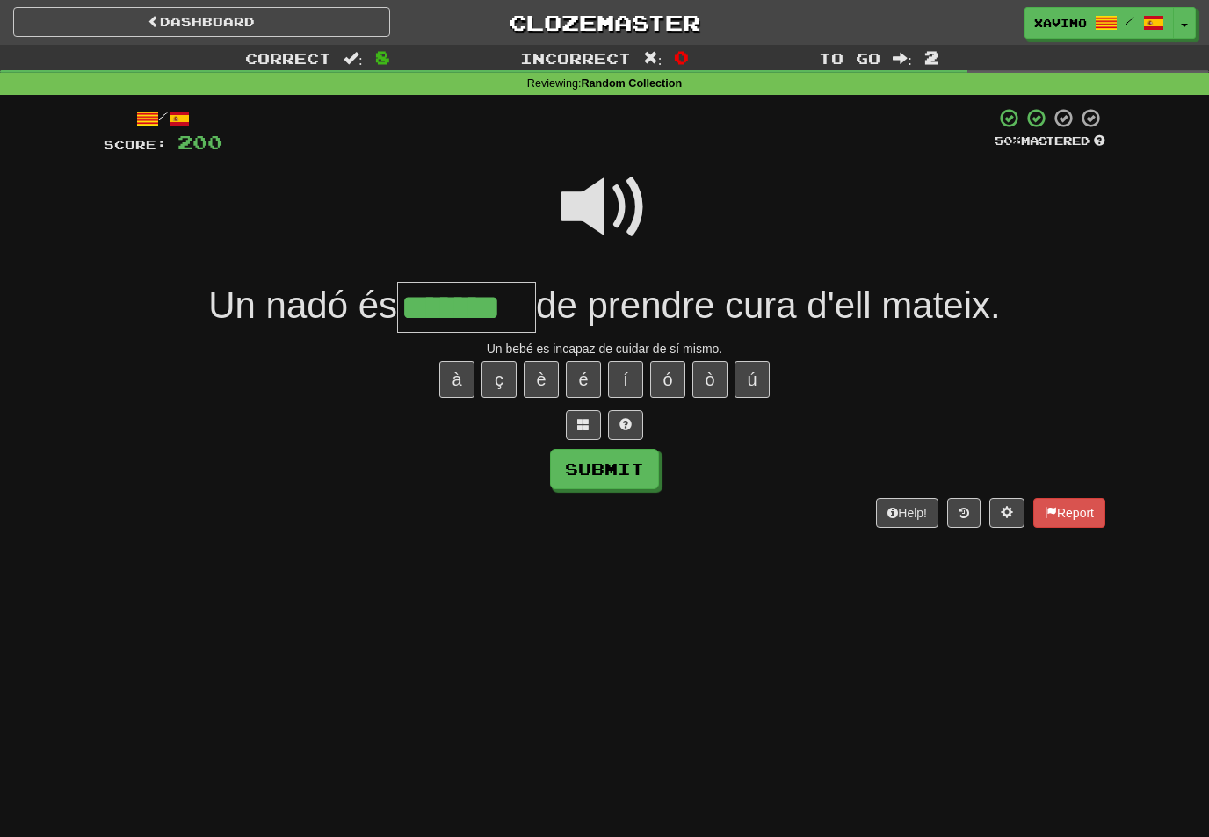
type input "*******"
click at [629, 463] on button "Submit" at bounding box center [604, 469] width 109 height 40
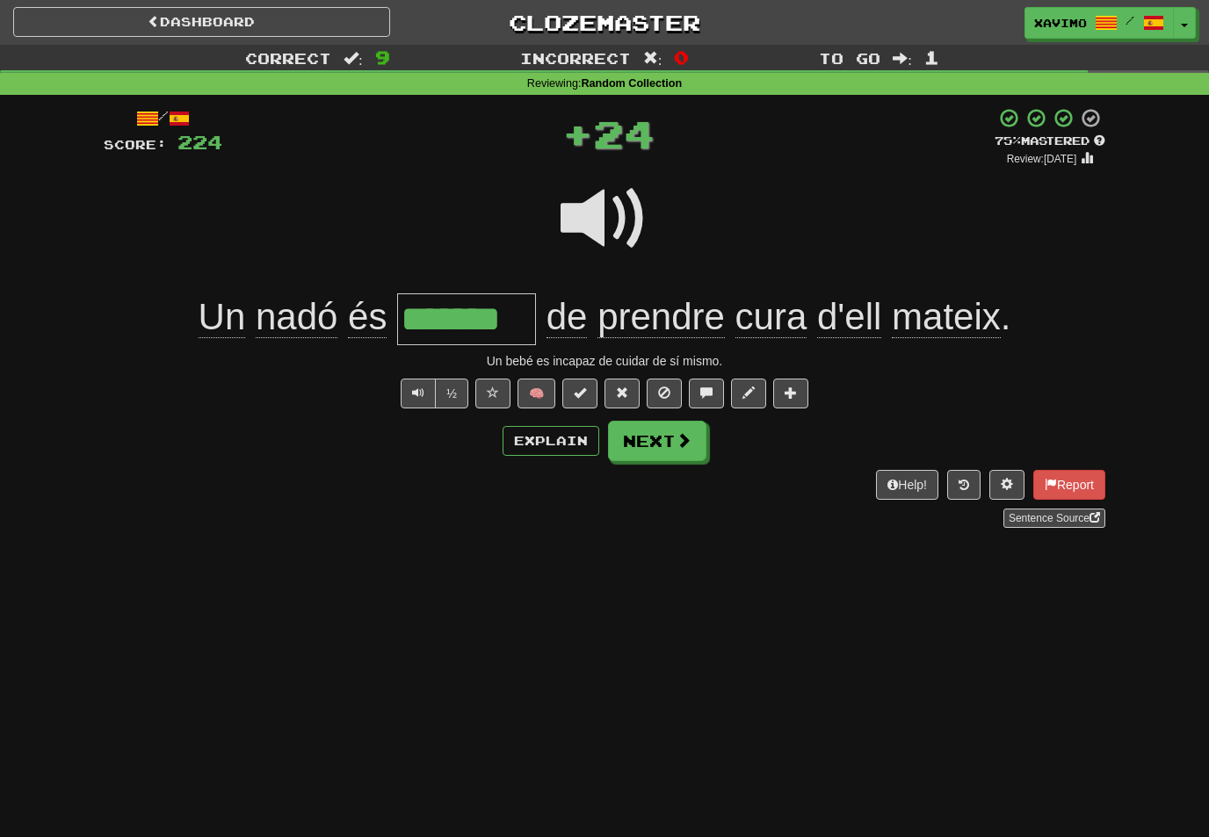
click at [688, 438] on span at bounding box center [684, 440] width 16 height 16
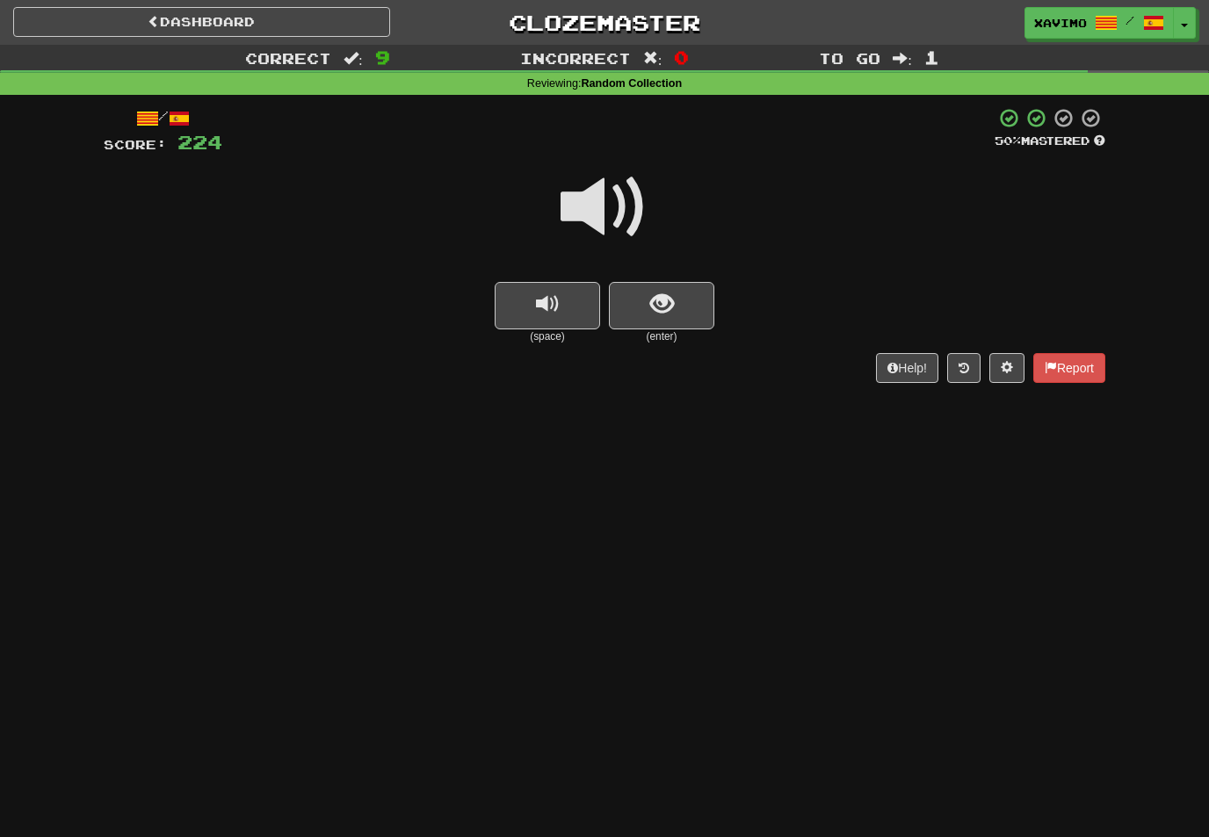
click at [630, 198] on span at bounding box center [605, 207] width 88 height 88
click at [657, 305] on span "show sentence" at bounding box center [662, 305] width 24 height 24
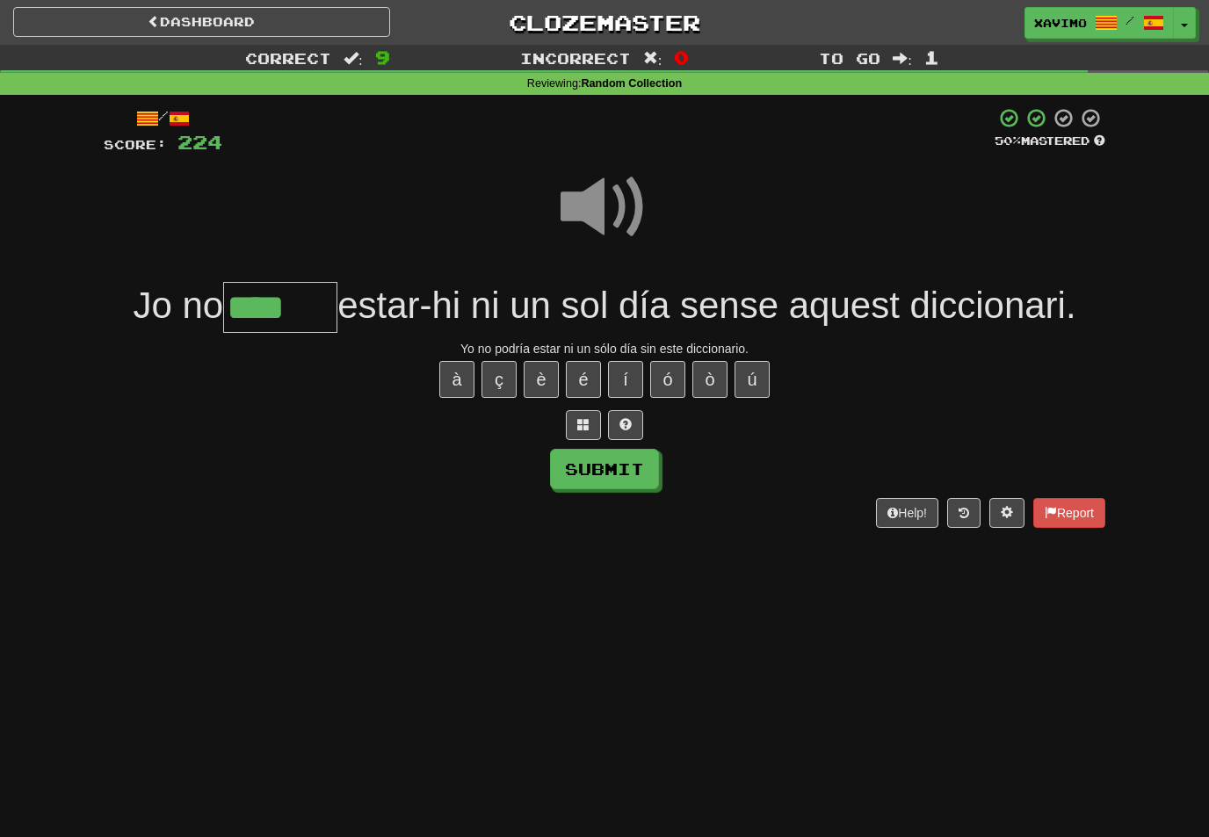
click at [633, 371] on button "í" at bounding box center [625, 379] width 35 height 37
type input "******"
click at [602, 471] on button "Submit" at bounding box center [604, 469] width 109 height 40
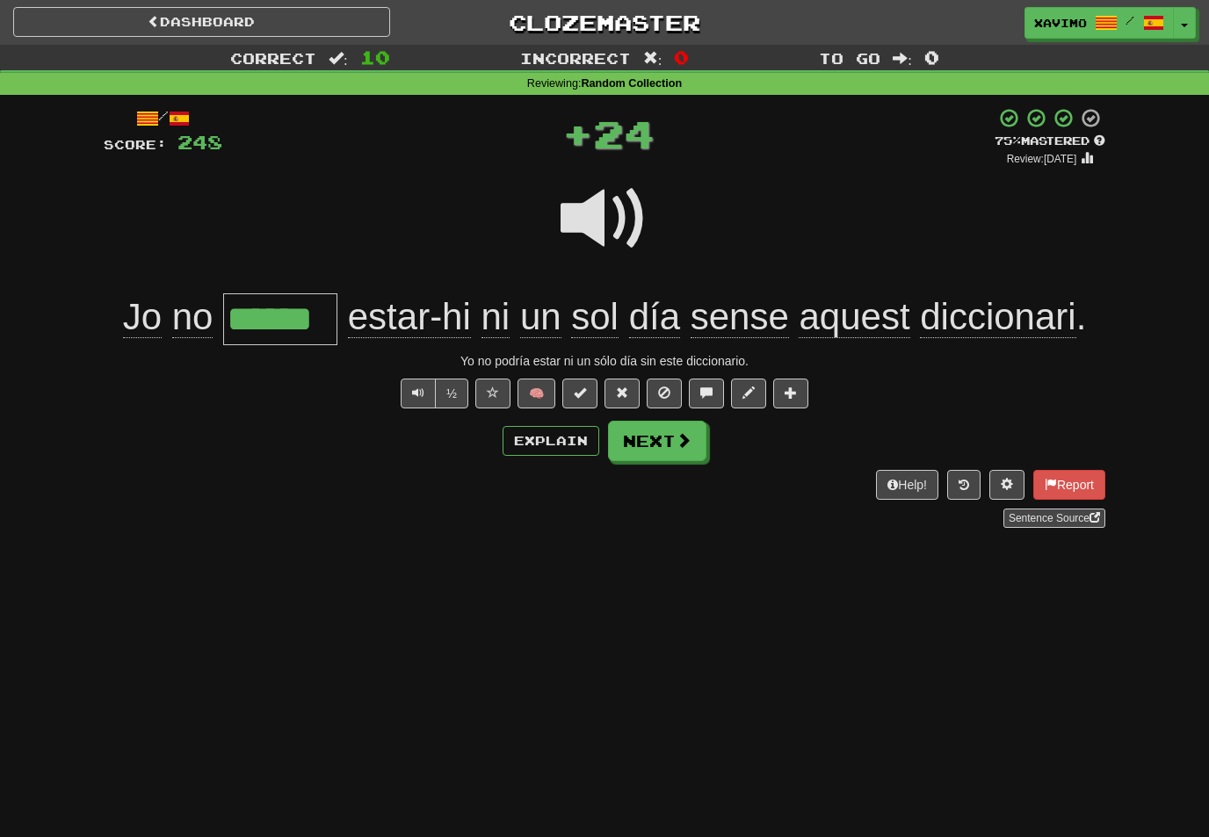
click at [671, 451] on button "Next" at bounding box center [657, 441] width 98 height 40
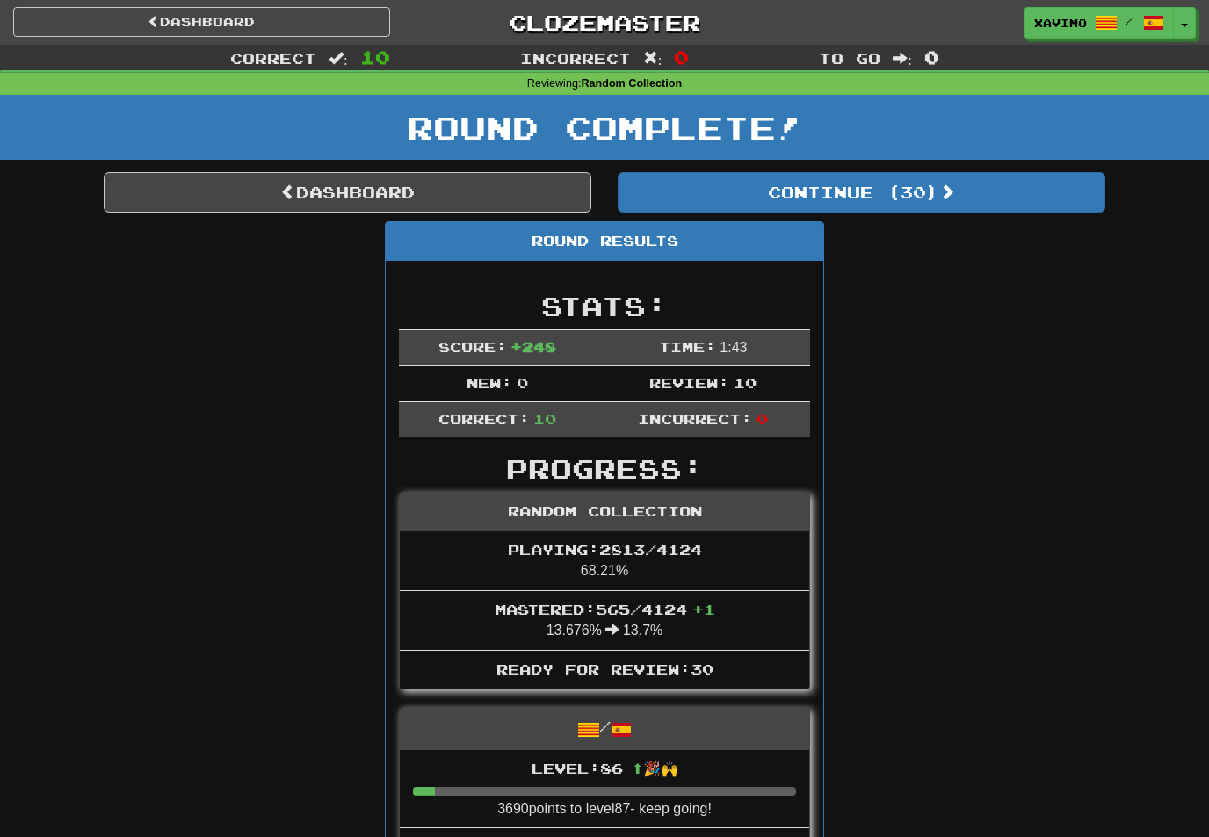
click at [941, 198] on button "Continue ( 30 )" at bounding box center [862, 192] width 488 height 40
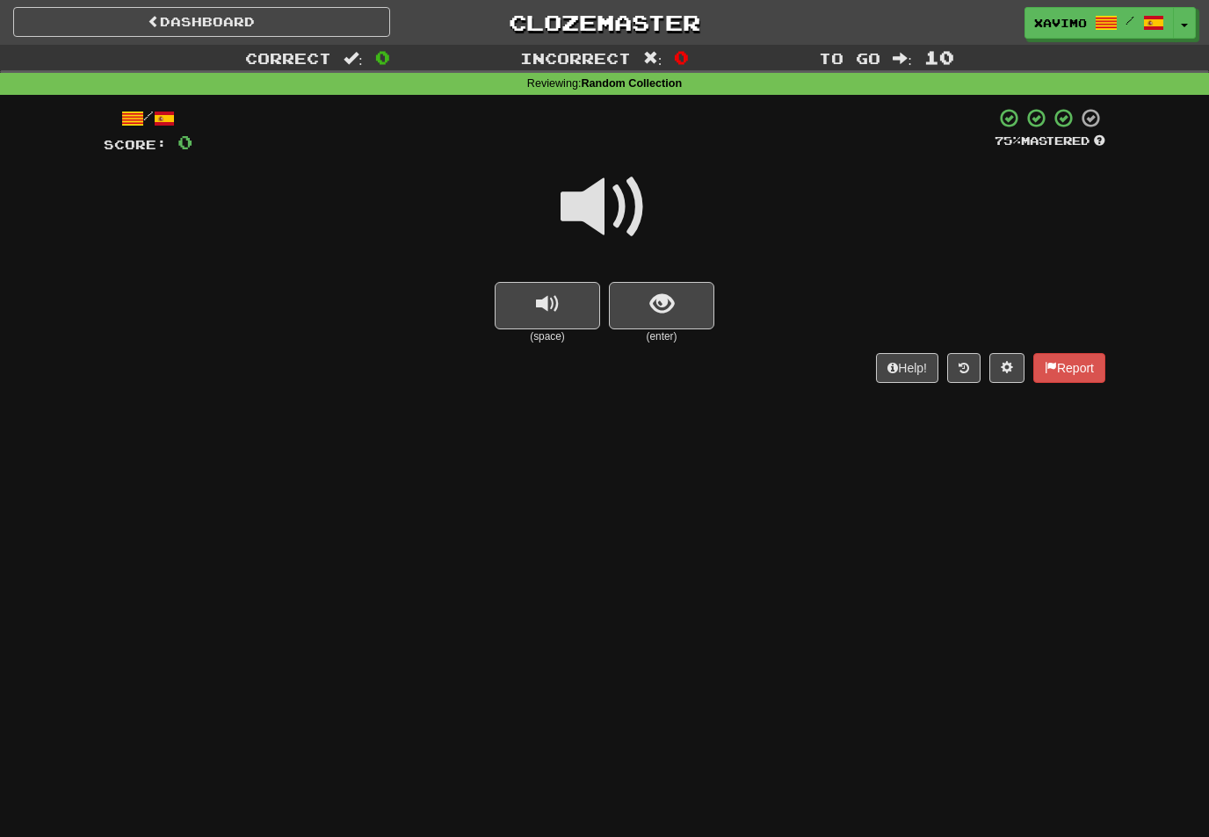
click at [629, 206] on span at bounding box center [605, 207] width 88 height 88
click at [662, 301] on span "show sentence" at bounding box center [662, 305] width 24 height 24
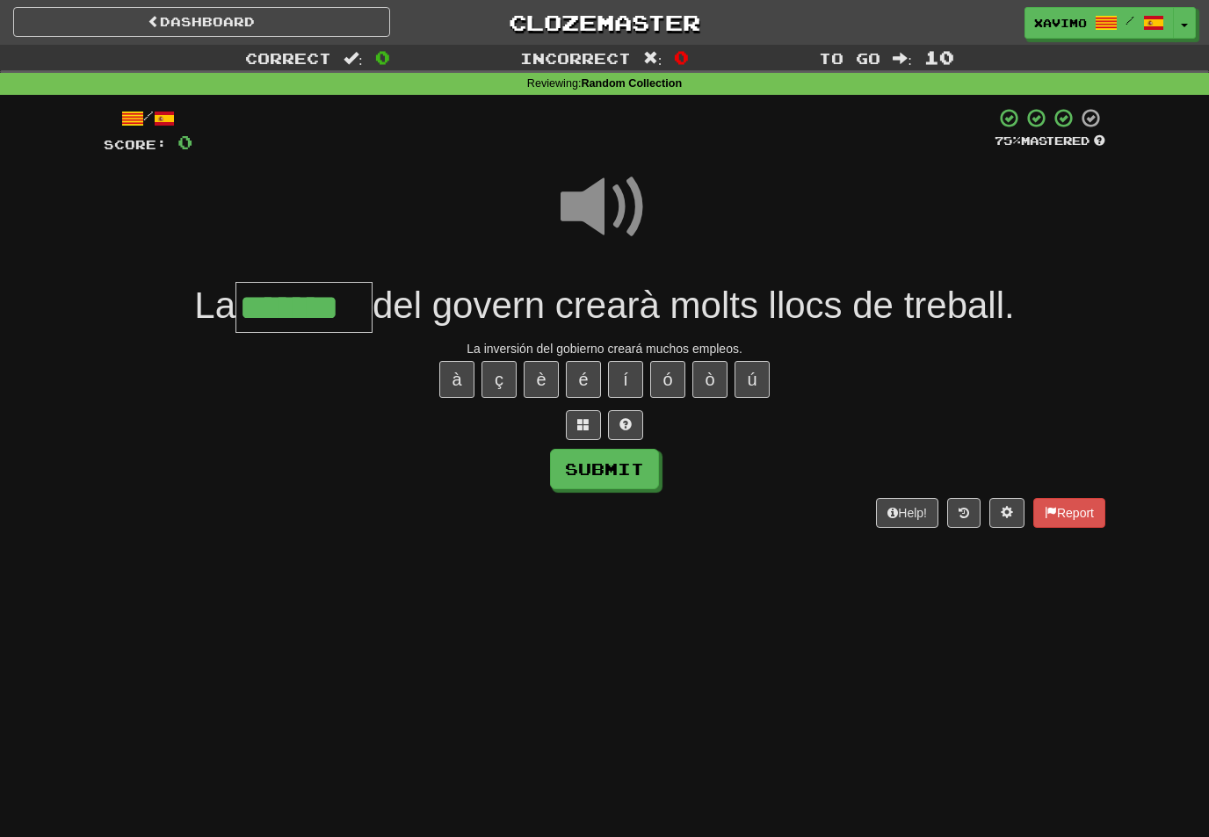
click at [672, 373] on button "ó" at bounding box center [667, 379] width 35 height 37
type input "********"
click at [622, 469] on button "Submit" at bounding box center [604, 469] width 109 height 40
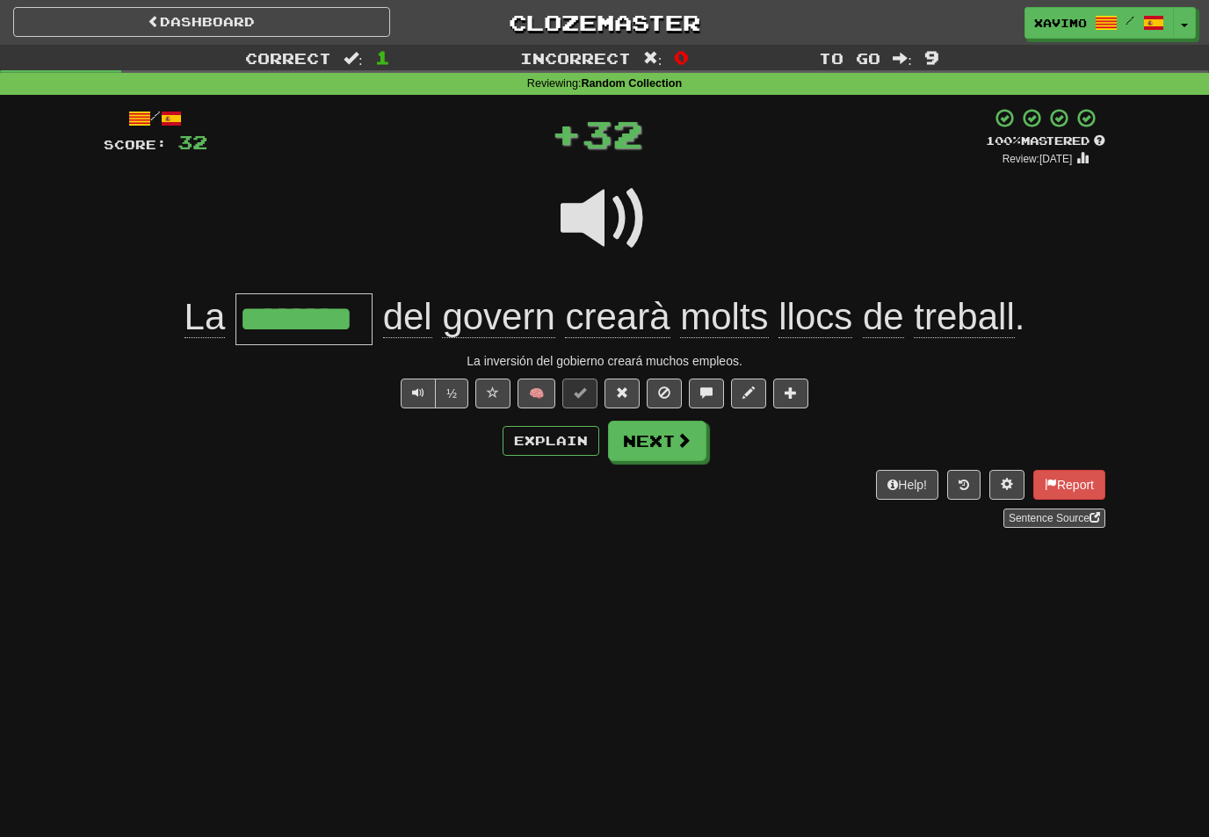
click at [684, 439] on span at bounding box center [684, 440] width 16 height 16
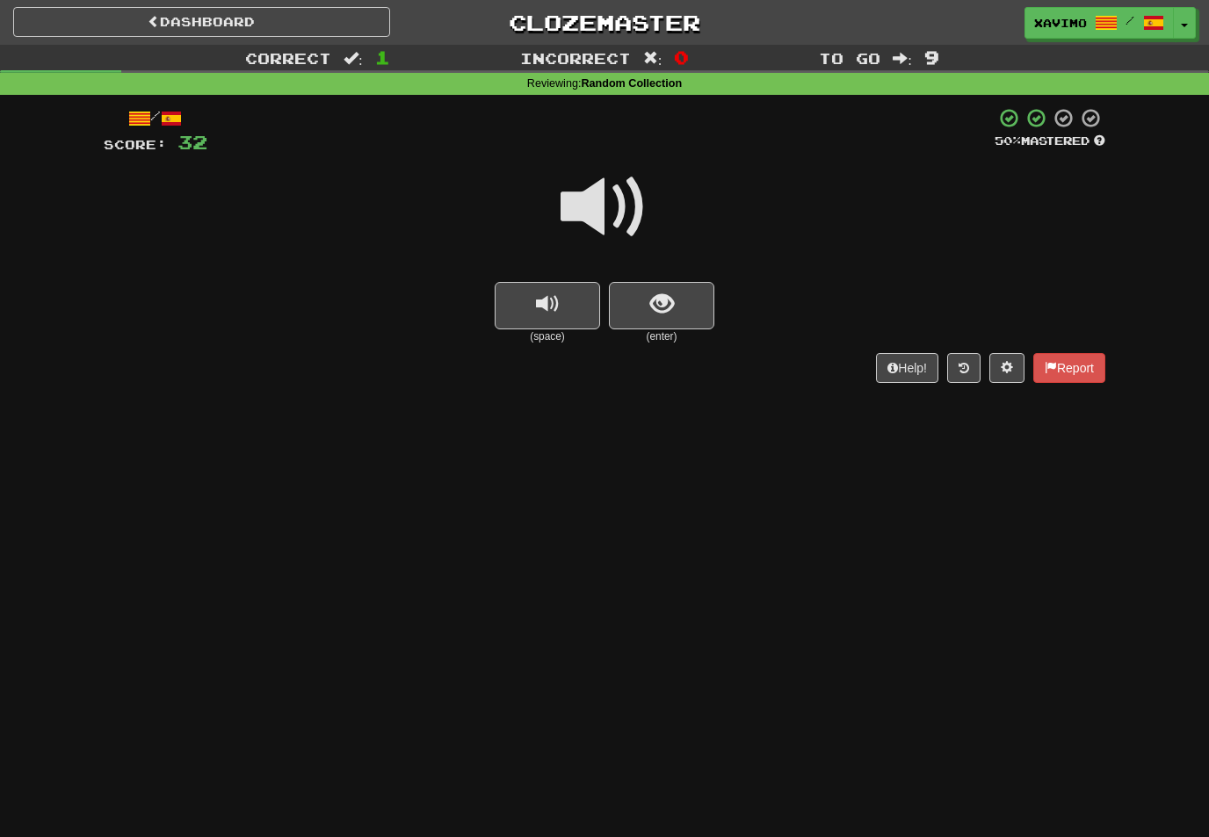
click at [624, 199] on span at bounding box center [605, 207] width 88 height 88
click at [669, 317] on button "show sentence" at bounding box center [661, 305] width 105 height 47
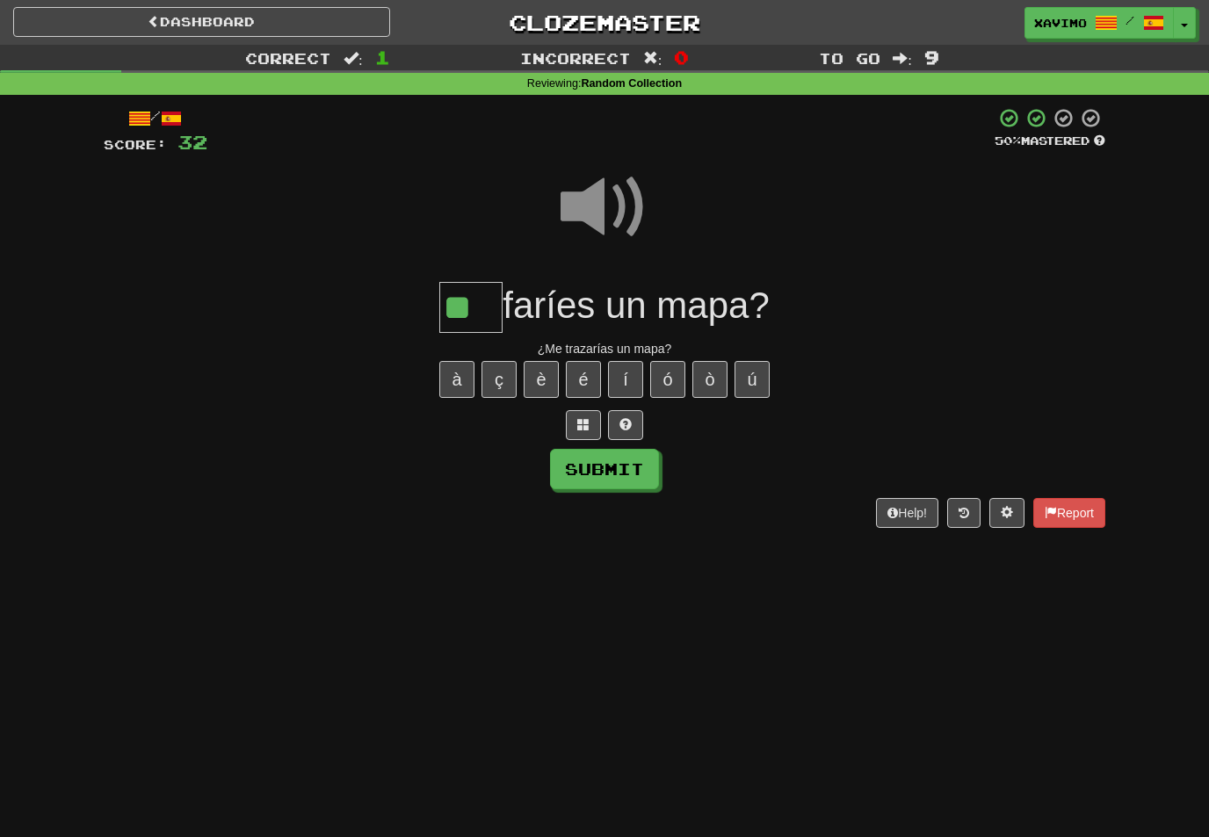
click at [626, 470] on button "Submit" at bounding box center [604, 469] width 109 height 40
type input "**"
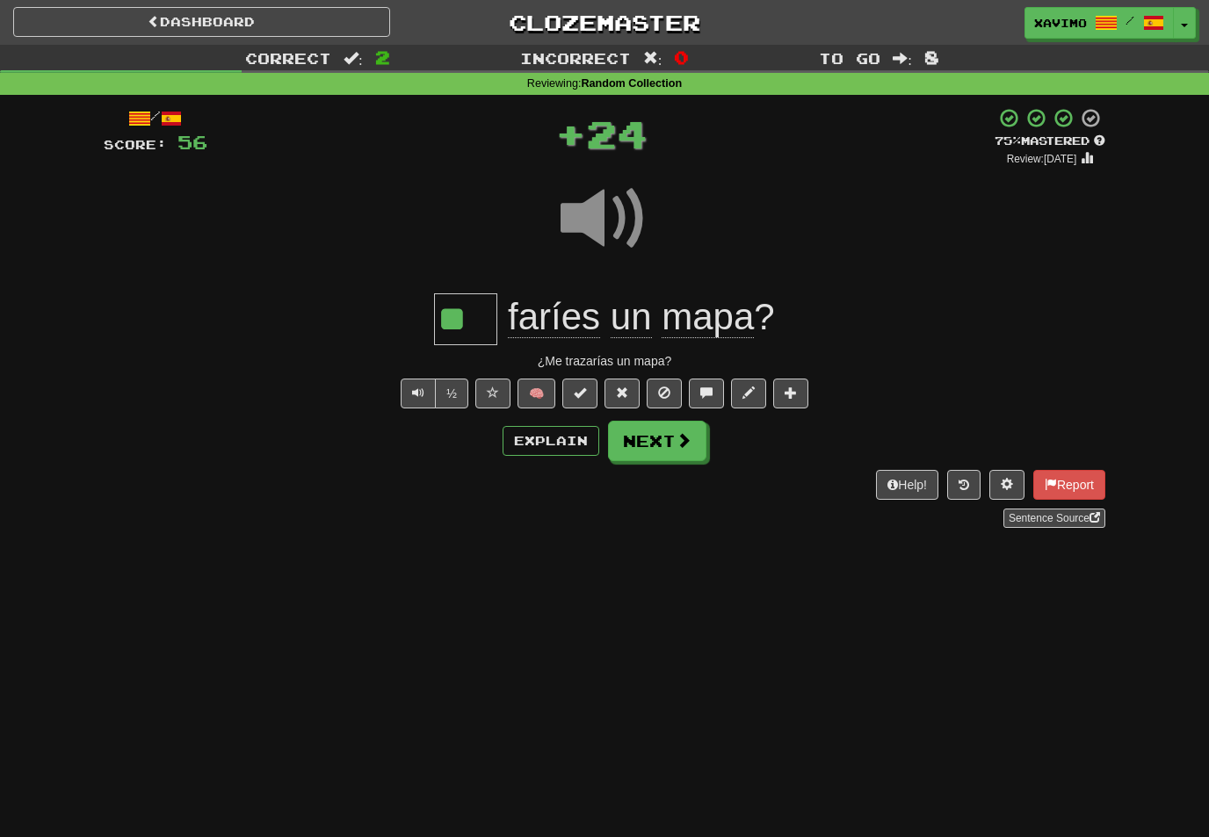
click at [695, 438] on button "Next" at bounding box center [657, 441] width 98 height 40
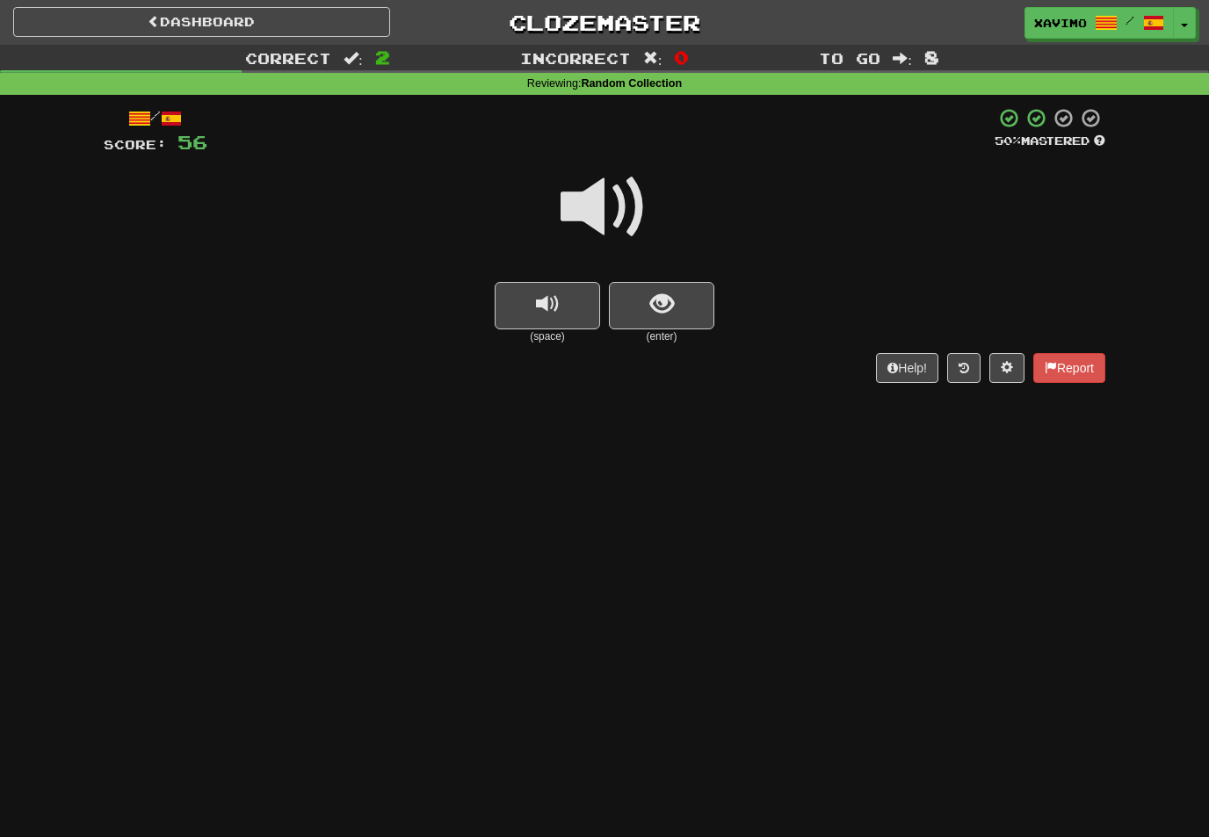
click at [620, 209] on span at bounding box center [605, 207] width 88 height 88
click at [665, 306] on span "show sentence" at bounding box center [662, 305] width 24 height 24
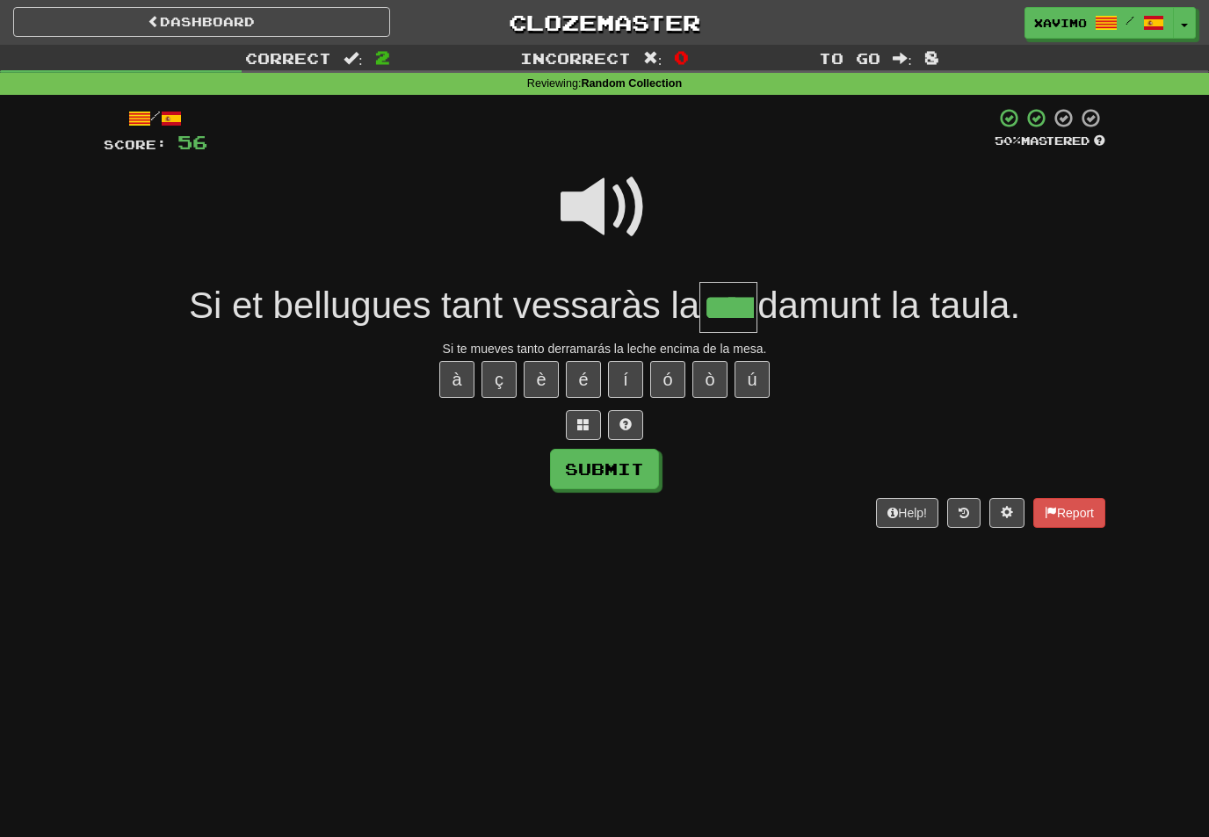
type input "****"
click at [632, 466] on button "Submit" at bounding box center [604, 469] width 109 height 40
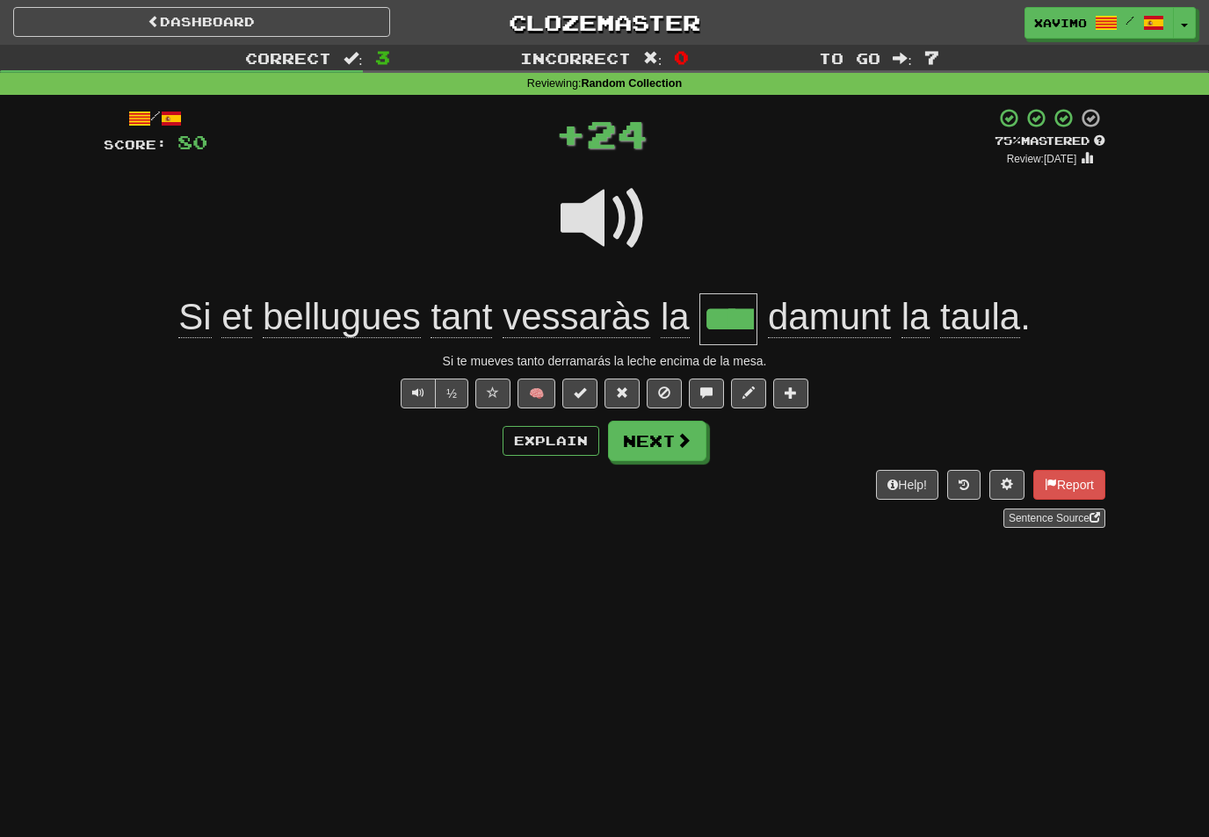
click at [691, 445] on span at bounding box center [684, 440] width 16 height 16
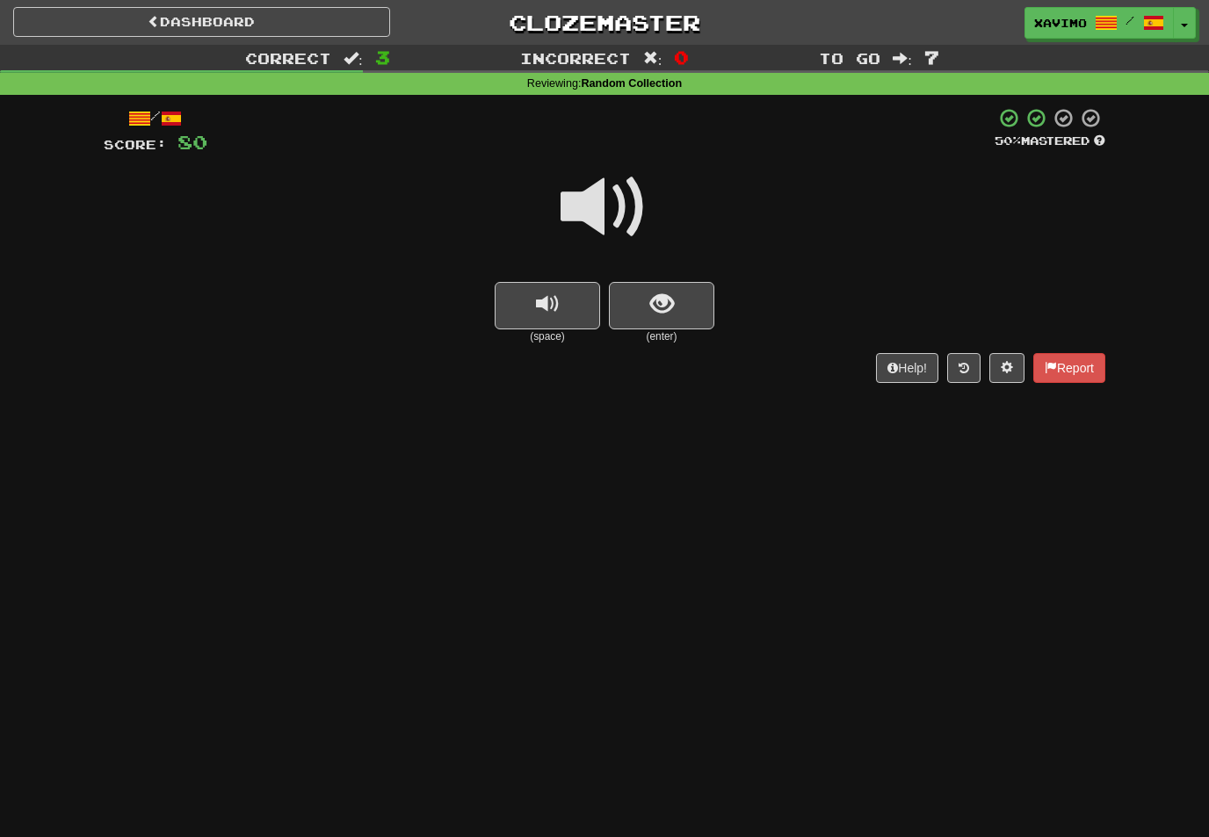
click at [627, 203] on span at bounding box center [605, 207] width 88 height 88
click at [656, 299] on span "show sentence" at bounding box center [662, 305] width 24 height 24
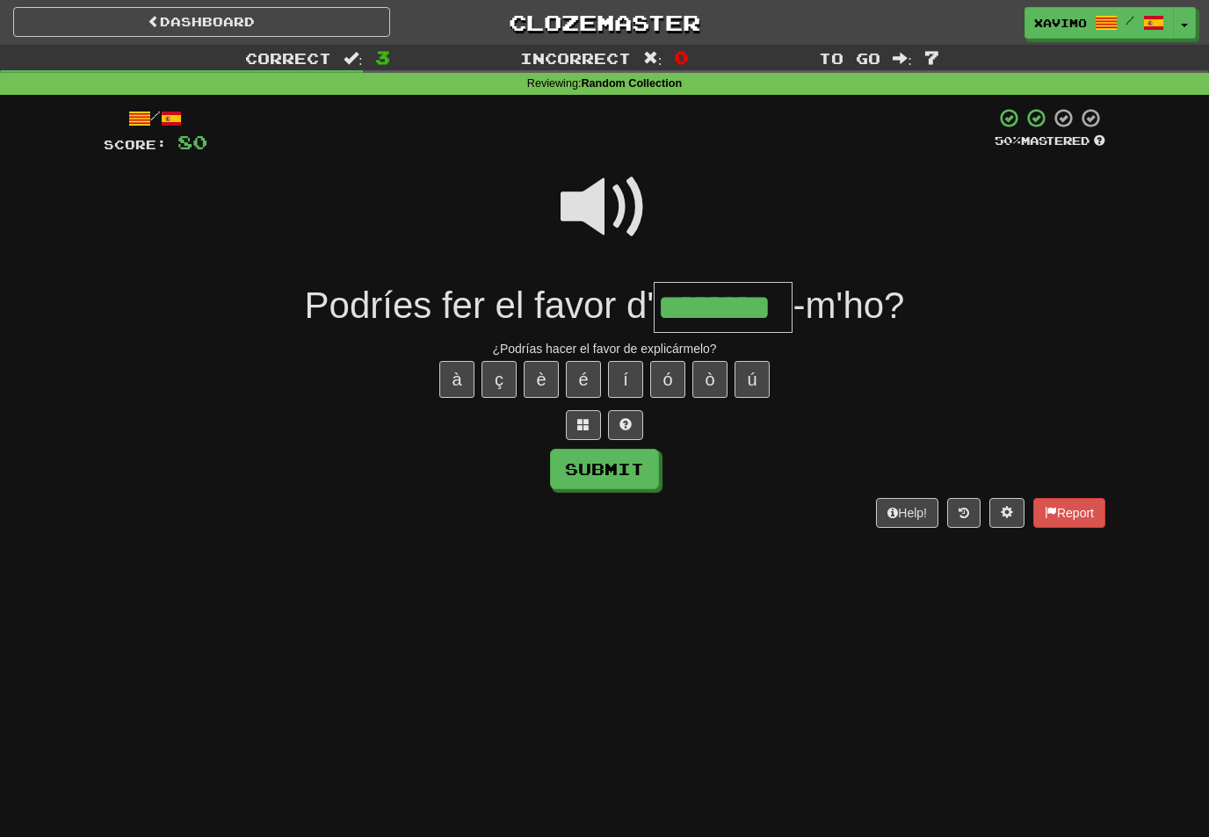
type input "********"
click at [635, 470] on button "Submit" at bounding box center [604, 469] width 109 height 40
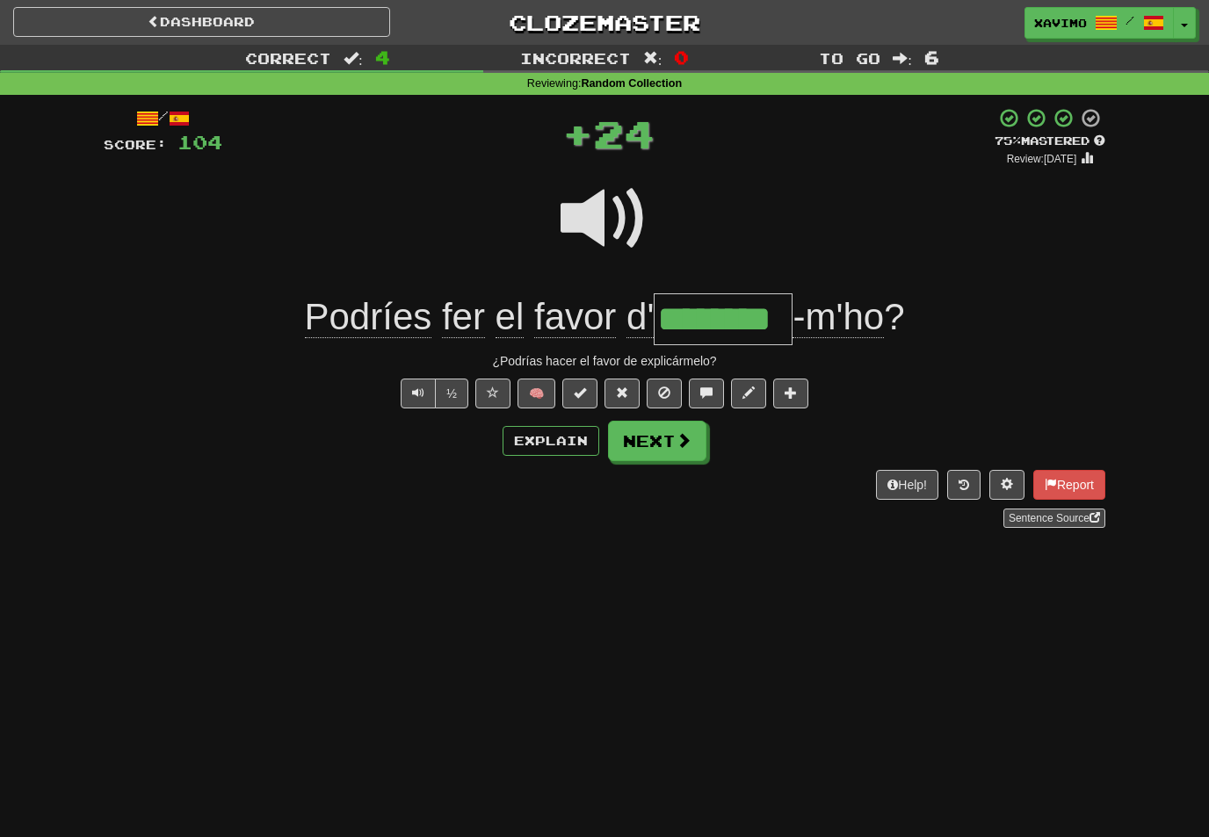
click at [670, 451] on button "Next" at bounding box center [657, 441] width 98 height 40
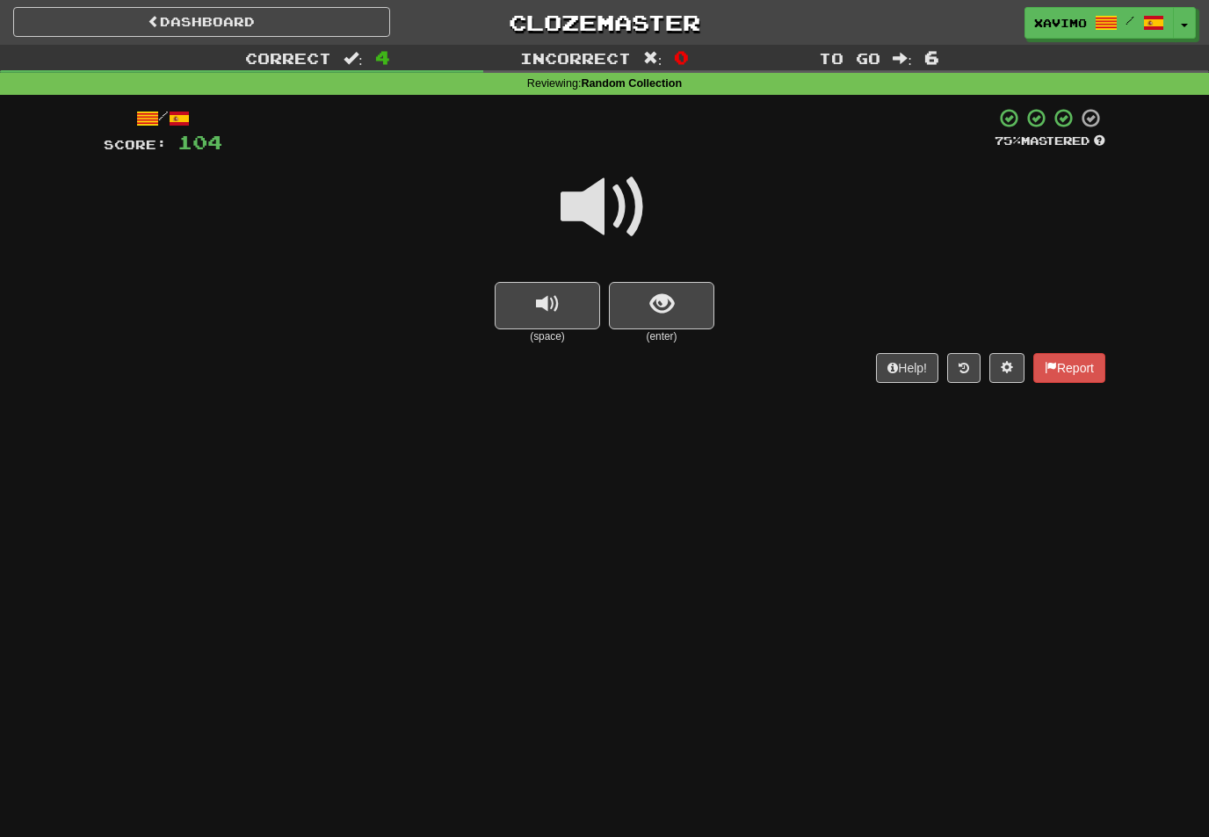
click at [631, 208] on span at bounding box center [605, 207] width 88 height 88
click at [655, 308] on span "show sentence" at bounding box center [662, 305] width 24 height 24
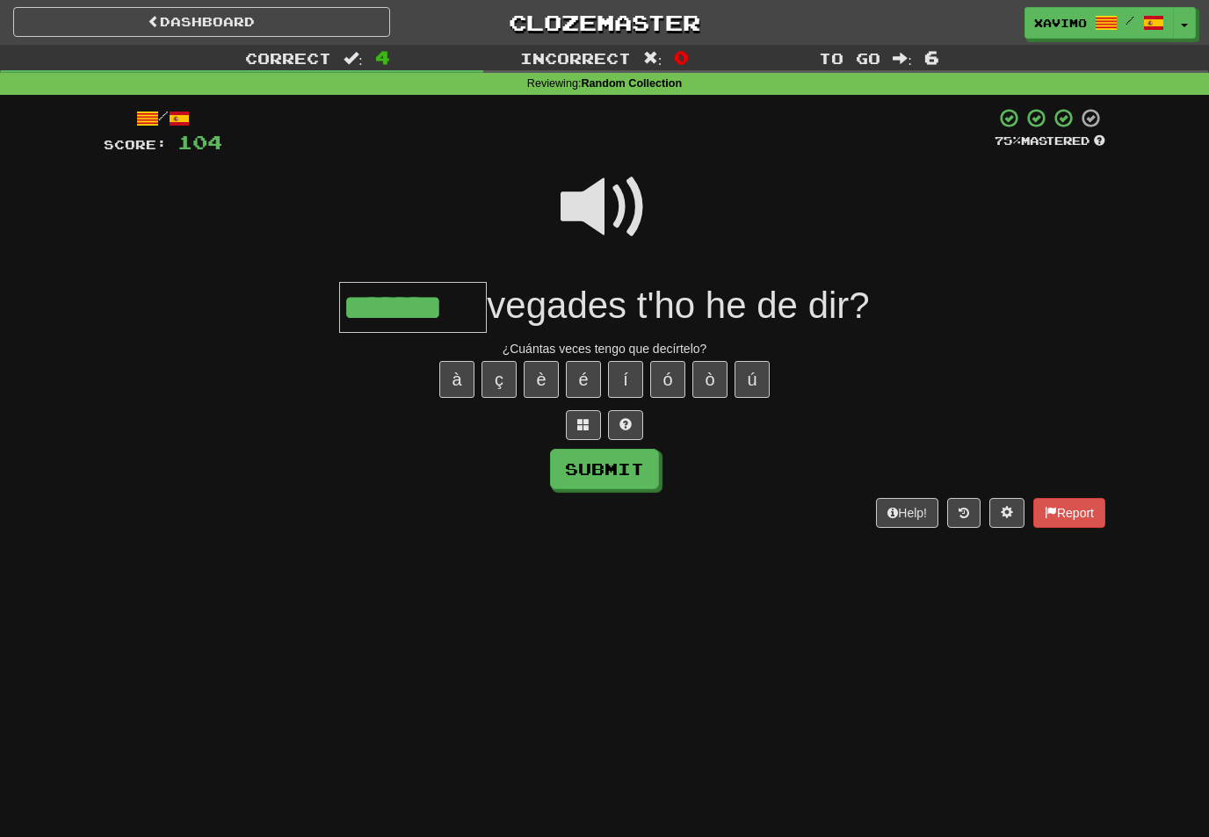
click at [634, 460] on button "Submit" at bounding box center [604, 469] width 109 height 40
type input "*******"
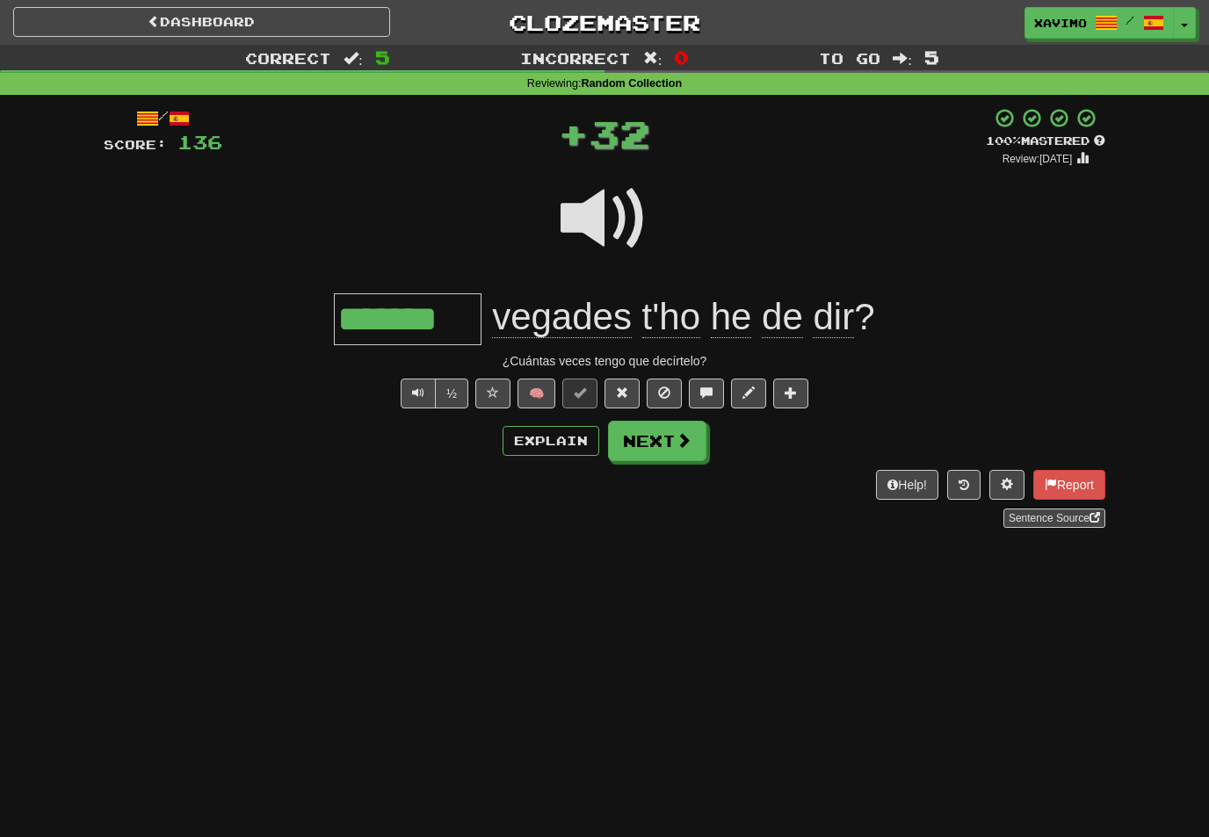
click at [674, 450] on button "Next" at bounding box center [657, 441] width 98 height 40
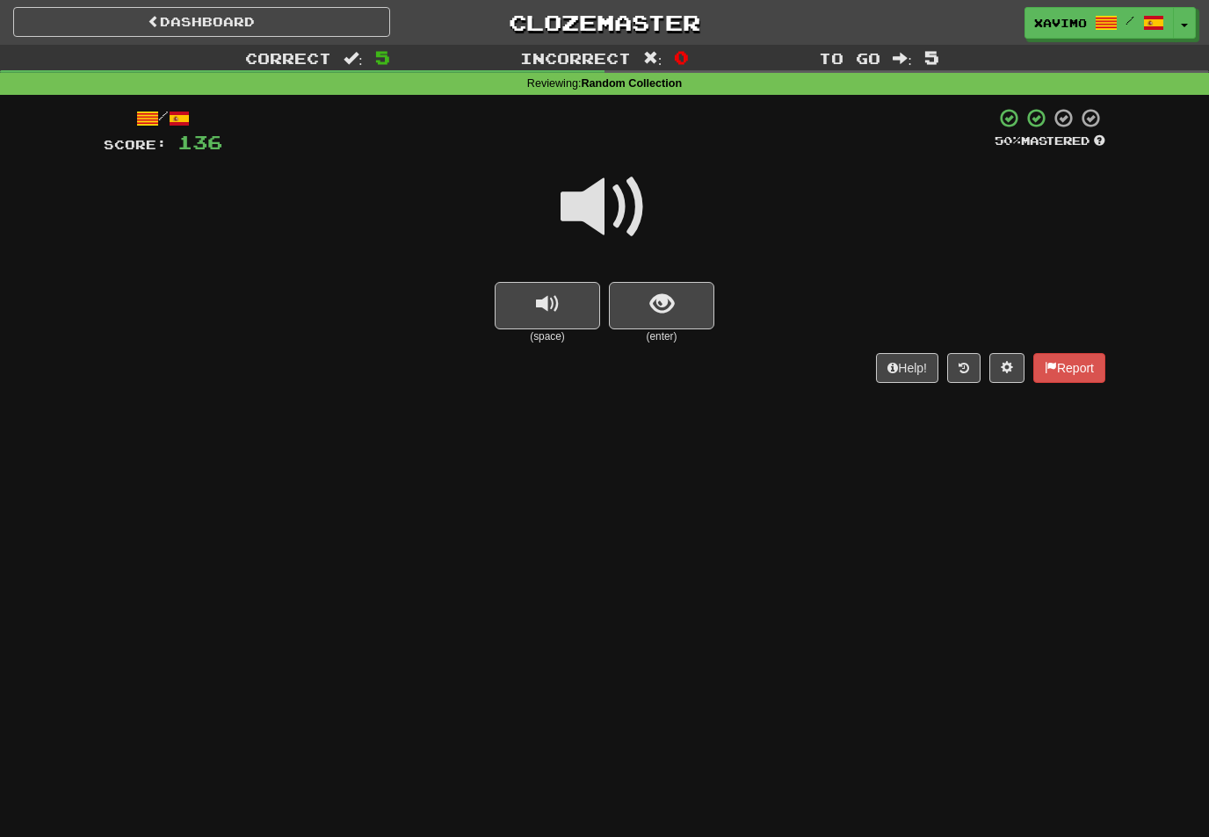
click at [642, 203] on span at bounding box center [605, 207] width 88 height 88
click at [667, 306] on span "show sentence" at bounding box center [662, 305] width 24 height 24
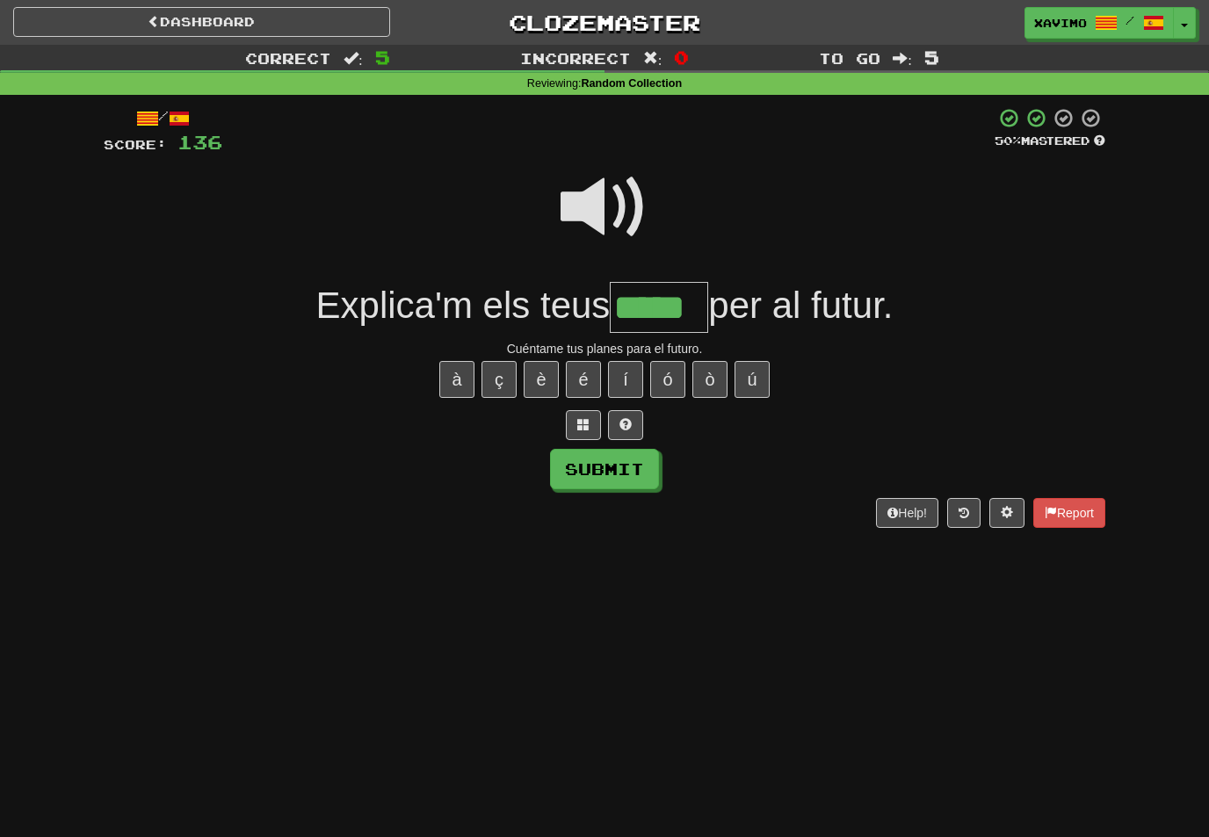
type input "*****"
click at [639, 471] on button "Submit" at bounding box center [604, 469] width 109 height 40
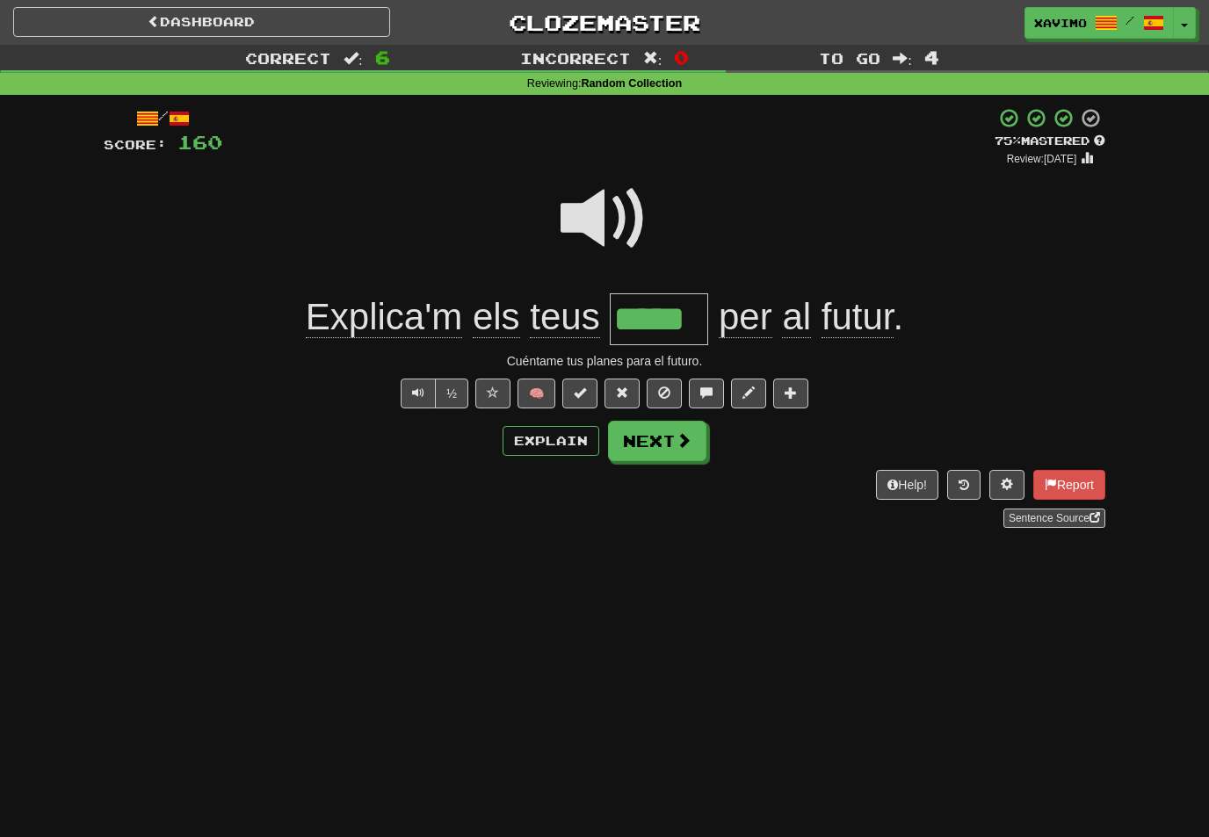
click at [670, 442] on button "Next" at bounding box center [657, 441] width 98 height 40
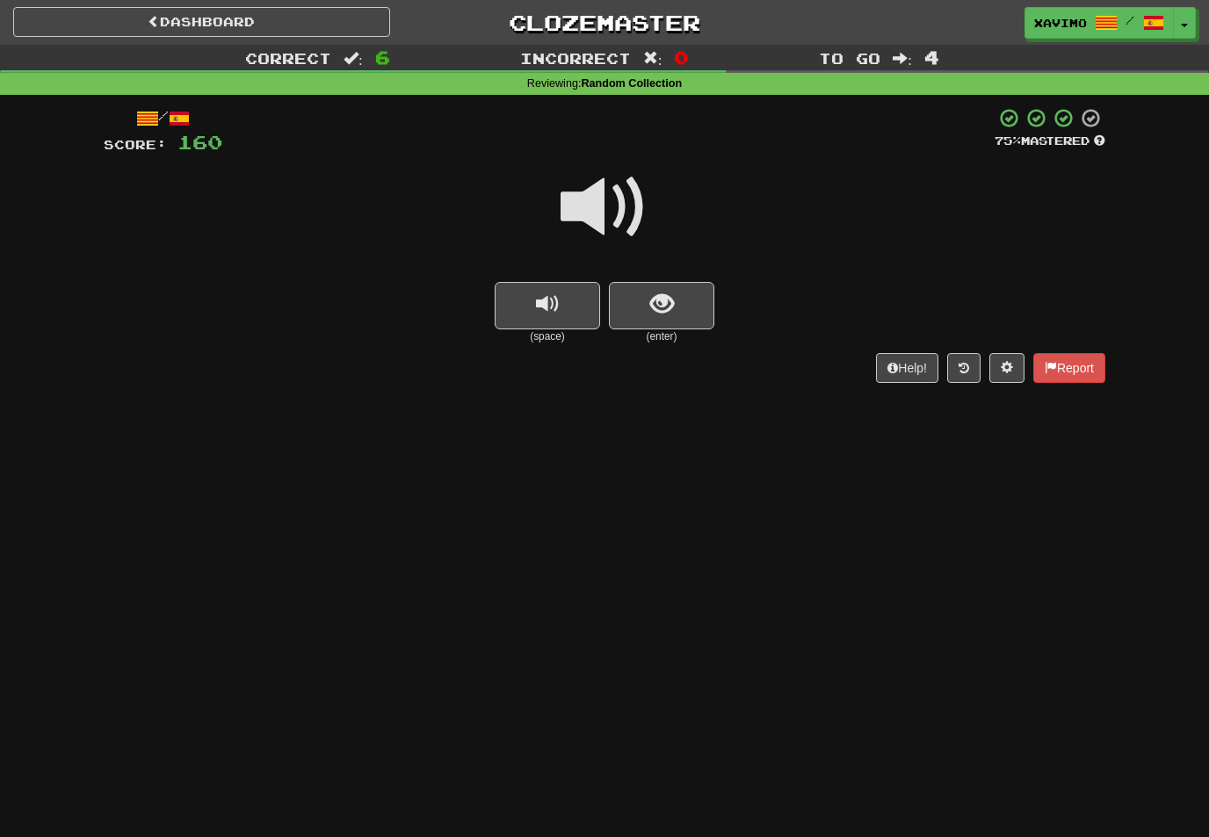
click at [628, 201] on span at bounding box center [605, 207] width 88 height 88
click at [654, 312] on span "show sentence" at bounding box center [662, 305] width 24 height 24
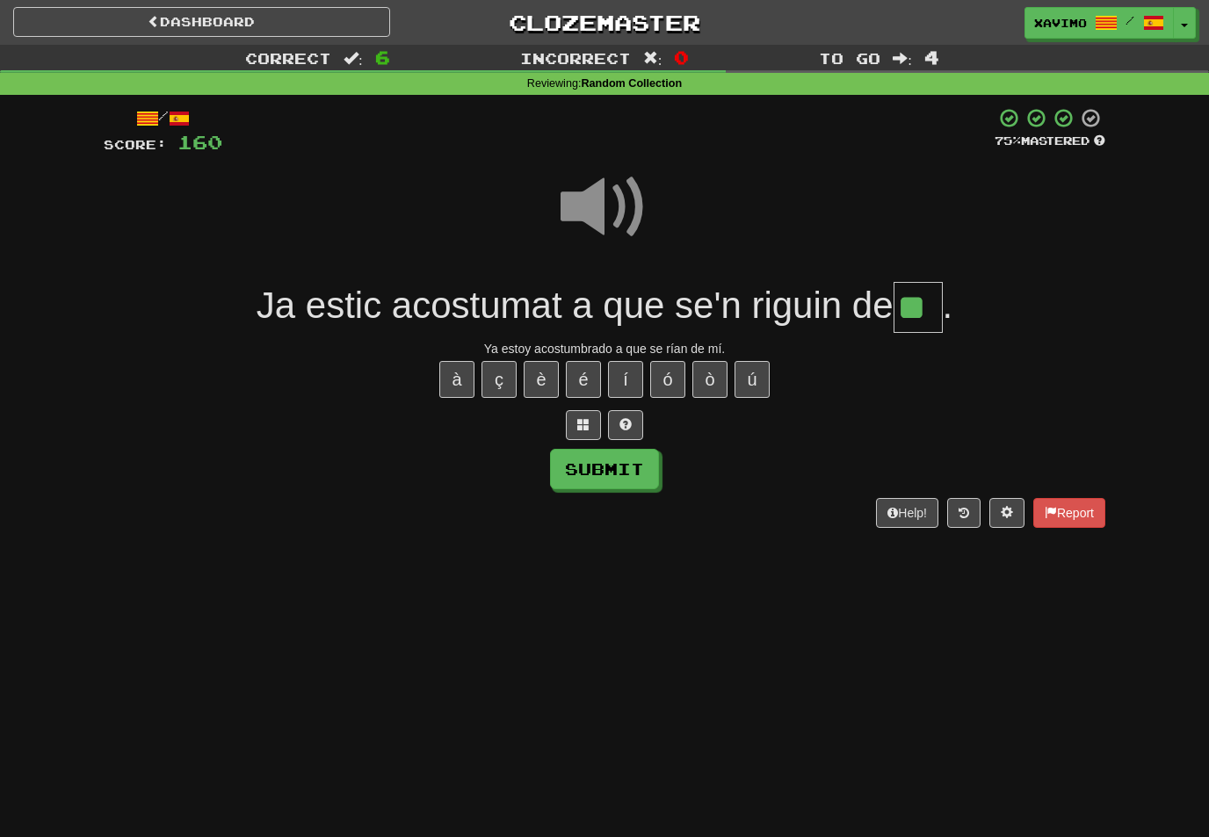
type input "**"
click at [654, 467] on button "Submit" at bounding box center [604, 469] width 109 height 40
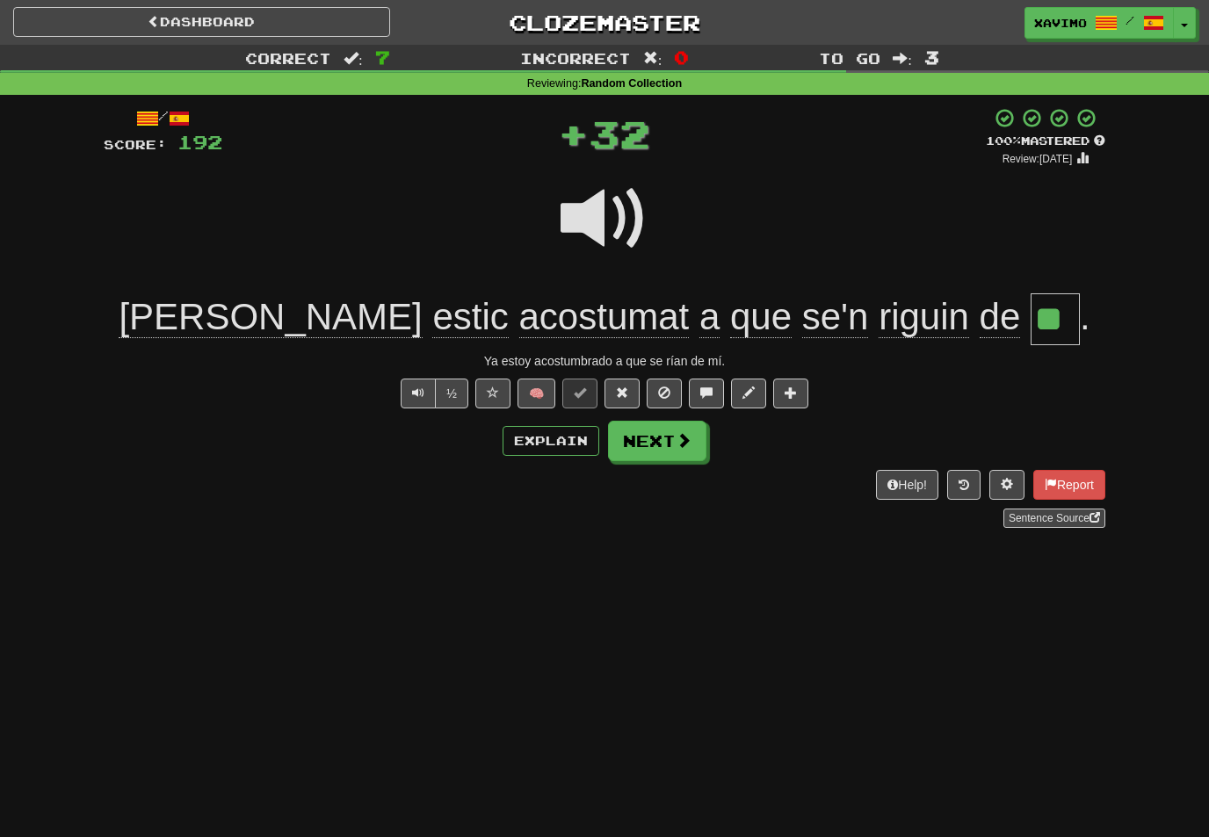
click at [672, 438] on button "Next" at bounding box center [657, 441] width 98 height 40
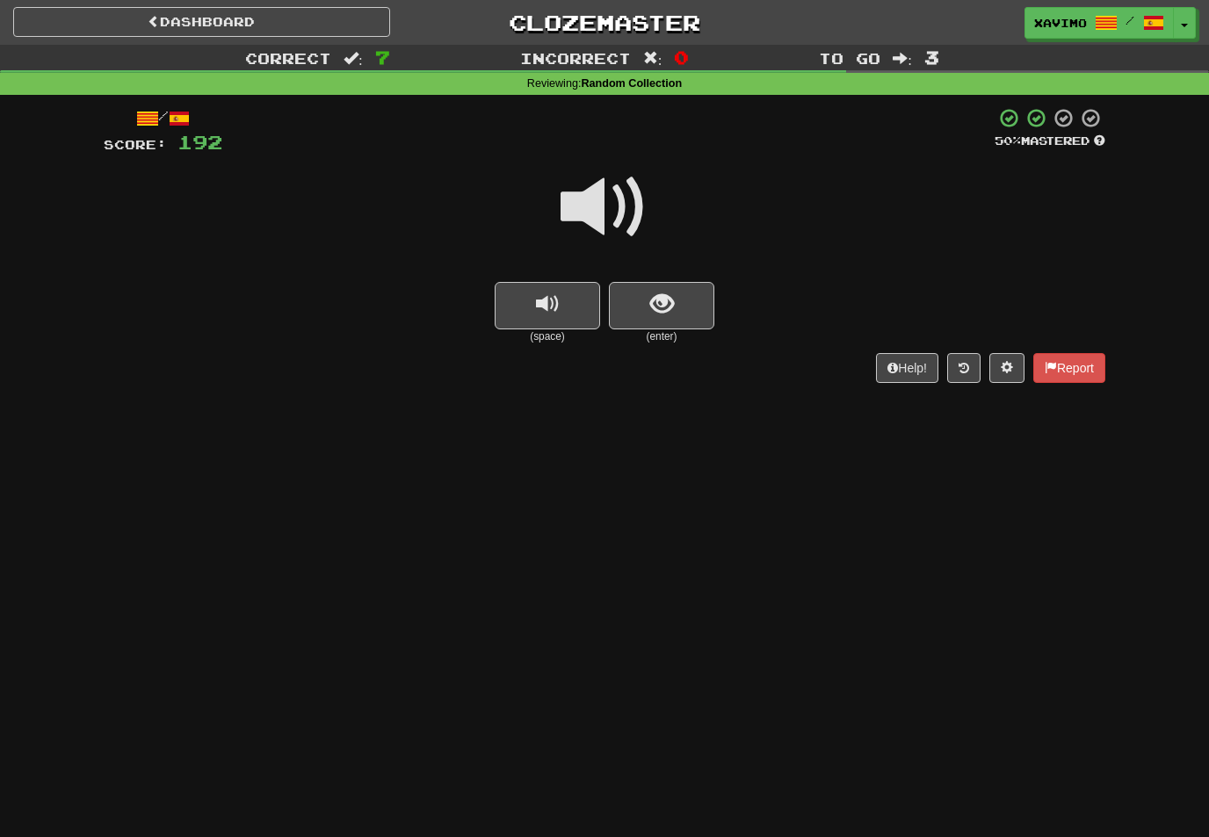
click at [622, 206] on span at bounding box center [605, 207] width 88 height 88
click at [662, 297] on span "show sentence" at bounding box center [662, 305] width 24 height 24
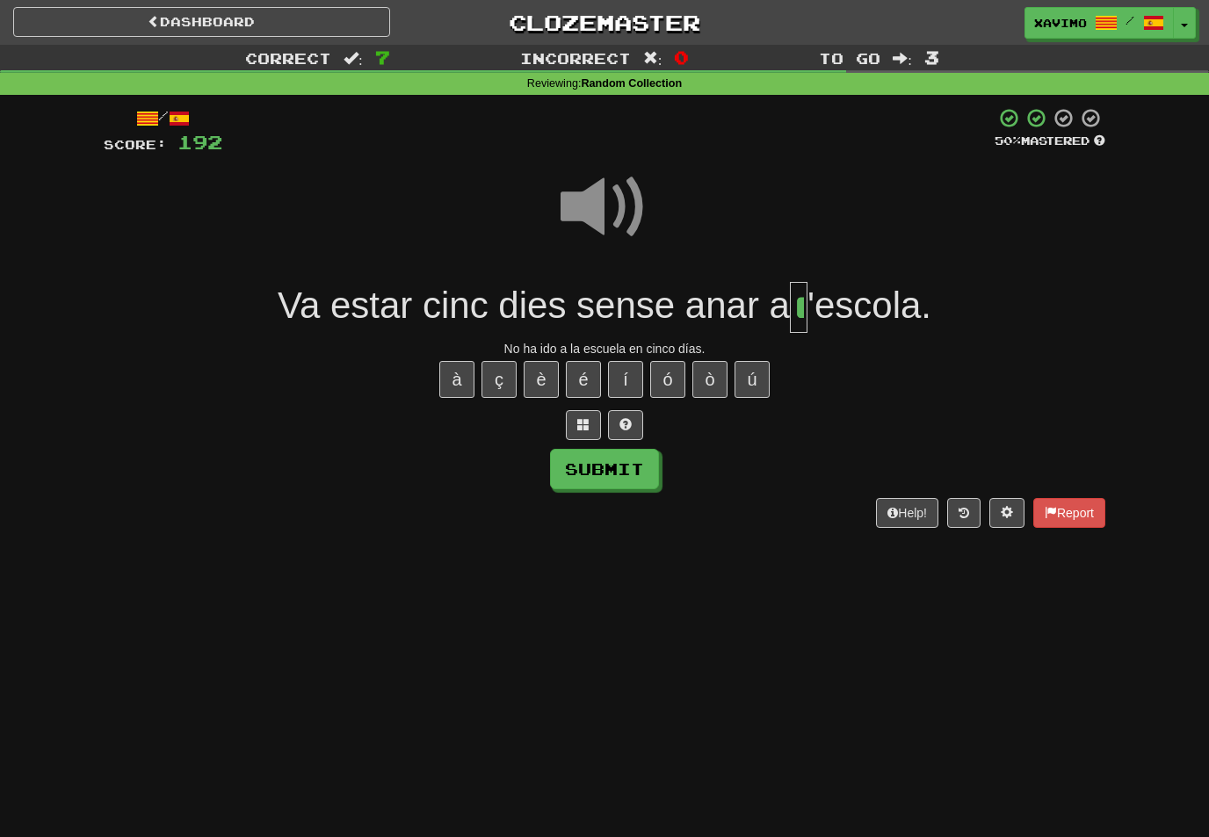
type input "*"
click at [641, 470] on button "Submit" at bounding box center [604, 469] width 109 height 40
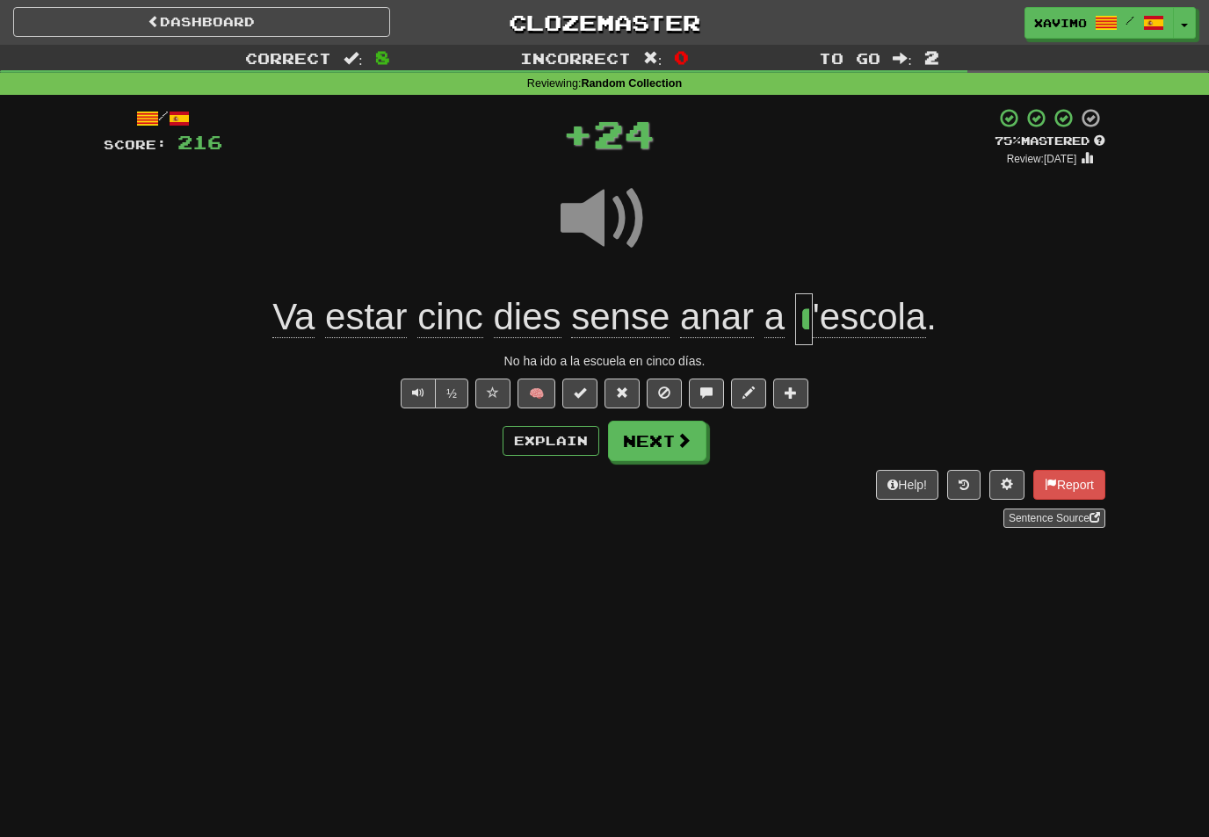
click at [684, 432] on span at bounding box center [684, 440] width 16 height 16
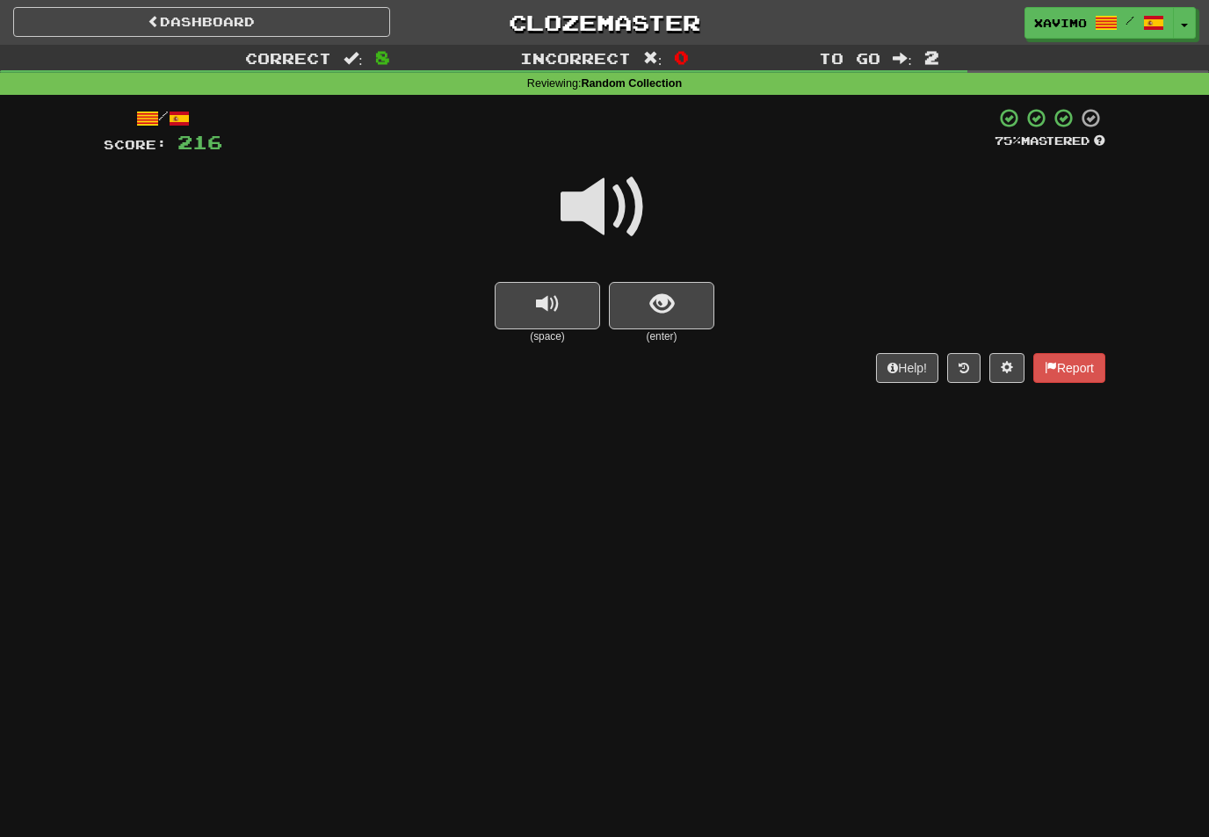
click at [621, 206] on span at bounding box center [605, 207] width 88 height 88
click at [647, 301] on button "show sentence" at bounding box center [661, 305] width 105 height 47
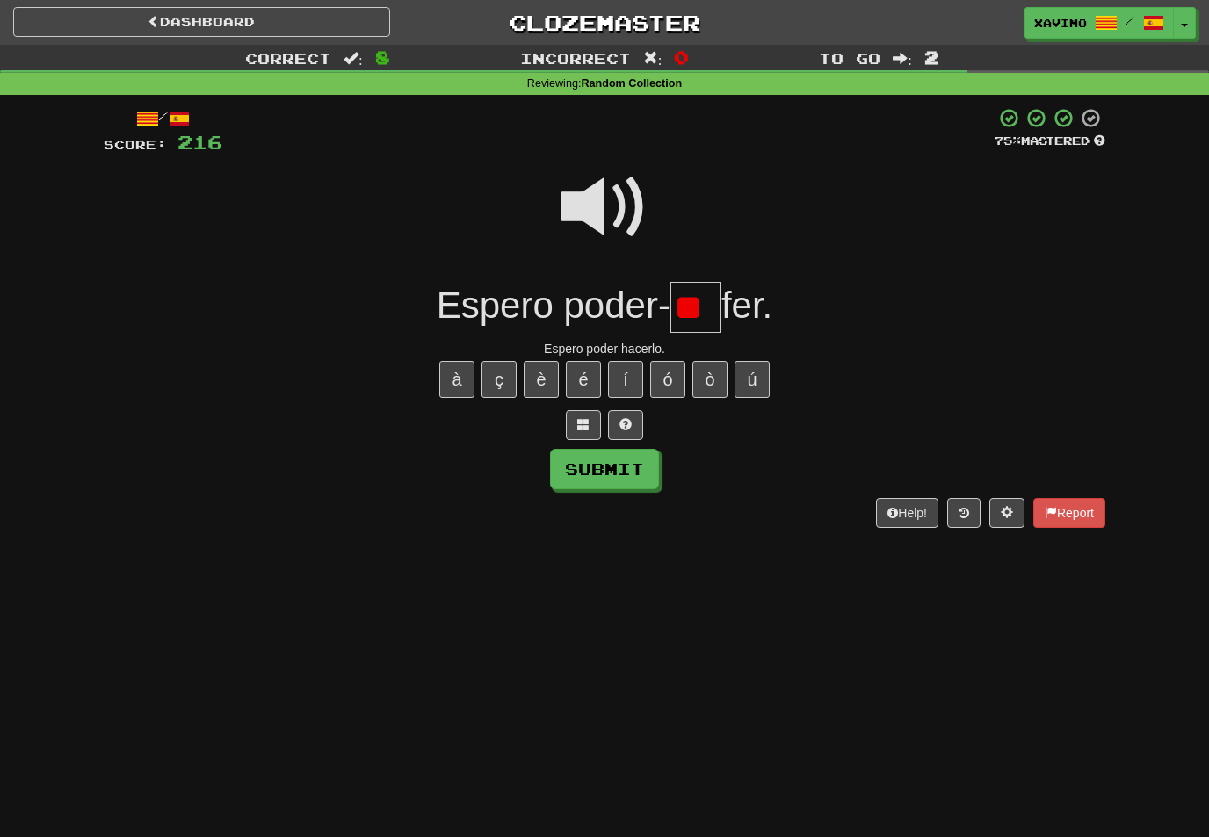
type input "*"
type input "**"
click at [625, 496] on div "/ Score: 216 75 % Mastered Espero poder- ** fer. Espero poder hacerlo. à ç è é …" at bounding box center [605, 317] width 1002 height 421
click at [640, 471] on button "Submit" at bounding box center [604, 469] width 109 height 40
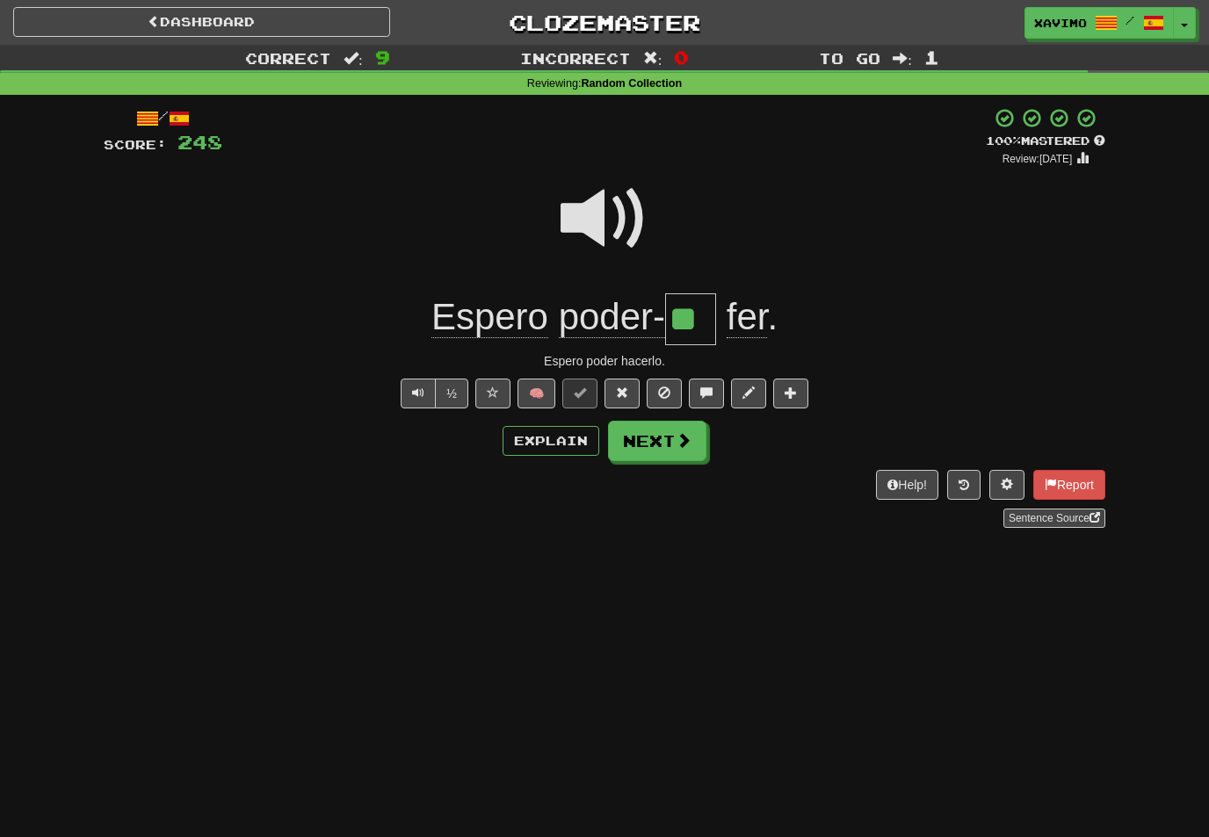
click at [685, 438] on span at bounding box center [684, 440] width 16 height 16
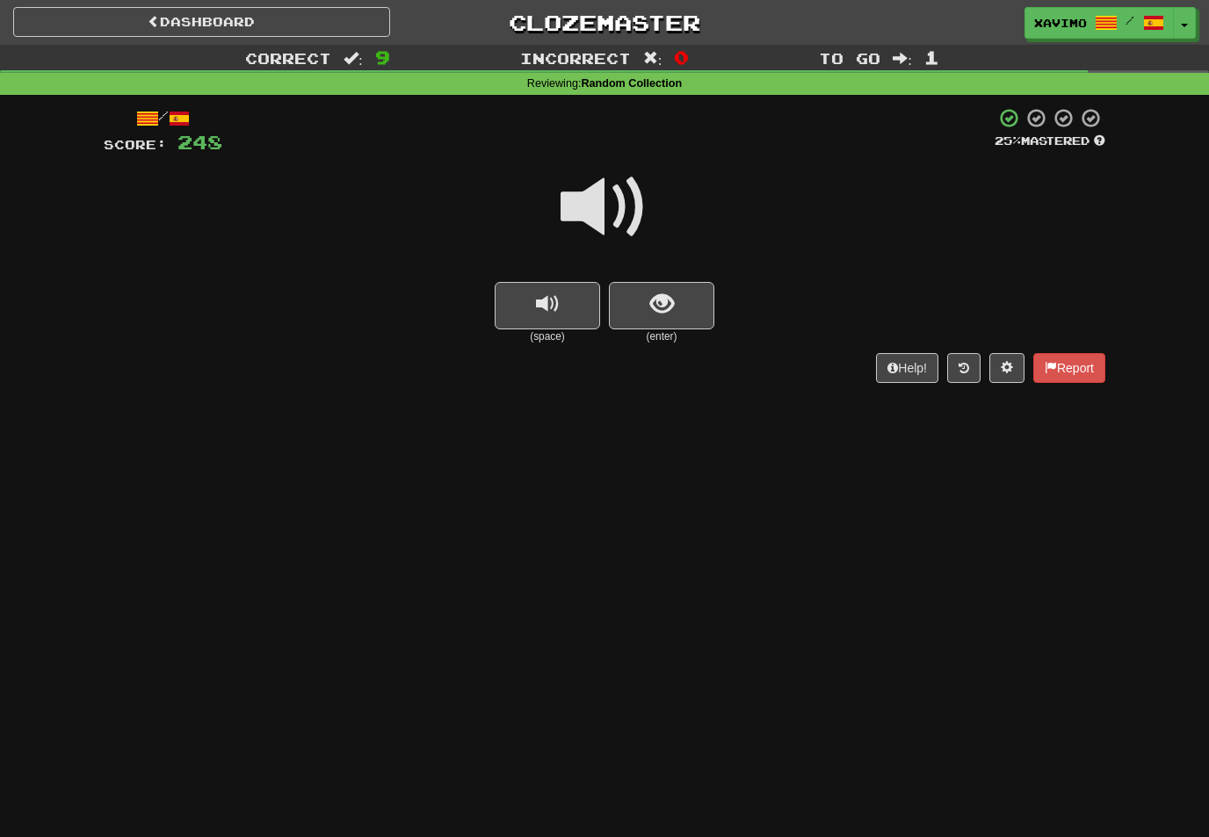
click at [620, 206] on span at bounding box center [605, 207] width 88 height 88
click at [662, 320] on button "show sentence" at bounding box center [661, 305] width 105 height 47
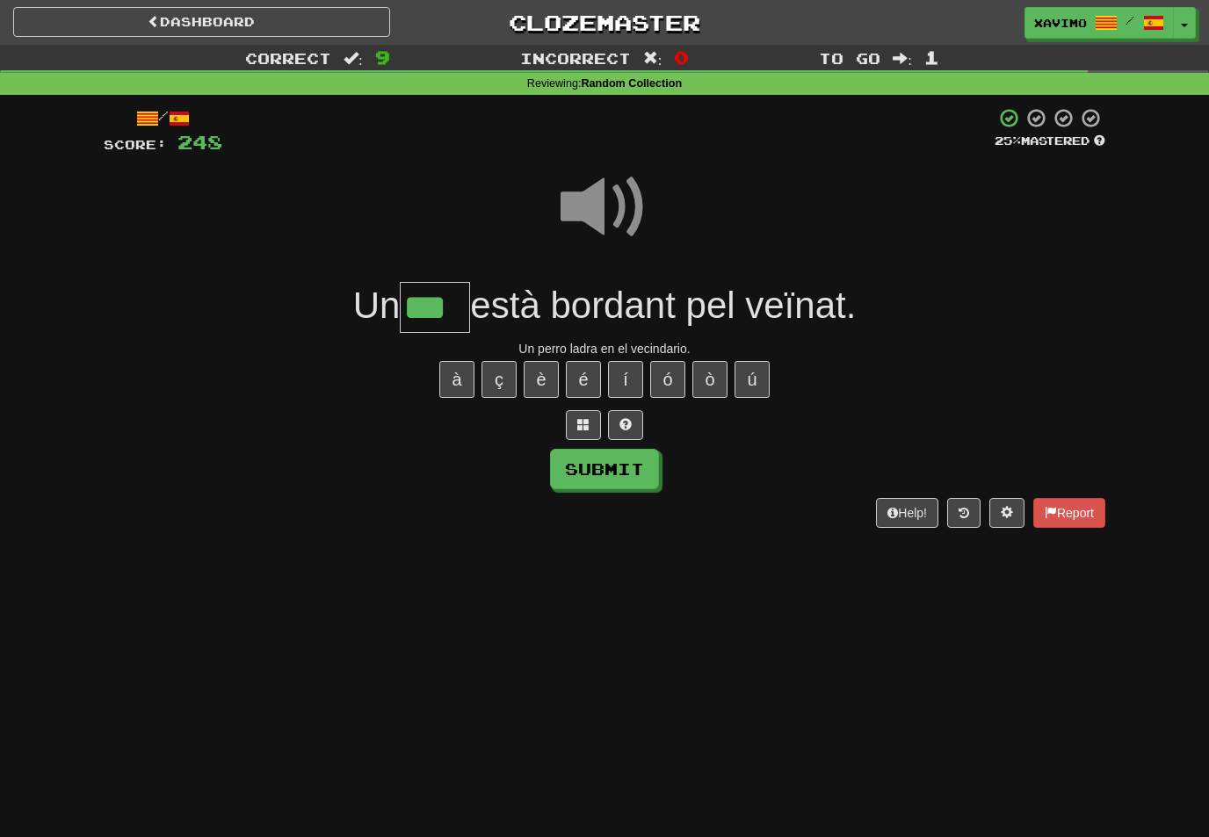
type input "***"
click at [623, 449] on button "Submit" at bounding box center [604, 469] width 109 height 40
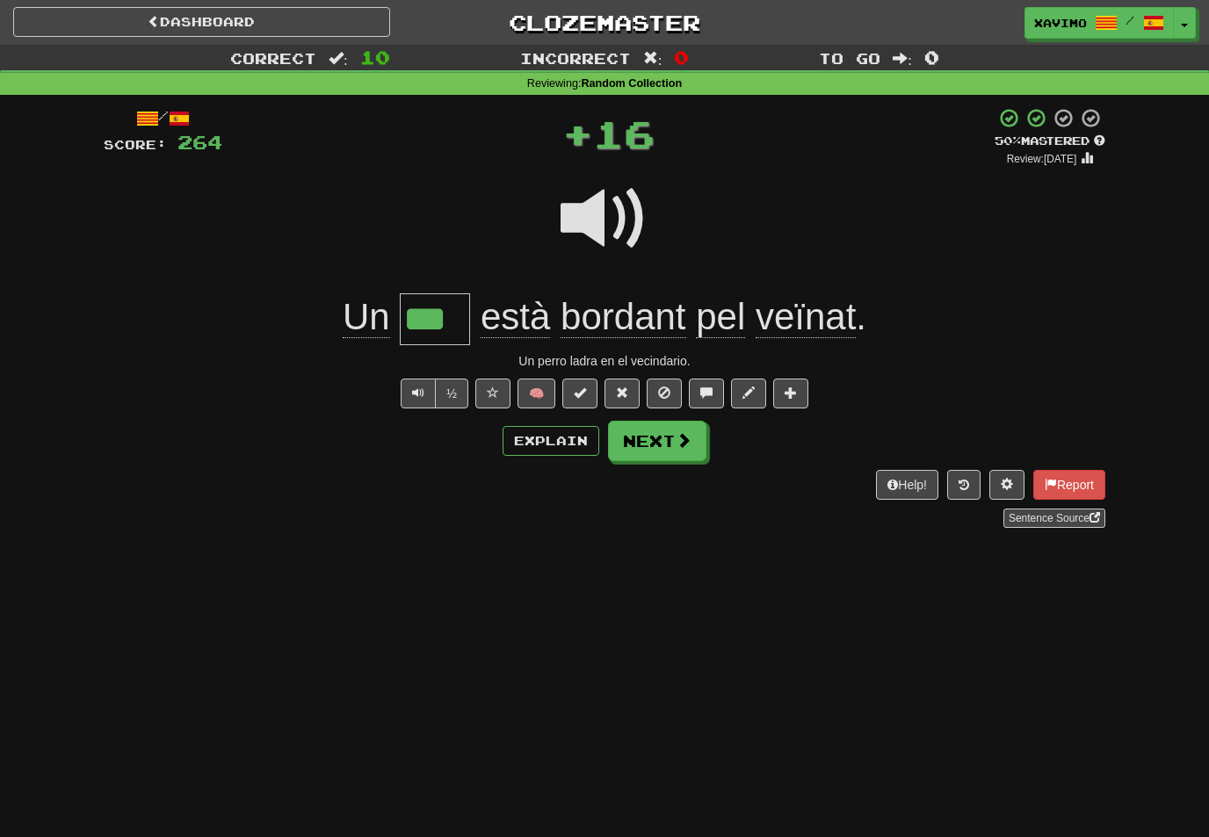
click at [676, 443] on span at bounding box center [684, 440] width 16 height 16
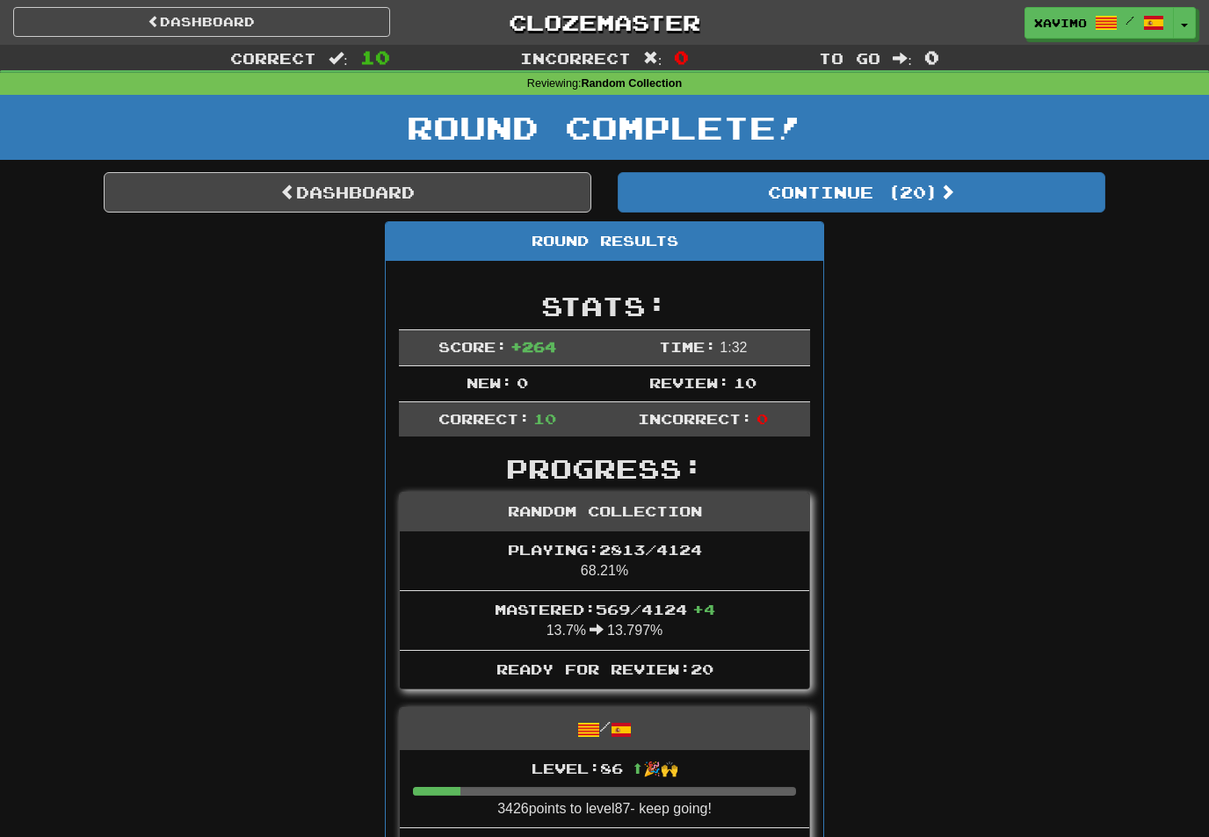
click at [938, 192] on button "Continue ( 20 )" at bounding box center [862, 192] width 488 height 40
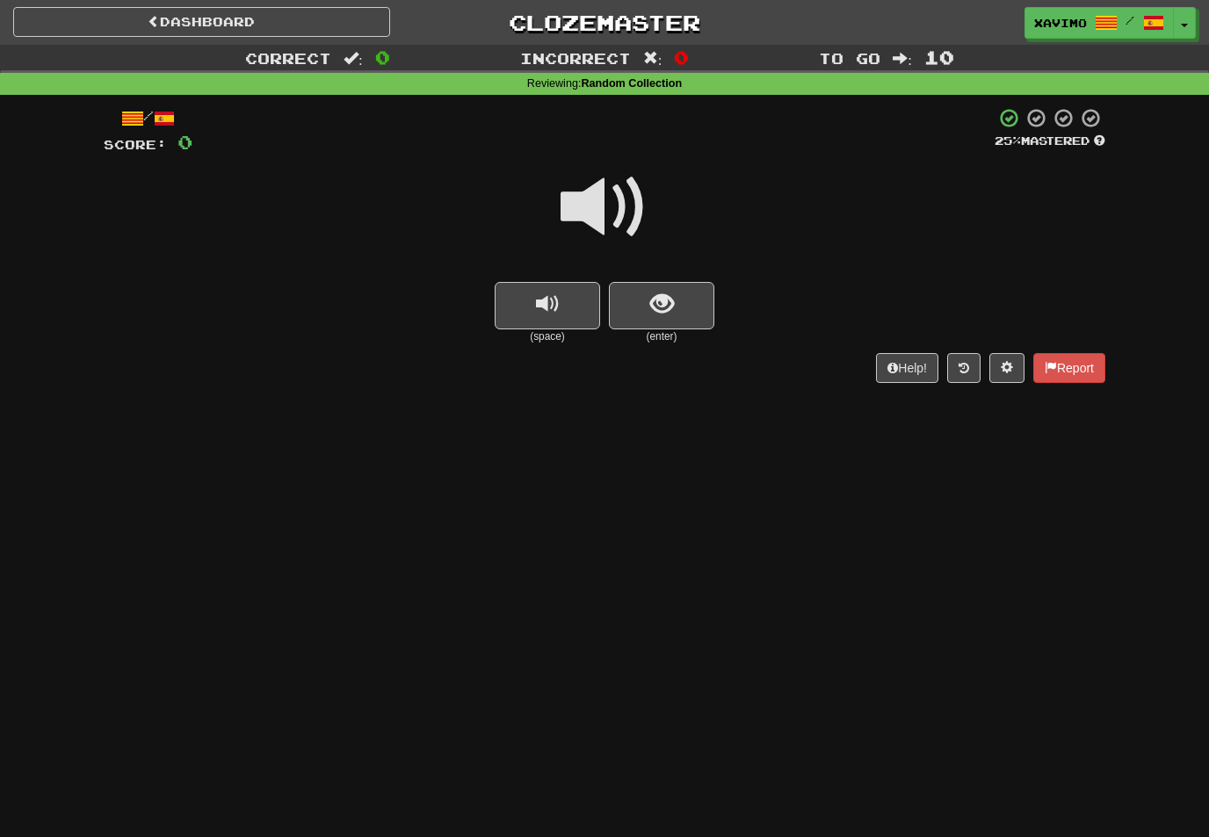
click at [633, 209] on span at bounding box center [605, 207] width 88 height 88
click at [662, 303] on span "show sentence" at bounding box center [662, 305] width 24 height 24
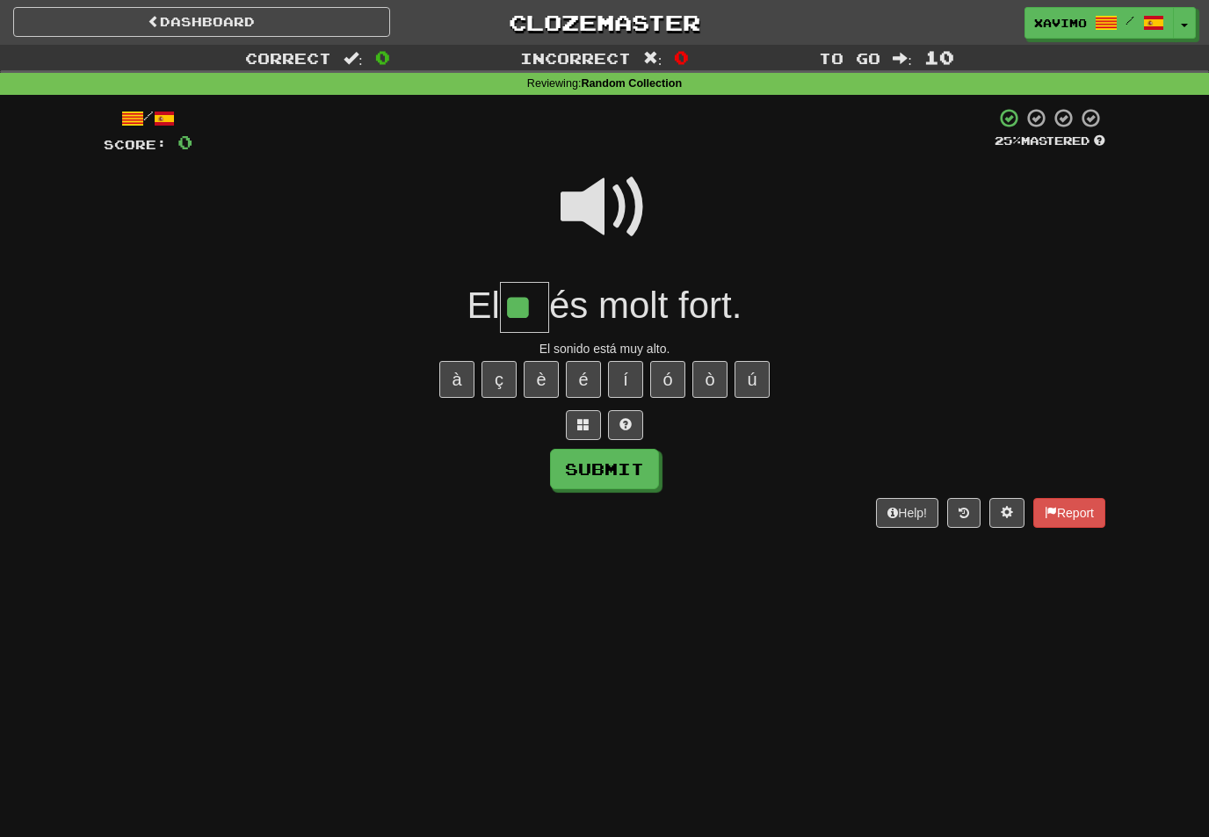
type input "**"
click at [634, 463] on button "Submit" at bounding box center [604, 469] width 109 height 40
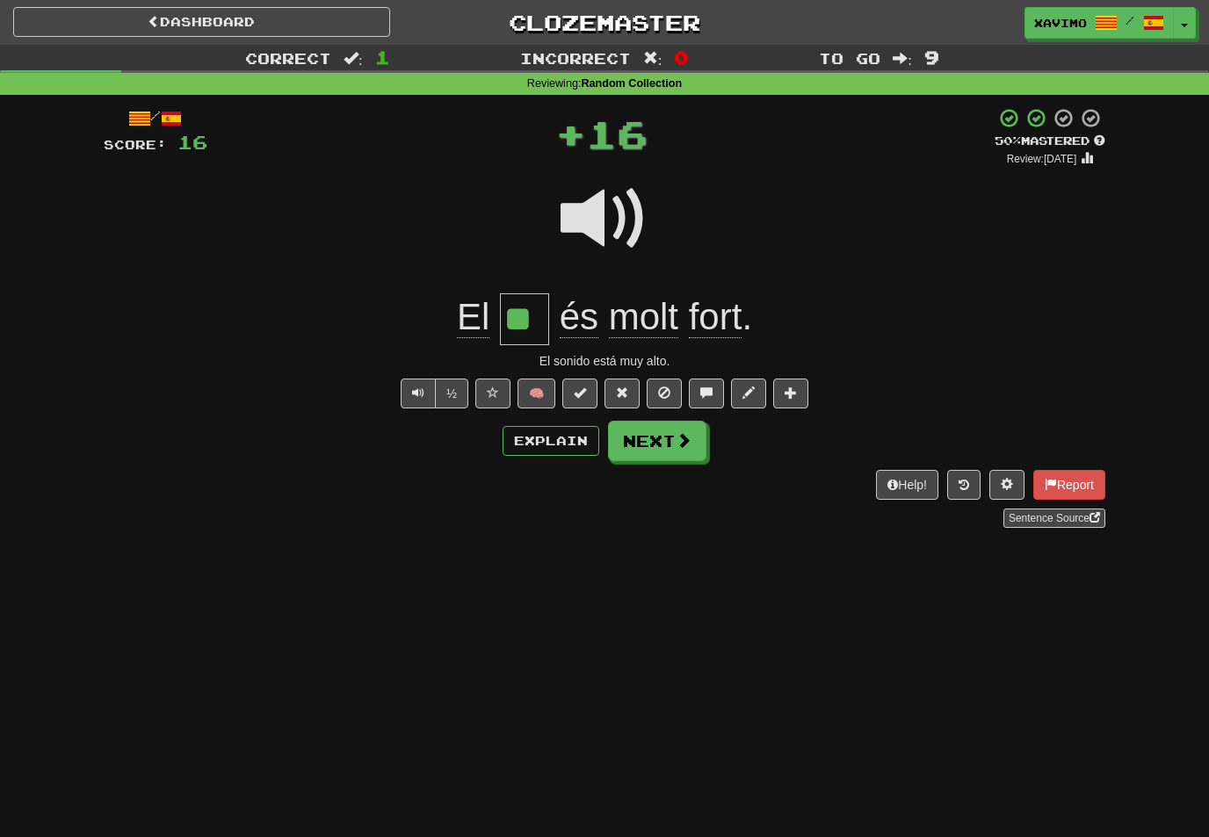
click at [685, 442] on span at bounding box center [684, 440] width 16 height 16
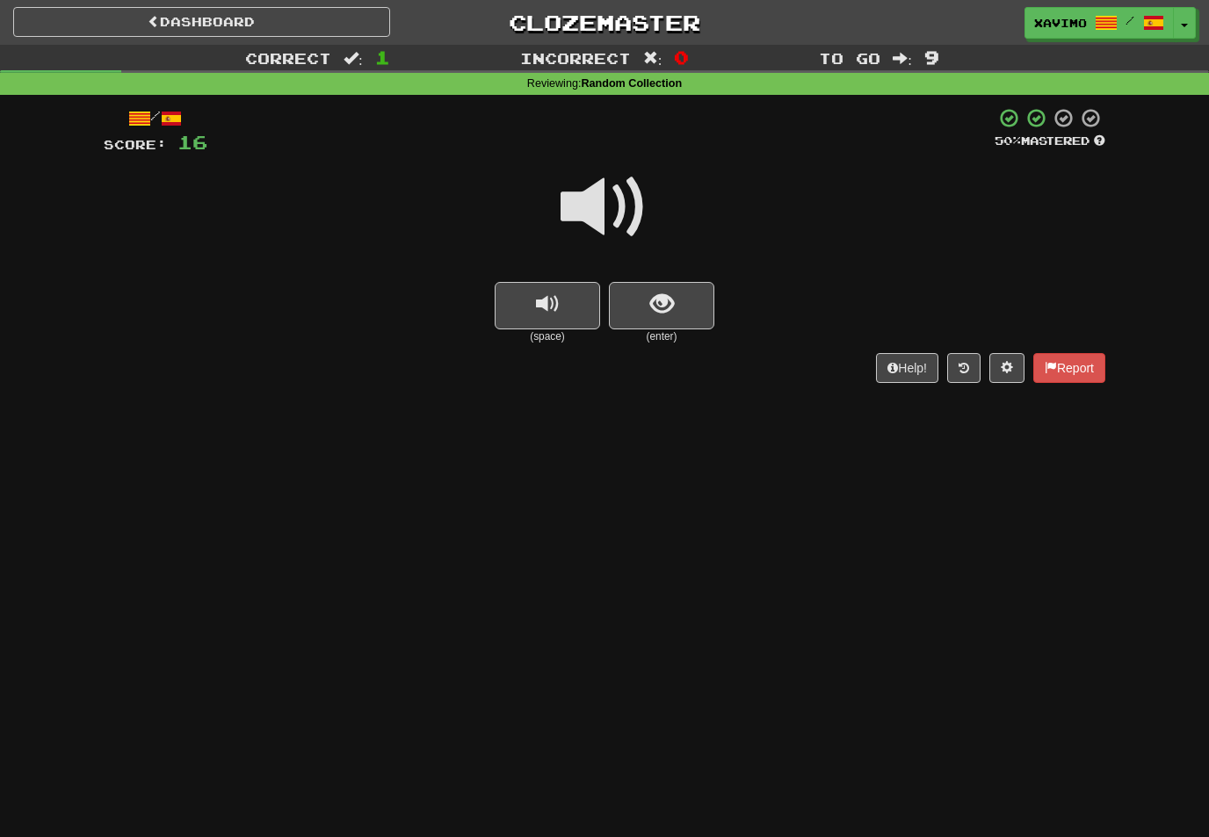
click at [627, 203] on span at bounding box center [605, 207] width 88 height 88
click at [660, 295] on span "show sentence" at bounding box center [662, 305] width 24 height 24
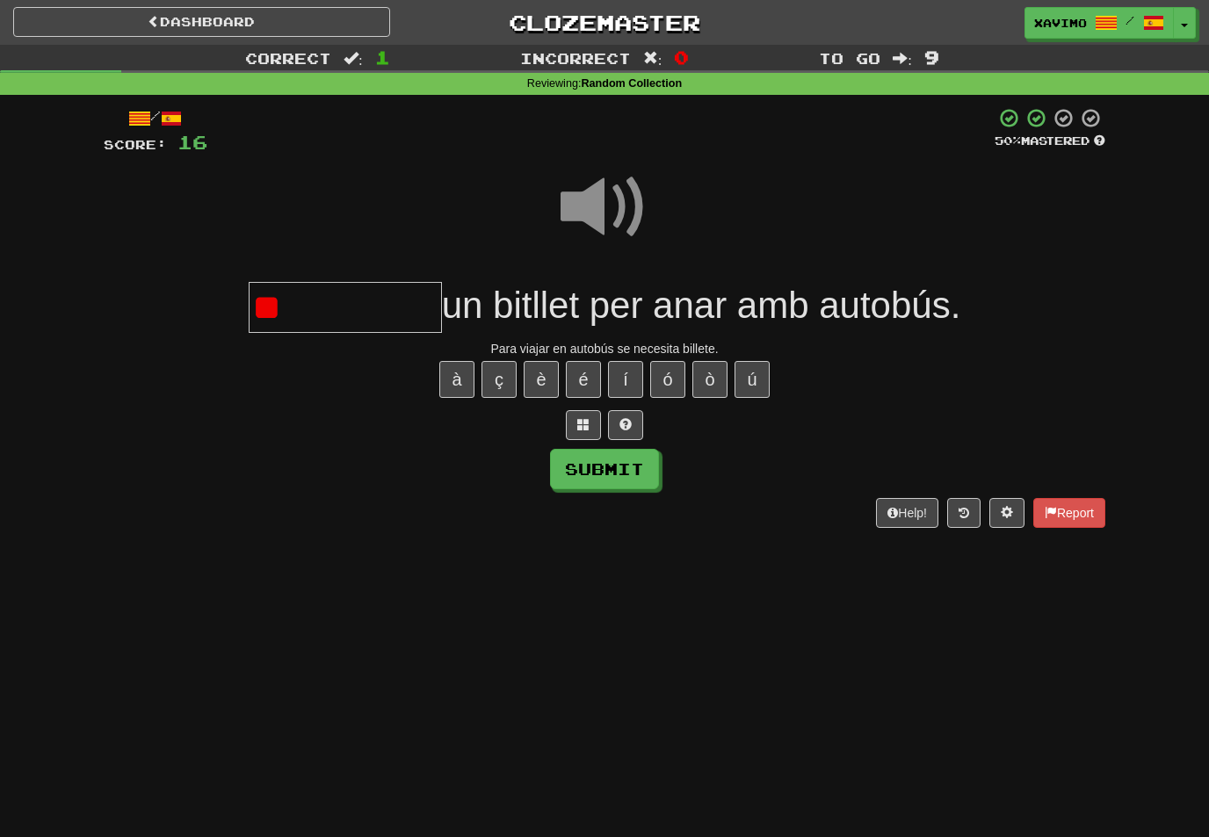
type input "*"
click at [631, 488] on div "**********" at bounding box center [605, 317] width 1002 height 421
click at [625, 467] on button "Submit" at bounding box center [604, 469] width 109 height 40
type input "**********"
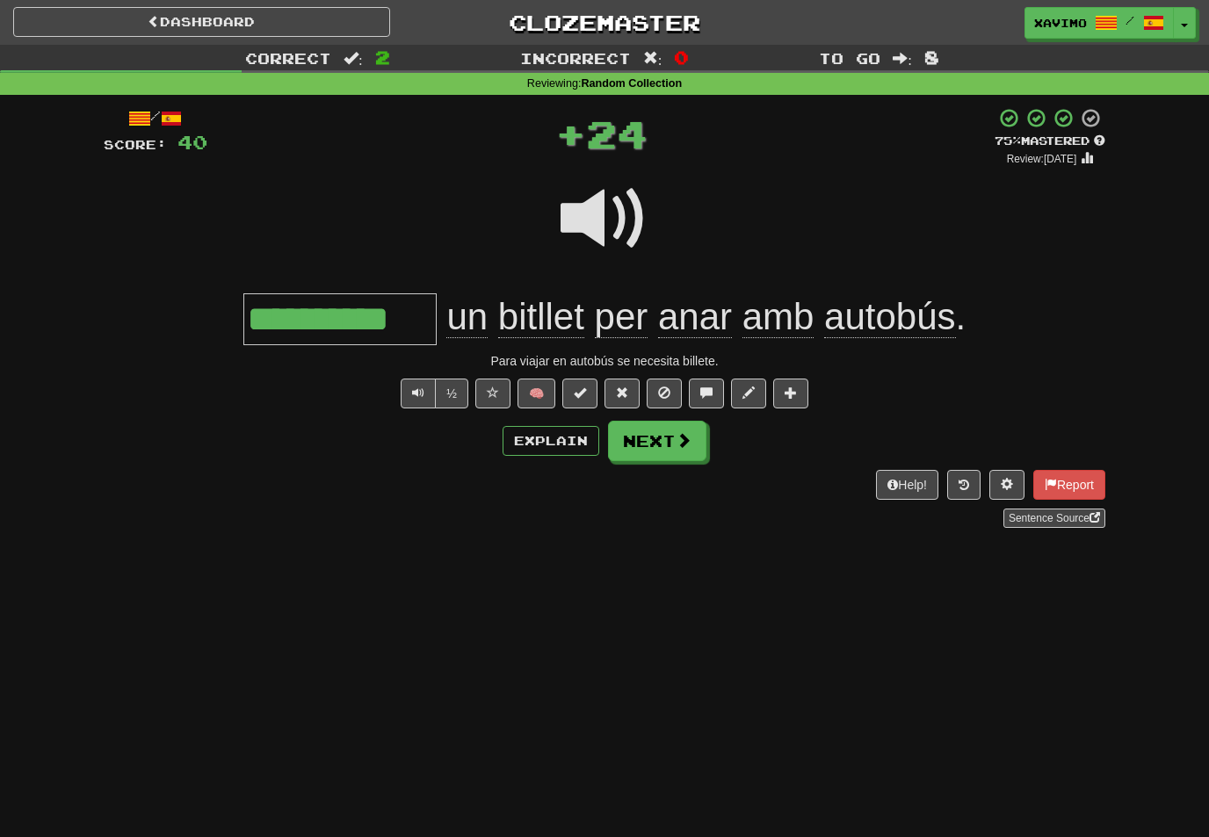
click at [676, 440] on span at bounding box center [684, 440] width 16 height 16
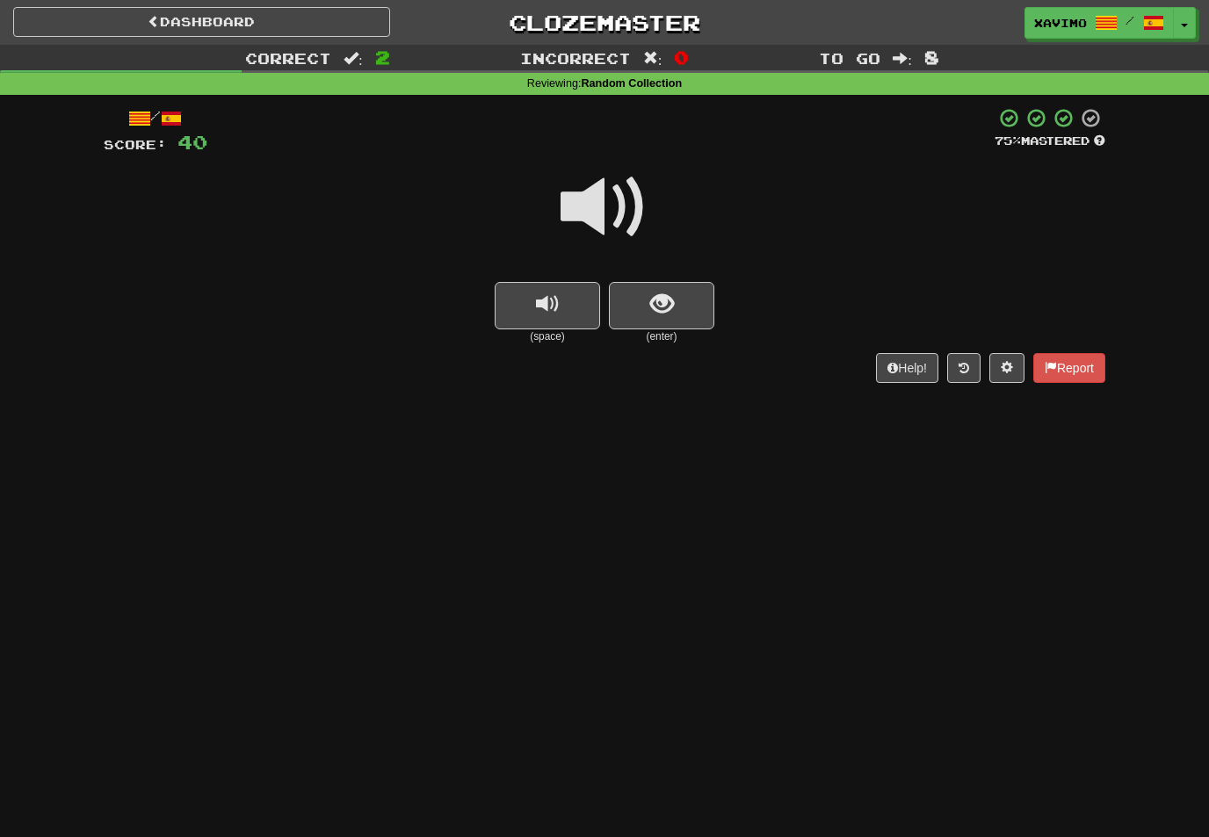
click at [626, 213] on span at bounding box center [605, 207] width 88 height 88
click at [664, 312] on span "show sentence" at bounding box center [662, 305] width 24 height 24
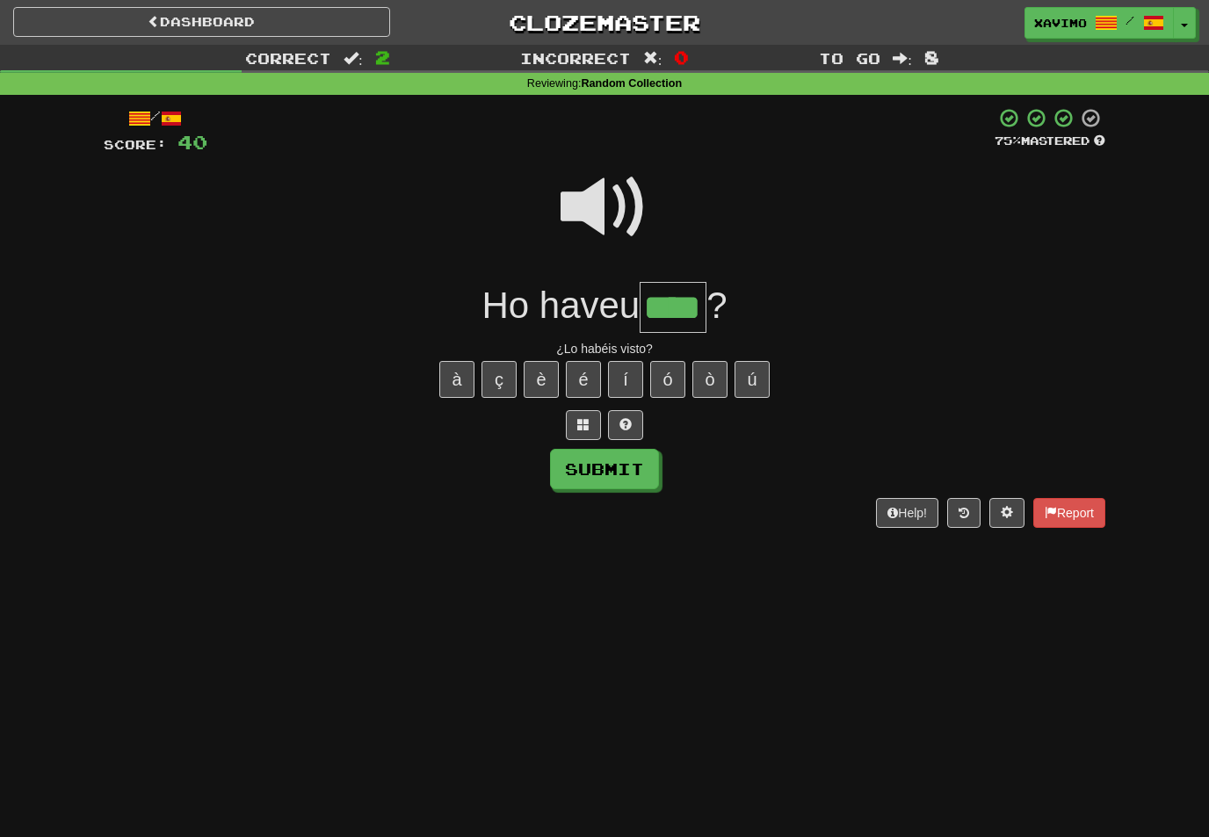
type input "****"
click at [656, 467] on button "Submit" at bounding box center [604, 469] width 109 height 40
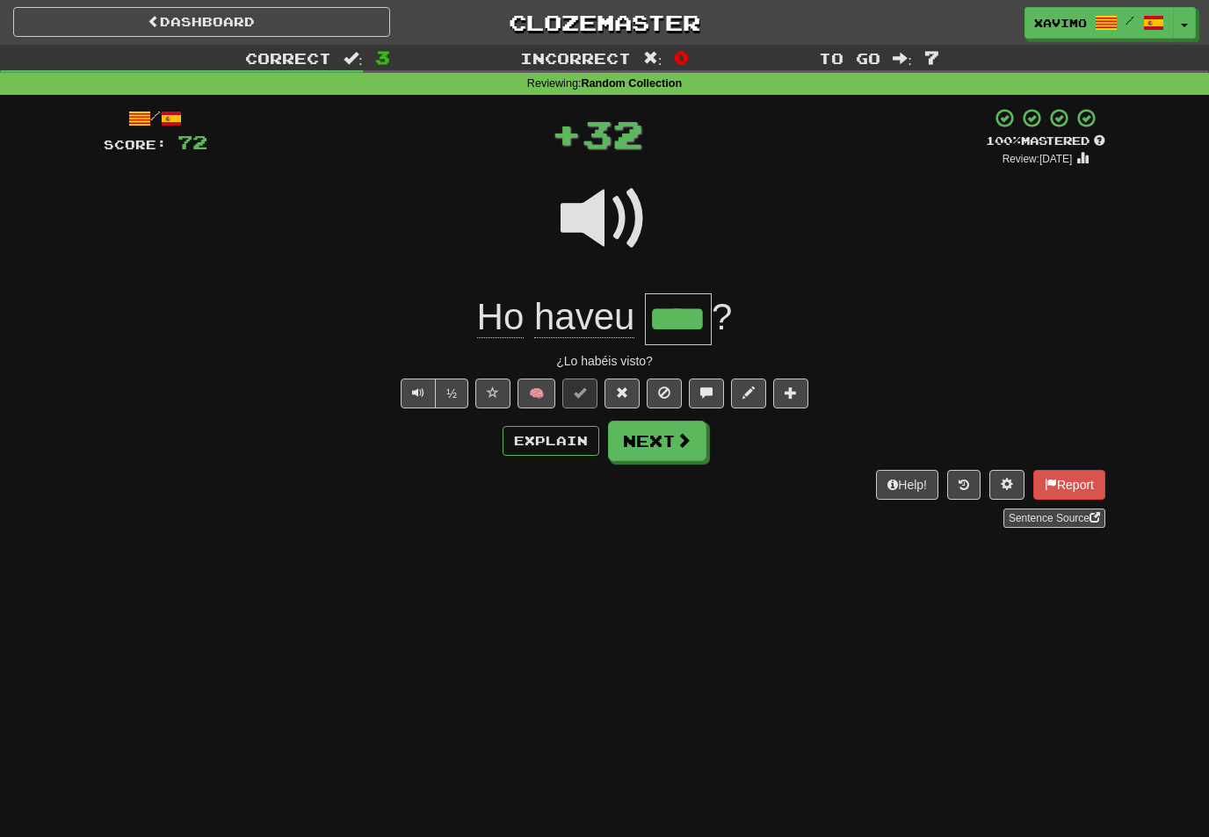
click at [684, 454] on button "Next" at bounding box center [657, 441] width 98 height 40
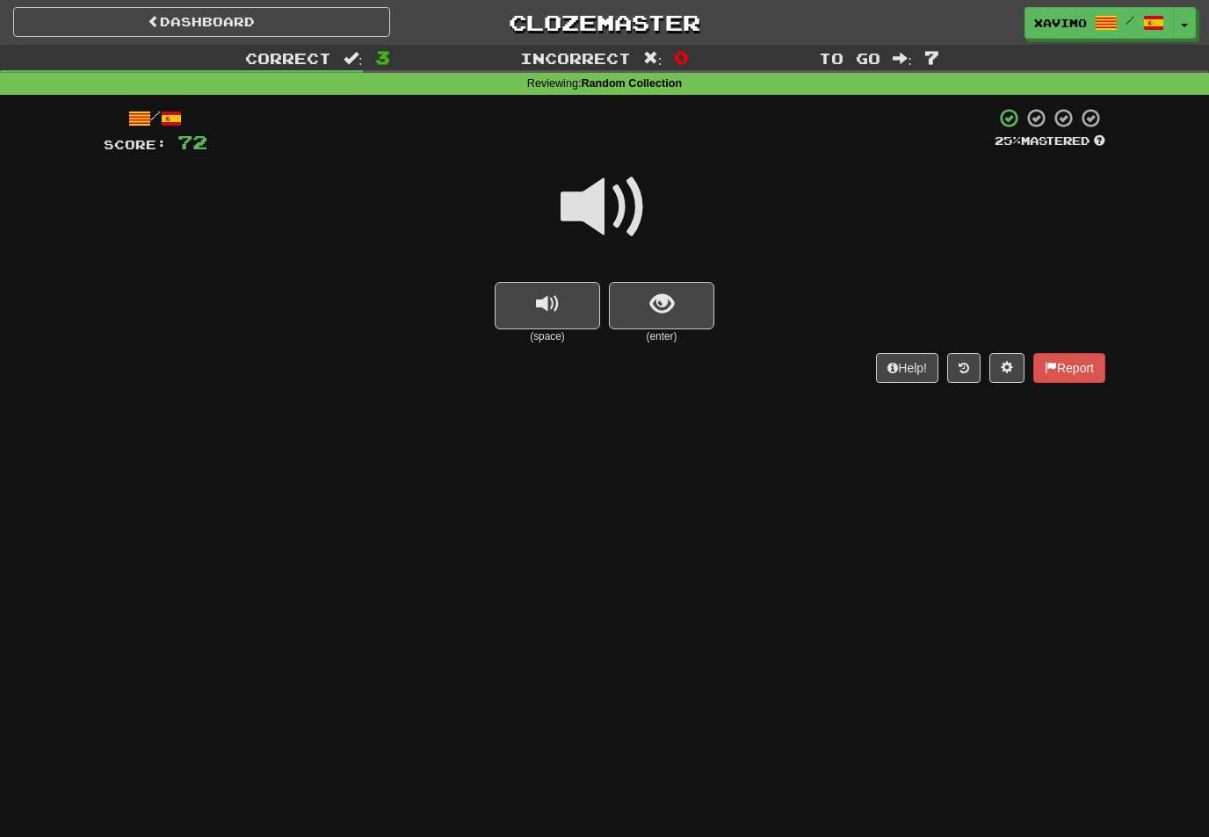
click at [621, 206] on span at bounding box center [605, 207] width 88 height 88
click at [654, 308] on span "show sentence" at bounding box center [662, 305] width 24 height 24
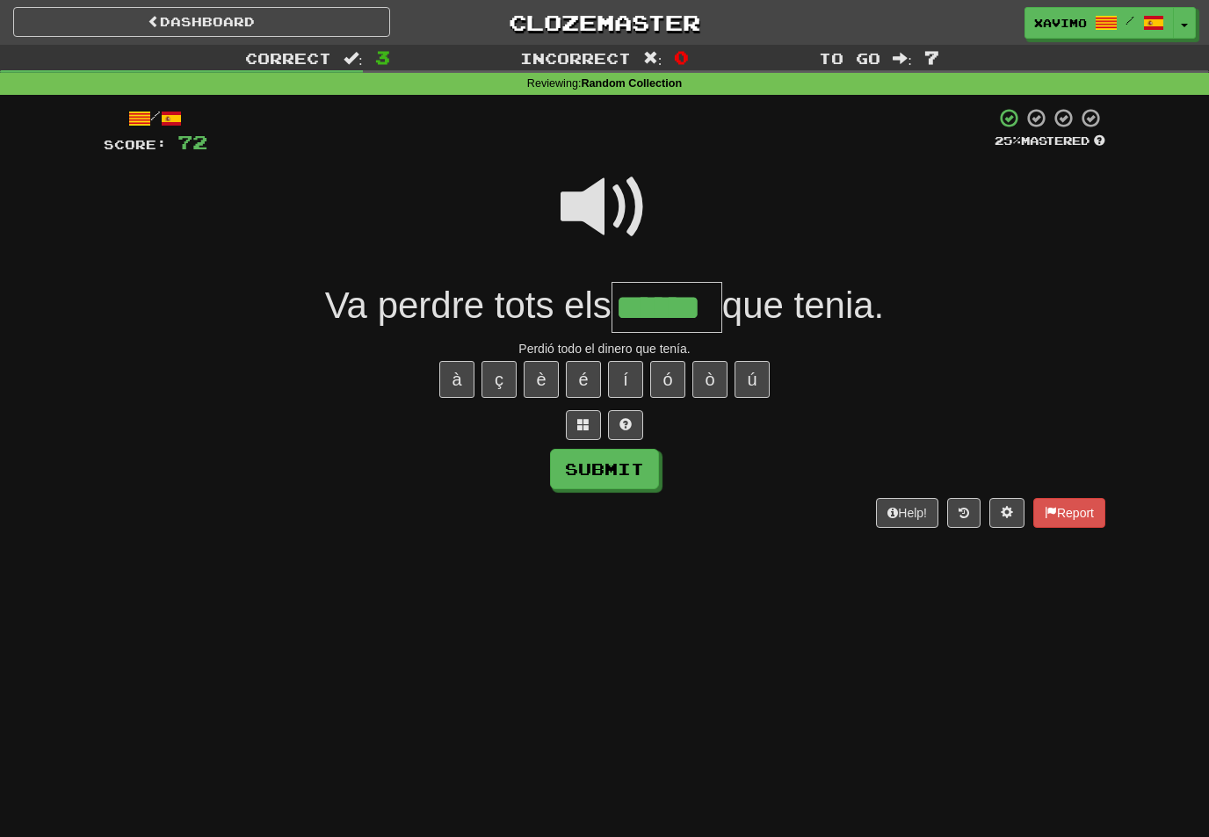
type input "******"
click at [623, 465] on button "Submit" at bounding box center [604, 469] width 109 height 40
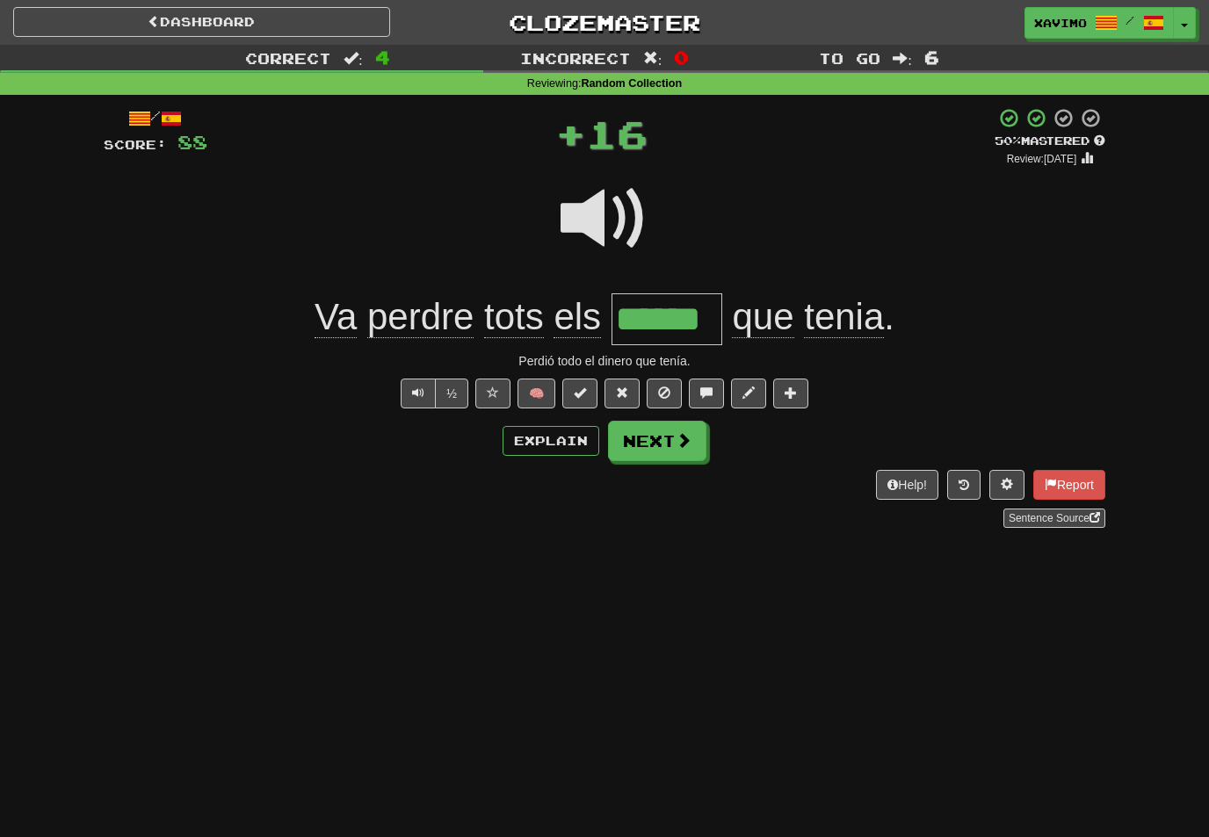
click at [683, 444] on span at bounding box center [684, 440] width 16 height 16
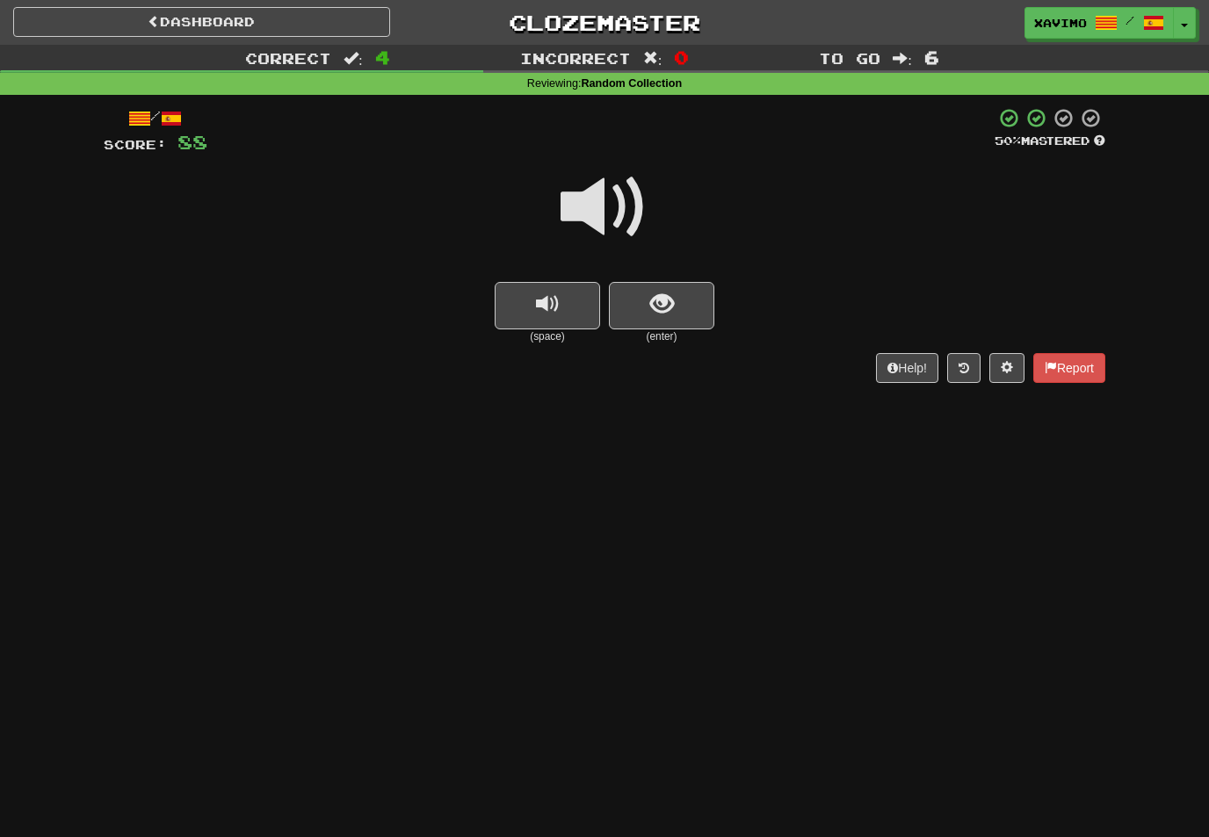
click at [630, 210] on span at bounding box center [605, 207] width 88 height 88
click at [673, 306] on span "show sentence" at bounding box center [662, 305] width 24 height 24
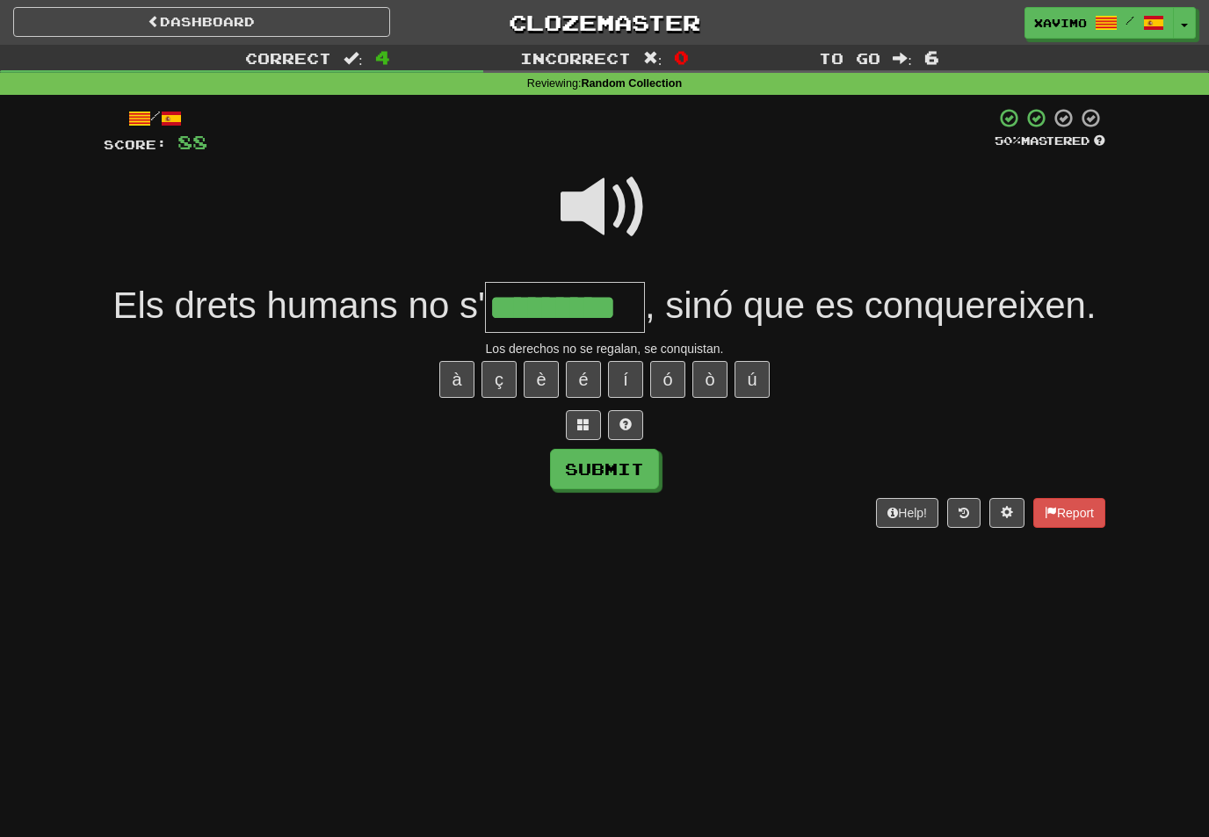
type input "*********"
click at [641, 470] on button "Submit" at bounding box center [604, 469] width 109 height 40
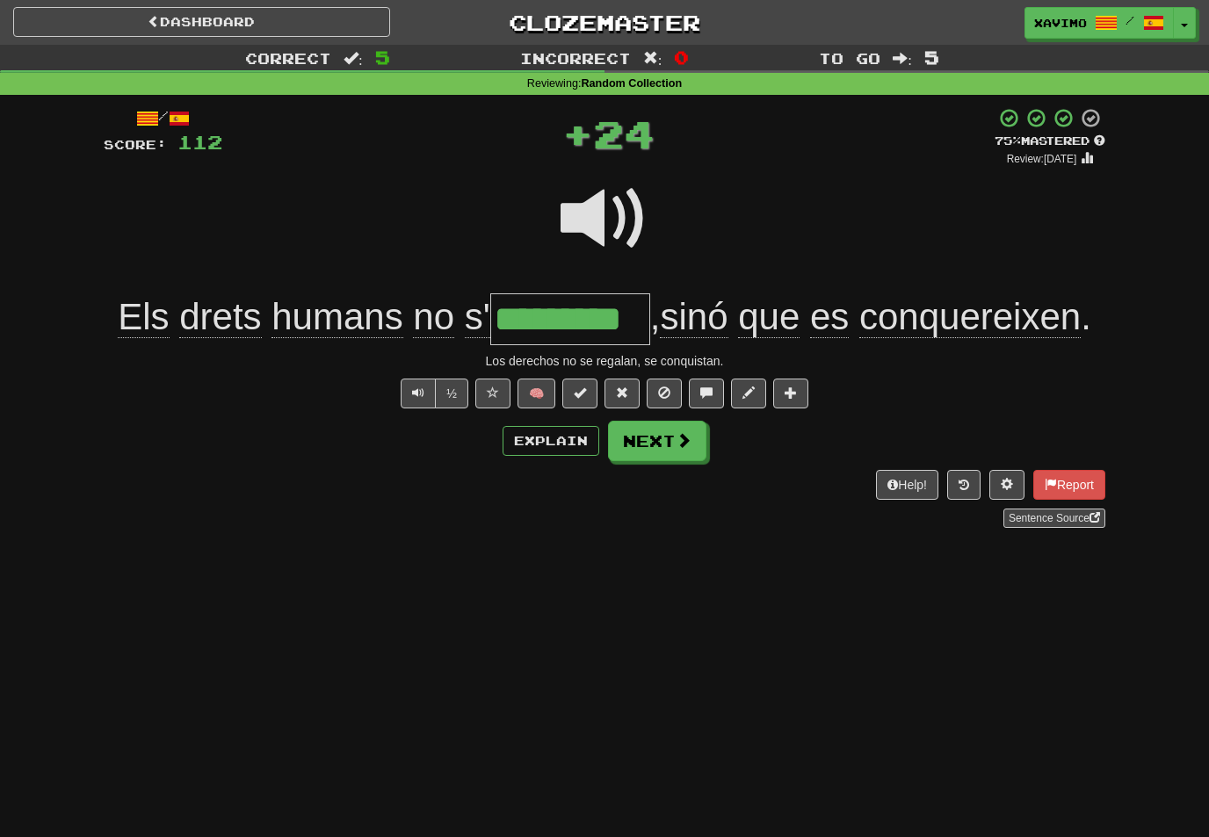
click at [688, 439] on span at bounding box center [684, 440] width 16 height 16
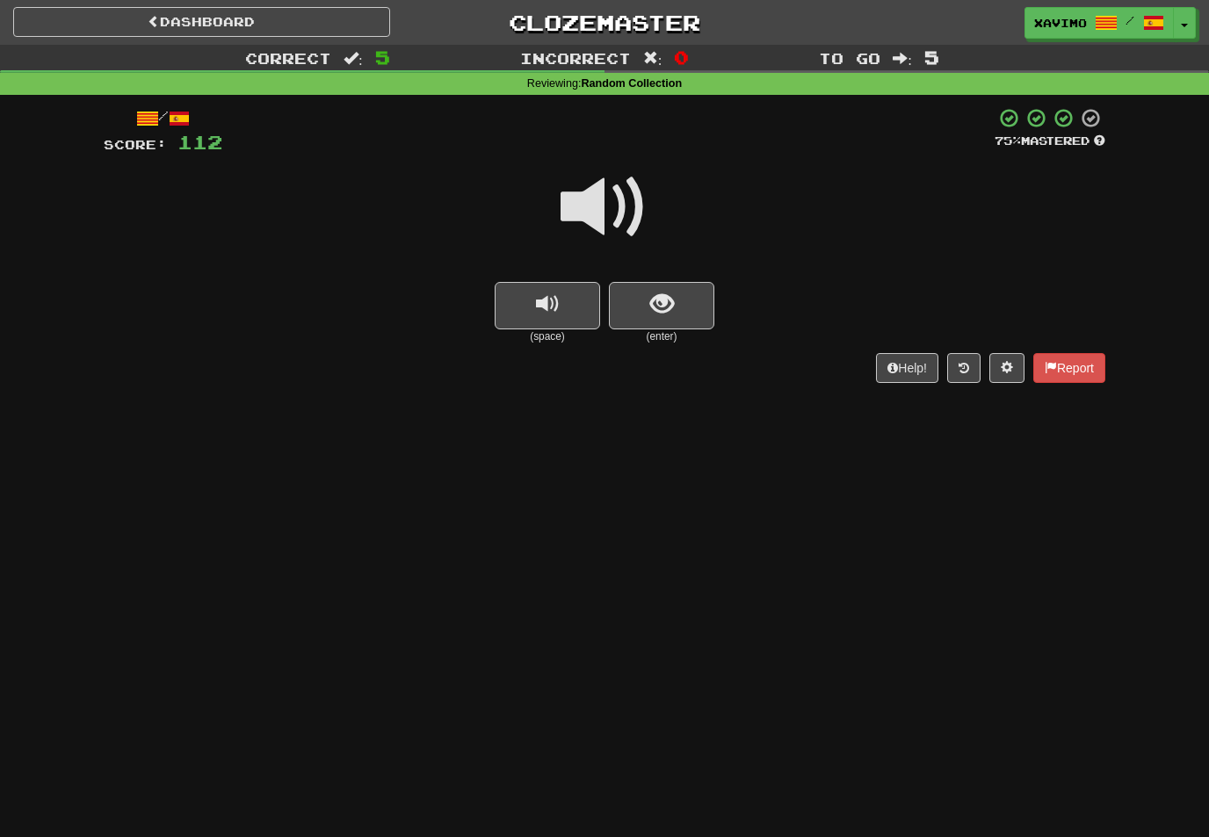
click at [628, 194] on span at bounding box center [605, 207] width 88 height 88
click at [665, 303] on span "show sentence" at bounding box center [662, 305] width 24 height 24
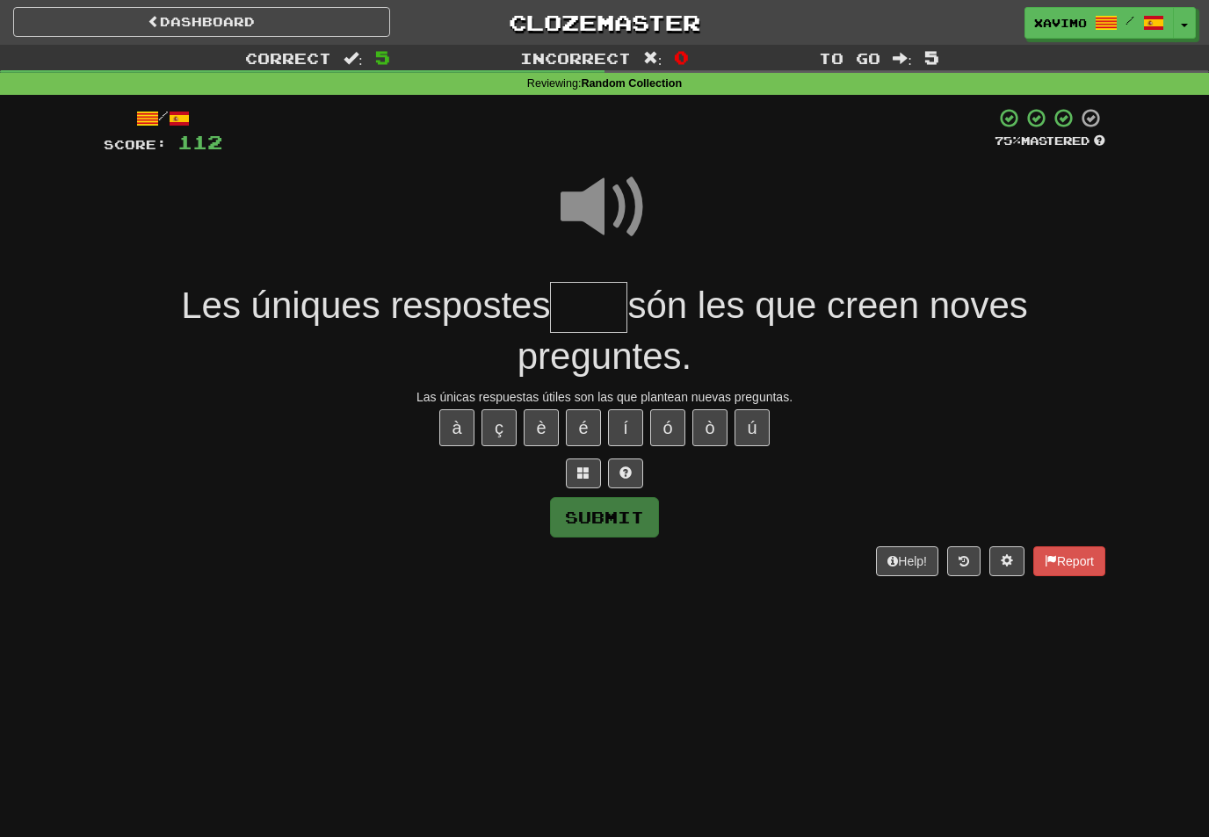
type input "*"
click at [753, 409] on button "ú" at bounding box center [751, 427] width 35 height 37
type input "*****"
click at [636, 517] on button "Submit" at bounding box center [604, 517] width 109 height 40
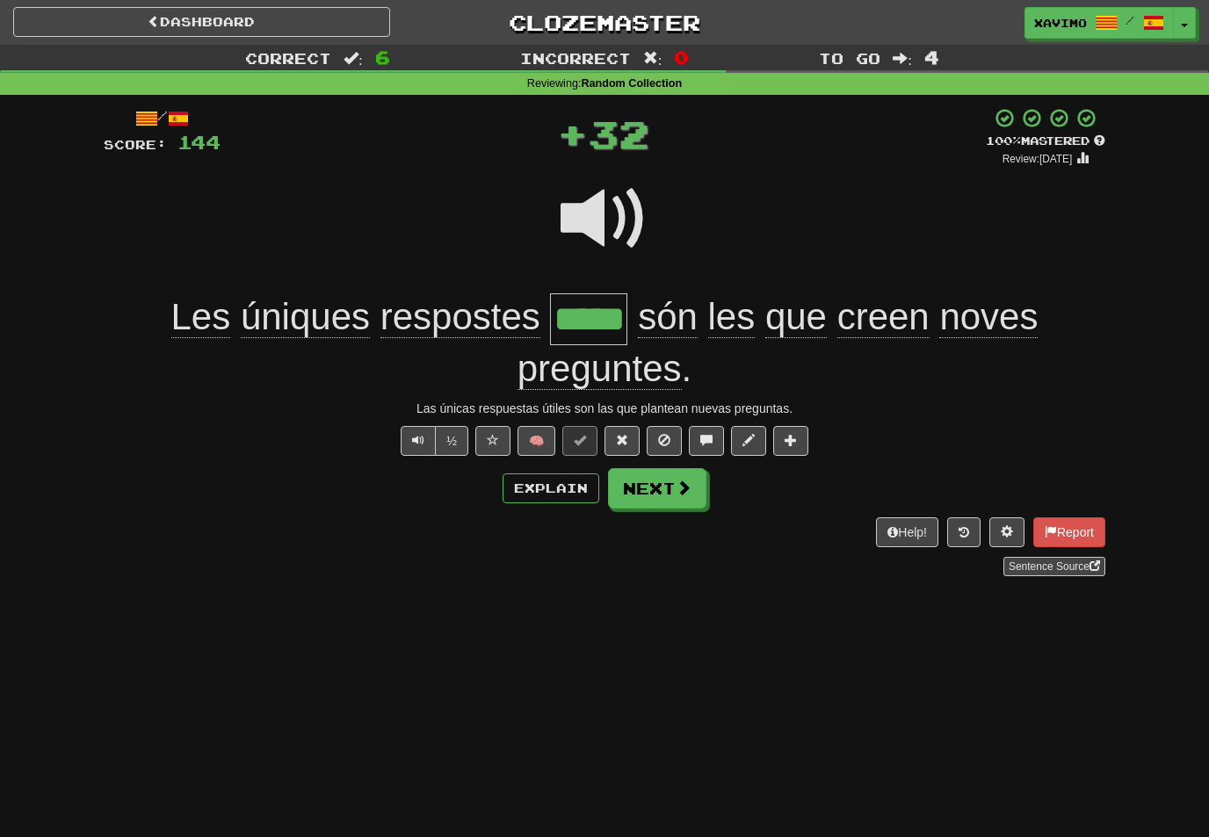
click at [676, 482] on span at bounding box center [684, 488] width 16 height 16
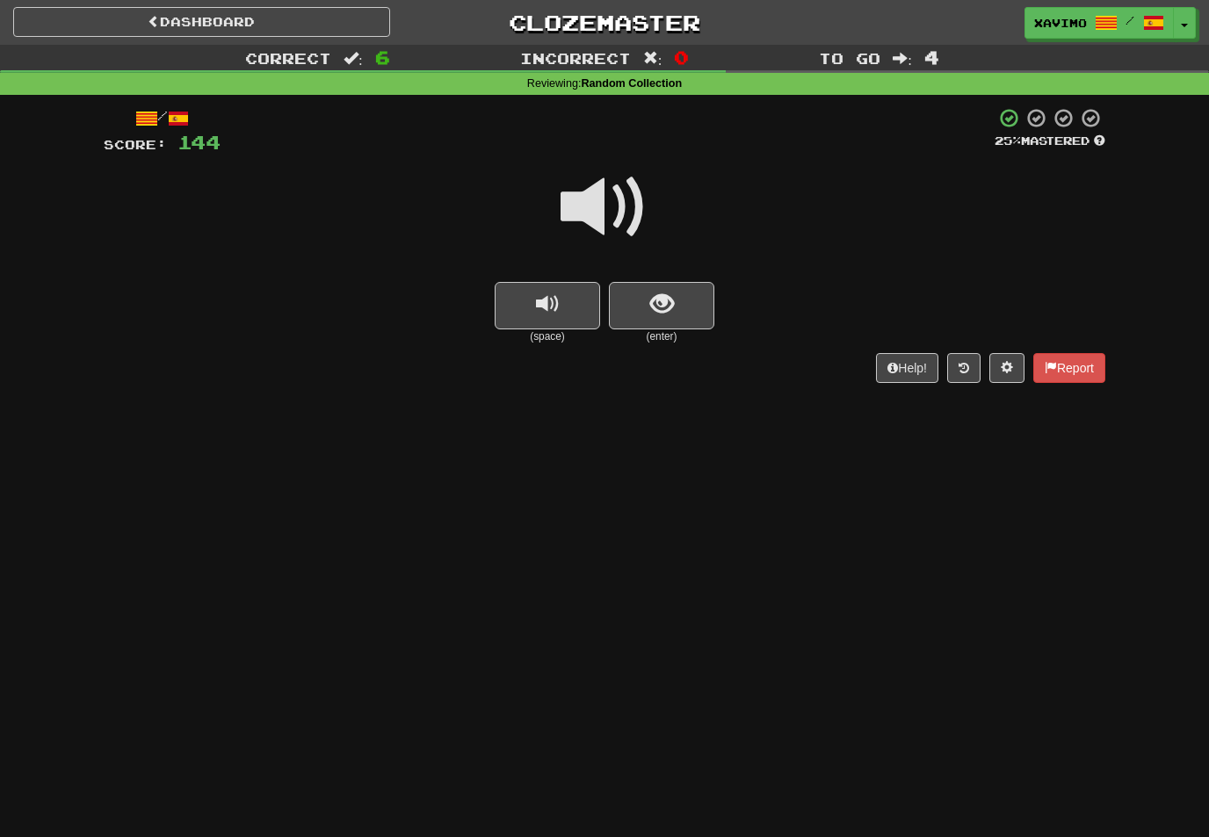
click at [621, 199] on span at bounding box center [605, 207] width 88 height 88
click at [676, 309] on button "show sentence" at bounding box center [661, 305] width 105 height 47
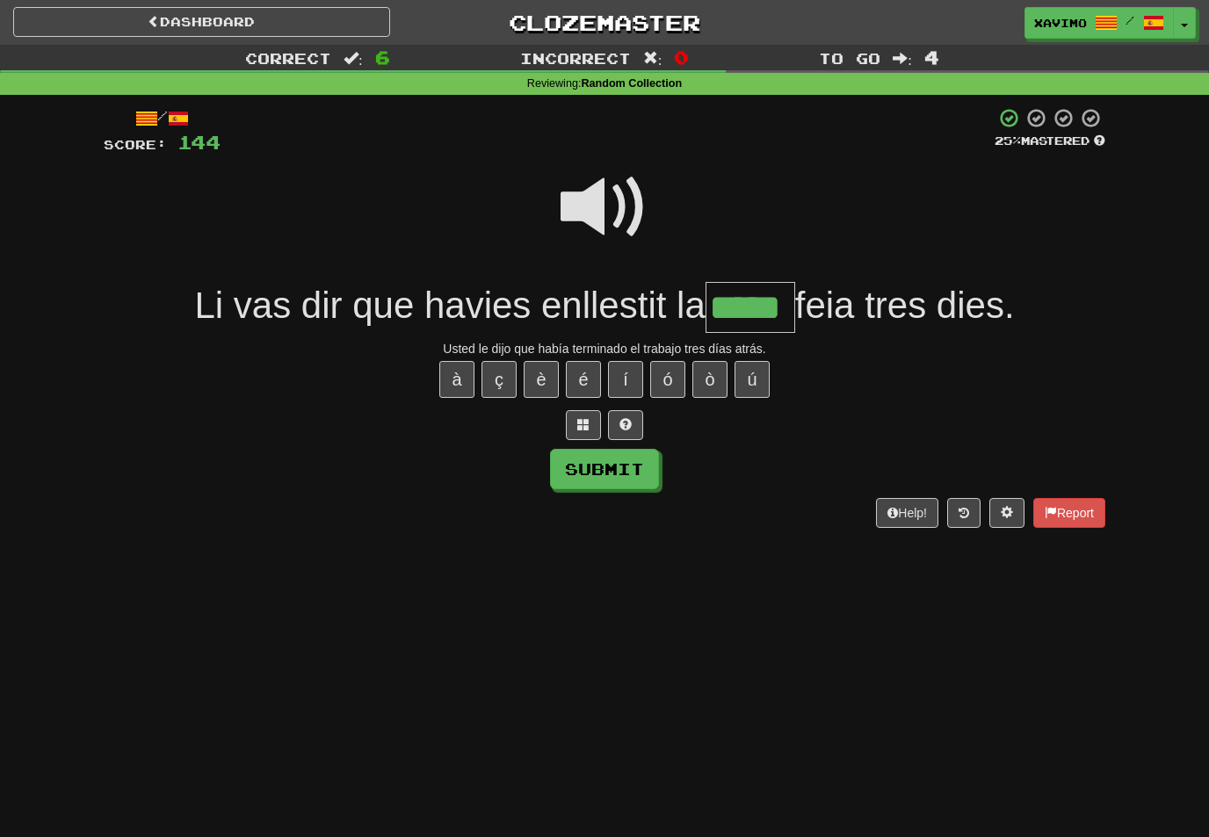
type input "*****"
click at [617, 471] on button "Submit" at bounding box center [604, 469] width 109 height 40
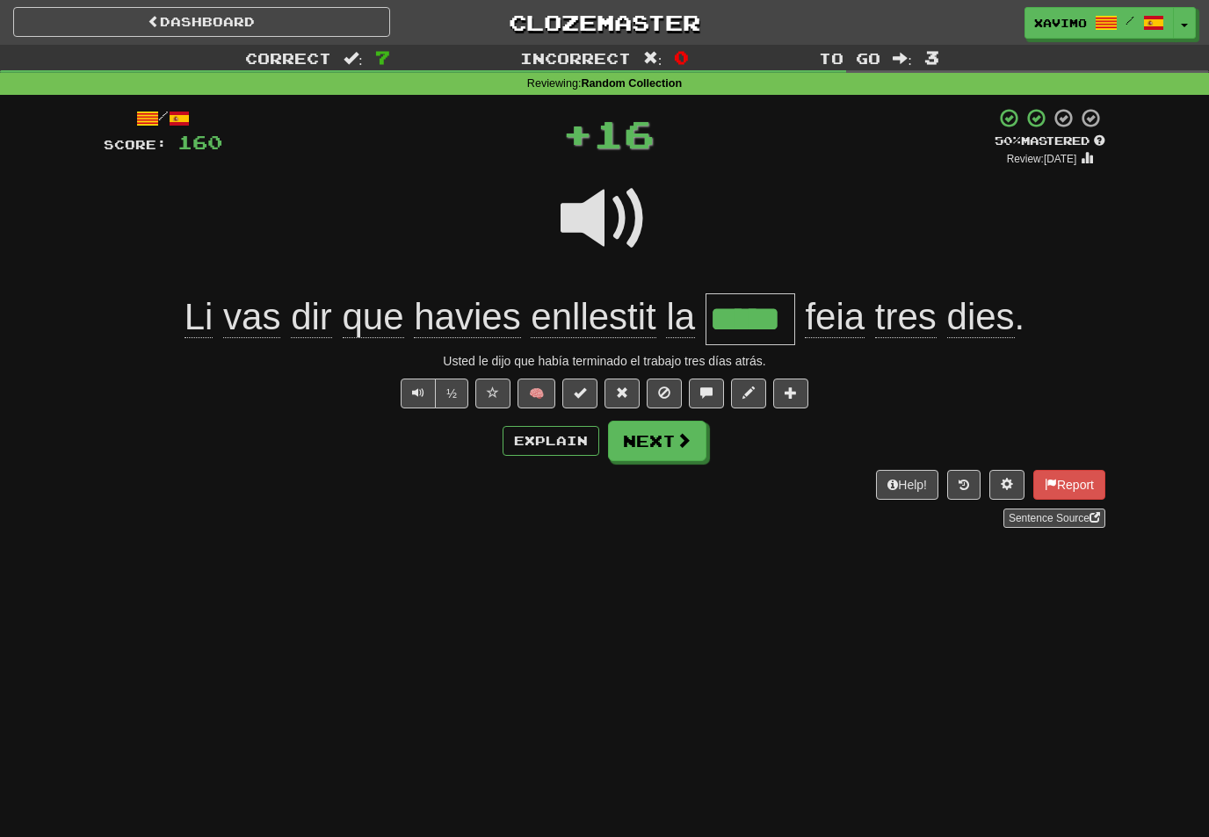
click at [689, 440] on span at bounding box center [684, 440] width 16 height 16
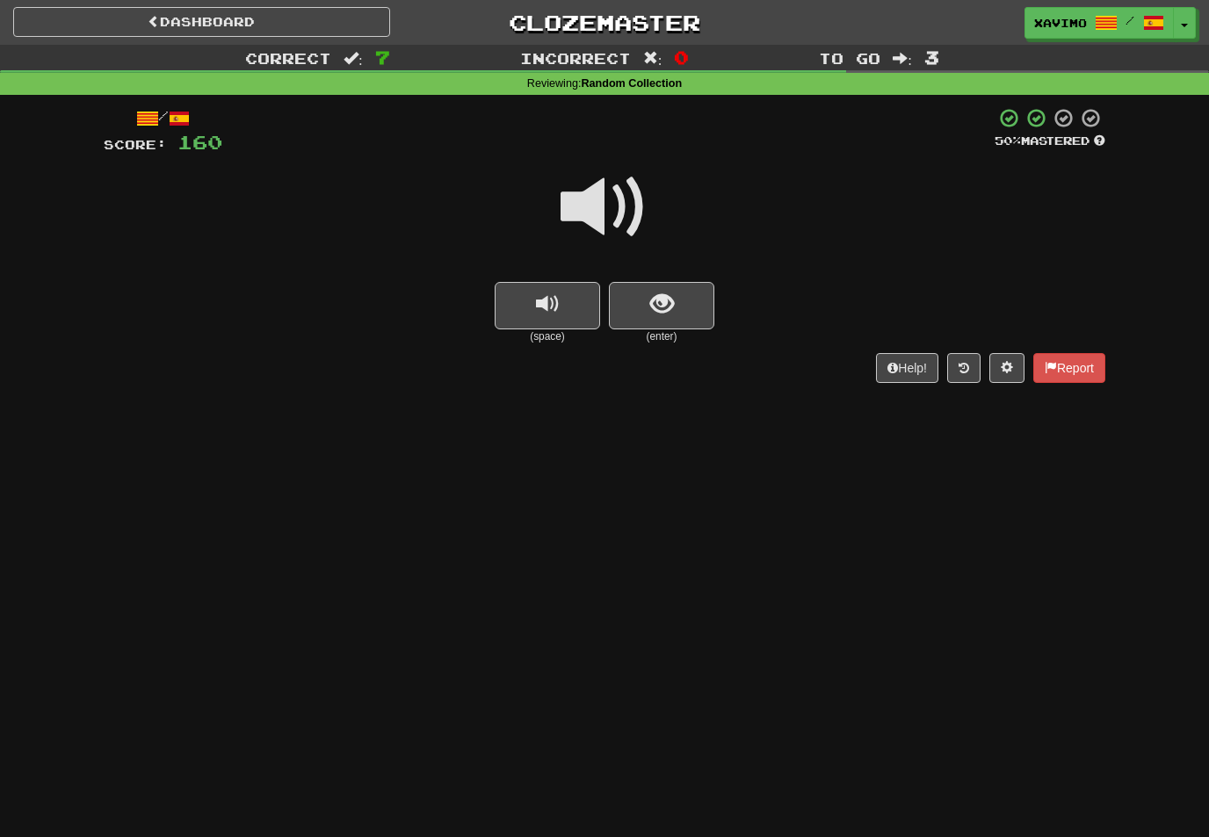
click at [619, 209] on span at bounding box center [605, 207] width 88 height 88
click at [648, 294] on button "show sentence" at bounding box center [661, 305] width 105 height 47
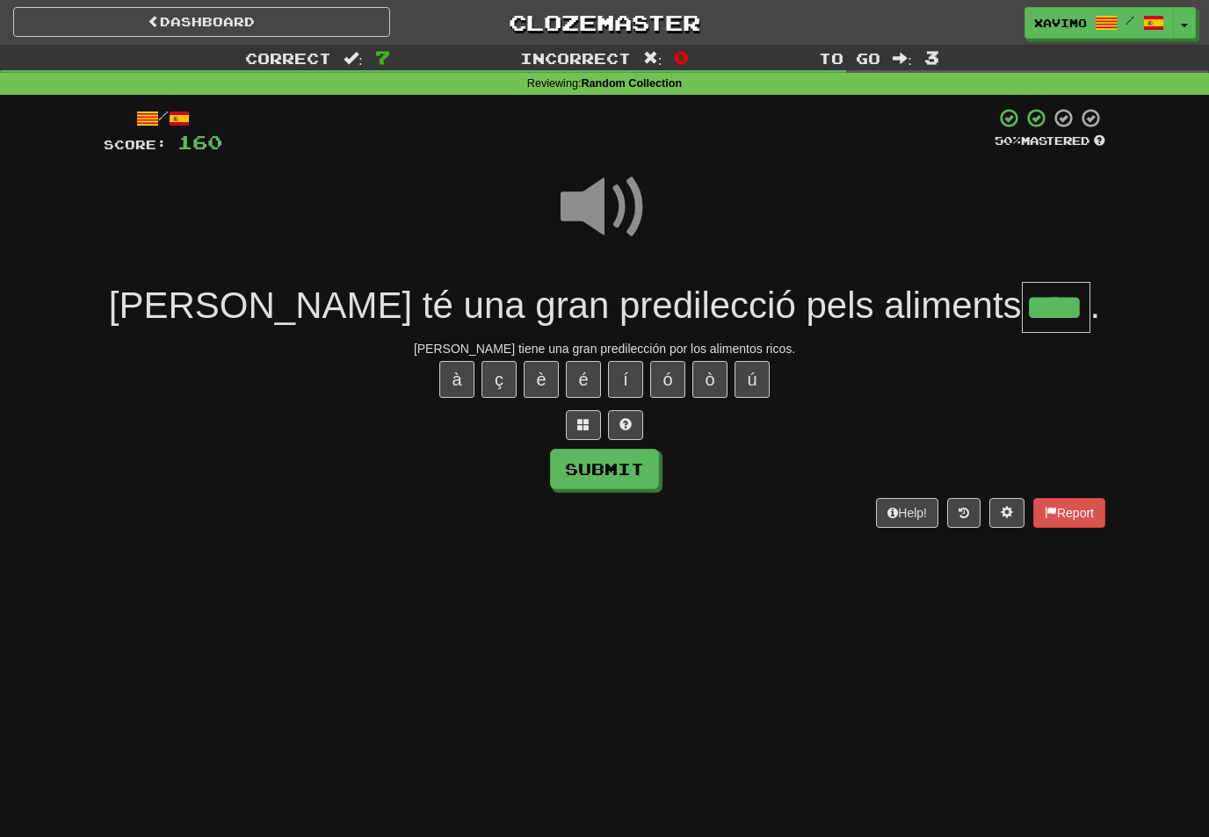
type input "****"
click at [633, 461] on button "Submit" at bounding box center [604, 469] width 109 height 40
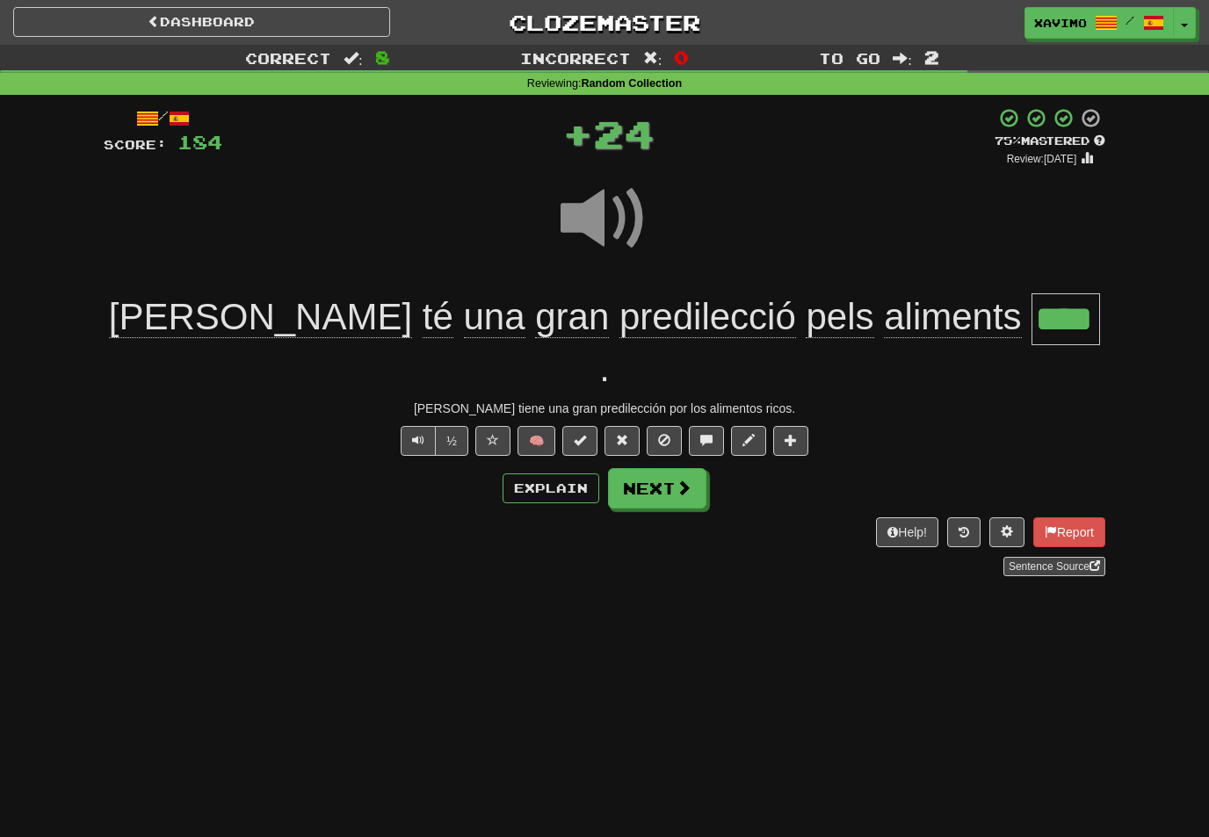
click at [677, 480] on span at bounding box center [684, 488] width 16 height 16
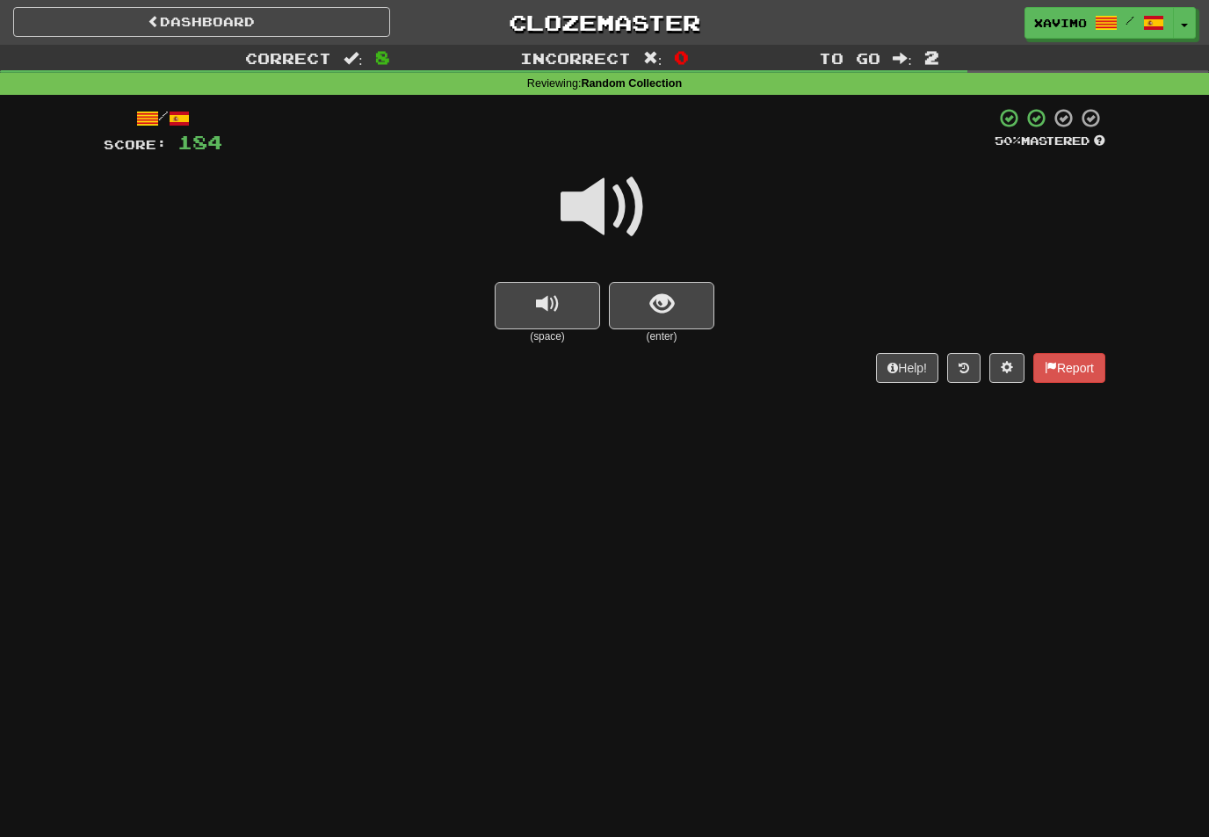
click at [625, 211] on span at bounding box center [605, 207] width 88 height 88
click at [655, 294] on span "show sentence" at bounding box center [662, 305] width 24 height 24
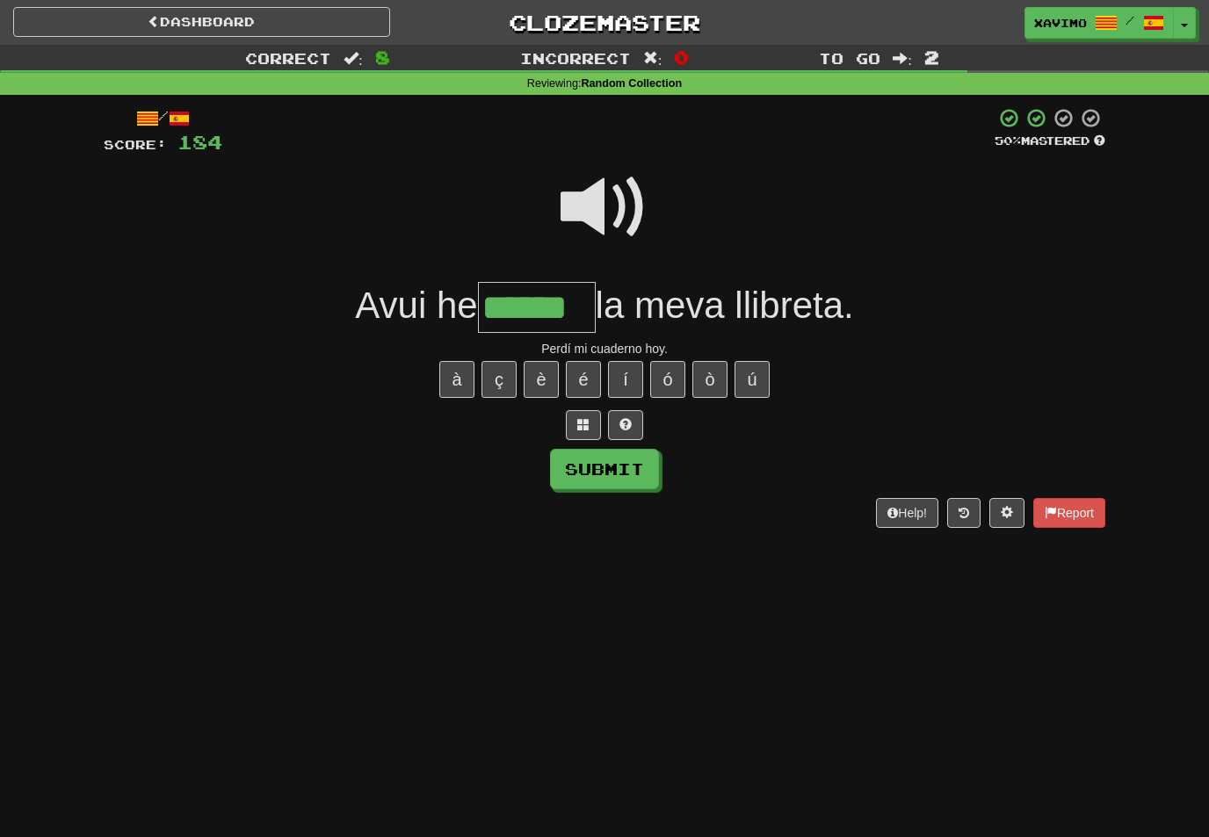
type input "******"
click at [647, 457] on button "Submit" at bounding box center [604, 469] width 109 height 40
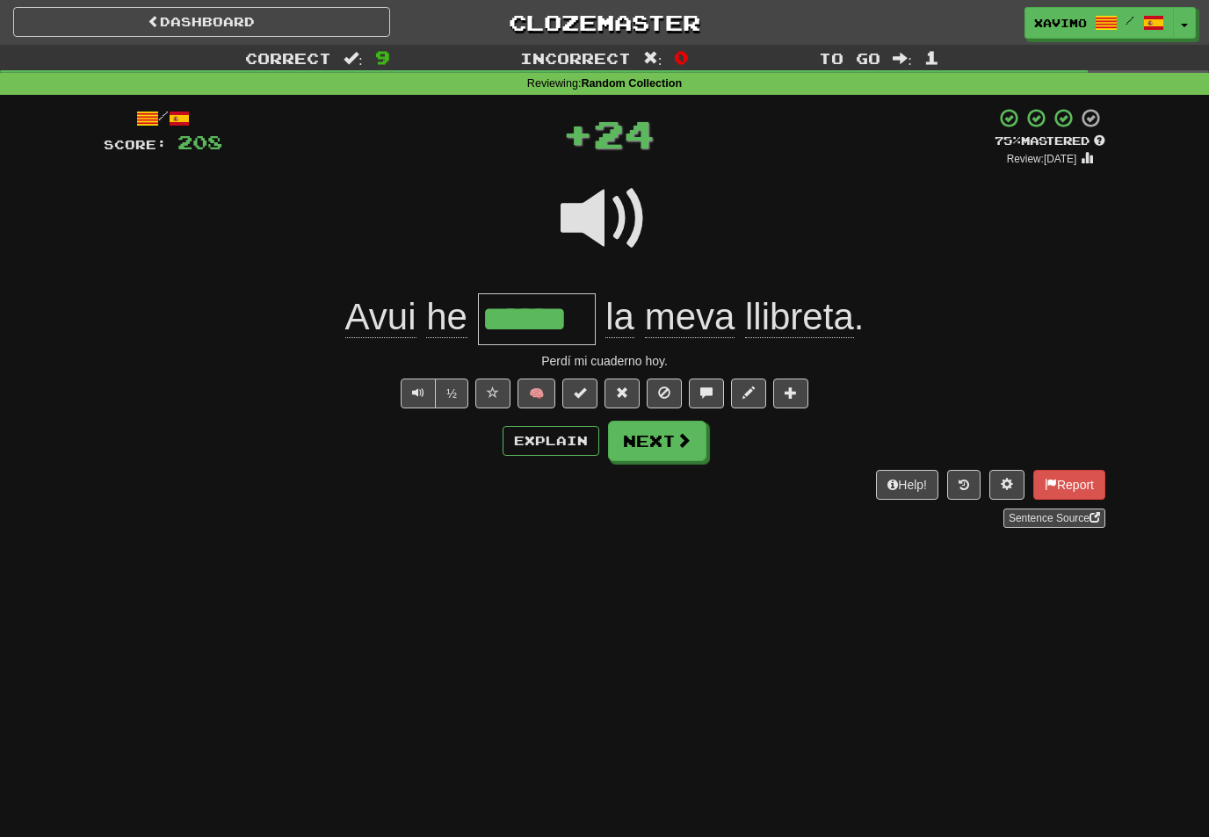
click at [695, 431] on button "Next" at bounding box center [657, 441] width 98 height 40
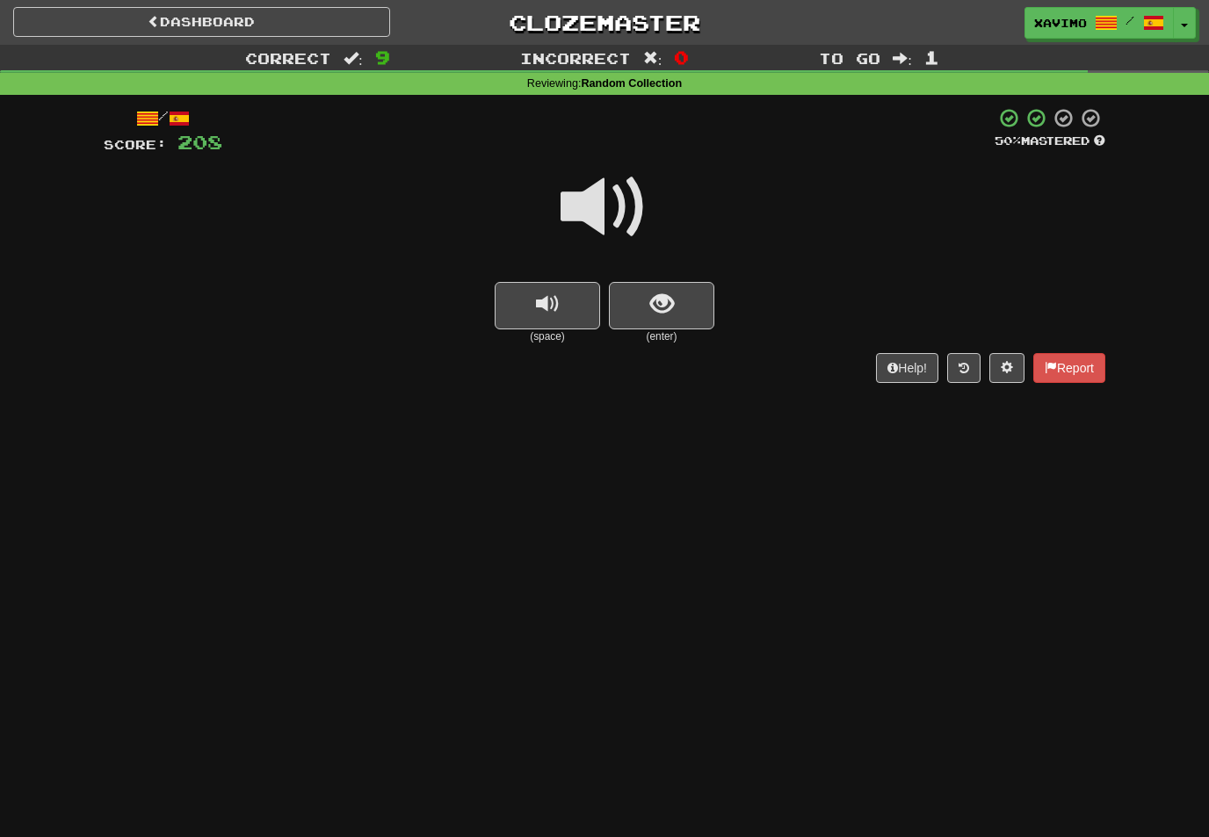
click at [633, 206] on span at bounding box center [605, 207] width 88 height 88
click at [660, 294] on span "show sentence" at bounding box center [662, 305] width 24 height 24
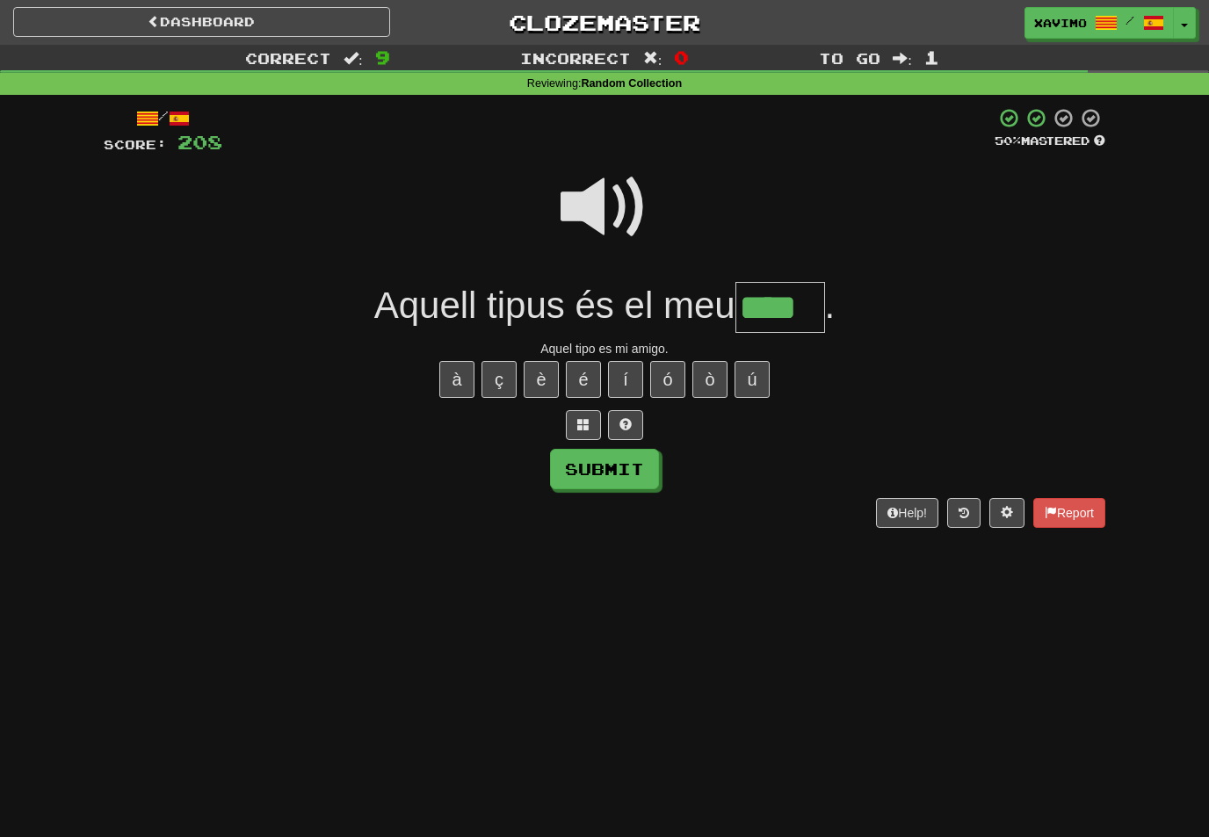
type input "****"
click at [638, 474] on button "Submit" at bounding box center [604, 469] width 109 height 40
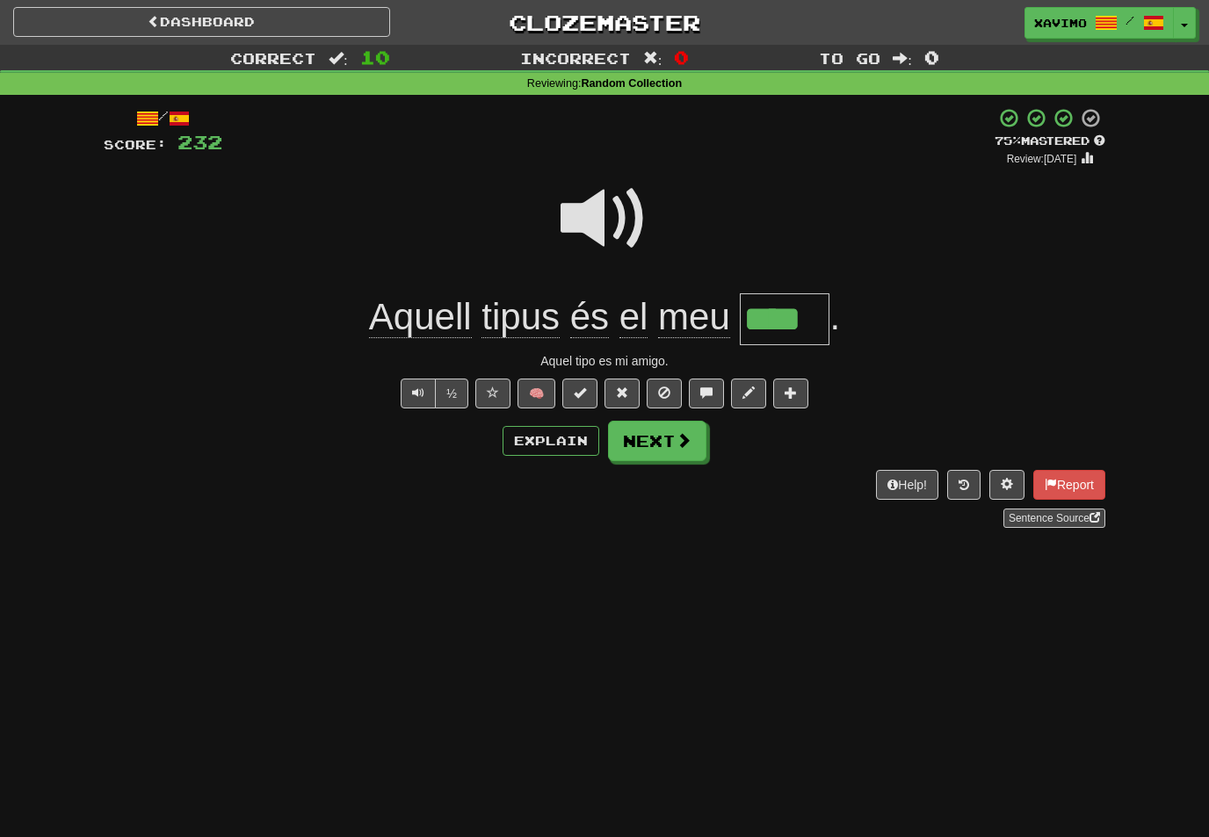
click at [679, 445] on span at bounding box center [684, 440] width 16 height 16
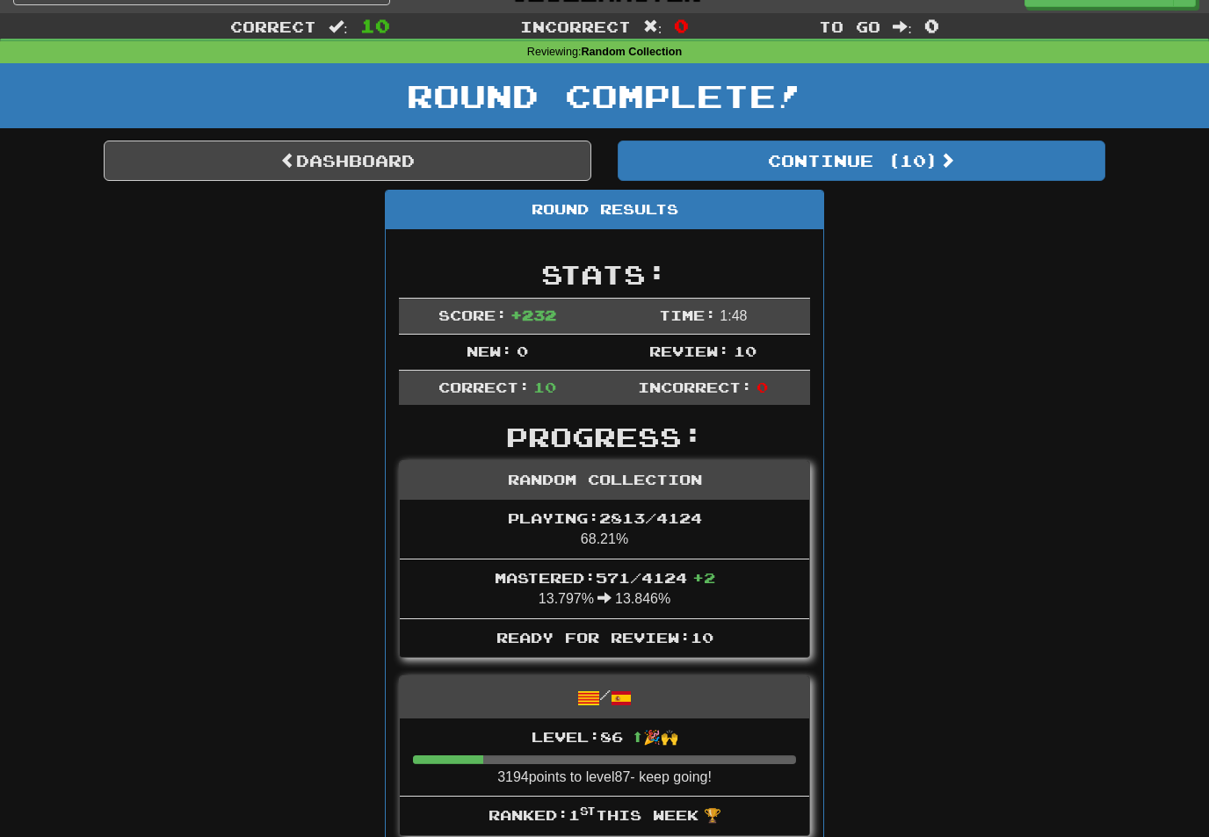
scroll to position [32, 0]
click at [479, 163] on link "Dashboard" at bounding box center [348, 161] width 488 height 40
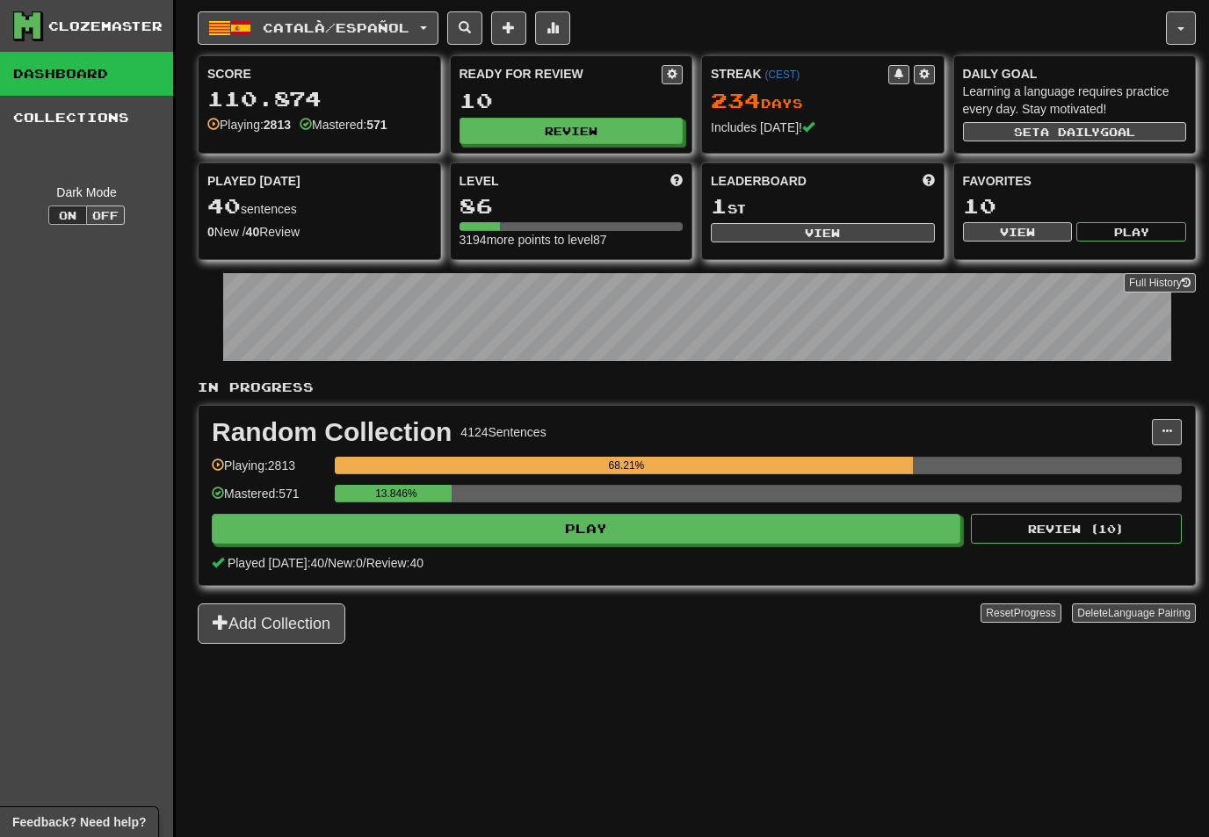
click at [833, 231] on button "View" at bounding box center [823, 232] width 224 height 19
select select "**********"
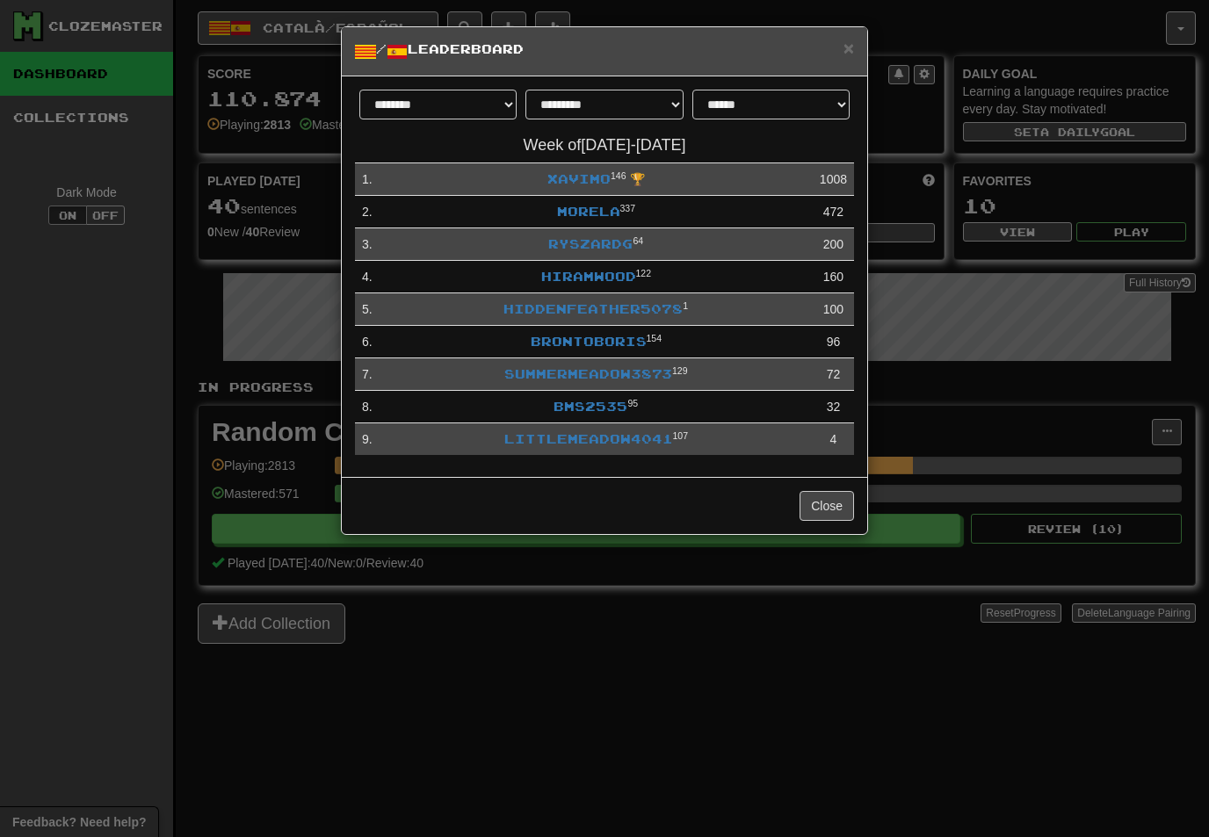
click at [591, 177] on link "Xavimo" at bounding box center [578, 178] width 63 height 15
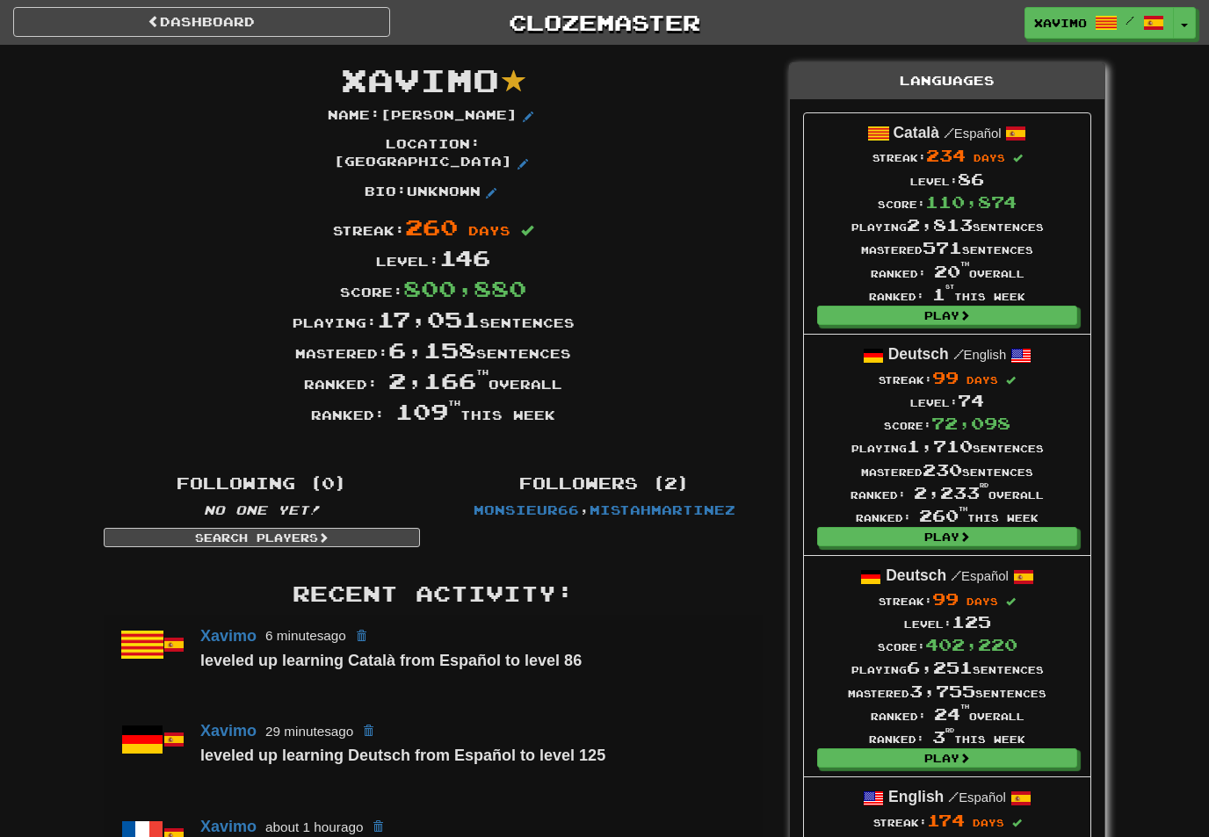
click at [307, 21] on link "Dashboard" at bounding box center [201, 22] width 377 height 30
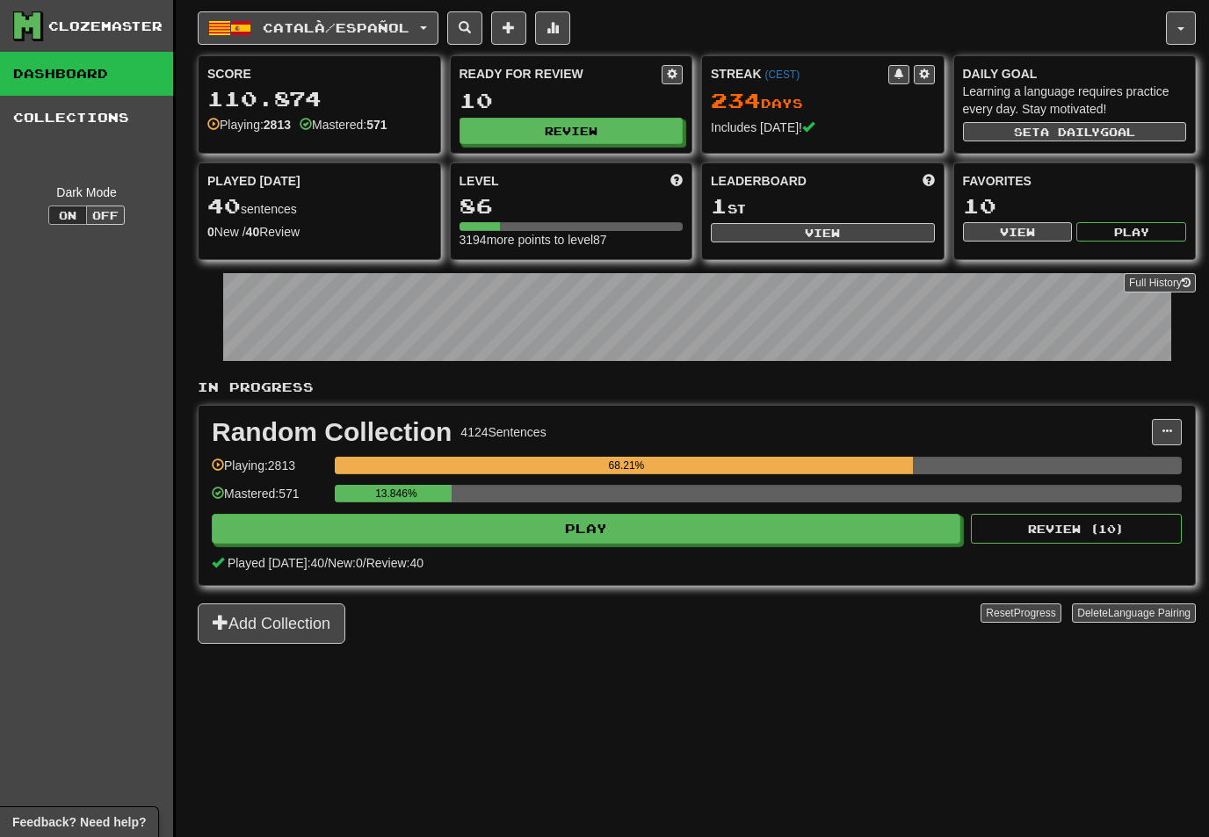
click at [834, 228] on button "View" at bounding box center [823, 232] width 224 height 19
select select "**********"
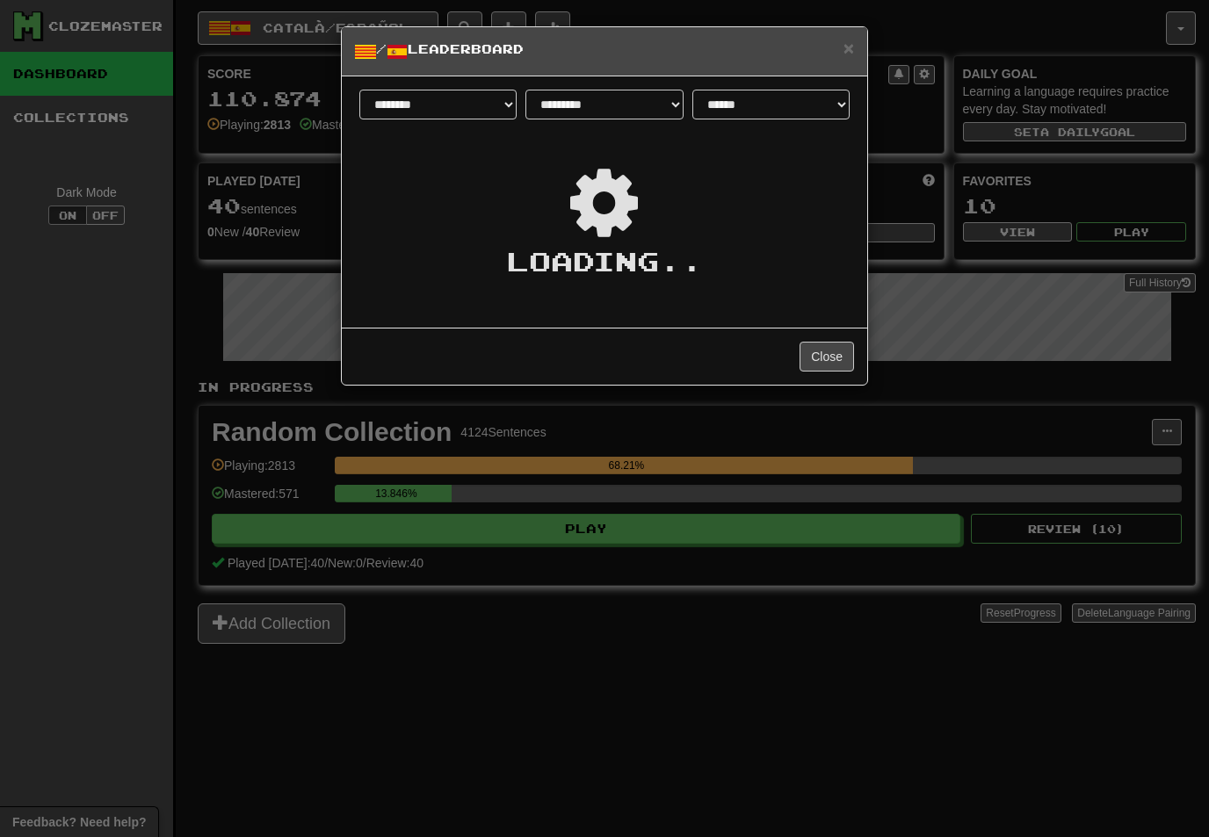
click at [856, 35] on div "× / Leaderboard" at bounding box center [604, 51] width 525 height 49
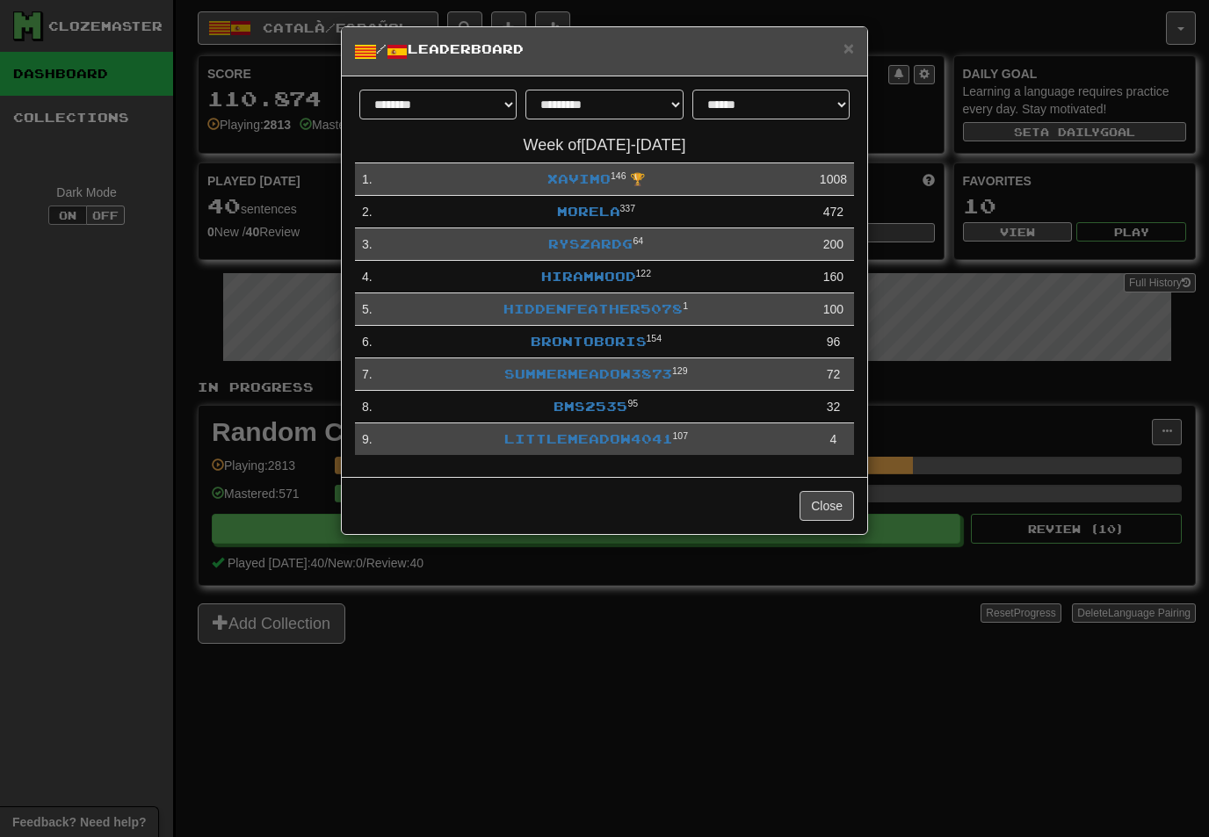
click at [853, 38] on span "×" at bounding box center [848, 48] width 11 height 20
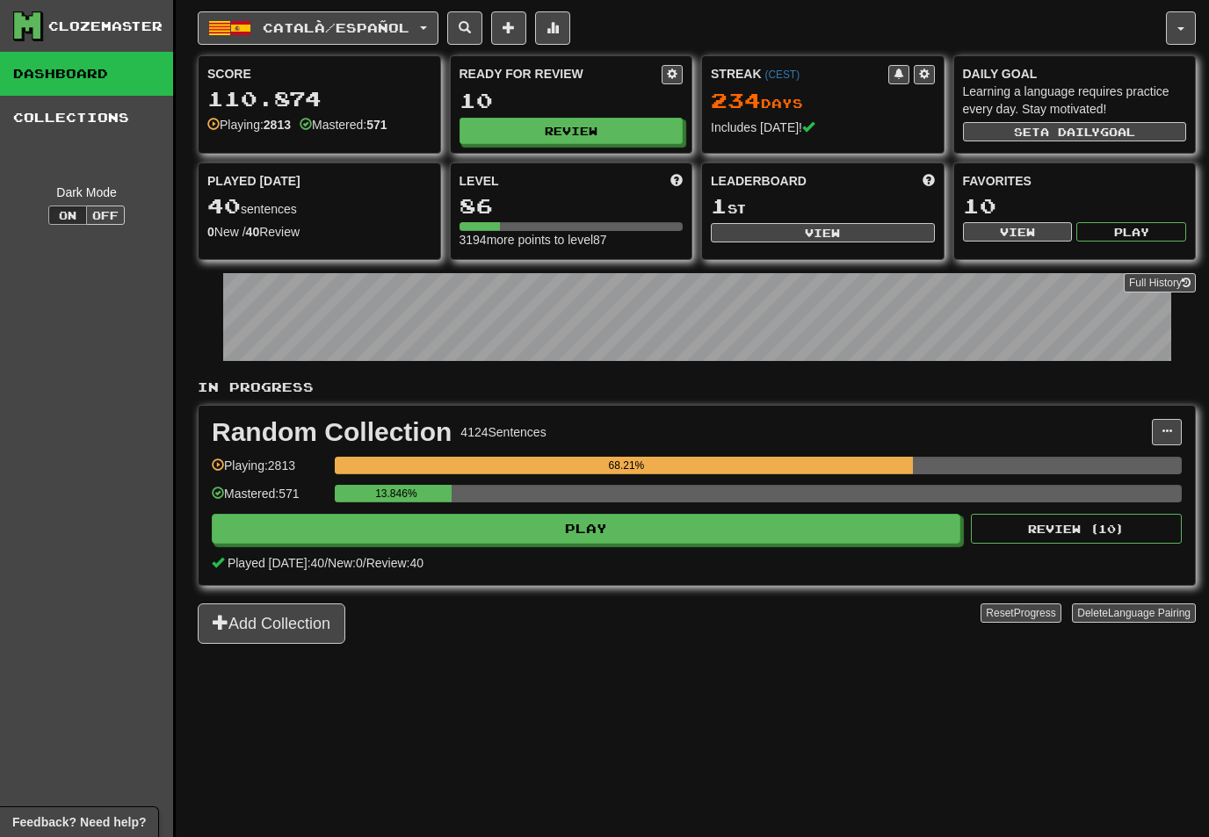
click at [620, 135] on button "Review" at bounding box center [571, 131] width 224 height 26
select select "**"
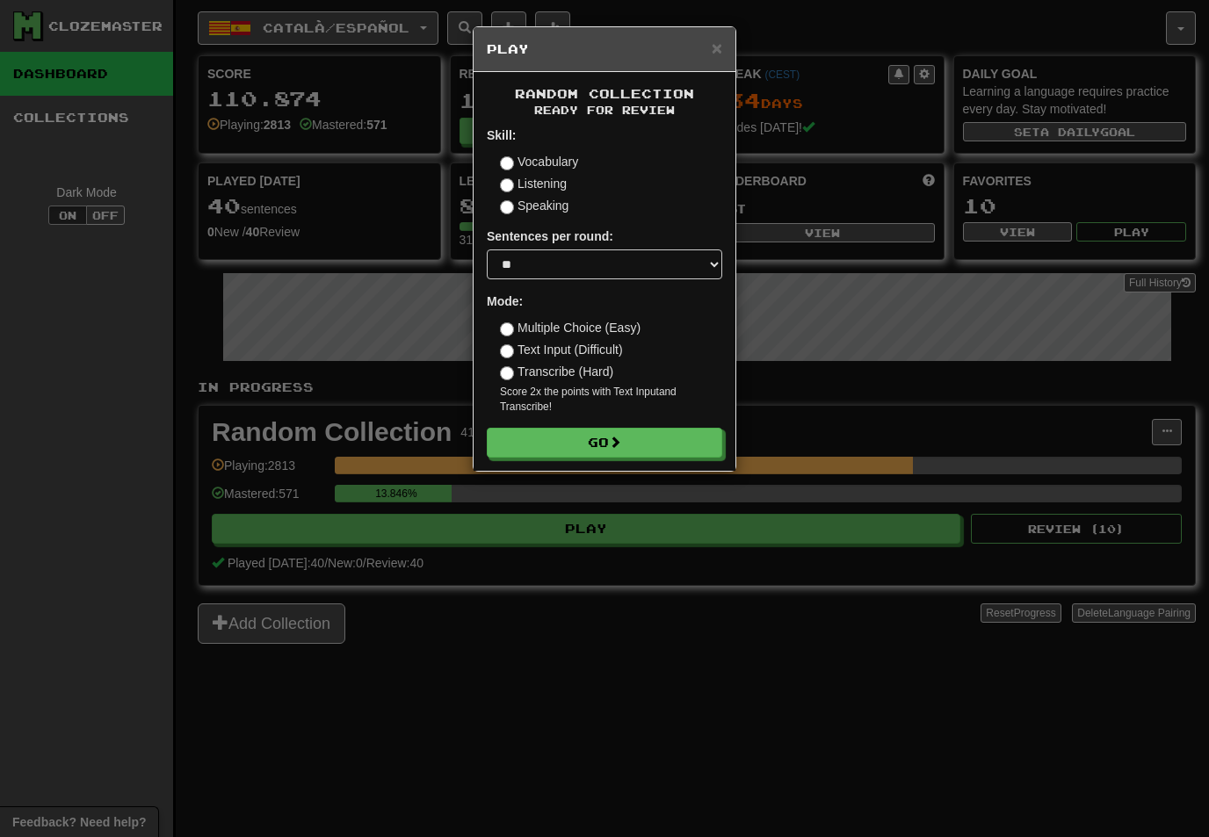
click at [662, 438] on button "Go" at bounding box center [604, 443] width 235 height 30
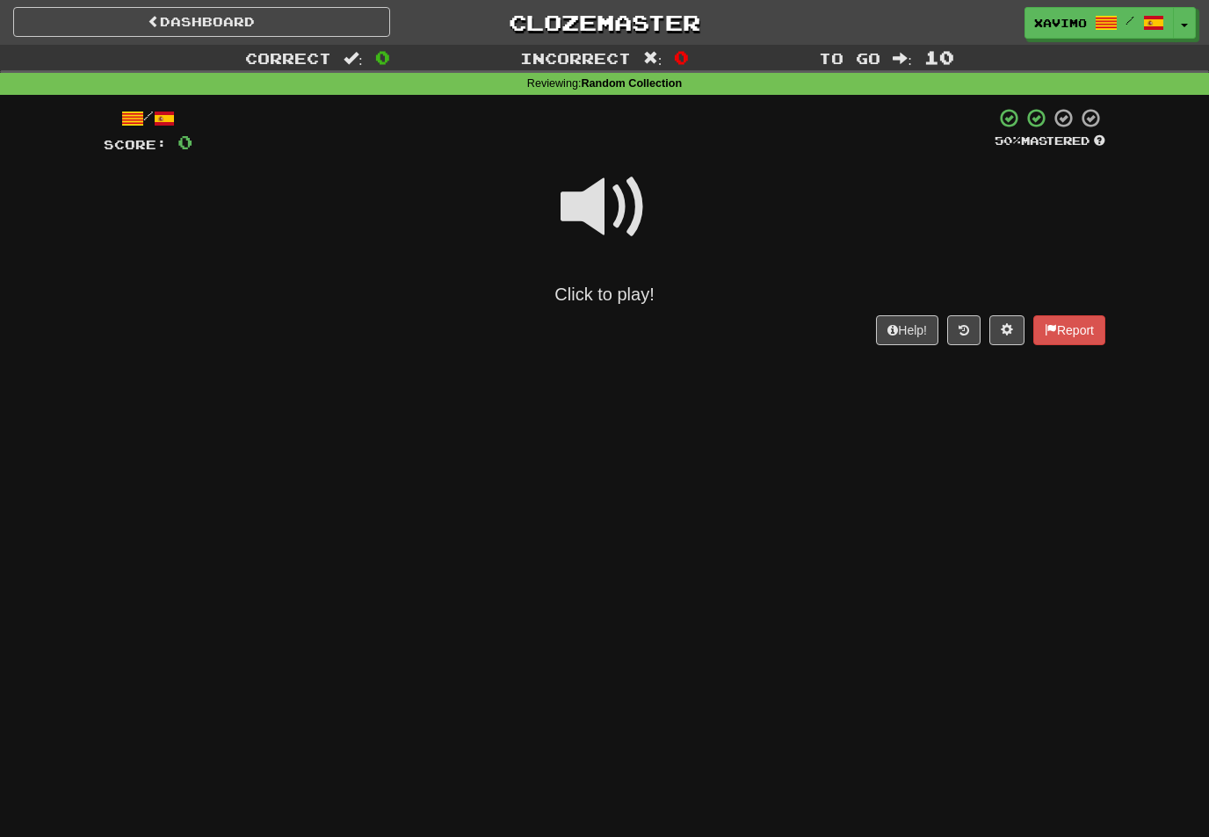
click at [637, 198] on span at bounding box center [605, 207] width 88 height 88
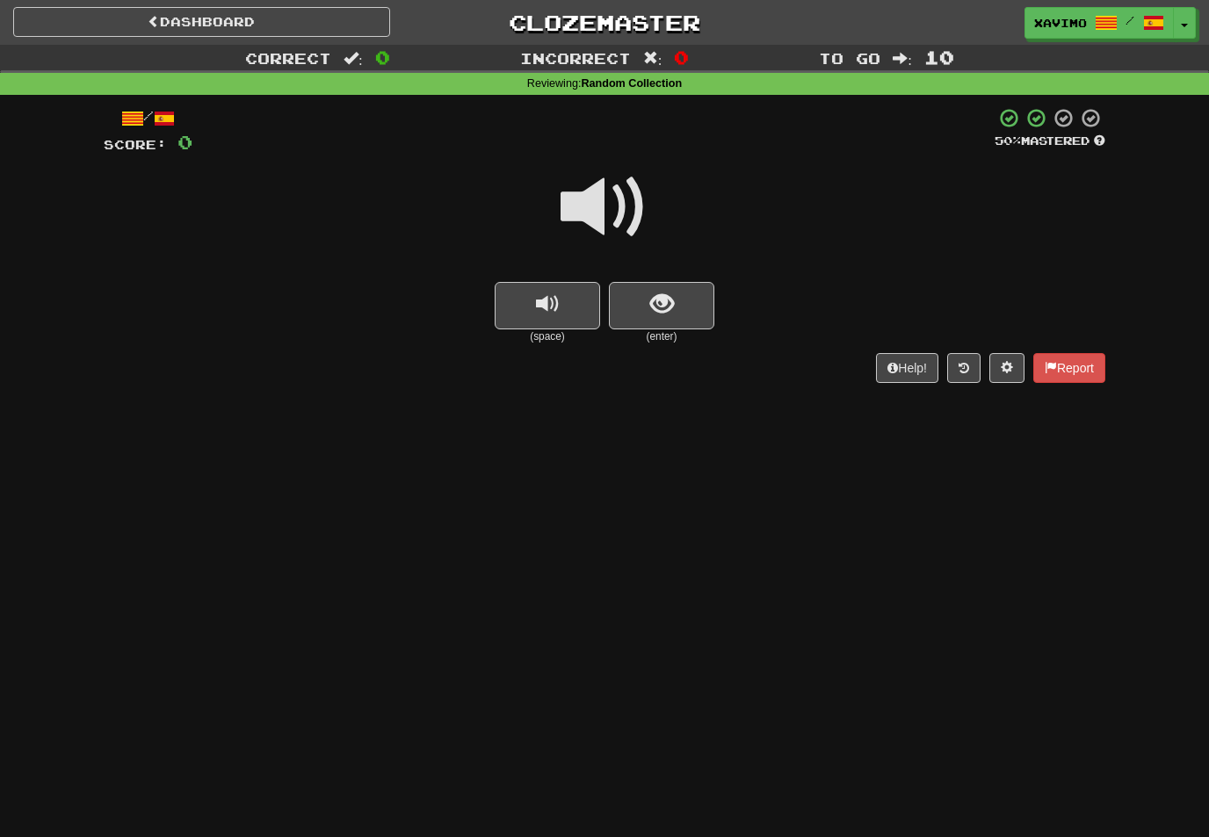
click at [609, 201] on span at bounding box center [605, 207] width 88 height 88
click at [666, 296] on span "show sentence" at bounding box center [662, 305] width 24 height 24
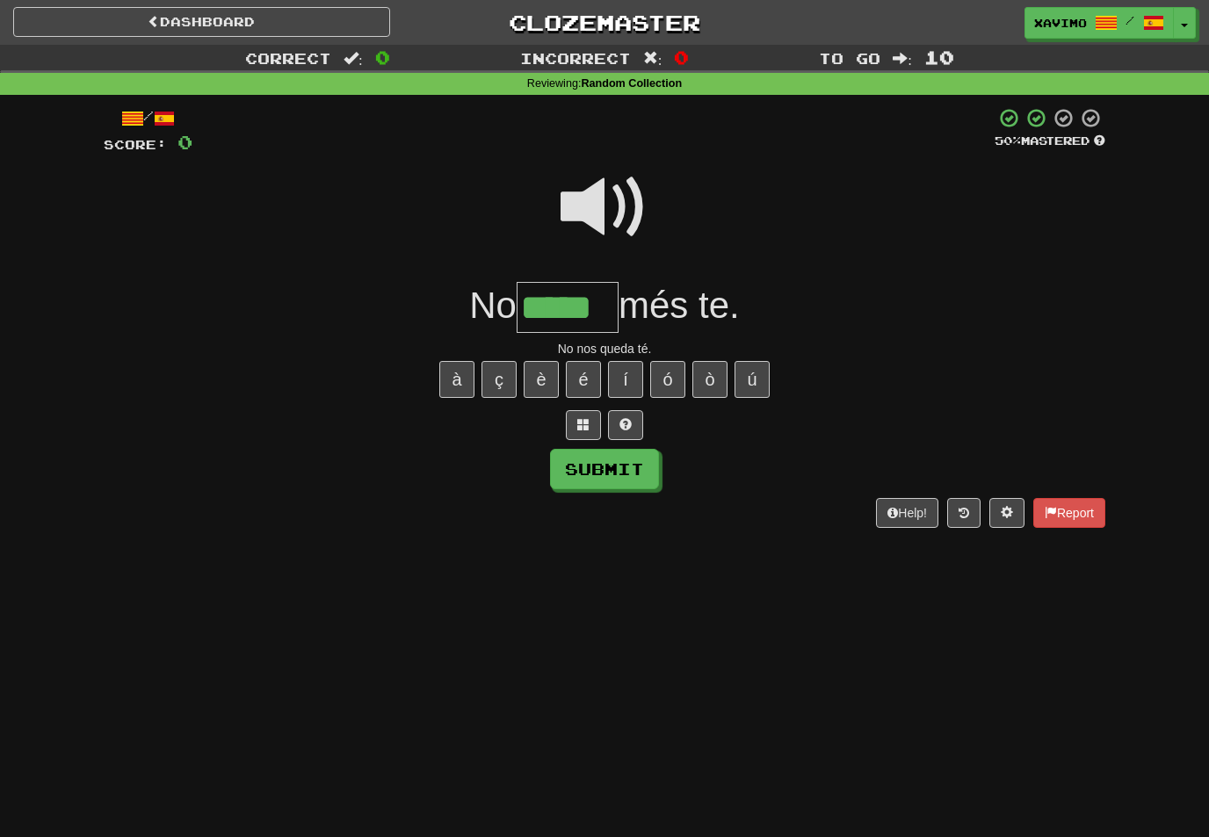
type input "*****"
click at [627, 467] on button "Submit" at bounding box center [604, 469] width 109 height 40
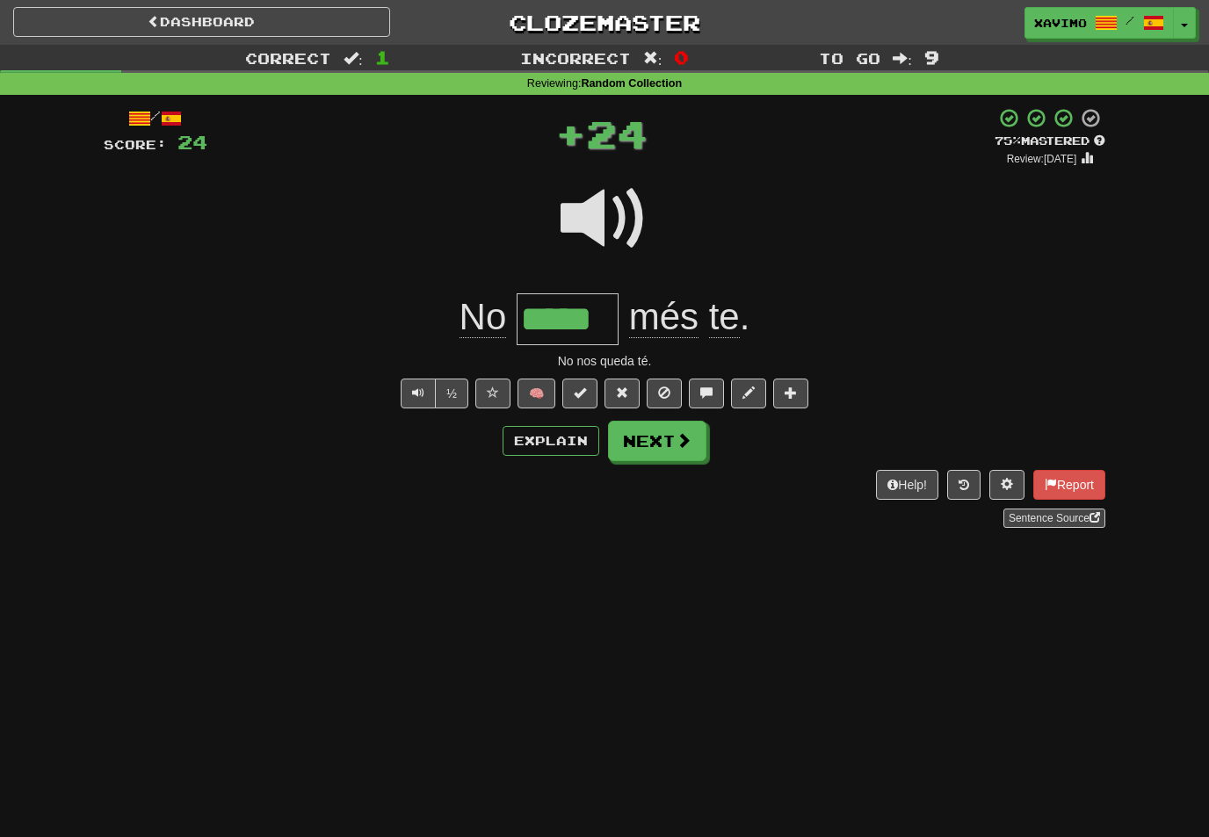
click at [680, 457] on button "Next" at bounding box center [657, 441] width 98 height 40
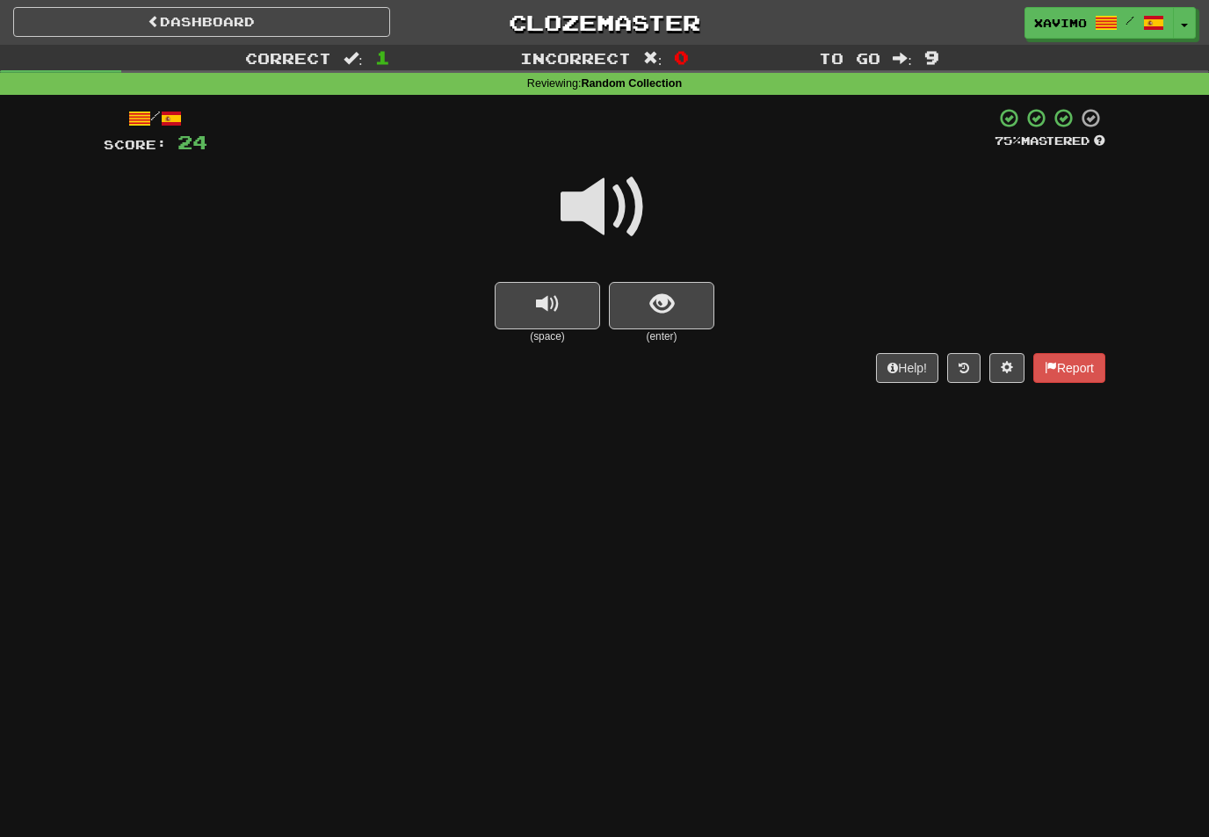
click at [626, 200] on span at bounding box center [605, 207] width 88 height 88
click at [664, 310] on span "show sentence" at bounding box center [662, 305] width 24 height 24
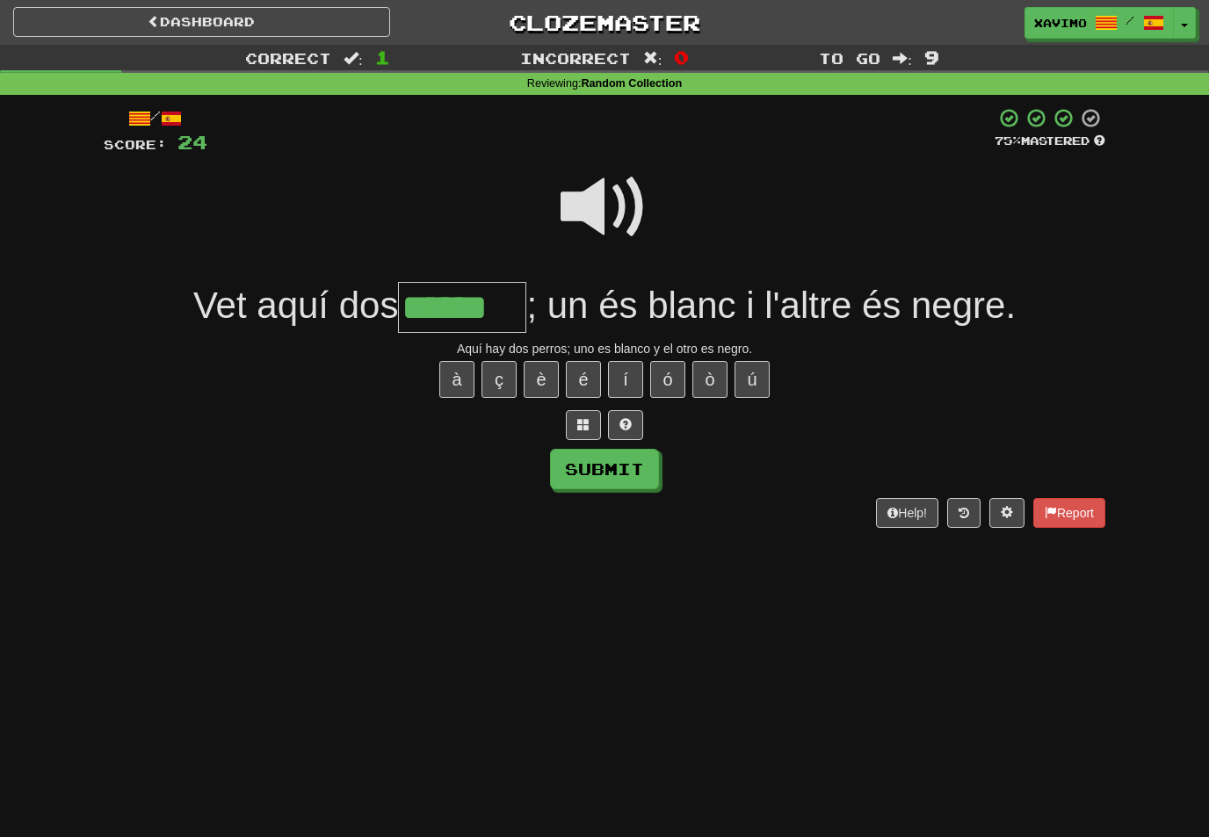
type input "******"
click at [638, 467] on button "Submit" at bounding box center [604, 469] width 109 height 40
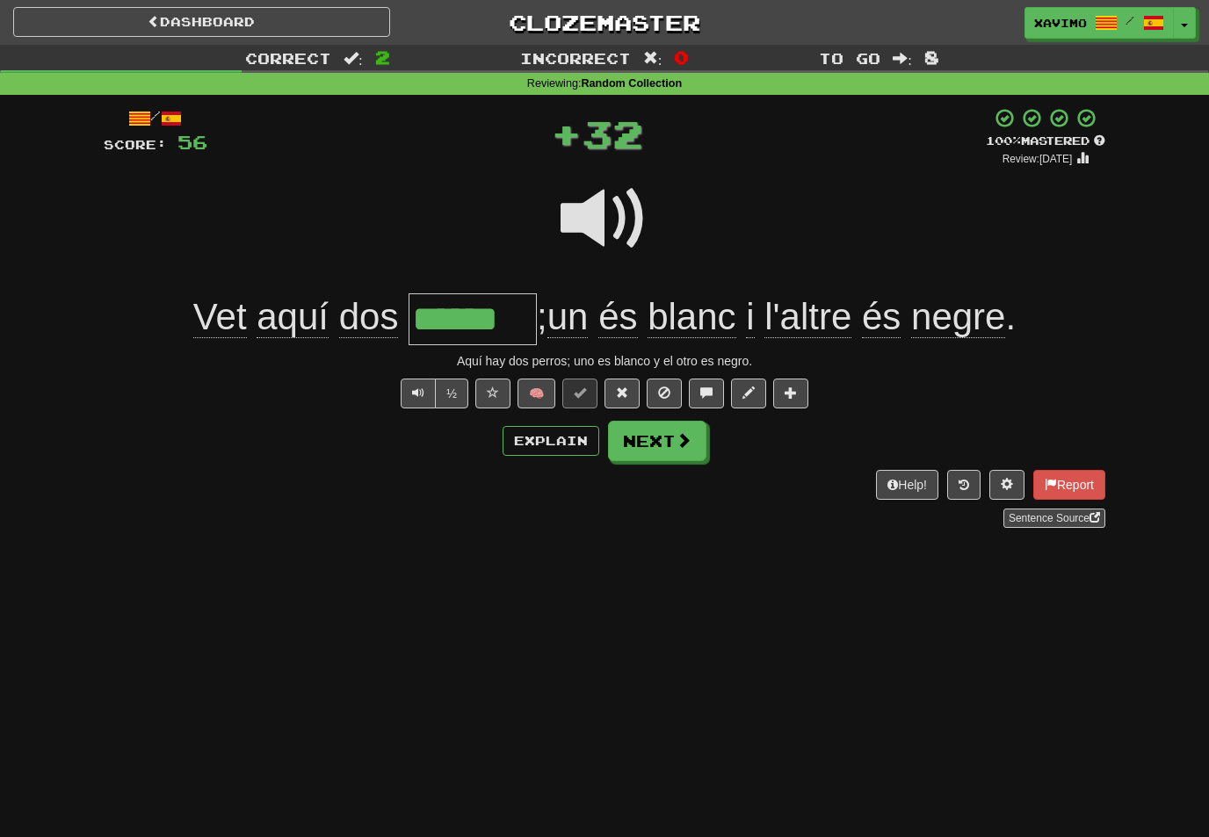
click at [692, 441] on button "Next" at bounding box center [657, 441] width 98 height 40
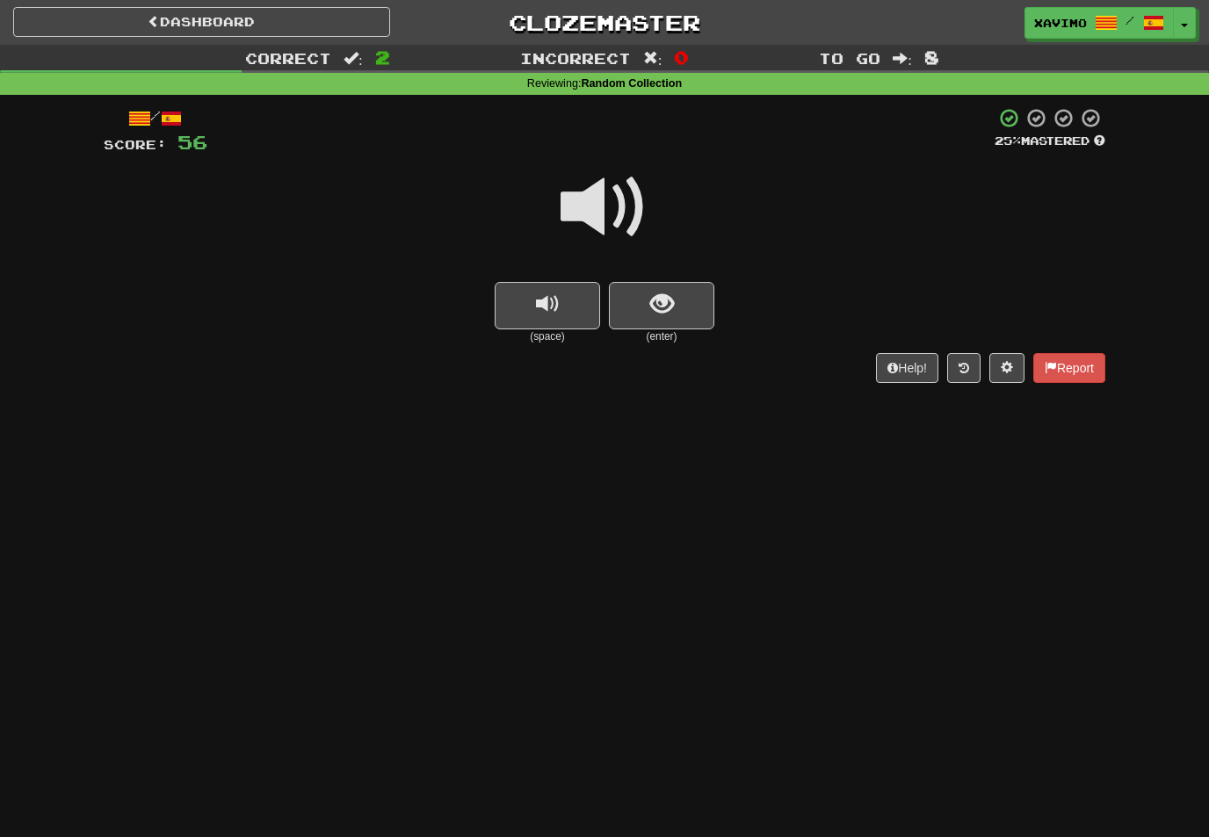
click at [628, 202] on span at bounding box center [605, 207] width 88 height 88
click at [660, 303] on span "show sentence" at bounding box center [662, 305] width 24 height 24
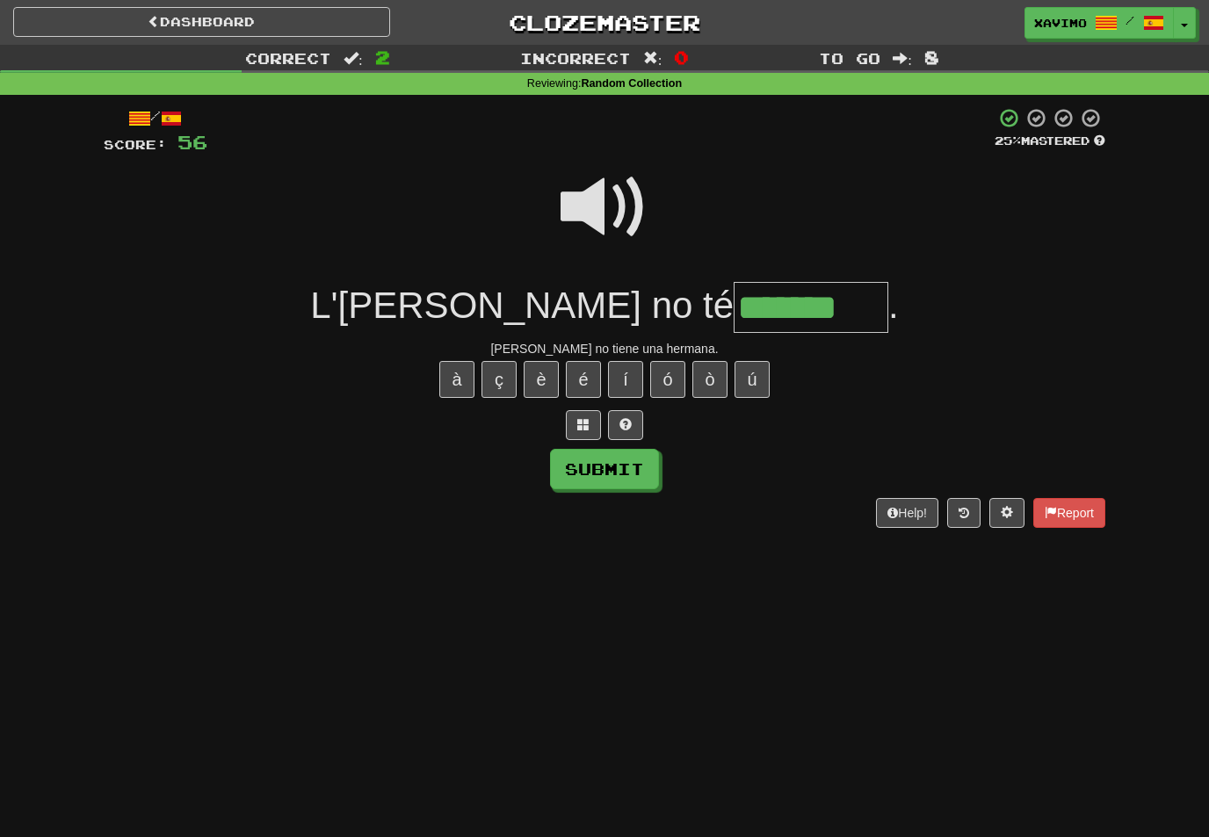
type input "*******"
click at [626, 473] on button "Submit" at bounding box center [604, 469] width 109 height 40
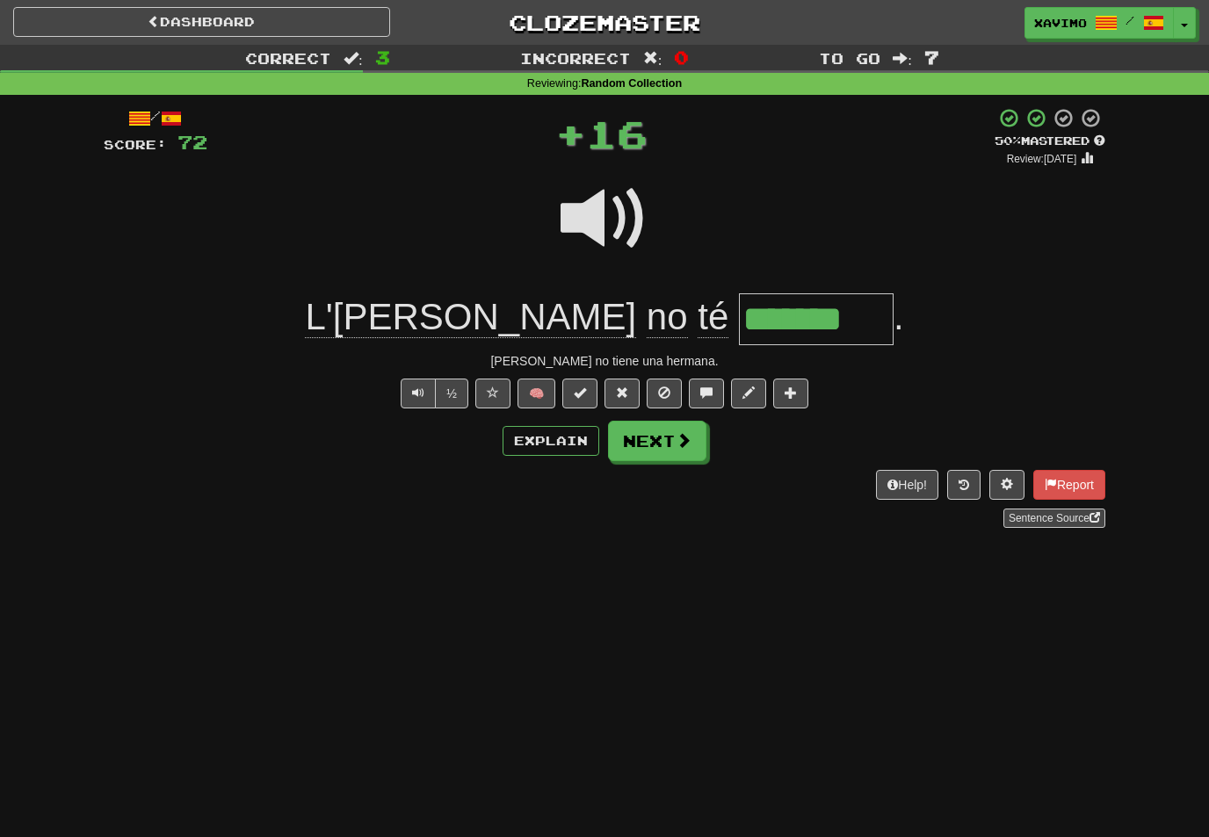
click at [666, 450] on button "Next" at bounding box center [657, 441] width 98 height 40
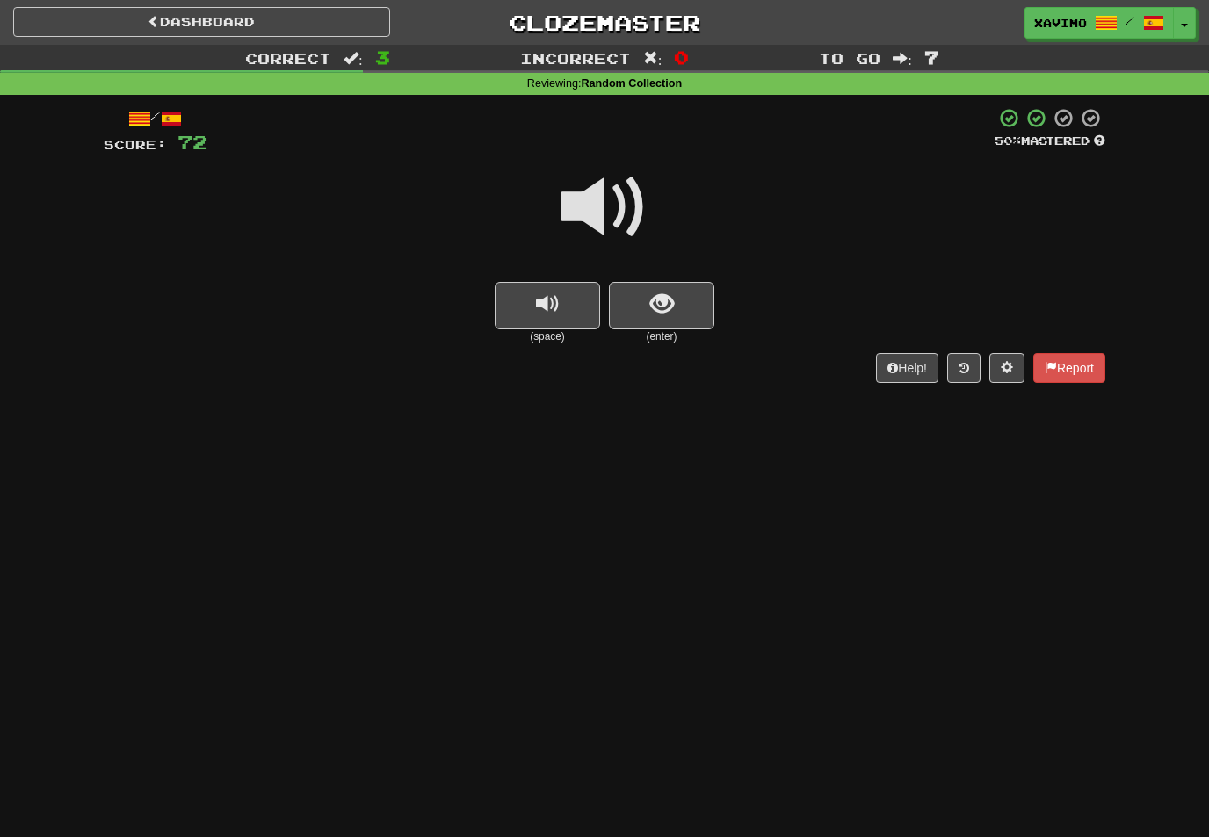
click at [618, 204] on span at bounding box center [605, 207] width 88 height 88
click at [662, 301] on span "show sentence" at bounding box center [662, 305] width 24 height 24
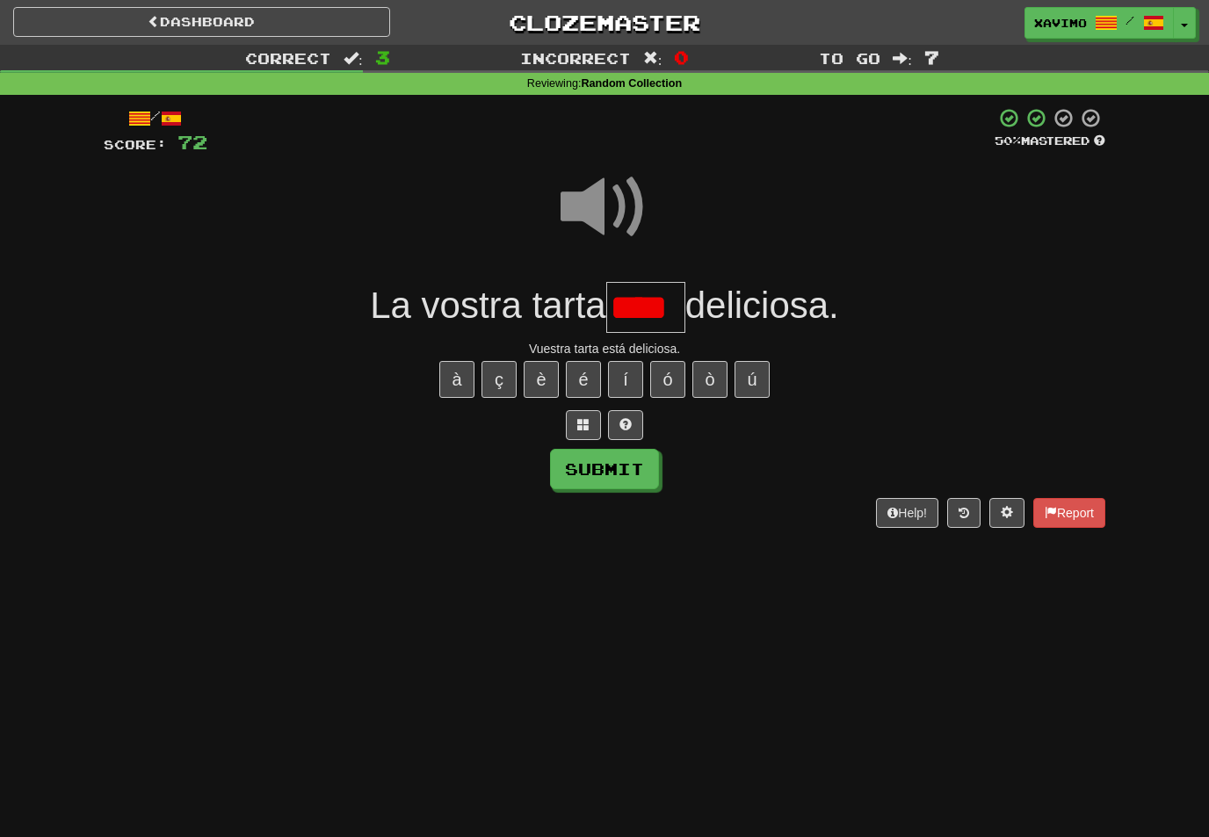
click at [632, 466] on button "Submit" at bounding box center [604, 469] width 109 height 40
click at [684, 300] on input "****" at bounding box center [645, 308] width 79 height 52
click at [468, 367] on button "à" at bounding box center [456, 379] width 35 height 37
type input "****"
click at [630, 466] on button "Submit" at bounding box center [604, 469] width 109 height 40
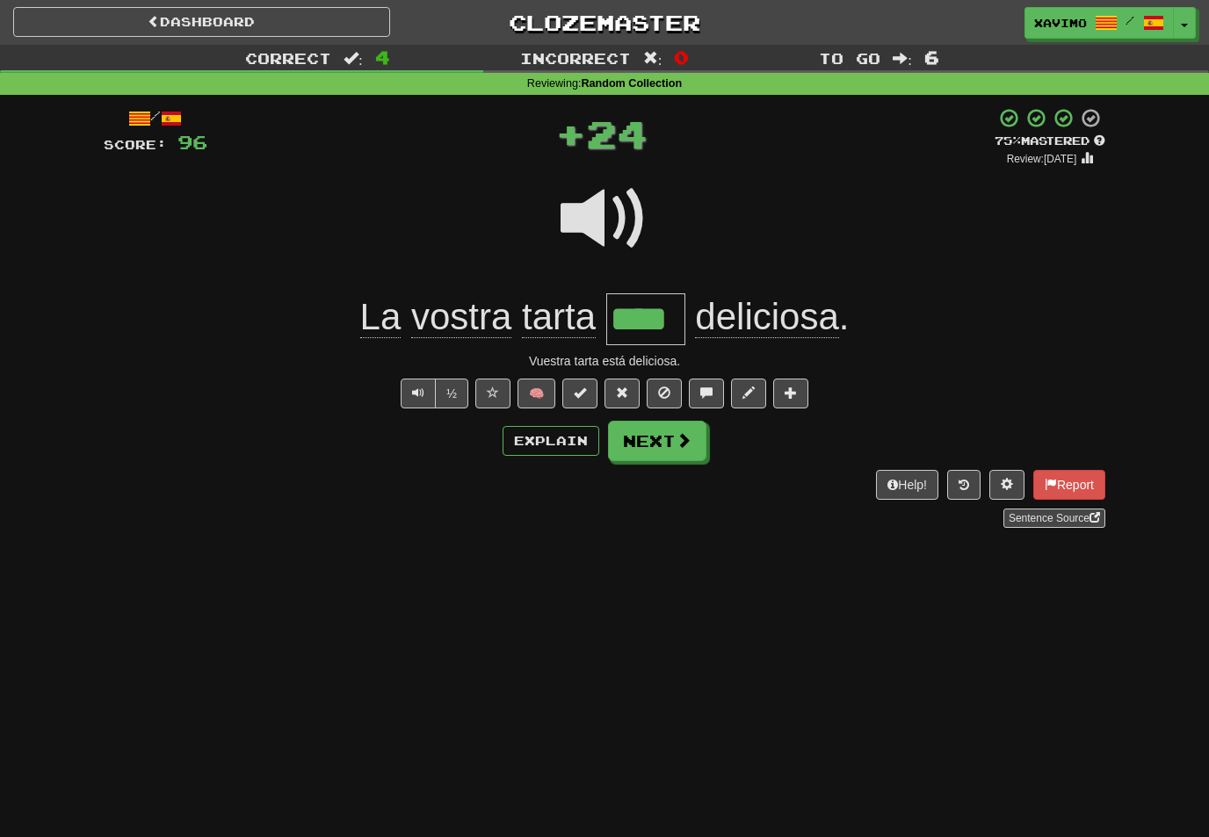
click at [683, 440] on span at bounding box center [684, 440] width 16 height 16
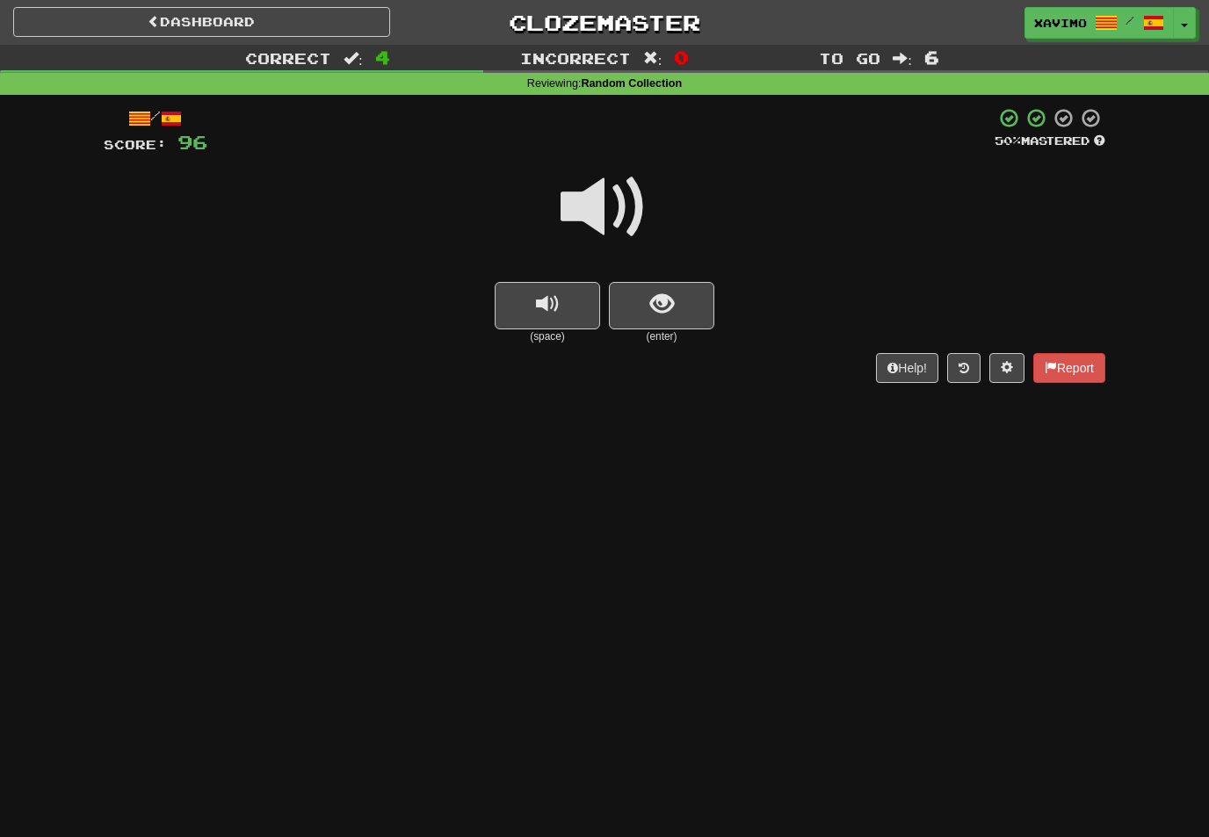
click at [626, 201] on span at bounding box center [605, 207] width 88 height 88
click at [661, 303] on span "show sentence" at bounding box center [662, 305] width 24 height 24
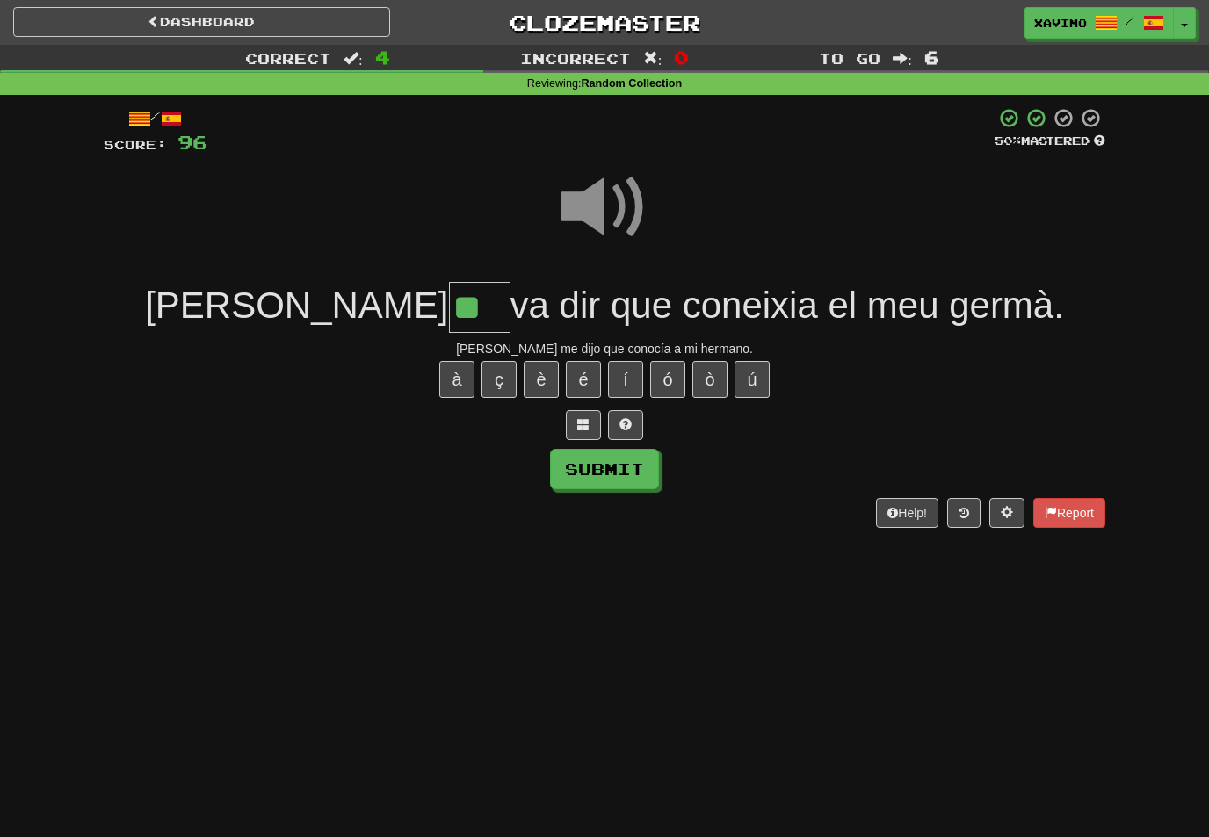
type input "**"
click at [630, 471] on button "Submit" at bounding box center [604, 469] width 109 height 40
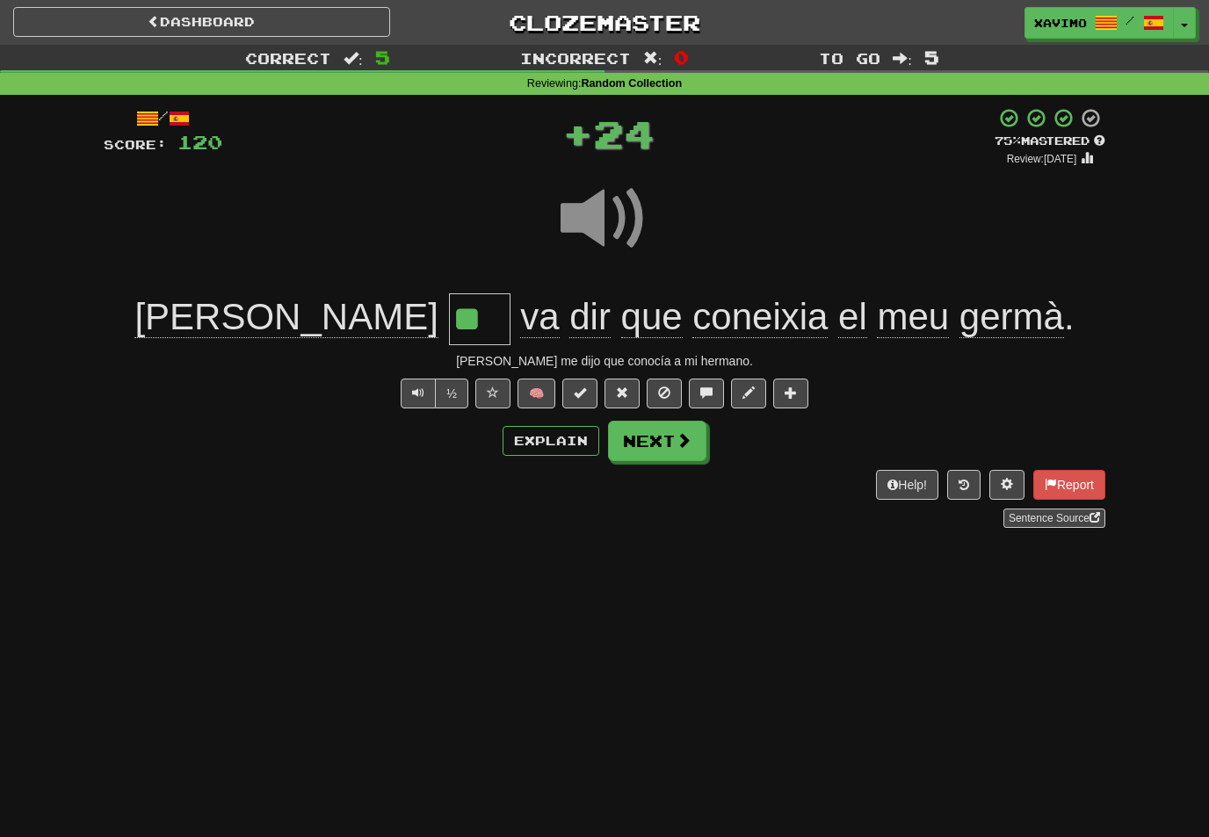
click at [698, 433] on button "Next" at bounding box center [657, 441] width 98 height 40
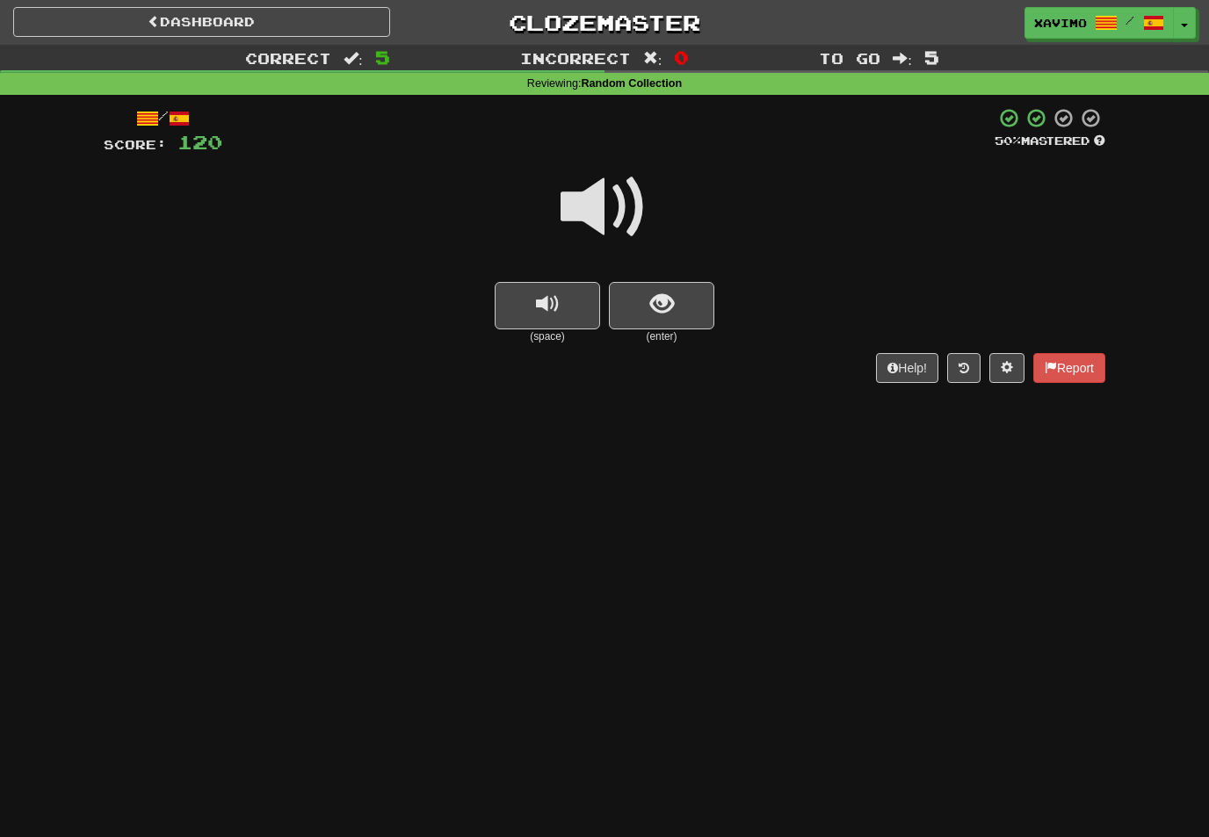
click at [661, 303] on span "show sentence" at bounding box center [662, 305] width 24 height 24
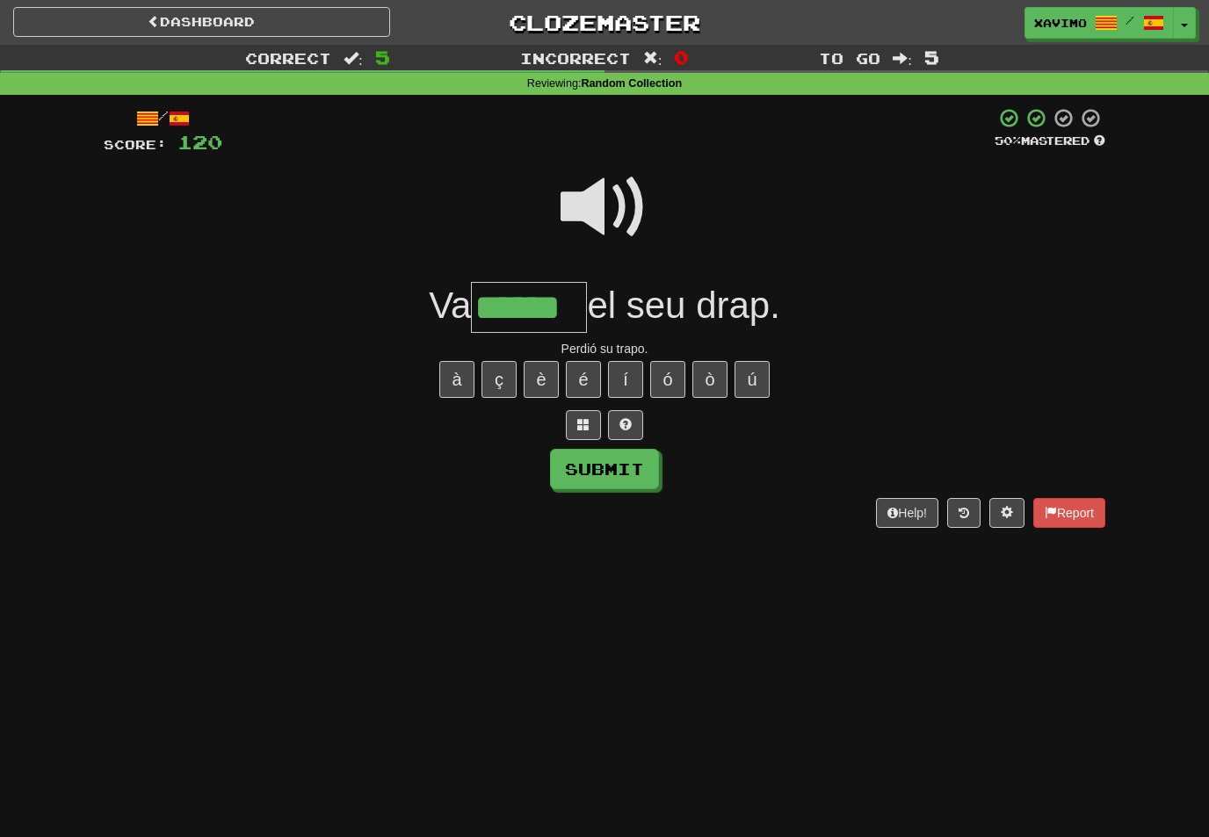
type input "******"
click at [629, 471] on button "Submit" at bounding box center [604, 469] width 109 height 40
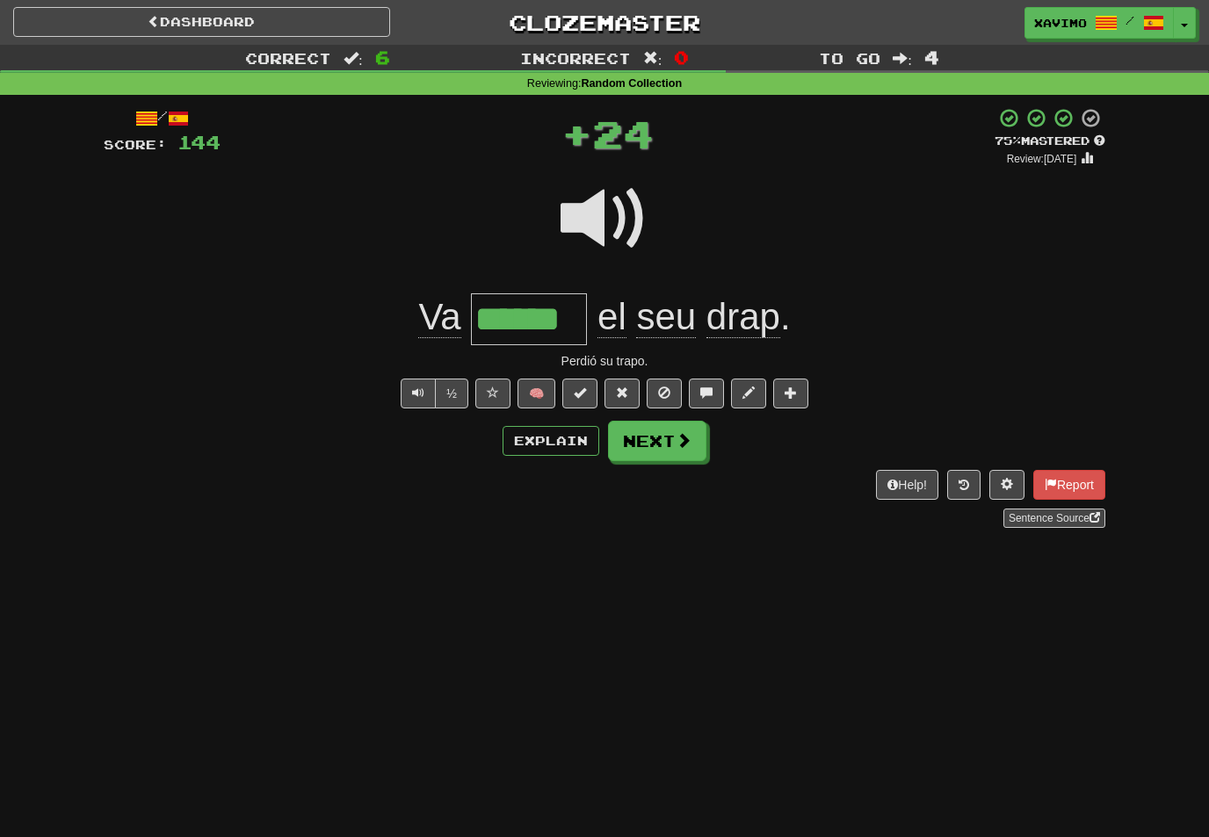
click at [676, 449] on button "Next" at bounding box center [657, 441] width 98 height 40
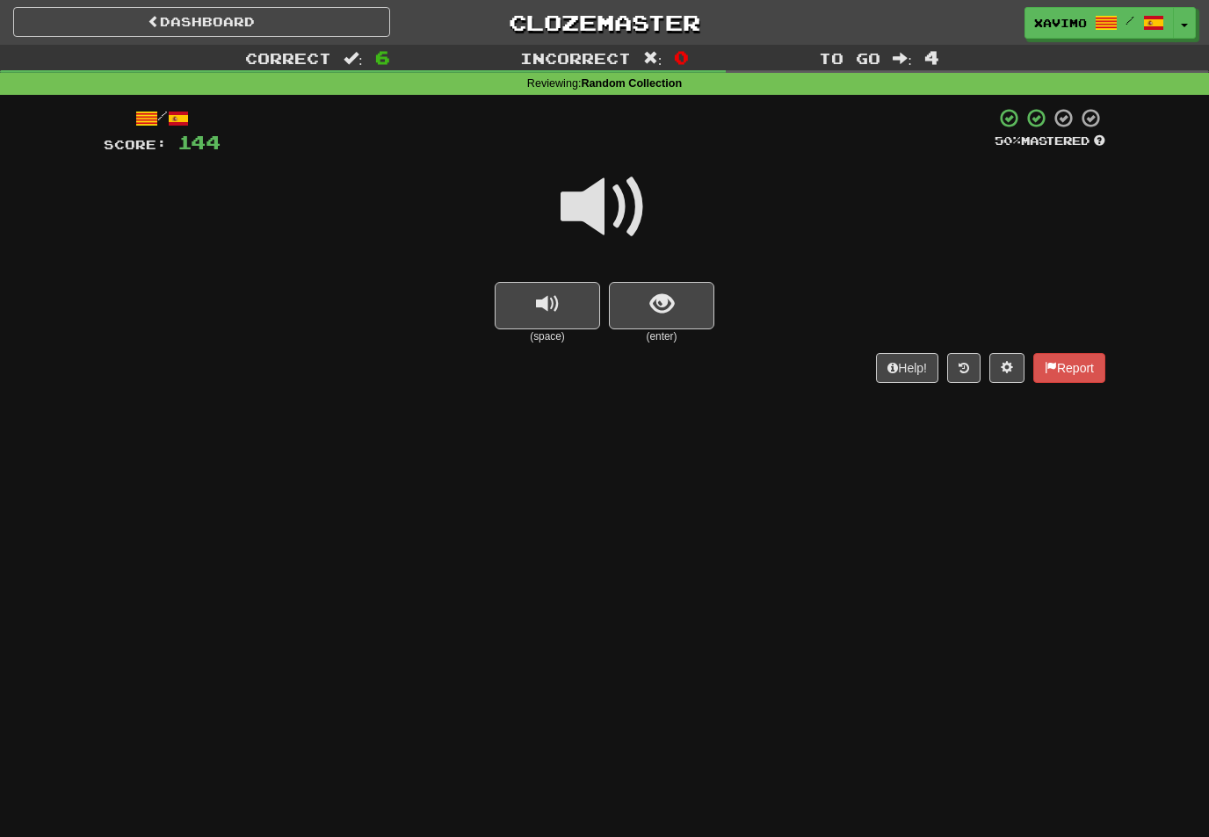
click at [625, 219] on span at bounding box center [605, 207] width 88 height 88
click at [649, 318] on button "show sentence" at bounding box center [661, 305] width 105 height 47
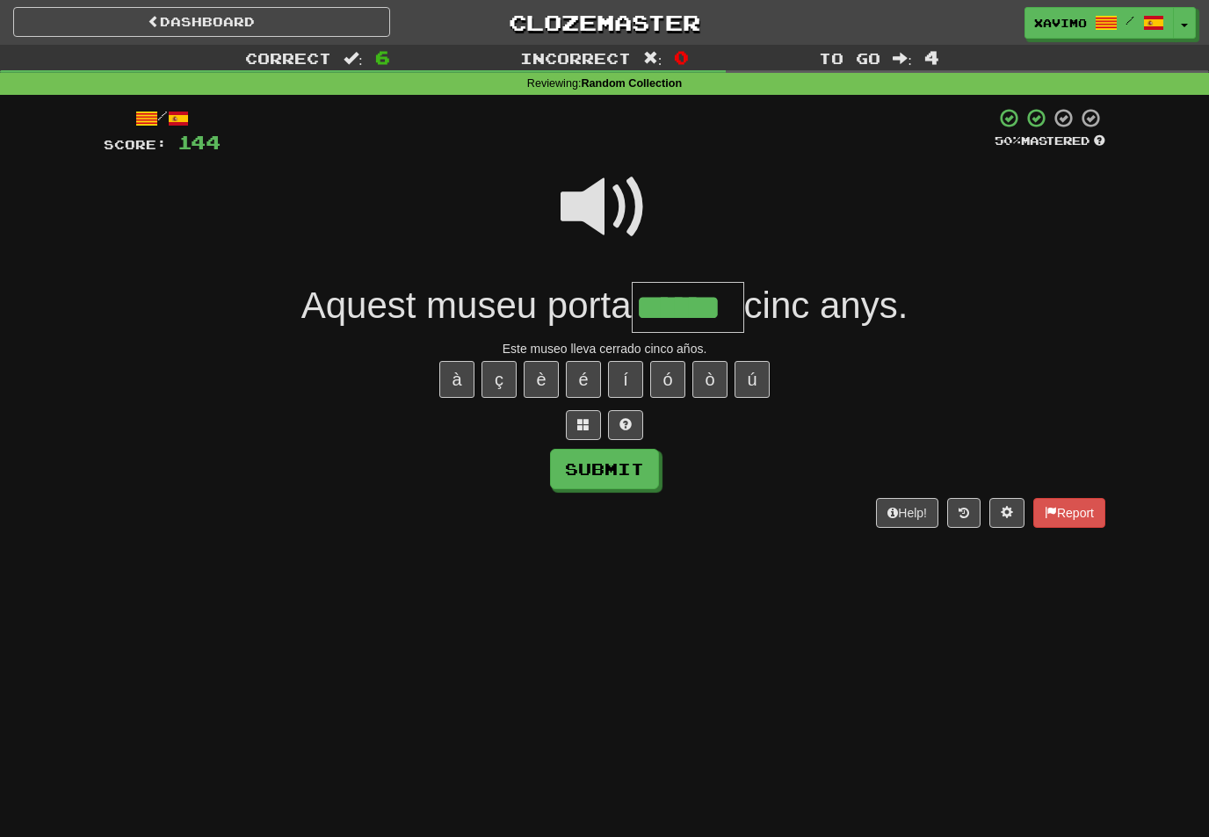
type input "******"
click at [633, 473] on button "Submit" at bounding box center [604, 469] width 109 height 40
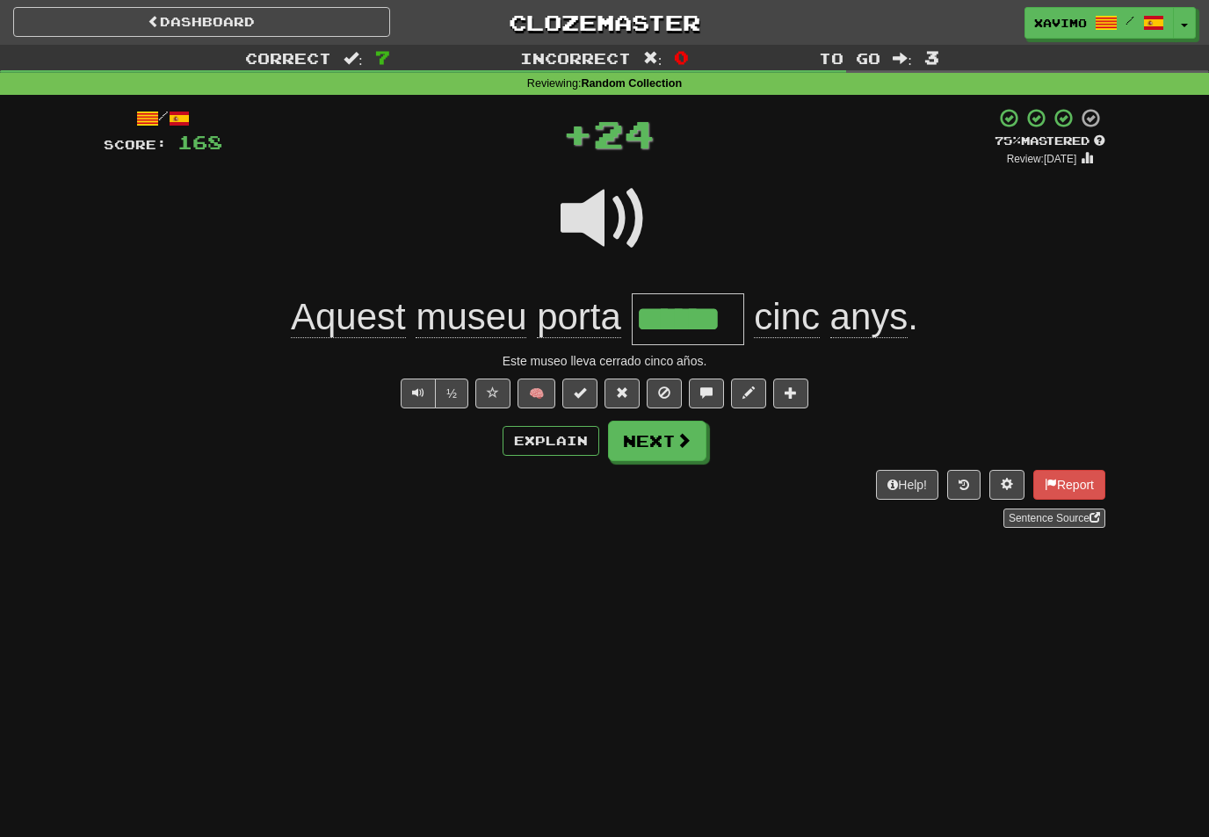
click at [690, 438] on span at bounding box center [684, 440] width 16 height 16
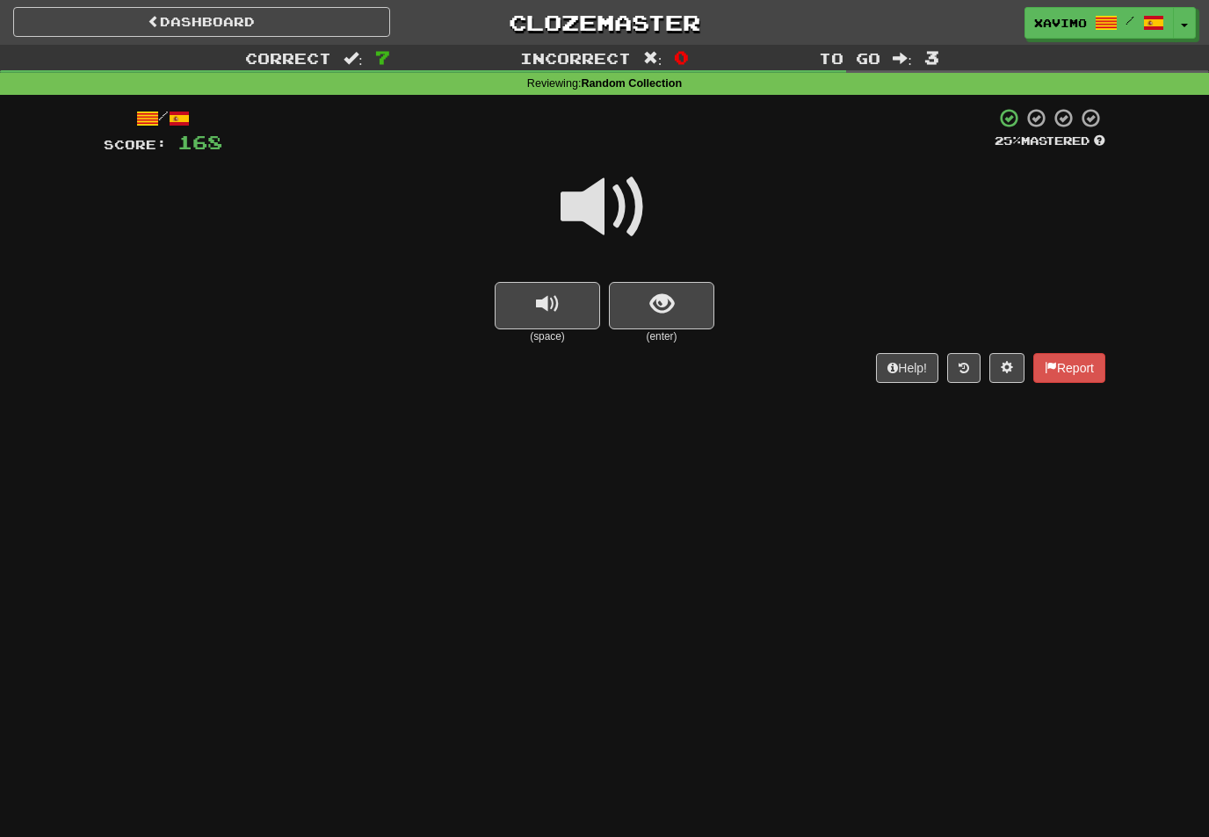
click at [624, 208] on span at bounding box center [605, 207] width 88 height 88
click at [651, 309] on span "show sentence" at bounding box center [662, 305] width 24 height 24
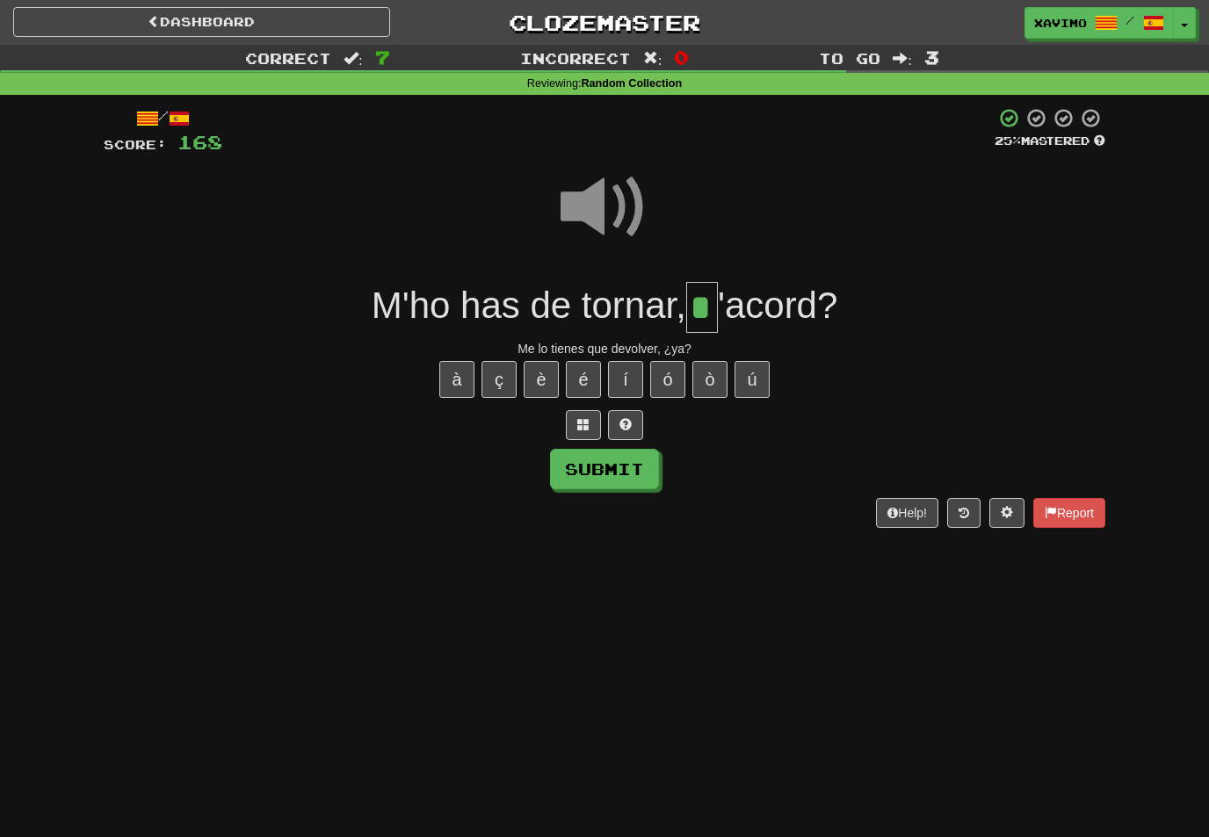
type input "*"
click at [626, 474] on button "Submit" at bounding box center [604, 469] width 109 height 40
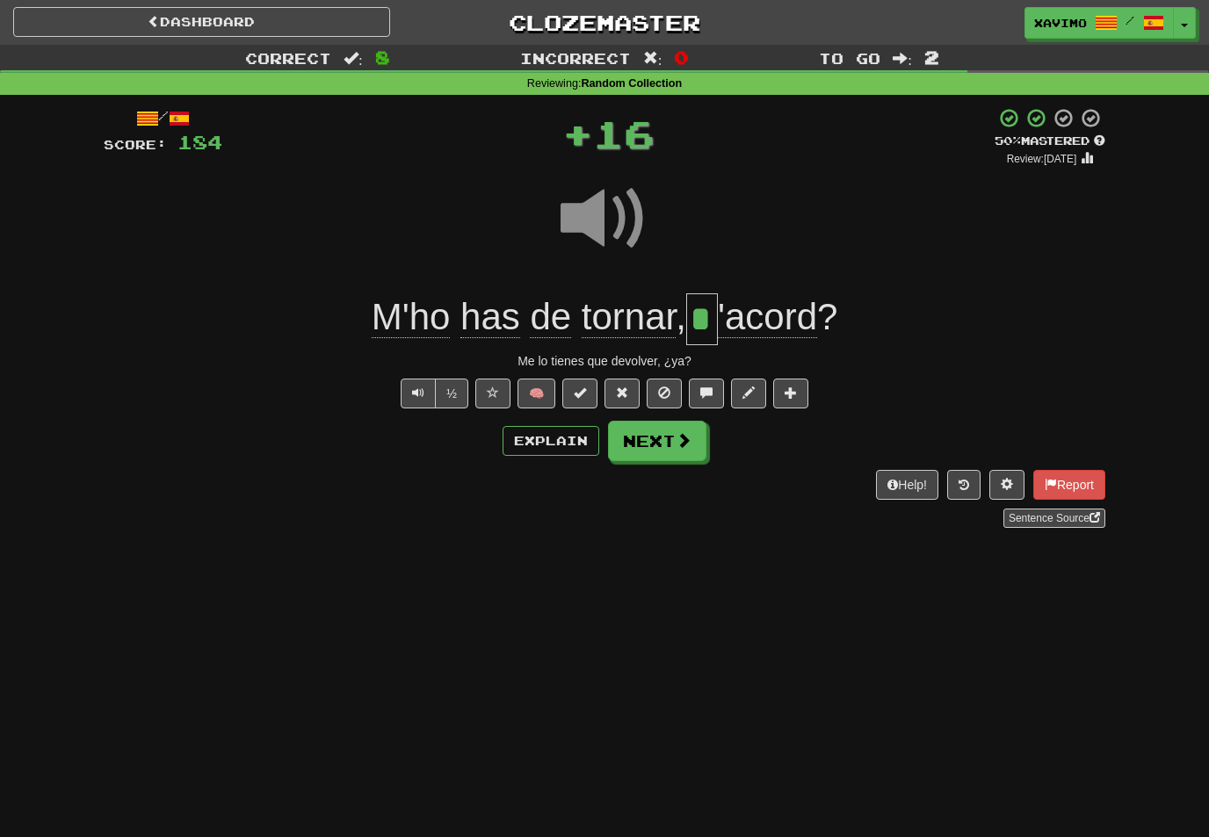
click at [679, 451] on button "Next" at bounding box center [657, 441] width 98 height 40
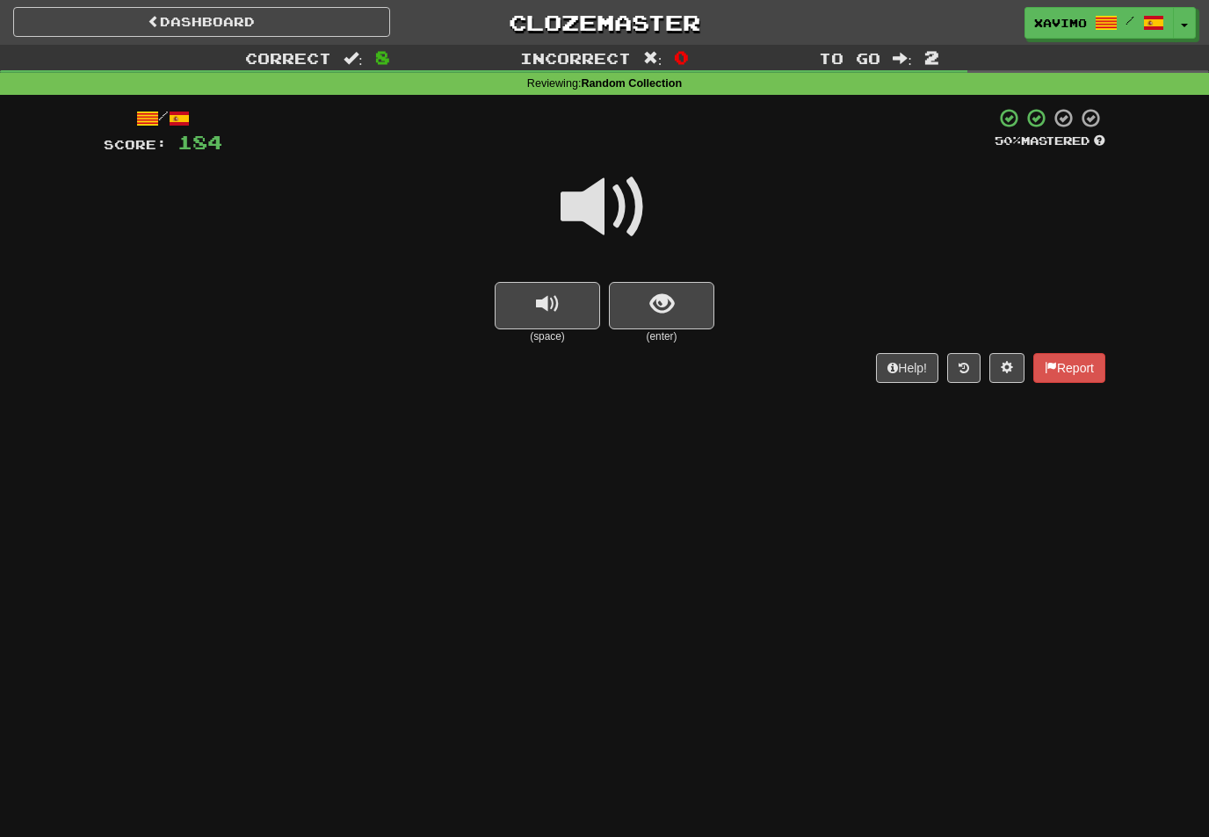
click at [630, 211] on span at bounding box center [605, 207] width 88 height 88
click at [658, 312] on span "show sentence" at bounding box center [662, 305] width 24 height 24
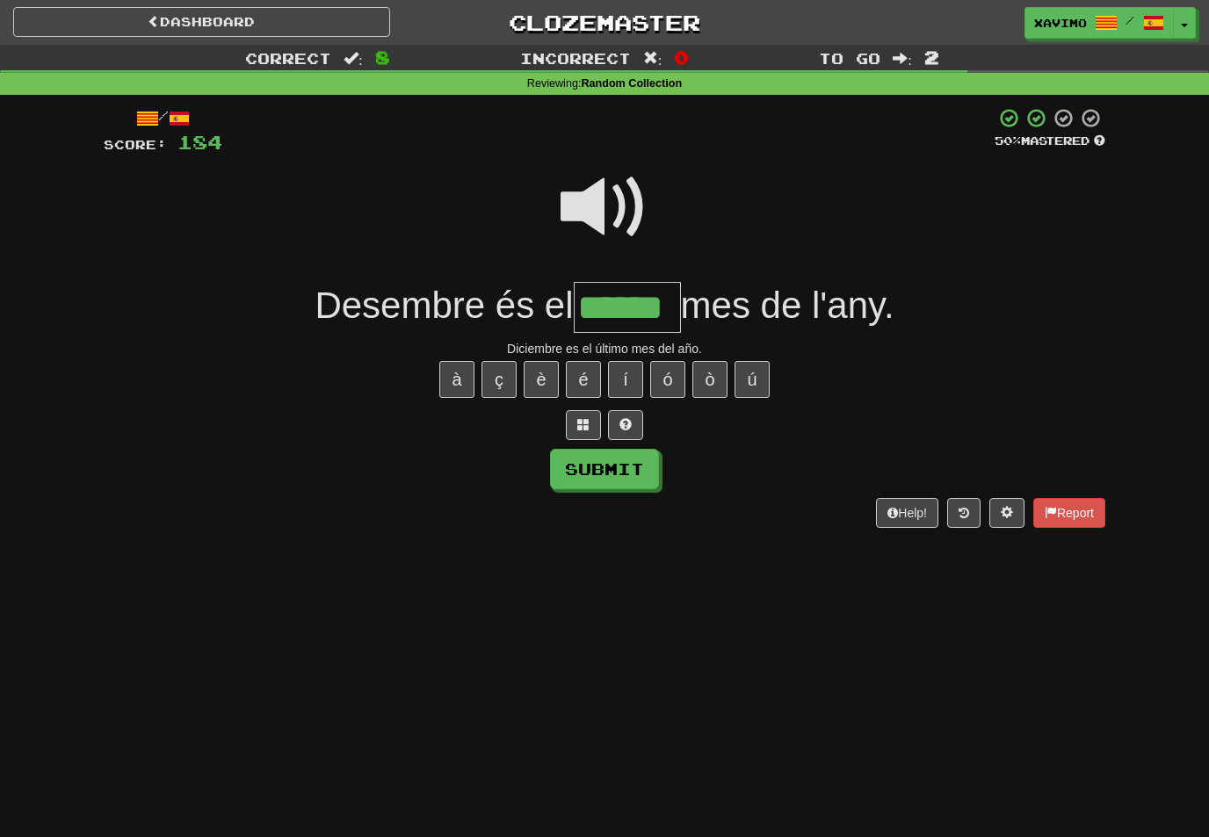
type input "******"
click at [631, 464] on button "Submit" at bounding box center [604, 469] width 109 height 40
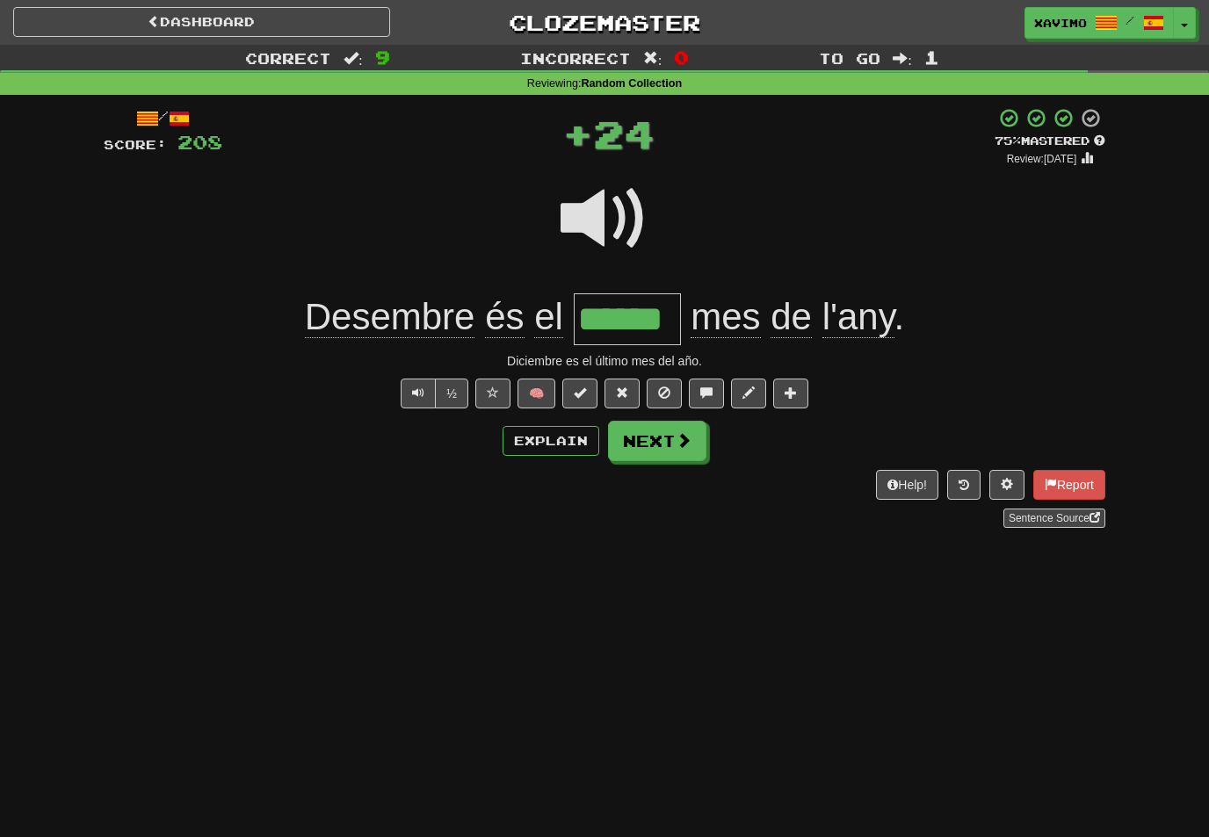
click at [684, 448] on button "Next" at bounding box center [657, 441] width 98 height 40
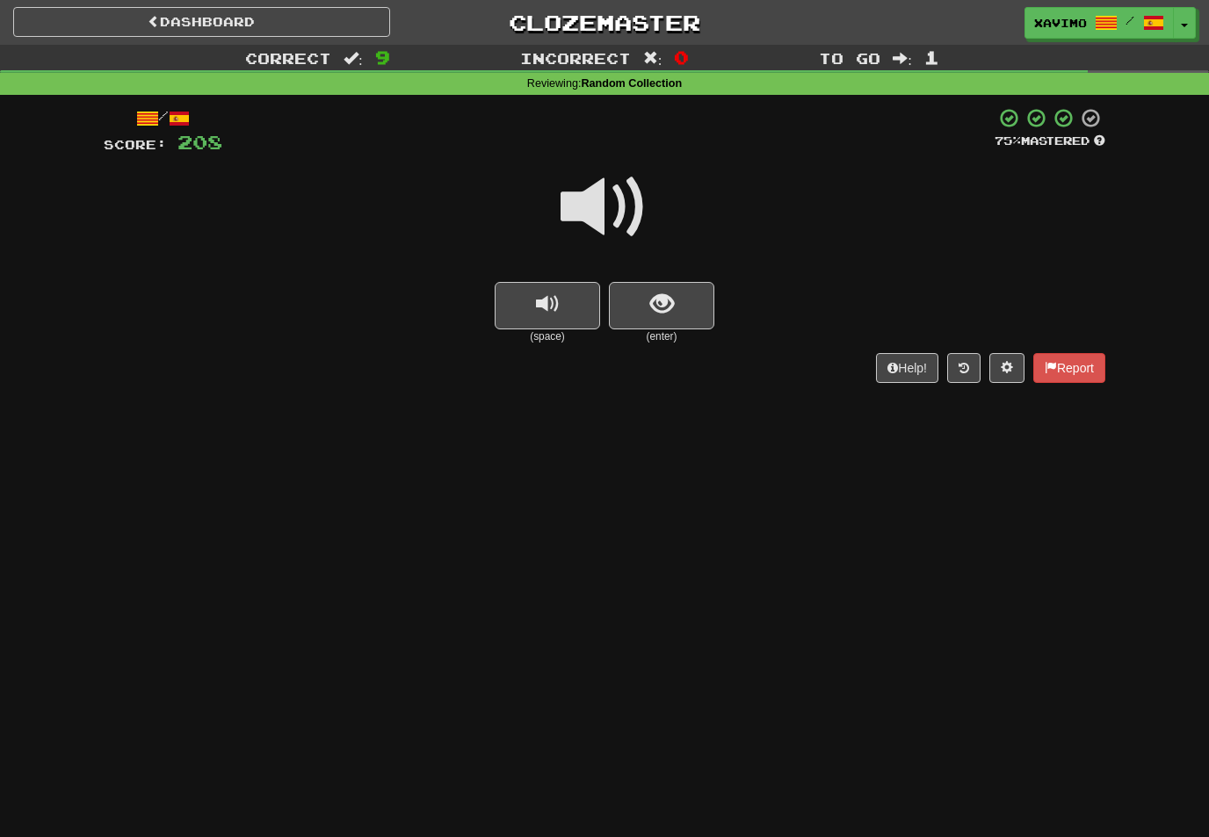
click at [626, 198] on span at bounding box center [605, 207] width 88 height 88
click at [650, 305] on span "show sentence" at bounding box center [662, 305] width 24 height 24
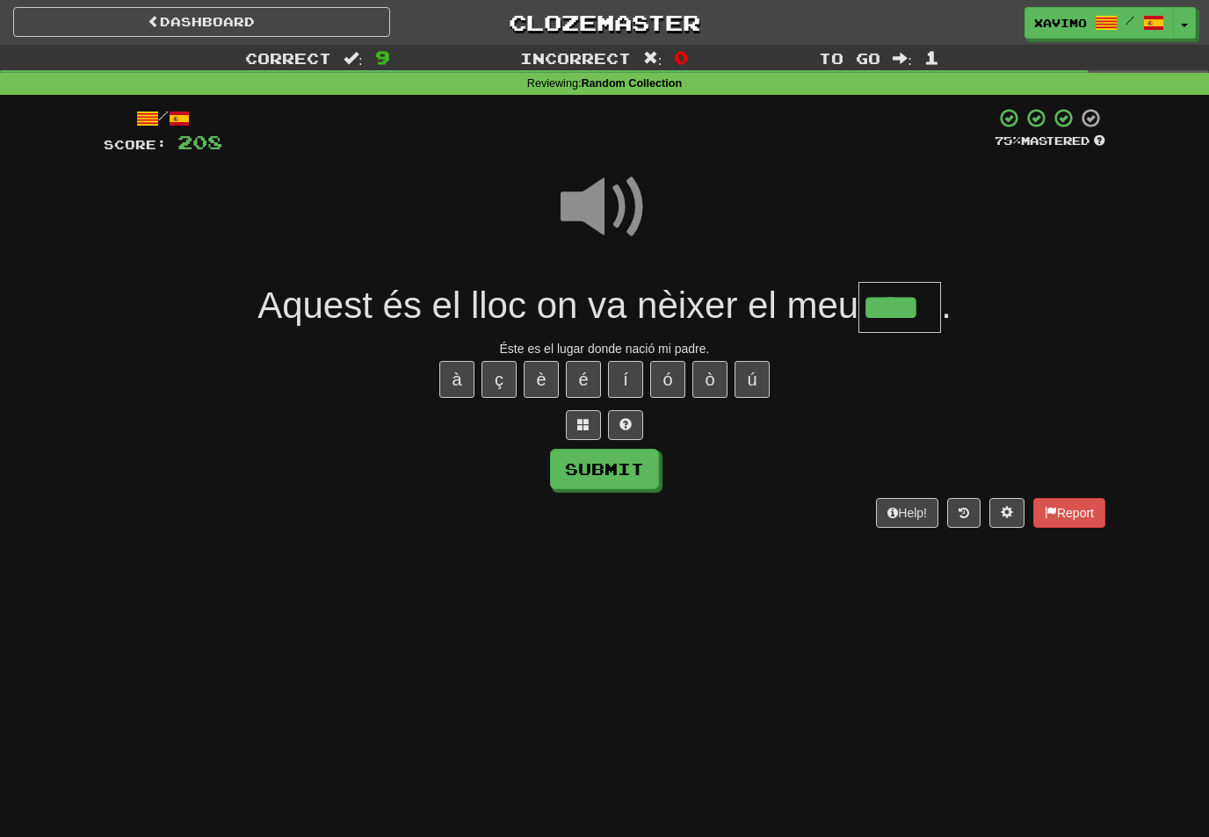
type input "****"
click at [628, 472] on button "Submit" at bounding box center [604, 469] width 109 height 40
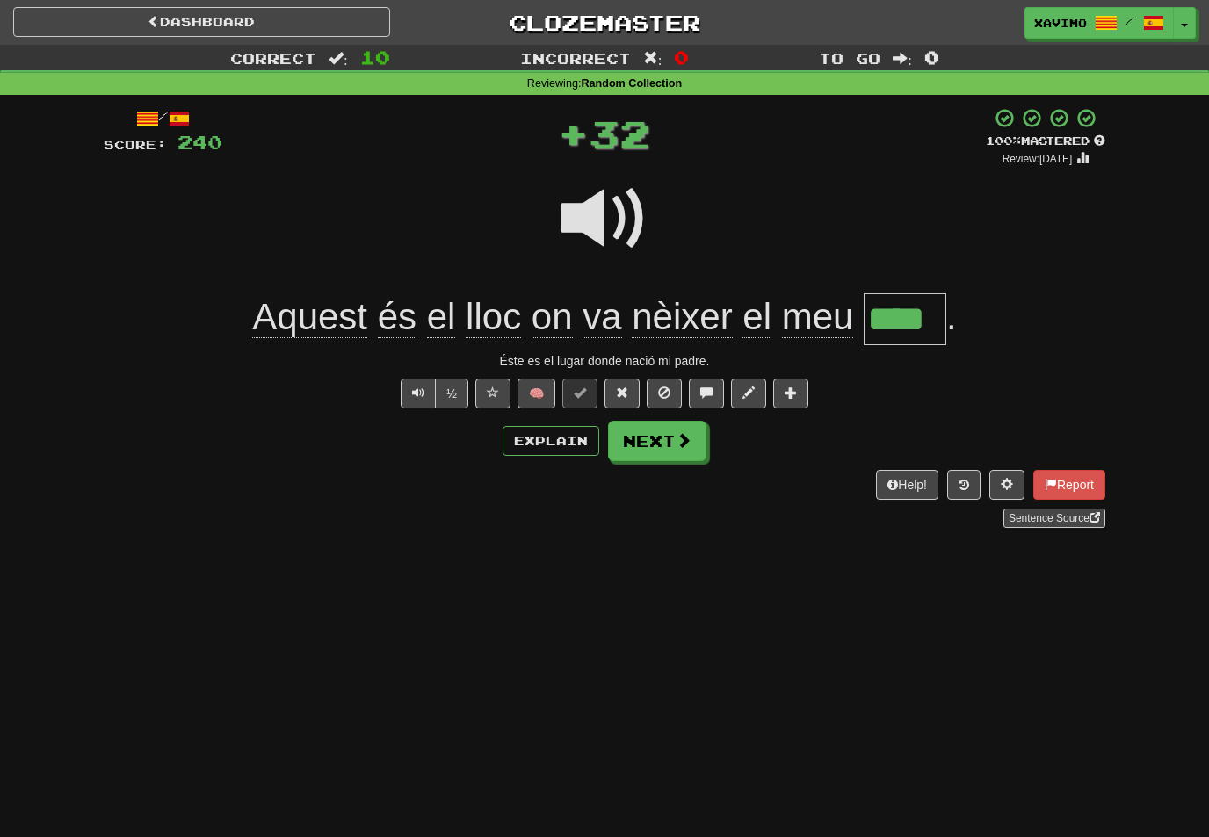
click at [679, 457] on button "Next" at bounding box center [657, 441] width 98 height 40
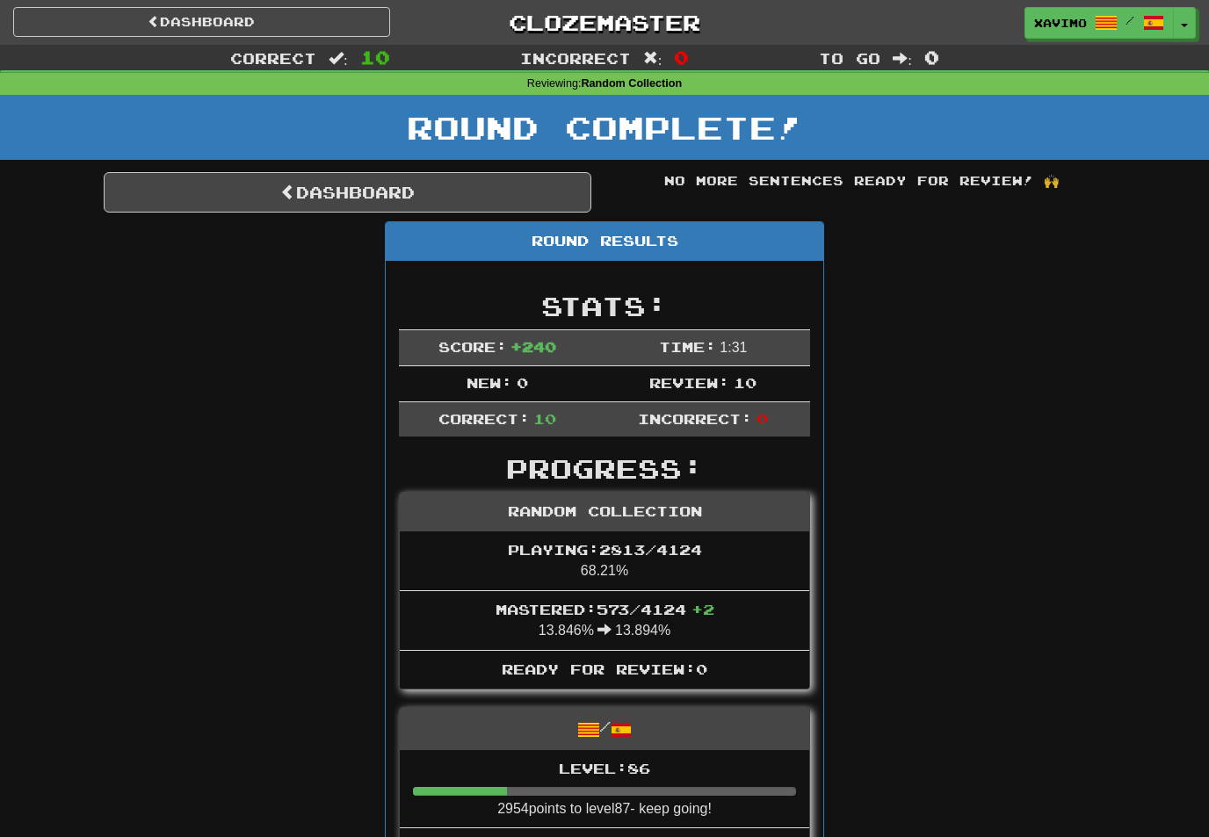
click at [439, 191] on link "Dashboard" at bounding box center [348, 192] width 488 height 40
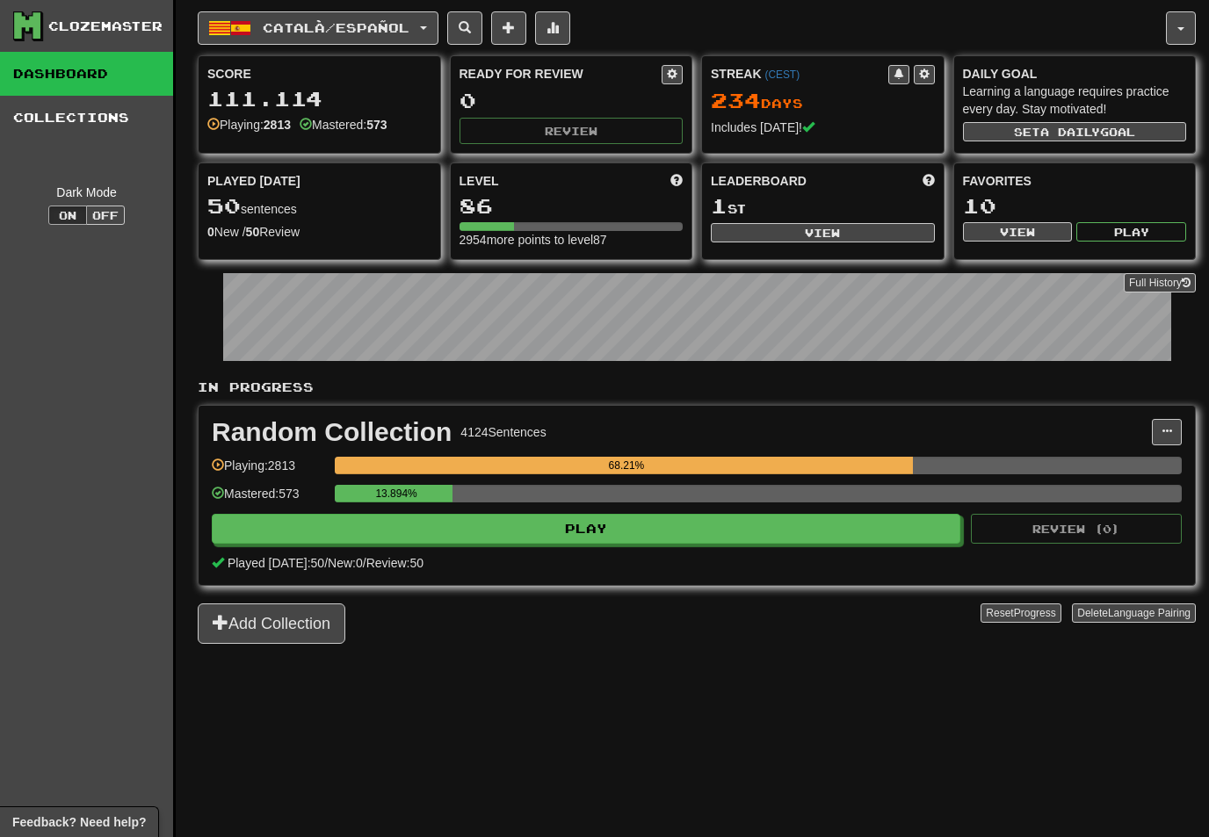
click at [689, 536] on button "Play" at bounding box center [586, 529] width 749 height 30
select select "**"
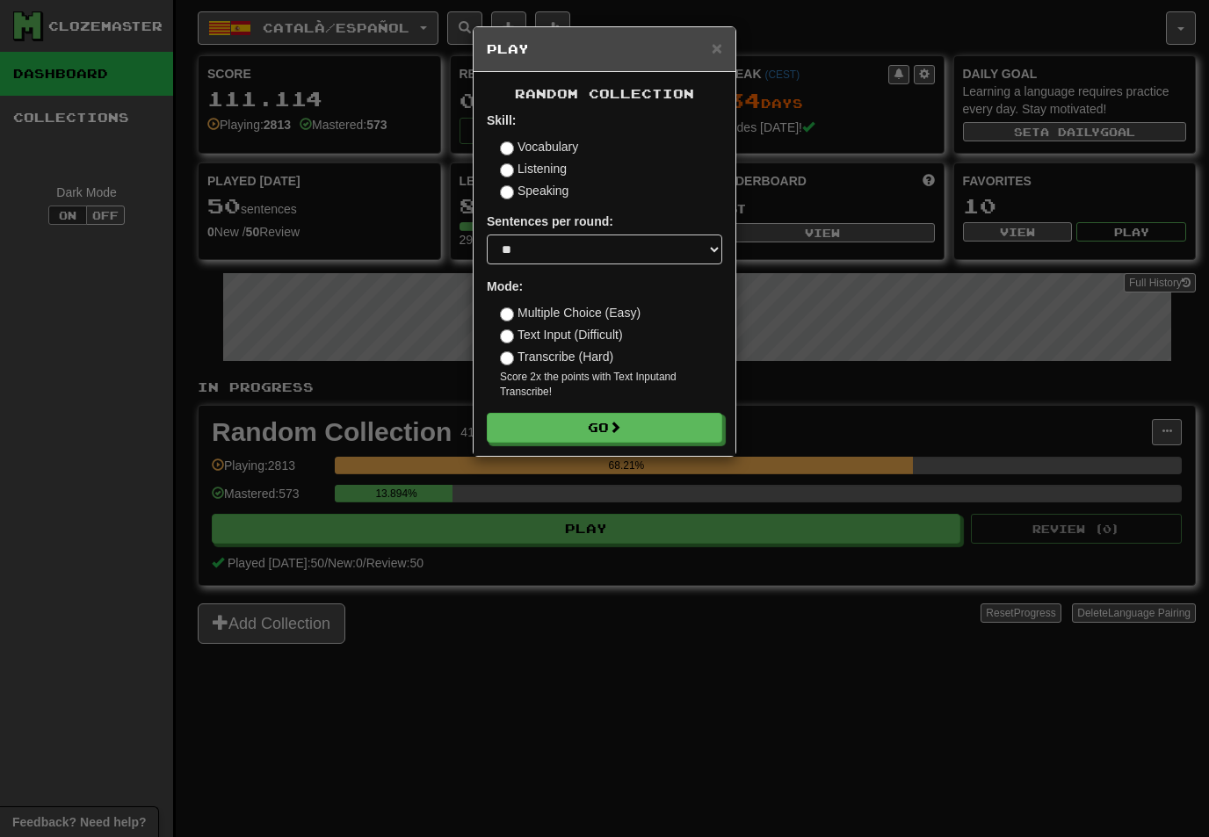
click at [511, 141] on label "Vocabulary" at bounding box center [539, 147] width 78 height 18
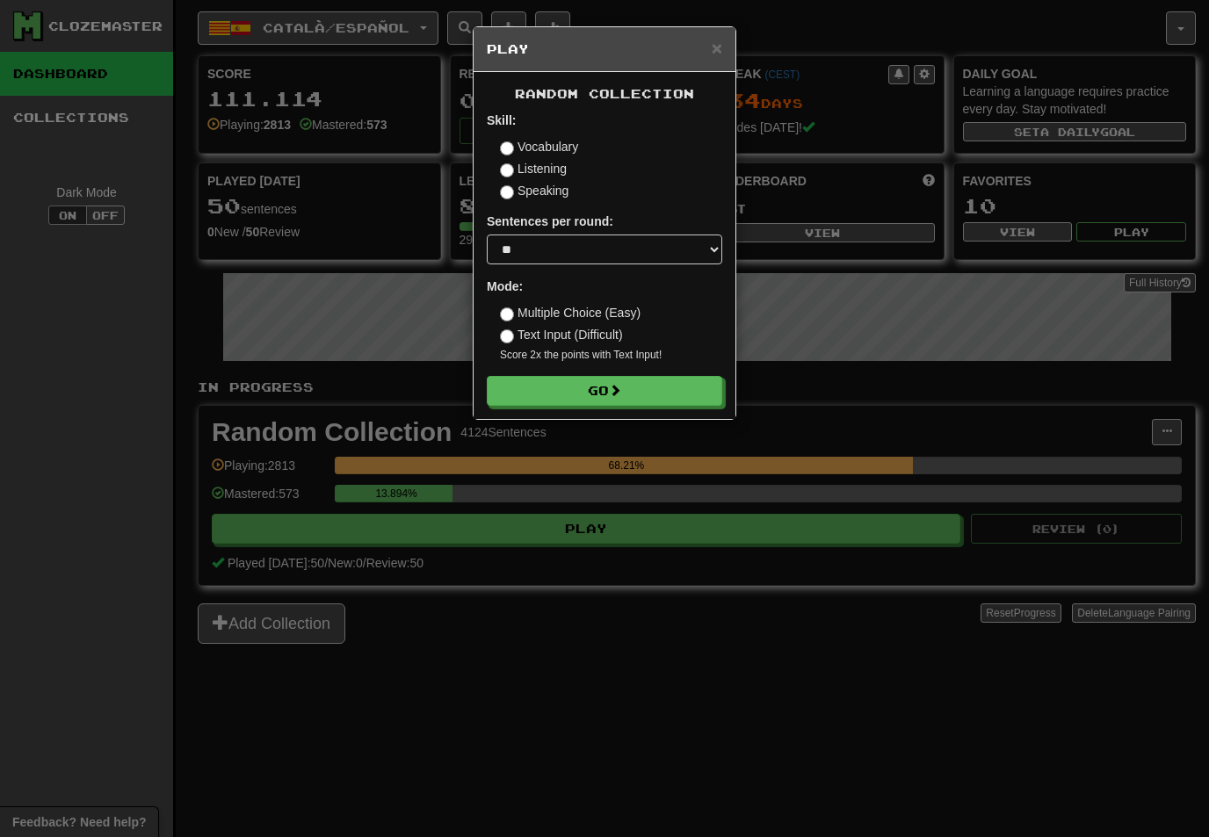
click at [669, 394] on button "Go" at bounding box center [604, 391] width 235 height 30
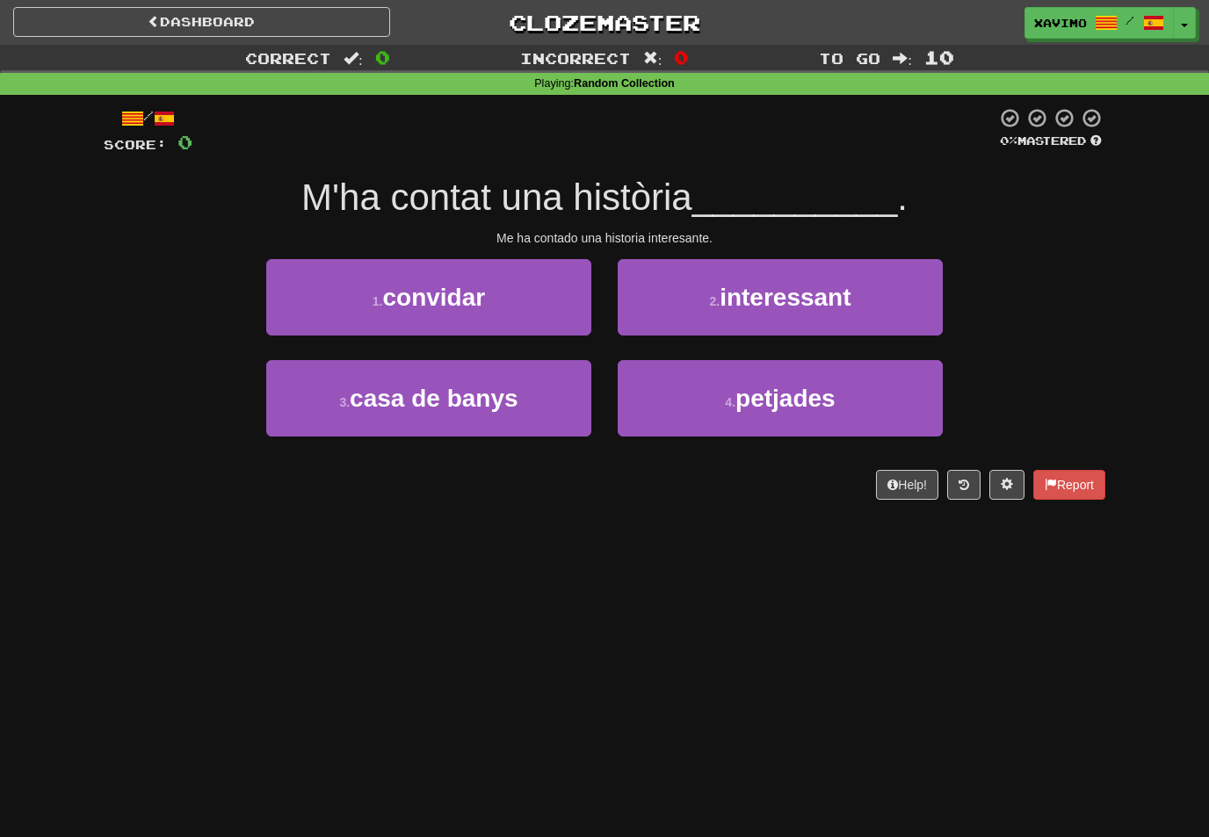
click at [824, 296] on span "interessant" at bounding box center [785, 297] width 131 height 27
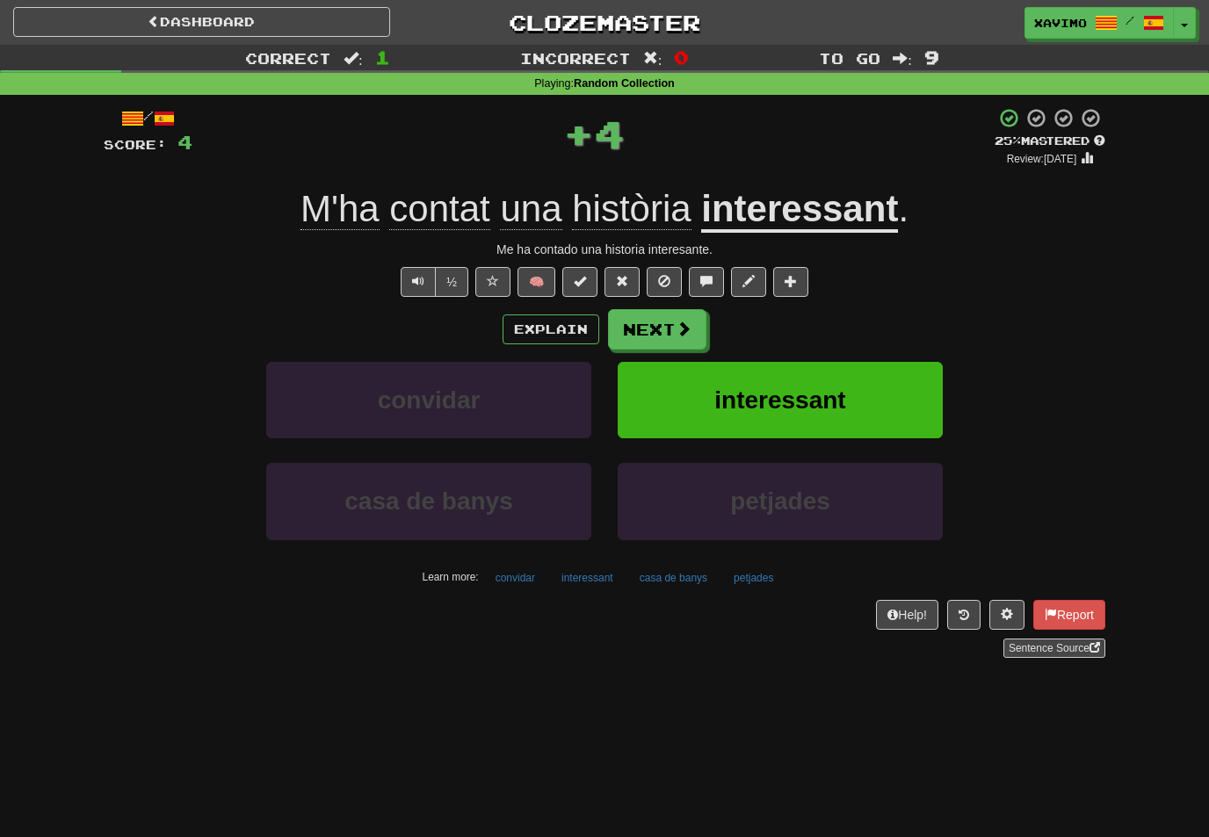
click at [694, 322] on button "Next" at bounding box center [657, 329] width 98 height 40
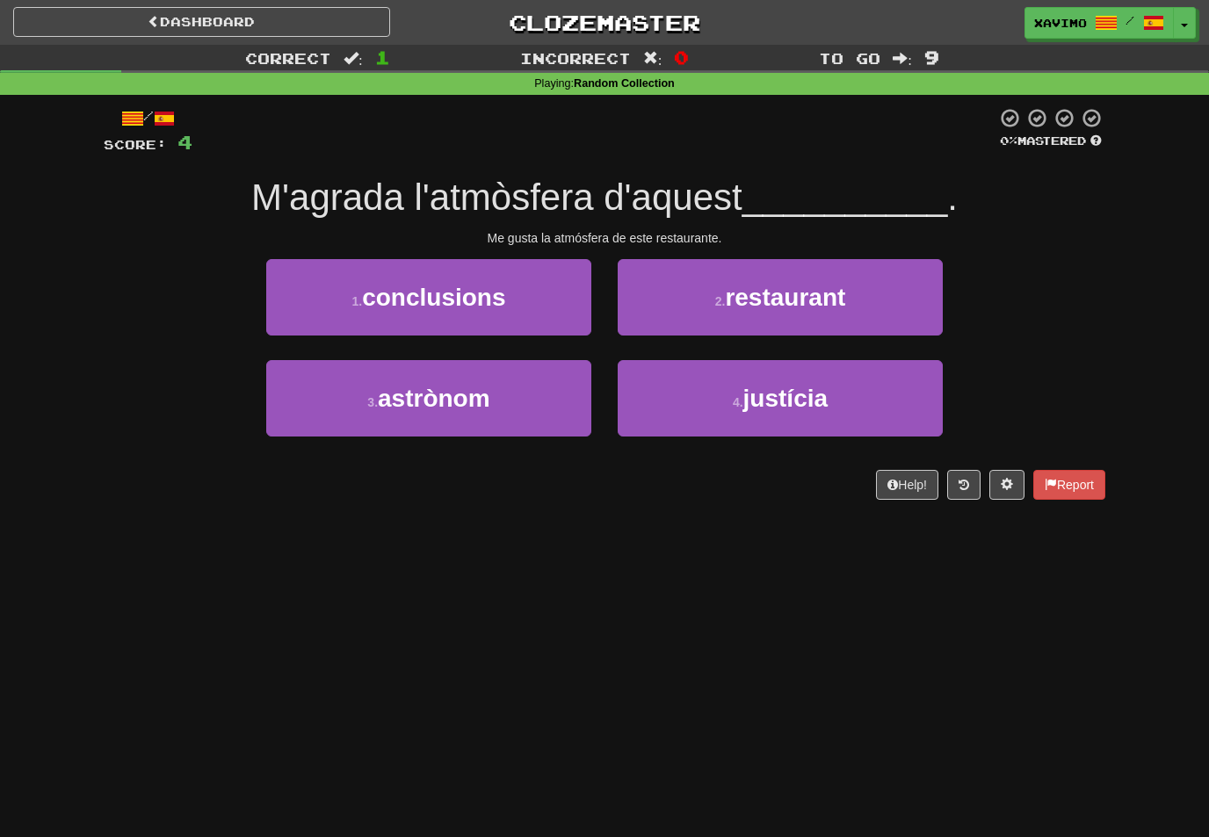
click at [828, 299] on span "restaurant" at bounding box center [785, 297] width 120 height 27
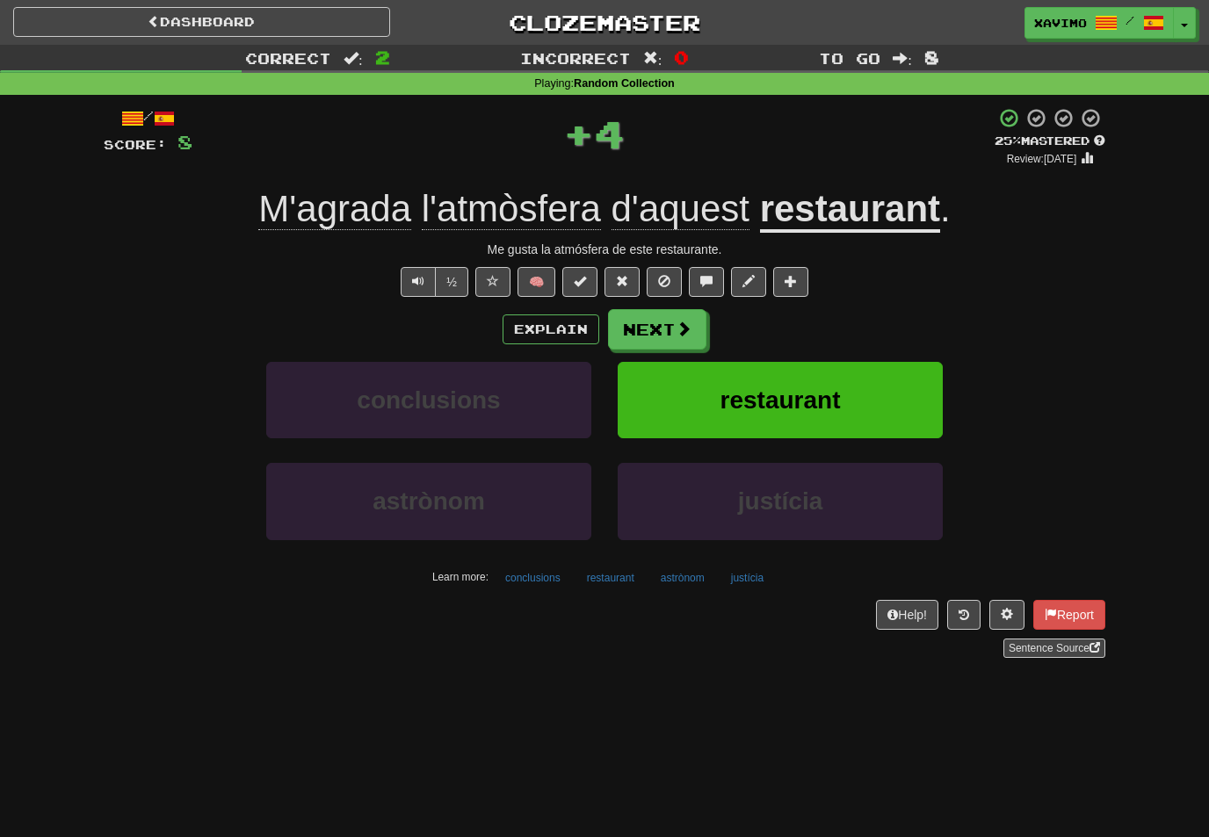
click at [698, 323] on button "Next" at bounding box center [657, 329] width 98 height 40
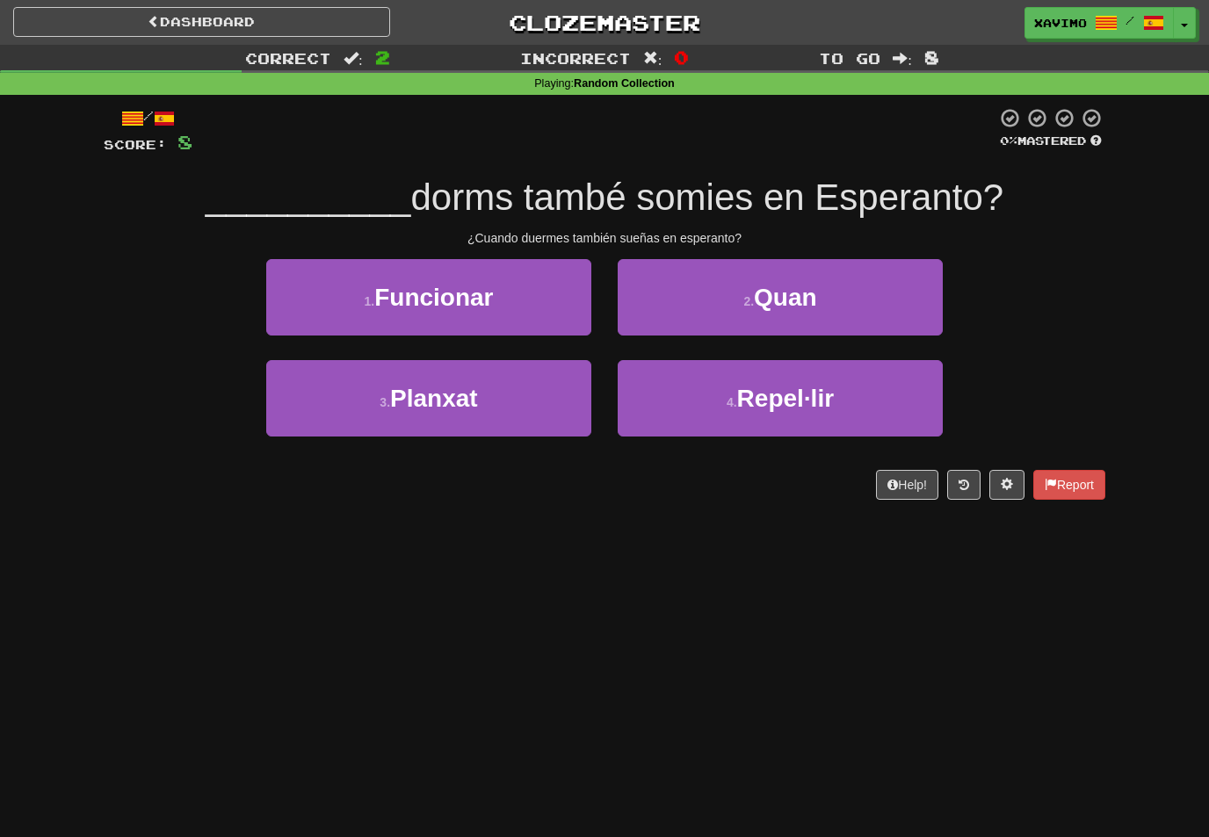
click at [784, 305] on span "Quan" at bounding box center [785, 297] width 63 height 27
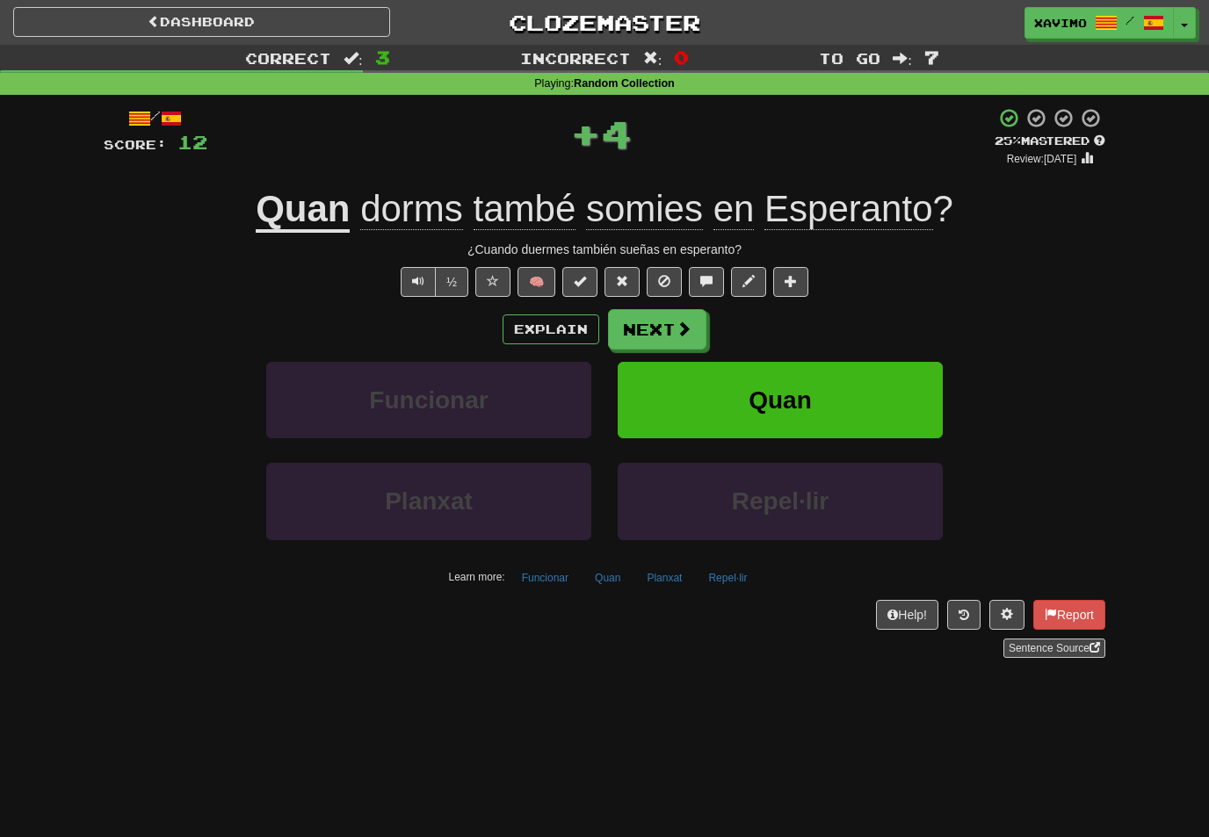
click at [669, 331] on button "Next" at bounding box center [657, 329] width 98 height 40
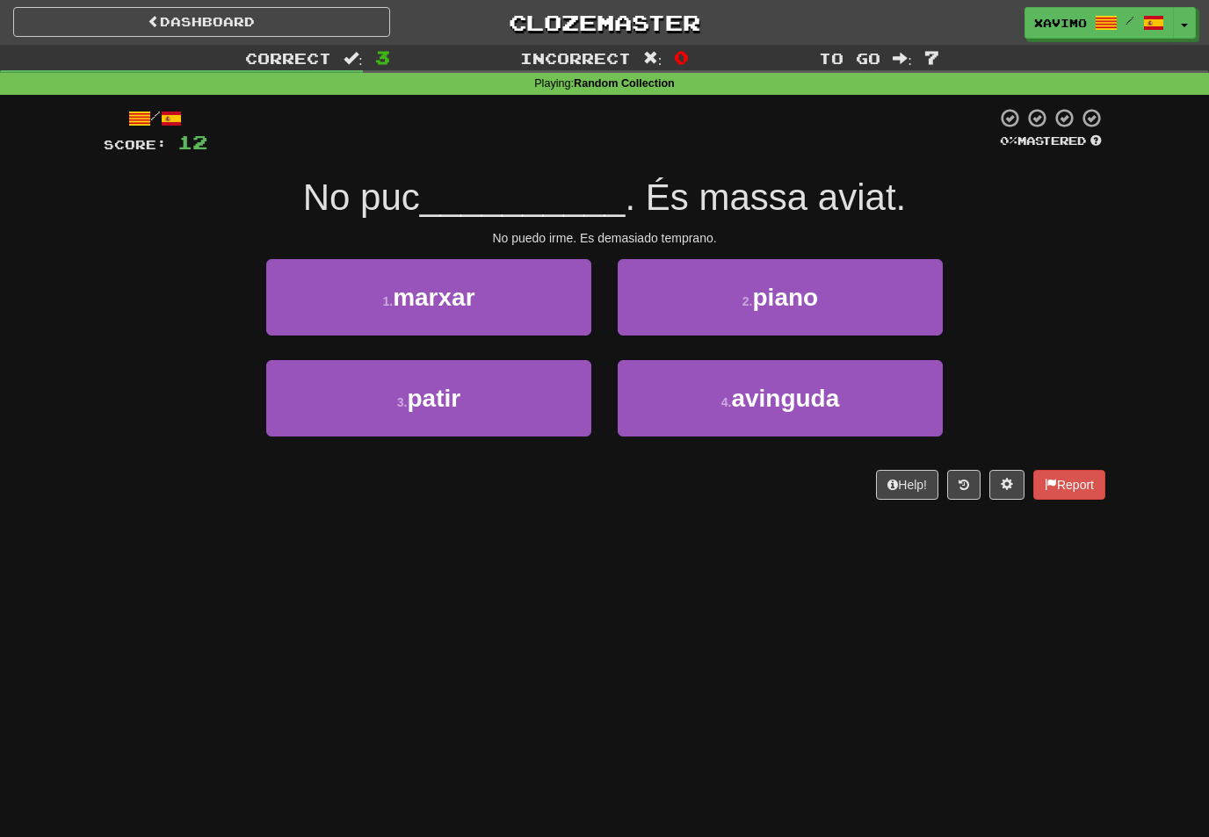
click at [549, 307] on button "1 . marxar" at bounding box center [428, 297] width 325 height 76
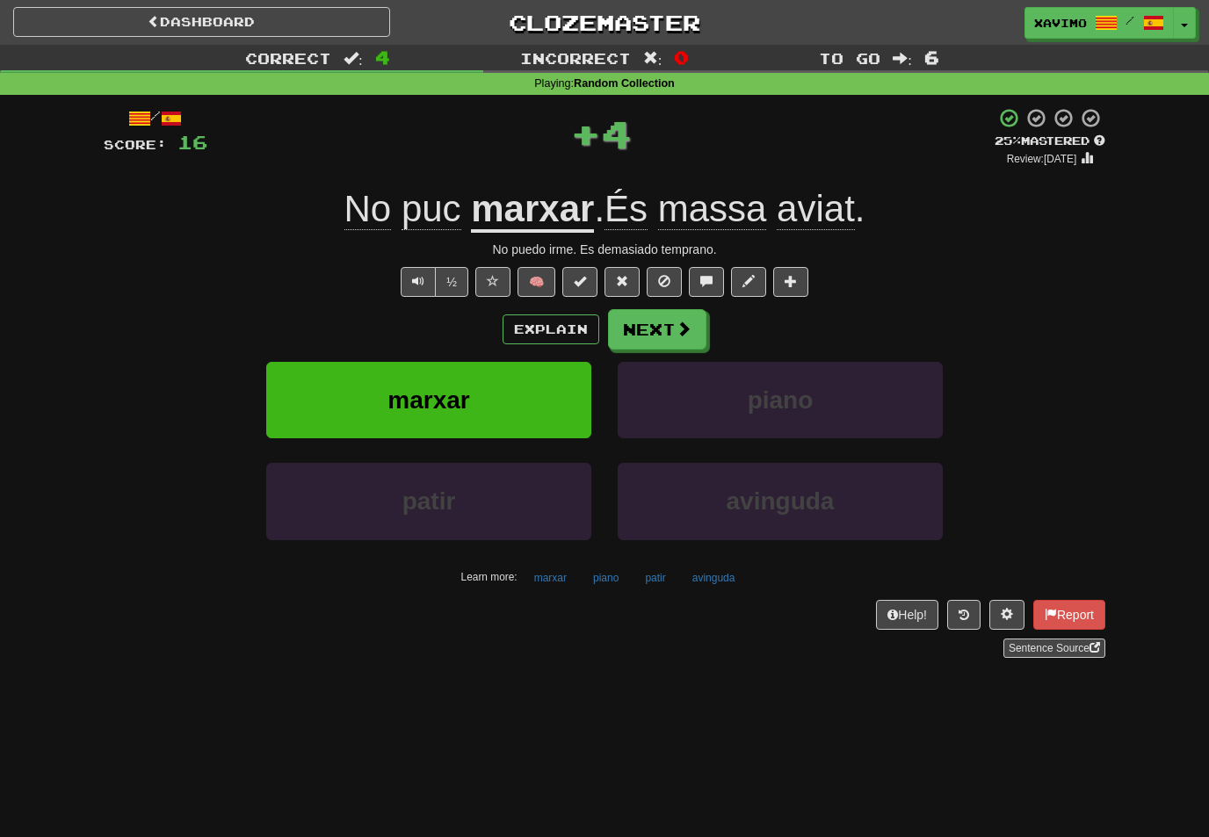
click at [687, 326] on span at bounding box center [684, 329] width 16 height 16
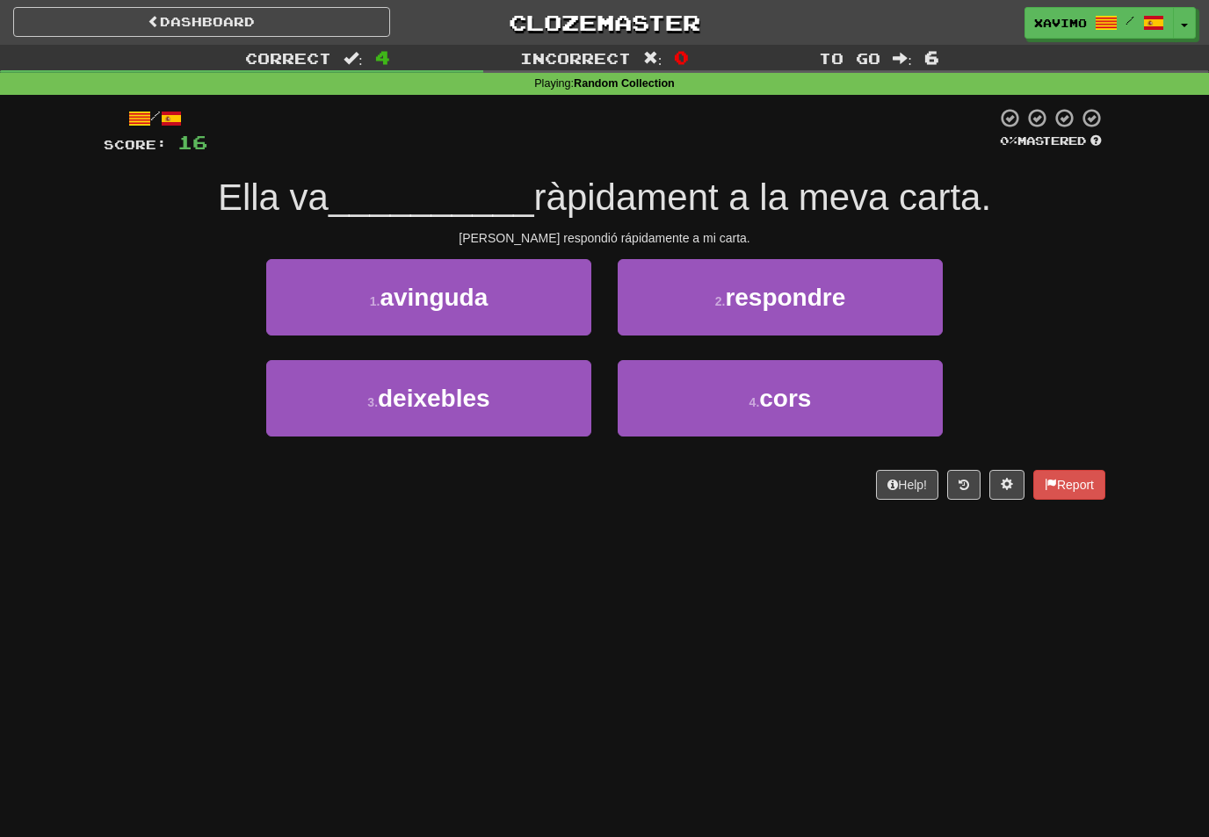
click at [807, 299] on span "respondre" at bounding box center [785, 297] width 120 height 27
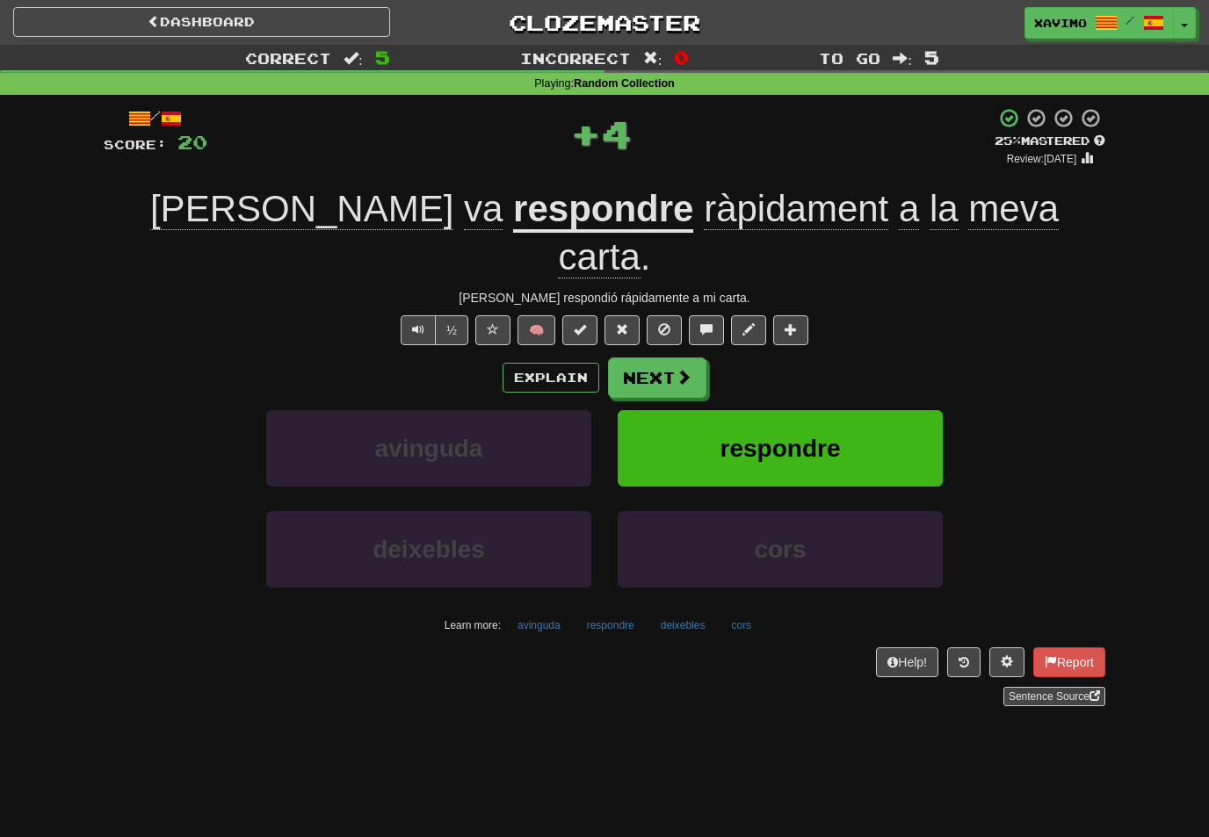
click at [697, 358] on button "Next" at bounding box center [657, 378] width 98 height 40
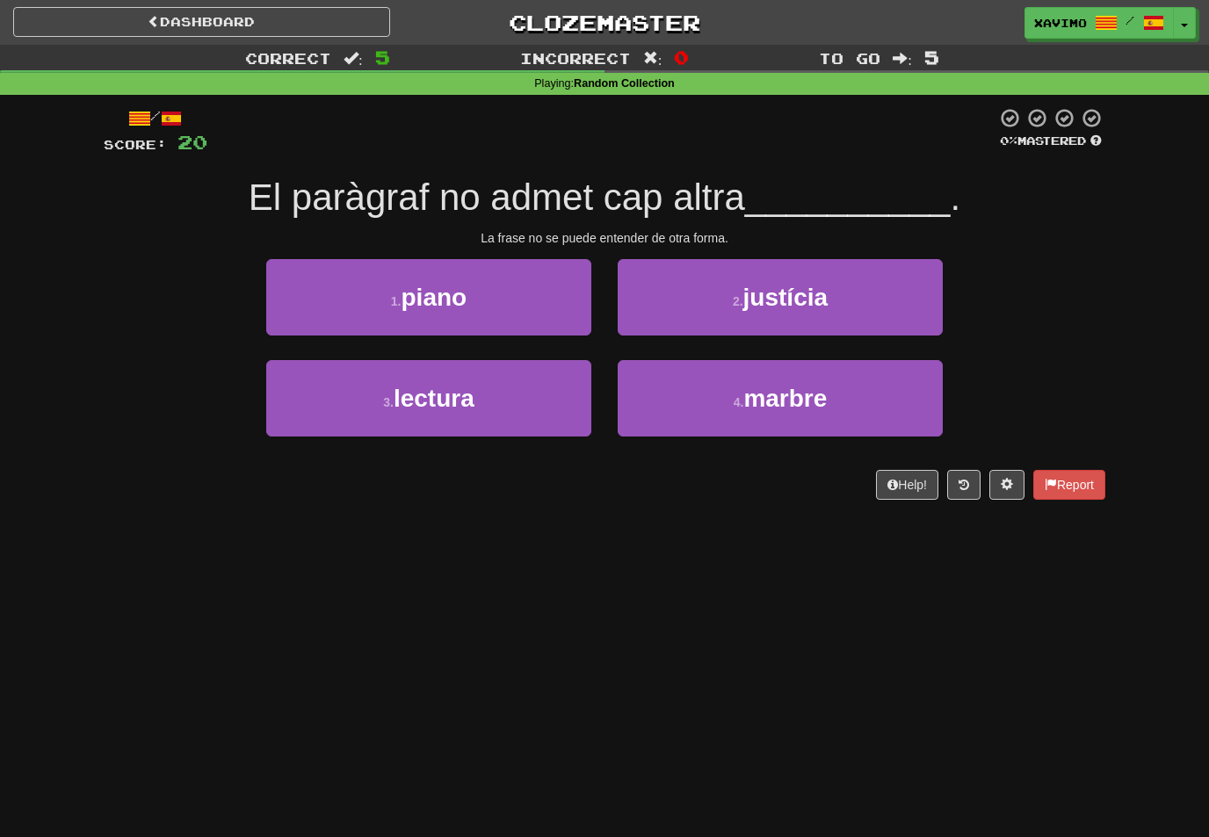
click at [578, 394] on button "3 . lectura" at bounding box center [428, 398] width 325 height 76
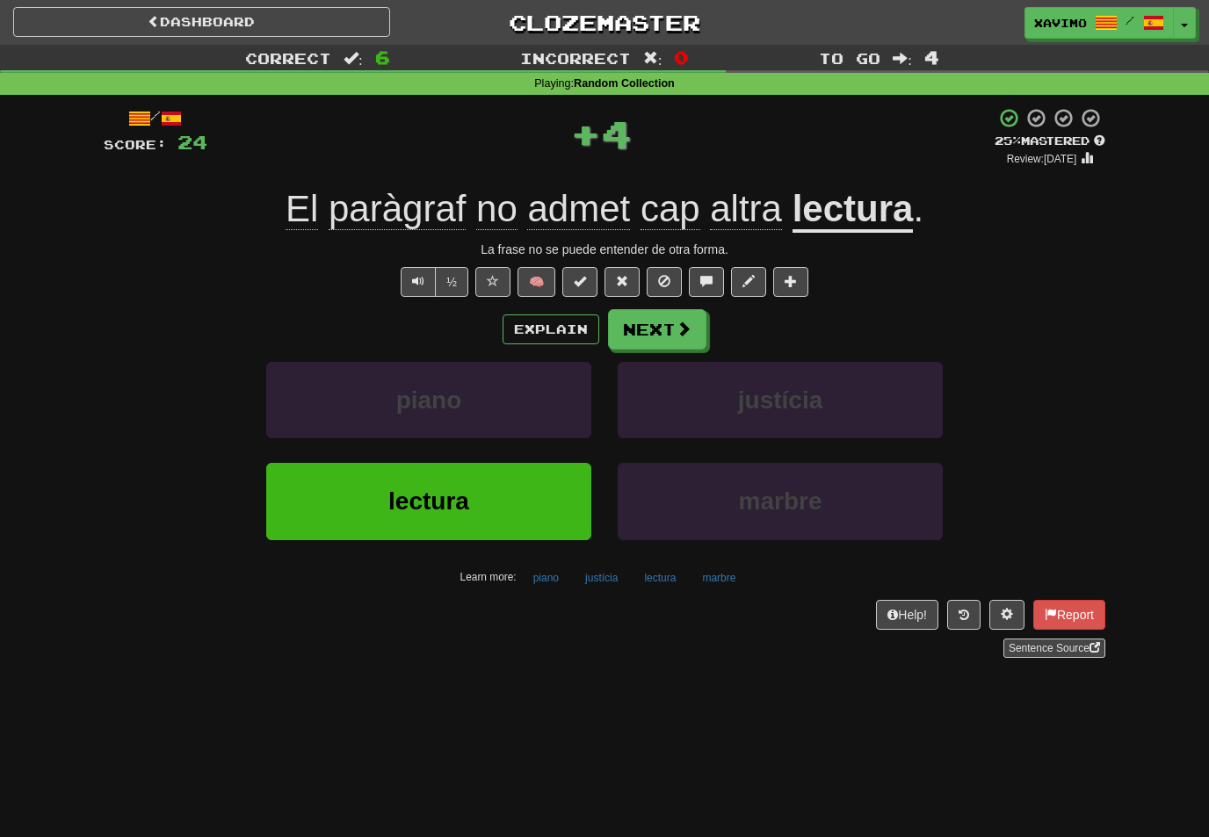
click at [703, 330] on button "Next" at bounding box center [657, 329] width 98 height 40
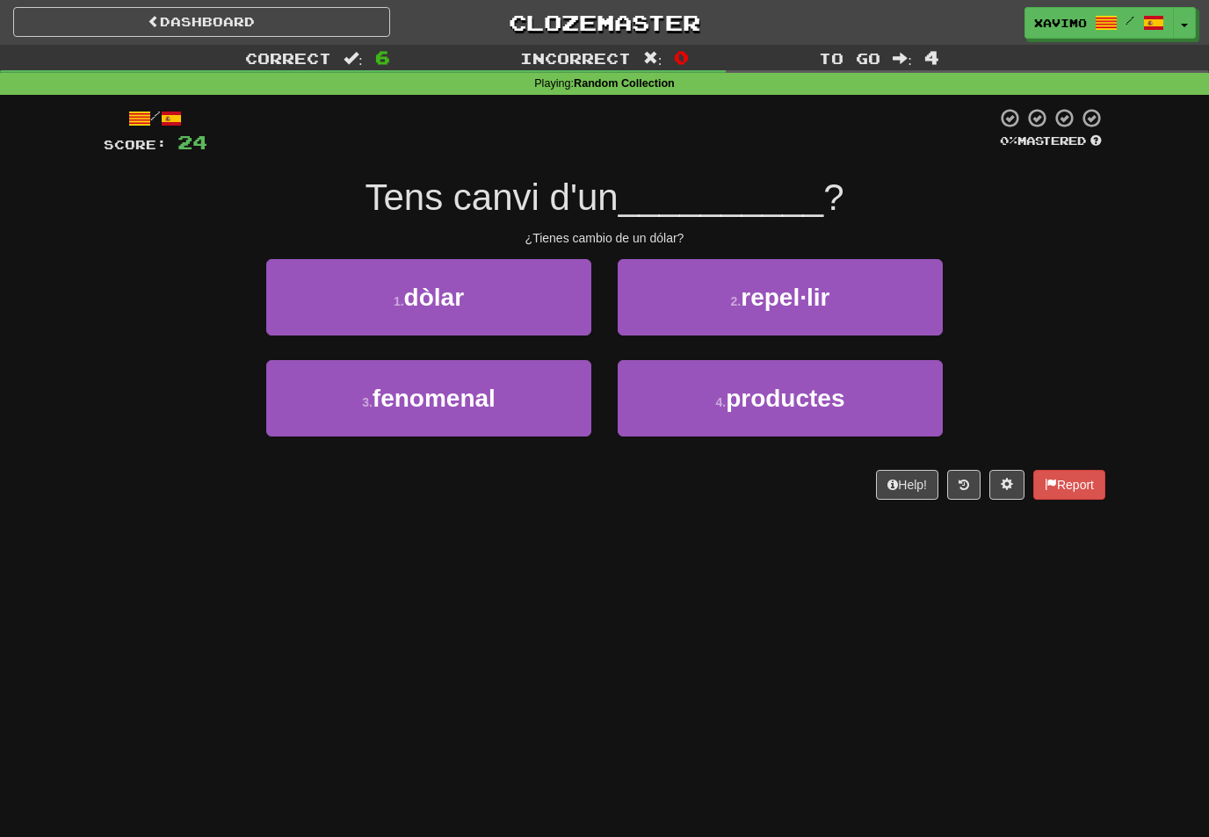
click at [572, 307] on button "1 . dòlar" at bounding box center [428, 297] width 325 height 76
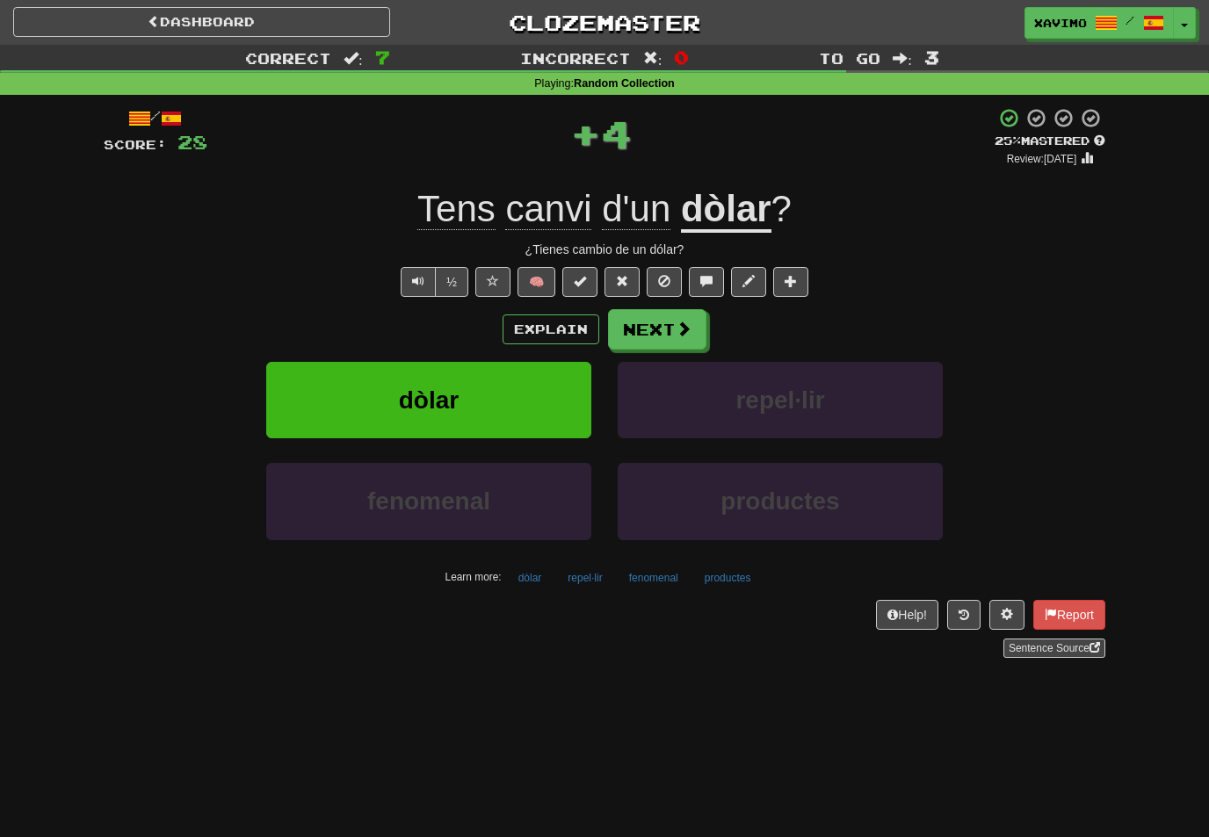
click at [703, 328] on button "Next" at bounding box center [657, 329] width 98 height 40
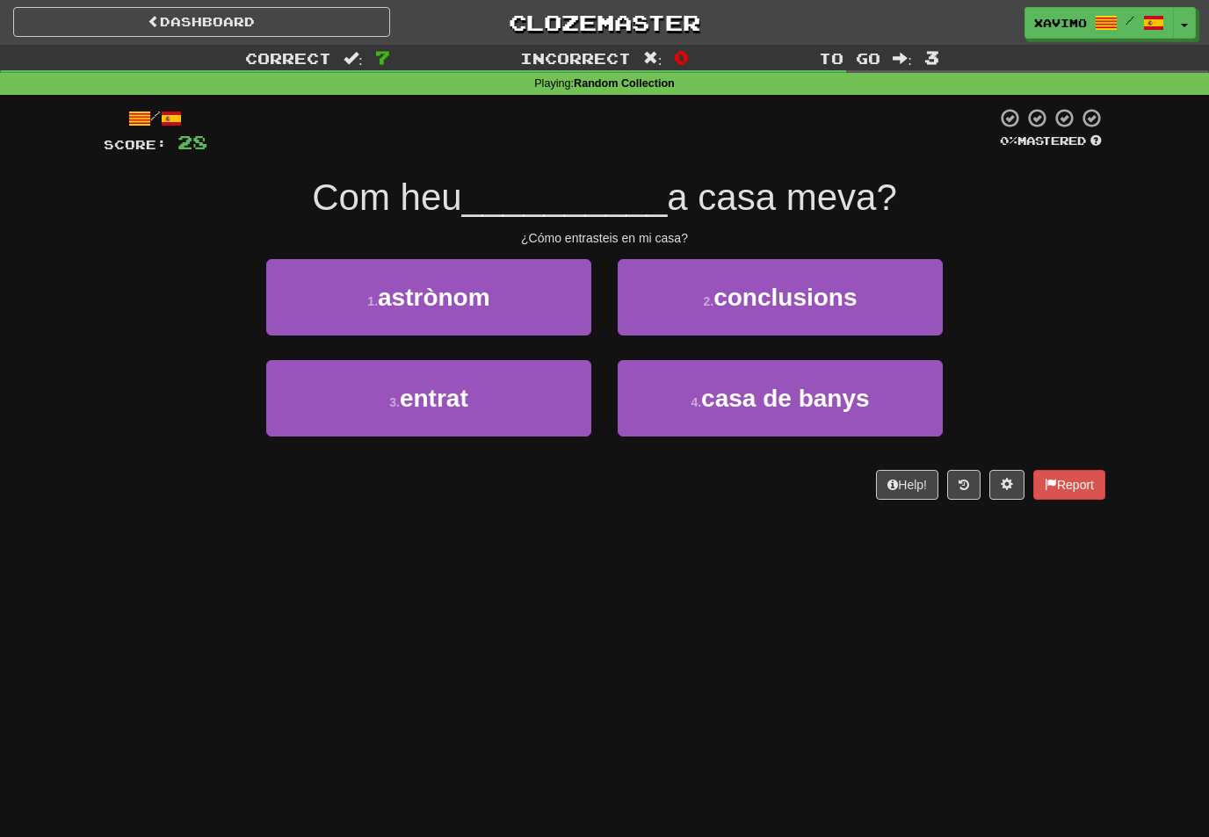
click at [539, 408] on button "3 . entrat" at bounding box center [428, 398] width 325 height 76
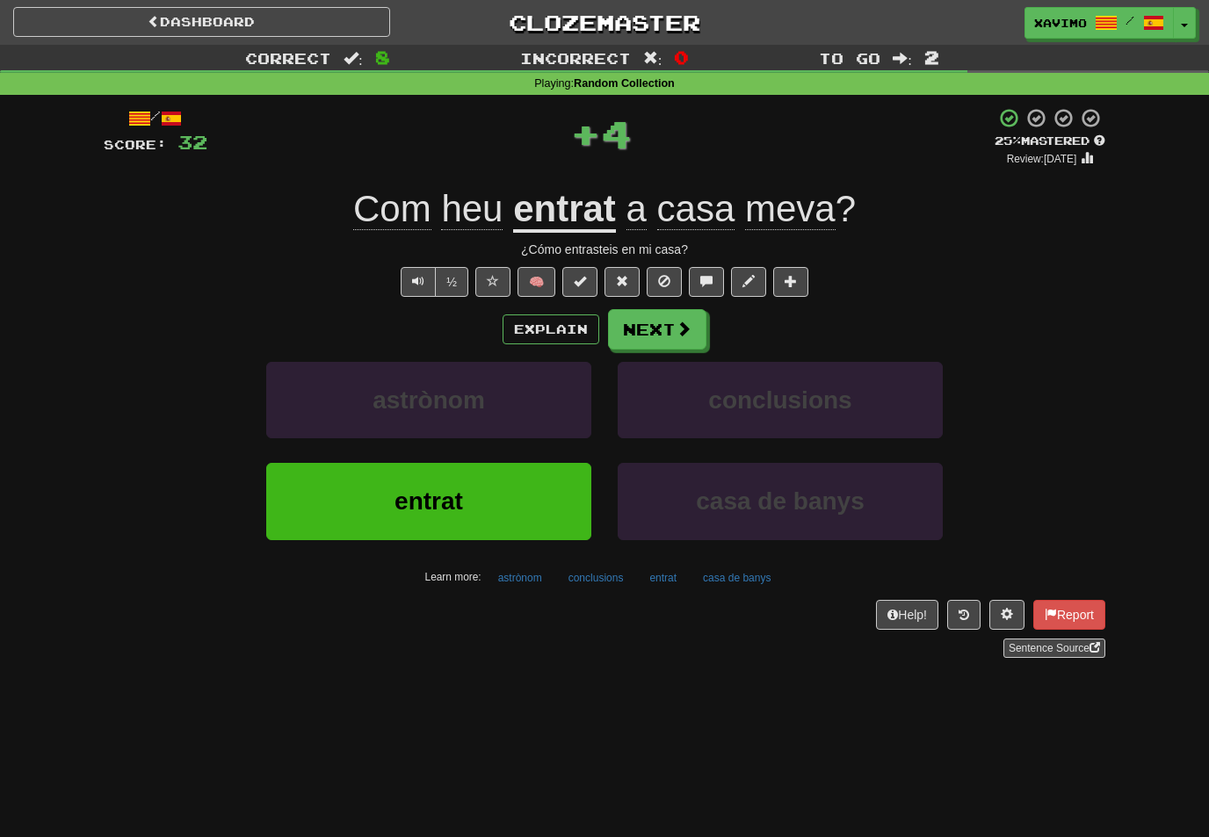
click at [662, 335] on button "Next" at bounding box center [657, 329] width 98 height 40
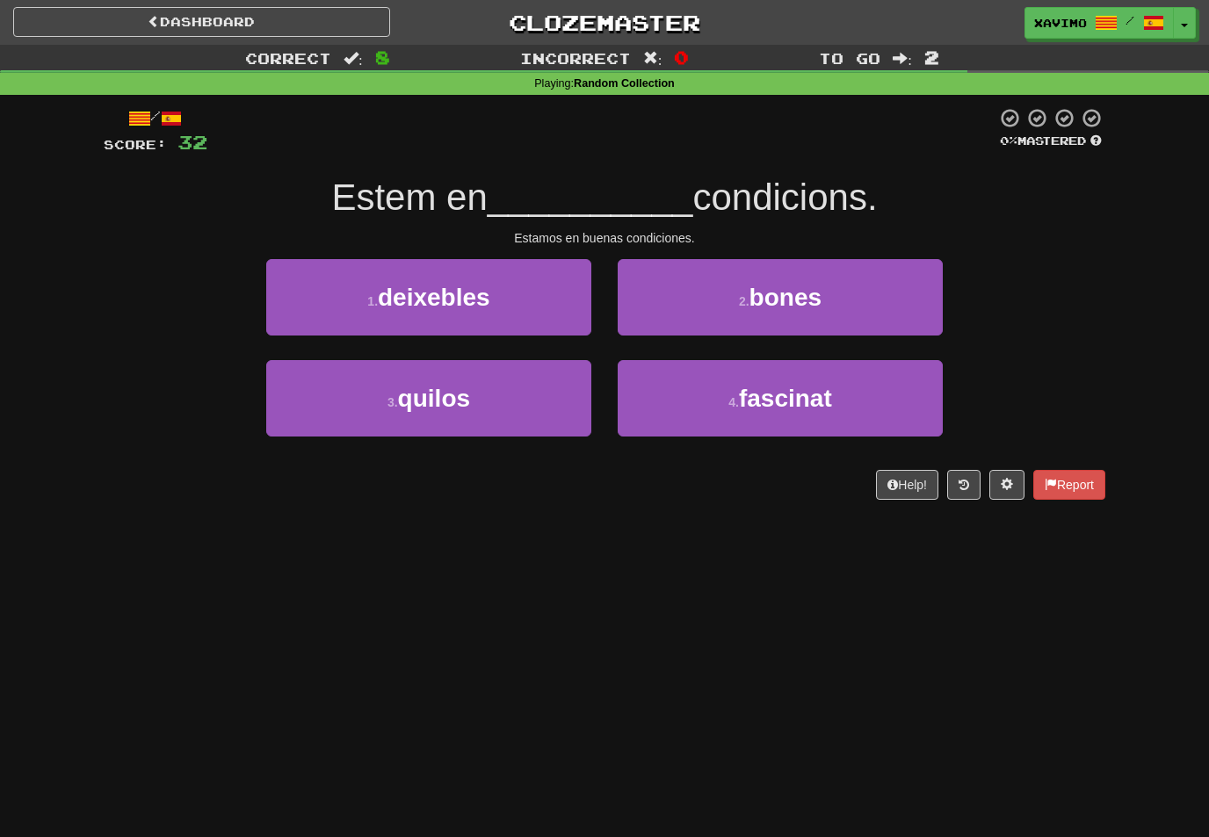
click at [817, 300] on span "bones" at bounding box center [785, 297] width 72 height 27
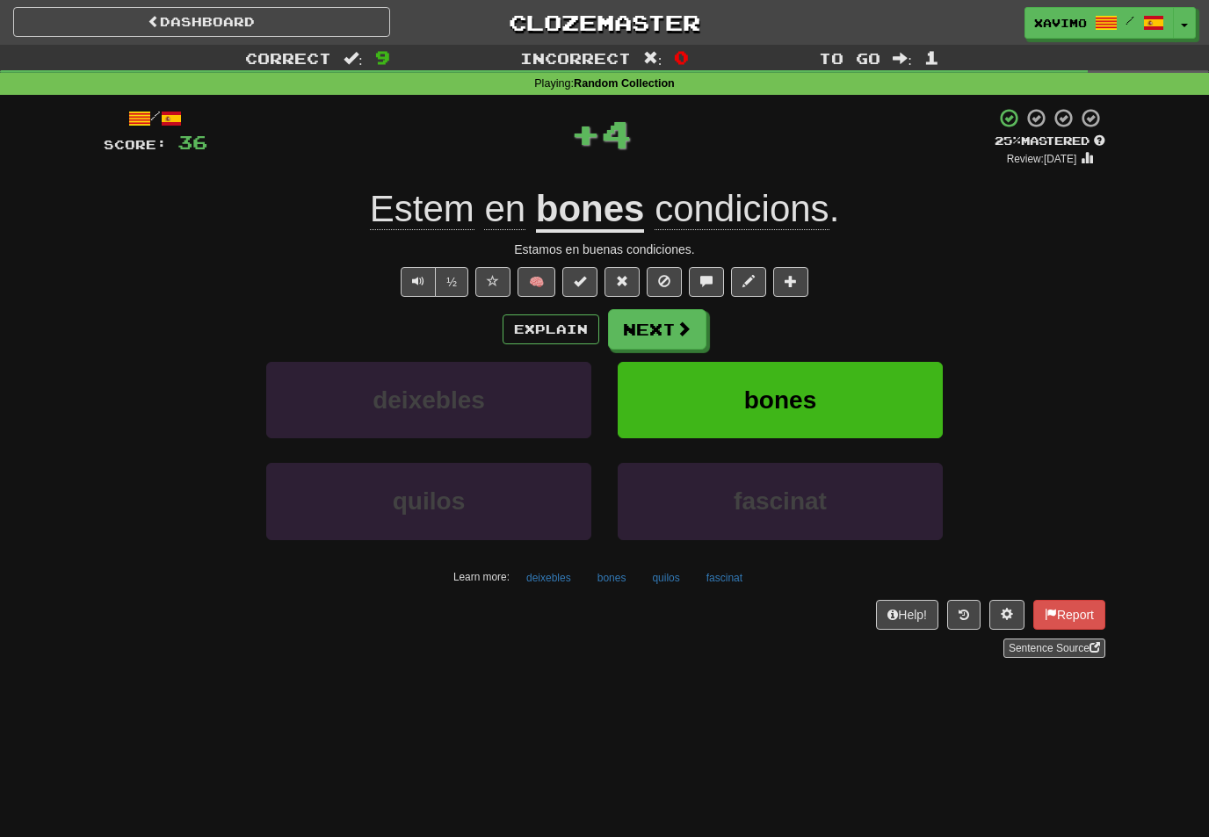
click at [692, 346] on button "Next" at bounding box center [657, 329] width 98 height 40
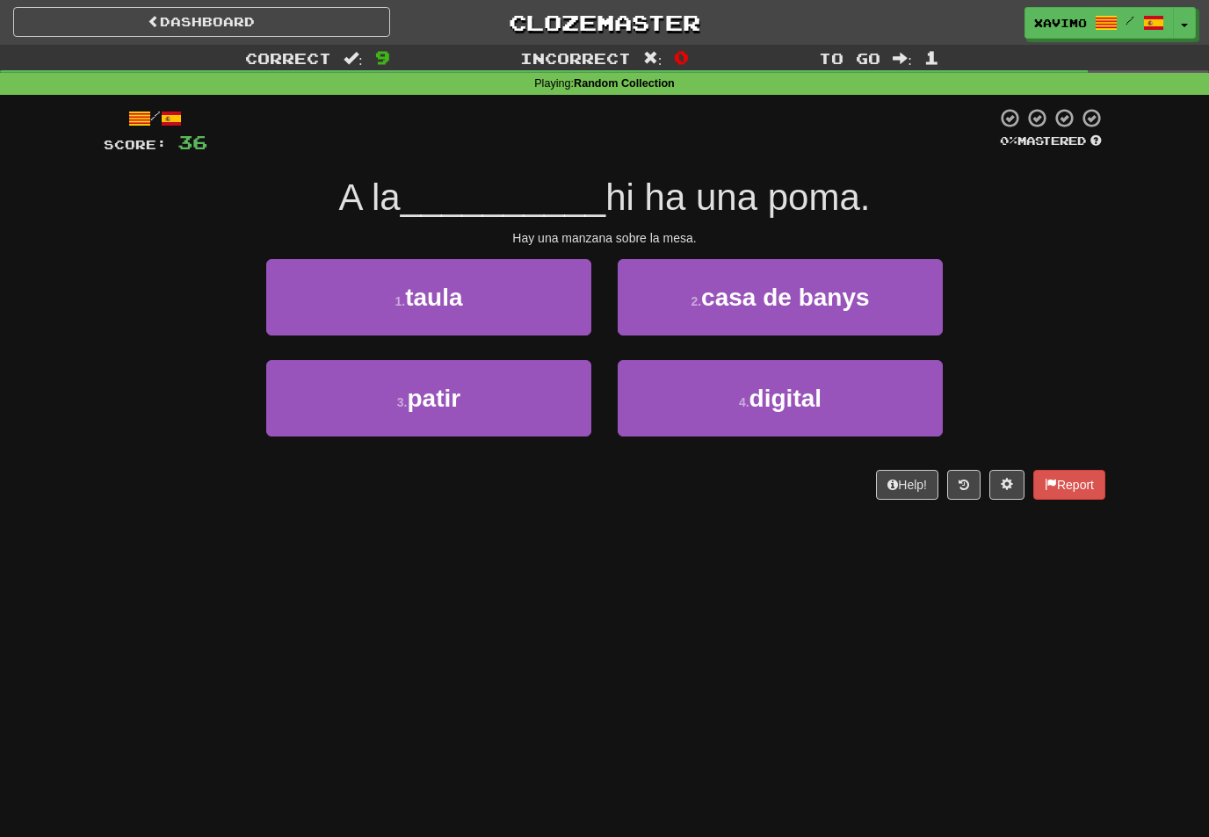
click at [538, 309] on button "1 . taula" at bounding box center [428, 297] width 325 height 76
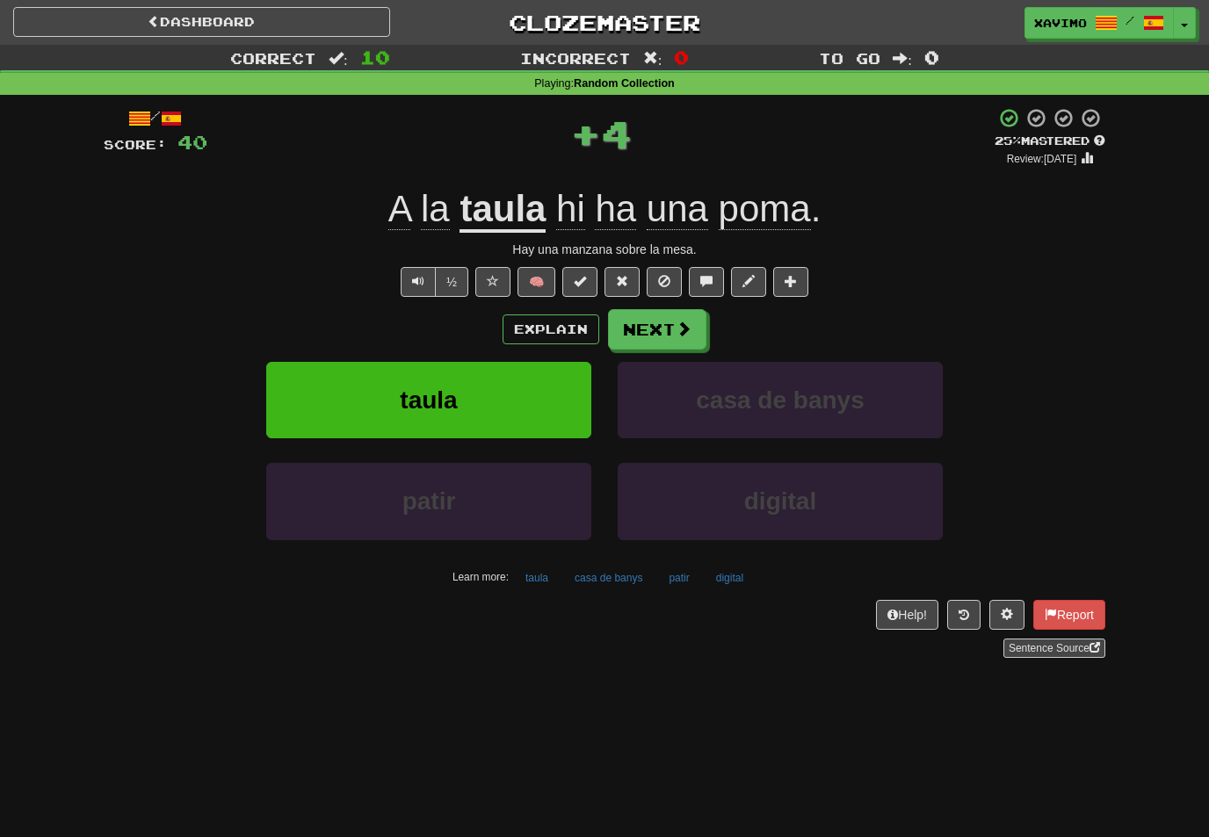
click at [691, 326] on span at bounding box center [684, 329] width 16 height 16
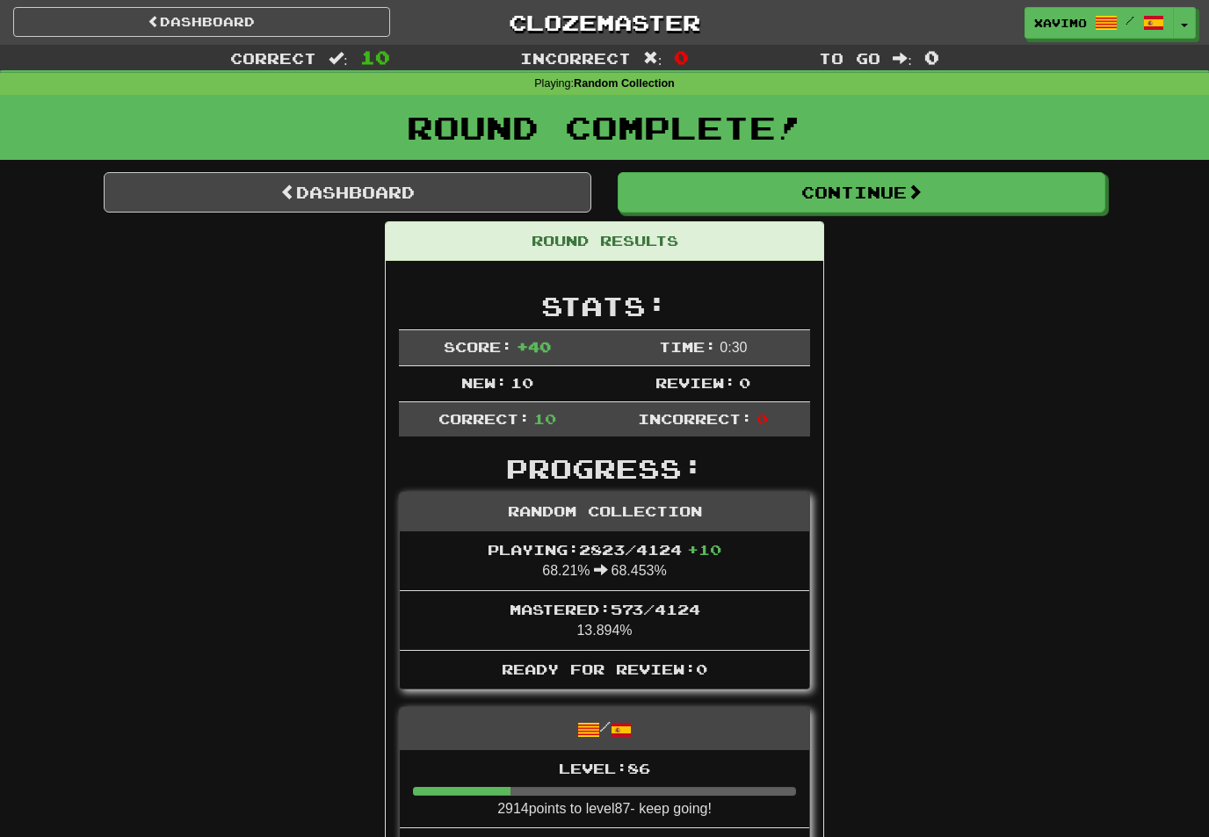
click at [912, 189] on button "Continue" at bounding box center [862, 192] width 488 height 40
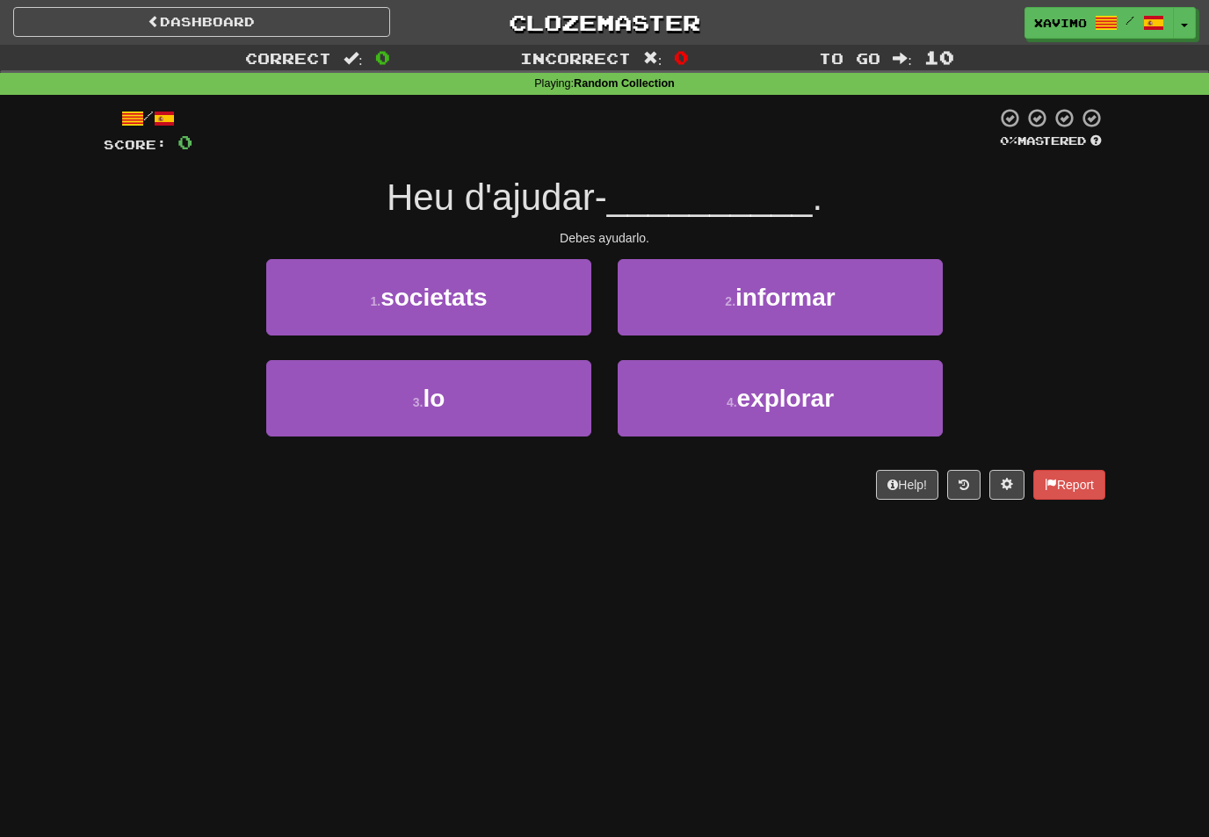
click at [555, 402] on button "3 . lo" at bounding box center [428, 398] width 325 height 76
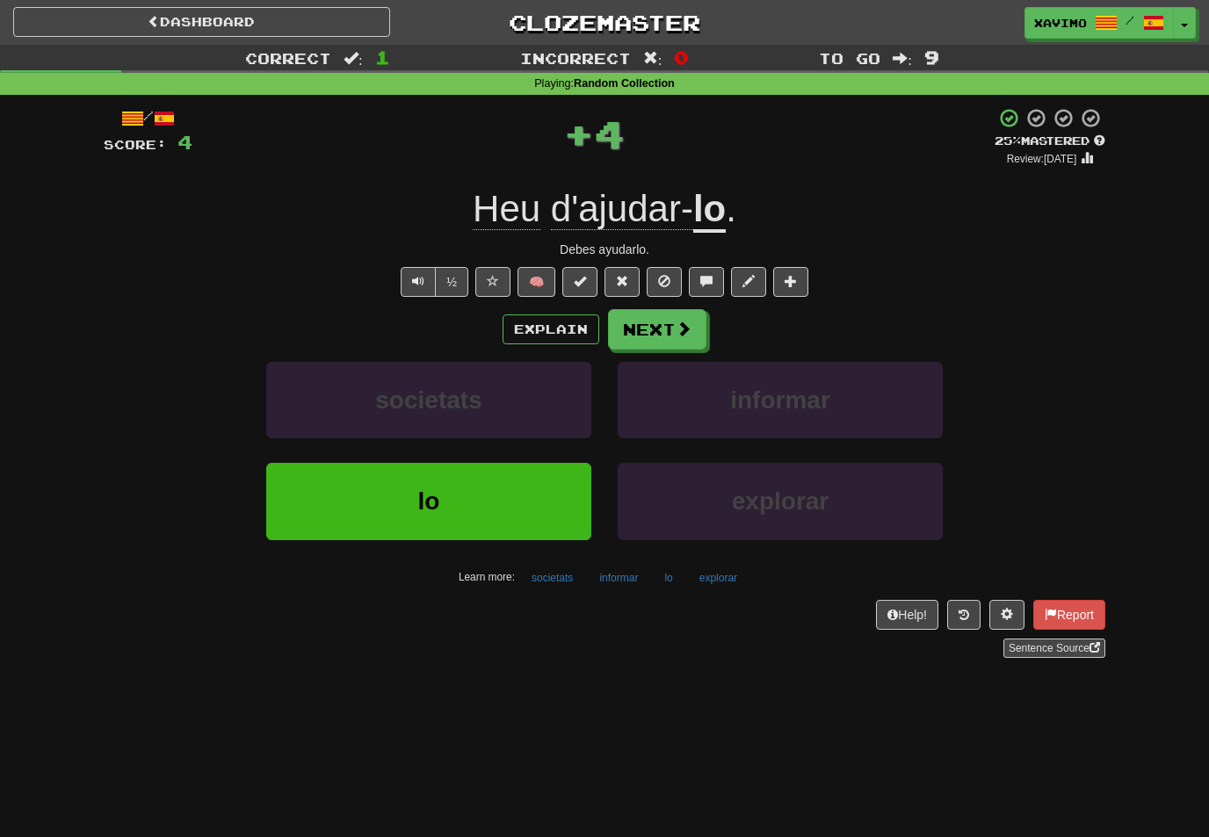
click at [682, 344] on button "Next" at bounding box center [657, 329] width 98 height 40
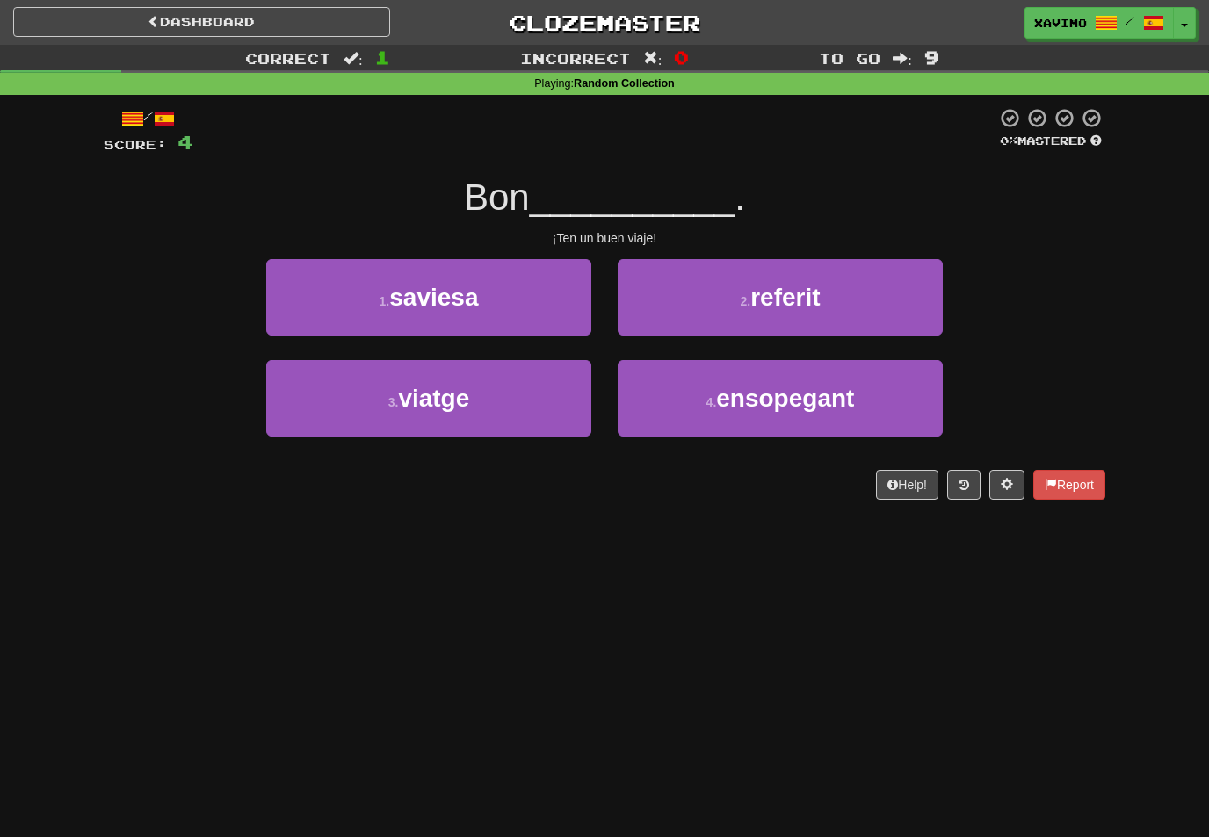
click at [580, 400] on button "3 . viatge" at bounding box center [428, 398] width 325 height 76
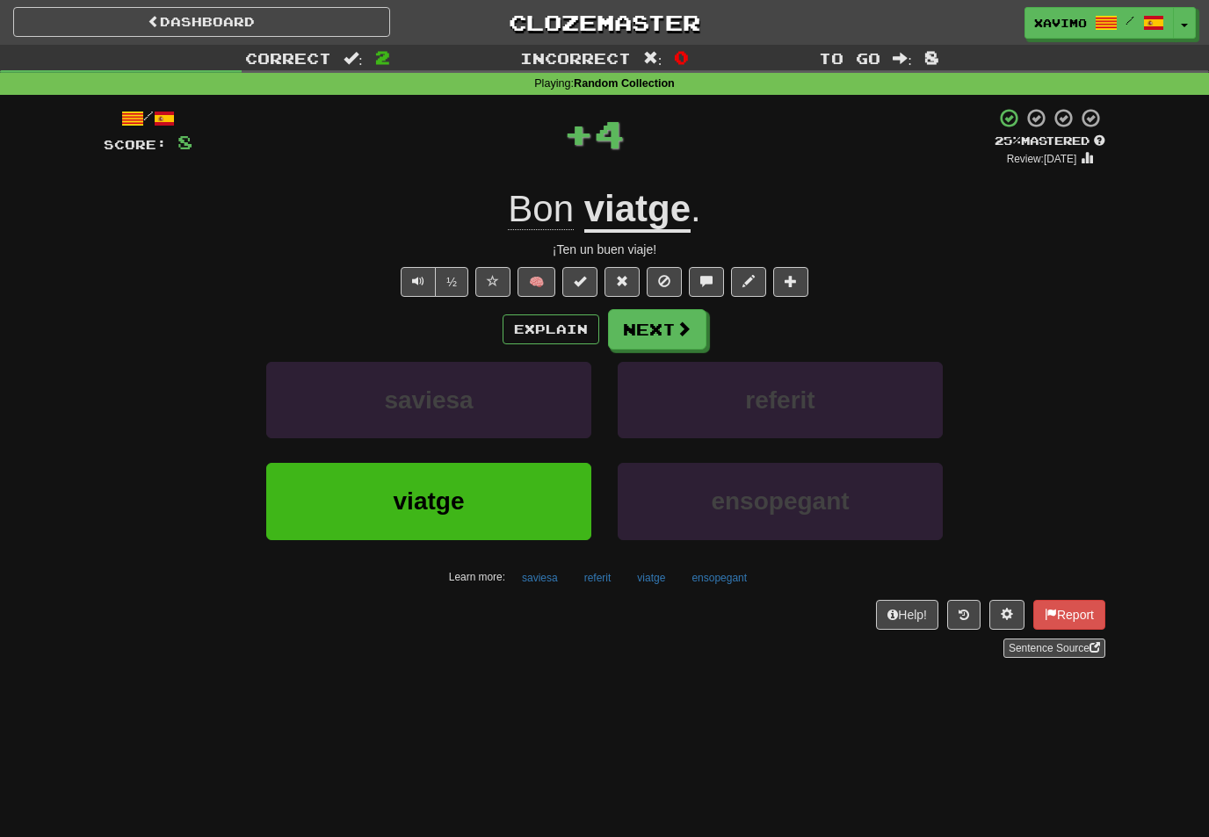
click at [705, 337] on button "Next" at bounding box center [657, 329] width 98 height 40
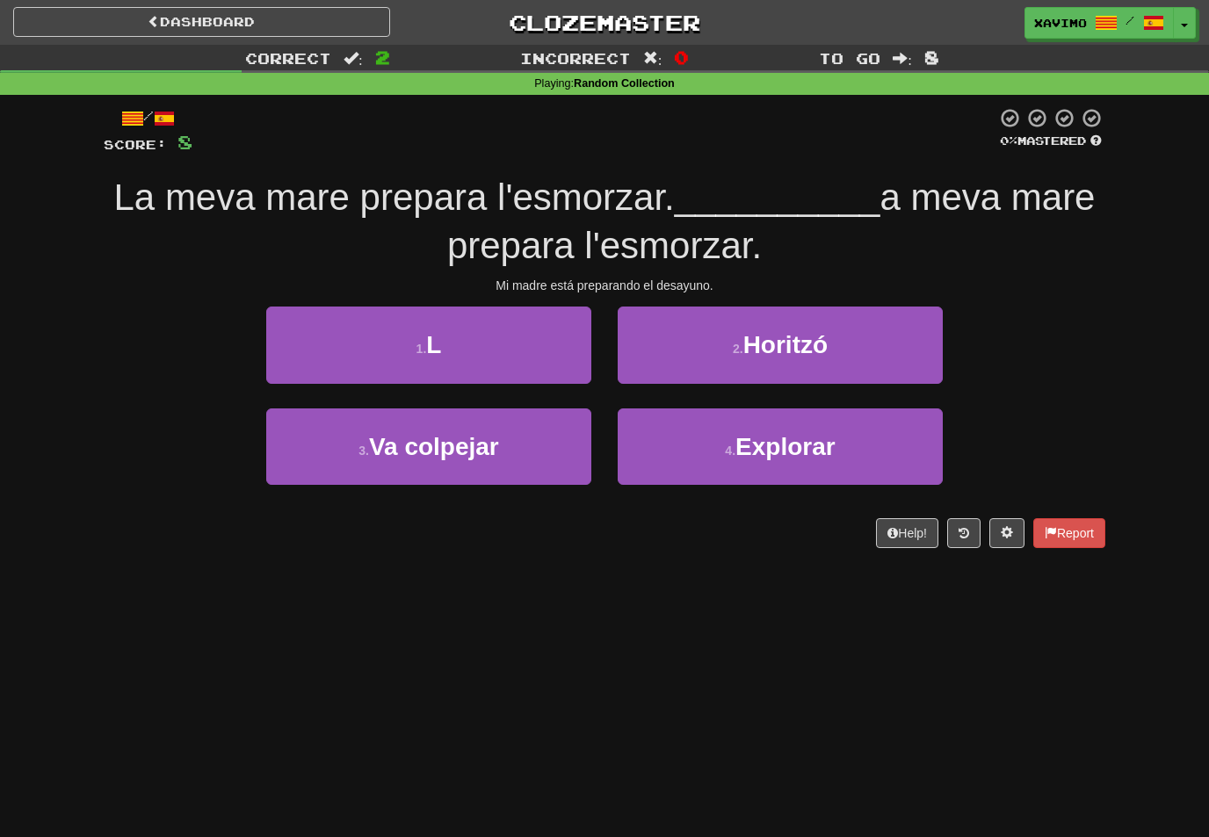
click at [543, 343] on button "1 . L" at bounding box center [428, 345] width 325 height 76
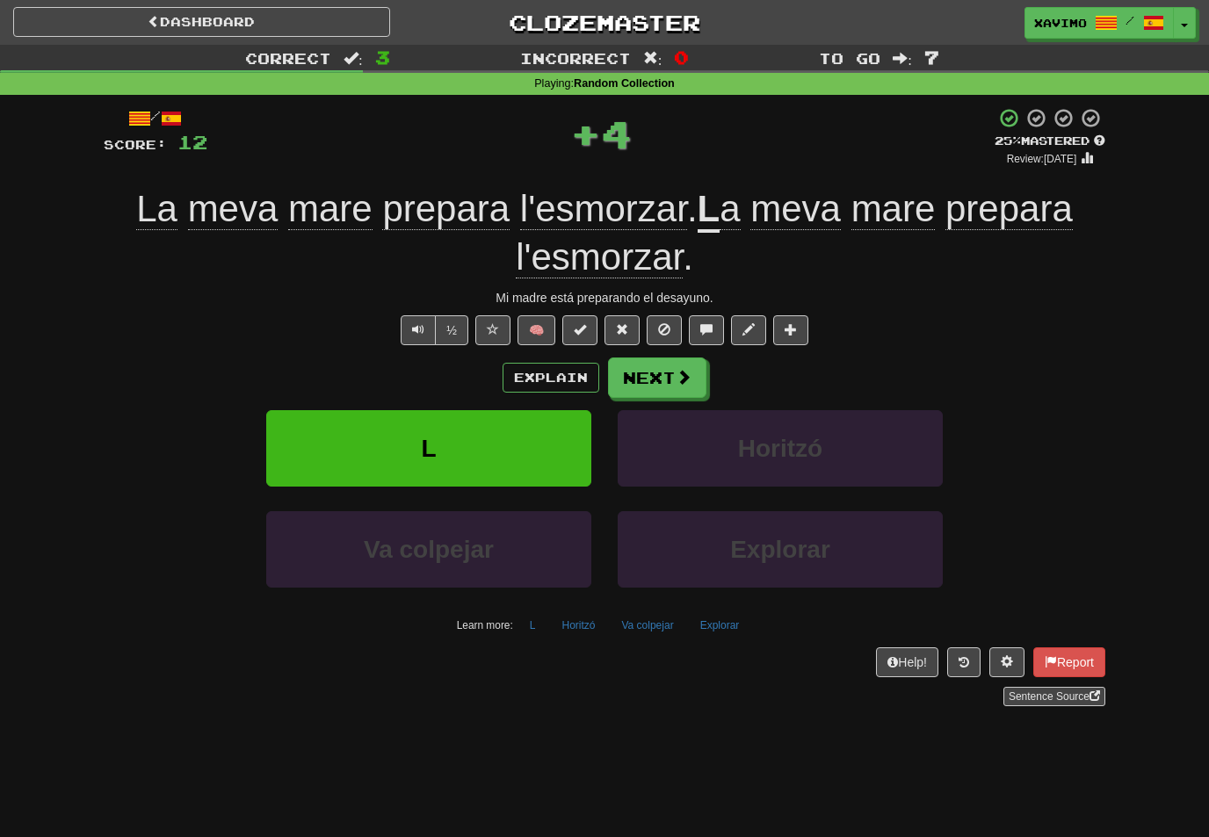
click at [679, 370] on span at bounding box center [684, 377] width 16 height 16
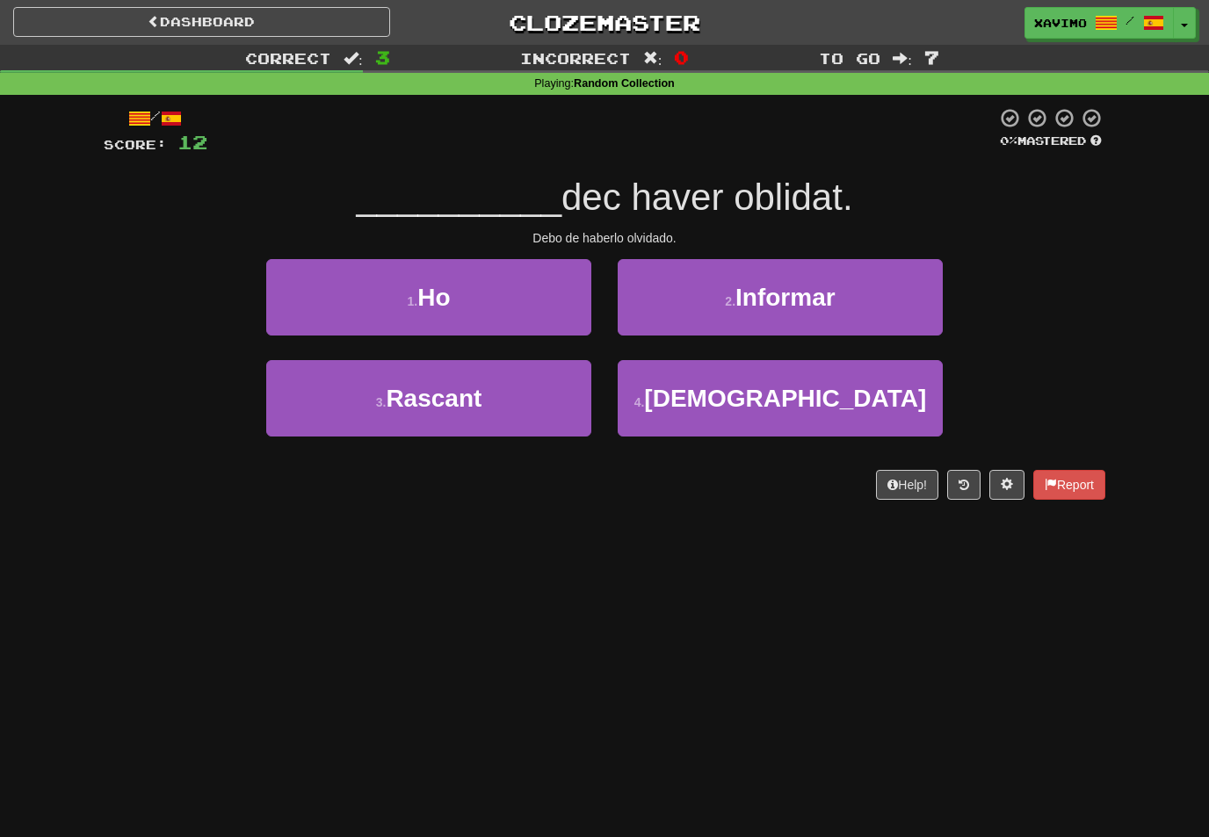
click at [545, 311] on button "1 . Ho" at bounding box center [428, 297] width 325 height 76
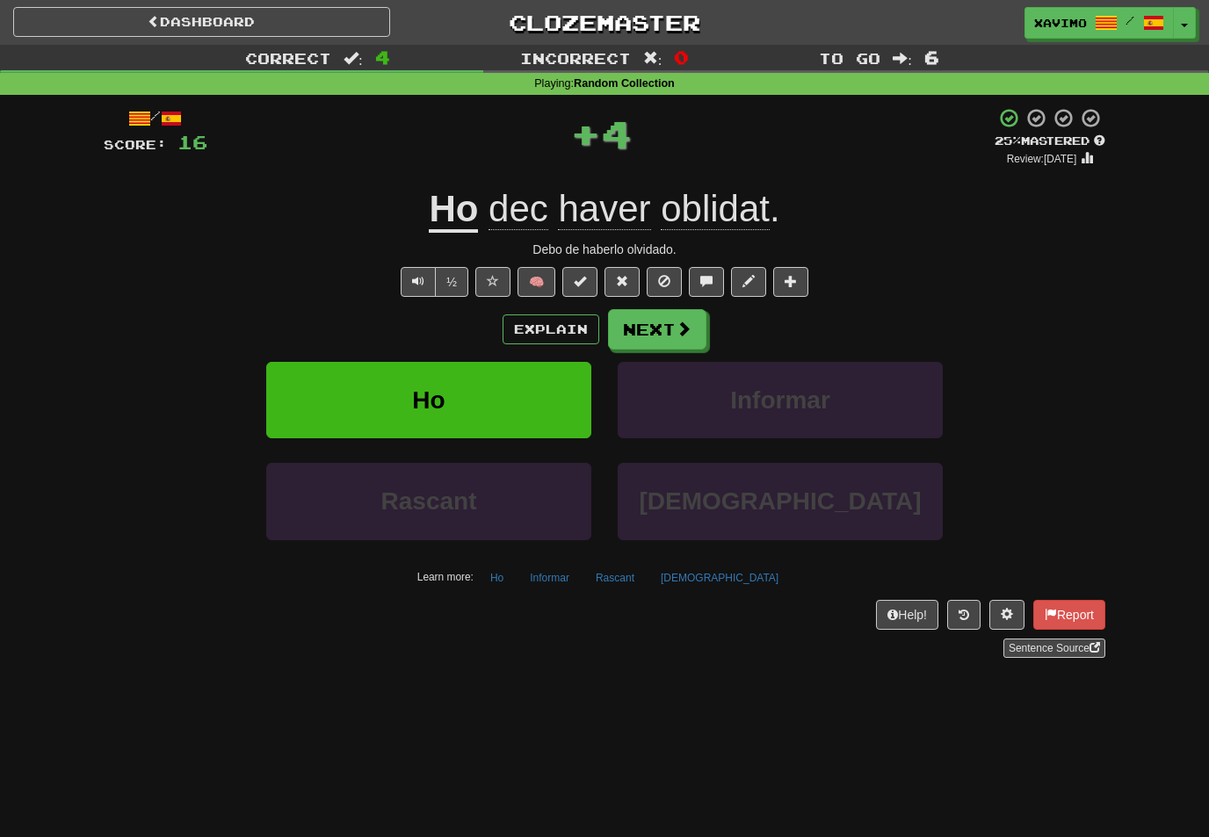
click at [687, 333] on span at bounding box center [684, 329] width 16 height 16
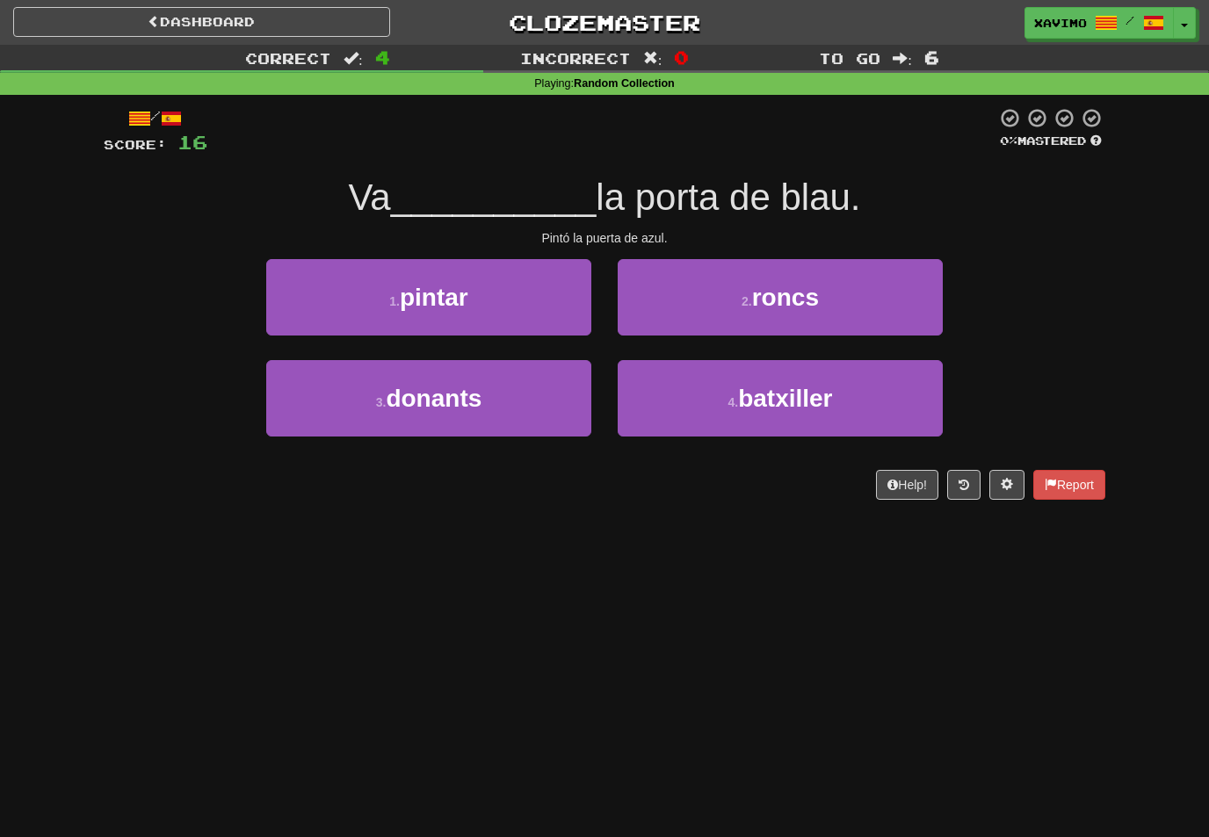
click at [557, 304] on button "1 . pintar" at bounding box center [428, 297] width 325 height 76
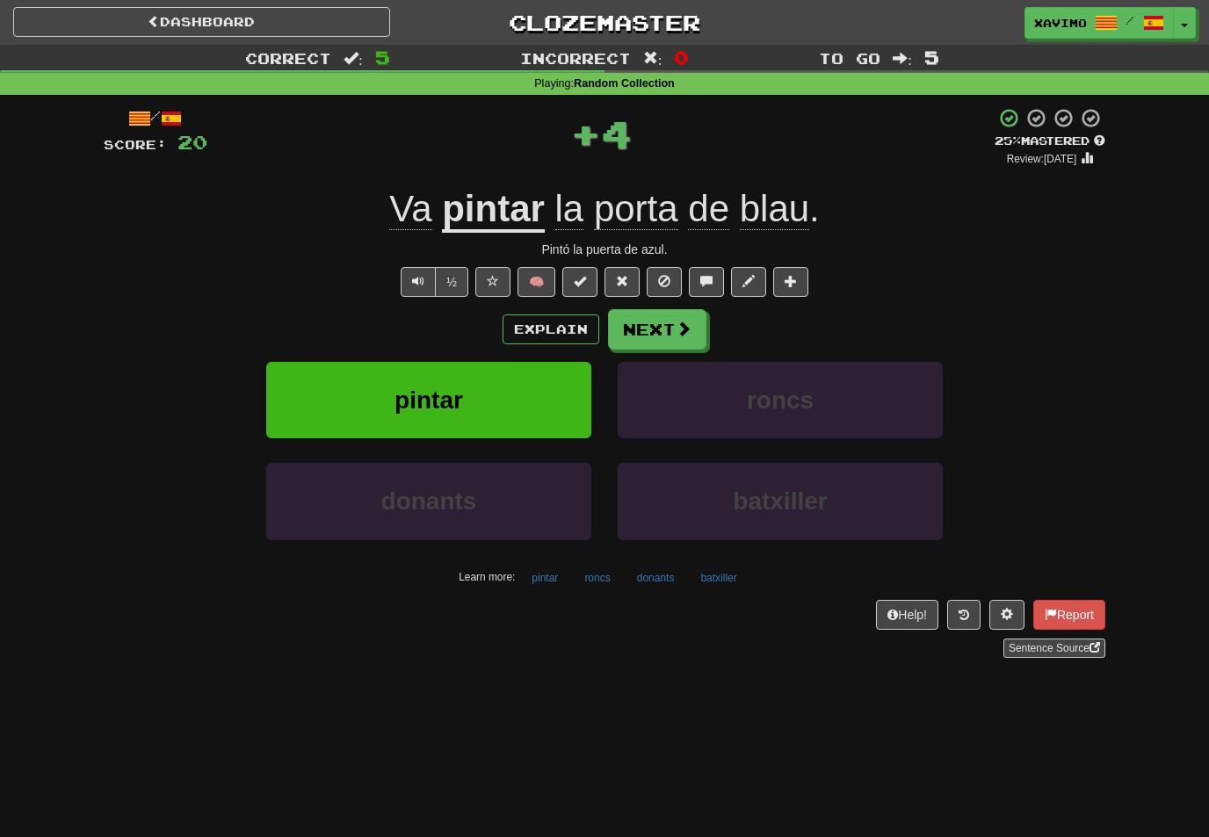
click at [684, 329] on span at bounding box center [684, 329] width 16 height 16
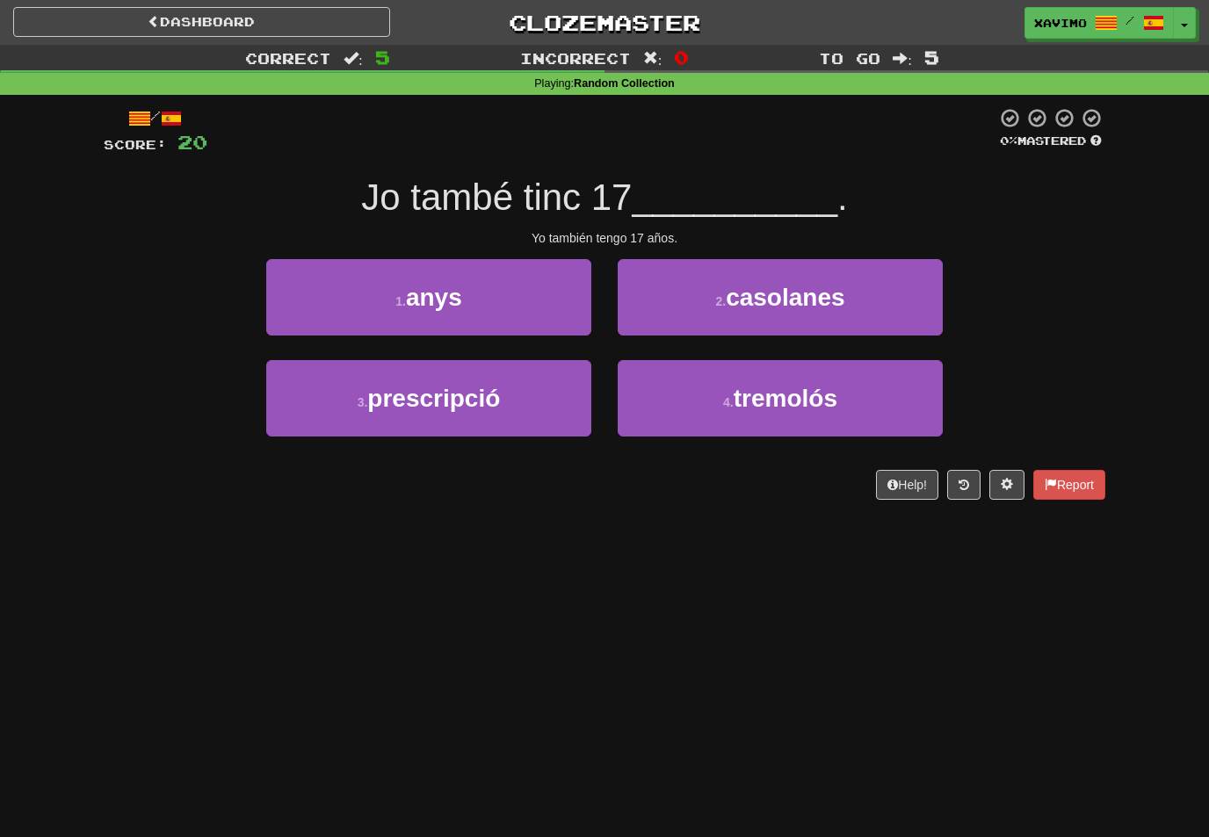
click at [570, 299] on button "1 . anys" at bounding box center [428, 297] width 325 height 76
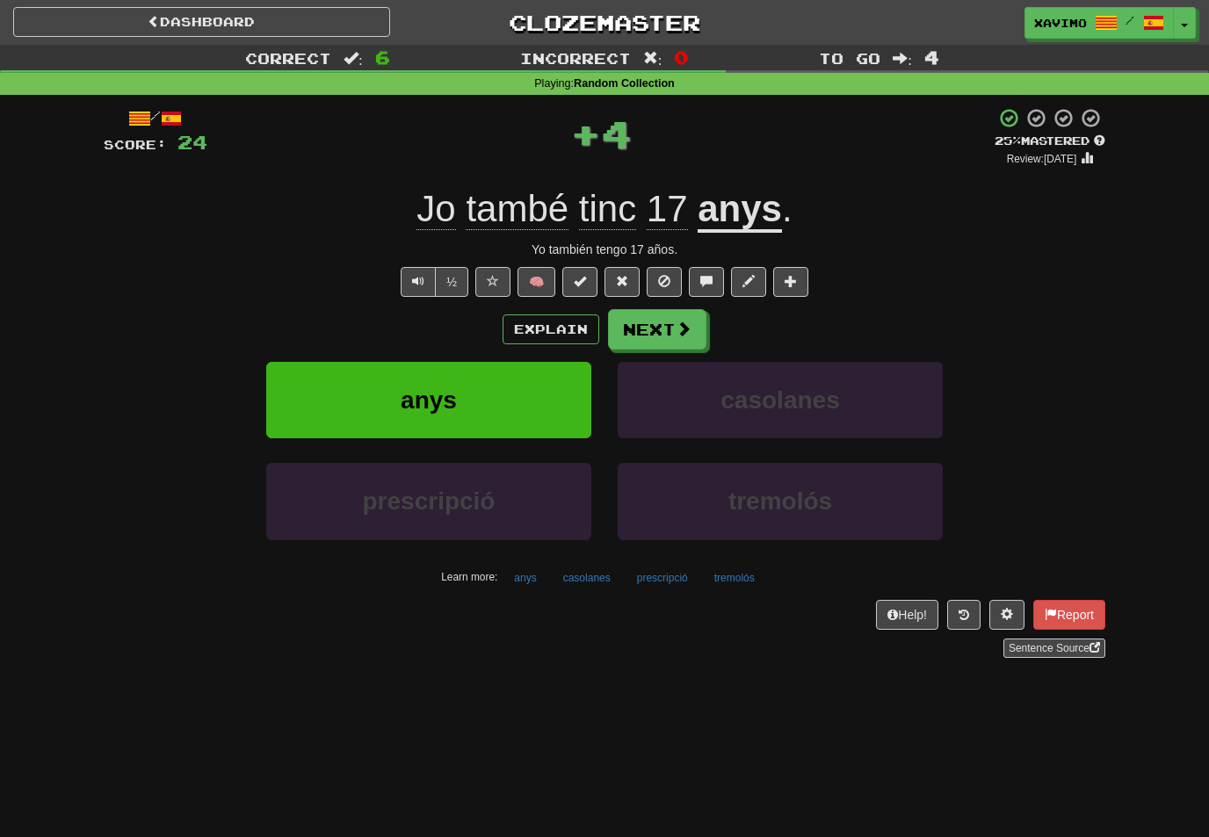
click at [689, 336] on button "Next" at bounding box center [657, 329] width 98 height 40
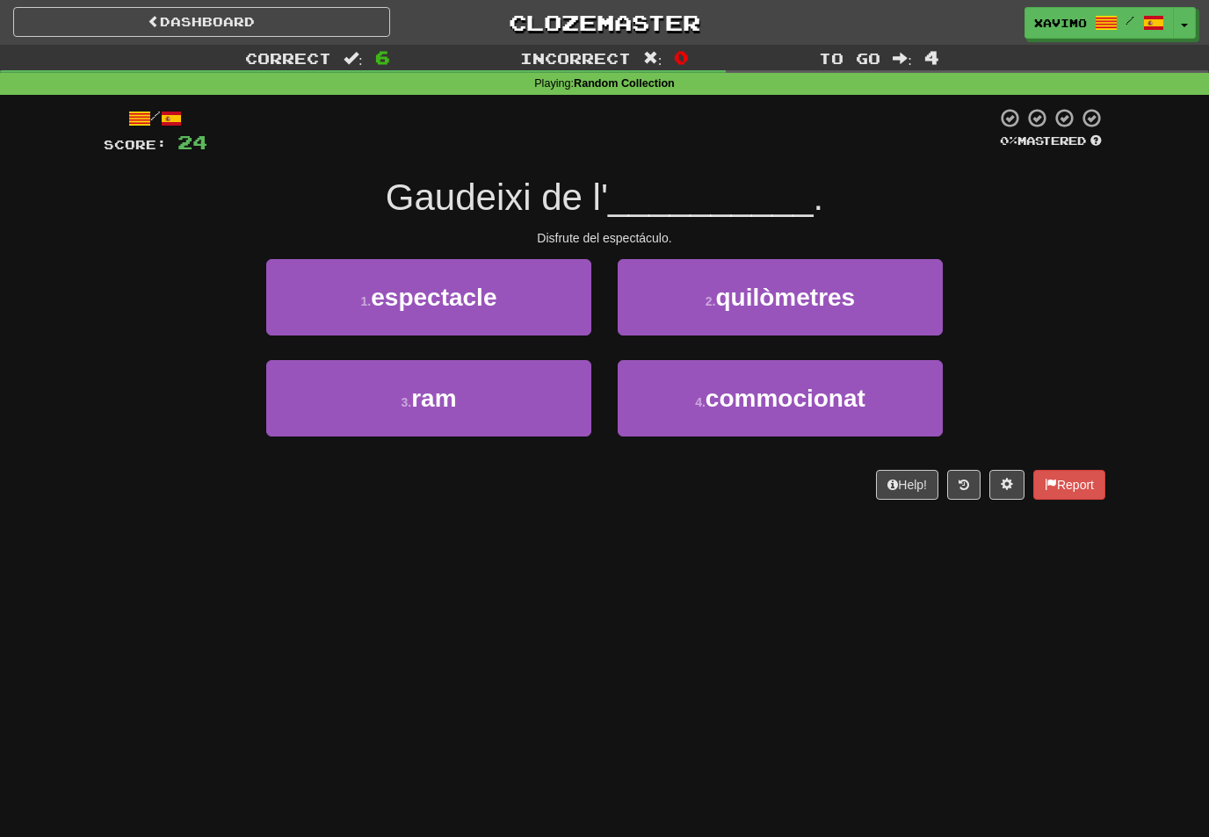
click at [569, 306] on button "1 . espectacle" at bounding box center [428, 297] width 325 height 76
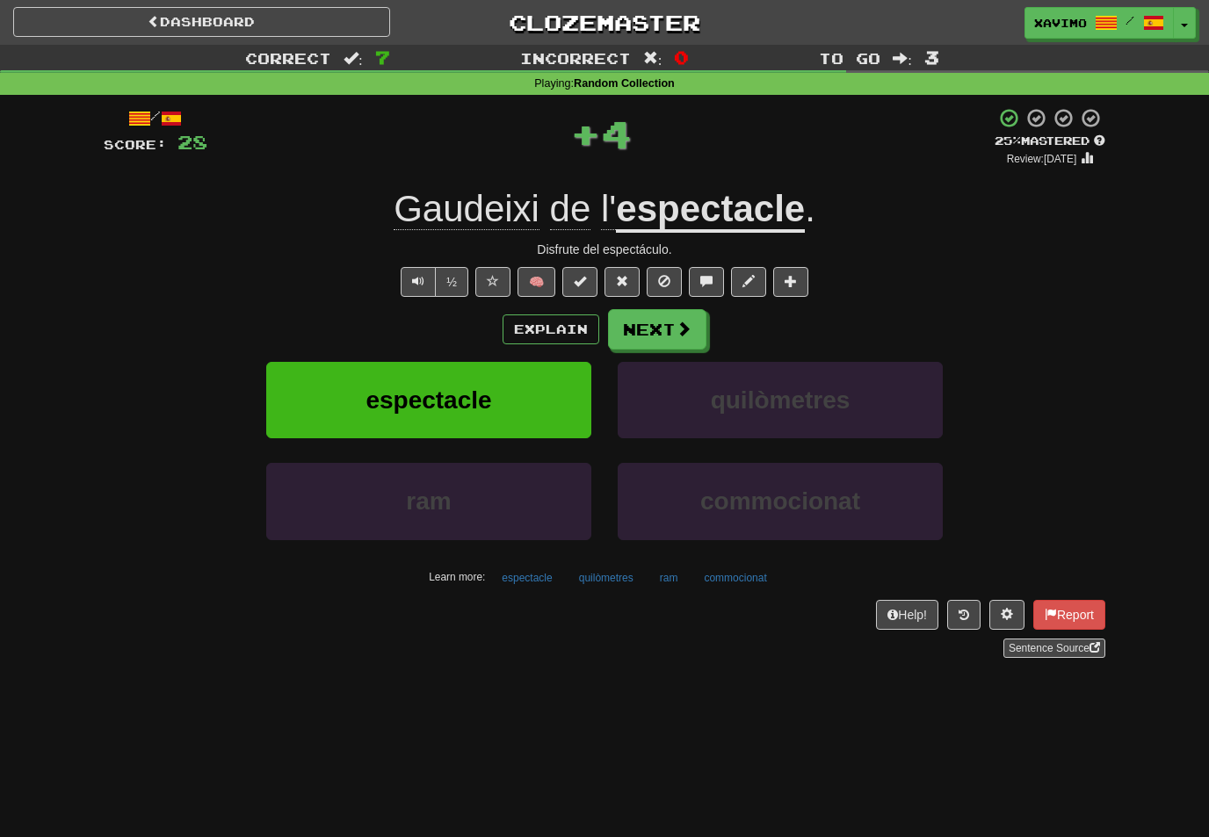
click at [685, 335] on span at bounding box center [684, 329] width 16 height 16
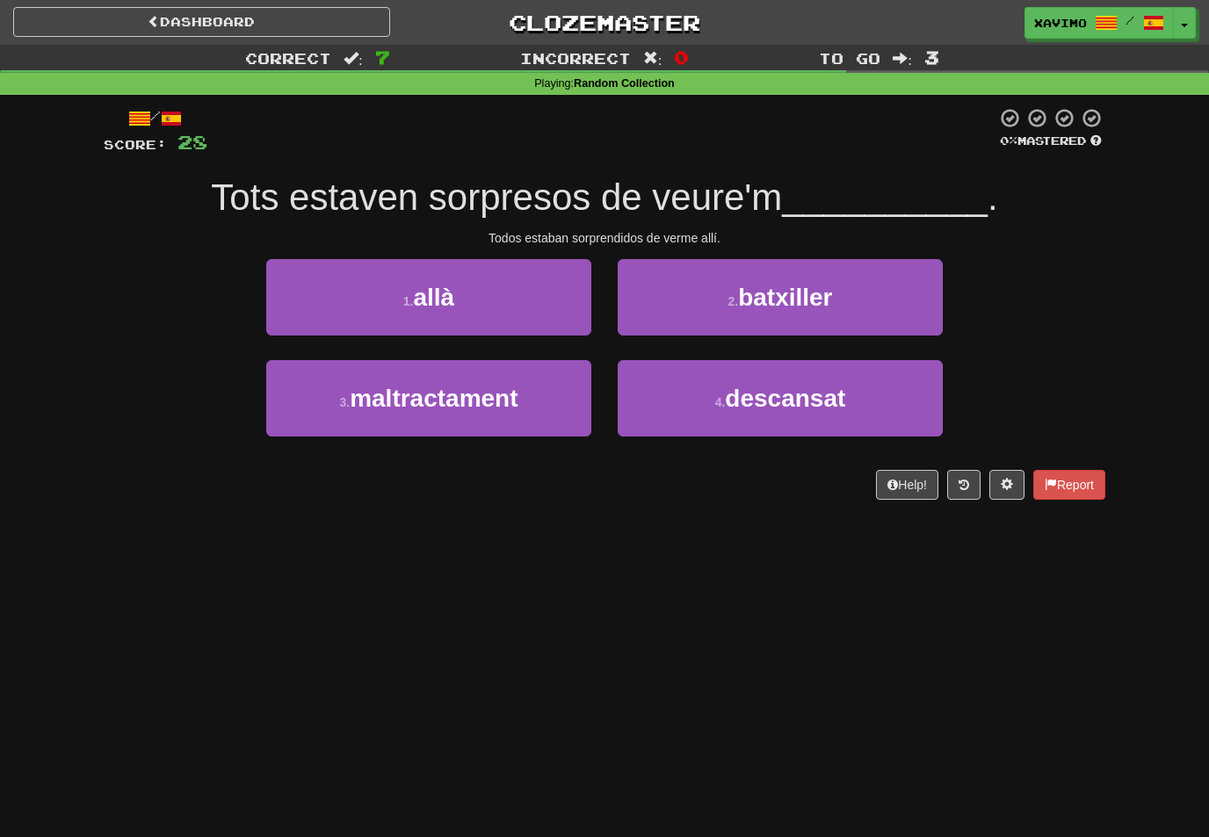
click at [564, 306] on button "1 . allà" at bounding box center [428, 297] width 325 height 76
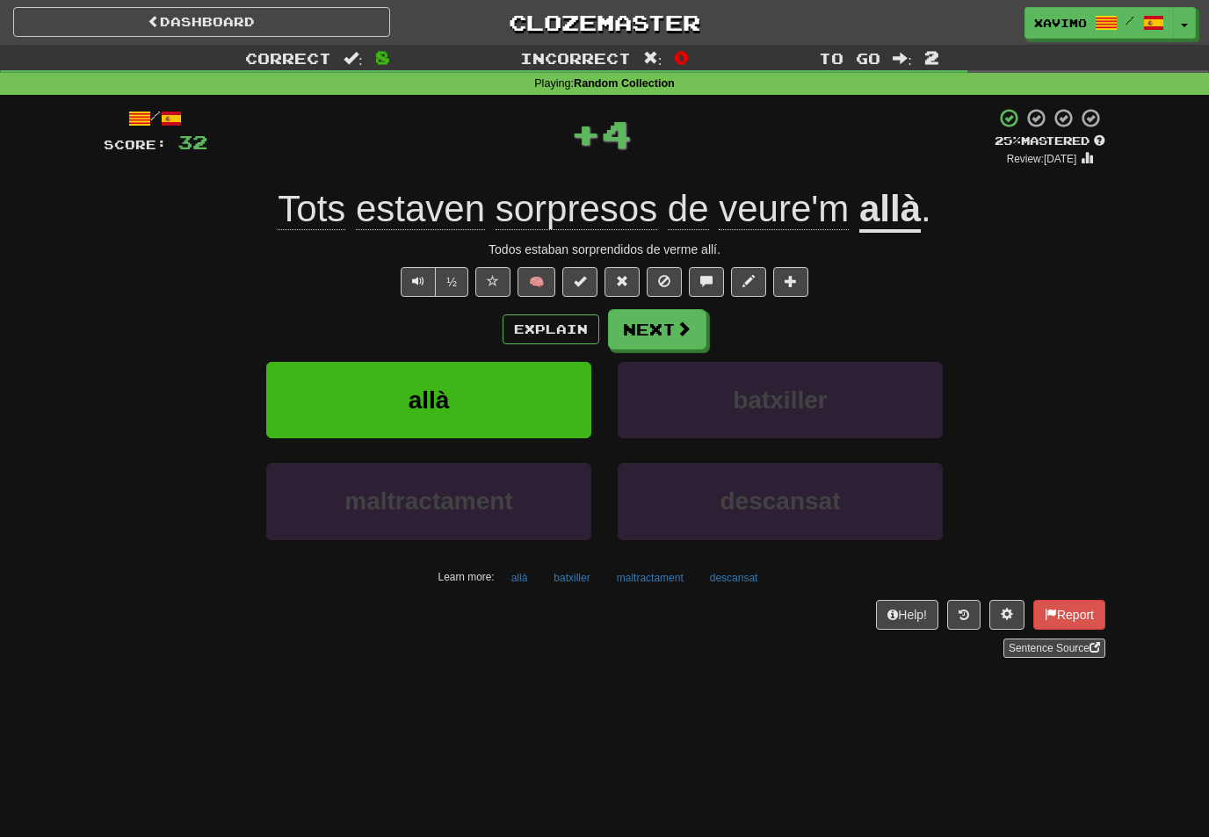
click at [684, 336] on span at bounding box center [684, 329] width 16 height 16
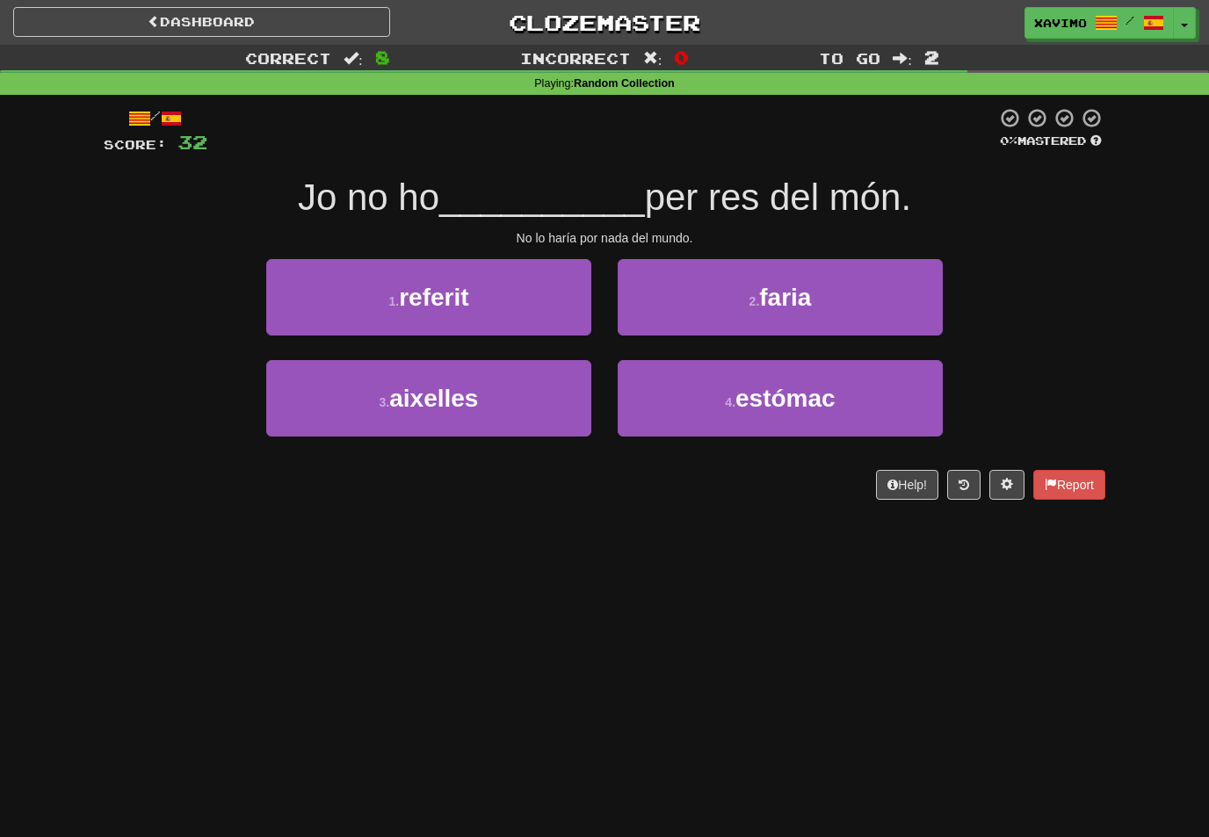
click at [800, 293] on span "faria" at bounding box center [785, 297] width 52 height 27
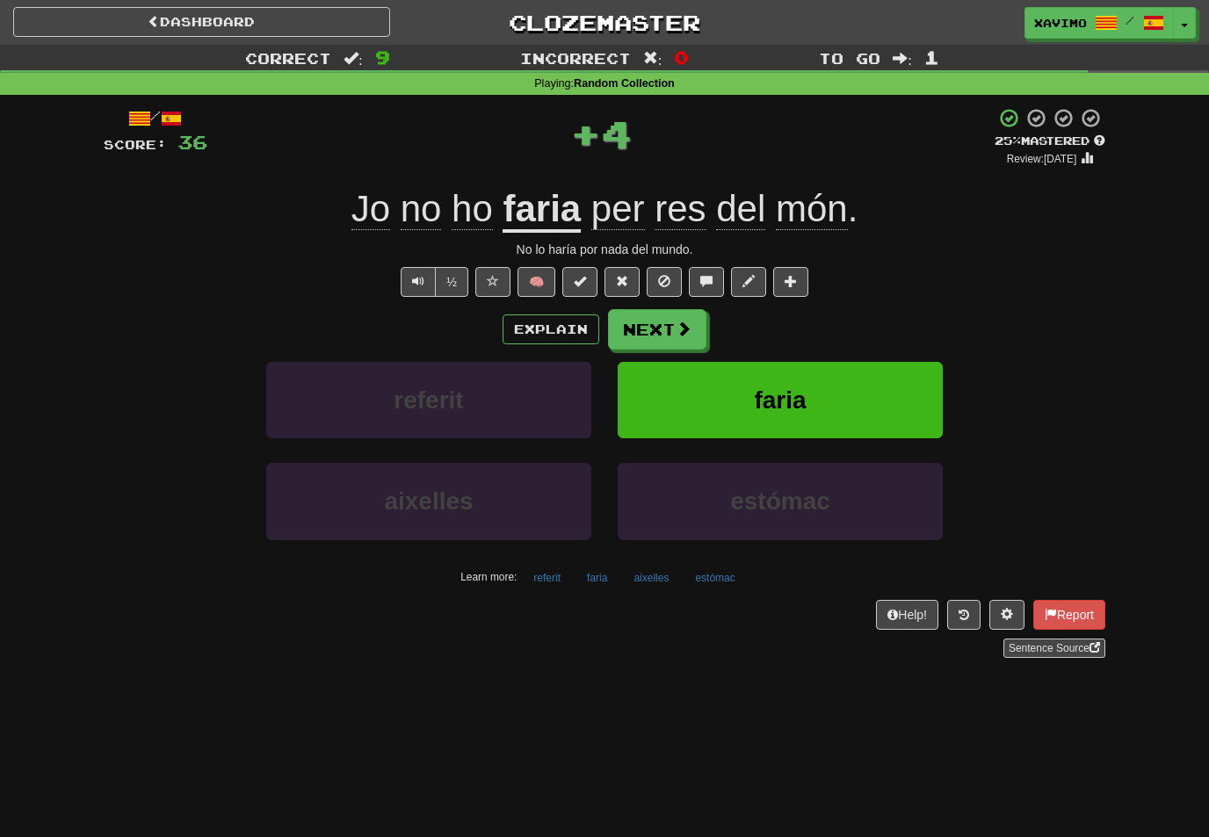
click at [685, 333] on span at bounding box center [684, 329] width 16 height 16
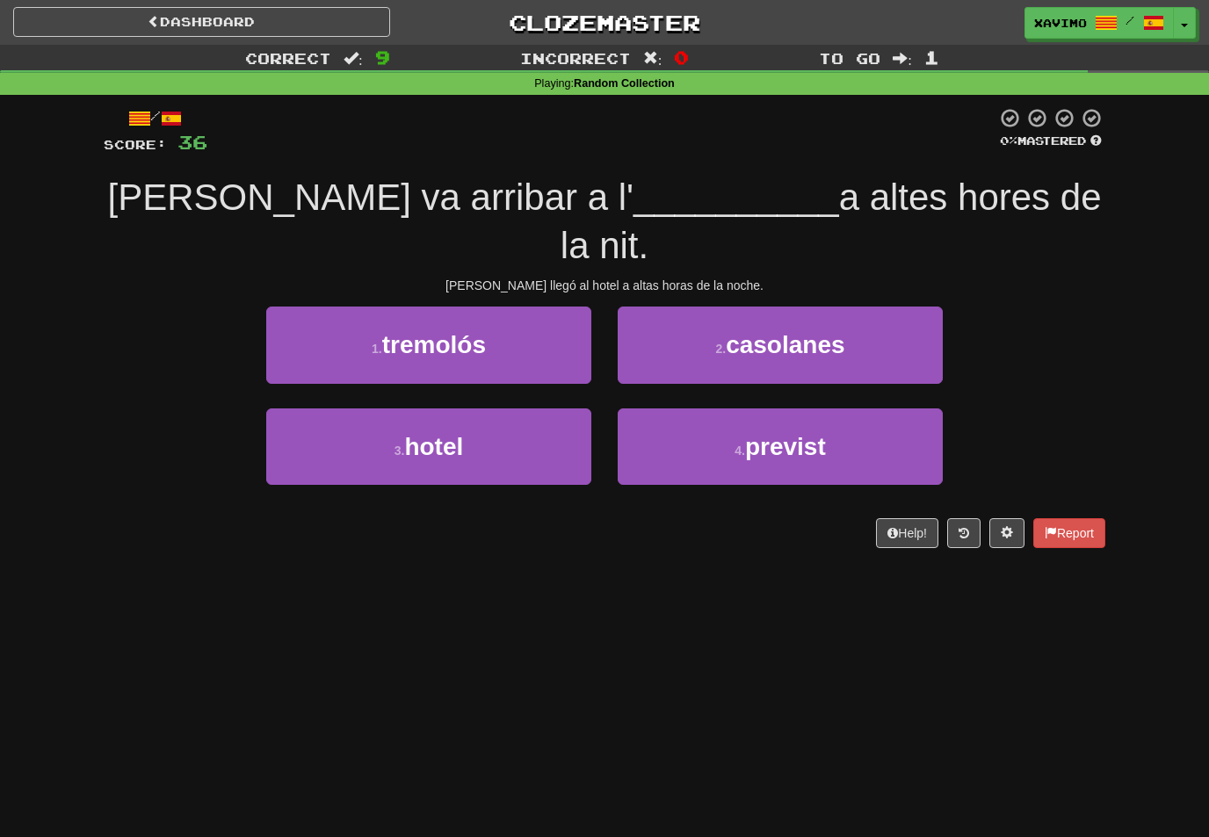
click at [572, 409] on button "3 . hotel" at bounding box center [428, 447] width 325 height 76
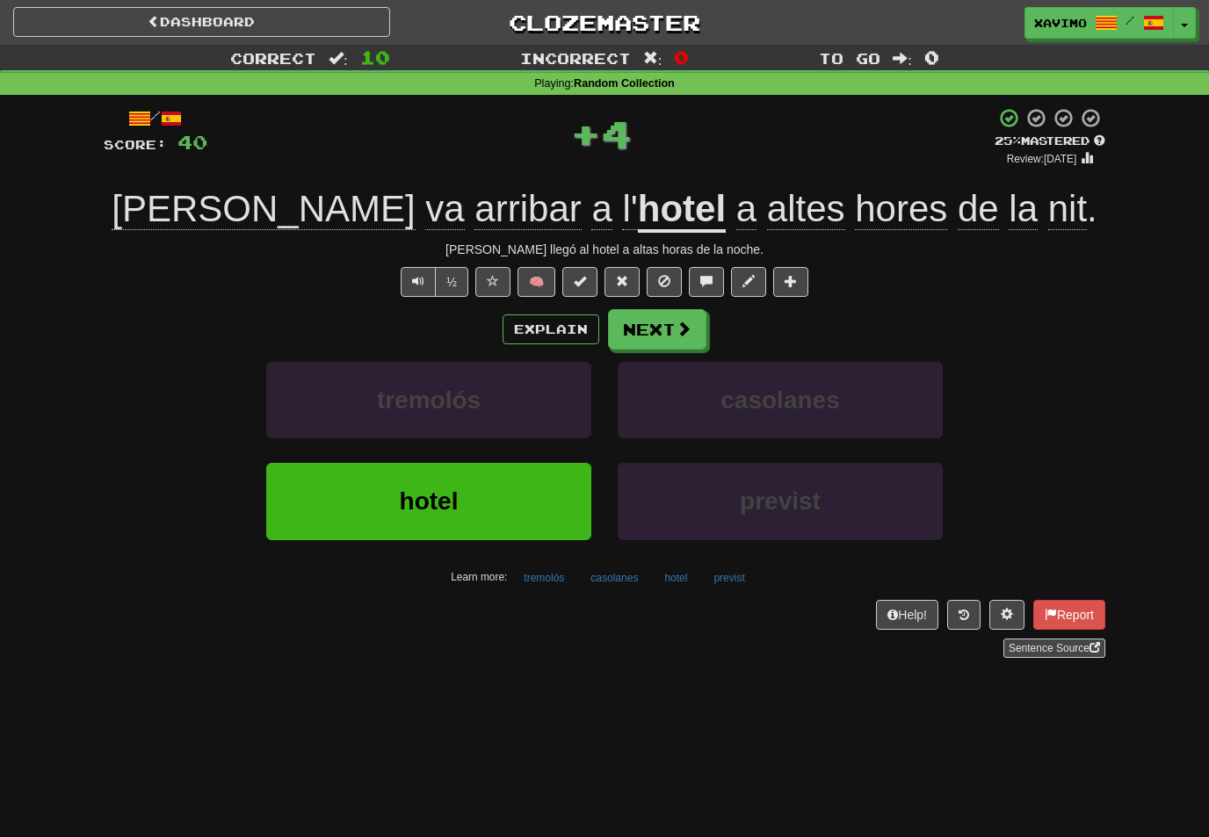
click at [697, 336] on button "Next" at bounding box center [657, 329] width 98 height 40
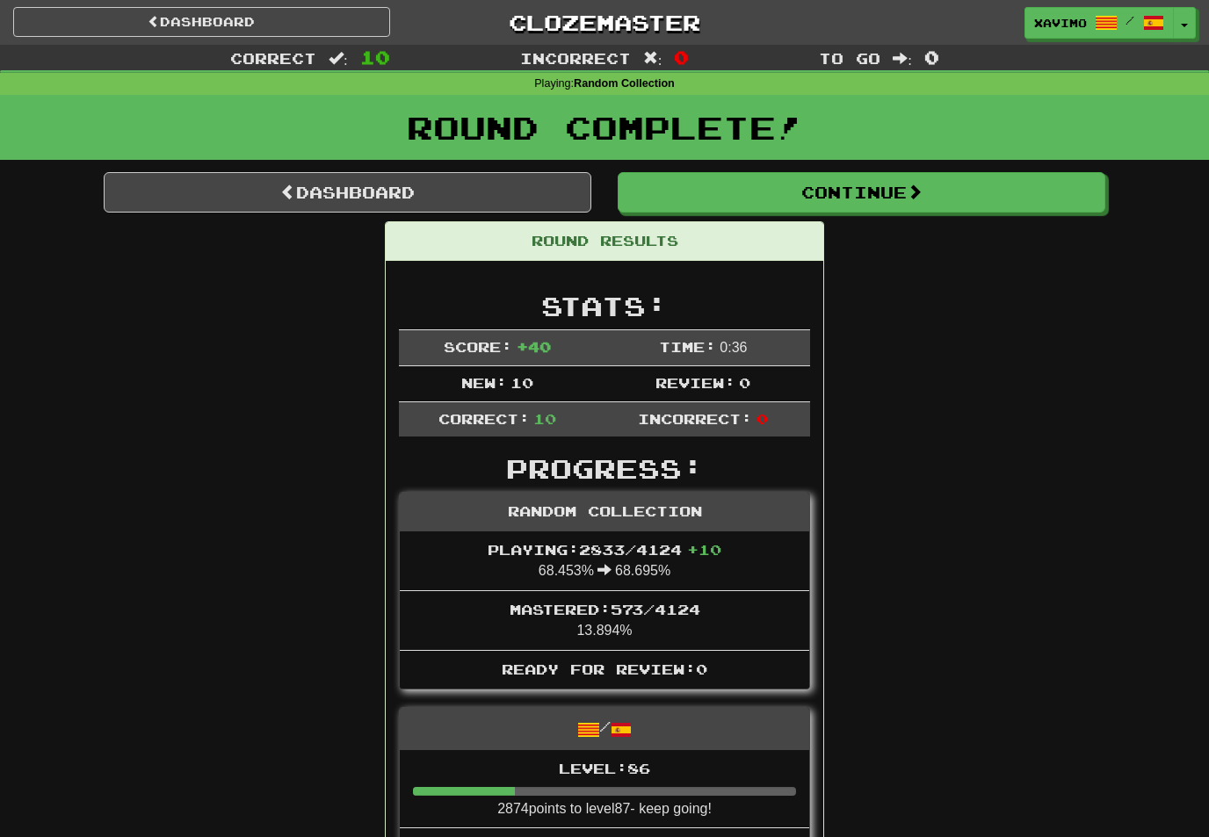
click at [912, 188] on button "Continue" at bounding box center [862, 192] width 488 height 40
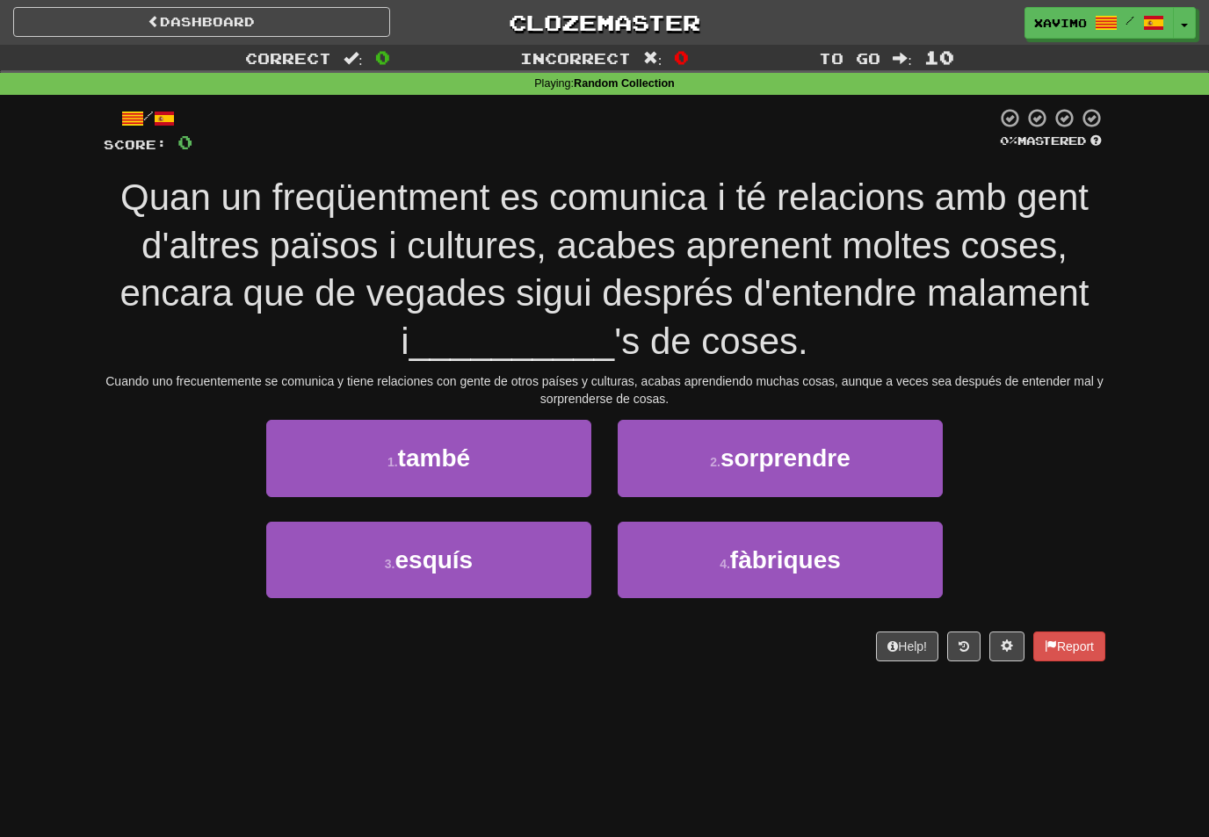
click at [775, 447] on span "sorprendre" at bounding box center [785, 458] width 130 height 27
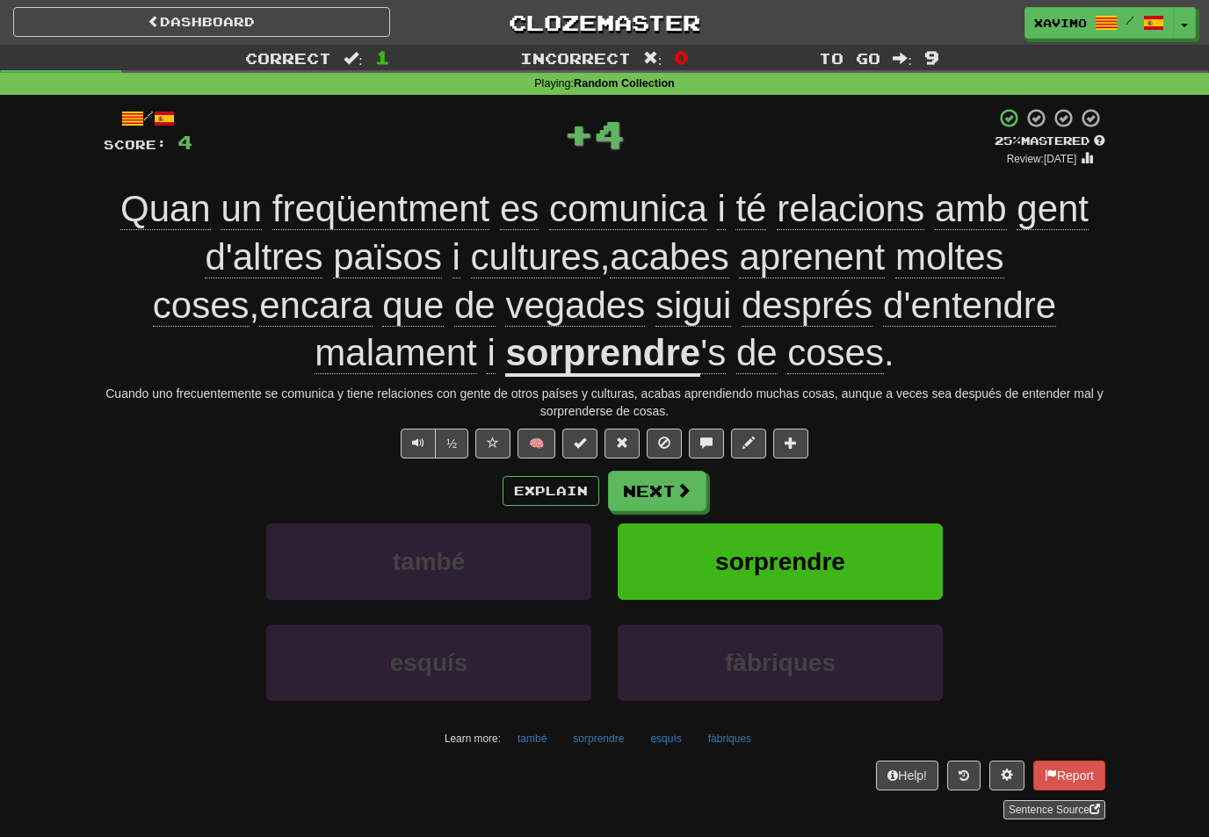
click at [695, 483] on button "Next" at bounding box center [657, 491] width 98 height 40
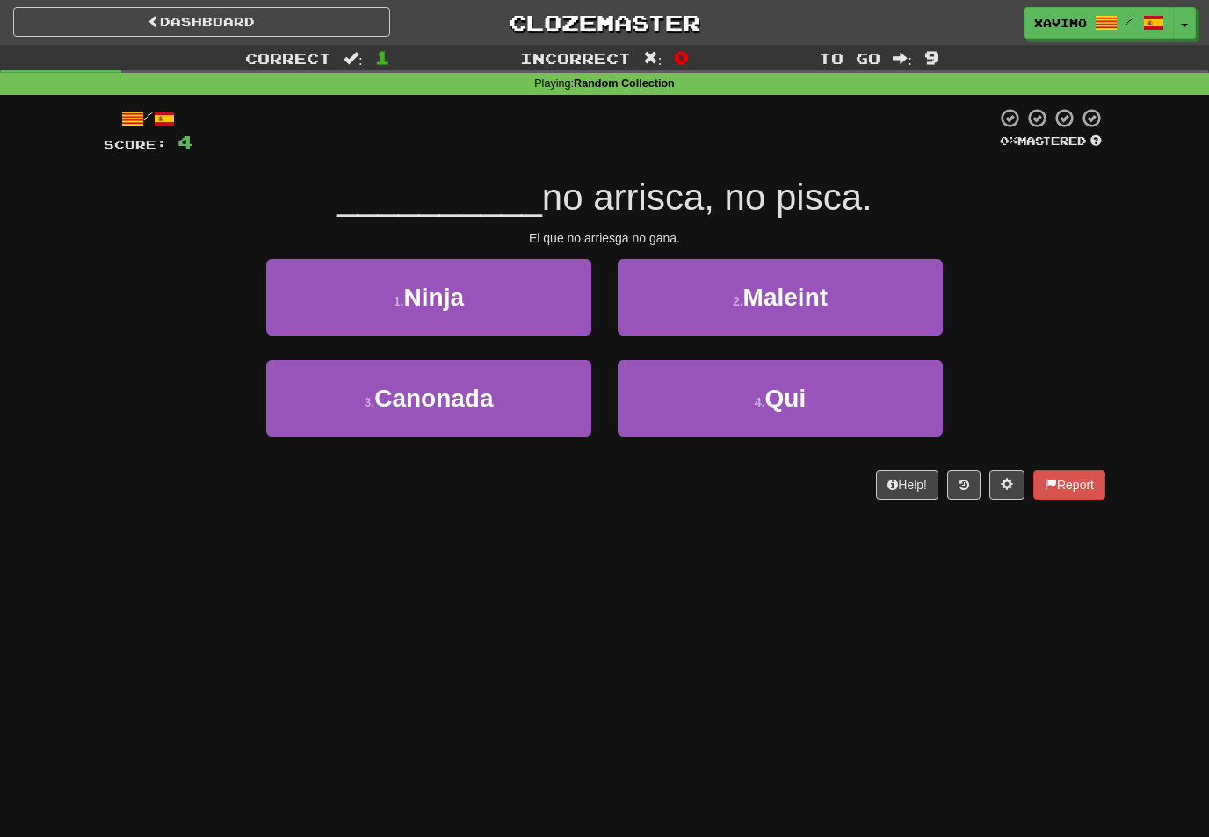
click at [794, 385] on span "Qui" at bounding box center [785, 398] width 41 height 27
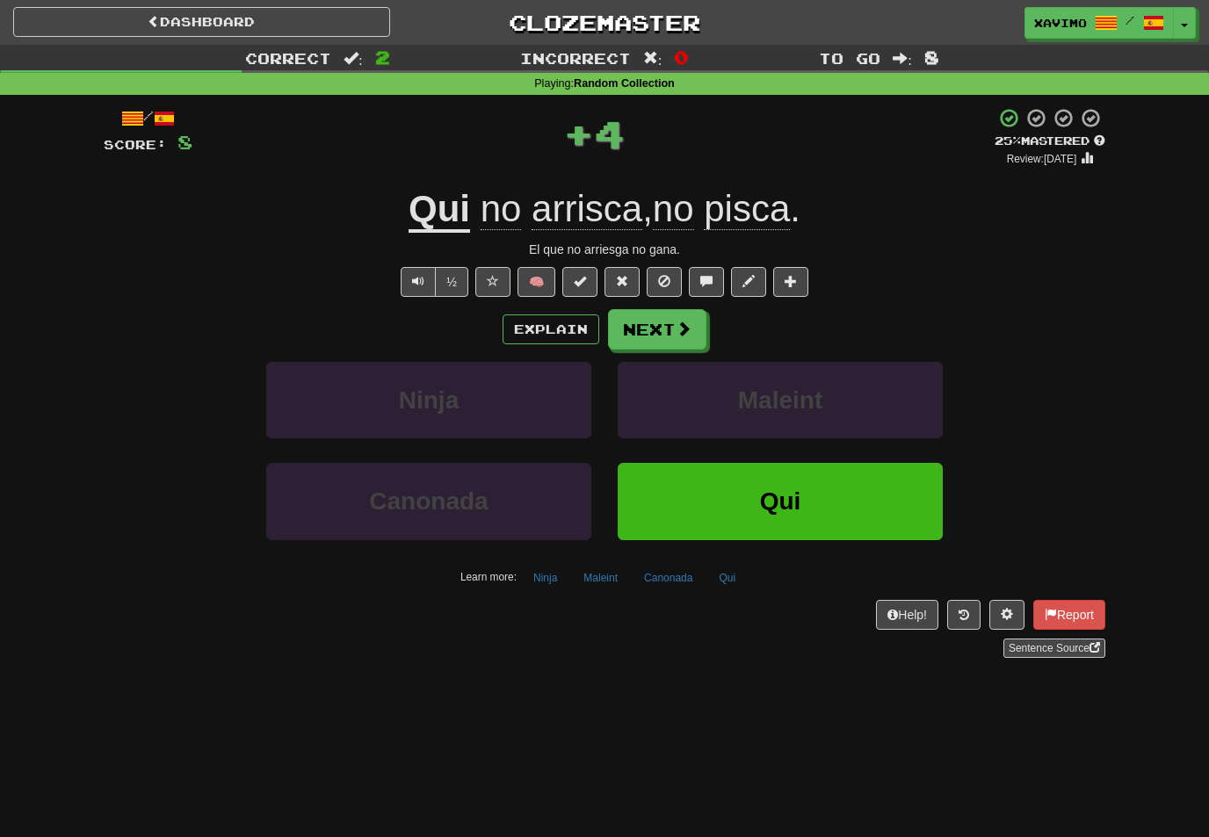
click at [679, 328] on span at bounding box center [684, 329] width 16 height 16
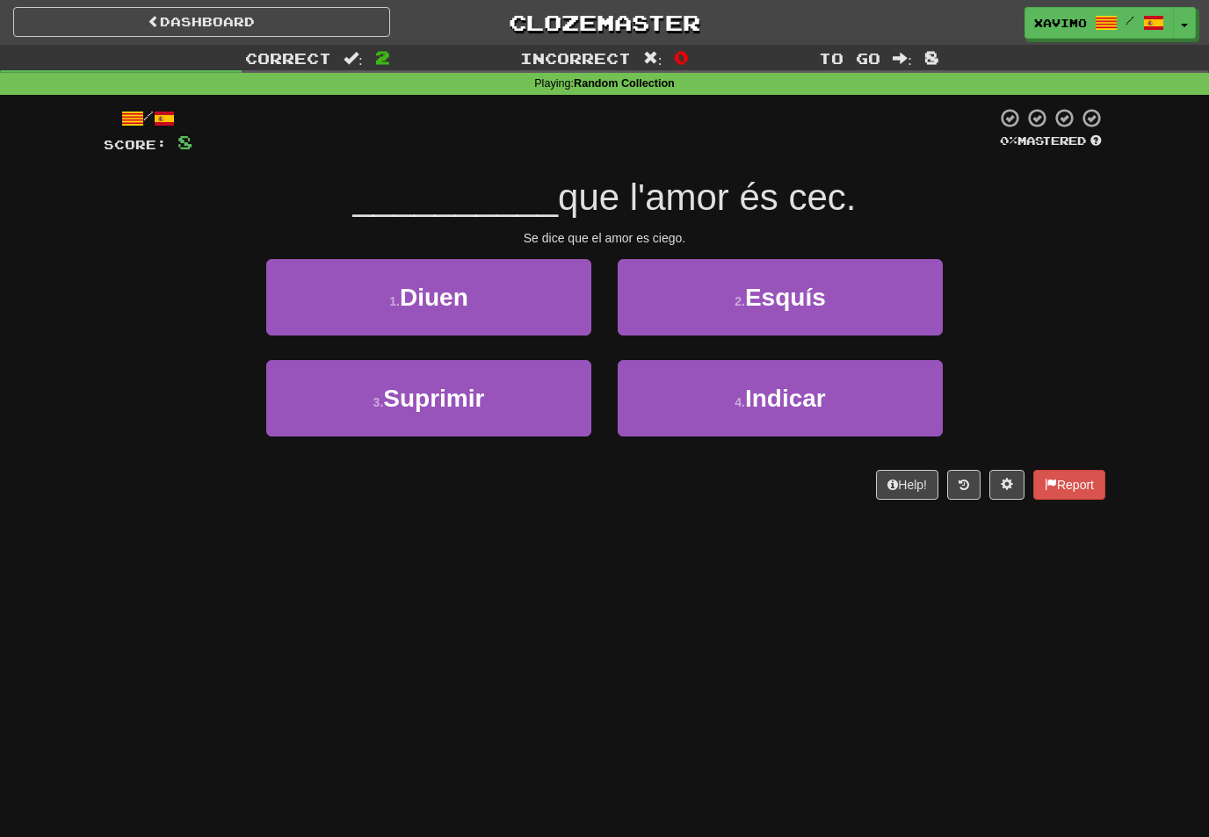
click at [584, 317] on button "1 . Diuen" at bounding box center [428, 297] width 325 height 76
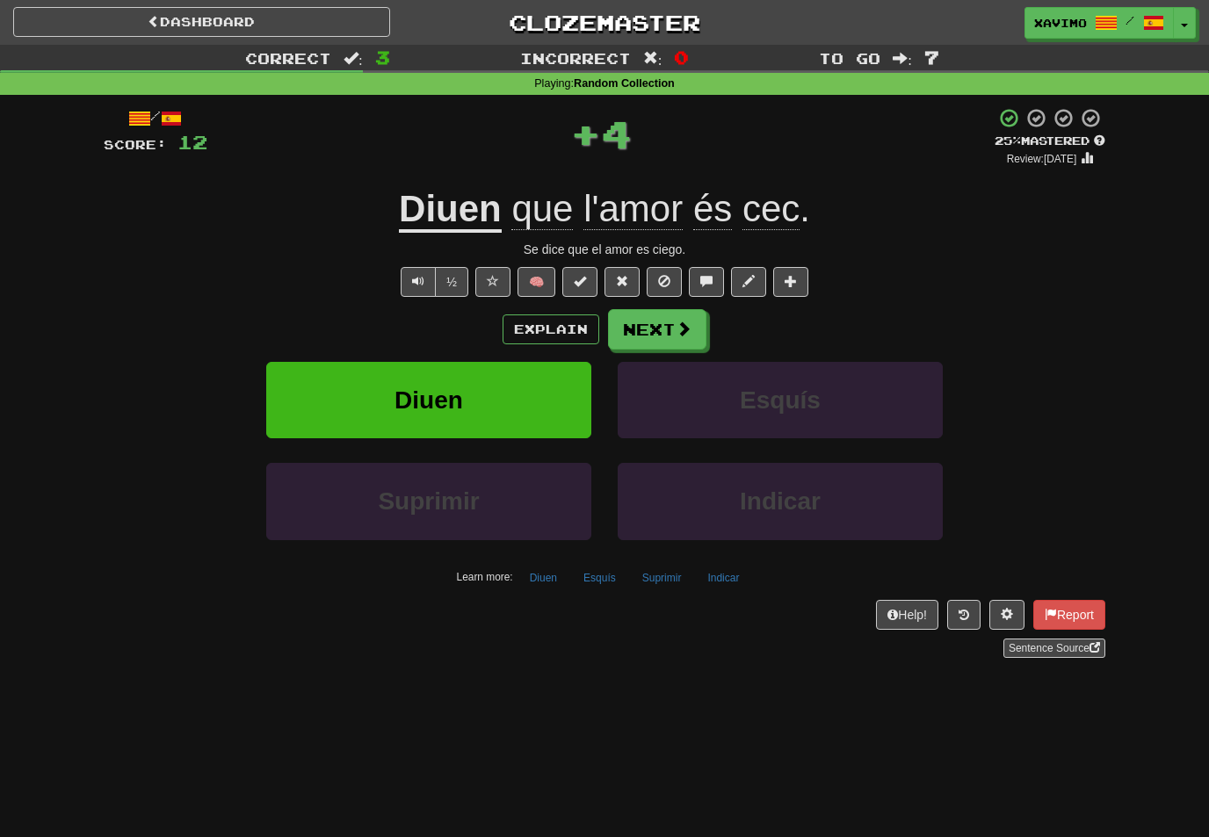
click at [682, 326] on span at bounding box center [684, 329] width 16 height 16
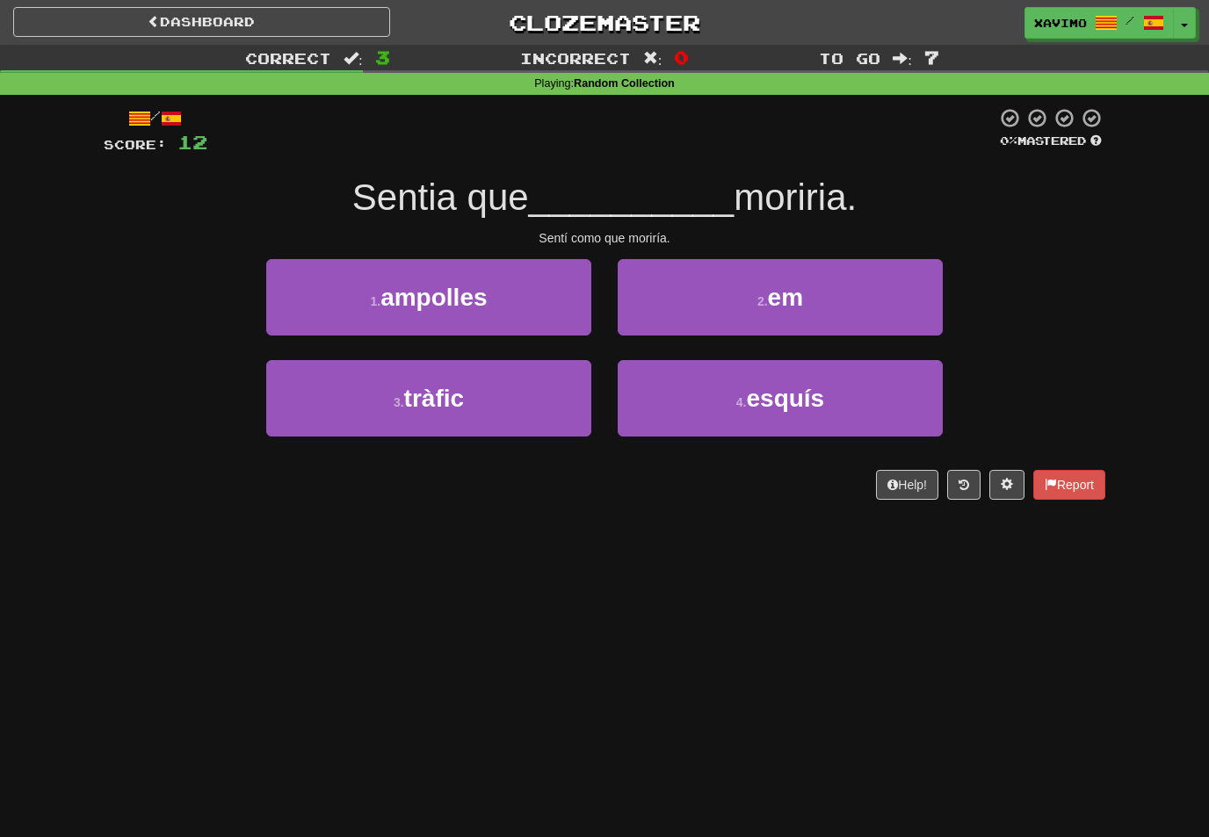
click at [807, 313] on button "2 . em" at bounding box center [780, 297] width 325 height 76
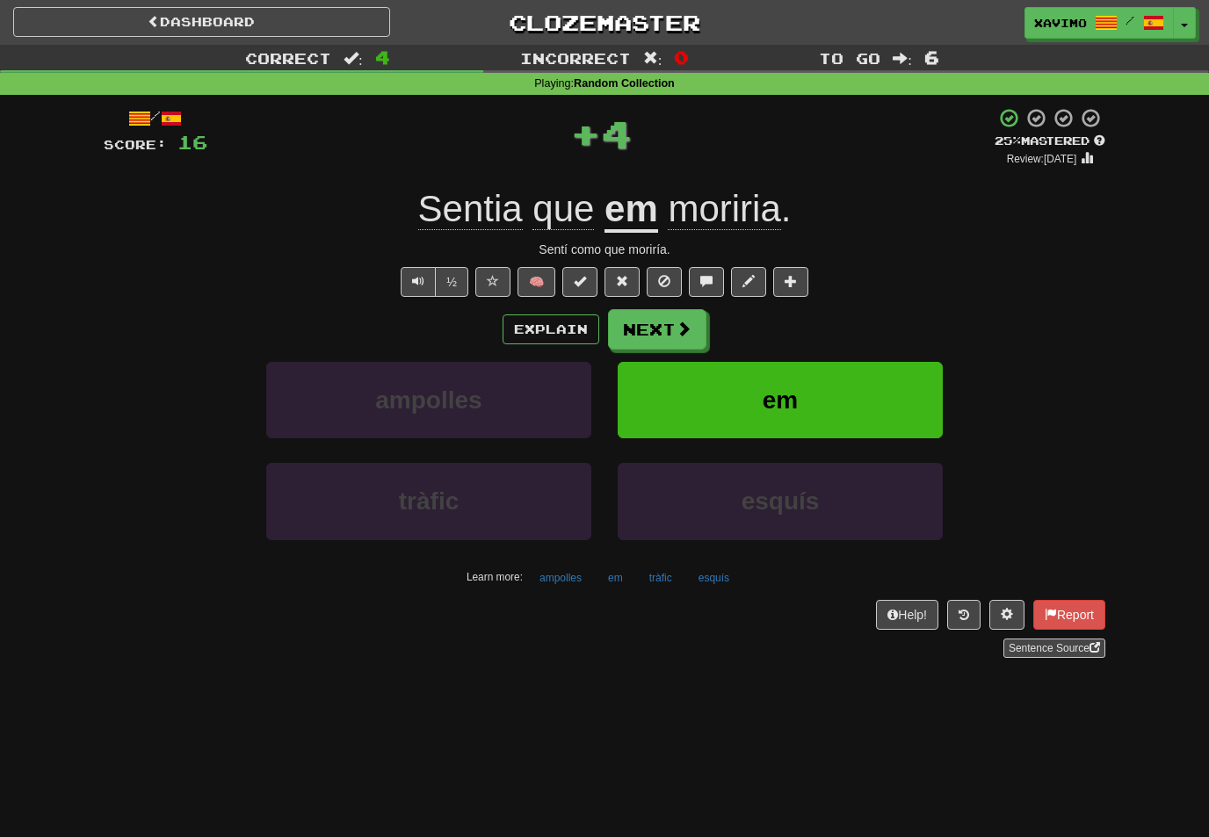
click at [692, 326] on button "Next" at bounding box center [657, 329] width 98 height 40
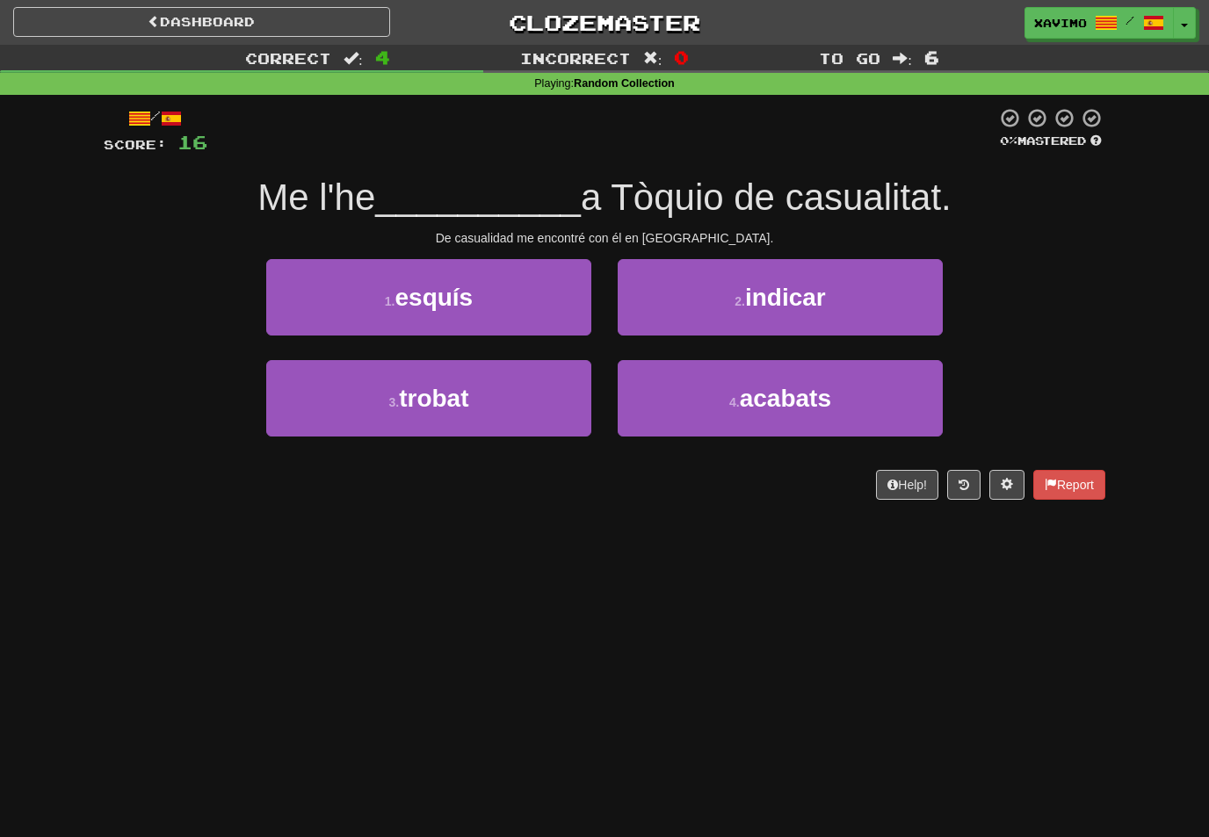
click at [590, 387] on button "3 . trobat" at bounding box center [428, 398] width 325 height 76
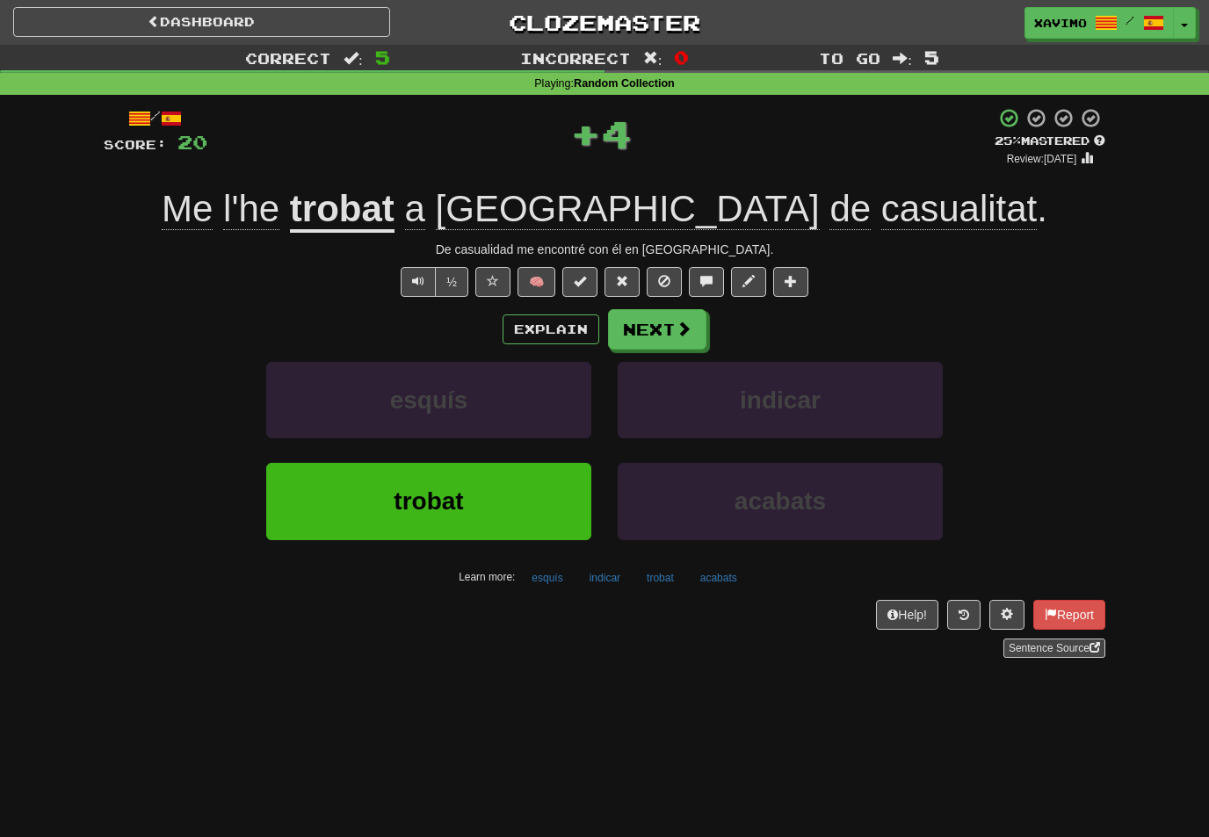
click at [697, 329] on button "Next" at bounding box center [657, 329] width 98 height 40
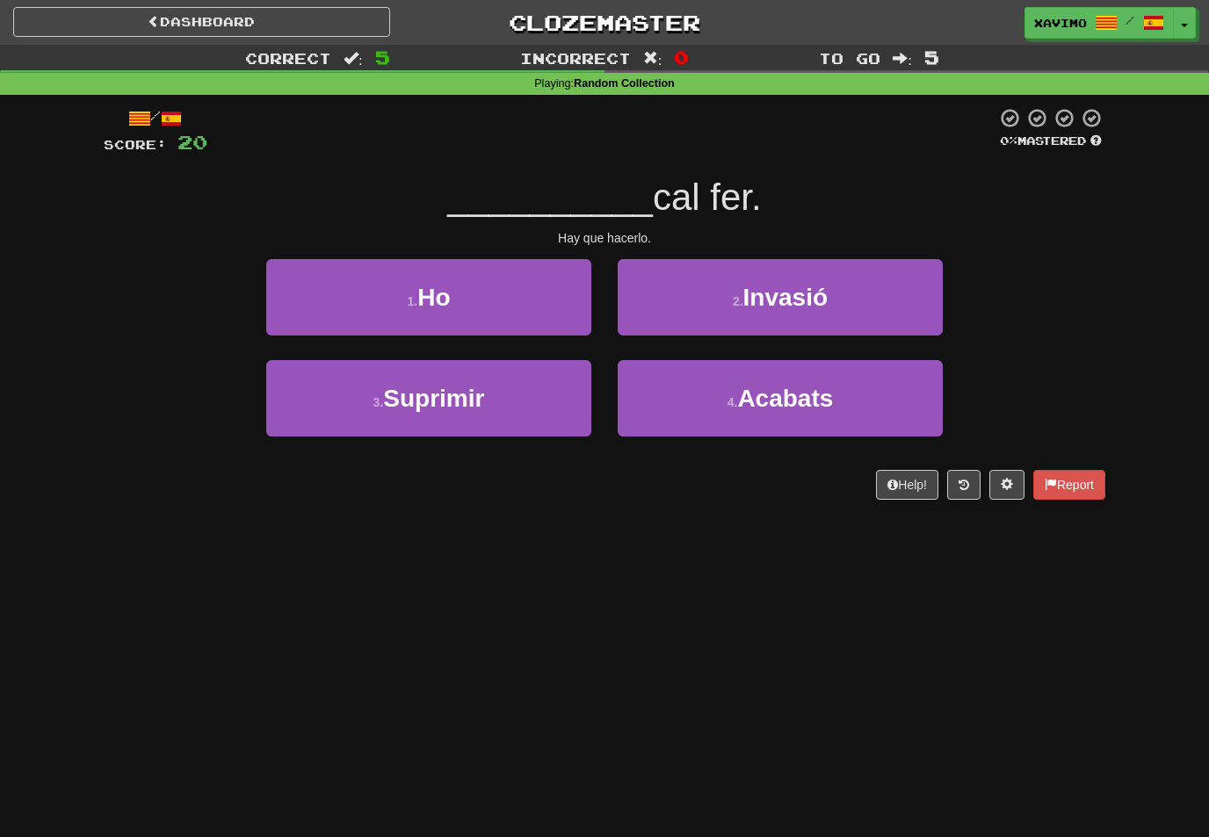
click at [586, 309] on button "1 . Ho" at bounding box center [428, 297] width 325 height 76
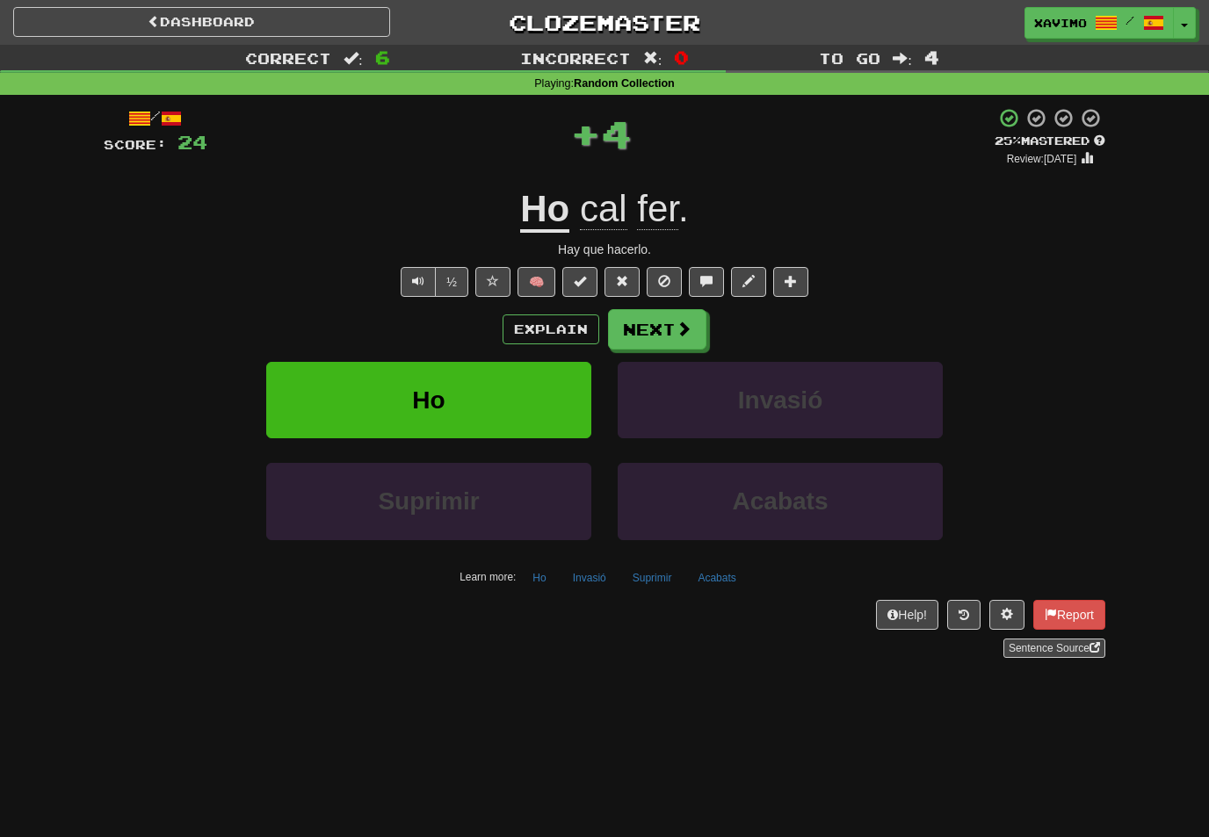
click at [687, 326] on span at bounding box center [684, 329] width 16 height 16
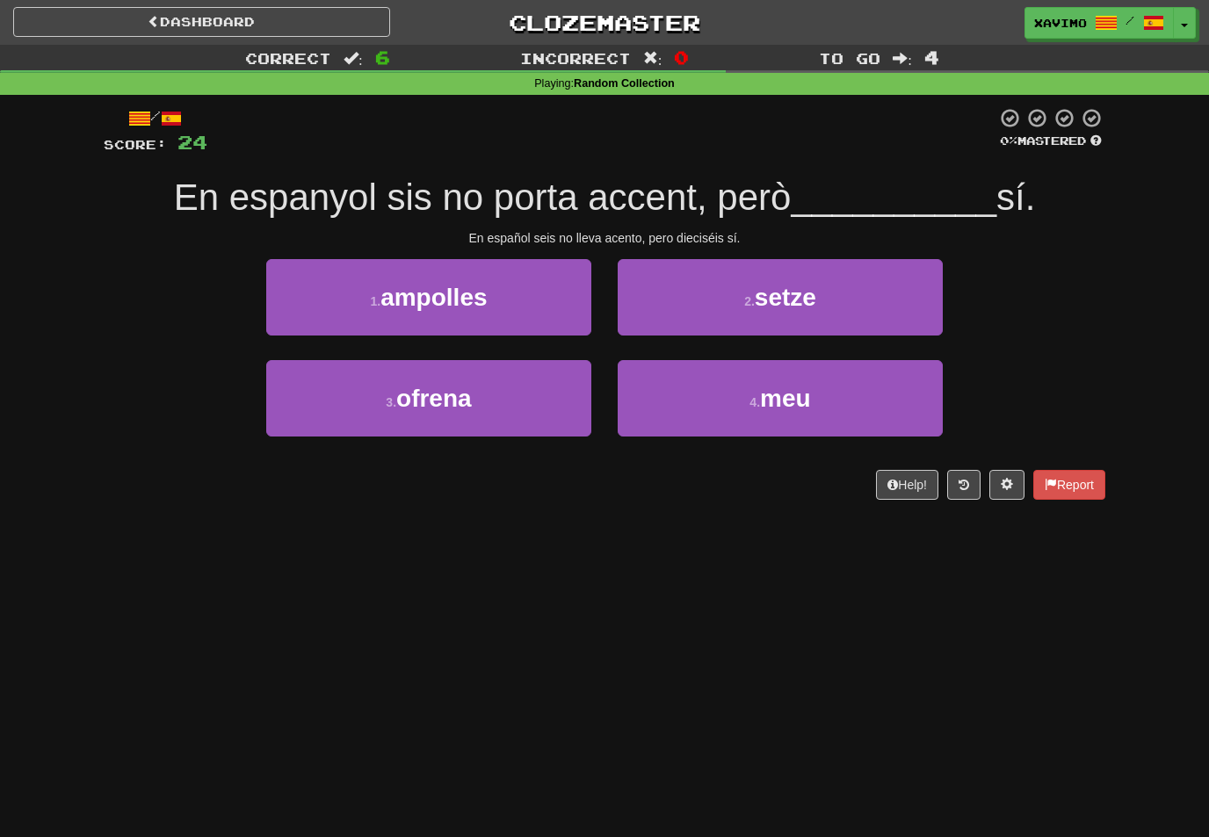
click at [792, 294] on span "setze" at bounding box center [785, 297] width 61 height 27
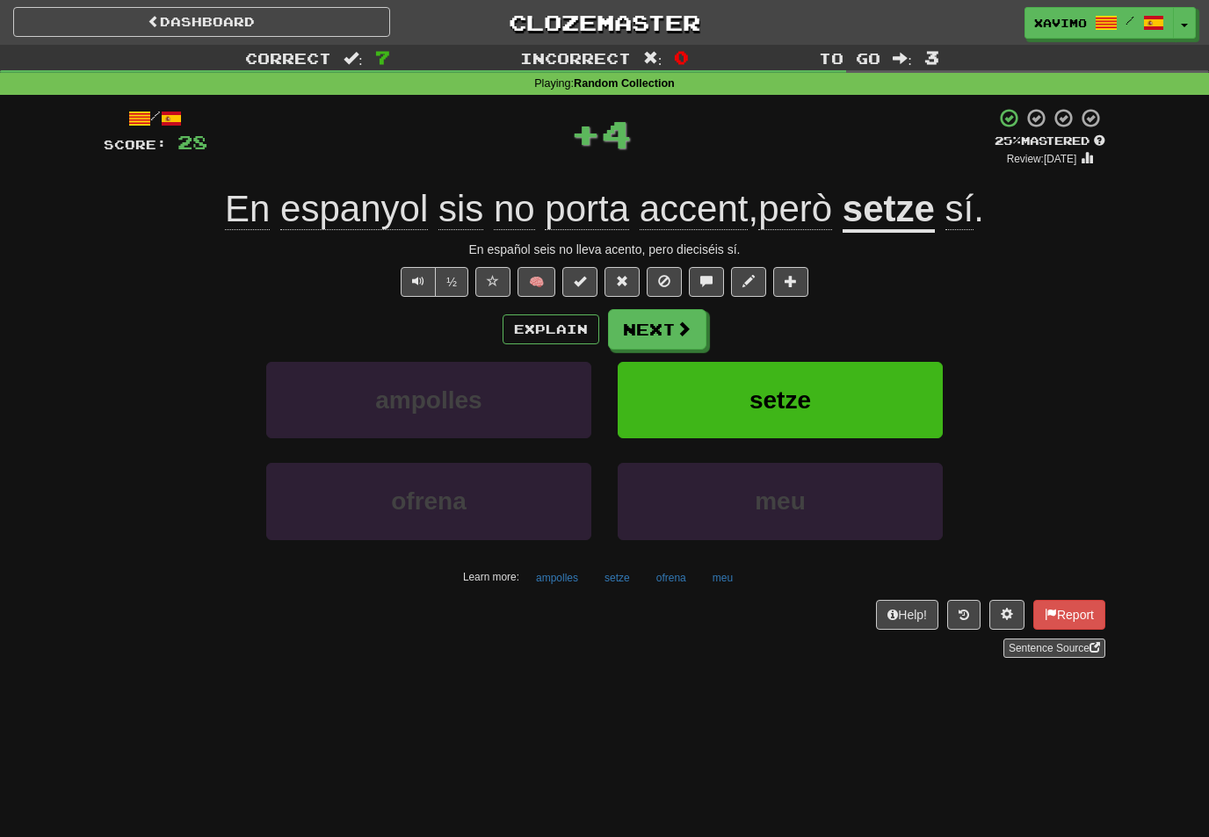
click at [691, 331] on button "Next" at bounding box center [657, 329] width 98 height 40
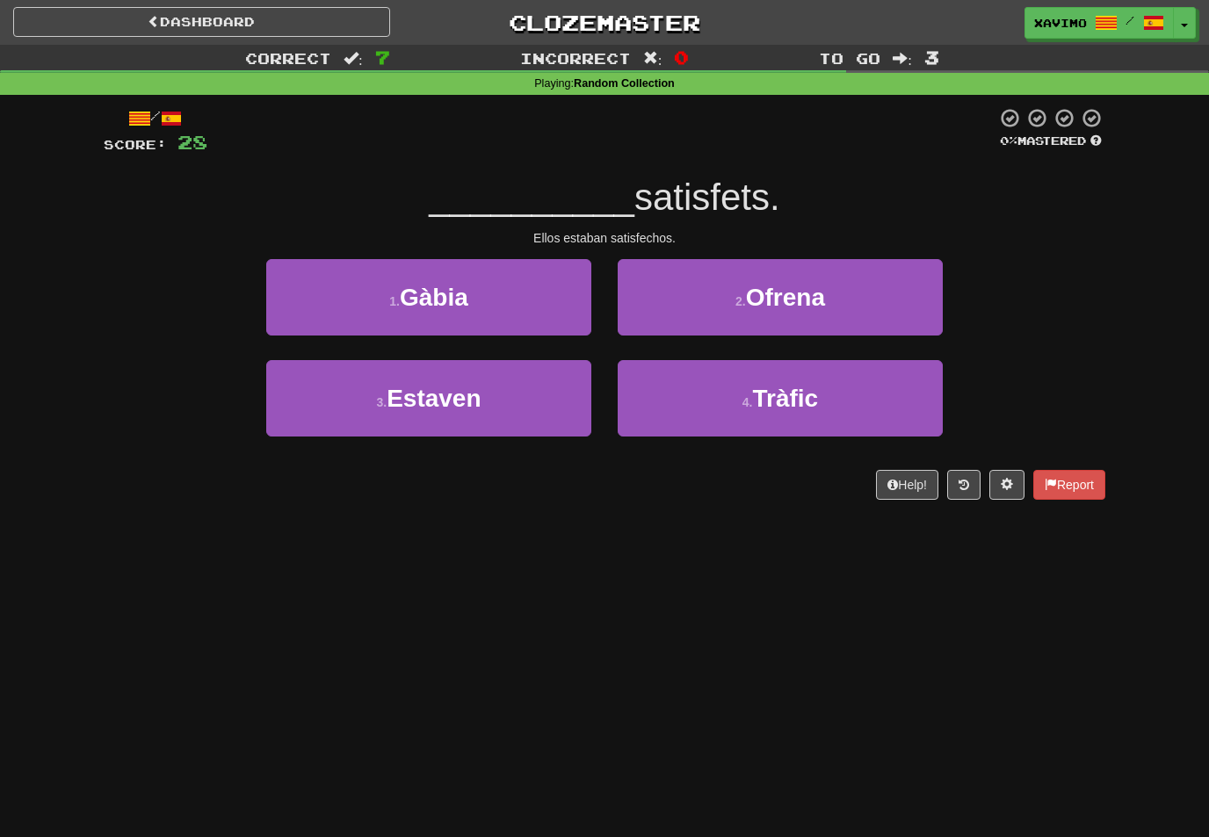
click at [565, 400] on button "3 . Estaven" at bounding box center [428, 398] width 325 height 76
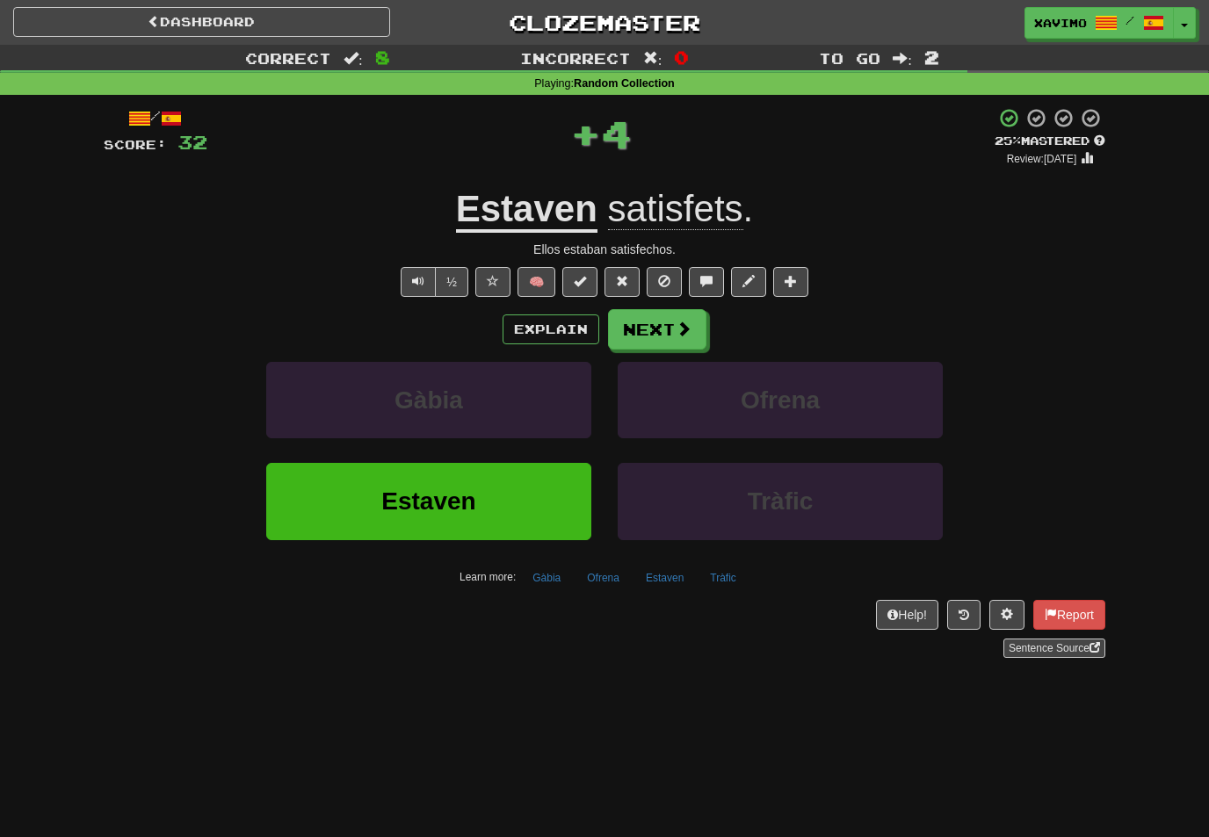
click at [692, 326] on button "Next" at bounding box center [657, 329] width 98 height 40
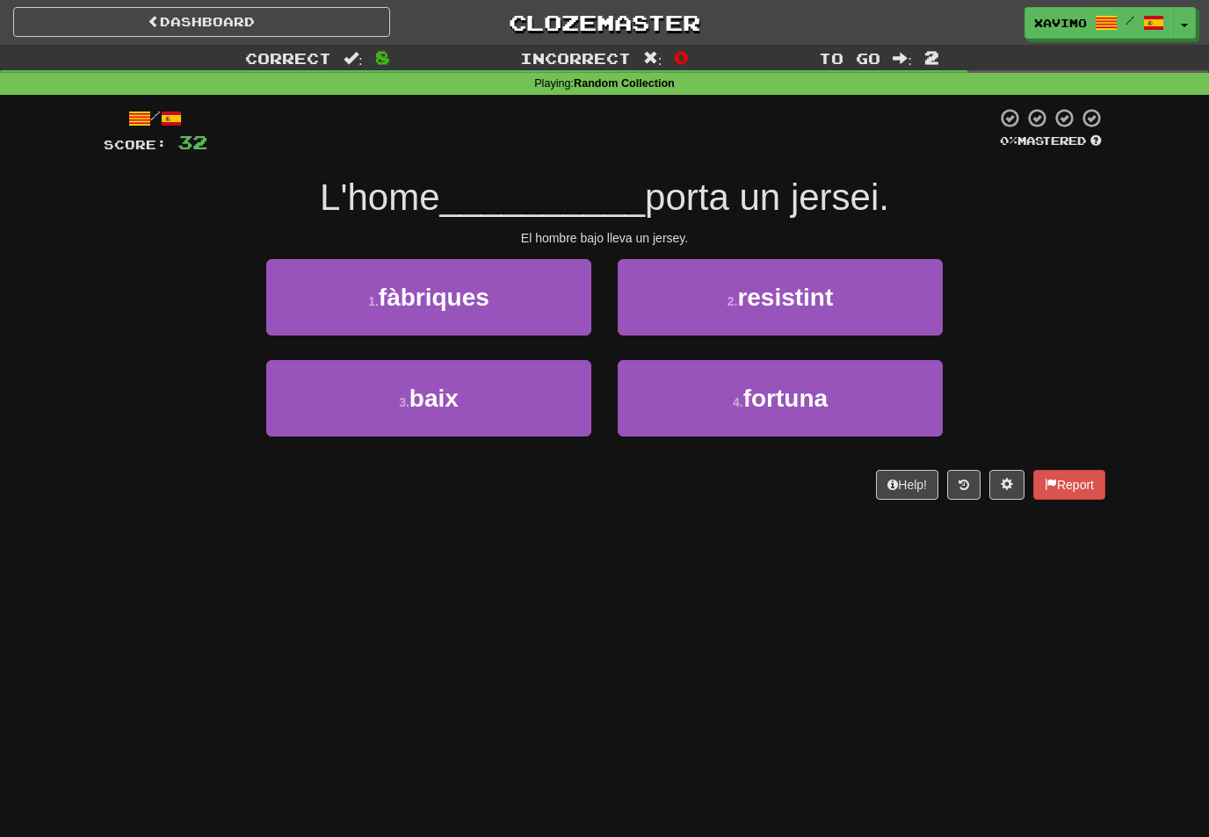
click at [562, 404] on button "3 . baix" at bounding box center [428, 398] width 325 height 76
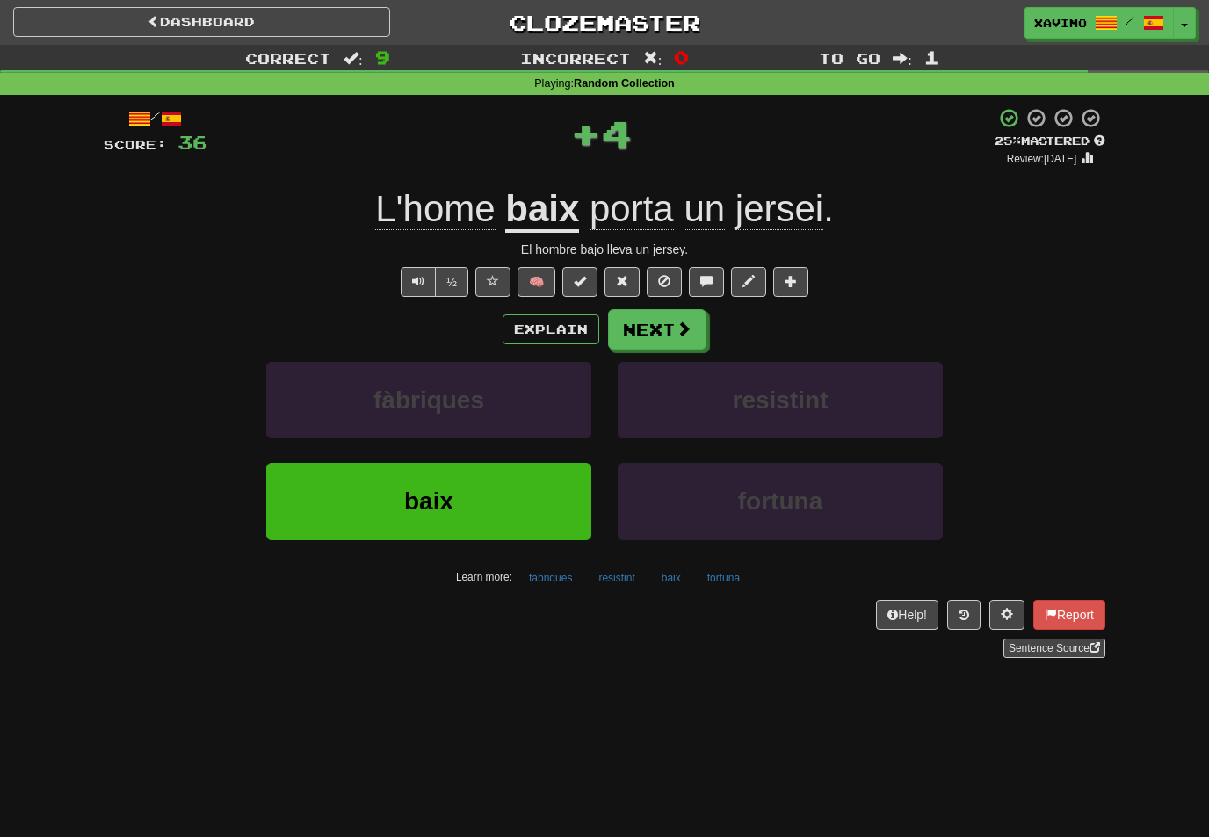
click at [685, 332] on span at bounding box center [684, 329] width 16 height 16
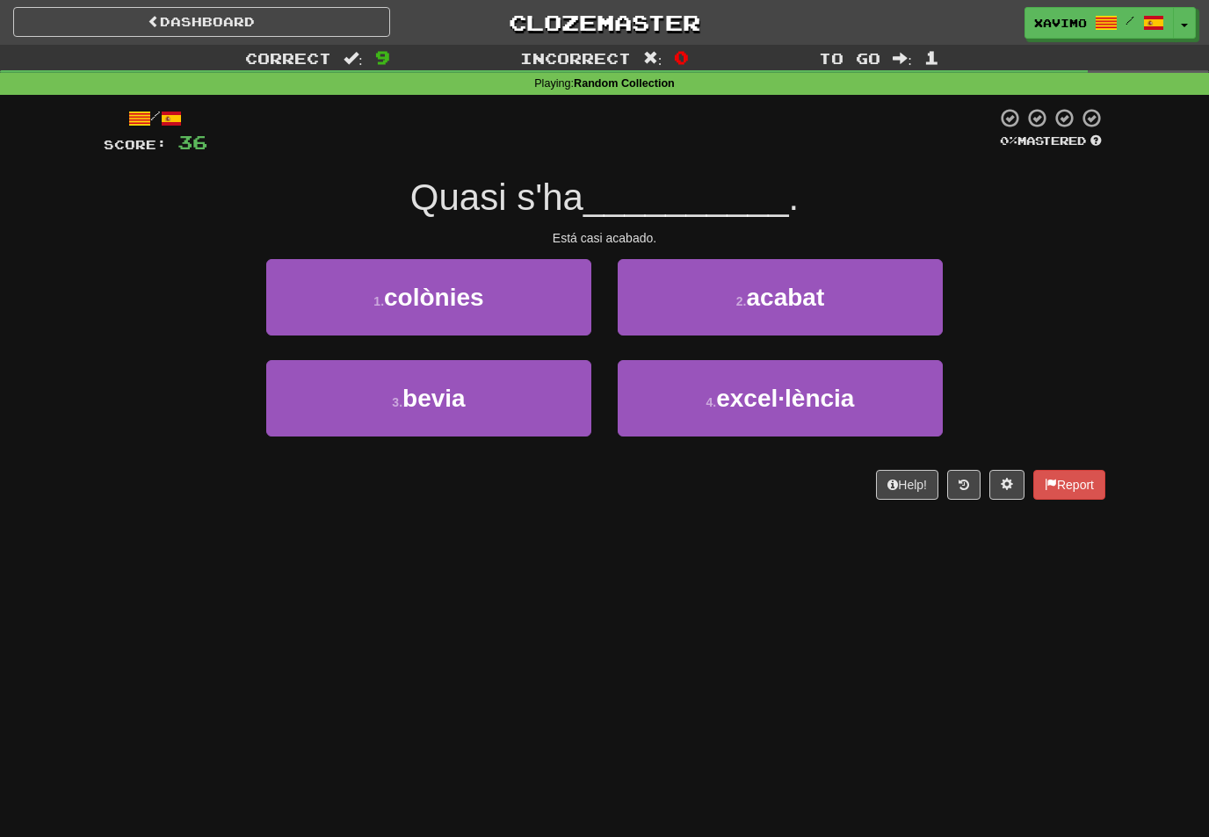
click at [814, 294] on span "acabat" at bounding box center [785, 297] width 78 height 27
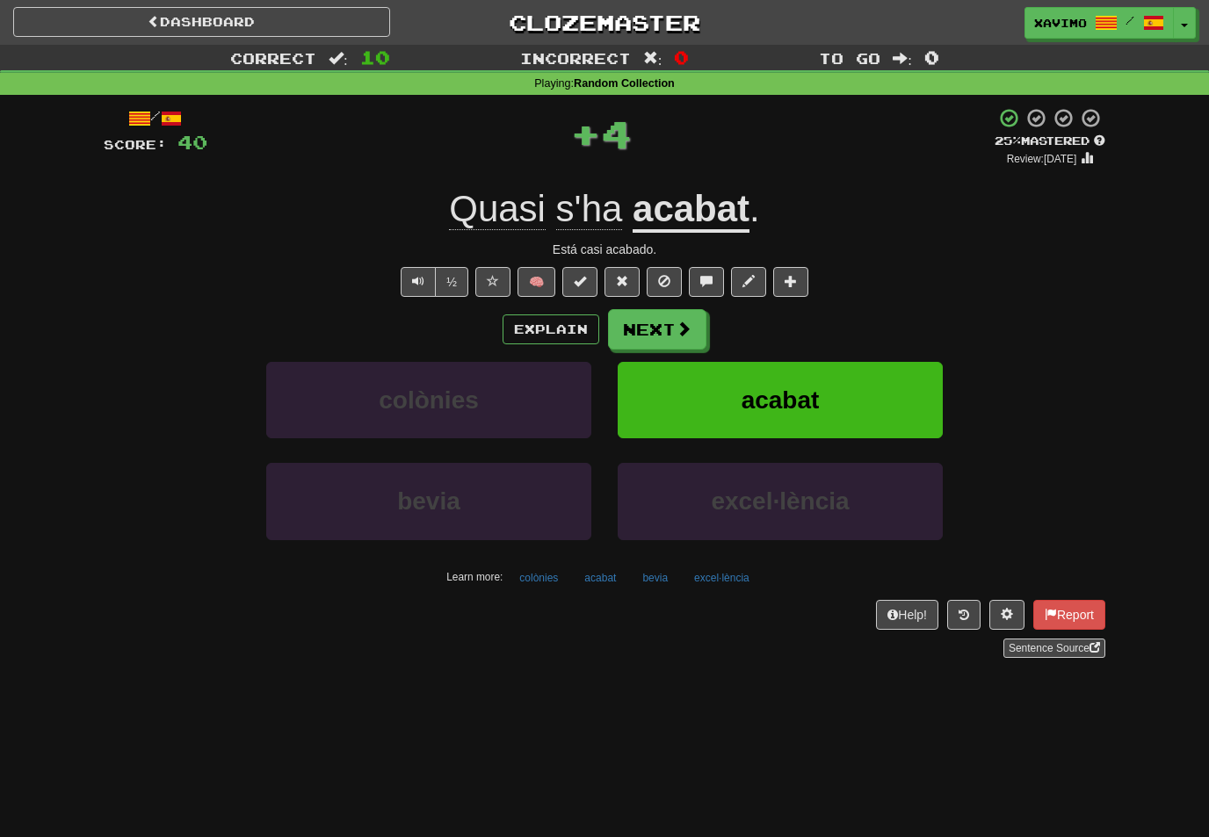
click at [683, 336] on button "Next" at bounding box center [657, 329] width 98 height 40
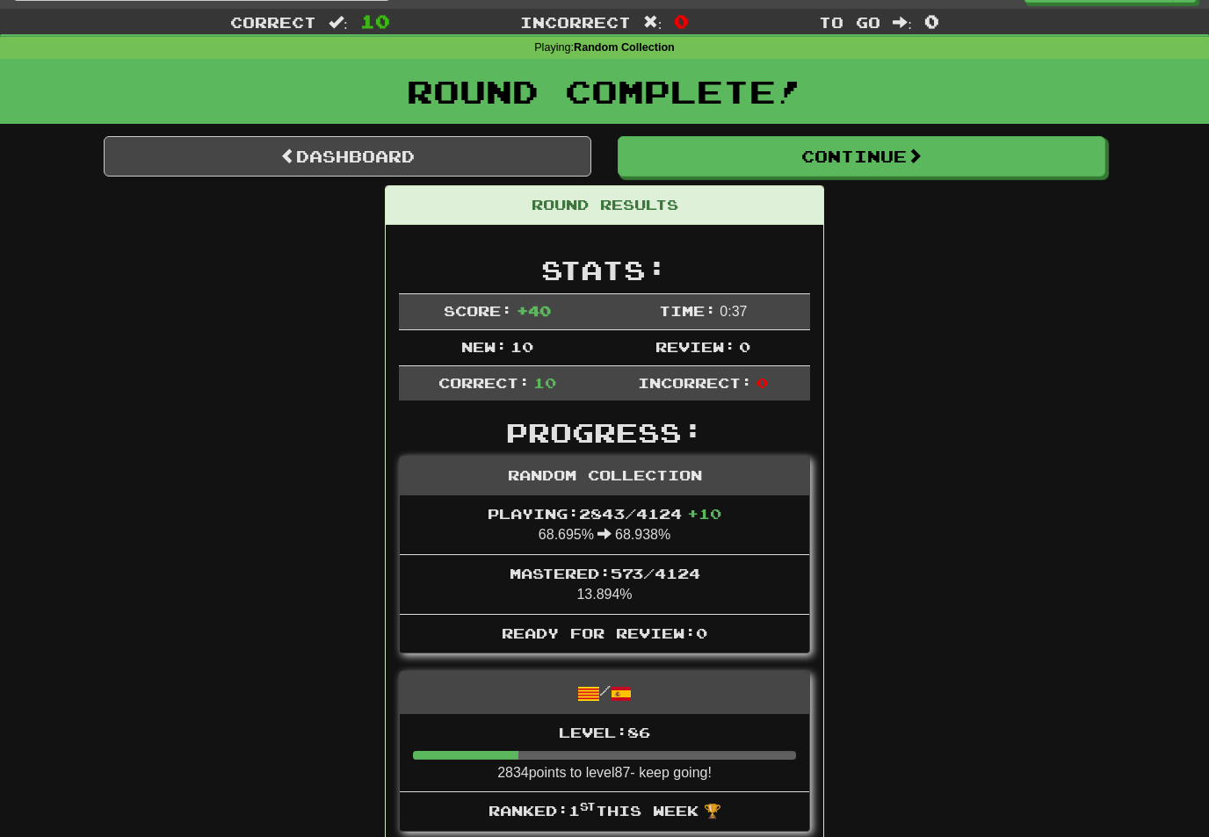
scroll to position [36, 0]
click at [922, 161] on span at bounding box center [915, 156] width 16 height 16
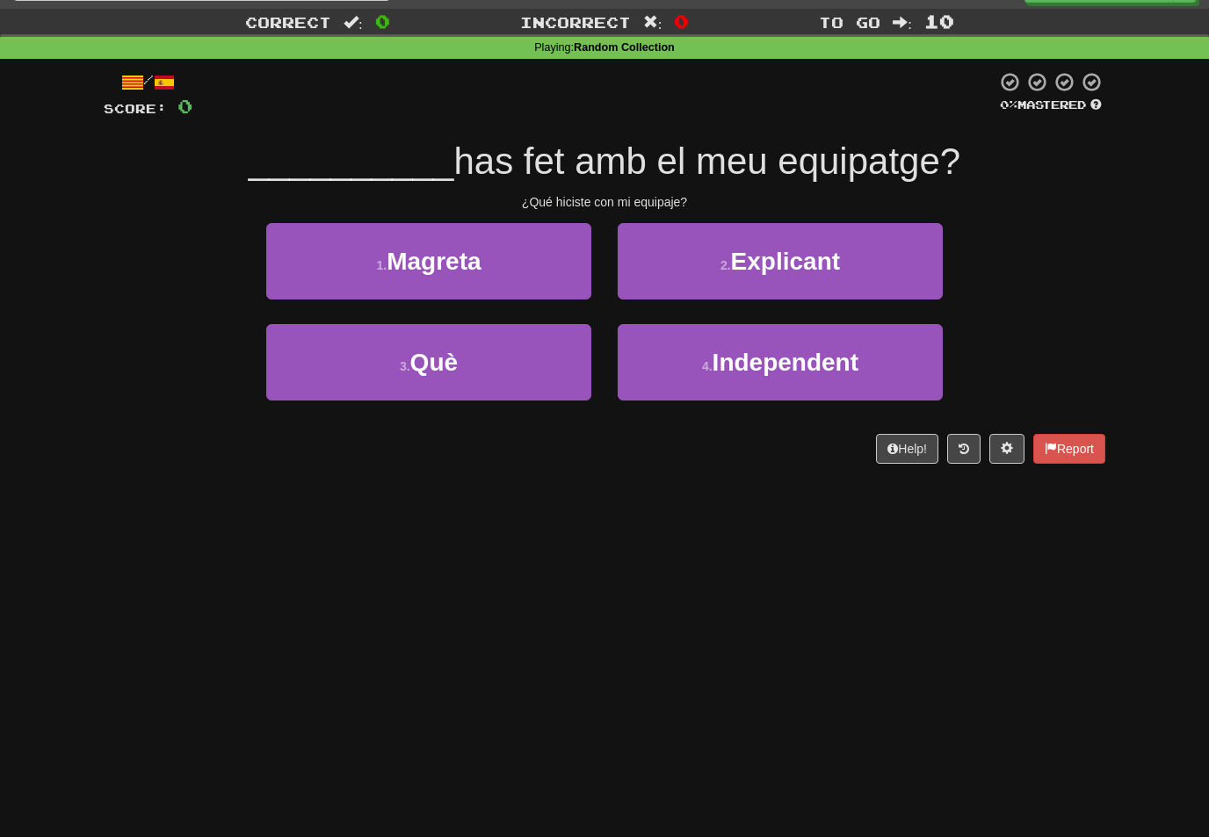
click at [568, 354] on button "3 . Què" at bounding box center [428, 362] width 325 height 76
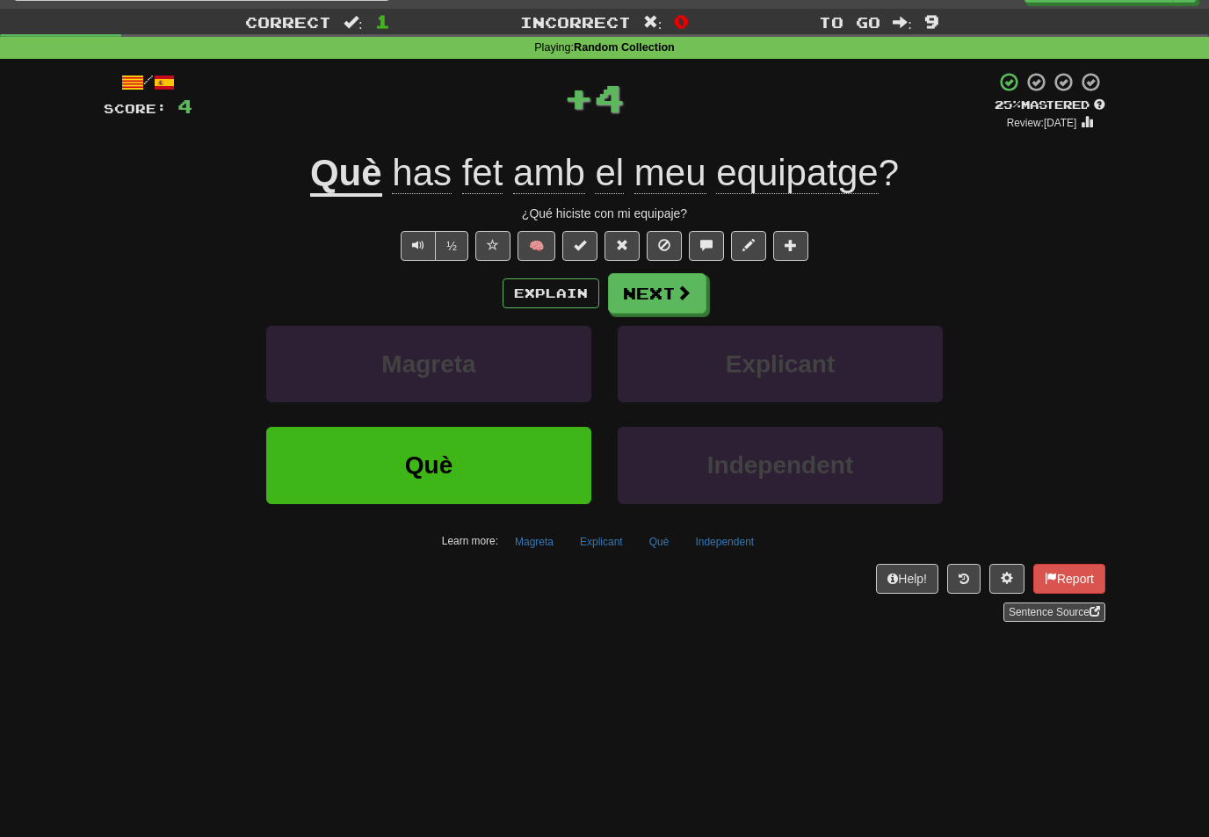
click at [693, 297] on button "Next" at bounding box center [657, 293] width 98 height 40
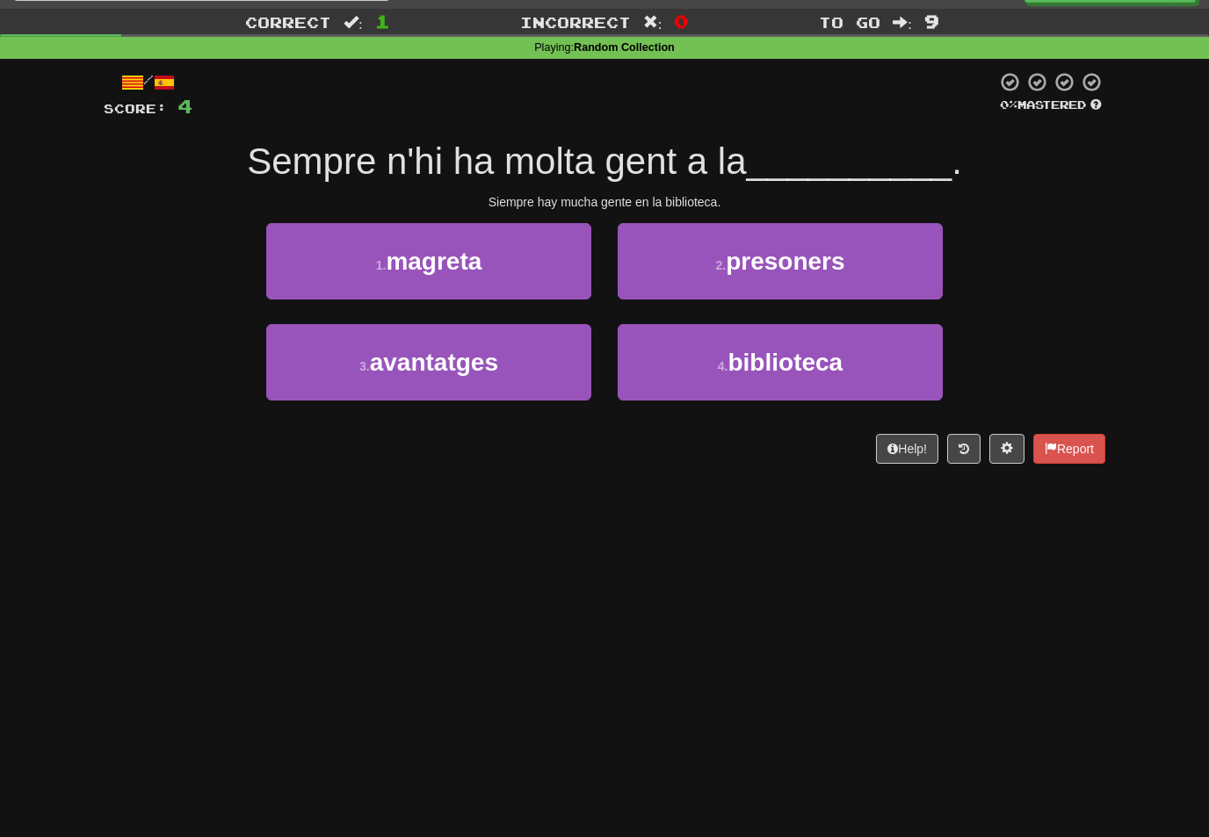
click at [795, 349] on span "biblioteca" at bounding box center [784, 362] width 115 height 27
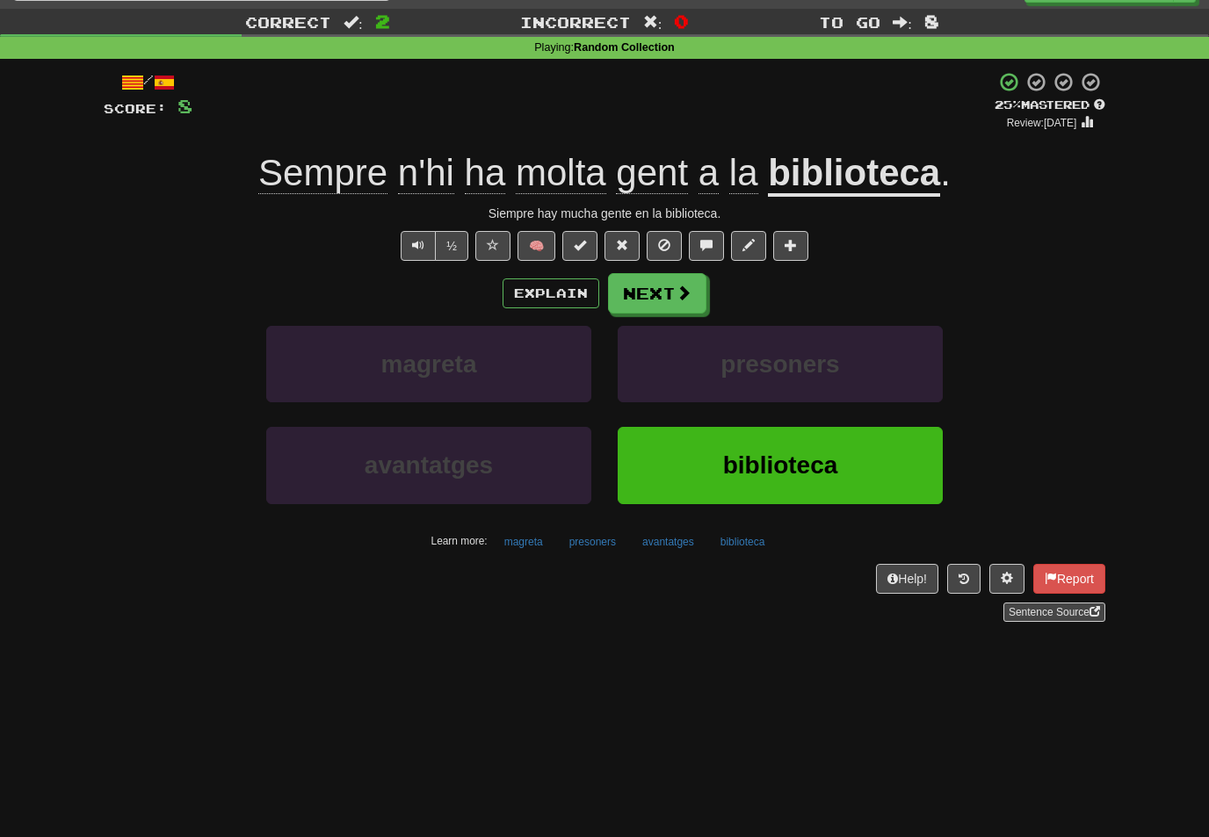
click at [672, 297] on button "Next" at bounding box center [657, 293] width 98 height 40
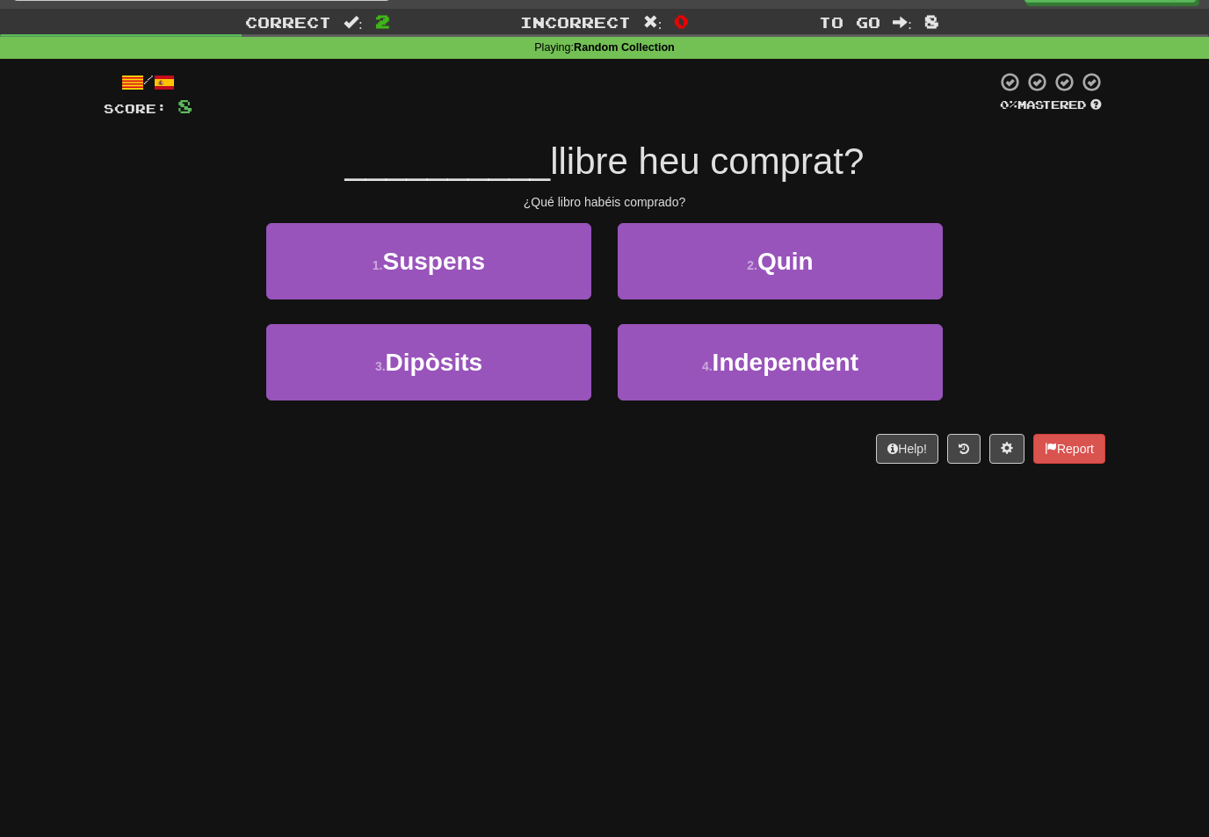
click at [781, 266] on span "Quin" at bounding box center [785, 261] width 56 height 27
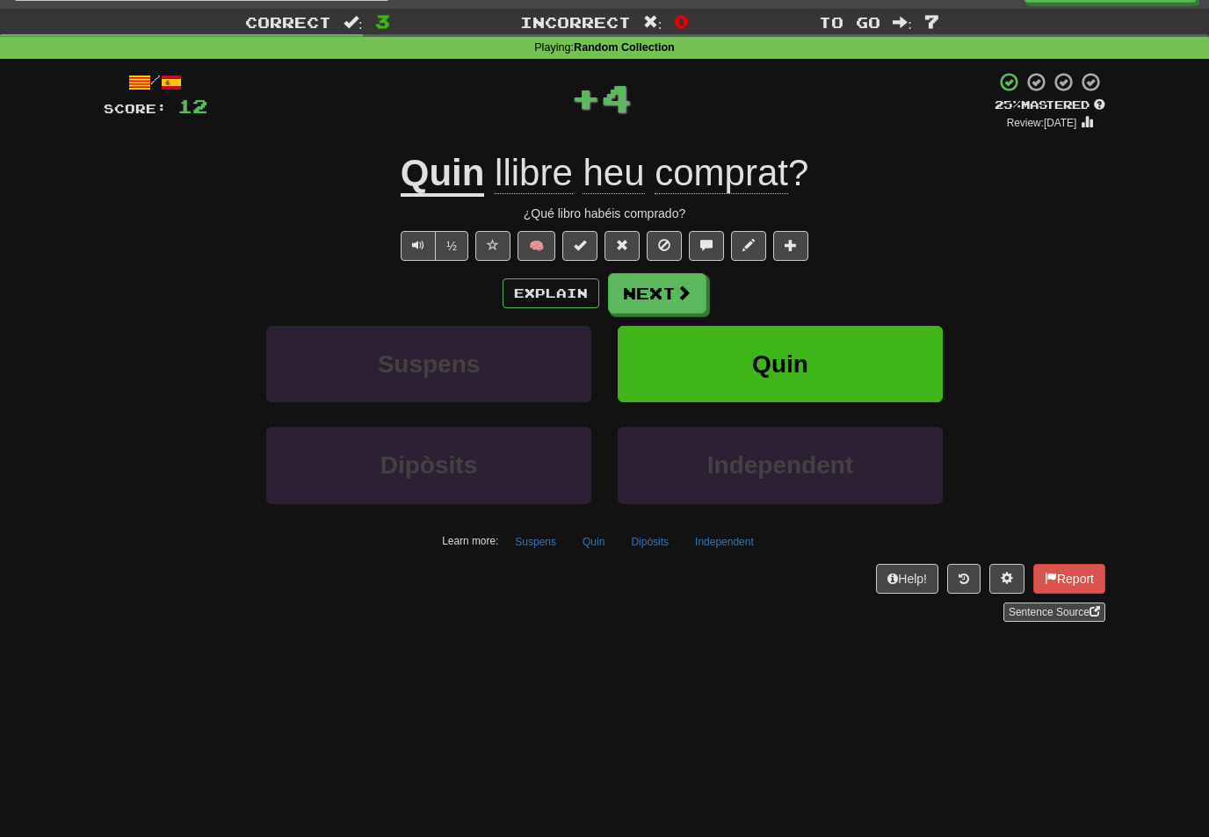
click at [674, 290] on button "Next" at bounding box center [657, 293] width 98 height 40
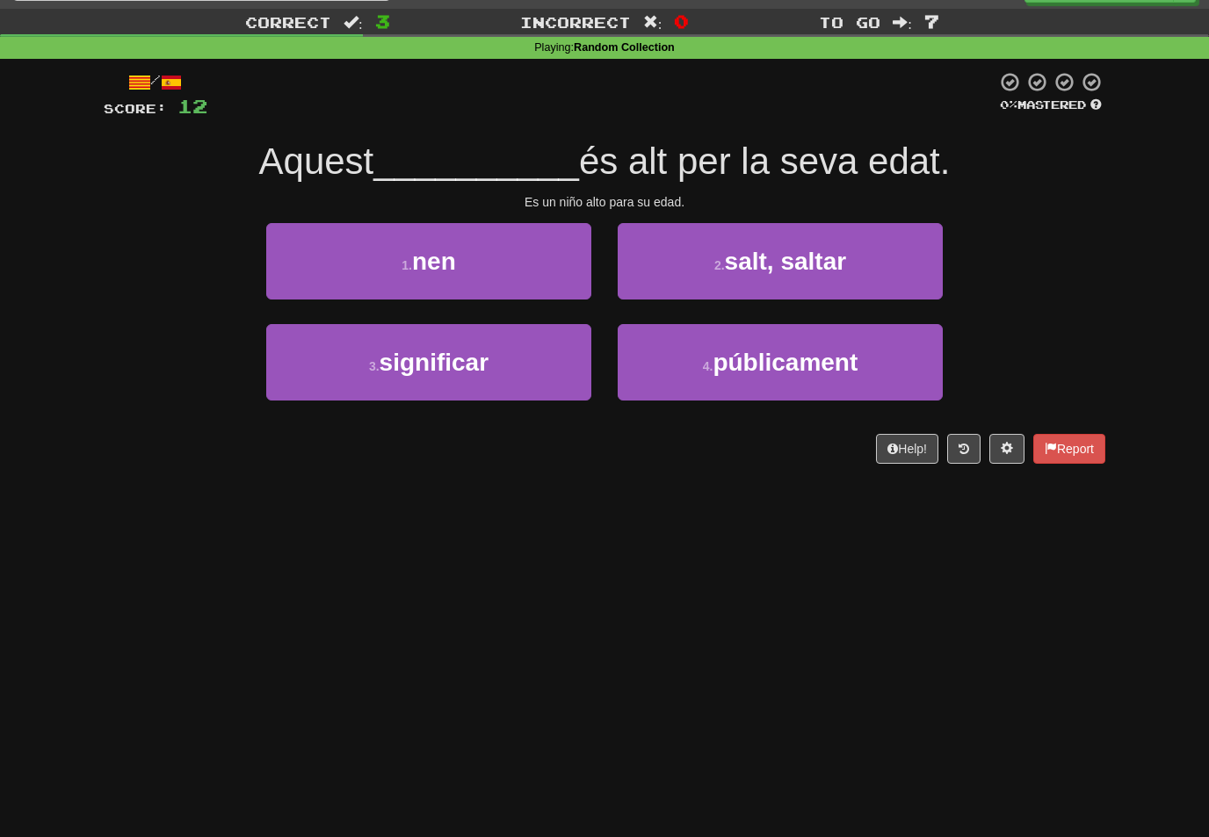
click at [553, 268] on button "1 . nen" at bounding box center [428, 261] width 325 height 76
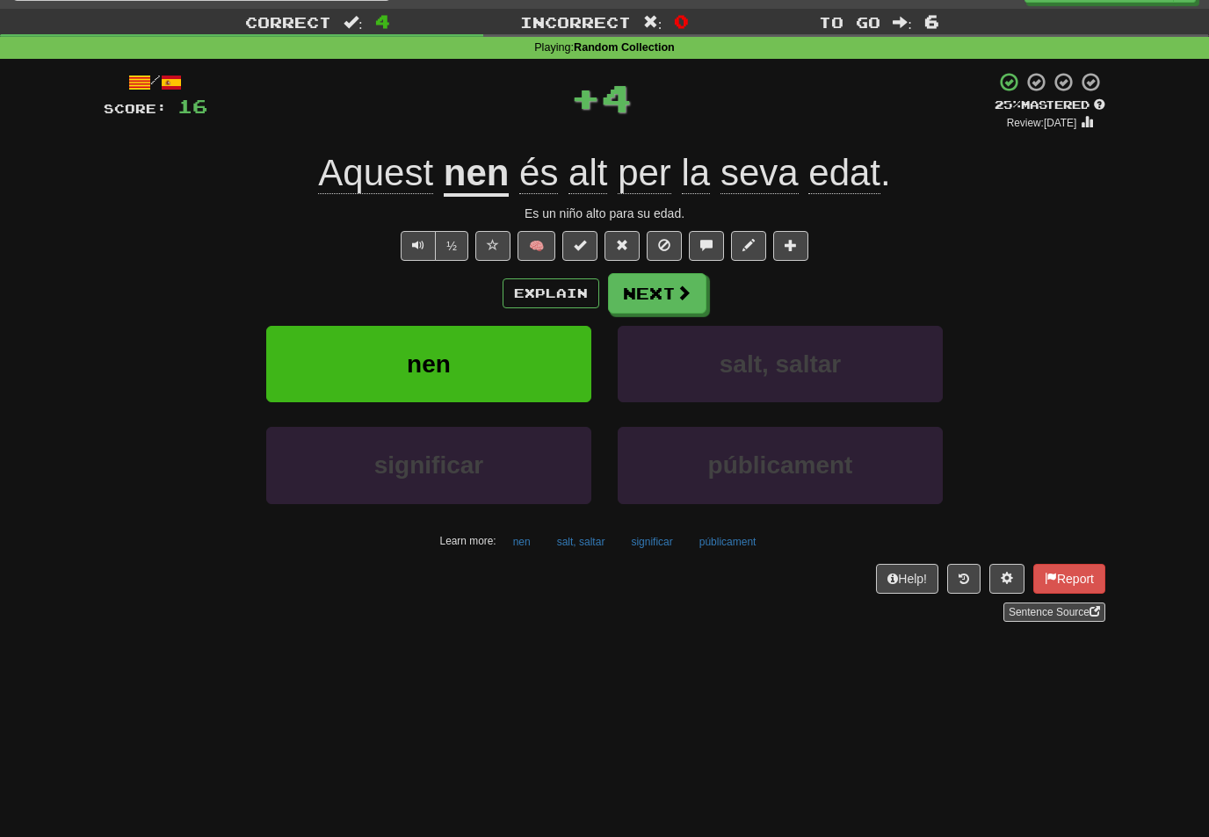
click at [669, 301] on button "Next" at bounding box center [657, 293] width 98 height 40
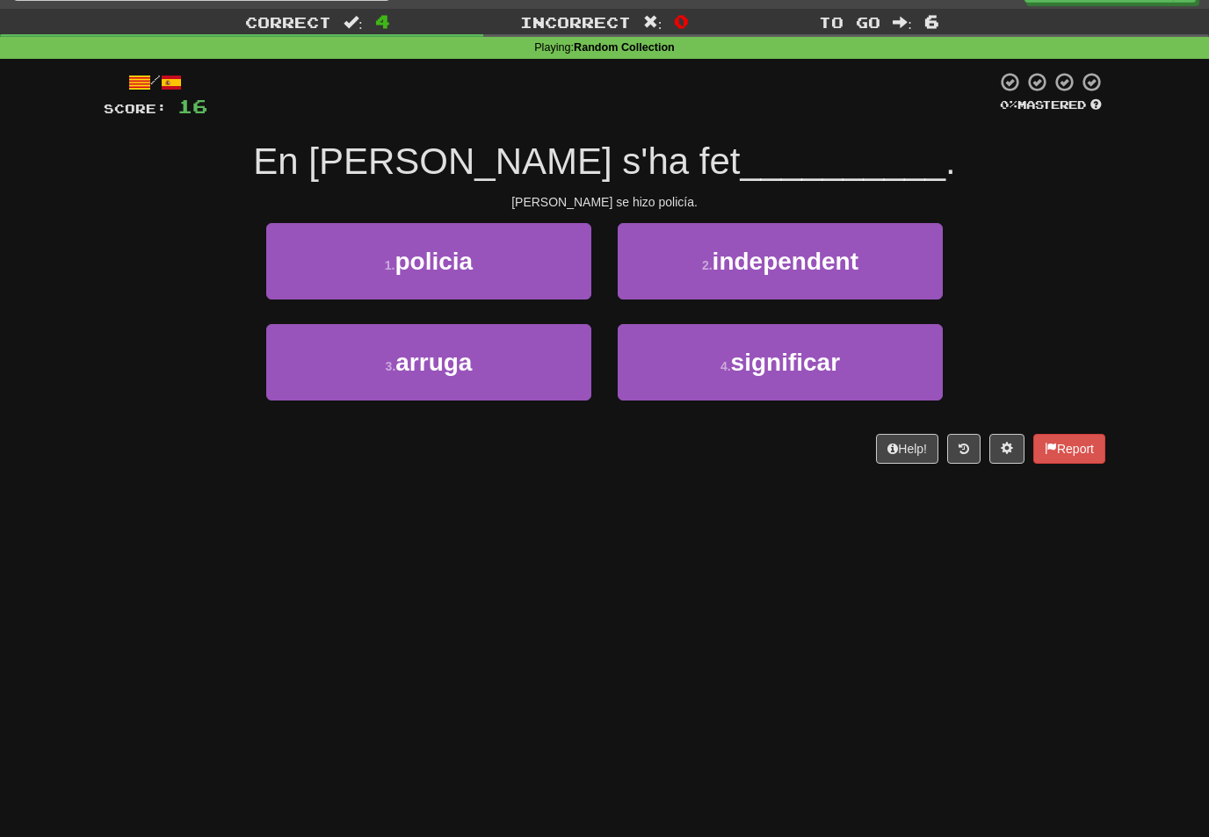
click at [553, 275] on button "1 . policia" at bounding box center [428, 261] width 325 height 76
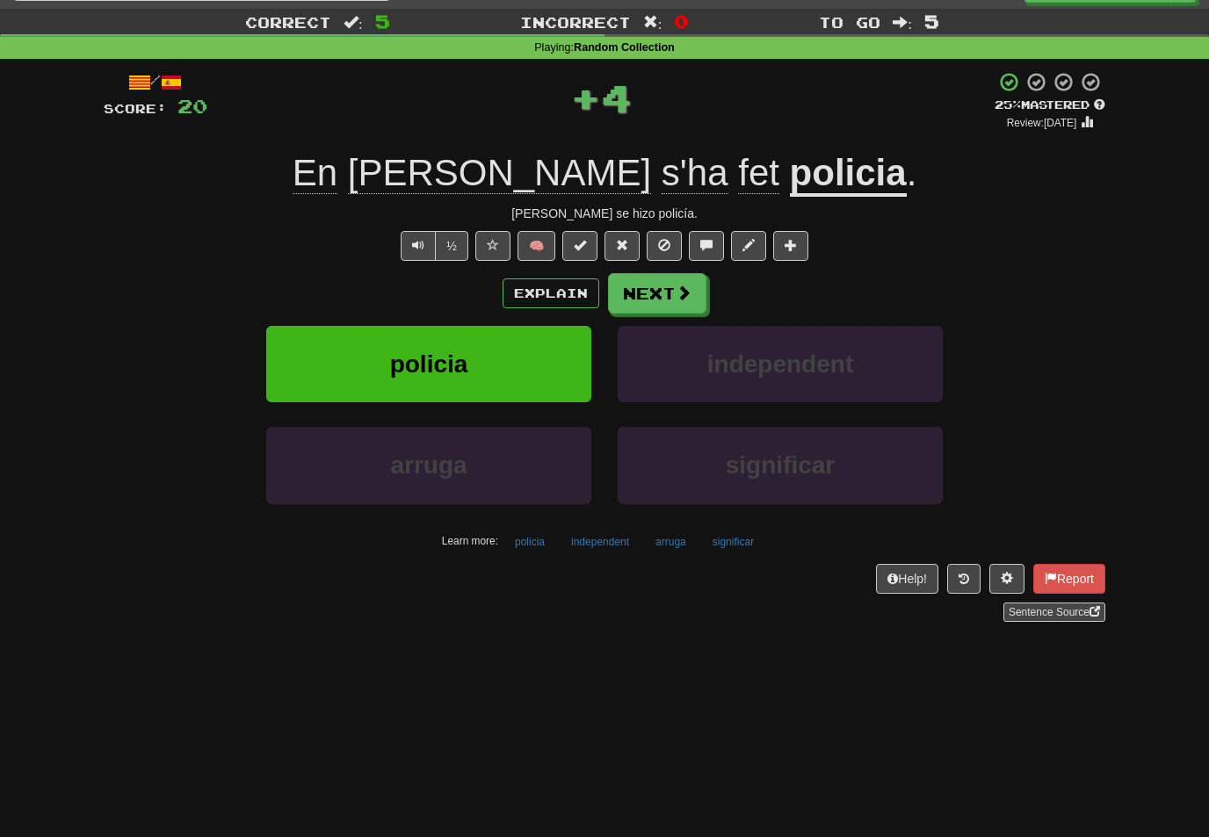
click at [698, 298] on button "Next" at bounding box center [657, 293] width 98 height 40
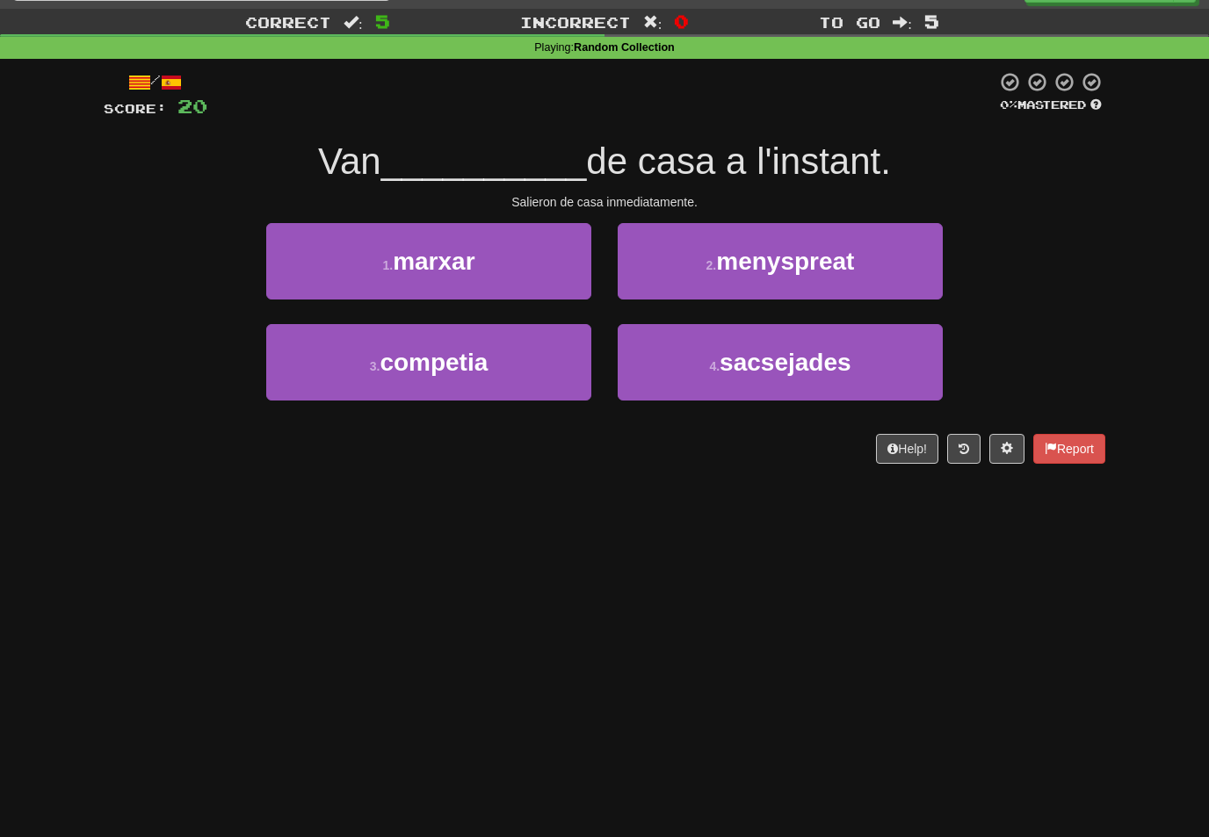
click at [575, 270] on button "1 . marxar" at bounding box center [428, 261] width 325 height 76
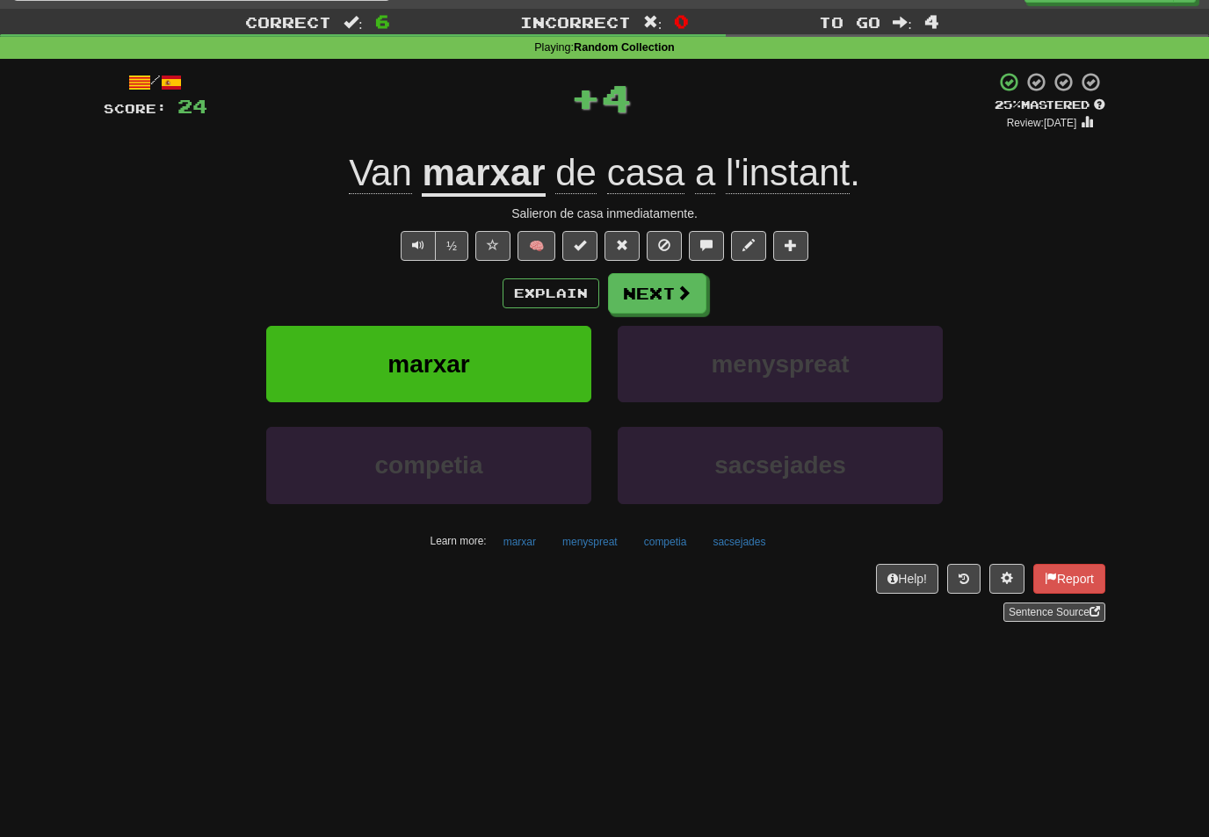
click at [700, 296] on button "Next" at bounding box center [657, 293] width 98 height 40
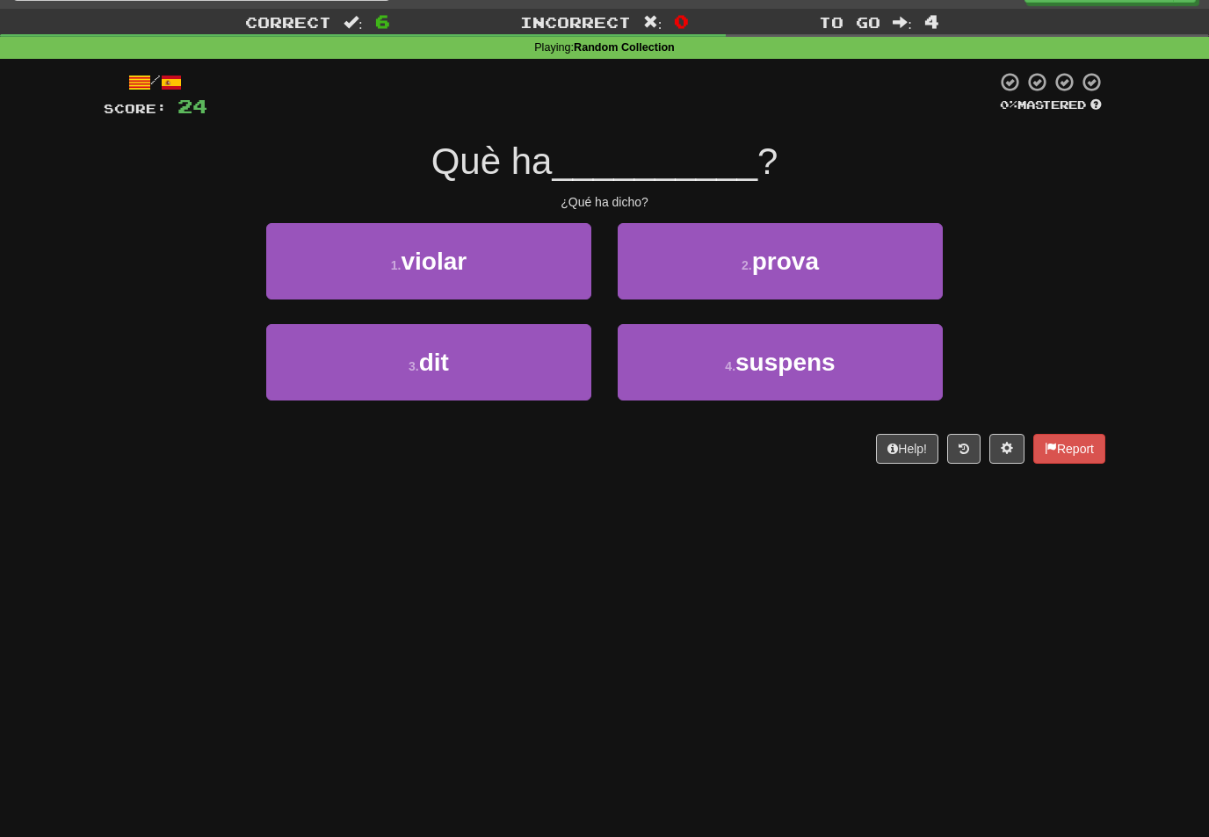
click at [566, 359] on button "3 . dit" at bounding box center [428, 362] width 325 height 76
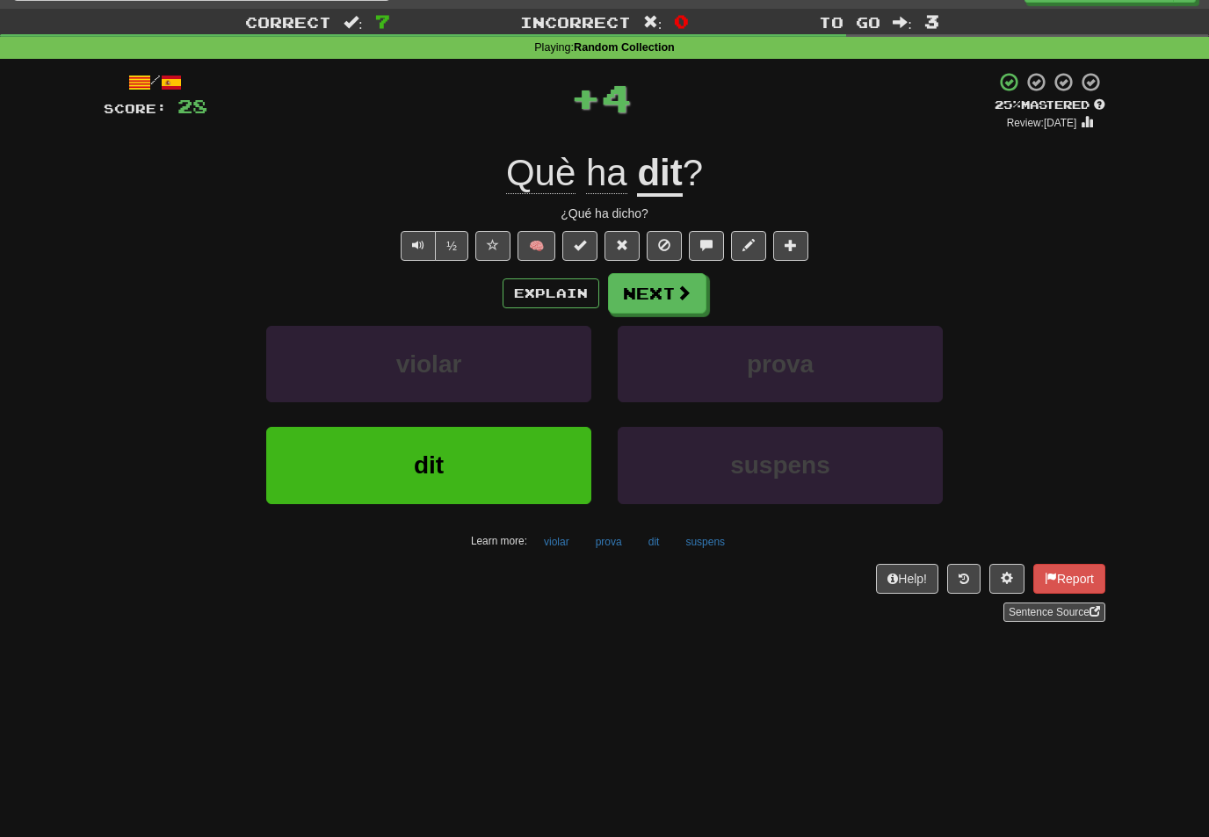
click at [693, 298] on button "Next" at bounding box center [657, 293] width 98 height 40
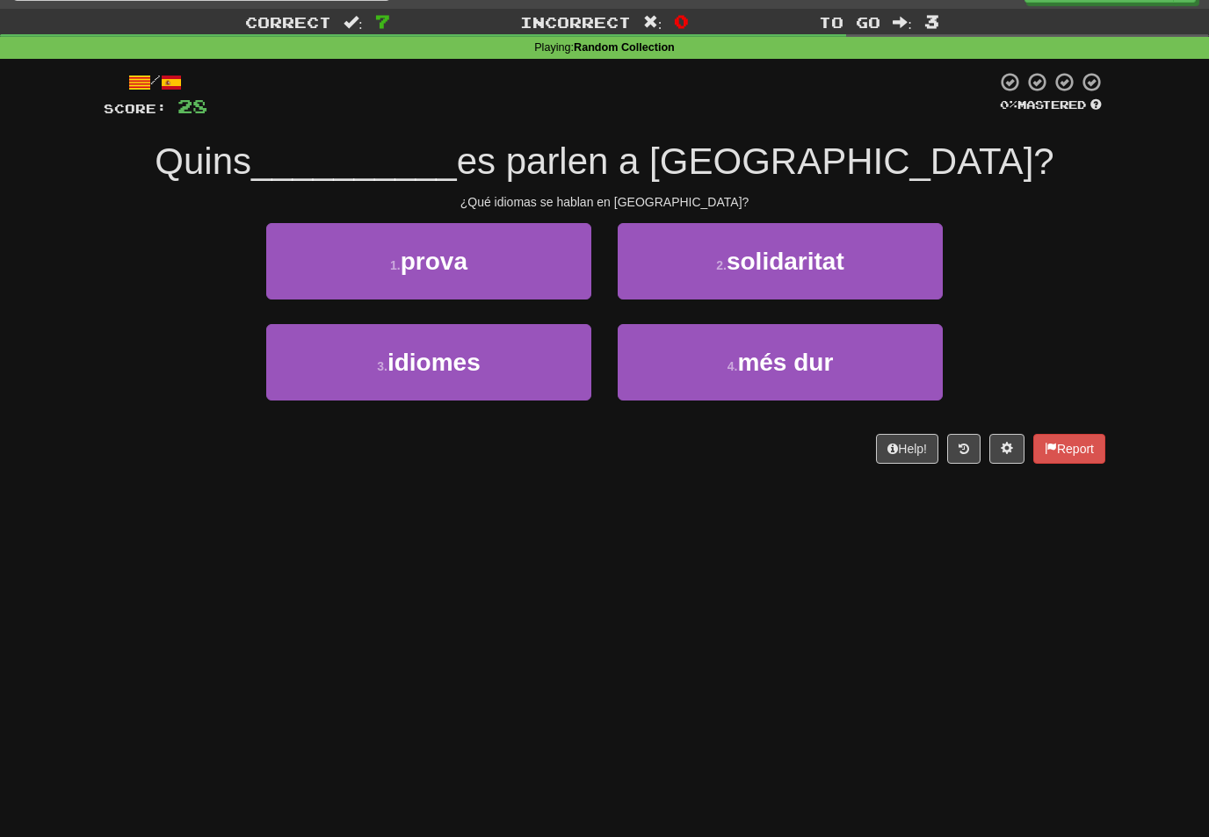
click at [575, 355] on button "3 . idiomes" at bounding box center [428, 362] width 325 height 76
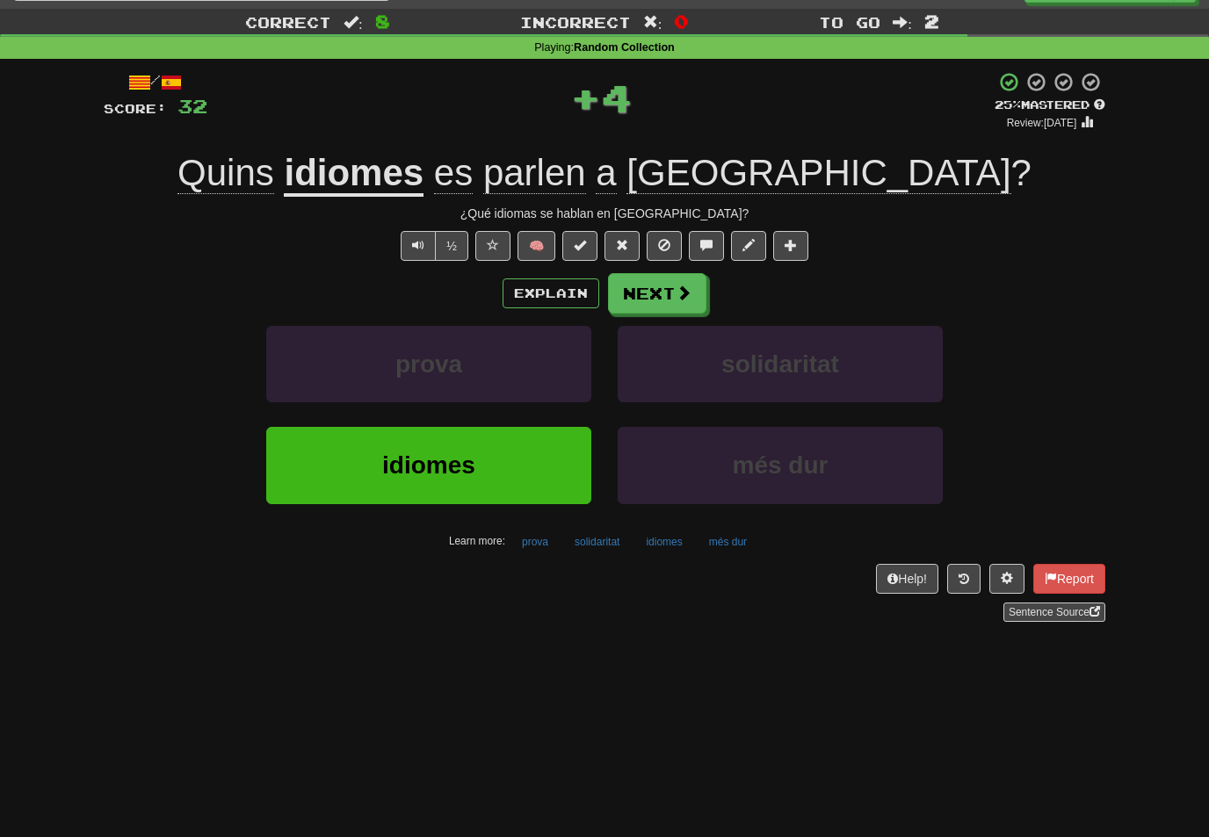
click at [701, 301] on button "Next" at bounding box center [657, 293] width 98 height 40
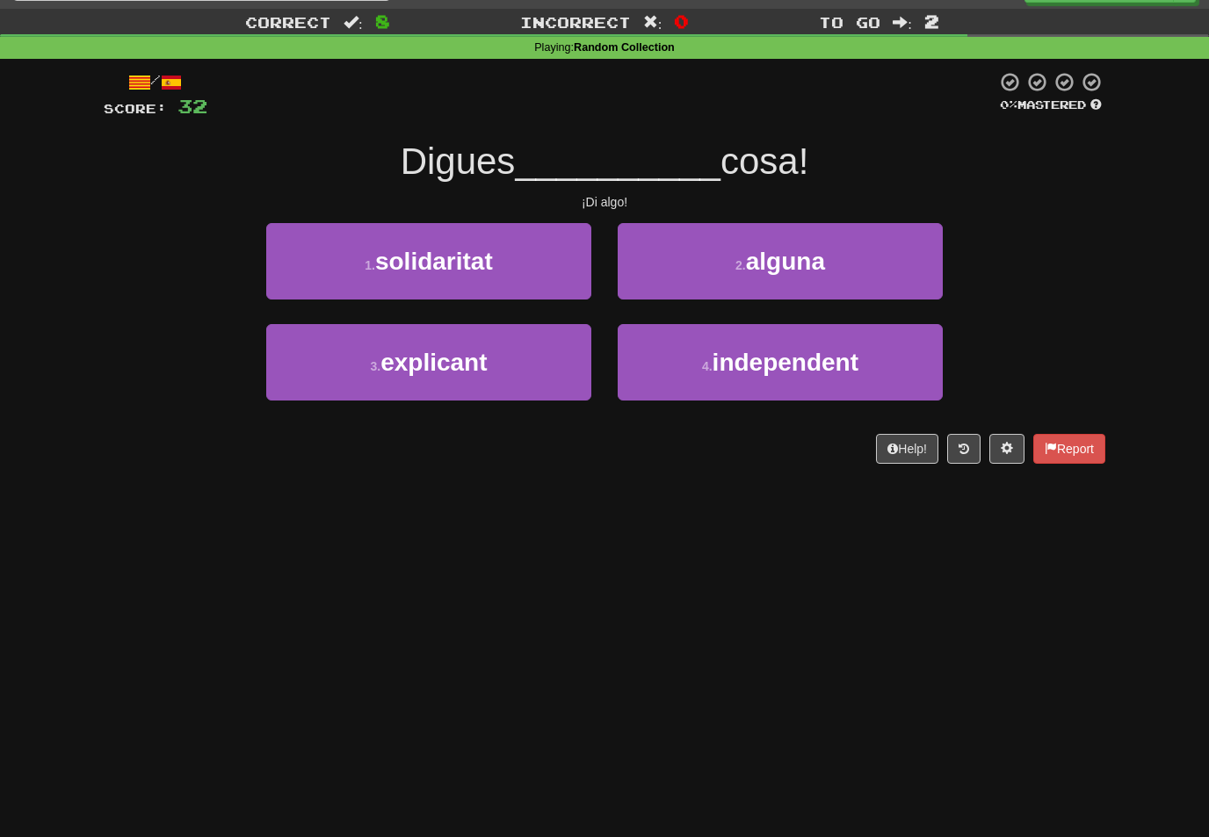
click at [814, 251] on span "alguna" at bounding box center [785, 261] width 79 height 27
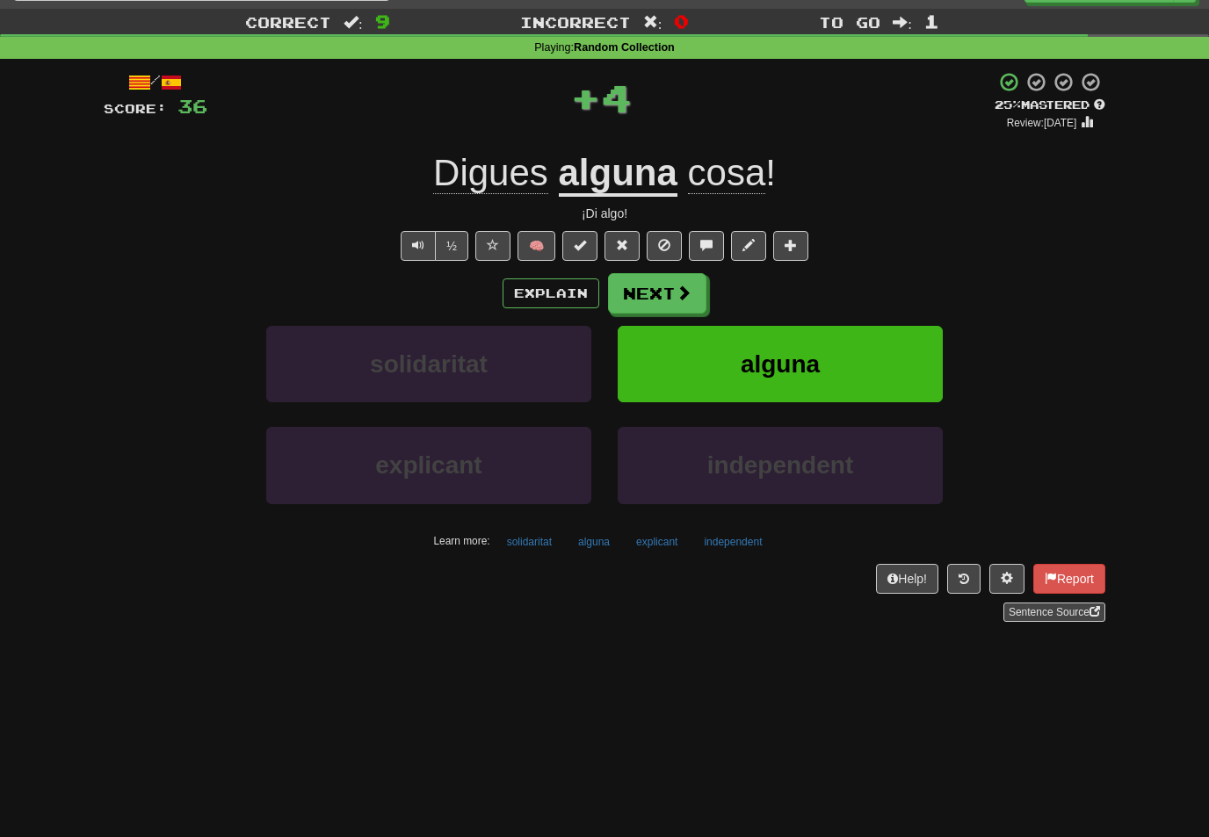
click at [679, 299] on span at bounding box center [684, 293] width 16 height 16
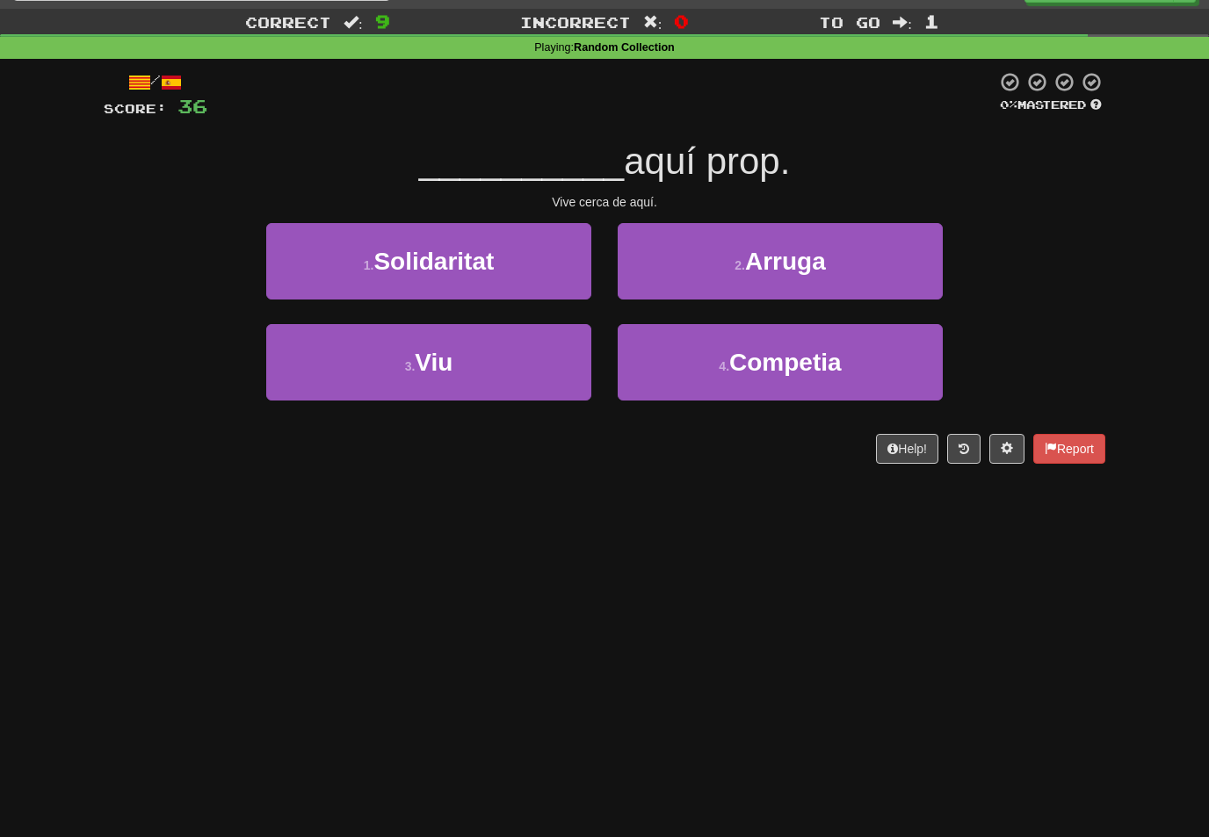
click at [551, 370] on button "3 . Viu" at bounding box center [428, 362] width 325 height 76
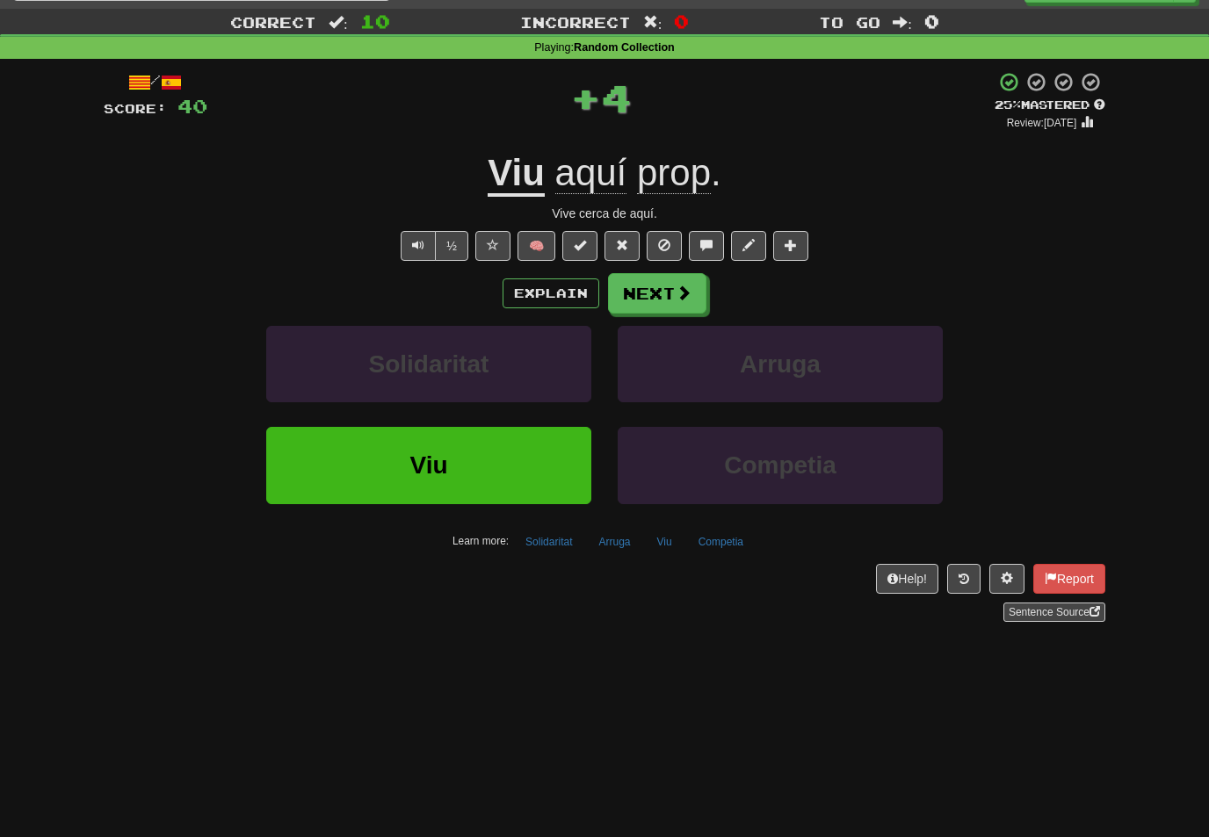
click at [689, 298] on span at bounding box center [684, 293] width 16 height 16
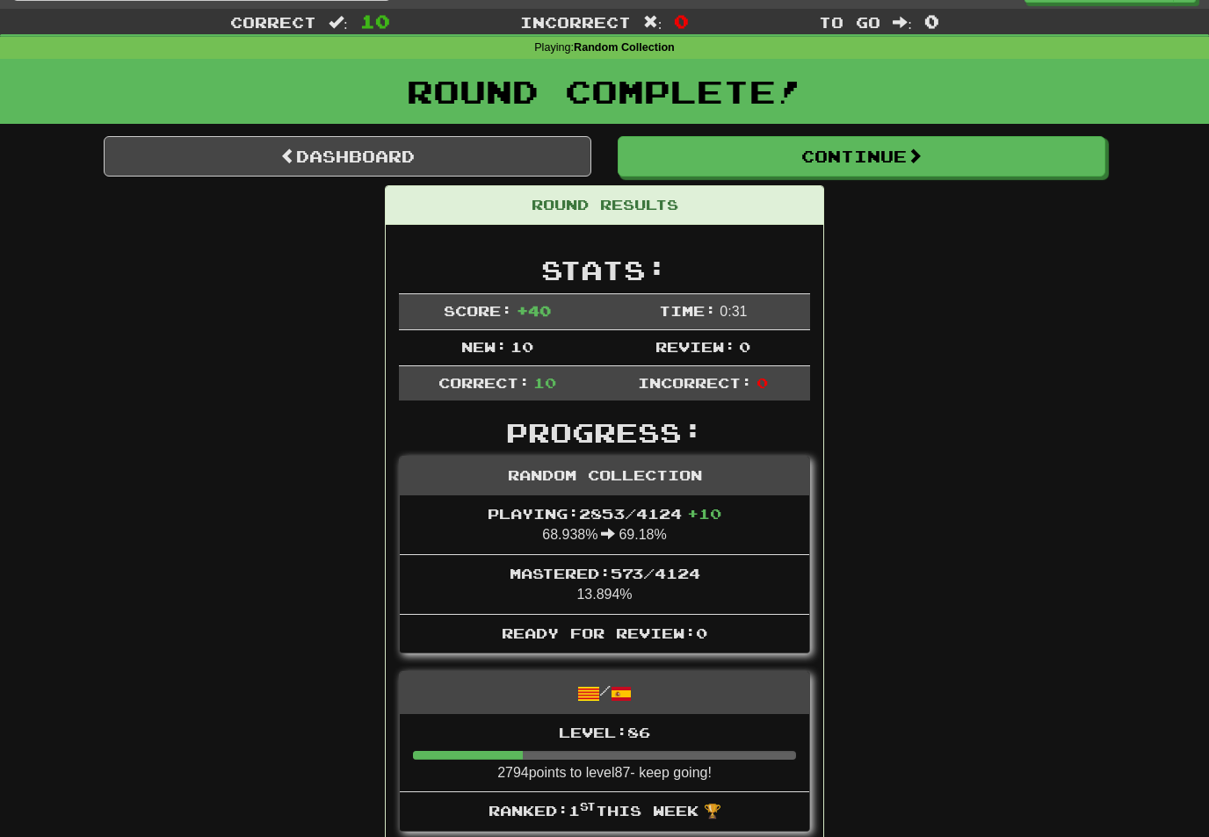
click at [911, 159] on button "Continue" at bounding box center [862, 156] width 488 height 40
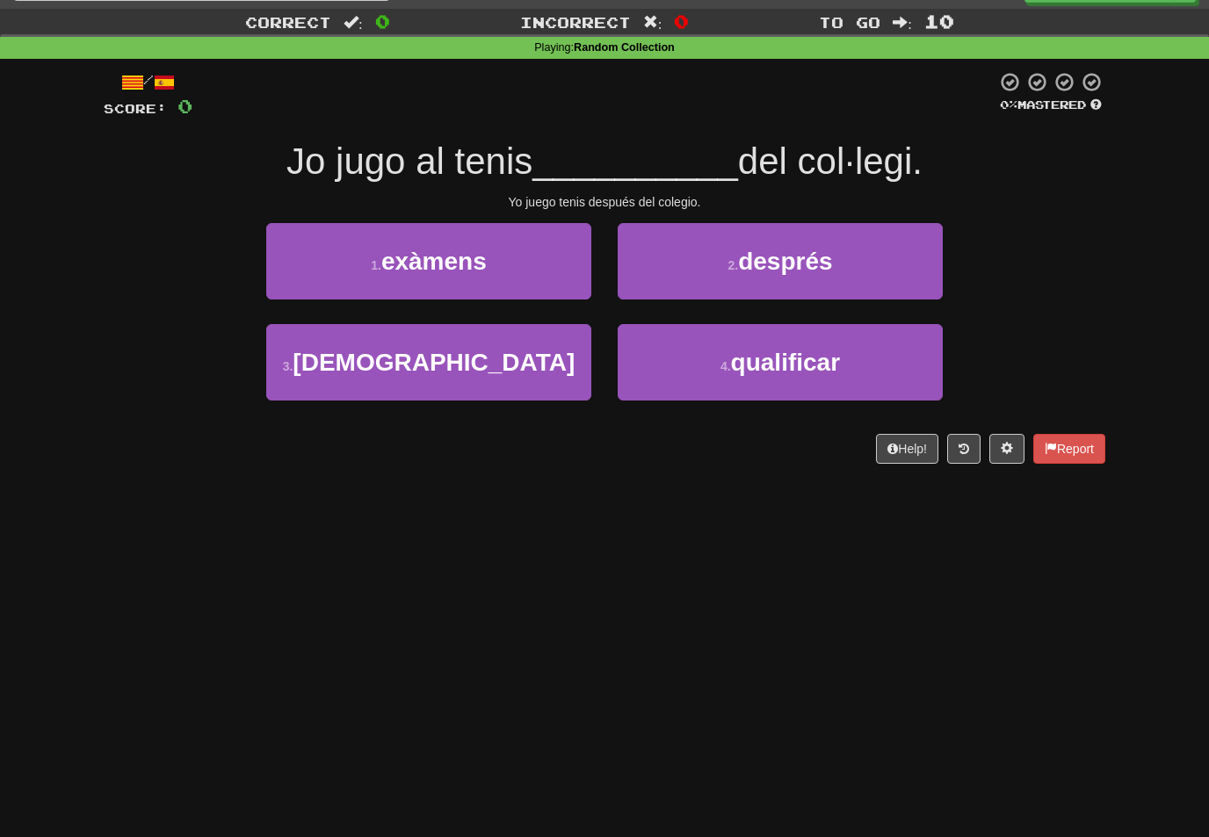
click at [799, 264] on span "després" at bounding box center [785, 261] width 94 height 27
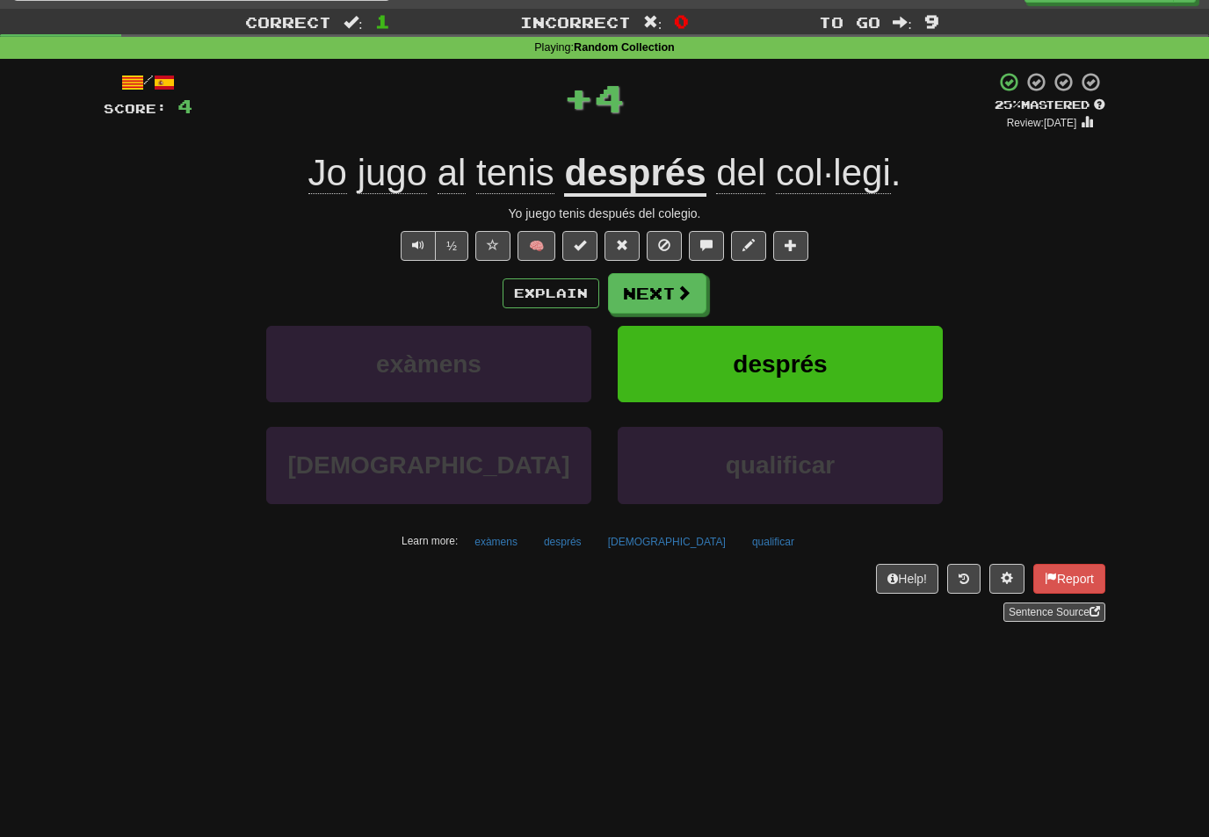
click at [704, 291] on button "Next" at bounding box center [657, 293] width 98 height 40
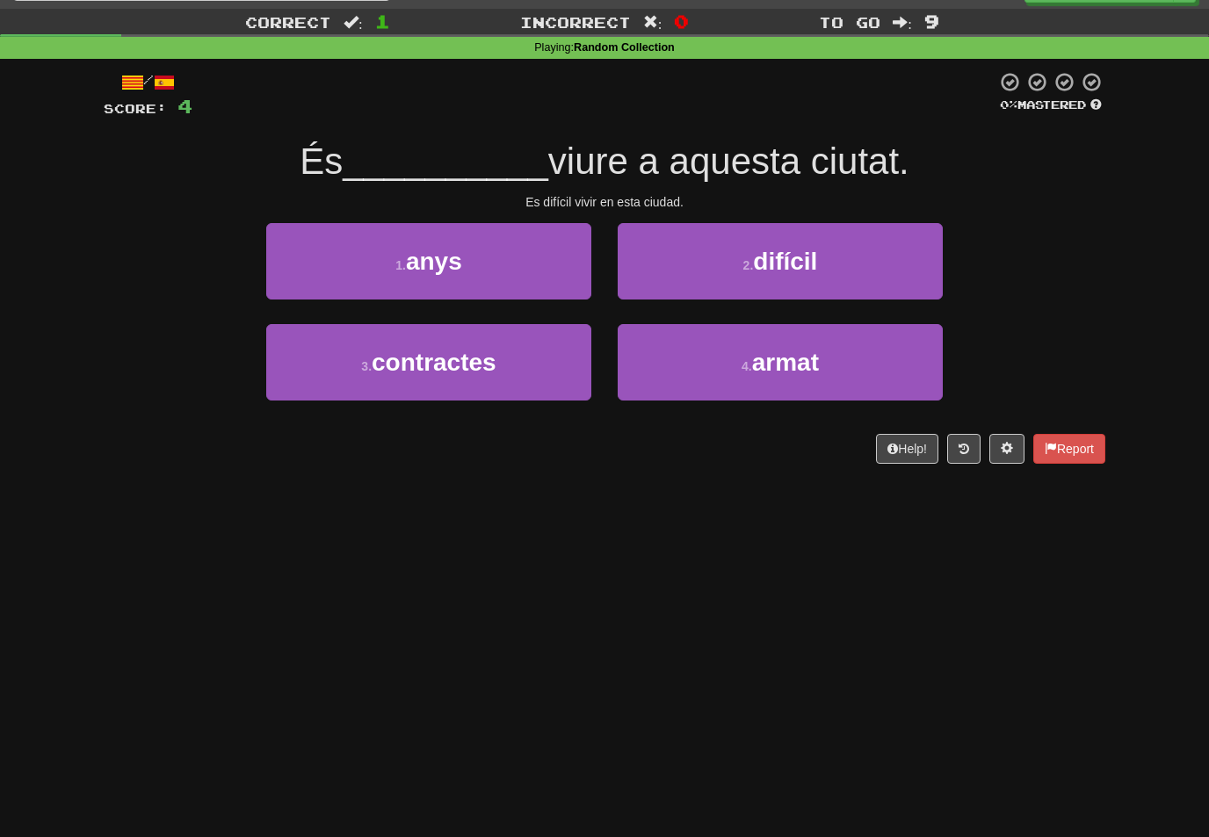
click at [809, 255] on span "difícil" at bounding box center [785, 261] width 64 height 27
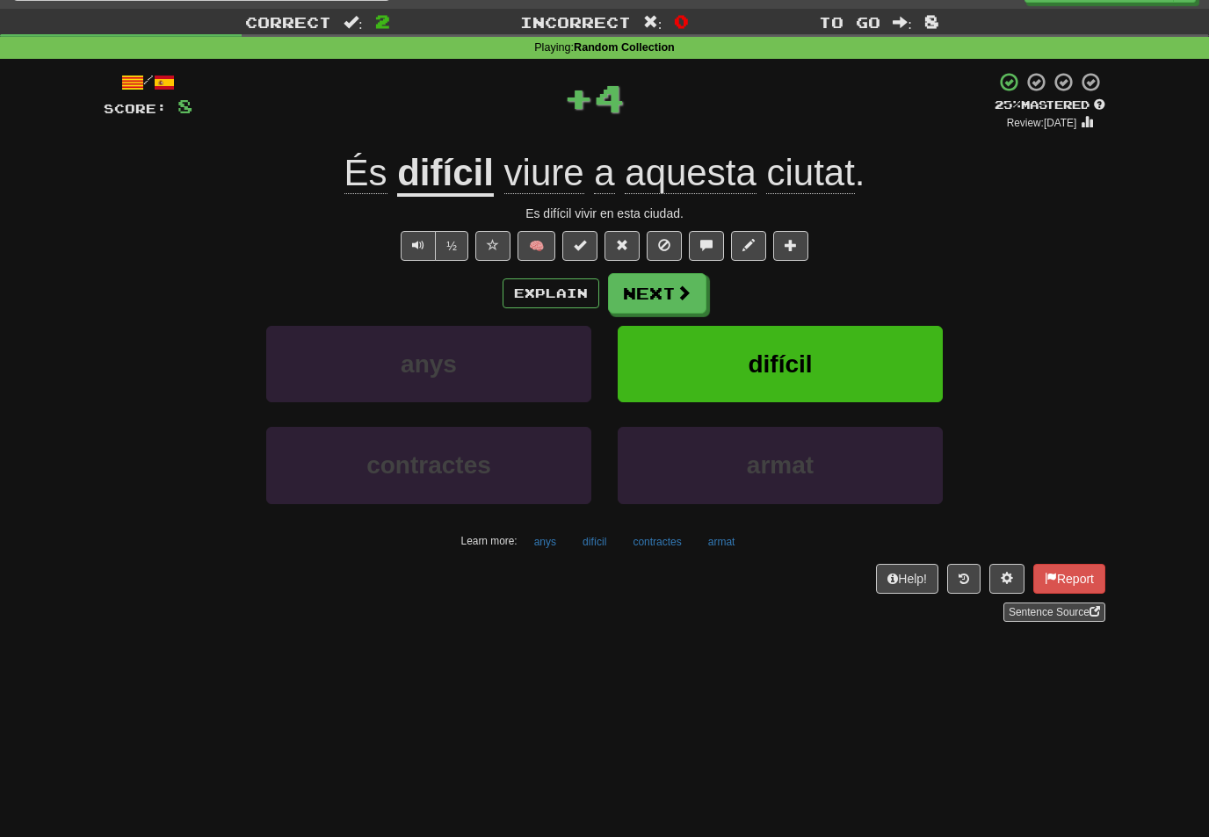
click at [685, 297] on span at bounding box center [684, 293] width 16 height 16
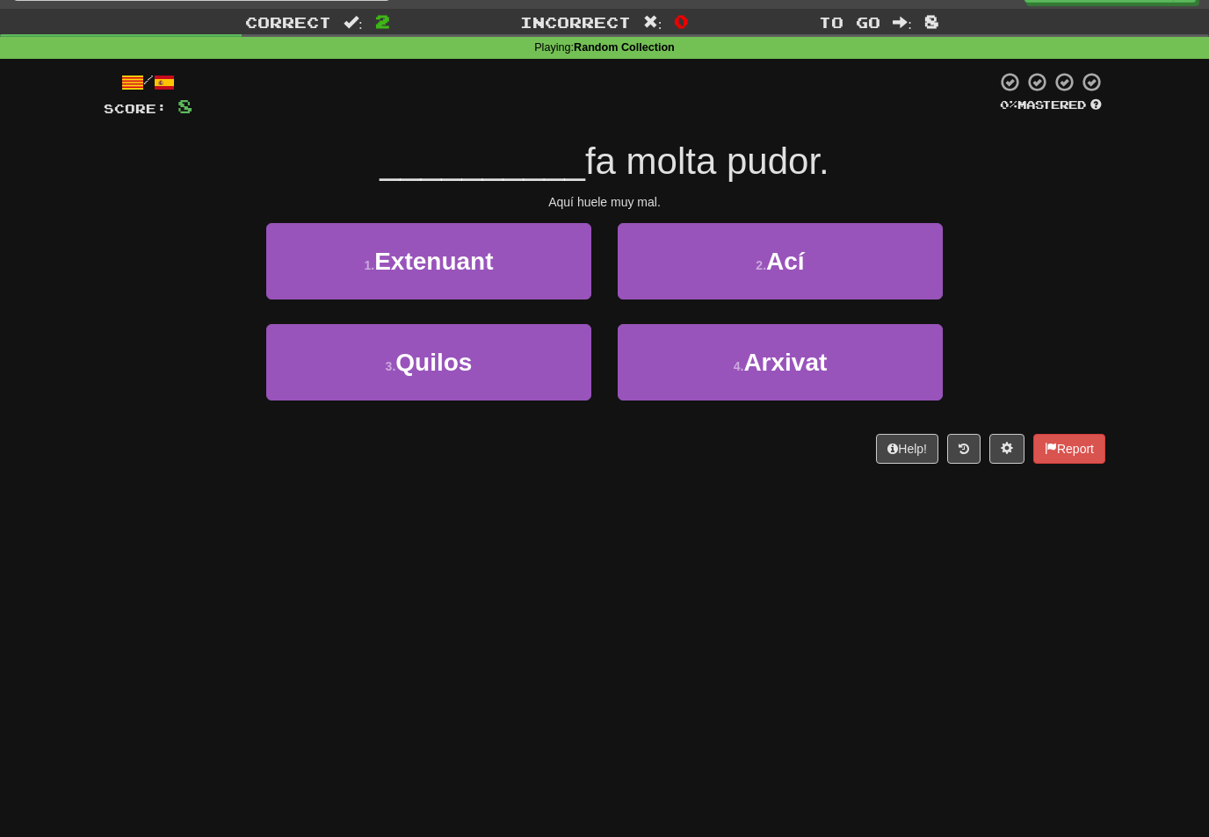
click at [800, 249] on span "Ací" at bounding box center [785, 261] width 39 height 27
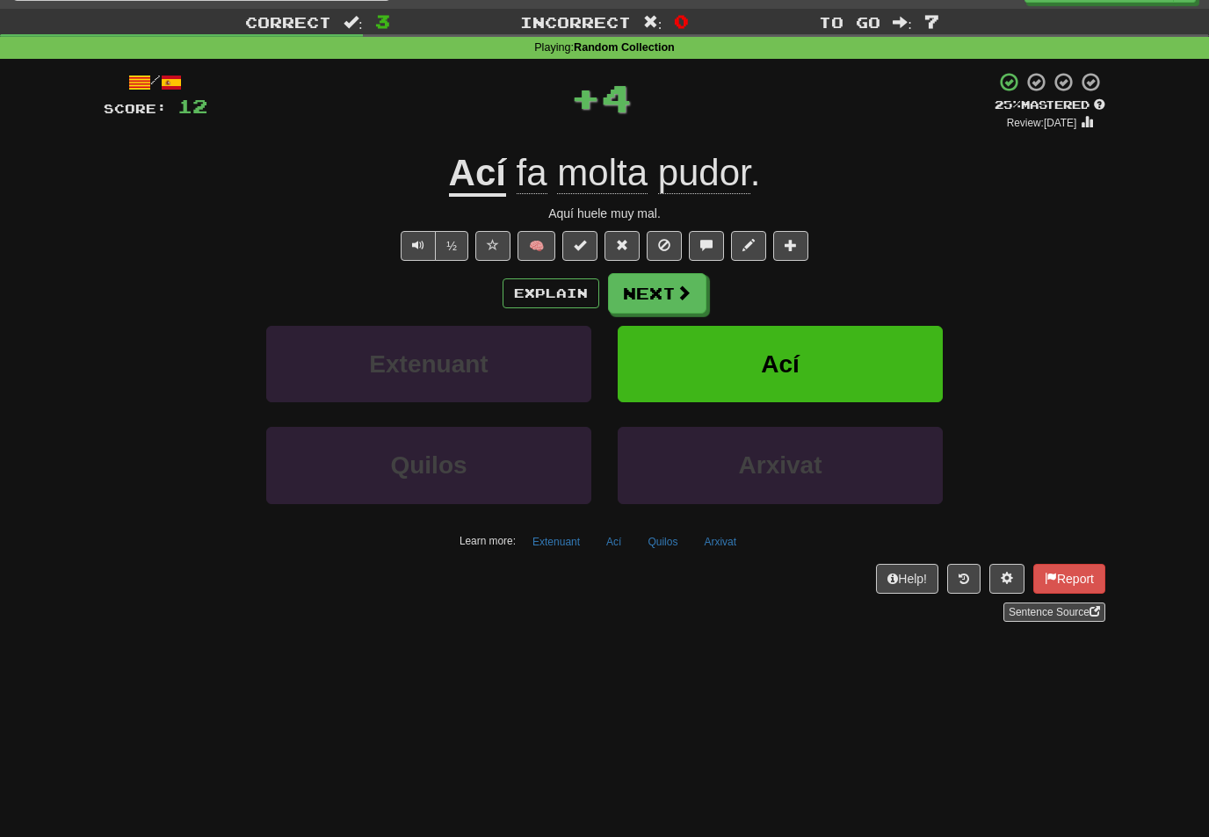
click at [687, 297] on span at bounding box center [684, 293] width 16 height 16
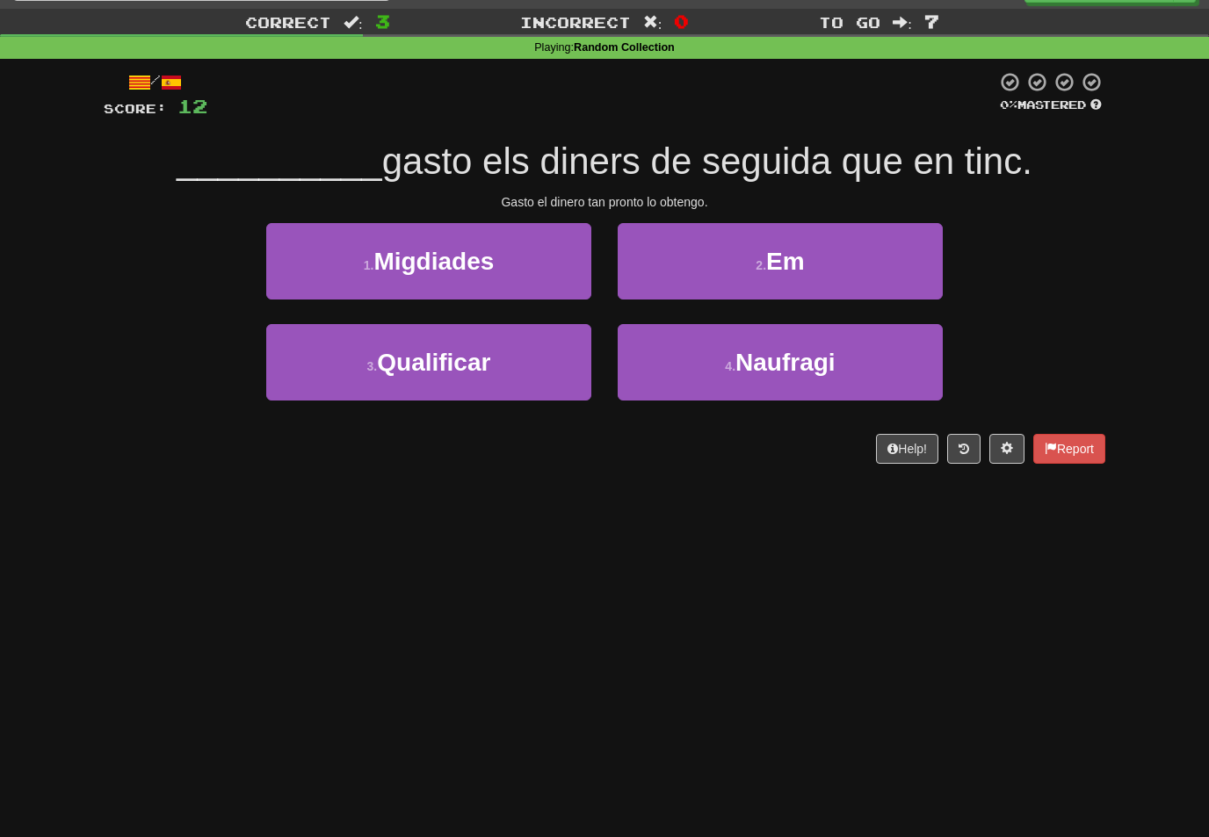
click at [818, 272] on button "2 . Em" at bounding box center [780, 261] width 325 height 76
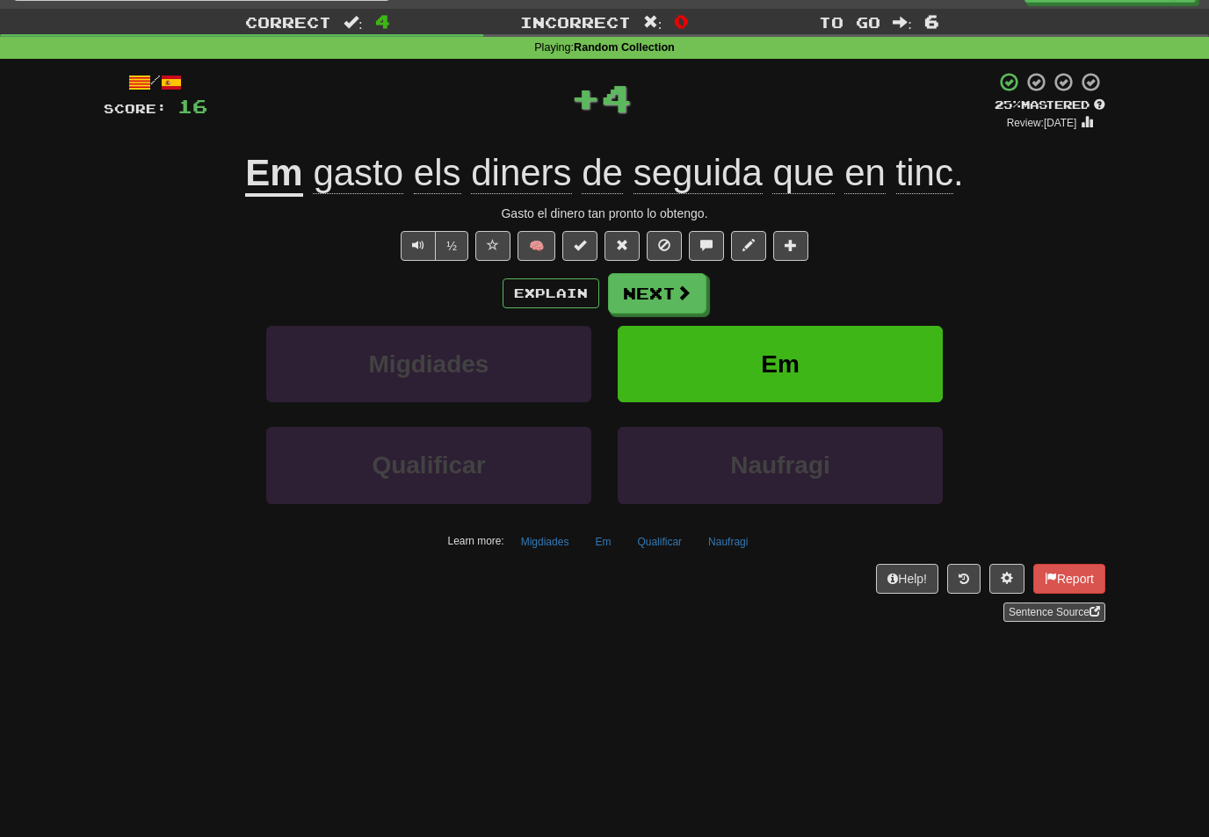
click at [691, 298] on span at bounding box center [684, 293] width 16 height 16
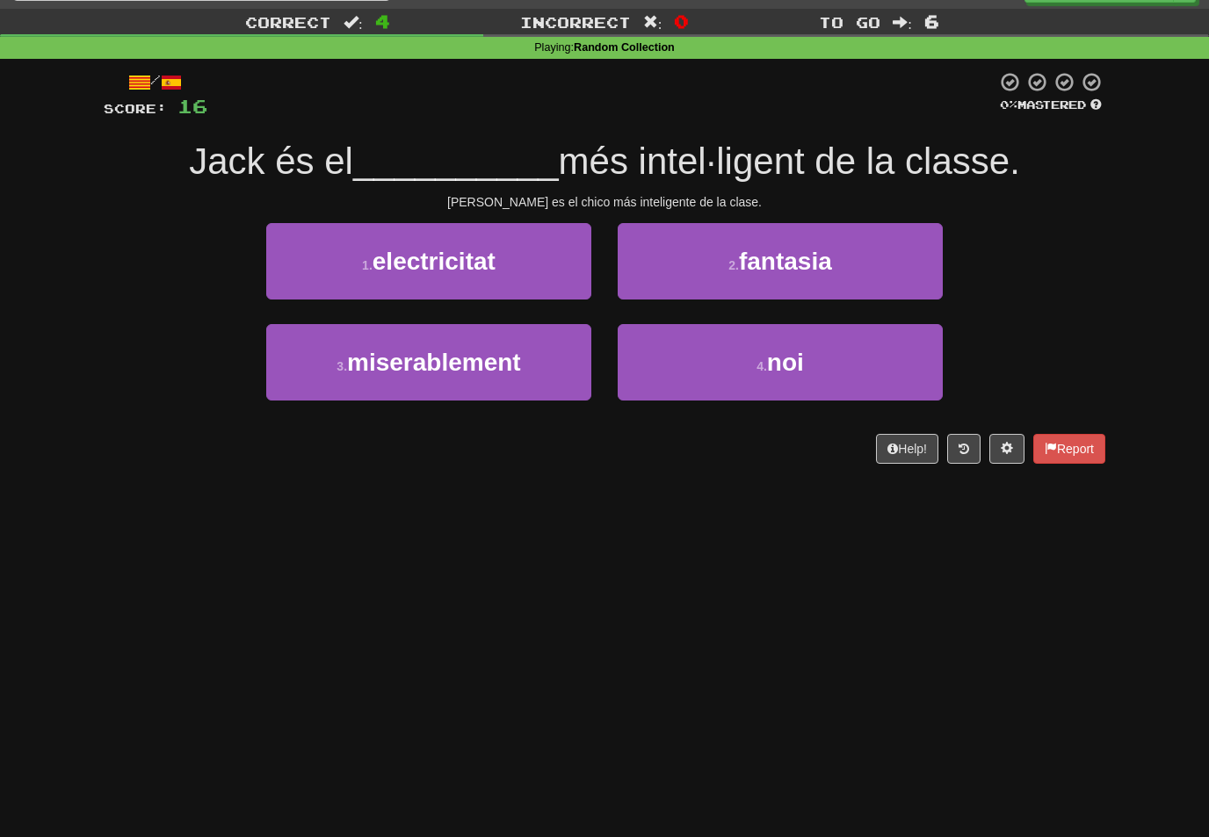
click at [779, 359] on span "noi" at bounding box center [785, 362] width 37 height 27
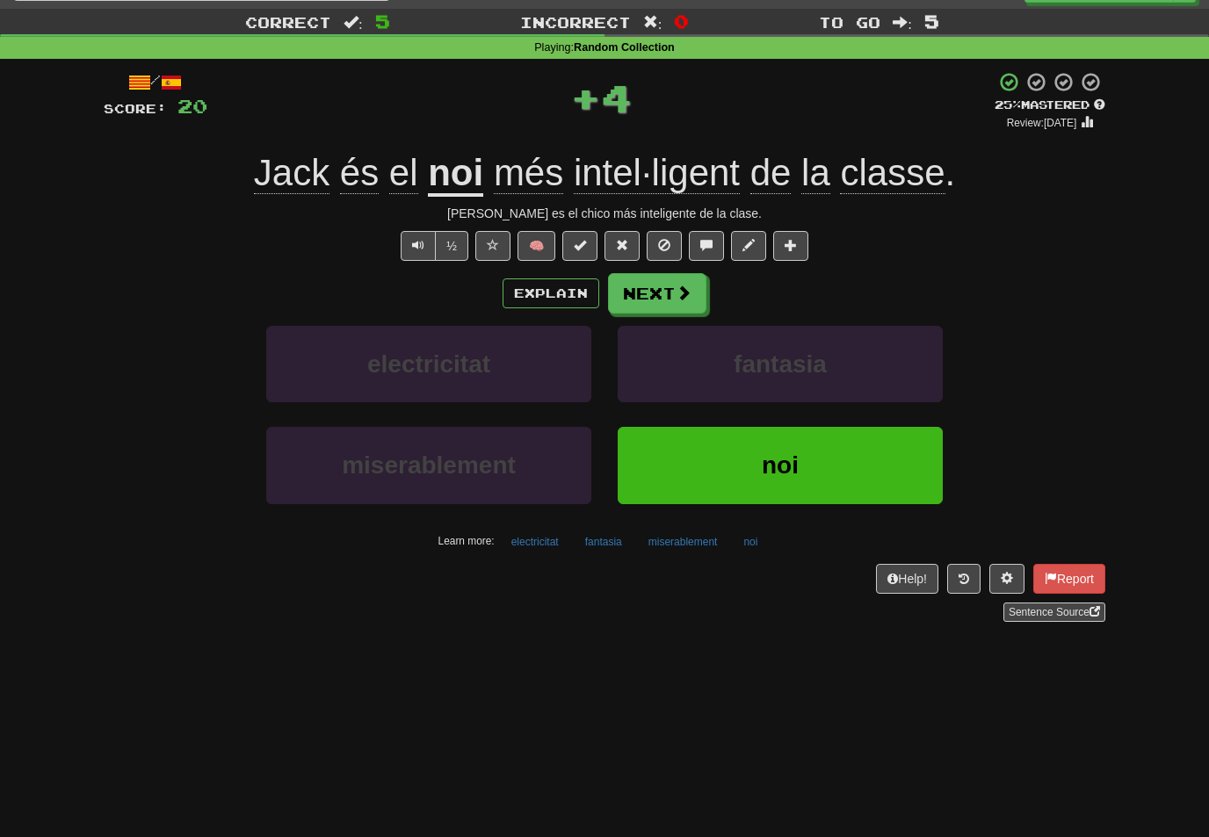
click at [698, 291] on button "Next" at bounding box center [657, 293] width 98 height 40
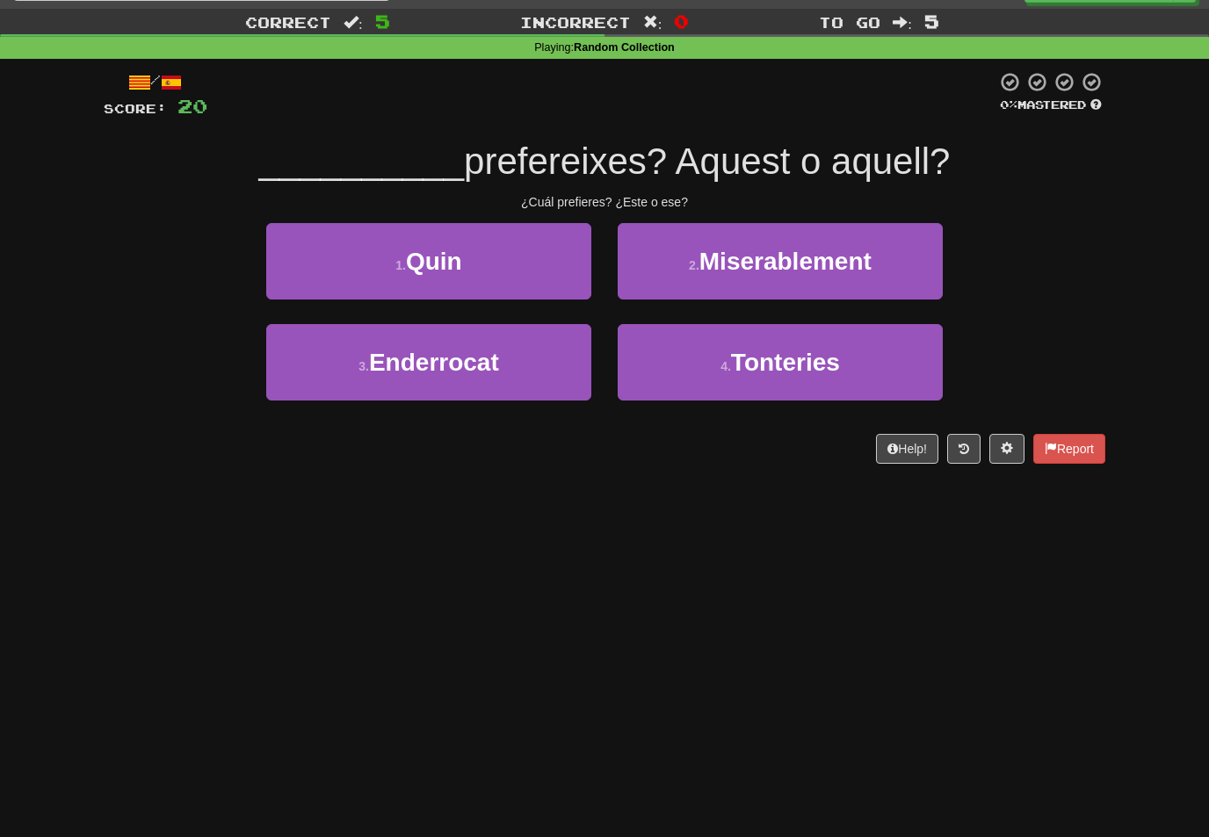
click at [563, 264] on button "1 . Quin" at bounding box center [428, 261] width 325 height 76
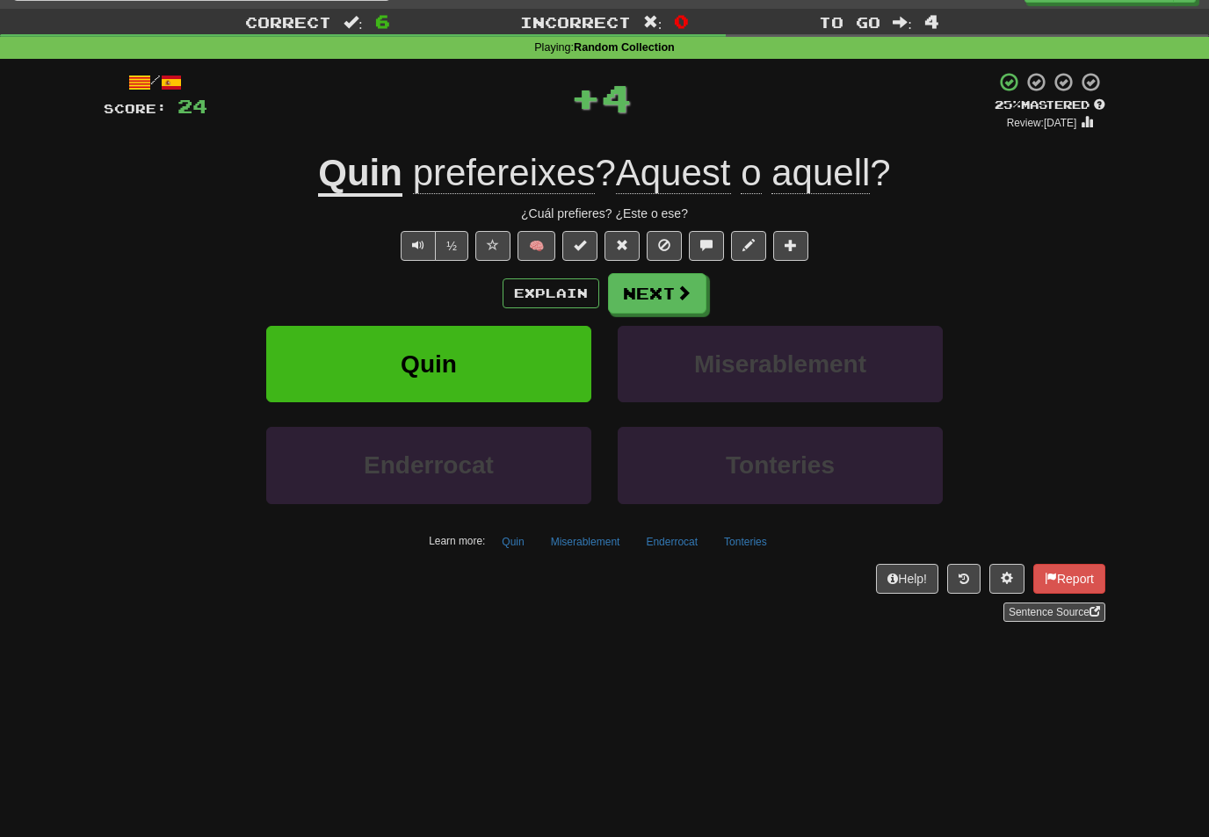
click at [698, 286] on button "Next" at bounding box center [657, 293] width 98 height 40
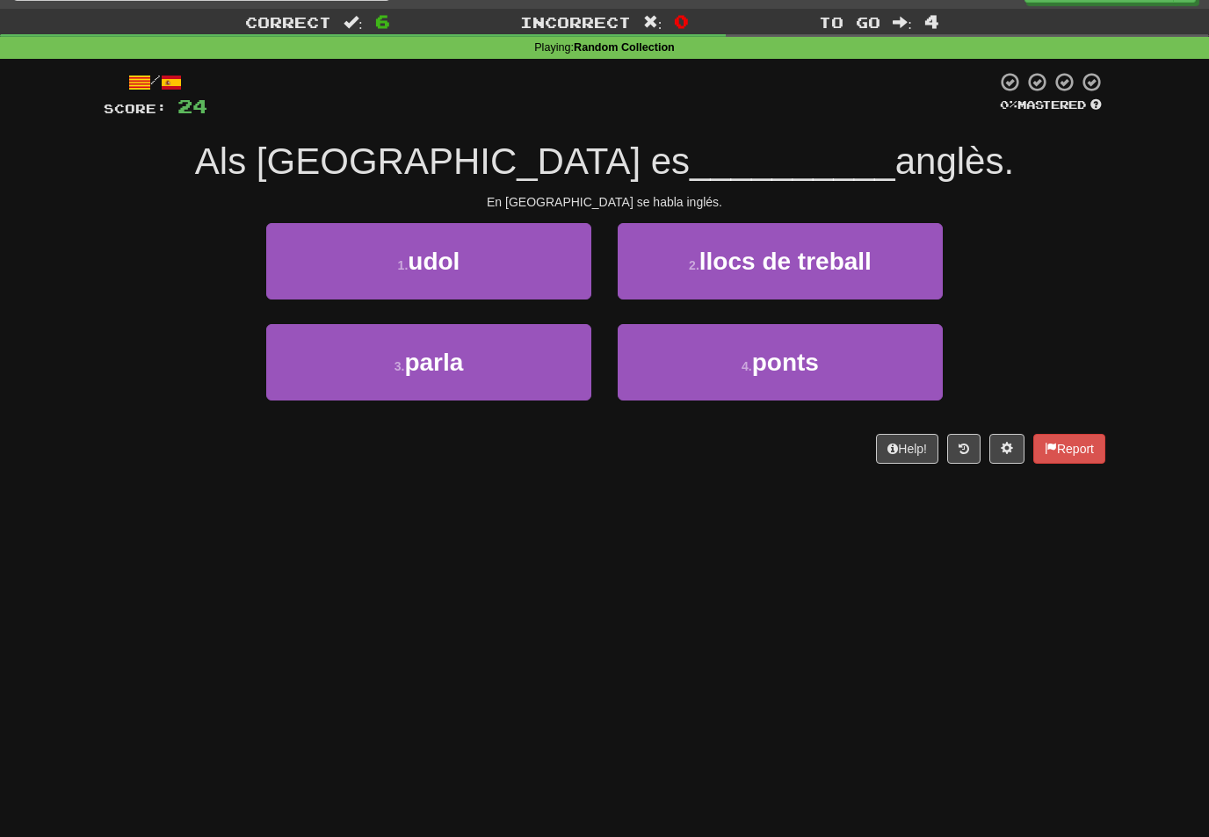
click at [576, 353] on button "3 . parla" at bounding box center [428, 362] width 325 height 76
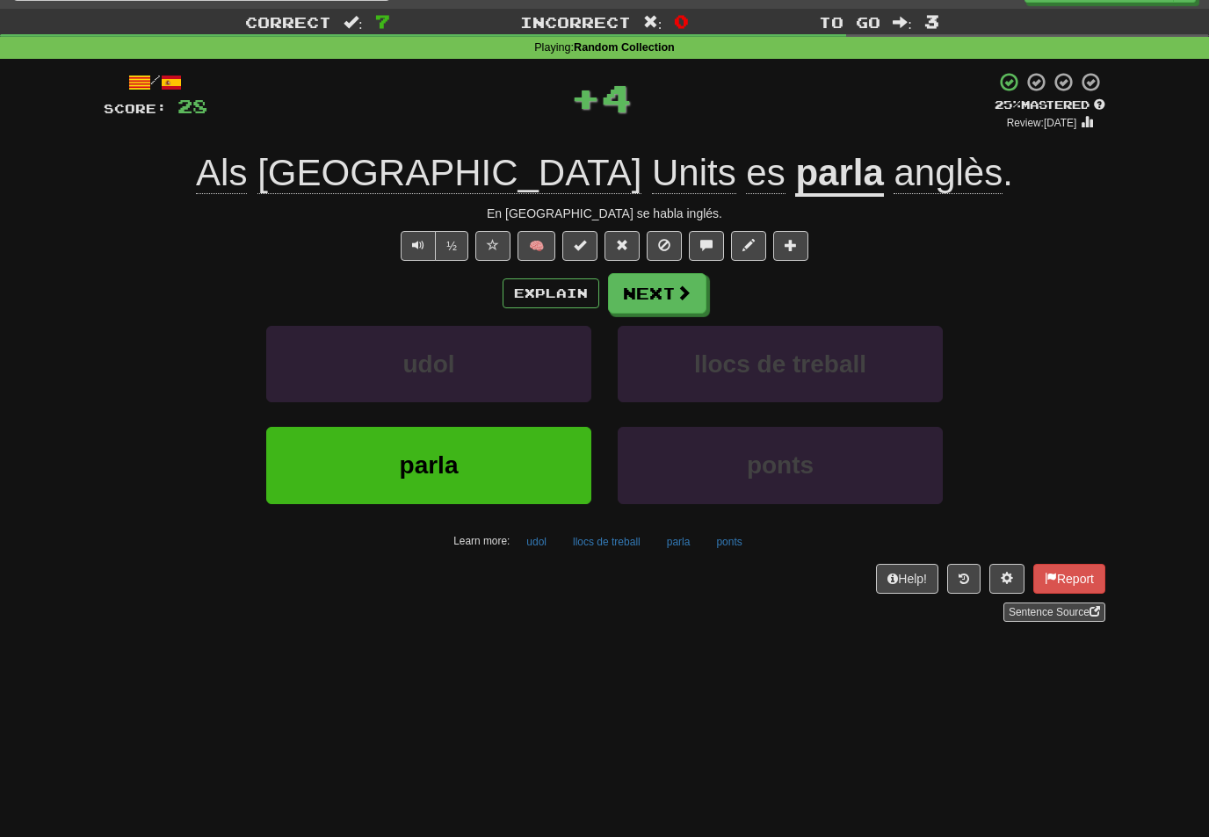
click at [676, 301] on button "Next" at bounding box center [657, 293] width 98 height 40
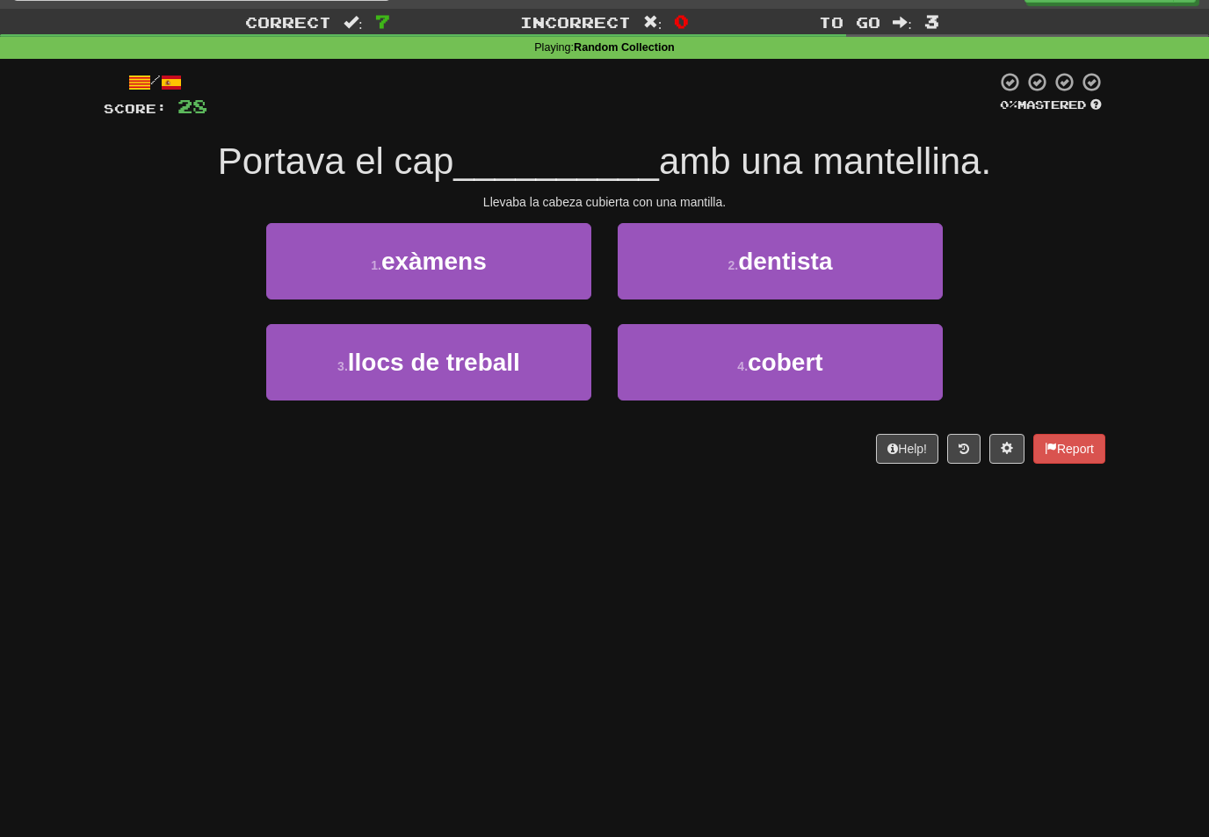
click at [760, 349] on span "cobert" at bounding box center [786, 362] width 76 height 27
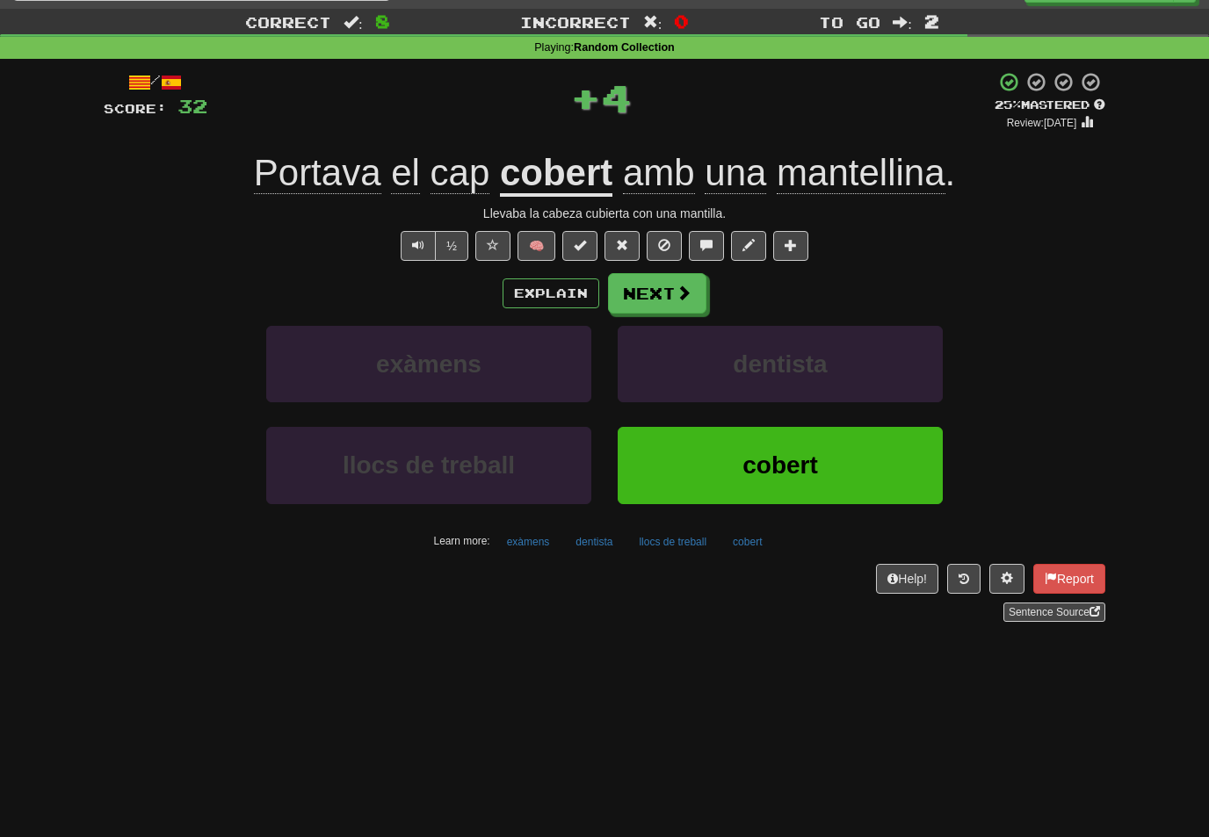
click at [688, 291] on span at bounding box center [684, 293] width 16 height 16
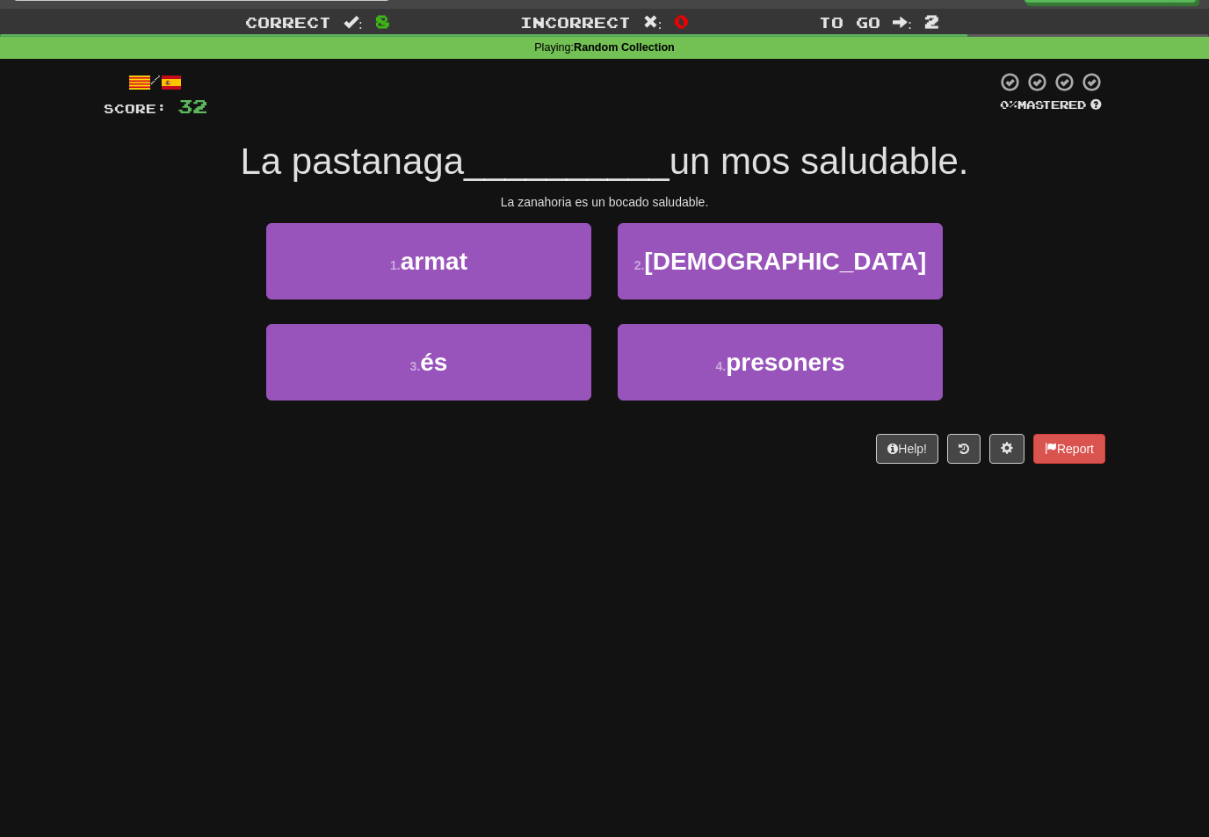
click at [574, 372] on button "3 . és" at bounding box center [428, 362] width 325 height 76
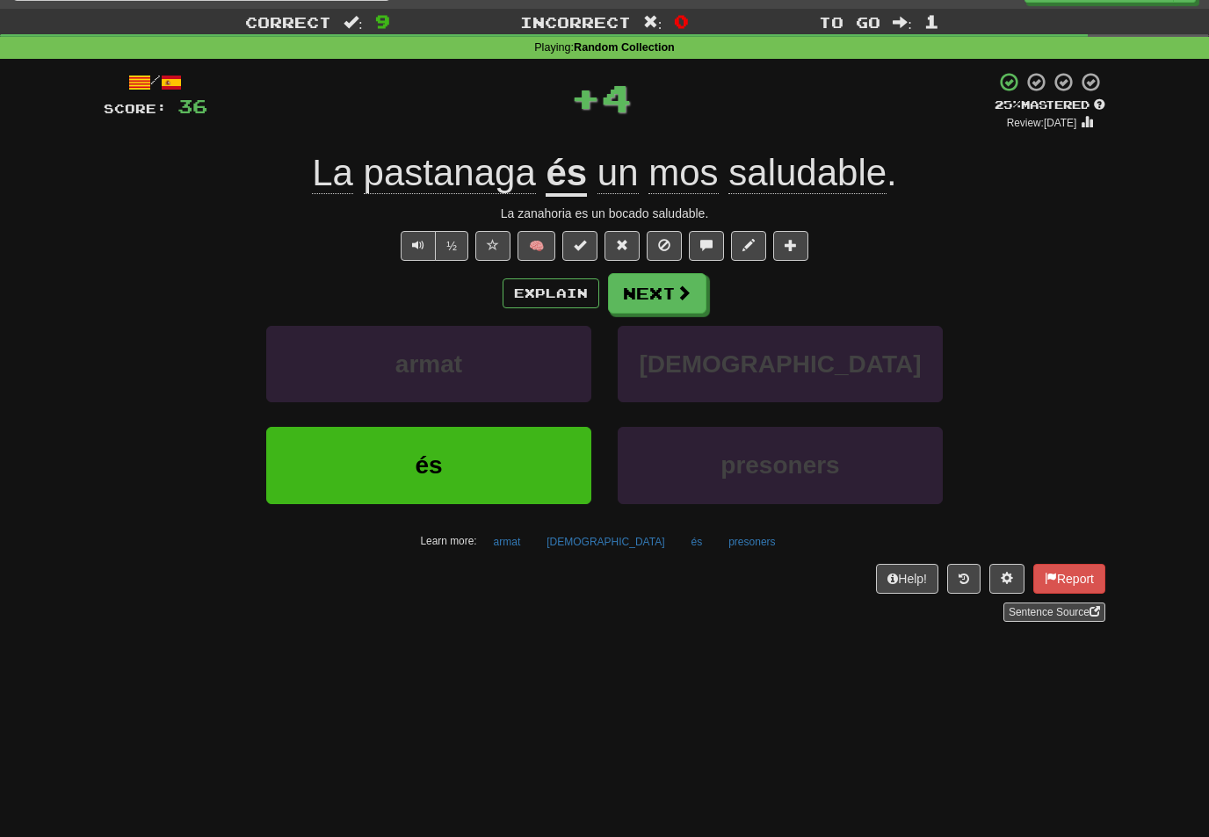
click at [682, 304] on button "Next" at bounding box center [657, 293] width 98 height 40
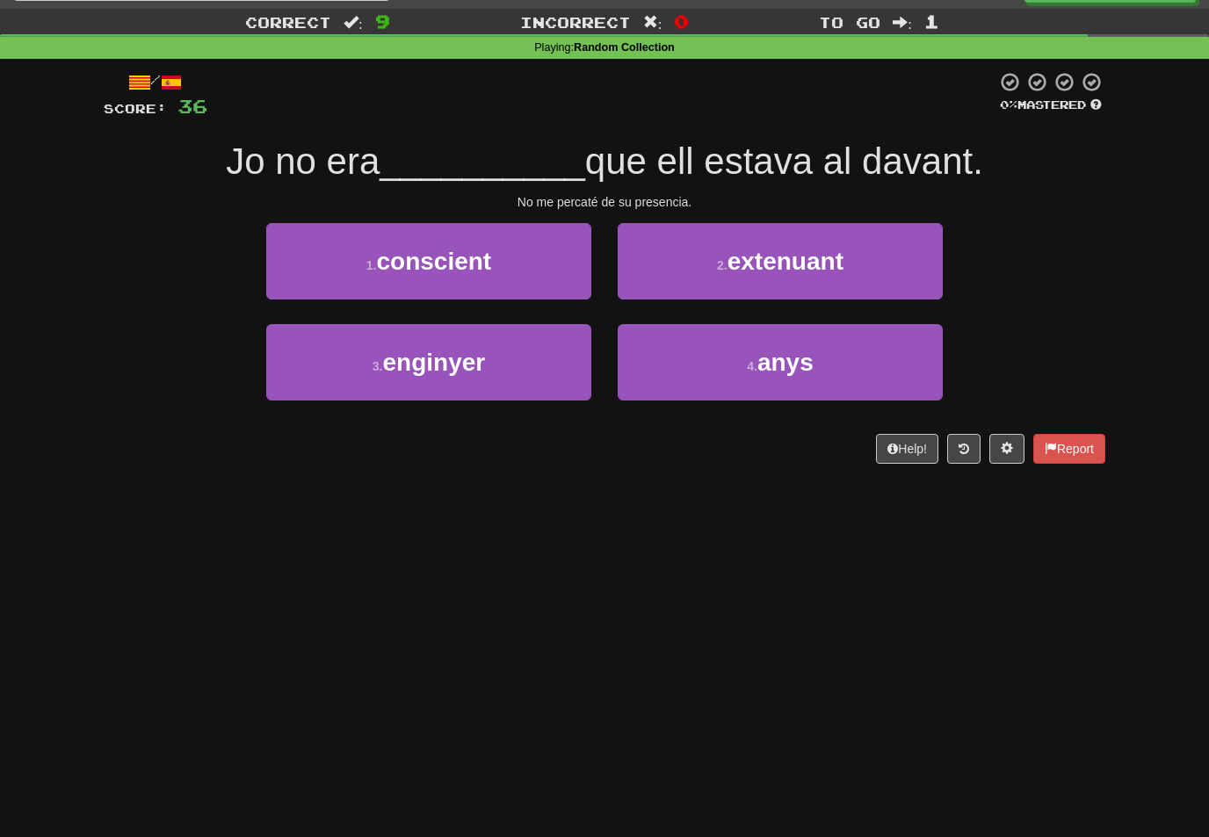
click at [569, 274] on button "1 . conscient" at bounding box center [428, 261] width 325 height 76
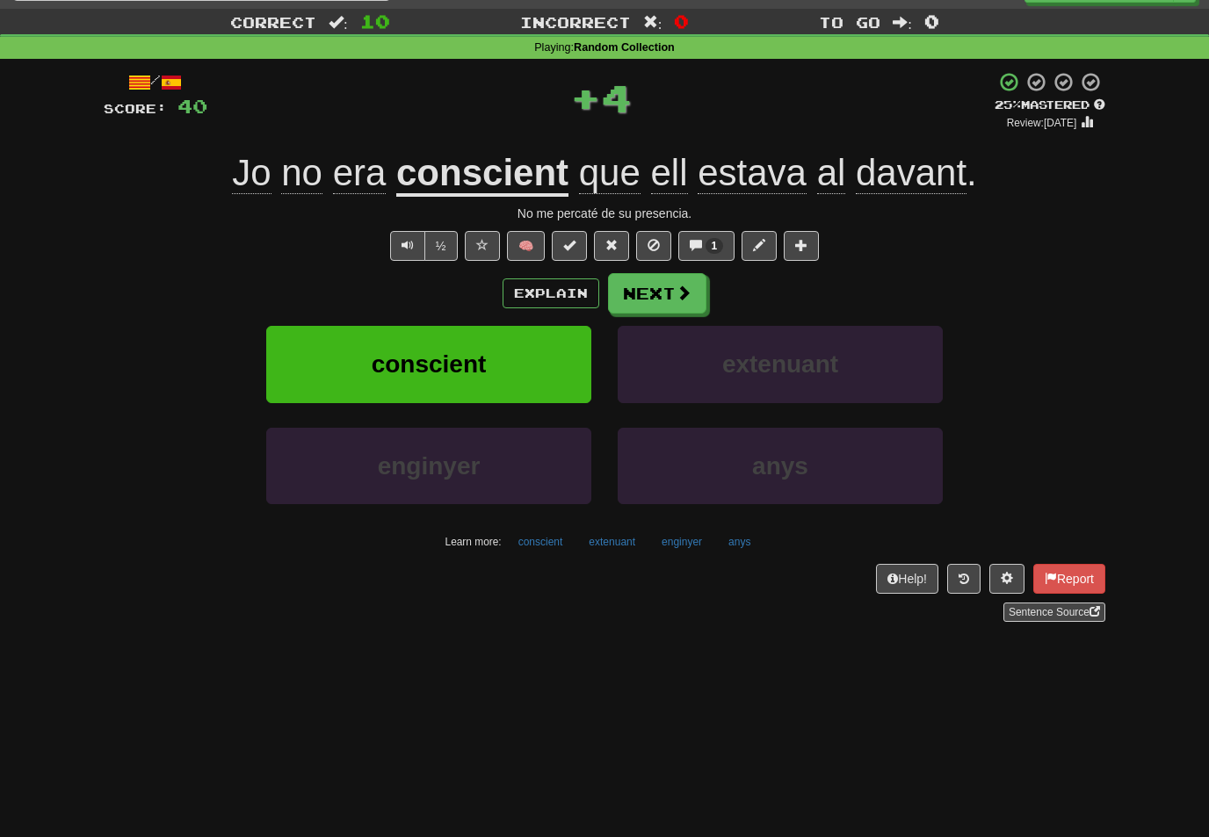
click at [687, 297] on span at bounding box center [684, 293] width 16 height 16
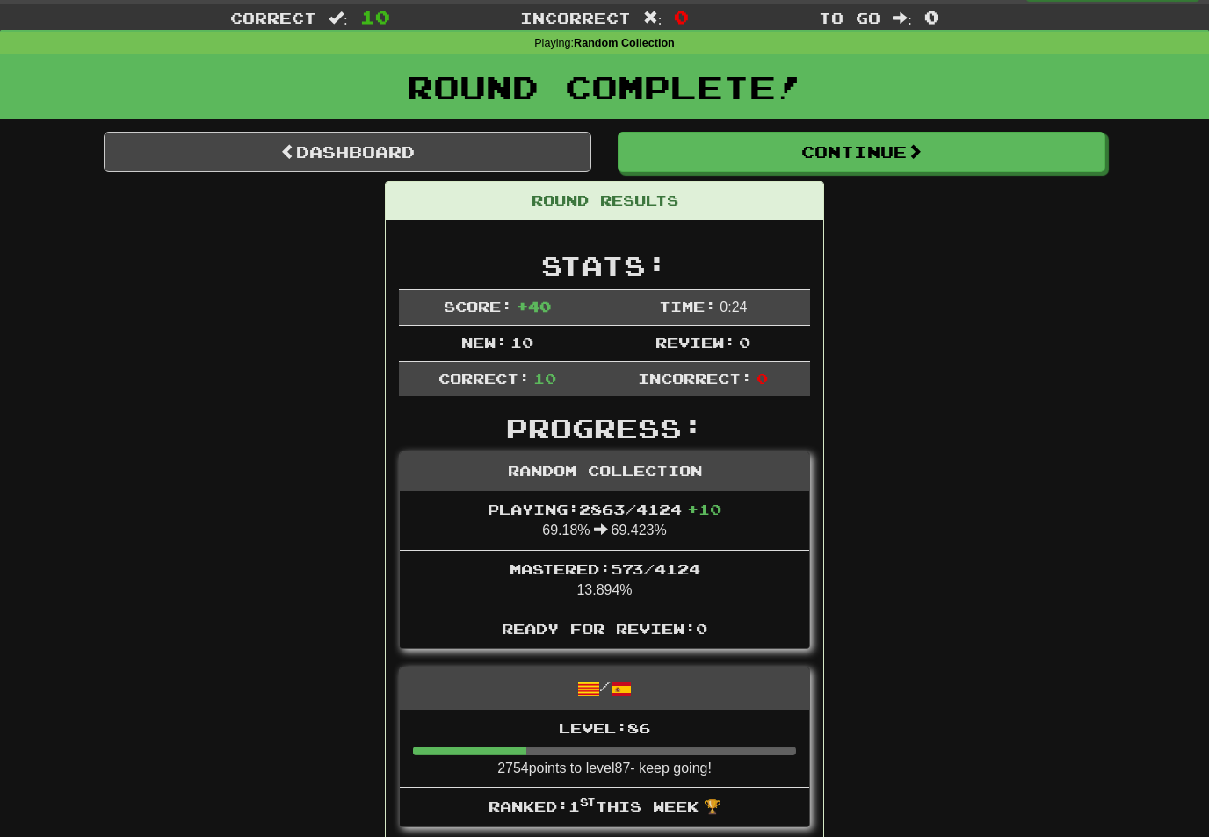
scroll to position [40, 0]
click at [922, 152] on span at bounding box center [915, 151] width 16 height 16
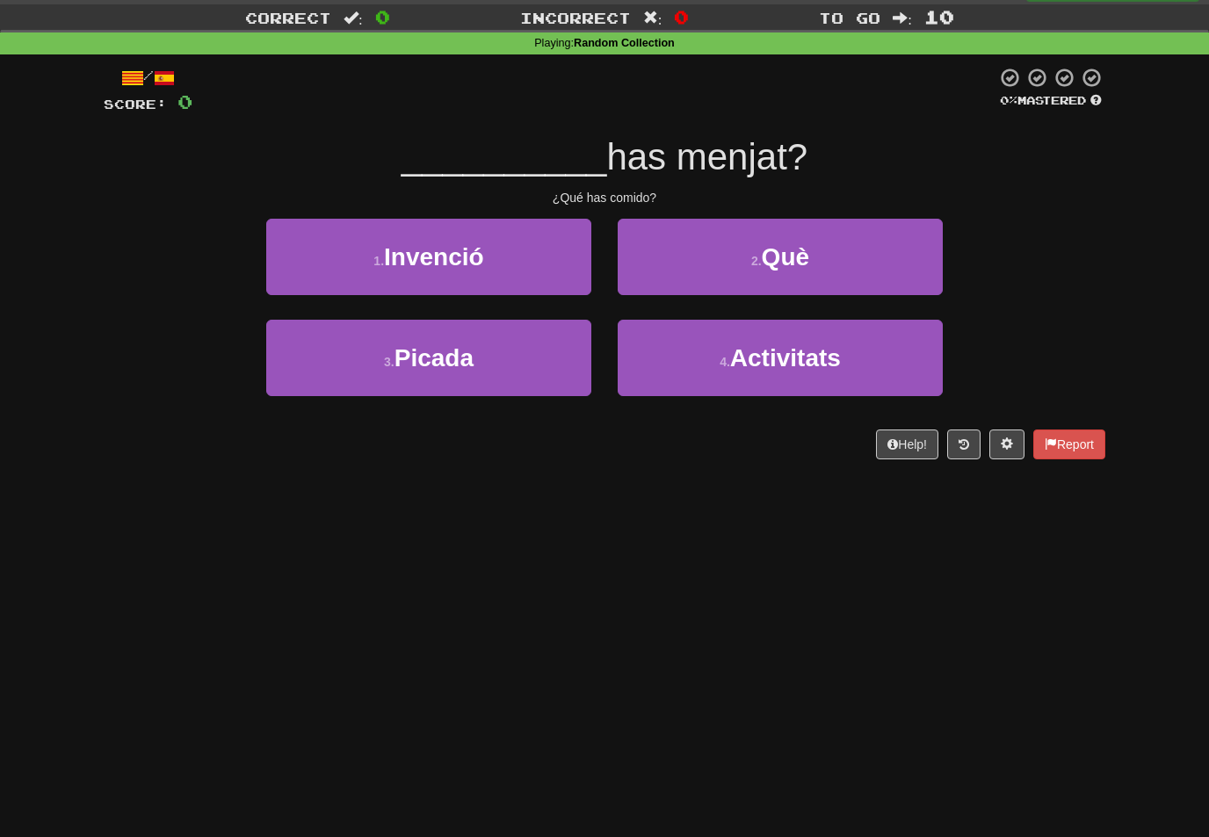
click at [805, 251] on span "Què" at bounding box center [785, 256] width 47 height 27
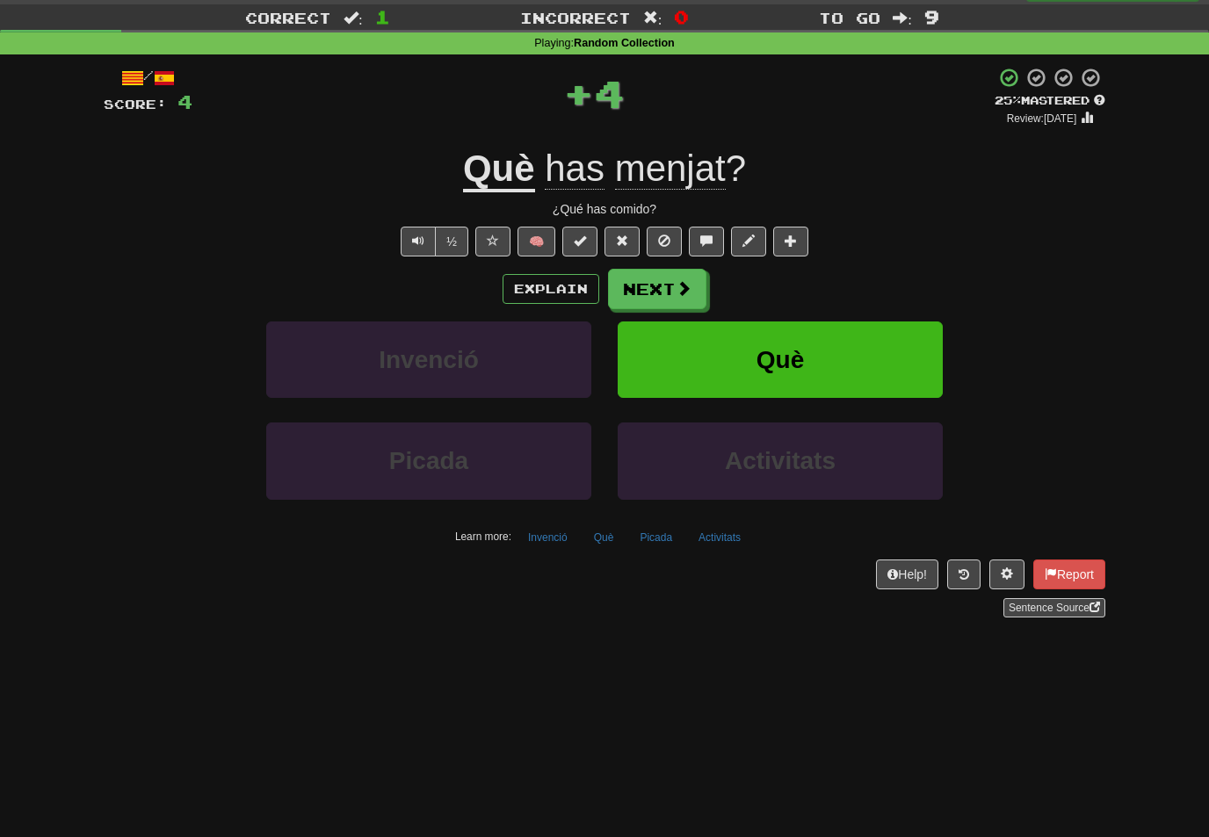
click at [681, 280] on span at bounding box center [684, 288] width 16 height 16
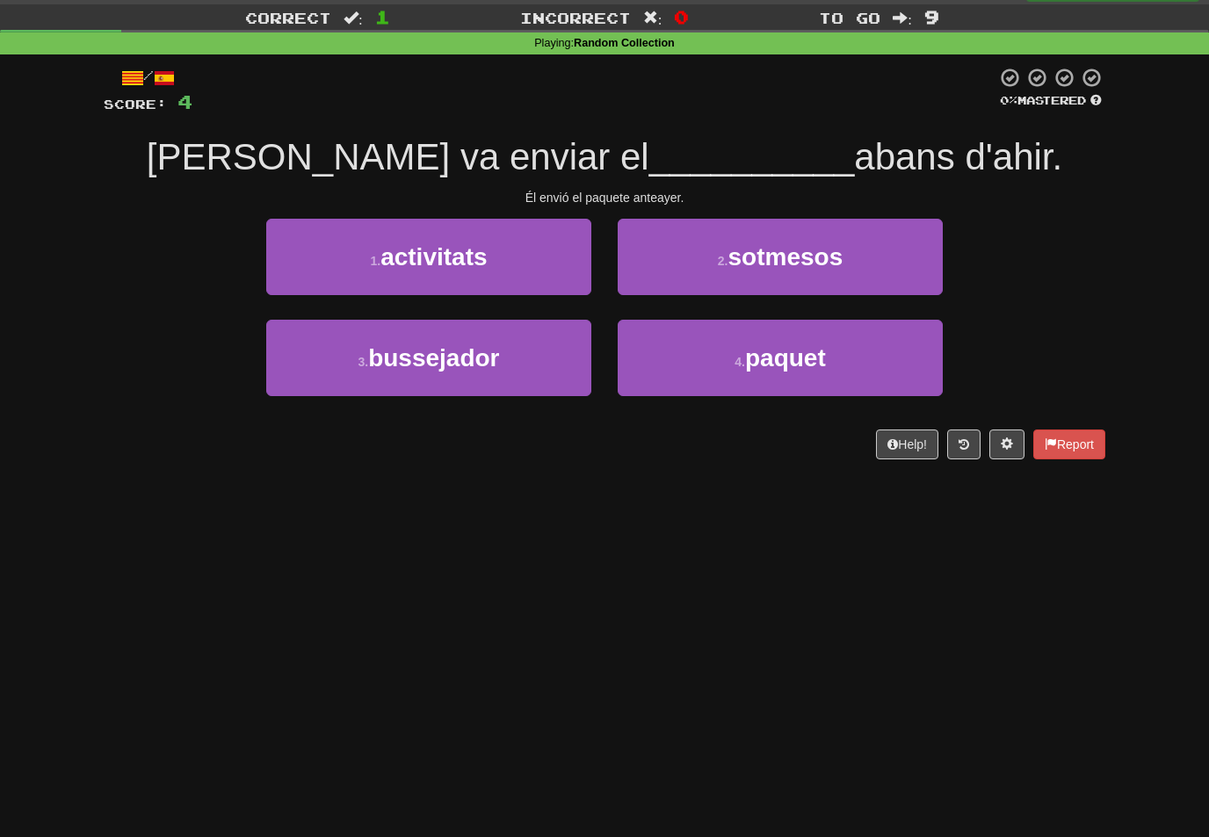
click at [785, 346] on span "paquet" at bounding box center [785, 357] width 81 height 27
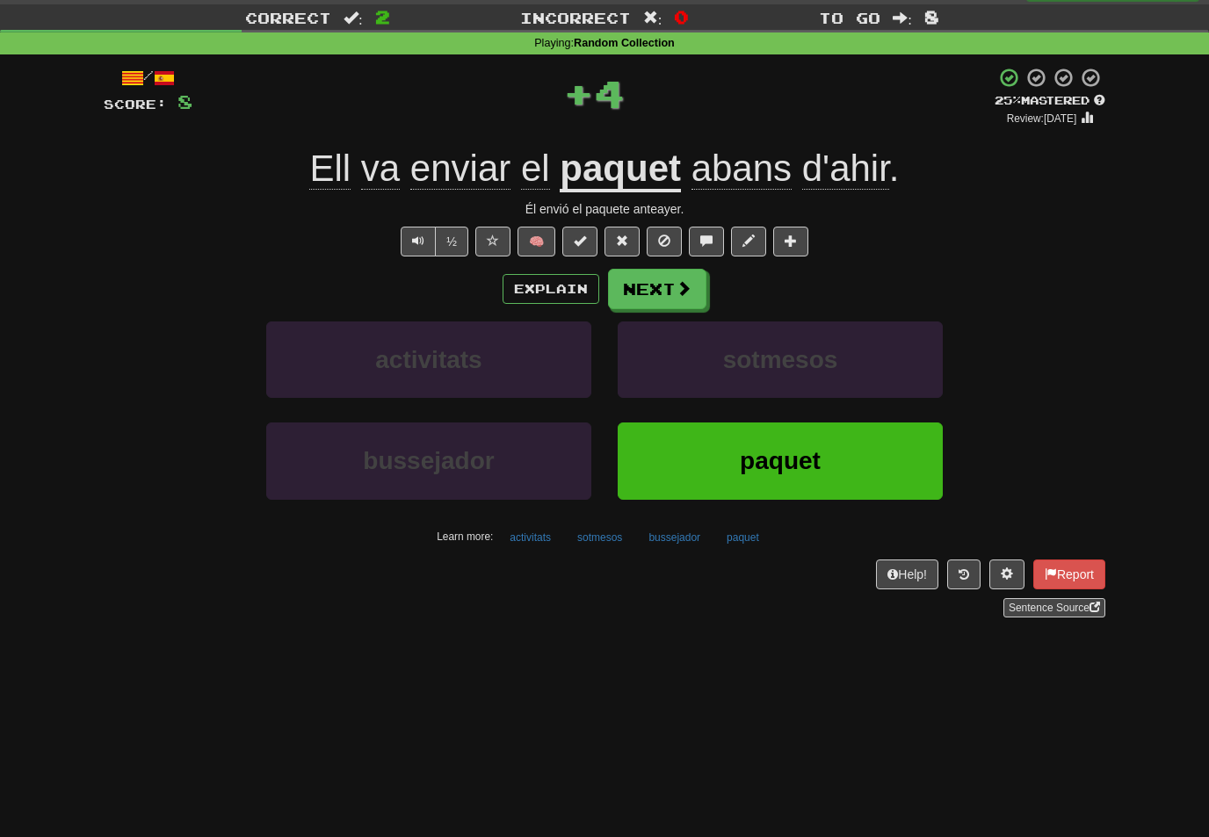
click at [698, 293] on button "Next" at bounding box center [657, 289] width 98 height 40
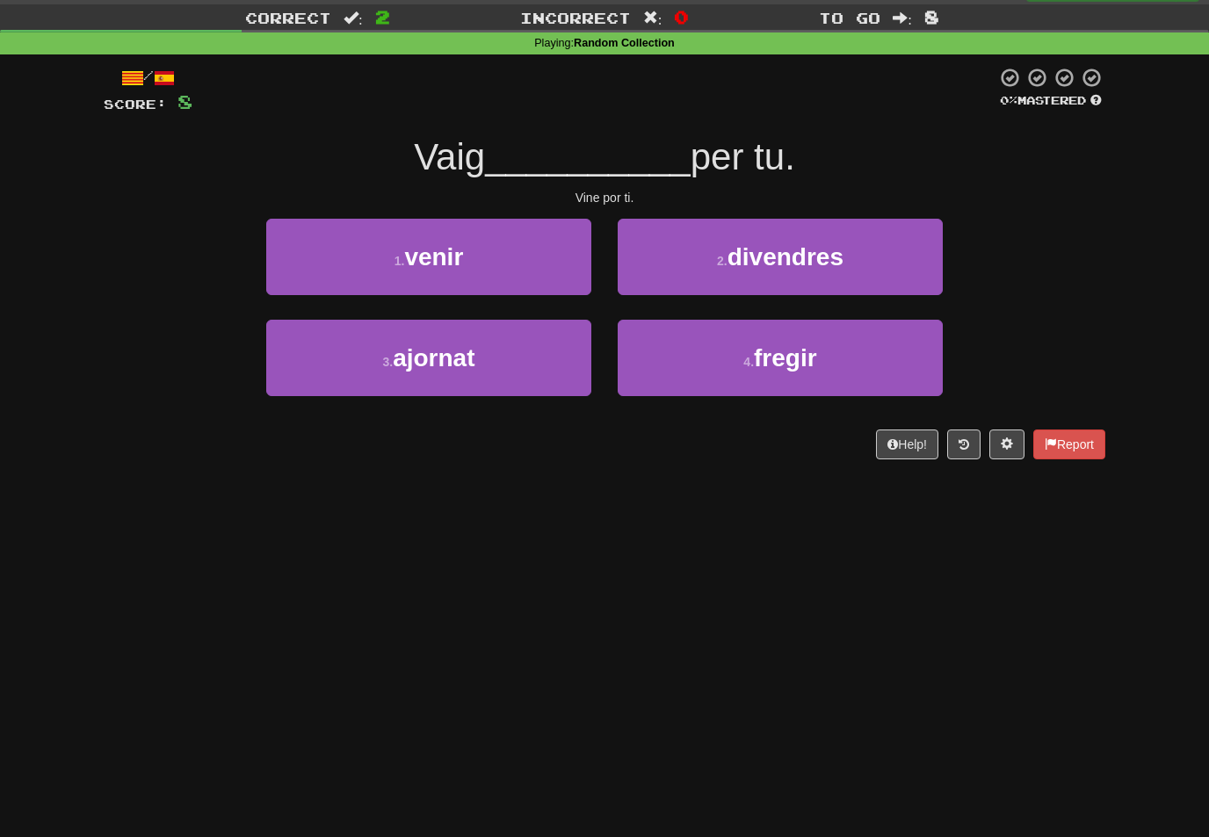
click at [587, 258] on button "1 . venir" at bounding box center [428, 257] width 325 height 76
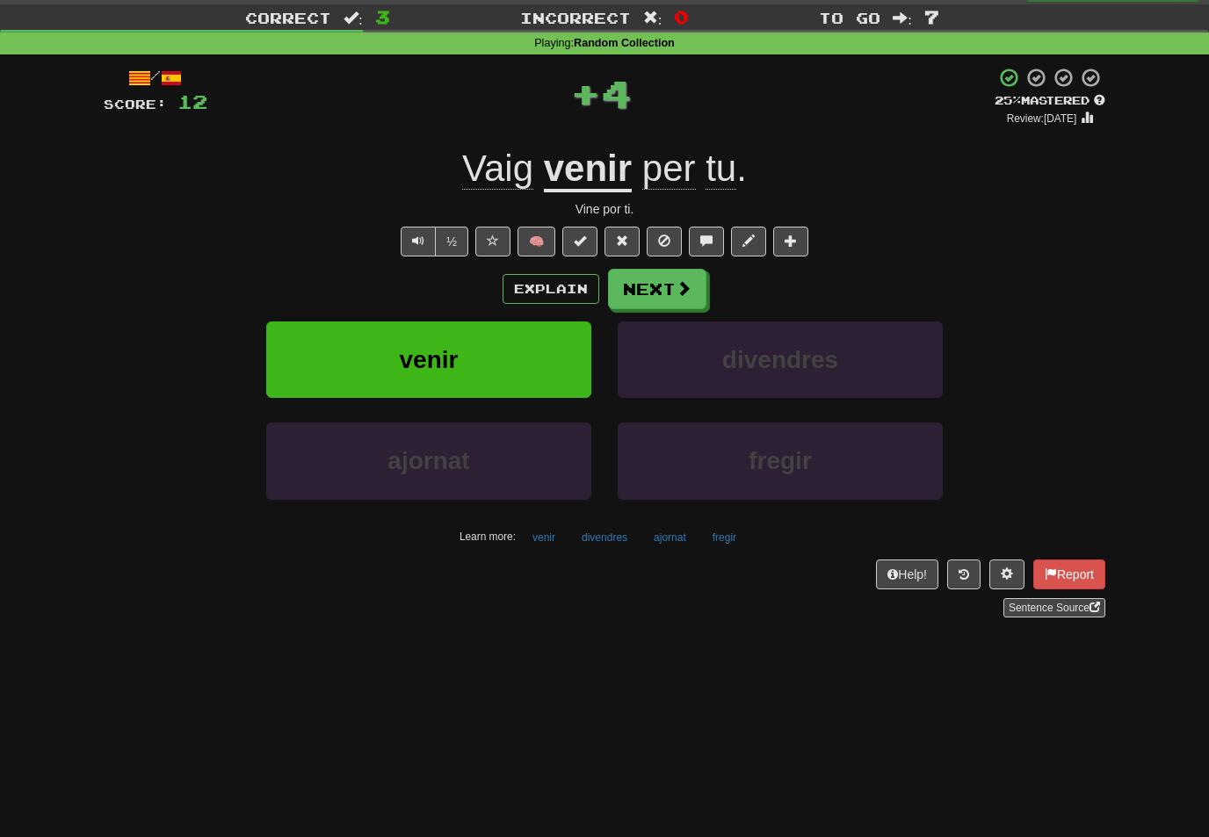
click at [691, 282] on button "Next" at bounding box center [657, 289] width 98 height 40
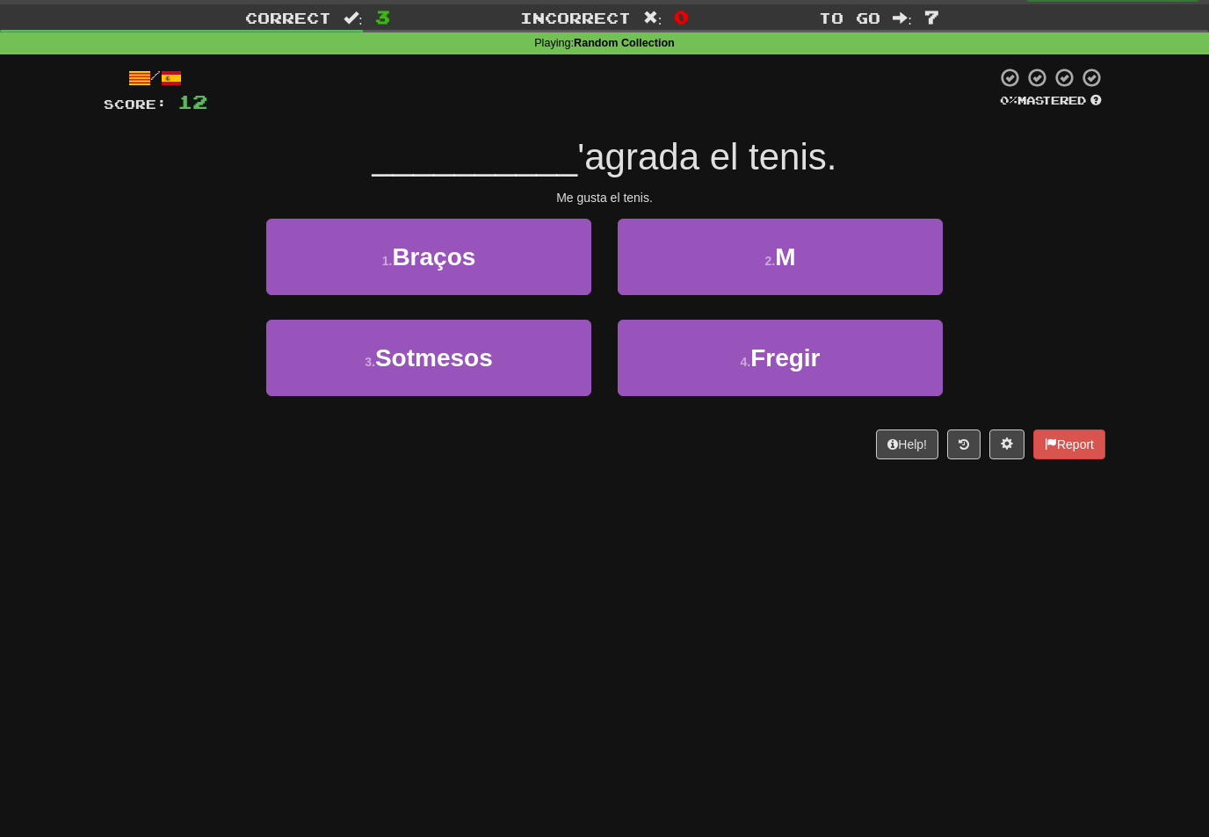
click at [795, 257] on span "M" at bounding box center [785, 256] width 20 height 27
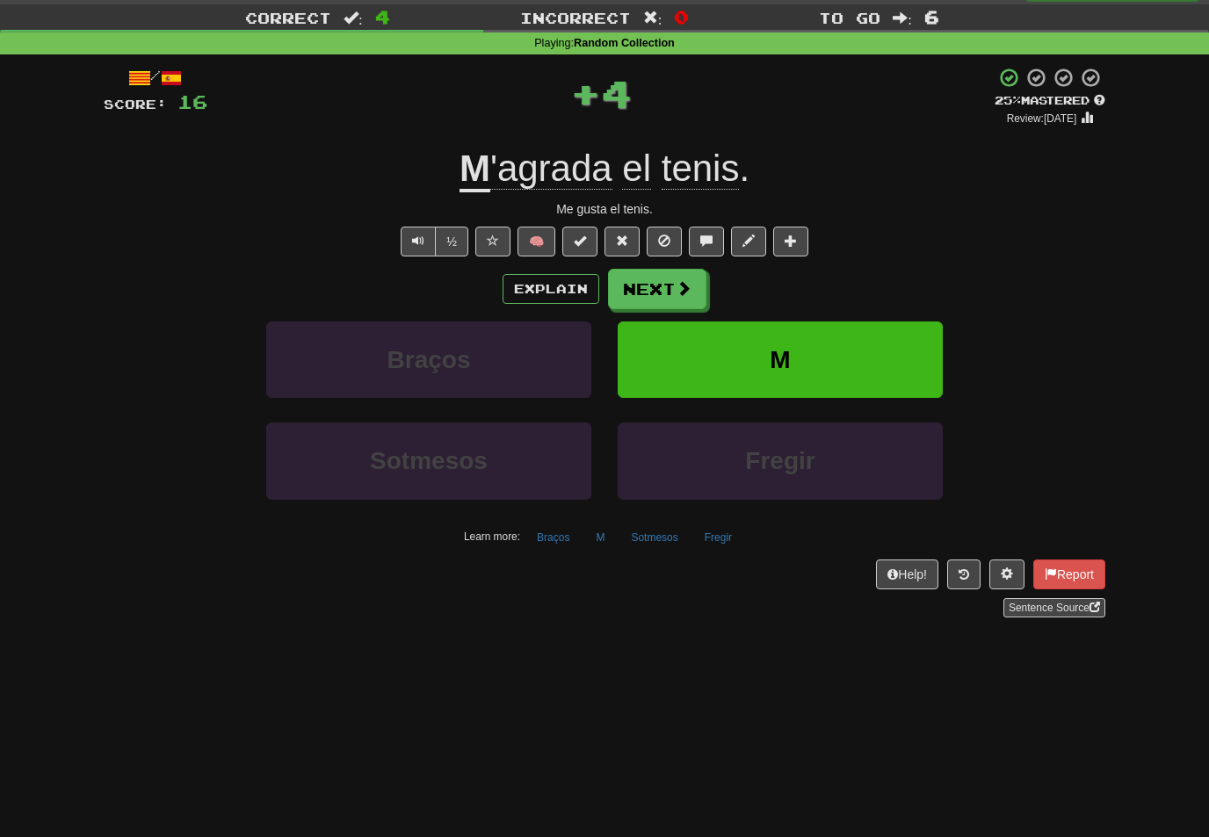
click at [690, 289] on span at bounding box center [684, 288] width 16 height 16
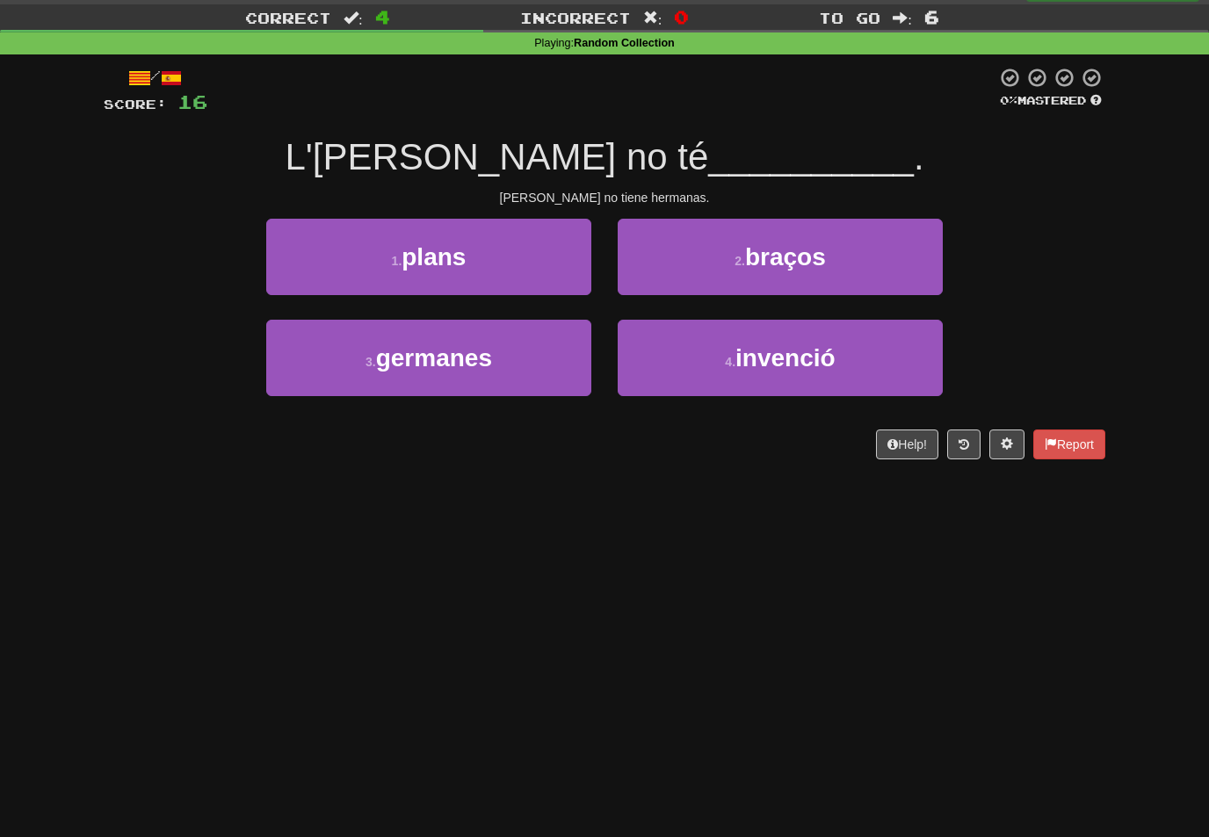
click at [552, 351] on button "3 . germanes" at bounding box center [428, 358] width 325 height 76
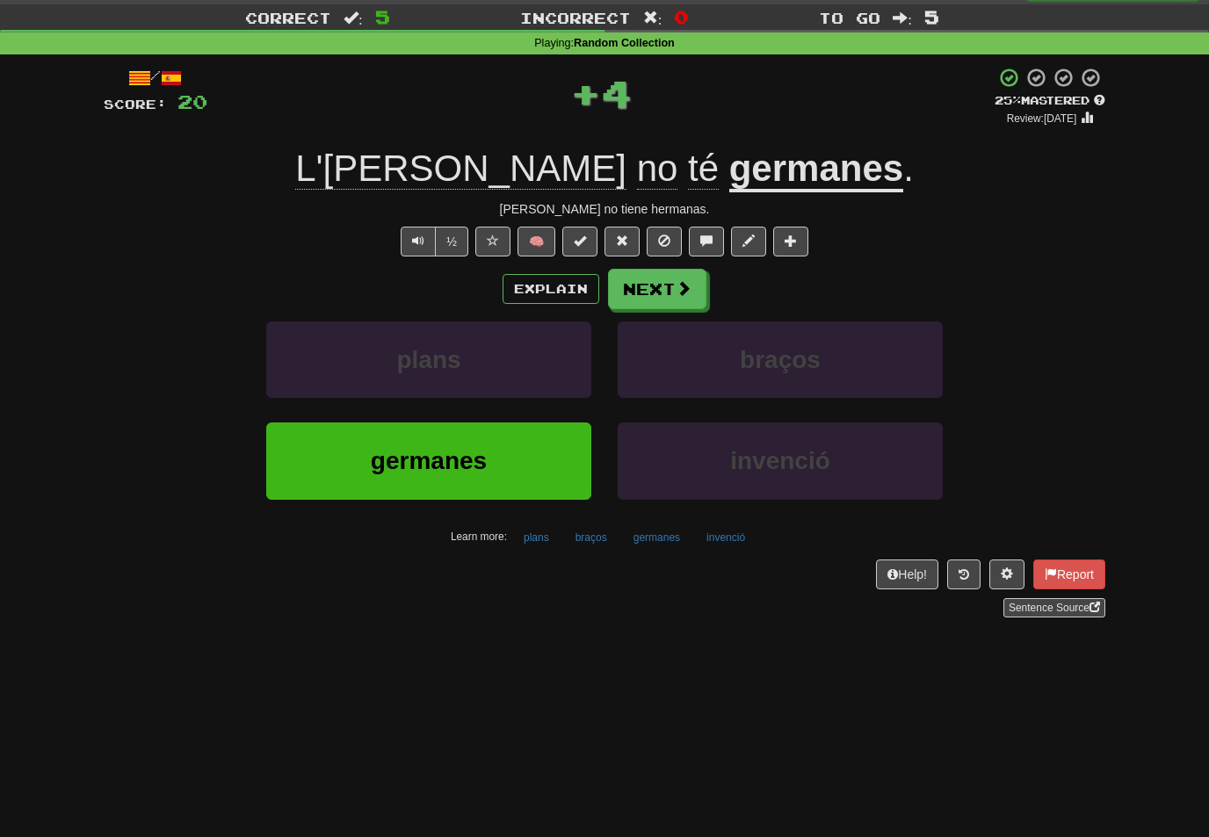
click at [699, 294] on button "Next" at bounding box center [657, 289] width 98 height 40
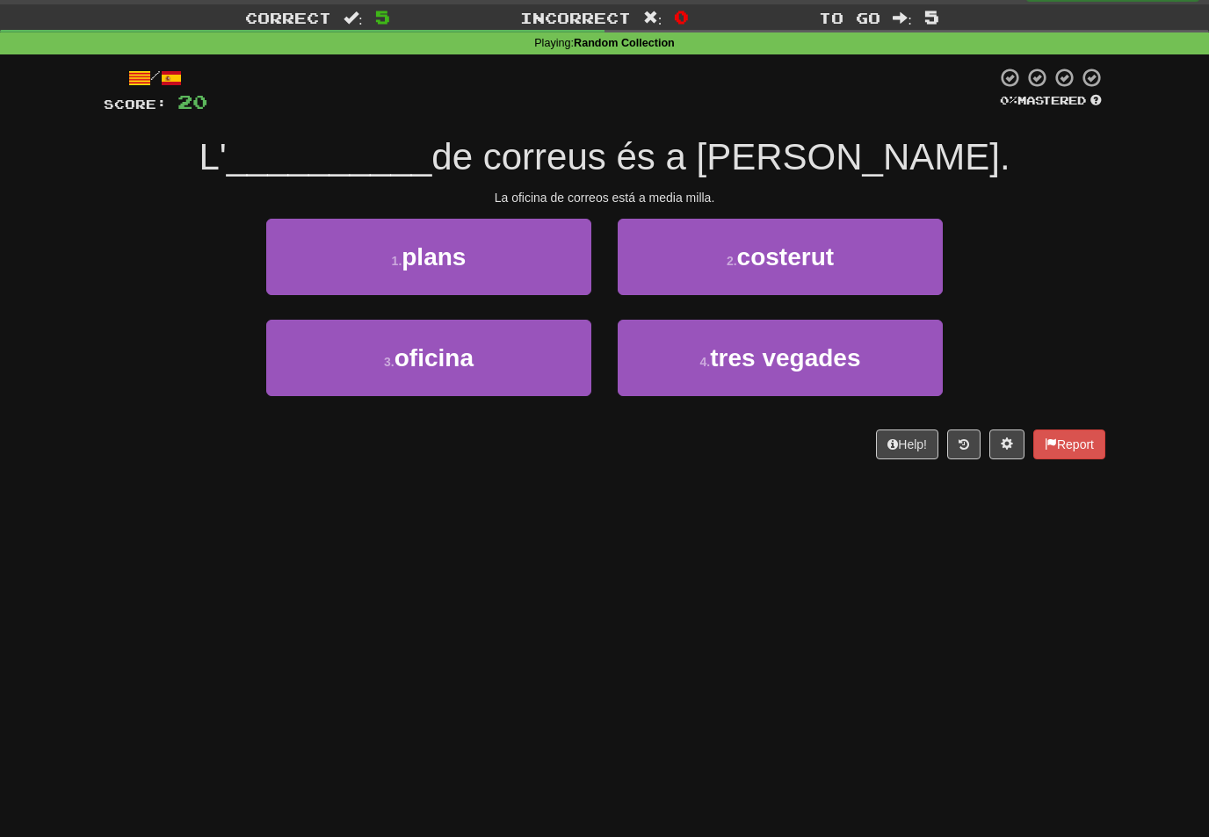
click at [551, 361] on button "3 . oficina" at bounding box center [428, 358] width 325 height 76
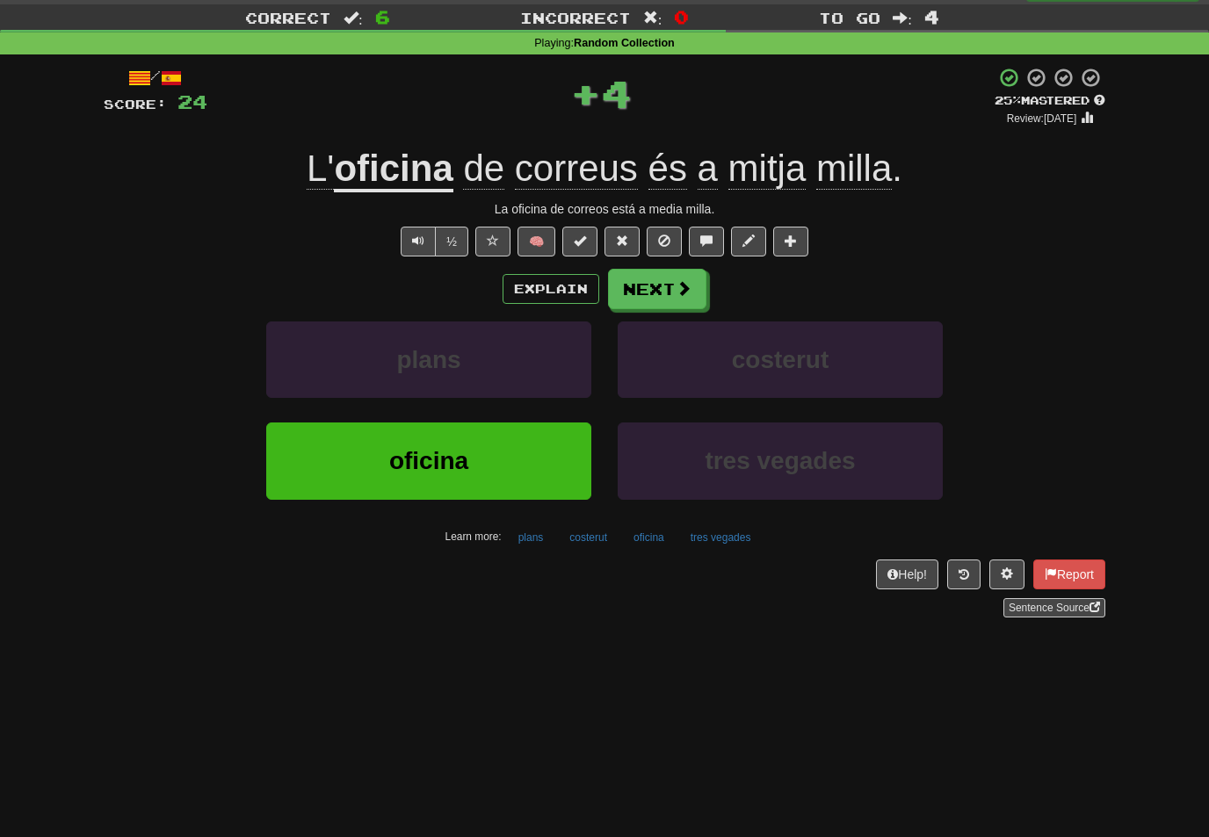
click at [685, 290] on span at bounding box center [684, 288] width 16 height 16
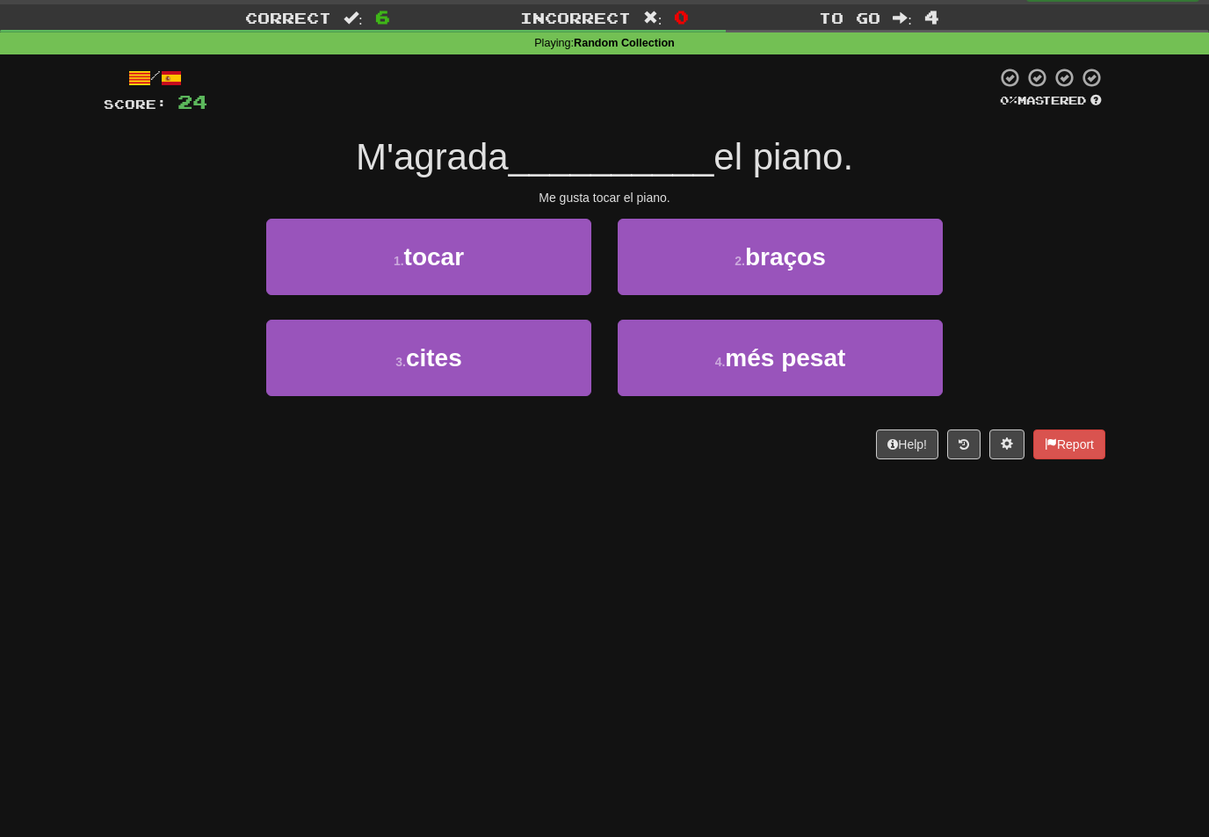
click at [564, 269] on button "1 . tocar" at bounding box center [428, 257] width 325 height 76
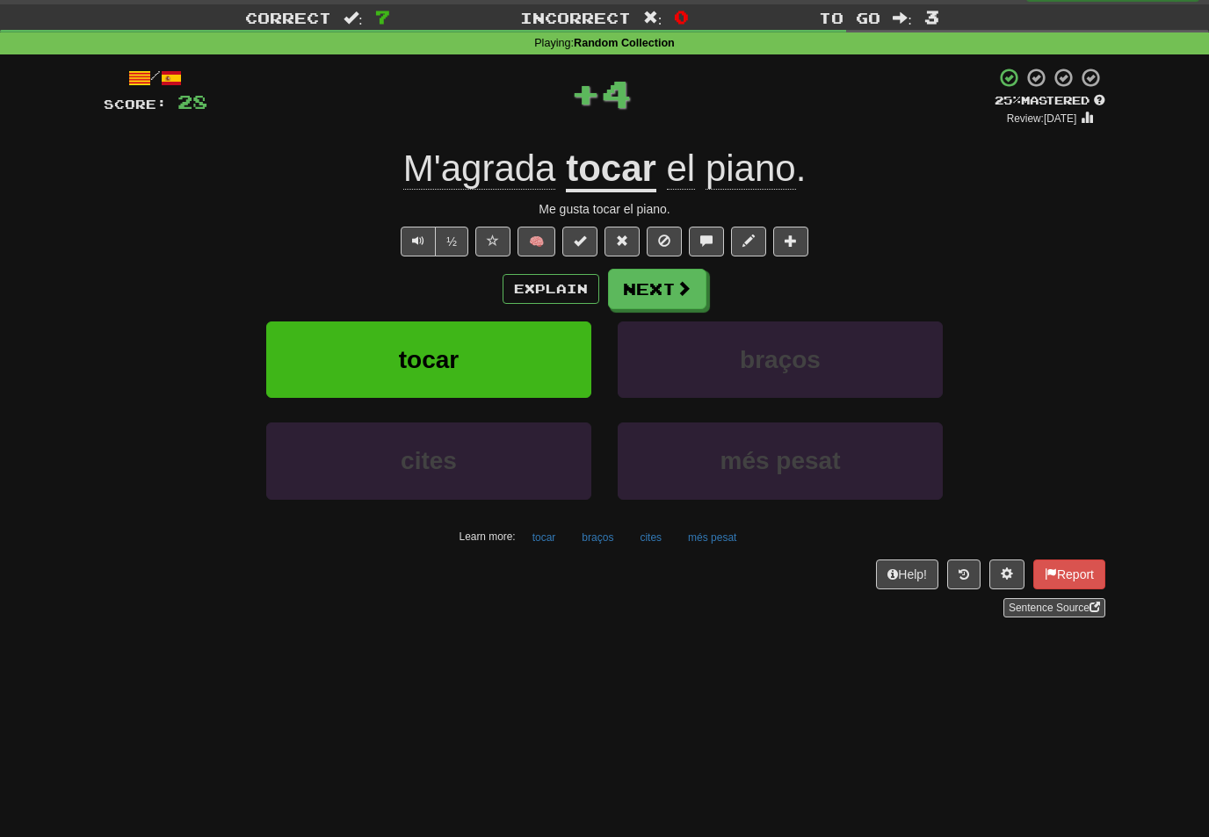
click at [689, 286] on span at bounding box center [684, 288] width 16 height 16
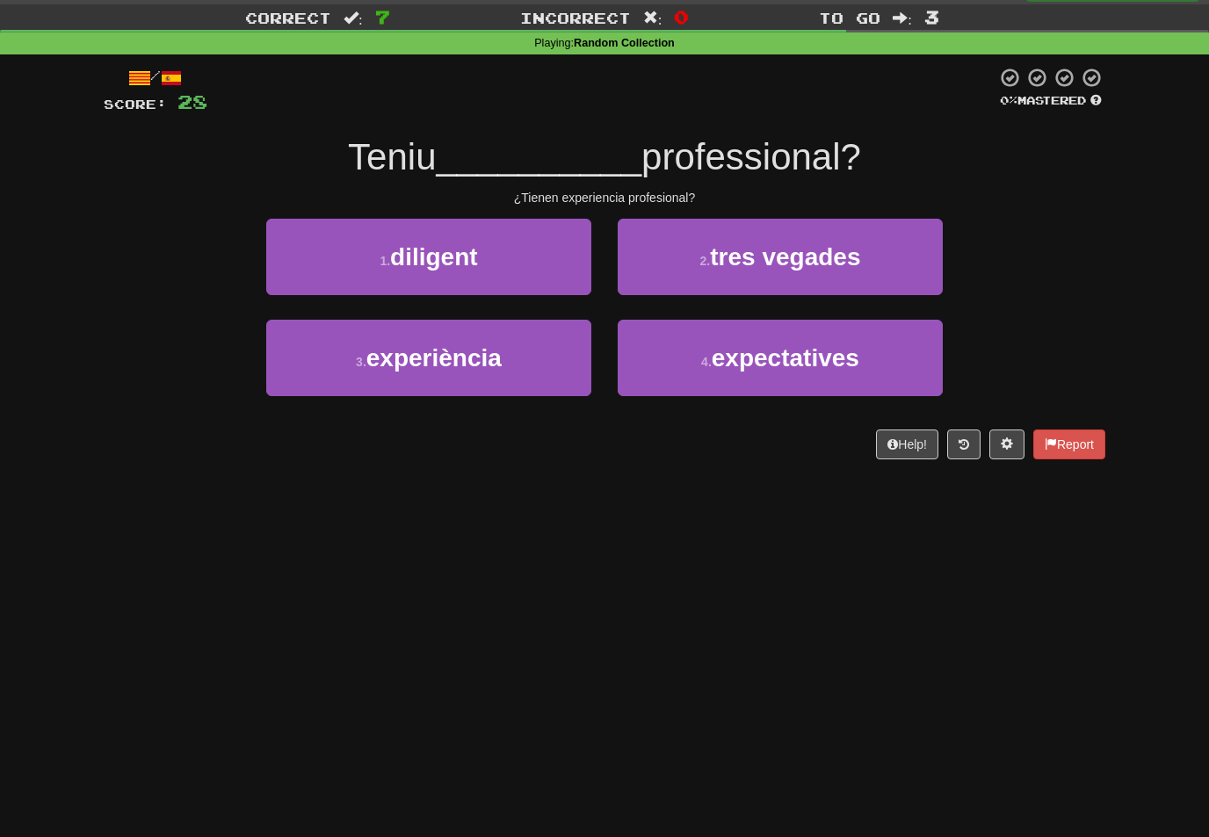
click at [564, 353] on button "3 . experiència" at bounding box center [428, 358] width 325 height 76
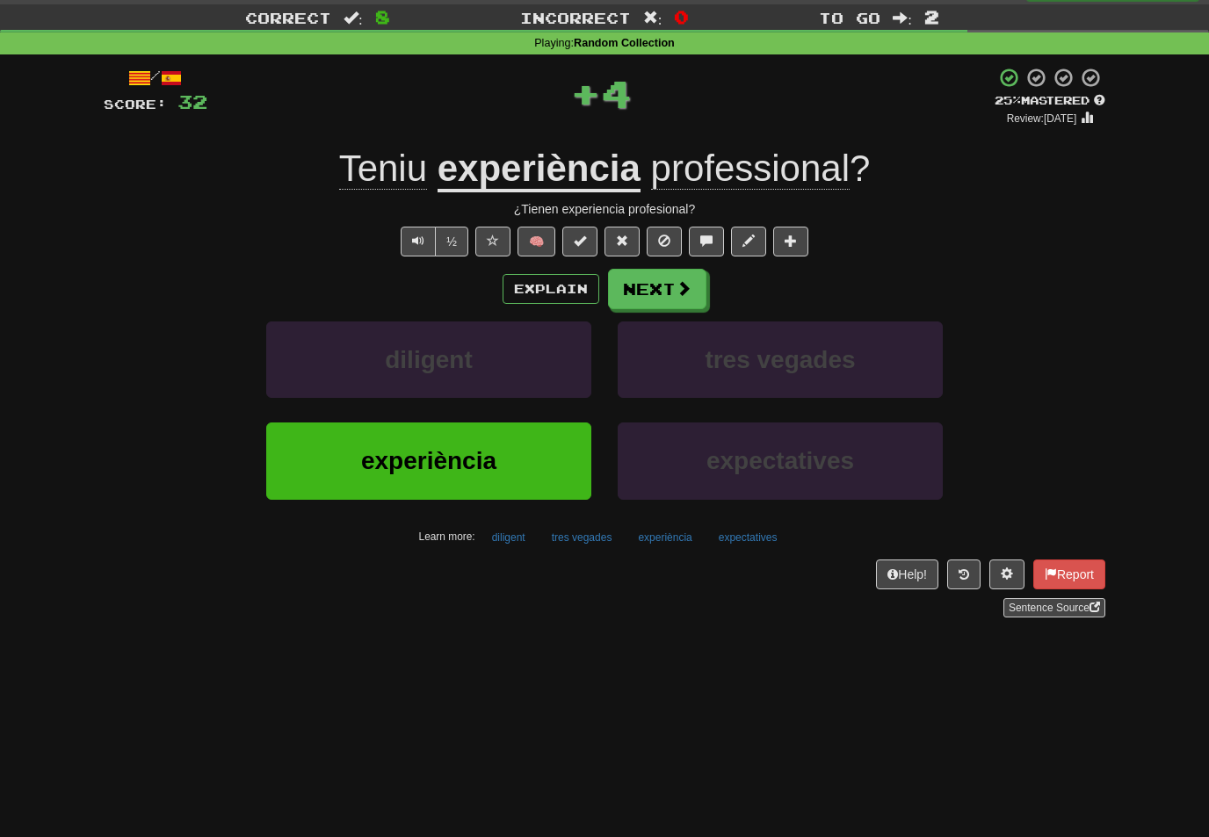
click at [676, 293] on span at bounding box center [684, 288] width 16 height 16
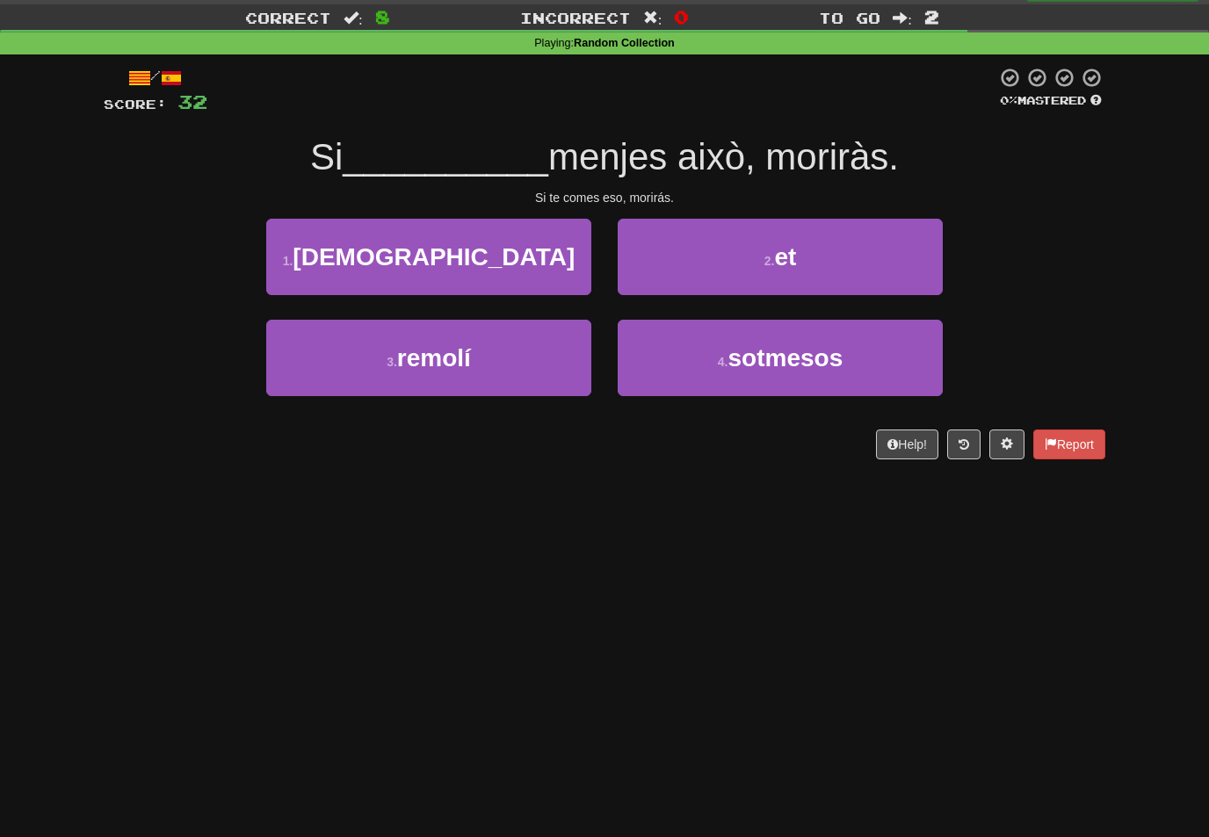
click at [784, 259] on span "et" at bounding box center [785, 256] width 22 height 27
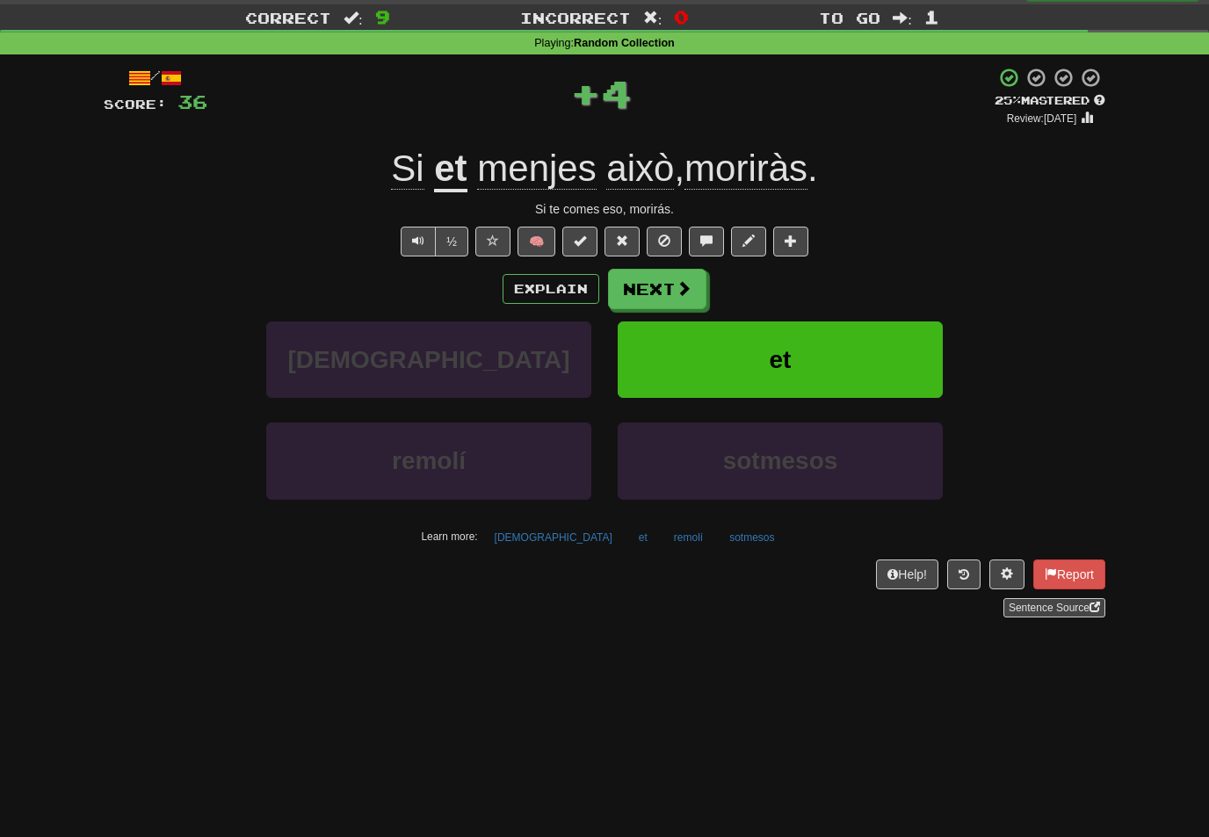
click at [686, 302] on button "Next" at bounding box center [657, 289] width 98 height 40
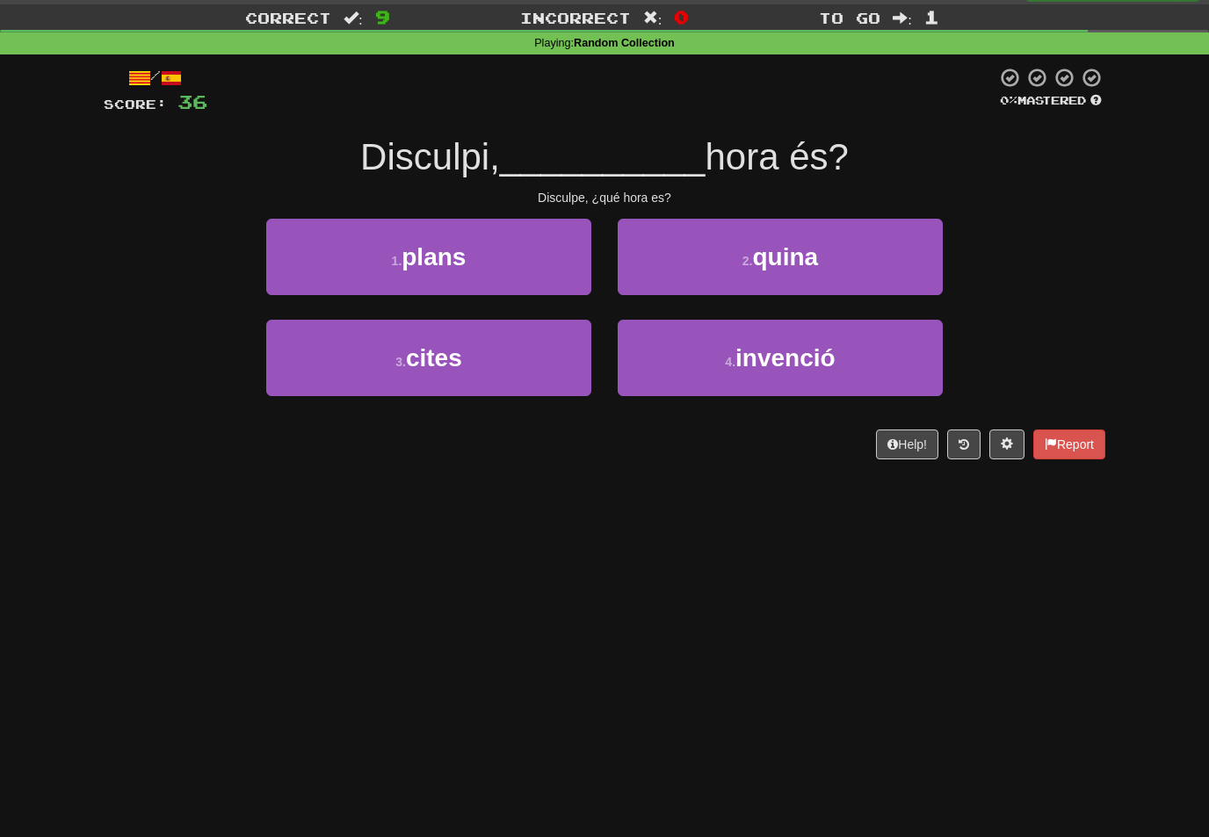
click at [792, 257] on span "quina" at bounding box center [786, 256] width 66 height 27
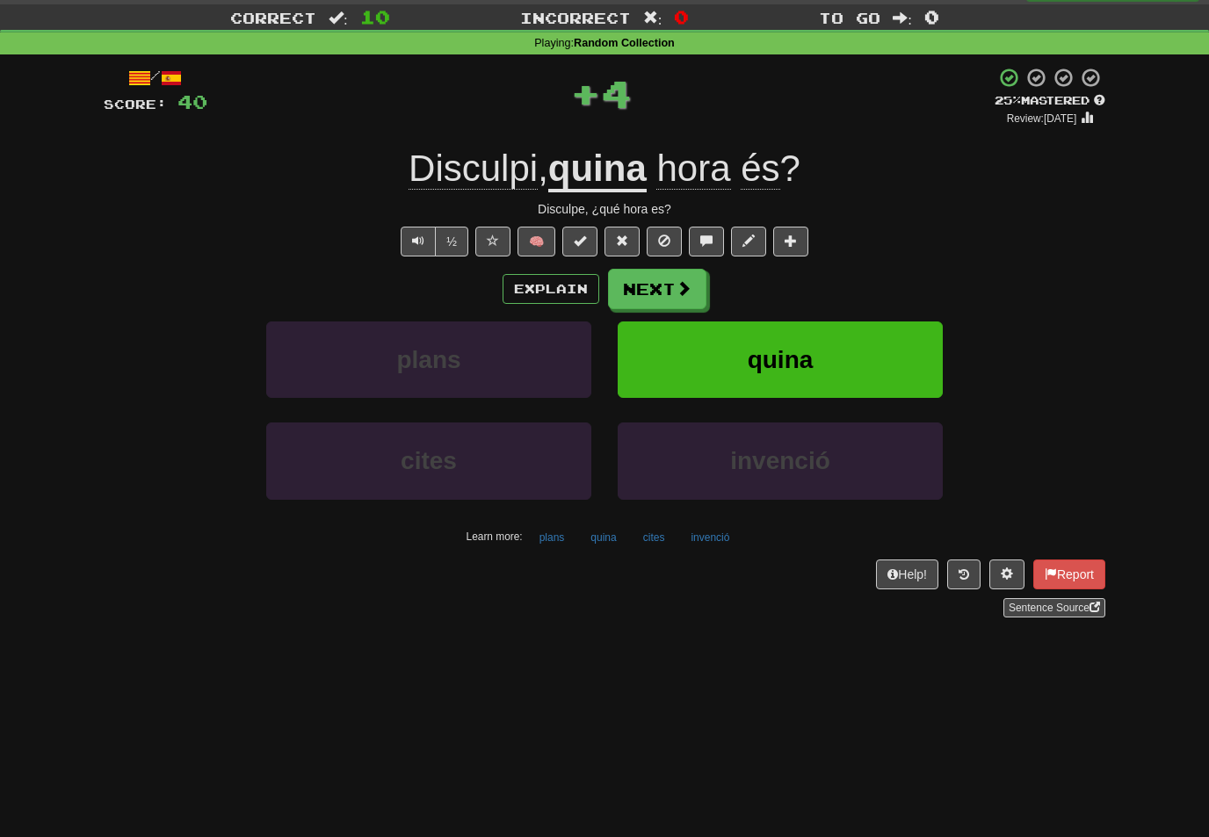
click at [683, 289] on span at bounding box center [684, 288] width 16 height 16
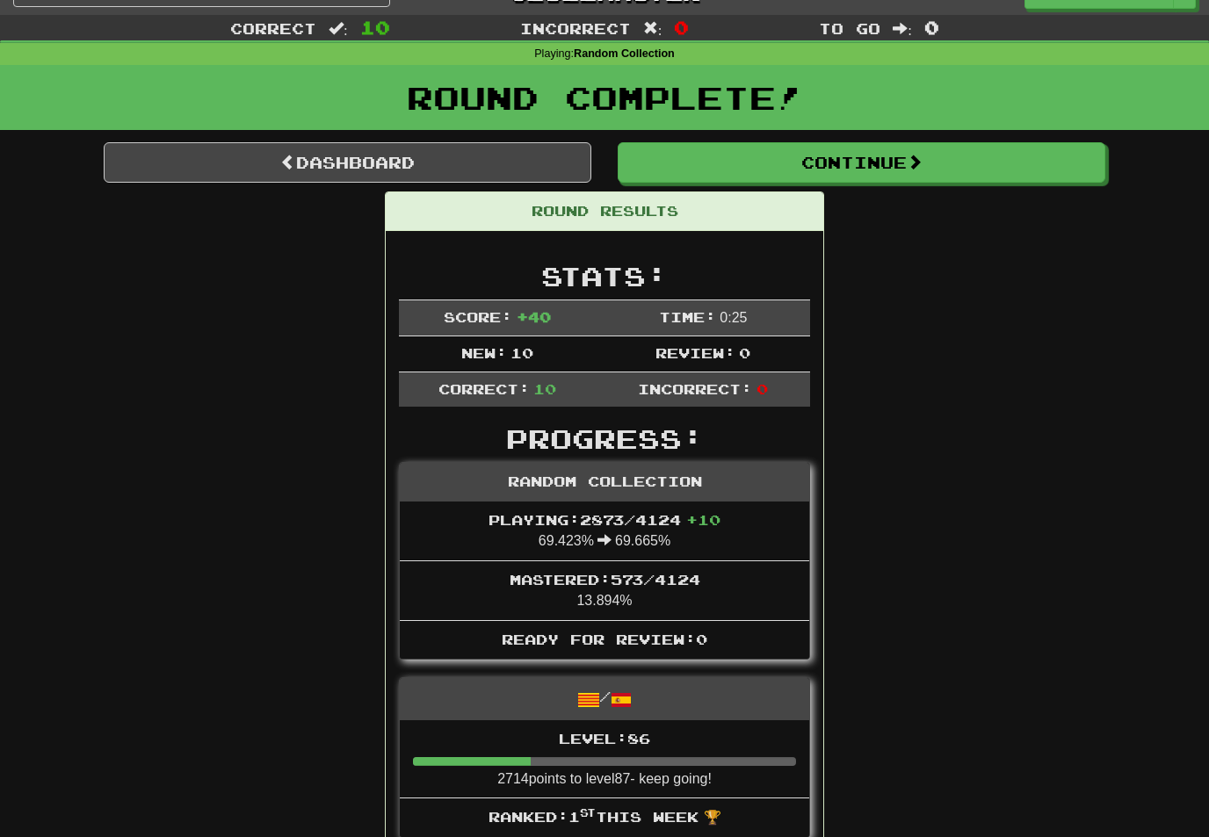
scroll to position [0, 0]
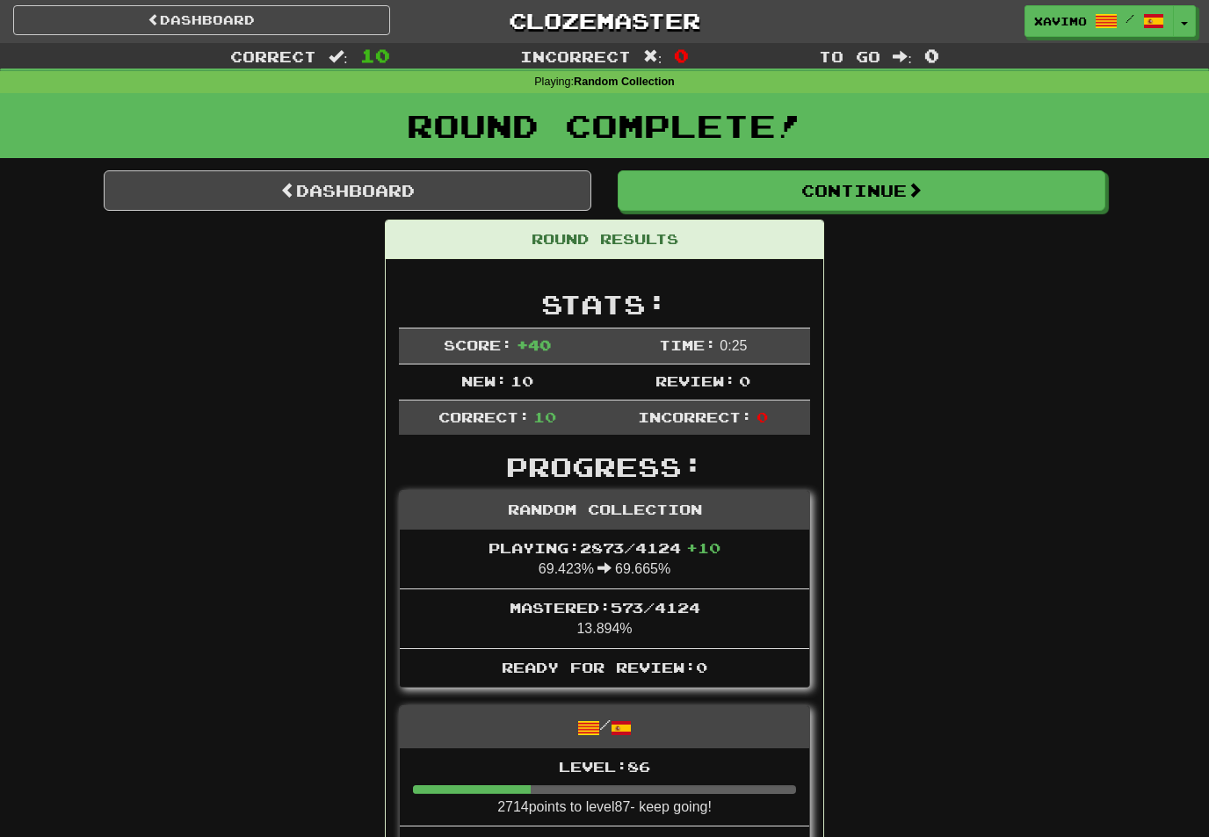
click at [904, 187] on button "Continue" at bounding box center [862, 191] width 488 height 40
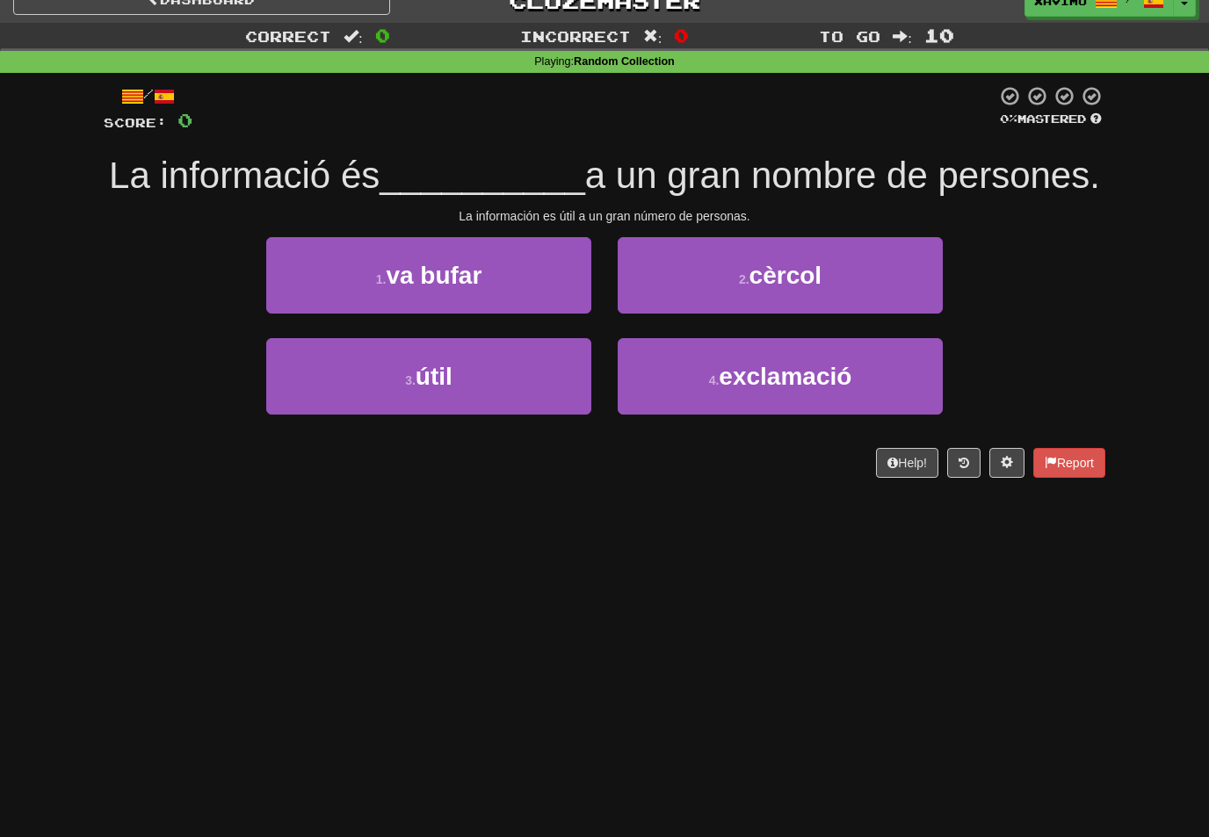
scroll to position [23, 0]
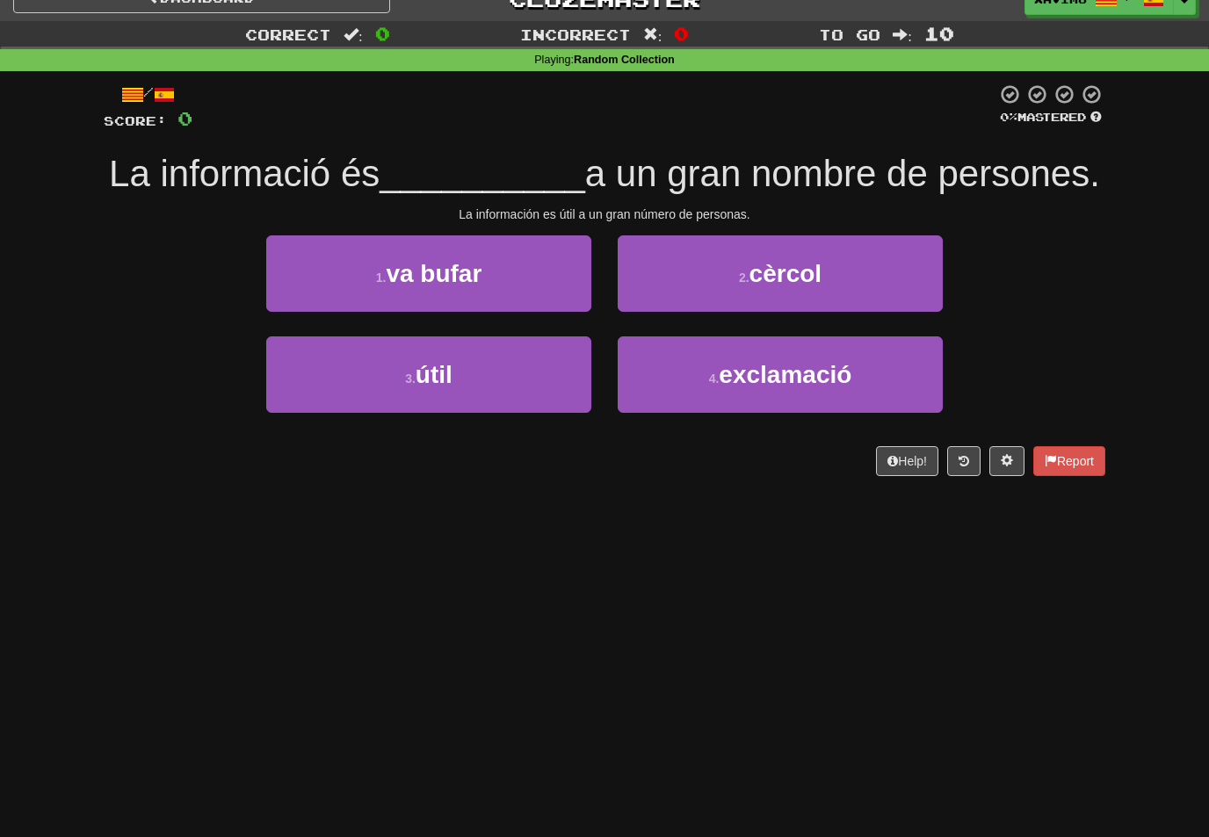
click at [569, 377] on button "3 . útil" at bounding box center [428, 375] width 325 height 76
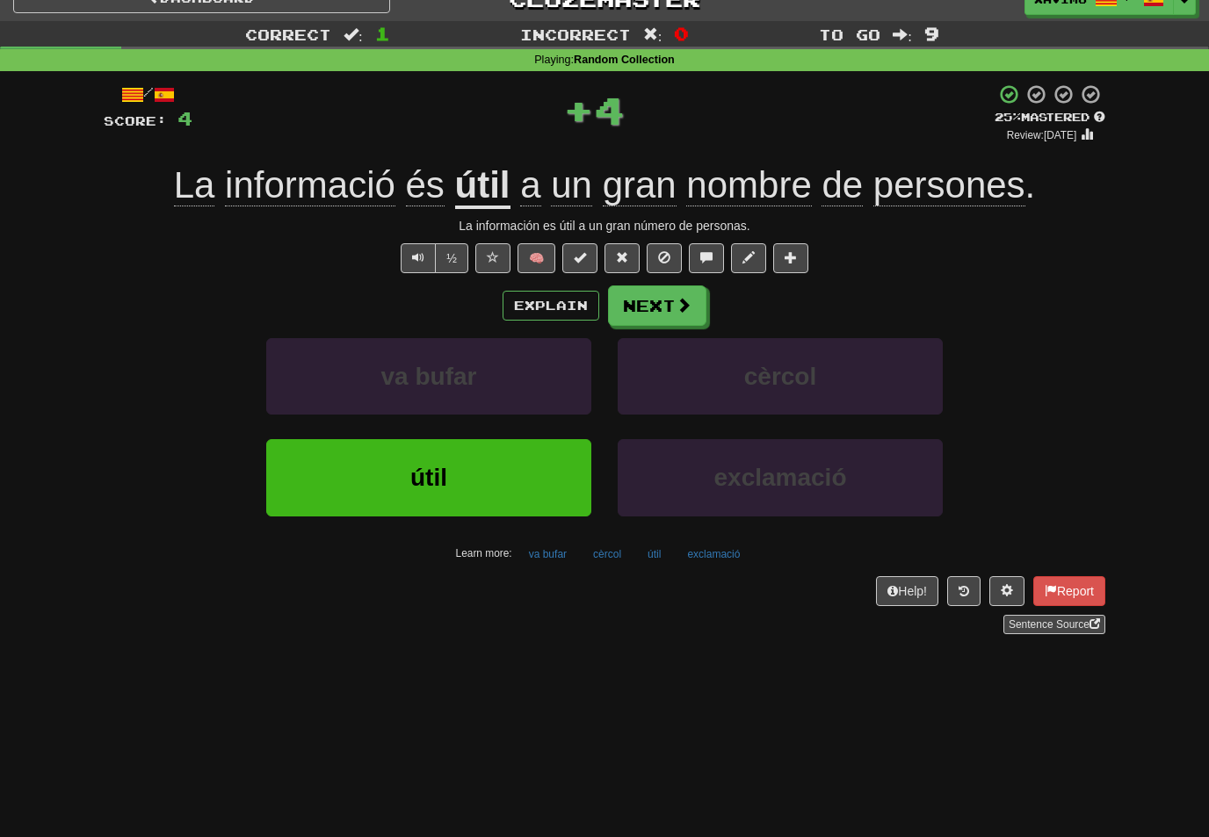
scroll to position [24, 0]
click at [670, 306] on button "Next" at bounding box center [657, 306] width 98 height 40
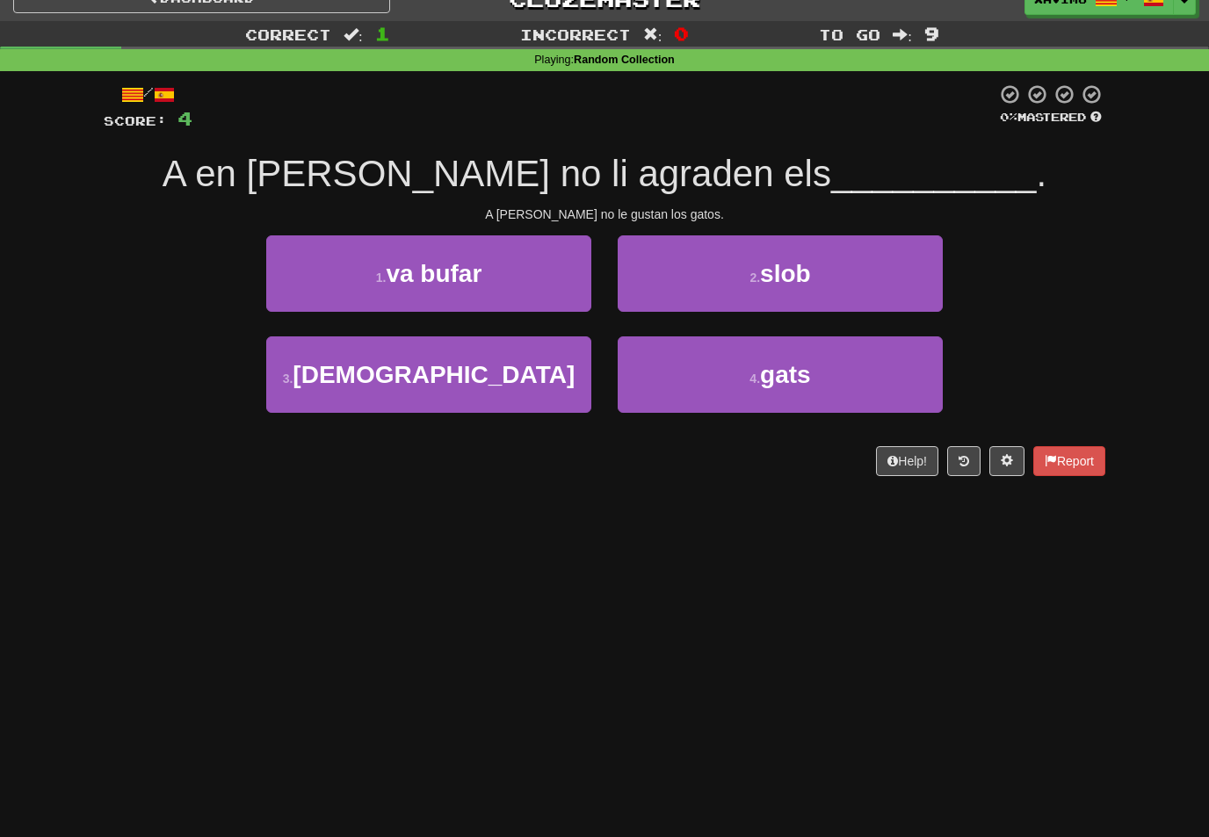
click at [790, 369] on span "gats" at bounding box center [785, 374] width 51 height 27
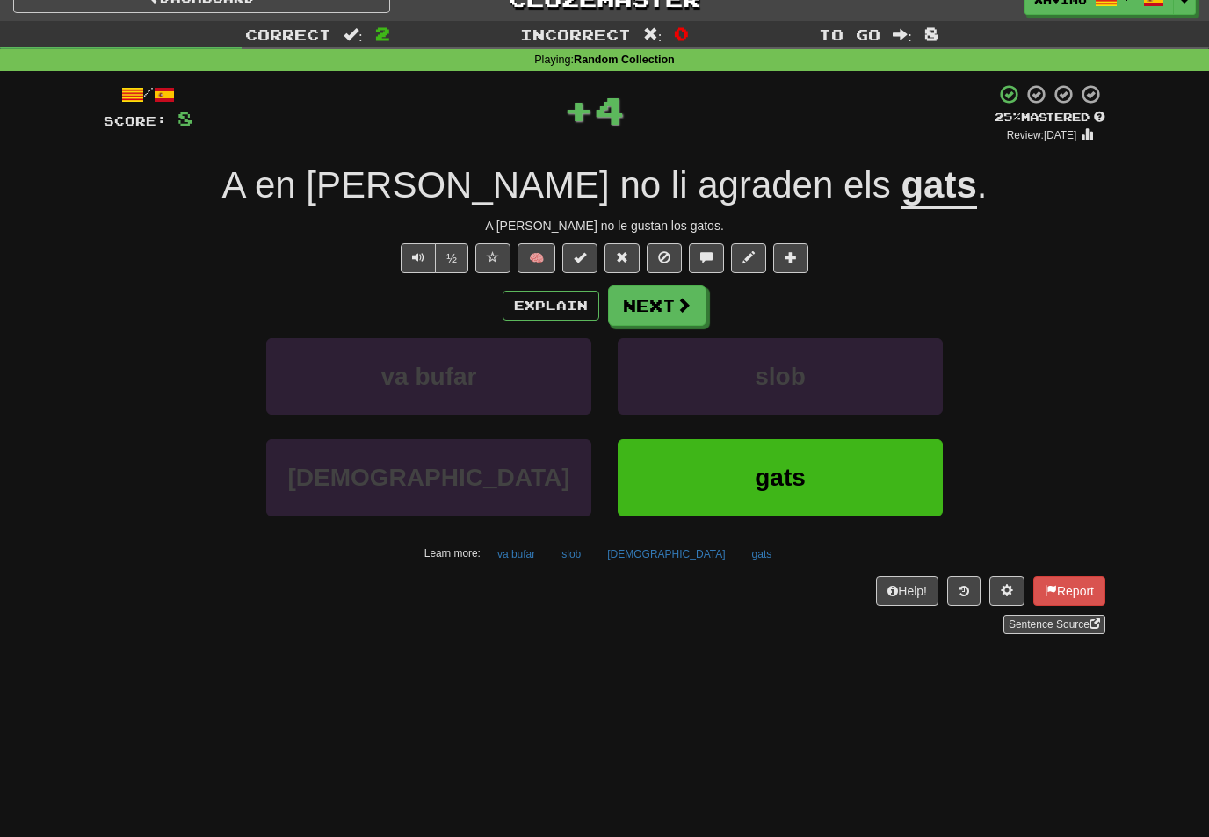
click at [688, 302] on span at bounding box center [684, 305] width 16 height 16
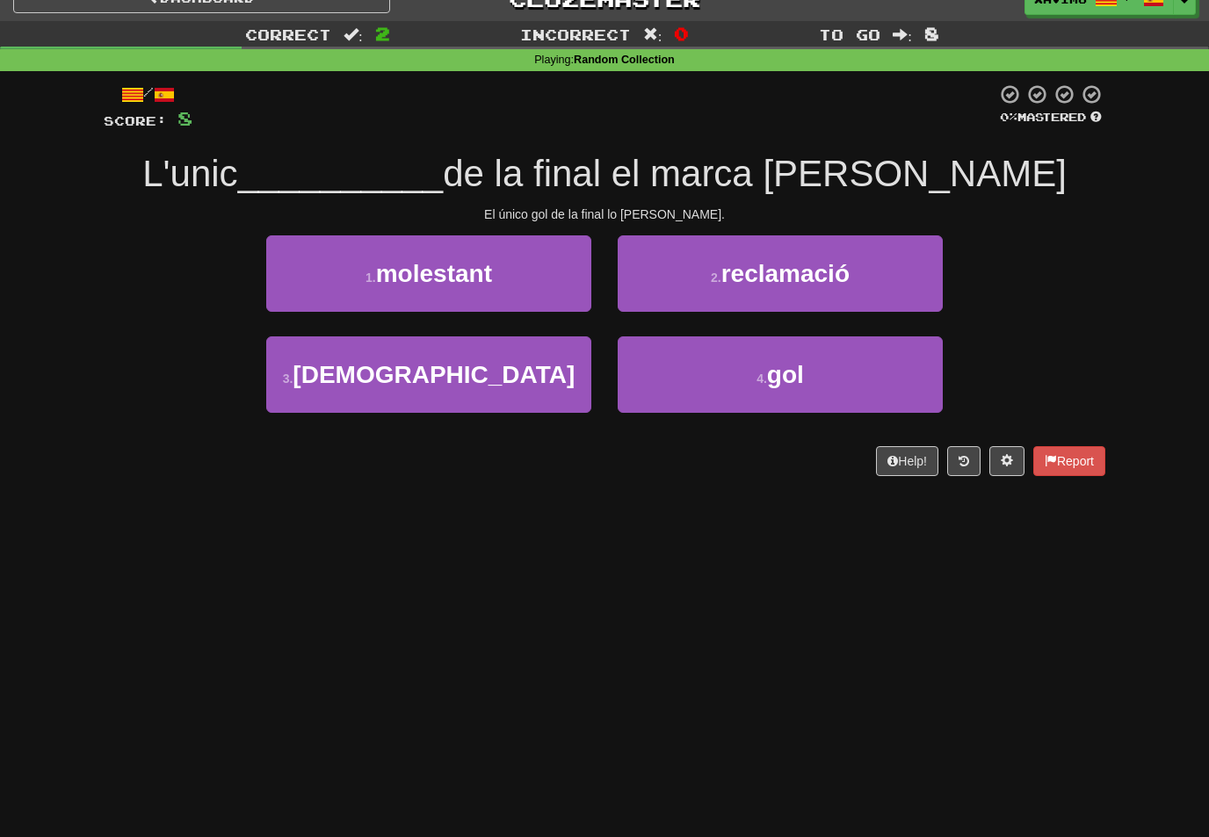
click at [790, 366] on span "gol" at bounding box center [785, 374] width 37 height 27
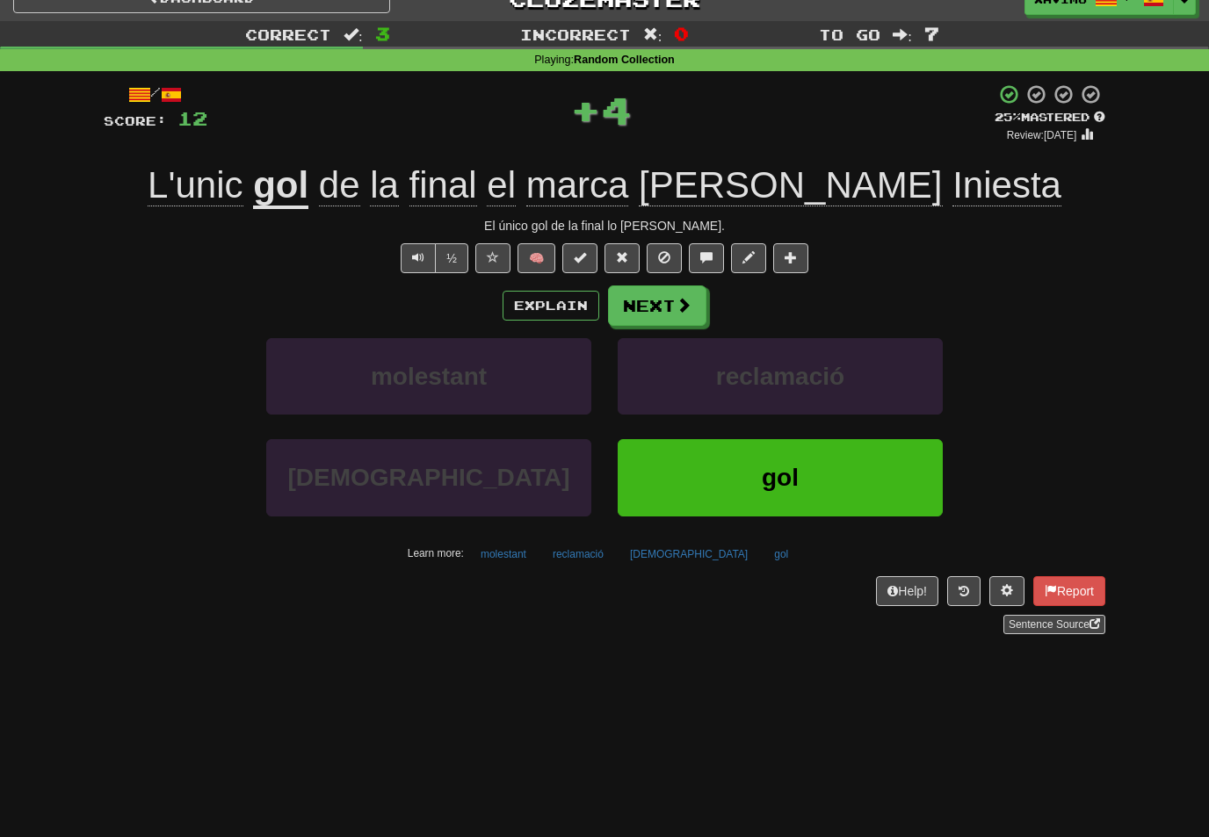
click at [696, 306] on button "Next" at bounding box center [657, 306] width 98 height 40
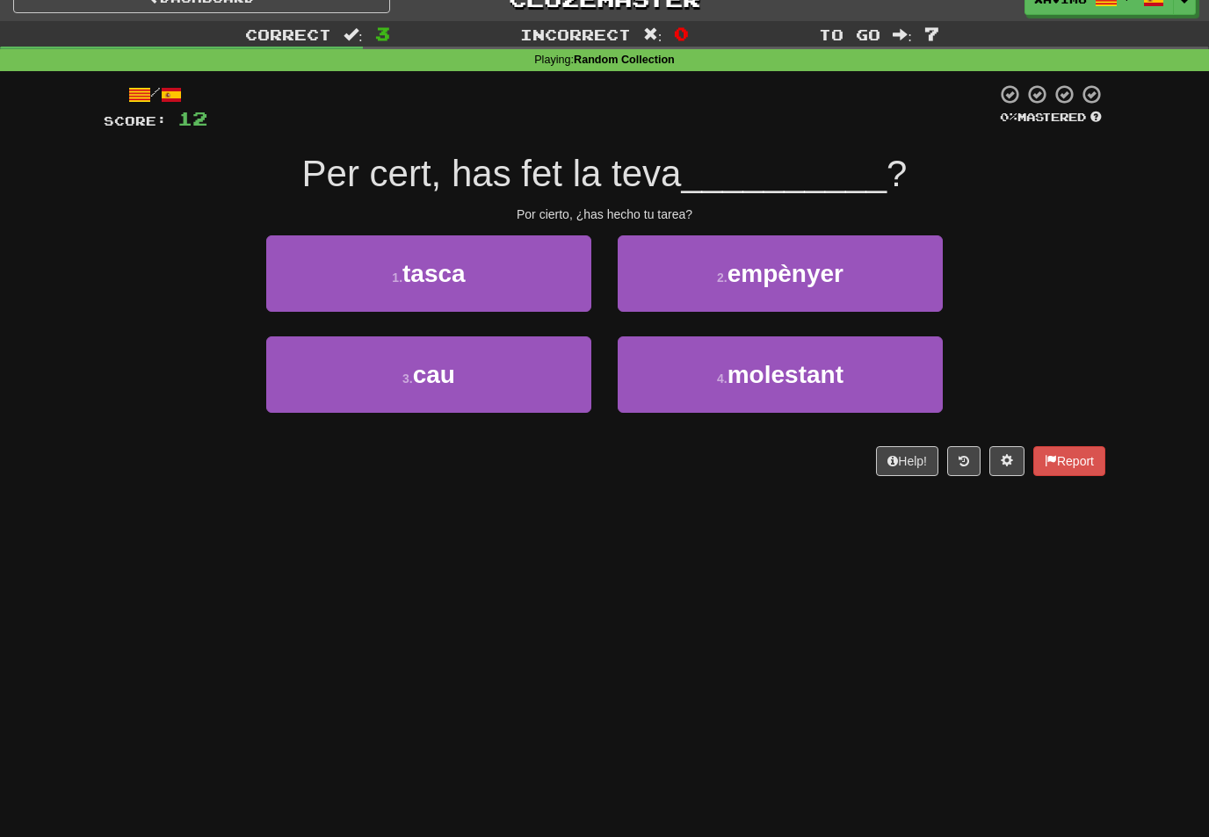
click at [542, 284] on button "1 . tasca" at bounding box center [428, 273] width 325 height 76
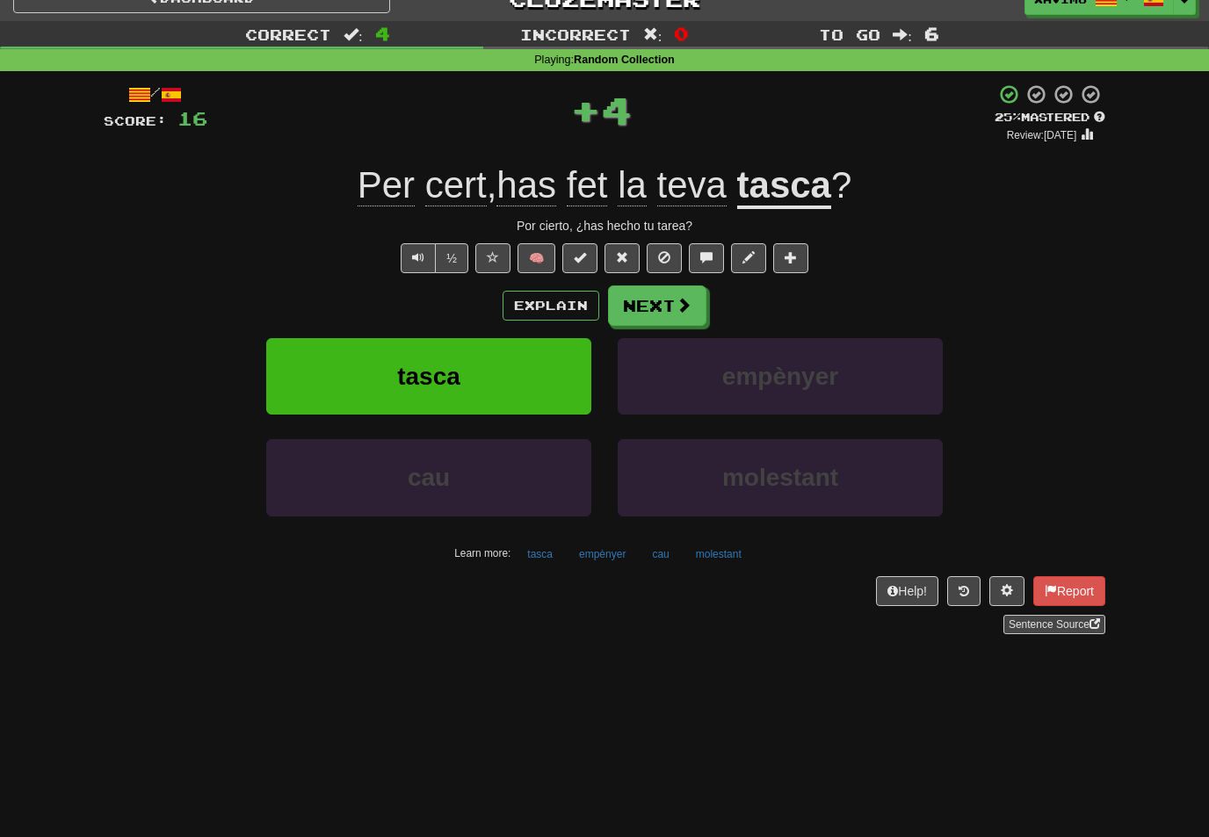
click at [699, 303] on button "Next" at bounding box center [657, 306] width 98 height 40
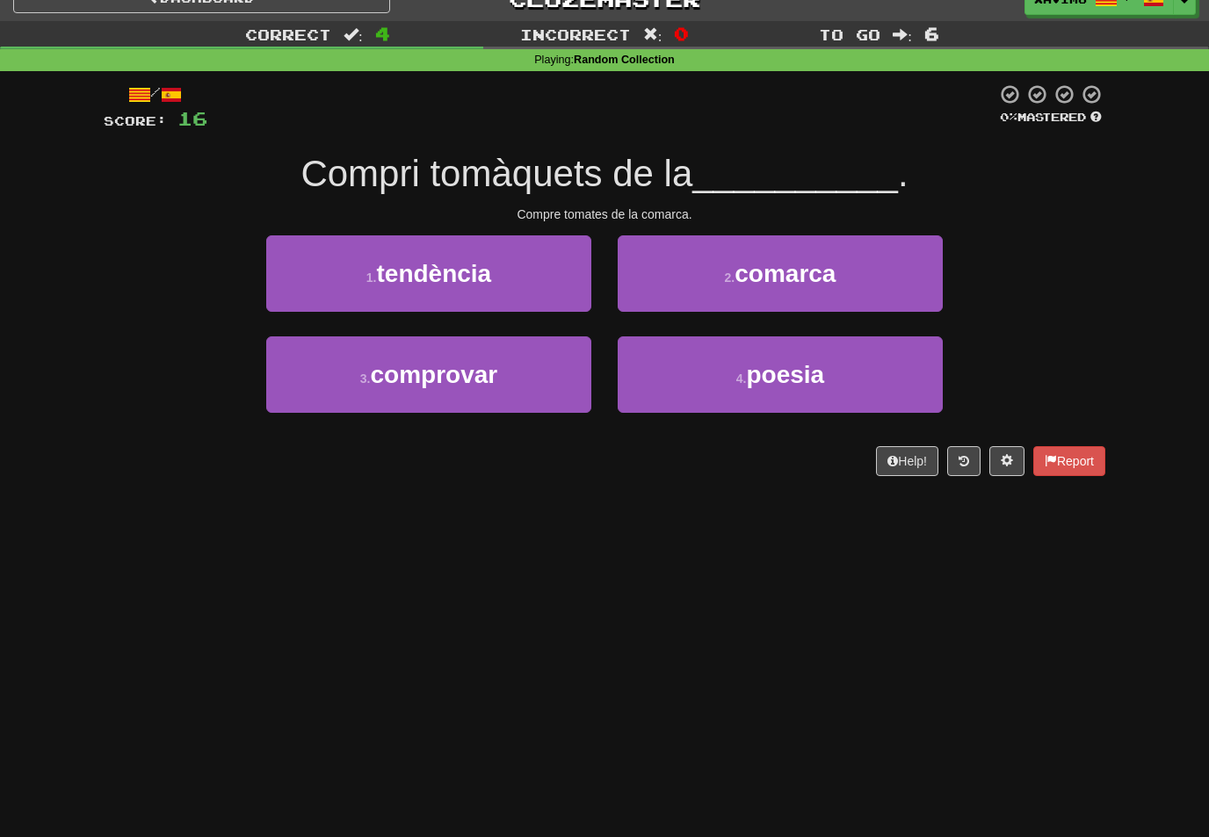
click at [802, 273] on span "comarca" at bounding box center [784, 273] width 101 height 27
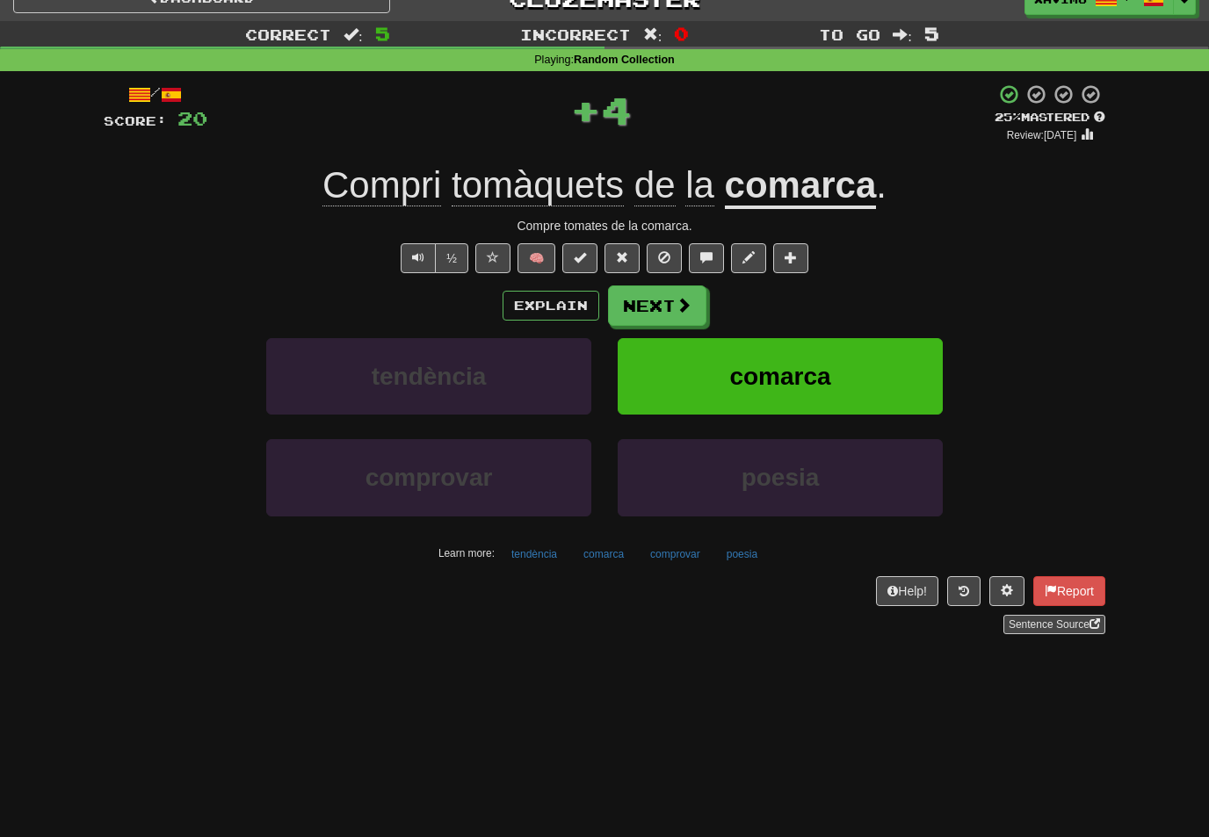
click at [678, 302] on span at bounding box center [684, 305] width 16 height 16
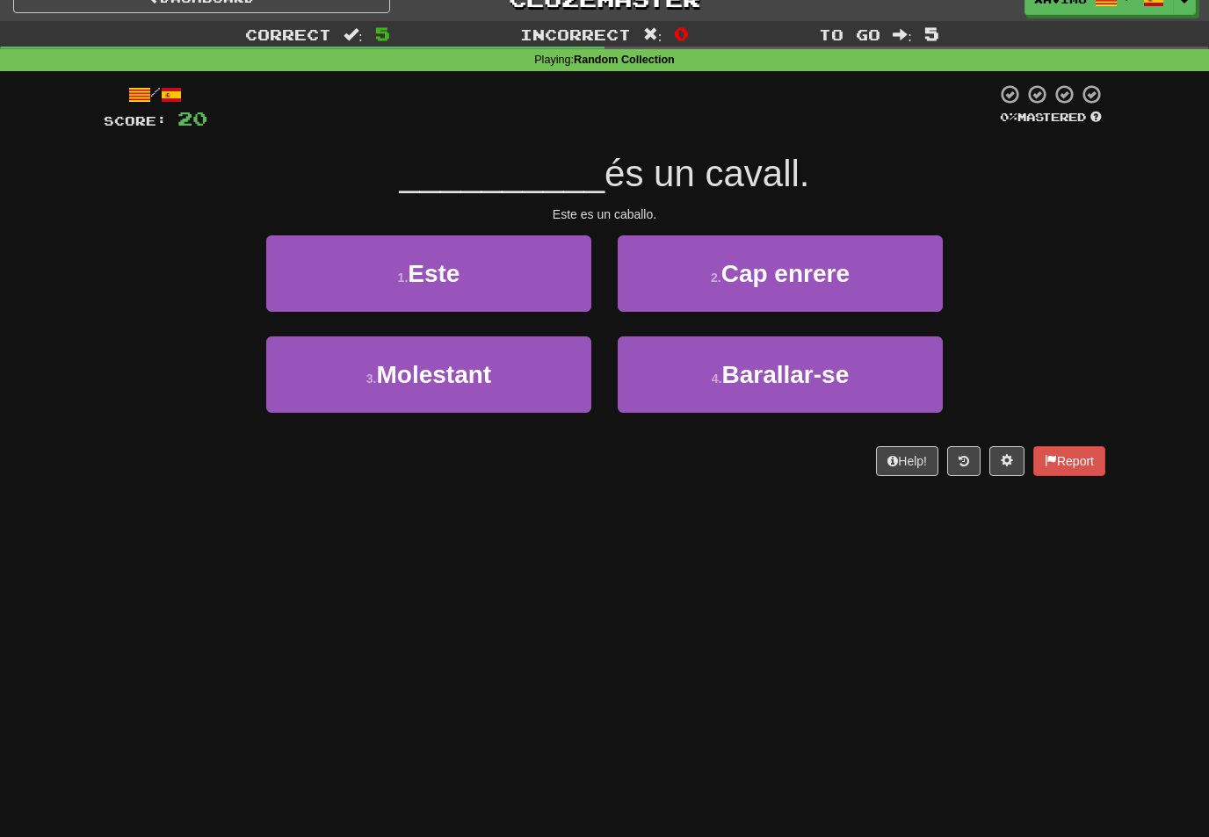
click at [565, 284] on button "1 . Este" at bounding box center [428, 273] width 325 height 76
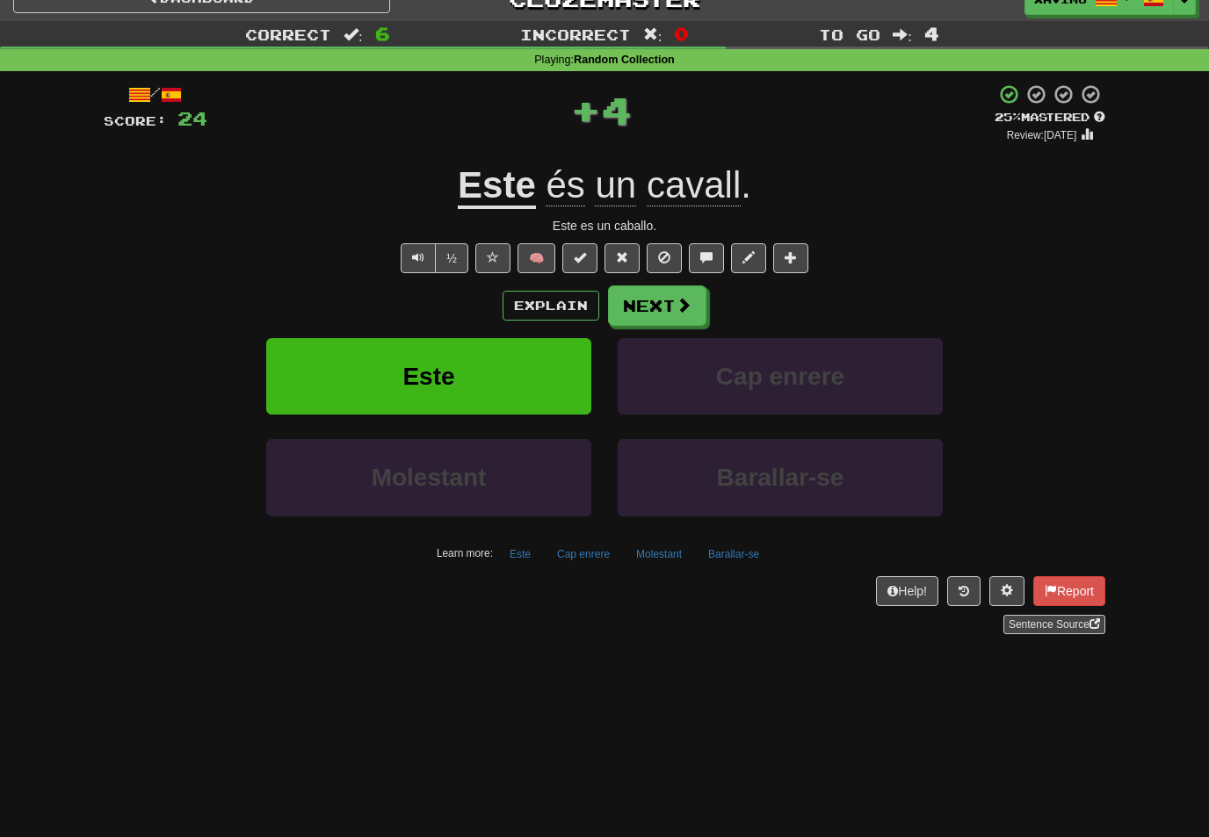
click at [684, 307] on span at bounding box center [684, 305] width 16 height 16
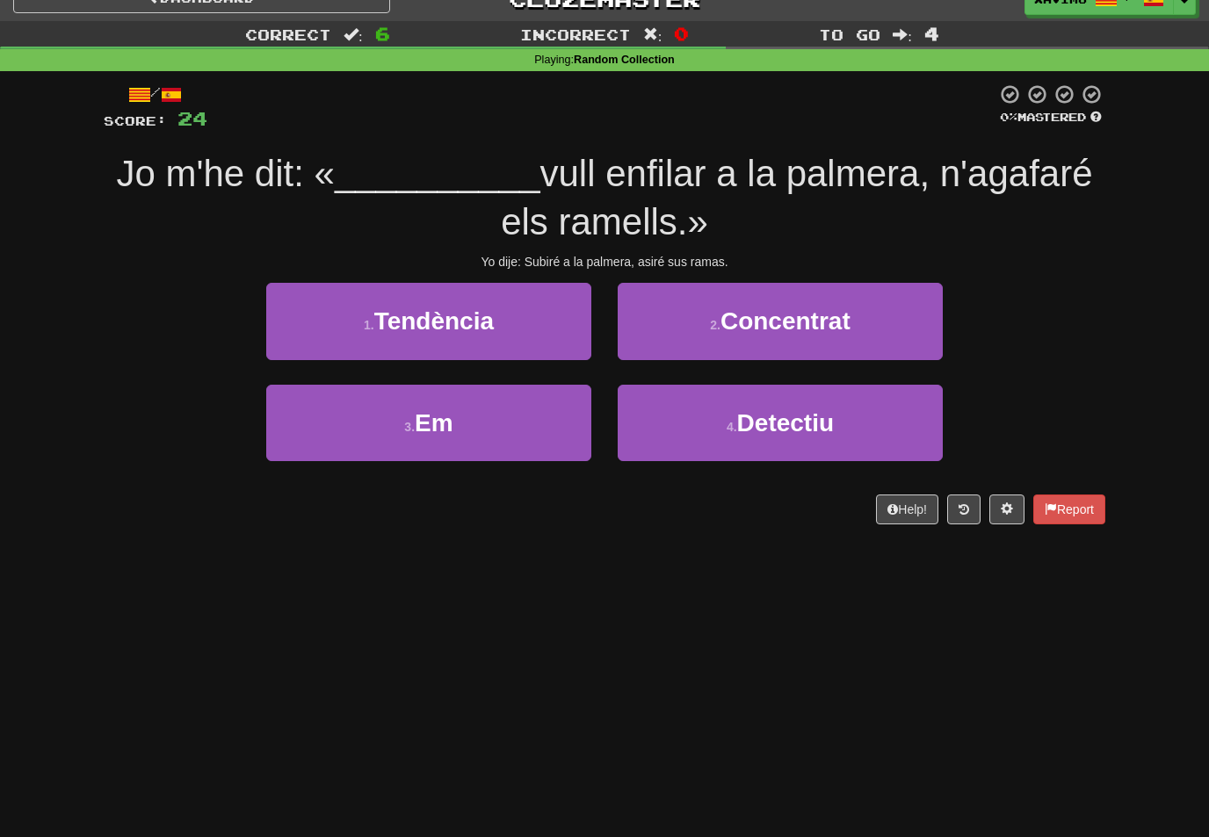
click at [590, 405] on button "3 . Em" at bounding box center [428, 423] width 325 height 76
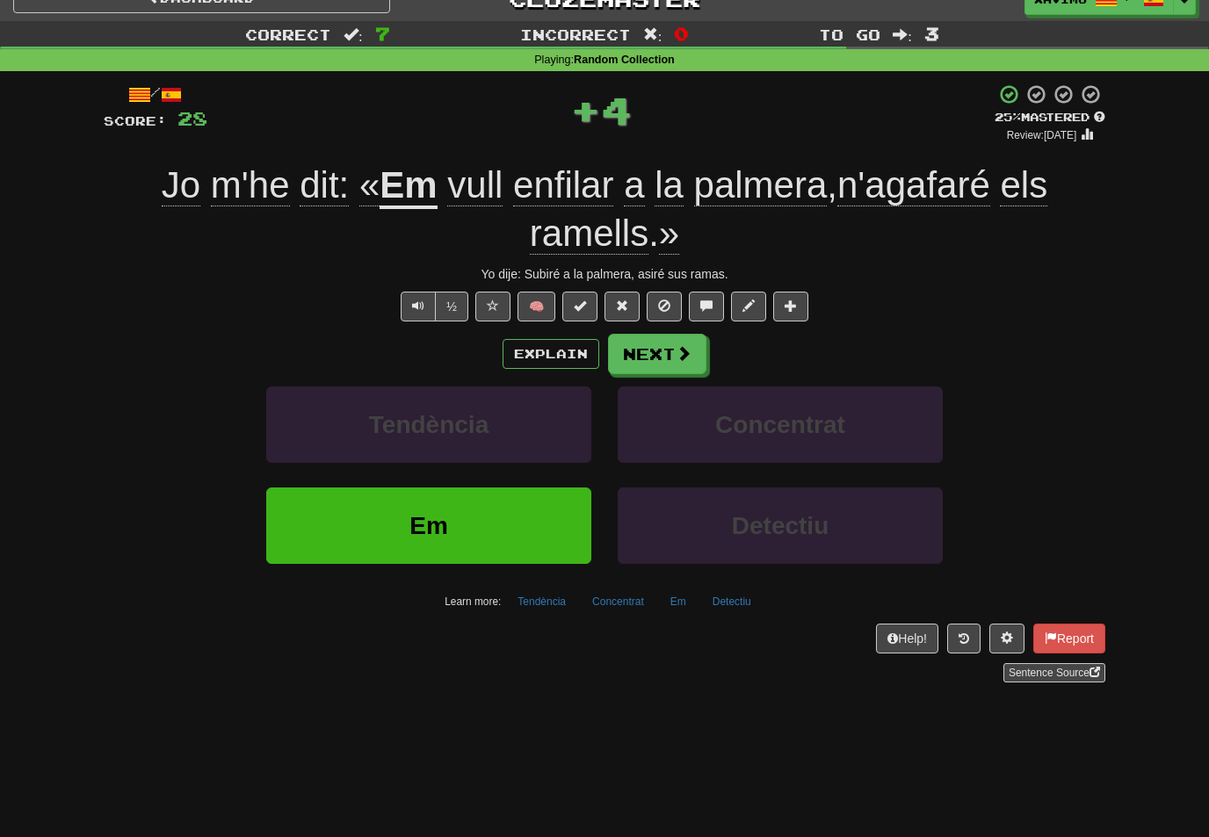
click at [690, 350] on span at bounding box center [684, 353] width 16 height 16
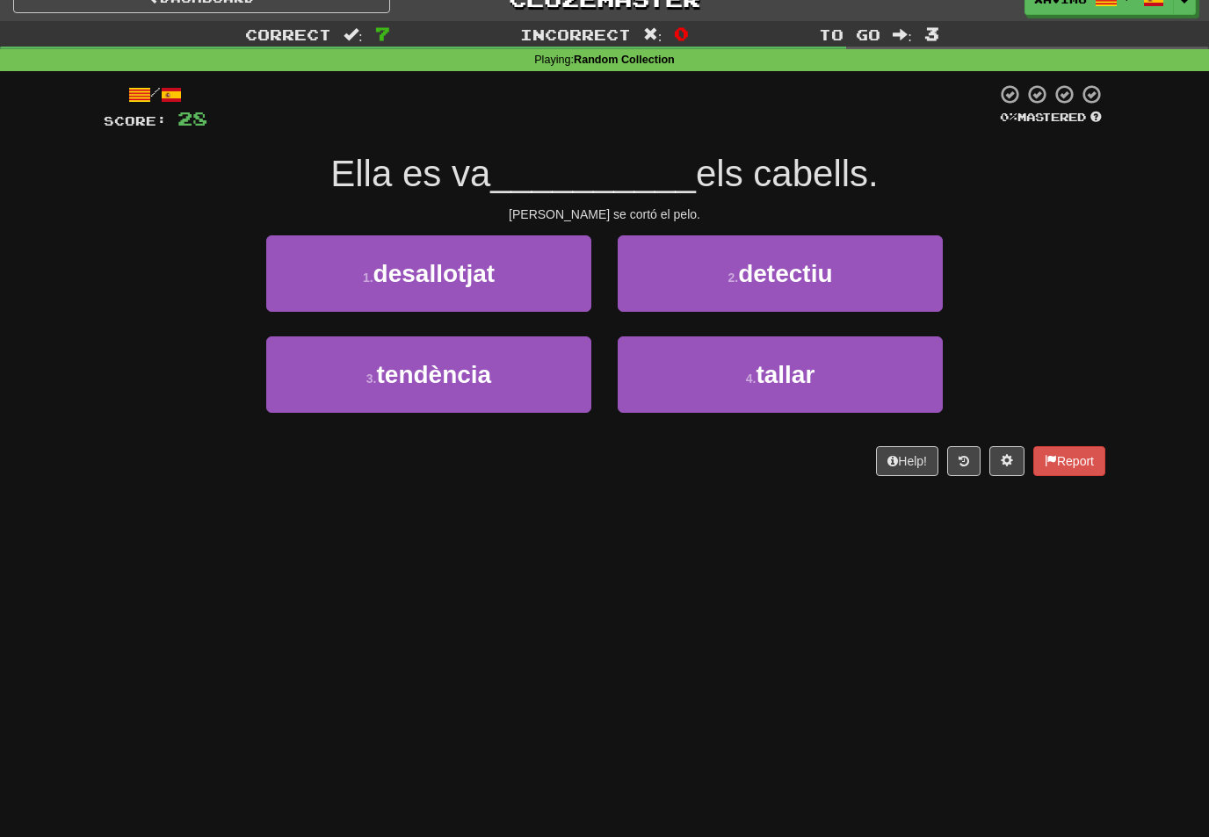
click at [807, 354] on button "4 . tallar" at bounding box center [780, 374] width 325 height 76
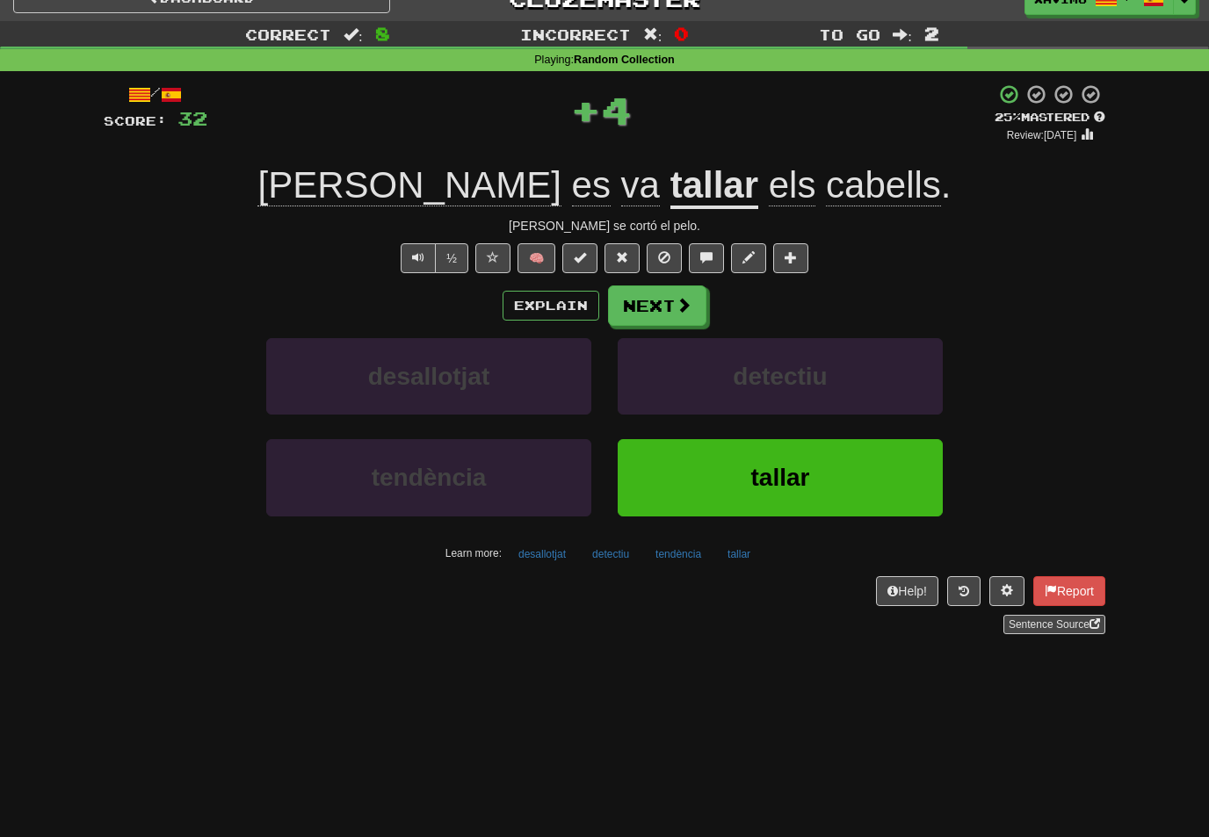
click at [693, 300] on button "Next" at bounding box center [657, 306] width 98 height 40
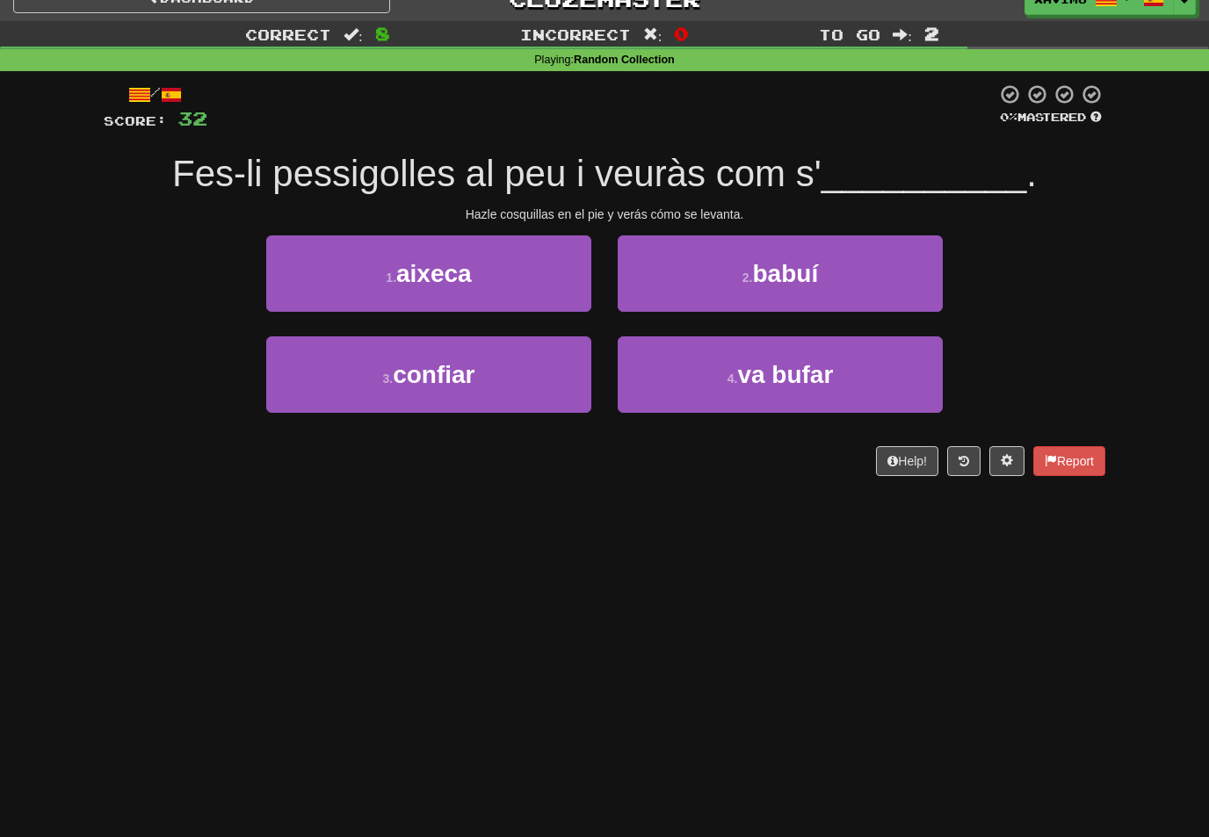
click at [562, 280] on button "1 . aixeca" at bounding box center [428, 273] width 325 height 76
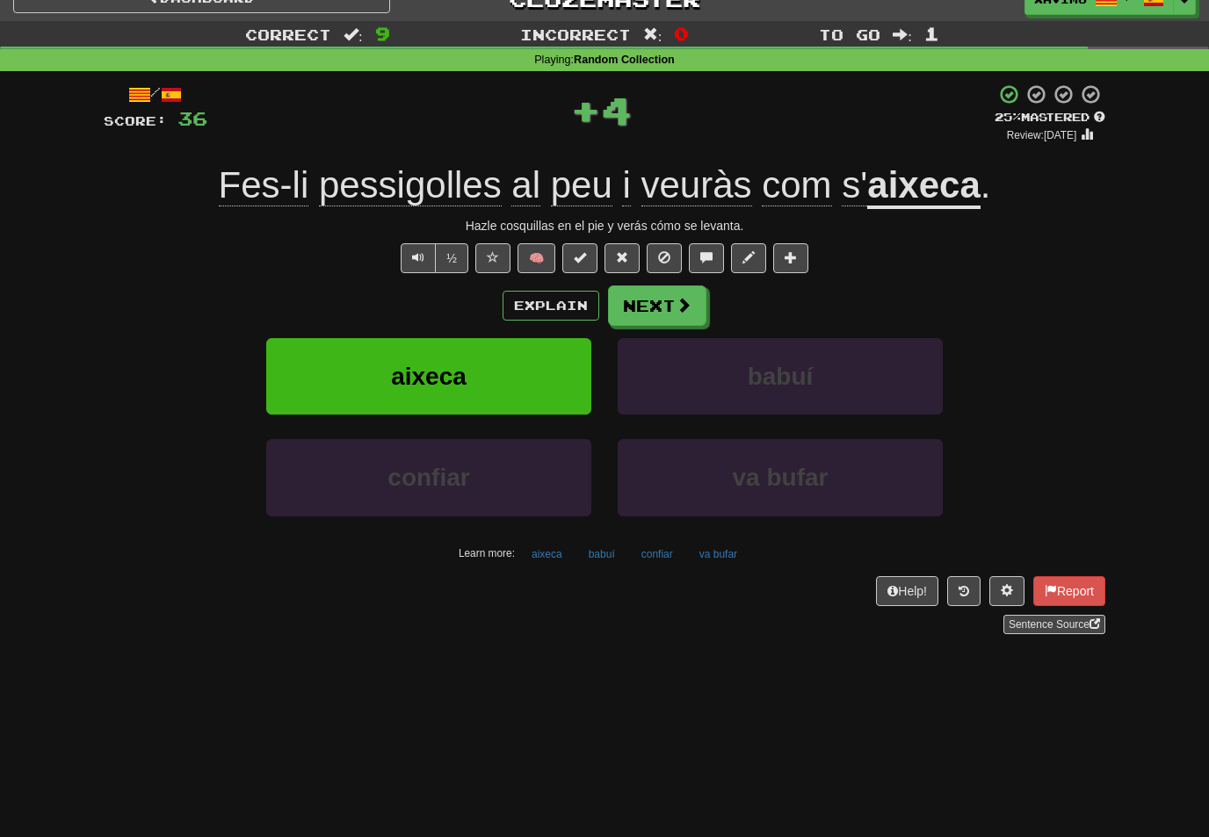
click at [686, 308] on span at bounding box center [684, 305] width 16 height 16
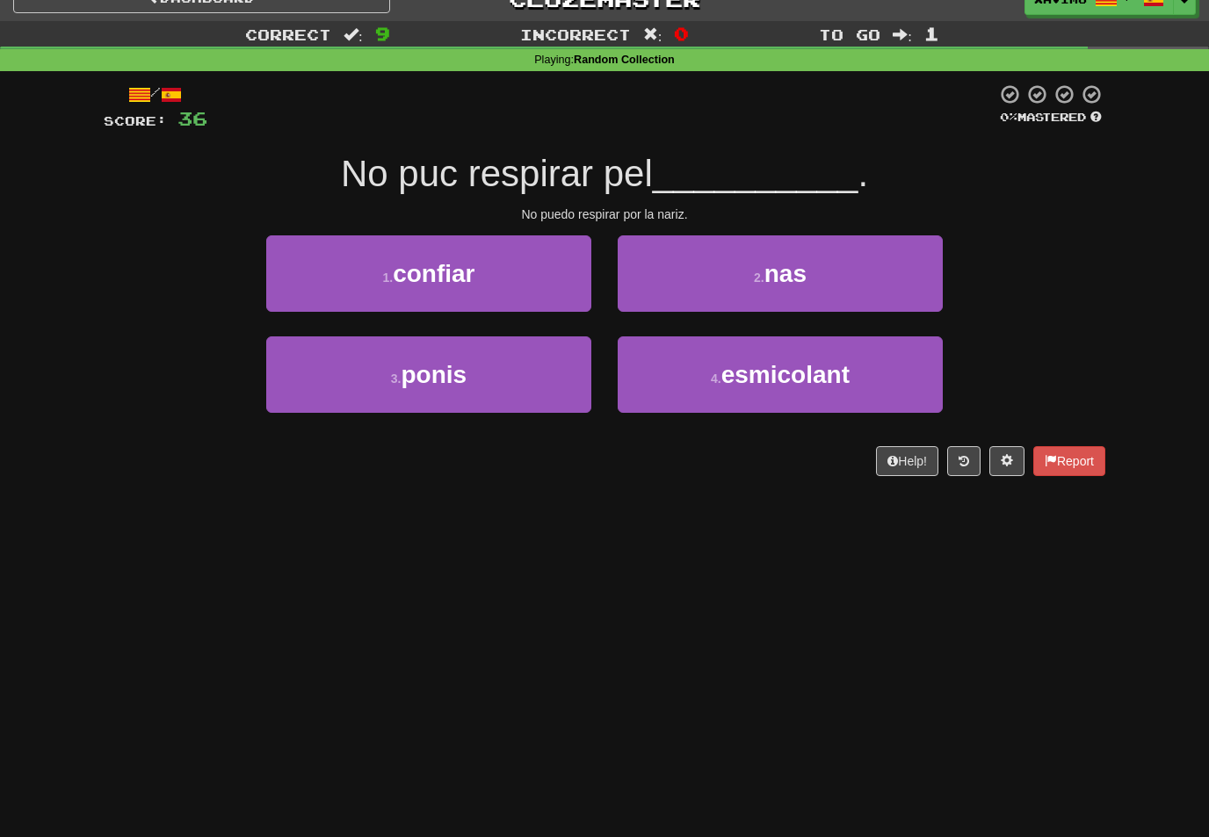
click at [819, 270] on button "2 . nas" at bounding box center [780, 273] width 325 height 76
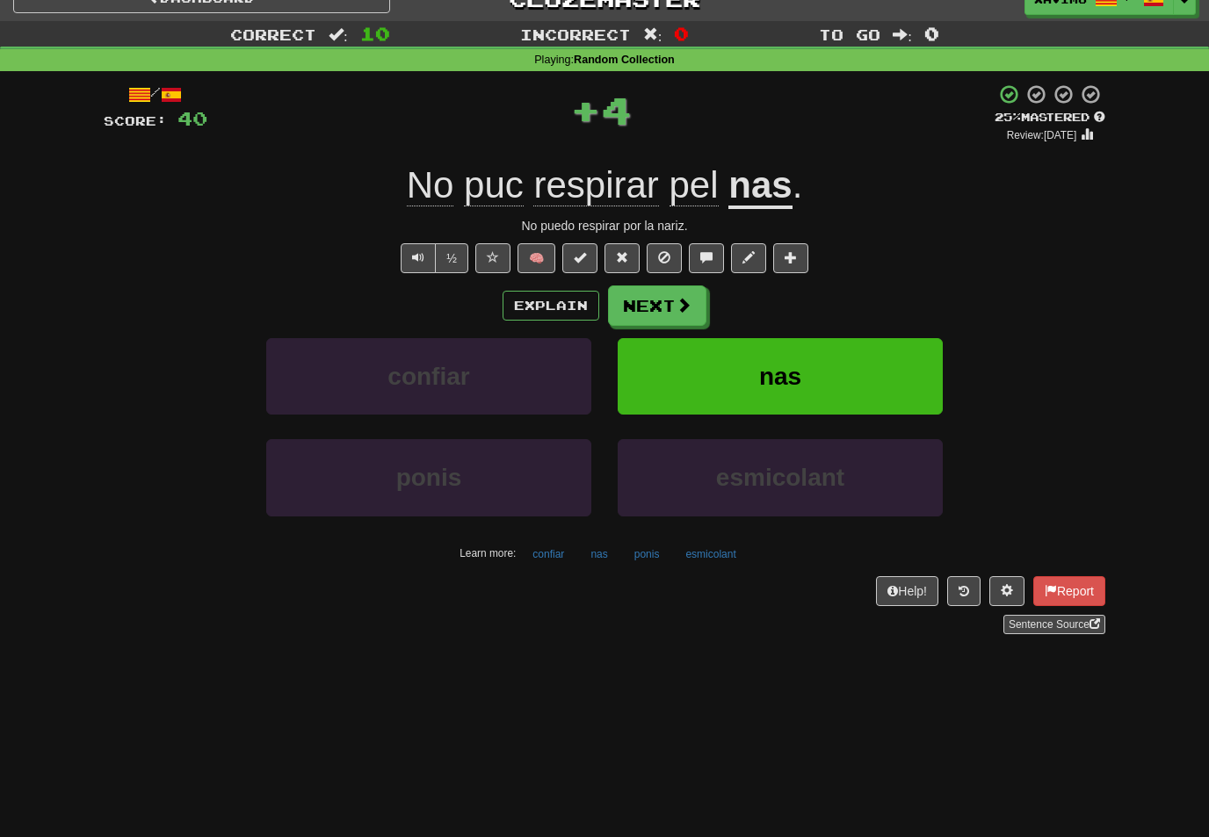
click at [676, 305] on span at bounding box center [684, 305] width 16 height 16
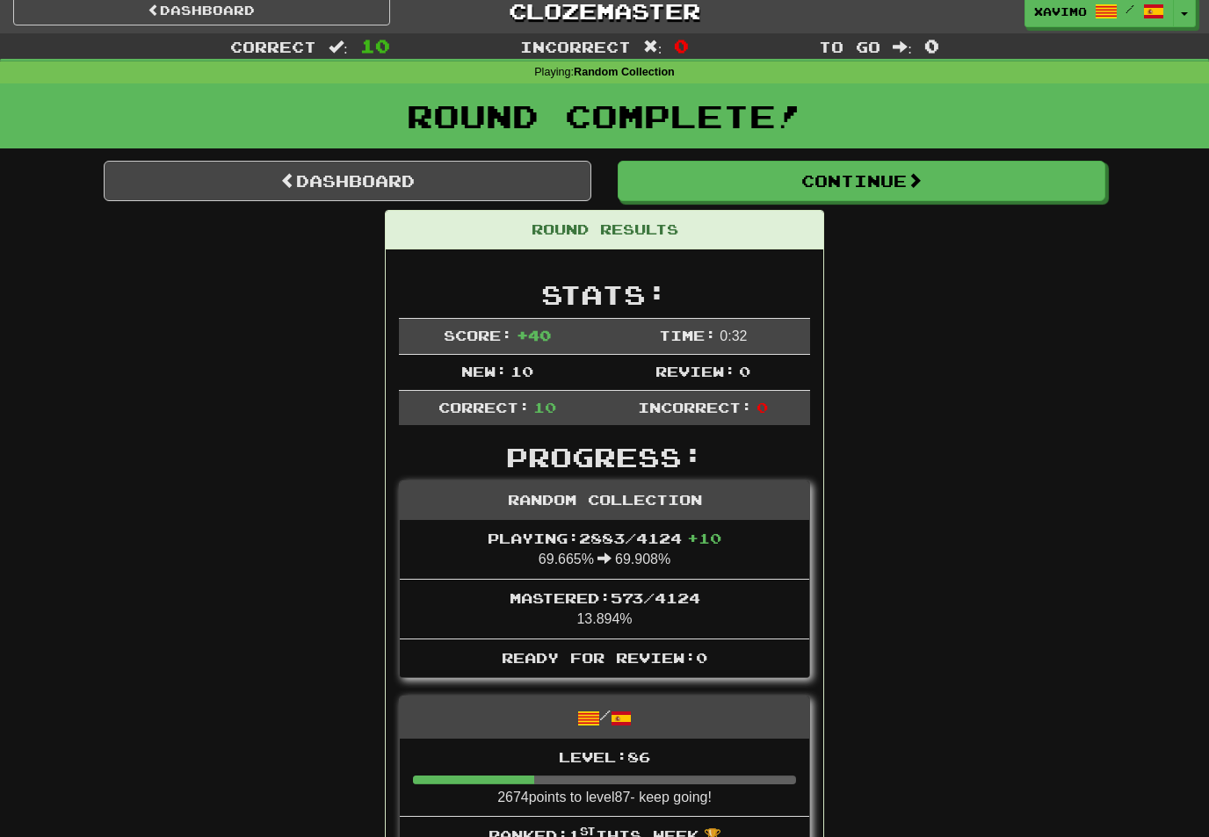
scroll to position [11, 0]
click at [907, 187] on button "Continue" at bounding box center [862, 181] width 488 height 40
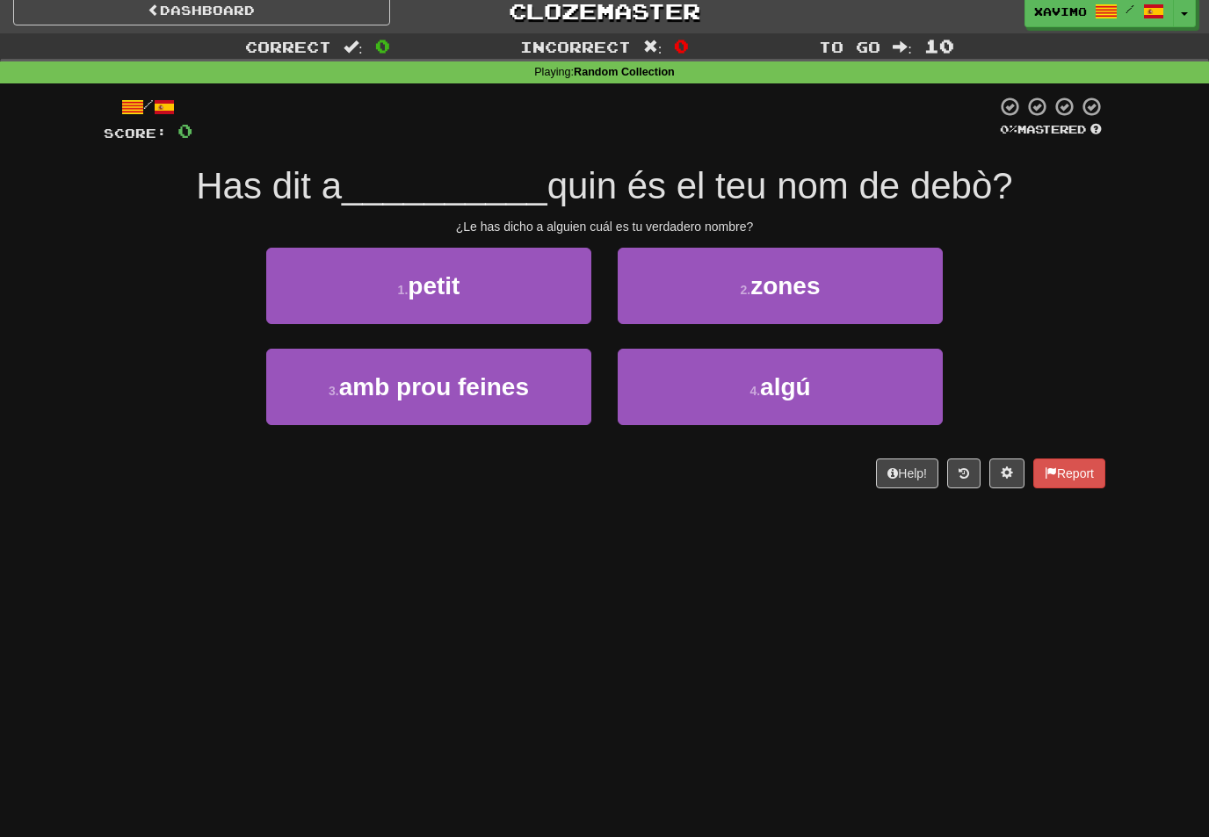
click at [783, 380] on span "algú" at bounding box center [785, 386] width 51 height 27
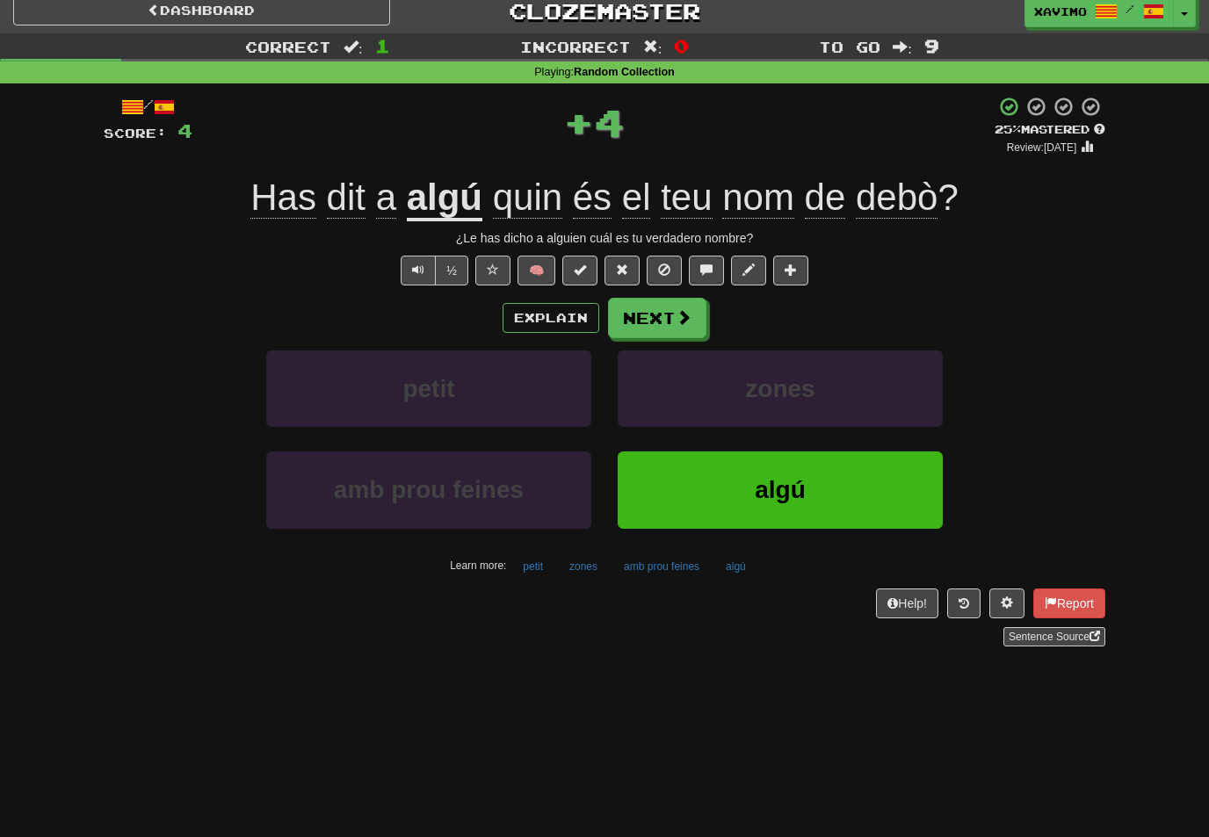
click at [691, 312] on button "Next" at bounding box center [657, 318] width 98 height 40
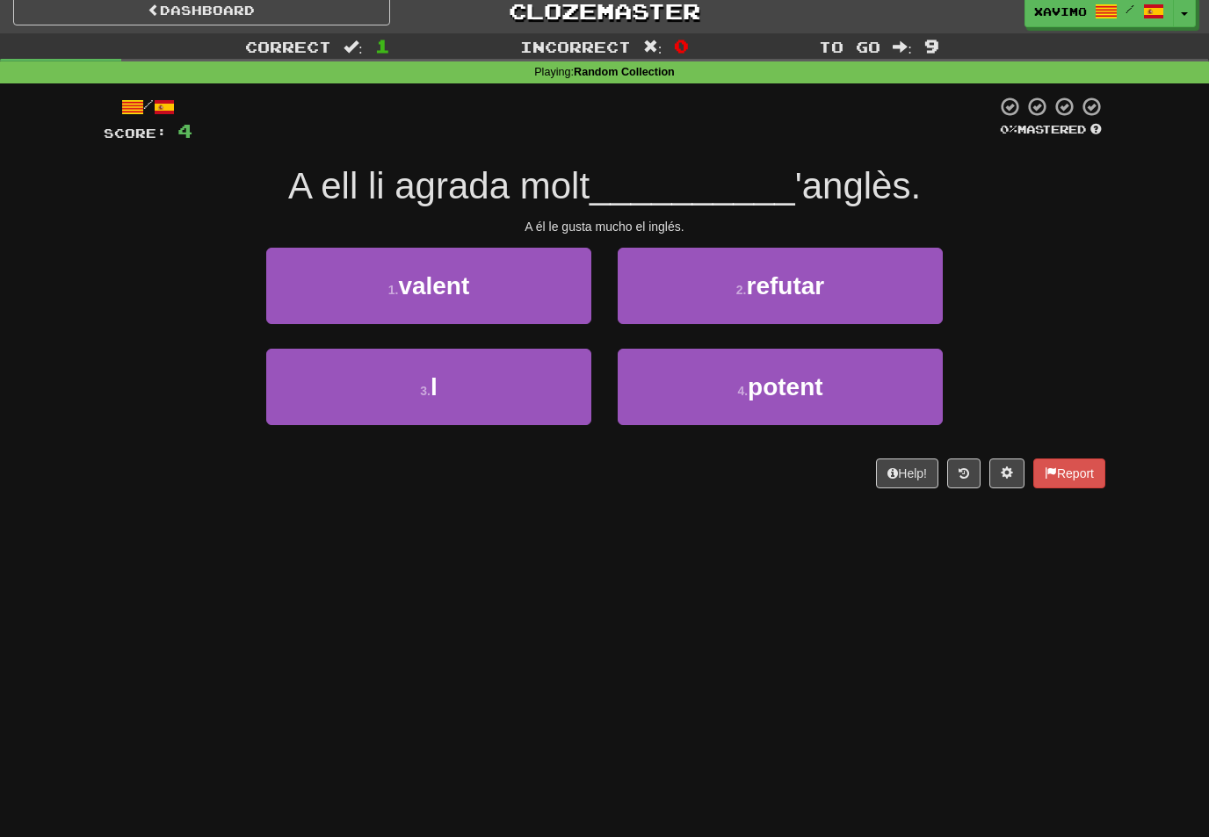
click at [564, 373] on button "3 . l" at bounding box center [428, 387] width 325 height 76
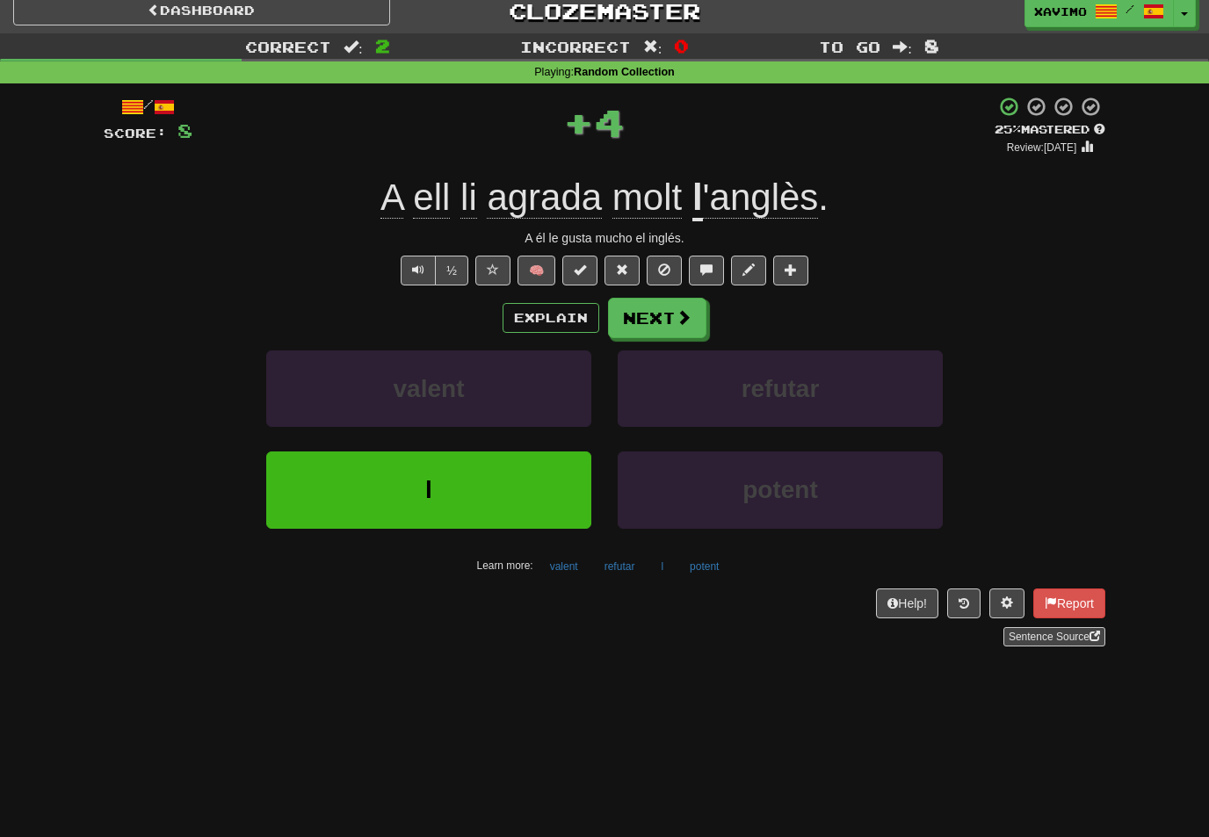
click at [699, 307] on button "Next" at bounding box center [657, 318] width 98 height 40
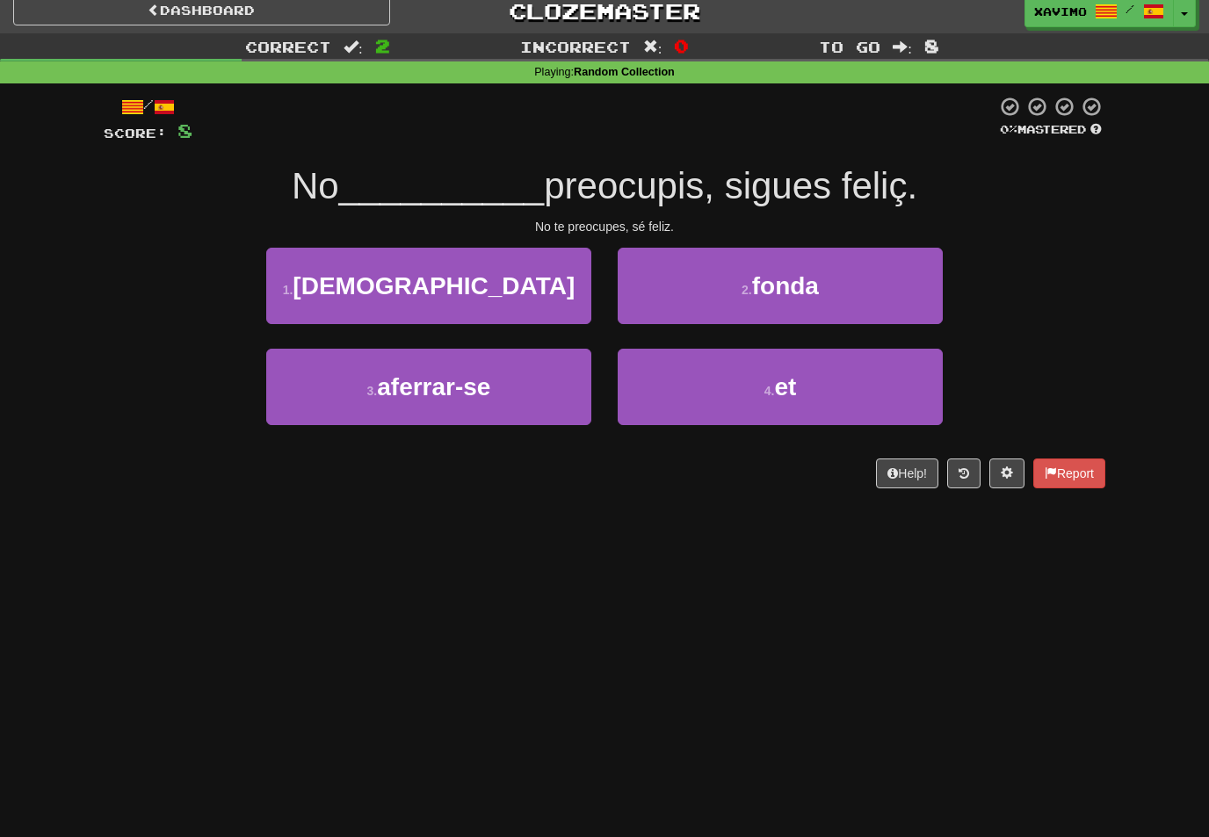
click at [782, 381] on span "et" at bounding box center [785, 386] width 22 height 27
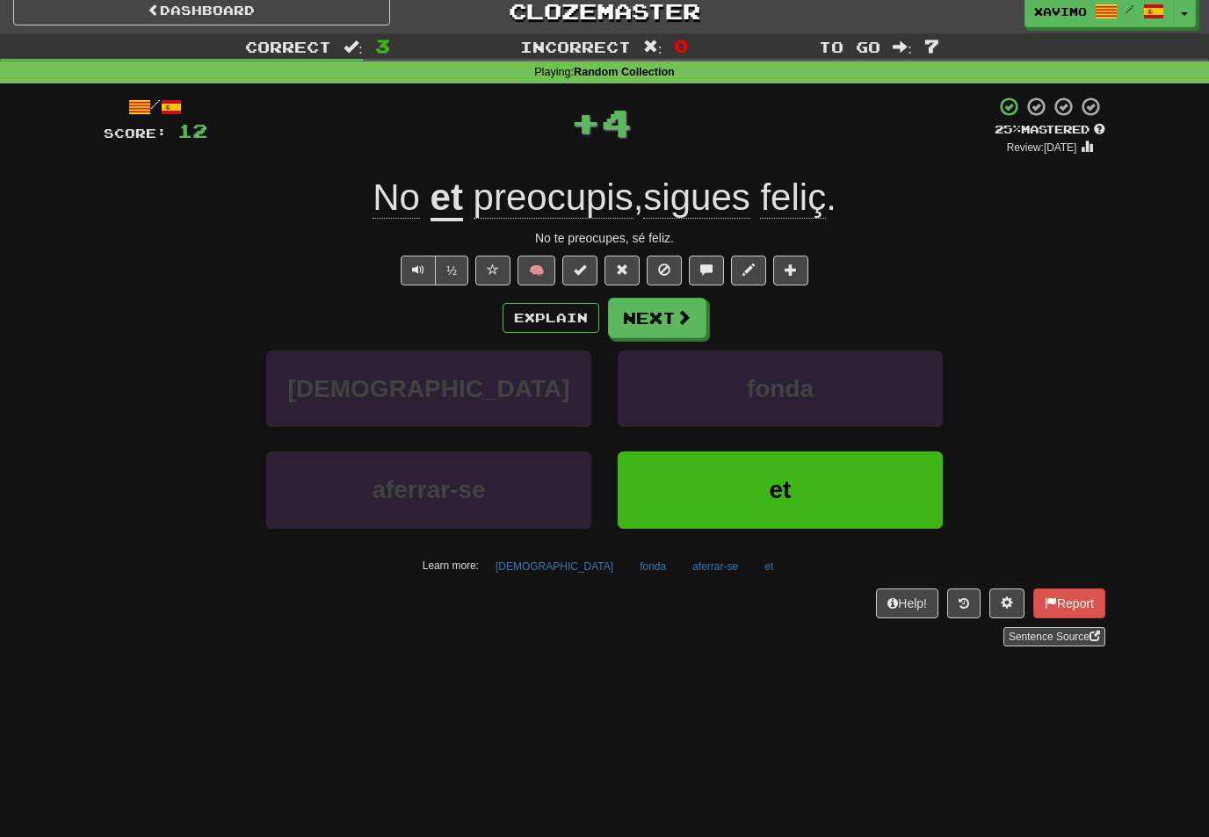
click at [686, 318] on span at bounding box center [684, 317] width 16 height 16
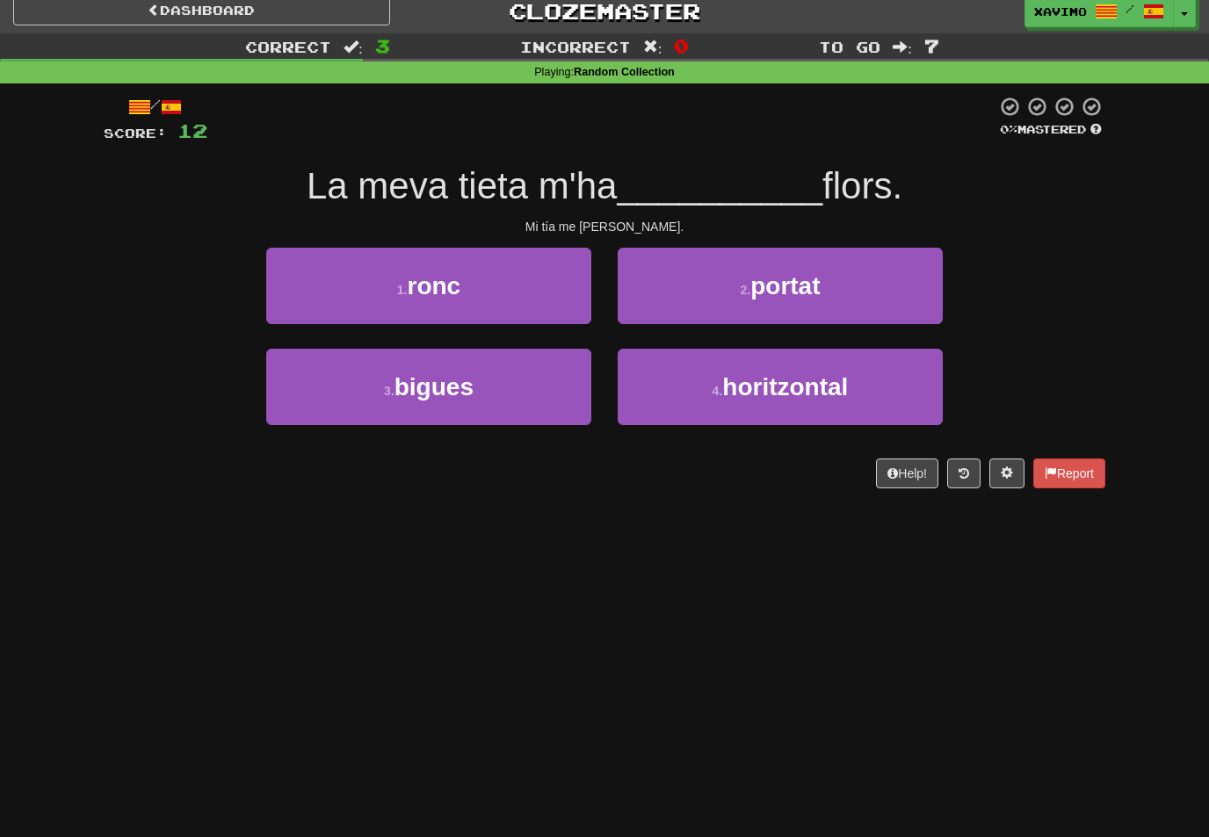
click at [828, 278] on button "2 . portat" at bounding box center [780, 286] width 325 height 76
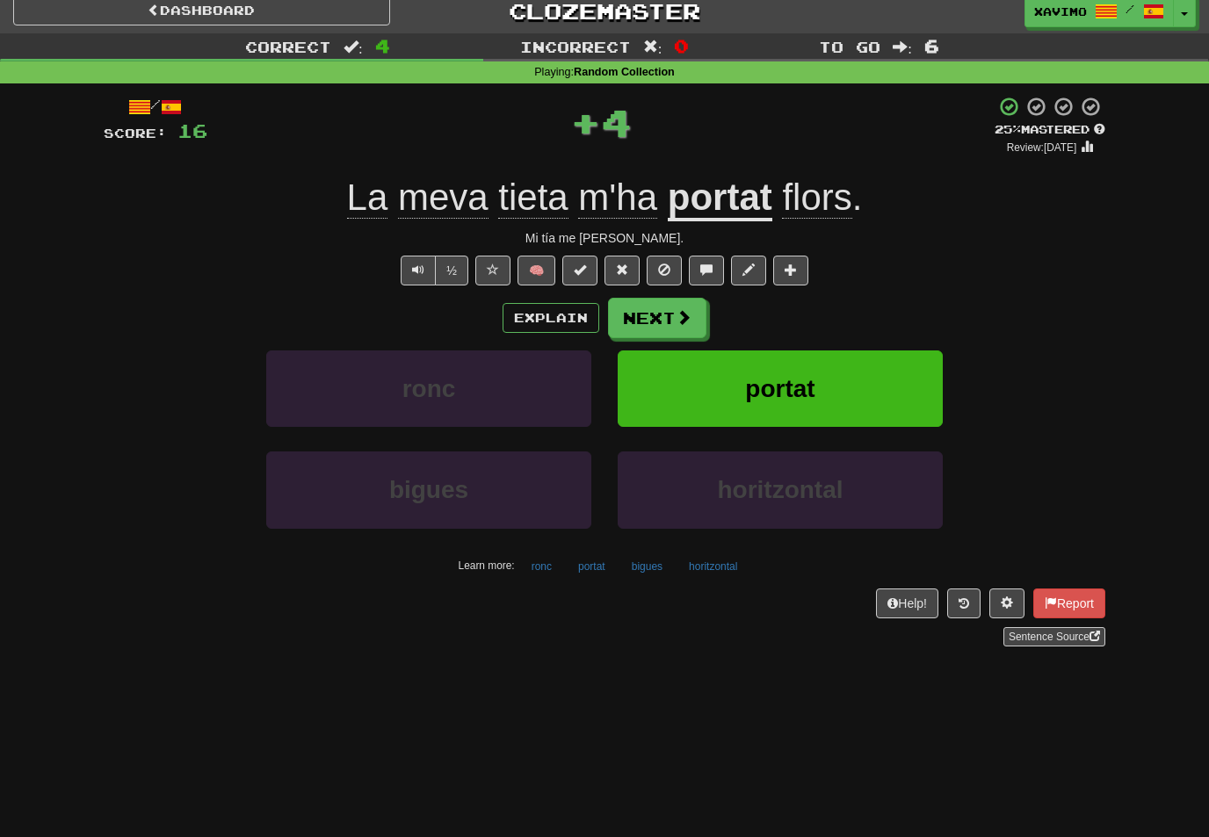
click at [697, 318] on button "Next" at bounding box center [657, 318] width 98 height 40
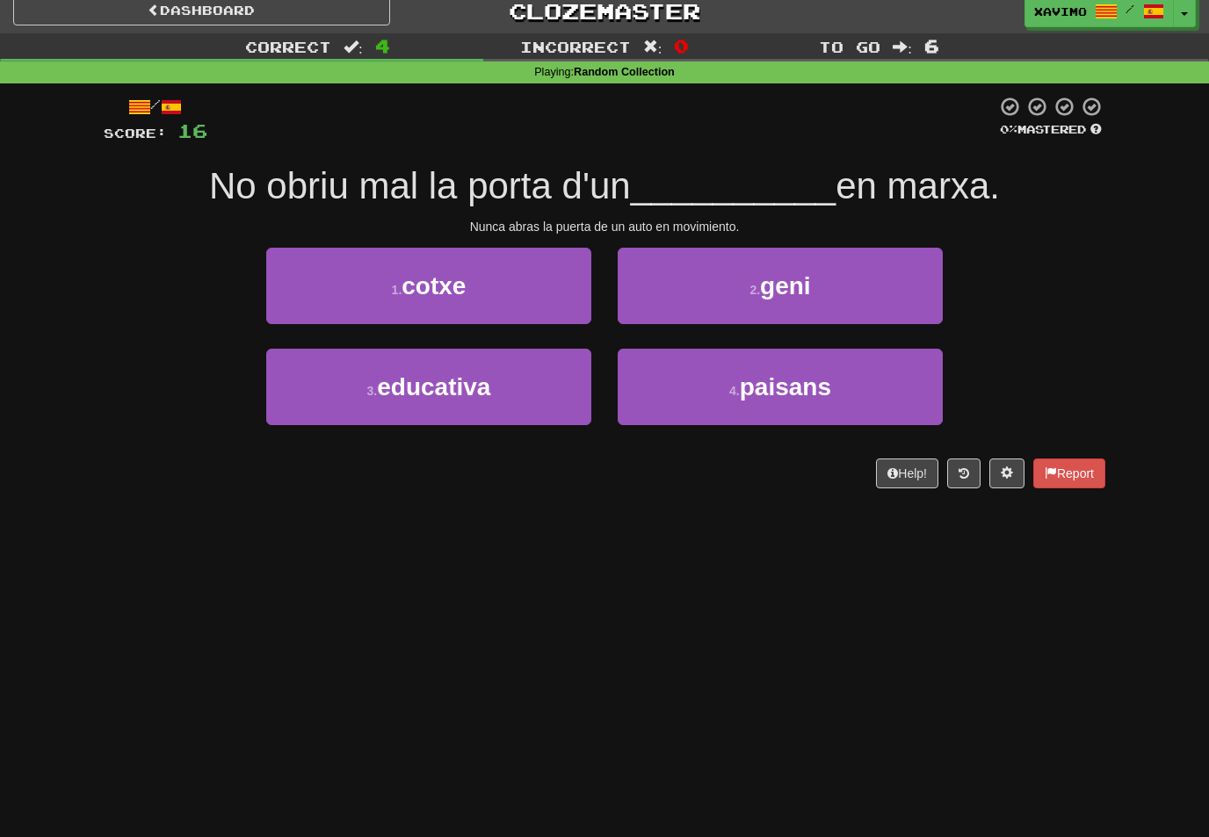
click at [584, 274] on button "1 . cotxe" at bounding box center [428, 286] width 325 height 76
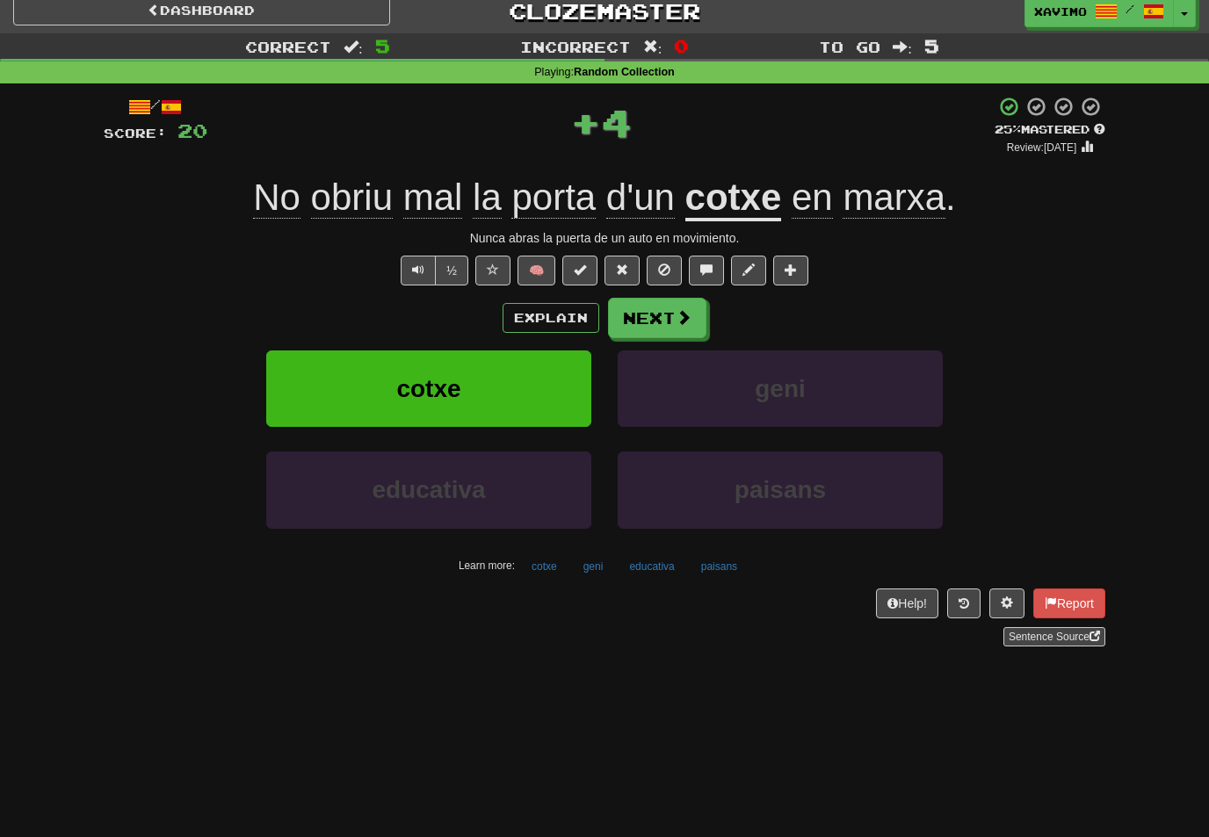
click at [704, 307] on button "Next" at bounding box center [657, 318] width 98 height 40
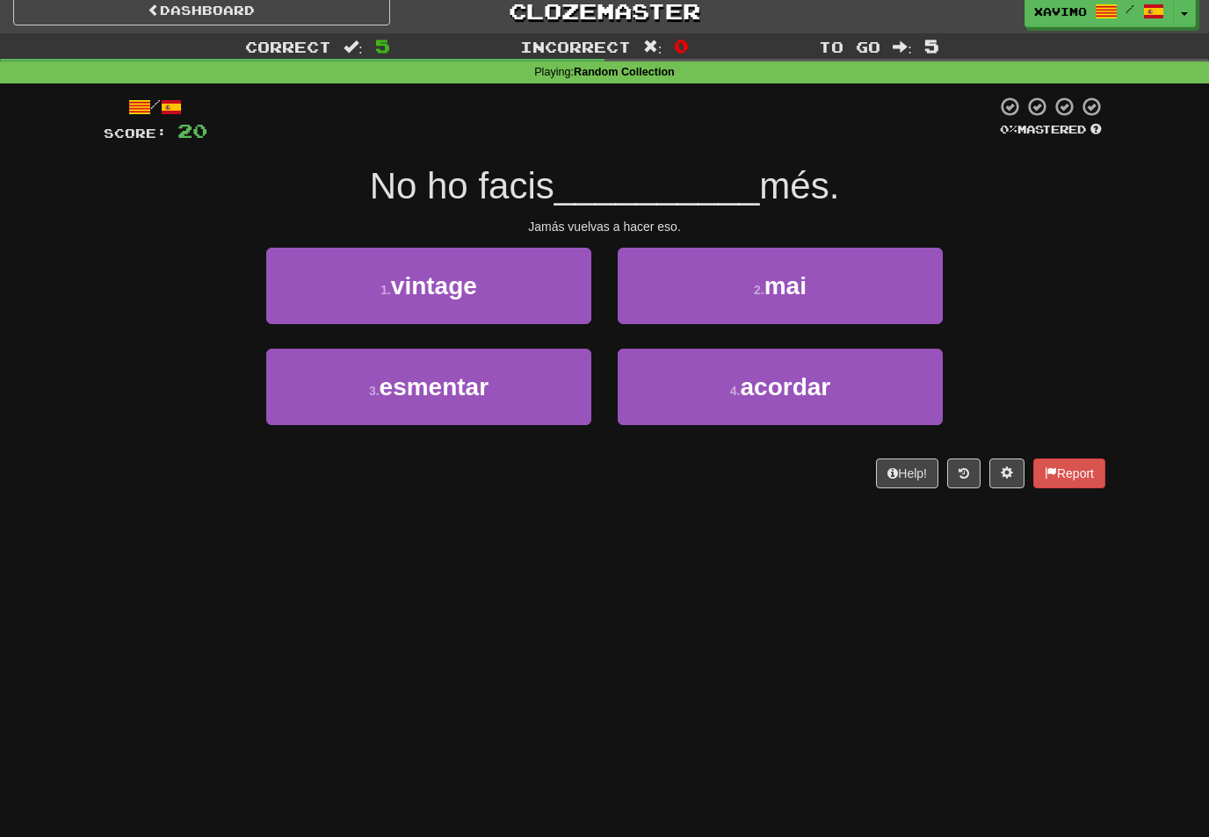
click at [811, 284] on button "2 . mai" at bounding box center [780, 286] width 325 height 76
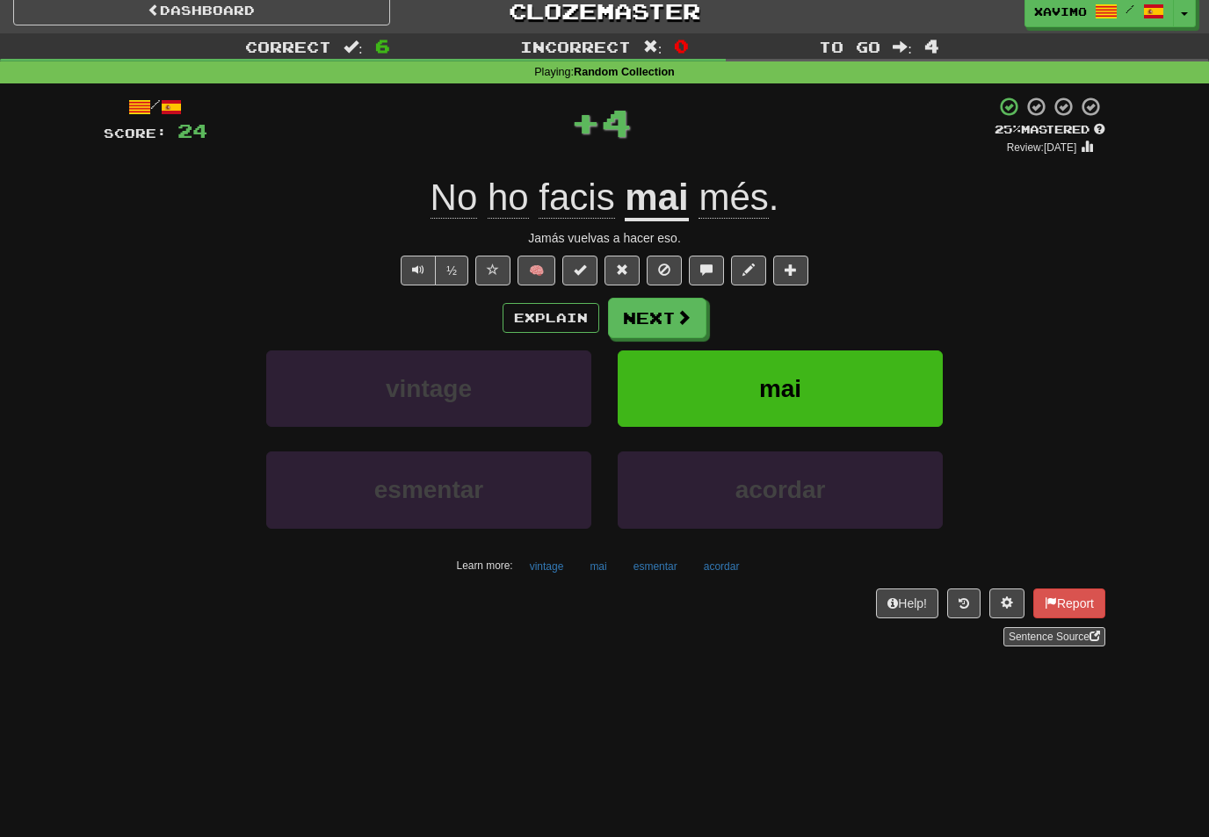
click at [698, 307] on button "Next" at bounding box center [657, 318] width 98 height 40
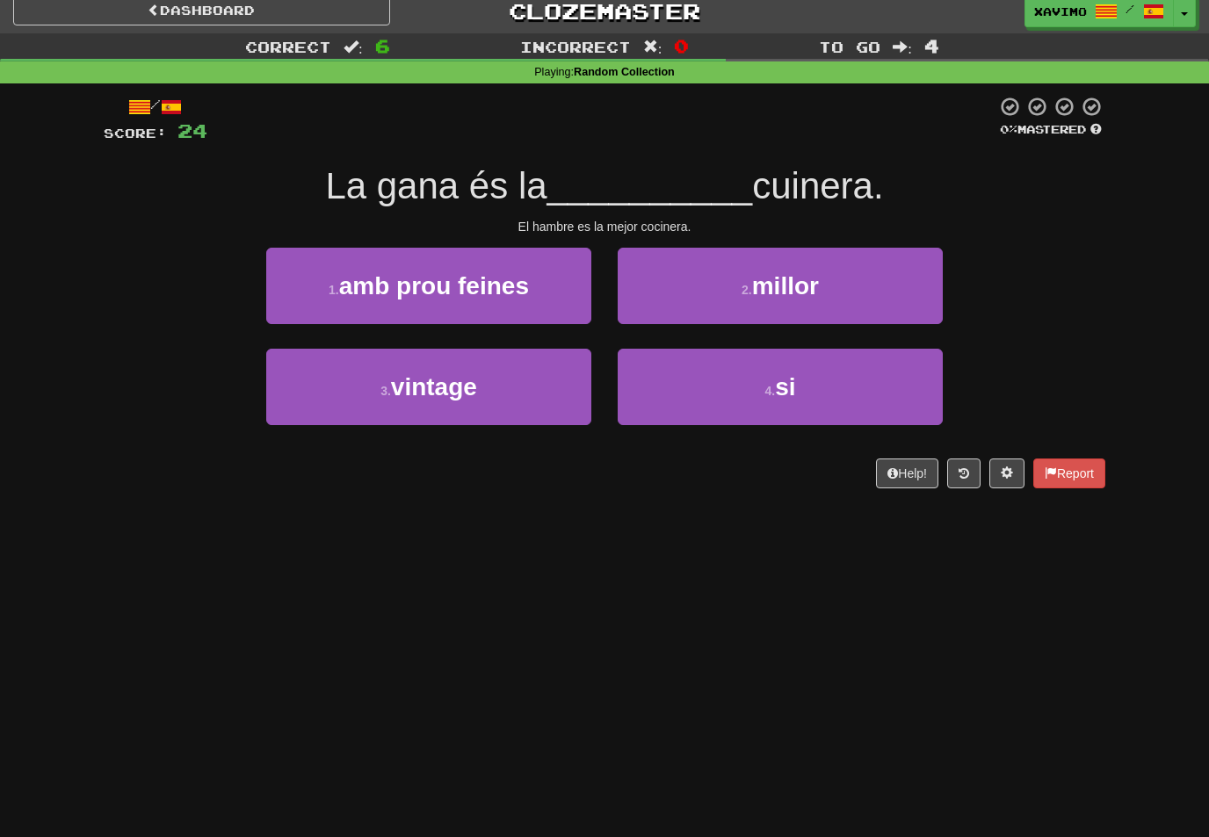
click at [814, 279] on span "millor" at bounding box center [785, 285] width 67 height 27
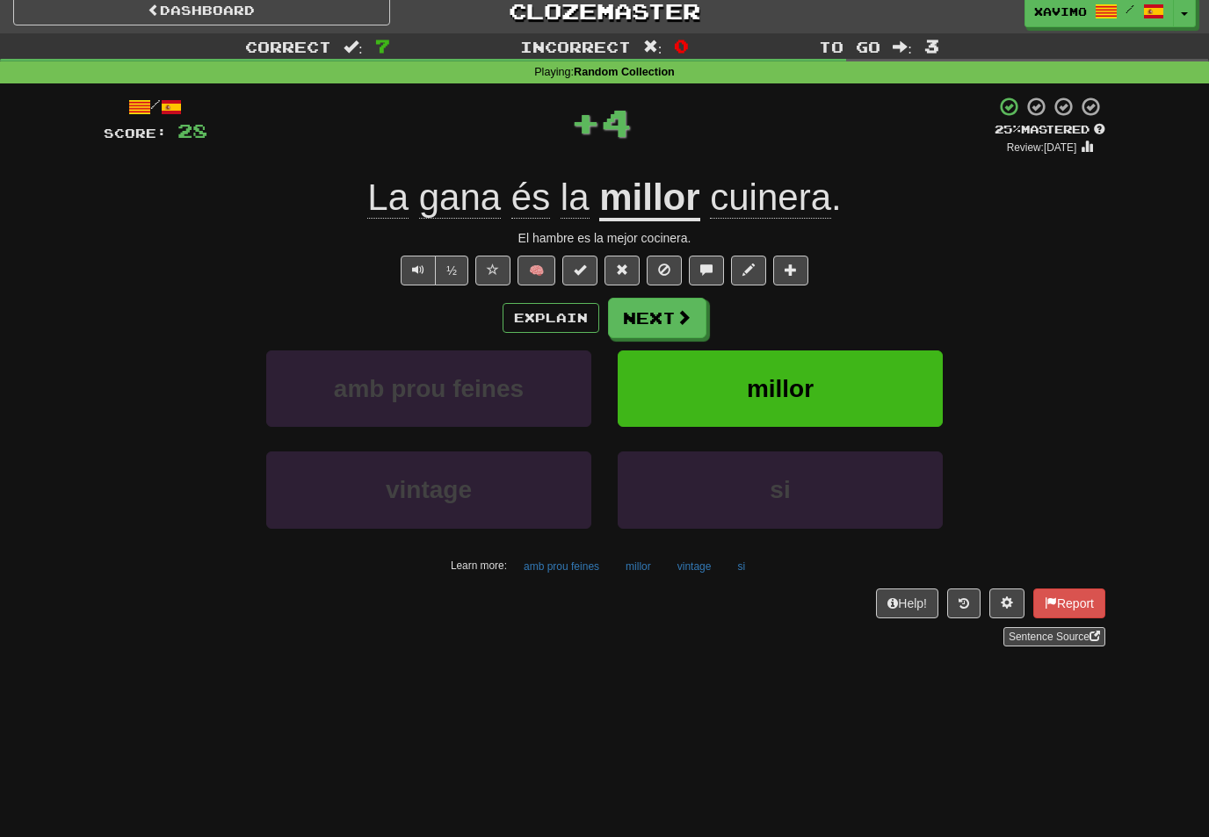
click at [699, 313] on button "Next" at bounding box center [657, 318] width 98 height 40
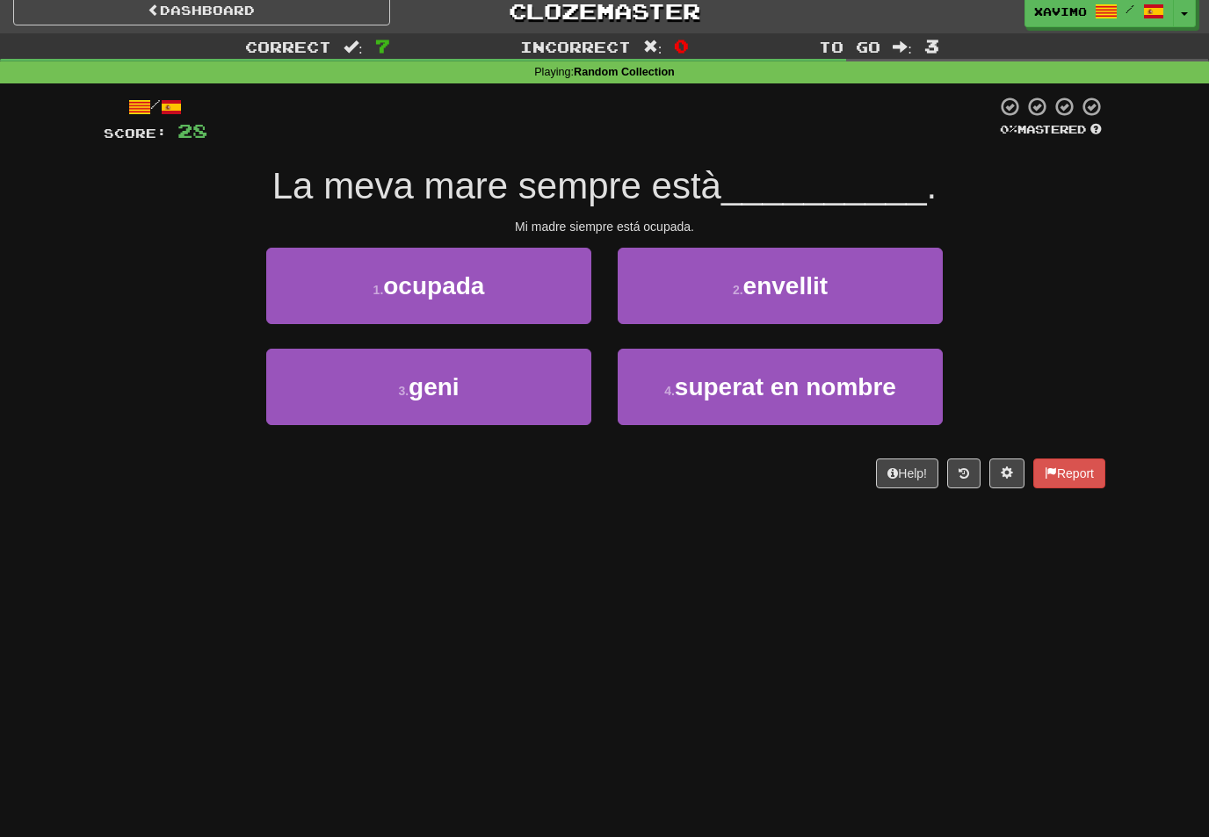
click at [576, 290] on button "1 . ocupada" at bounding box center [428, 286] width 325 height 76
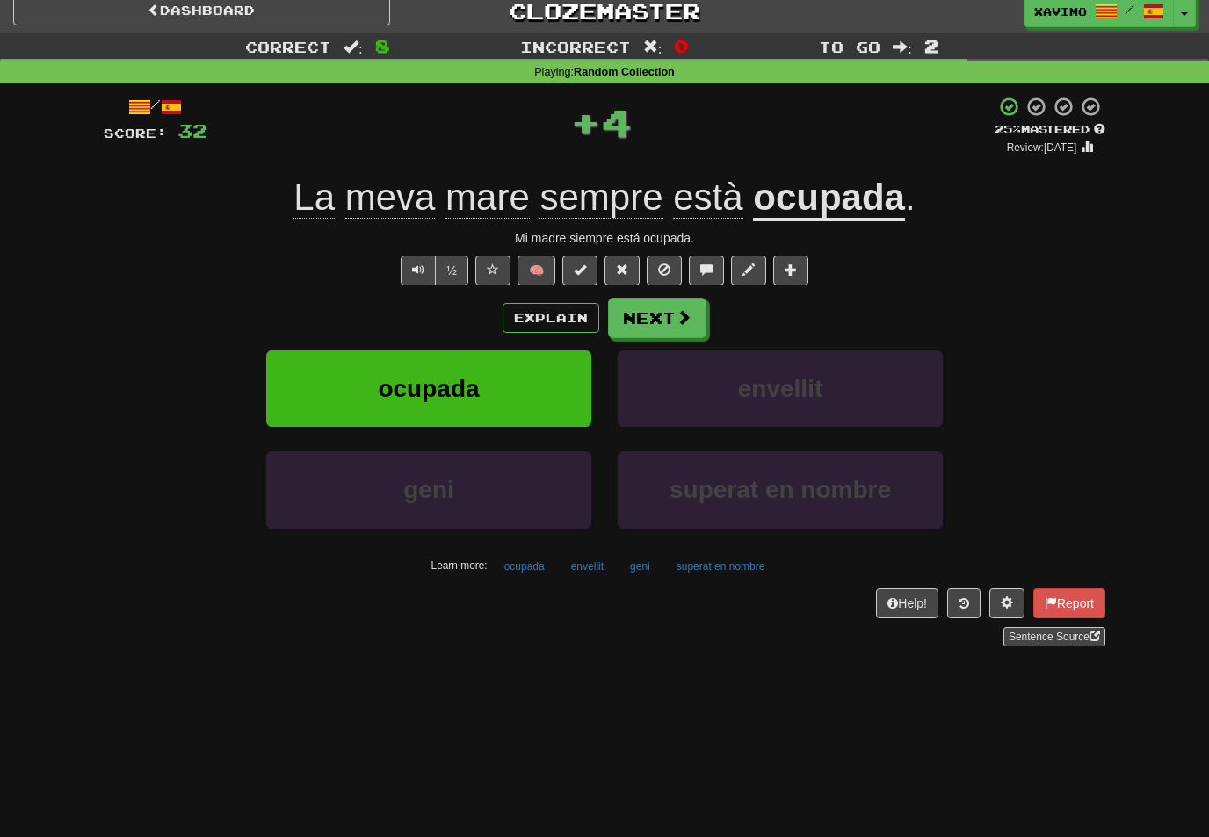
click at [704, 322] on button "Next" at bounding box center [657, 318] width 98 height 40
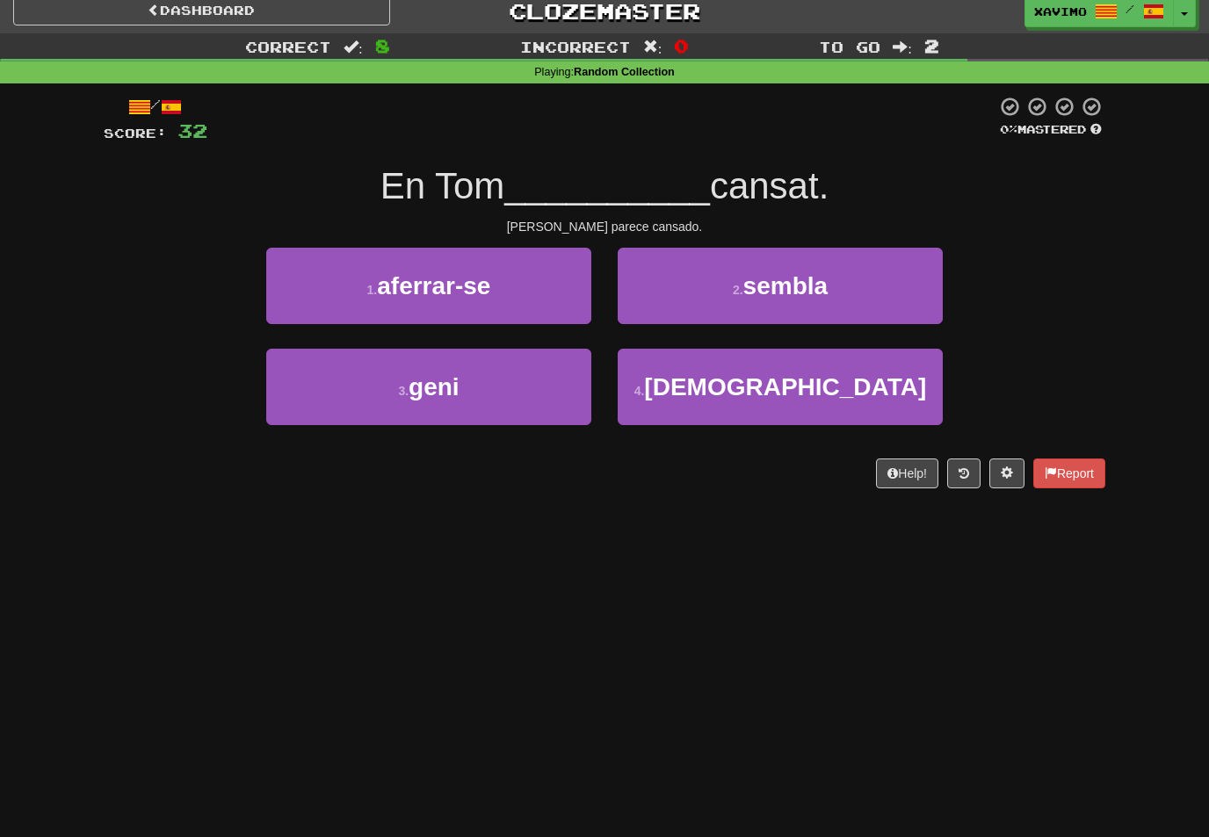
click at [754, 295] on span "sembla" at bounding box center [785, 285] width 85 height 27
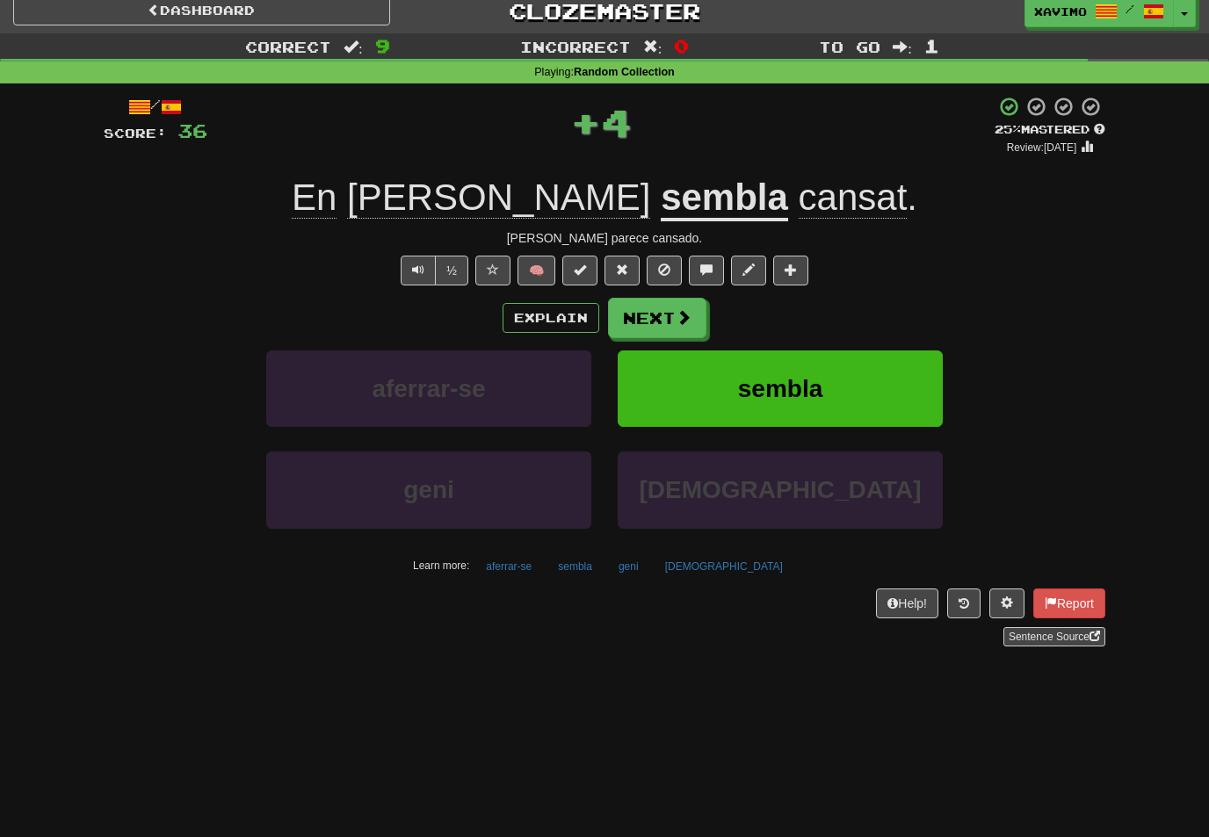
click at [691, 315] on span at bounding box center [684, 317] width 16 height 16
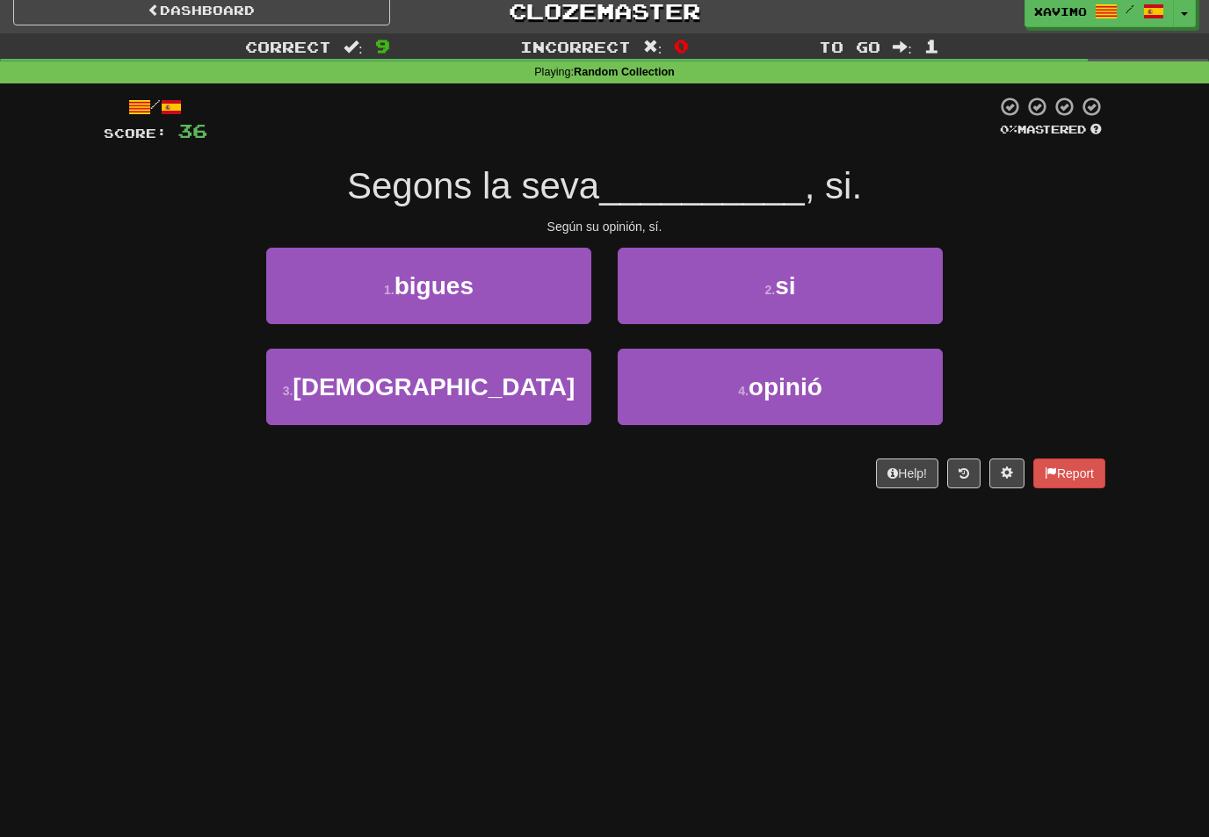
click at [784, 368] on button "4 . opinió" at bounding box center [780, 387] width 325 height 76
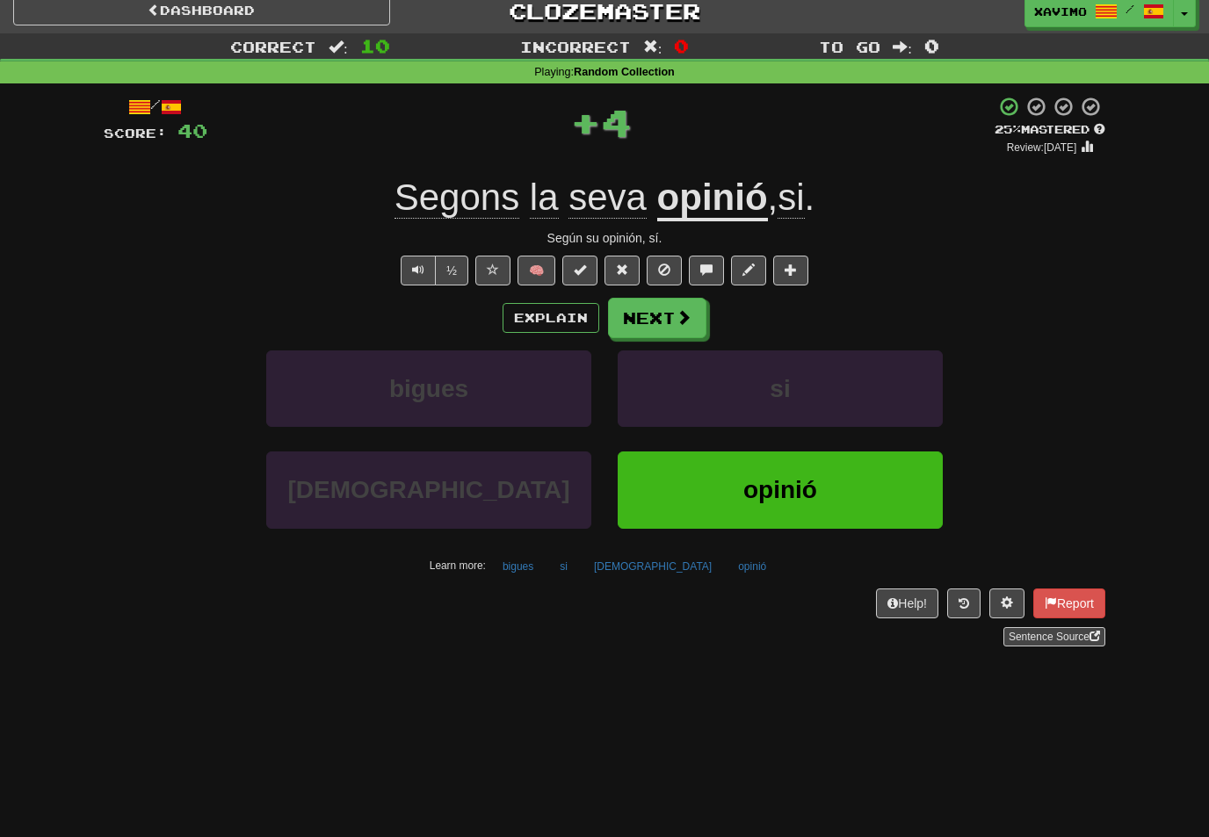
click at [688, 317] on span at bounding box center [684, 317] width 16 height 16
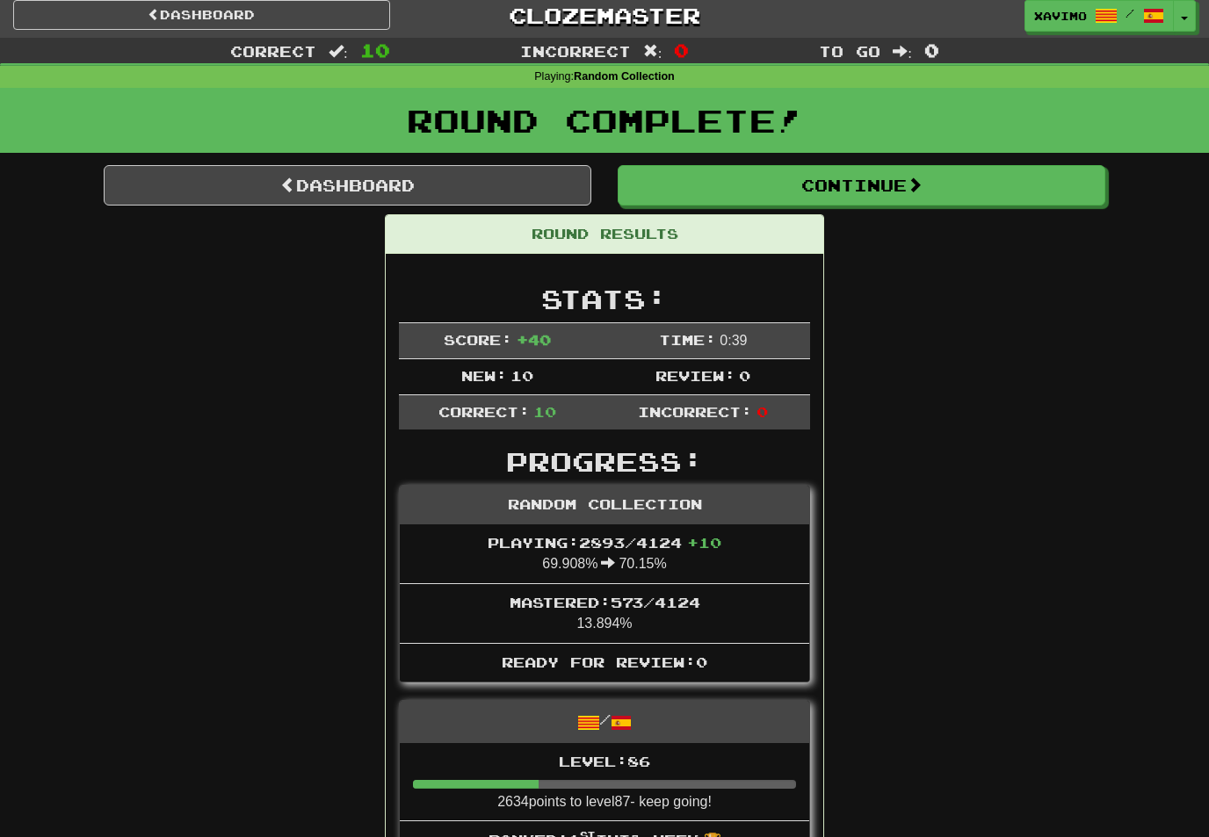
scroll to position [0, 0]
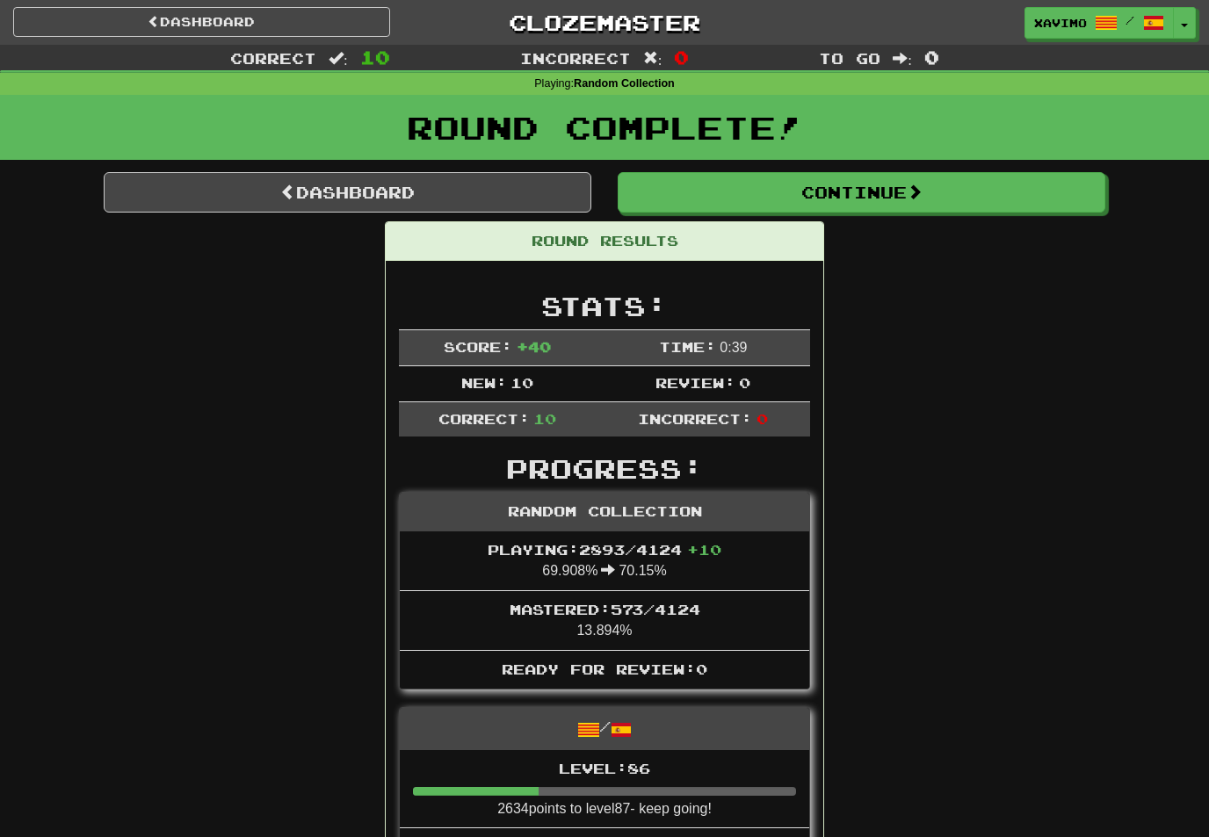
click at [497, 194] on link "Dashboard" at bounding box center [348, 192] width 488 height 40
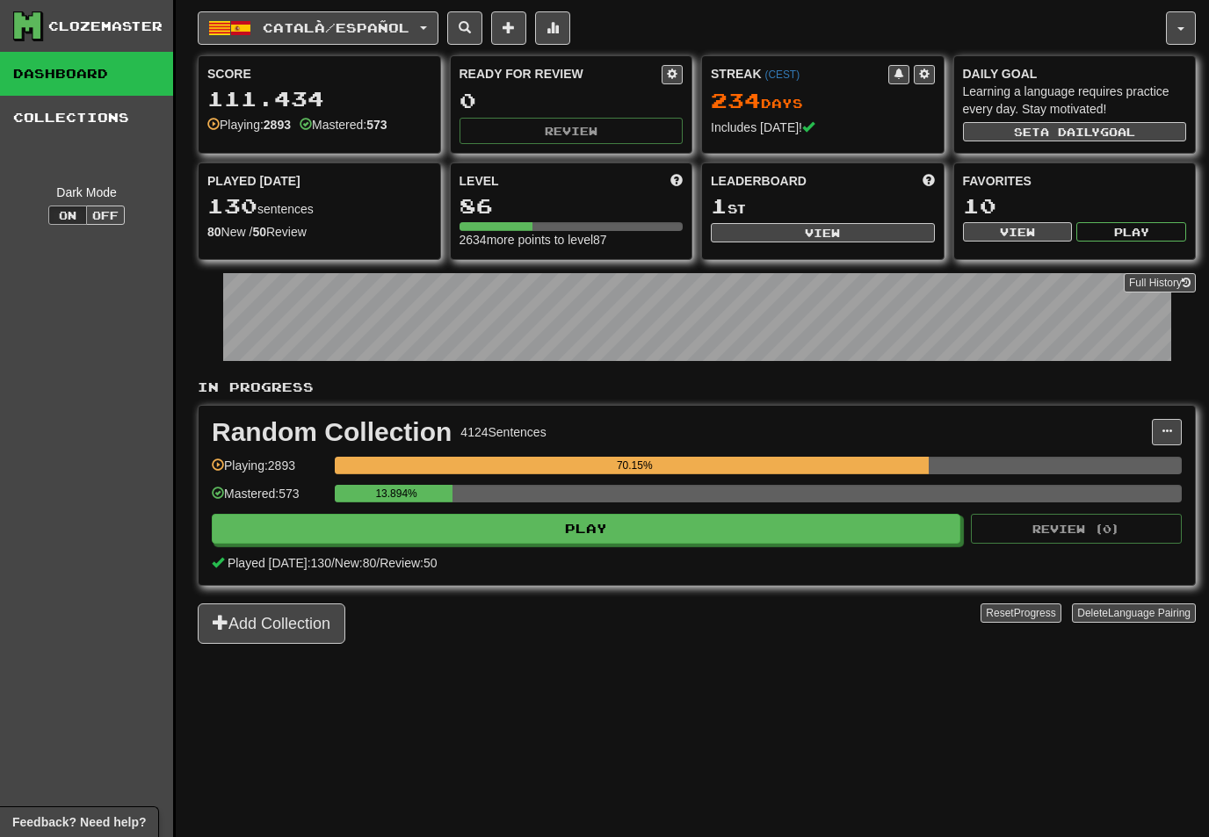
click at [835, 226] on button "View" at bounding box center [823, 232] width 224 height 19
select select "**********"
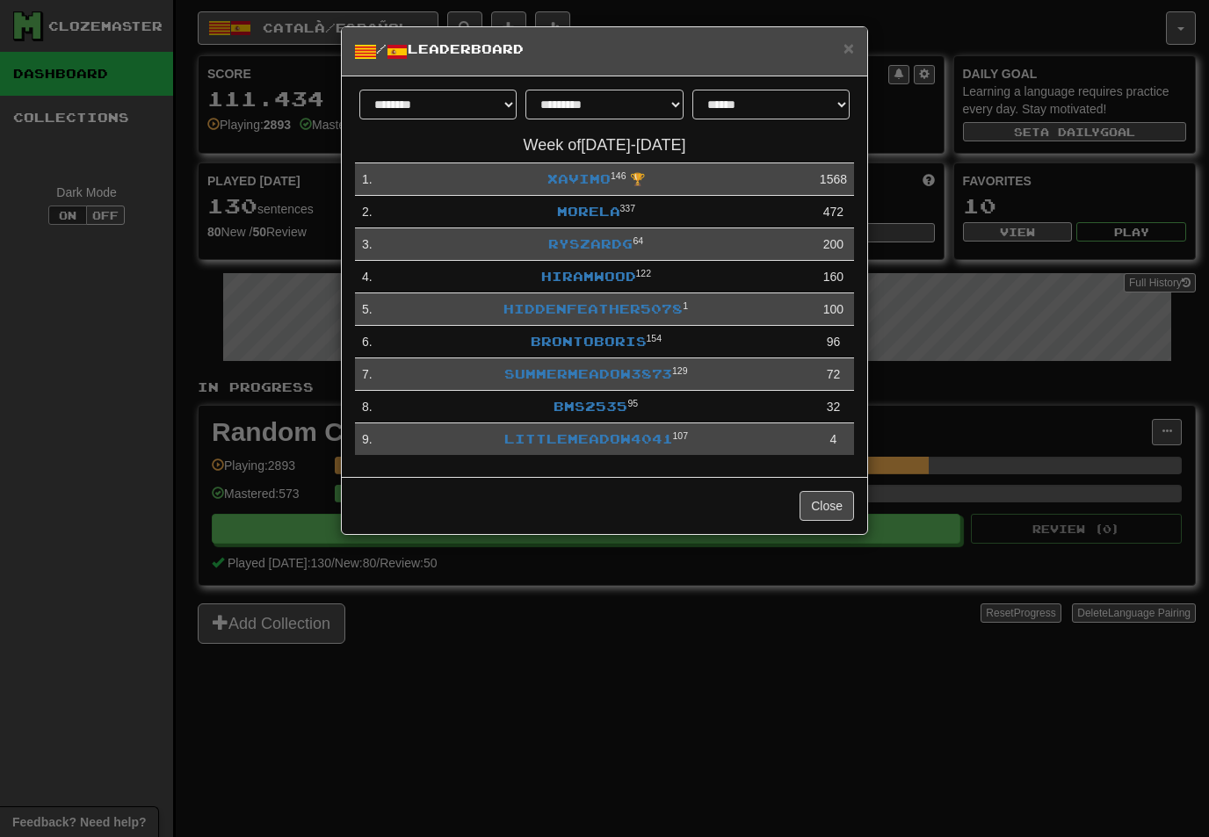
click at [581, 184] on link "Xavimo" at bounding box center [578, 178] width 63 height 15
